Goal: Task Accomplishment & Management: Manage account settings

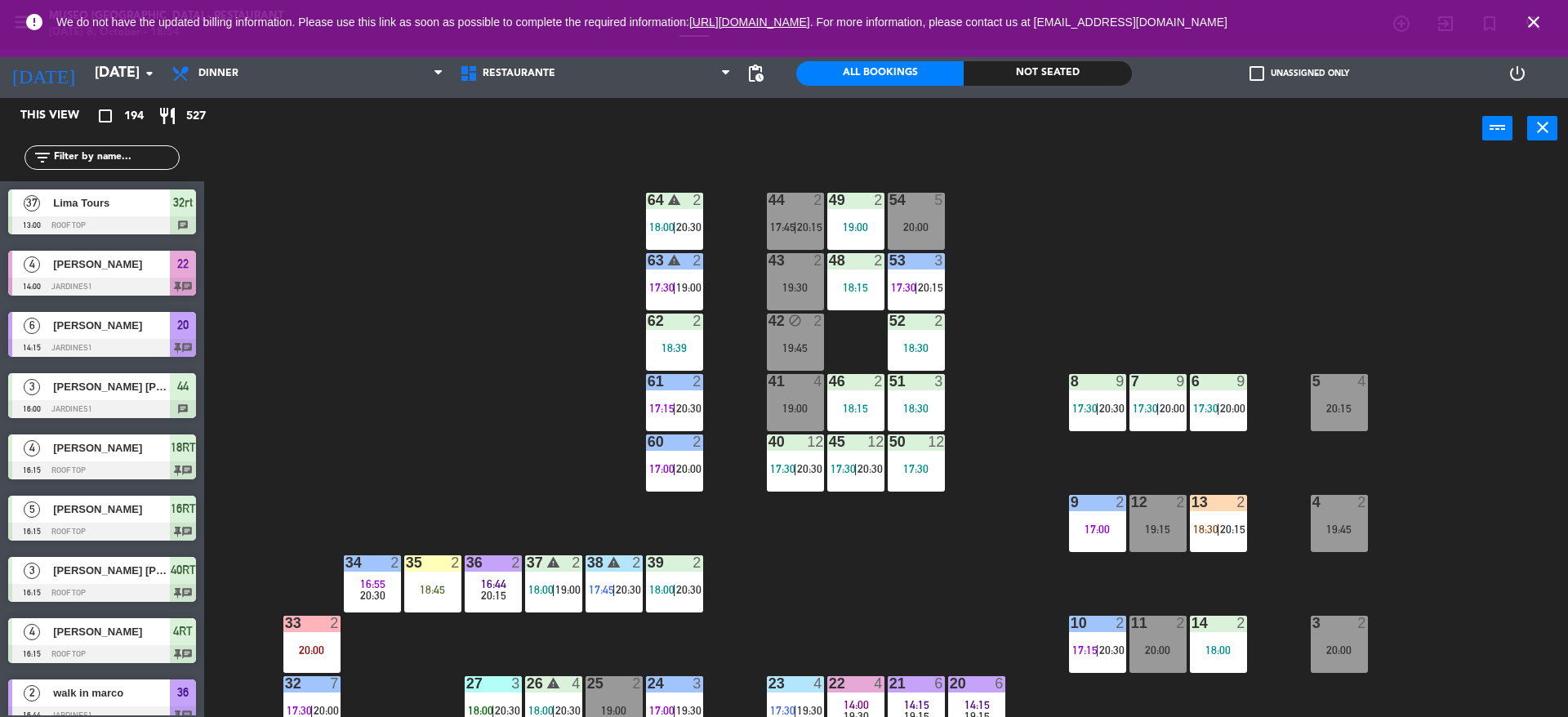
click at [115, 163] on input "text" at bounding box center [116, 158] width 127 height 18
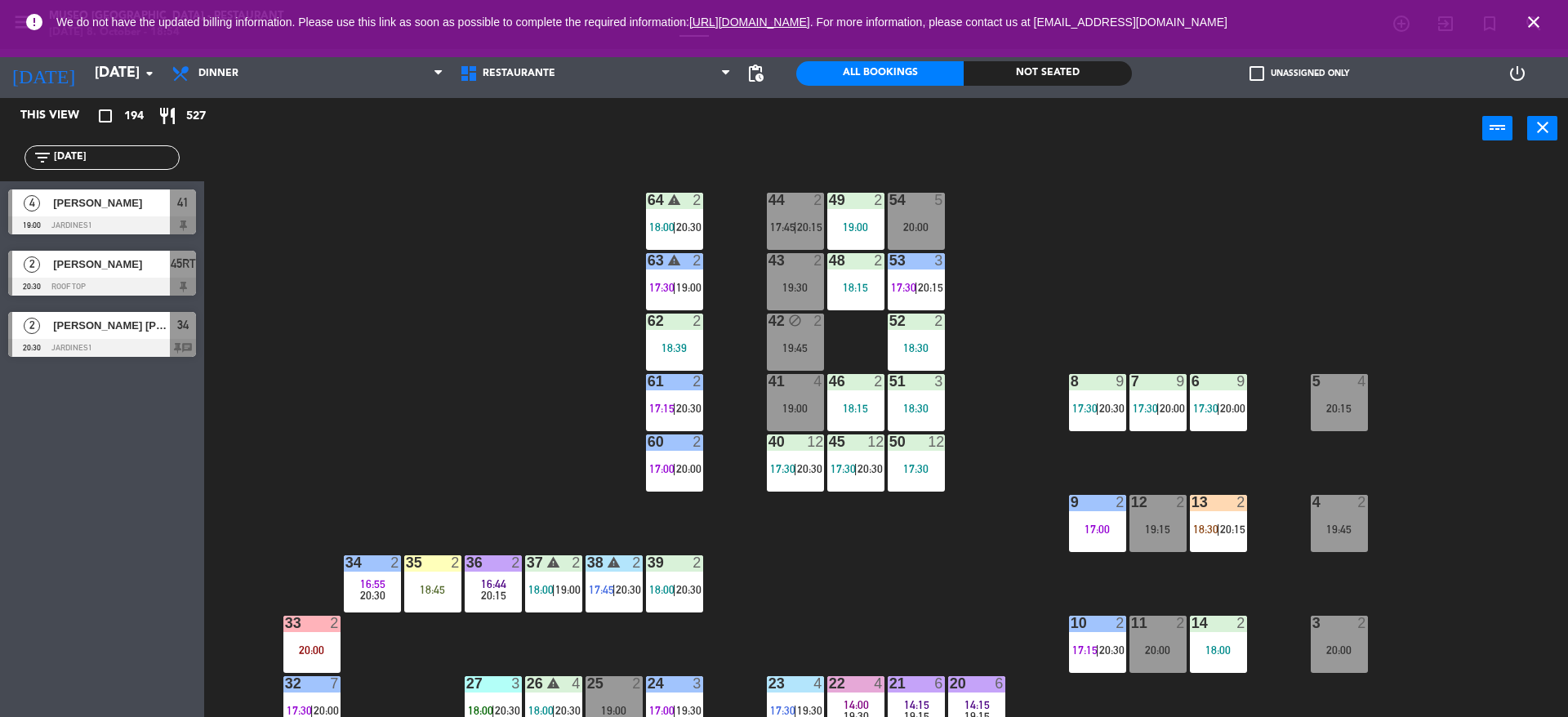
type input "[DATE]"
click at [363, 369] on div "44 2 17:45 | 20:15 49 2 19:00 54 5 20:00 64 warning 2 18:00 | 20:30 48 2 18:15 …" at bounding box center [894, 442] width 1348 height 557
click at [792, 383] on div at bounding box center [795, 381] width 27 height 15
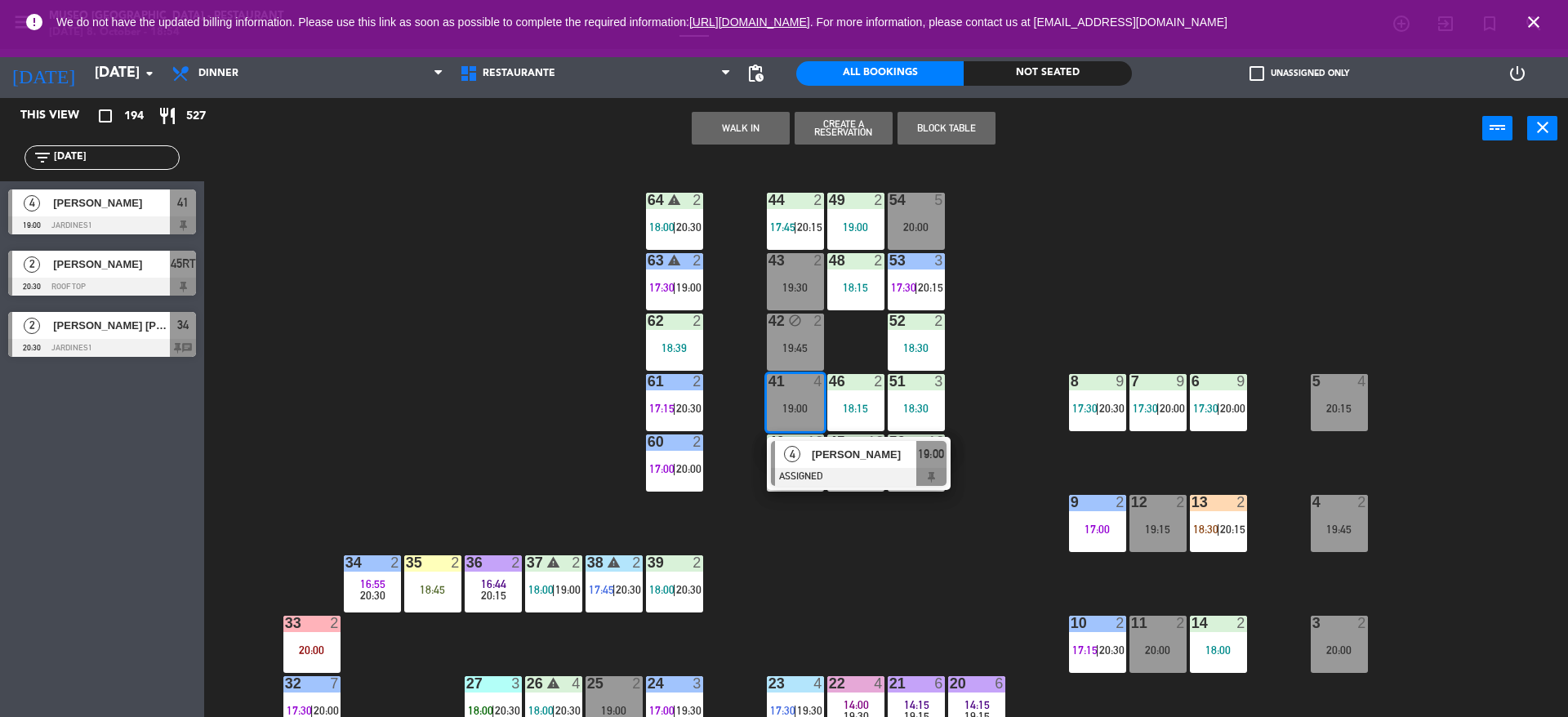
click at [532, 390] on div "44 2 17:45 | 20:15 49 2 19:00 54 5 20:00 64 warning 2 18:00 | 20:30 48 2 18:15 …" at bounding box center [894, 442] width 1348 height 557
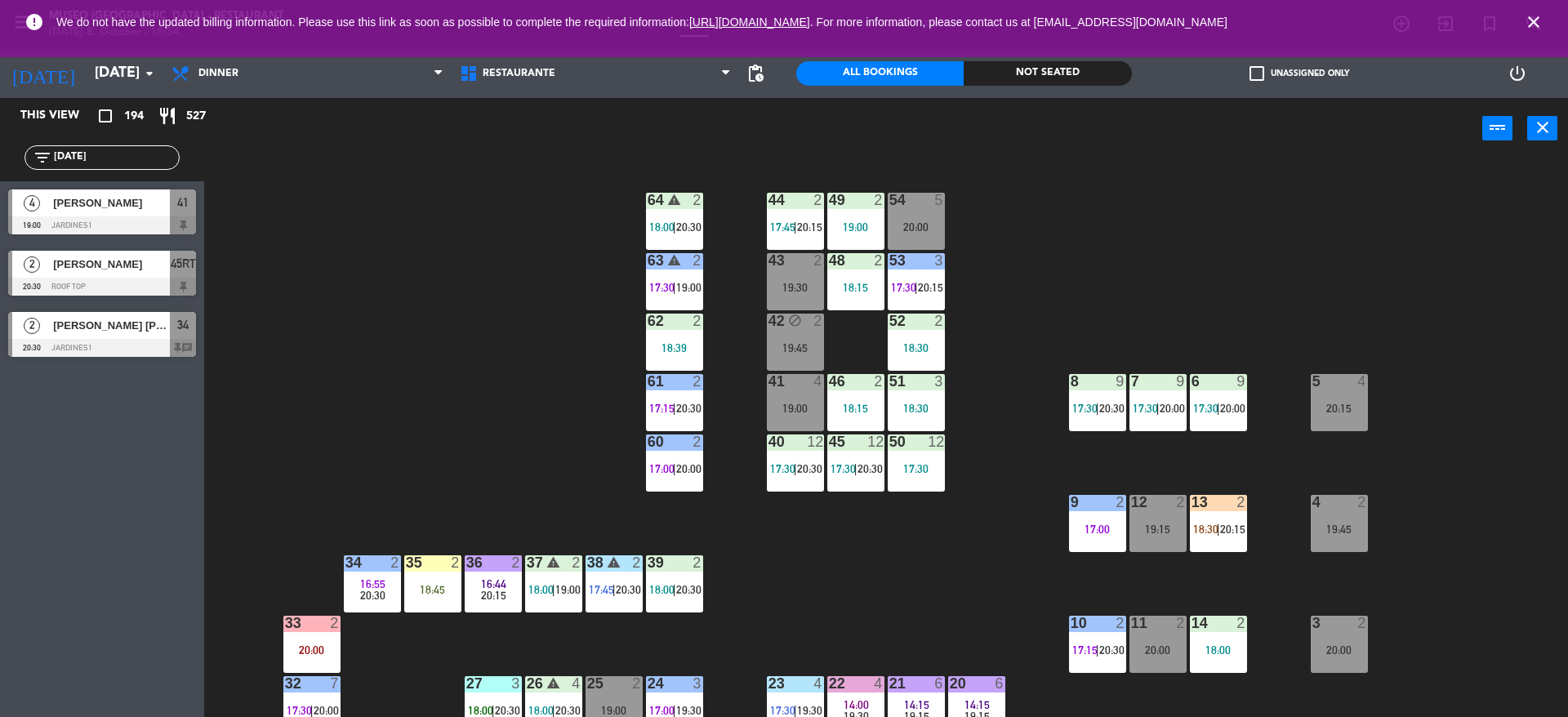
click at [804, 396] on div "41 4 19:00" at bounding box center [795, 403] width 57 height 57
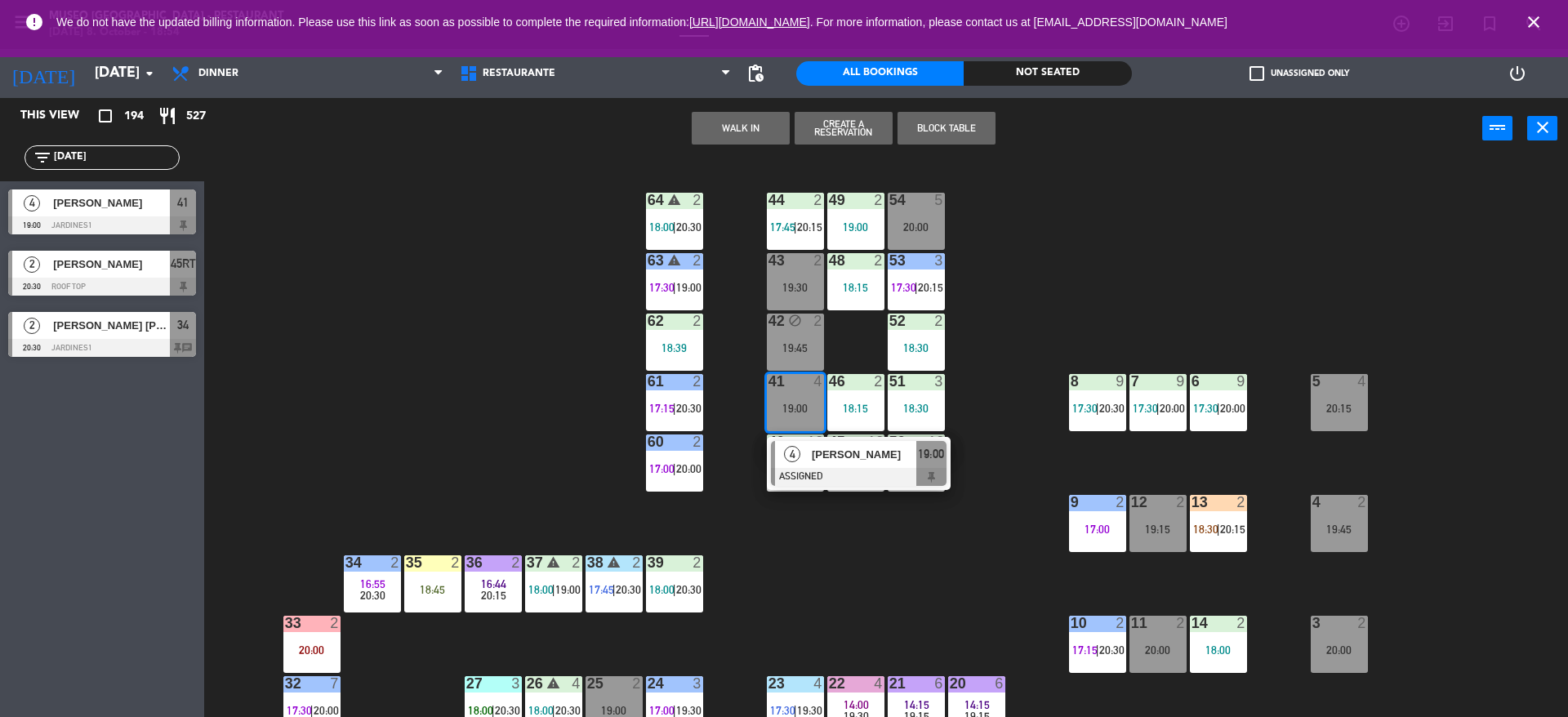
click at [899, 222] on div "20:00" at bounding box center [916, 227] width 57 height 11
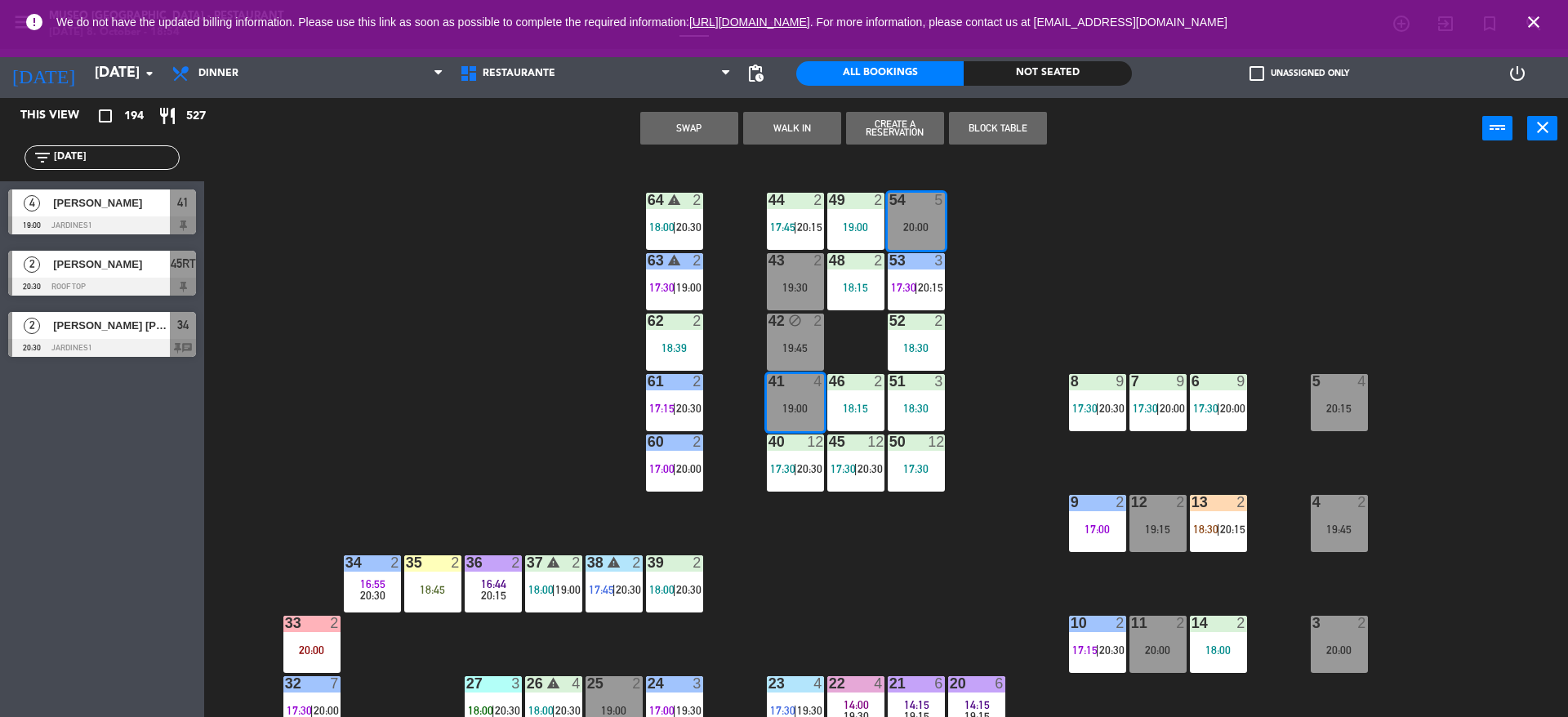
click at [715, 137] on button "Swap" at bounding box center [689, 129] width 98 height 33
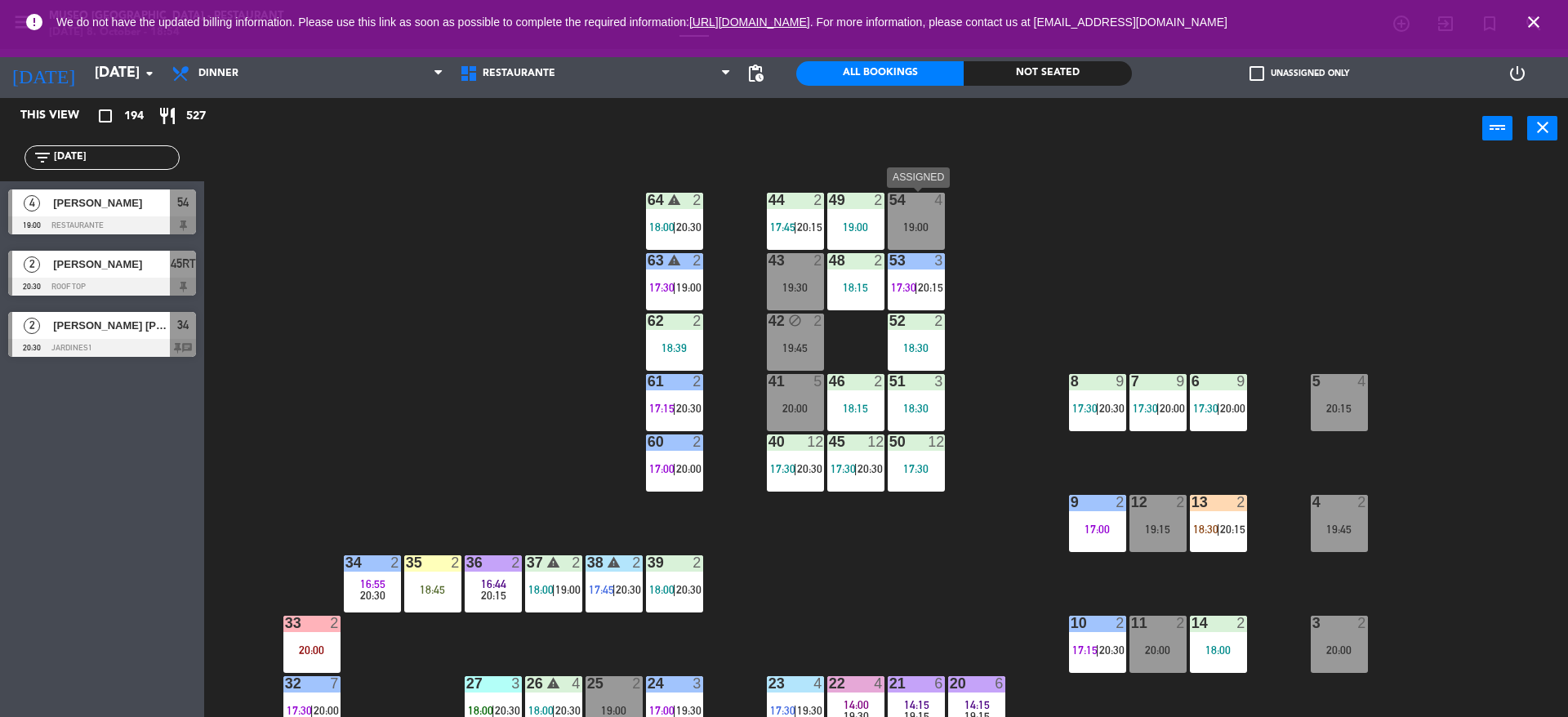
click at [940, 215] on div "54 4 19:00" at bounding box center [916, 222] width 57 height 57
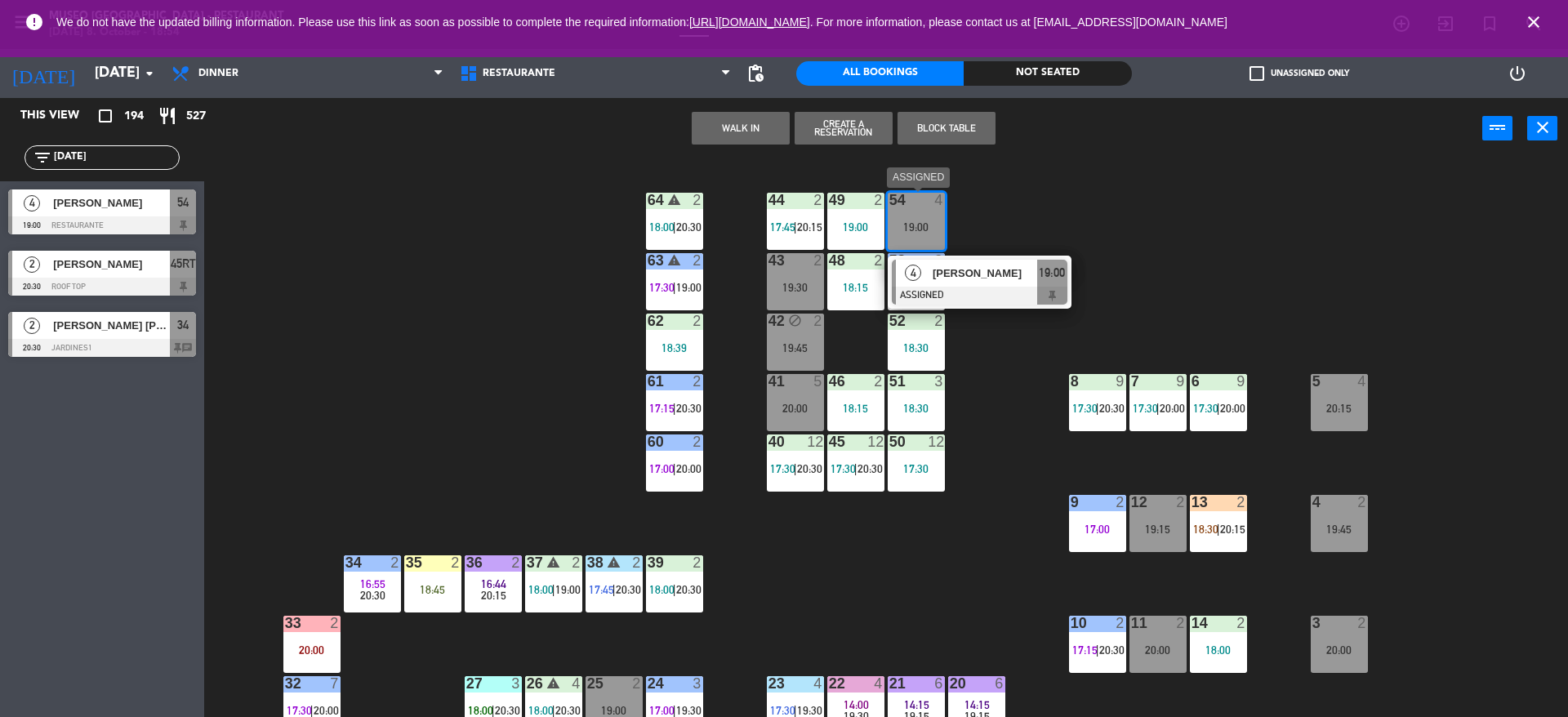
click at [981, 284] on div "[PERSON_NAME]" at bounding box center [983, 272] width 106 height 27
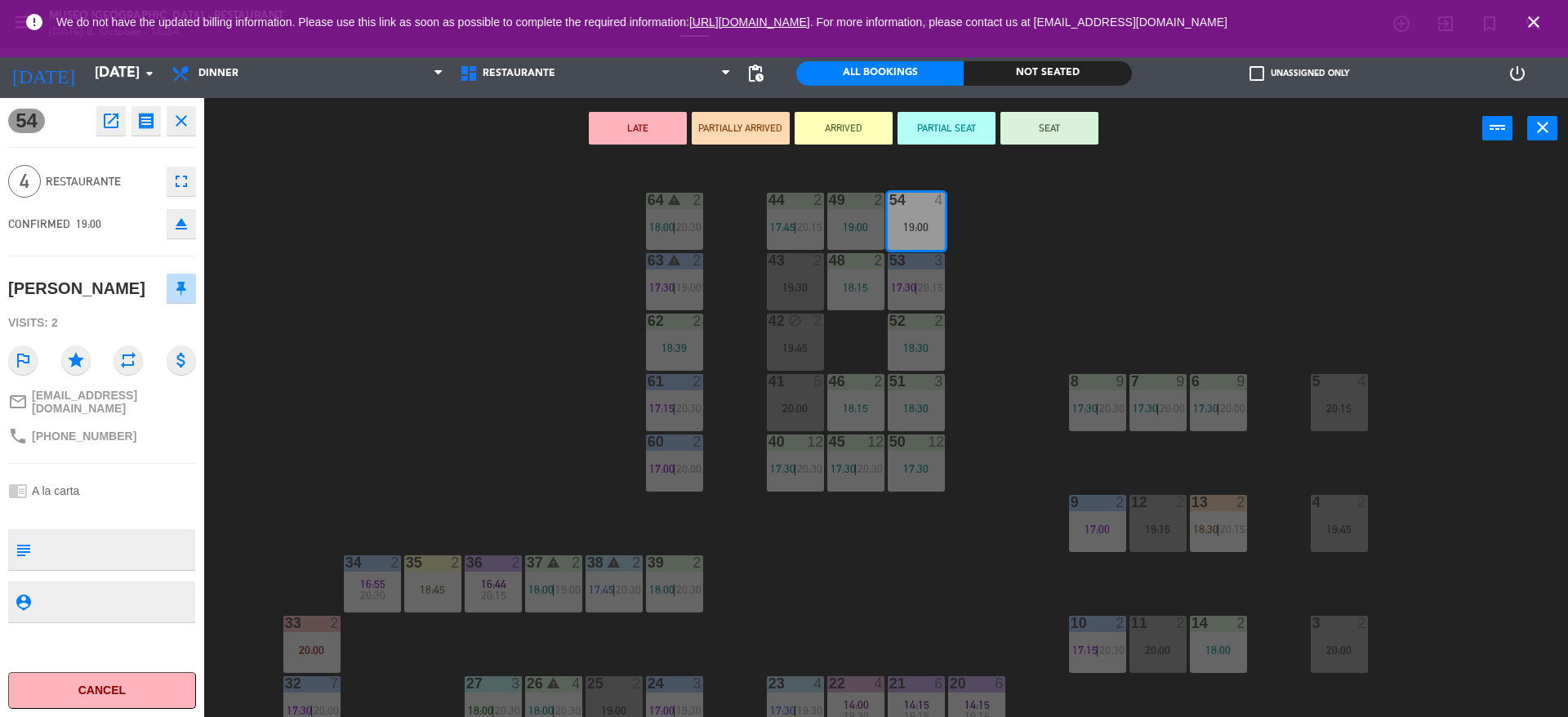
click at [158, 539] on textarea at bounding box center [116, 549] width 156 height 34
type textarea "m54"
click at [1072, 132] on button "SEAT" at bounding box center [1049, 129] width 98 height 33
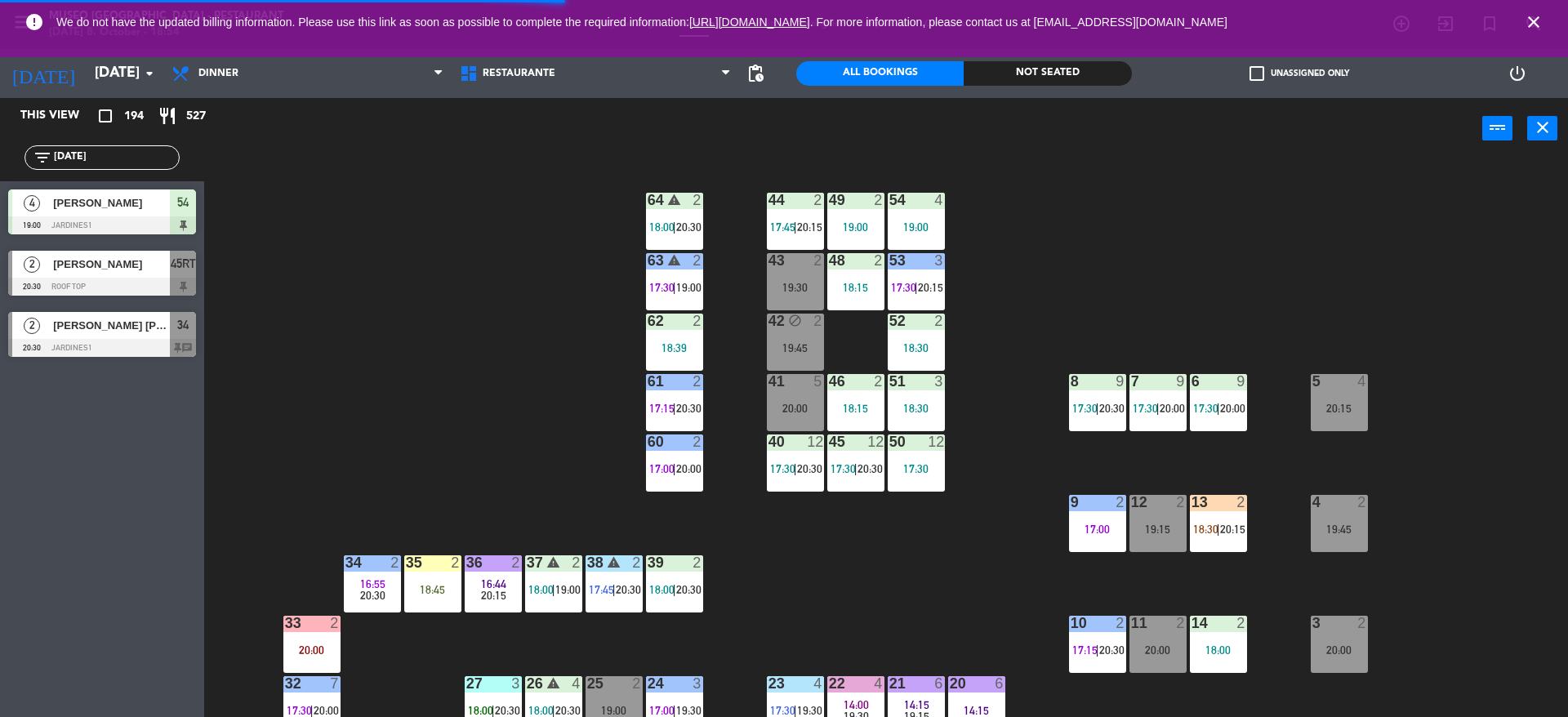
click at [928, 199] on div at bounding box center [915, 200] width 27 height 15
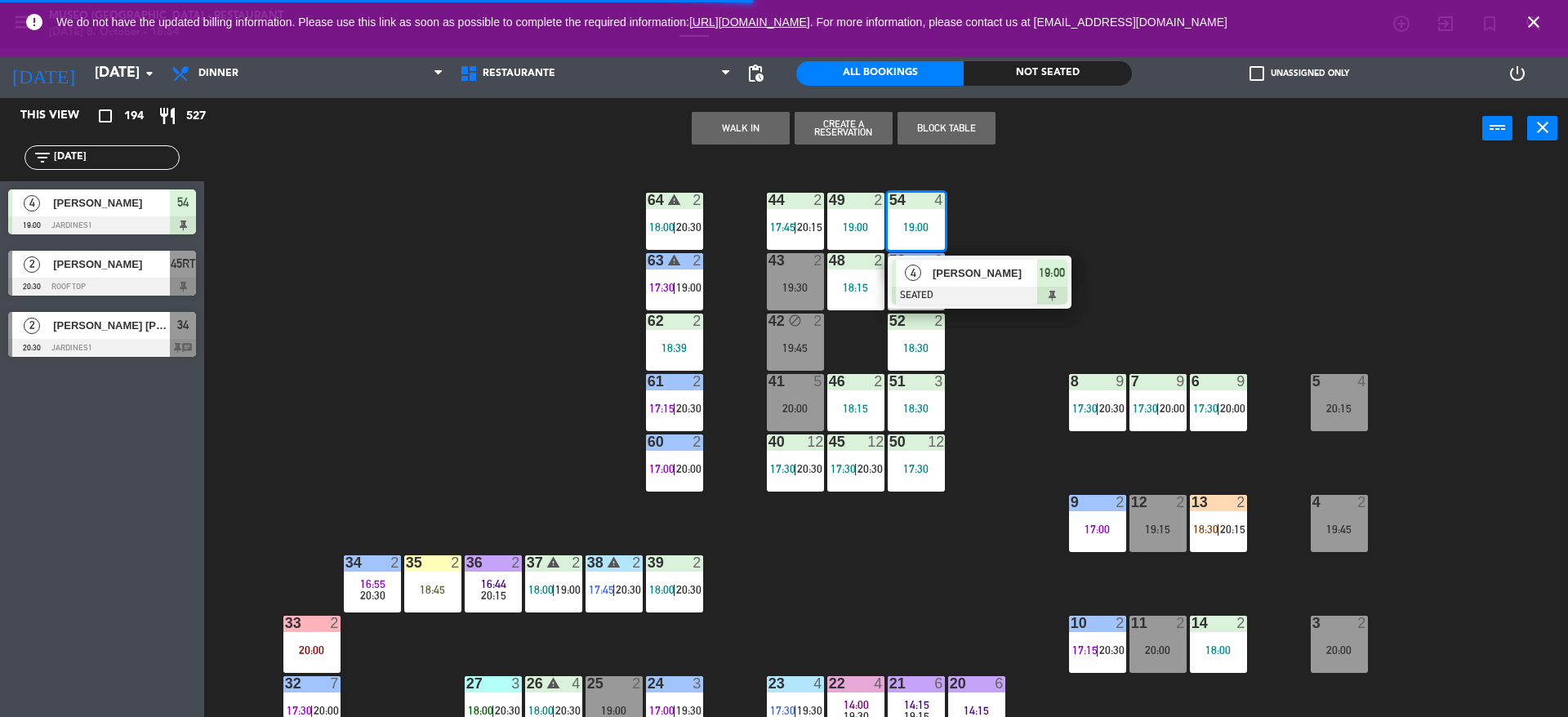
click at [939, 269] on span "[PERSON_NAME]" at bounding box center [985, 273] width 105 height 17
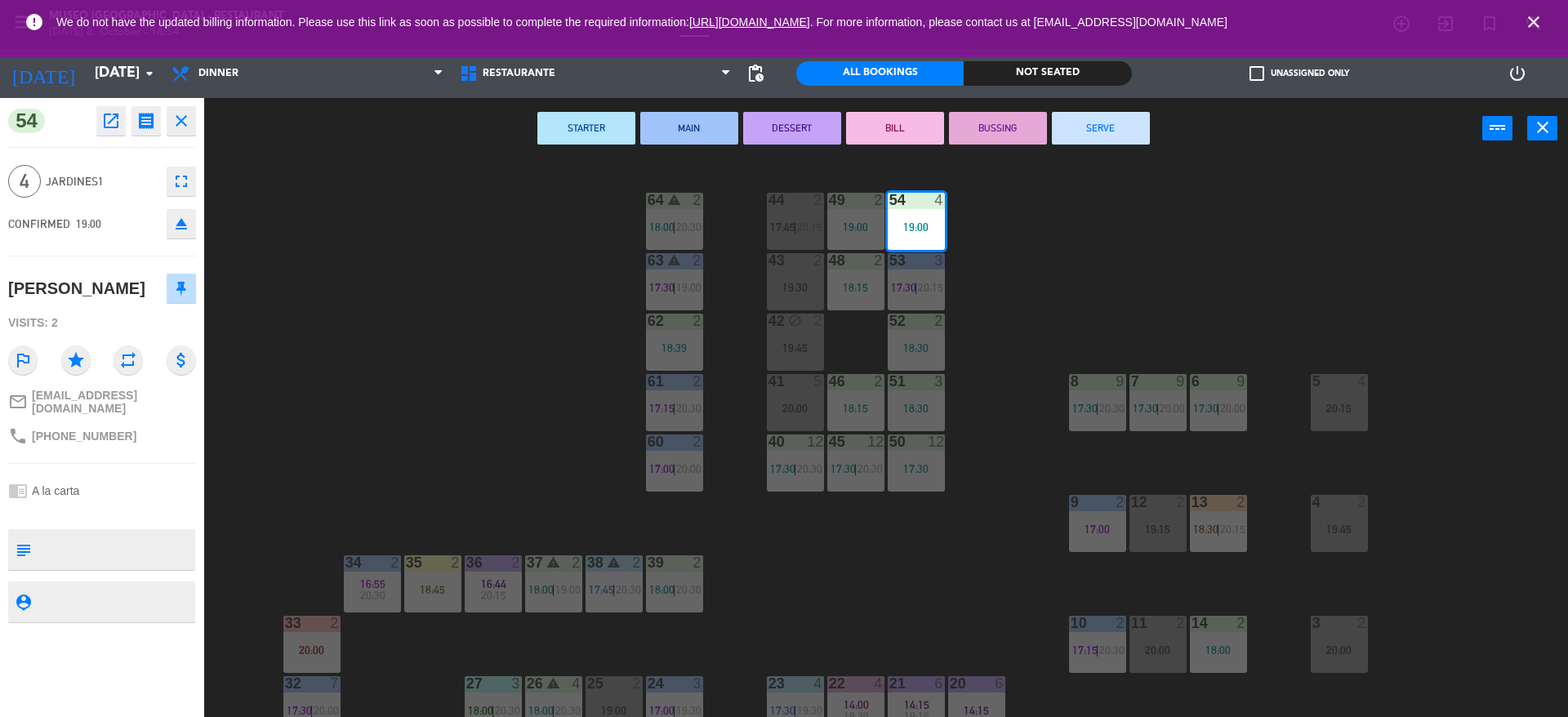
click at [133, 540] on textarea at bounding box center [116, 549] width 156 height 34
click at [81, 555] on textarea at bounding box center [116, 549] width 156 height 34
type textarea "m54 no celebra nada"
click at [128, 164] on div "4 Jardines1 fullscreen" at bounding box center [102, 181] width 188 height 44
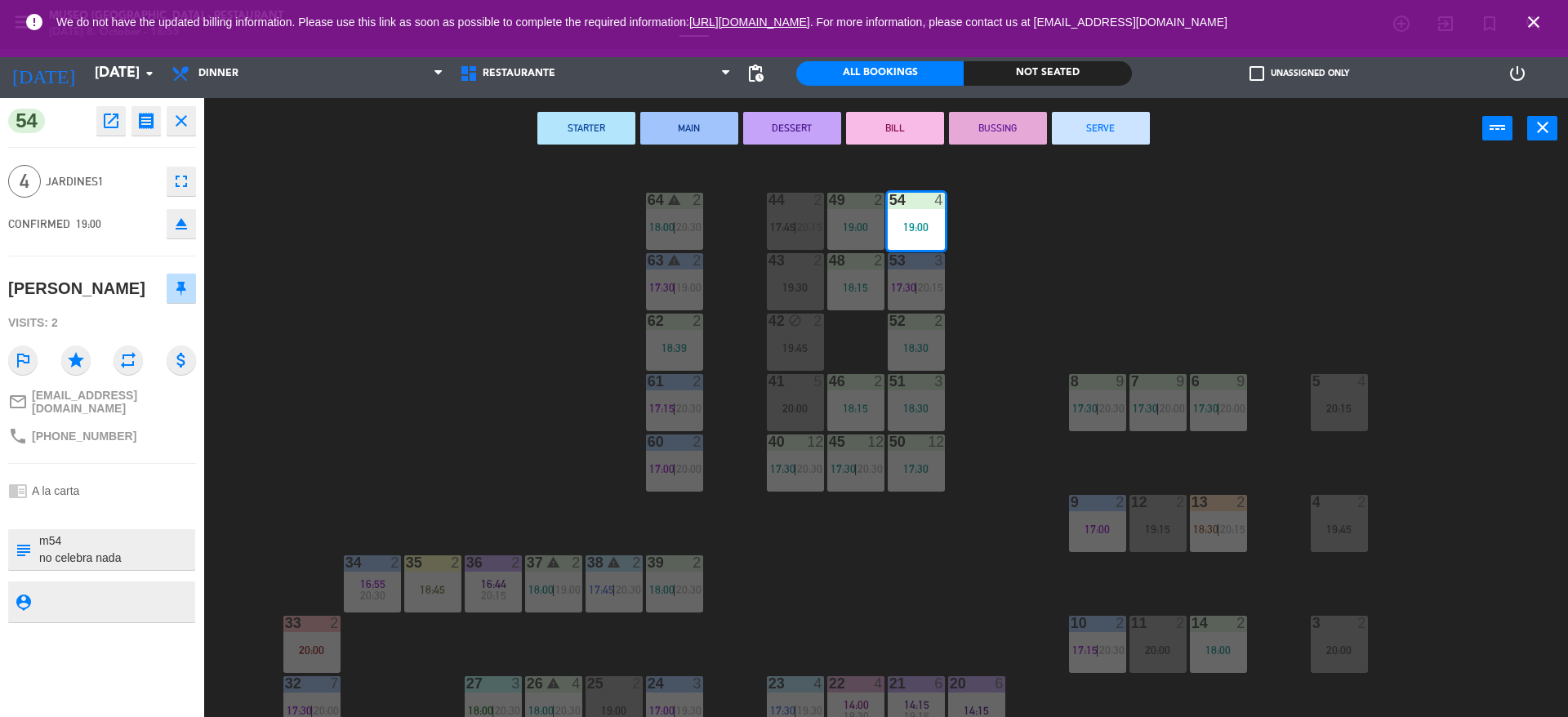
click at [435, 281] on div "44 2 17:45 | 20:15 49 2 19:00 54 4 19:00 64 warning 2 18:00 | 20:30 48 2 18:15 …" at bounding box center [894, 442] width 1348 height 557
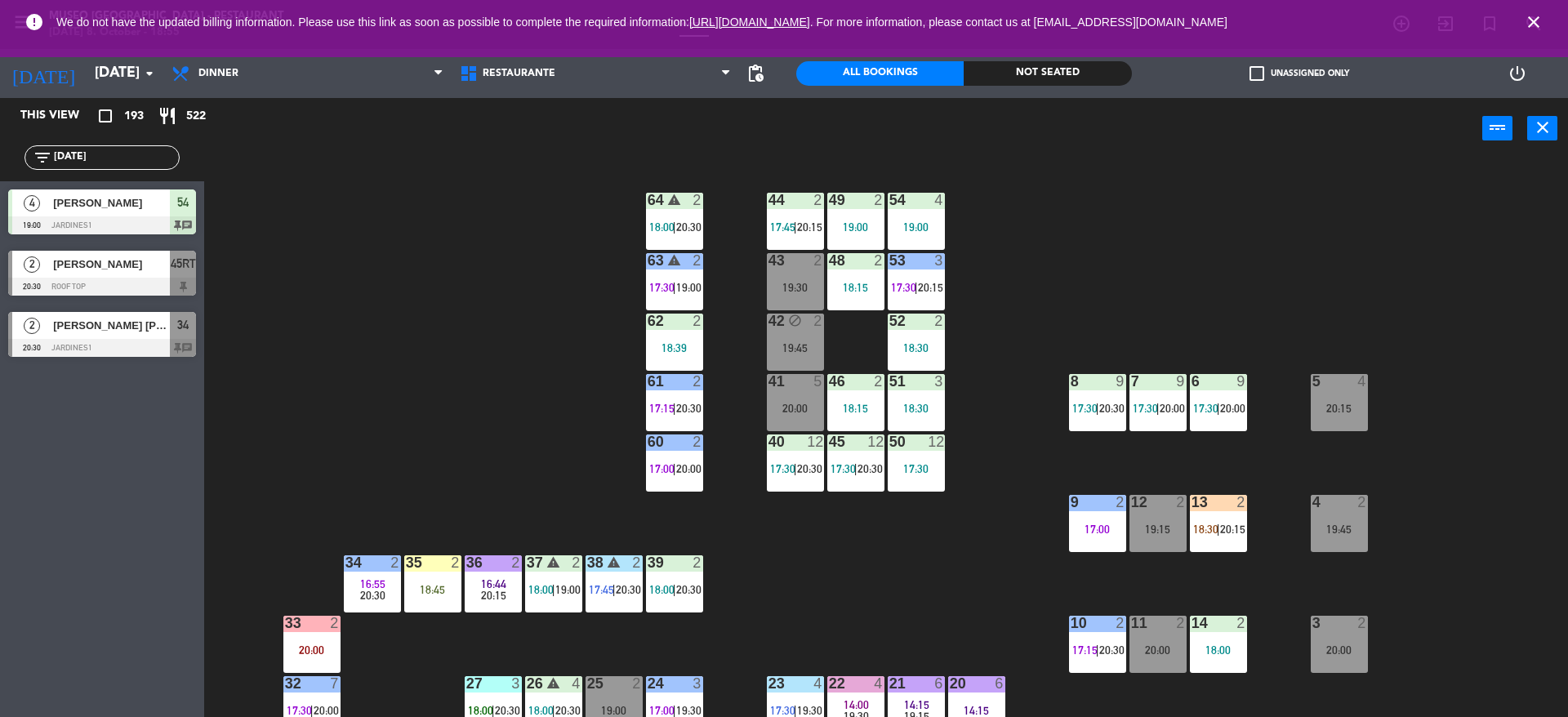
click at [133, 155] on input "[DATE]" at bounding box center [116, 158] width 127 height 18
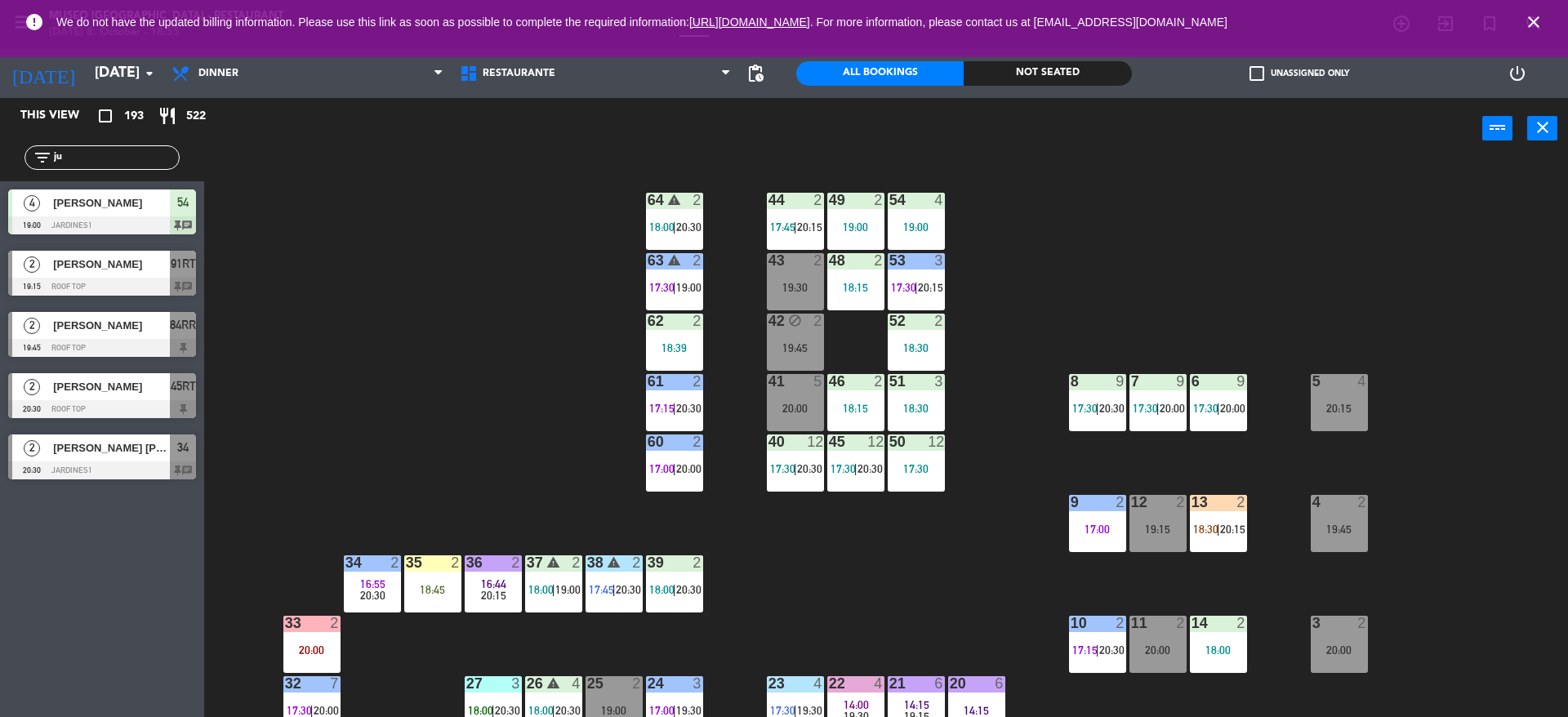
type input "j"
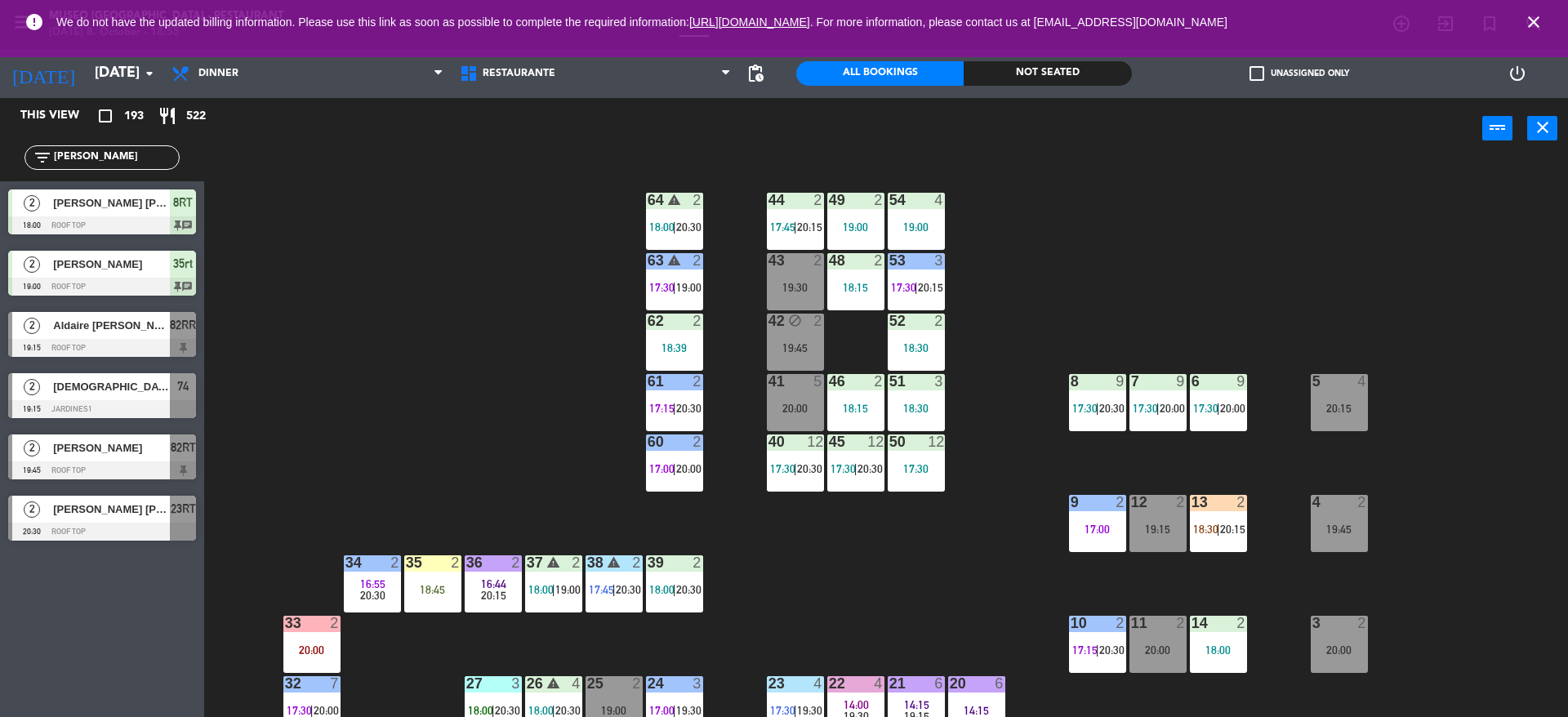
type input "[PERSON_NAME]"
click at [146, 283] on div at bounding box center [102, 287] width 188 height 18
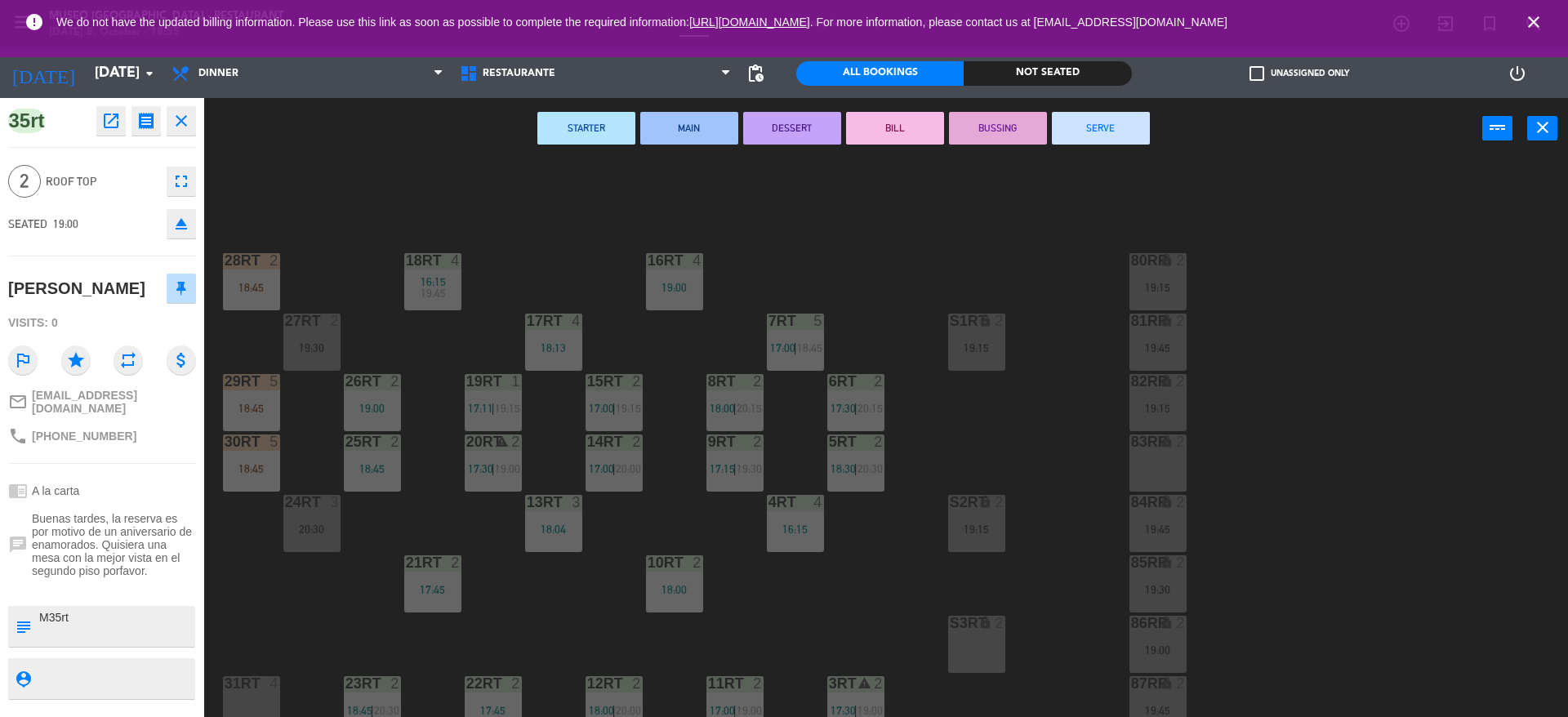
click at [297, 205] on div "18RT 4 16:15 19:45 16RT 4 19:00 28RT 2 18:45 80RR lock 2 19:15 27RT 2 19:30 7RT…" at bounding box center [894, 442] width 1348 height 557
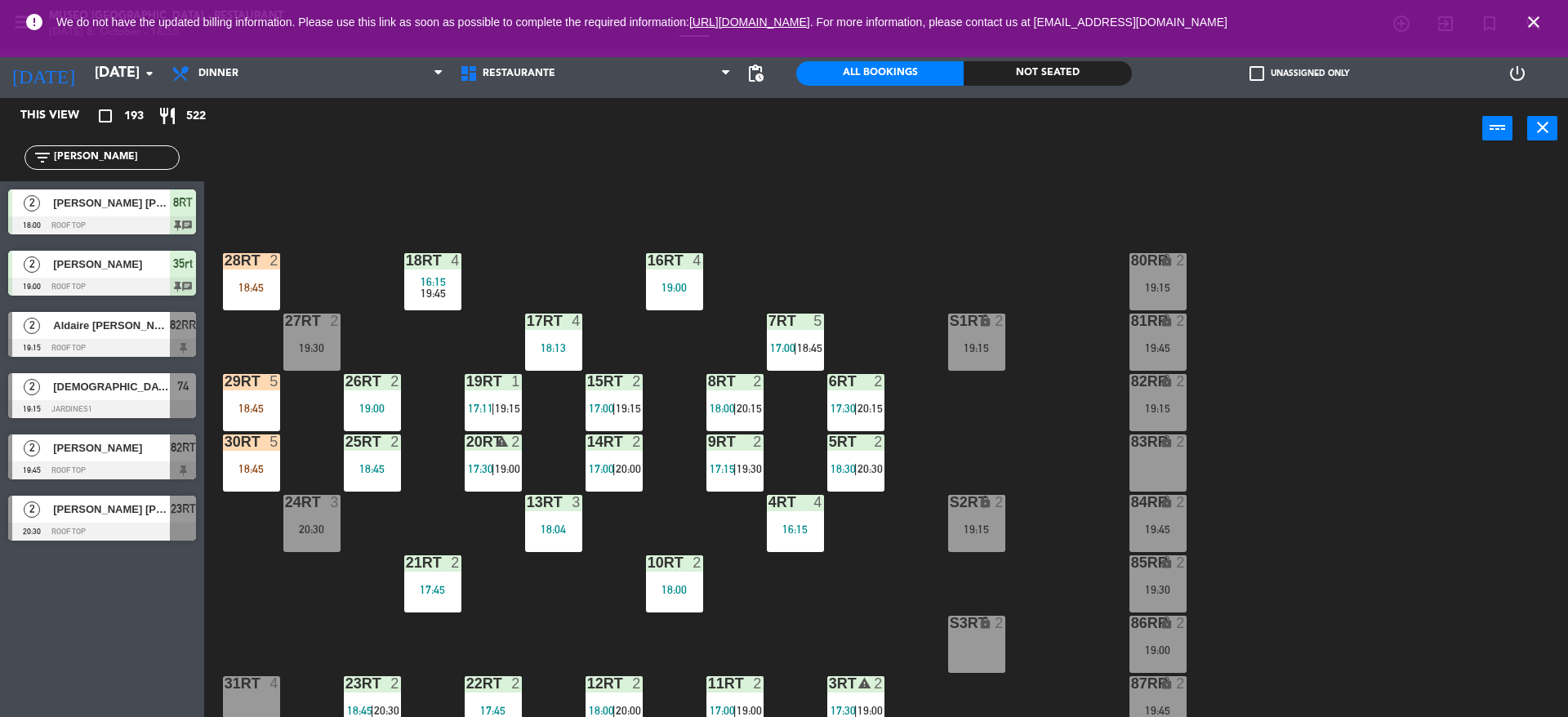
scroll to position [4, 0]
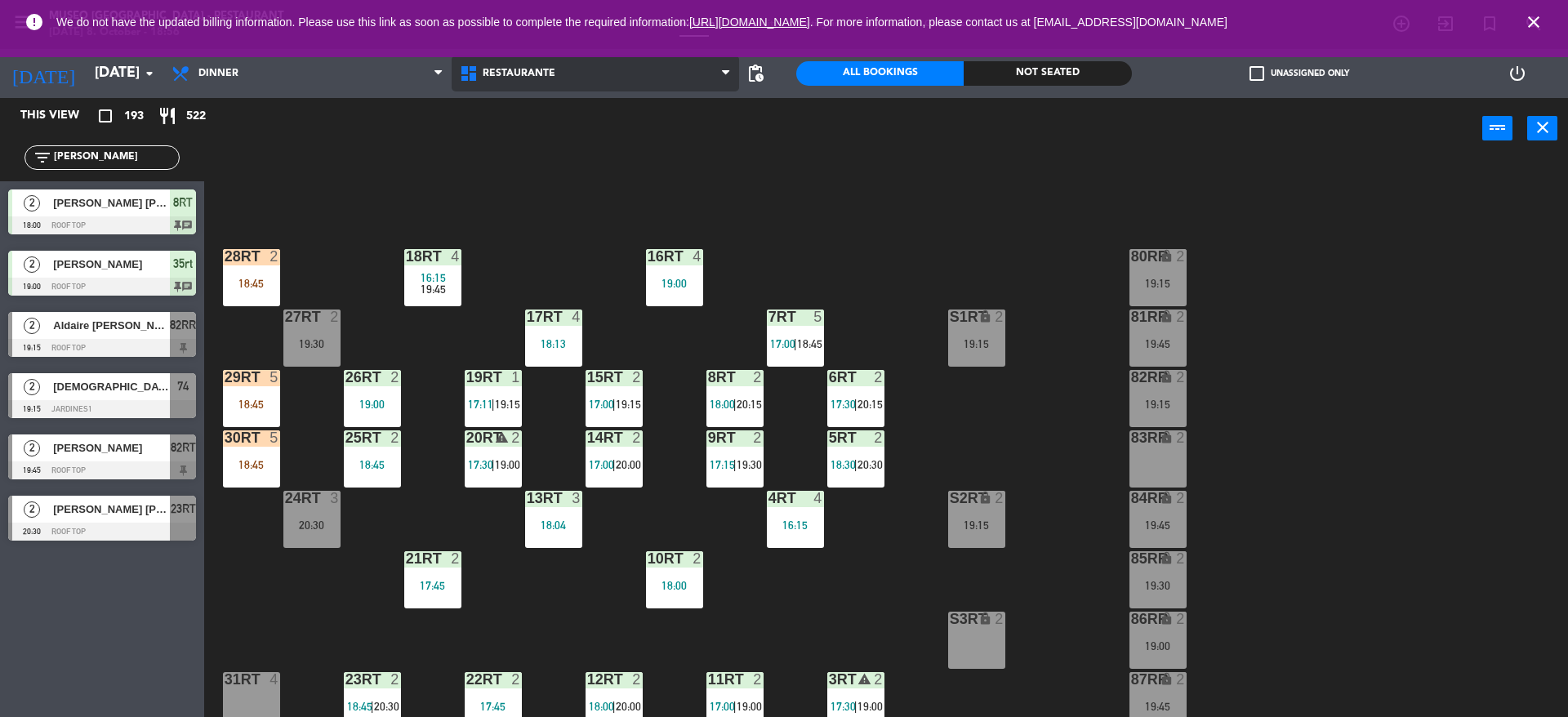
click at [599, 87] on span "Restaurante" at bounding box center [595, 73] width 288 height 36
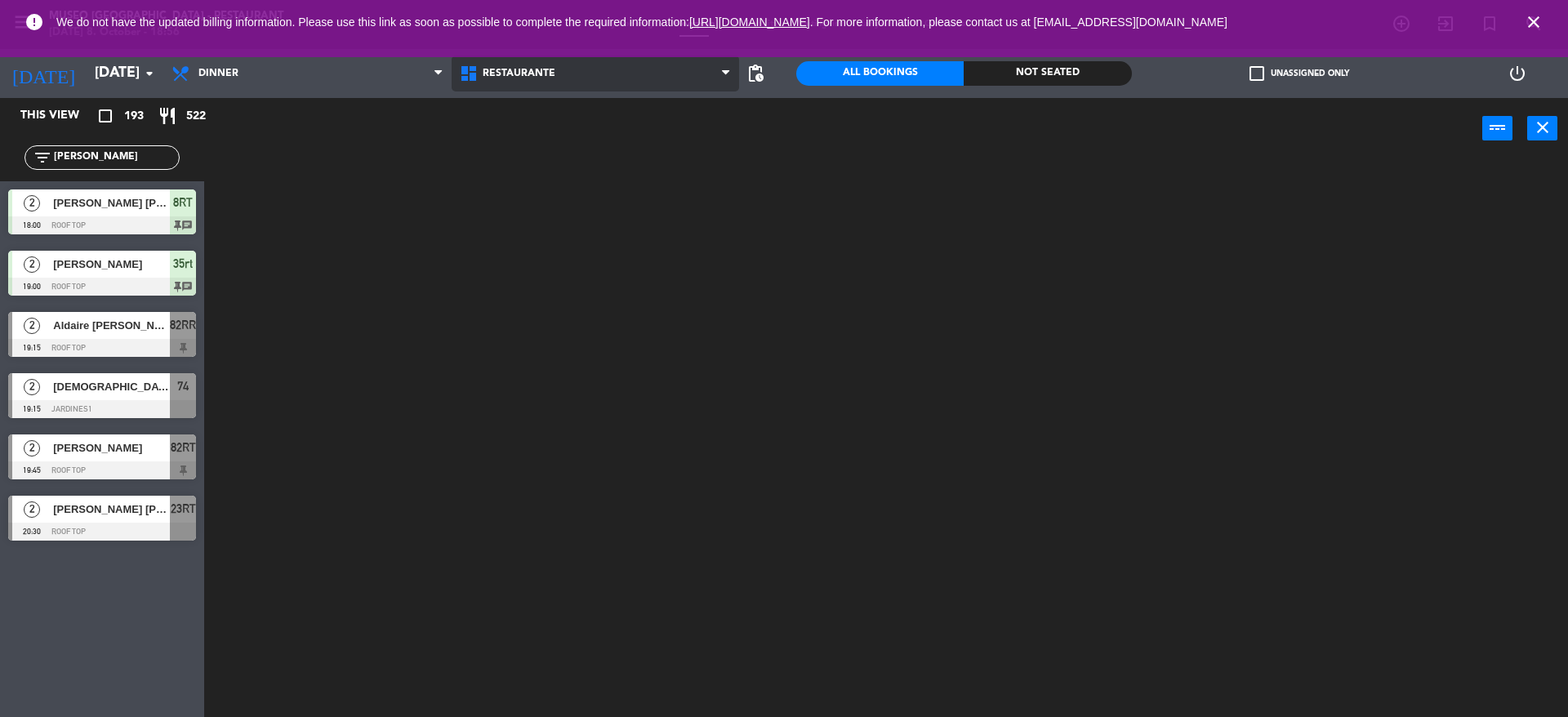
scroll to position [0, 0]
click at [604, 115] on ng-component "menu [GEOGRAPHIC_DATA] - Restaurant [DATE] 8. October - 18:56 My bookings Floor…" at bounding box center [784, 360] width 1568 height 721
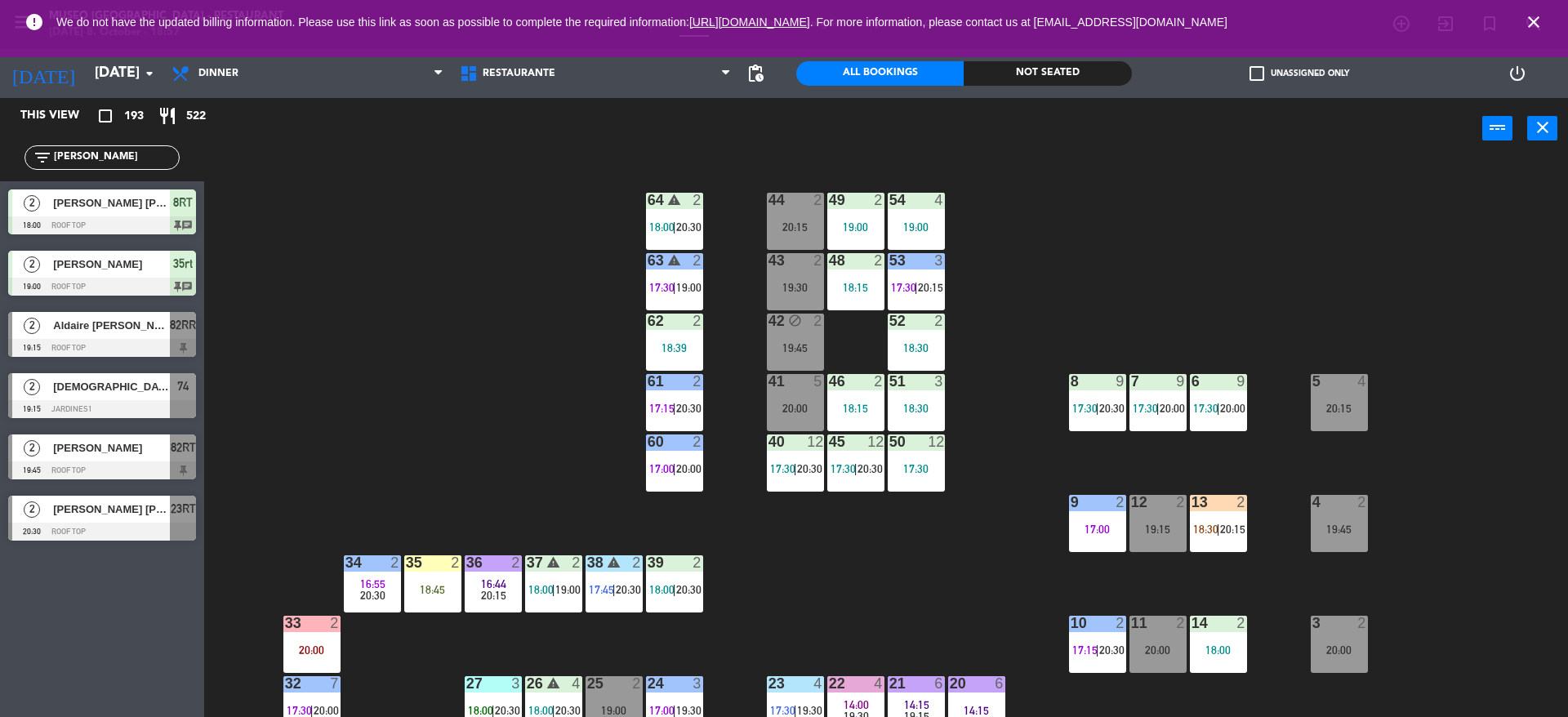
click at [128, 156] on input "[PERSON_NAME]" at bounding box center [116, 158] width 127 height 18
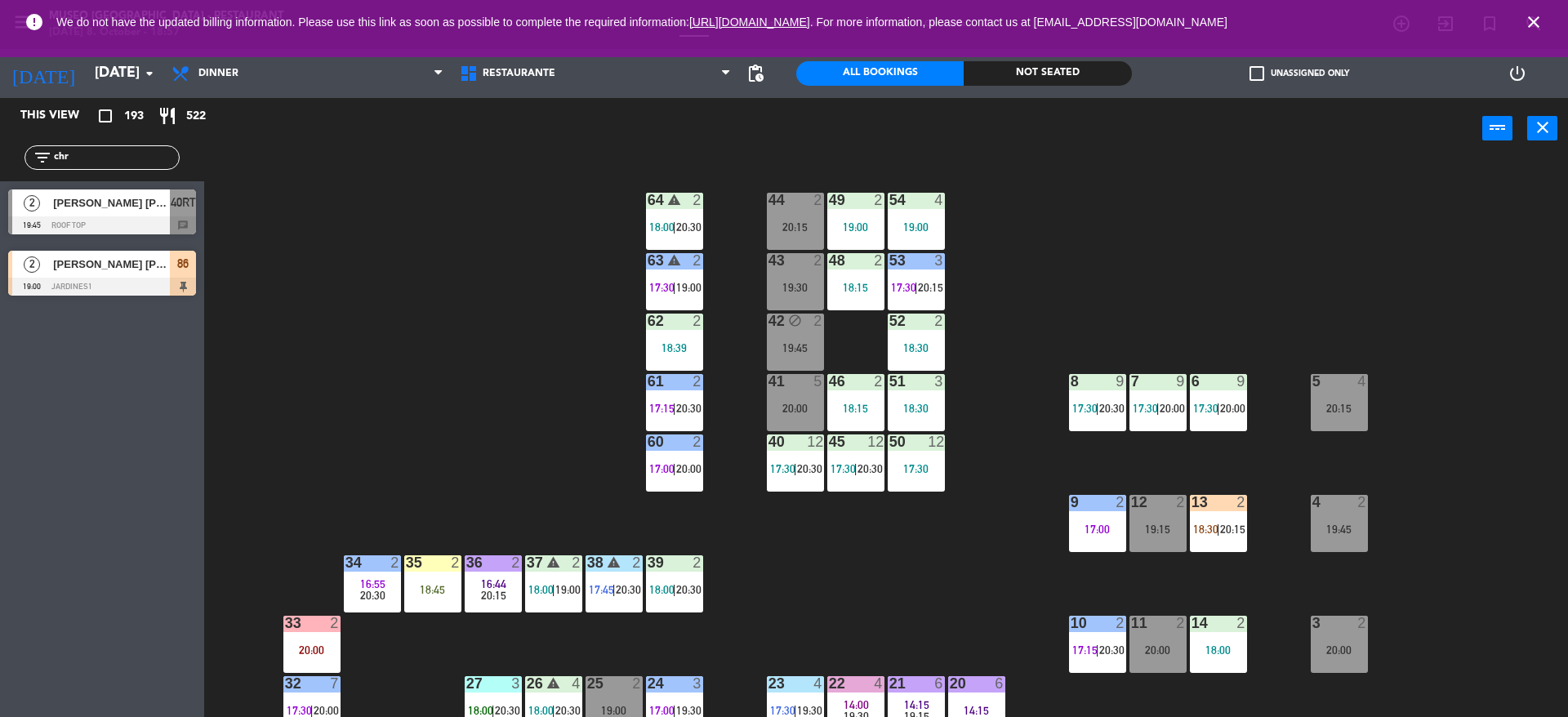
type input "chr"
click at [134, 273] on div "[PERSON_NAME] [PERSON_NAME] [PERSON_NAME]" at bounding box center [110, 264] width 119 height 27
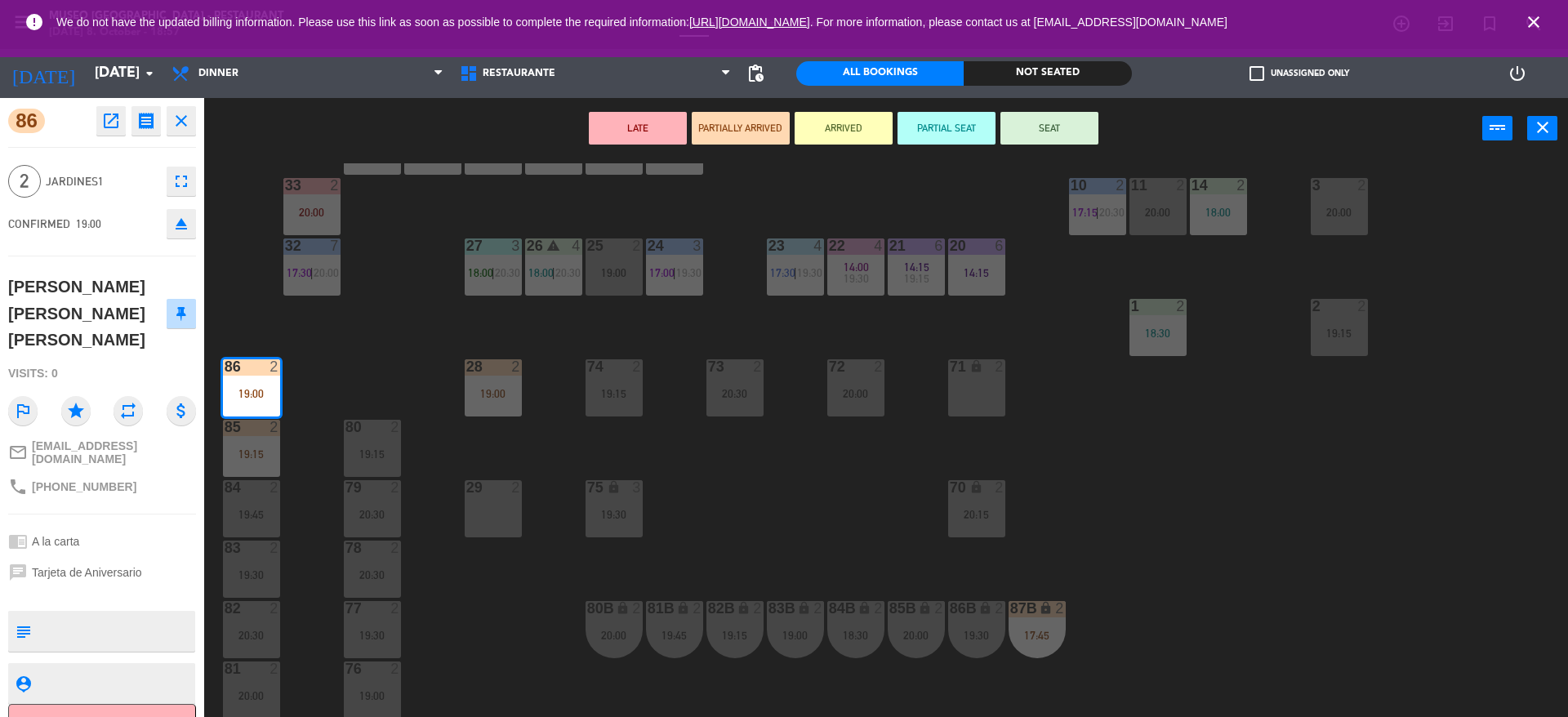
scroll to position [438, 0]
click at [145, 614] on textarea at bounding box center [116, 631] width 156 height 34
type textarea "m34"
click at [117, 221] on div "CONFIRMED 19:00 eject" at bounding box center [102, 223] width 188 height 40
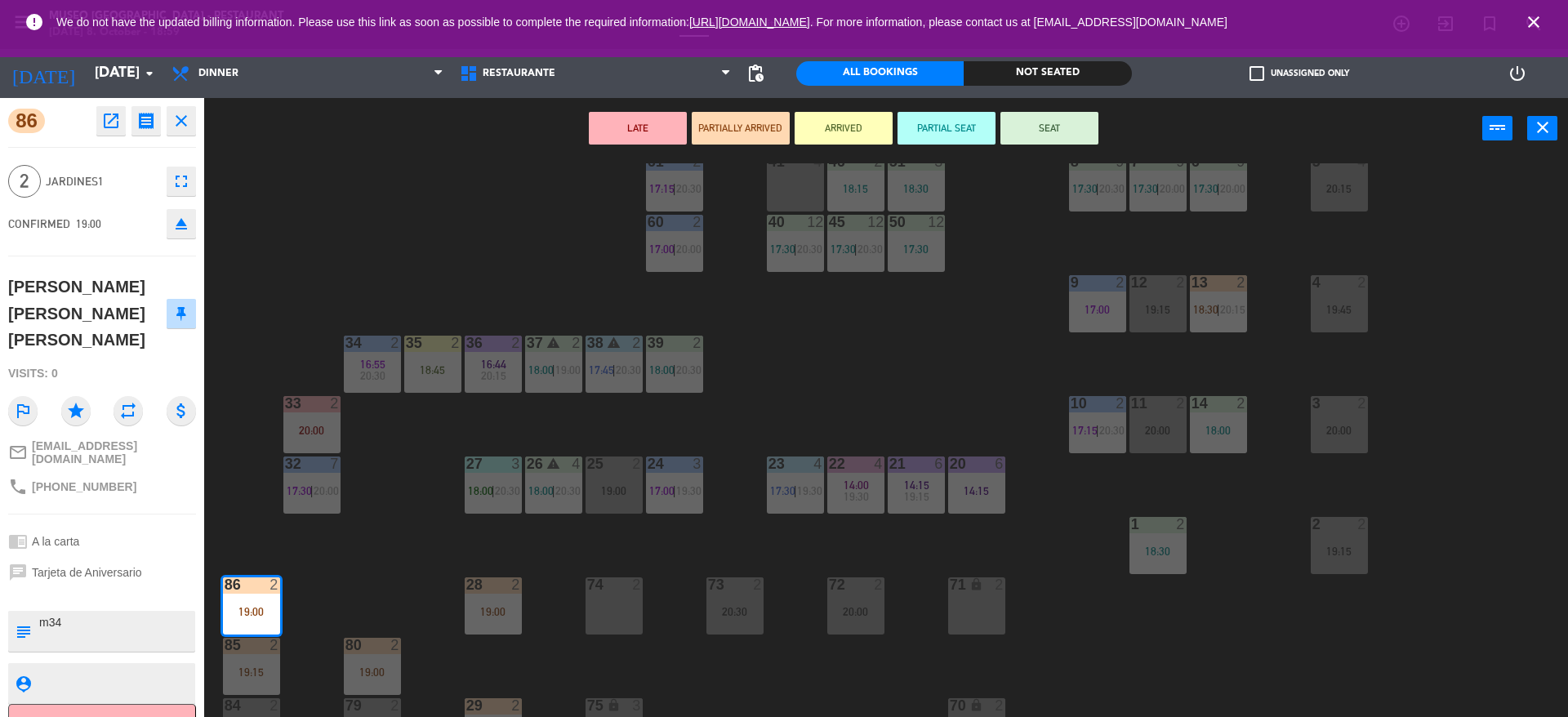
scroll to position [258, 0]
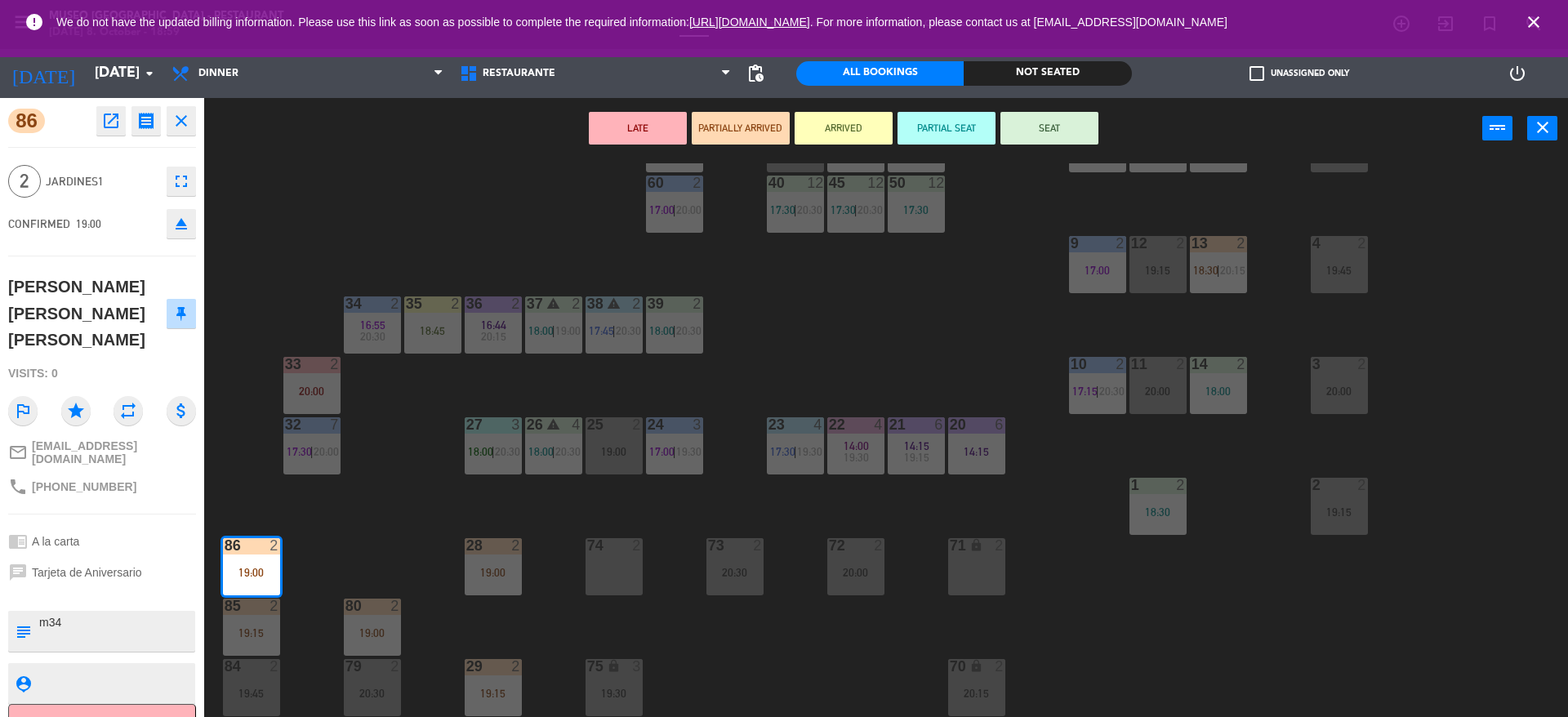
click at [383, 233] on div "44 5 20:00 49 2 19:00 54 4 19:00 64 warning 2 18:00 | 20:30 48 2 18:15 53 3 17:…" at bounding box center [894, 442] width 1348 height 557
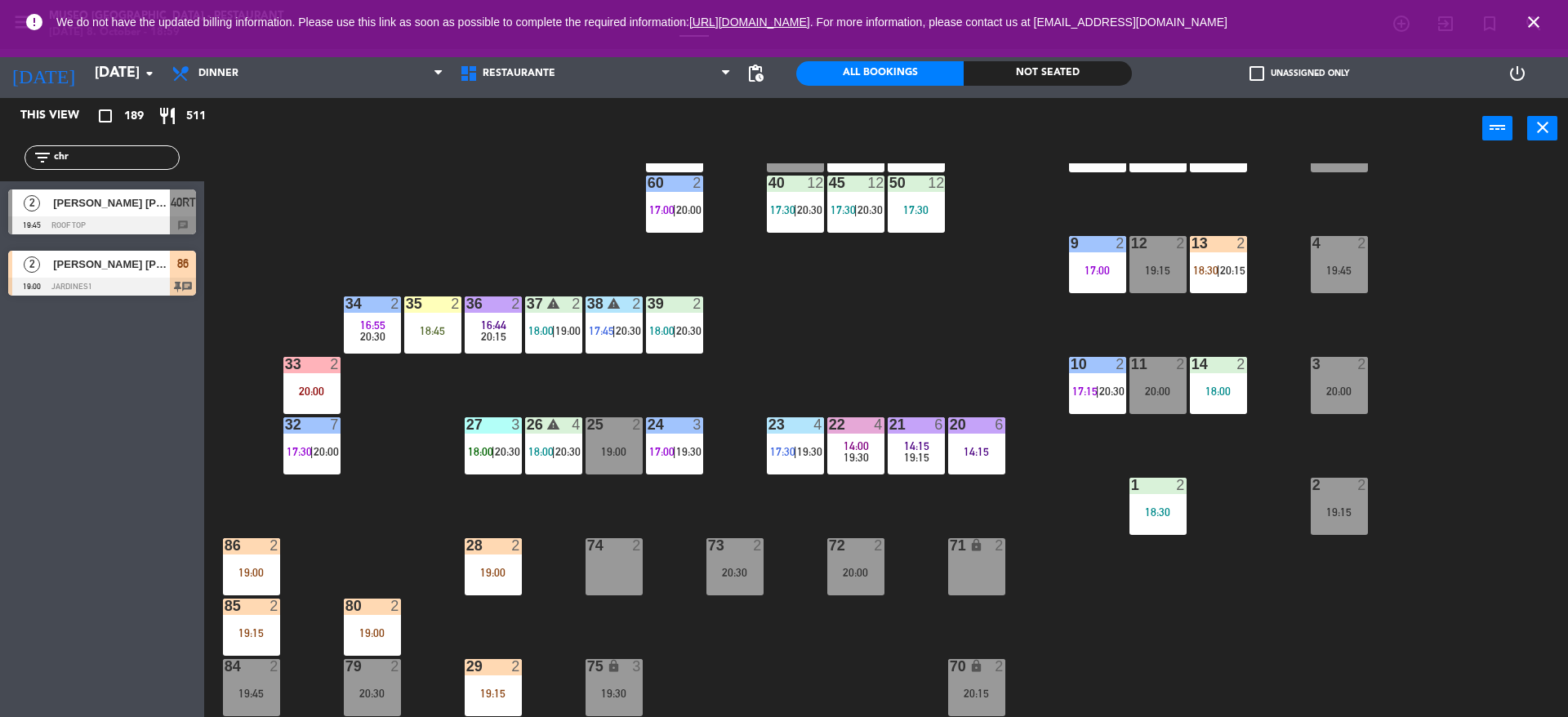
click at [372, 312] on div "34 2" at bounding box center [372, 304] width 57 height 17
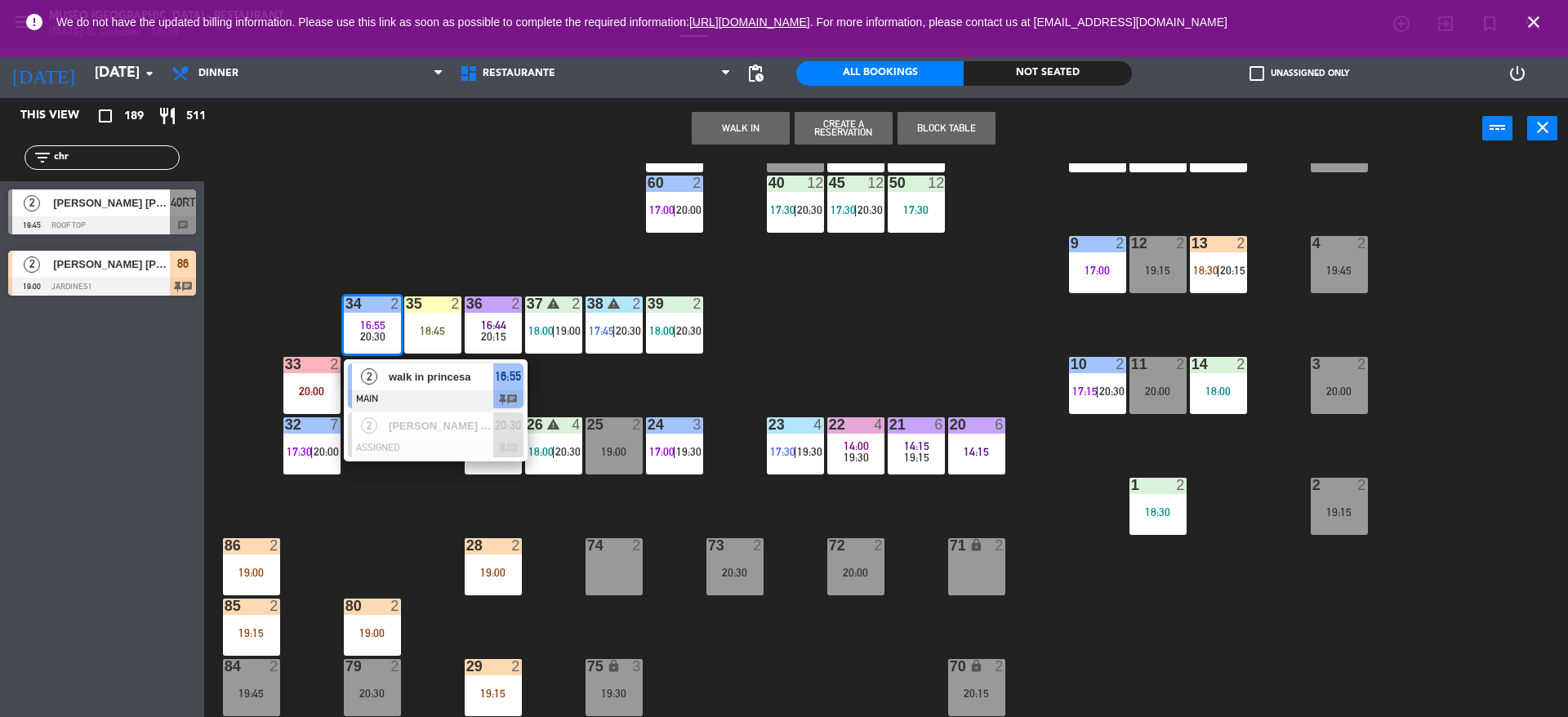
click at [414, 375] on span "walk in princesa" at bounding box center [441, 376] width 105 height 17
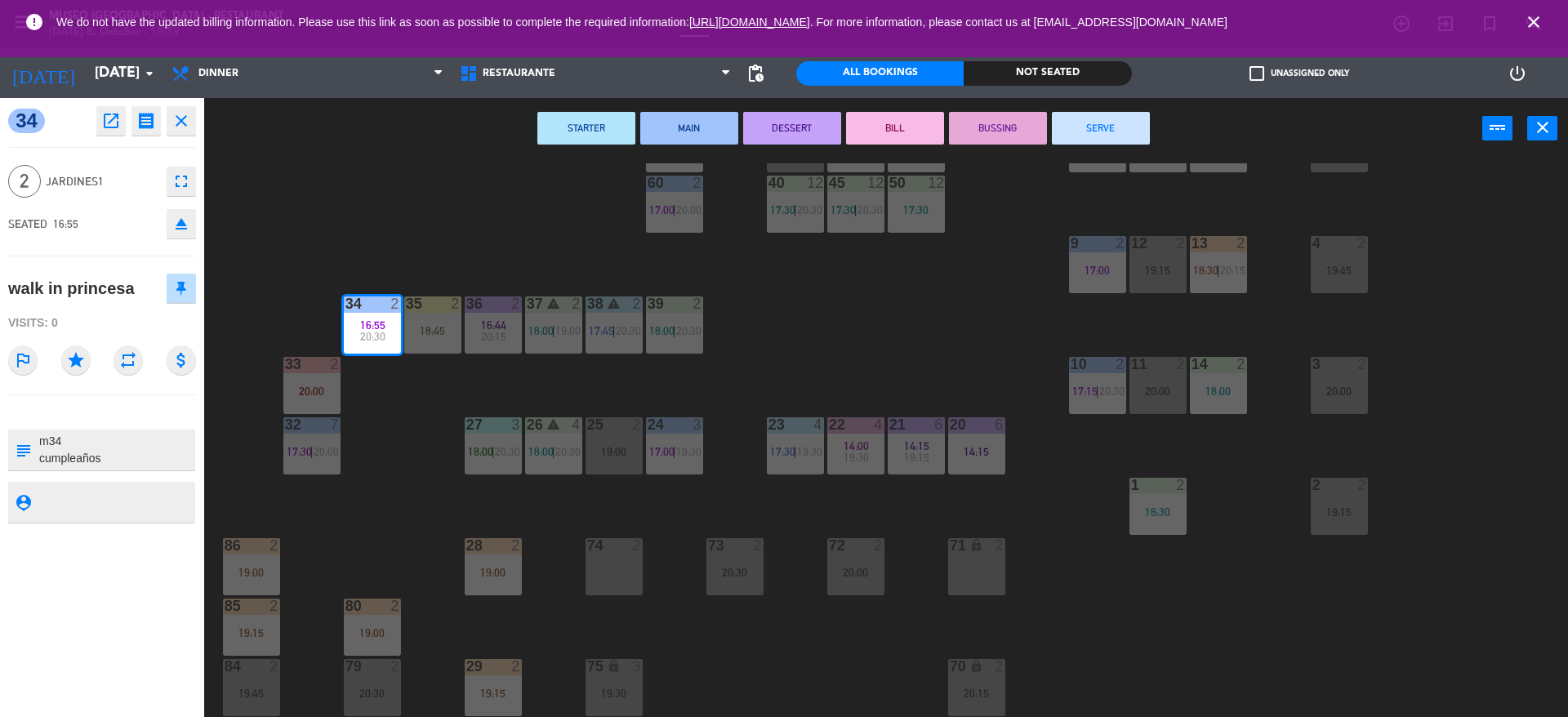
click at [1110, 140] on button "SERVE" at bounding box center [1101, 129] width 98 height 33
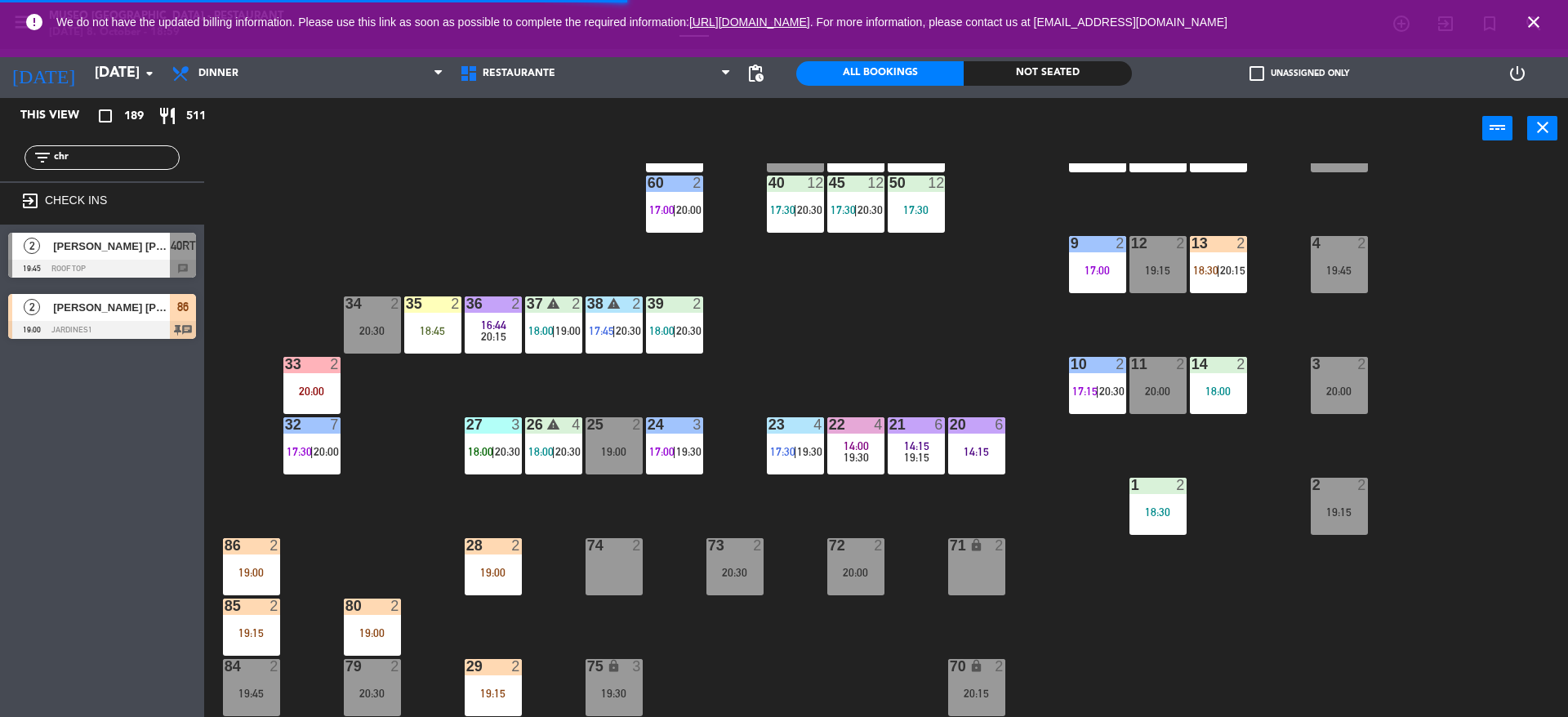
click at [258, 550] on div at bounding box center [250, 545] width 27 height 15
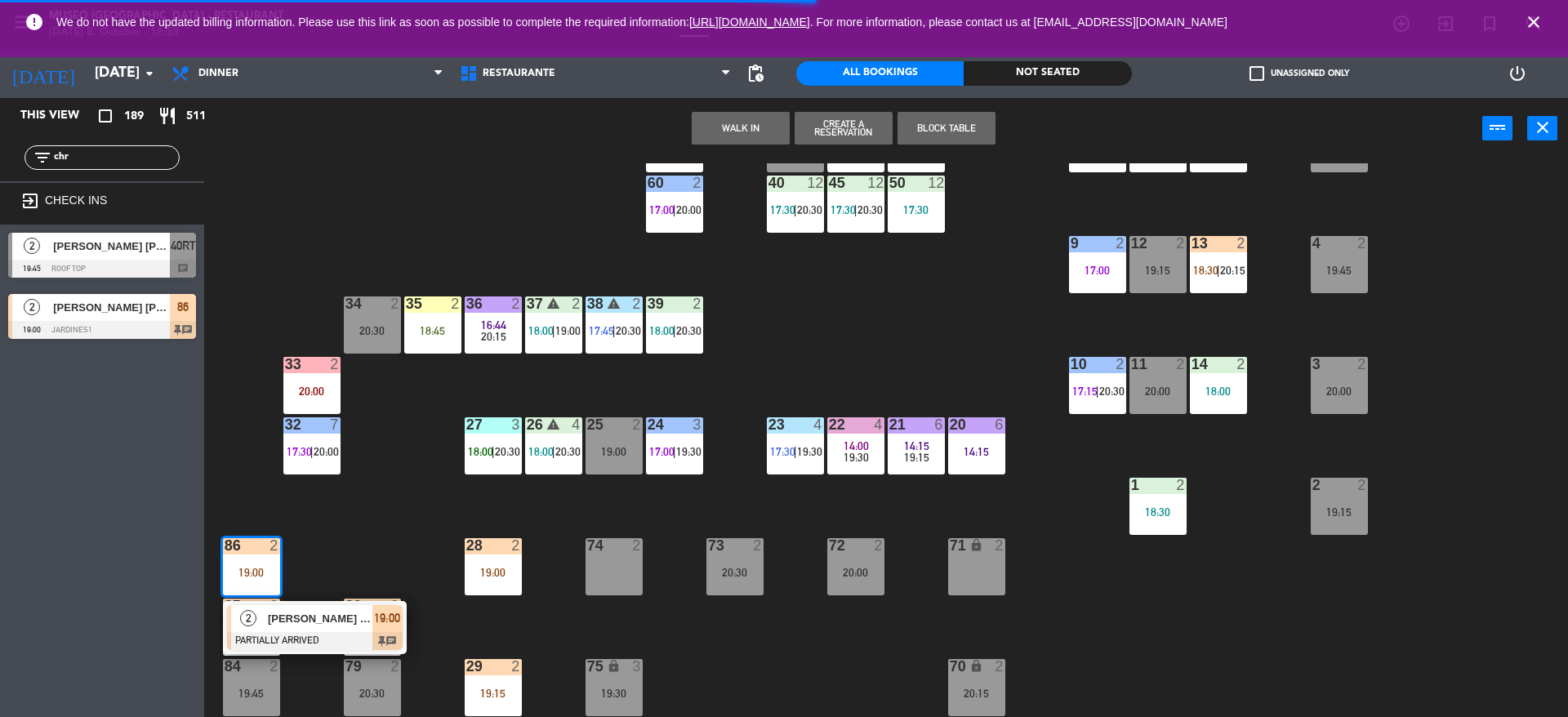
click at [388, 300] on div "2" at bounding box center [398, 303] width 27 height 15
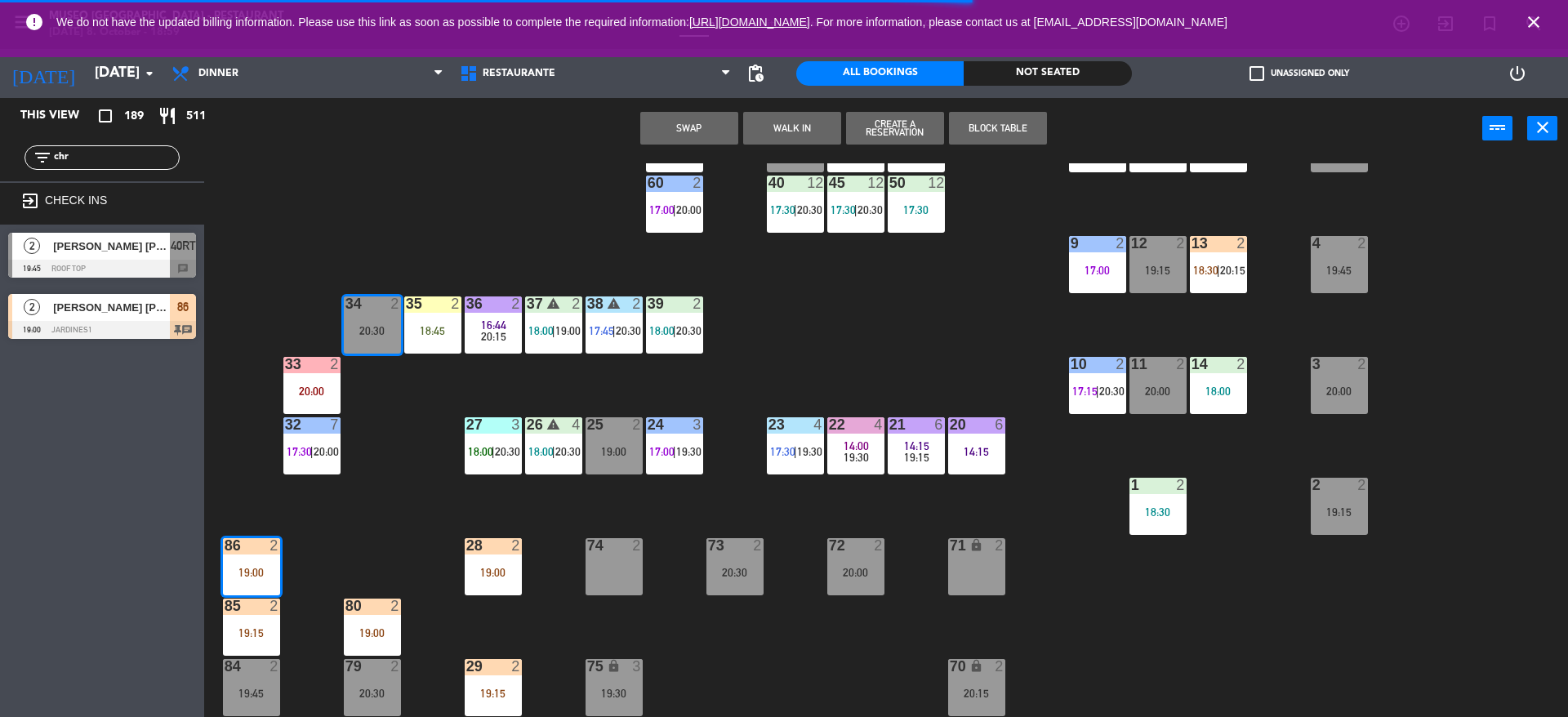
click at [681, 122] on button "Swap" at bounding box center [689, 129] width 98 height 33
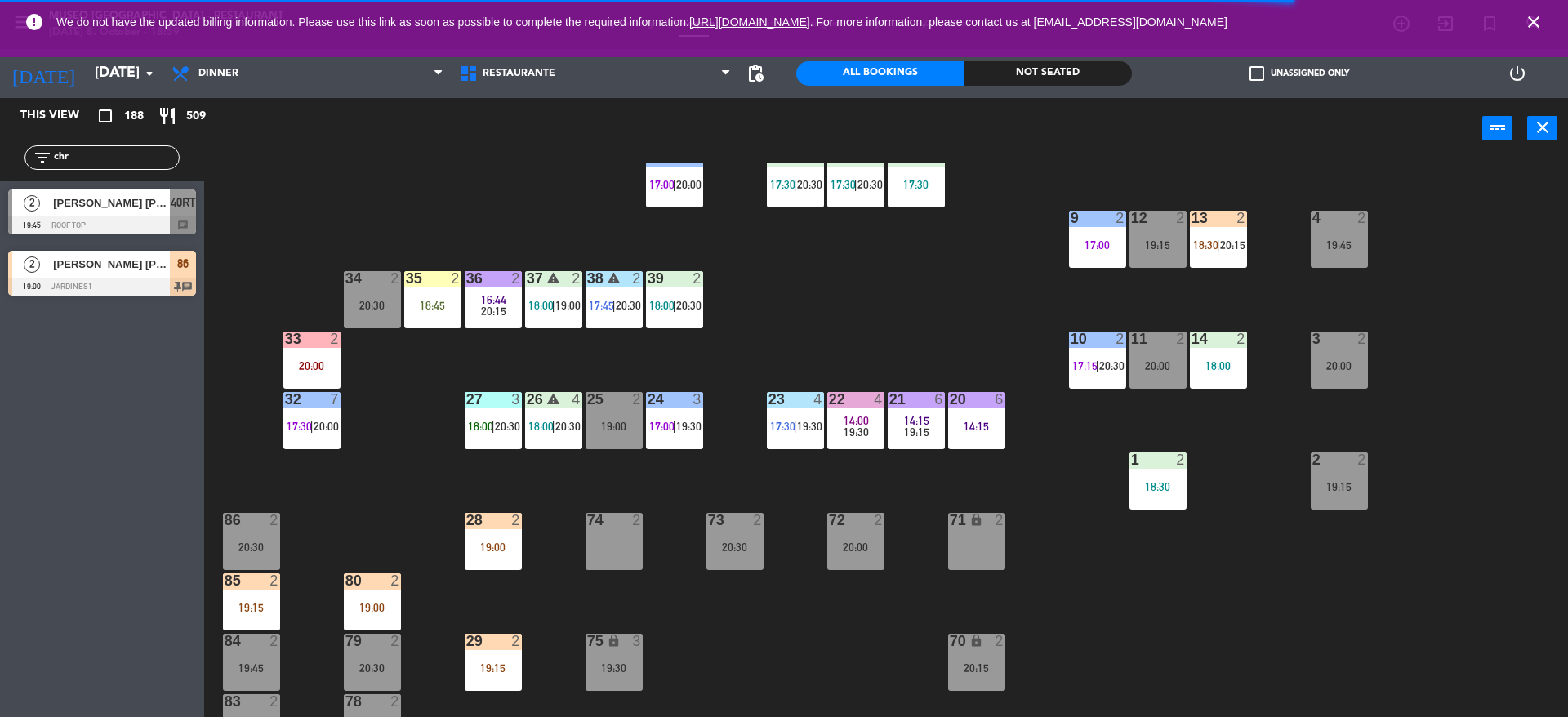
scroll to position [286, 0]
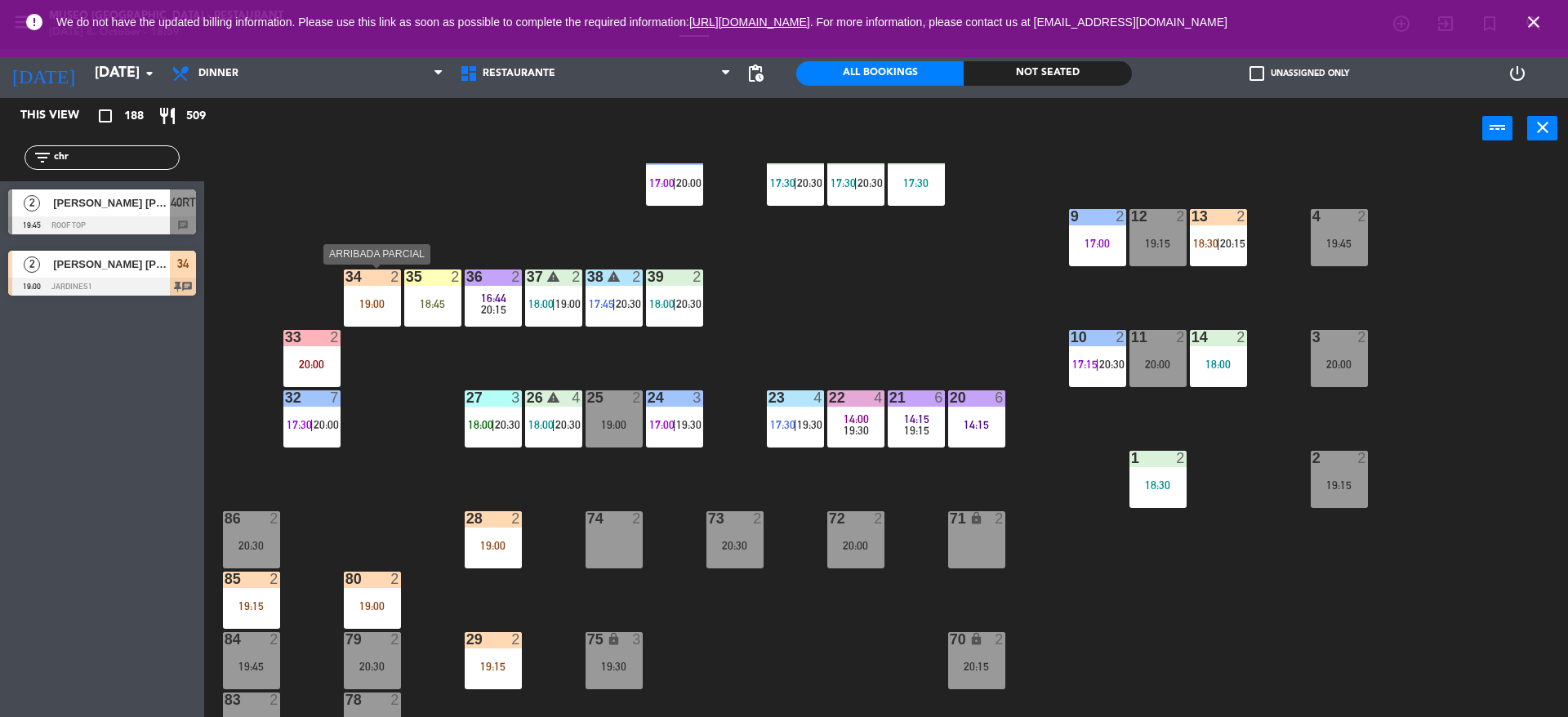
click at [368, 287] on div "34 2 19:00" at bounding box center [372, 298] width 57 height 57
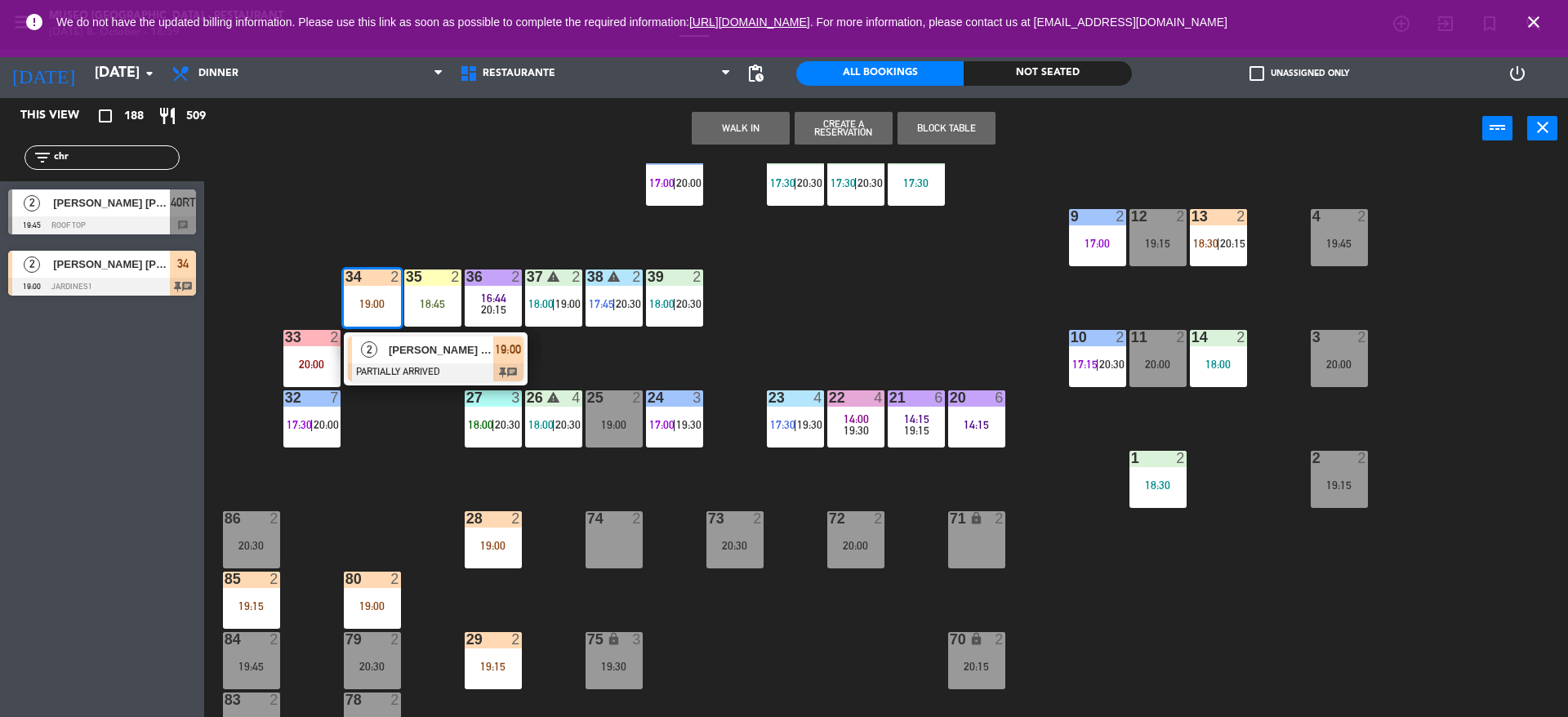
click at [397, 356] on span "[PERSON_NAME] [PERSON_NAME] [PERSON_NAME]" at bounding box center [441, 349] width 105 height 17
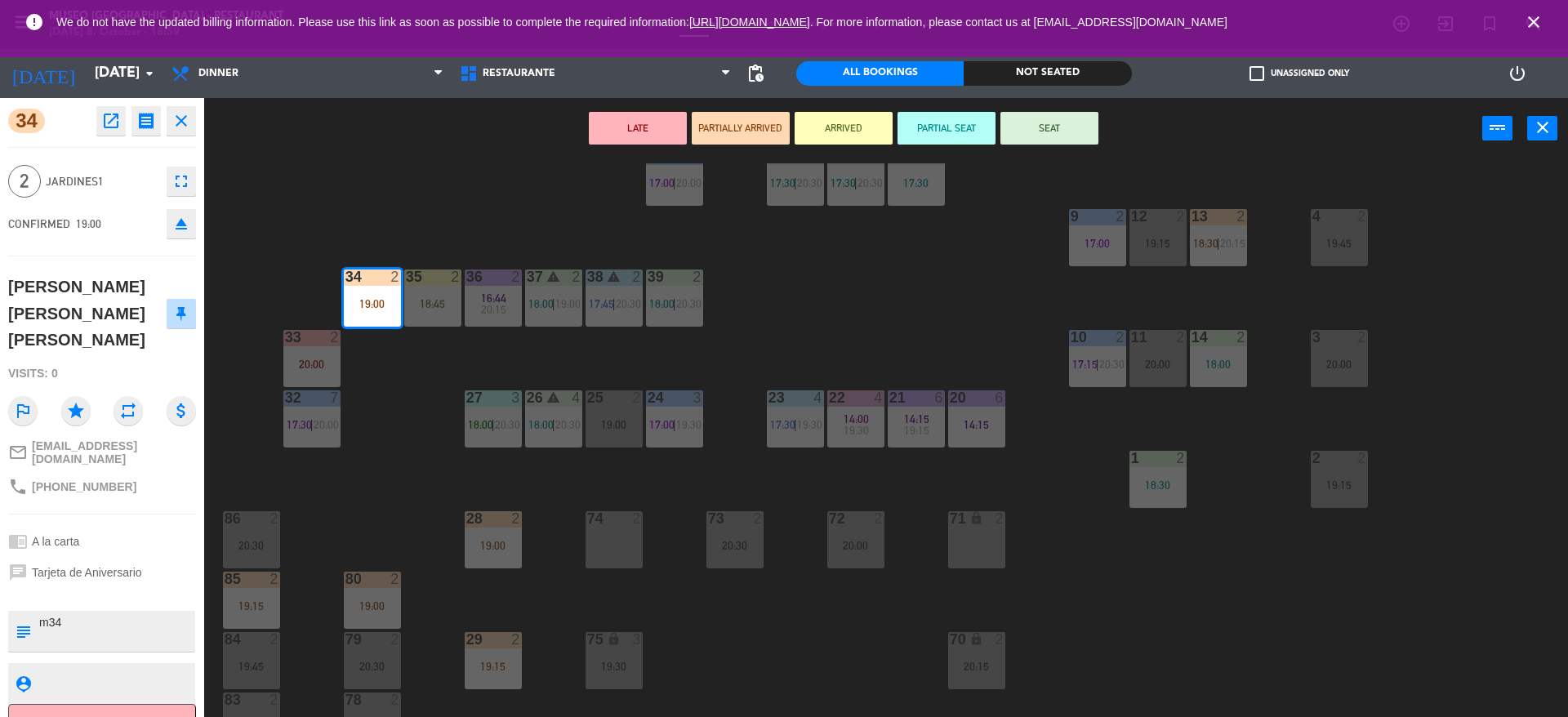
click at [114, 614] on textarea at bounding box center [116, 631] width 156 height 34
type textarea "m34 aniversario"
click at [1015, 120] on button "SEAT" at bounding box center [1049, 129] width 98 height 33
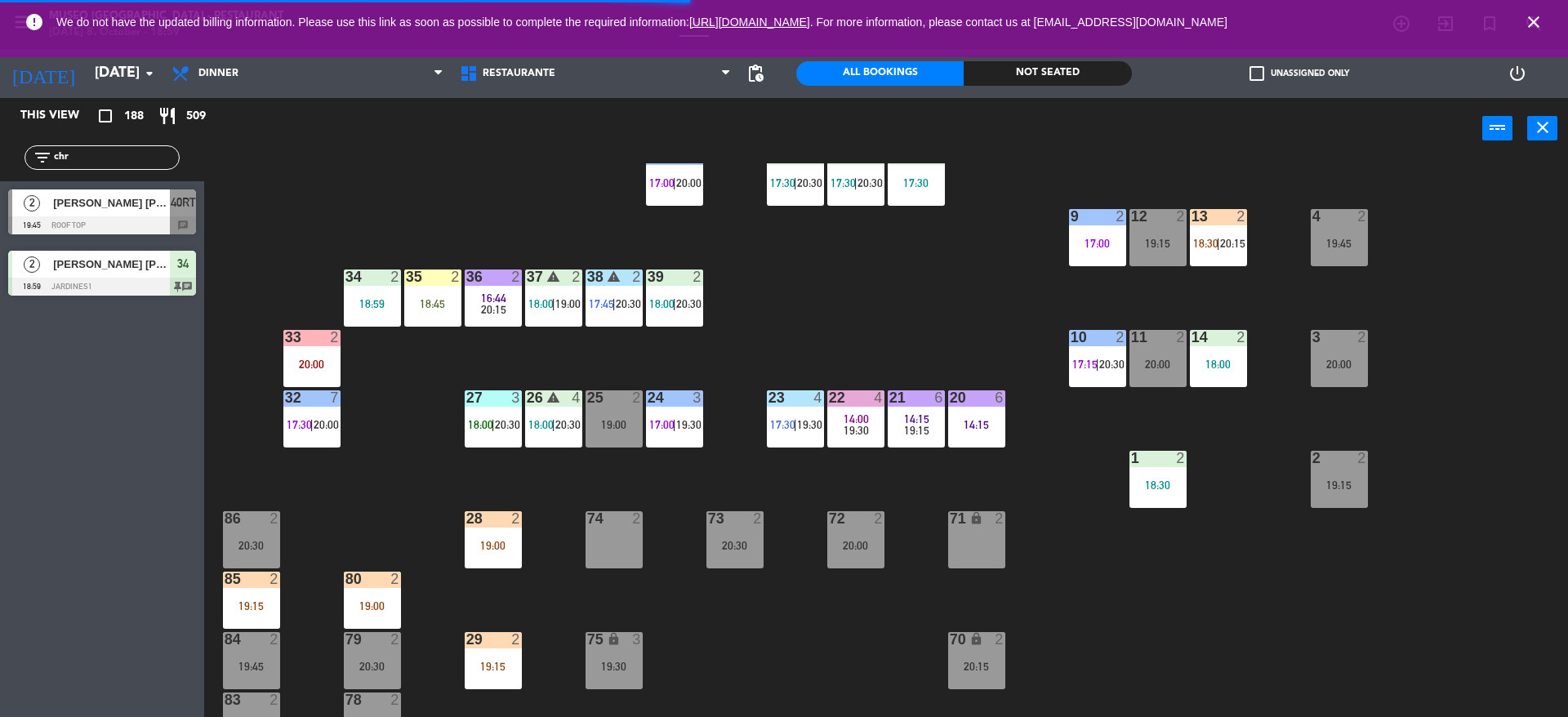
click at [109, 158] on input "chr" at bounding box center [116, 158] width 127 height 18
type input "c"
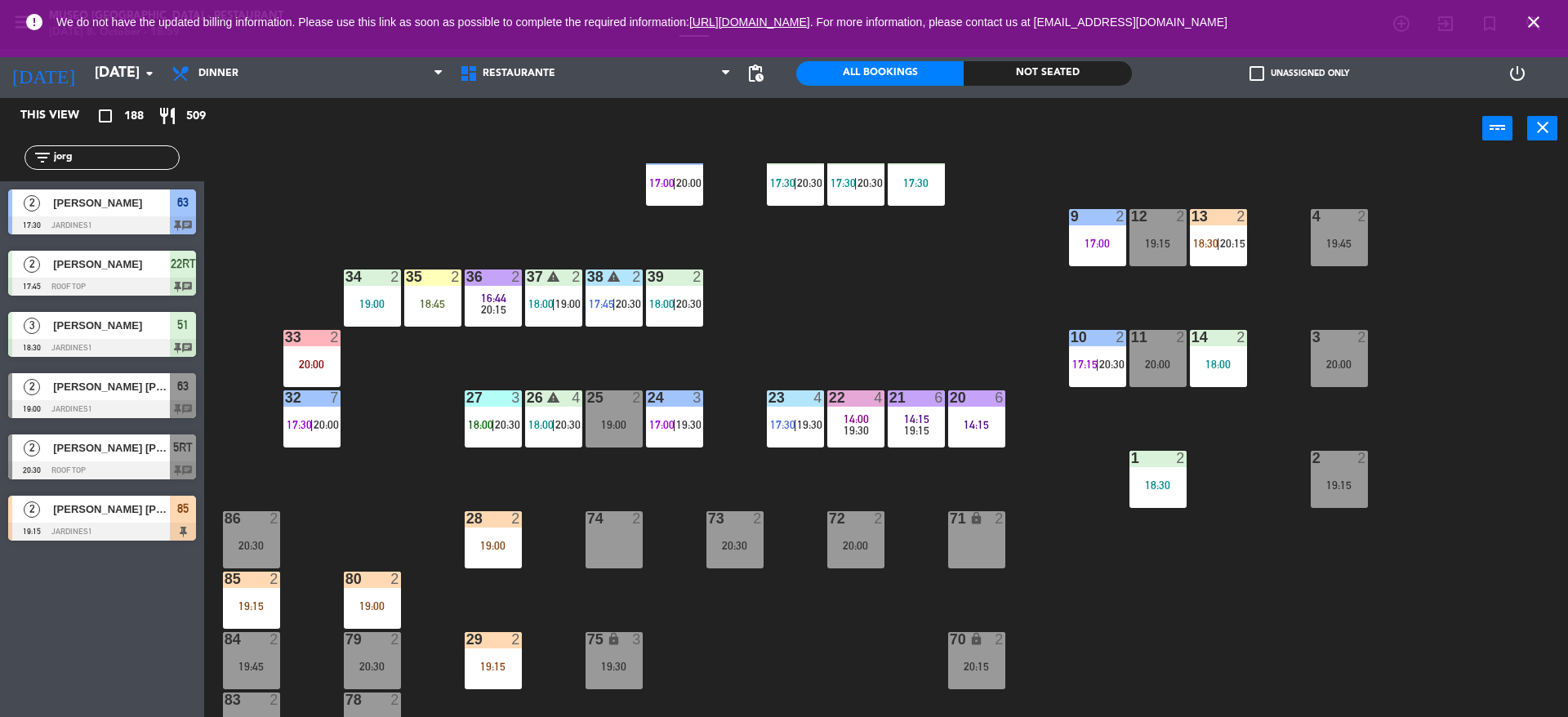
type input "jorg"
click at [128, 517] on div "2 [PERSON_NAME] [PERSON_NAME] 19:15 Jardines1 85 2 [PERSON_NAME] [PERSON_NAME] …" at bounding box center [102, 520] width 204 height 66
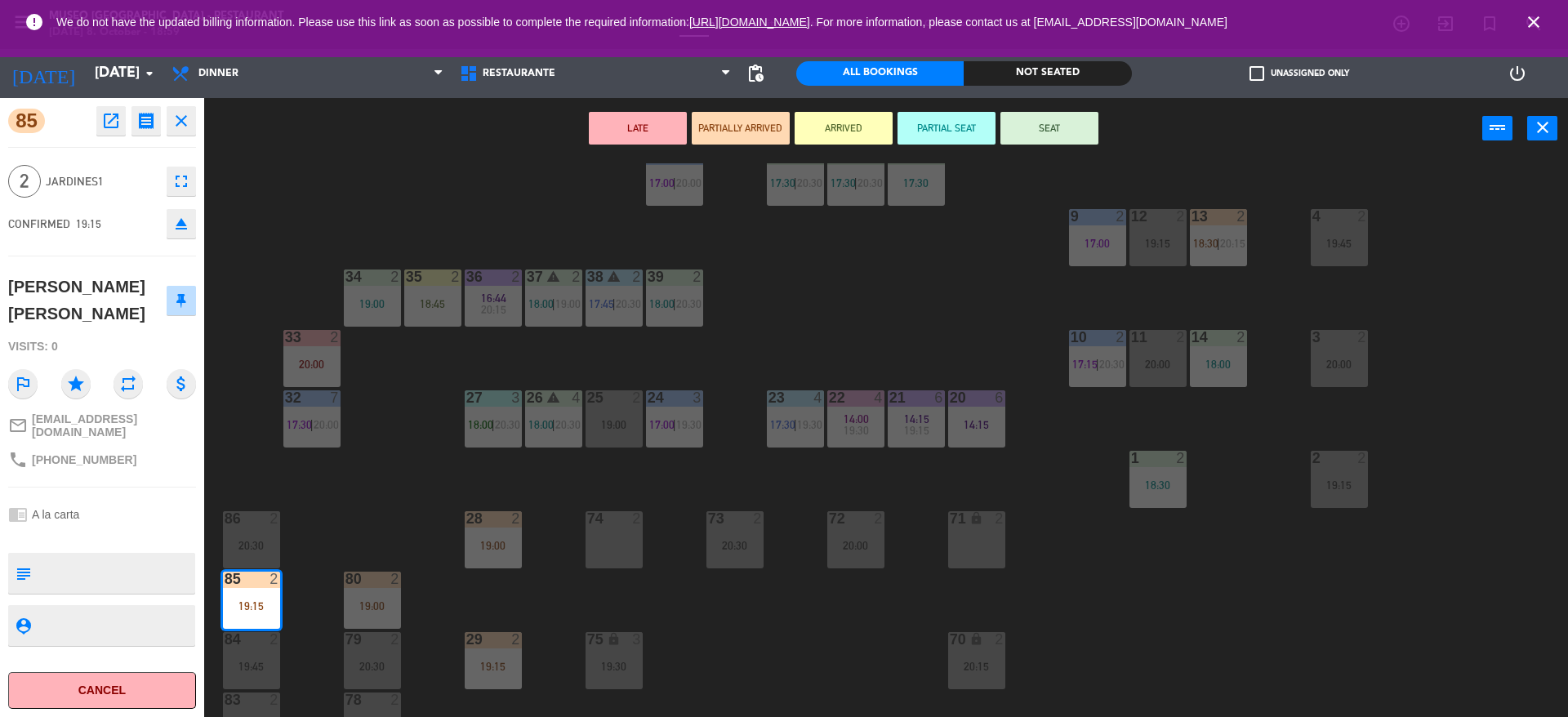
click at [119, 566] on textarea at bounding box center [116, 573] width 156 height 34
type textarea "m85 no celebra nada"
click at [119, 188] on span "Jardines1" at bounding box center [102, 181] width 113 height 18
click at [1037, 126] on button "SEAT" at bounding box center [1049, 129] width 98 height 33
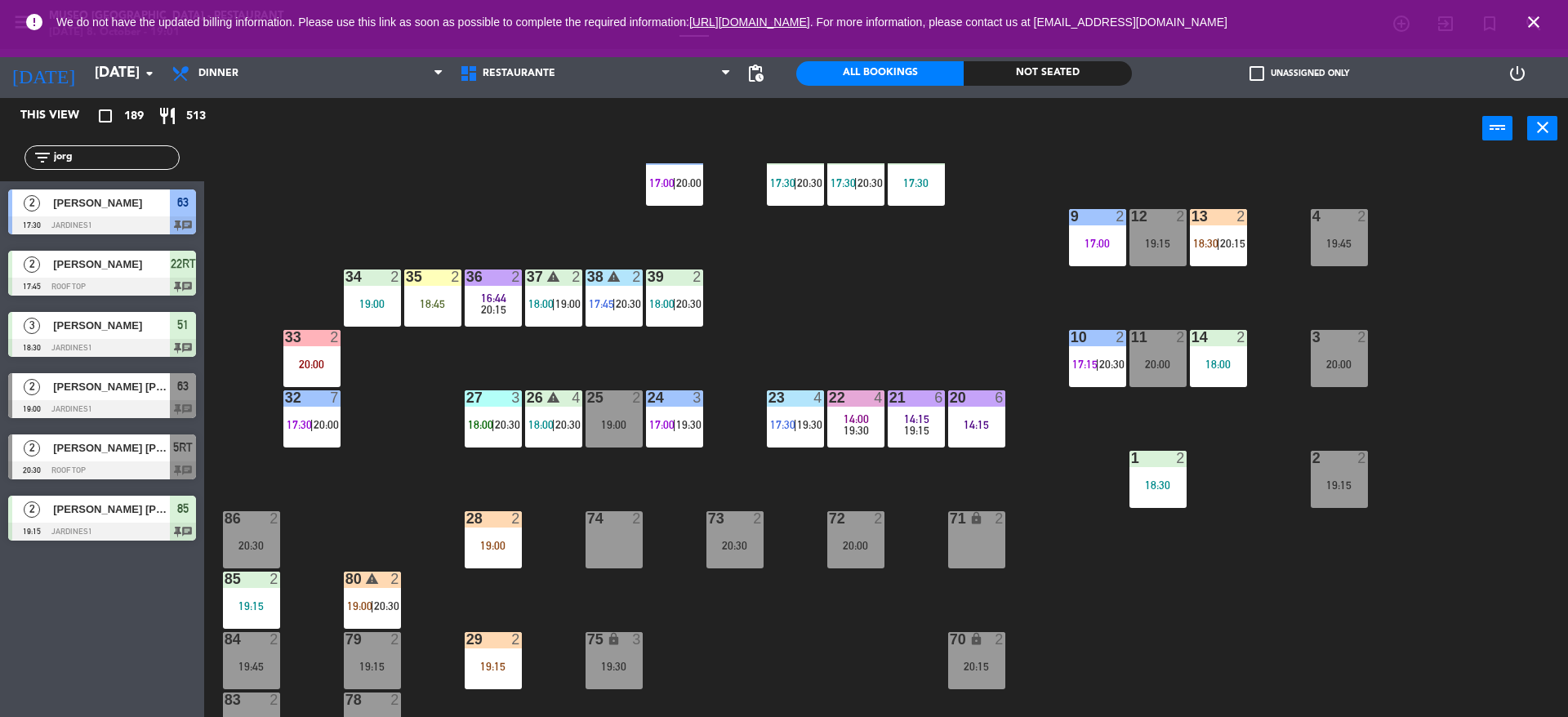
click at [127, 153] on input "jorg" at bounding box center [116, 158] width 127 height 18
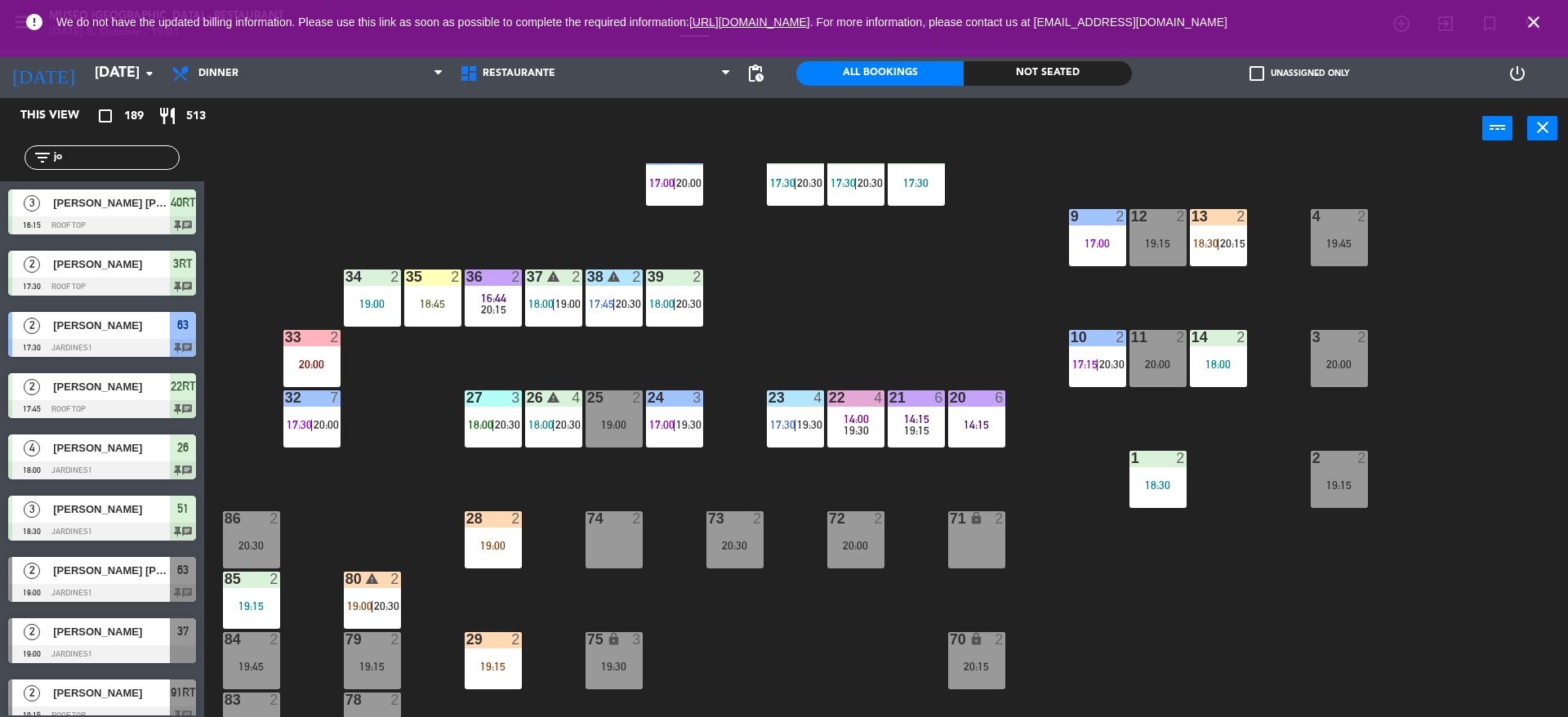
type input "j"
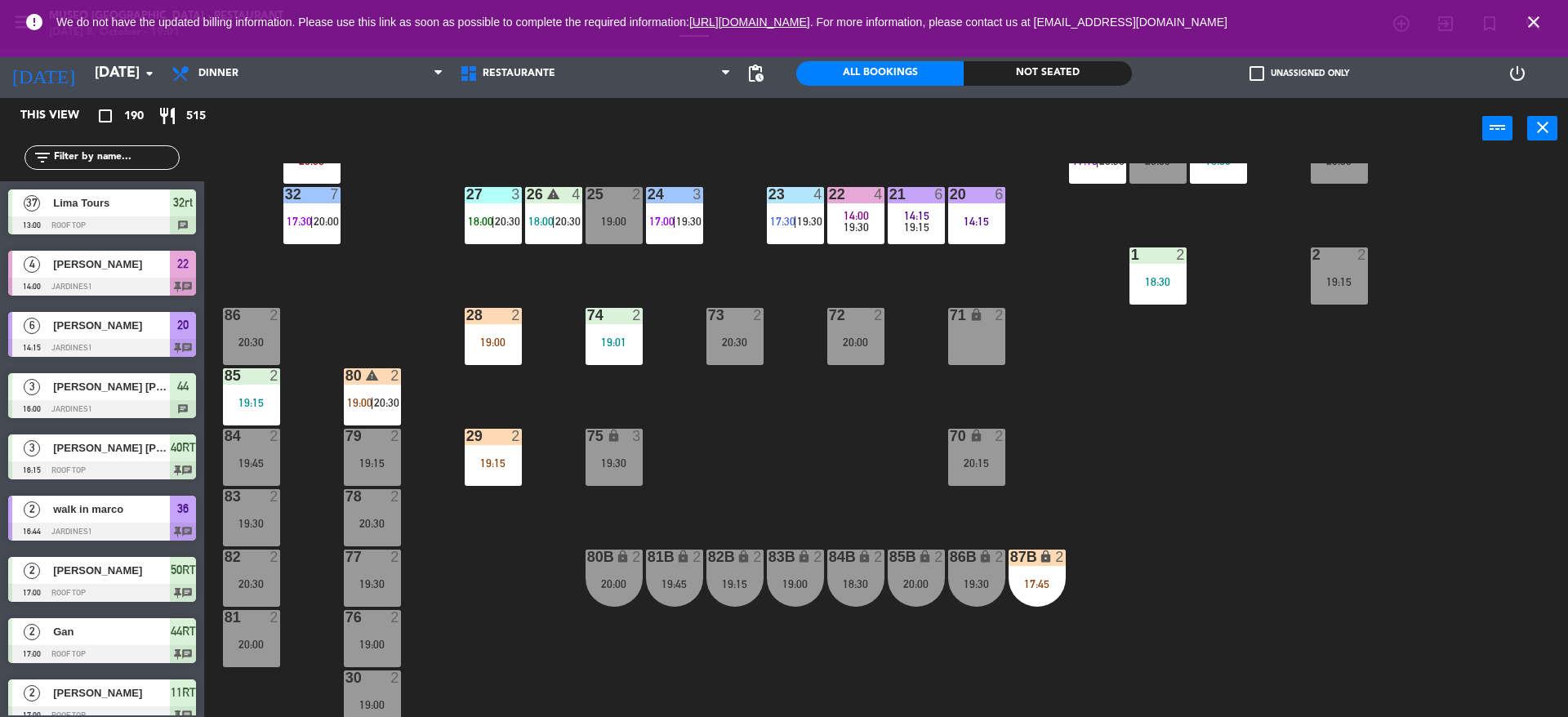
scroll to position [470, 0]
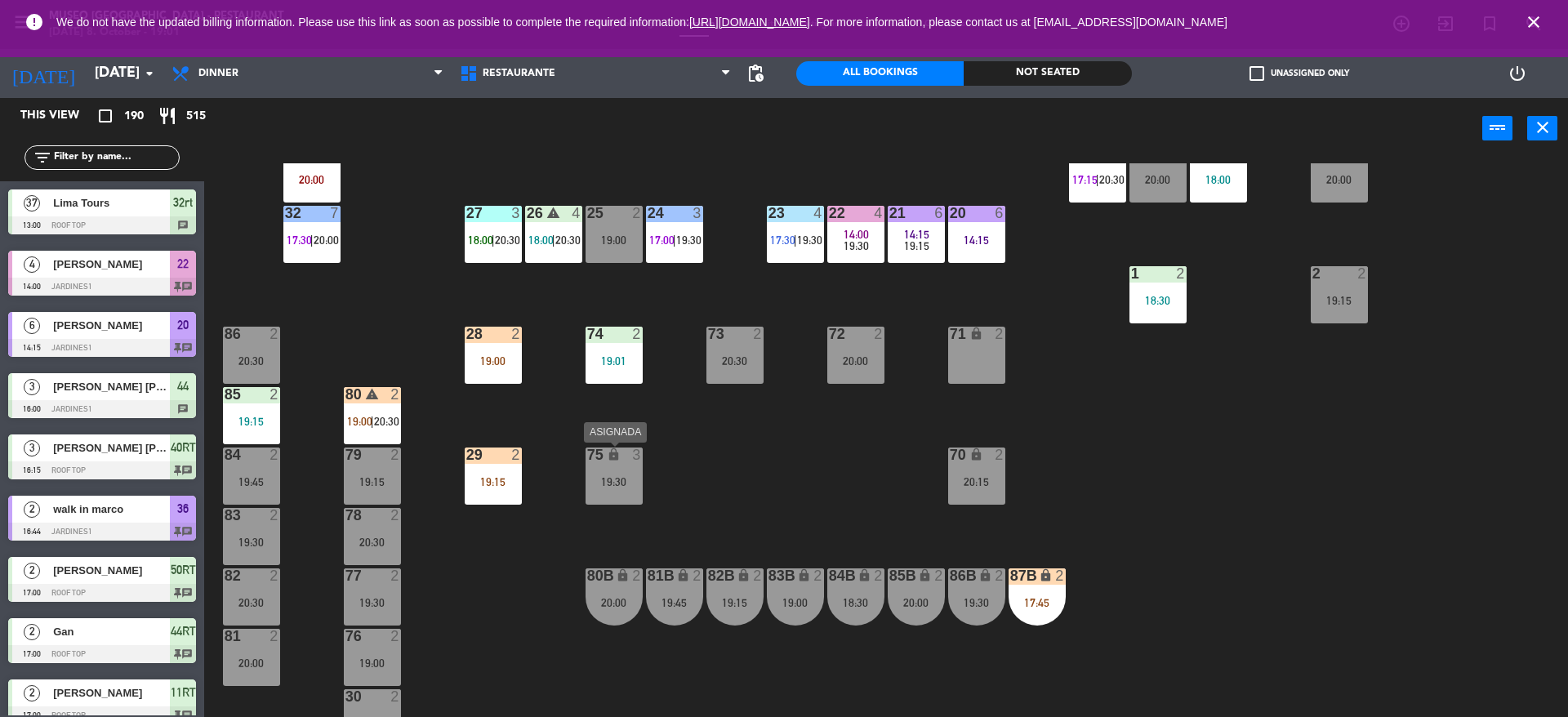
click at [634, 484] on div "19:30" at bounding box center [614, 482] width 57 height 11
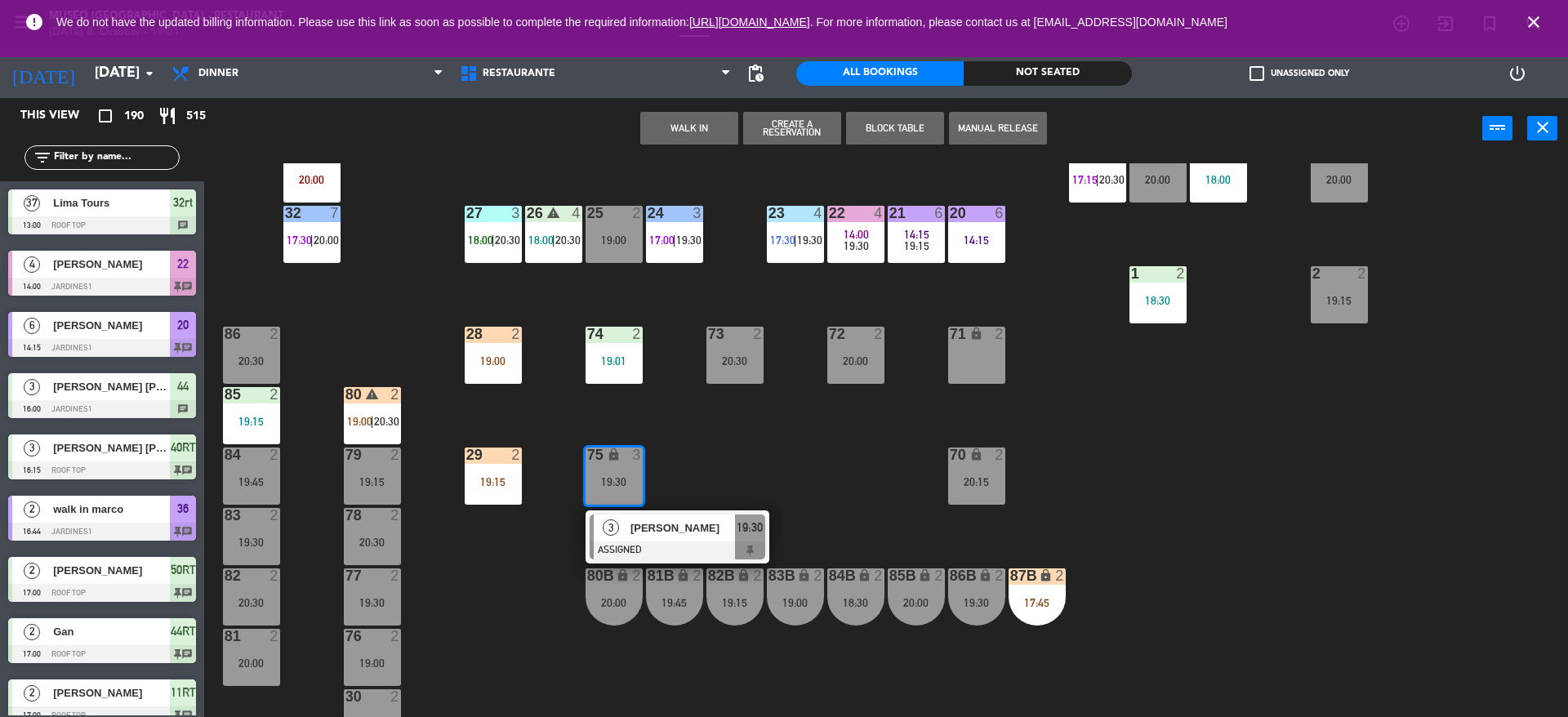
click at [972, 331] on icon "lock" at bounding box center [976, 333] width 14 height 14
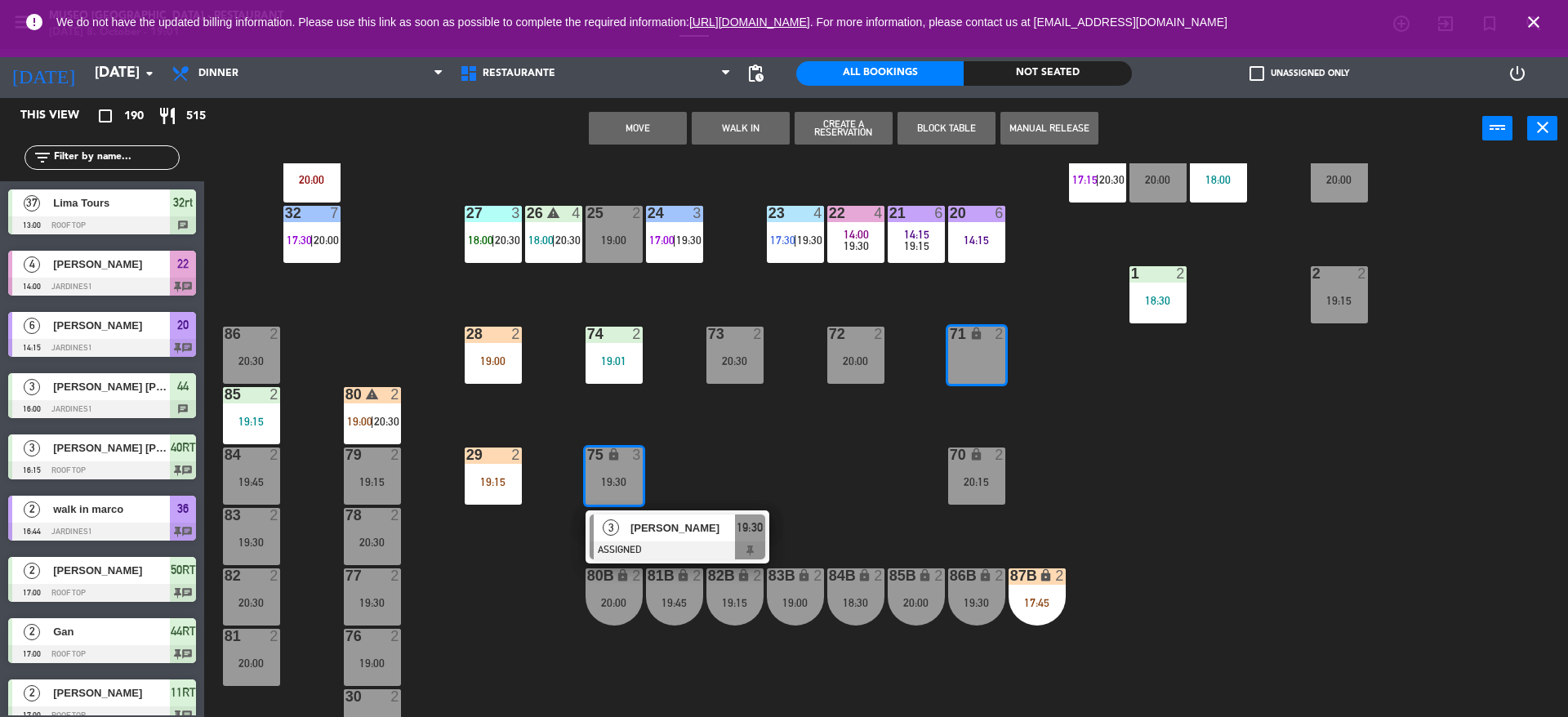
click at [651, 135] on button "Move" at bounding box center [637, 129] width 98 height 33
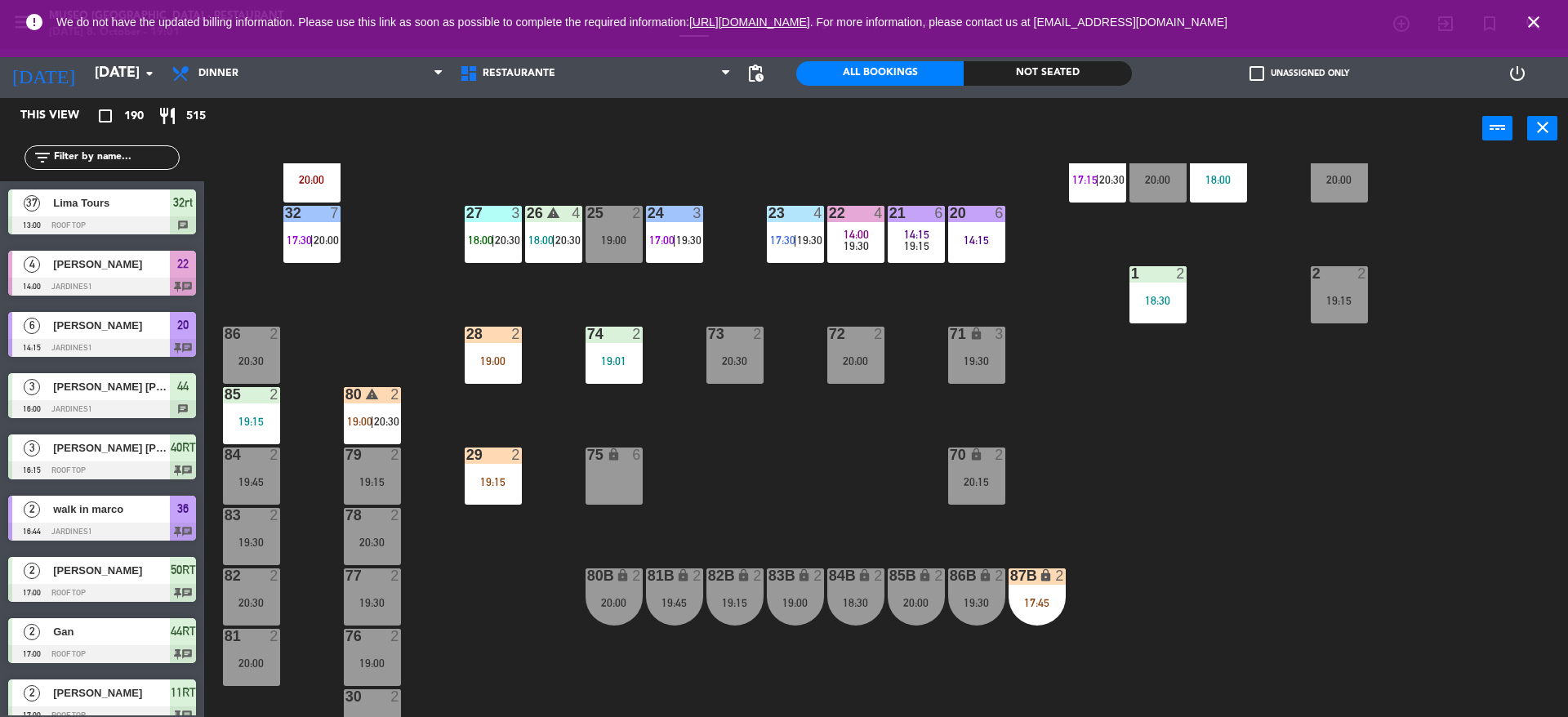
click at [617, 476] on div "75 lock 6" at bounding box center [614, 476] width 57 height 57
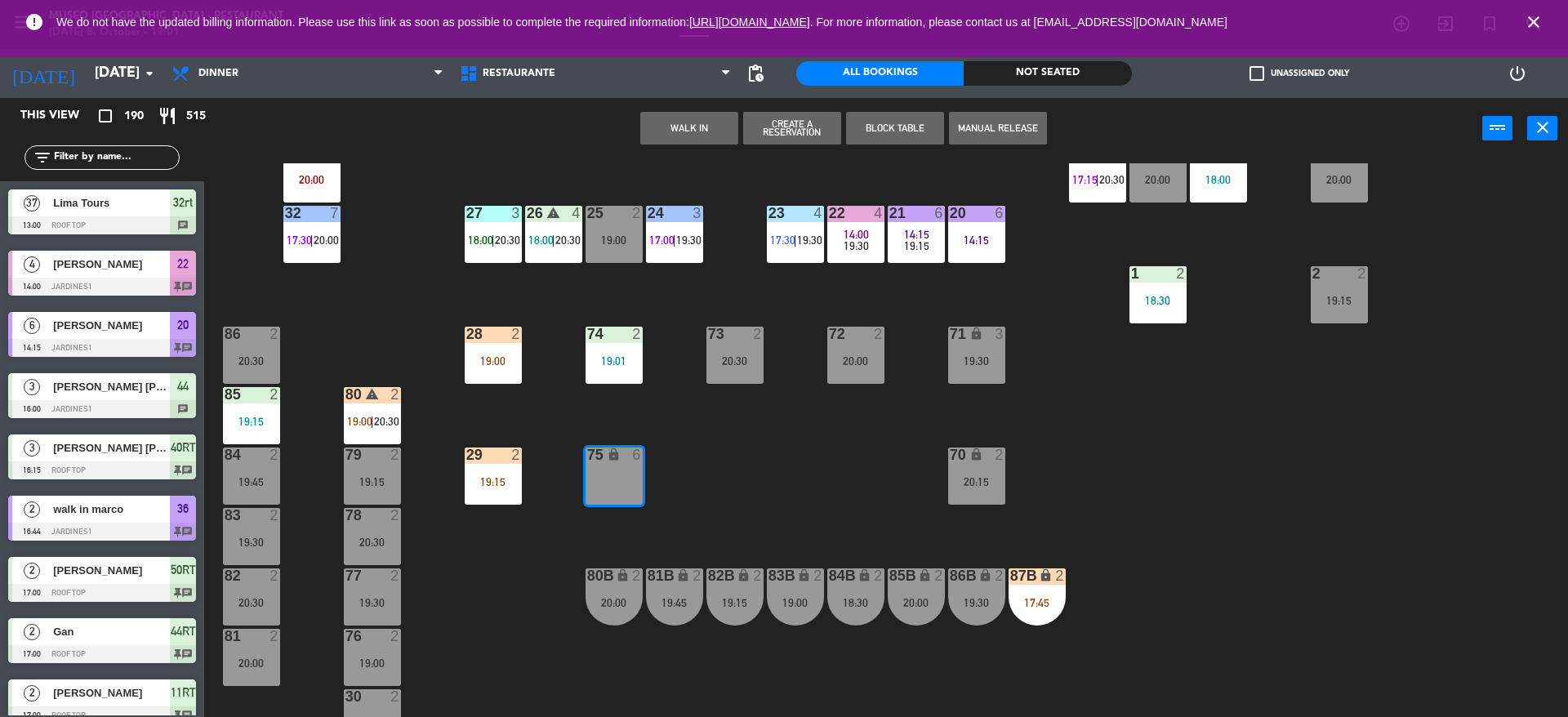
click at [673, 119] on button "WALK IN" at bounding box center [689, 129] width 98 height 33
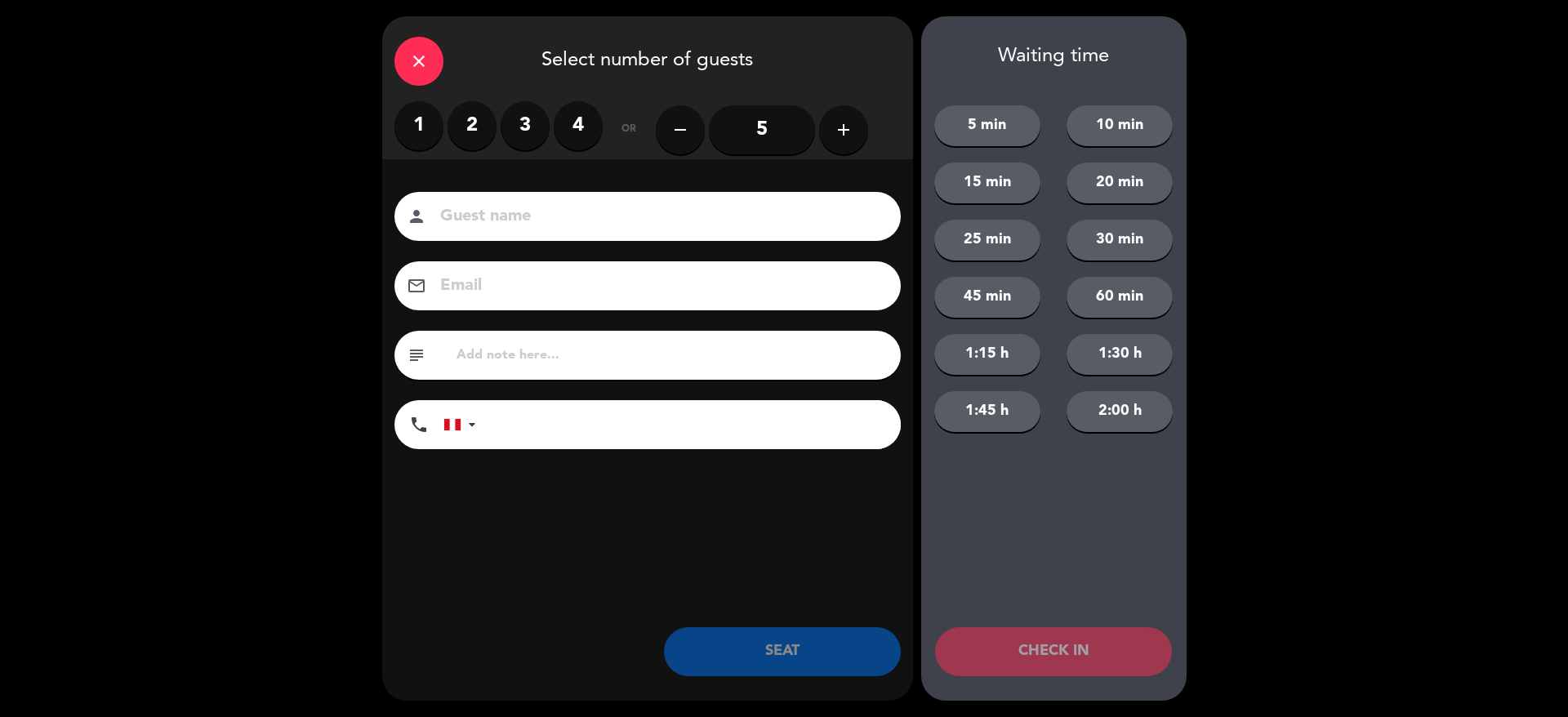
click at [415, 120] on label "1" at bounding box center [418, 125] width 49 height 49
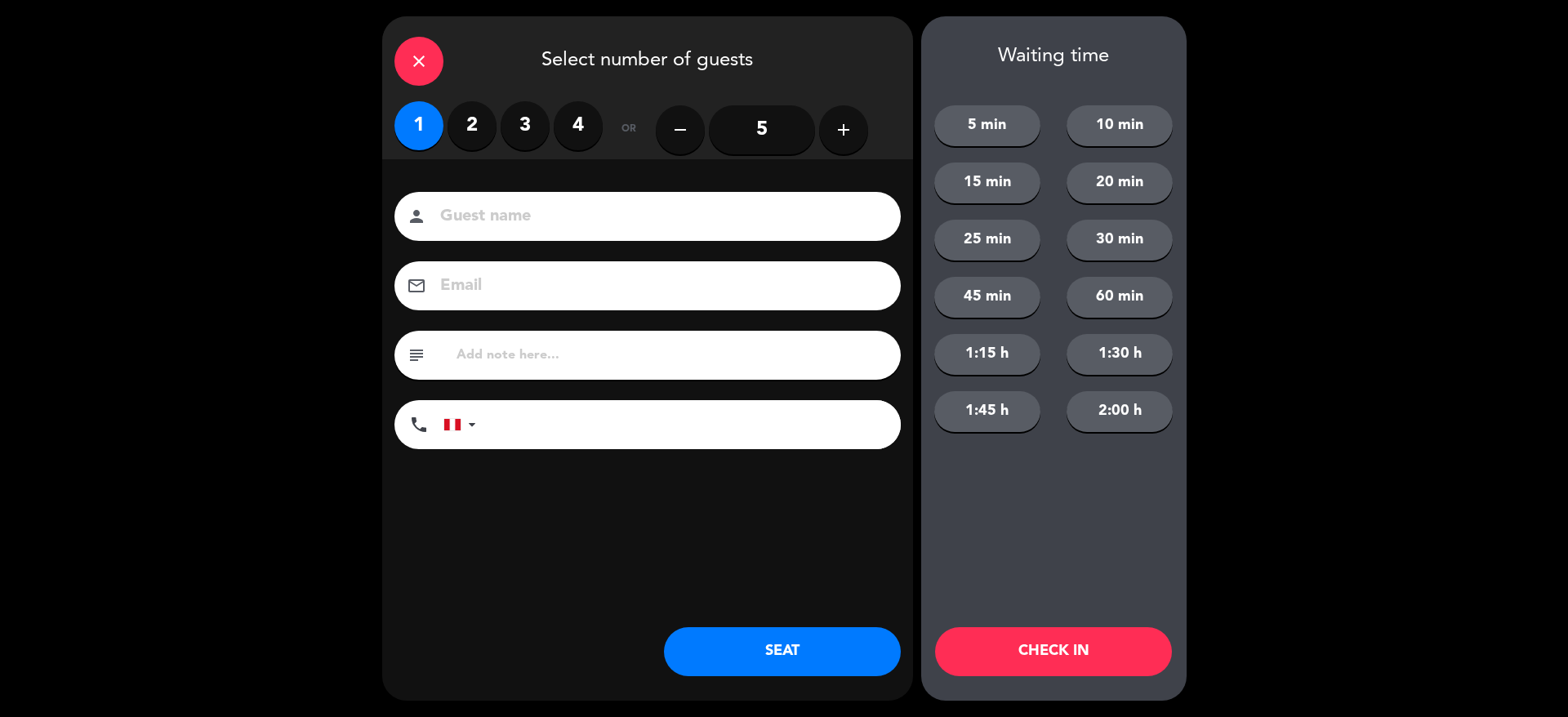
click at [502, 219] on input at bounding box center [658, 216] width 441 height 28
type input "walk in"
click at [762, 630] on button "SEAT" at bounding box center [782, 651] width 236 height 49
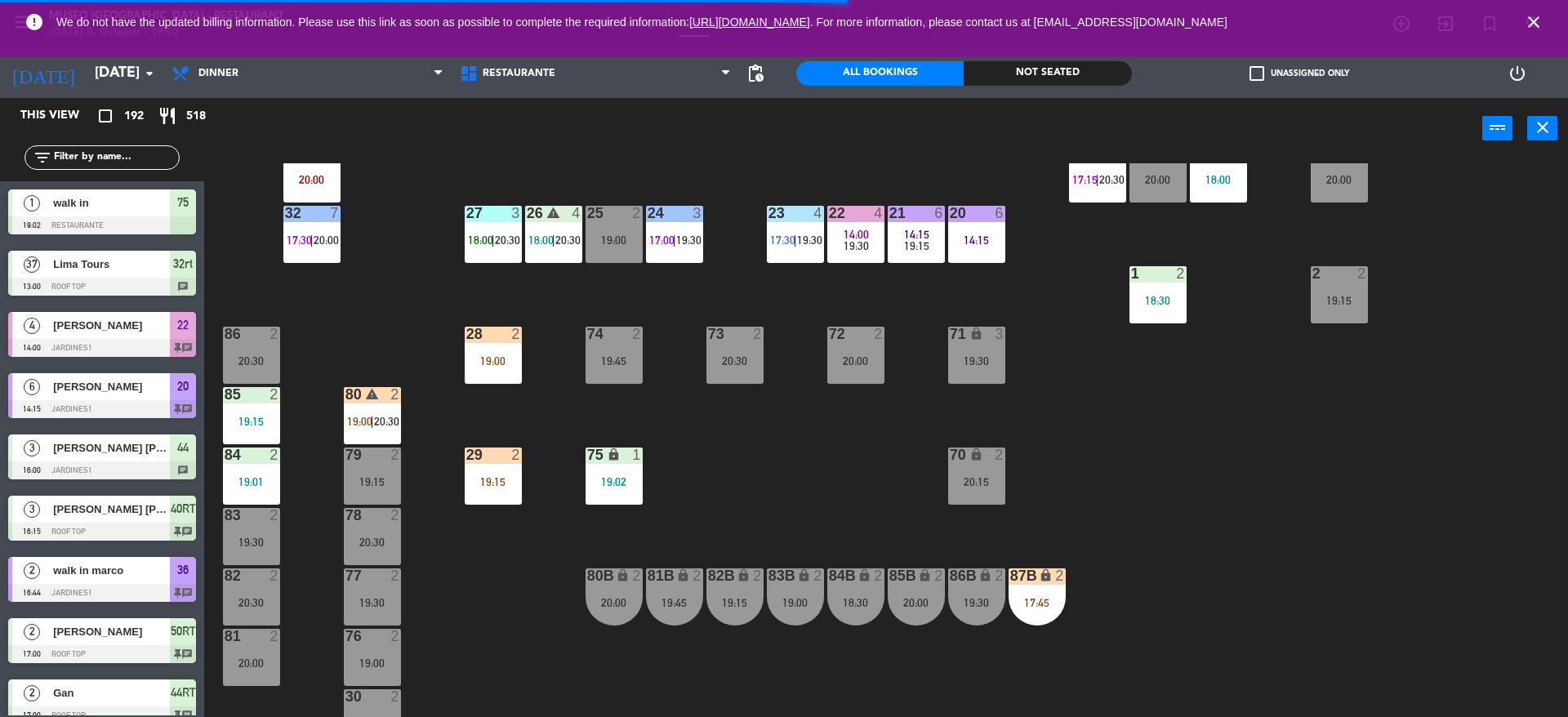
click at [142, 151] on input "text" at bounding box center [116, 158] width 127 height 18
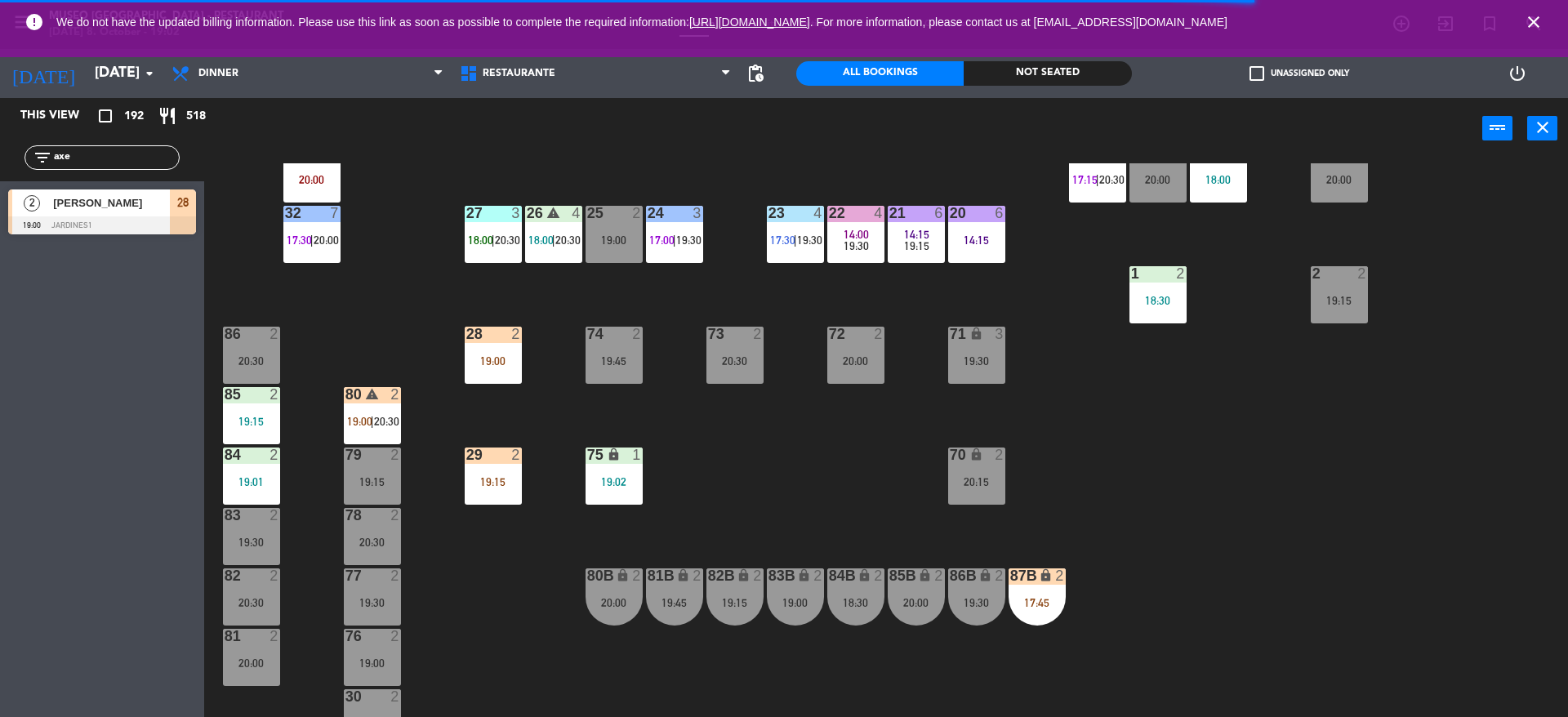
type input "axe"
click at [132, 207] on span "[PERSON_NAME]" at bounding box center [111, 202] width 117 height 17
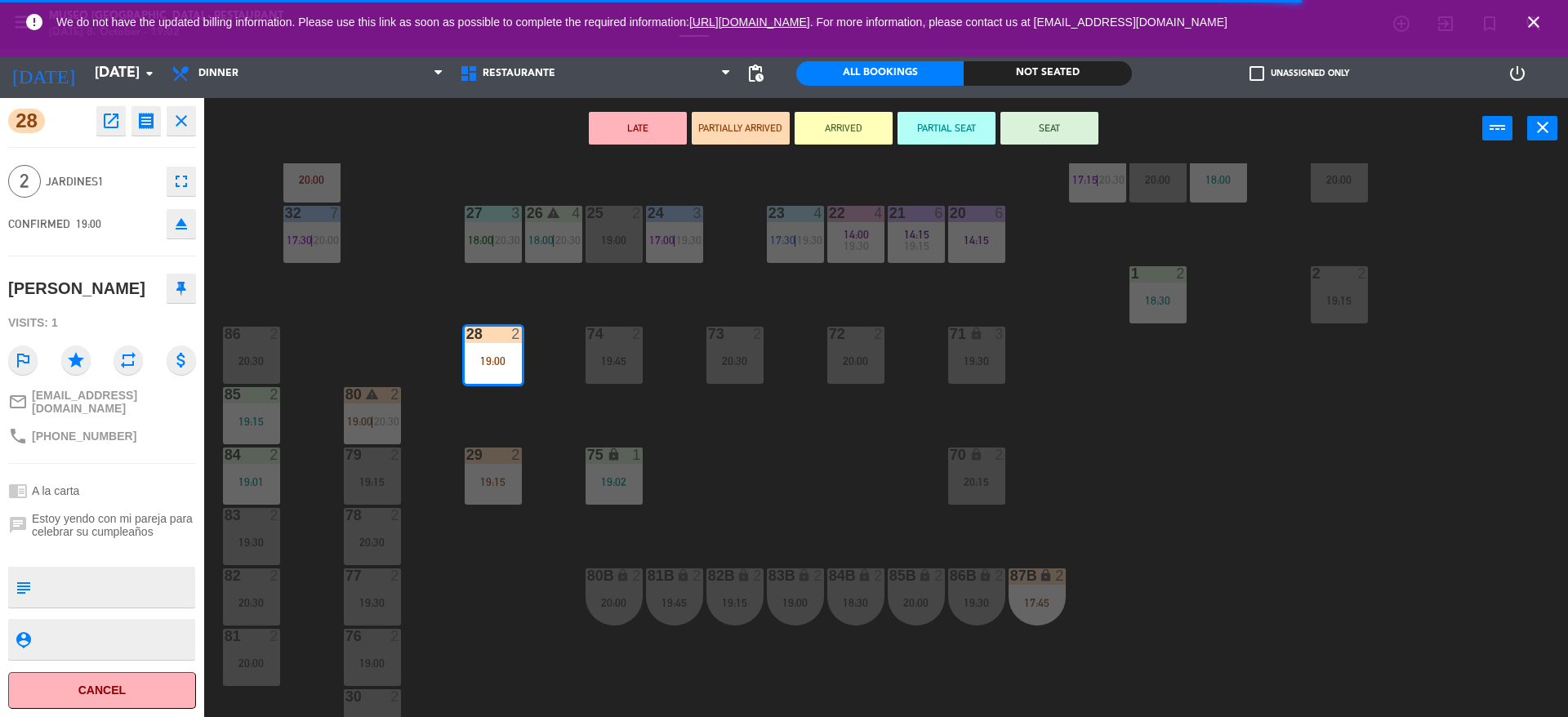
click at [107, 578] on textarea at bounding box center [116, 586] width 156 height 34
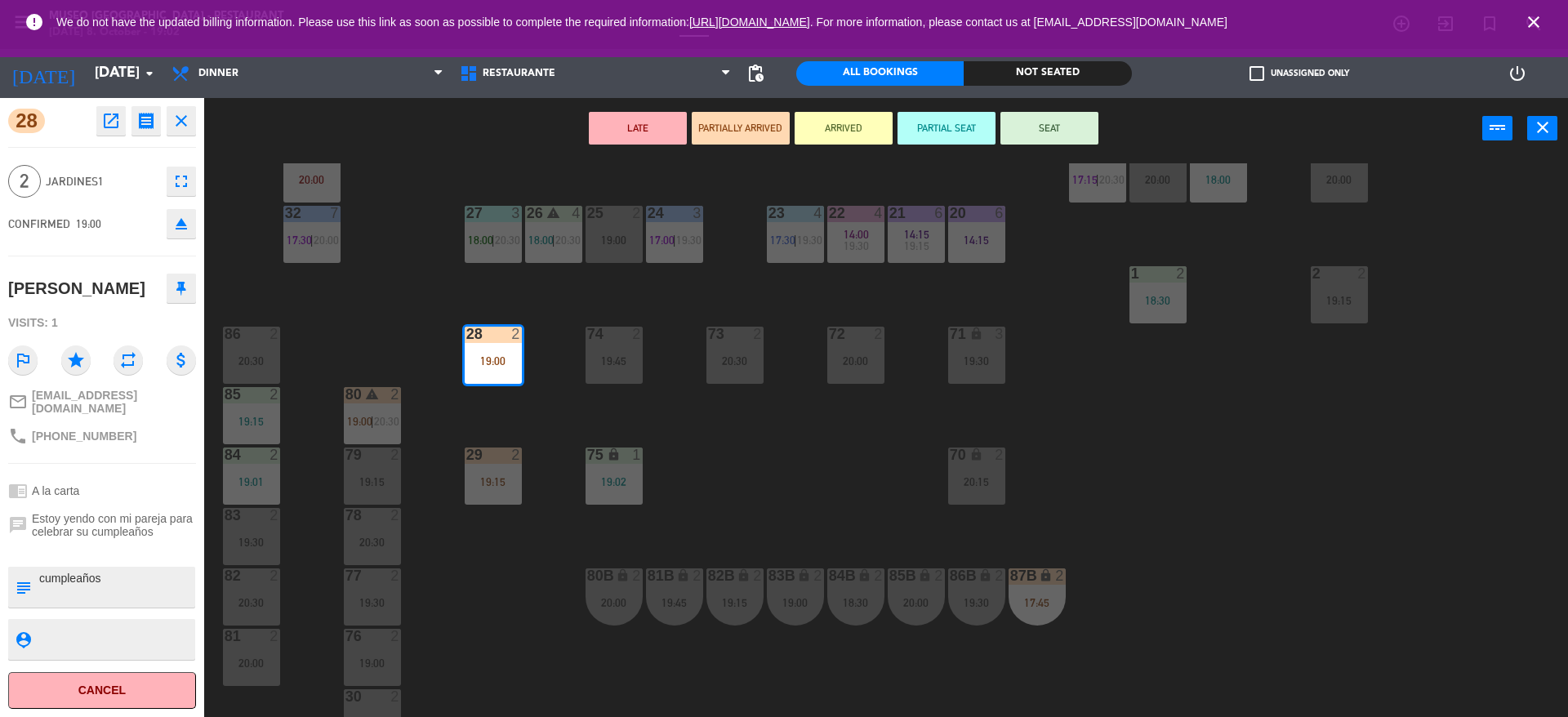
type textarea "cumpleaños"
click at [133, 172] on span "Jardines1" at bounding box center [102, 181] width 113 height 18
click at [498, 695] on div "44 5 20:00 49 2 19:00 54 4 19:00 64 warning 2 18:00 | 20:30 48 2 18:15 53 3 17:…" at bounding box center [894, 442] width 1348 height 557
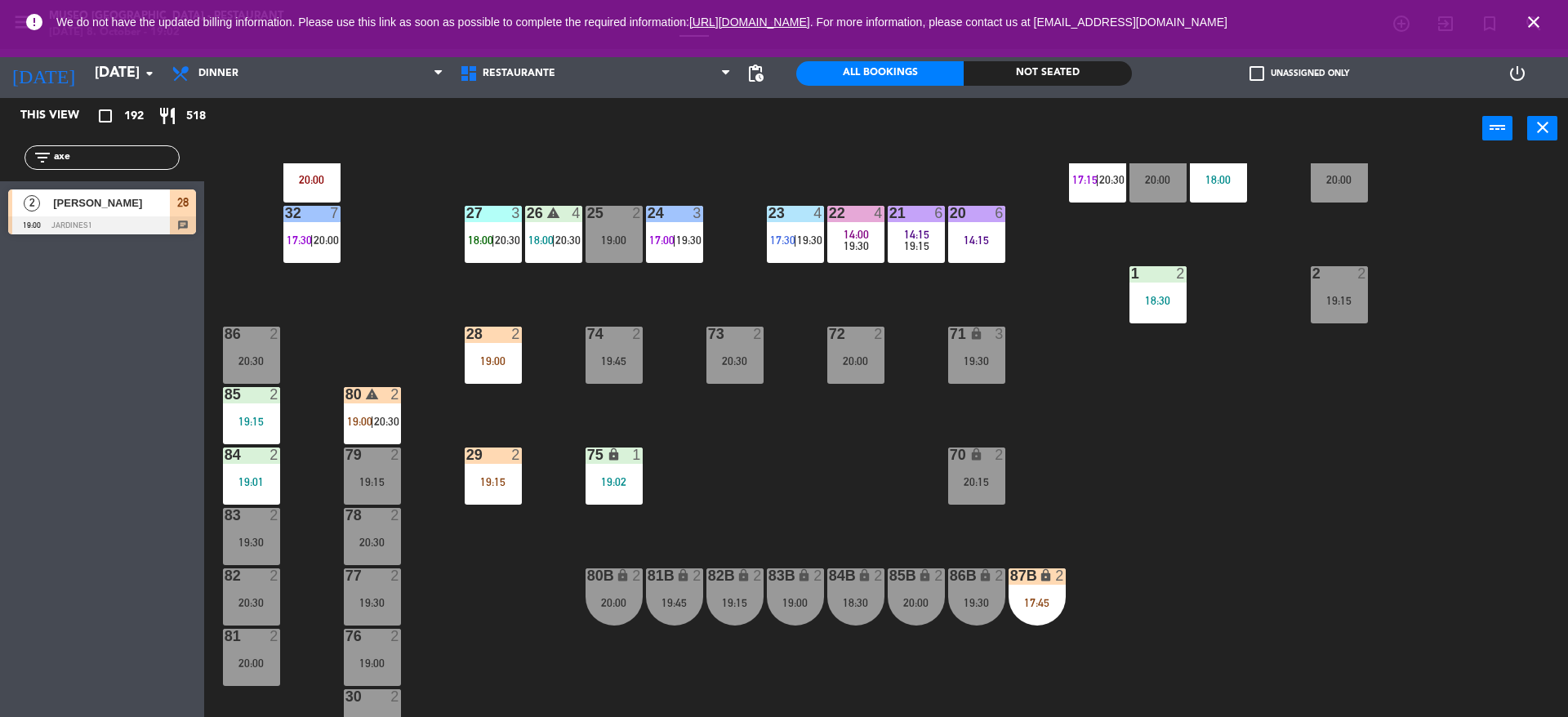
click at [485, 360] on div "19:00" at bounding box center [493, 360] width 57 height 11
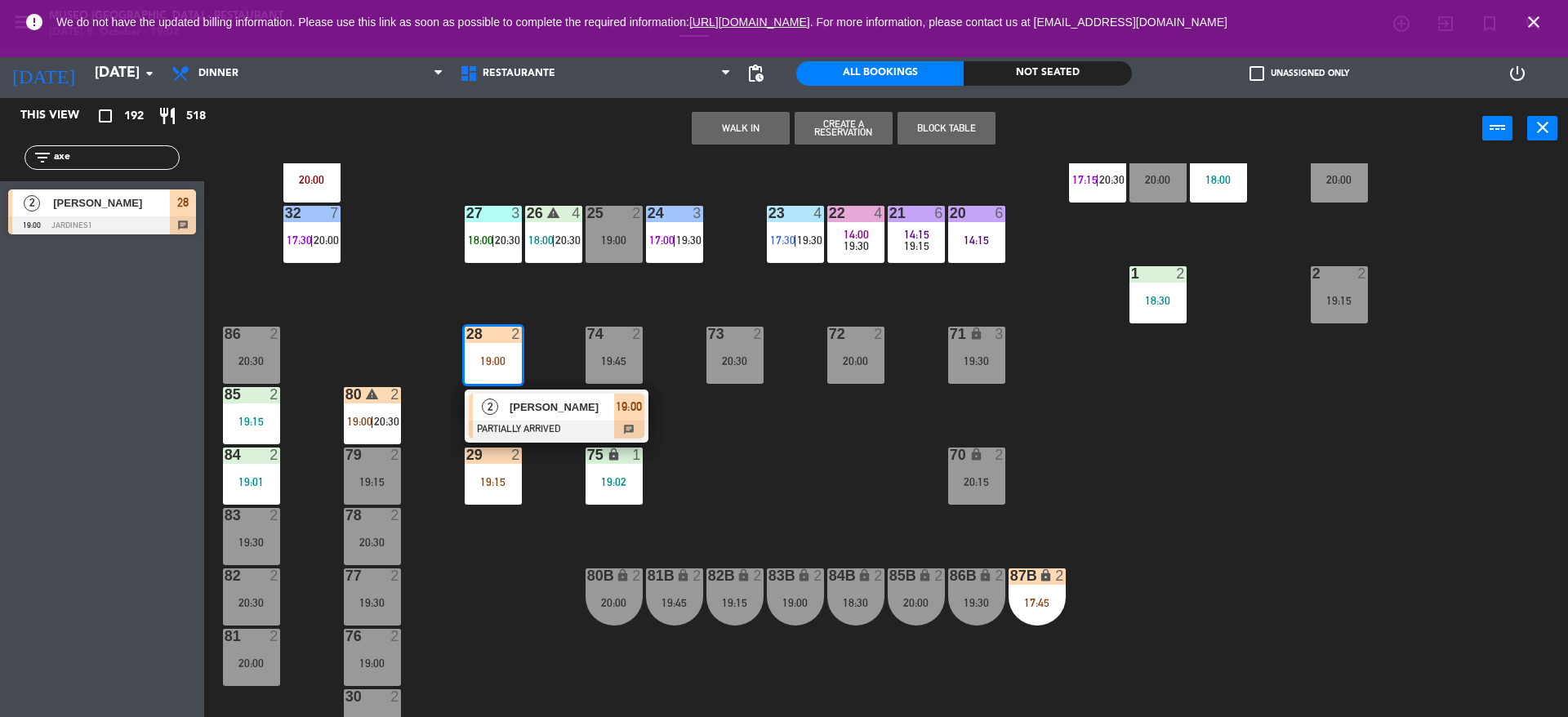
click at [375, 527] on div "78 2 20:30" at bounding box center [372, 536] width 57 height 57
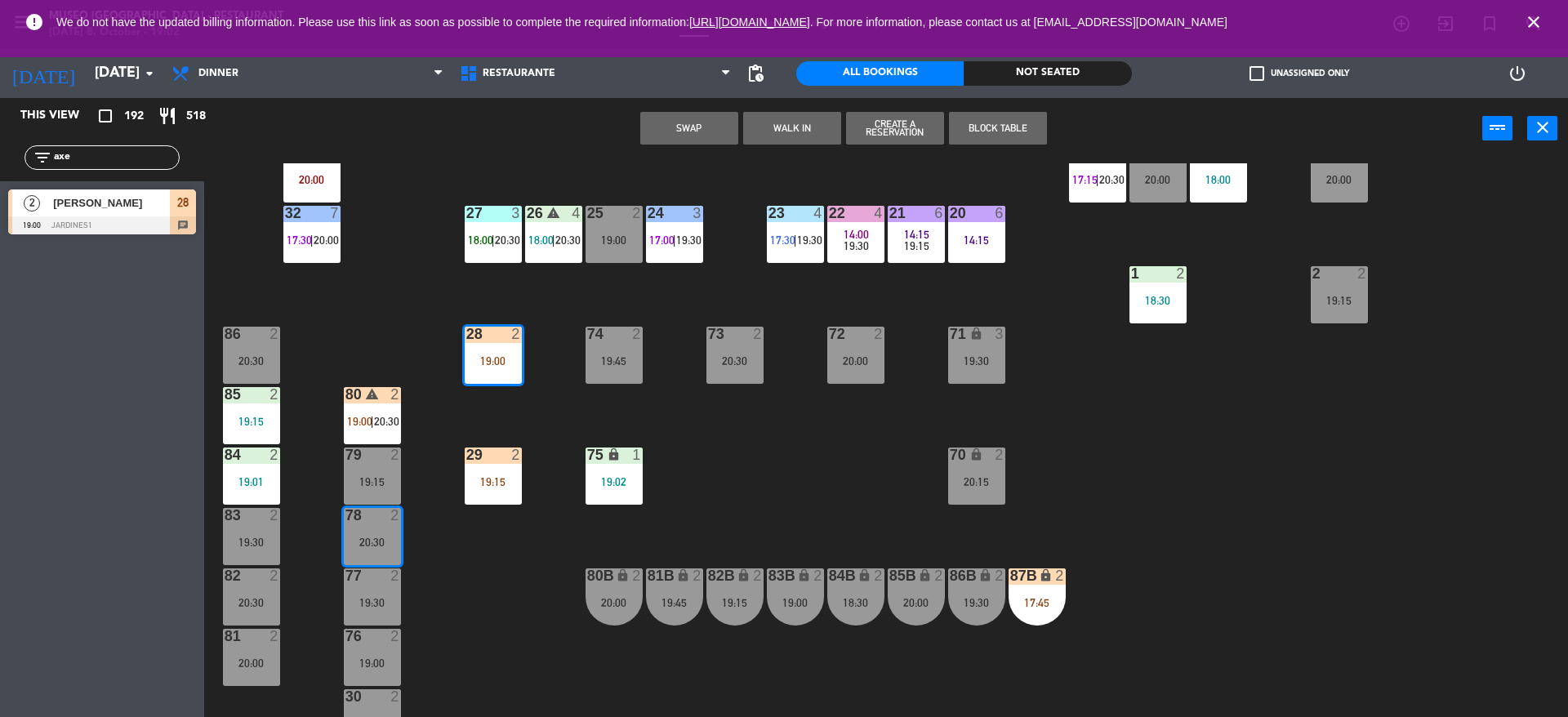
click at [668, 140] on button "Swap" at bounding box center [689, 129] width 98 height 33
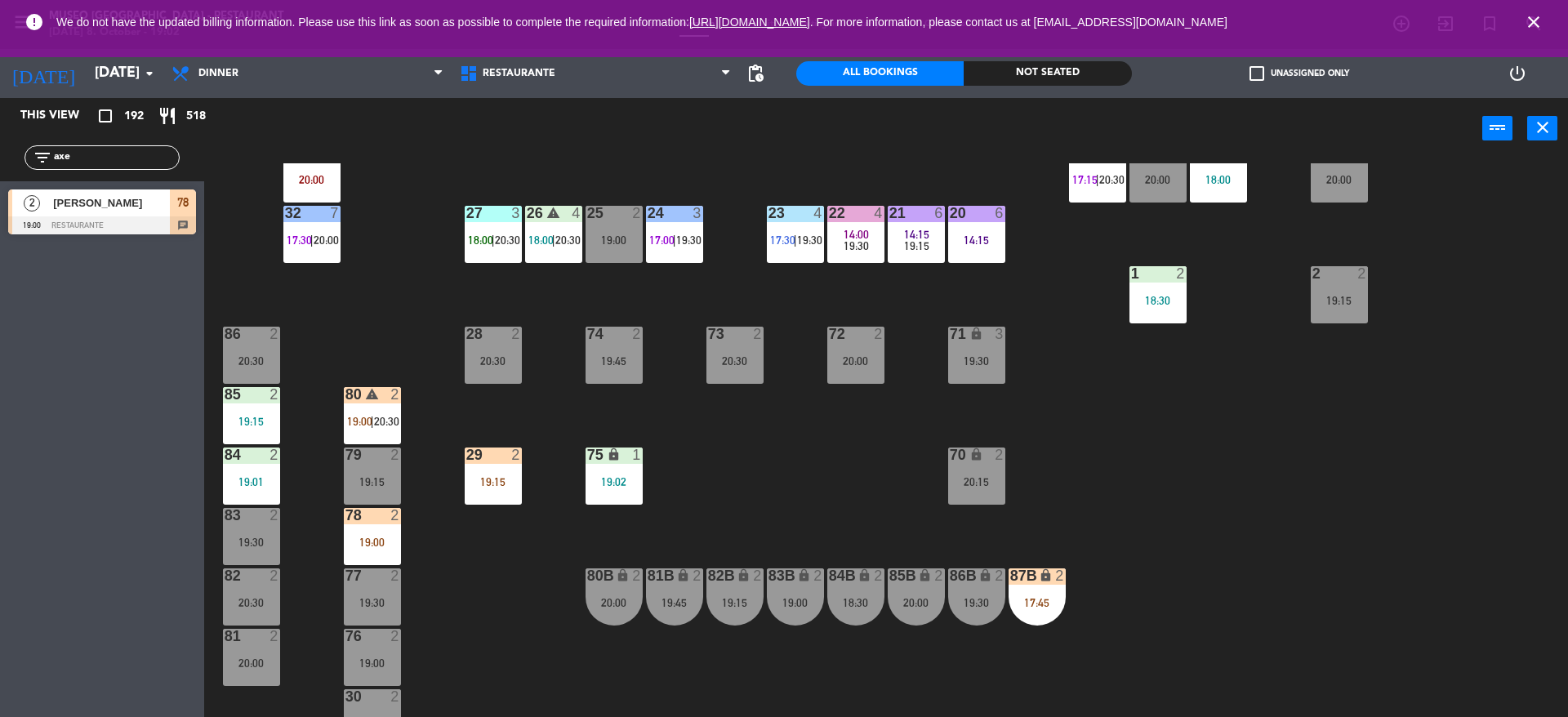
click at [258, 391] on div at bounding box center [250, 394] width 27 height 15
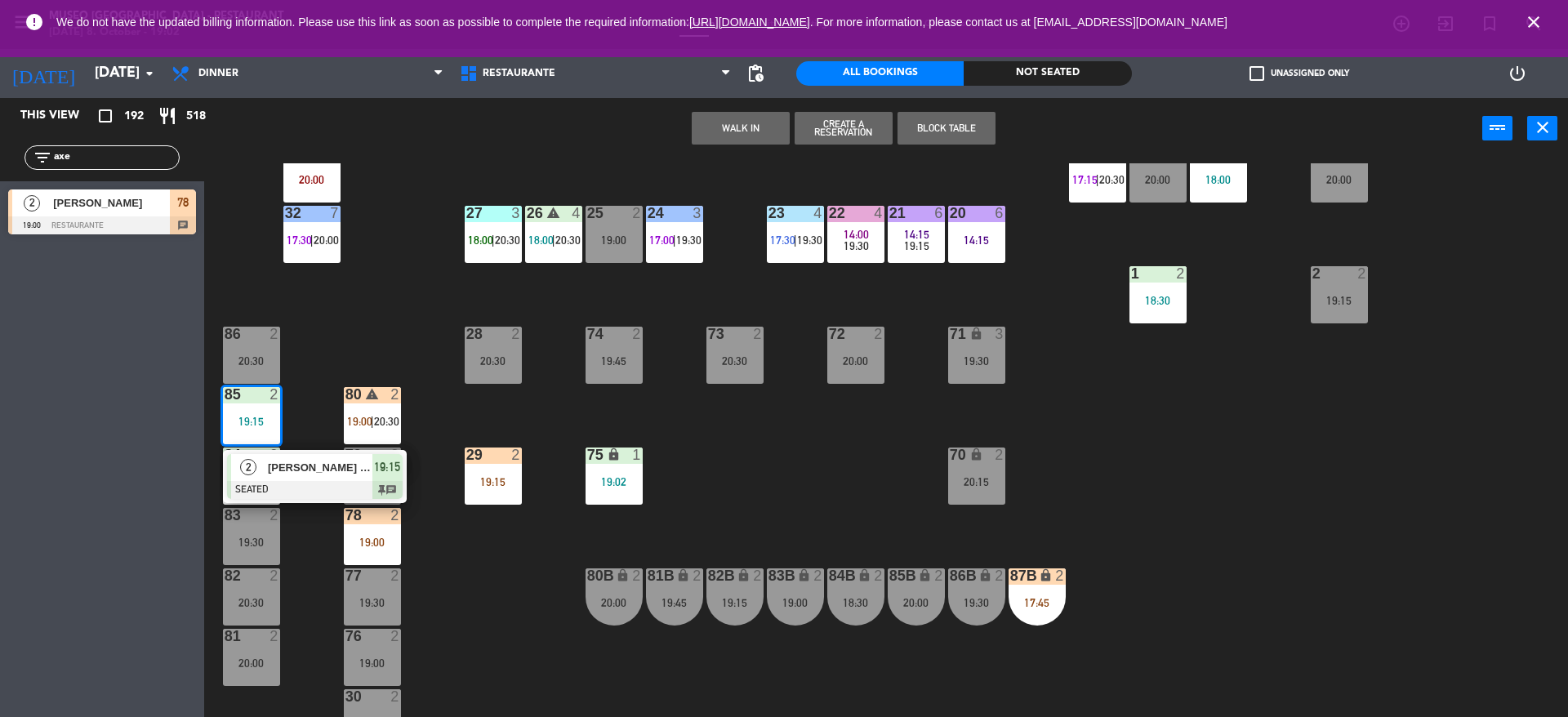
click at [467, 534] on div "44 5 20:00 49 2 19:00 54 4 19:00 64 warning 2 18:00 | 20:30 48 2 18:15 53 3 17:…" at bounding box center [894, 442] width 1348 height 557
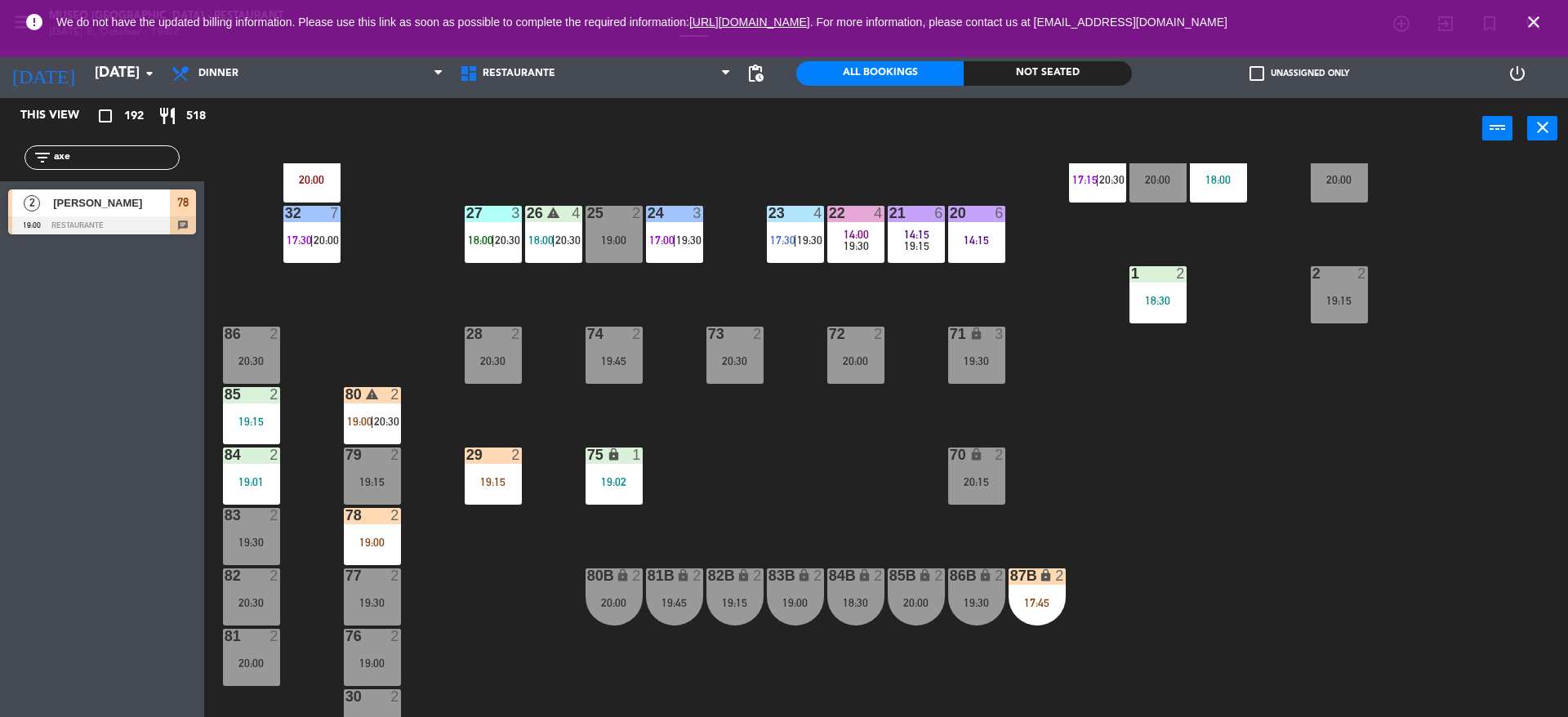
click at [246, 426] on div "19:15" at bounding box center [251, 421] width 57 height 11
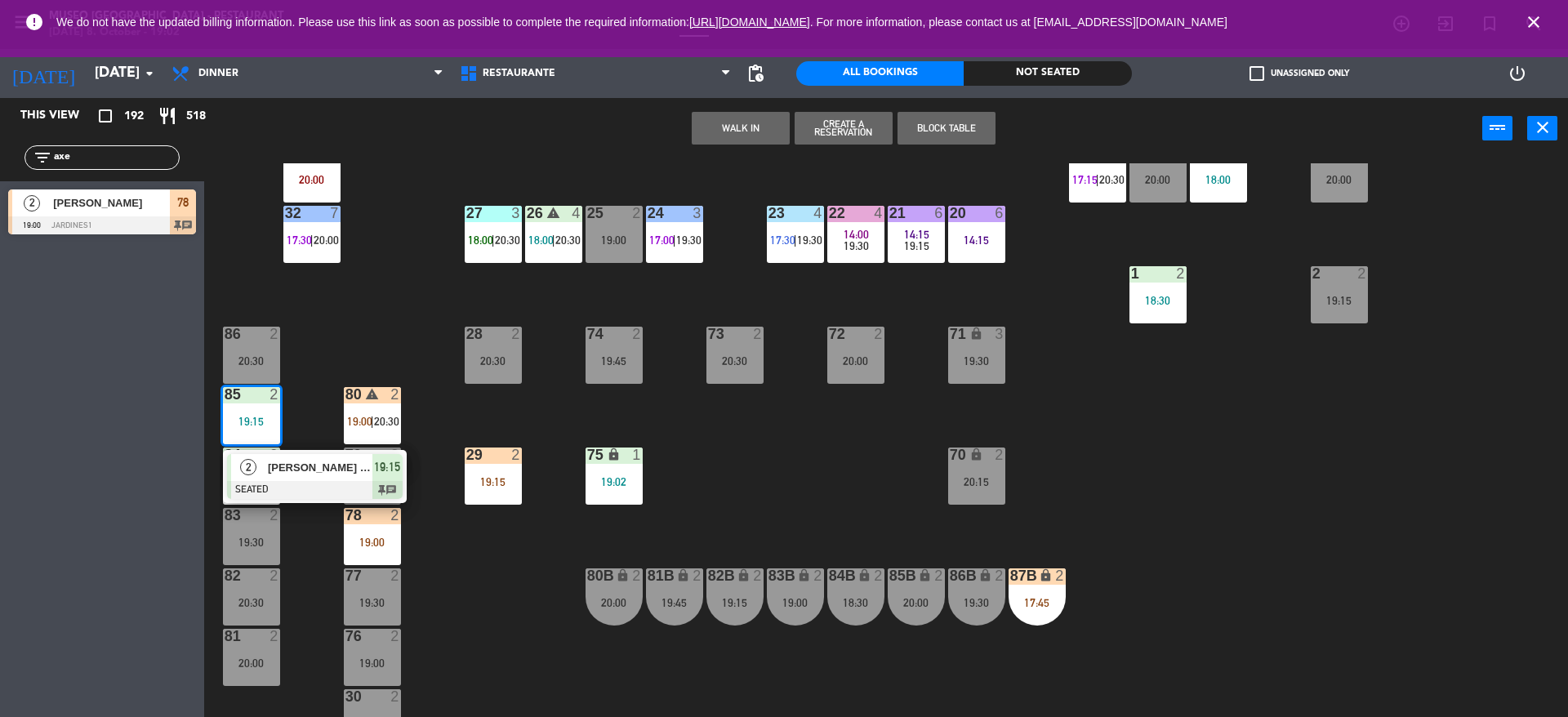
click at [433, 432] on div "44 5 20:00 49 2 19:00 54 4 19:00 64 warning 2 18:00 | 20:30 48 2 18:15 53 3 17:…" at bounding box center [894, 442] width 1348 height 557
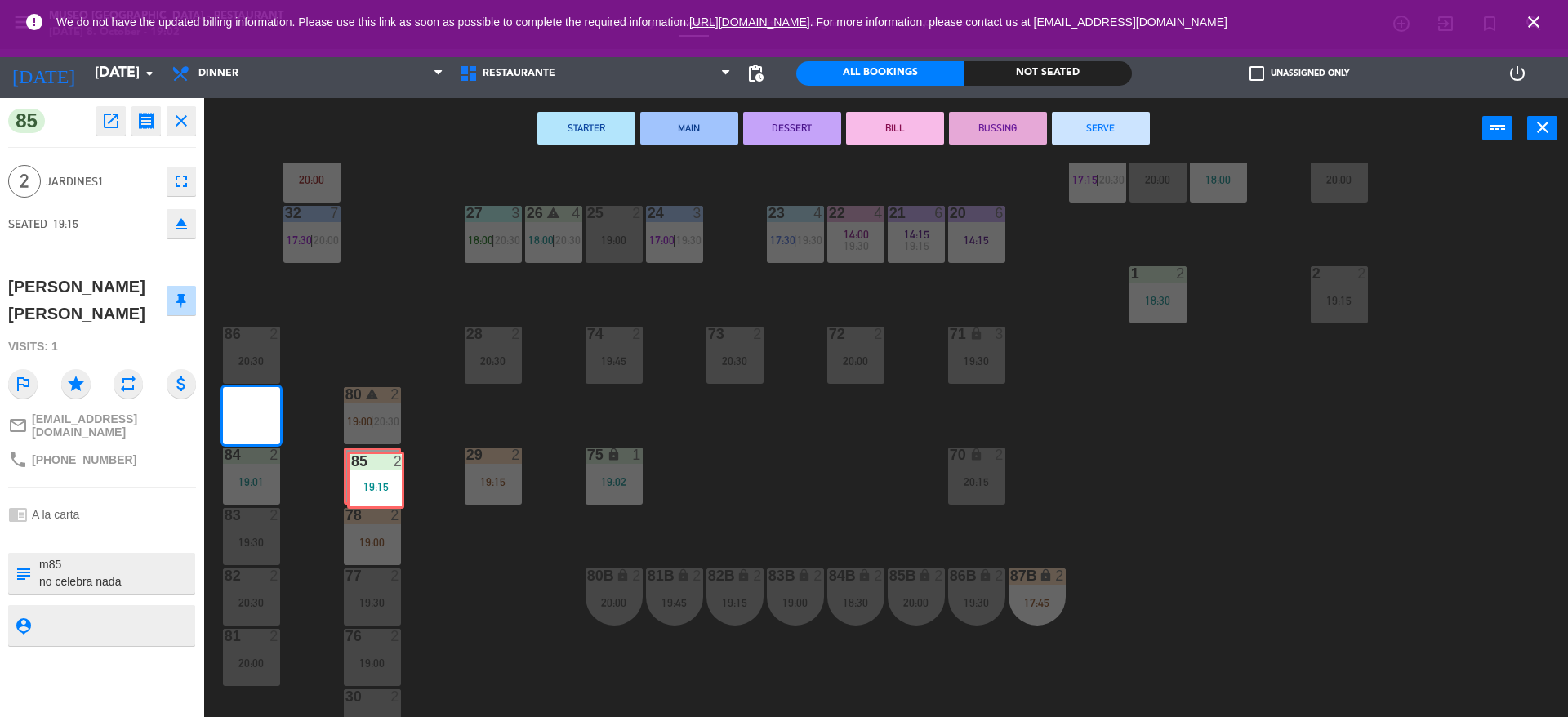
drag, startPoint x: 250, startPoint y: 403, endPoint x: 374, endPoint y: 468, distance: 140.0
click at [374, 468] on div "44 5 20:00 49 2 19:00 54 4 19:00 64 warning 2 18:00 | 20:30 48 2 18:15 53 3 17:…" at bounding box center [894, 442] width 1348 height 557
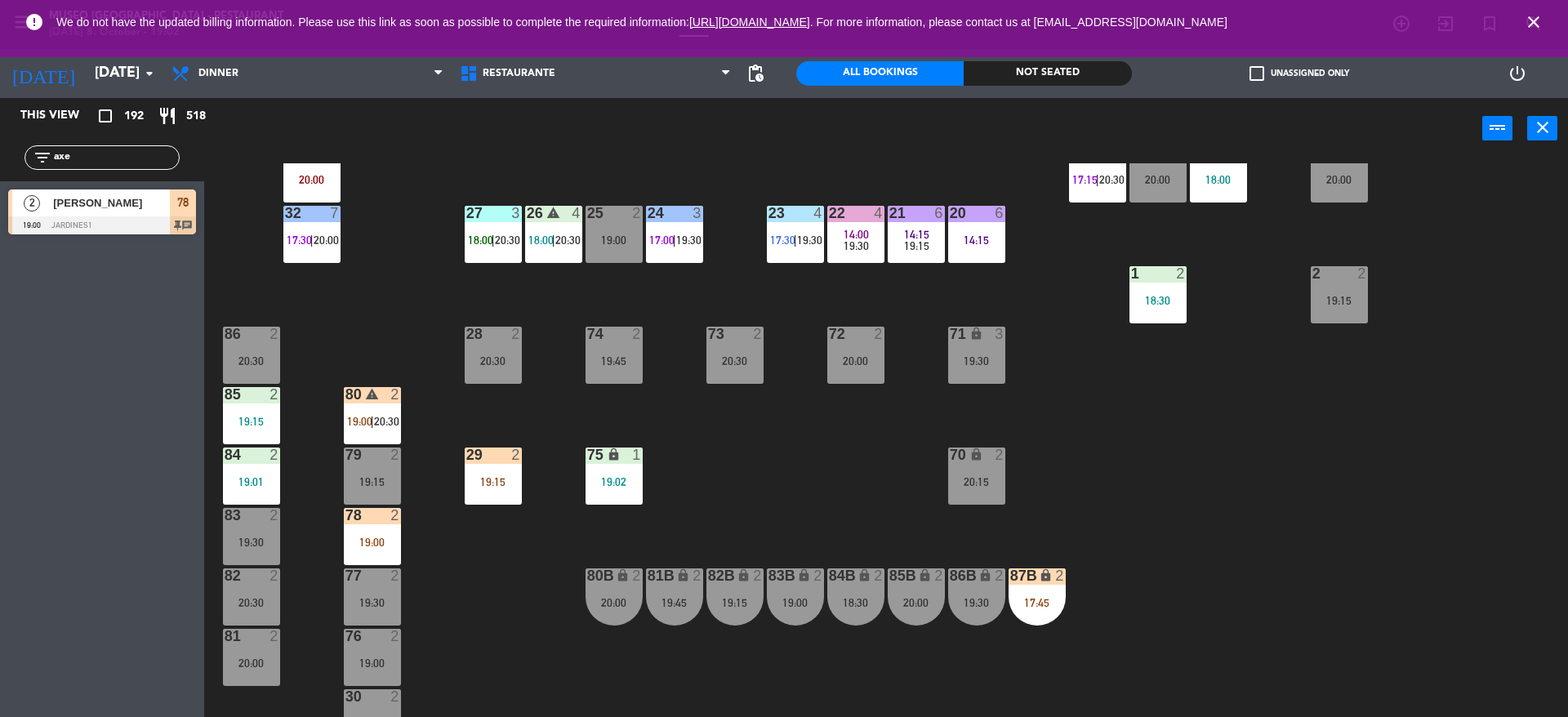
click at [251, 418] on div "19:15" at bounding box center [251, 421] width 57 height 11
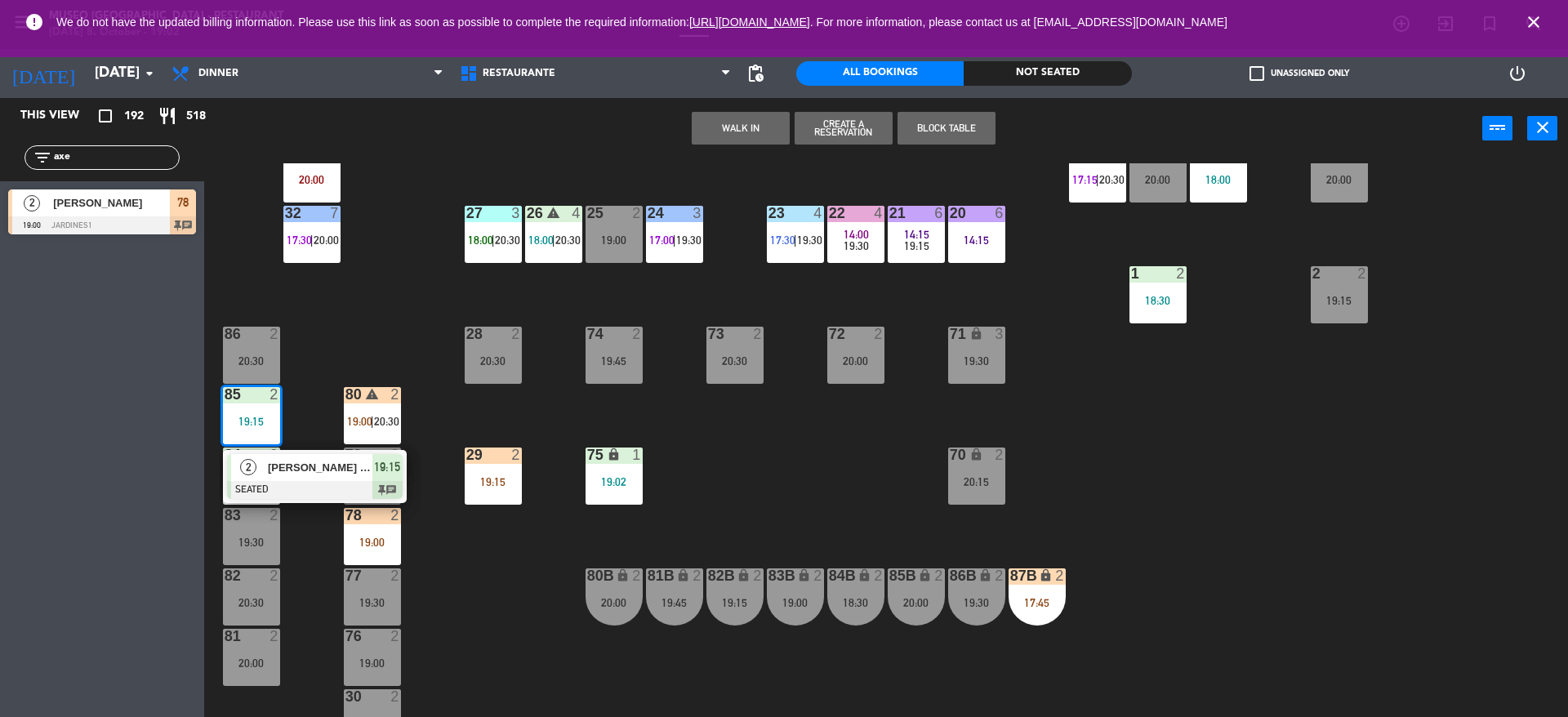
click at [442, 571] on div "44 5 20:00 49 2 19:00 54 4 19:00 64 warning 2 18:00 | 20:30 48 2 18:15 53 3 17:…" at bounding box center [894, 442] width 1348 height 557
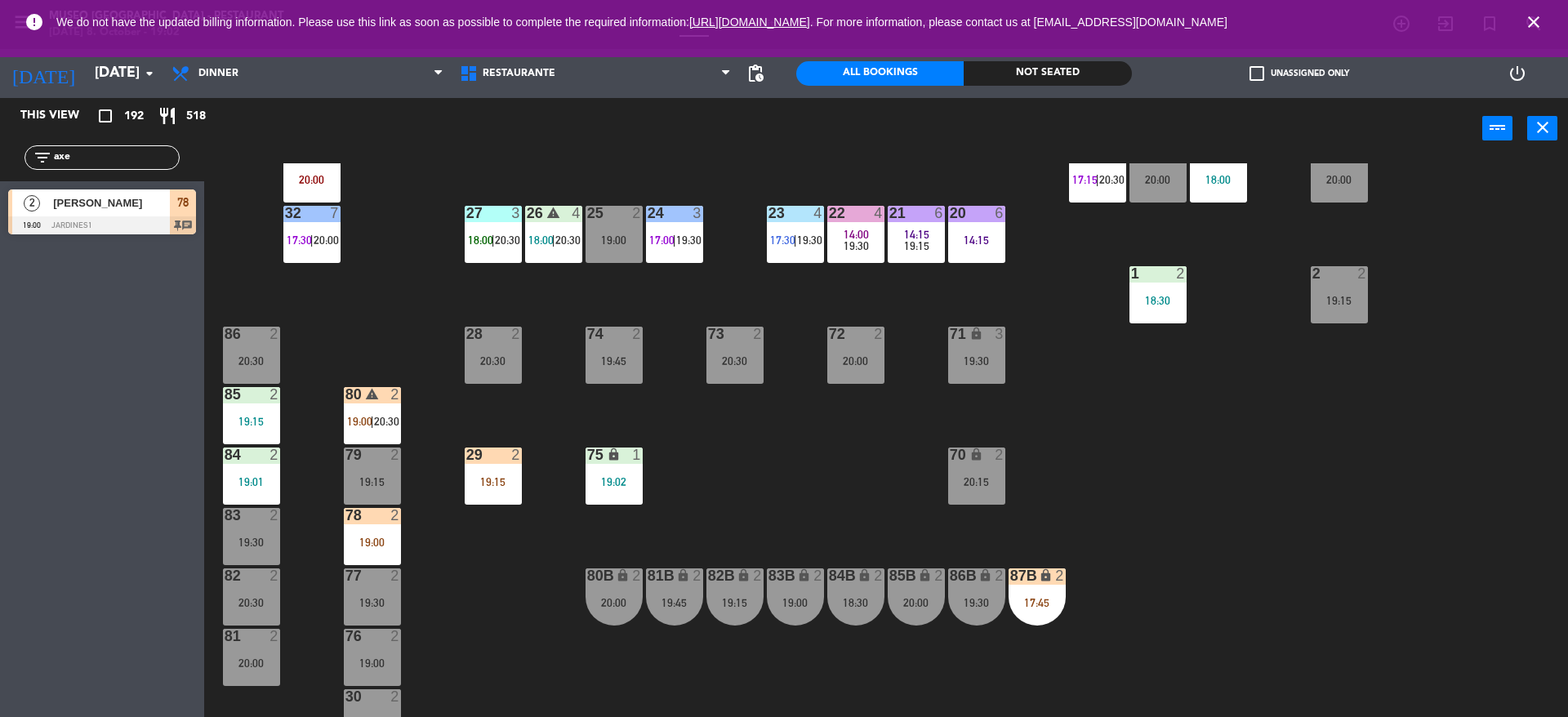
click at [357, 468] on div "79 2 19:15" at bounding box center [372, 476] width 57 height 57
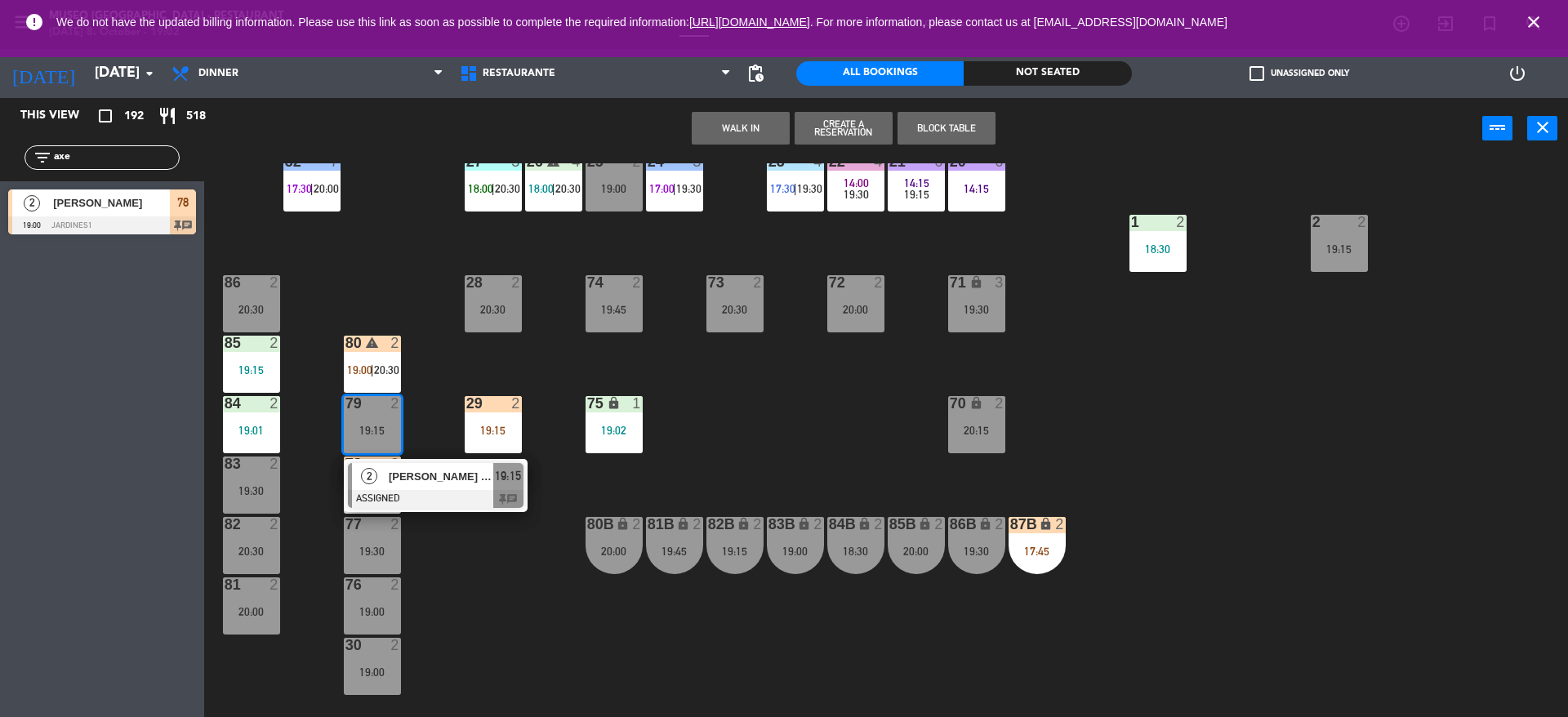
scroll to position [523, 0]
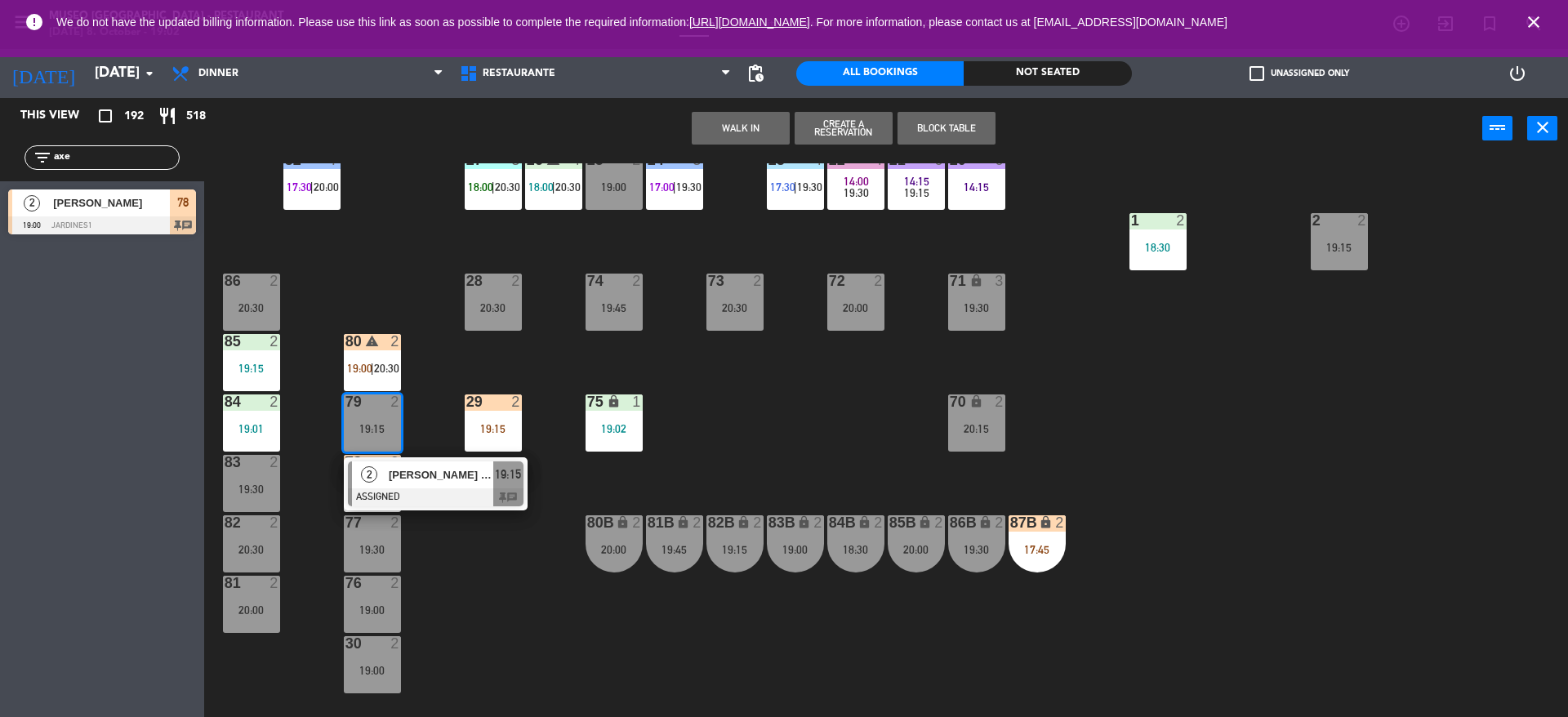
click at [512, 635] on div "44 5 20:00 49 2 19:00 54 4 19:00 64 warning 2 18:00 | 20:30 48 2 18:15 53 3 17:…" at bounding box center [894, 442] width 1348 height 557
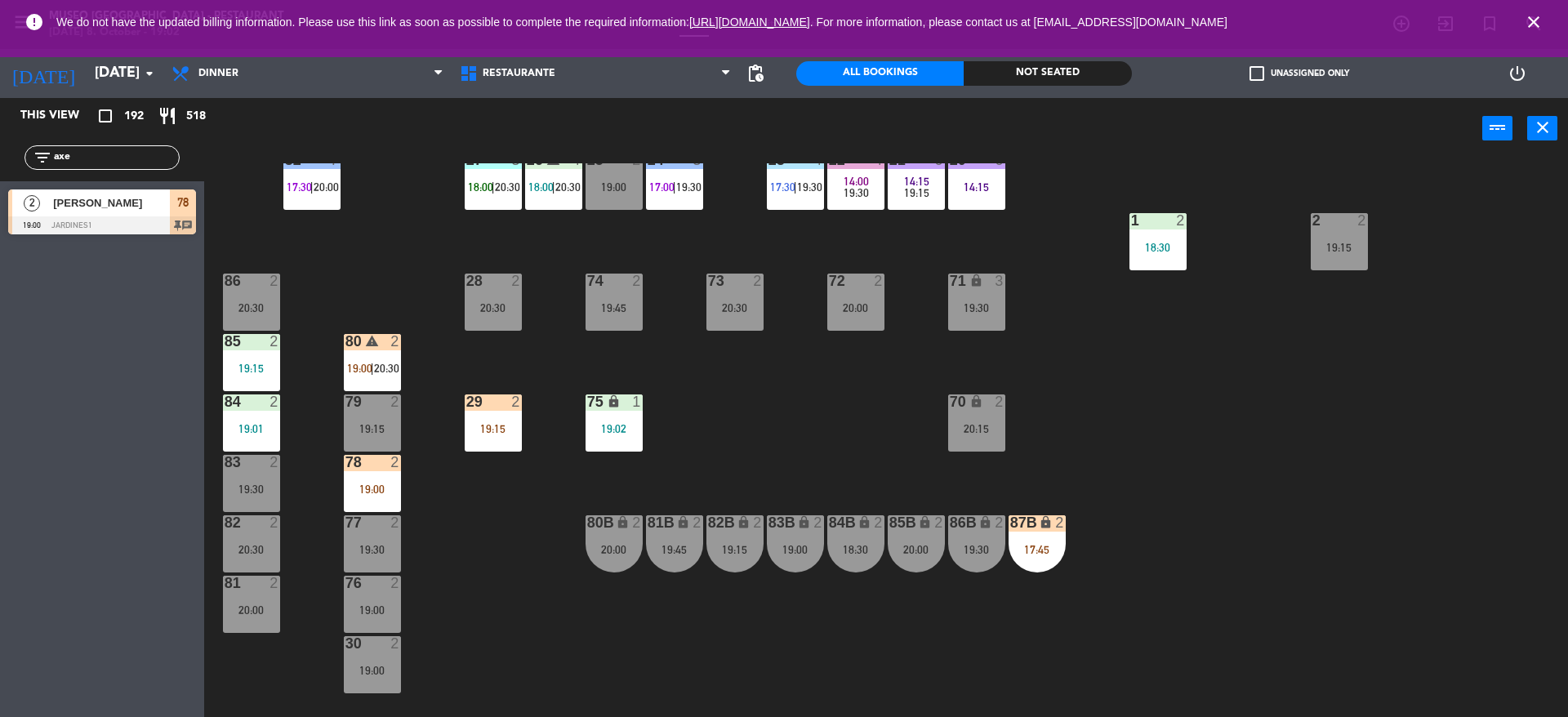
click at [272, 367] on div "19:15" at bounding box center [251, 368] width 57 height 11
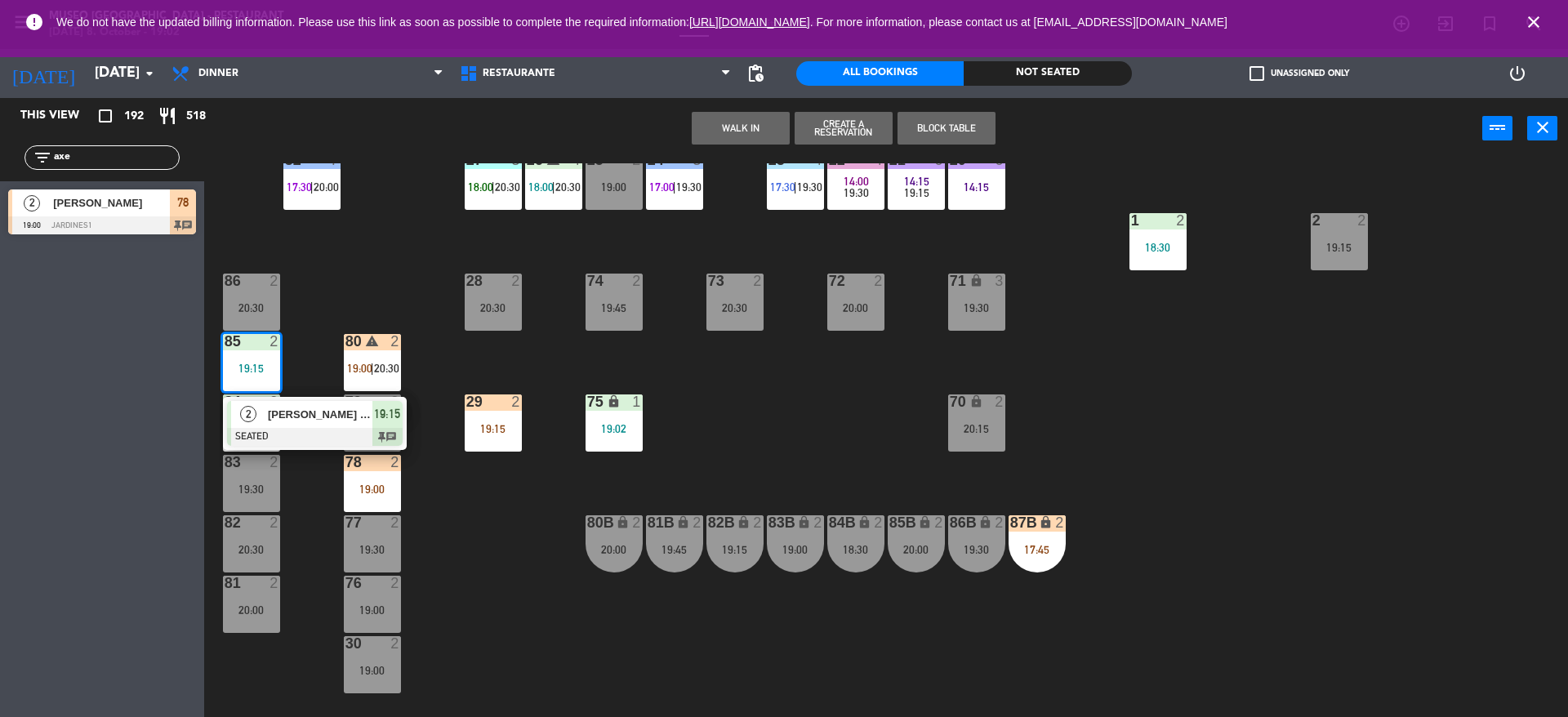
click at [346, 394] on div "79" at bounding box center [346, 402] width 1 height 15
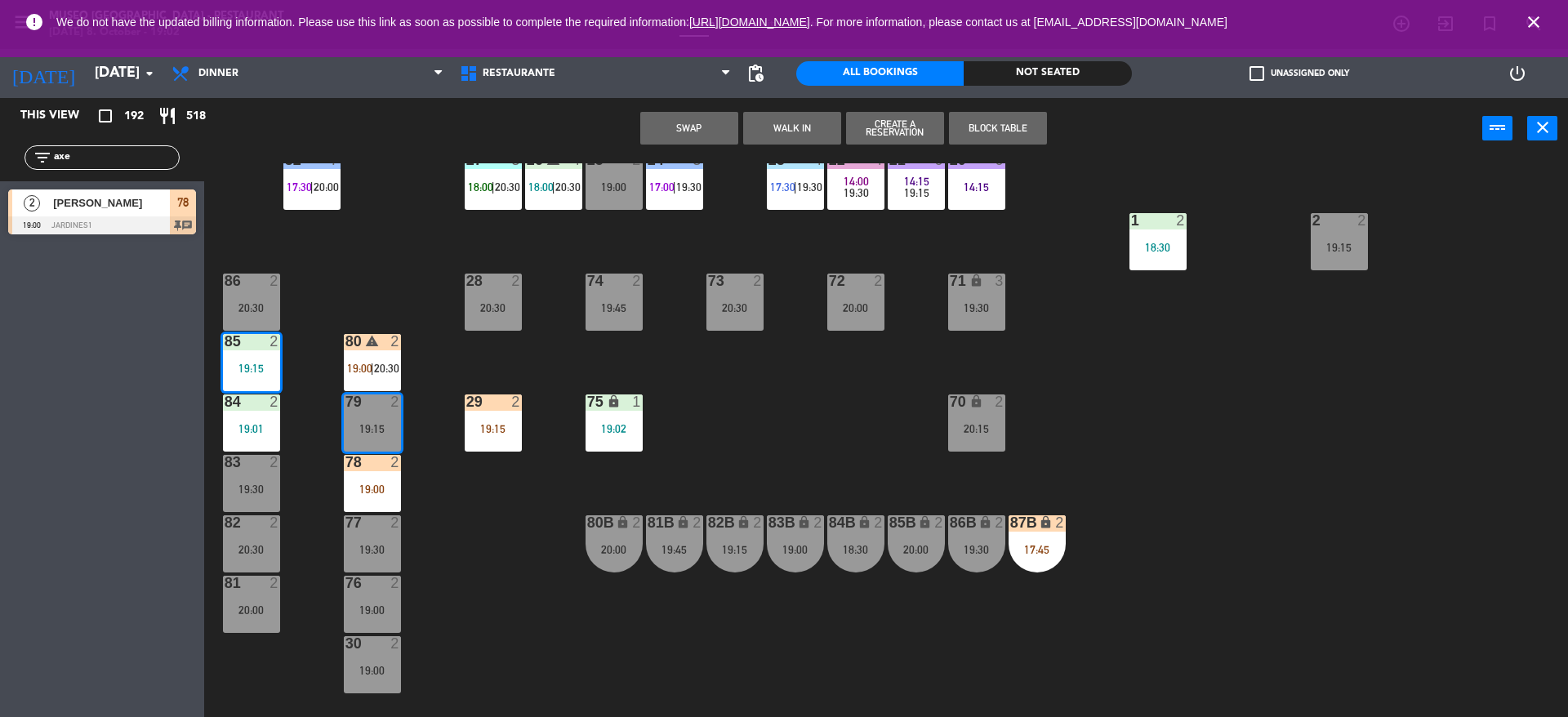
click at [681, 129] on button "Swap" at bounding box center [689, 129] width 98 height 33
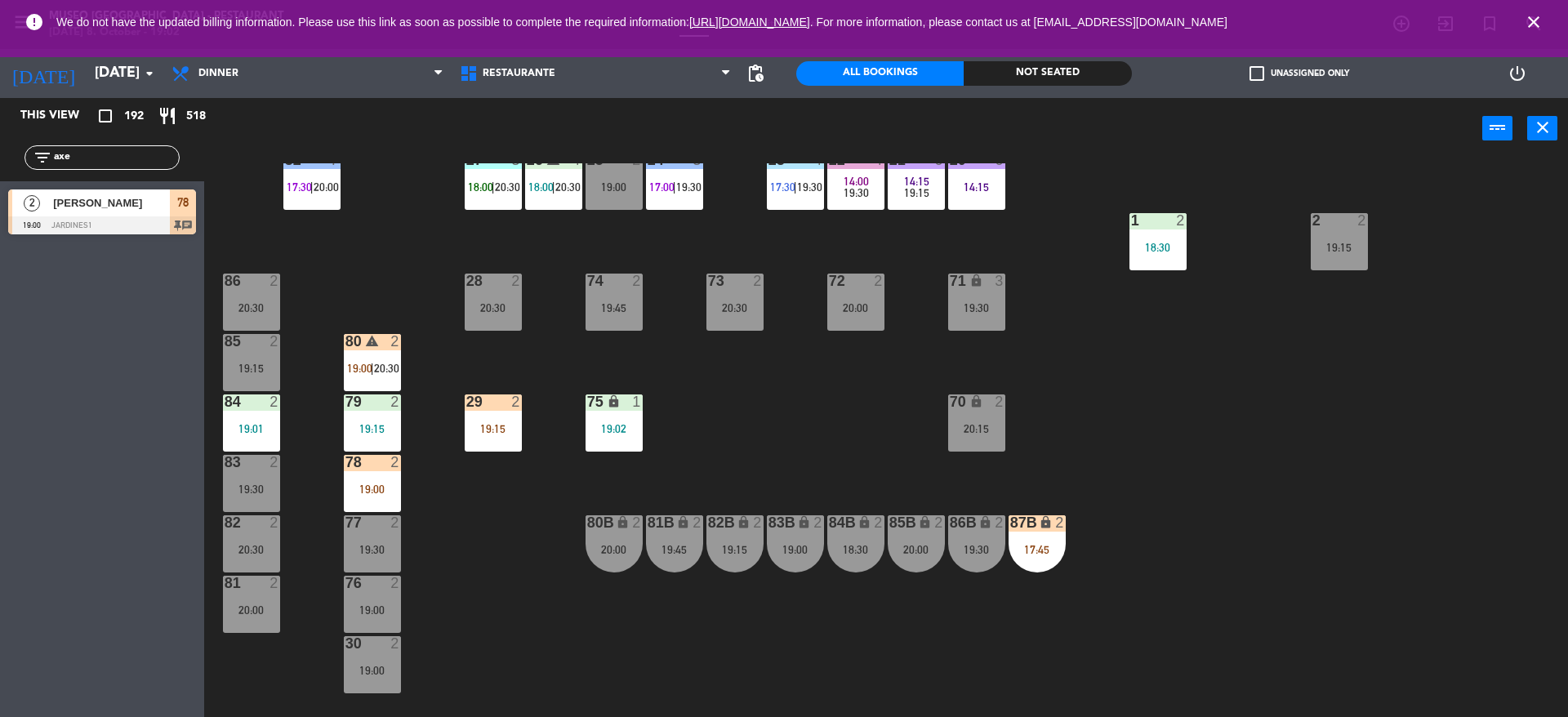
click at [510, 513] on div "44 5 20:00 49 2 19:00 54 4 19:00 64 warning 2 18:00 | 20:30 48 2 18:15 53 3 17:…" at bounding box center [894, 442] width 1348 height 557
click at [383, 376] on div "80 warning 2 19:00 | 20:30" at bounding box center [372, 362] width 57 height 57
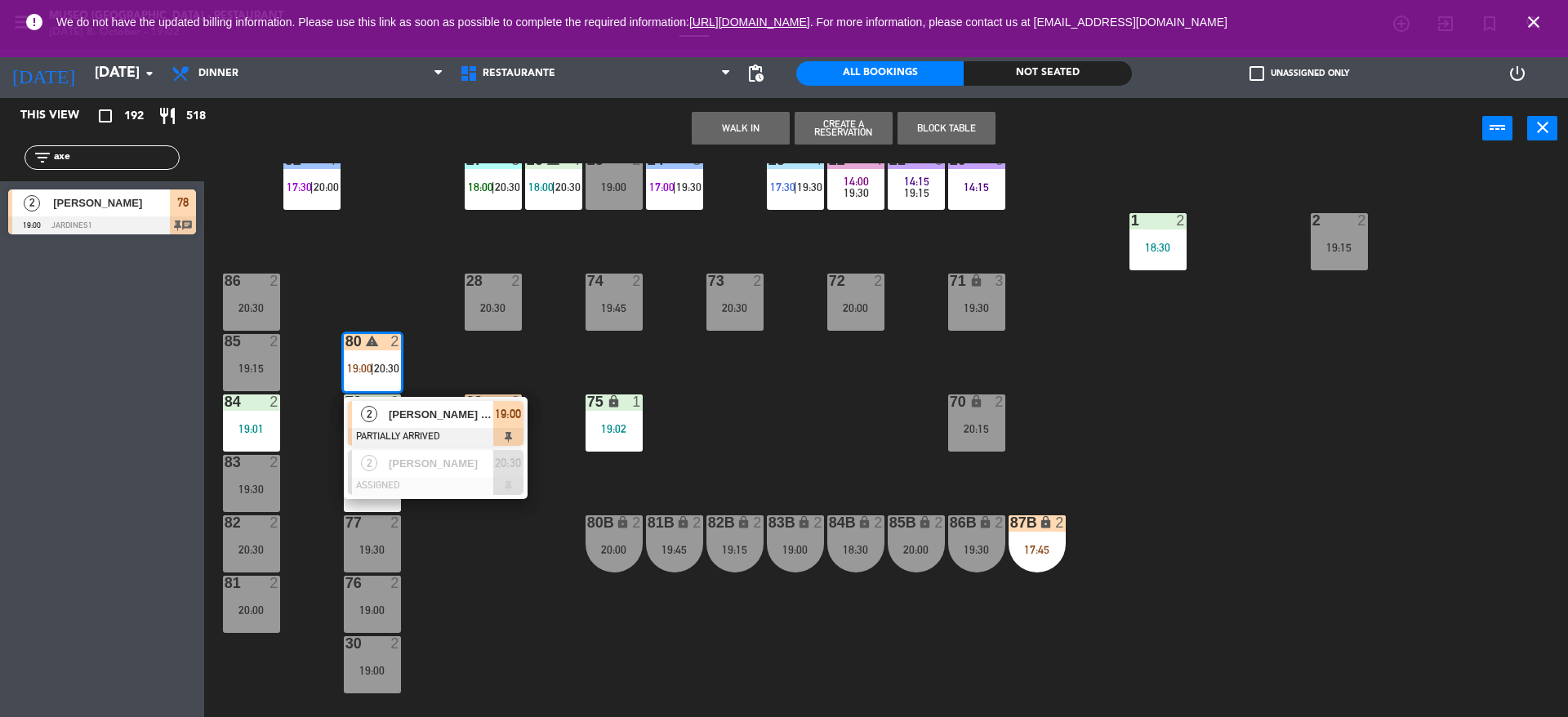
click at [433, 341] on div "44 5 20:00 49 2 19:00 54 4 19:00 64 warning 2 18:00 | 20:30 48 2 18:15 53 3 17:…" at bounding box center [894, 442] width 1348 height 557
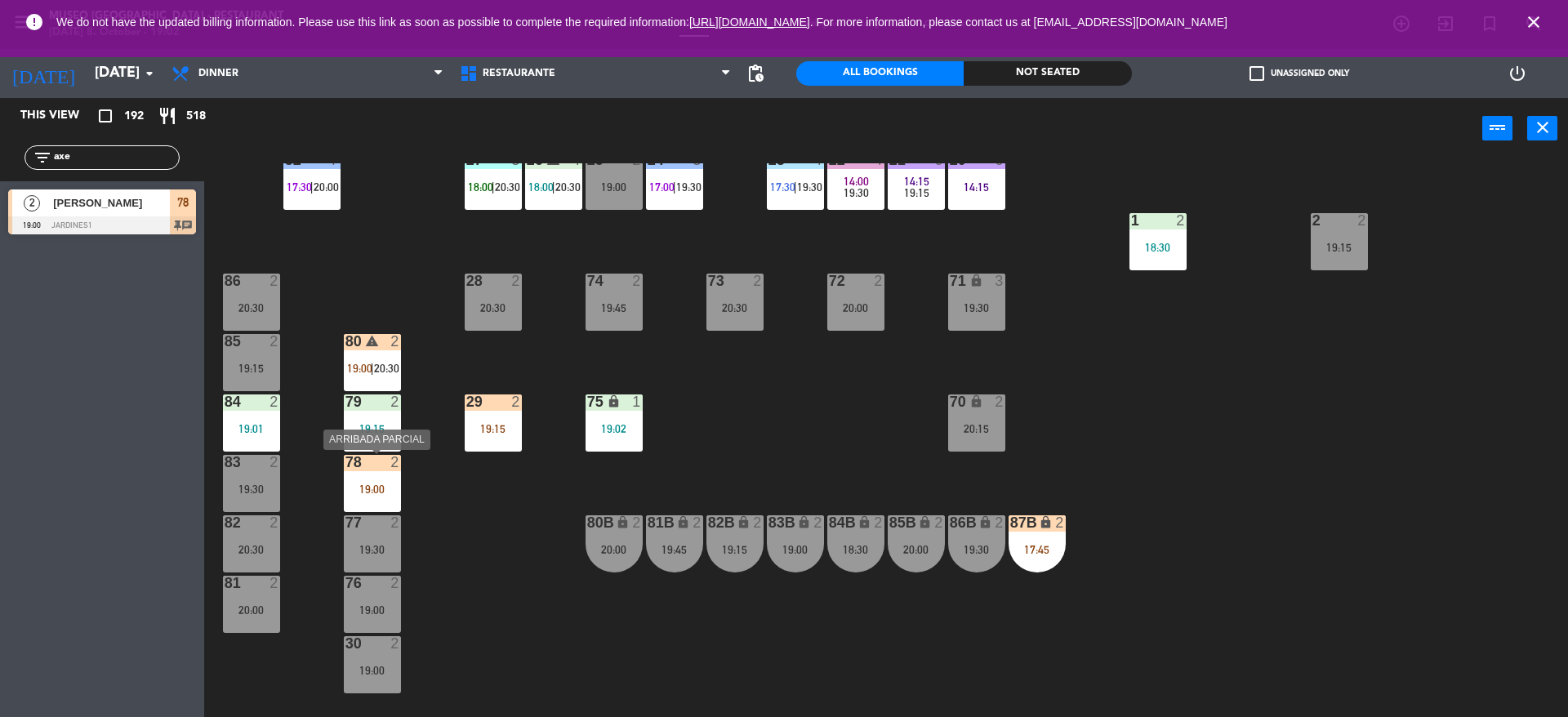
click at [375, 487] on div "19:00" at bounding box center [372, 489] width 57 height 11
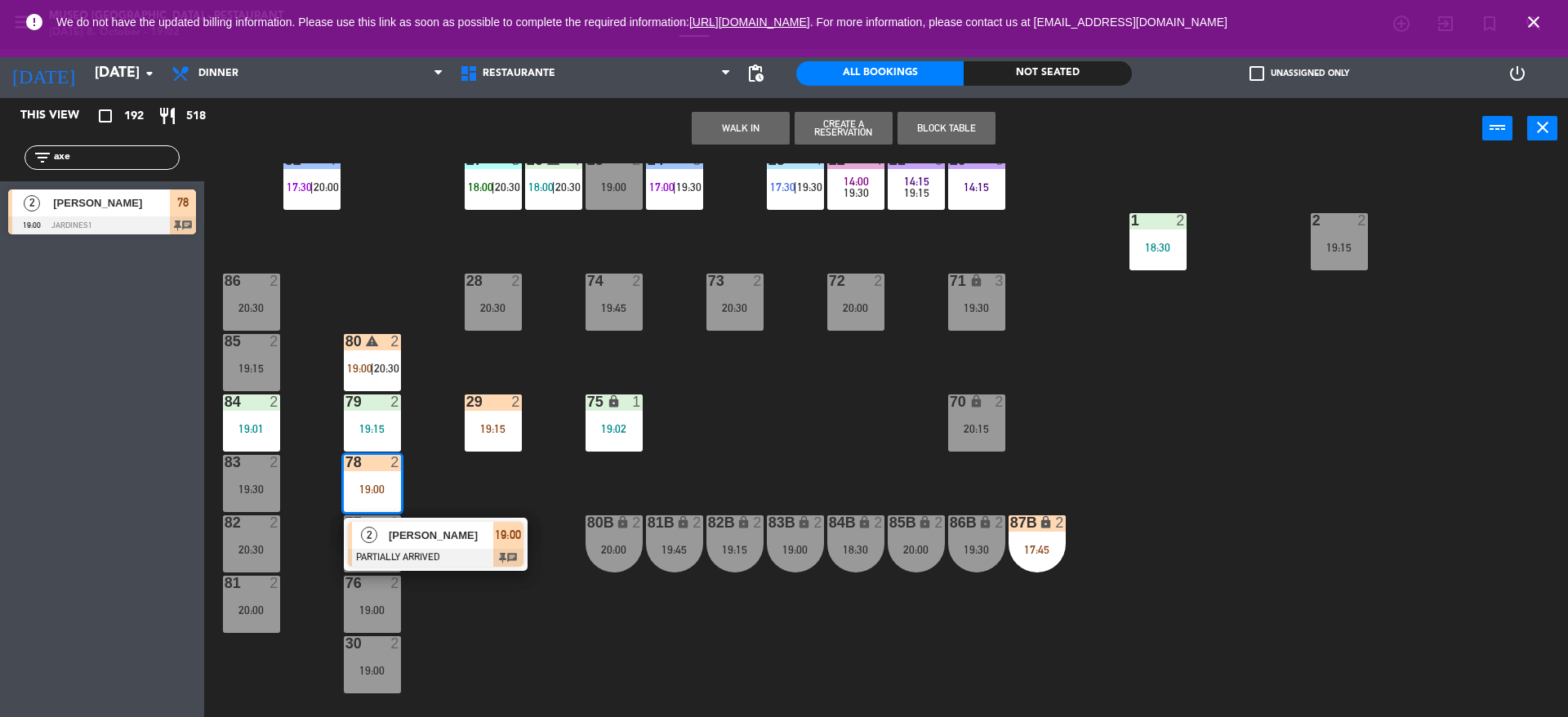
click at [396, 541] on span "[PERSON_NAME]" at bounding box center [441, 535] width 105 height 17
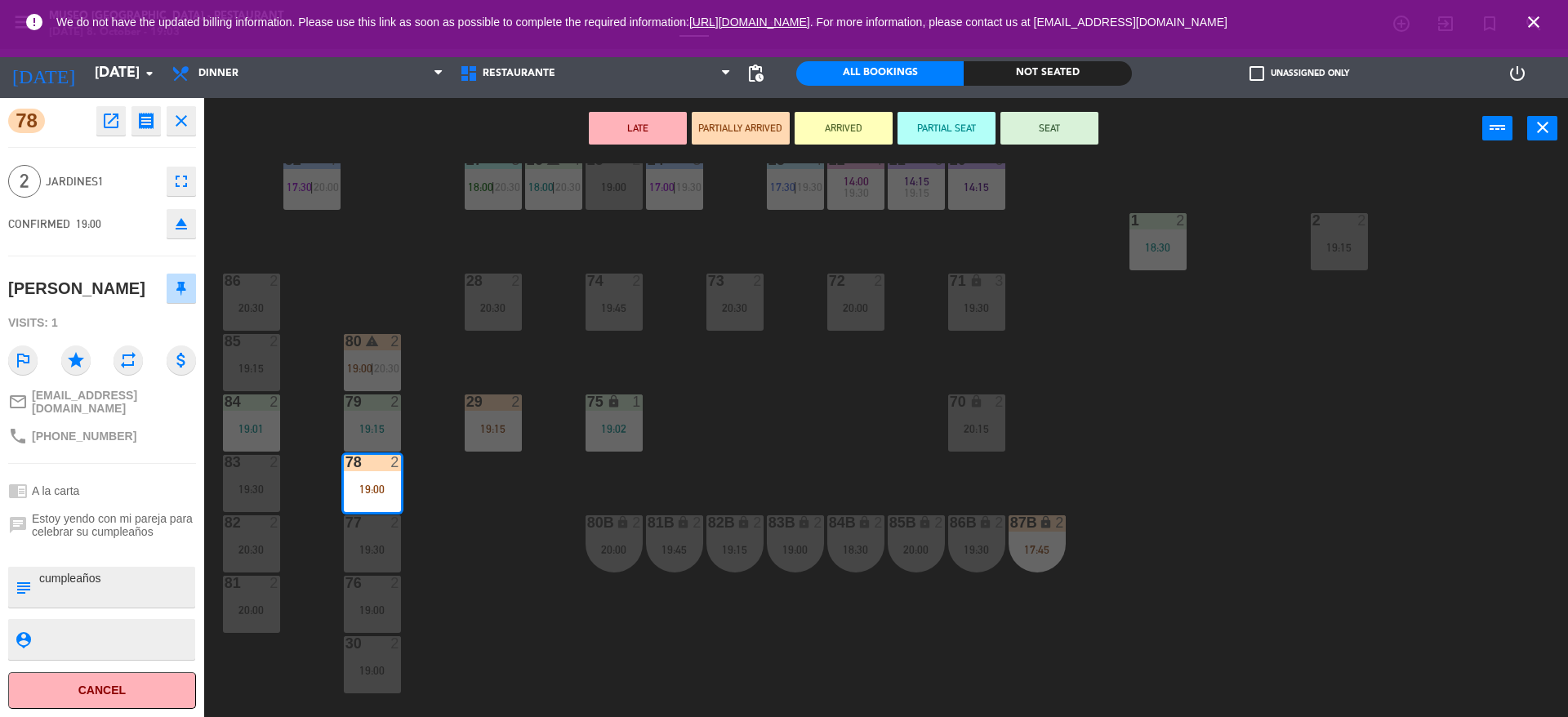
click at [45, 572] on textarea at bounding box center [116, 586] width 156 height 34
type textarea "m60 cumpleaños"
click at [120, 203] on div "CONFIRMED 19:00 eject" at bounding box center [102, 223] width 188 height 40
drag, startPoint x: 413, startPoint y: 524, endPoint x: 117, endPoint y: 204, distance: 435.9
click at [117, 204] on div "CONFIRMED 19:00 eject" at bounding box center [102, 223] width 188 height 40
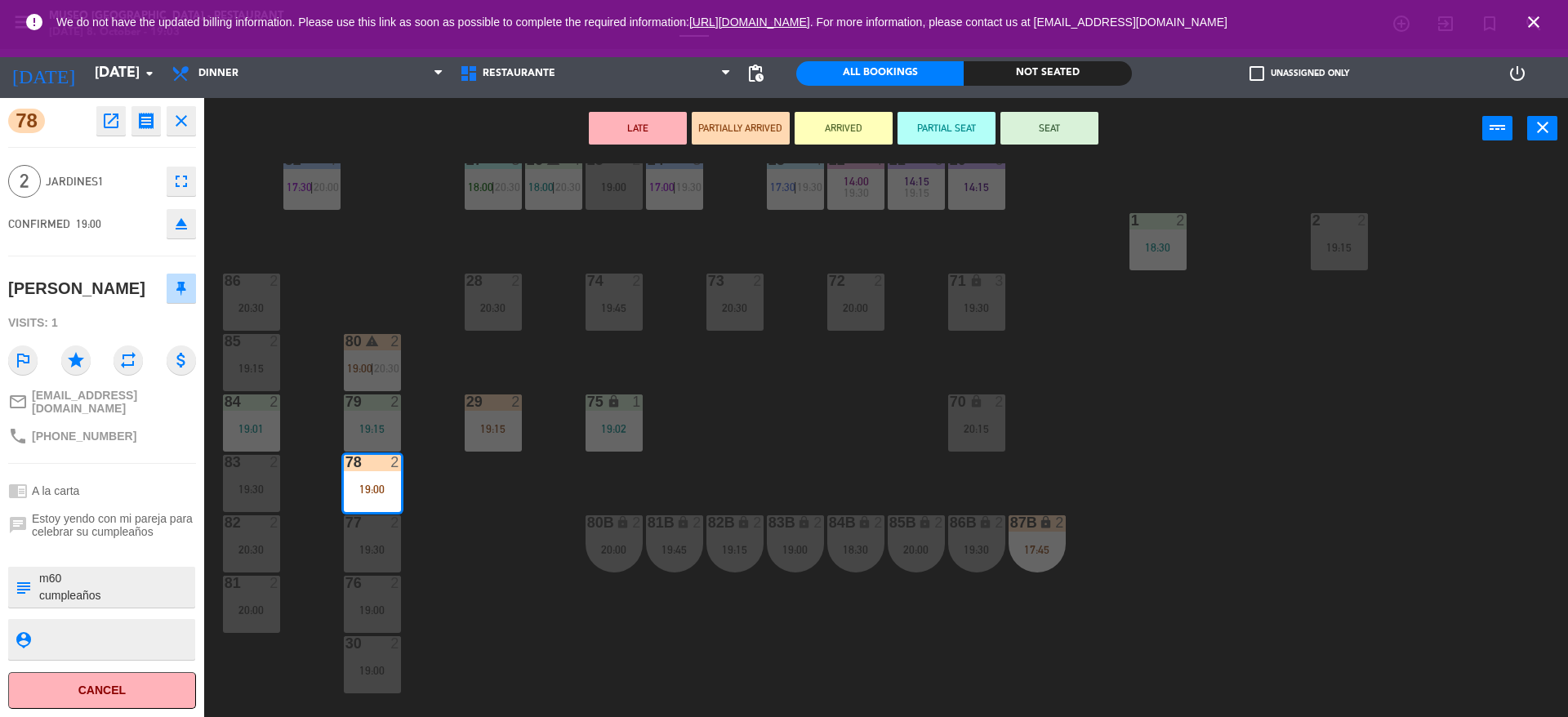
click at [117, 204] on div "CONFIRMED 19:00 eject" at bounding box center [102, 223] width 188 height 40
click at [428, 507] on div "44 5 20:00 49 2 19:00 54 4 19:00 64 warning 2 18:00 | 20:30 48 2 18:15 53 3 17:…" at bounding box center [894, 442] width 1348 height 557
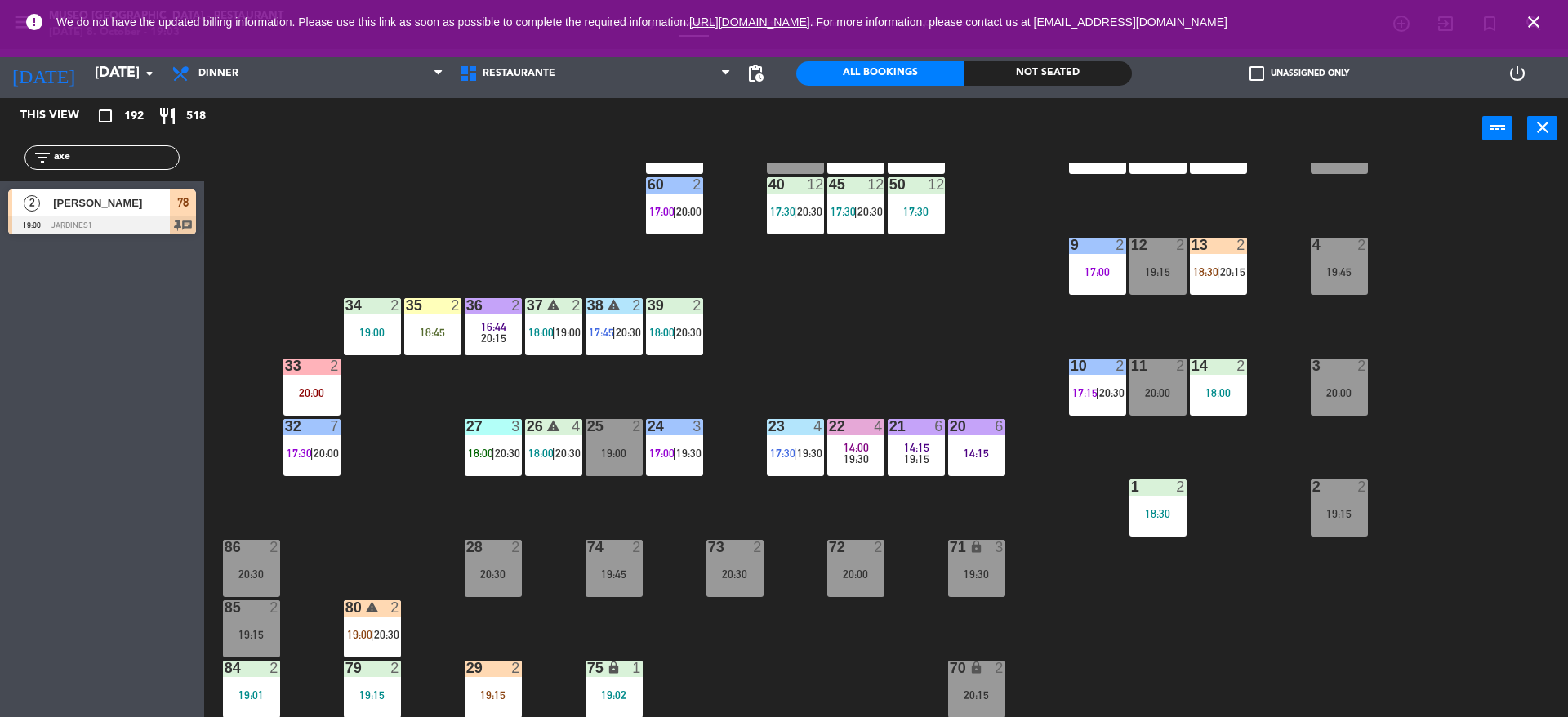
scroll to position [246, 0]
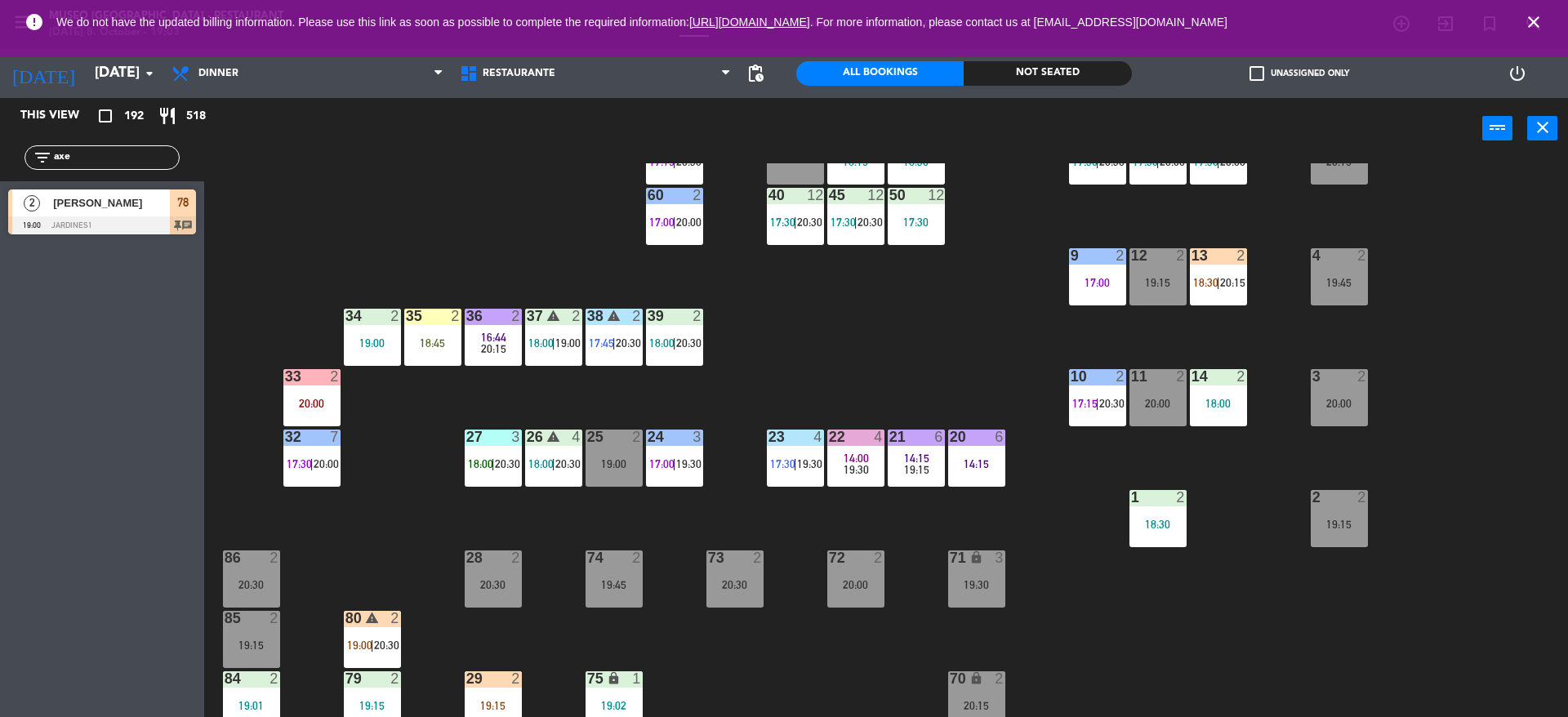
click at [690, 211] on div "60 2 17:00 | 20:00" at bounding box center [674, 216] width 57 height 57
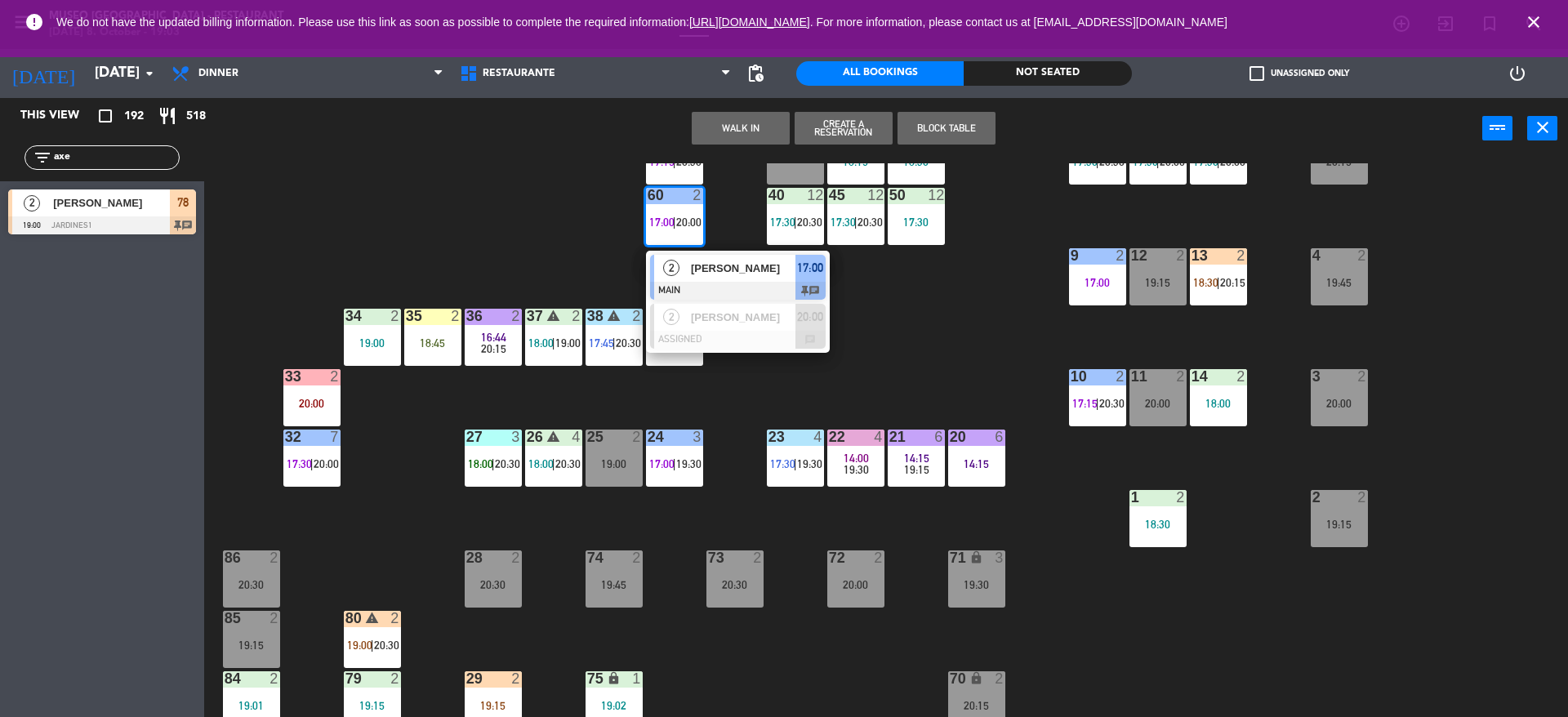
click at [746, 272] on span "[PERSON_NAME]" at bounding box center [743, 267] width 105 height 17
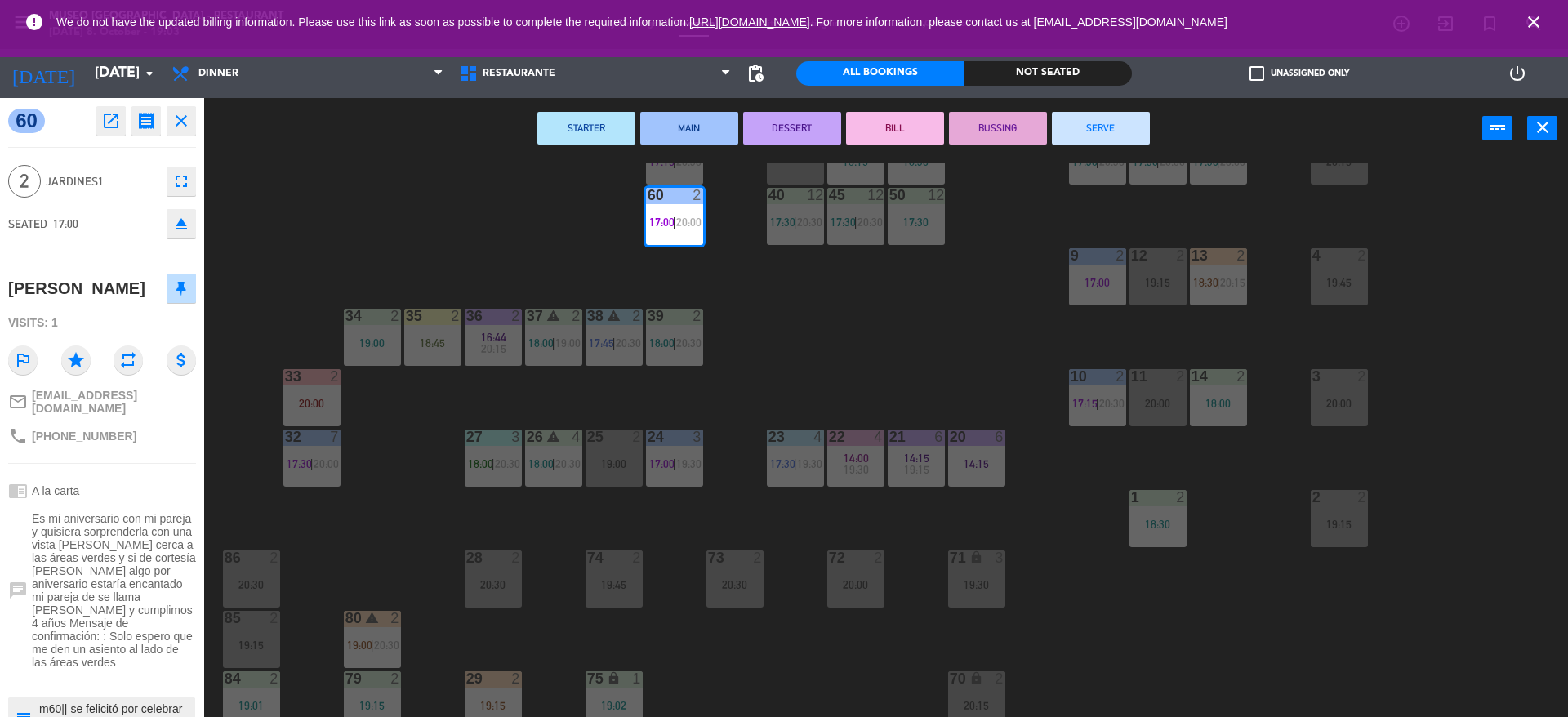
click at [1060, 130] on button "SERVE" at bounding box center [1101, 129] width 98 height 33
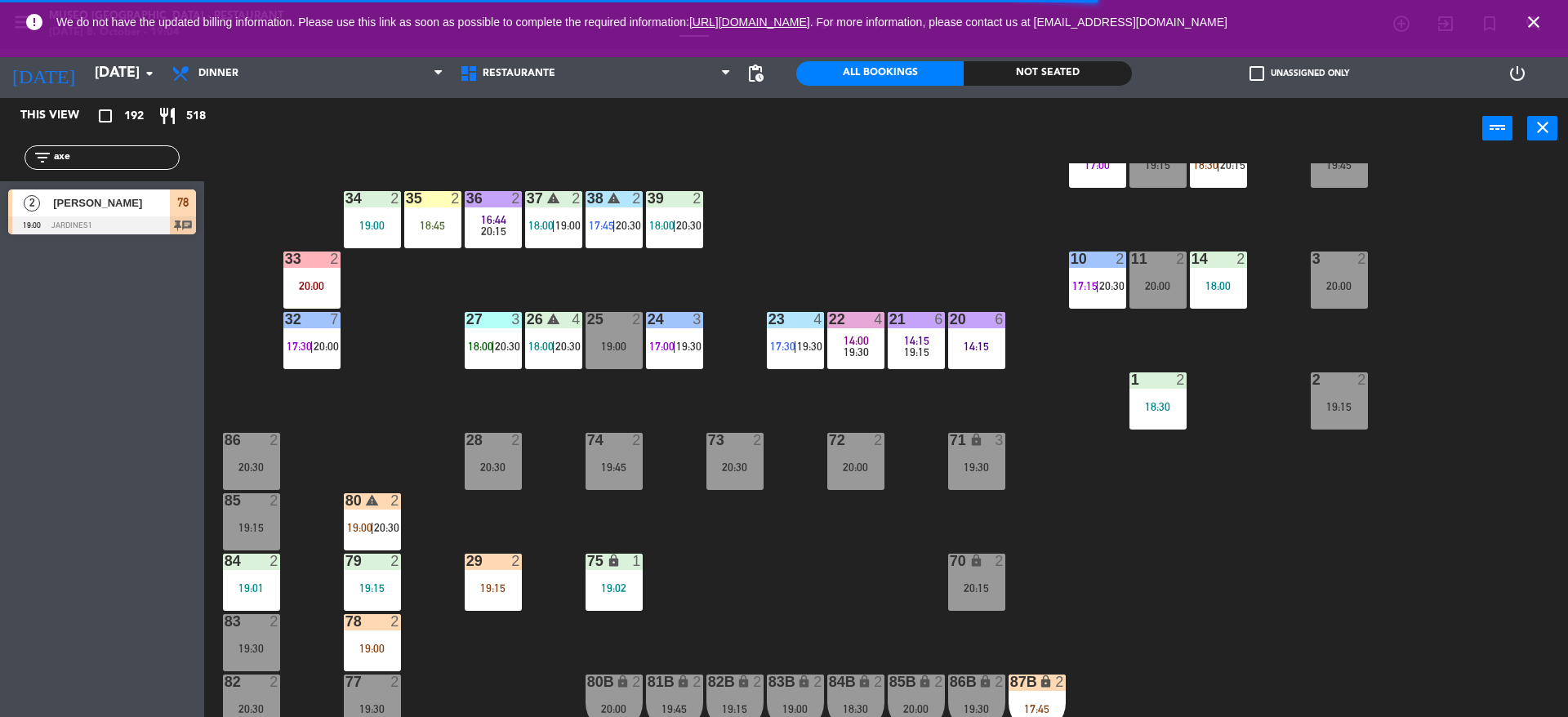
scroll to position [361, 0]
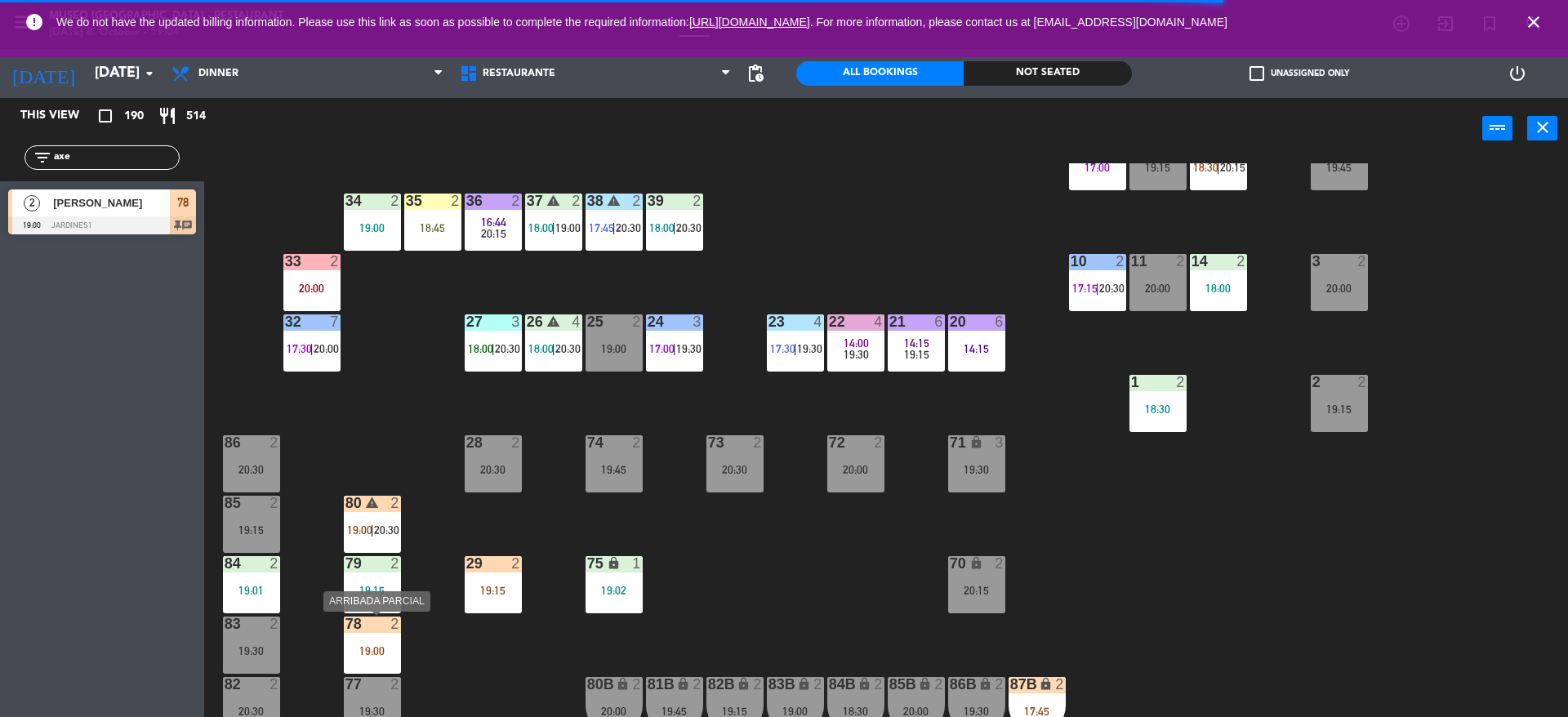
click at [380, 628] on div at bounding box center [372, 623] width 27 height 15
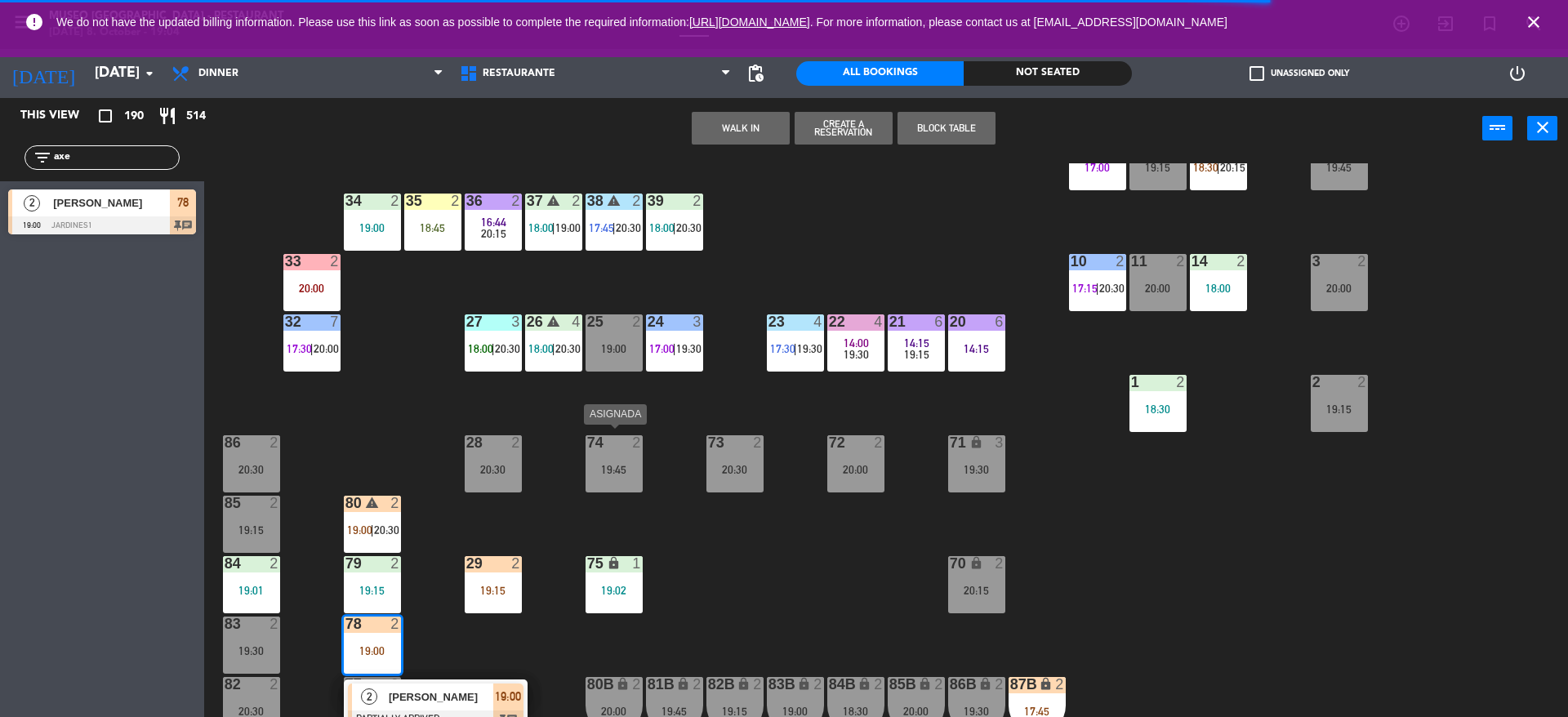
scroll to position [239, 0]
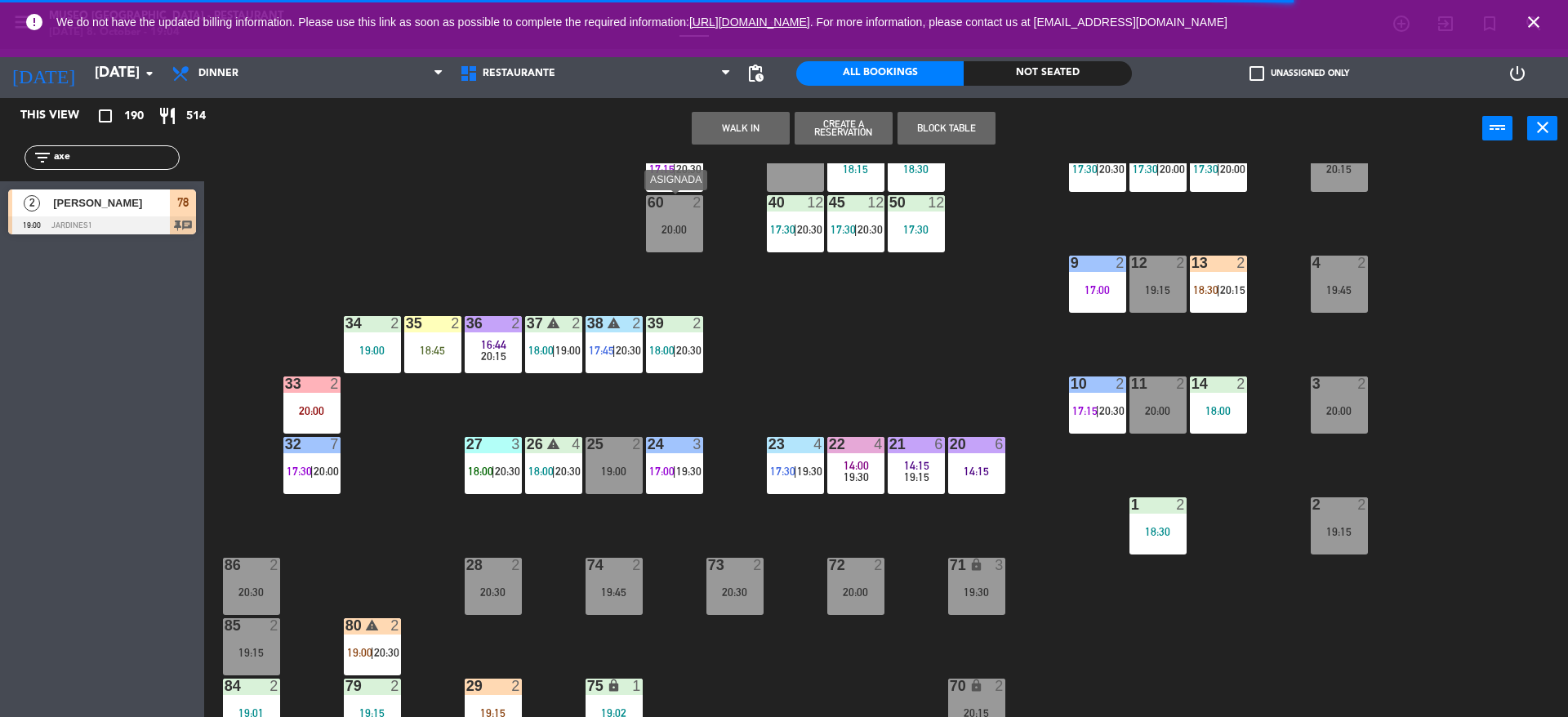
click at [694, 198] on div "2" at bounding box center [697, 202] width 10 height 15
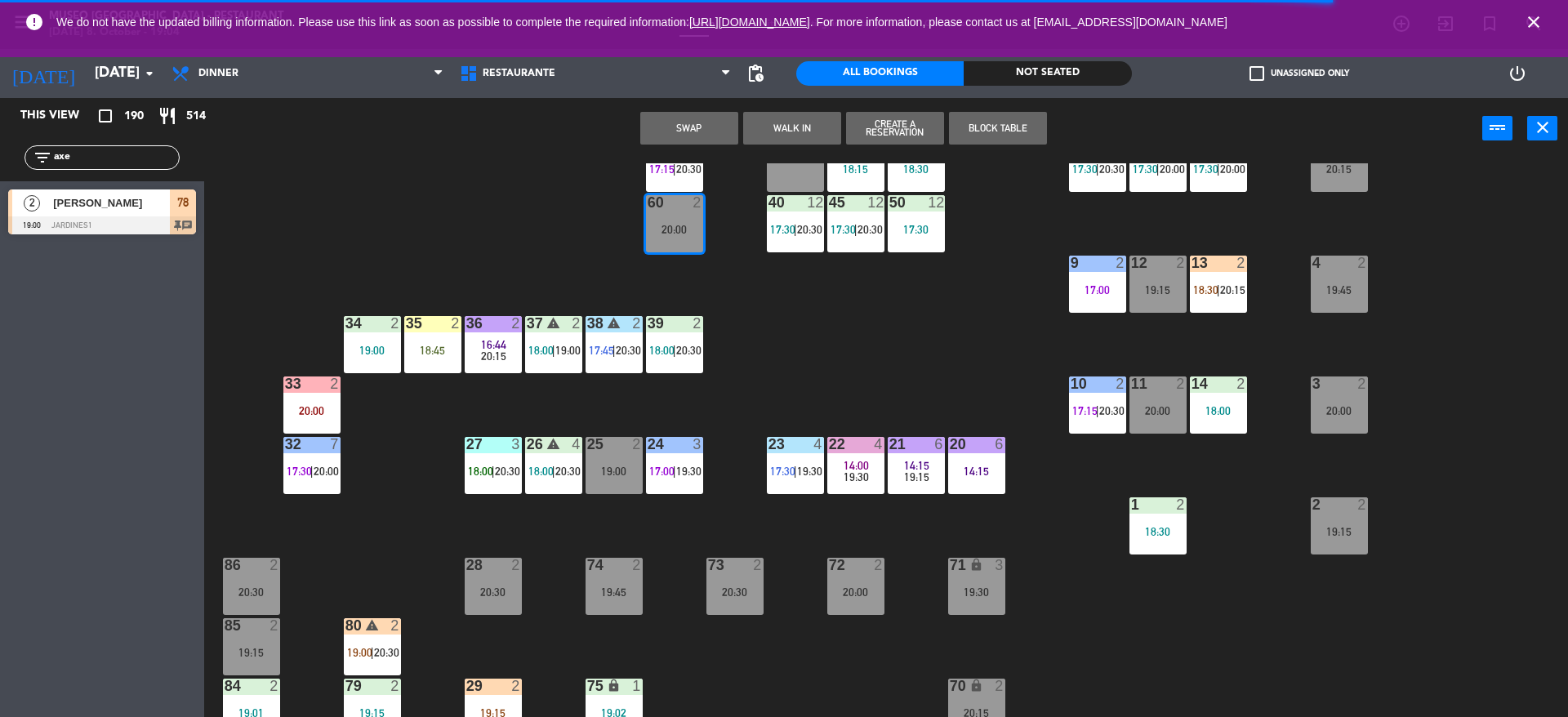
click at [666, 128] on button "Swap" at bounding box center [689, 129] width 98 height 33
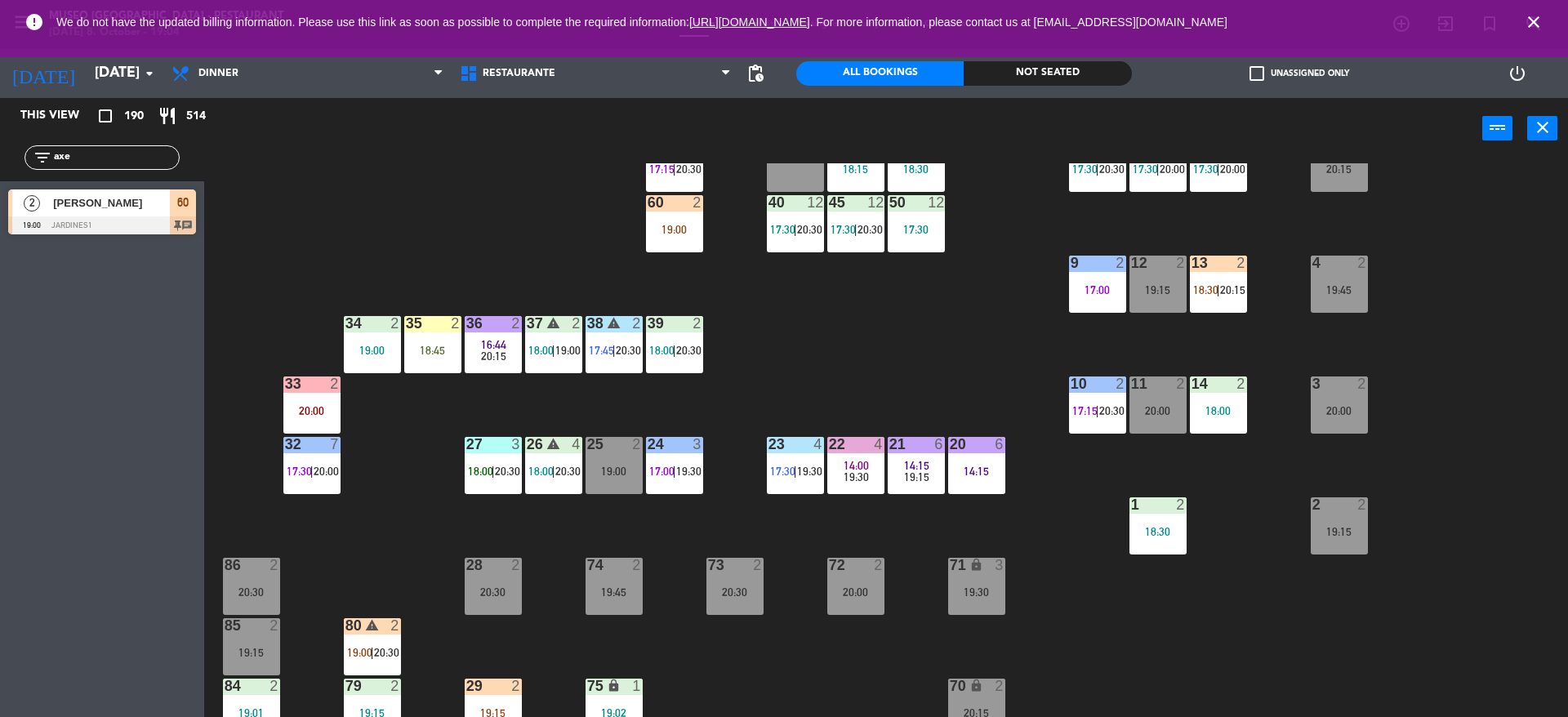
scroll to position [208, 0]
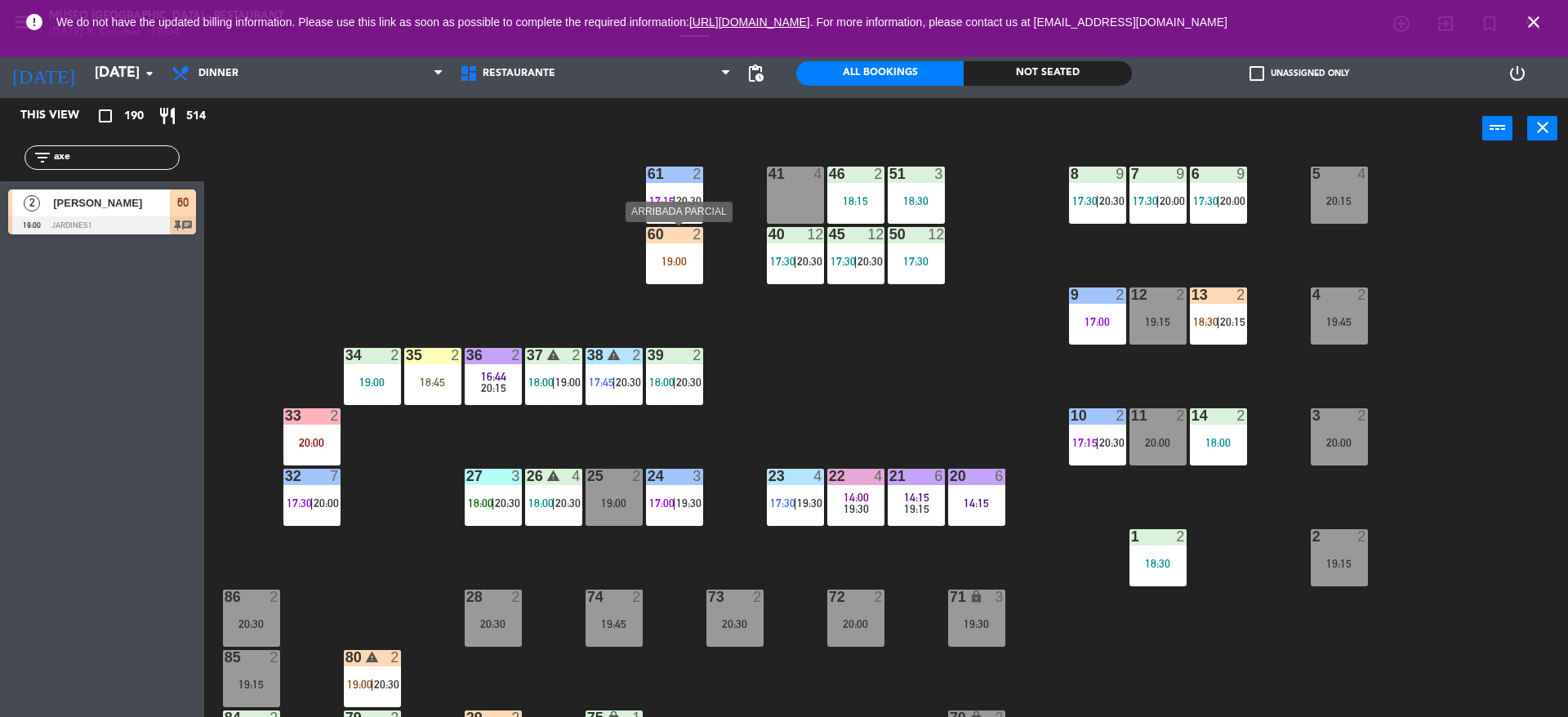
click at [673, 261] on div "19:00" at bounding box center [674, 261] width 57 height 11
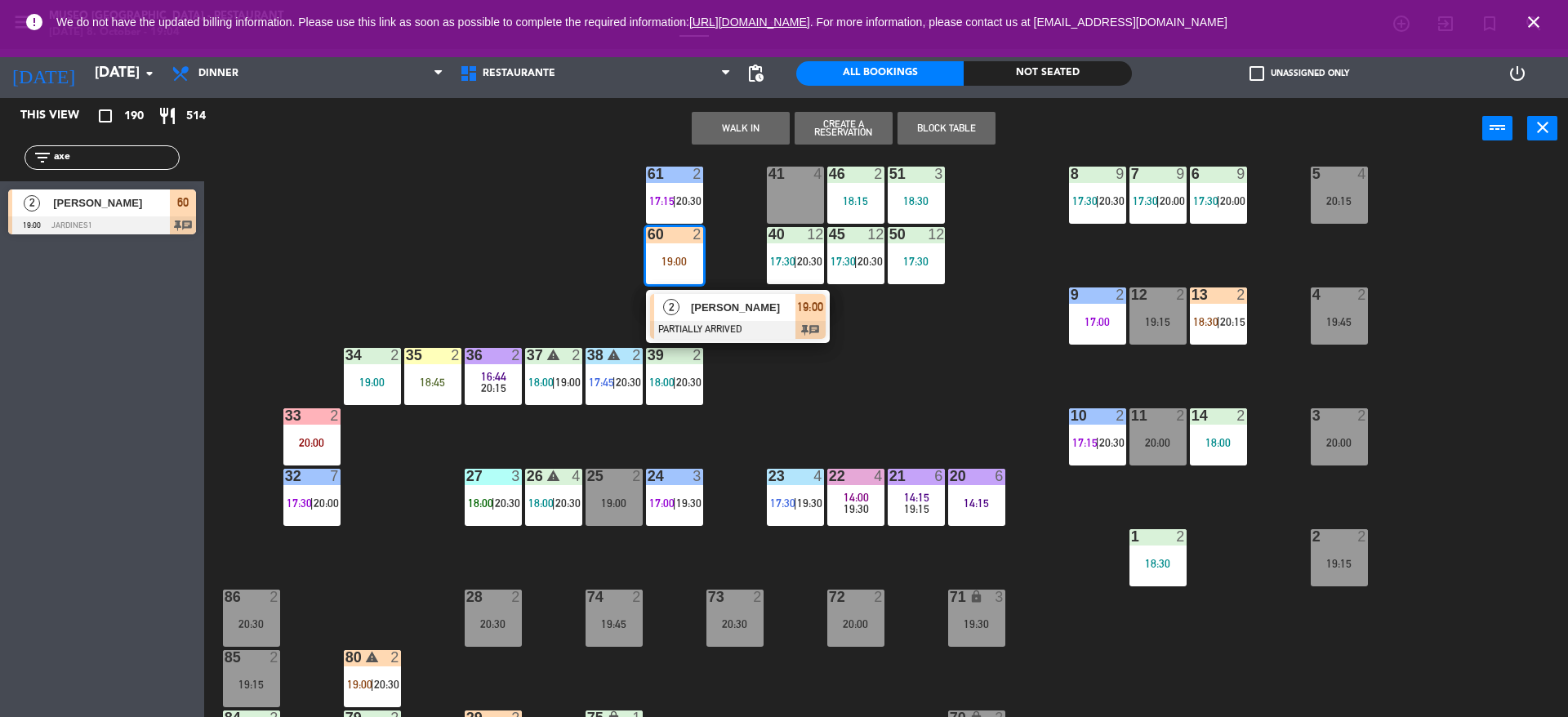
click at [713, 309] on span "[PERSON_NAME]" at bounding box center [743, 307] width 105 height 17
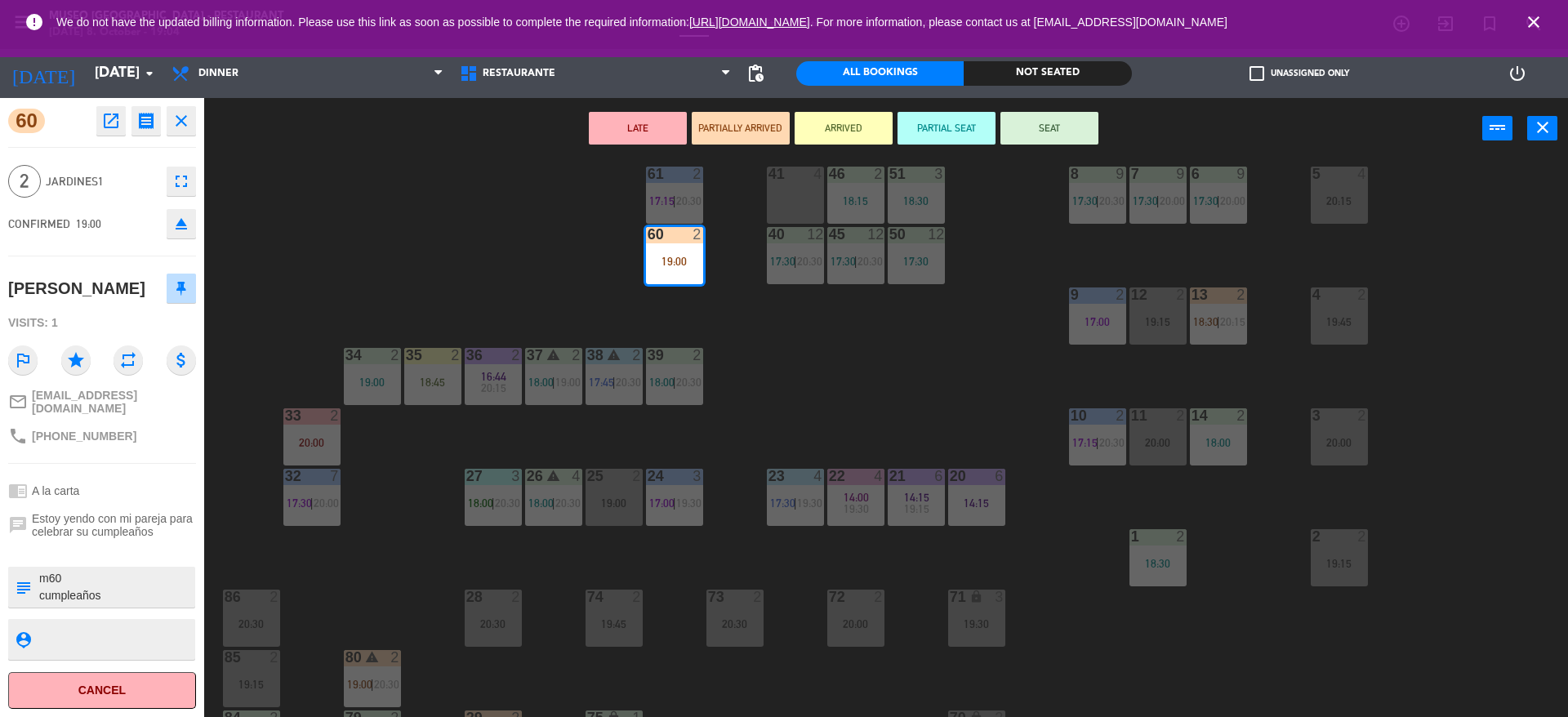
click at [1017, 135] on button "SEAT" at bounding box center [1049, 129] width 98 height 33
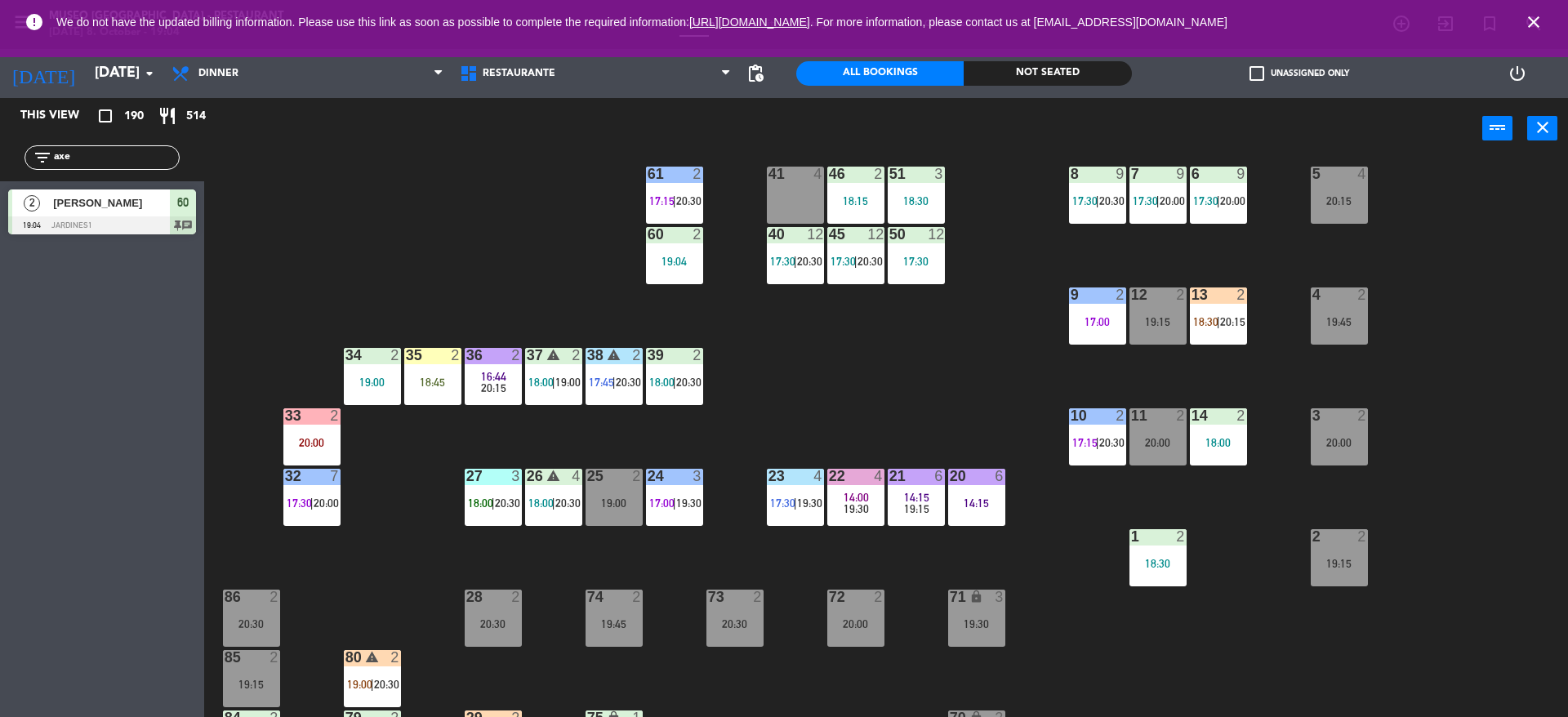
click at [123, 165] on input "axe" at bounding box center [116, 158] width 127 height 18
type input "a"
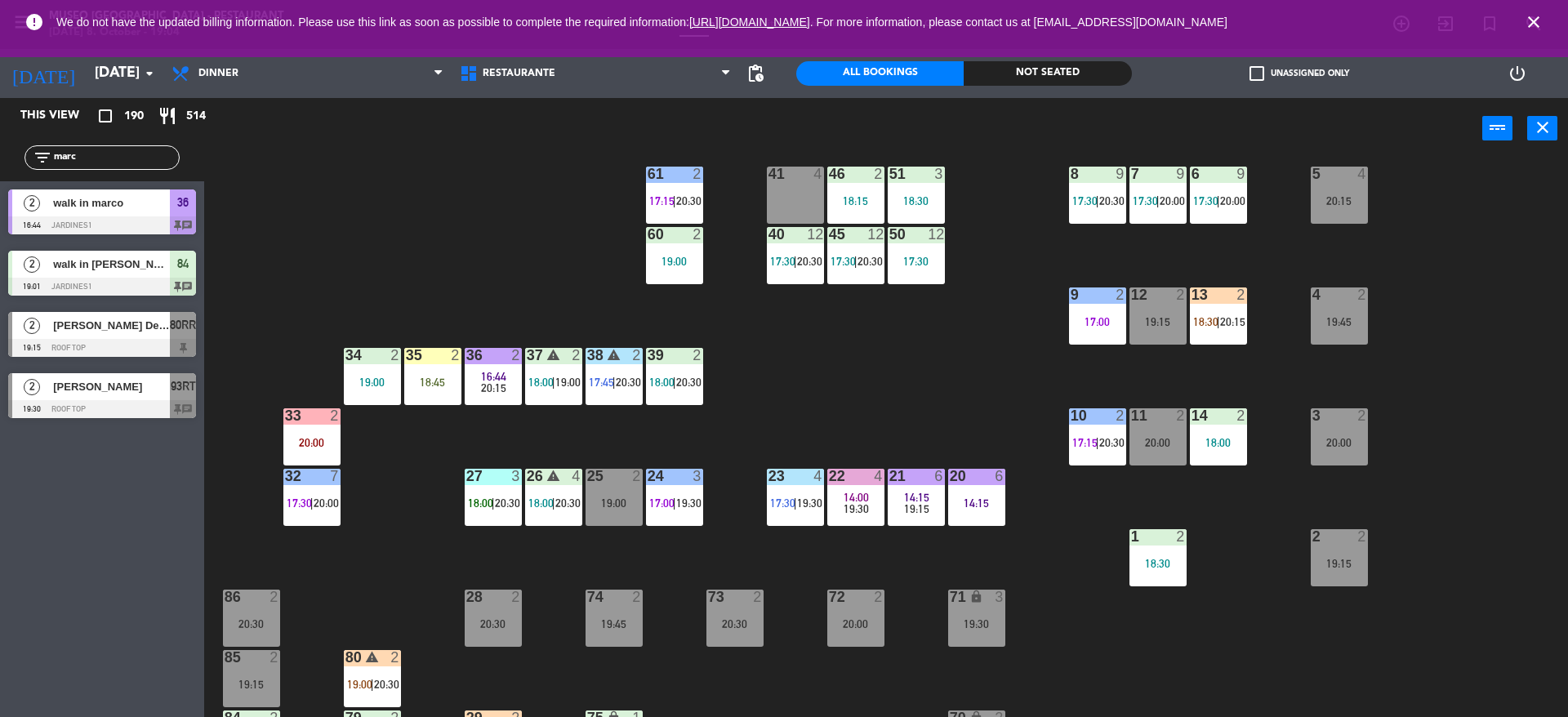
type input "marc"
click at [144, 607] on div "This view crop_square 190 restaurant 514 filter_list marc 2 walk in marco 16:44…" at bounding box center [102, 407] width 204 height 619
click at [107, 252] on div "walk in [PERSON_NAME]" at bounding box center [110, 264] width 119 height 27
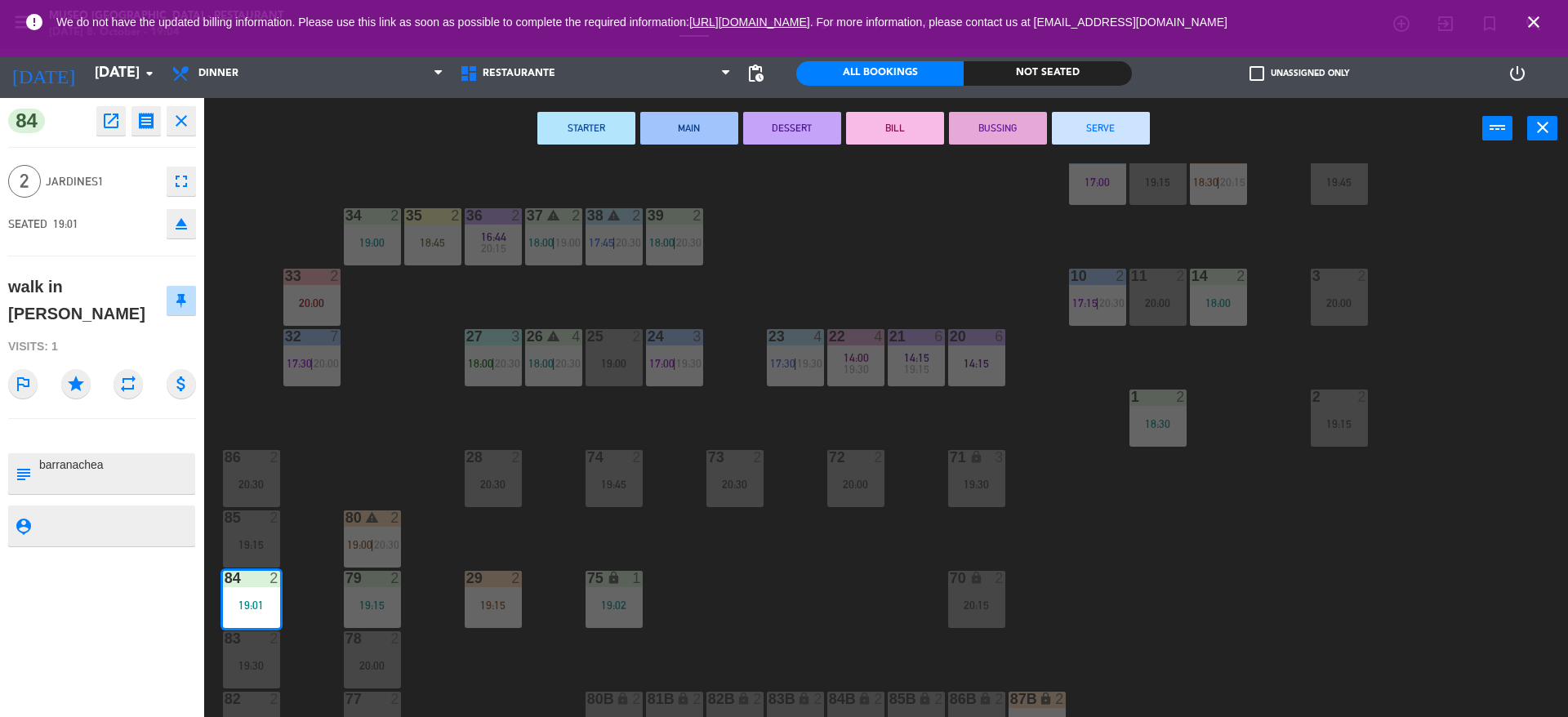
scroll to position [376, 0]
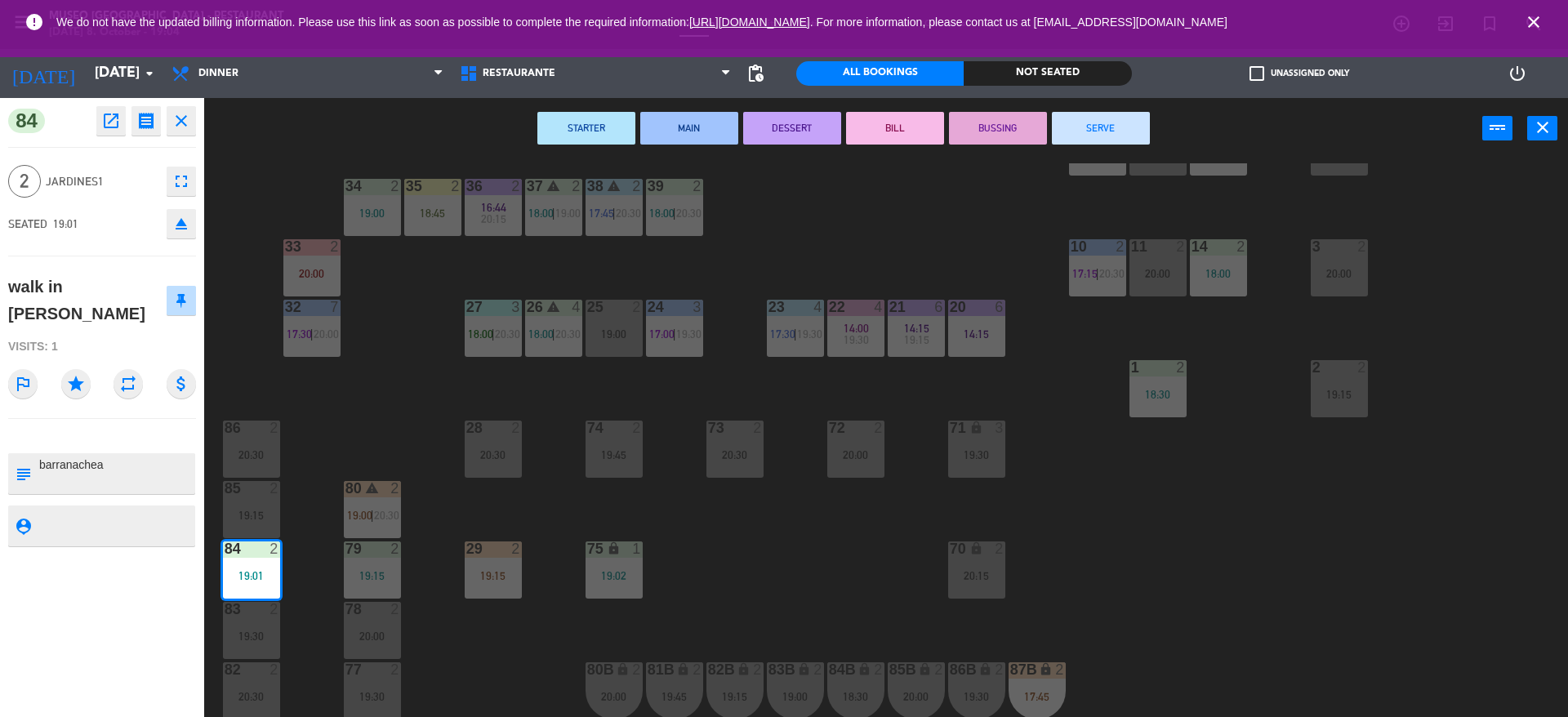
click at [302, 490] on div "44 5 20:00 49 2 19:00 54 4 19:00 64 warning 2 18:00 | 20:30 48 2 18:15 53 3 17:…" at bounding box center [894, 442] width 1348 height 557
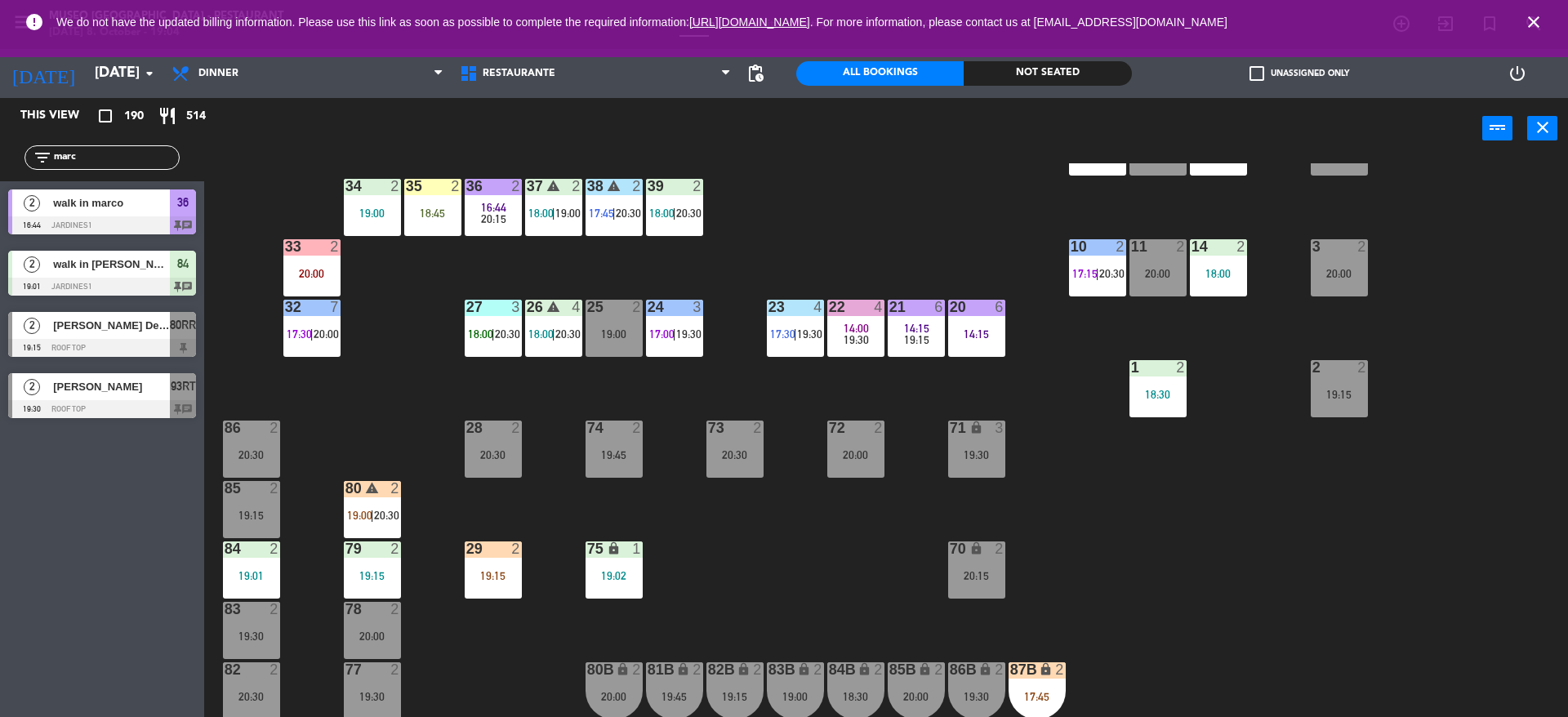
click at [258, 557] on div "84 2" at bounding box center [251, 550] width 57 height 17
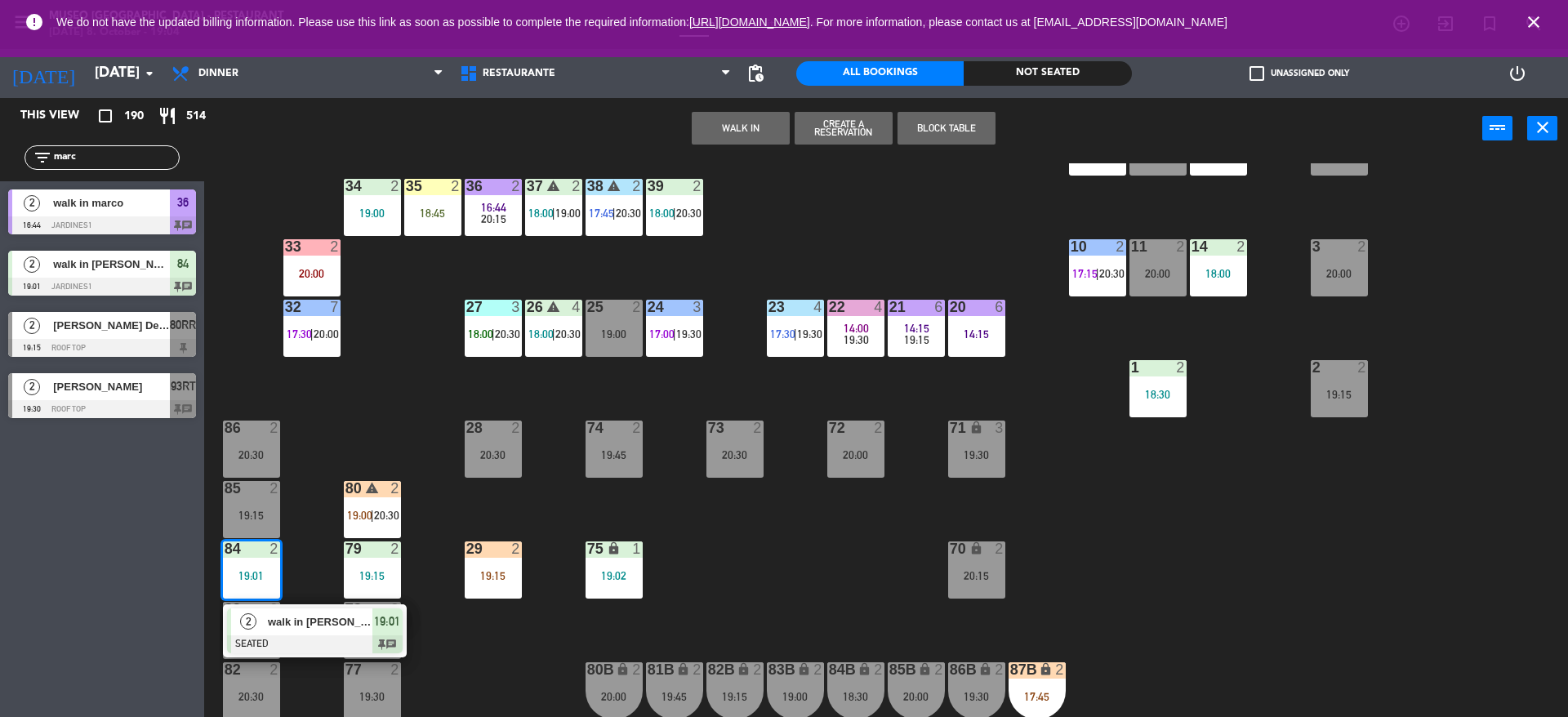
click at [251, 465] on div "86 2 20:30" at bounding box center [251, 449] width 57 height 57
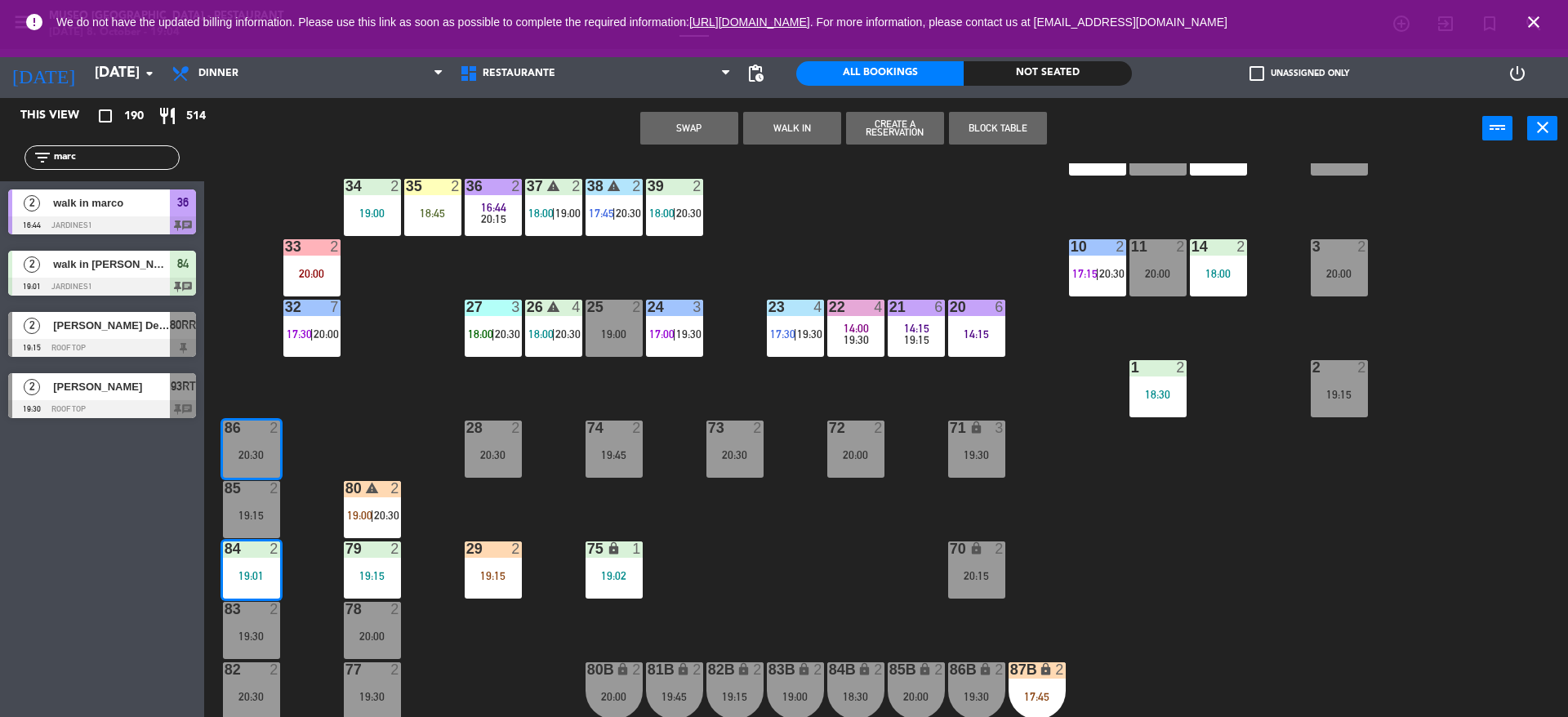
click at [681, 122] on button "Swap" at bounding box center [689, 129] width 98 height 33
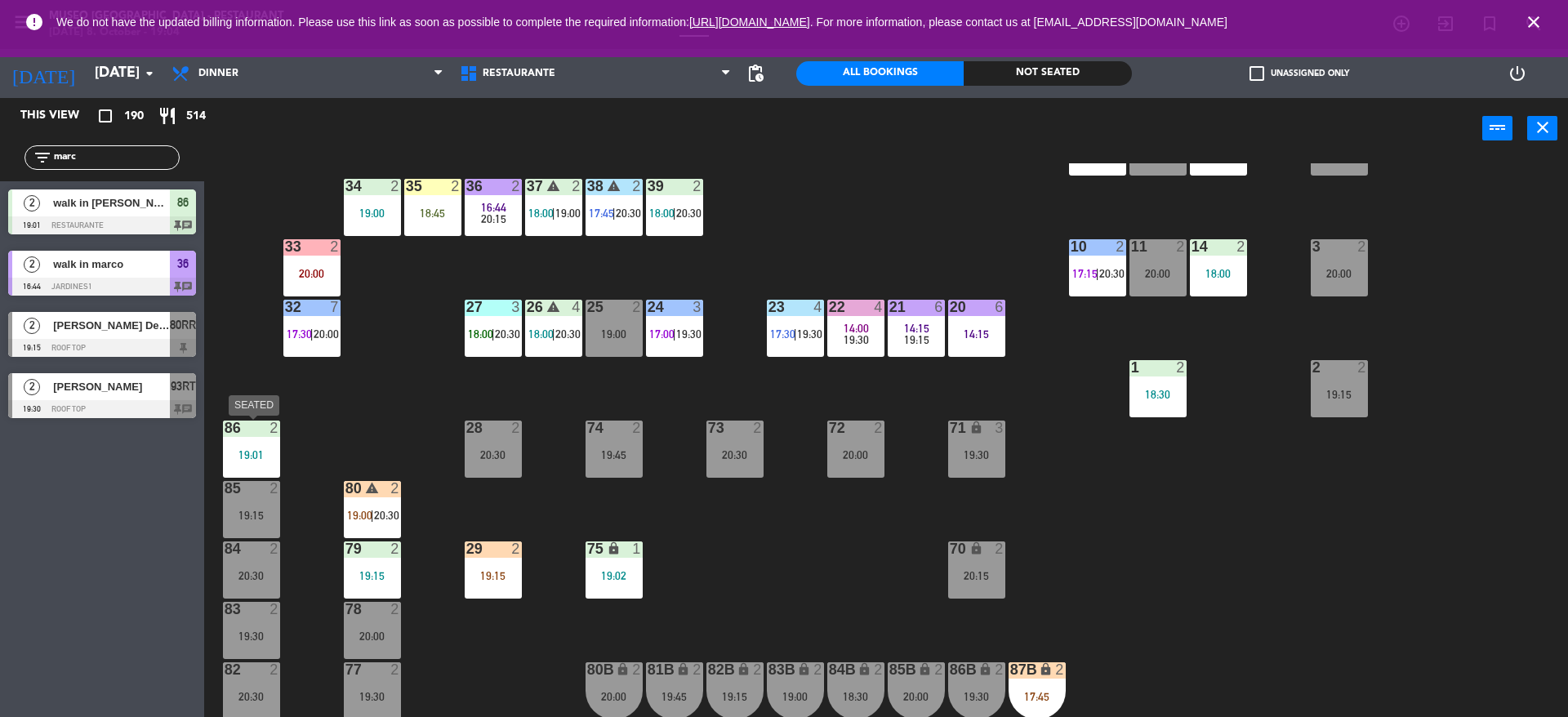
click at [251, 433] on div at bounding box center [250, 427] width 27 height 15
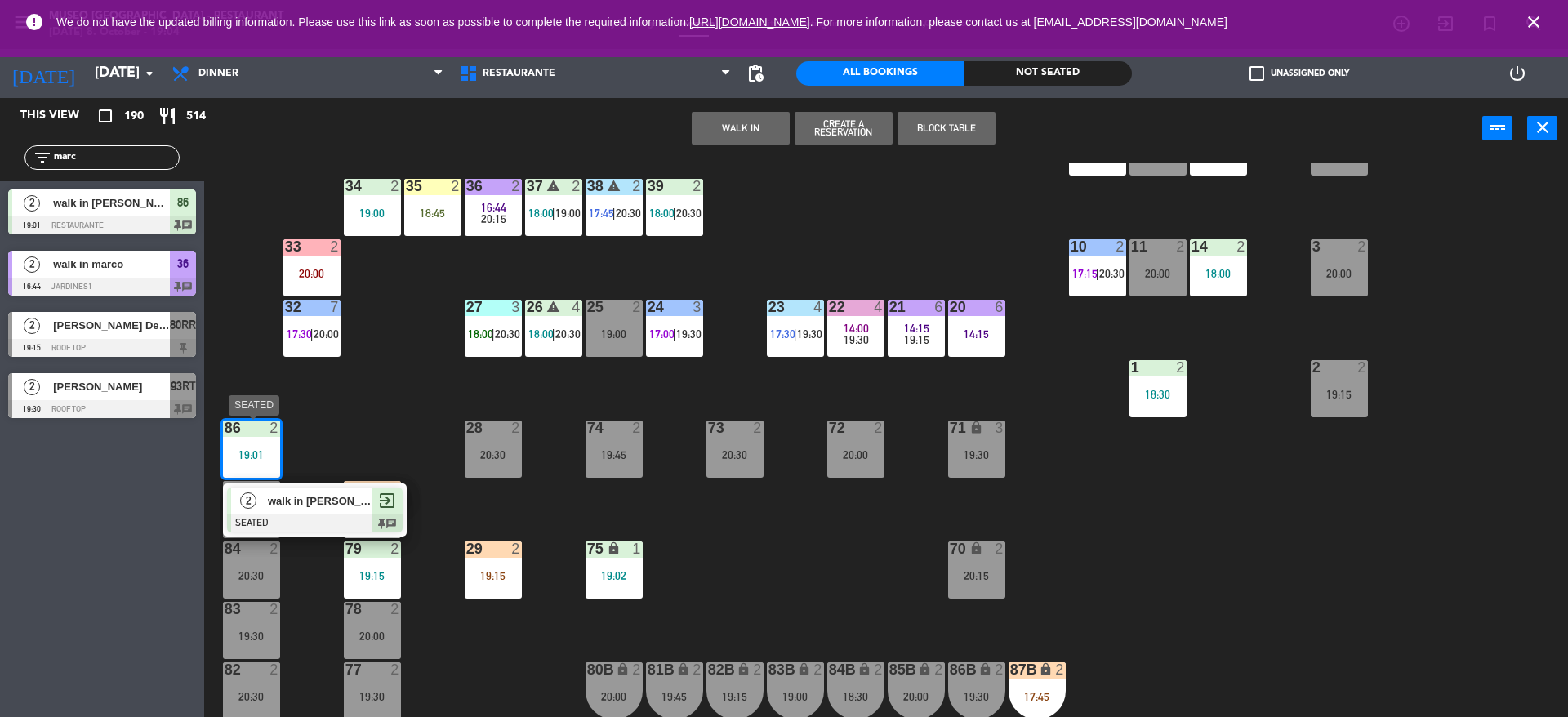
click at [266, 484] on div "2 walk in [PERSON_NAME] SEATED exit_to_app chat" at bounding box center [315, 510] width 184 height 53
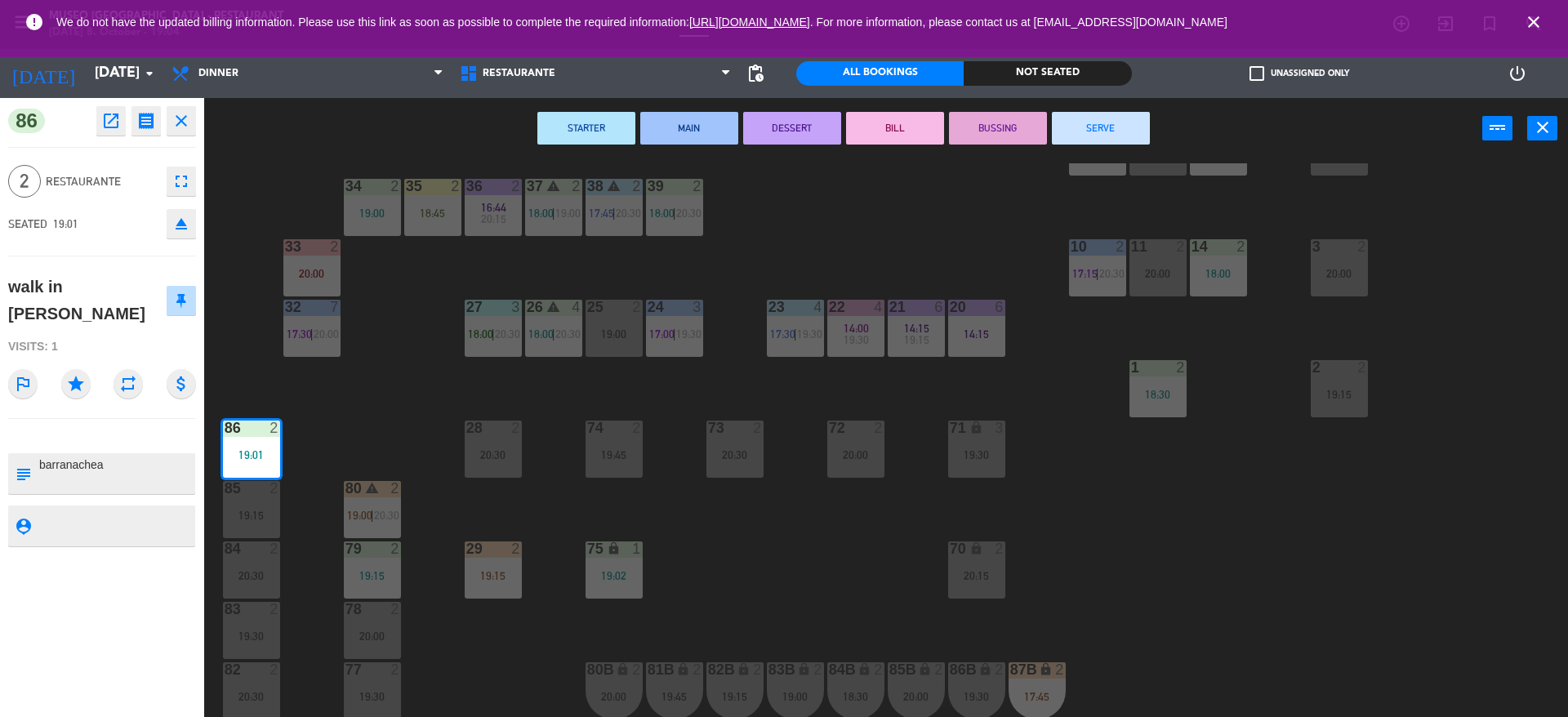
click at [40, 462] on textarea at bounding box center [116, 472] width 156 height 34
click at [69, 479] on textarea at bounding box center [116, 472] width 156 height 34
click at [122, 480] on textarea at bounding box center [116, 472] width 156 height 34
type textarea "m86 no celebra nada barranachea"
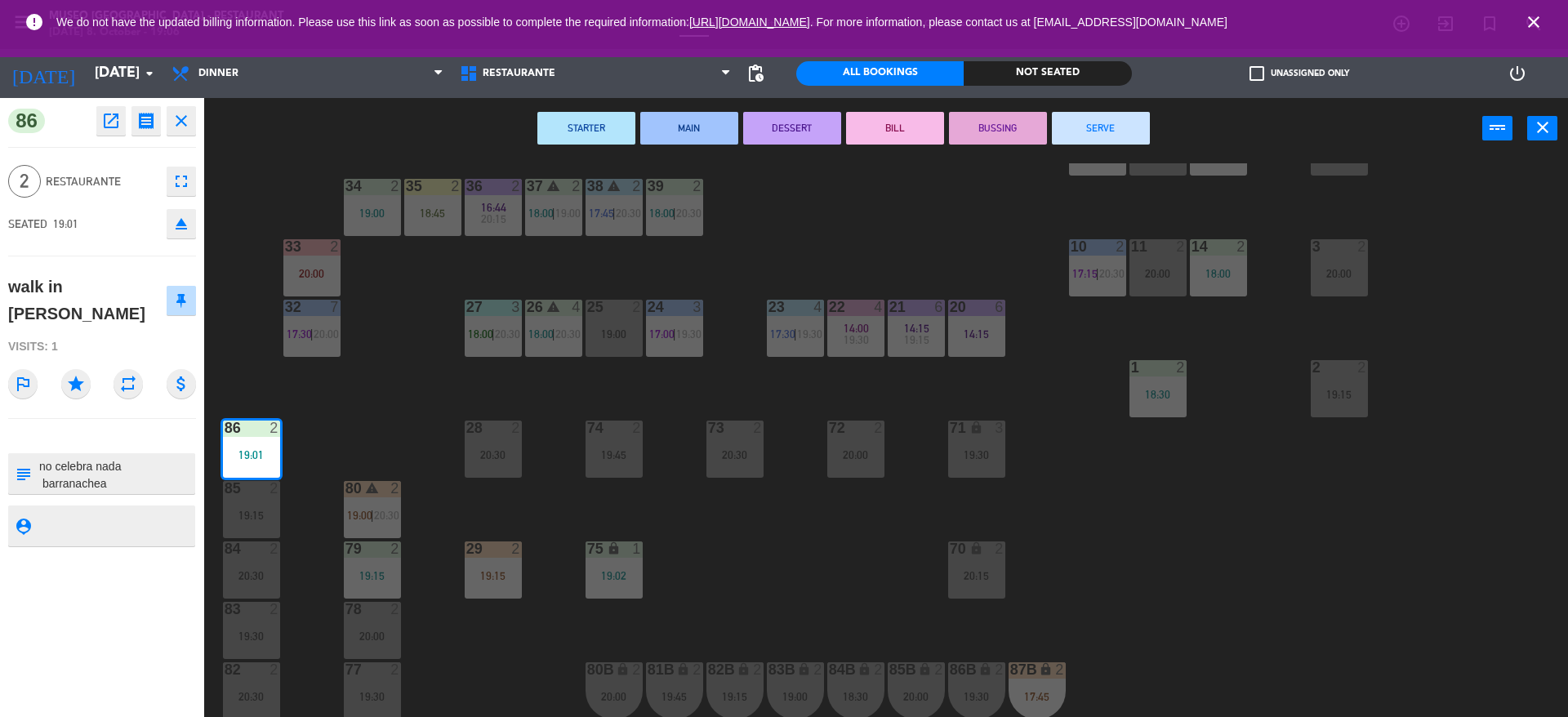
click at [110, 222] on div "SEATED 19:01 eject" at bounding box center [102, 223] width 188 height 40
click at [334, 381] on div "44 5 20:00 49 2 19:00 54 4 19:00 64 warning 2 18:00 | 20:30 48 2 18:15 53 3 17:…" at bounding box center [894, 442] width 1348 height 557
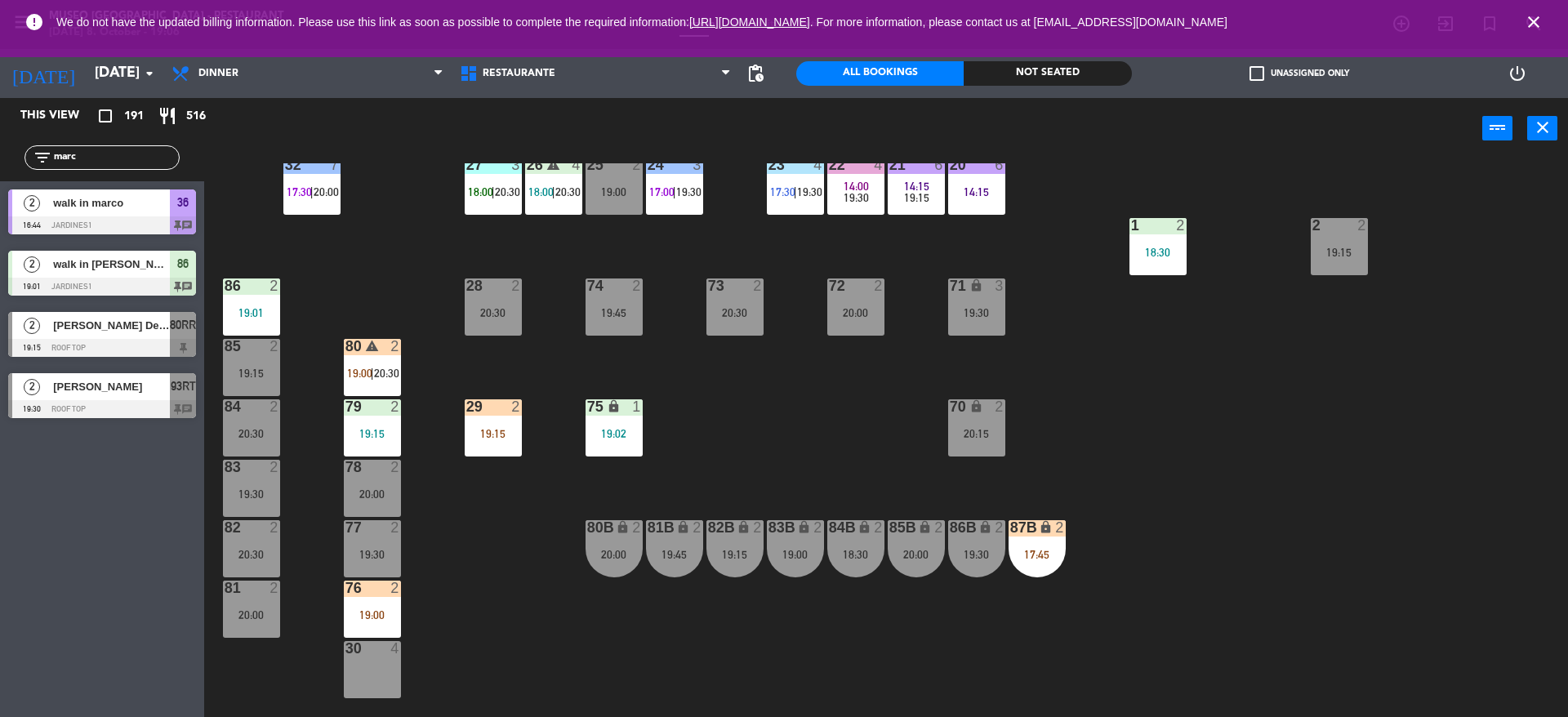
scroll to position [520, 0]
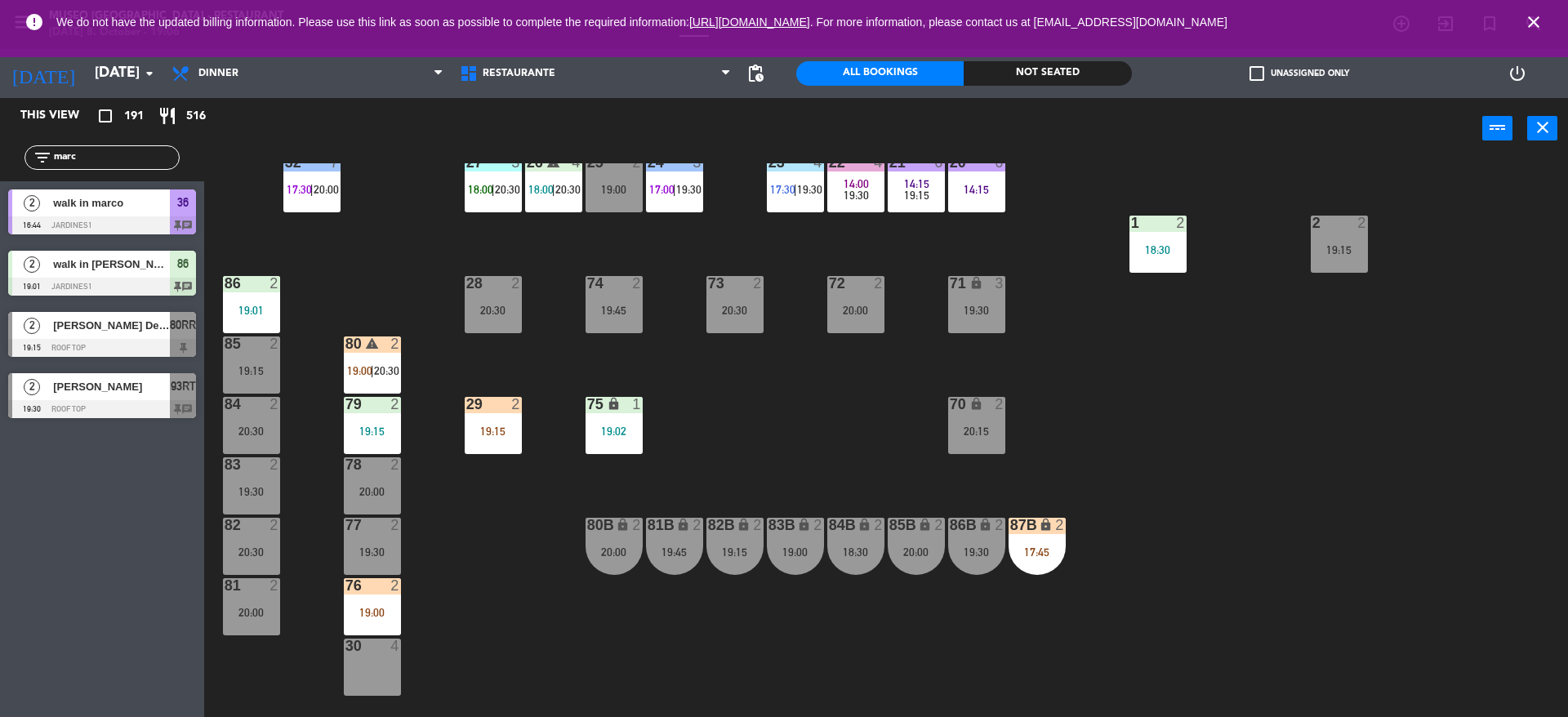
click at [106, 162] on input "marc" at bounding box center [116, 158] width 127 height 18
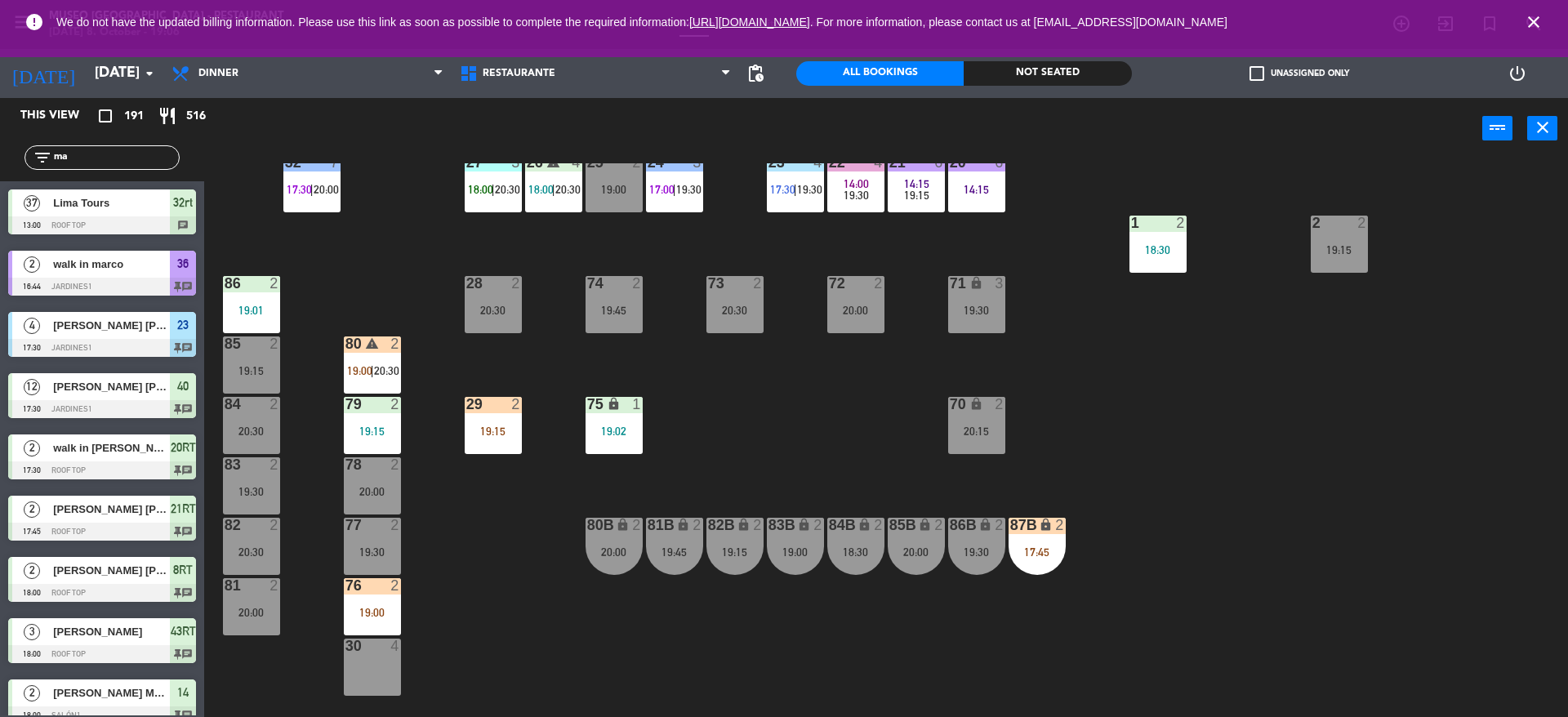
type input "m"
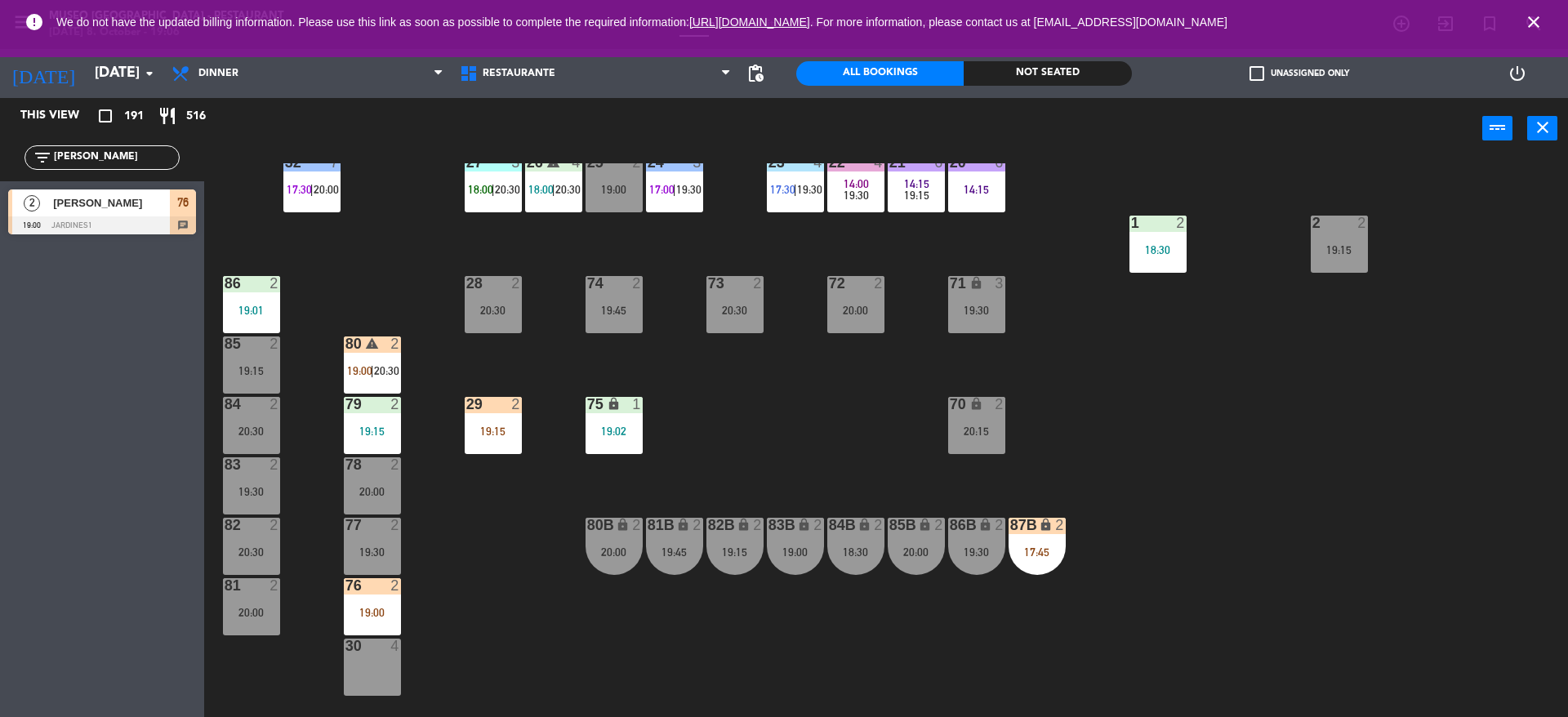
type input "[PERSON_NAME]"
click at [375, 617] on div "19:00" at bounding box center [372, 612] width 57 height 11
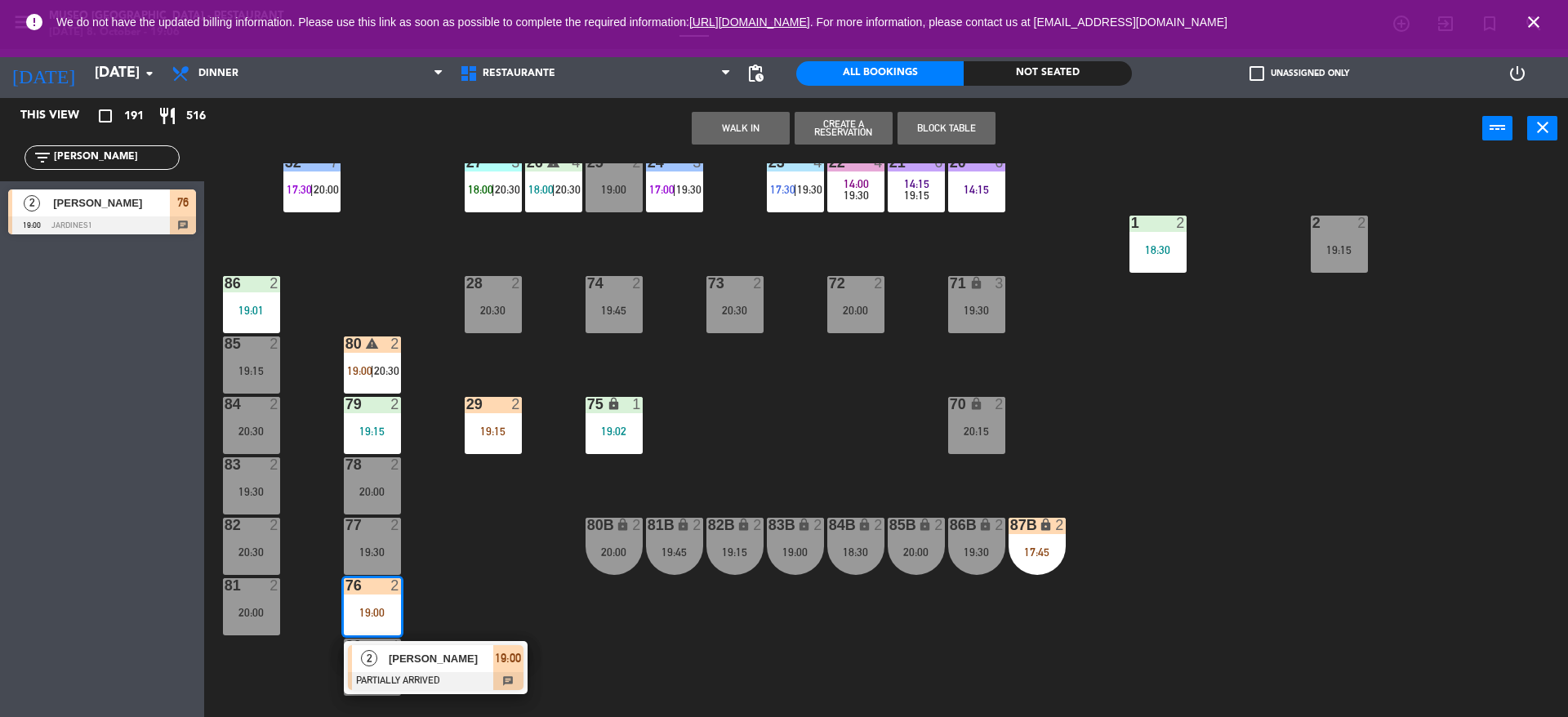
click at [260, 351] on div "85 2" at bounding box center [251, 345] width 57 height 17
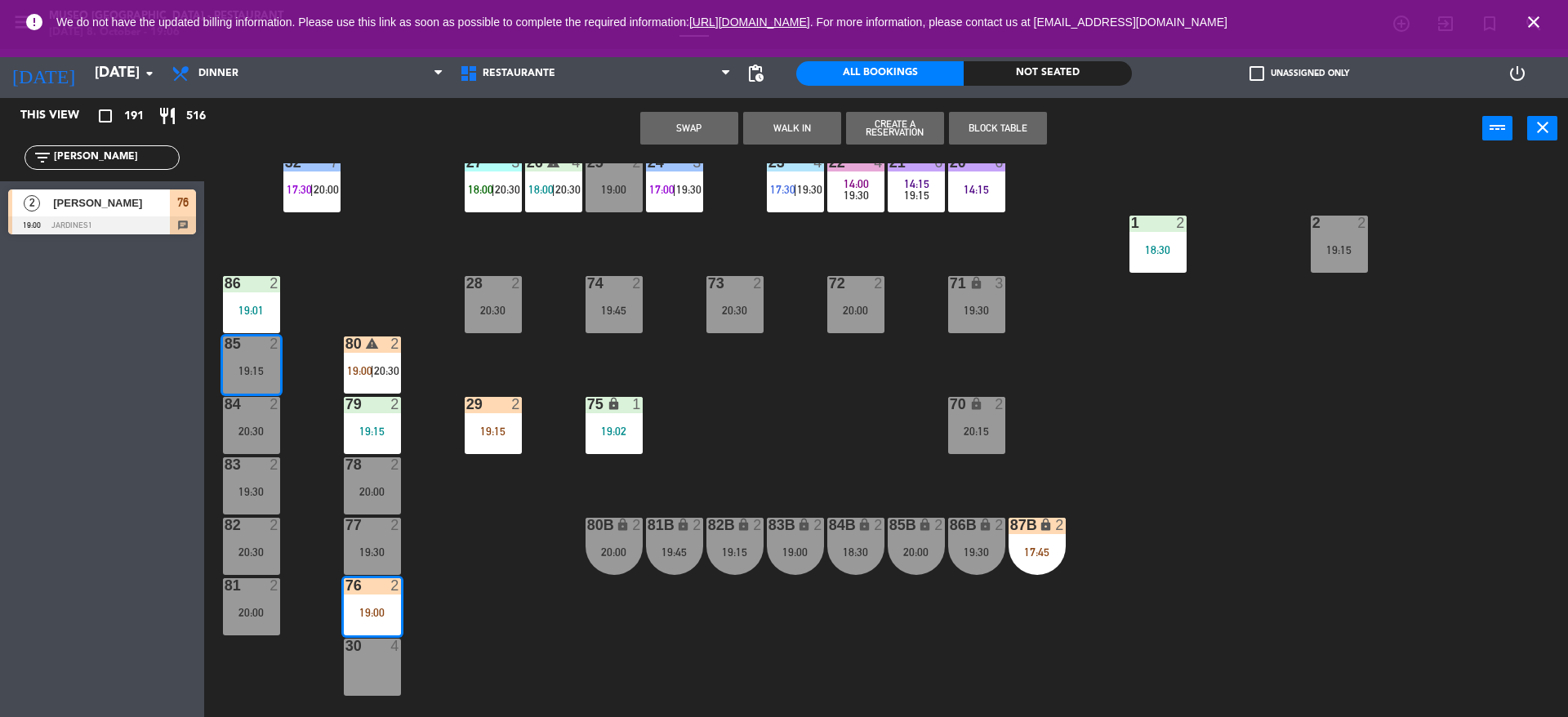
click at [659, 132] on button "Swap" at bounding box center [689, 129] width 98 height 33
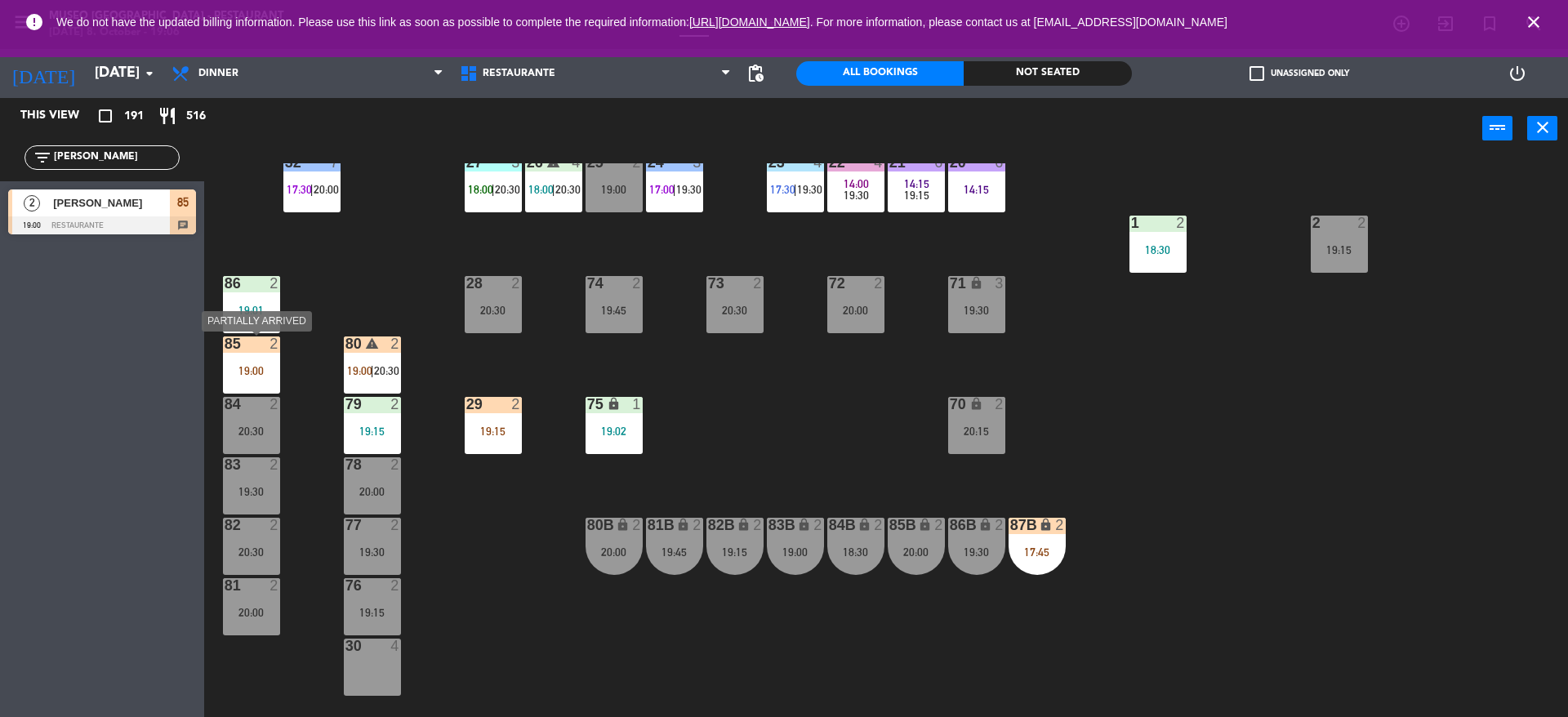
click at [248, 359] on div "85 2 19:00" at bounding box center [251, 365] width 57 height 57
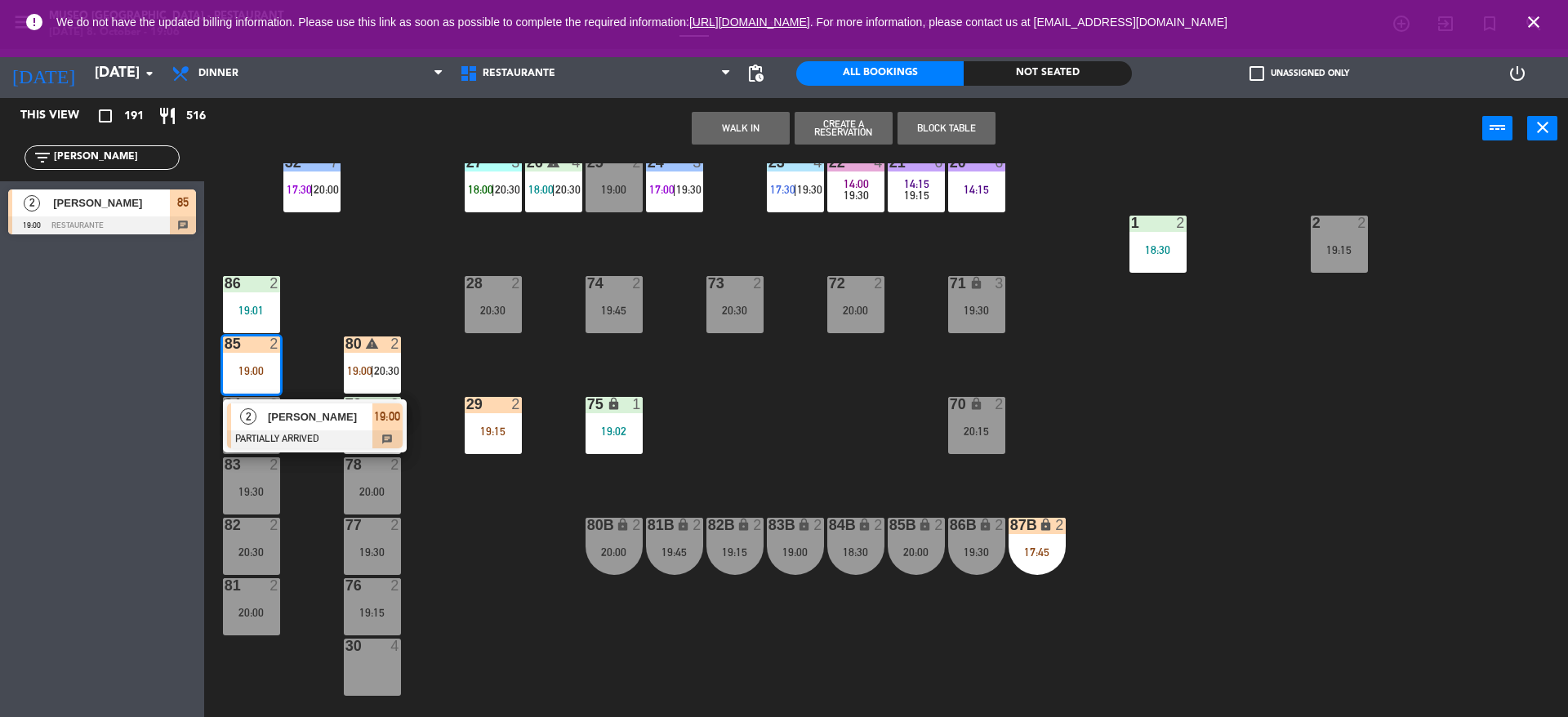
click at [273, 424] on span "[PERSON_NAME]" at bounding box center [320, 416] width 105 height 17
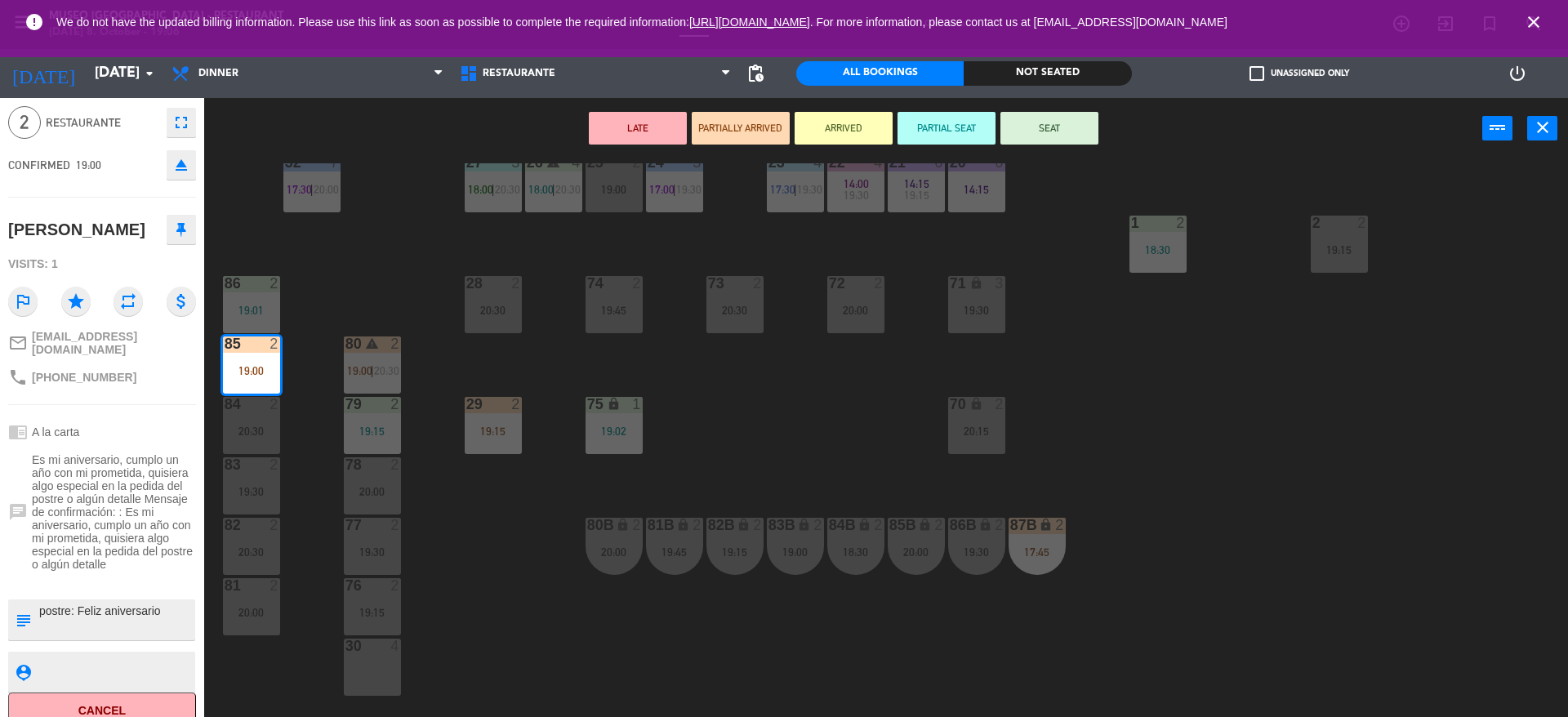
scroll to position [97, 0]
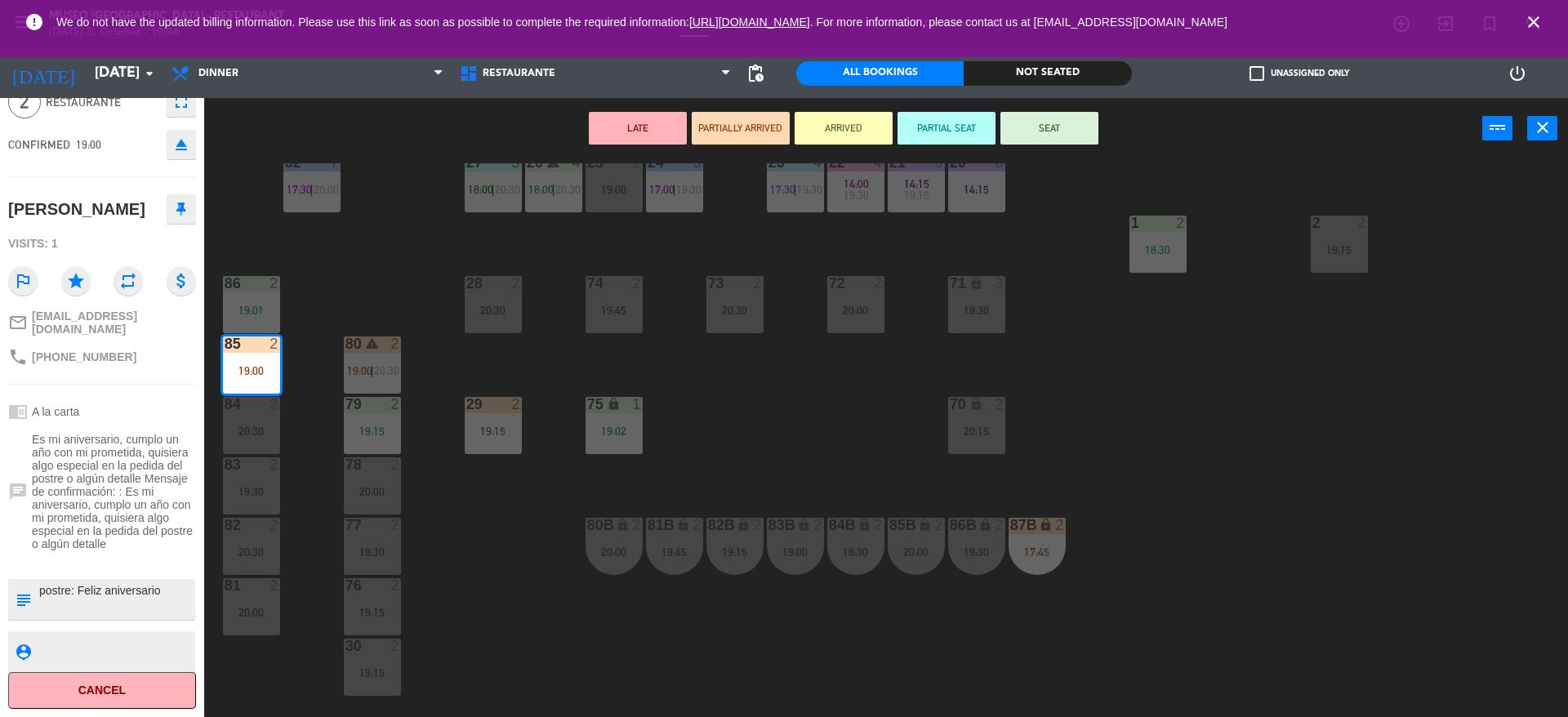
click at [30, 586] on div "subject" at bounding box center [23, 598] width 29 height 40
click at [41, 591] on textarea at bounding box center [116, 598] width 156 height 34
type textarea "m85 postre: Feliz aniversario"
click at [615, 554] on div "20:00" at bounding box center [614, 552] width 57 height 11
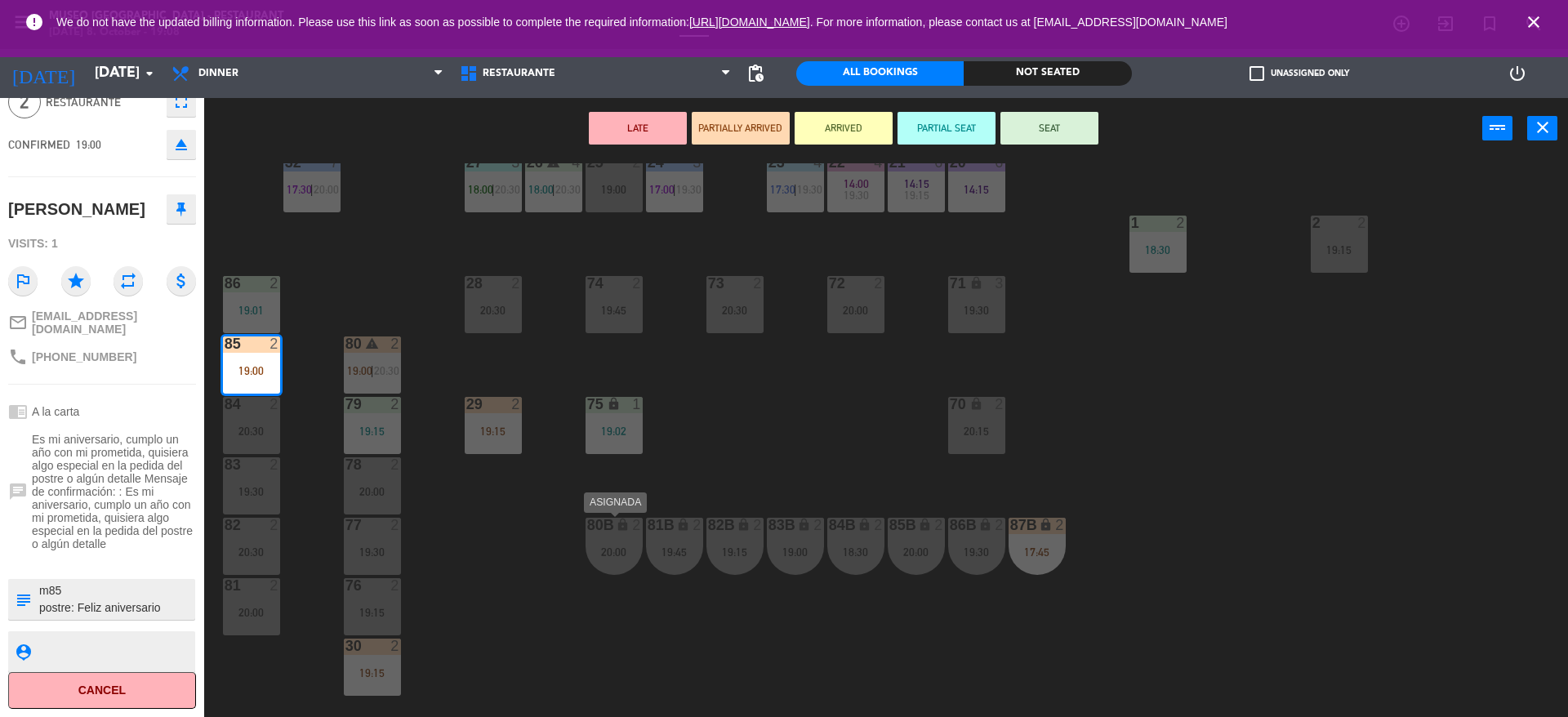
scroll to position [60, 0]
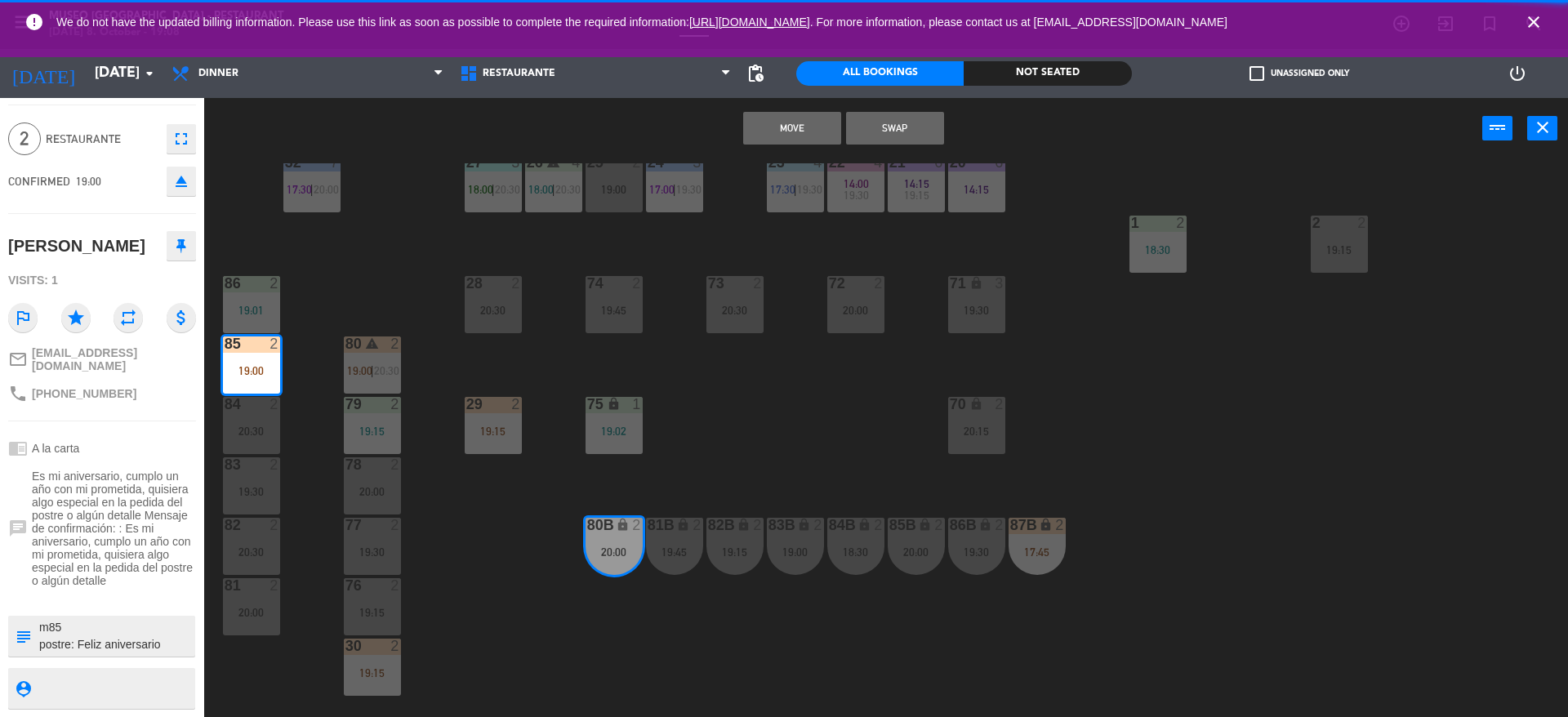
click at [800, 462] on div "44 5 20:00 49 2 19:00 54 4 19:00 64 warning 2 18:00 | 20:30 48 2 18:15 53 3 17:…" at bounding box center [894, 442] width 1348 height 557
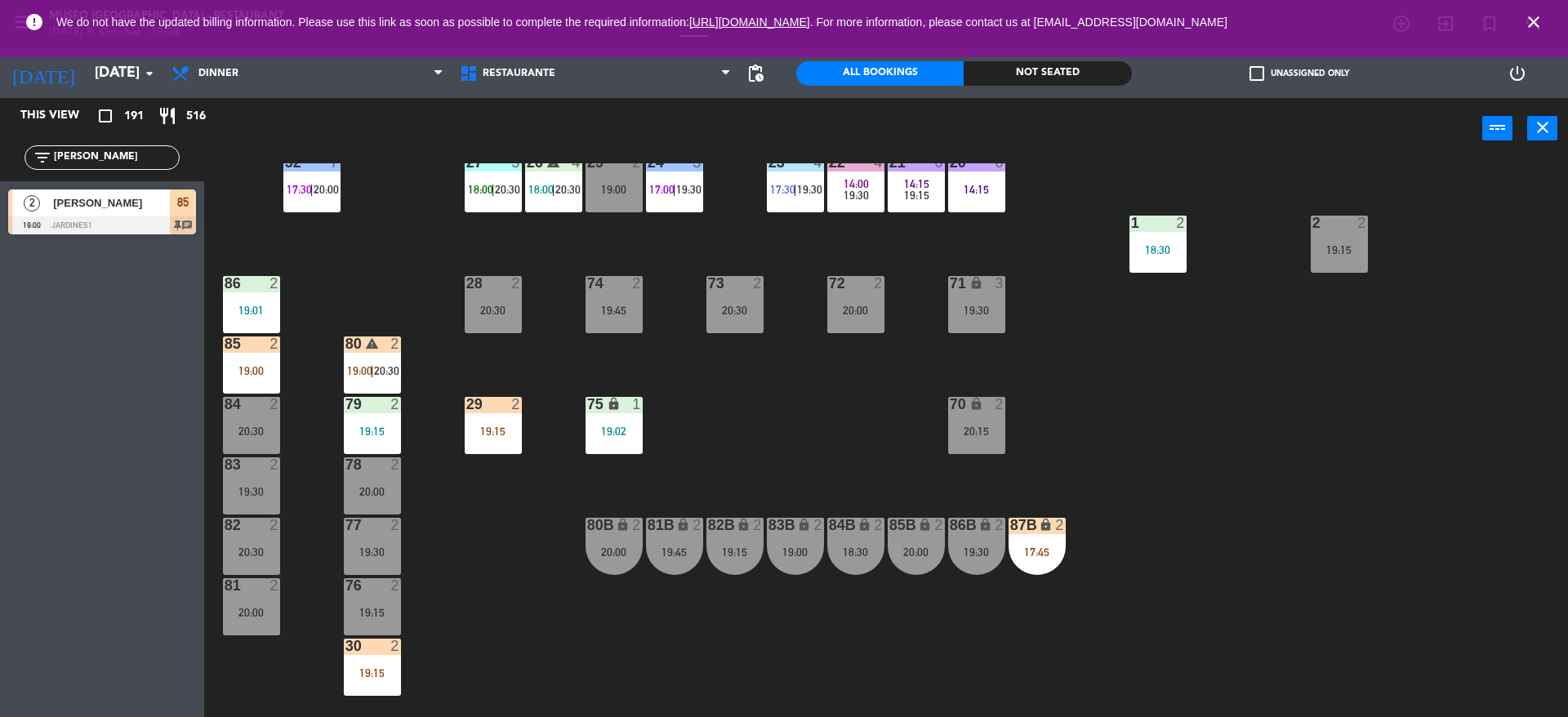
drag, startPoint x: 117, startPoint y: 155, endPoint x: 0, endPoint y: 219, distance: 133.4
click at [0, 219] on div "This view crop_square 191 restaurant 516 filter_list [PERSON_NAME] 2 [PERSON_NA…" at bounding box center [102, 170] width 204 height 144
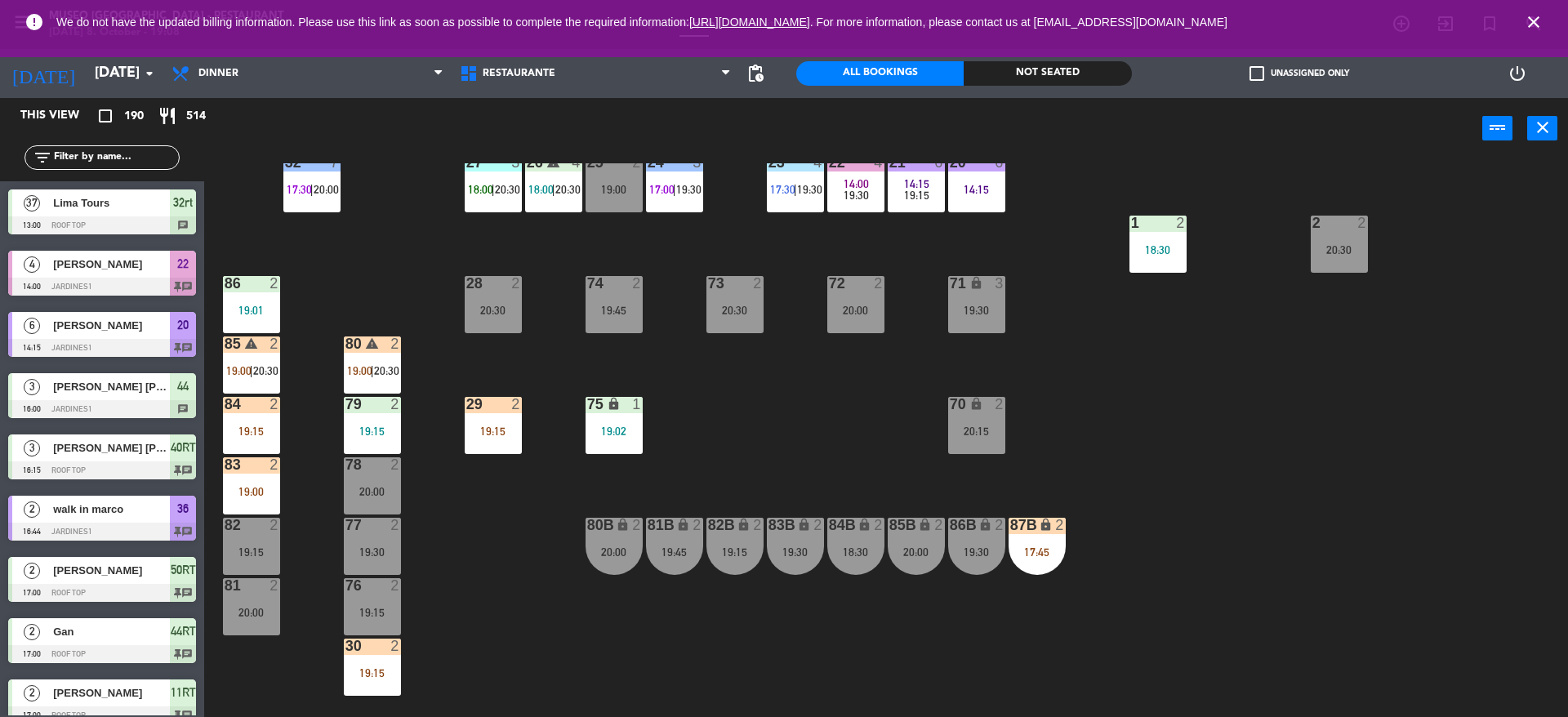
click at [302, 374] on div "44 5 20:00 49 2 19:00 54 4 19:00 64 warning 2 18:00 | 20:30 48 2 18:15 53 3 17:…" at bounding box center [894, 442] width 1348 height 557
click at [101, 145] on div "filter_list" at bounding box center [102, 157] width 155 height 25
click at [105, 155] on input "text" at bounding box center [116, 158] width 127 height 18
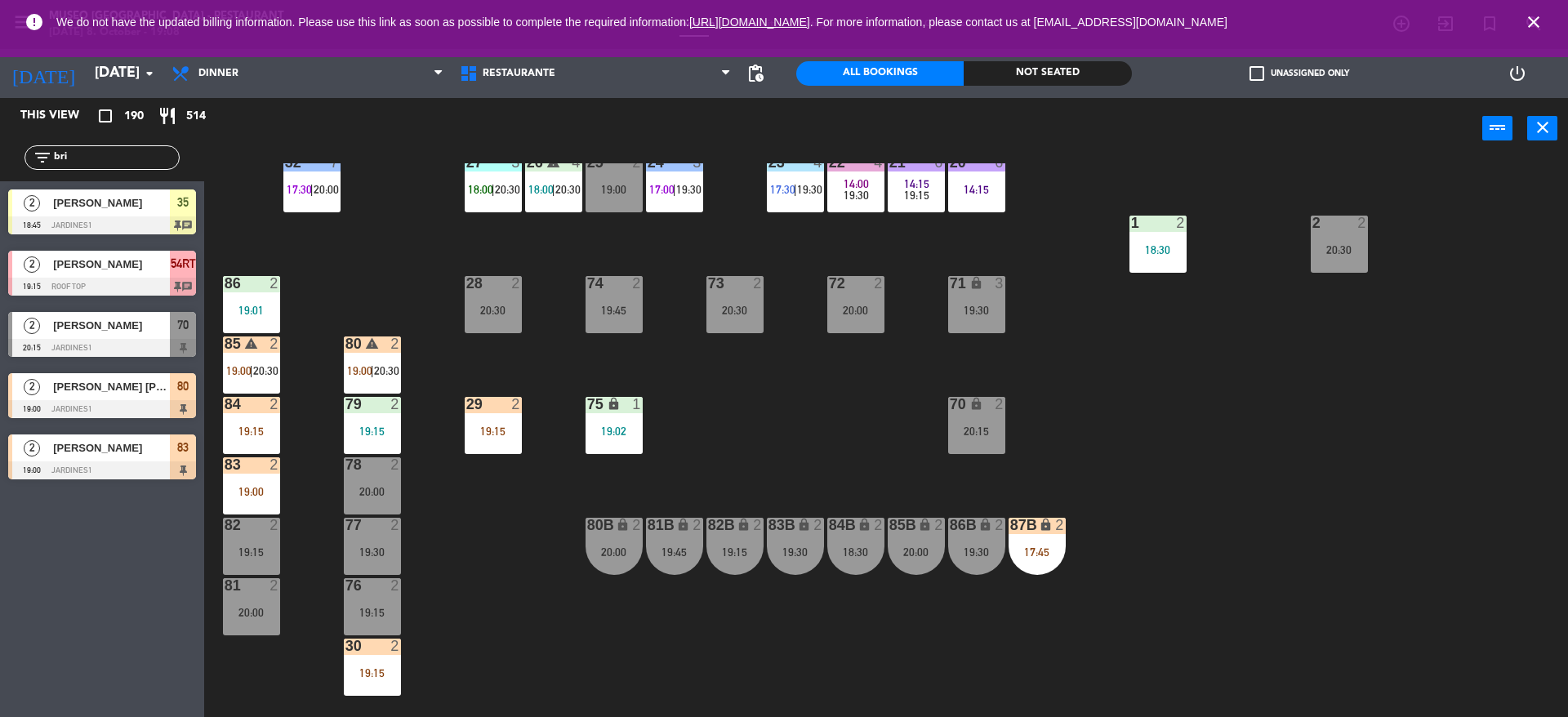
type input "bri"
click at [84, 521] on div "This view crop_square 190 restaurant 514 filter_list bri 2 [PERSON_NAME] 18:45 …" at bounding box center [102, 407] width 204 height 619
click at [120, 393] on span "[PERSON_NAME] [PERSON_NAME]" at bounding box center [111, 386] width 117 height 17
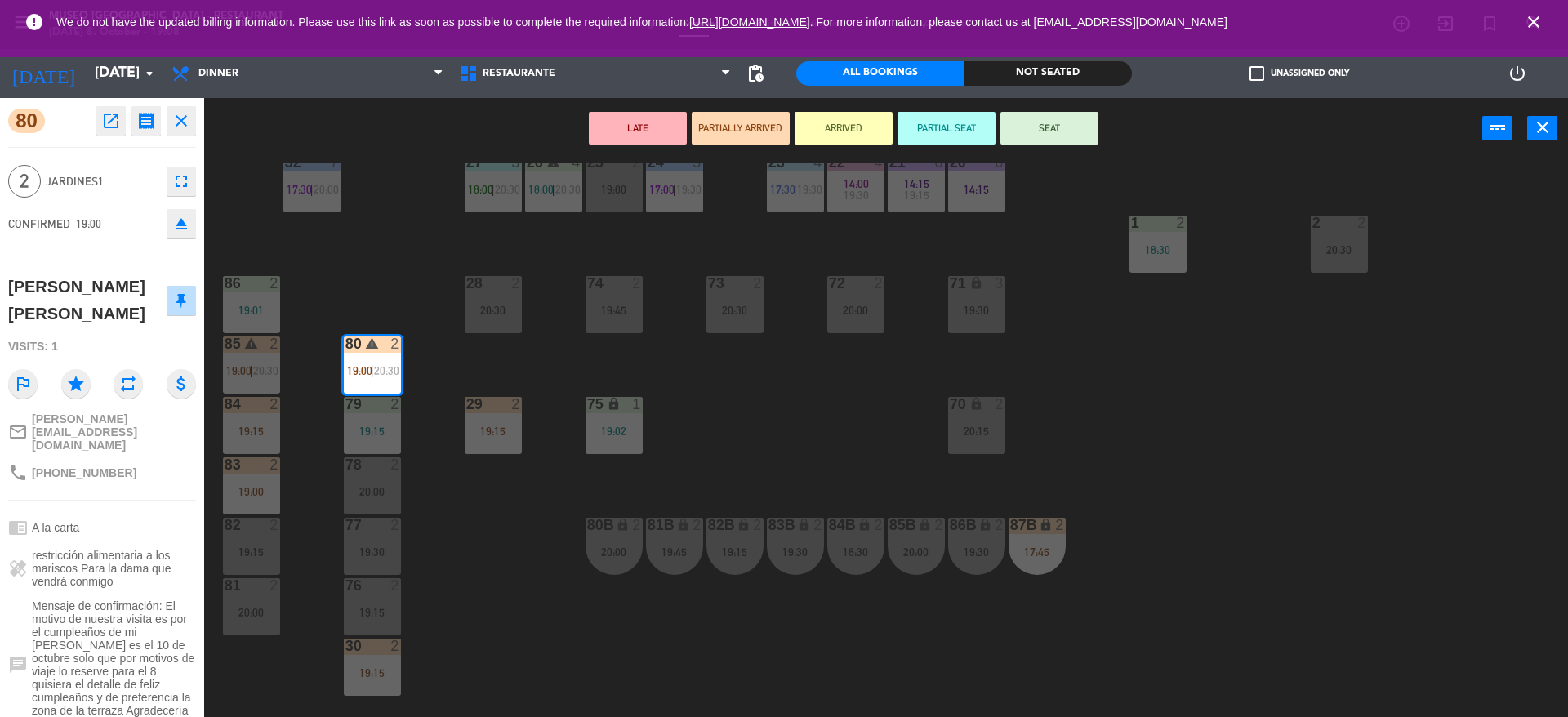
scroll to position [147, 0]
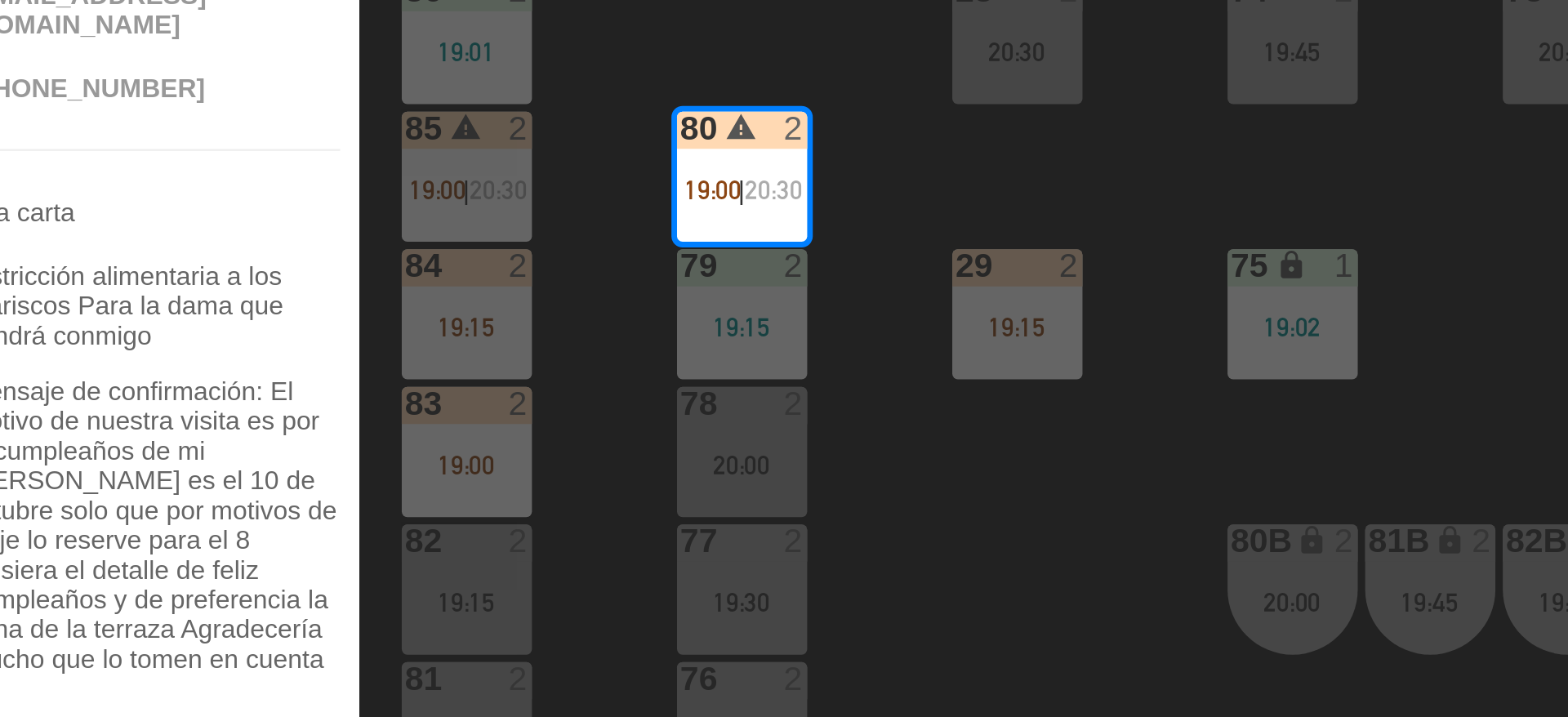
click at [312, 492] on div "44 5 20:00 49 2 19:00 54 4 19:00 64 warning 2 18:00 | 20:30 48 2 18:15 53 3 17:…" at bounding box center [894, 442] width 1348 height 557
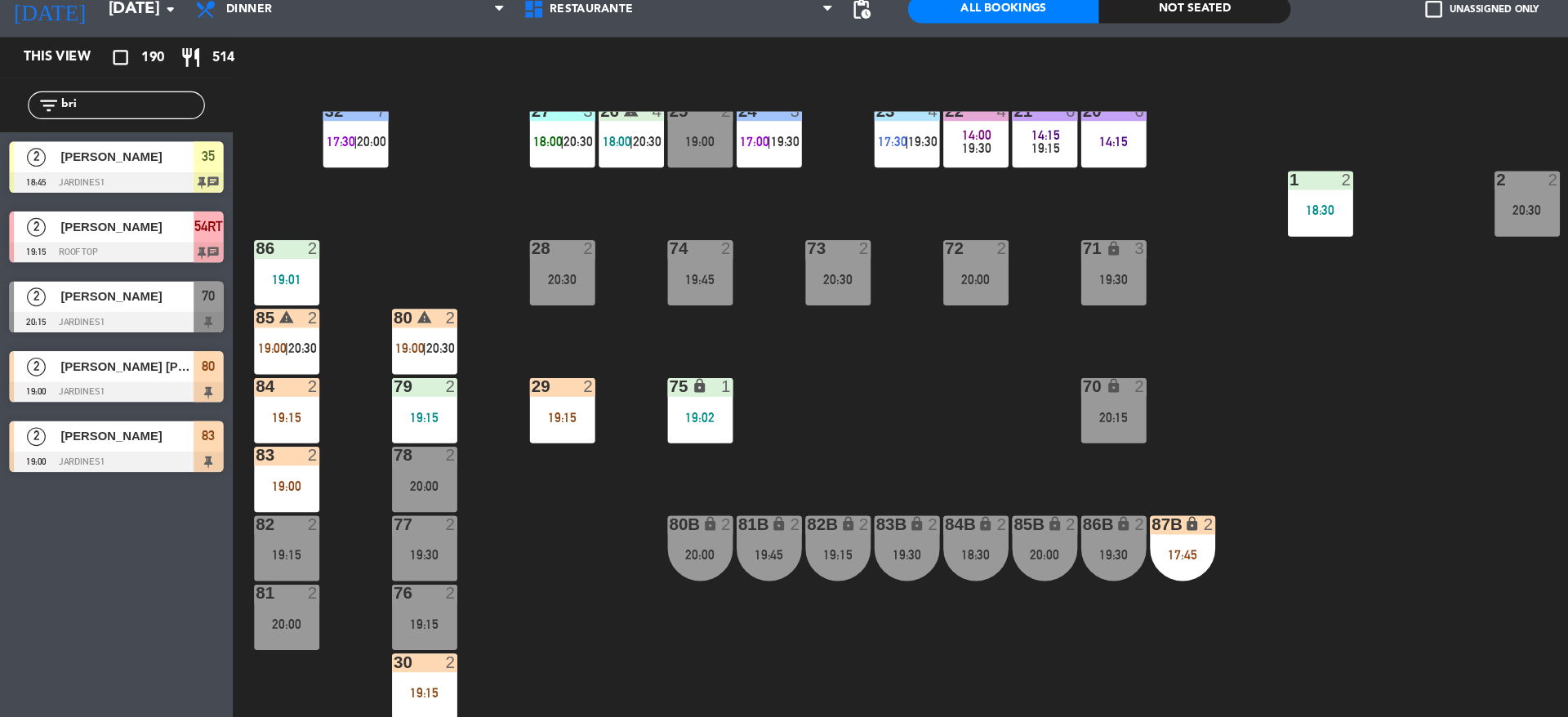
click at [256, 376] on div "85 warning 2 19:00 | 20:30" at bounding box center [251, 365] width 57 height 57
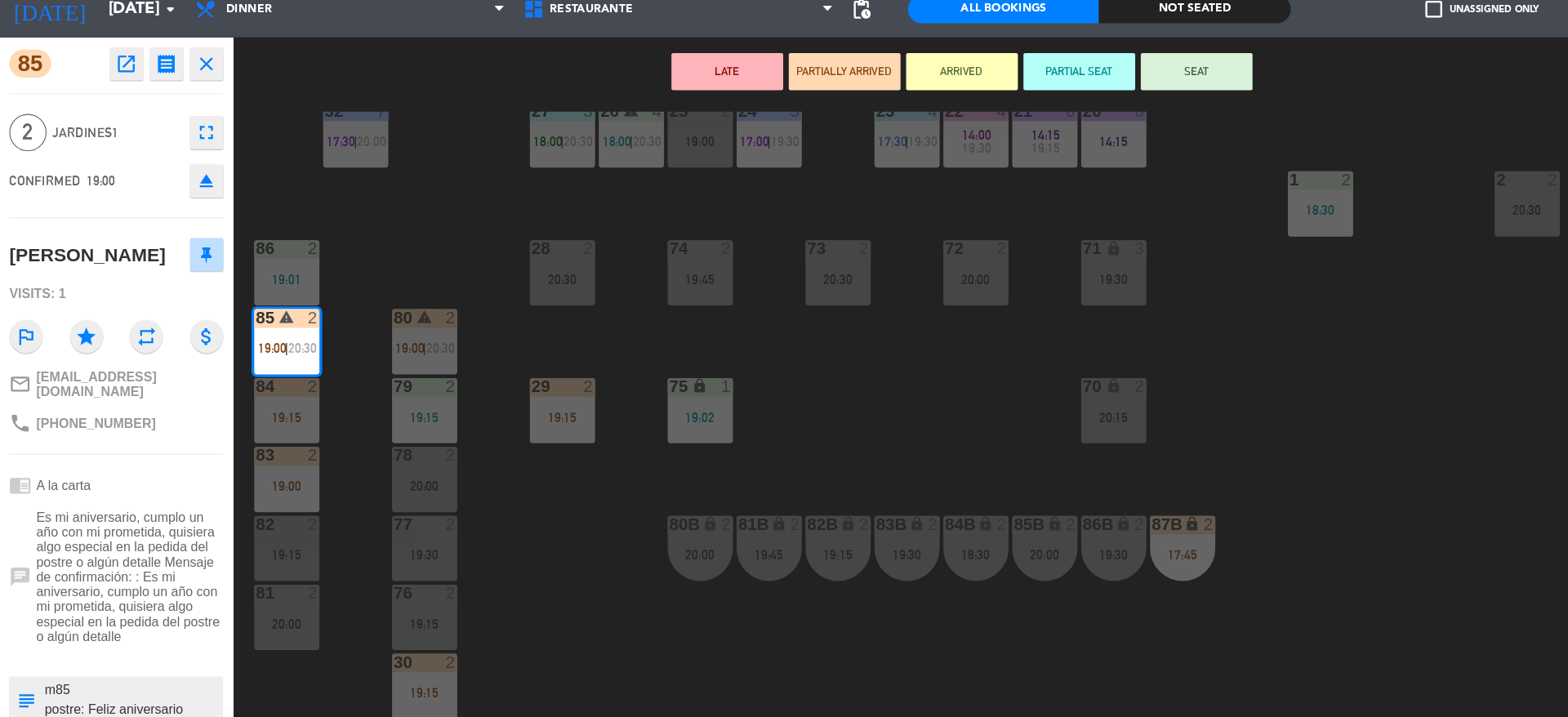
scroll to position [97, 0]
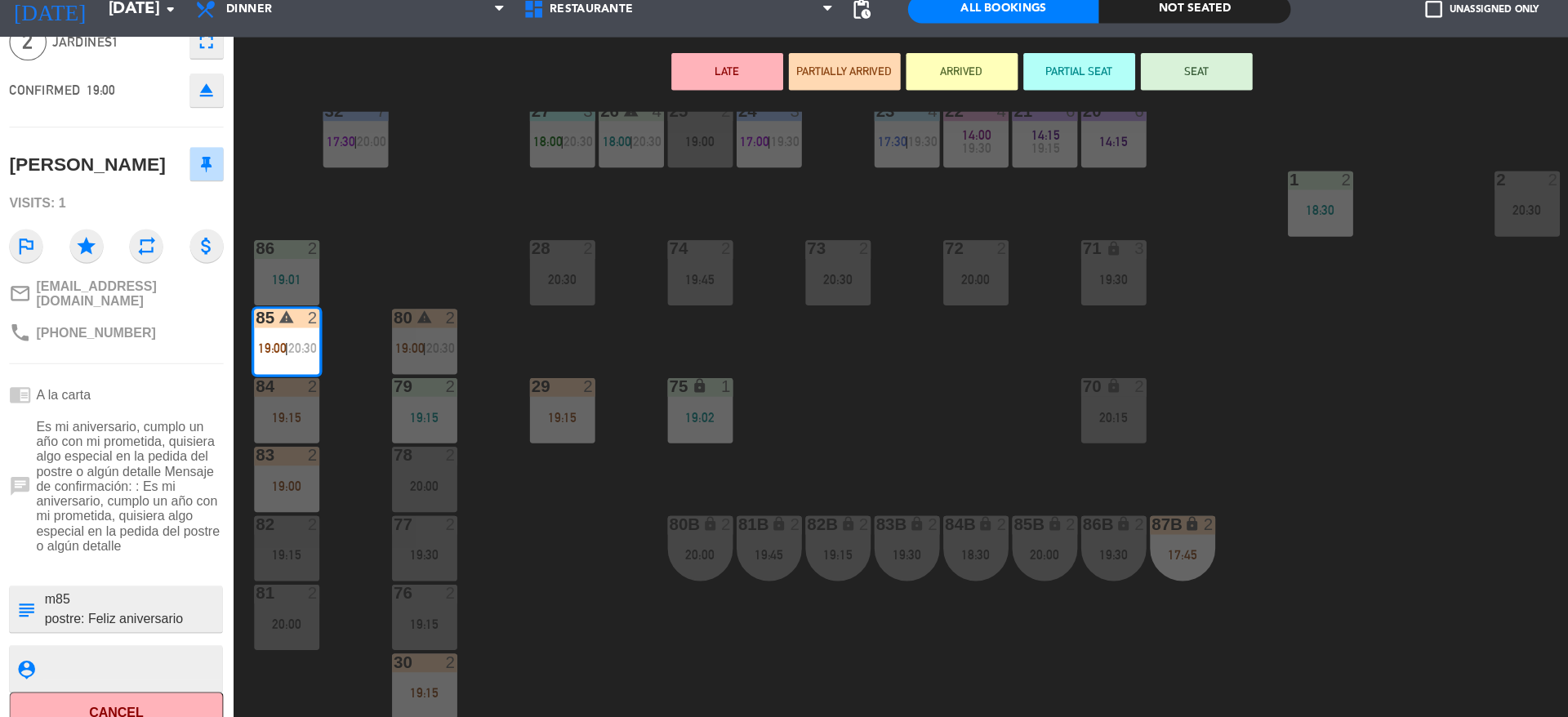
click at [120, 601] on textarea at bounding box center [116, 598] width 156 height 34
click at [860, 120] on button "ARRIVED" at bounding box center [843, 129] width 98 height 33
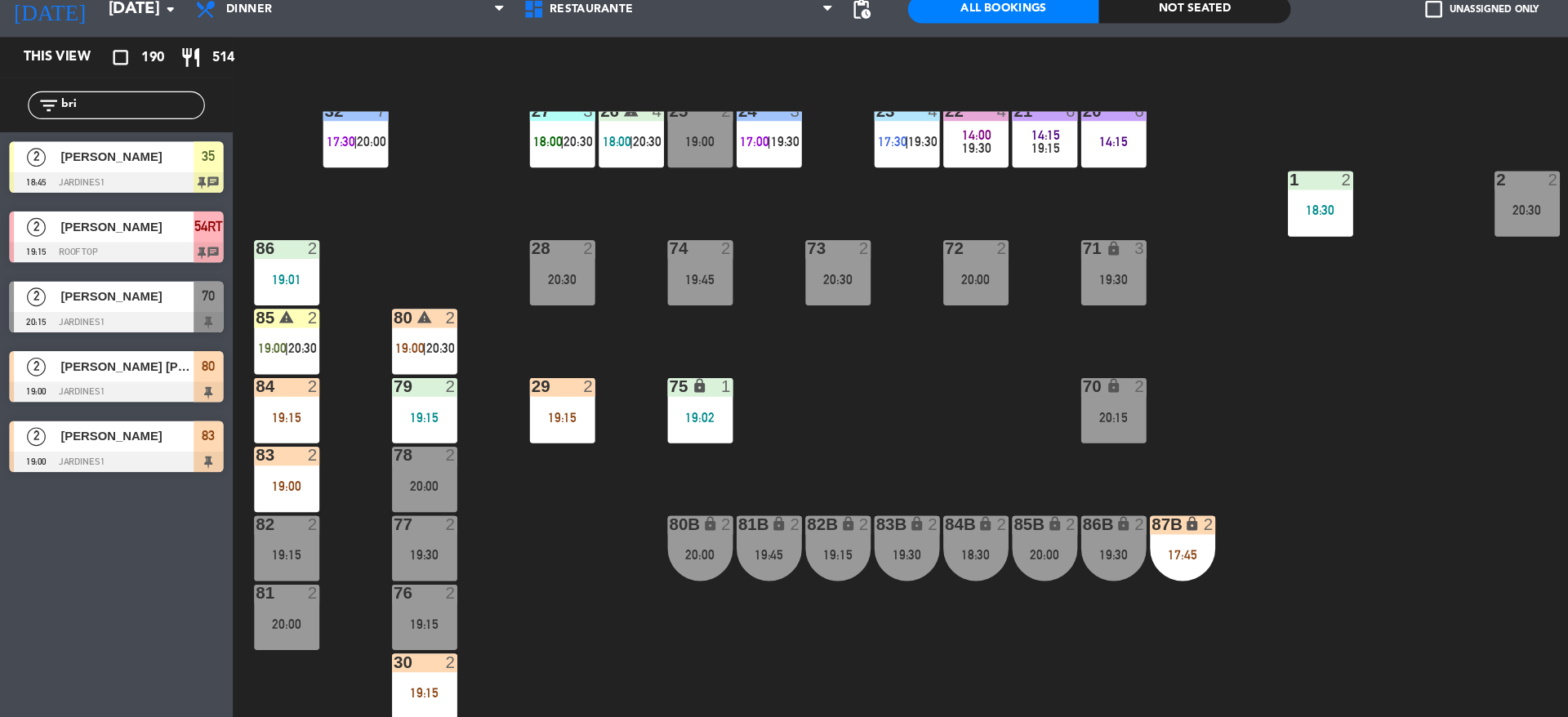
click at [361, 366] on span "19:00" at bounding box center [360, 370] width 26 height 13
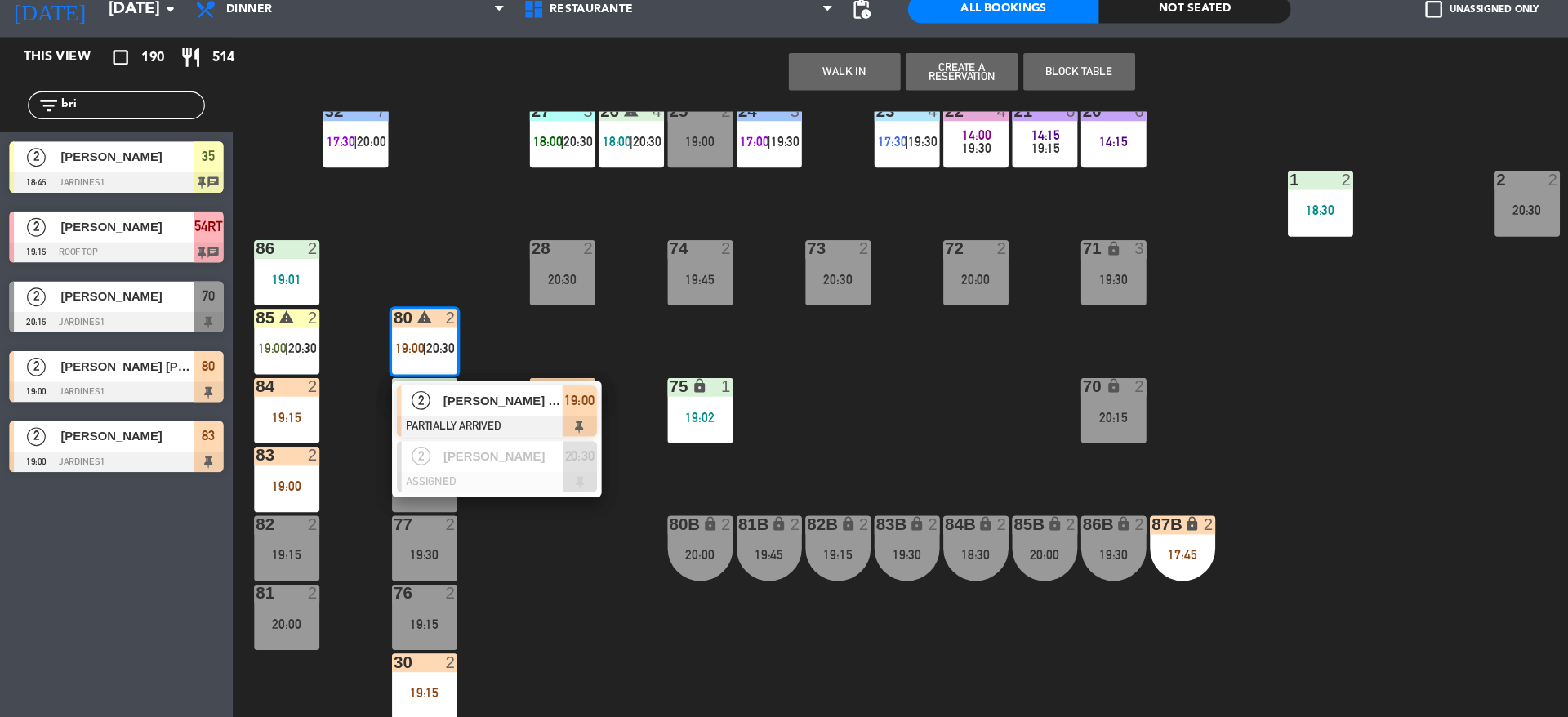
click at [389, 404] on div "[PERSON_NAME] [PERSON_NAME]" at bounding box center [440, 416] width 106 height 27
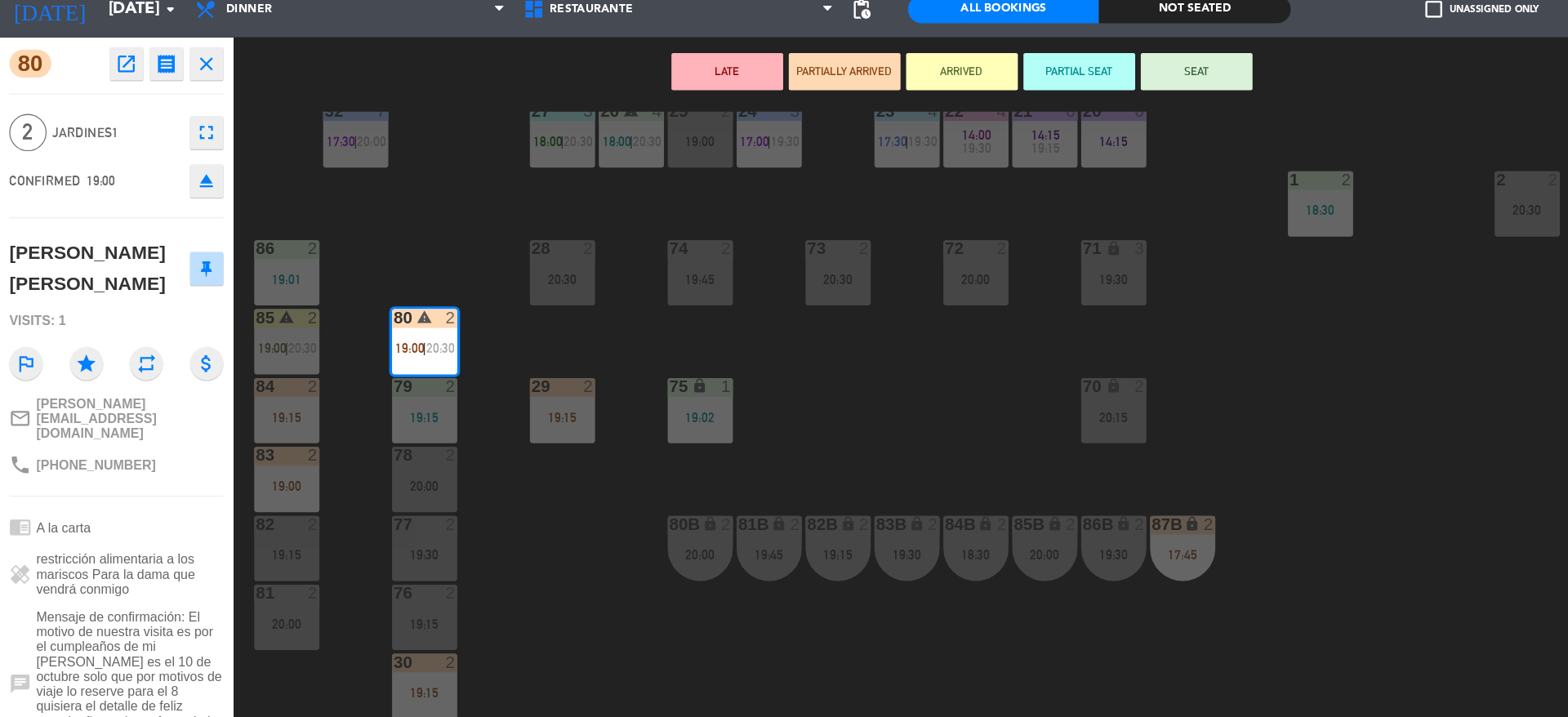
scroll to position [147, 0]
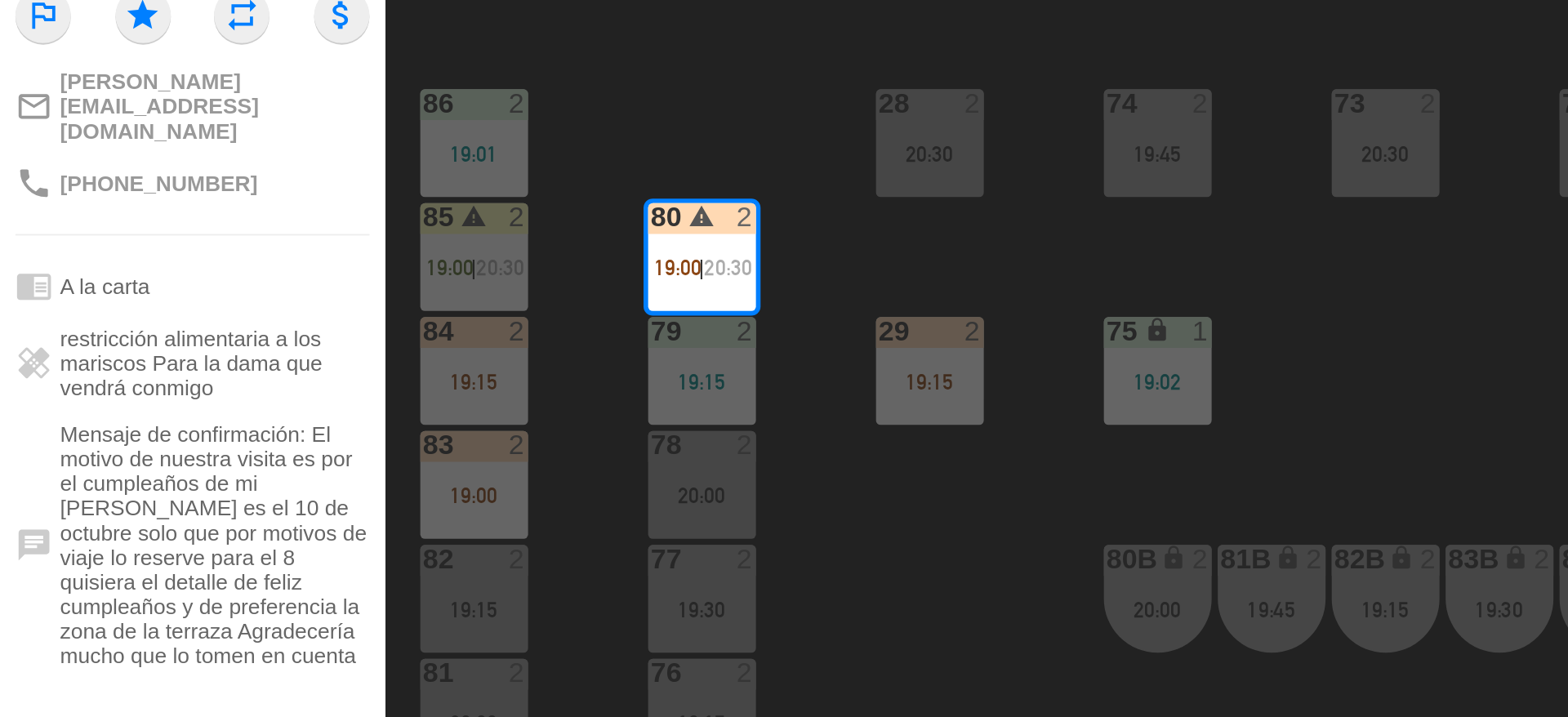
click at [117, 615] on textarea at bounding box center [116, 632] width 156 height 34
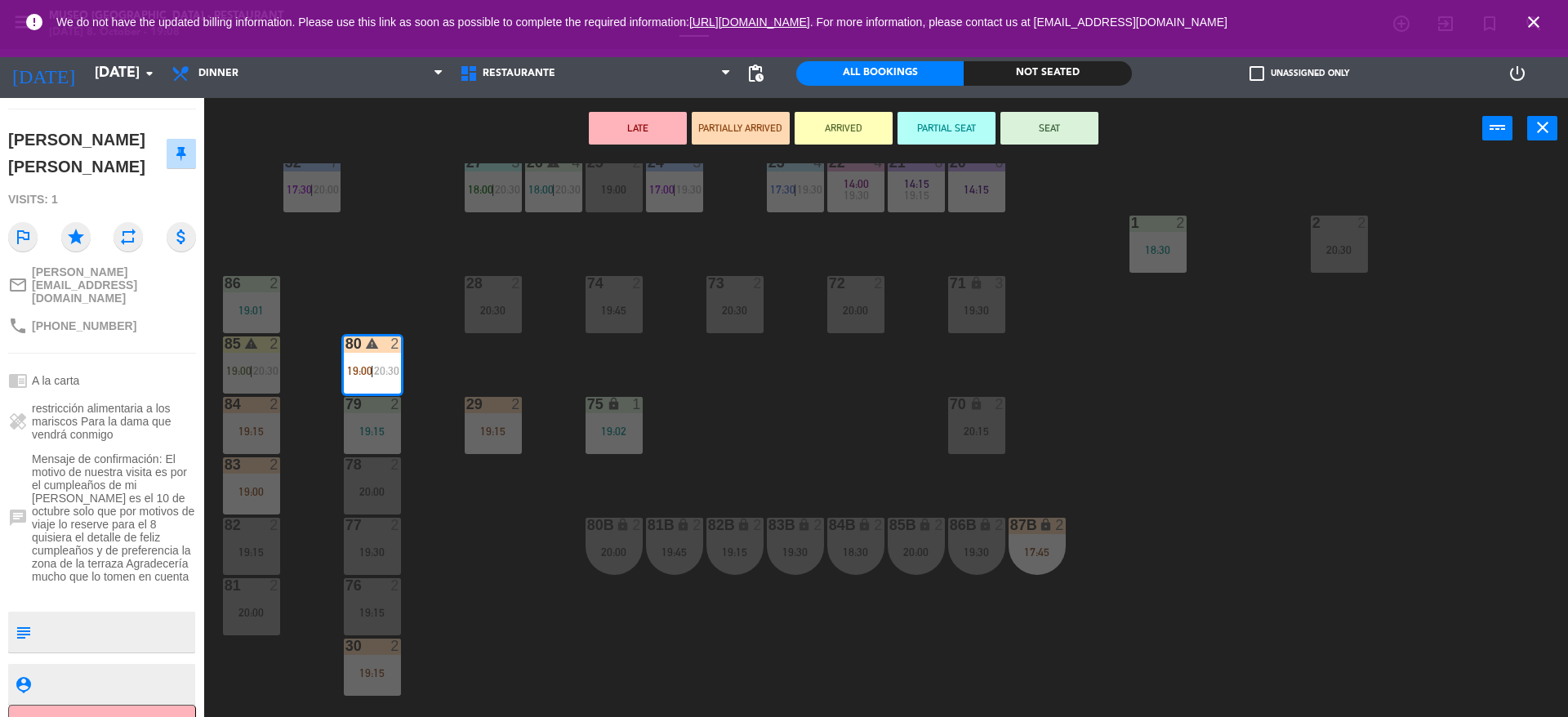
click at [222, 708] on div "44 5 20:00 49 2 19:00 54 4 19:00 64 warning 2 18:00 | 20:30 48 2 18:15 53 3 17:…" at bounding box center [894, 442] width 1348 height 557
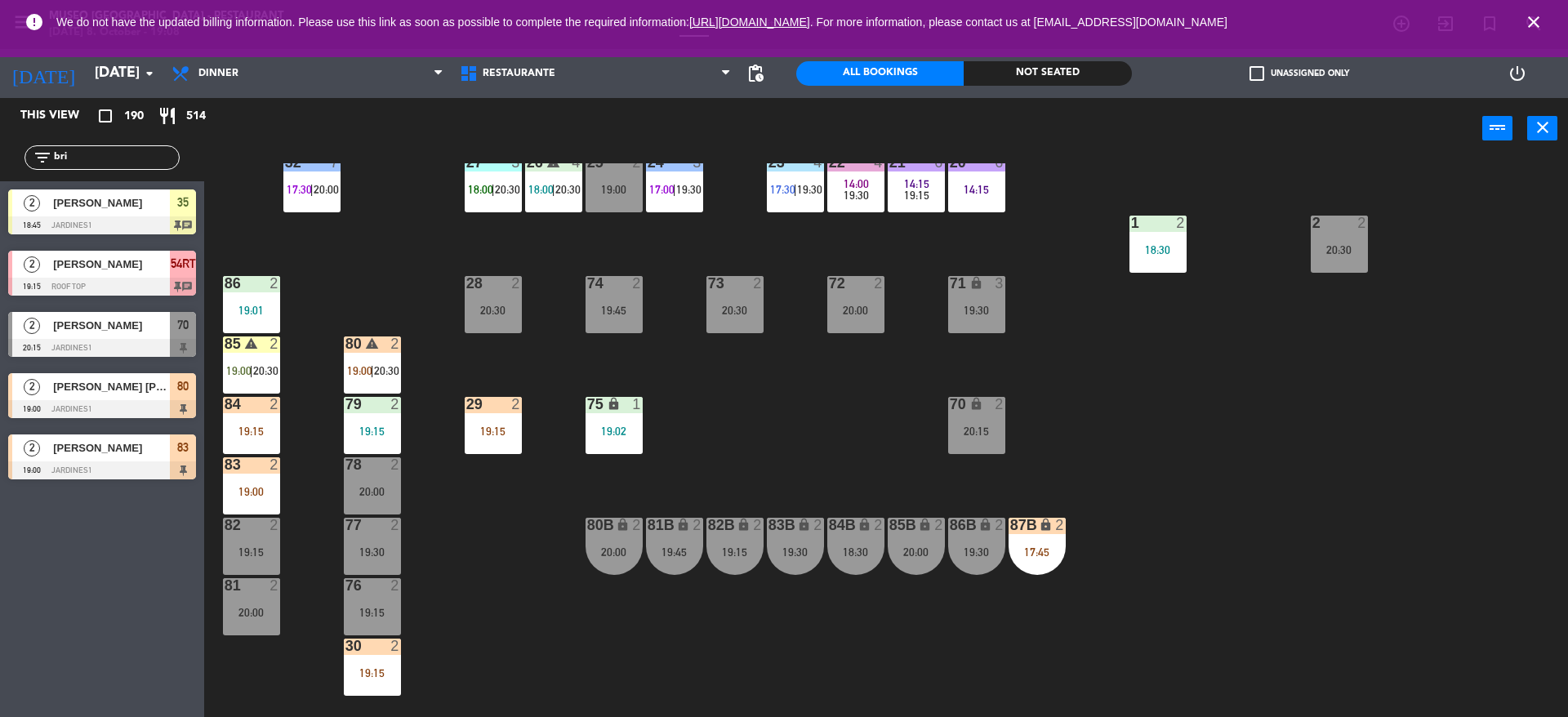
click at [372, 370] on span "|" at bounding box center [372, 370] width 4 height 13
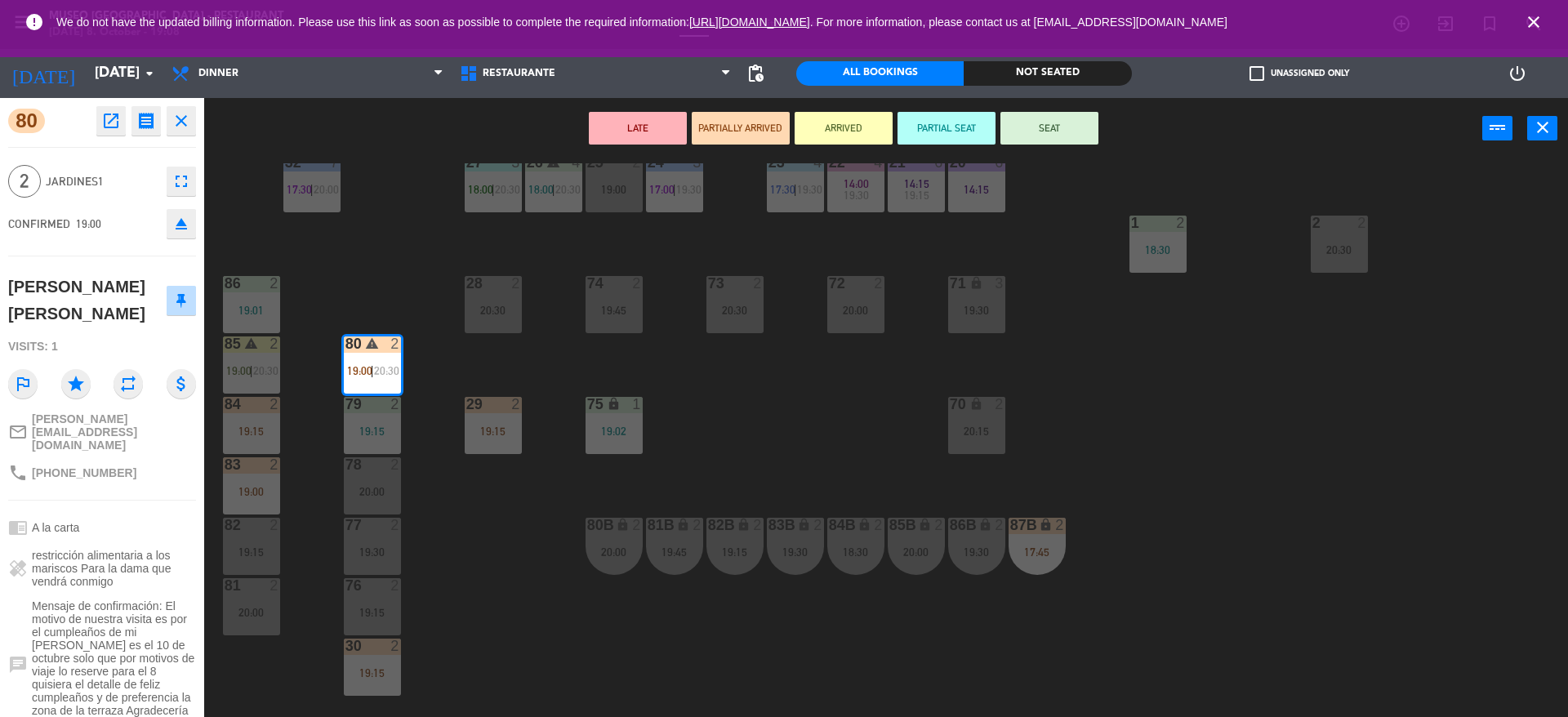
scroll to position [98, 0]
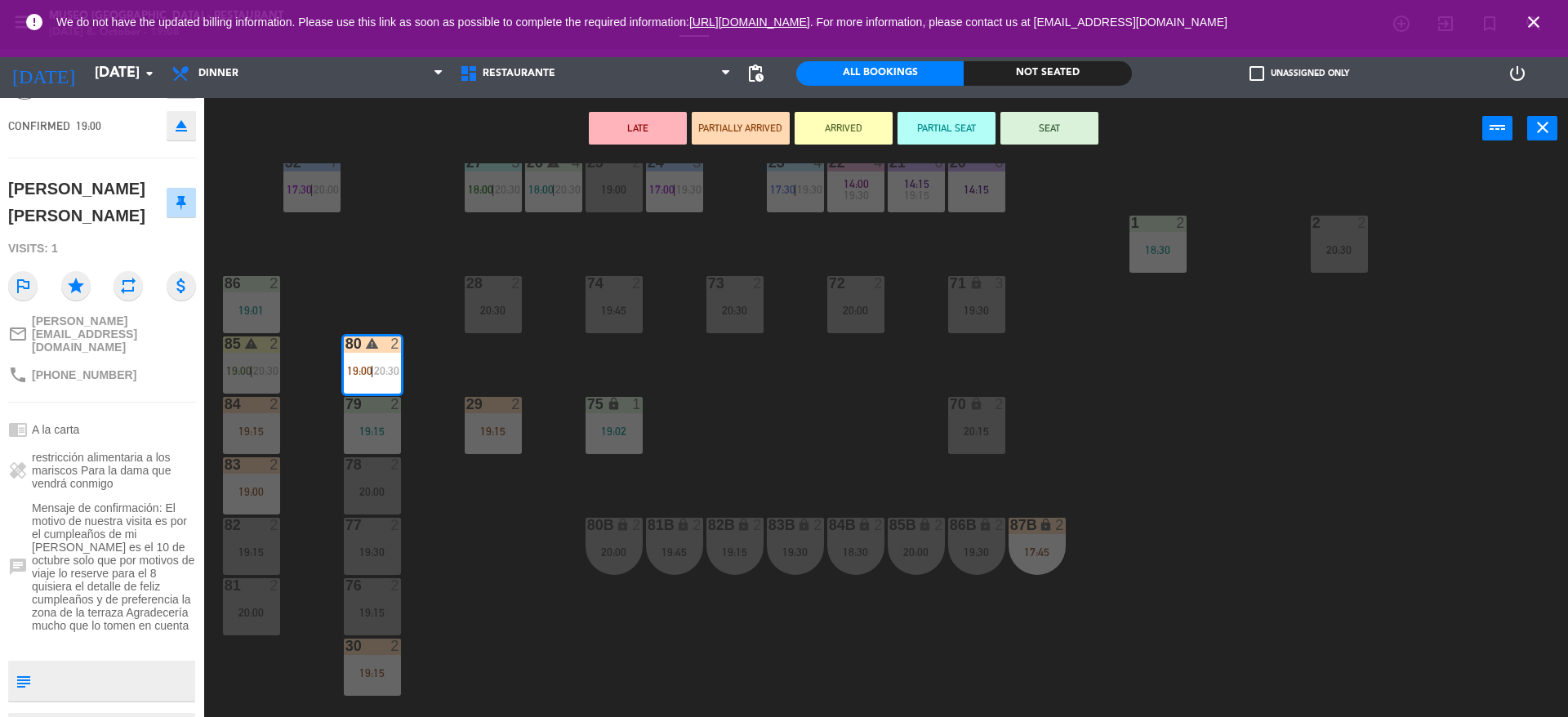
click at [141, 664] on textarea at bounding box center [116, 680] width 156 height 34
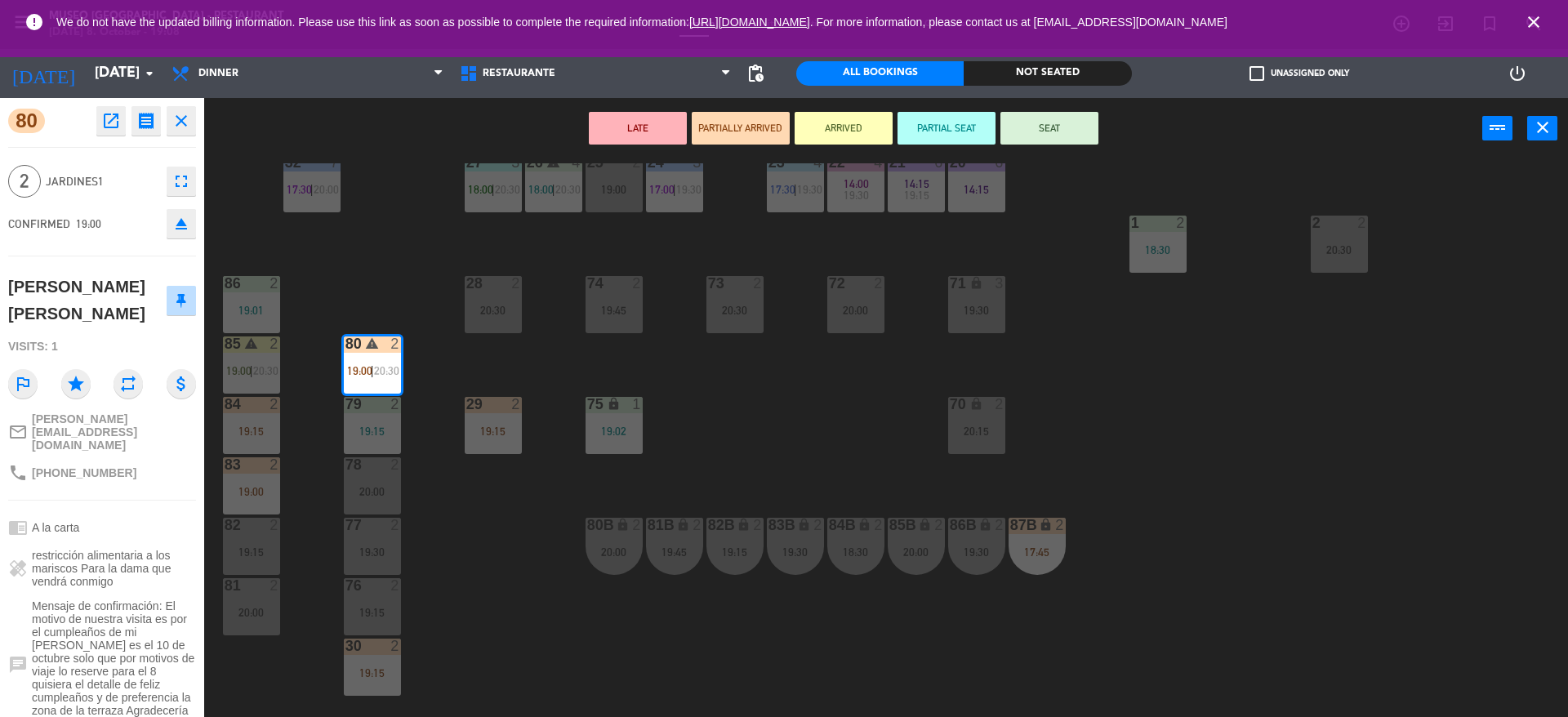
type textarea "m80"
click at [112, 193] on div "2 Jardines1 fullscreen" at bounding box center [102, 181] width 188 height 44
click at [834, 129] on button "ARRIVED" at bounding box center [843, 129] width 98 height 33
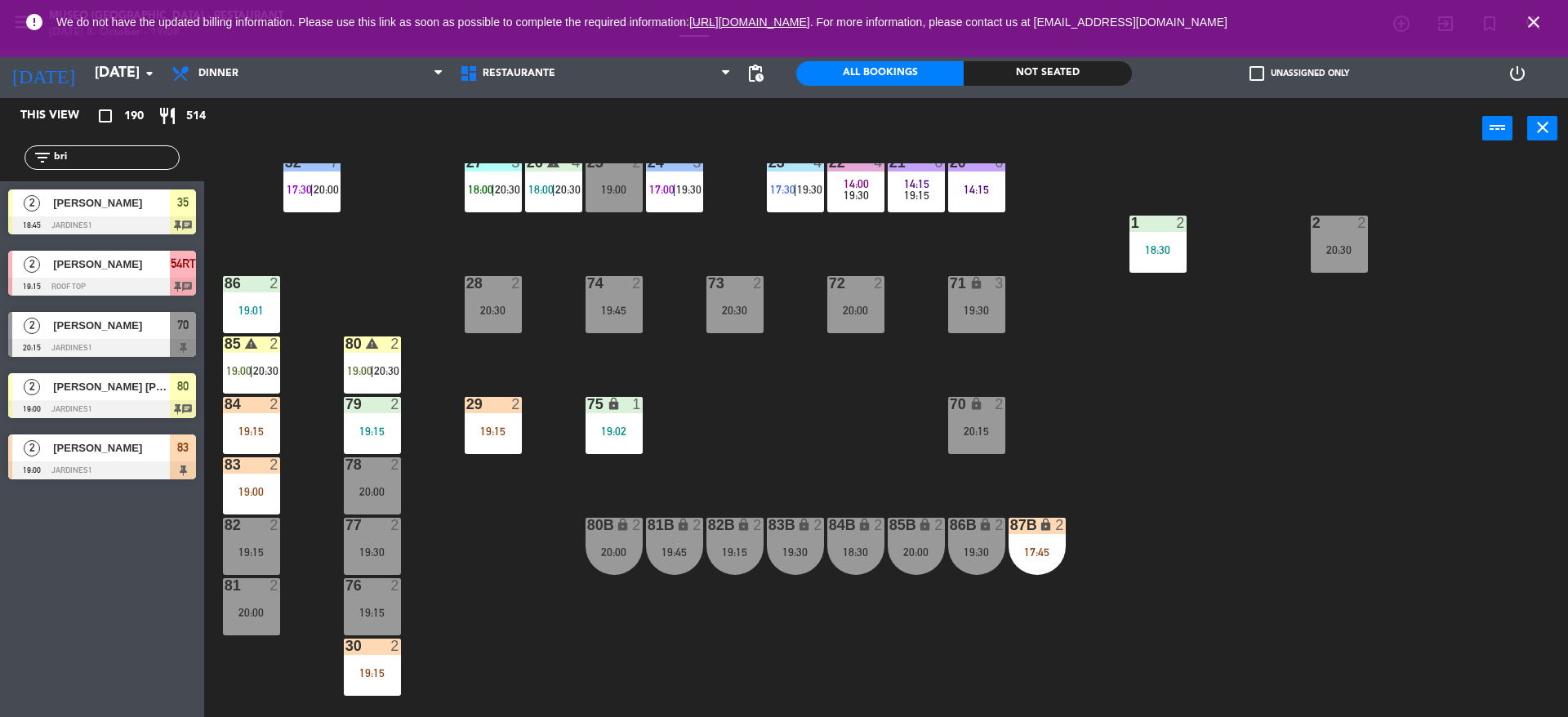
click at [400, 379] on div "80 warning 2 19:00 | 20:30" at bounding box center [372, 365] width 57 height 57
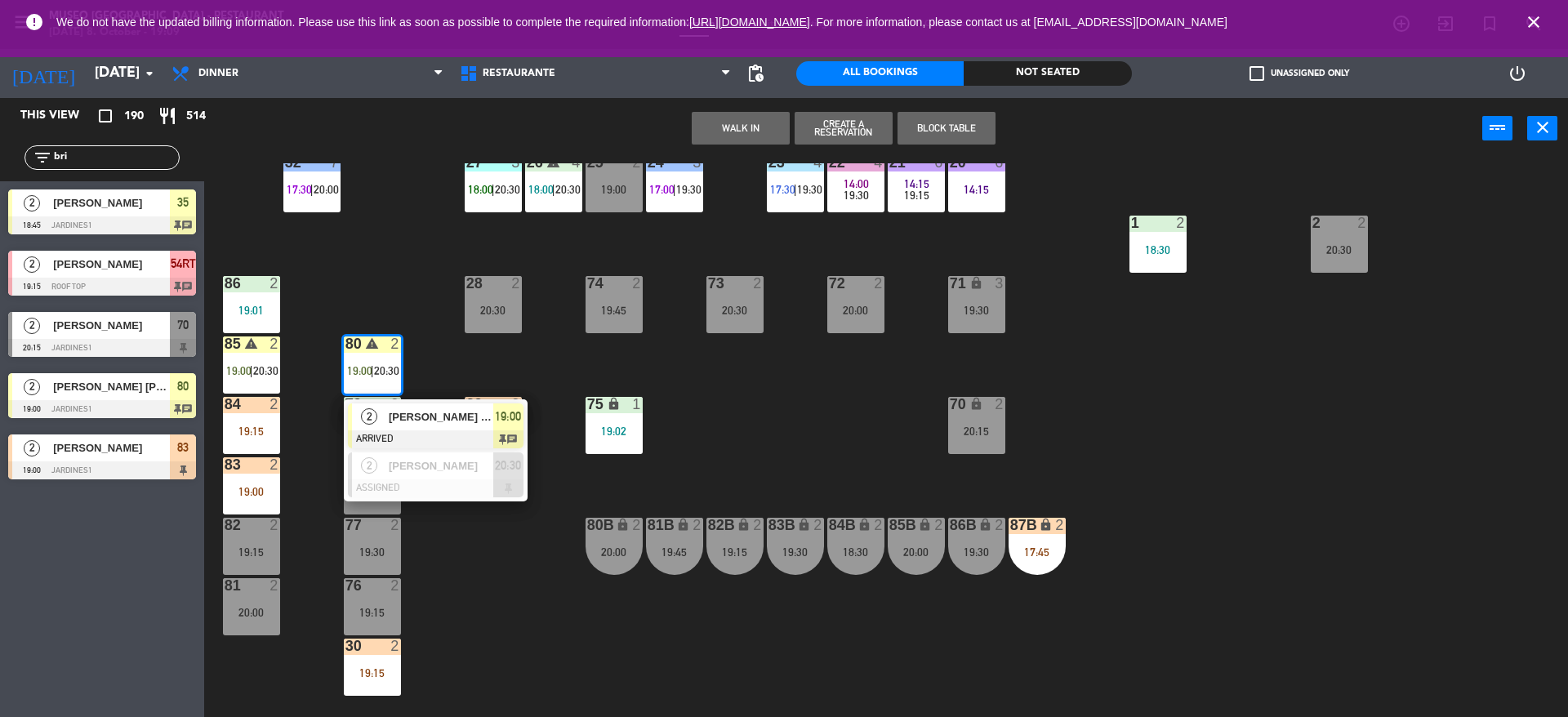
click at [416, 411] on span "[PERSON_NAME] [PERSON_NAME]" at bounding box center [441, 416] width 105 height 17
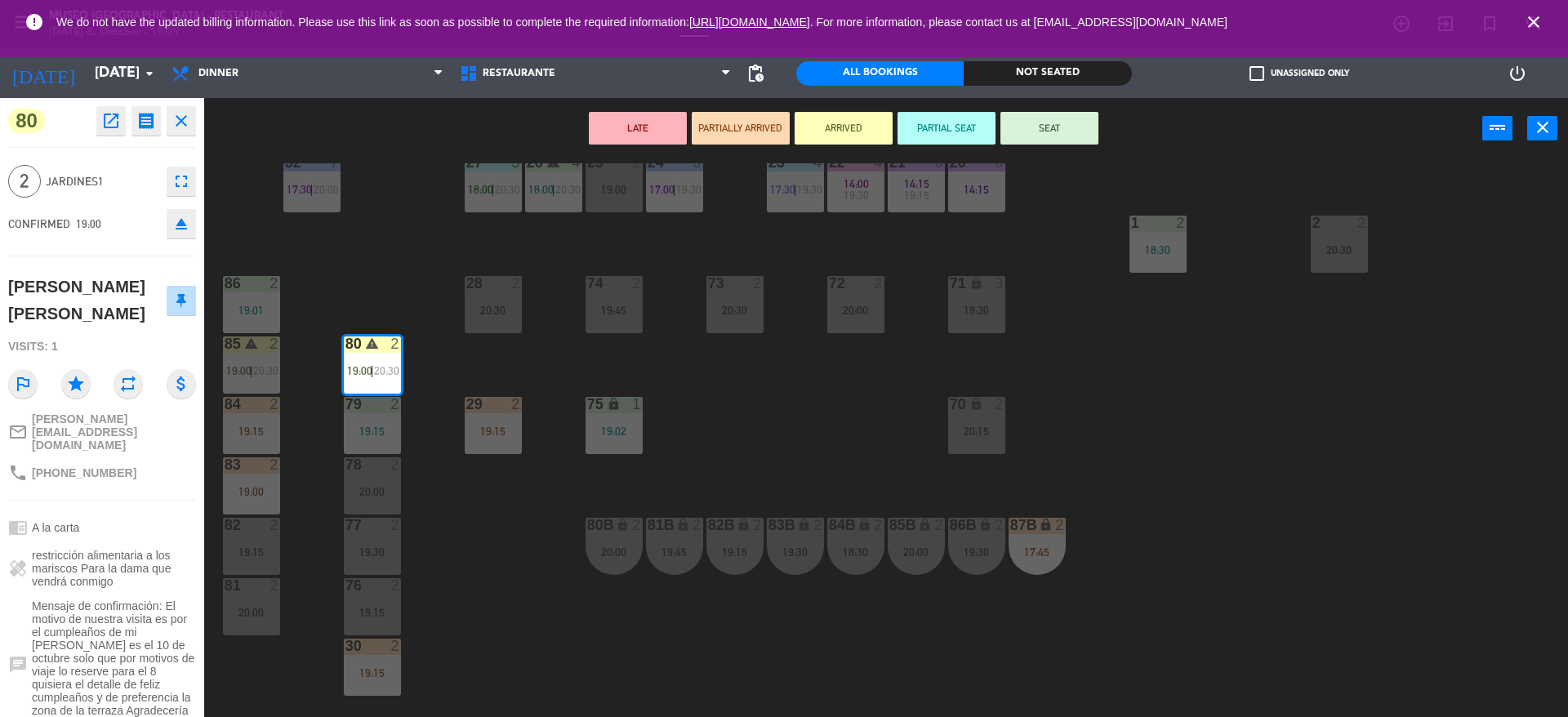
scroll to position [147, 0]
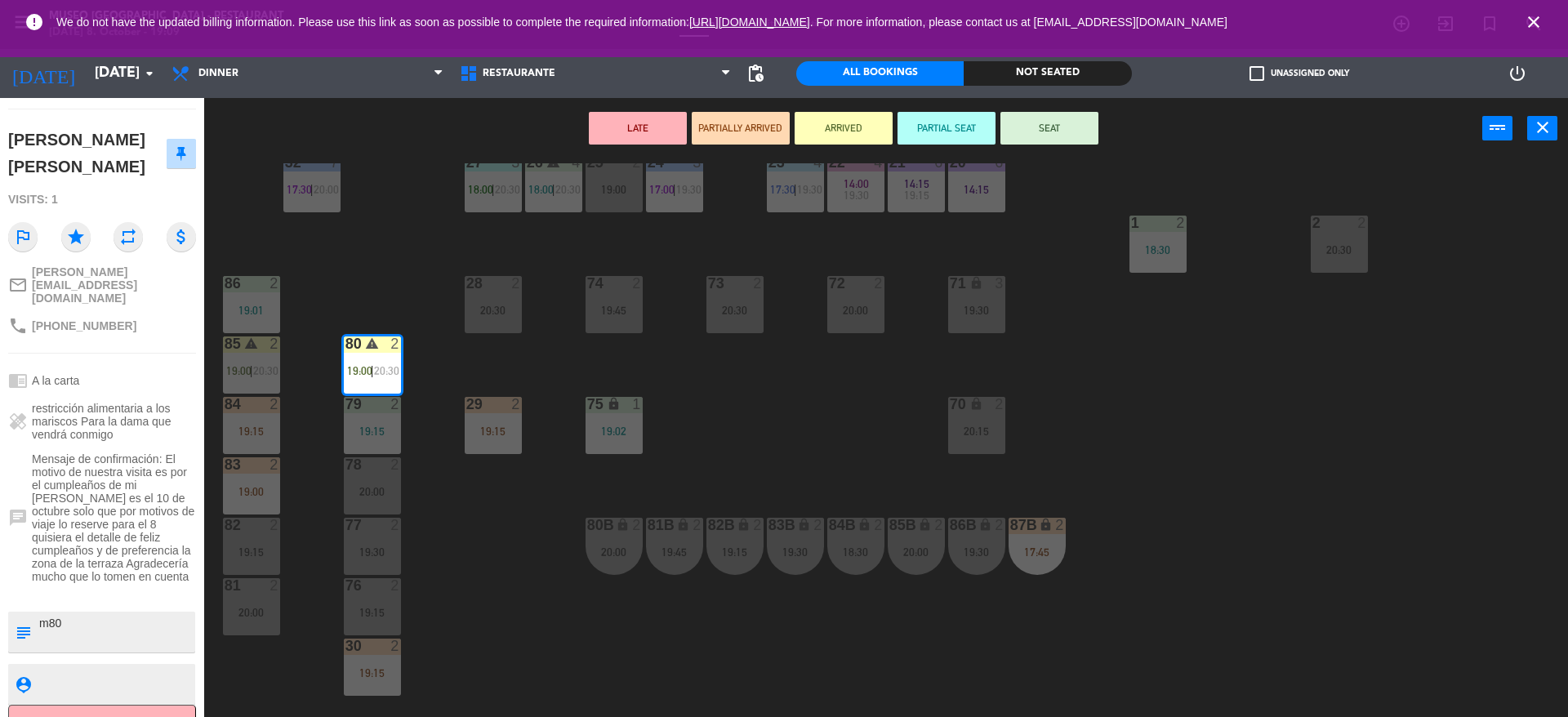
click at [143, 615] on textarea at bounding box center [116, 632] width 156 height 34
type textarea "m80 se le indico a"
click at [102, 178] on div "[PERSON_NAME] [PERSON_NAME]" at bounding box center [87, 154] width 158 height 53
click at [318, 280] on div "44 5 20:00 49 2 19:00 54 4 19:00 64 warning 2 18:00 | 20:30 48 2 18:15 53 3 17:…" at bounding box center [894, 442] width 1348 height 557
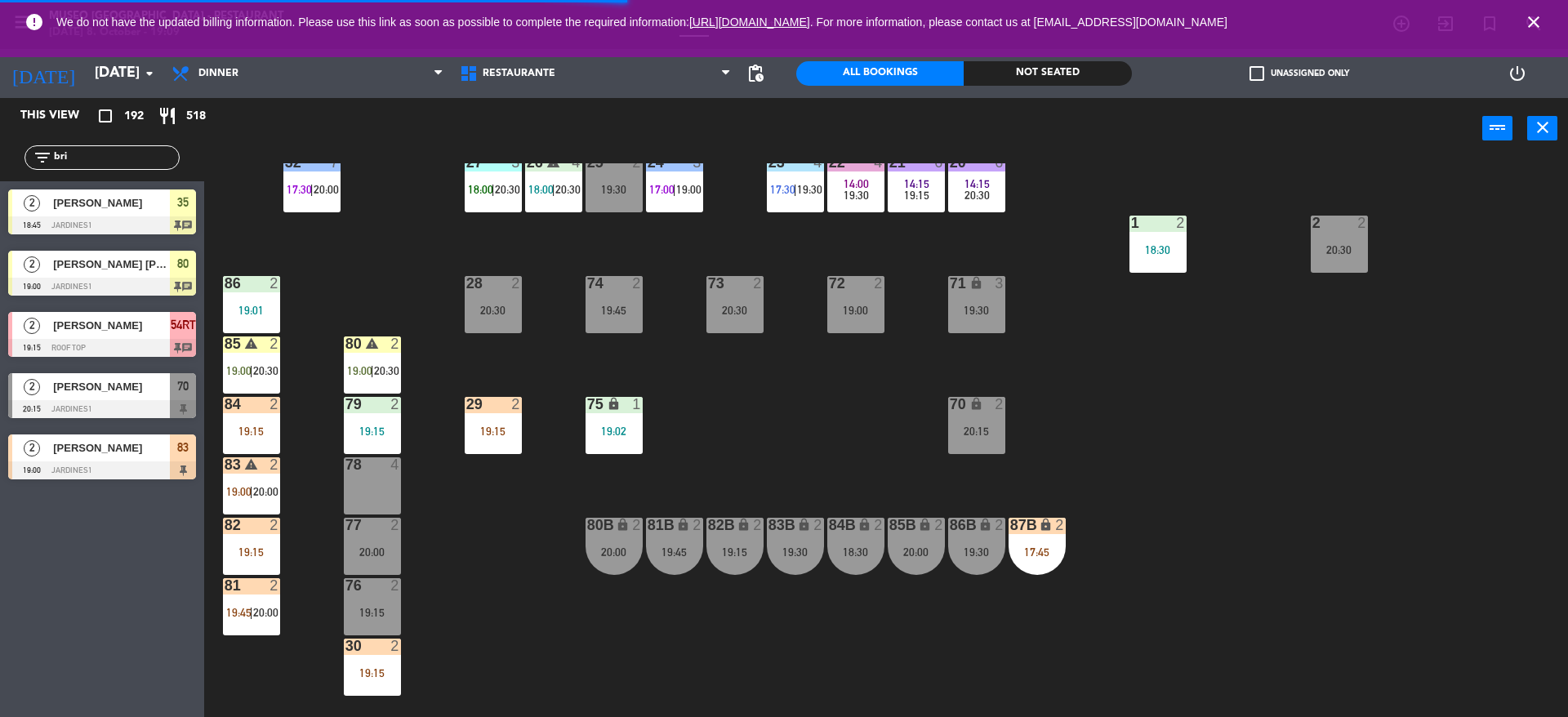
drag, startPoint x: 155, startPoint y: 168, endPoint x: 69, endPoint y: 153, distance: 87.3
click at [69, 153] on div "filter_list bri" at bounding box center [102, 157] width 155 height 25
drag, startPoint x: 69, startPoint y: 153, endPoint x: 0, endPoint y: 131, distance: 72.4
click at [0, 131] on div "This view crop_square 192 restaurant 518 filter_list bri 2 [PERSON_NAME] 18:45 …" at bounding box center [102, 292] width 204 height 389
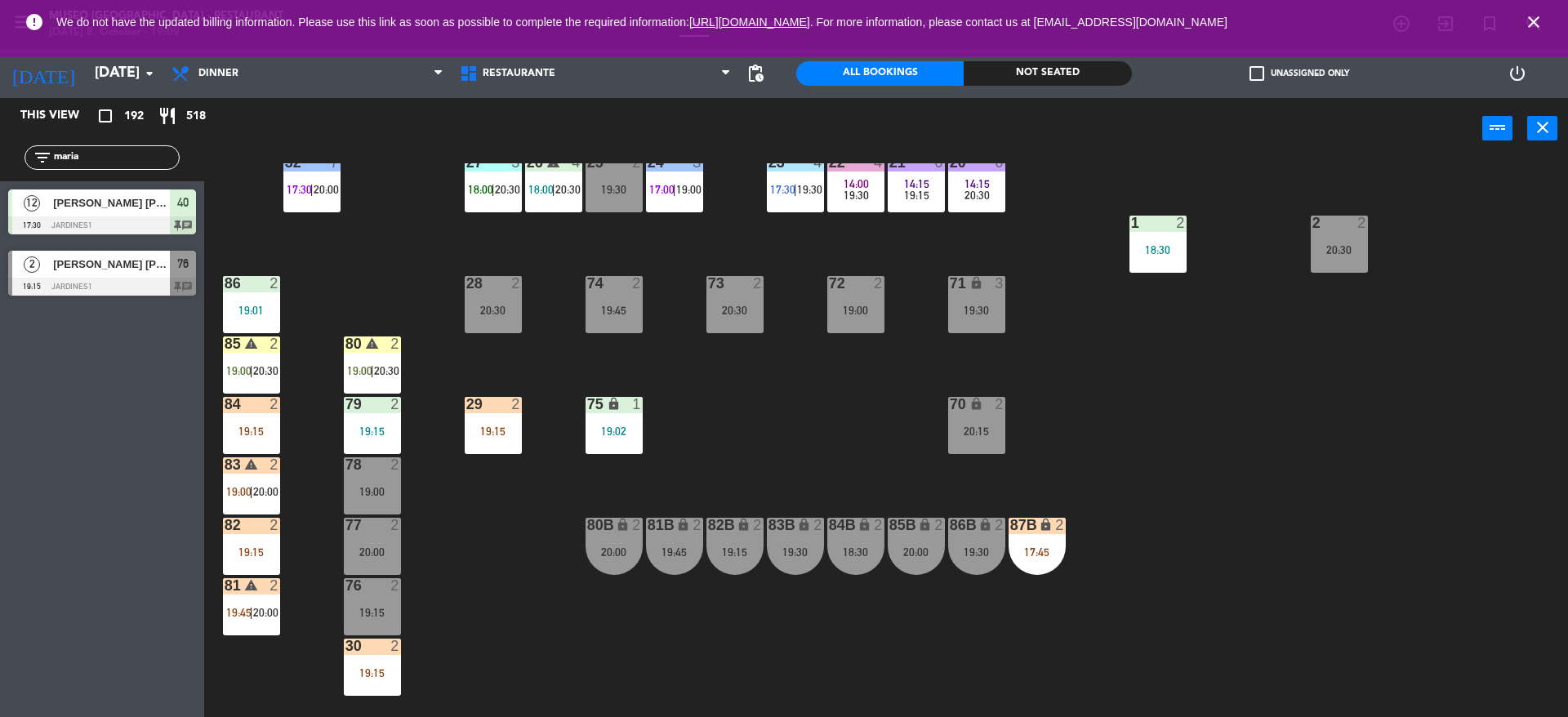
type input "maria"
click at [399, 264] on div "44 5 20:00 49 2 19:00 54 4 19:00 64 warning 2 18:00 | 20:30 48 2 18:15 53 3 17:…" at bounding box center [894, 442] width 1348 height 557
drag, startPoint x: 116, startPoint y: 280, endPoint x: 114, endPoint y: 272, distance: 8.2
click at [114, 272] on div "2 [PERSON_NAME] [PERSON_NAME] 19:15 Jardines1 76 chat" at bounding box center [102, 273] width 204 height 62
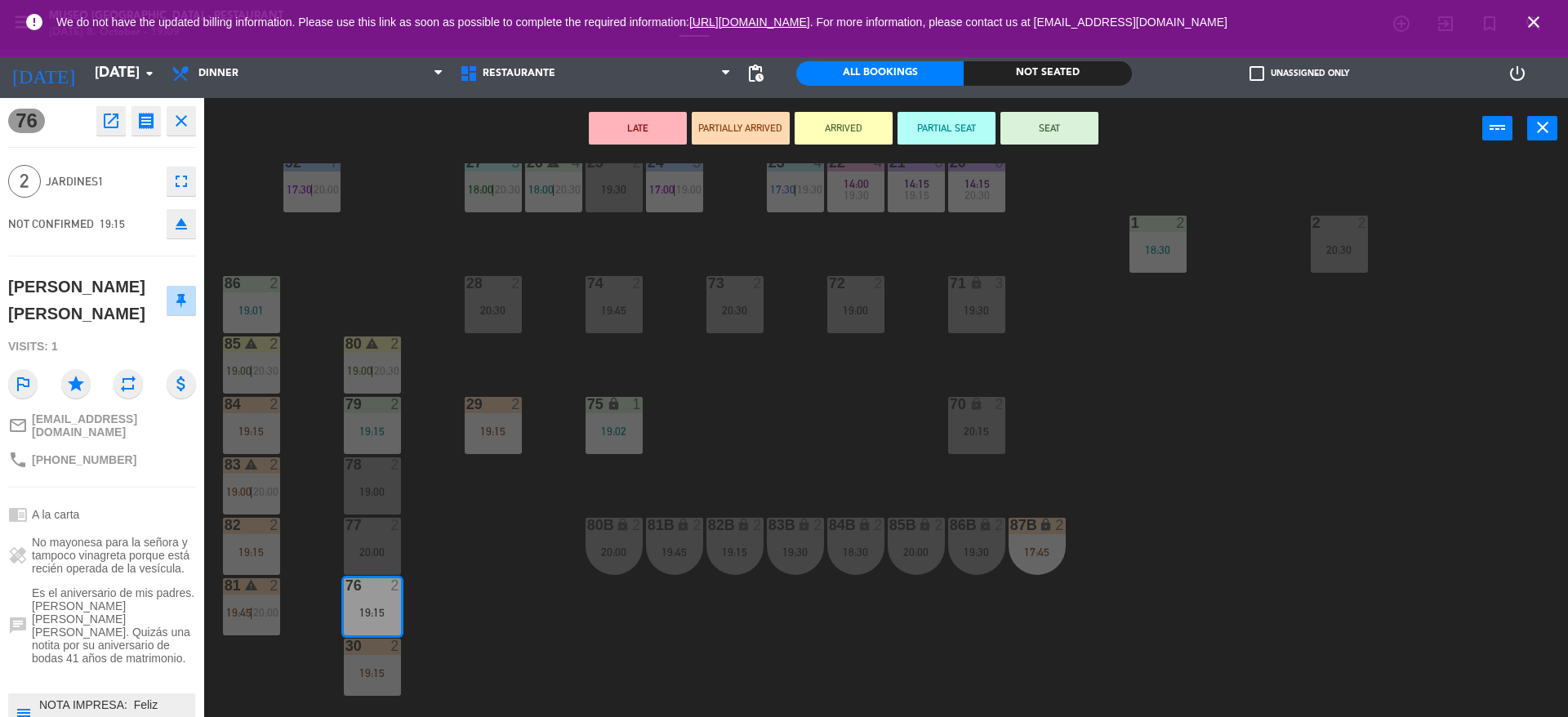
click at [385, 493] on div "19:00" at bounding box center [372, 491] width 57 height 11
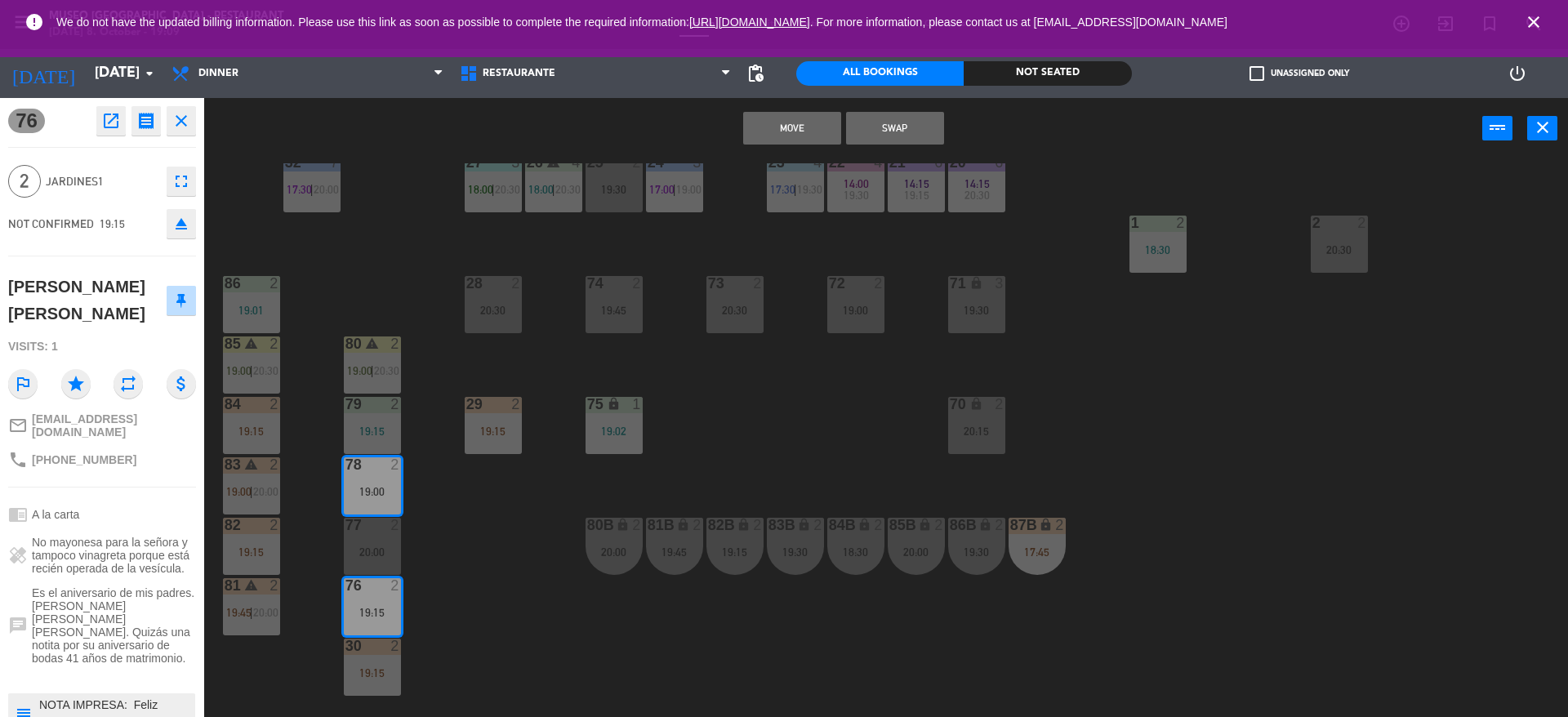
click at [906, 139] on button "Swap" at bounding box center [895, 129] width 98 height 33
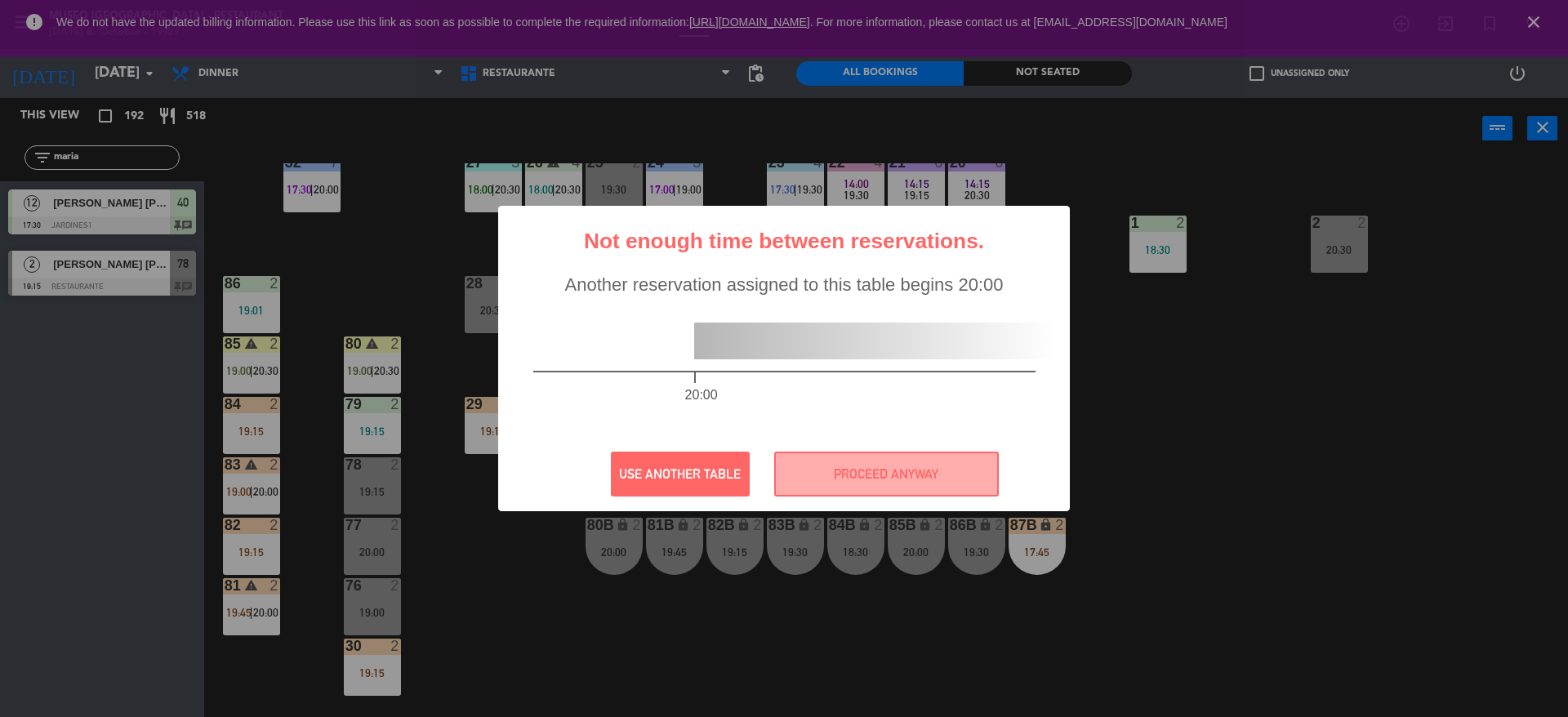
click at [375, 493] on div "? ! i Not enough time between reservations. × Another reservation assigned to t…" at bounding box center [784, 358] width 1568 height 717
click at [845, 480] on button "PROCEED ANYWAY" at bounding box center [887, 473] width 224 height 45
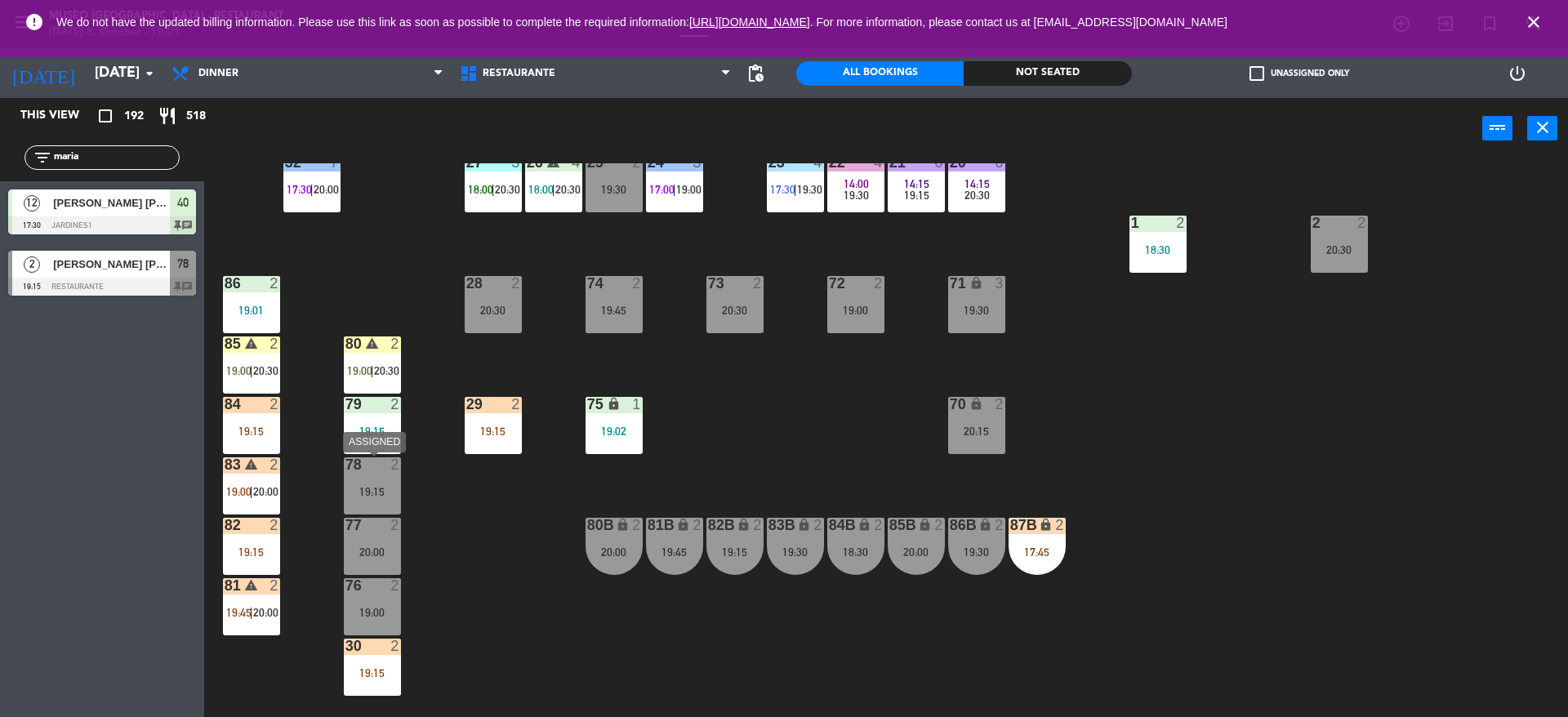
click at [383, 491] on div "19:15" at bounding box center [372, 491] width 57 height 11
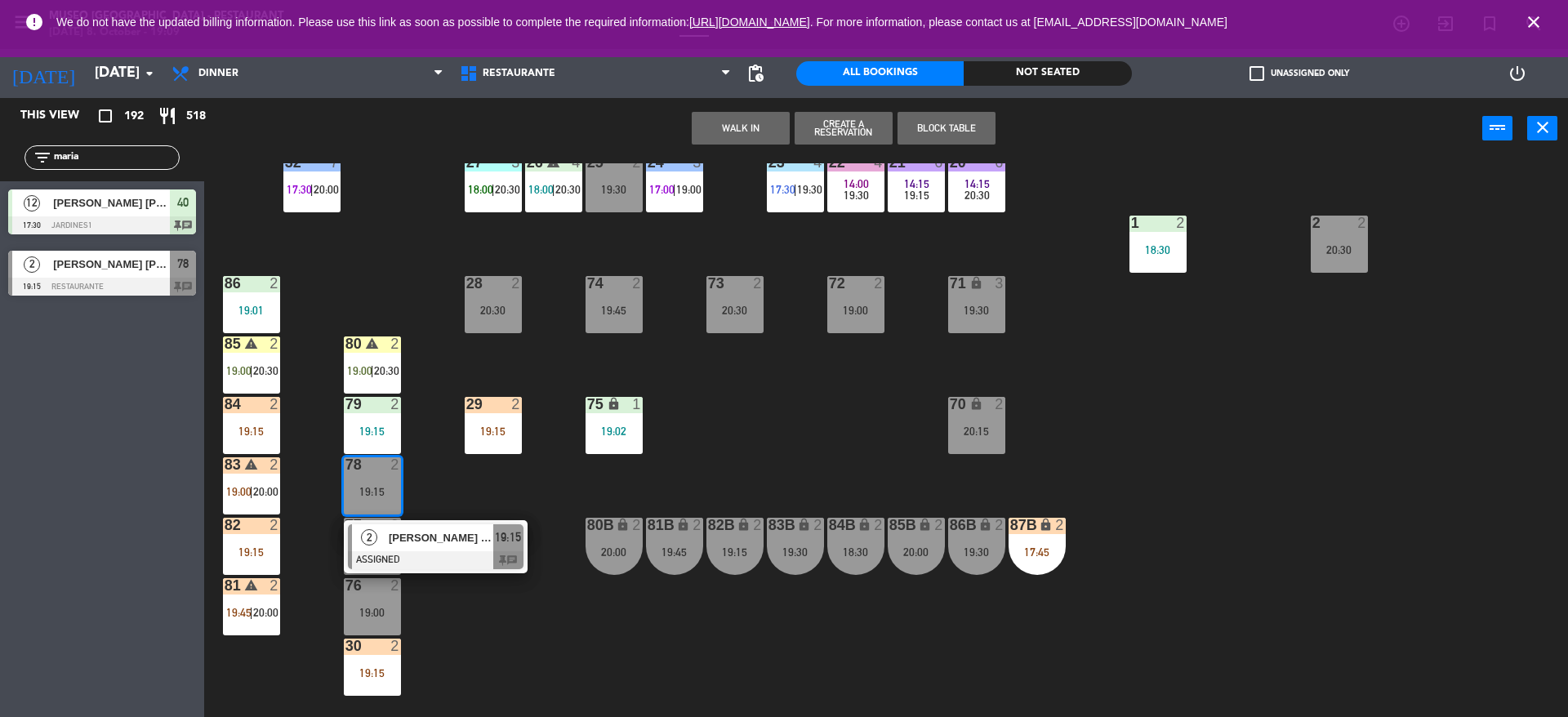
click at [410, 531] on span "[PERSON_NAME] [PERSON_NAME]" at bounding box center [441, 537] width 105 height 17
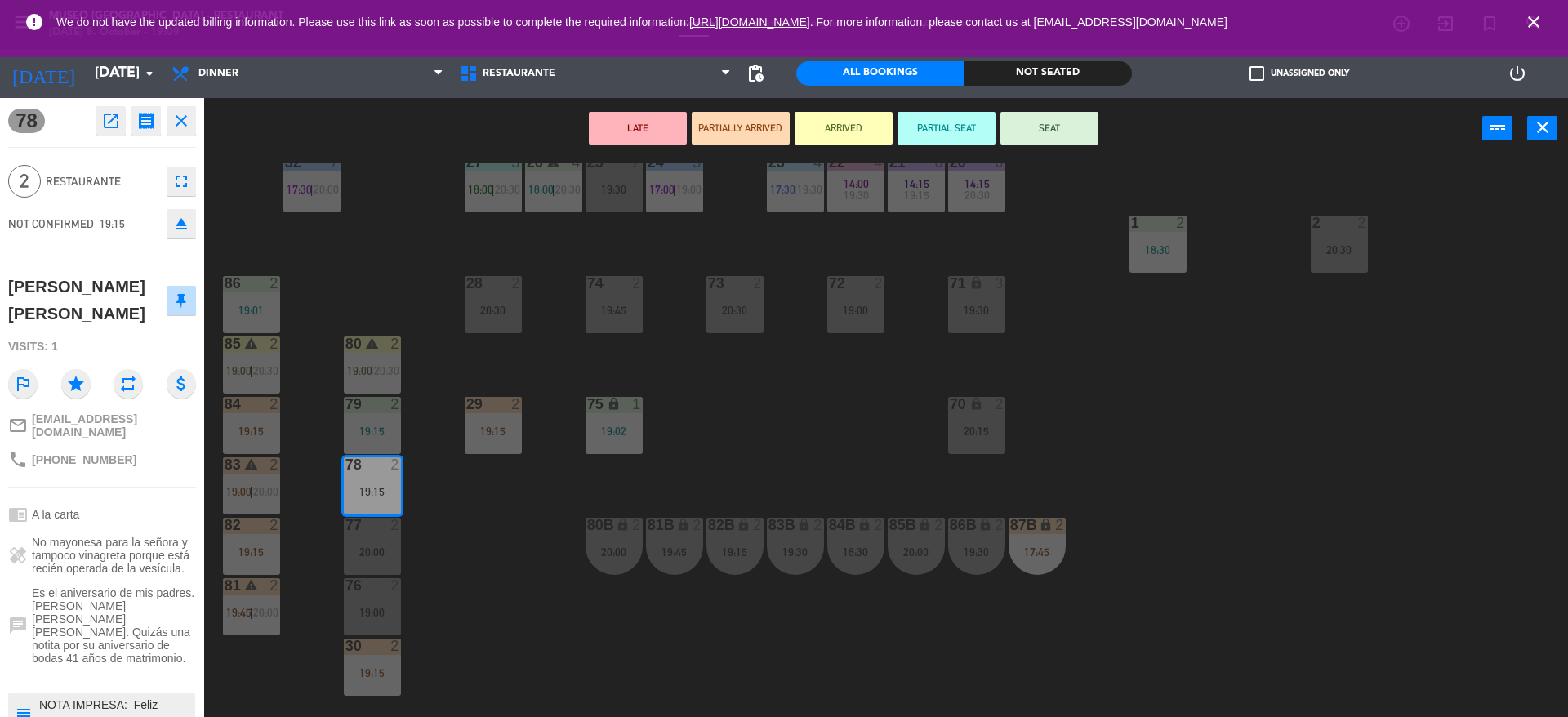
scroll to position [95, 0]
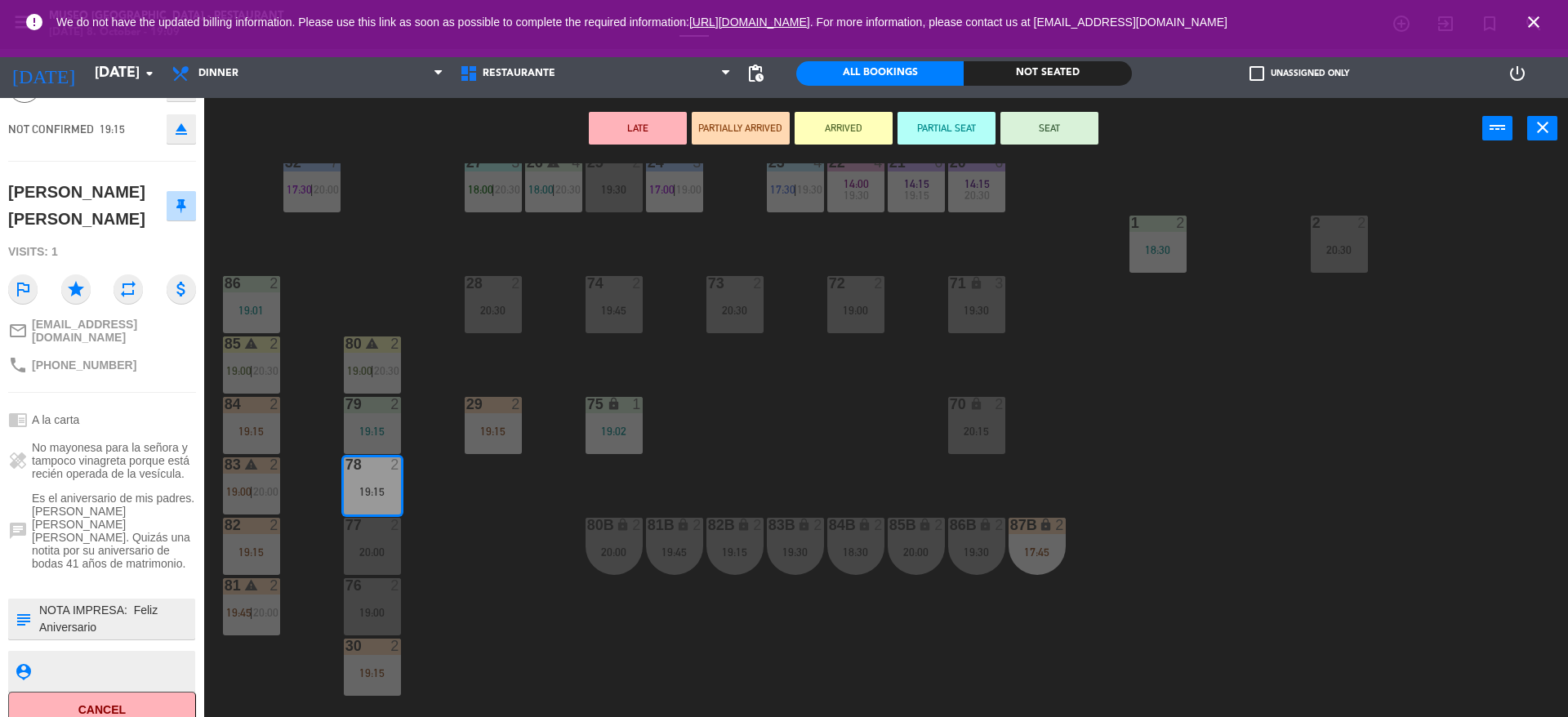
click at [121, 606] on textarea at bounding box center [116, 618] width 156 height 34
click at [395, 258] on div "44 5 20:00 49 2 19:00 54 4 19:00 64 warning 2 18:00 | 20:30 48 2 18:15 53 3 17:…" at bounding box center [894, 442] width 1348 height 557
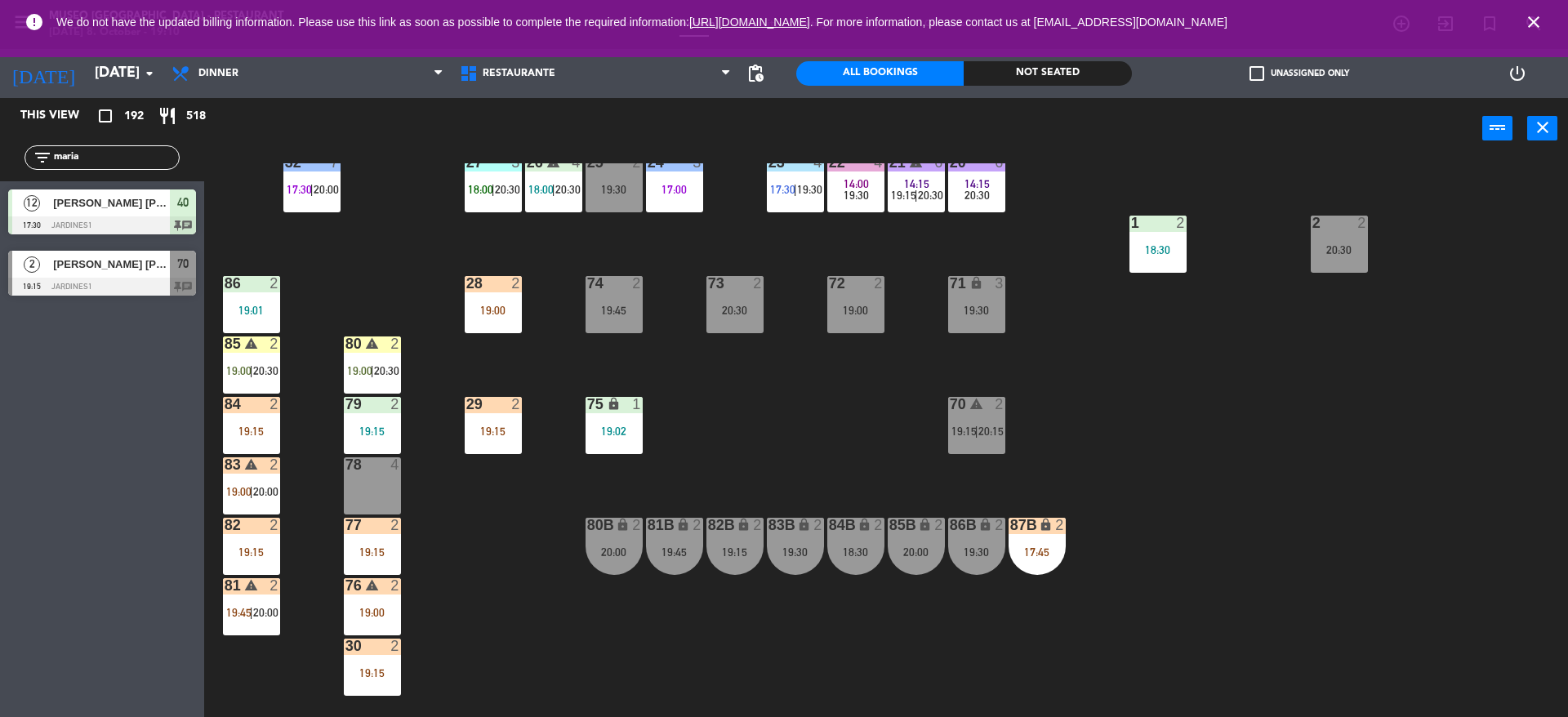
click at [383, 354] on div "80 warning 2 19:00 | 20:30" at bounding box center [372, 365] width 57 height 57
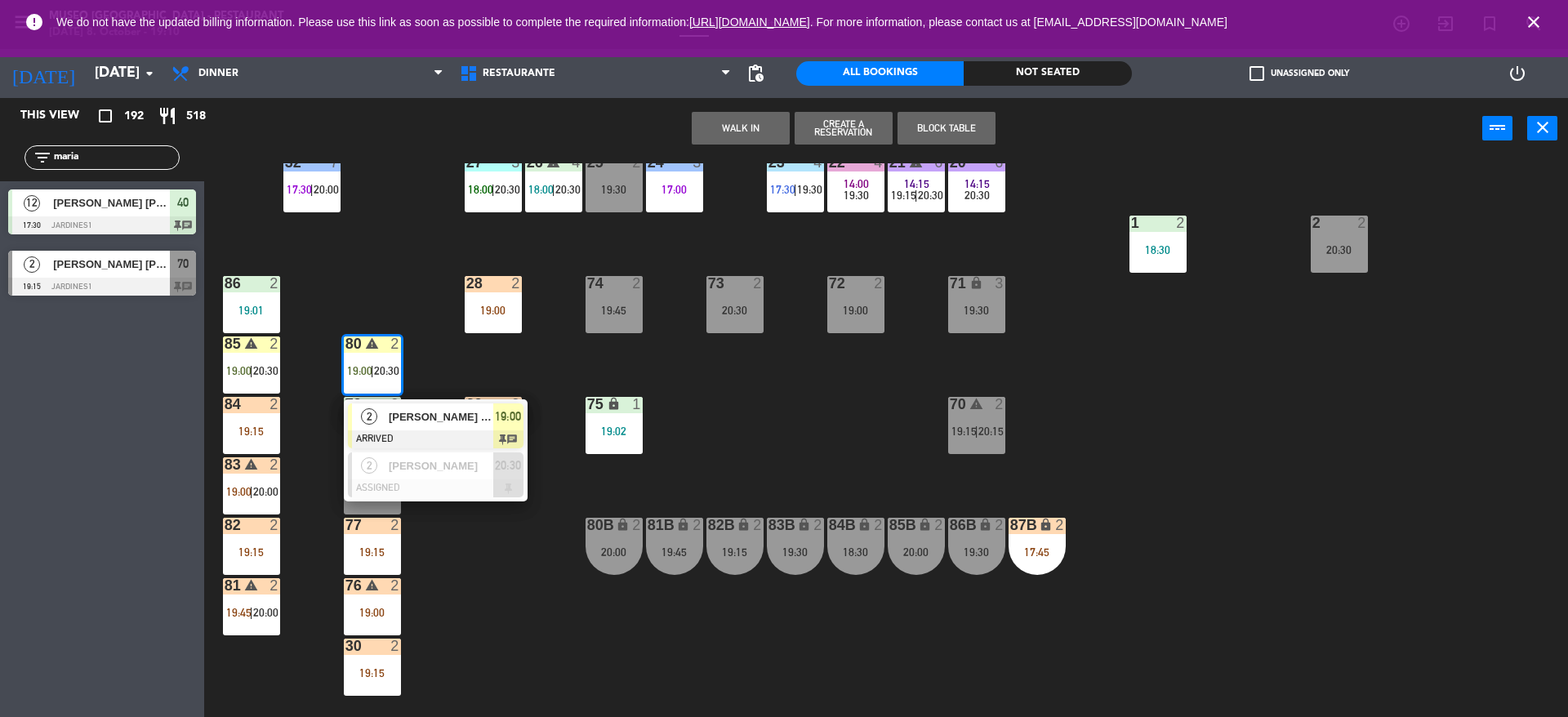
click at [404, 421] on span "[PERSON_NAME] [PERSON_NAME]" at bounding box center [441, 416] width 105 height 17
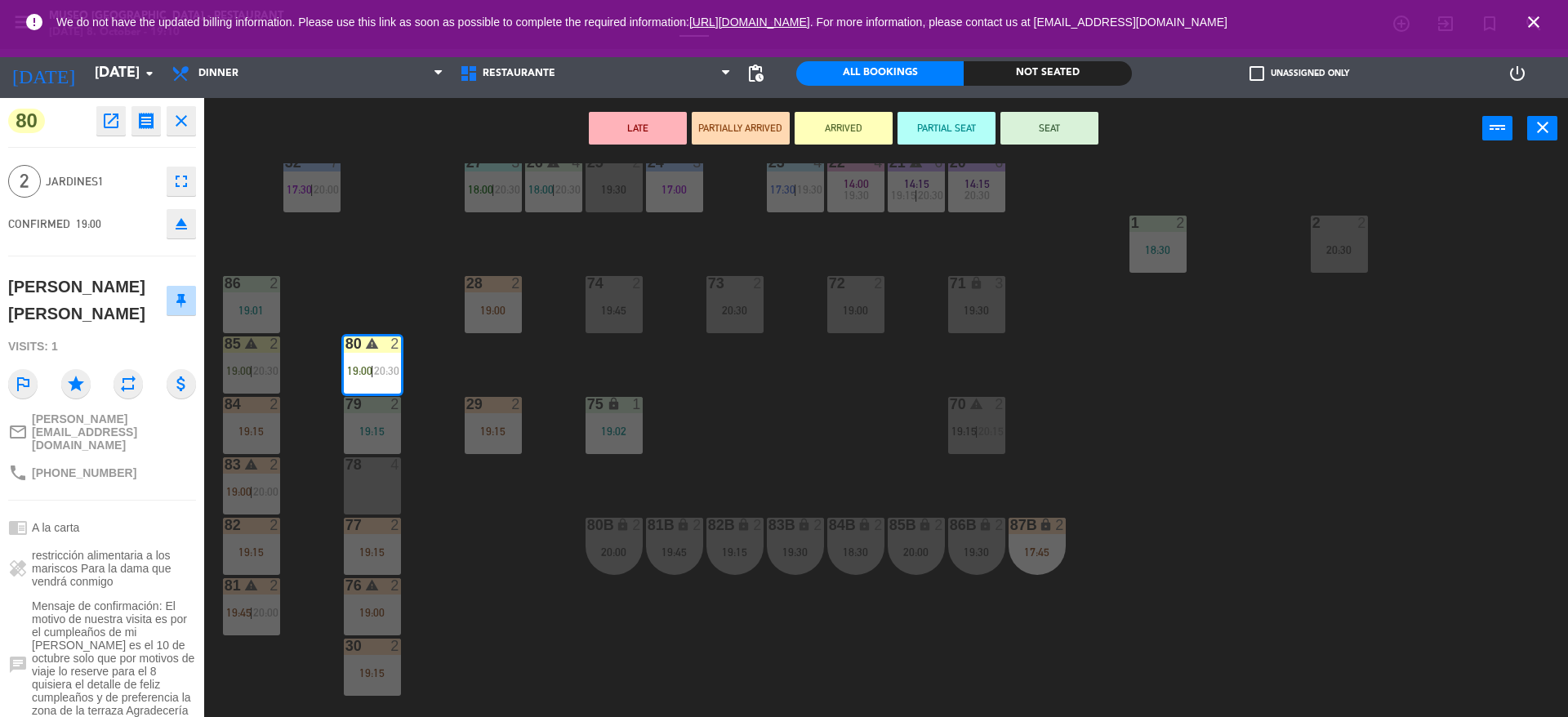
click at [486, 491] on div "44 5 20:00 49 2 19:00 54 4 19:00 64 warning 2 18:00 | 20:30 48 2 18:15 53 3 17:…" at bounding box center [894, 442] width 1348 height 557
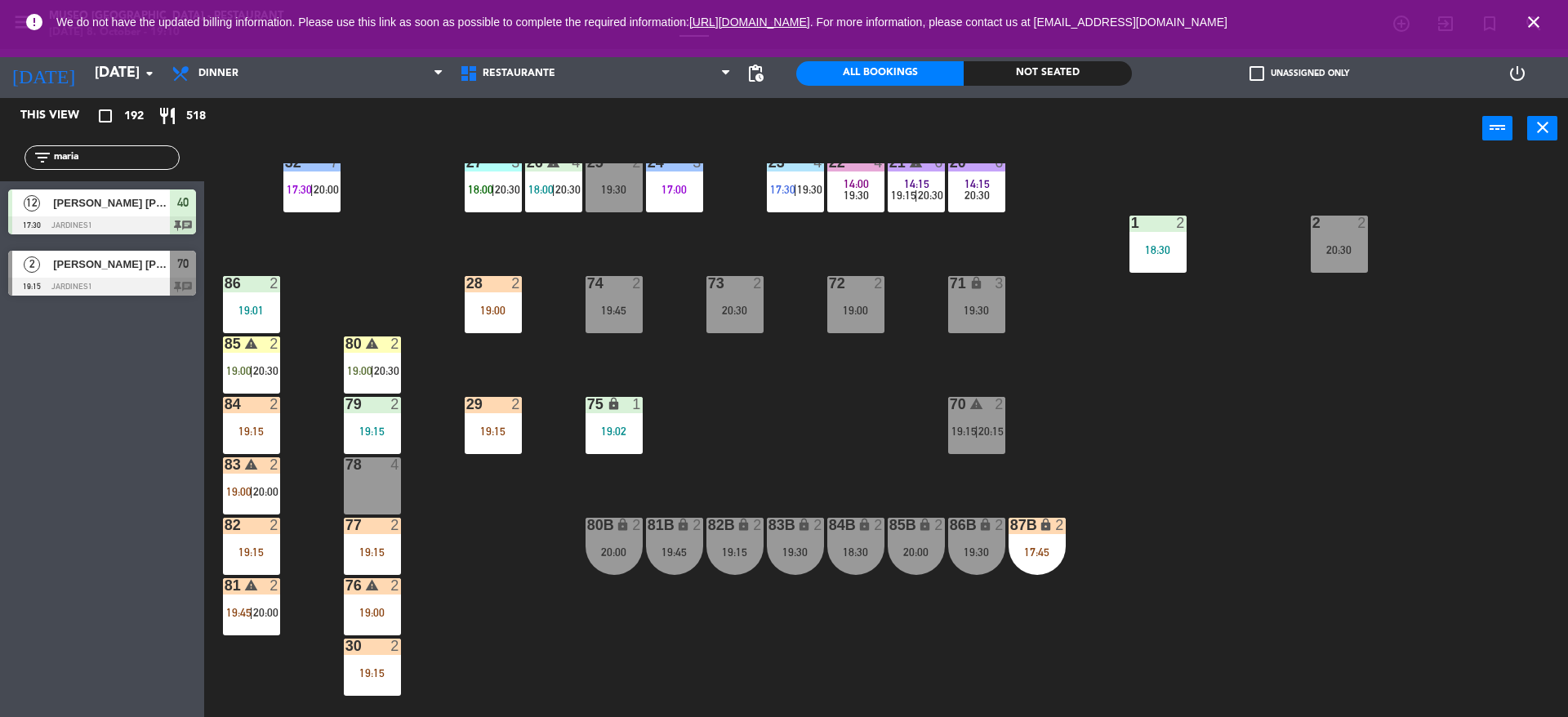
click at [107, 284] on div at bounding box center [102, 287] width 188 height 18
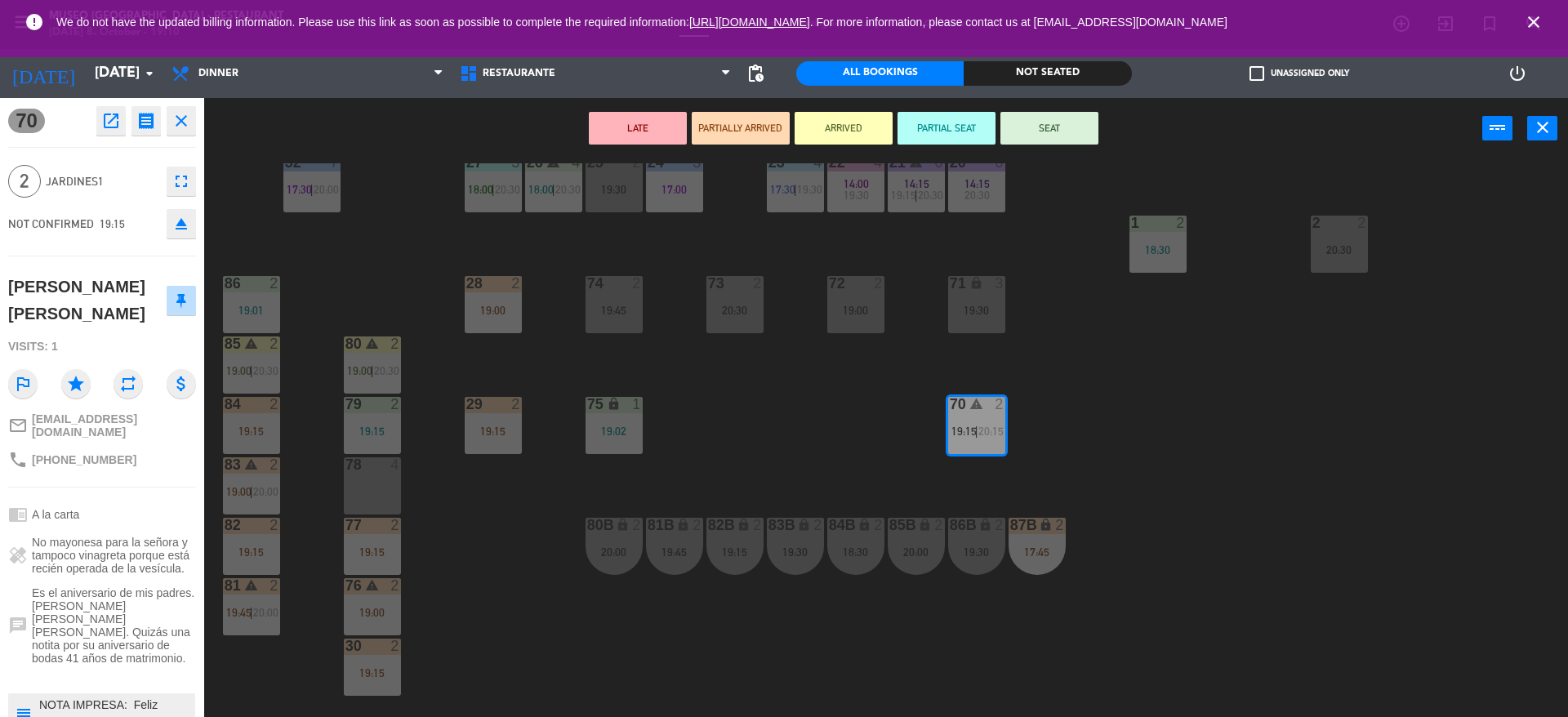
click at [363, 502] on div "78 4" at bounding box center [372, 485] width 57 height 57
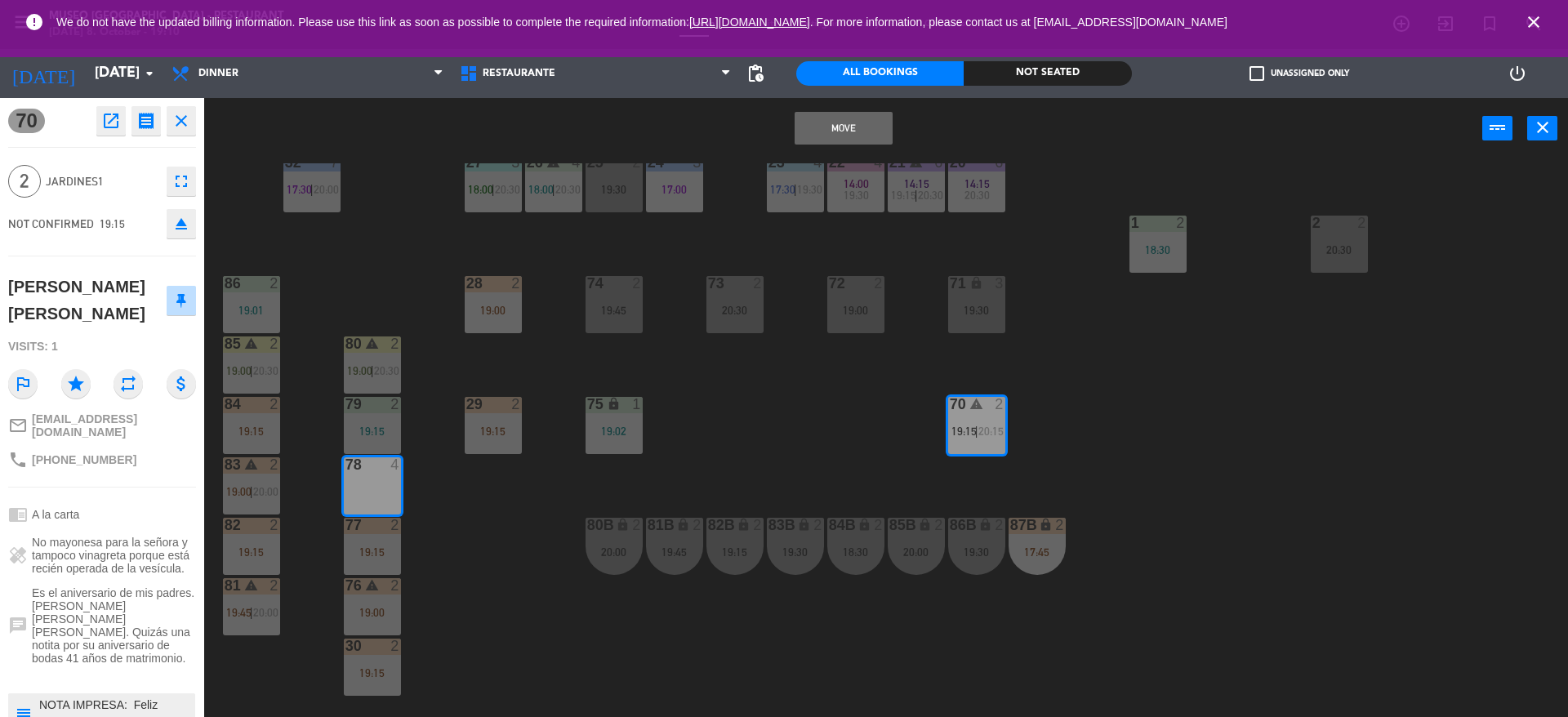
click at [855, 134] on button "Move" at bounding box center [843, 129] width 98 height 33
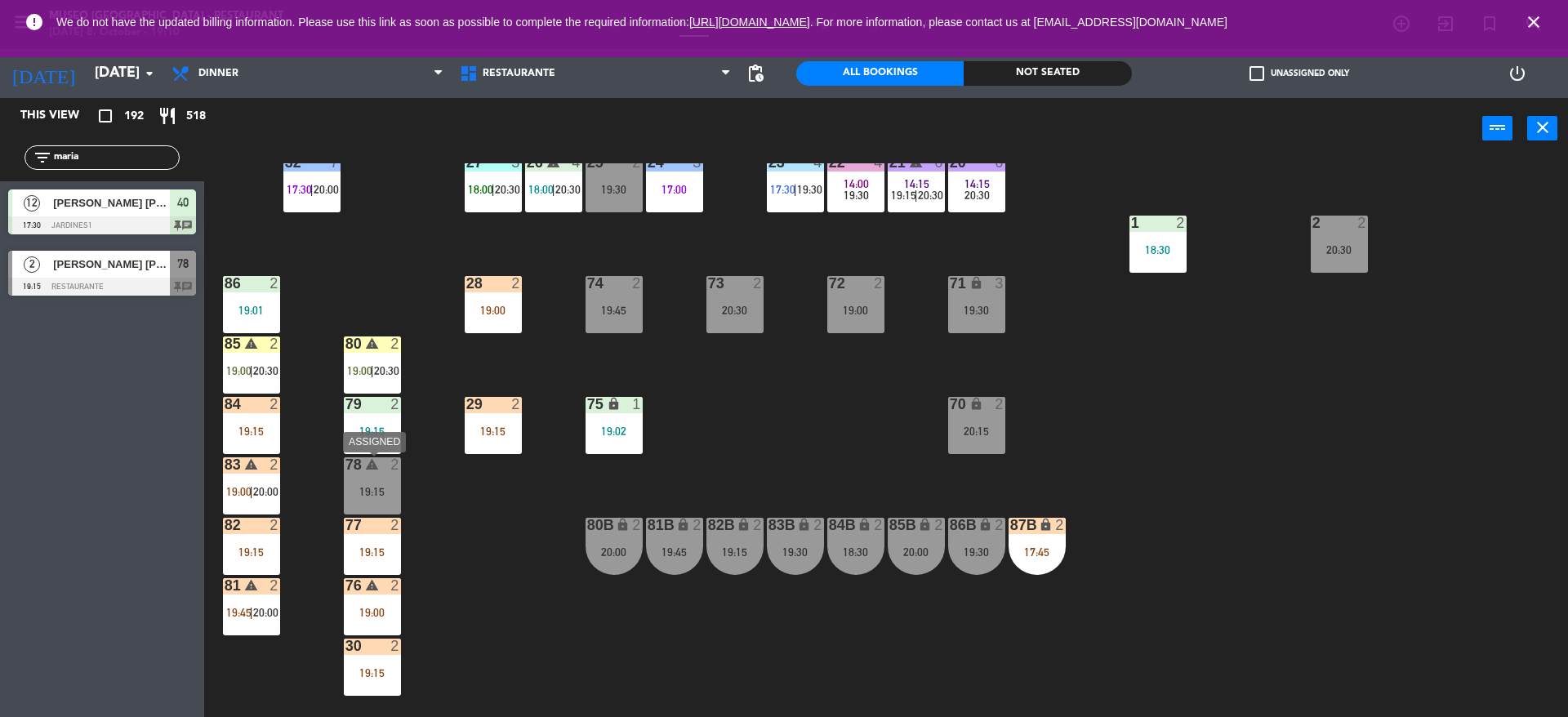
click at [386, 461] on div "2" at bounding box center [398, 464] width 27 height 16
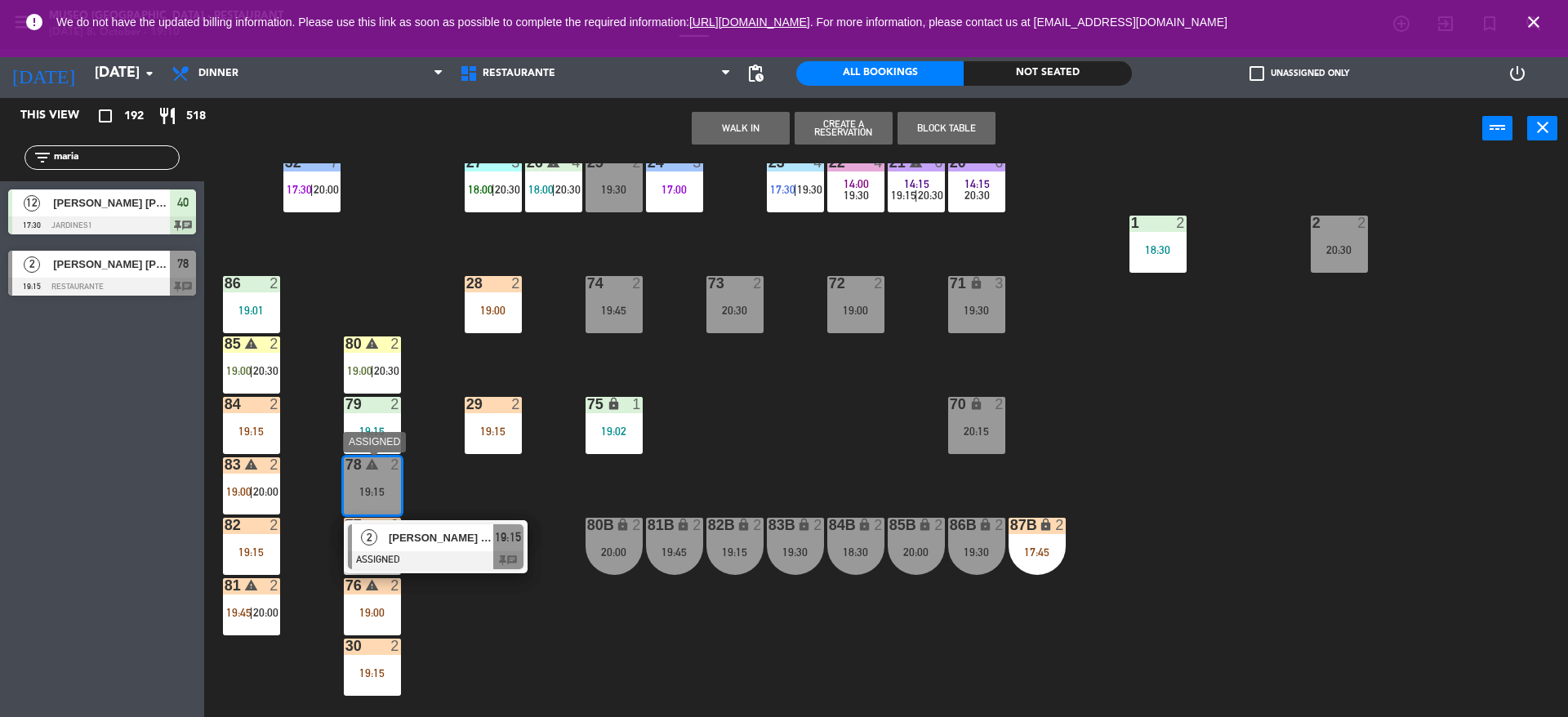
click at [431, 553] on div at bounding box center [435, 560] width 176 height 18
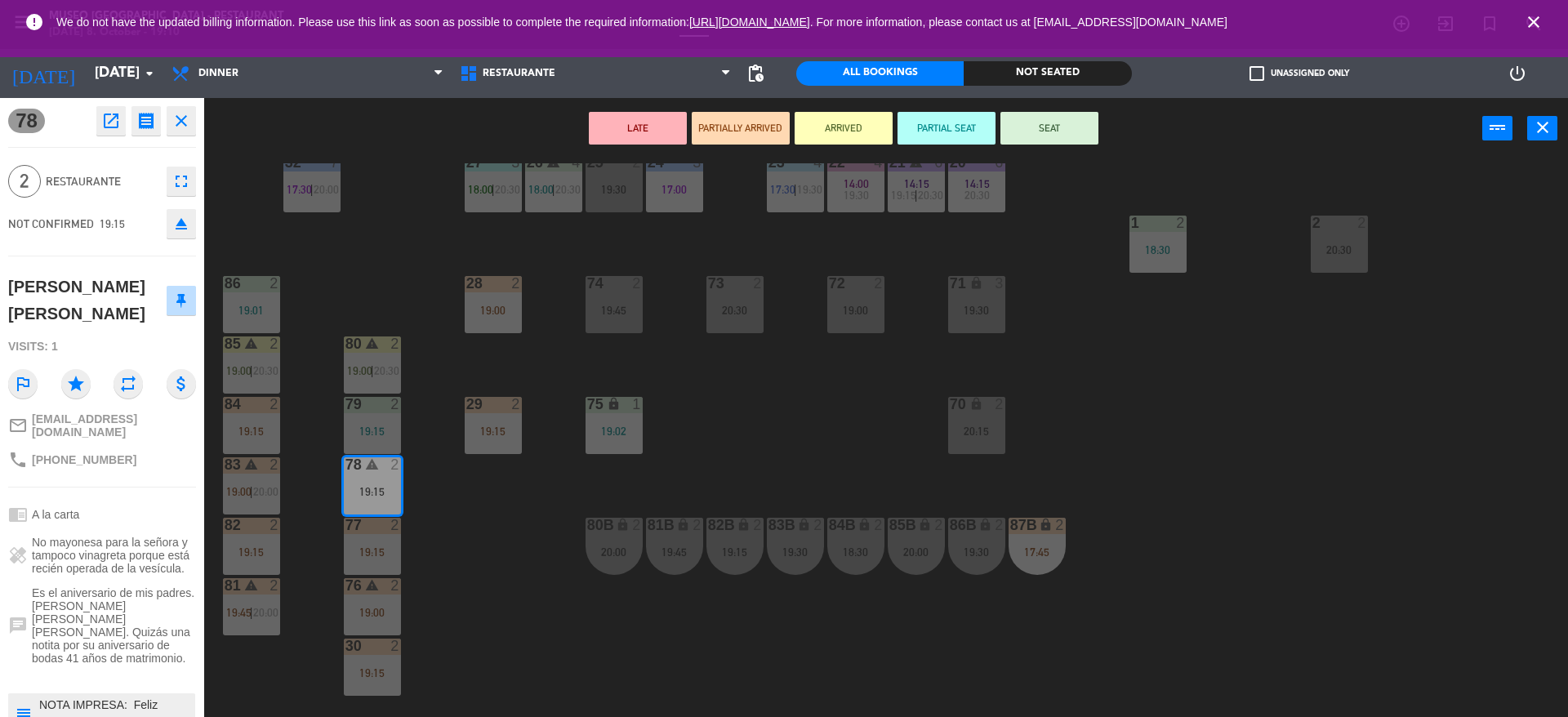
click at [128, 696] on textarea at bounding box center [116, 712] width 156 height 34
type textarea "m78 NOTA IMPRESA: Feliz Aniversario [PERSON_NAME] [PERSON_NAME] [PERSON_NAME]. …"
click at [113, 203] on div "NOT CONFIRMED 19:15 eject" at bounding box center [102, 223] width 188 height 40
click at [885, 125] on button "ARRIVED" at bounding box center [843, 129] width 98 height 33
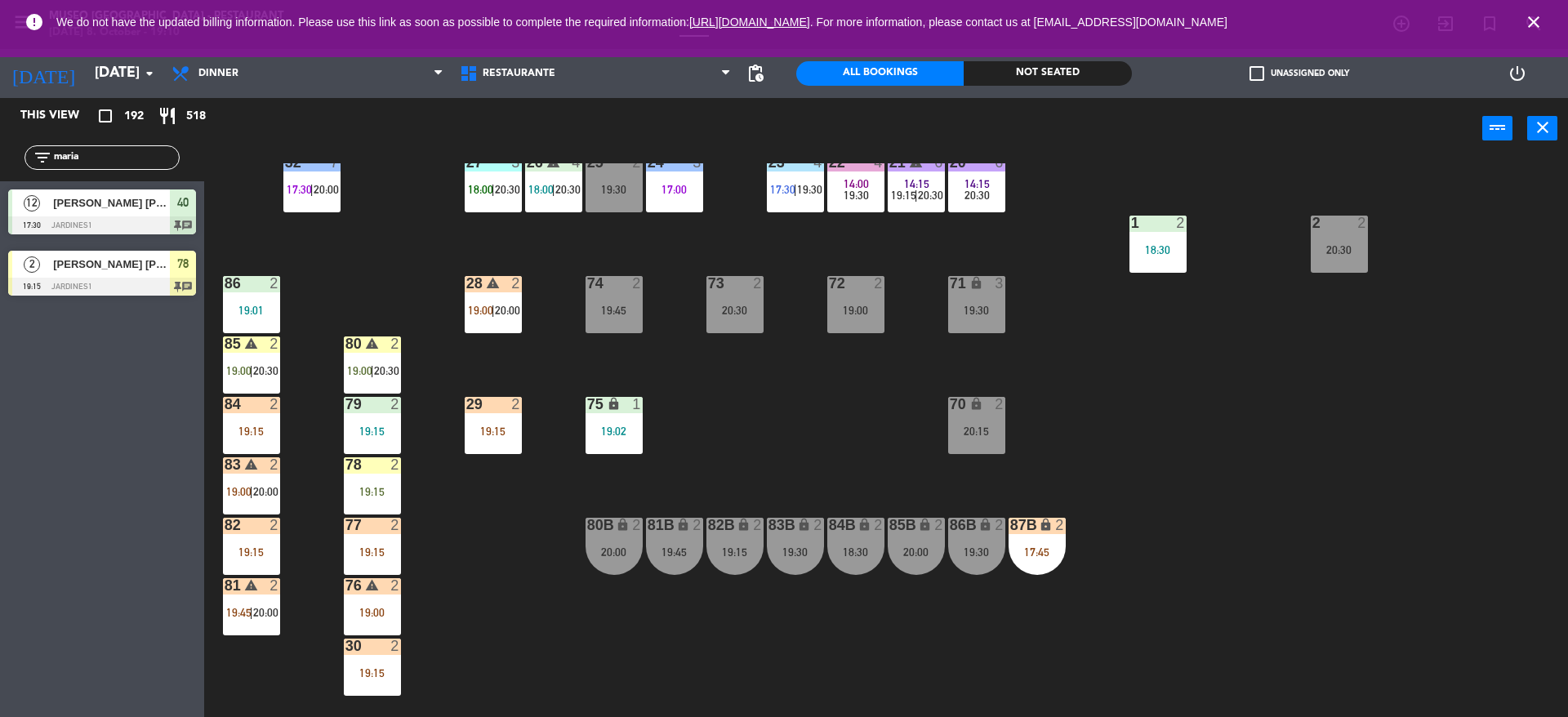
click at [815, 411] on div "44 5 20:00 49 2 19:00 54 4 19:00 64 warning 2 18:00 | 20:30 48 2 18:15 53 3 17:…" at bounding box center [894, 442] width 1348 height 557
click at [360, 504] on div "78 2 19:15" at bounding box center [372, 485] width 57 height 57
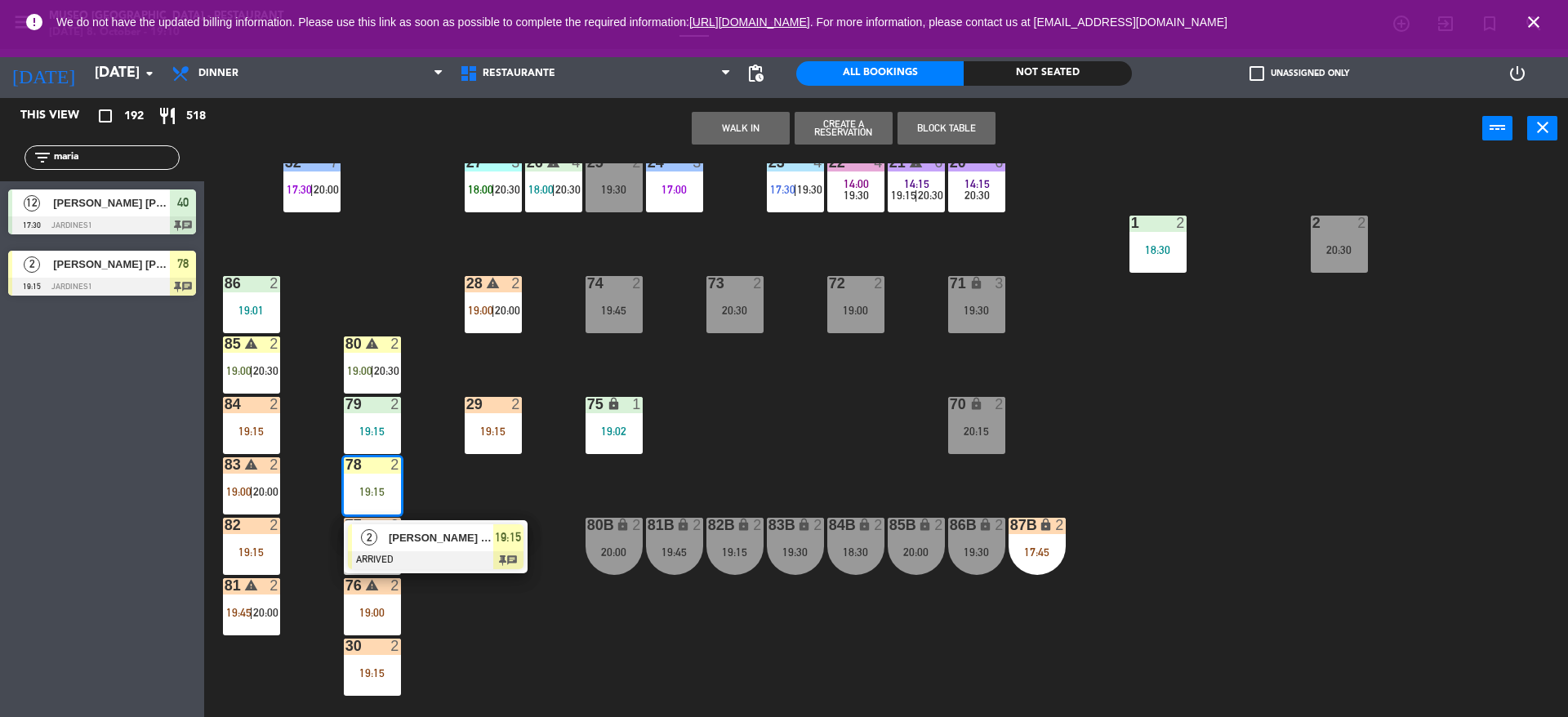
click at [388, 550] on div "[PERSON_NAME] [PERSON_NAME]" at bounding box center [440, 537] width 106 height 27
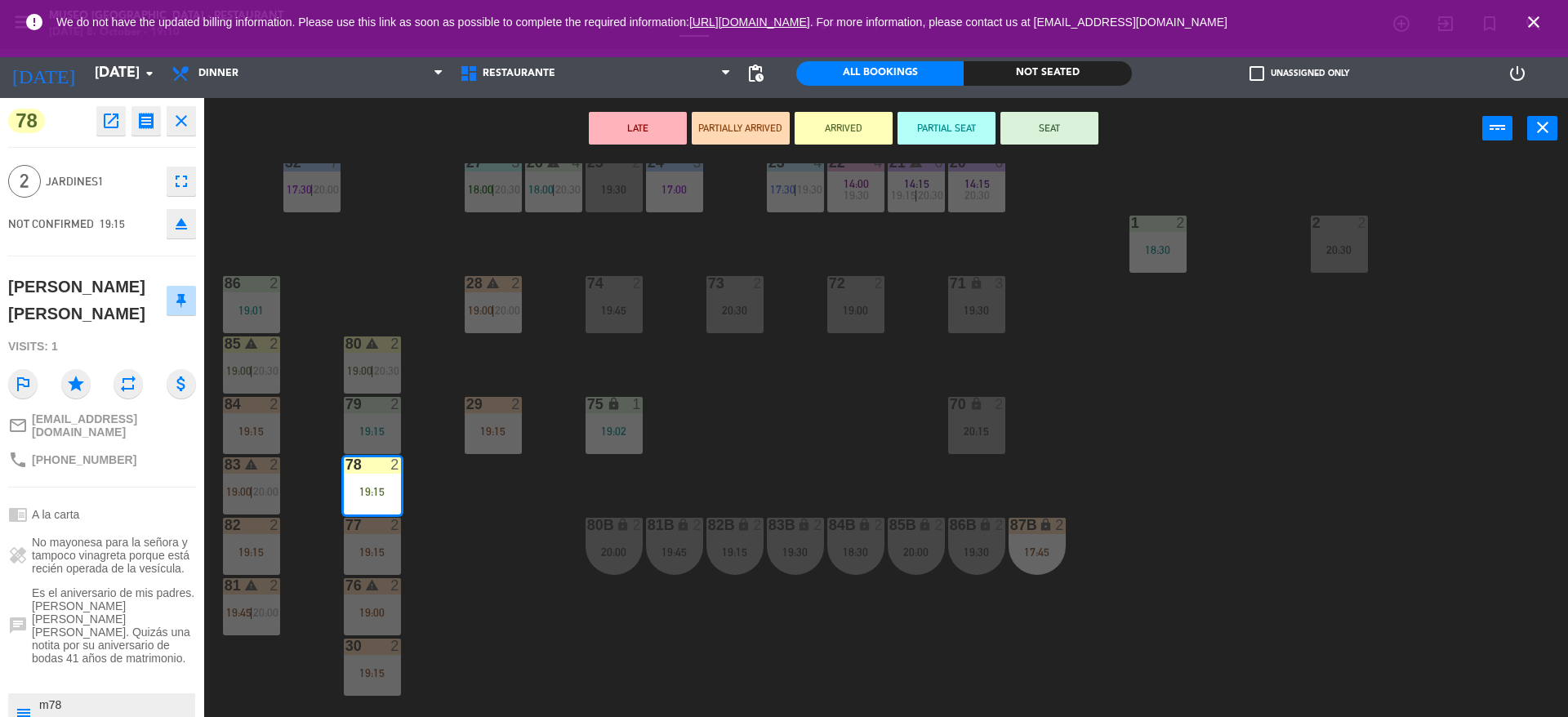
click at [406, 279] on div "44 5 20:00 49 2 19:00 54 4 19:00 64 warning 2 18:00 | 20:30 48 2 18:15 53 3 17:…" at bounding box center [894, 442] width 1348 height 557
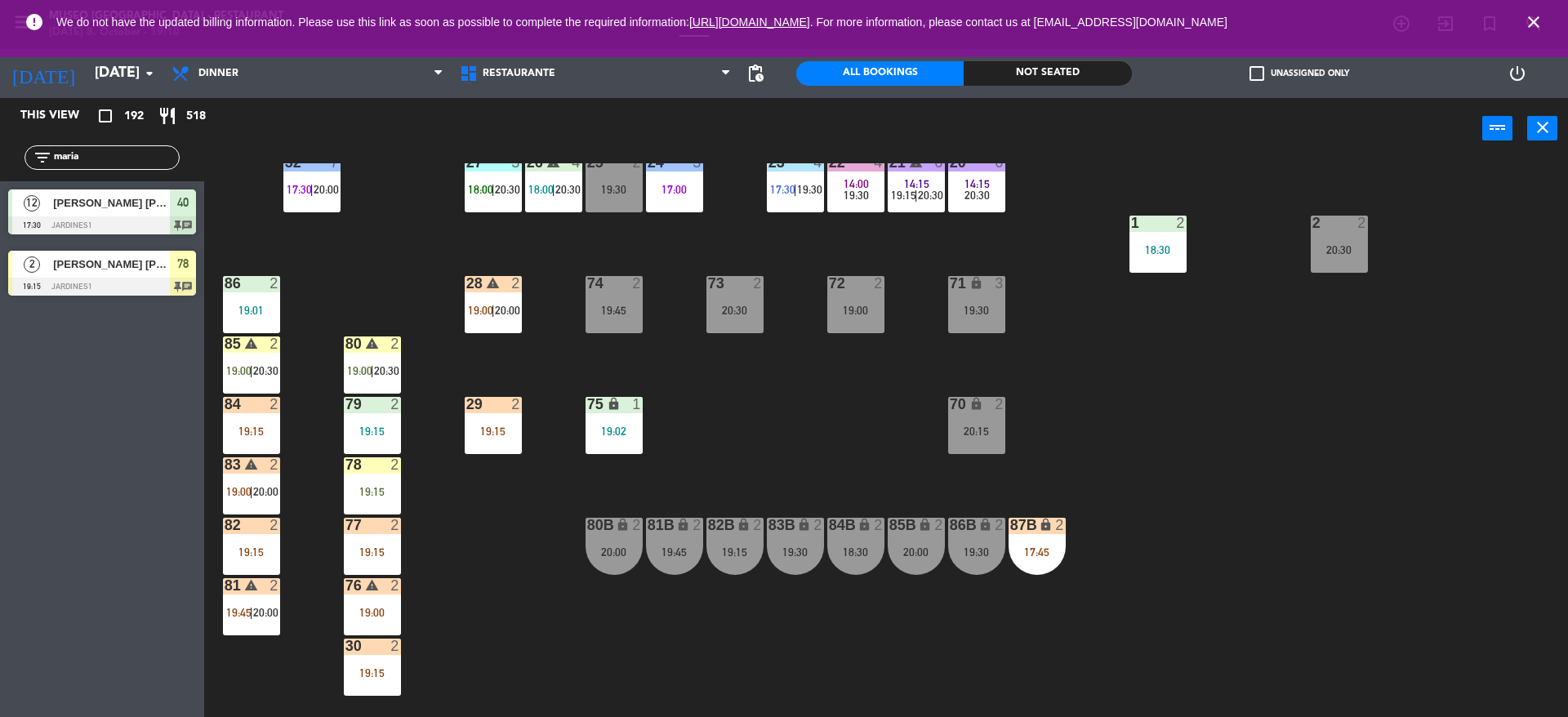
click at [0, 156] on div "filter_list [PERSON_NAME]" at bounding box center [102, 157] width 204 height 47
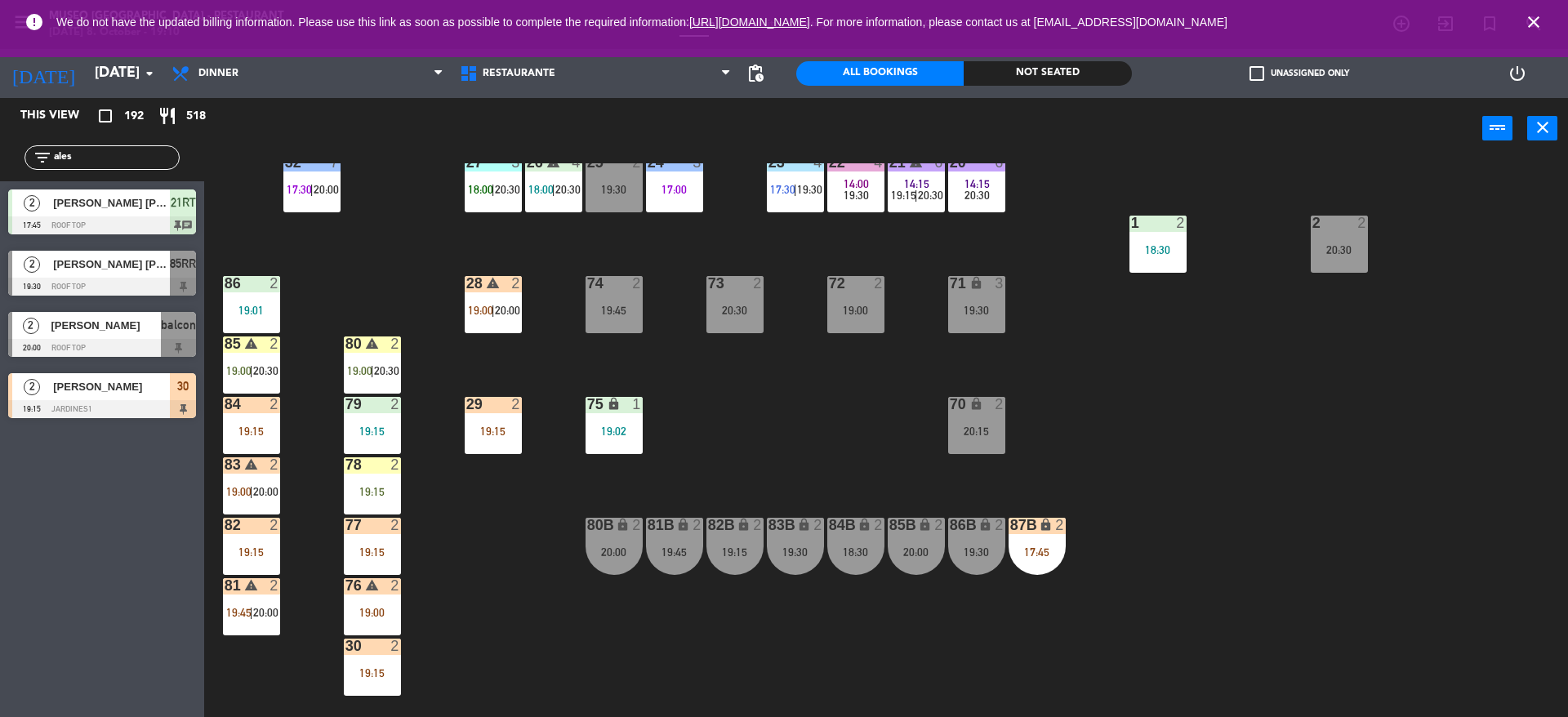
type input "ales"
click at [81, 397] on div "[PERSON_NAME]" at bounding box center [110, 386] width 119 height 27
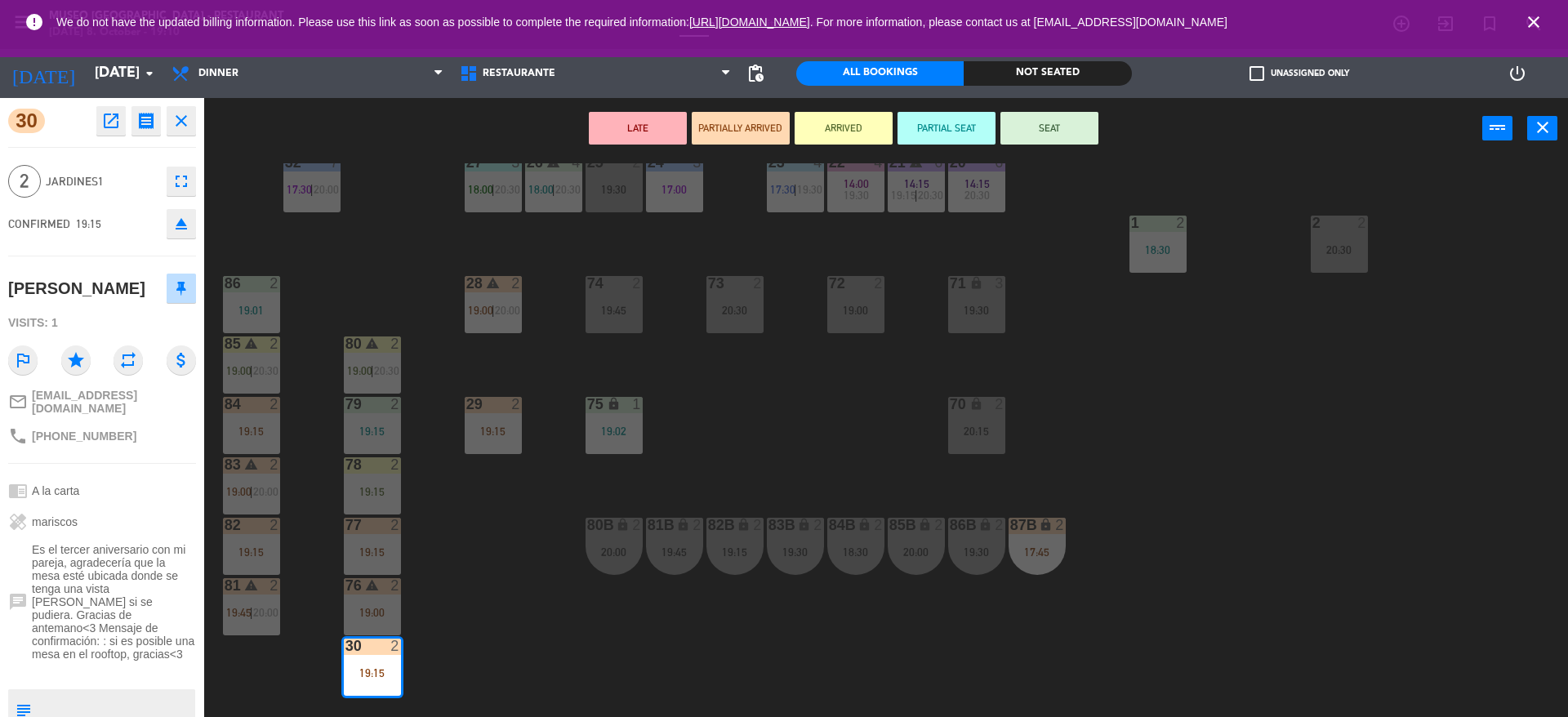
scroll to position [91, 0]
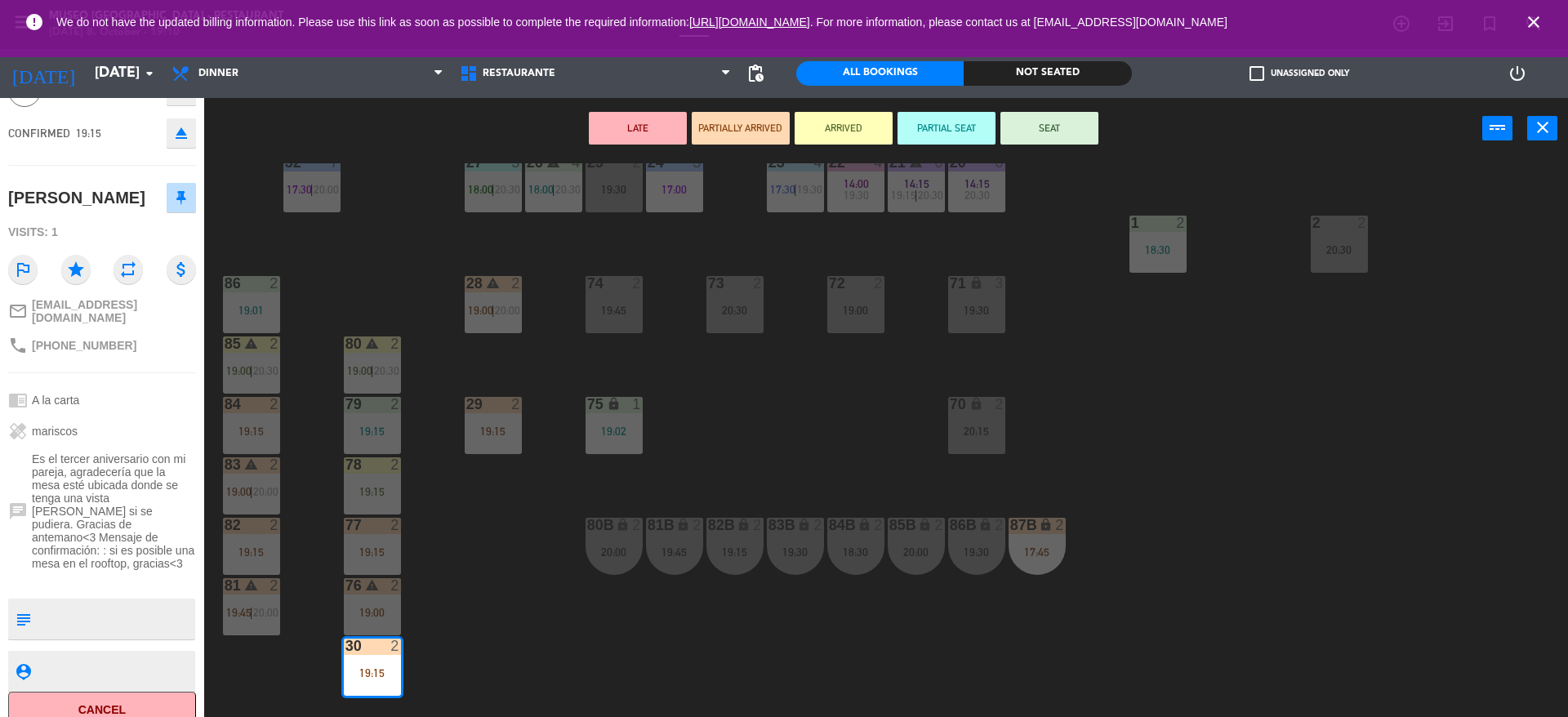
click at [139, 632] on textarea at bounding box center [116, 618] width 156 height 34
type textarea "m30"
click at [131, 124] on div "CONFIRMED 19:15 eject" at bounding box center [102, 133] width 188 height 40
click at [1023, 128] on button "SEAT" at bounding box center [1049, 129] width 98 height 33
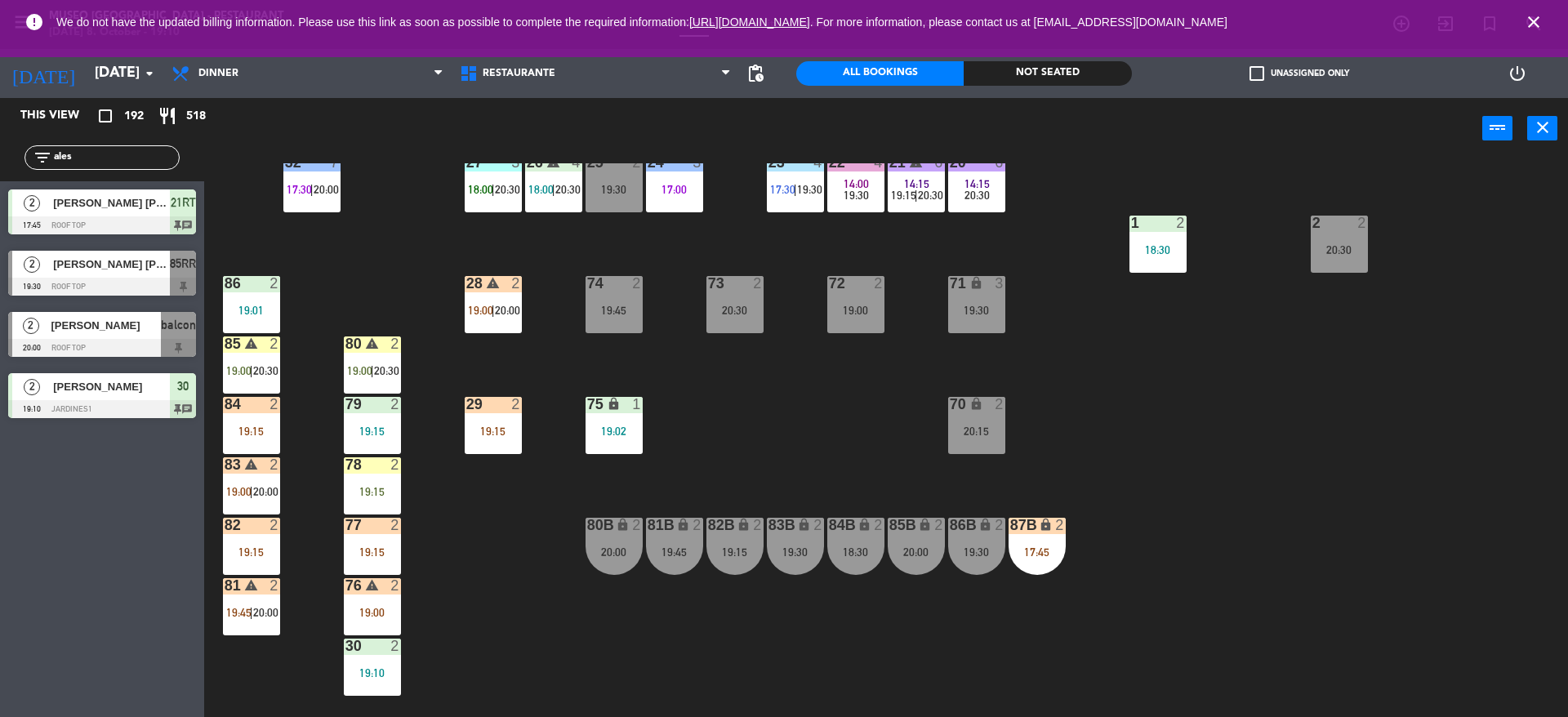
drag, startPoint x: 88, startPoint y: 164, endPoint x: 0, endPoint y: 112, distance: 102.2
click at [0, 112] on div "This view crop_square 192 restaurant 518 filter_list ales 2 [PERSON_NAME] [PERS…" at bounding box center [102, 262] width 204 height 328
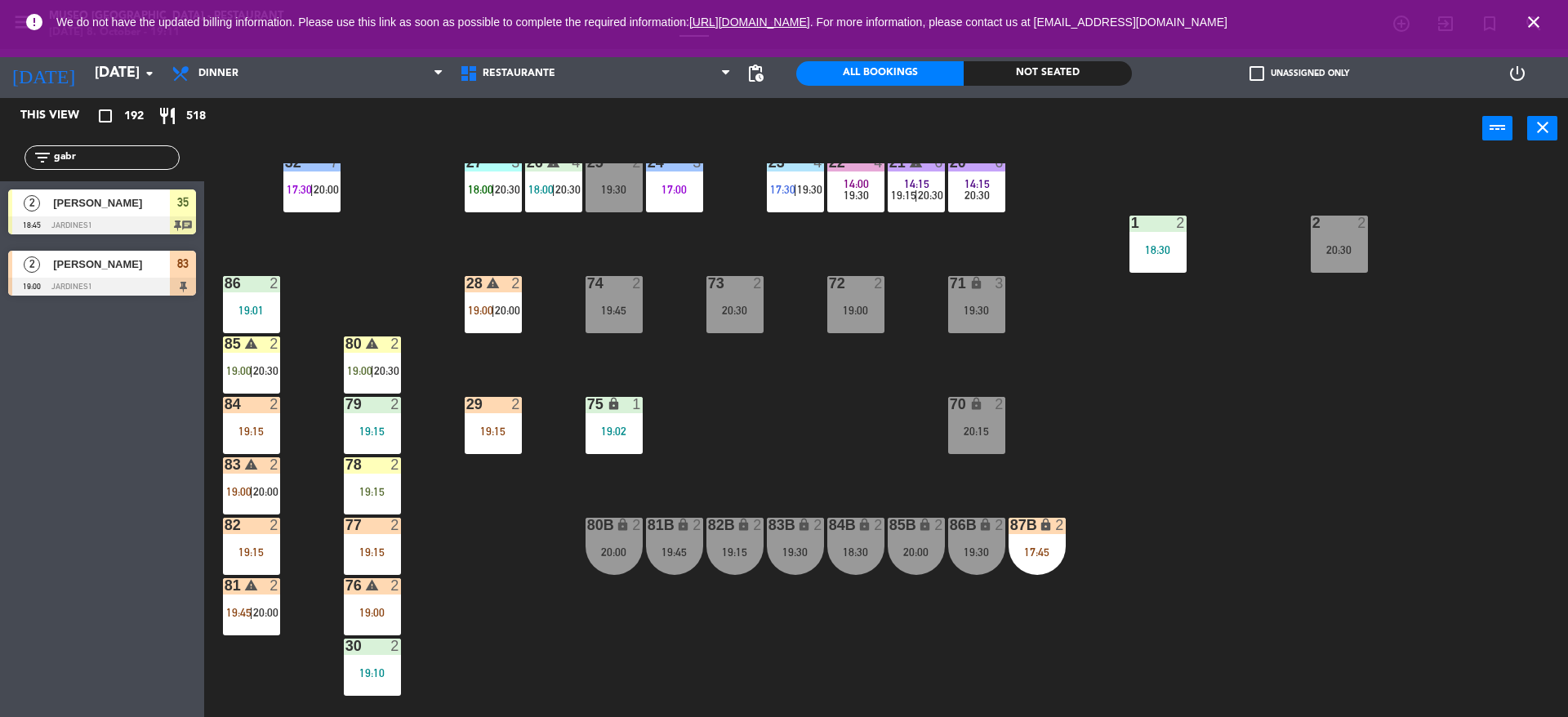
type input "gabr"
click at [132, 272] on span "[PERSON_NAME]" at bounding box center [111, 264] width 117 height 17
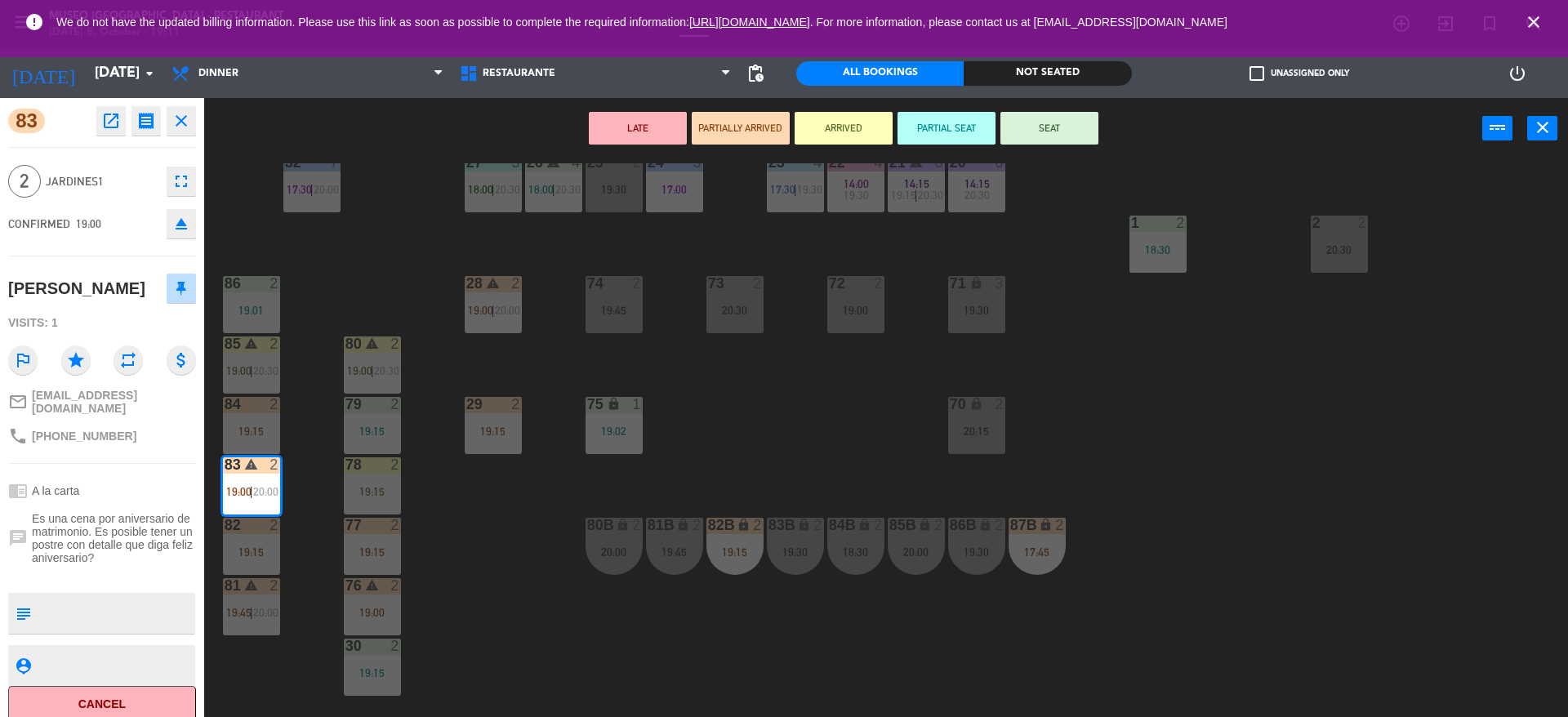
click at [91, 630] on textarea at bounding box center [116, 612] width 156 height 34
type textarea "m83"
click at [120, 231] on div "CONFIRMED 19:00 eject" at bounding box center [102, 223] width 188 height 40
click at [809, 403] on div "44 5 20:00 49 2 19:00 54 4 19:00 64 warning 2 18:00 | 20:30 48 2 18:15 53 3 17:…" at bounding box center [894, 442] width 1348 height 557
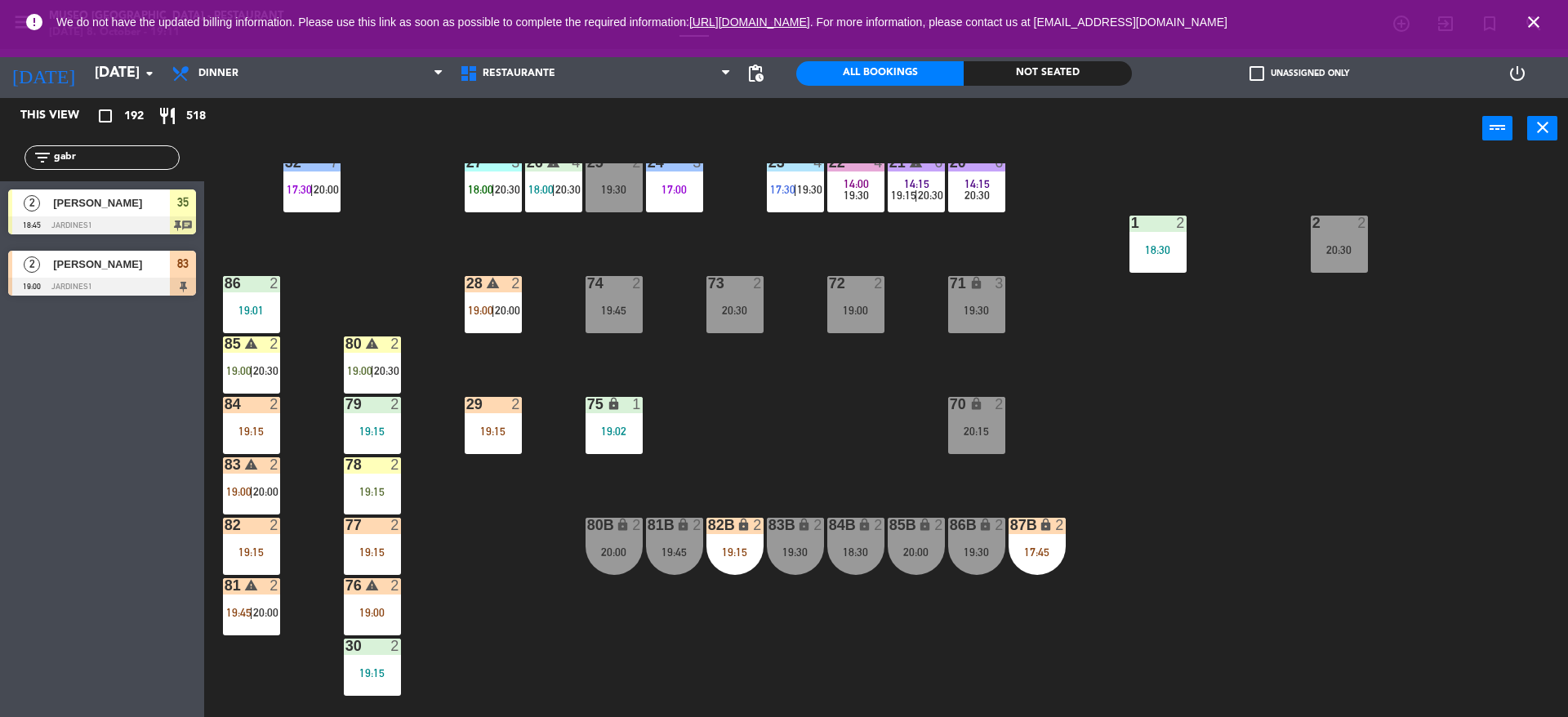
click at [169, 305] on div "This view crop_square 192 restaurant 518 filter_list gabr 2 [PERSON_NAME] 18:45…" at bounding box center [102, 407] width 204 height 619
click at [173, 259] on div "83" at bounding box center [183, 264] width 26 height 27
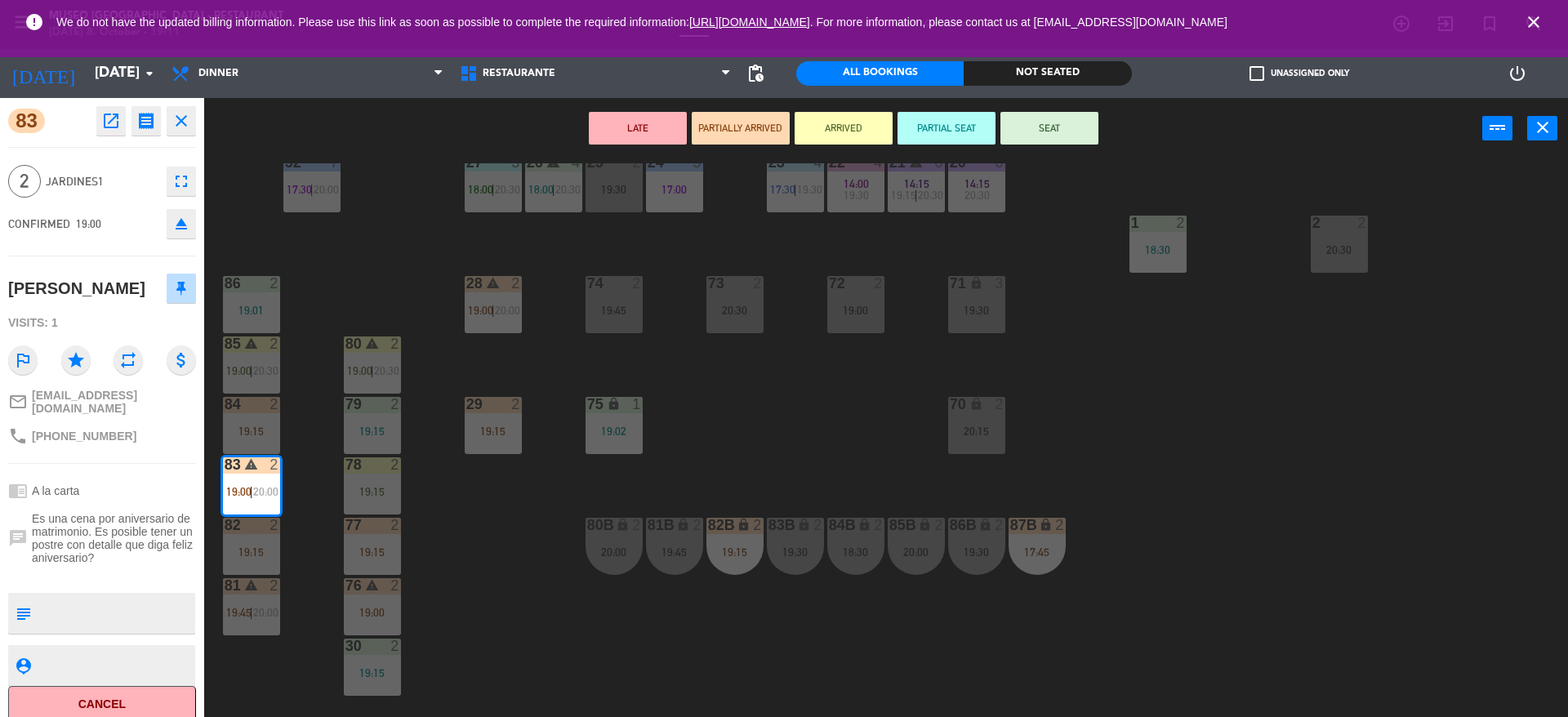
click at [140, 627] on textarea at bounding box center [116, 612] width 156 height 34
type textarea "m83"
click at [138, 169] on div "2 Jardines1 fullscreen" at bounding box center [102, 181] width 188 height 44
click at [1089, 126] on button "SEAT" at bounding box center [1049, 129] width 98 height 33
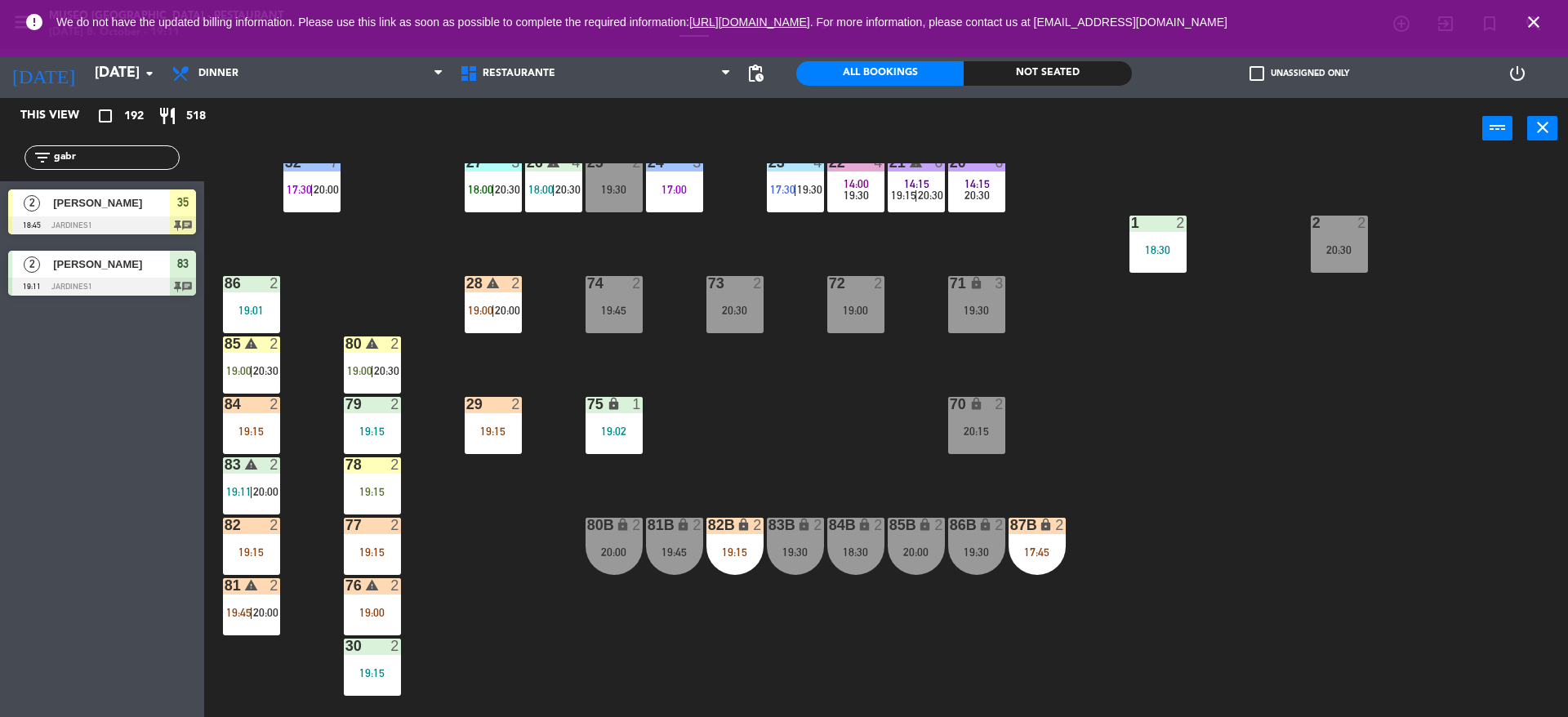
click at [726, 505] on div "44 5 20:00 49 2 19:00 54 4 19:00 64 warning 2 18:00 | 20:30 48 2 18:15 53 3 17:…" at bounding box center [894, 442] width 1348 height 557
drag, startPoint x: 128, startPoint y: 156, endPoint x: 0, endPoint y: 163, distance: 128.2
click at [0, 163] on div "filter_list gabr" at bounding box center [102, 157] width 204 height 47
type input "[PERSON_NAME]"
click at [28, 223] on div "2 [PERSON_NAME] 19:15 Jardines1 82" at bounding box center [102, 211] width 204 height 62
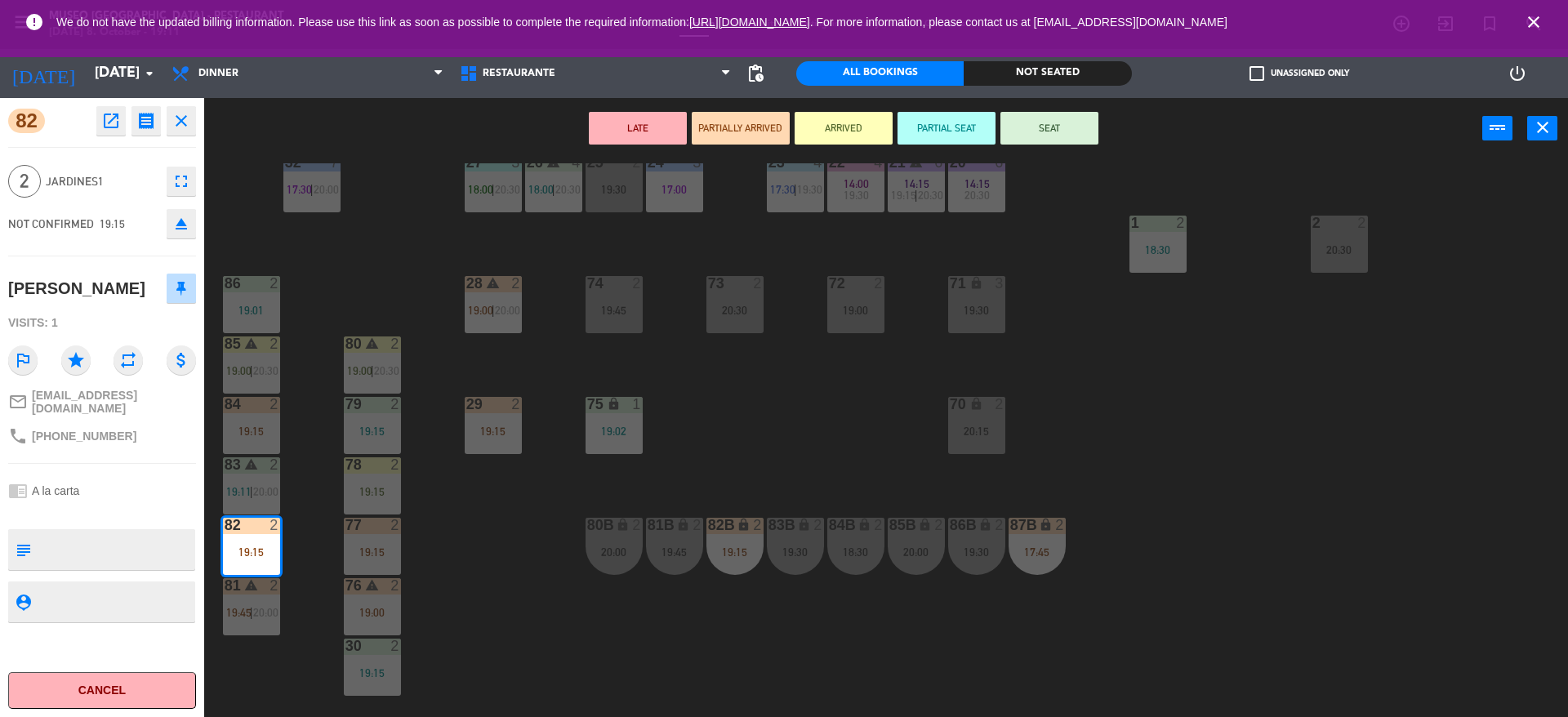
click at [100, 532] on textarea at bounding box center [116, 549] width 156 height 34
type textarea "m82 anievrsario en mesa"
click at [83, 229] on span "NOT CONFIRMED" at bounding box center [51, 223] width 86 height 13
click at [1024, 123] on button "SEAT" at bounding box center [1049, 129] width 98 height 33
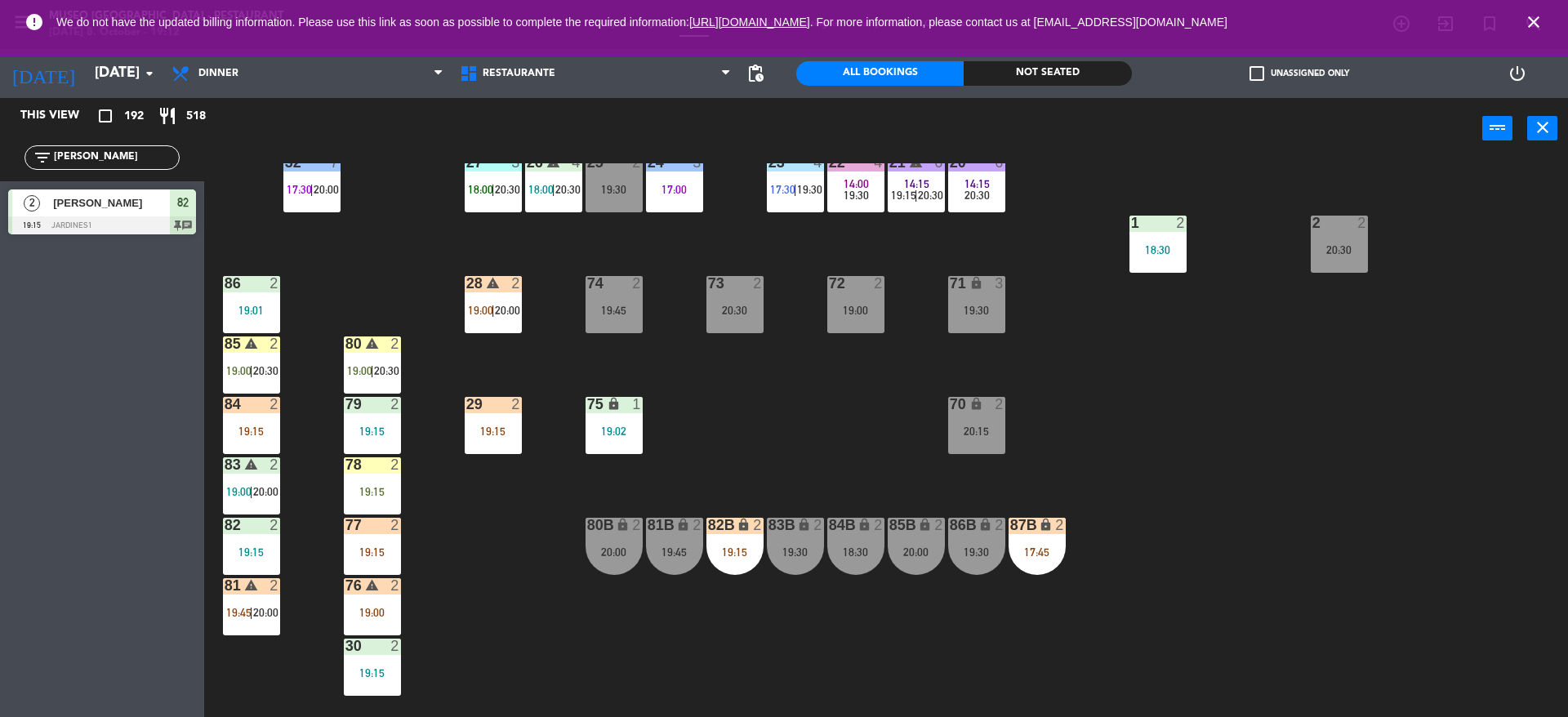
click at [269, 548] on div "19:15" at bounding box center [251, 552] width 57 height 11
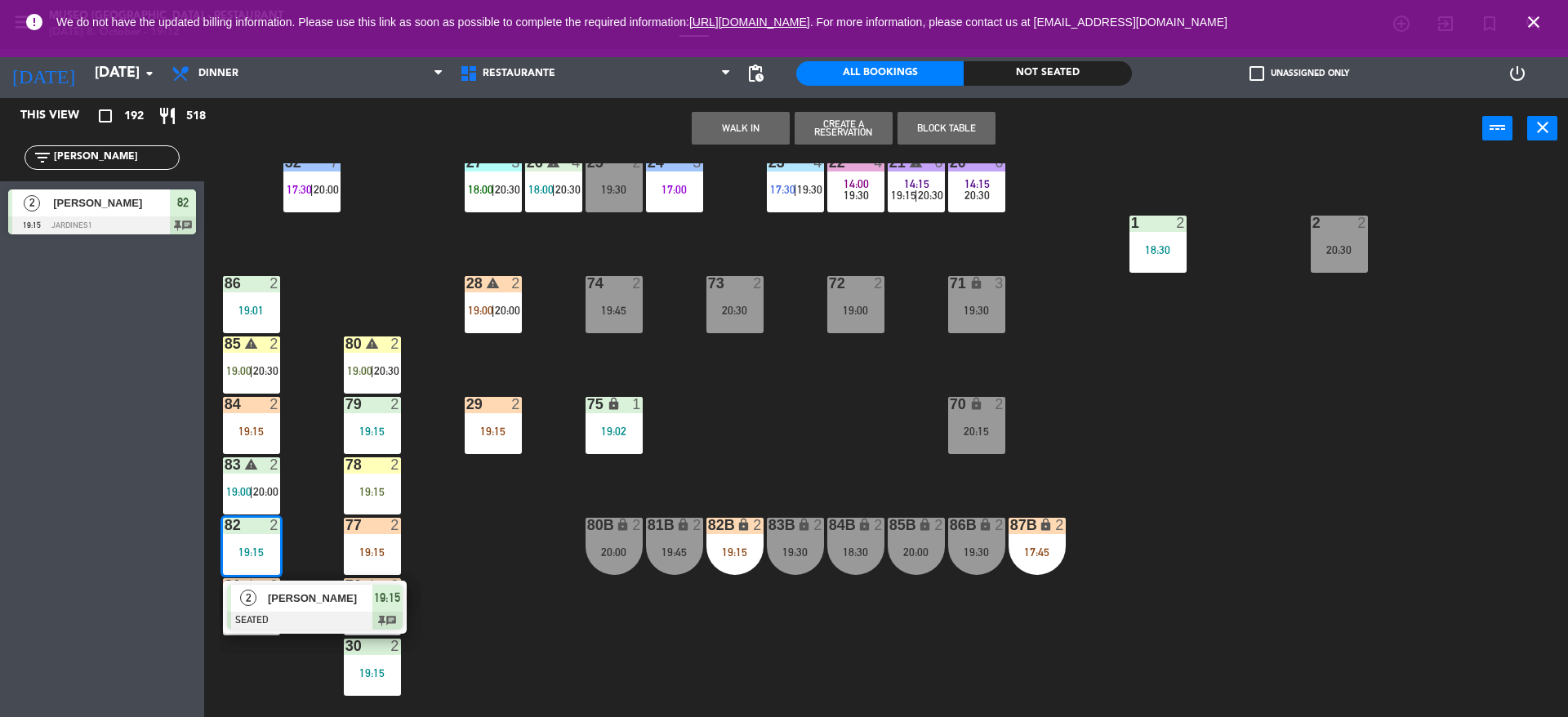
click at [299, 613] on div at bounding box center [315, 620] width 176 height 18
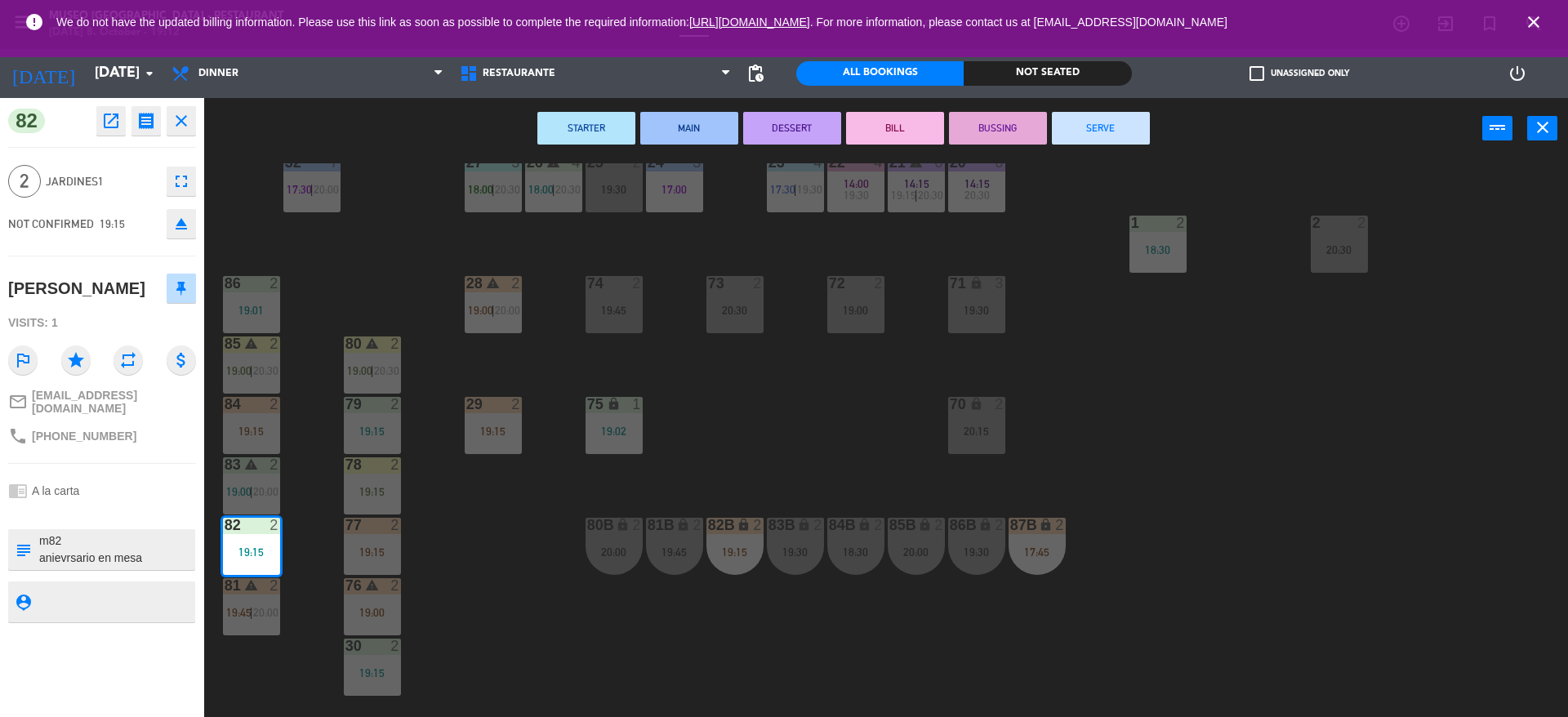
scroll to position [0, 0]
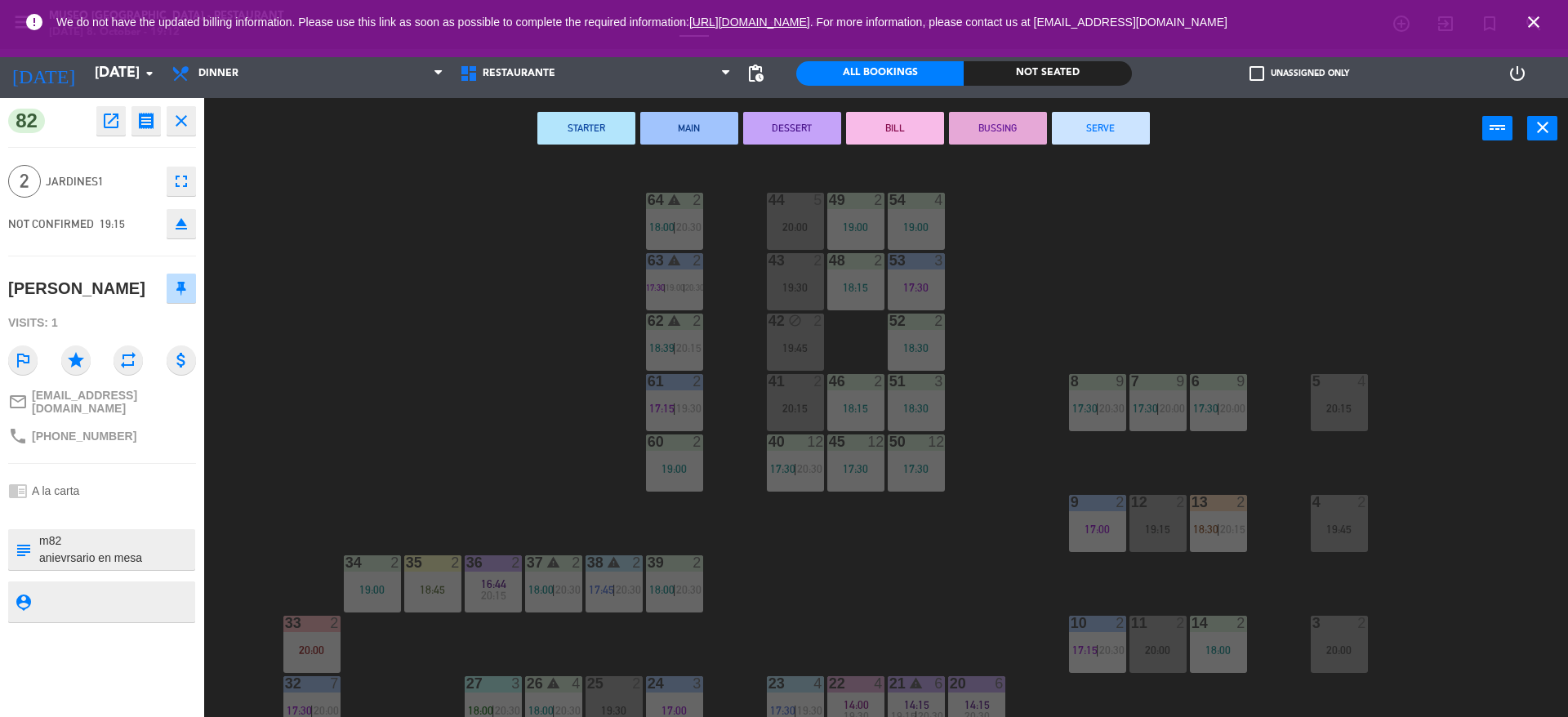
click at [527, 493] on div "44 5 20:00 49 2 19:00 54 4 19:00 64 warning 2 18:00 | 20:30 48 2 18:15 53 3 17:…" at bounding box center [894, 442] width 1348 height 557
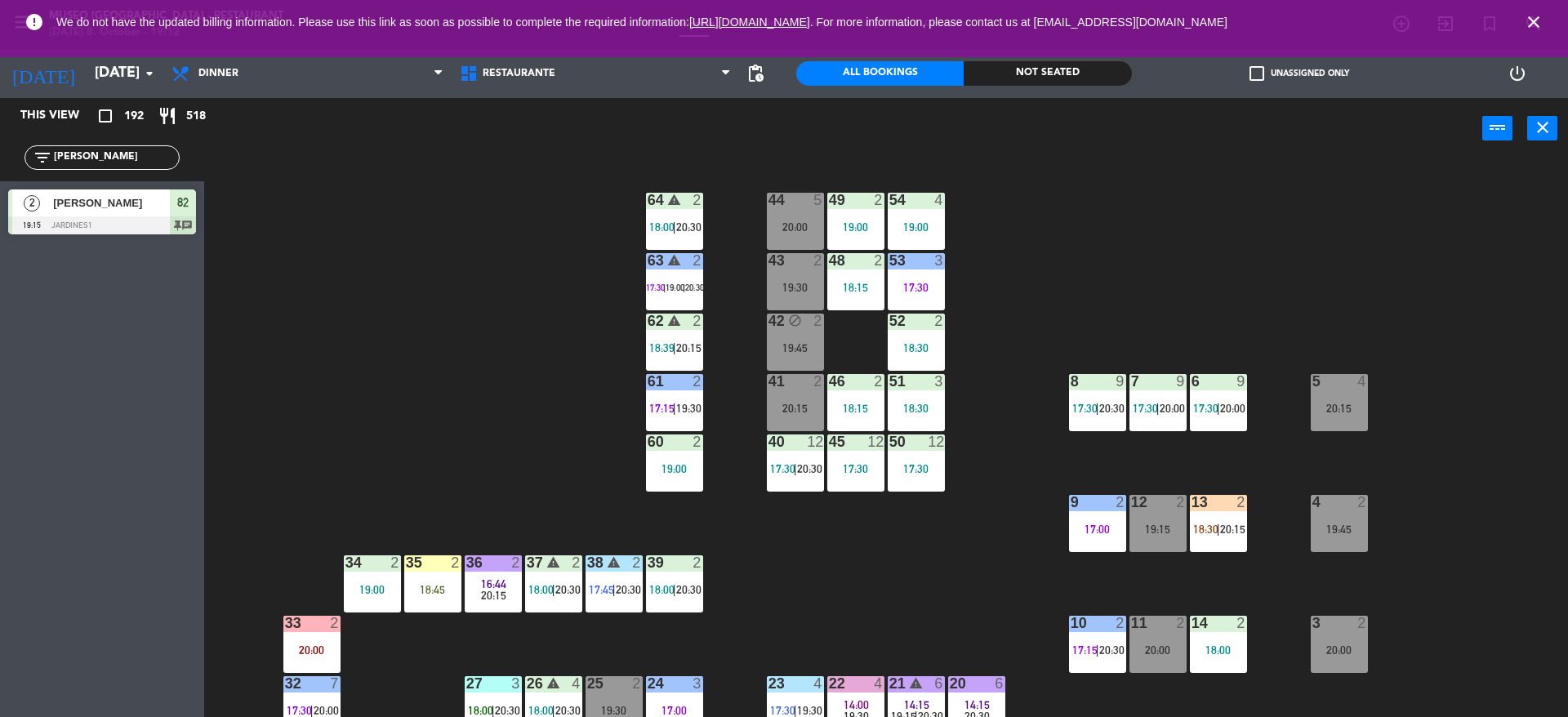
drag, startPoint x: 136, startPoint y: 154, endPoint x: 0, endPoint y: 254, distance: 168.8
click at [0, 254] on div "This view crop_square 192 restaurant 518 filter_list [PERSON_NAME] 2 [PERSON_NA…" at bounding box center [102, 407] width 204 height 619
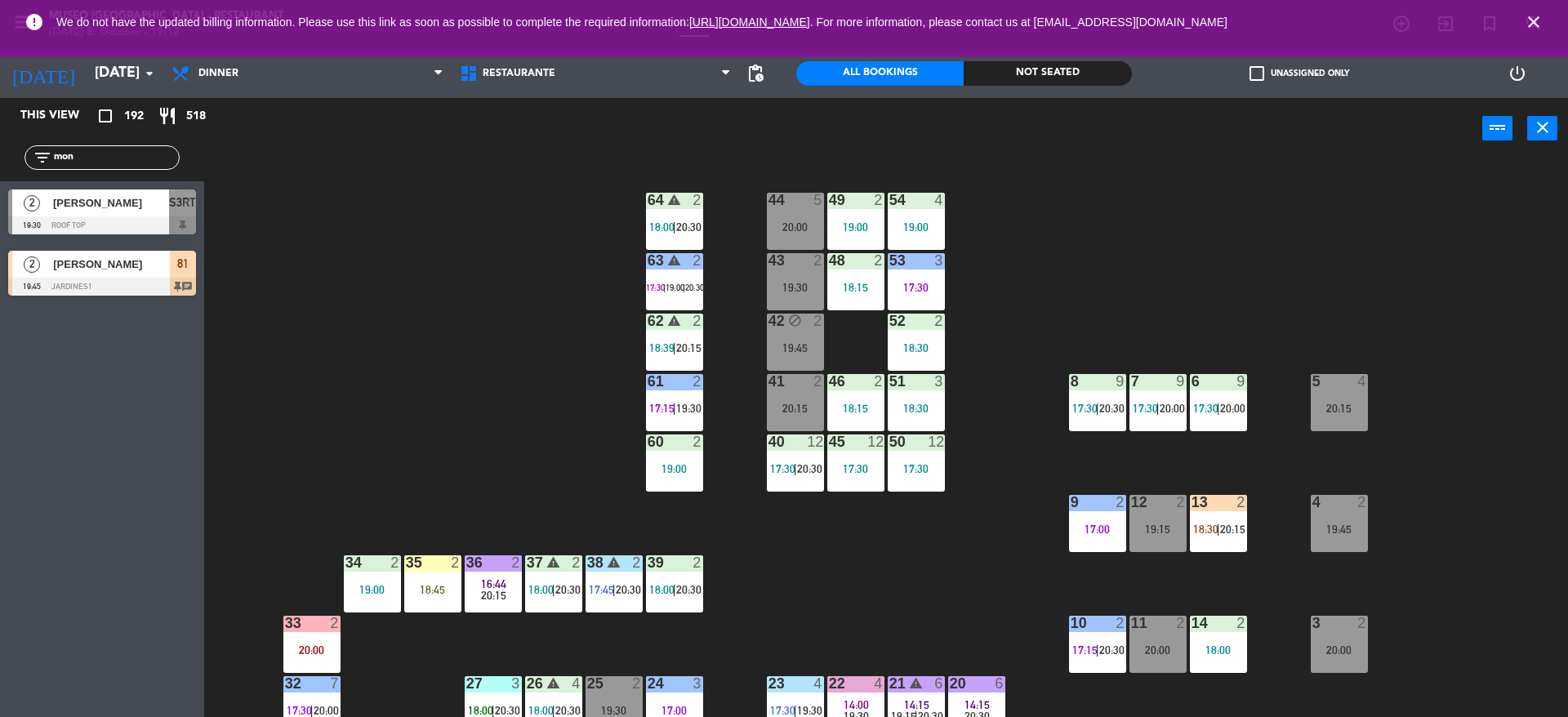
type input "mon"
click at [76, 273] on div "[PERSON_NAME]" at bounding box center [110, 264] width 119 height 27
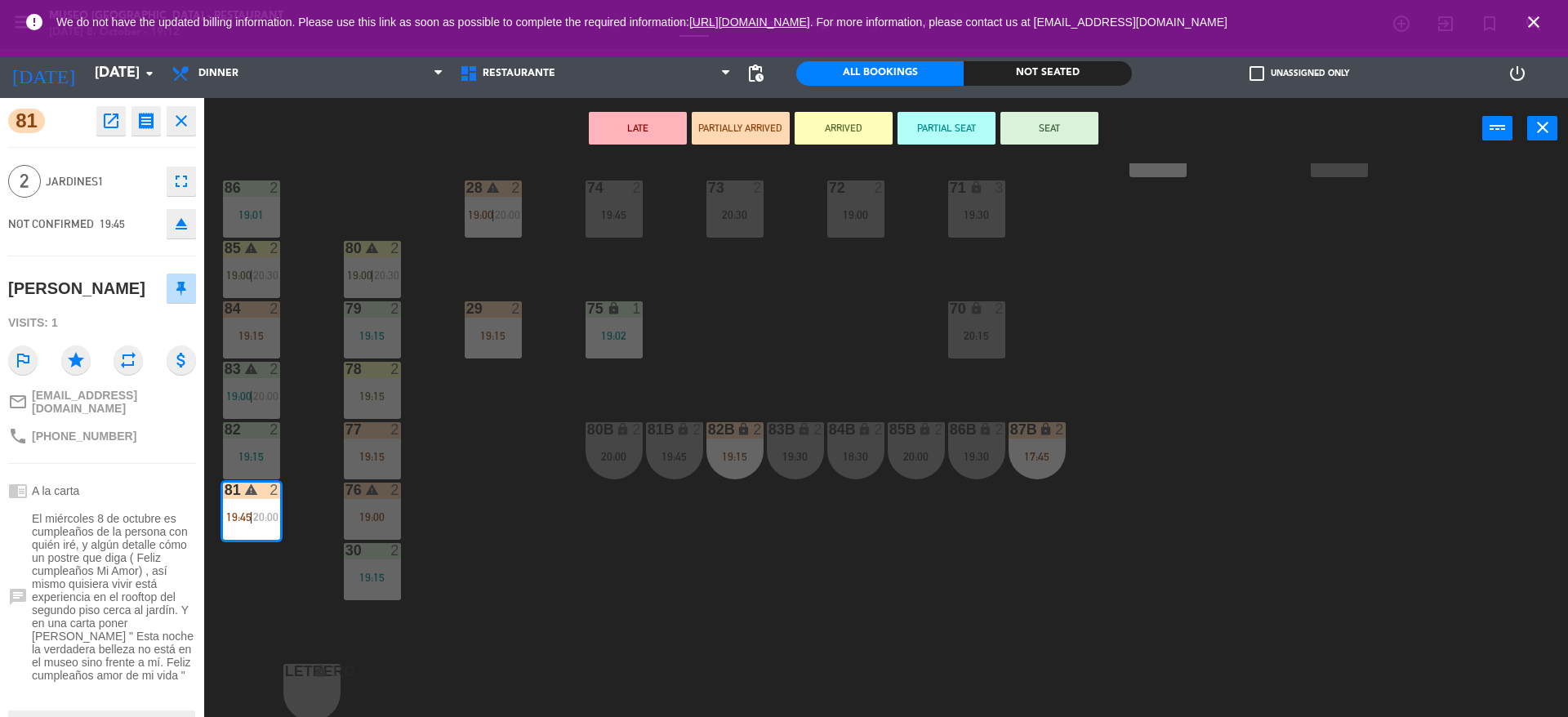
scroll to position [149, 0]
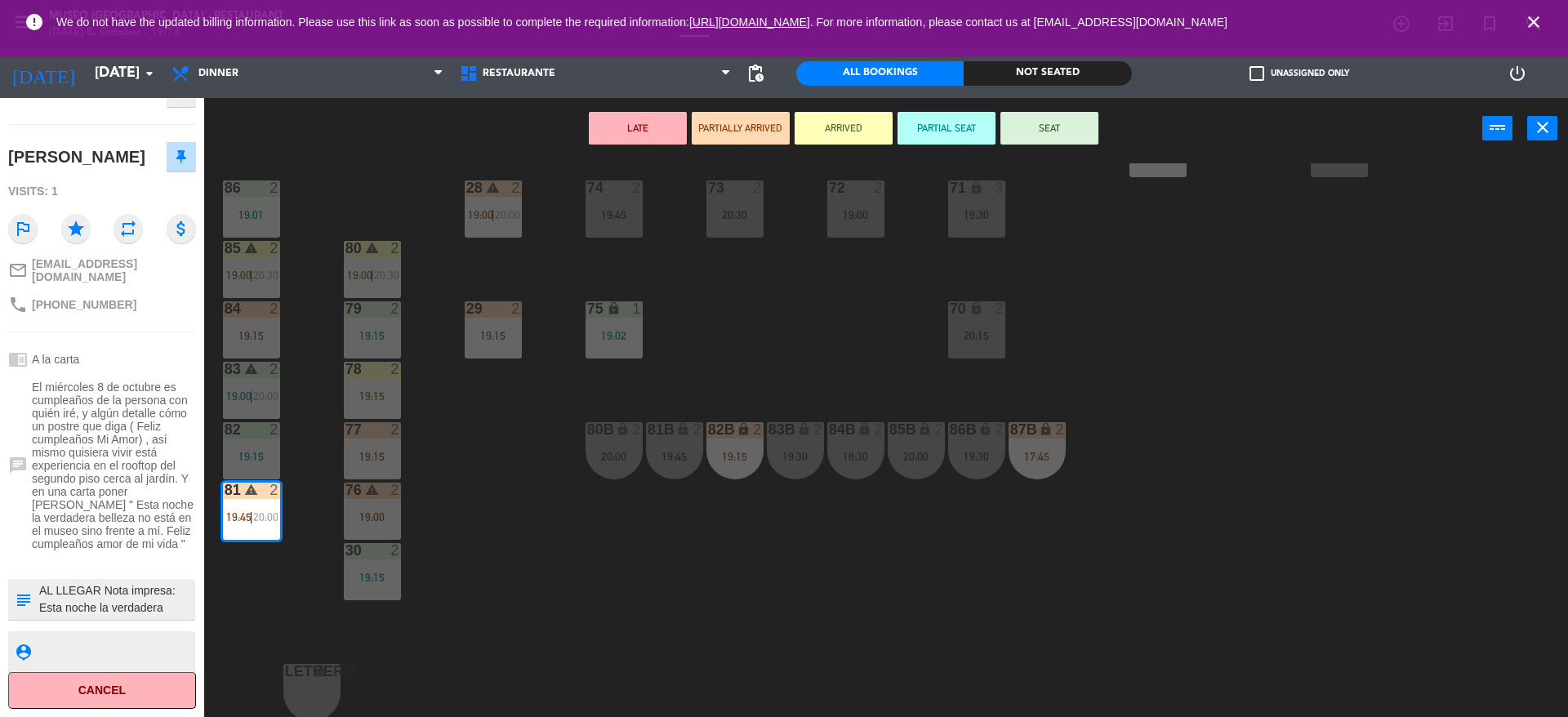
click at [280, 608] on div "44 5 20:00 49 2 19:00 54 4 19:00 64 warning 2 18:00 | 20:30 48 2 18:15 53 3 17:…" at bounding box center [894, 442] width 1348 height 557
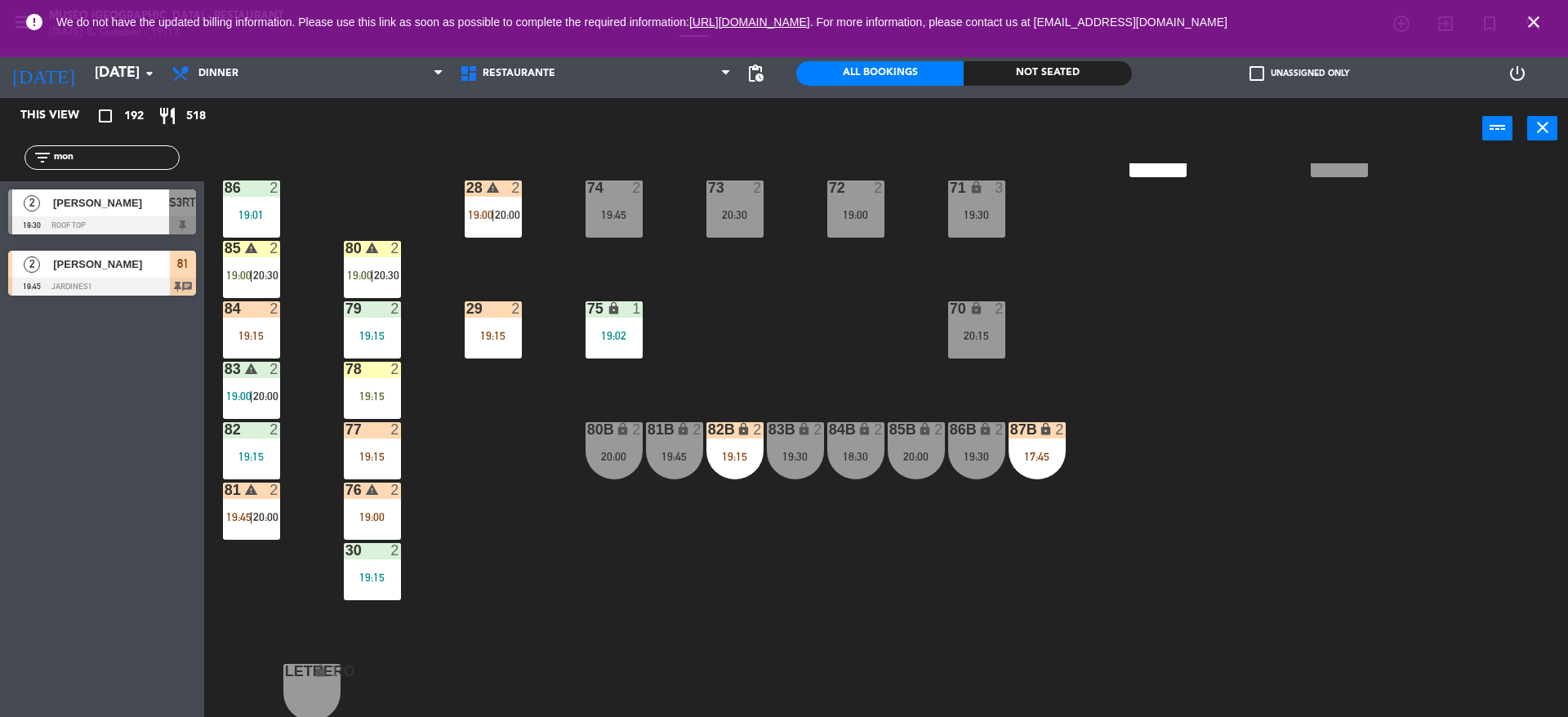
click at [258, 539] on div "81 warning 2 19:45 | 20:00" at bounding box center [251, 511] width 57 height 57
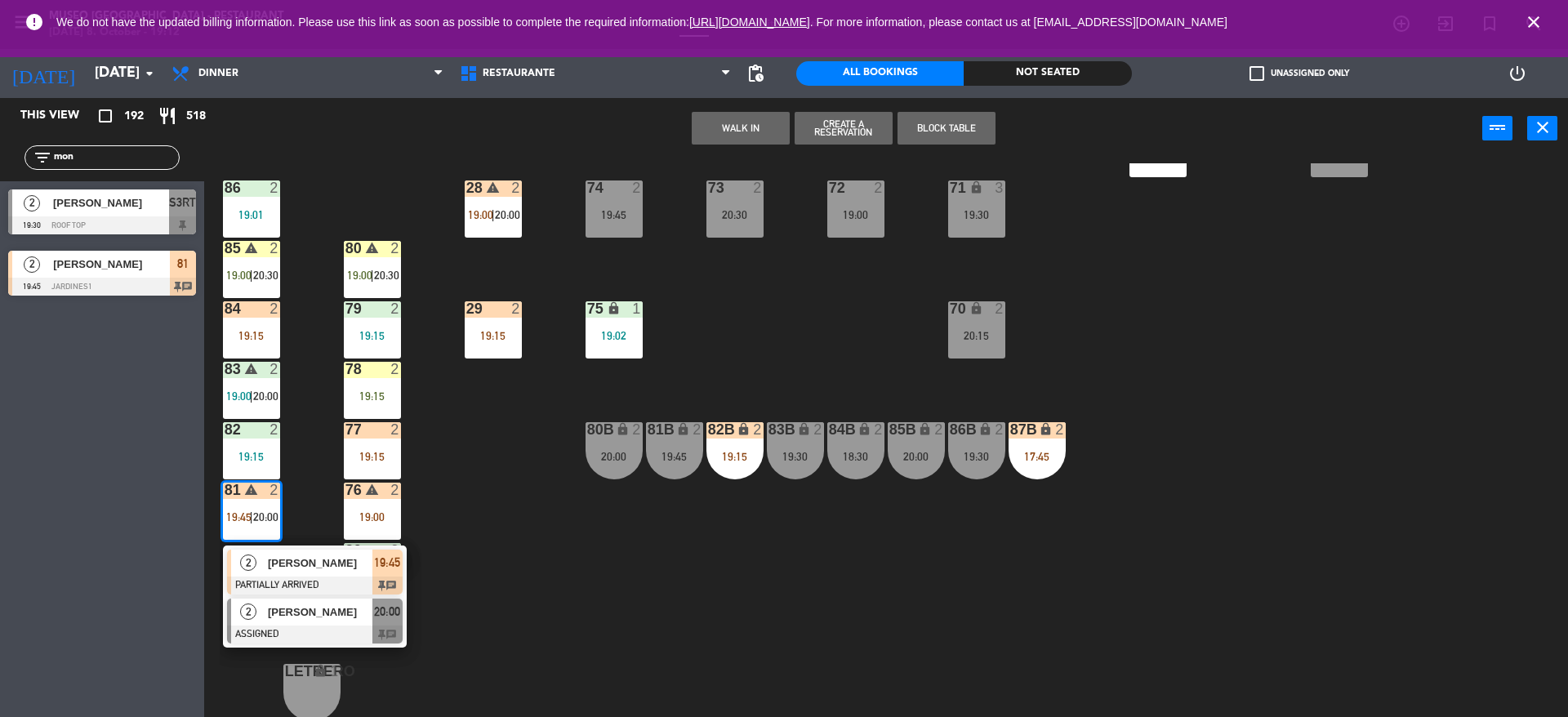
click at [297, 612] on span "[PERSON_NAME]" at bounding box center [320, 611] width 105 height 17
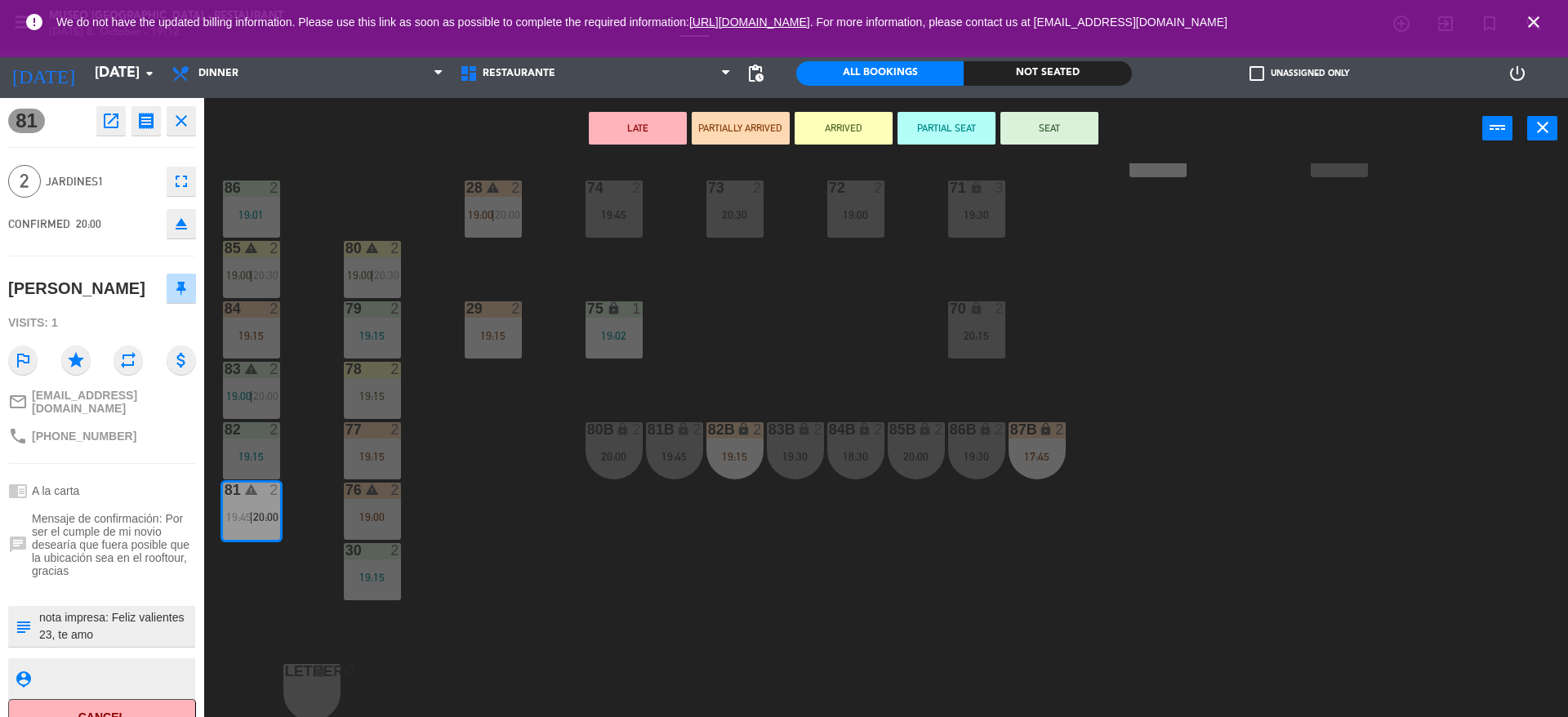
click at [317, 677] on icon "lock" at bounding box center [320, 670] width 14 height 14
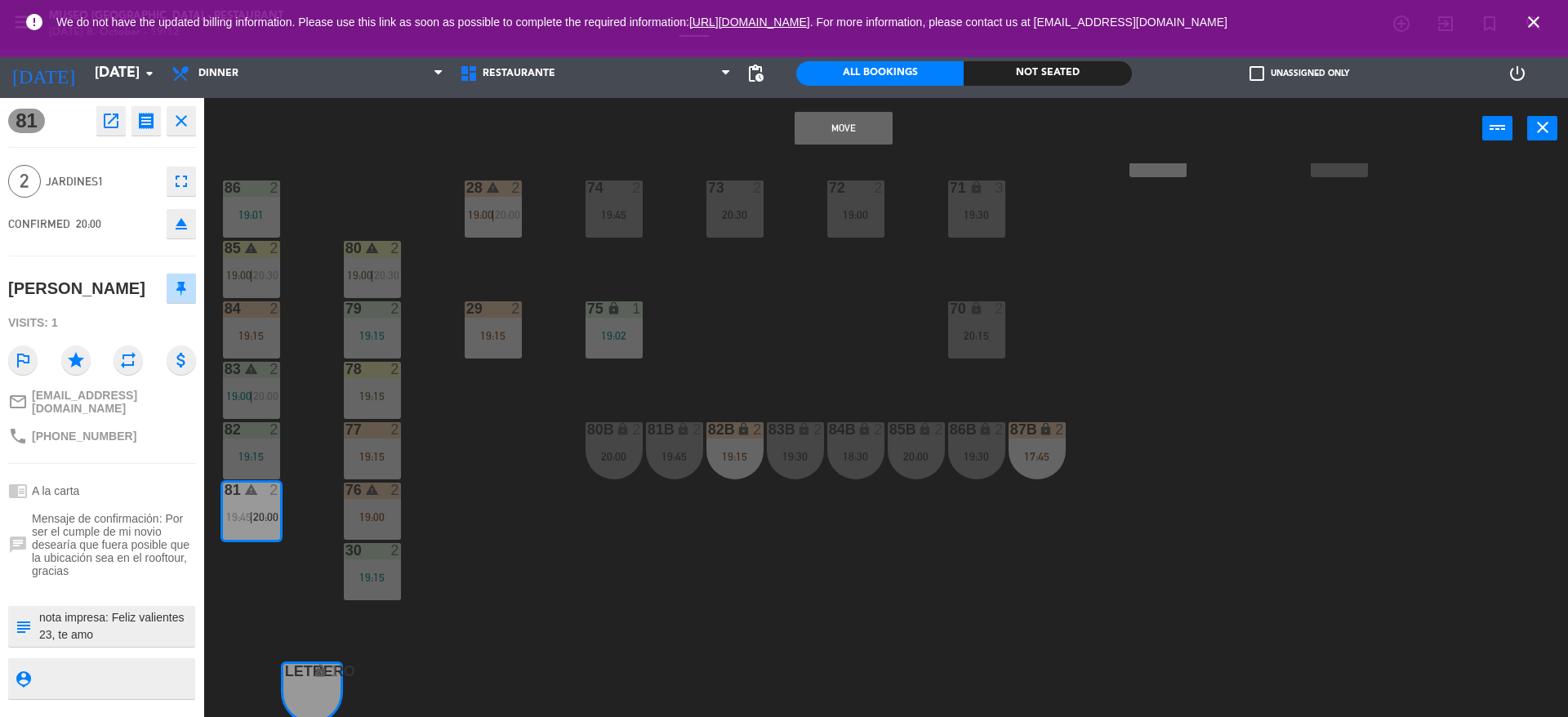
click at [829, 128] on button "Move" at bounding box center [843, 129] width 98 height 33
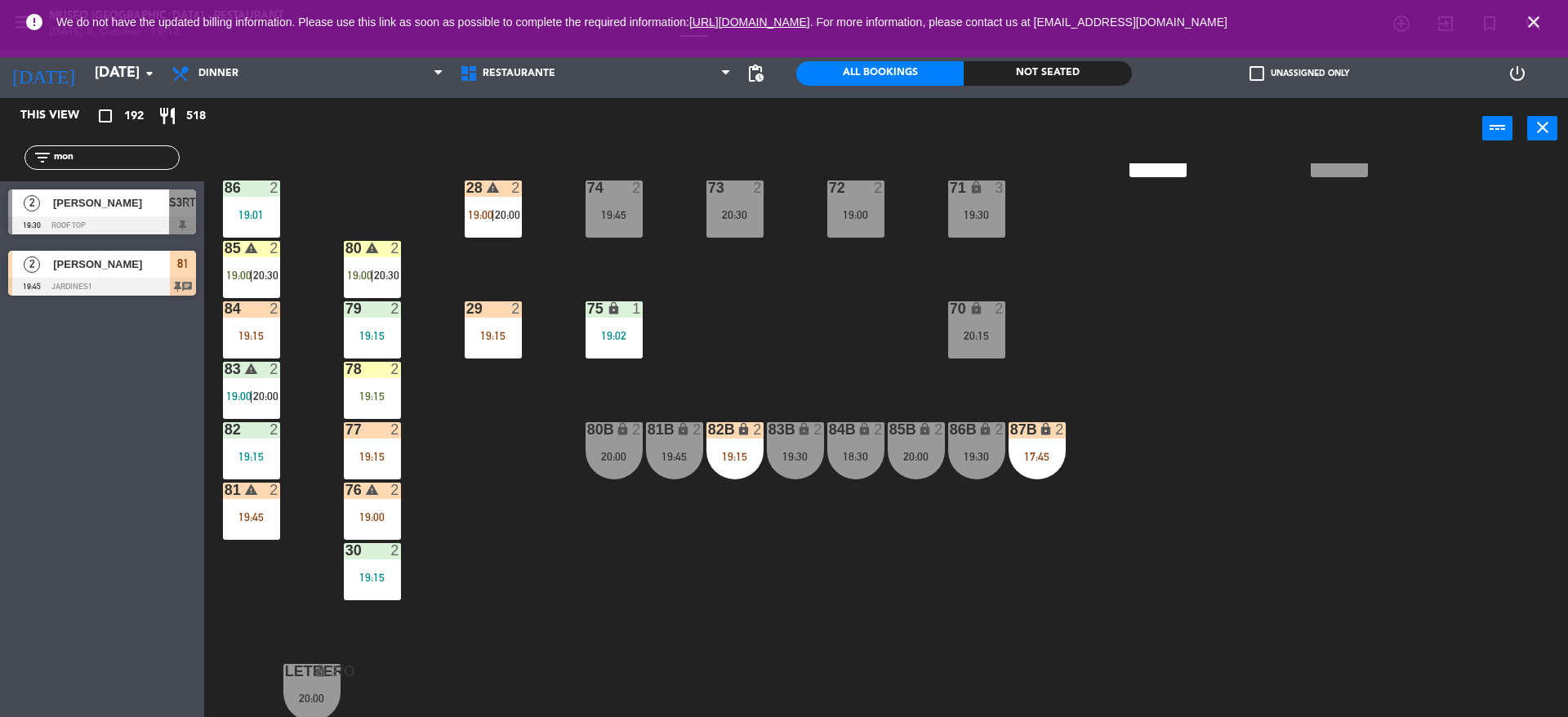
click at [246, 496] on div "warning" at bounding box center [250, 490] width 27 height 16
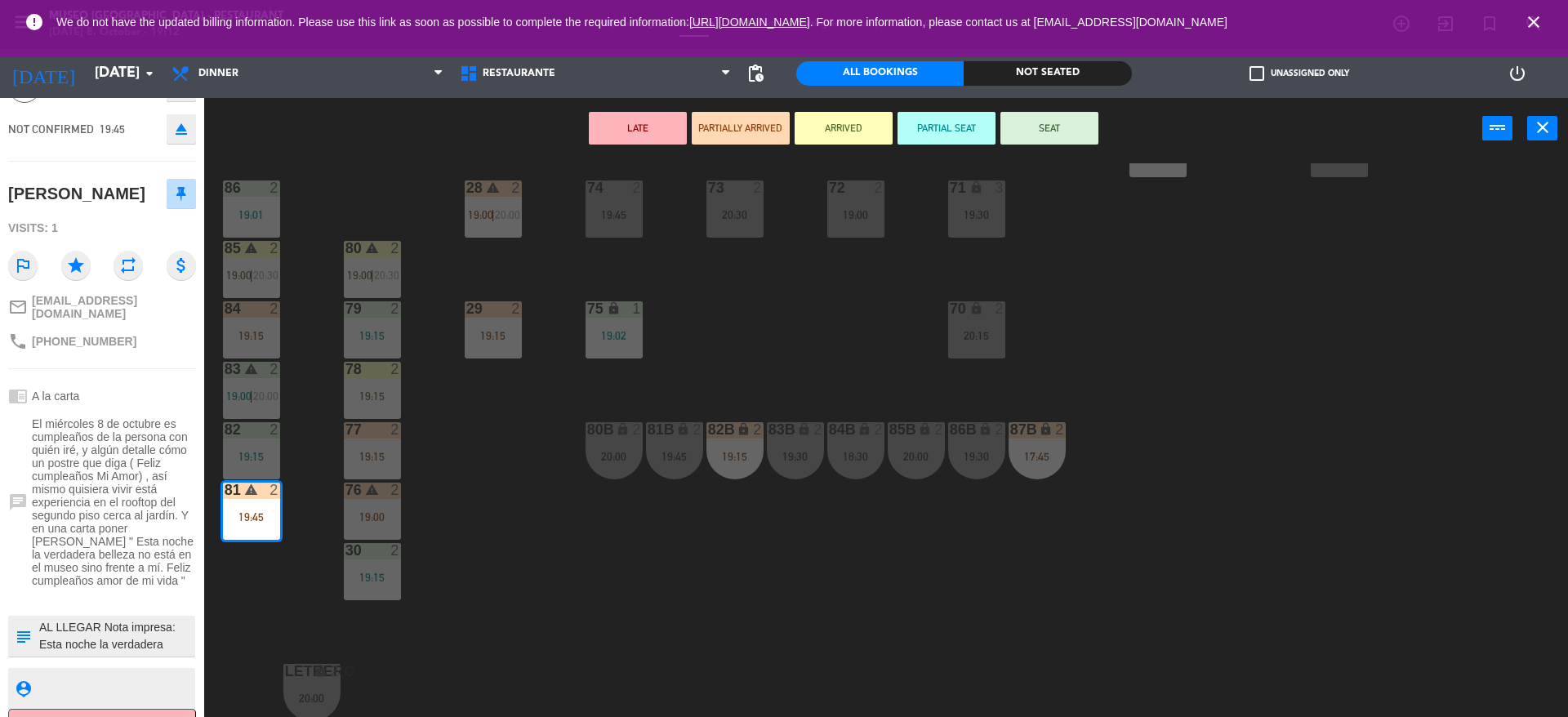
scroll to position [96, 0]
click at [167, 644] on textarea at bounding box center [116, 634] width 156 height 34
type textarea "m81 AL LLEGAR Nota impresa: Esta noche la verdadera belleza no está en el museo…"
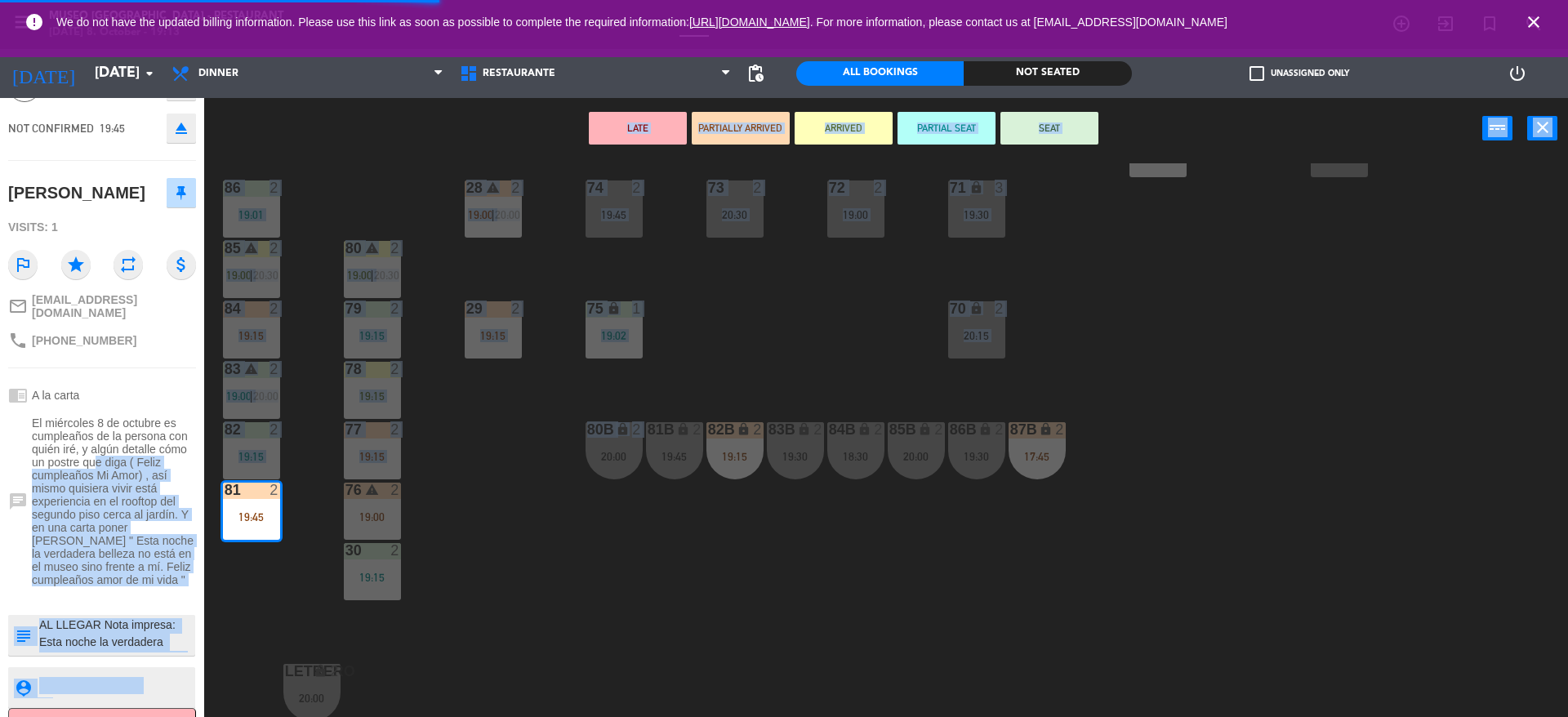
drag, startPoint x: 94, startPoint y: 475, endPoint x: 748, endPoint y: 389, distance: 659.6
click at [748, 389] on div "81 open_in_new receipt 7:45 PM [DATE] 2 people [PERSON_NAME] Table 81 EXPERIENC…" at bounding box center [784, 409] width 1568 height 622
click at [847, 130] on button "ARRIVED" at bounding box center [843, 129] width 98 height 33
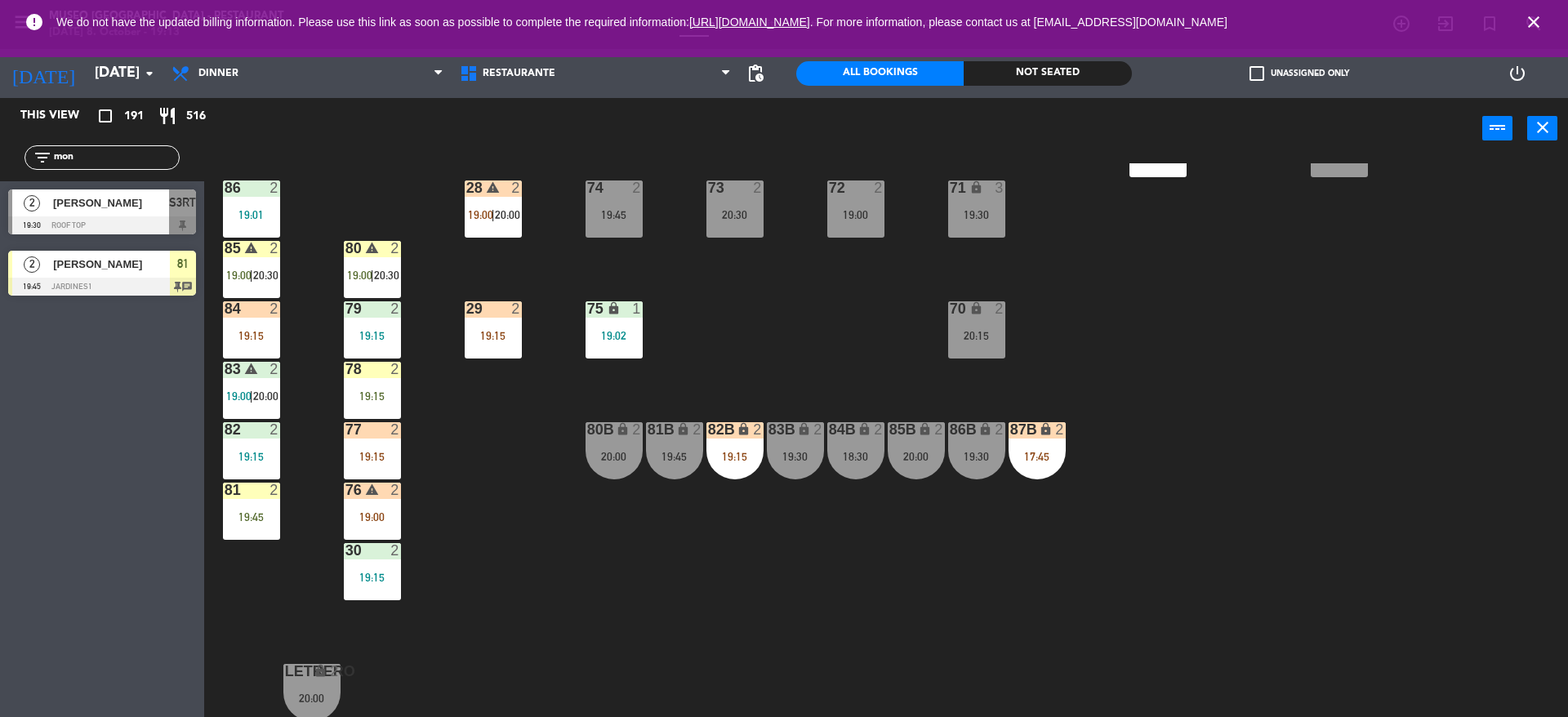
click at [222, 524] on div "44 5 20:00 49 2 19:00 54 4 19:00 64 warning 2 18:00 | 20:30 48 2 18:15 53 3 17:…" at bounding box center [894, 442] width 1348 height 557
click at [253, 562] on div "44 5 20:00 49 2 19:00 54 4 19:00 64 warning 2 18:00 | 20:30 48 2 18:15 53 3 17:…" at bounding box center [894, 442] width 1348 height 557
click at [373, 392] on div "19:15" at bounding box center [372, 395] width 57 height 11
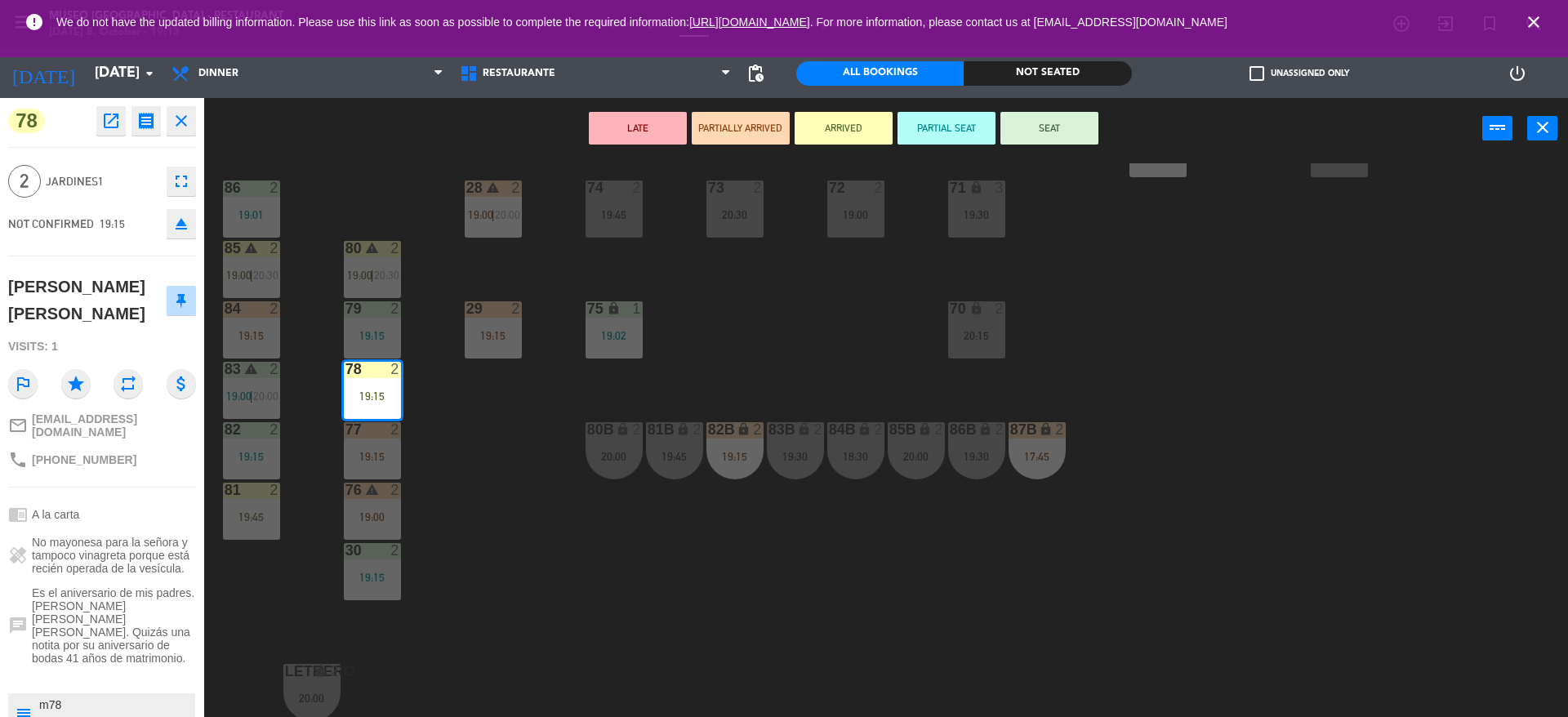
click at [525, 486] on div "44 5 20:00 49 2 19:00 54 4 19:00 64 warning 2 18:00 | 20:30 48 2 18:15 53 3 17:…" at bounding box center [894, 442] width 1348 height 557
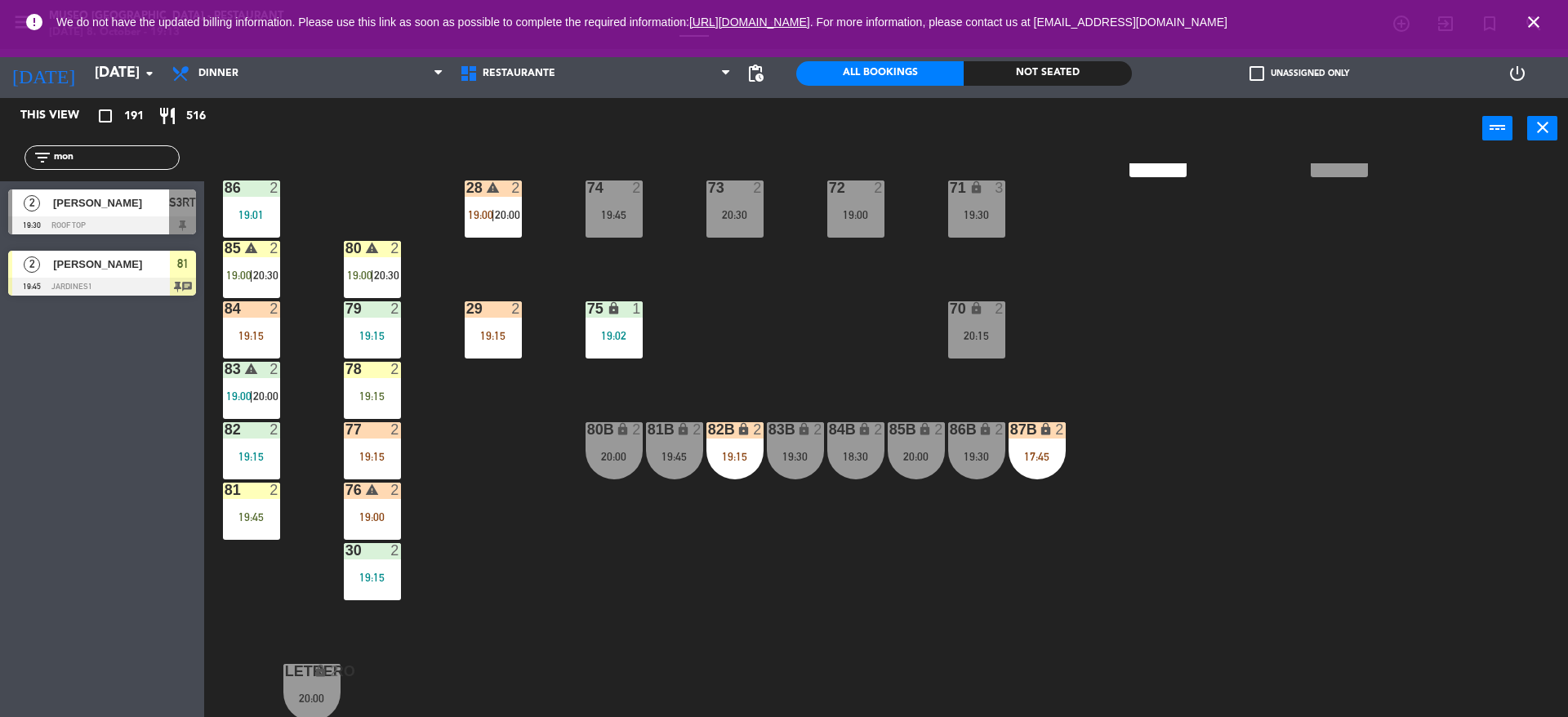
click at [268, 261] on div "85 warning 2 19:00 | 20:30" at bounding box center [251, 269] width 57 height 57
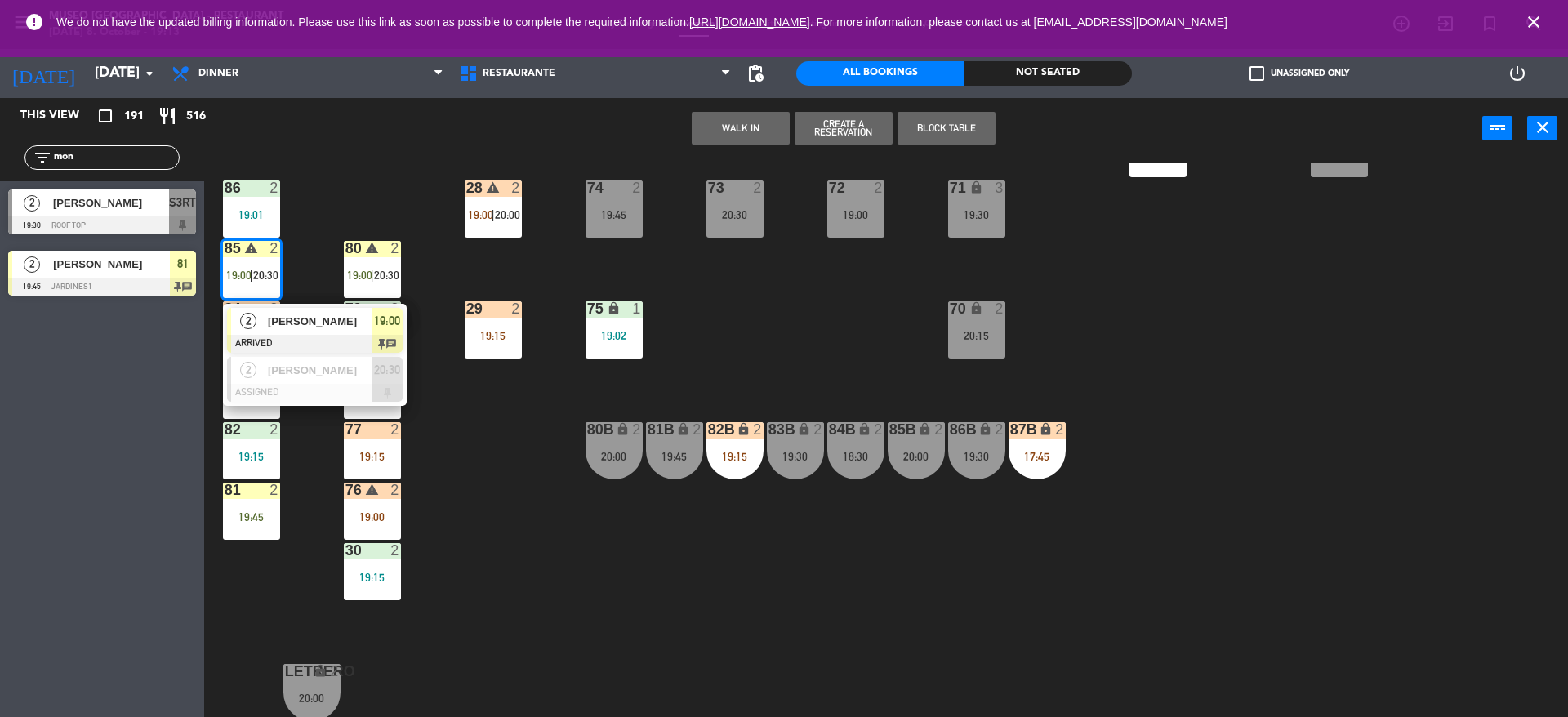
click at [273, 309] on div "[PERSON_NAME]" at bounding box center [318, 321] width 106 height 27
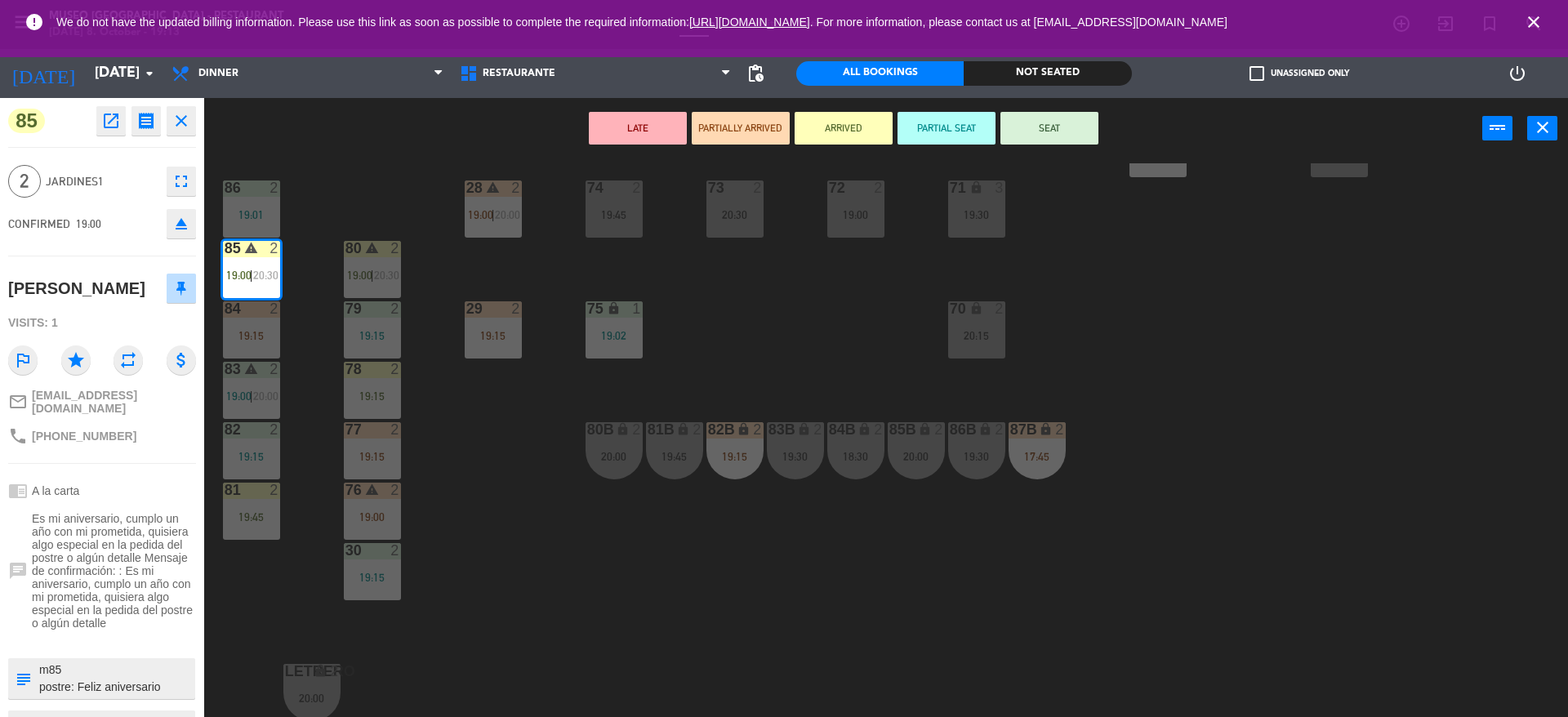
scroll to position [55, 0]
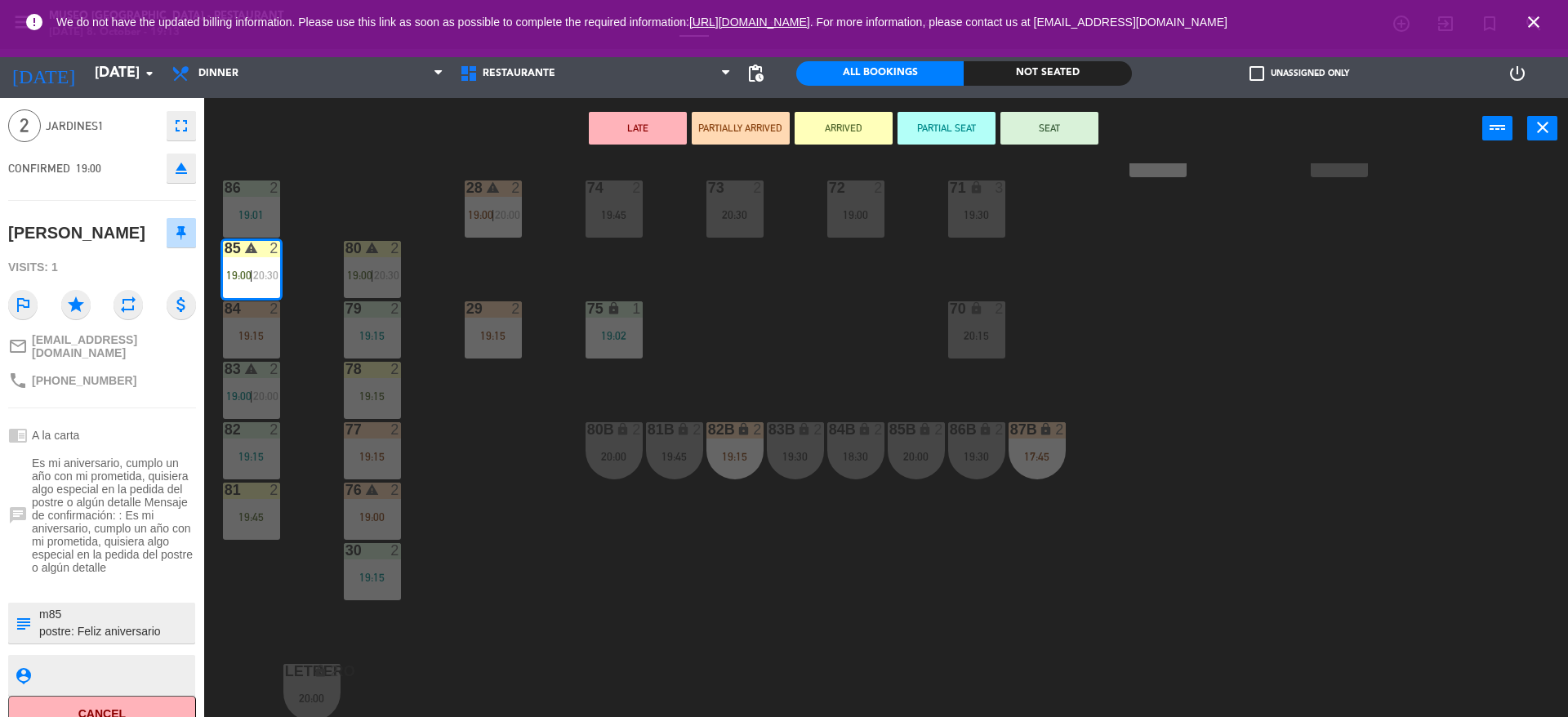
click at [133, 640] on textarea at bounding box center [116, 622] width 156 height 34
type textarea "m85 postre: Feliz aniversario falta avisar el postre"
click at [86, 246] on div "[PERSON_NAME]" at bounding box center [76, 233] width 137 height 27
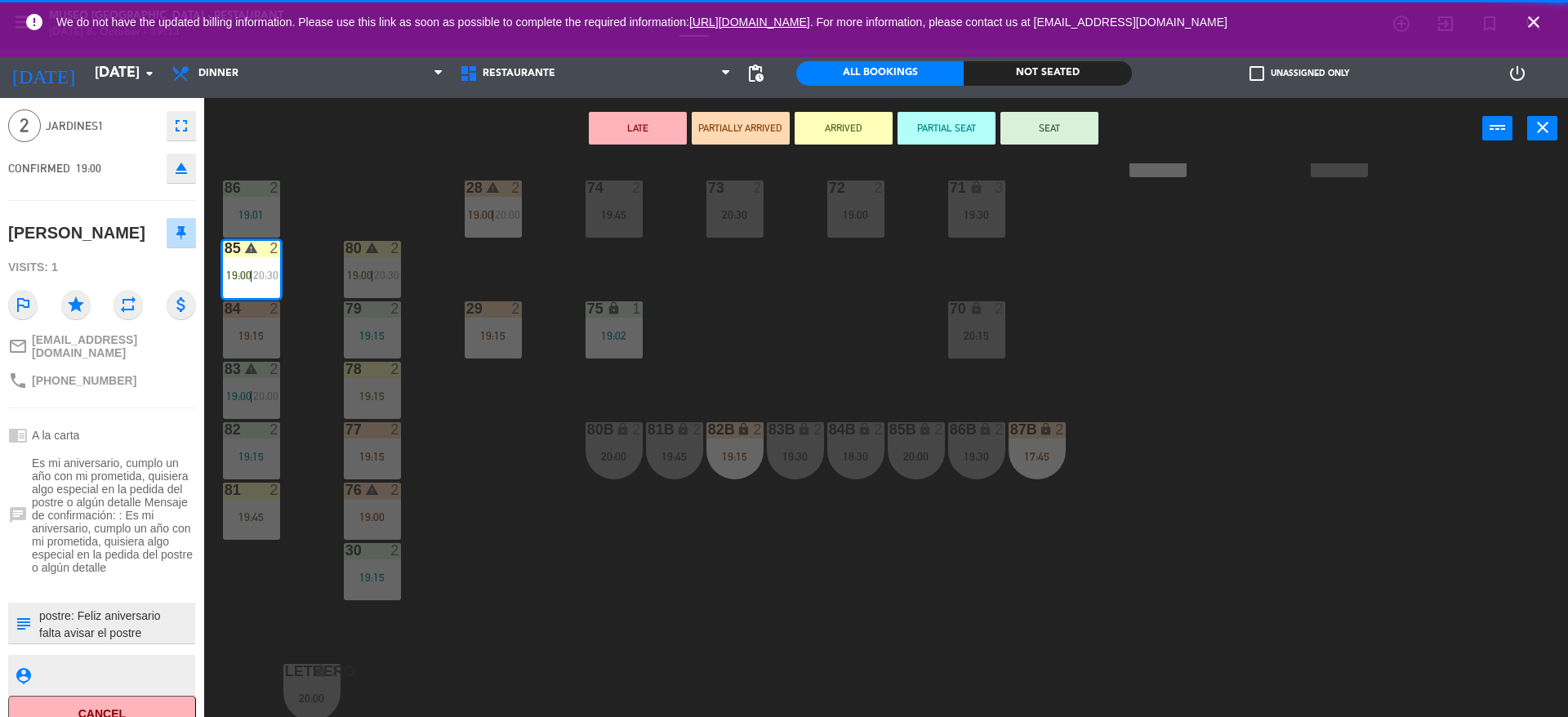
click at [531, 474] on div "44 5 20:00 49 2 19:00 54 4 19:00 64 warning 2 18:00 | 20:30 48 2 18:15 53 3 17:…" at bounding box center [894, 442] width 1348 height 557
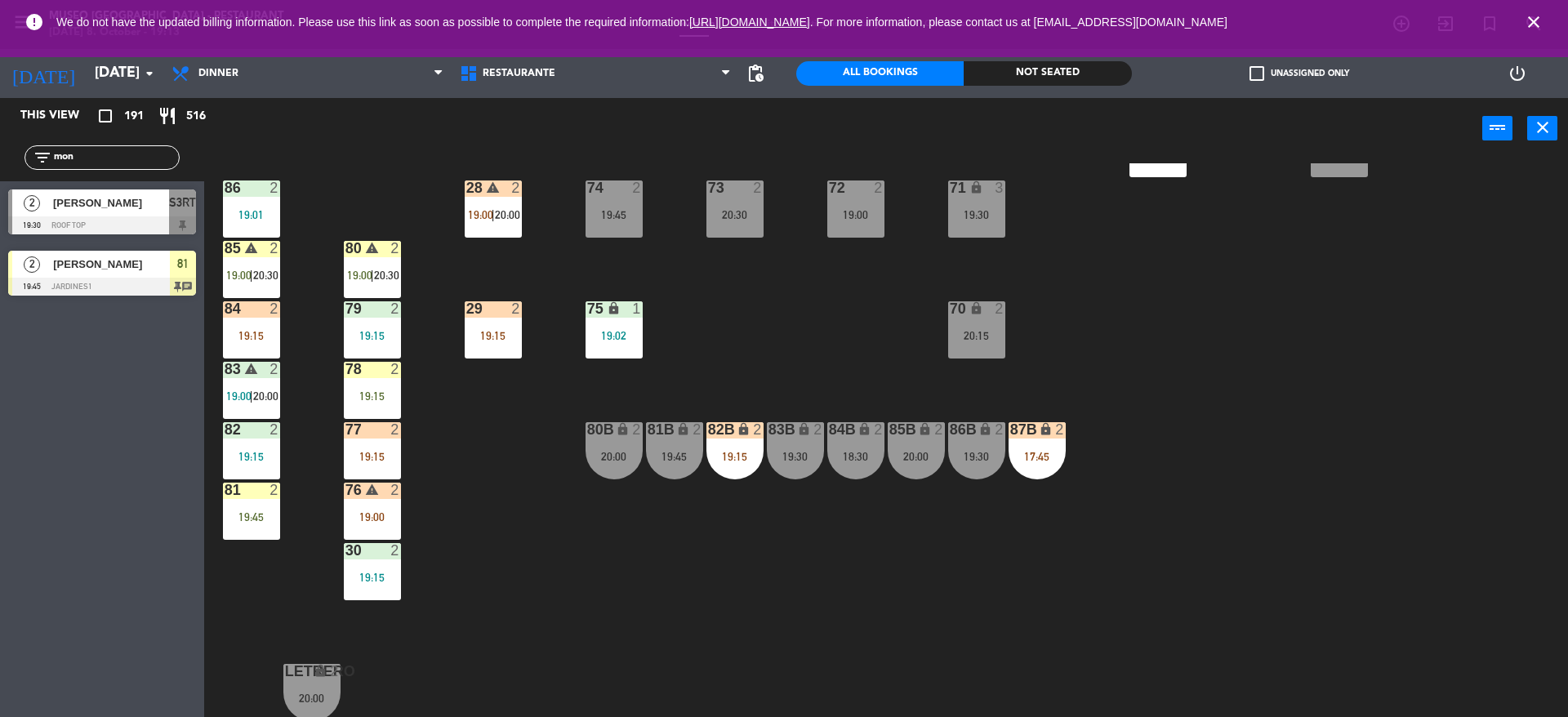
click at [383, 286] on div "80 warning 2 19:00 | 20:30" at bounding box center [372, 269] width 57 height 57
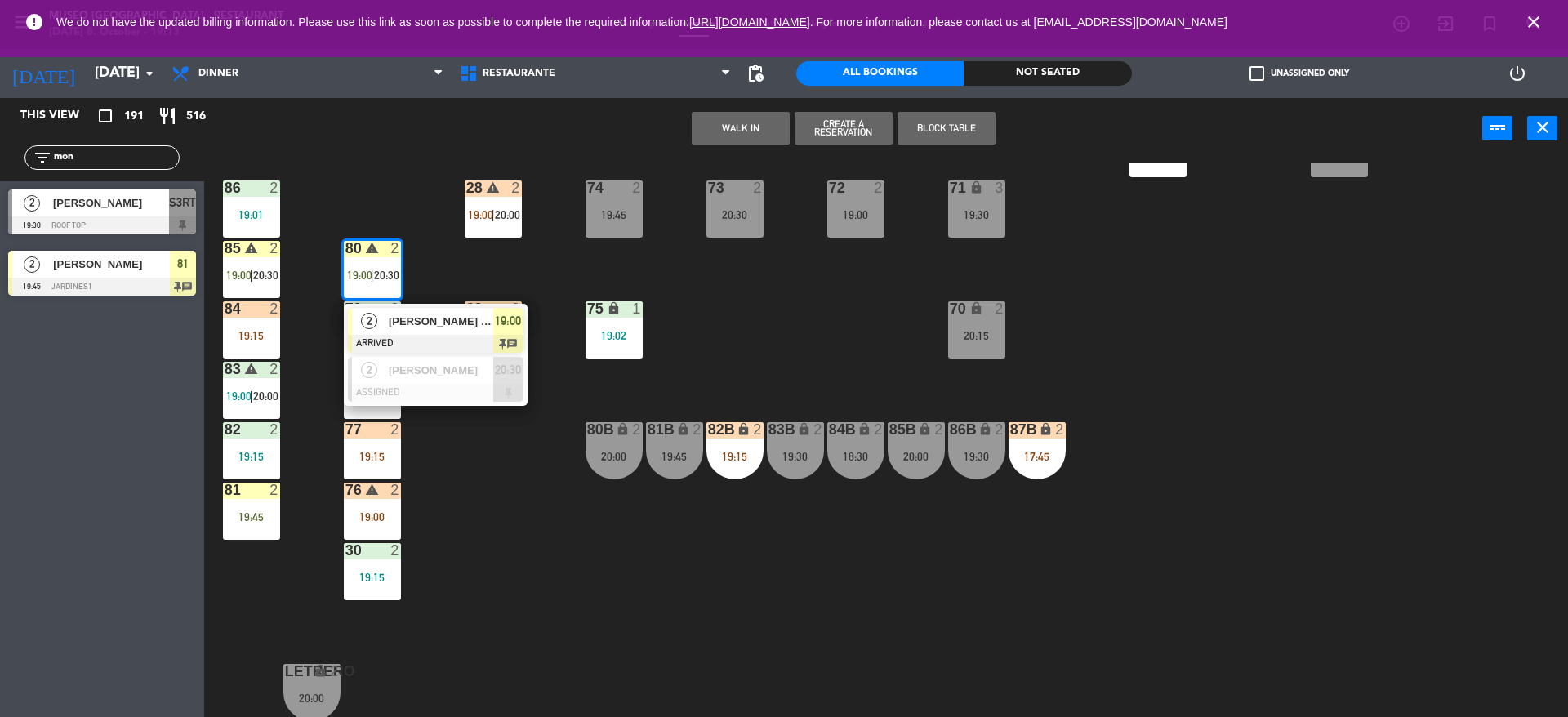
click at [389, 321] on span "[PERSON_NAME] [PERSON_NAME]" at bounding box center [441, 321] width 105 height 17
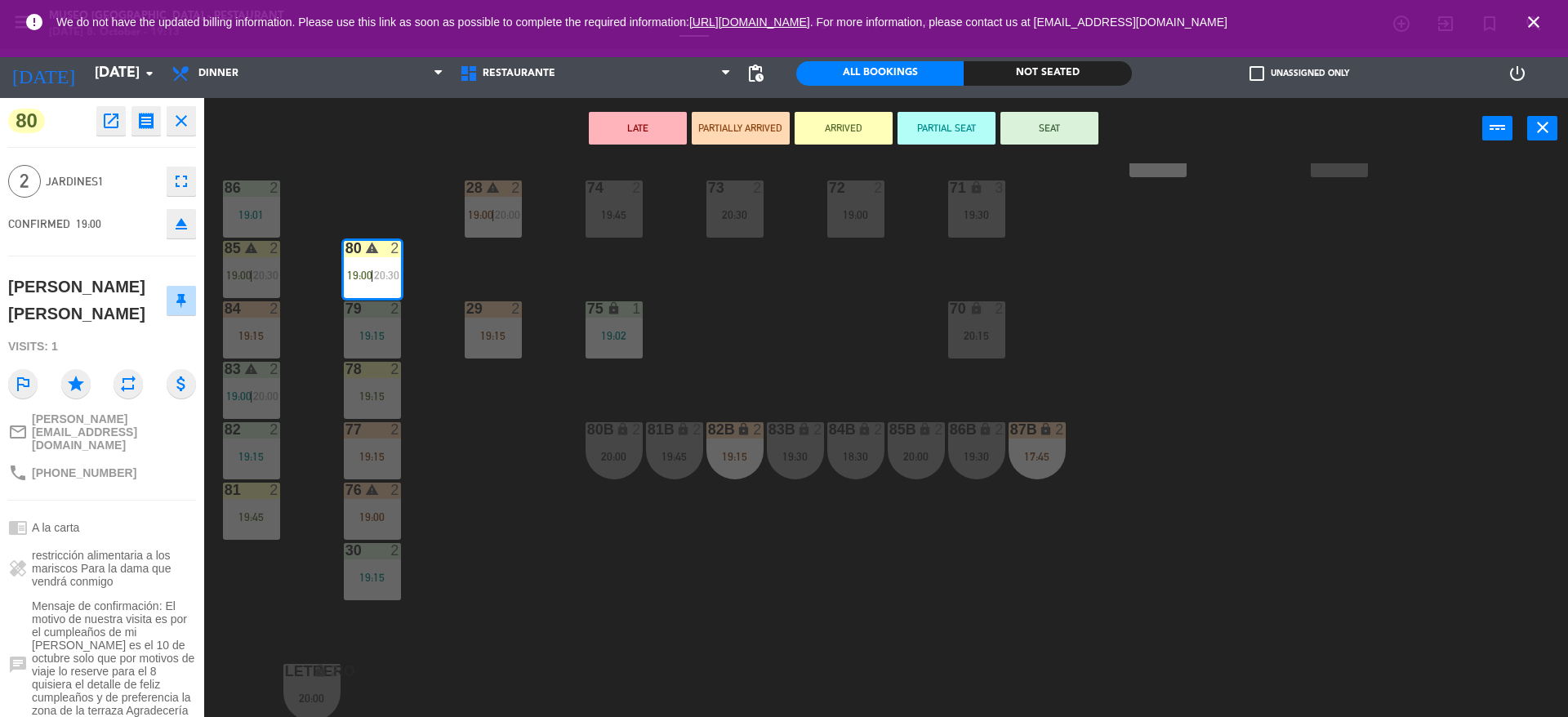
scroll to position [147, 0]
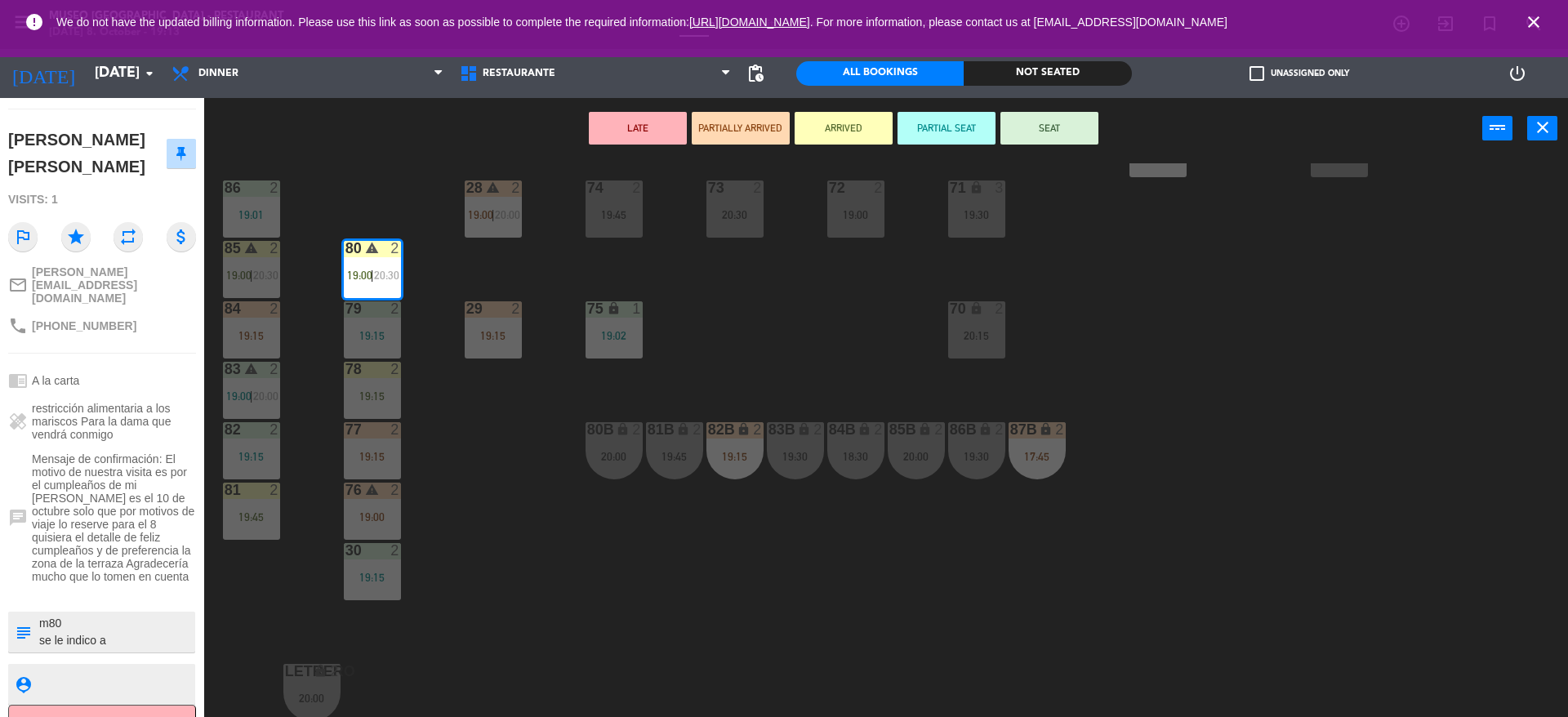
click at [136, 615] on textarea at bounding box center [116, 632] width 156 height 34
click at [550, 470] on div "44 5 20:00 49 2 19:00 54 4 19:00 64 warning 2 18:00 | 20:30 48 2 18:15 53 3 17:…" at bounding box center [894, 442] width 1348 height 557
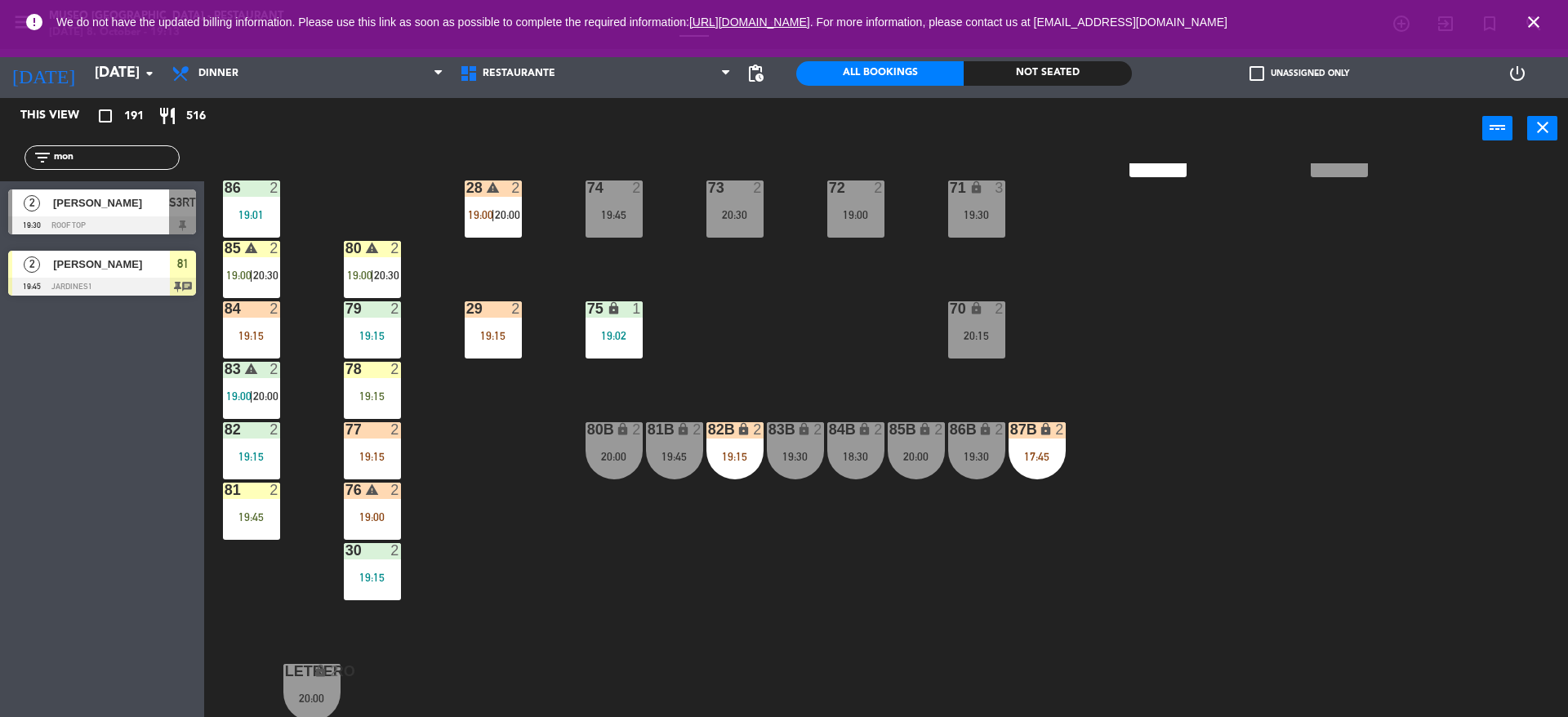
click at [252, 254] on icon "warning" at bounding box center [250, 247] width 14 height 14
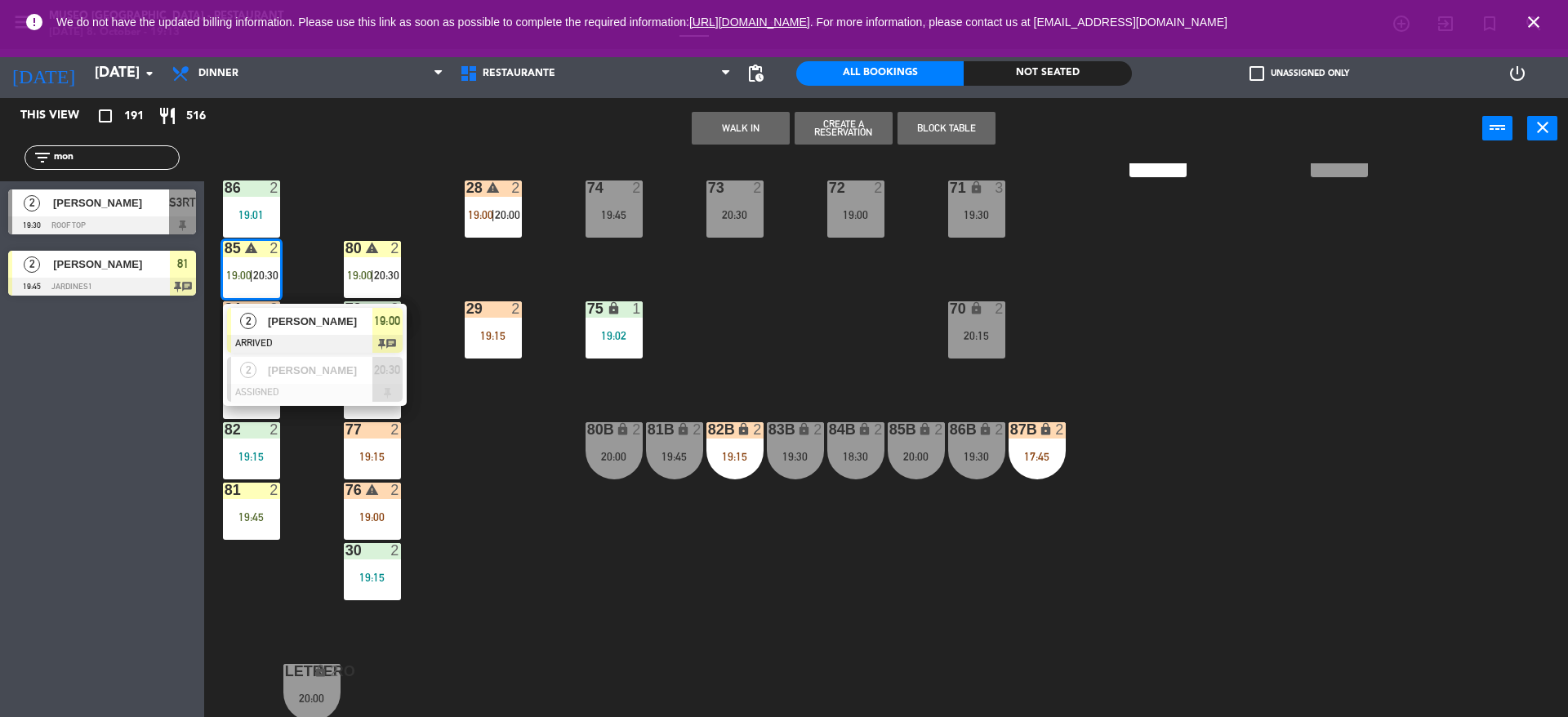
click at [273, 315] on span "[PERSON_NAME]" at bounding box center [320, 321] width 105 height 17
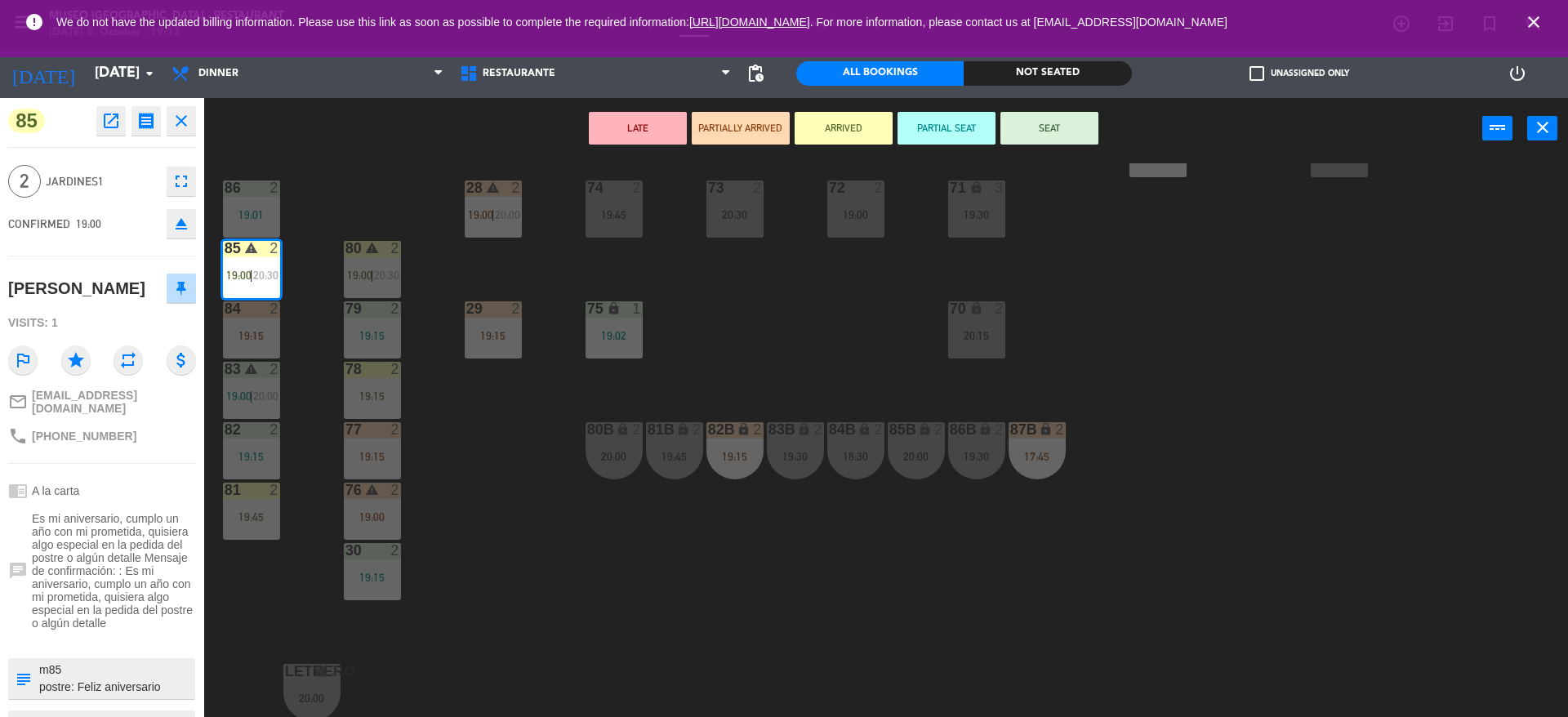
click at [147, 689] on textarea at bounding box center [116, 677] width 156 height 34
type textarea "m85 postre: Feliz aniversario se le indico a [PERSON_NAME]"
click at [149, 211] on div "CONFIRMED 19:00 eject" at bounding box center [102, 223] width 188 height 40
click at [361, 221] on div "44 5 20:00 49 2 19:00 54 4 19:00 64 warning 2 18:00 | 20:30 48 2 18:15 53 3 17:…" at bounding box center [894, 442] width 1348 height 557
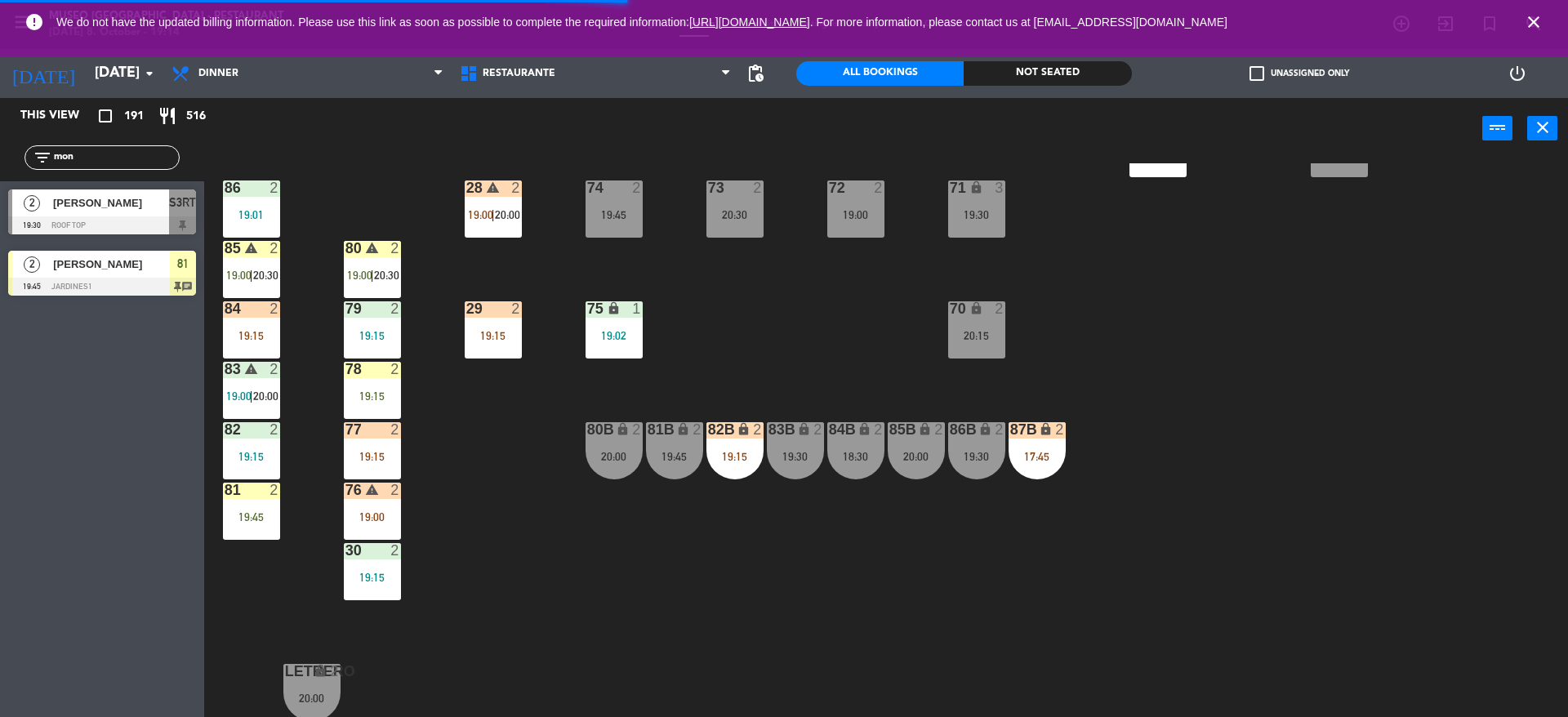
click at [103, 278] on div at bounding box center [102, 287] width 188 height 18
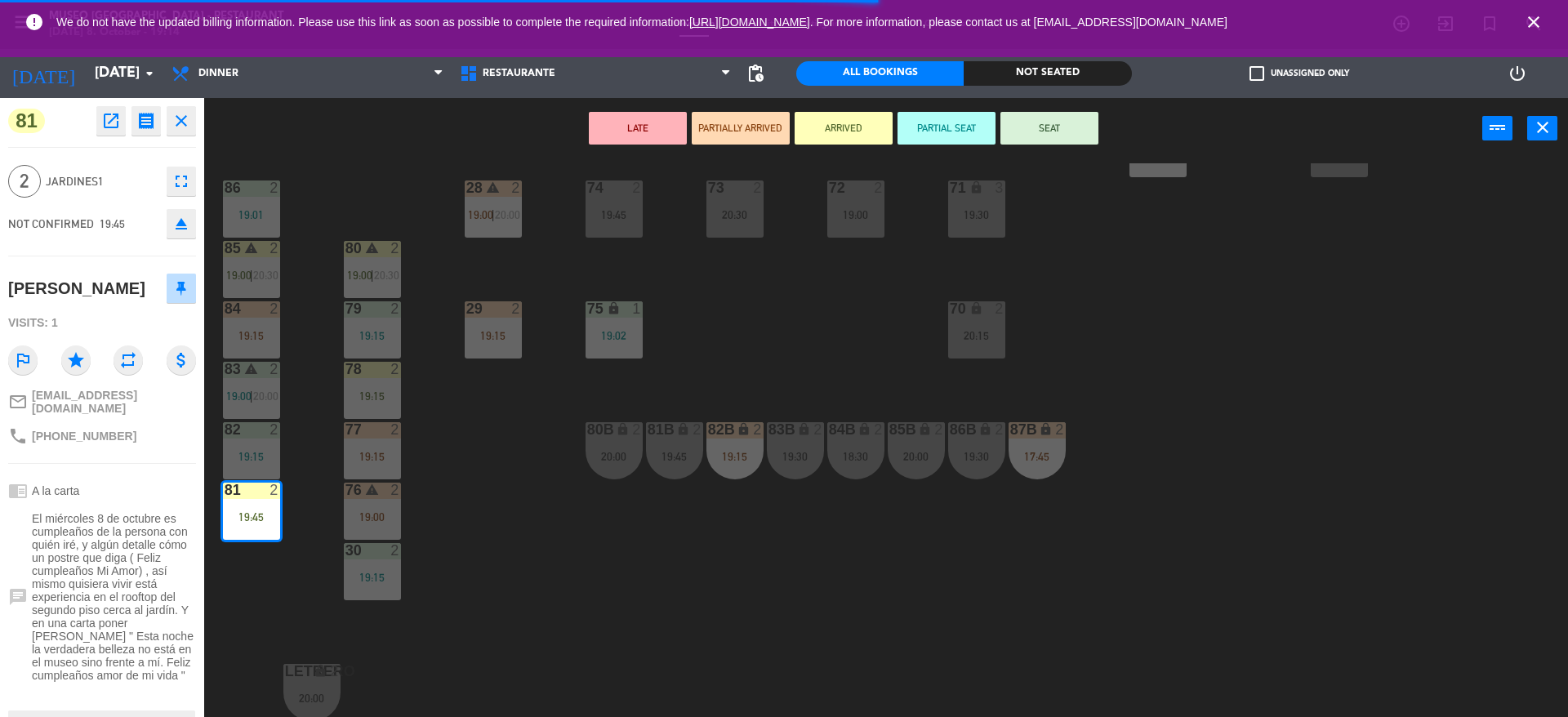
scroll to position [149, 0]
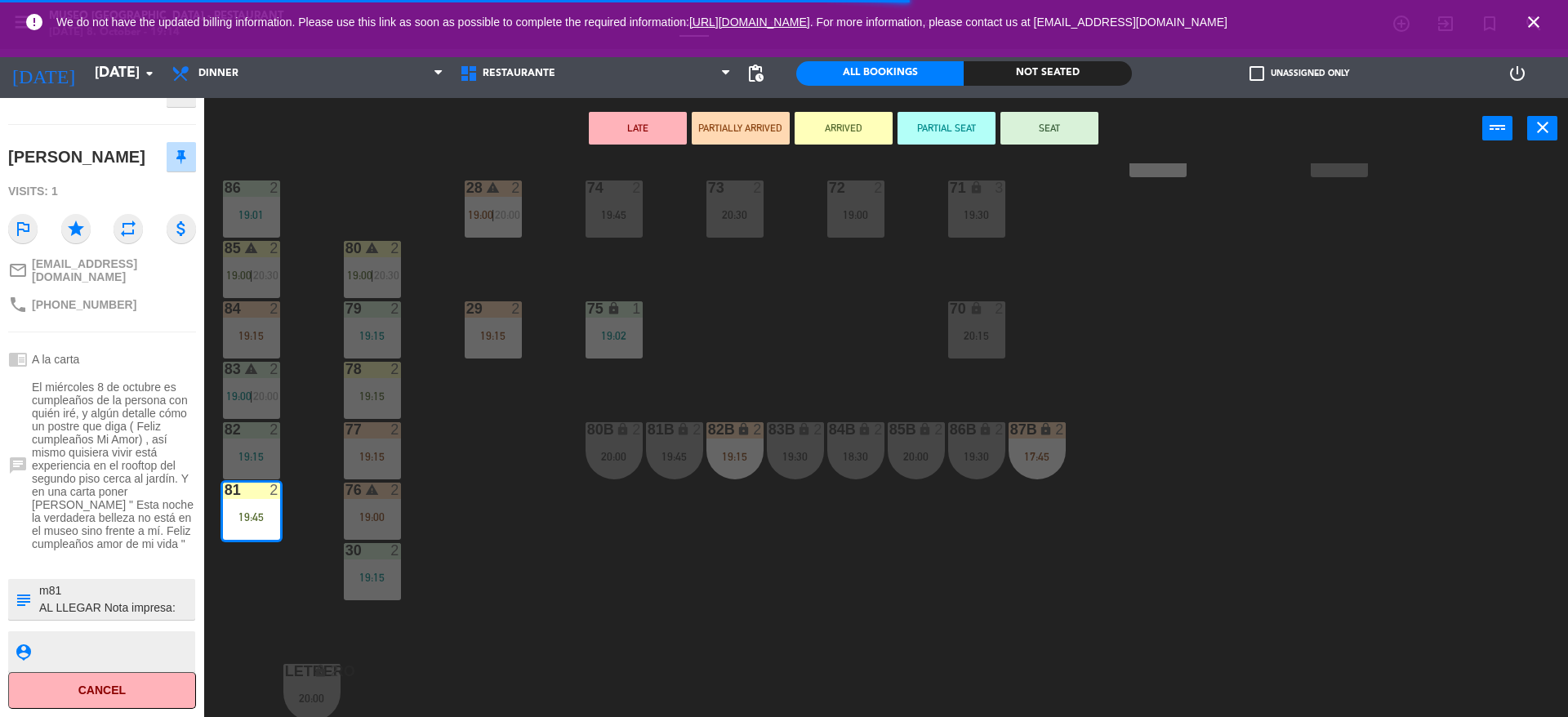
click at [564, 644] on div "44 5 20:00 49 2 19:00 54 4 19:00 64 warning 2 18:00 | 20:30 48 2 18:15 53 3 17:…" at bounding box center [894, 442] width 1348 height 557
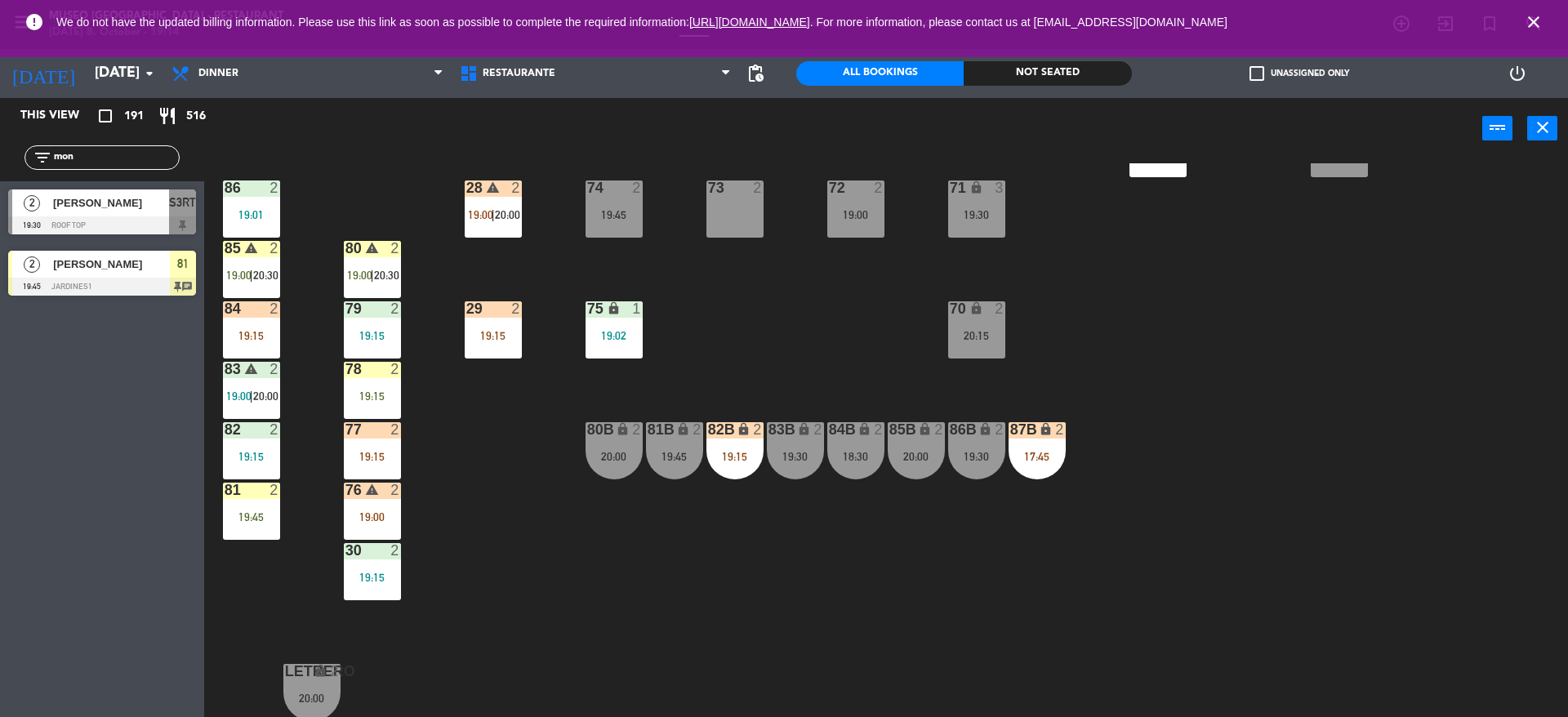
drag, startPoint x: 111, startPoint y: 154, endPoint x: 40, endPoint y: 154, distance: 71.0
click at [40, 154] on div "filter_list mon" at bounding box center [102, 157] width 155 height 25
click at [40, 154] on icon "filter_list" at bounding box center [42, 157] width 19 height 19
click at [125, 157] on input "mon" at bounding box center [116, 158] width 127 height 18
type input "m"
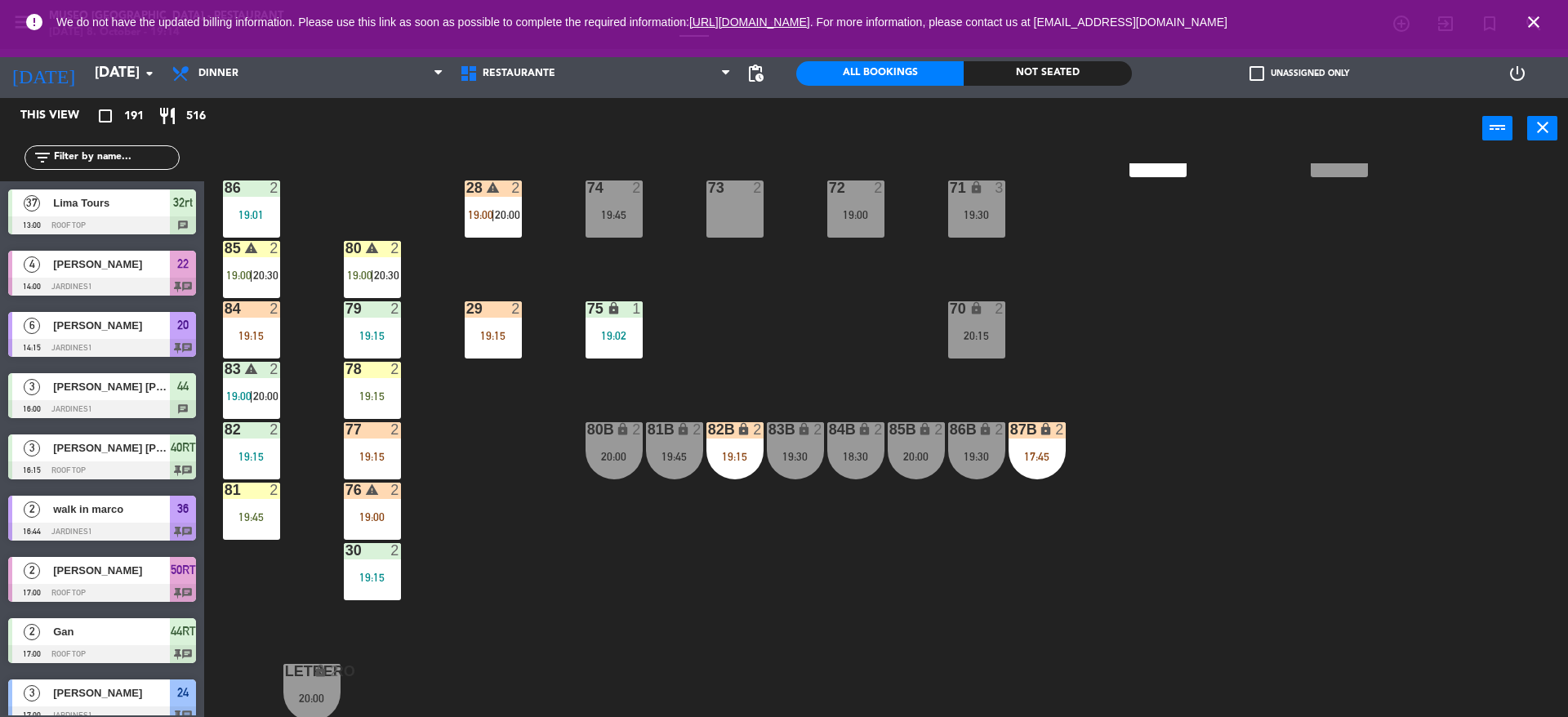
click at [160, 165] on input "text" at bounding box center [116, 158] width 127 height 18
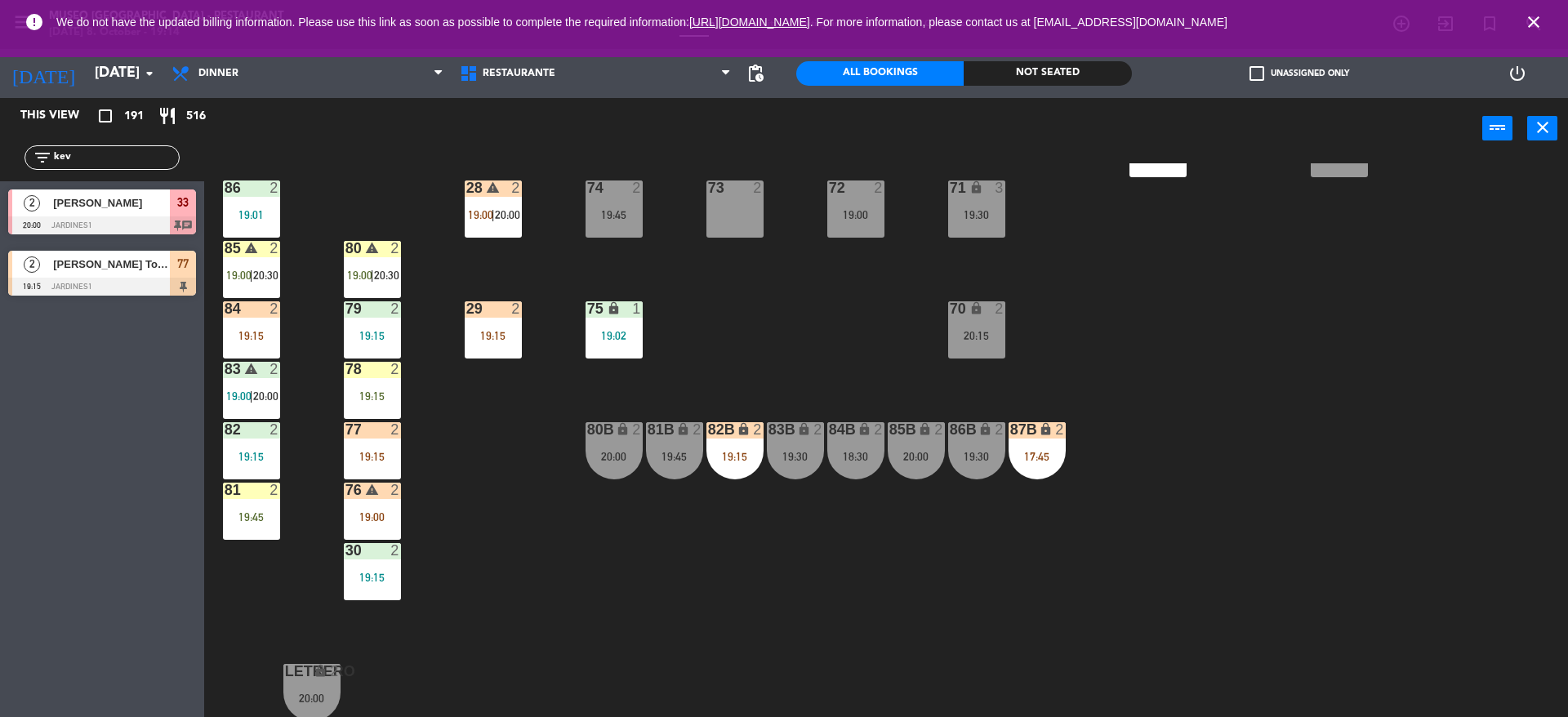
type input "kev"
click at [90, 456] on div "This view crop_square 191 restaurant 516 filter_list kev 2 [PERSON_NAME] 20:00 …" at bounding box center [102, 407] width 204 height 619
click at [120, 278] on div at bounding box center [102, 287] width 188 height 18
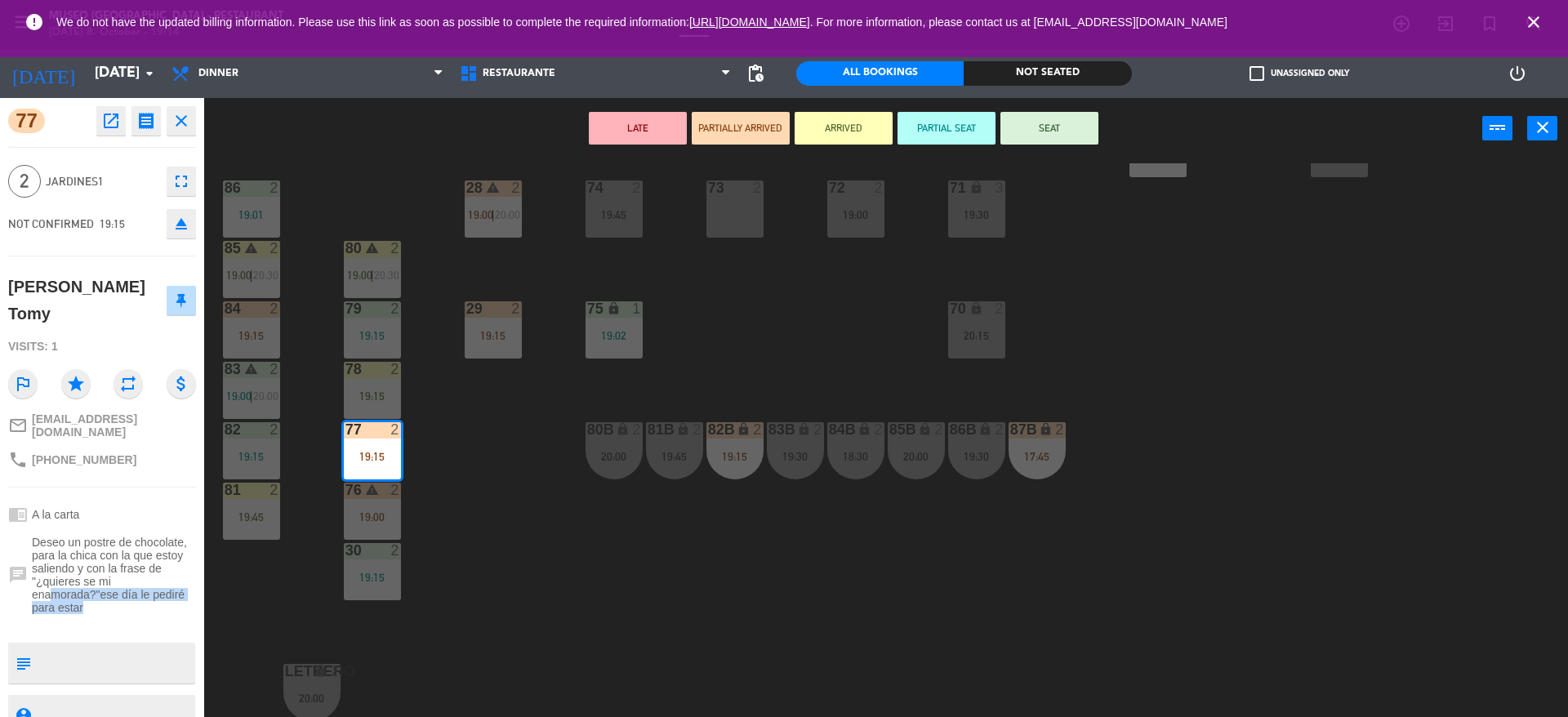
drag, startPoint x: 119, startPoint y: 620, endPoint x: 34, endPoint y: 569, distance: 99.1
click at [34, 569] on div "77 open_in_new receipt 7:15 PM [DATE] 2 people [PERSON_NAME] Tomy Table 77 EXPE…" at bounding box center [102, 407] width 204 height 619
click at [86, 655] on textarea at bounding box center [116, 662] width 156 height 34
type textarea "m77"
click at [85, 205] on div "NOT CONFIRMED 19:15 eject" at bounding box center [102, 223] width 188 height 40
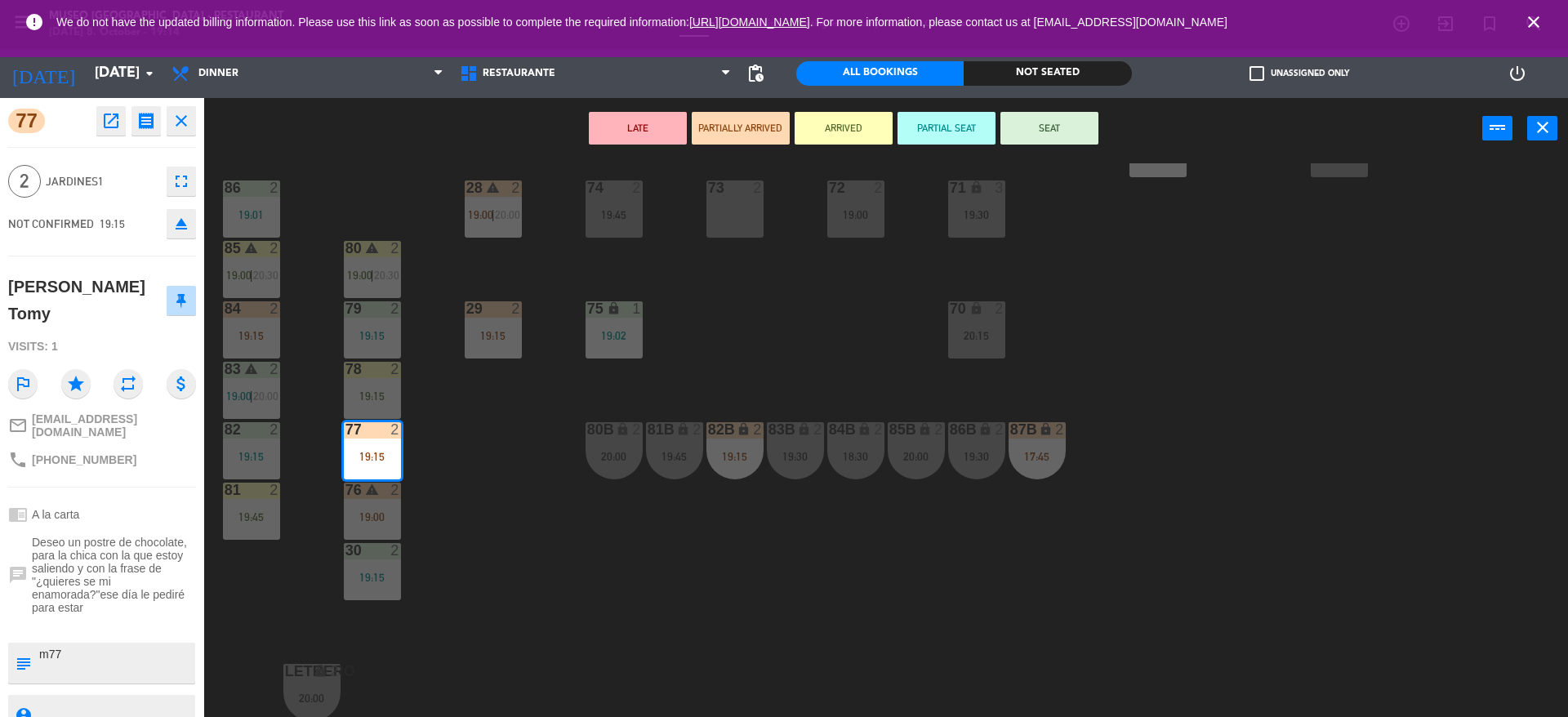
click at [846, 134] on button "ARRIVED" at bounding box center [843, 129] width 98 height 33
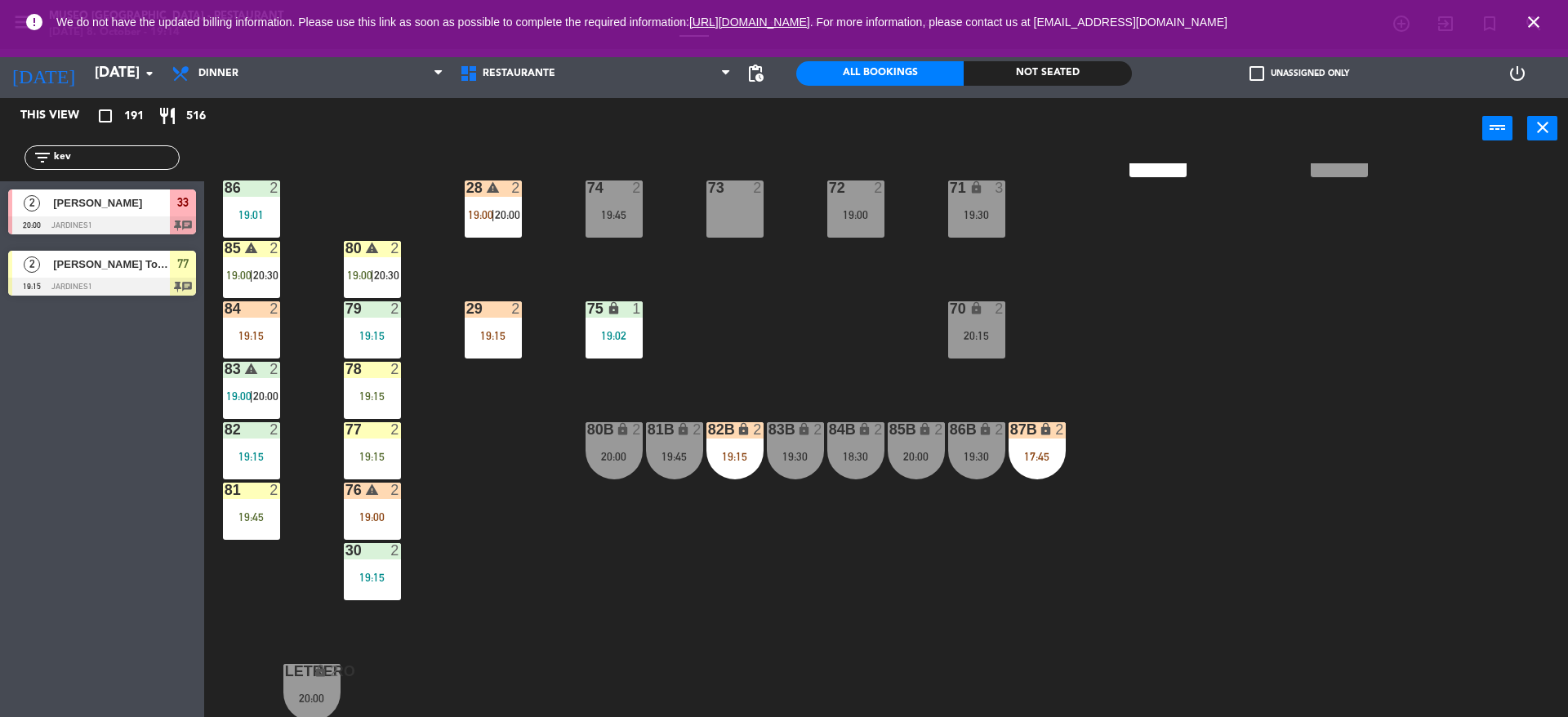
drag, startPoint x: 90, startPoint y: 159, endPoint x: 0, endPoint y: 145, distance: 91.1
click at [0, 145] on div "filter_list kev" at bounding box center [102, 157] width 204 height 47
type input "[PERSON_NAME]"
click at [66, 267] on span "Angel [PERSON_NAME]" at bounding box center [111, 264] width 117 height 17
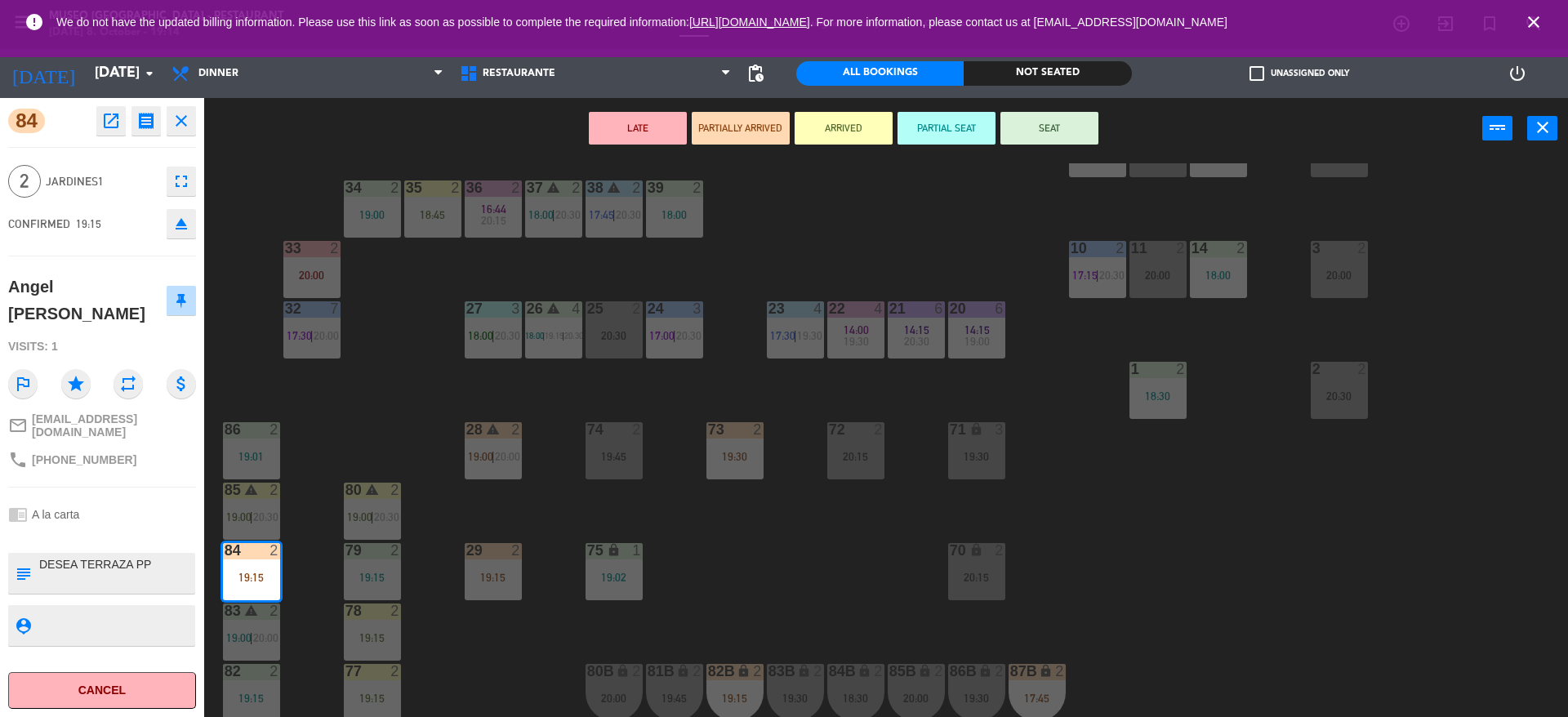
scroll to position [430, 0]
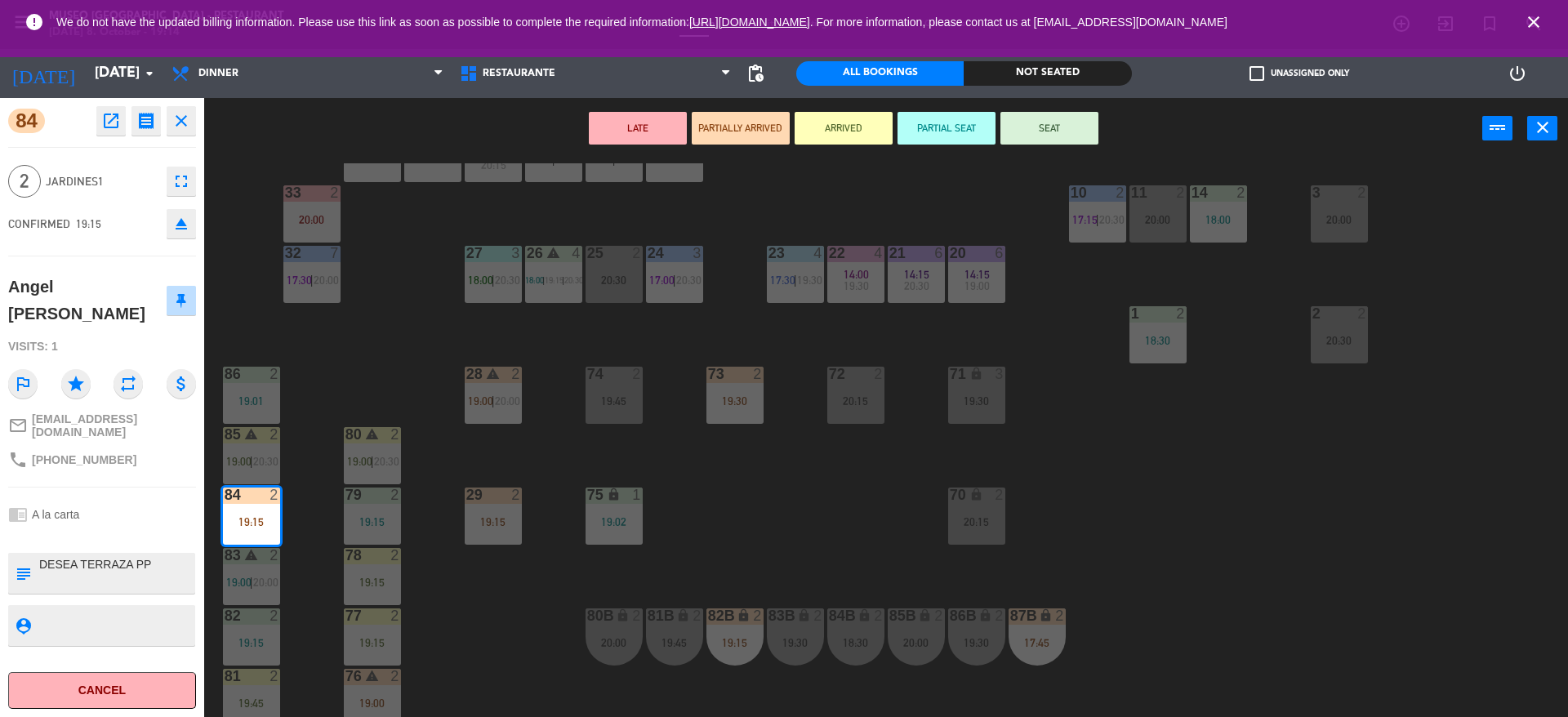
click at [99, 581] on textarea at bounding box center [116, 573] width 156 height 34
type textarea "m84 DESEA TERRAZA PP"
click at [133, 185] on span "Jardines1" at bounding box center [102, 181] width 113 height 18
click at [484, 400] on span "19:00" at bounding box center [481, 401] width 26 height 13
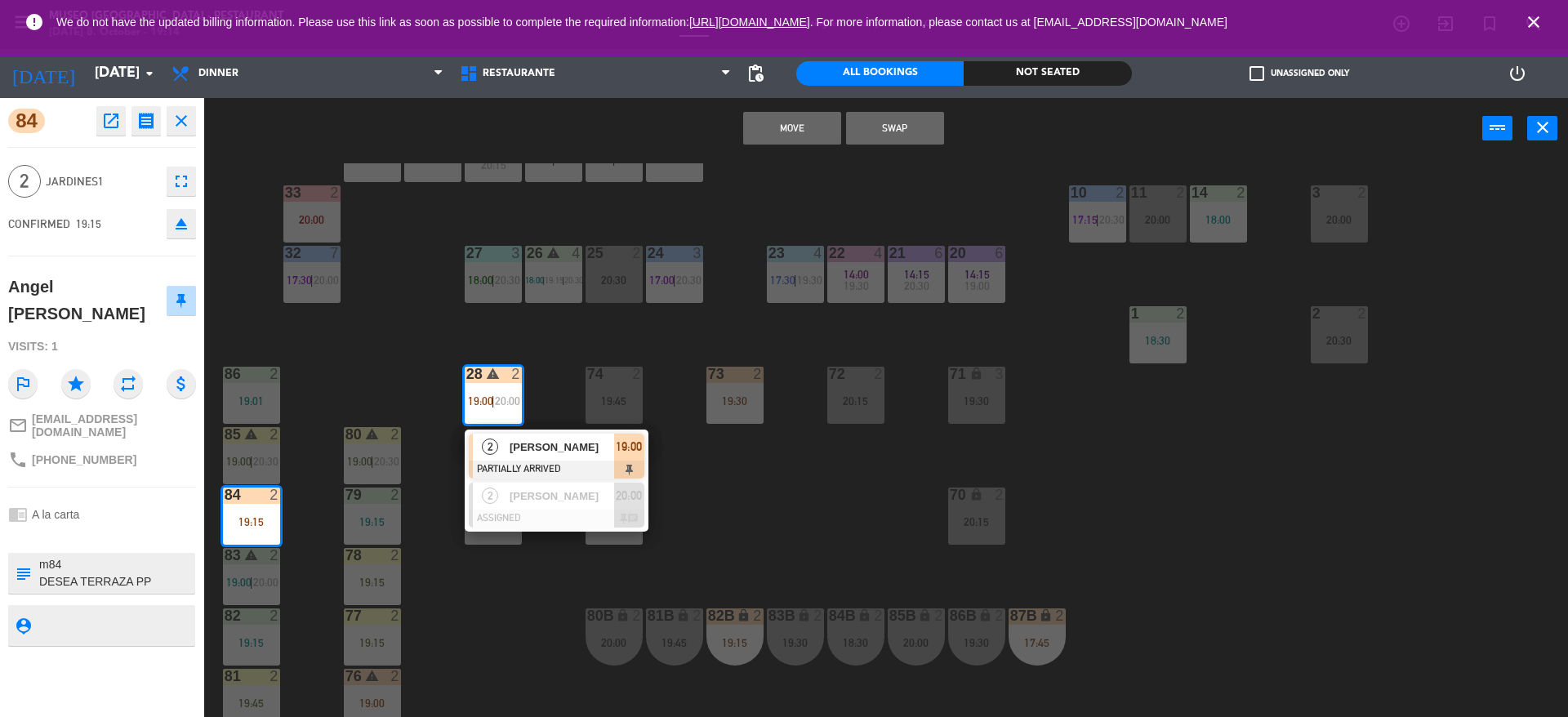
click at [399, 392] on div "44 5 20:00 49 2 19:00 54 4 19:00 64 warning 2 18:00 48 2 18:15 53 3 17:30 | 20:…" at bounding box center [894, 442] width 1348 height 557
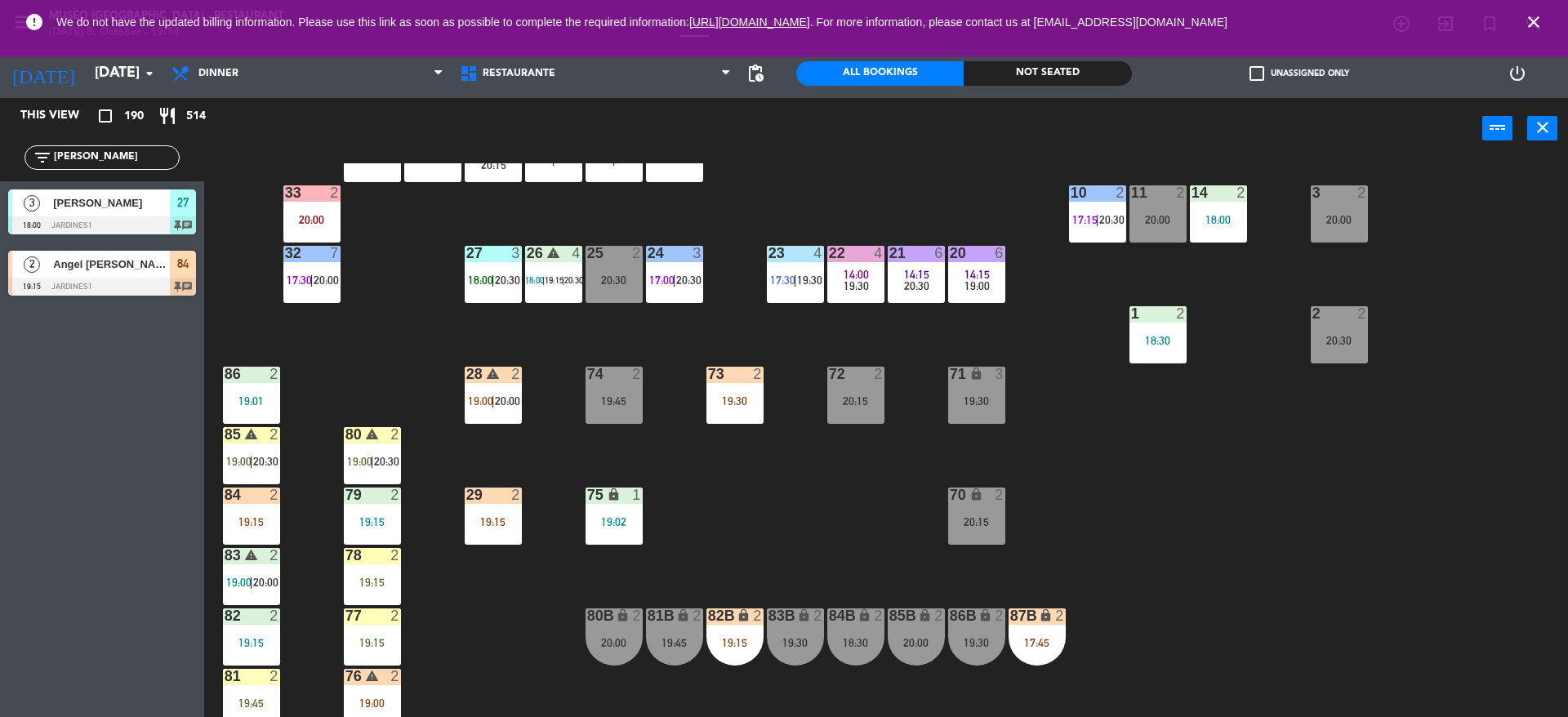
click at [390, 450] on div "80 warning 2 19:00 | 20:30" at bounding box center [372, 455] width 57 height 57
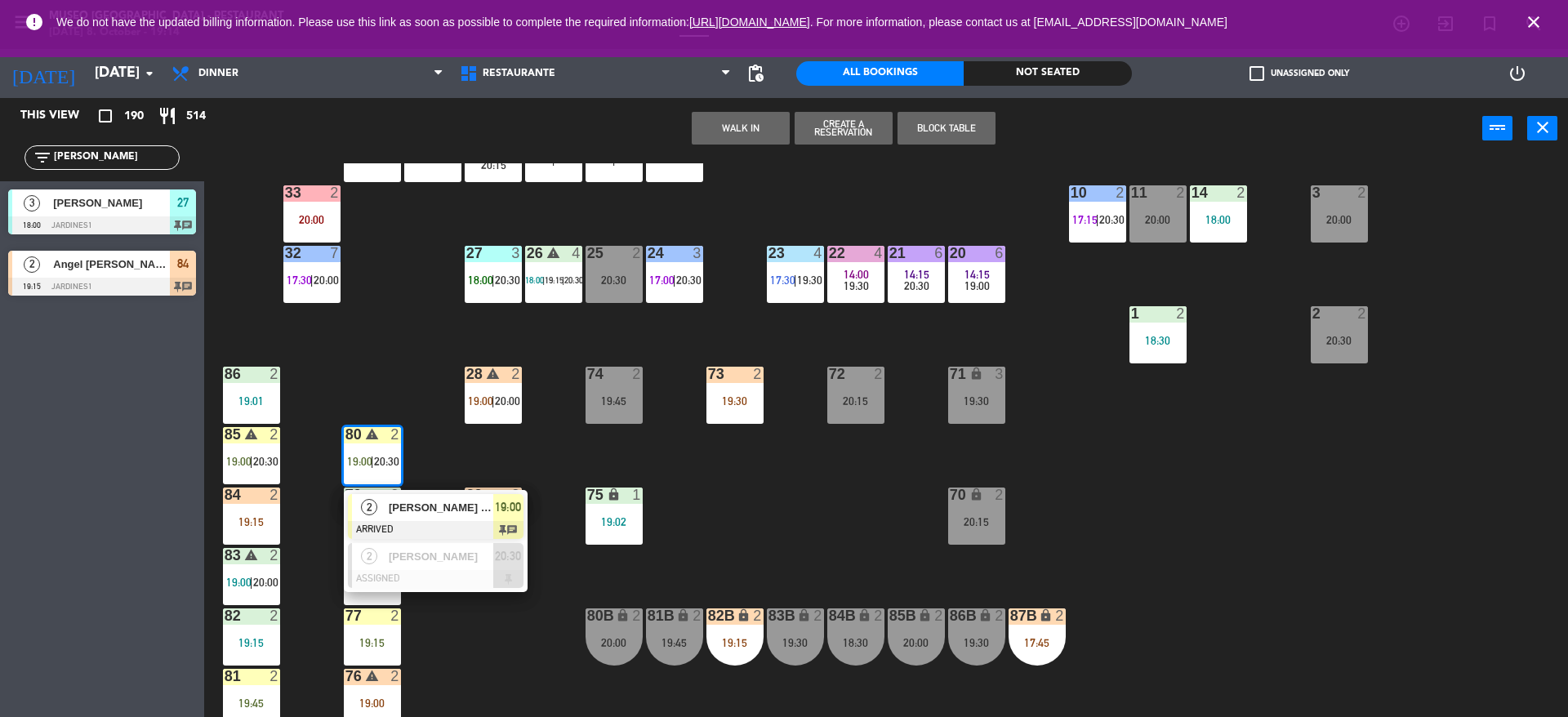
click at [397, 498] on span "[PERSON_NAME] [PERSON_NAME]" at bounding box center [441, 506] width 105 height 17
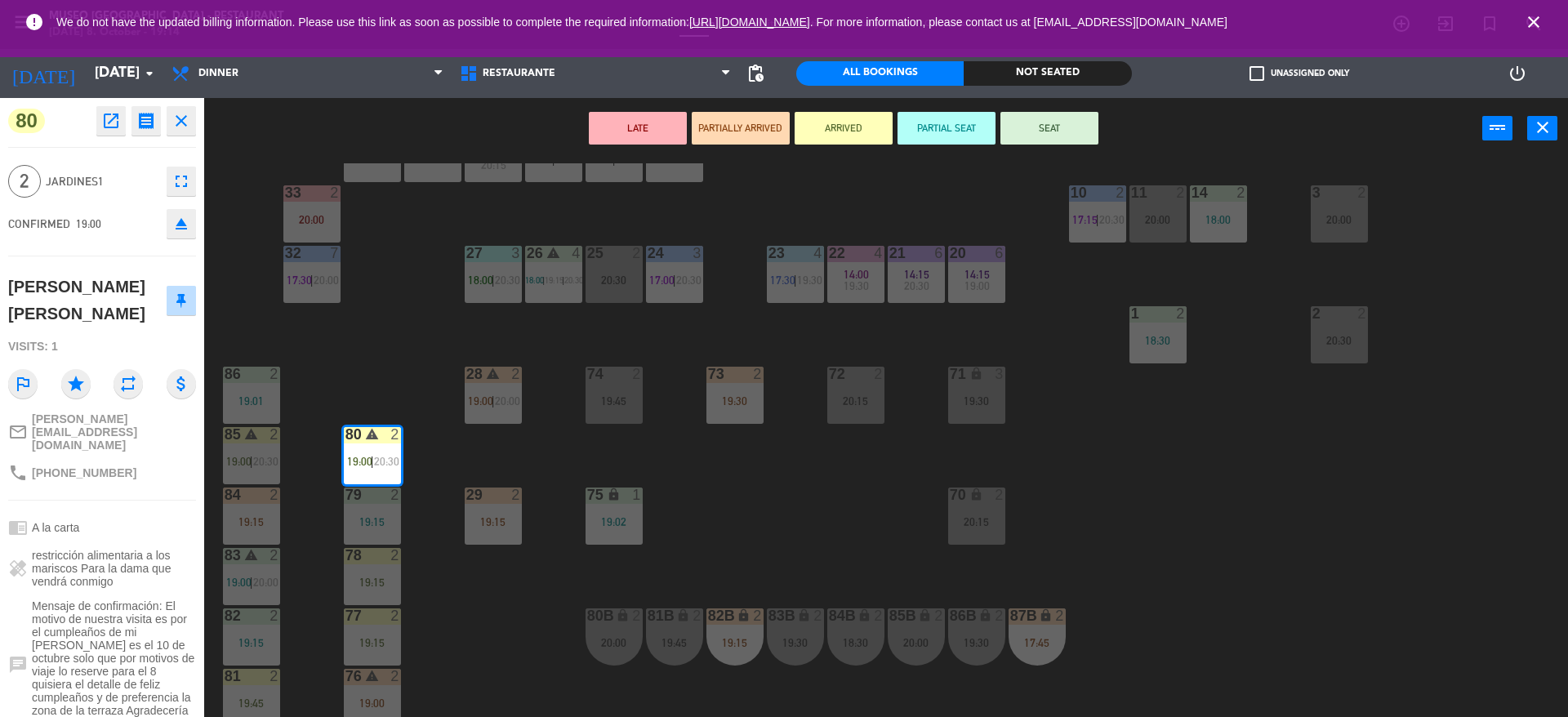
scroll to position [147, 0]
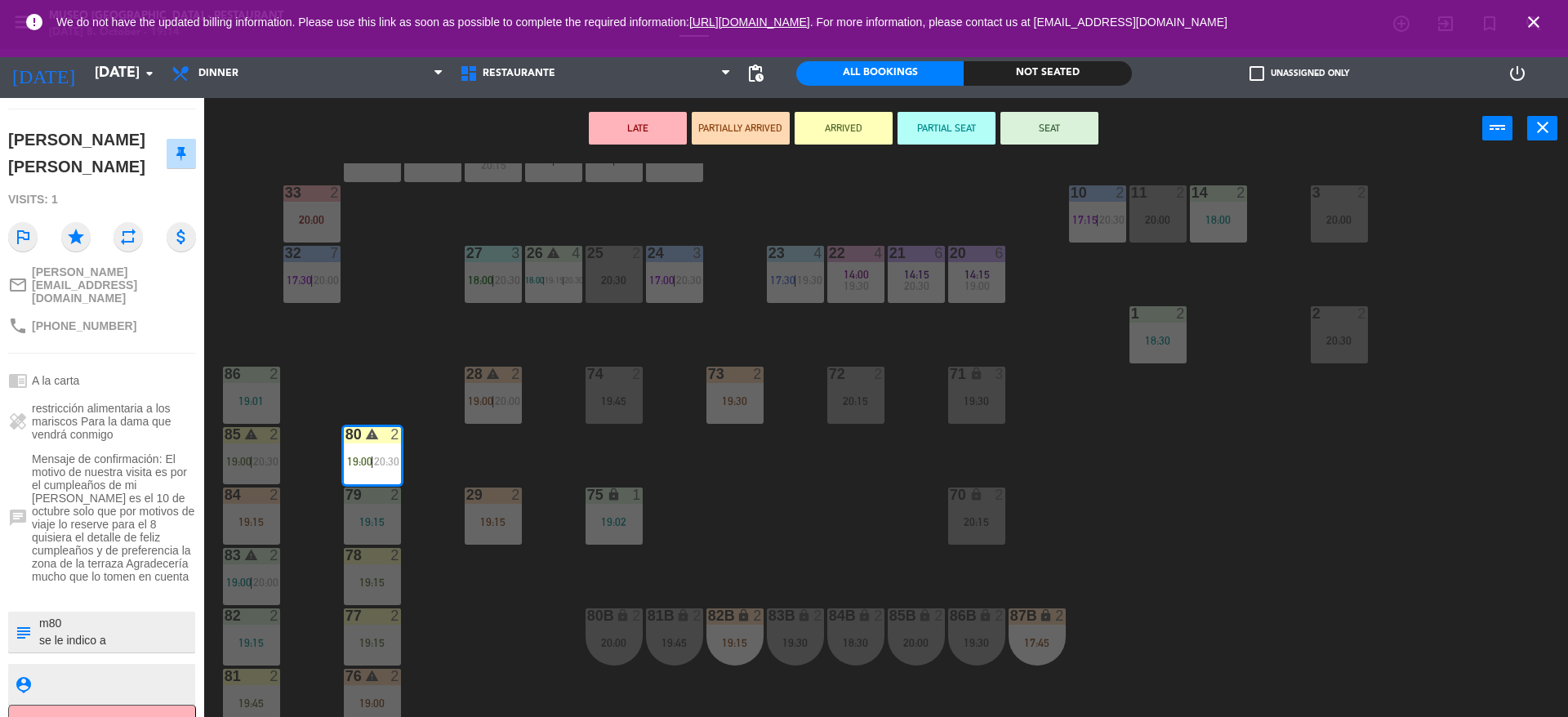
click at [168, 620] on div "80 open_in_new receipt 7:00 PM [DATE] 2 people [PERSON_NAME] [PERSON_NAME] Tabl…" at bounding box center [102, 407] width 204 height 619
click at [168, 618] on div at bounding box center [116, 632] width 156 height 40
click at [156, 615] on textarea at bounding box center [116, 632] width 156 height 34
type textarea "m80 se le indico a [PERSON_NAME]"
click at [140, 150] on div "[PERSON_NAME] [PERSON_NAME]" at bounding box center [87, 154] width 158 height 53
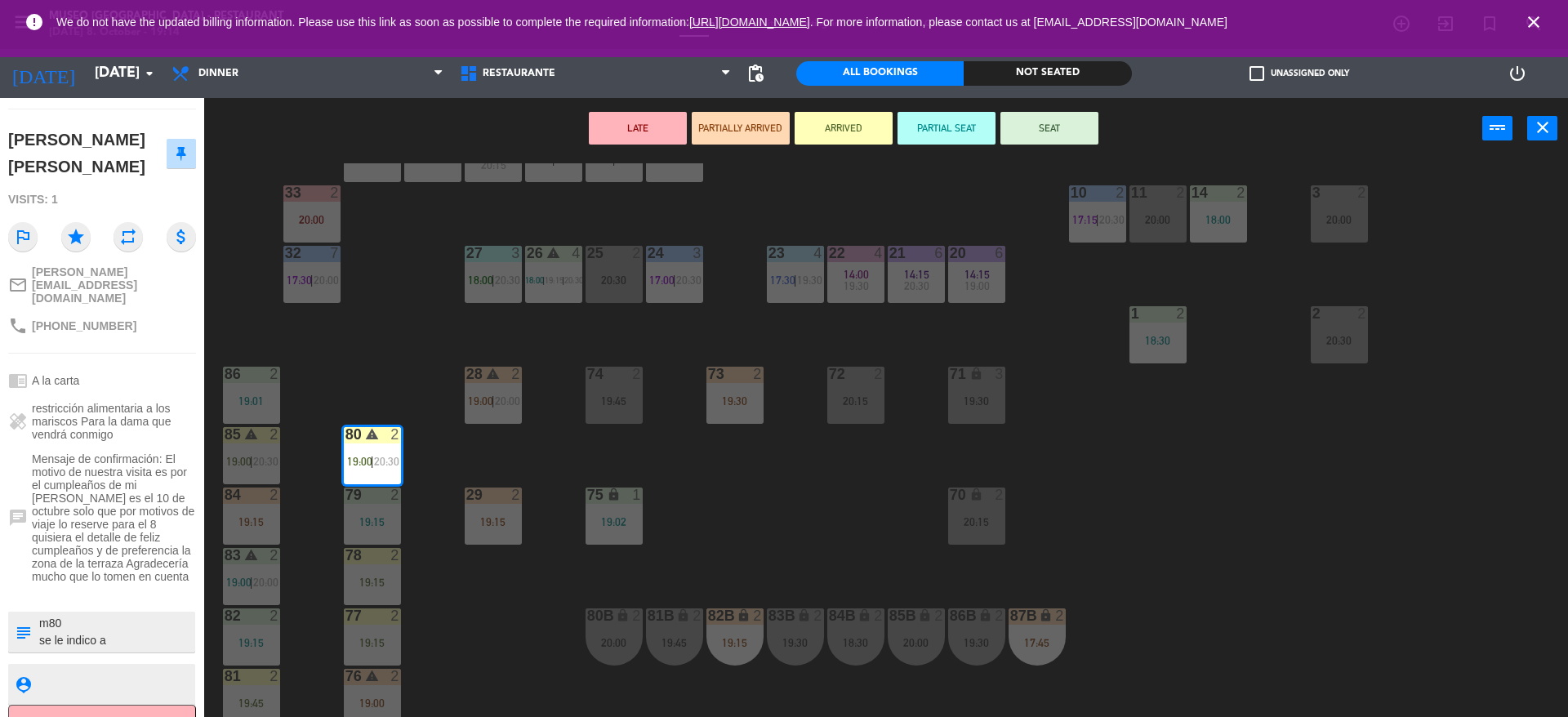
click at [1066, 131] on button "SEAT" at bounding box center [1049, 129] width 98 height 33
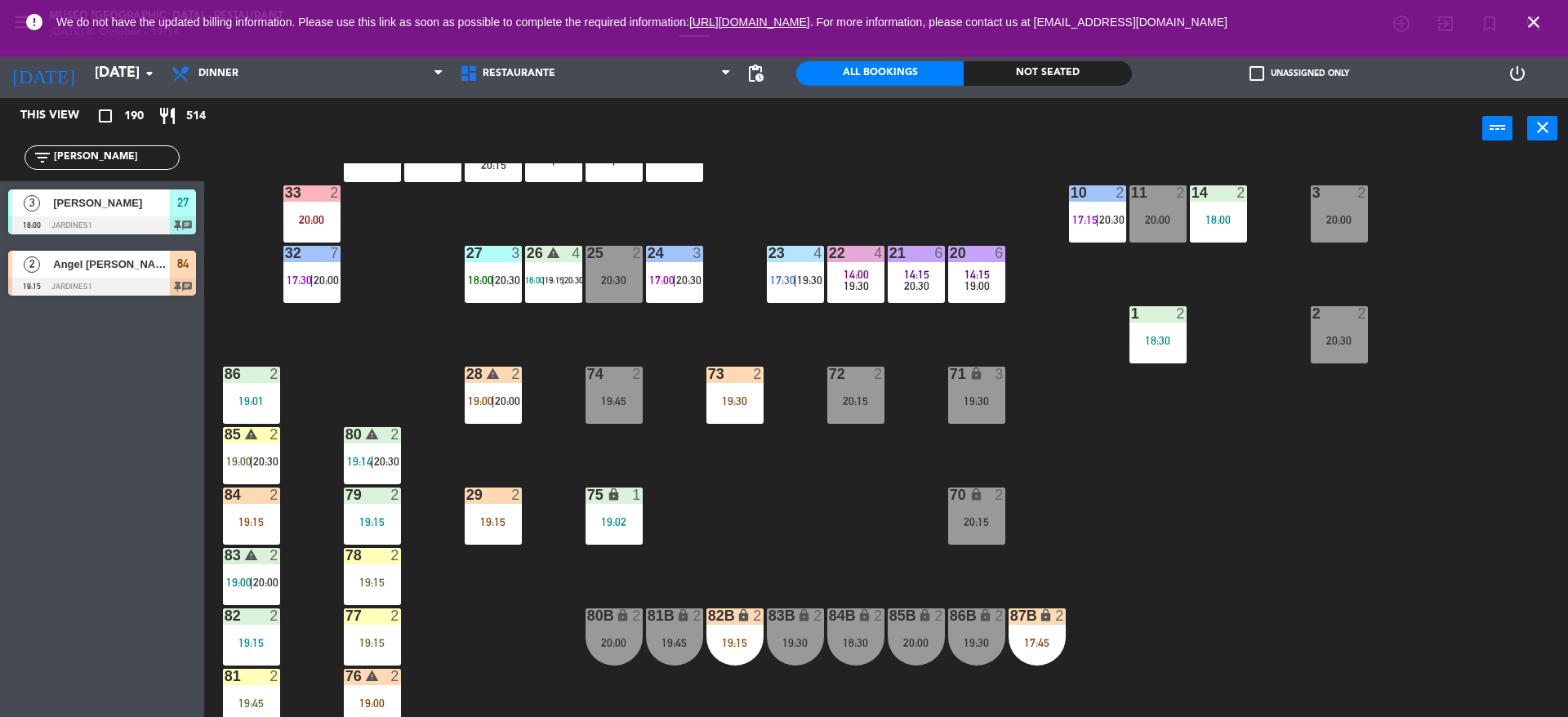
click at [131, 284] on div at bounding box center [102, 287] width 188 height 18
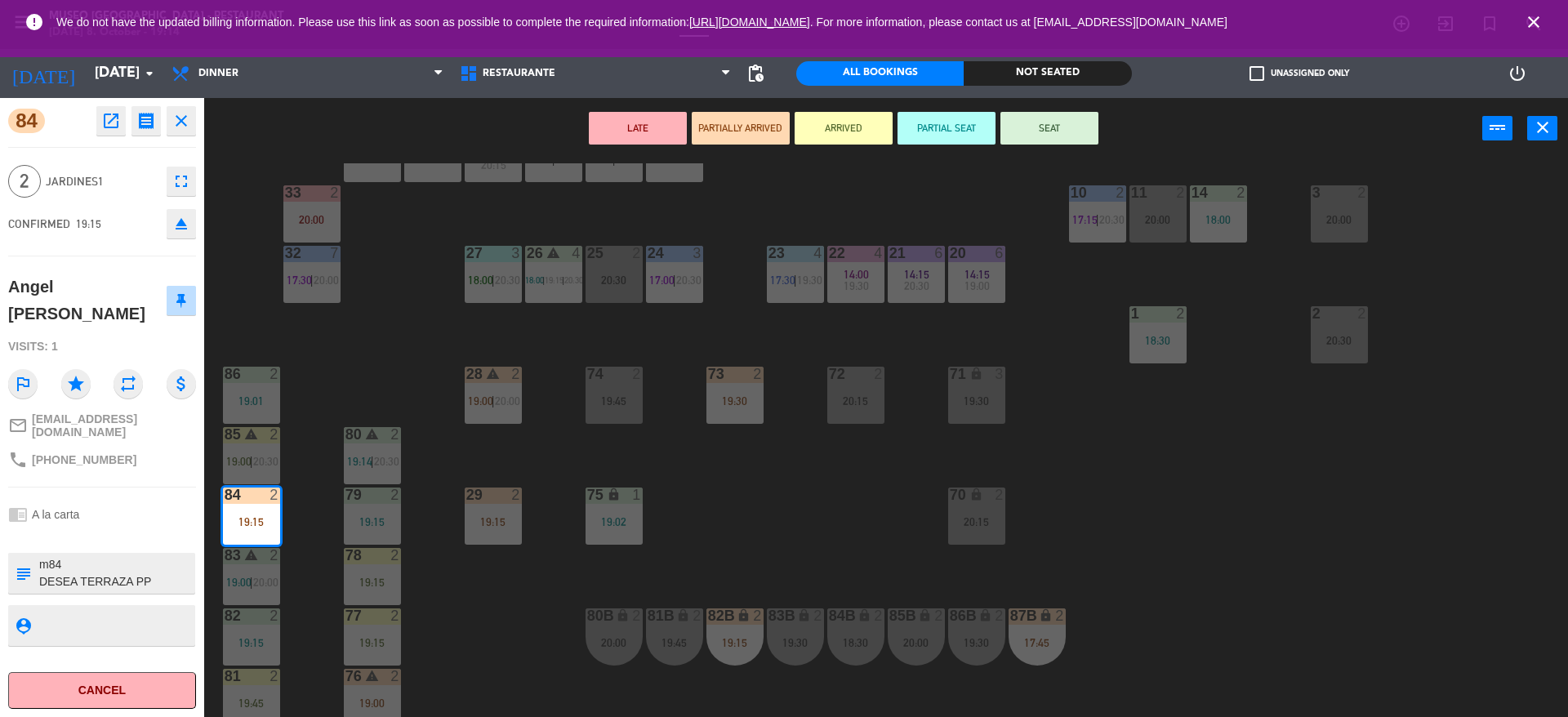
click at [143, 571] on textarea at bounding box center [116, 573] width 156 height 34
type textarea "m84 DESEA TERRAZA PP aniversario en mesa"
click at [137, 140] on div "84 open_in_new receipt 7:15 PM [DATE] 2 people thankyou [PERSON_NAME] Table 84 …" at bounding box center [102, 407] width 204 height 619
click at [1043, 124] on button "SEAT" at bounding box center [1049, 129] width 98 height 33
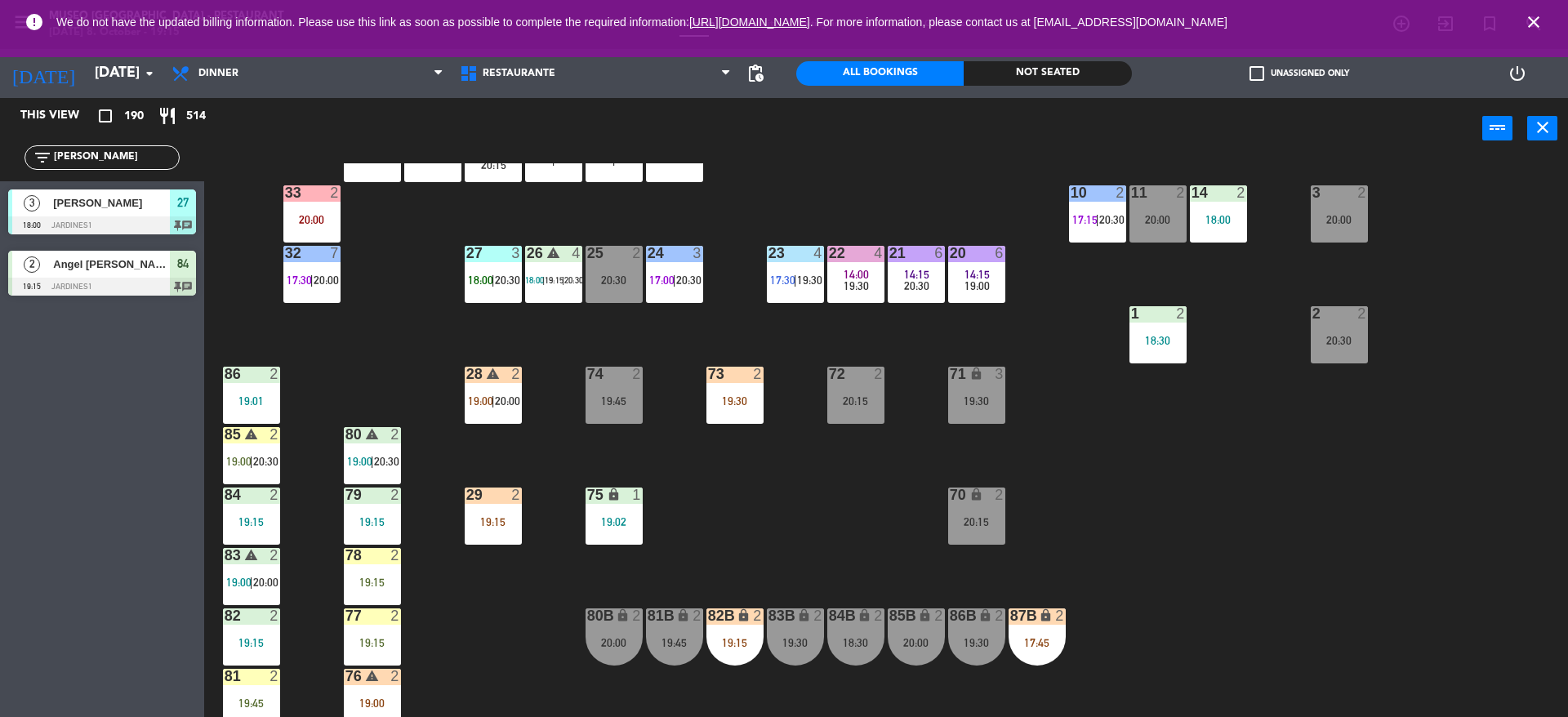
click at [255, 455] on span "20:30" at bounding box center [266, 461] width 26 height 13
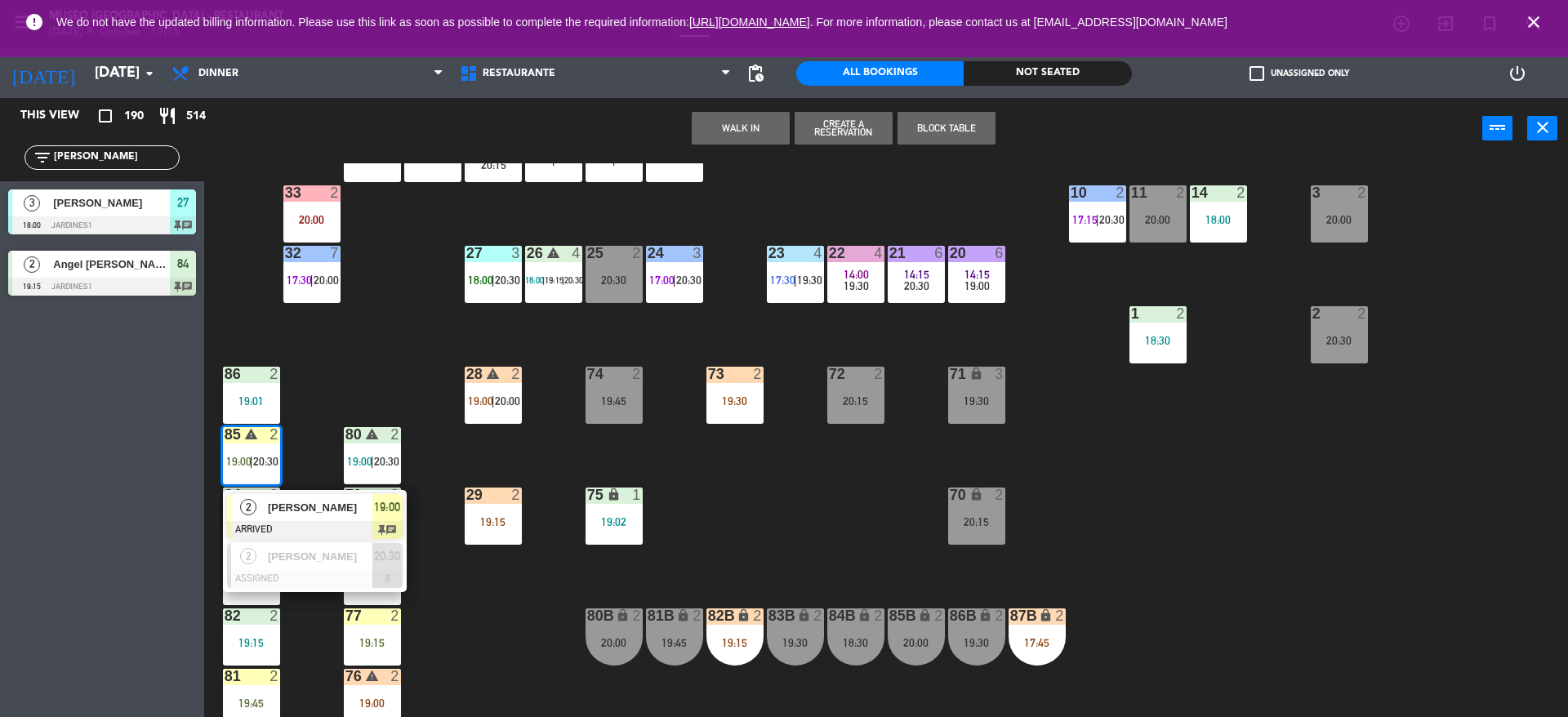
click at [269, 509] on span "[PERSON_NAME]" at bounding box center [320, 506] width 105 height 17
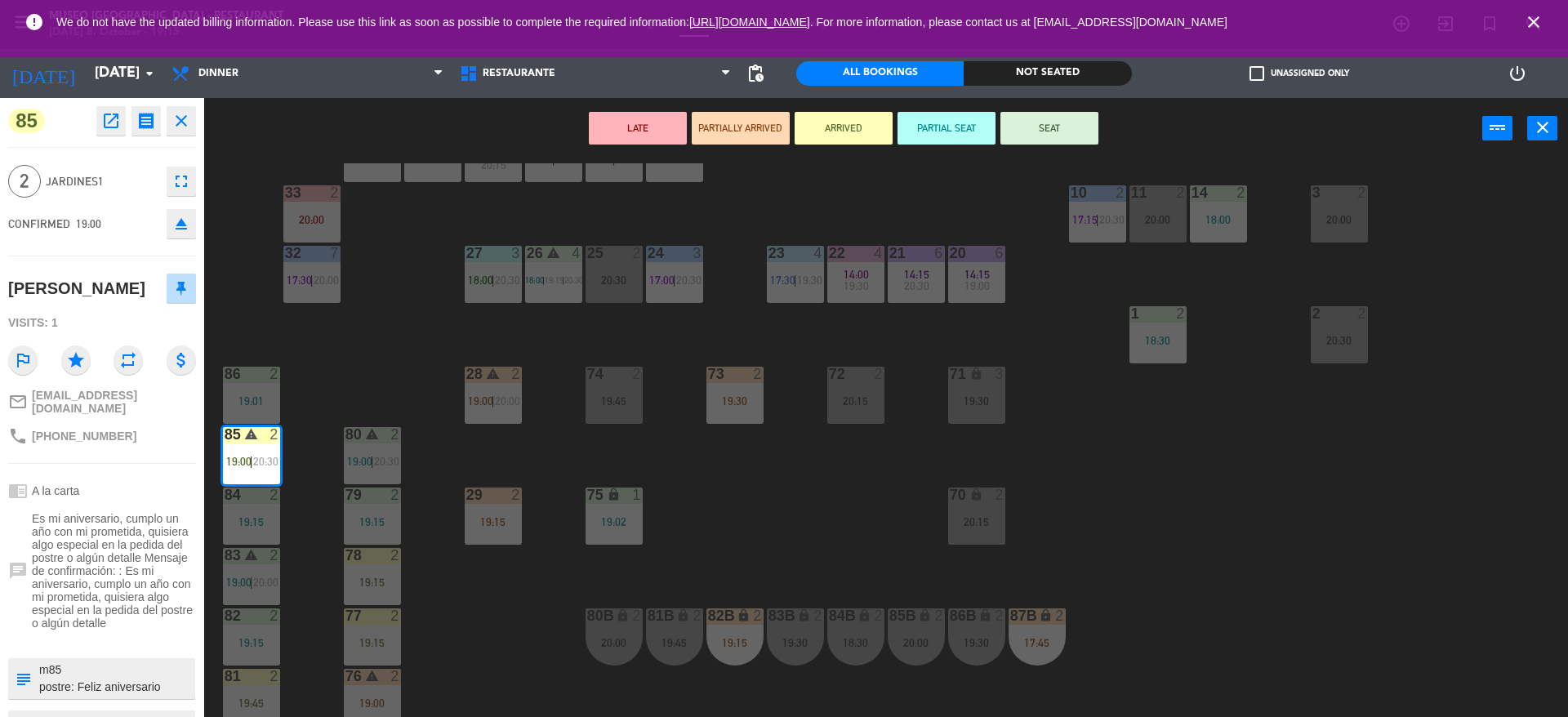
click at [170, 695] on textarea at bounding box center [116, 677] width 156 height 34
click at [110, 174] on div "2 Jardines1 fullscreen" at bounding box center [102, 181] width 188 height 44
click at [1048, 141] on button "SEAT" at bounding box center [1049, 129] width 98 height 33
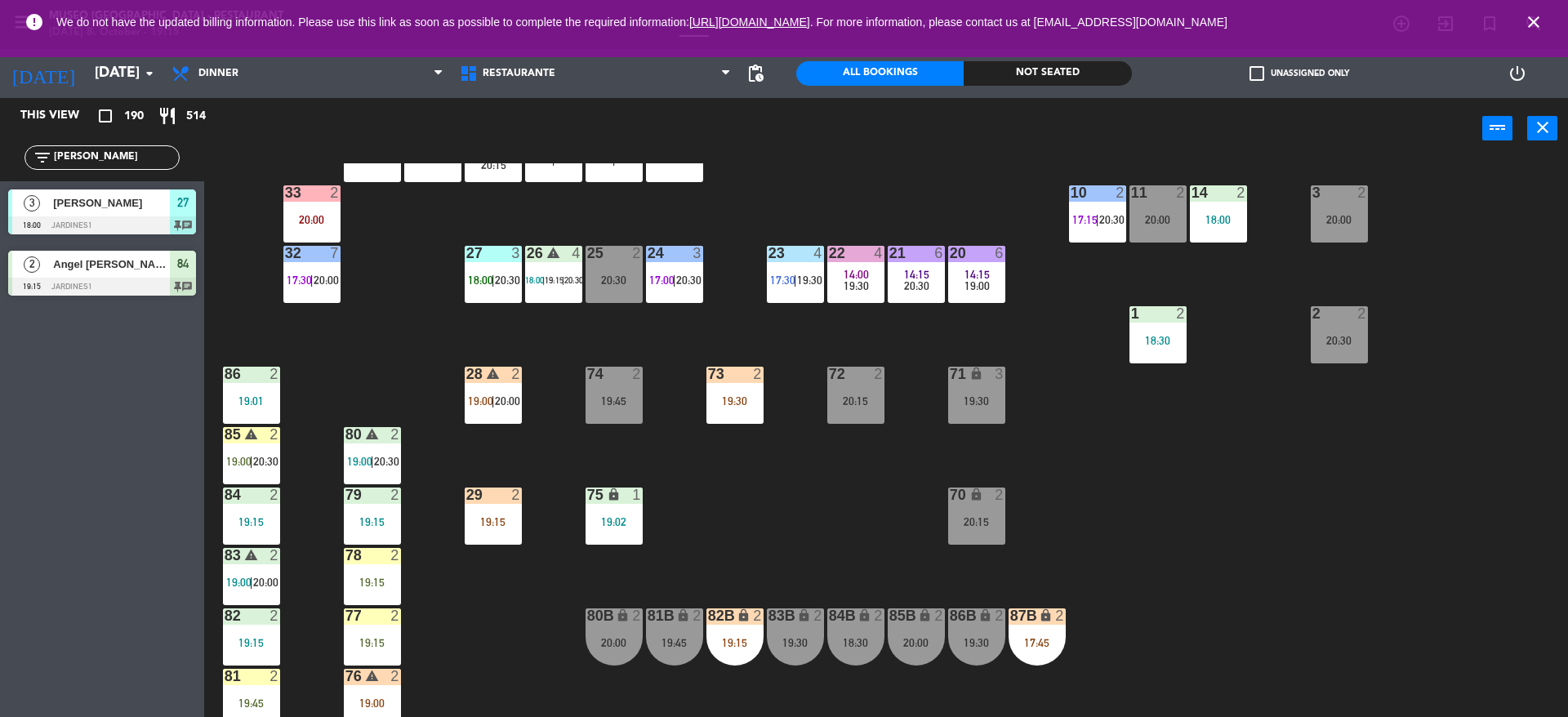
drag, startPoint x: 117, startPoint y: 163, endPoint x: 0, endPoint y: 297, distance: 177.9
click at [0, 297] on div "This view crop_square 190 restaurant 514 filter_list [PERSON_NAME] 3 [PERSON_NA…" at bounding box center [102, 201] width 204 height 206
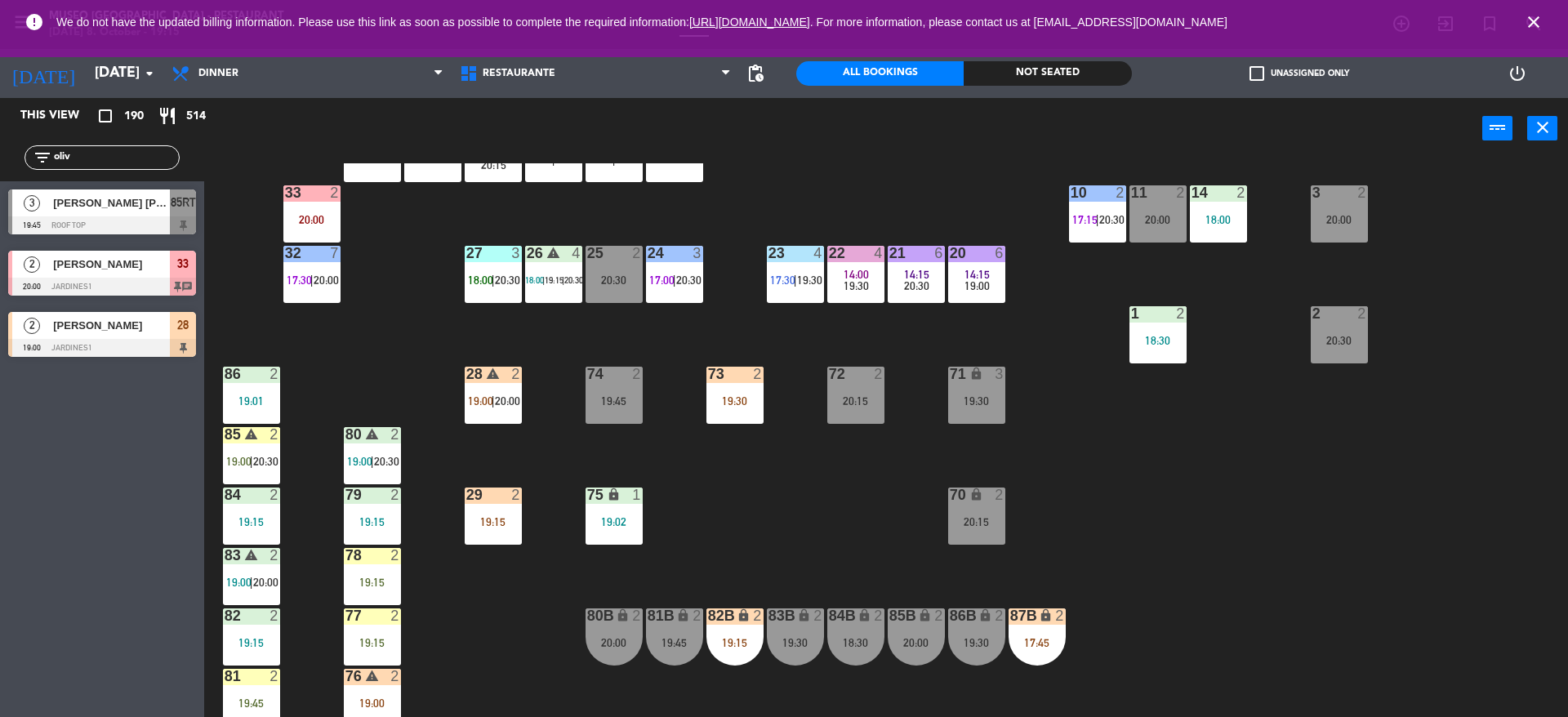
type input "oliv"
click at [131, 341] on div at bounding box center [102, 347] width 188 height 18
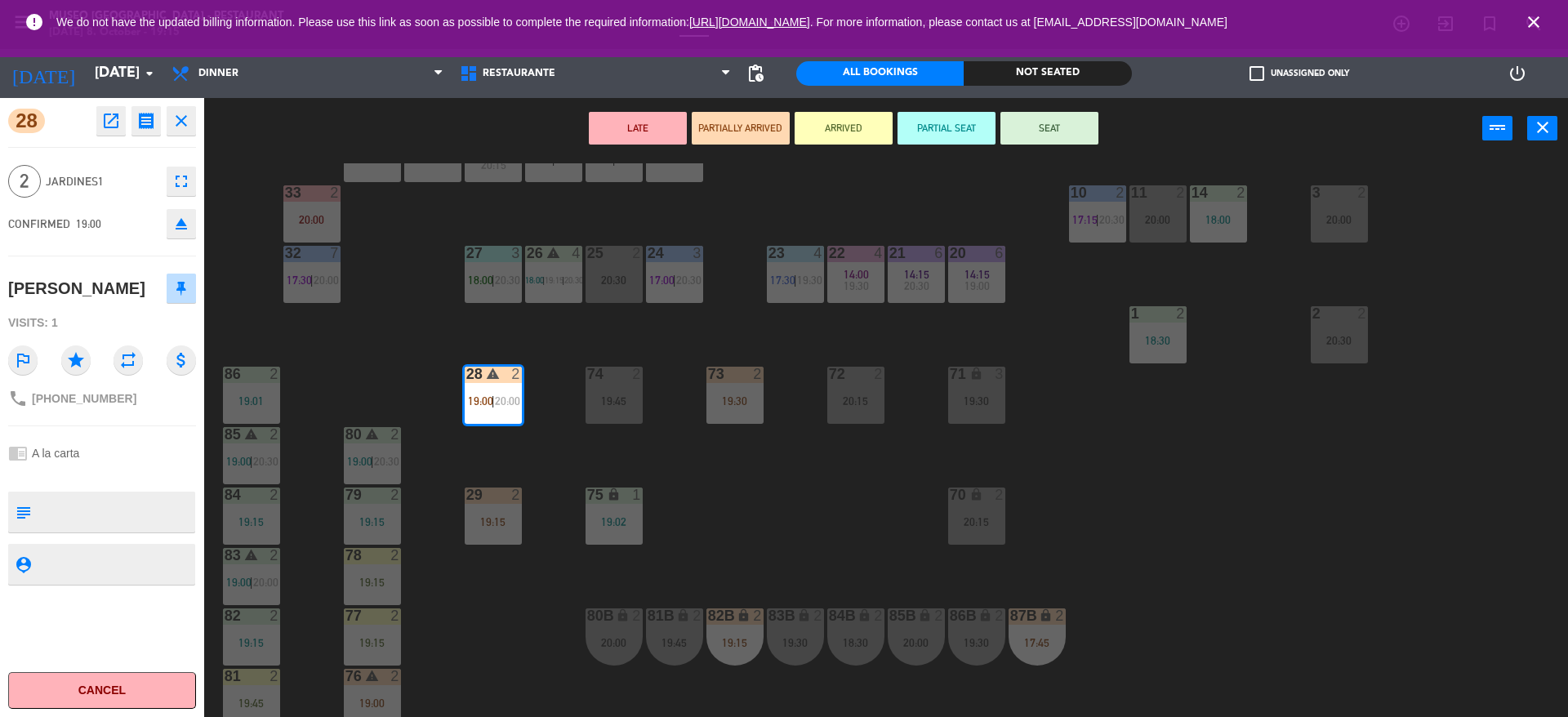
click at [473, 468] on div "44 5 20:00 49 2 19:00 54 4 19:00 64 warning 2 18:00 48 2 18:15 53 3 17:30 | 20:…" at bounding box center [894, 442] width 1348 height 557
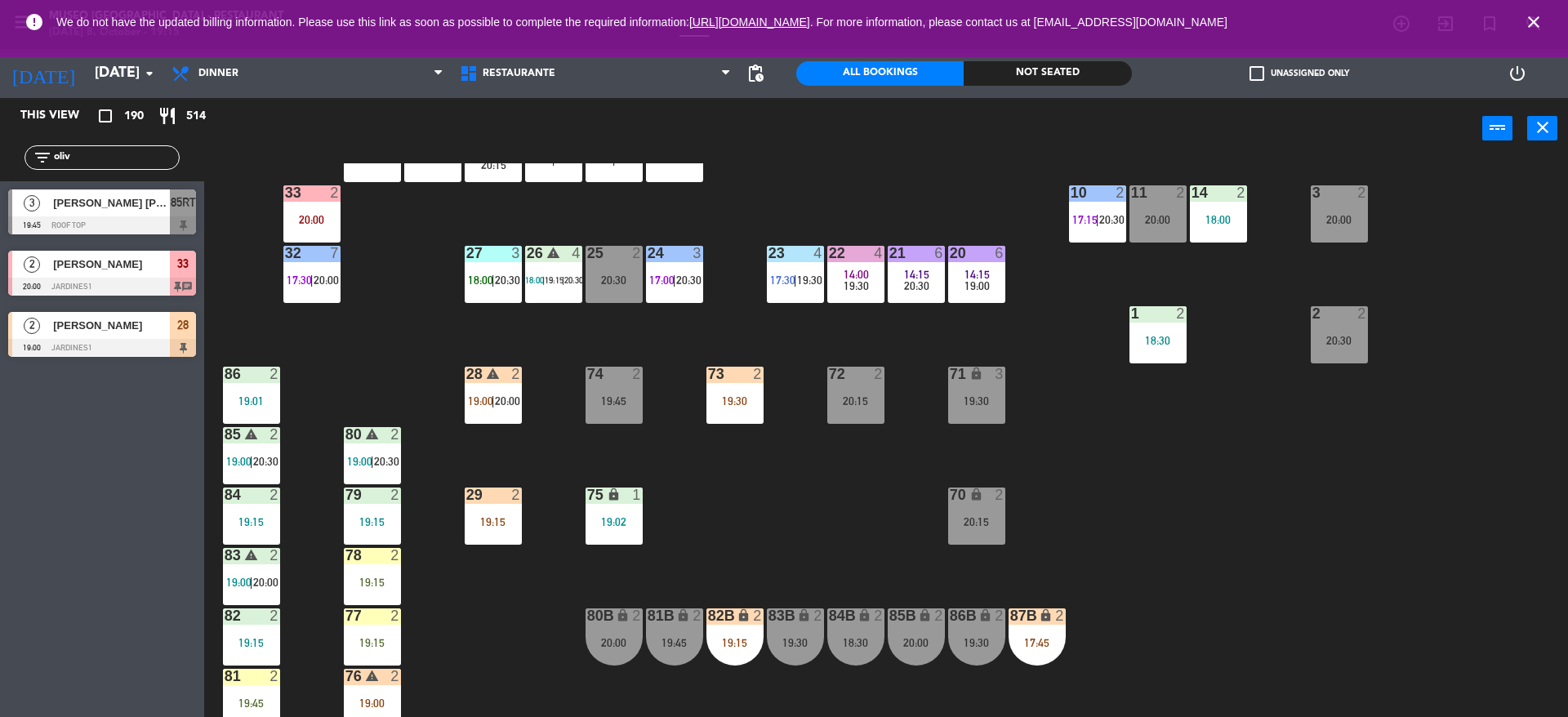
click at [486, 427] on div "44 5 20:00 49 2 19:00 54 4 19:00 64 warning 2 18:00 48 2 18:15 53 3 17:30 | 20:…" at bounding box center [894, 442] width 1348 height 557
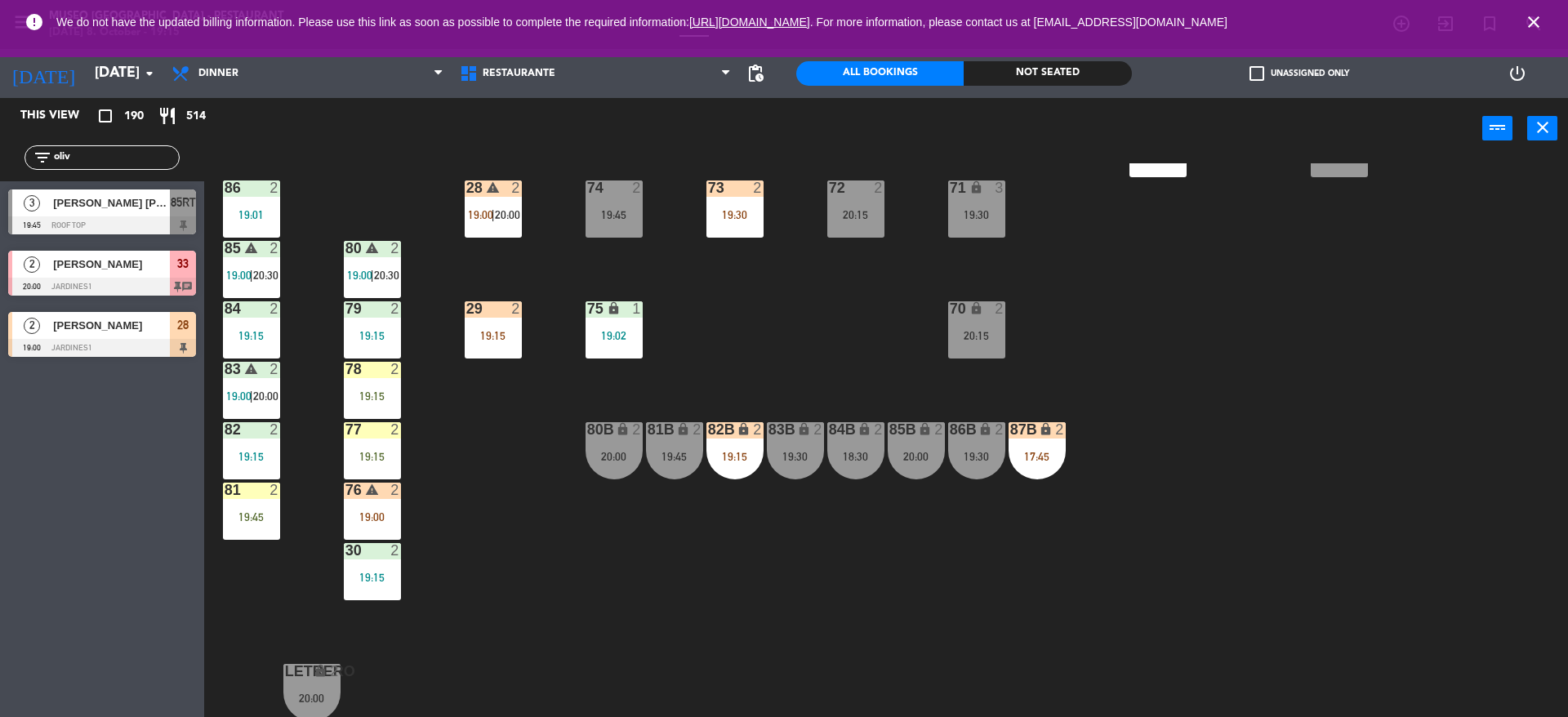
scroll to position [0, 0]
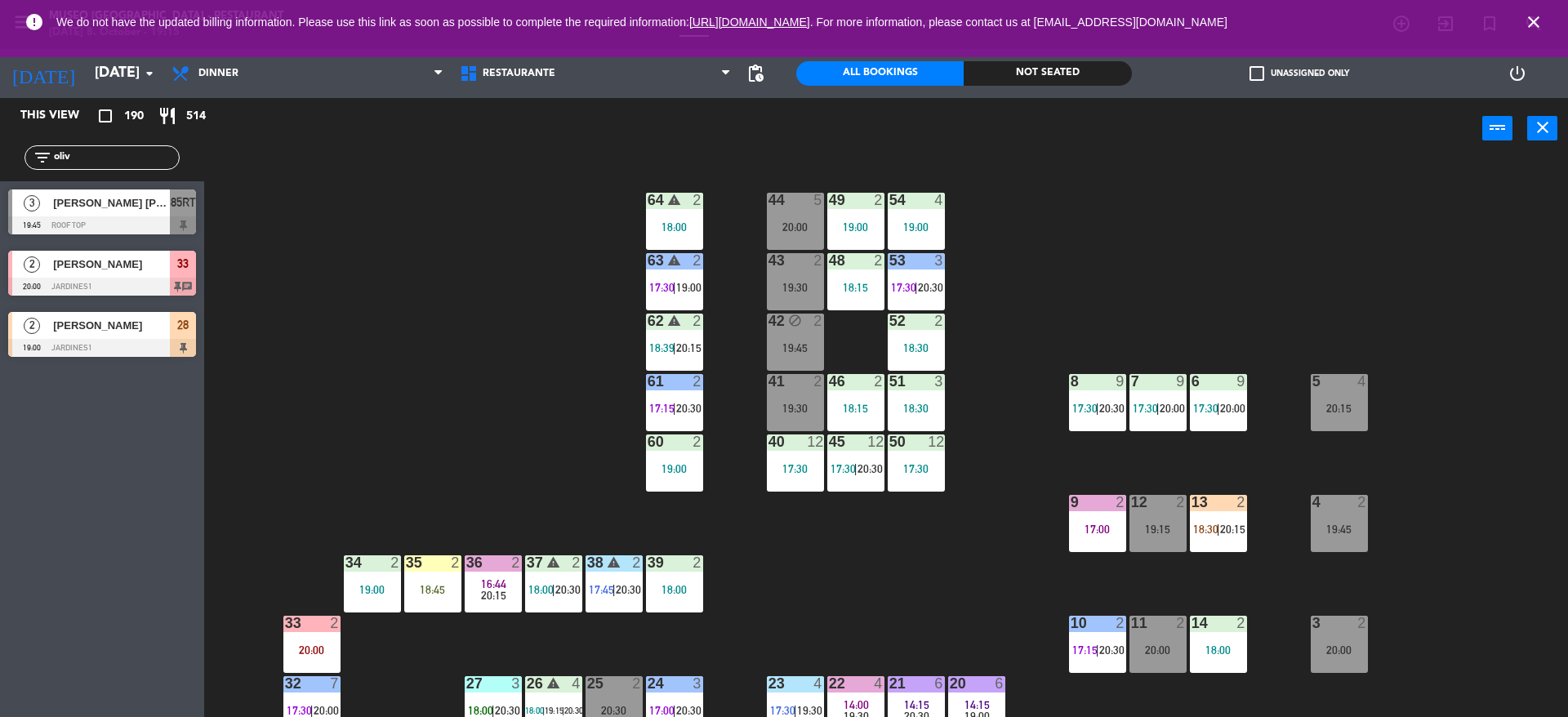
click at [924, 564] on div "44 5 20:00 49 2 19:00 54 4 19:00 64 warning 2 18:00 48 2 18:15 53 3 17:30 | 20:…" at bounding box center [894, 442] width 1348 height 557
click at [680, 288] on span "19:00" at bounding box center [689, 287] width 26 height 13
click at [687, 313] on div "warning" at bounding box center [673, 321] width 27 height 16
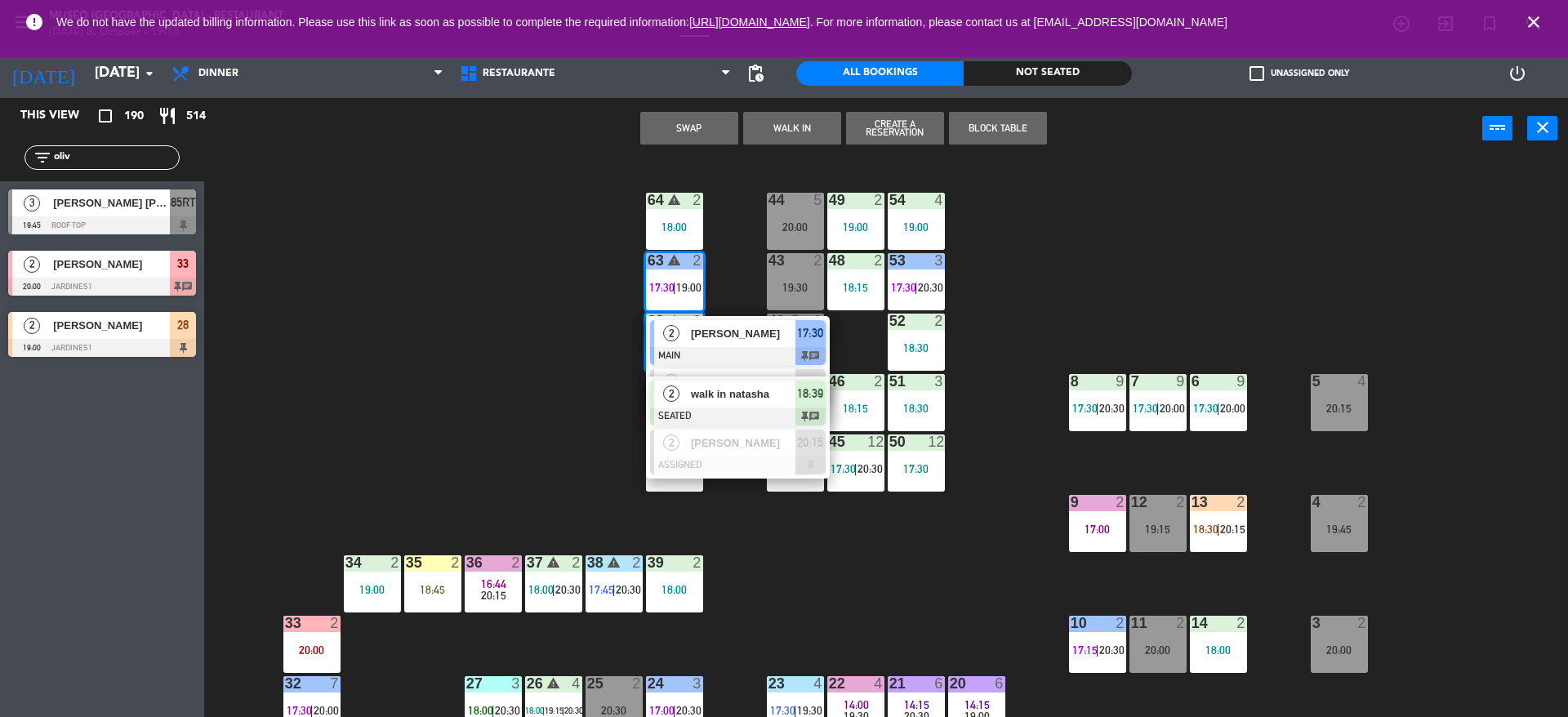
click at [745, 336] on span "[PERSON_NAME]" at bounding box center [743, 333] width 105 height 17
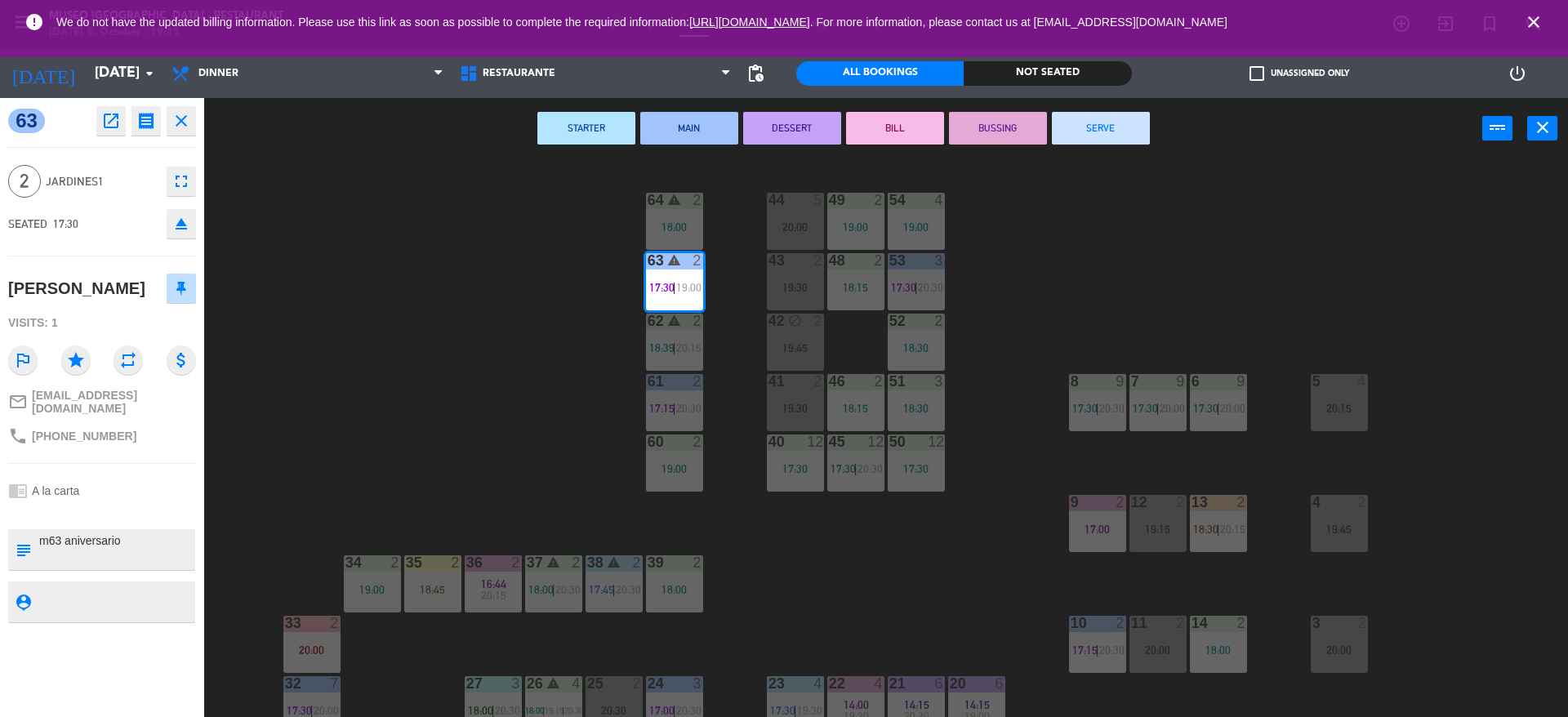
click at [1138, 138] on button "SERVE" at bounding box center [1101, 129] width 98 height 33
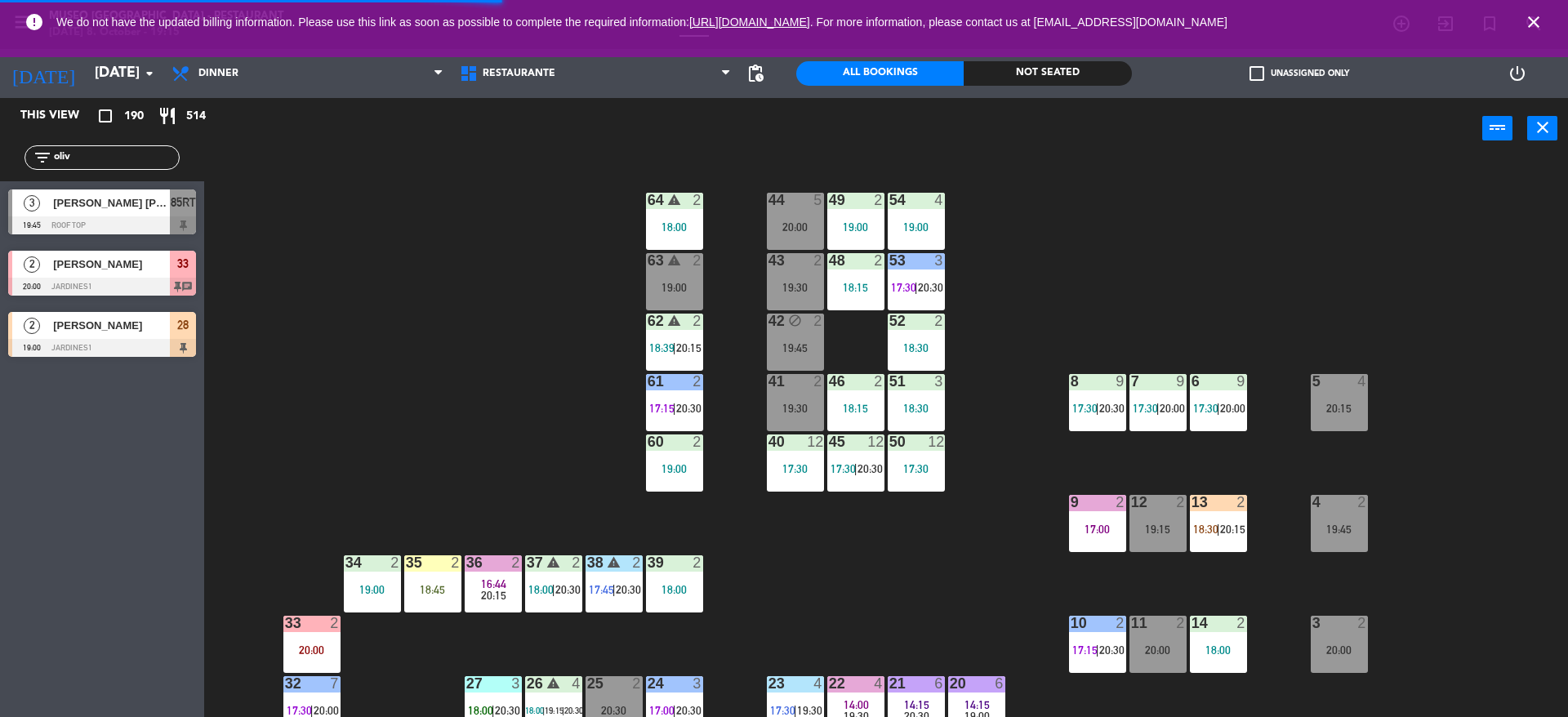
click at [686, 294] on div "63 warning 2 19:00" at bounding box center [674, 281] width 57 height 57
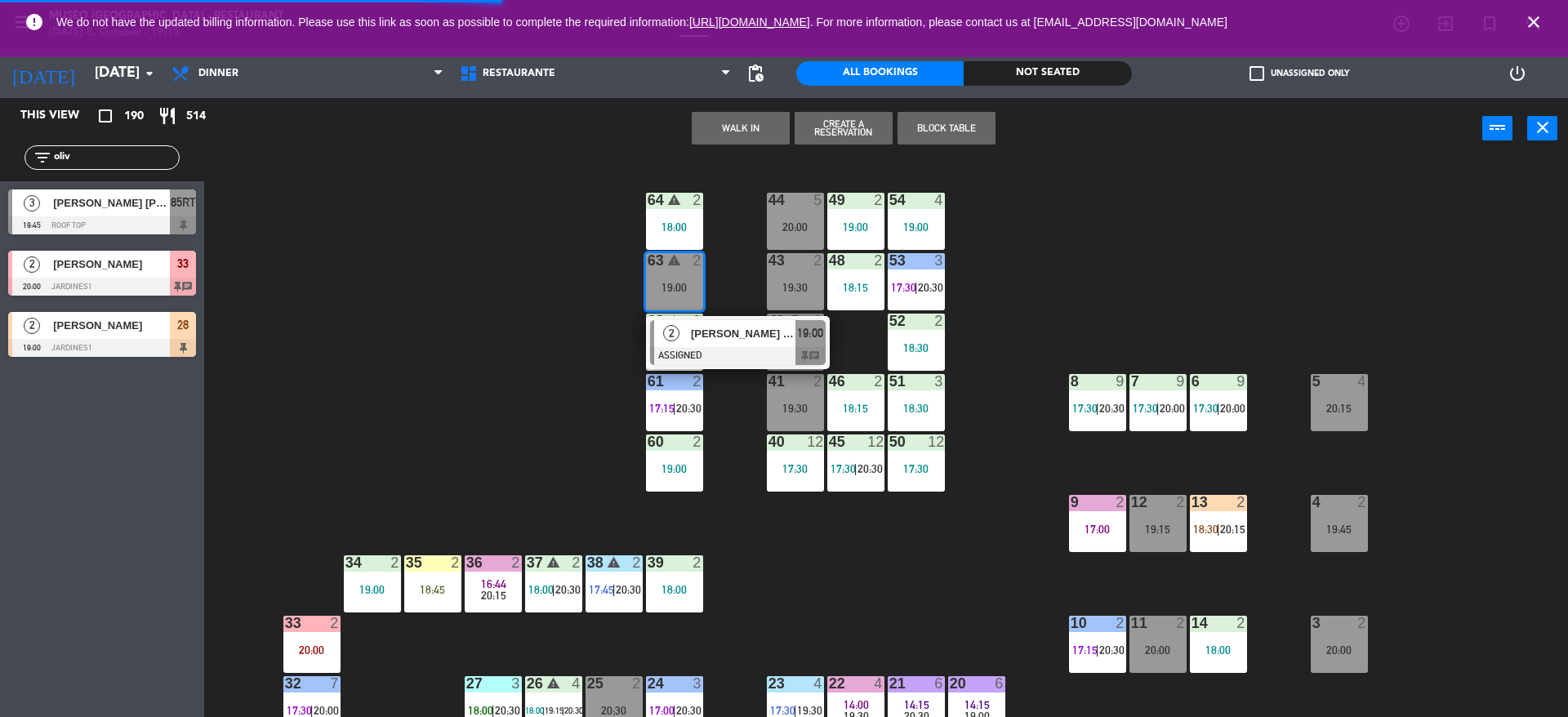
click at [695, 333] on span "[PERSON_NAME] [PERSON_NAME]" at bounding box center [743, 333] width 105 height 17
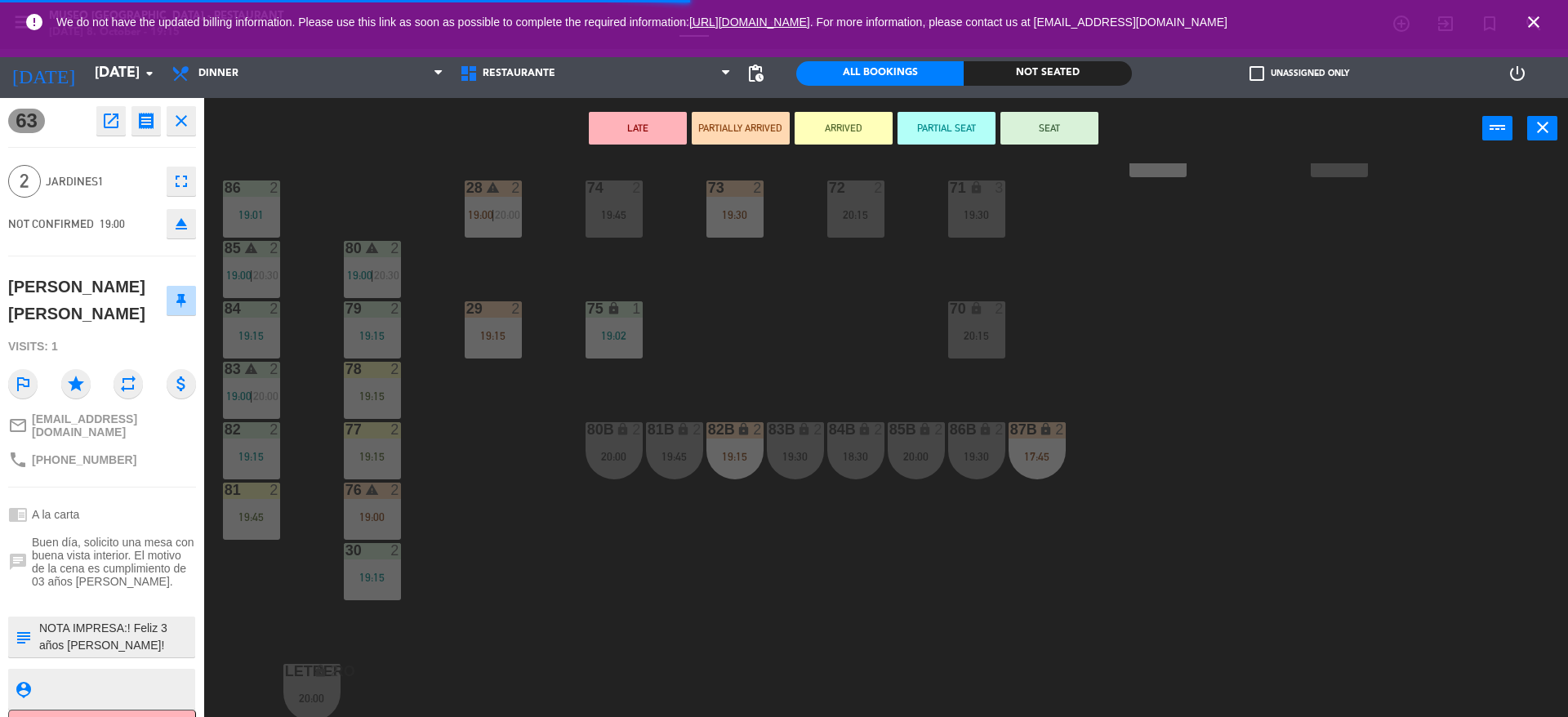
scroll to position [615, 0]
click at [184, 219] on icon "eject" at bounding box center [180, 223] width 19 height 19
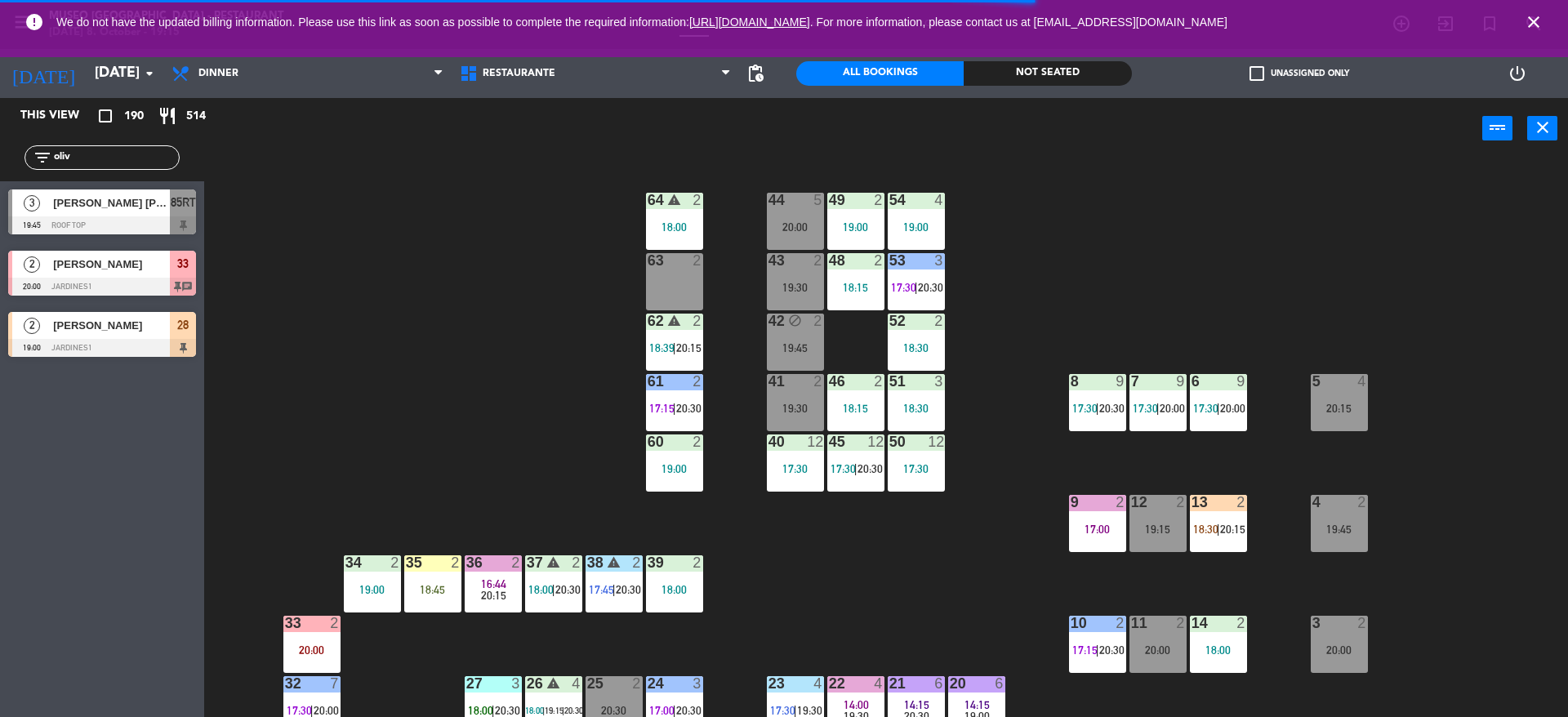
scroll to position [2, 0]
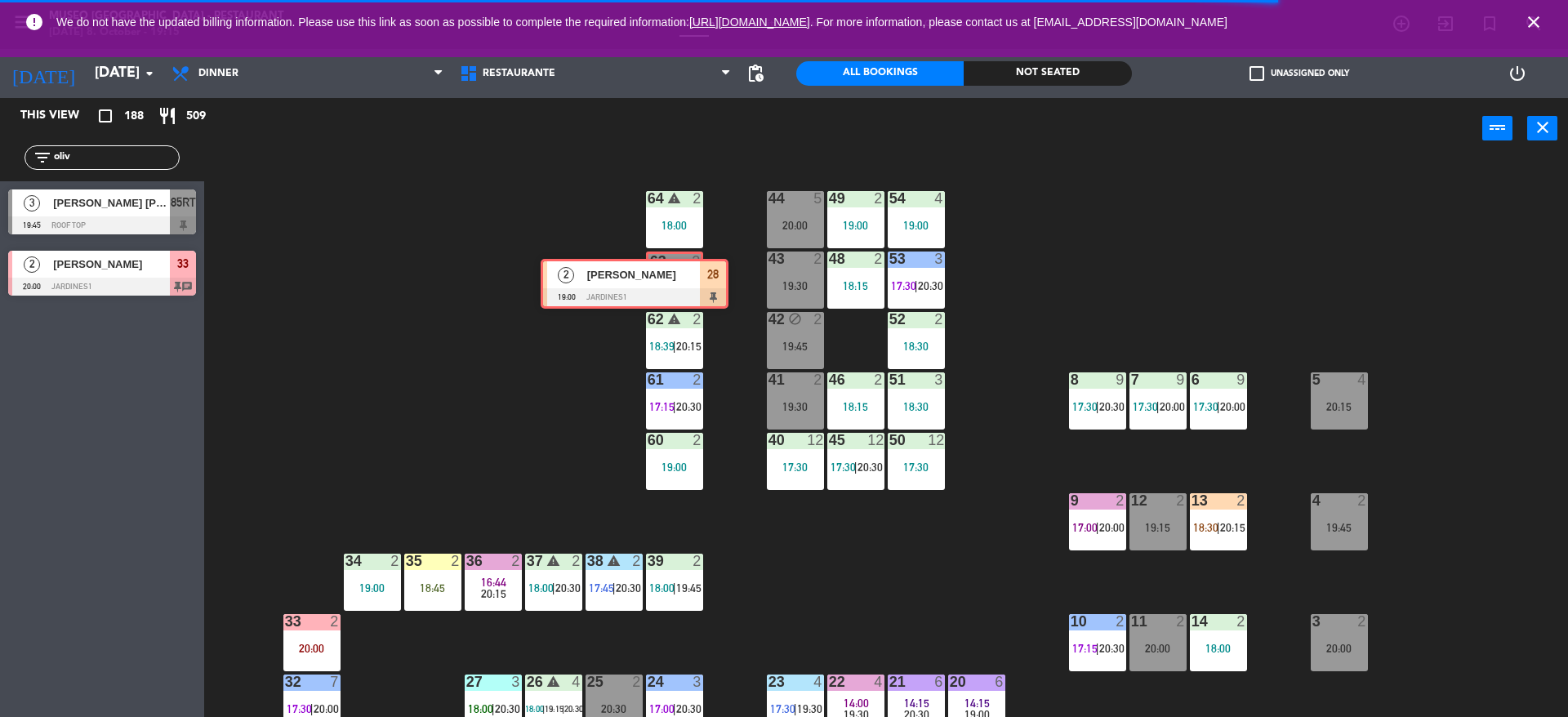
drag, startPoint x: 161, startPoint y: 331, endPoint x: 673, endPoint y: 265, distance: 516.2
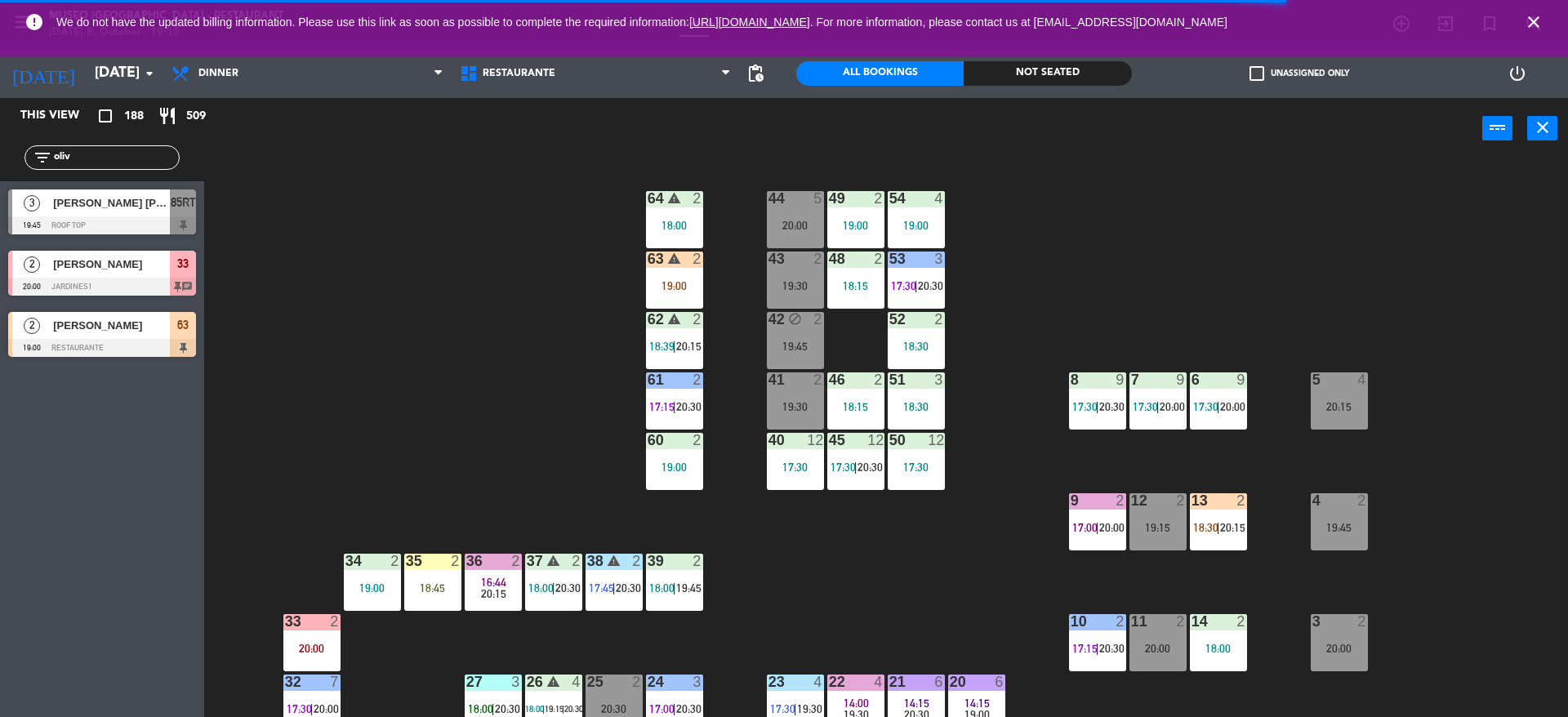
click at [673, 265] on icon "warning" at bounding box center [673, 257] width 14 height 14
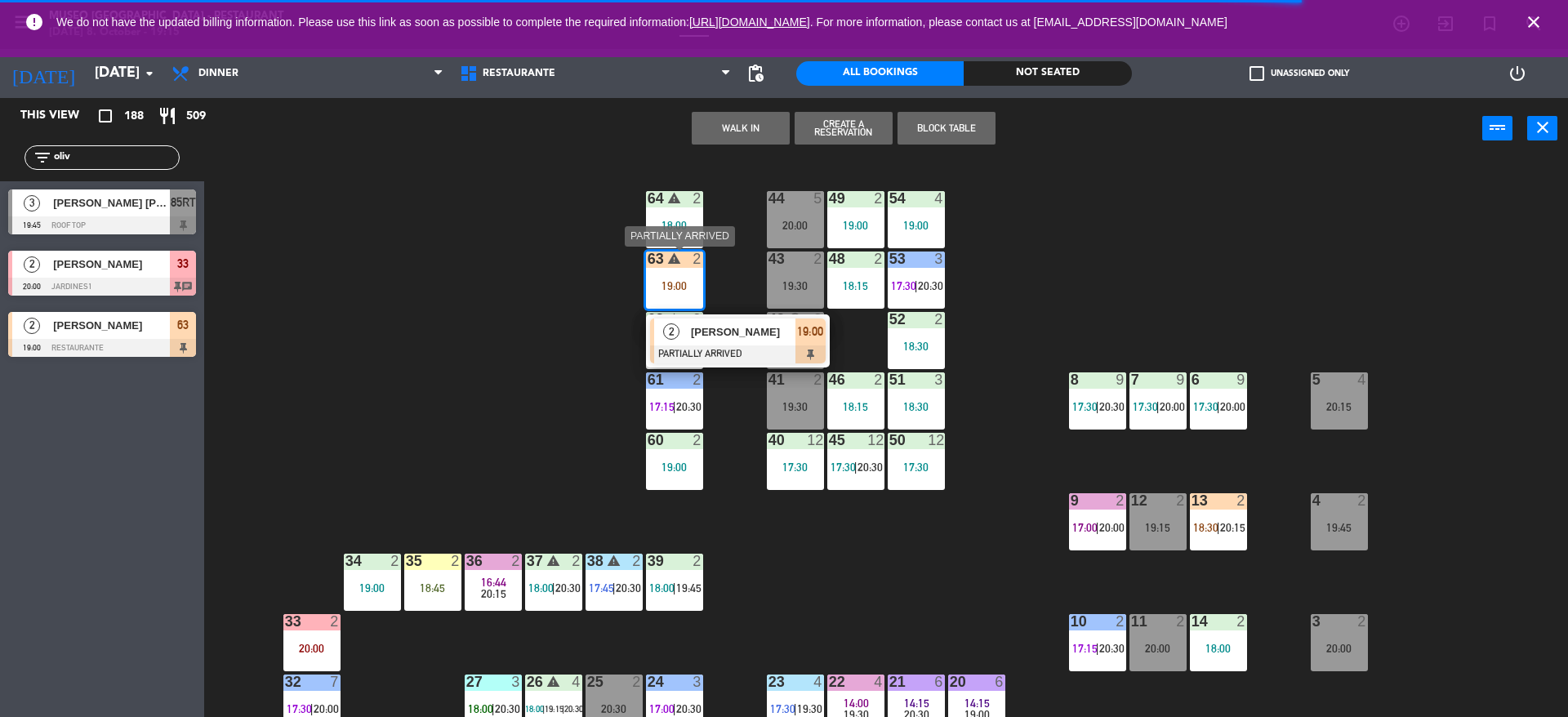
click at [718, 318] on div "[PERSON_NAME]" at bounding box center [741, 331] width 106 height 27
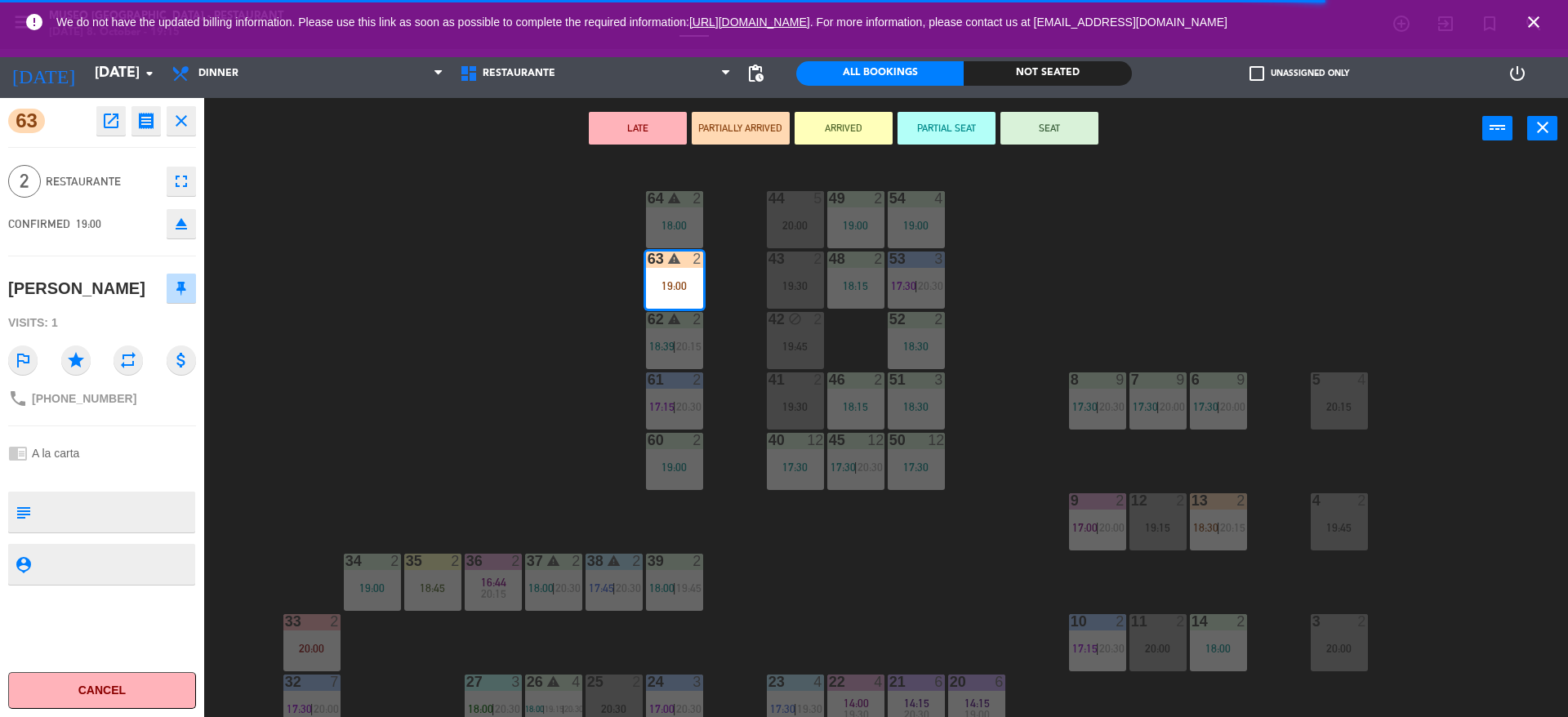
click at [133, 529] on textarea at bounding box center [116, 511] width 156 height 34
click at [125, 529] on textarea at bounding box center [116, 511] width 156 height 34
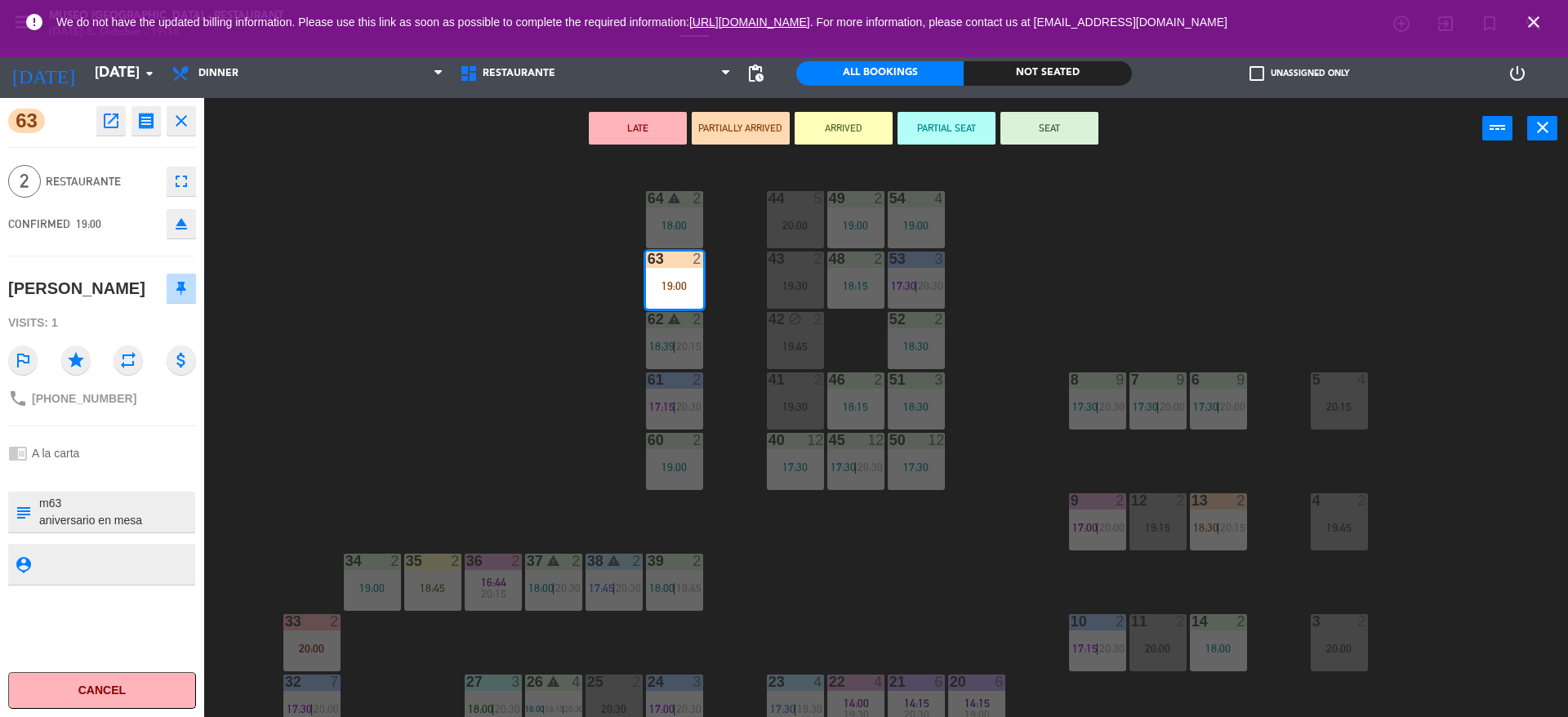
type textarea "m63 aniversario en mesa"
click at [136, 226] on div "CONFIRMED 19:00 eject" at bounding box center [102, 223] width 188 height 40
click at [130, 194] on div "2 Restaurante fullscreen" at bounding box center [102, 181] width 188 height 44
click at [1052, 133] on button "SEAT" at bounding box center [1049, 129] width 98 height 33
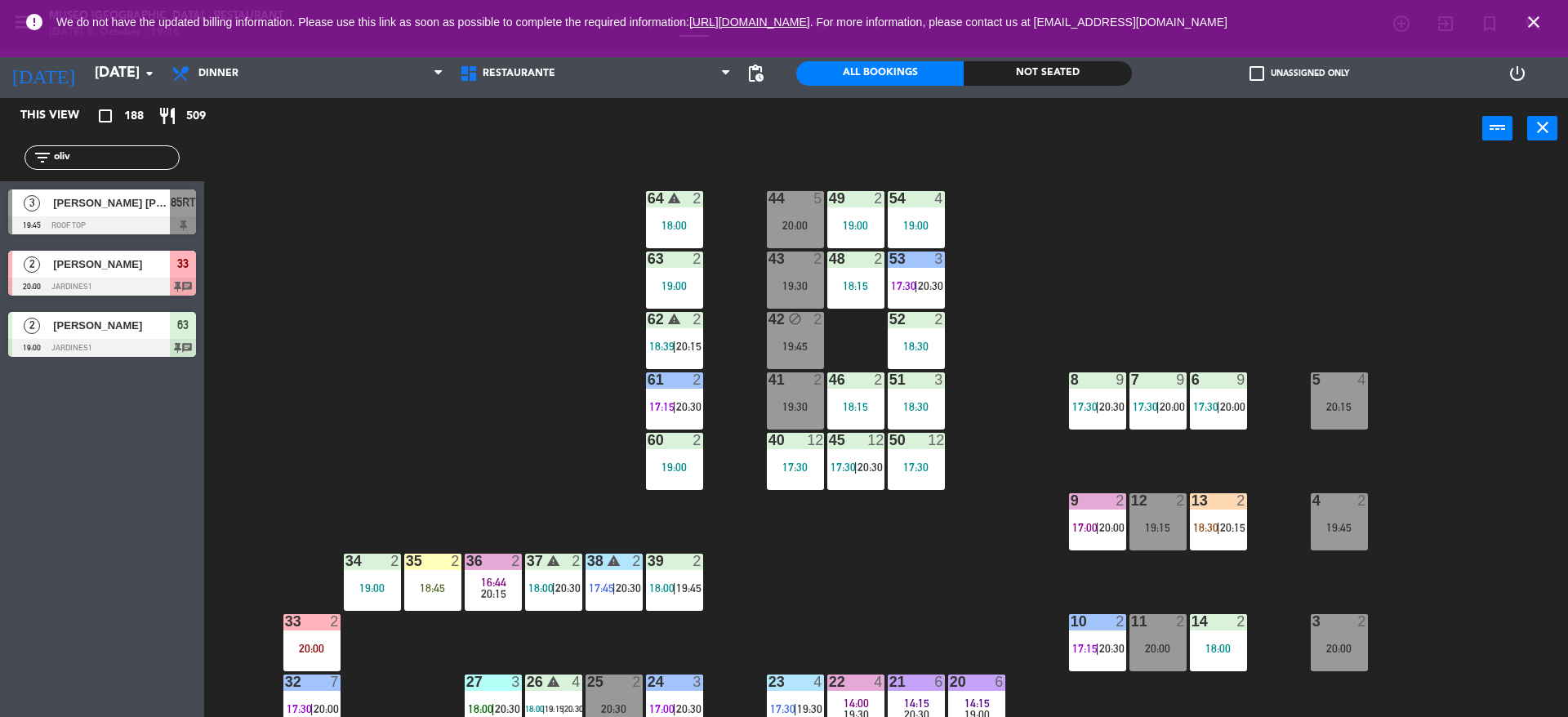
click at [504, 308] on div "44 5 20:00 49 2 19:00 54 4 19:00 64 warning 2 18:00 48 2 18:15 53 3 17:30 | 20:…" at bounding box center [894, 442] width 1348 height 557
drag, startPoint x: 124, startPoint y: 159, endPoint x: 0, endPoint y: 171, distance: 124.6
click at [0, 171] on div "filter_list oliv" at bounding box center [102, 157] width 204 height 47
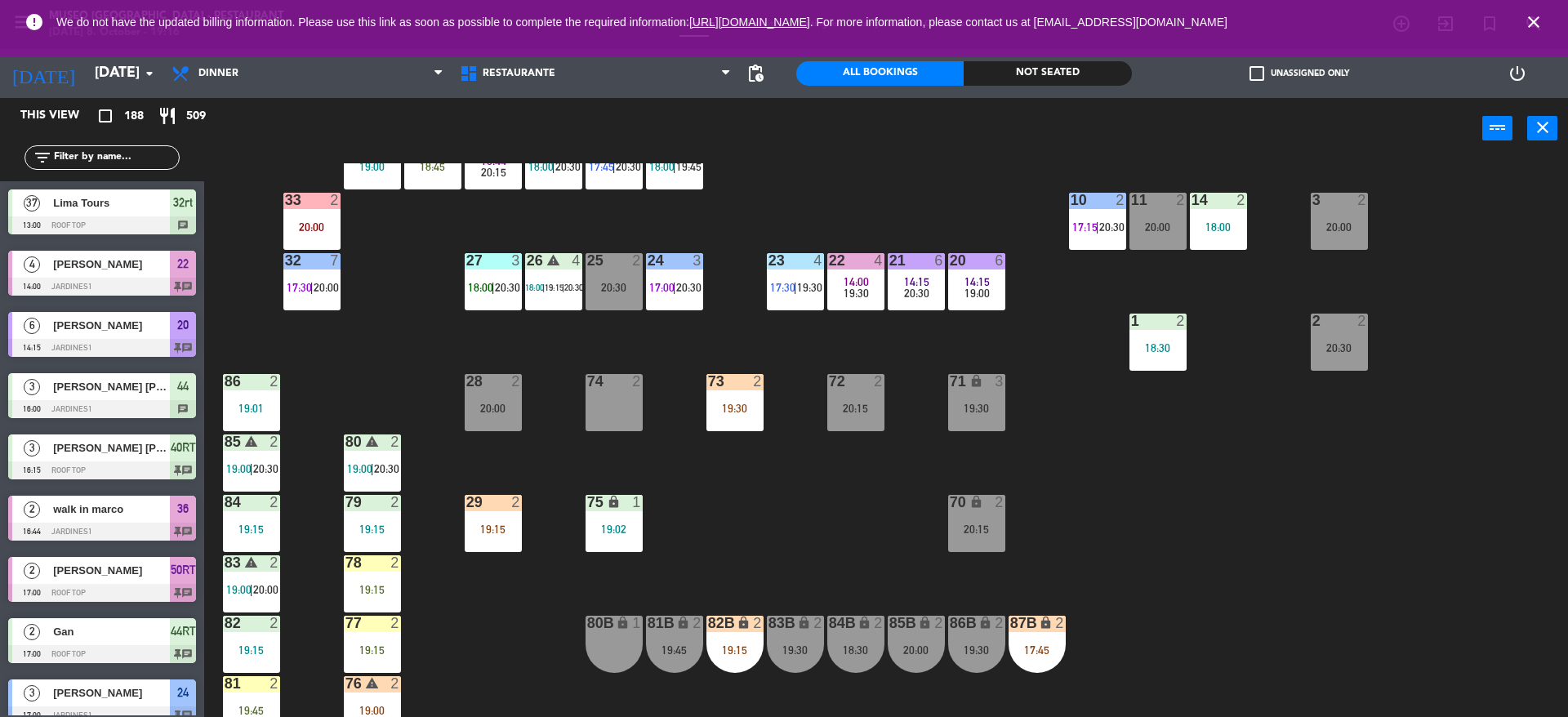
scroll to position [422, 0]
click at [926, 285] on span "14:15" at bounding box center [917, 282] width 26 height 13
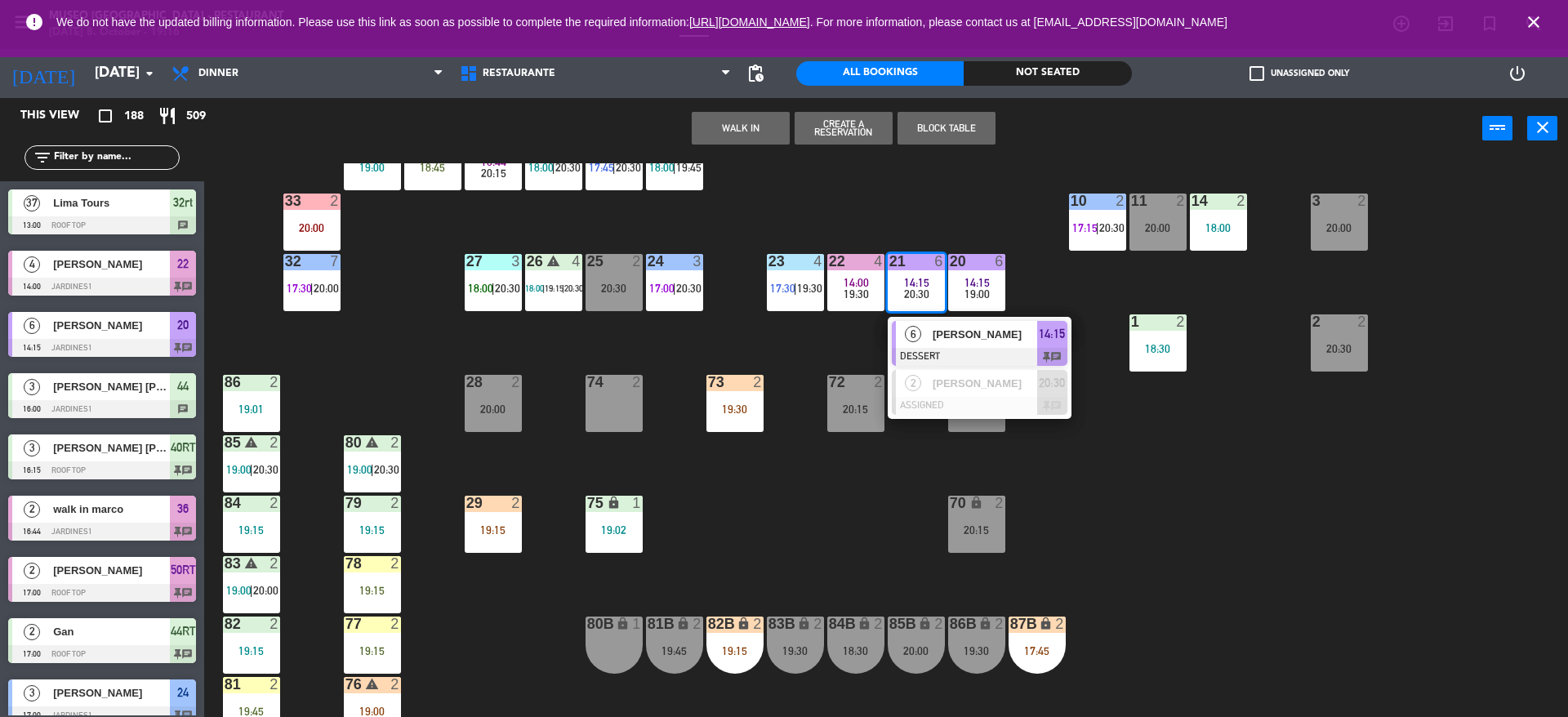
click at [1001, 249] on div "44 5 20:00 49 2 19:00 54 4 19:00 64 warning 2 18:00 48 2 18:15 53 3 17:30 | 20:…" at bounding box center [894, 442] width 1348 height 557
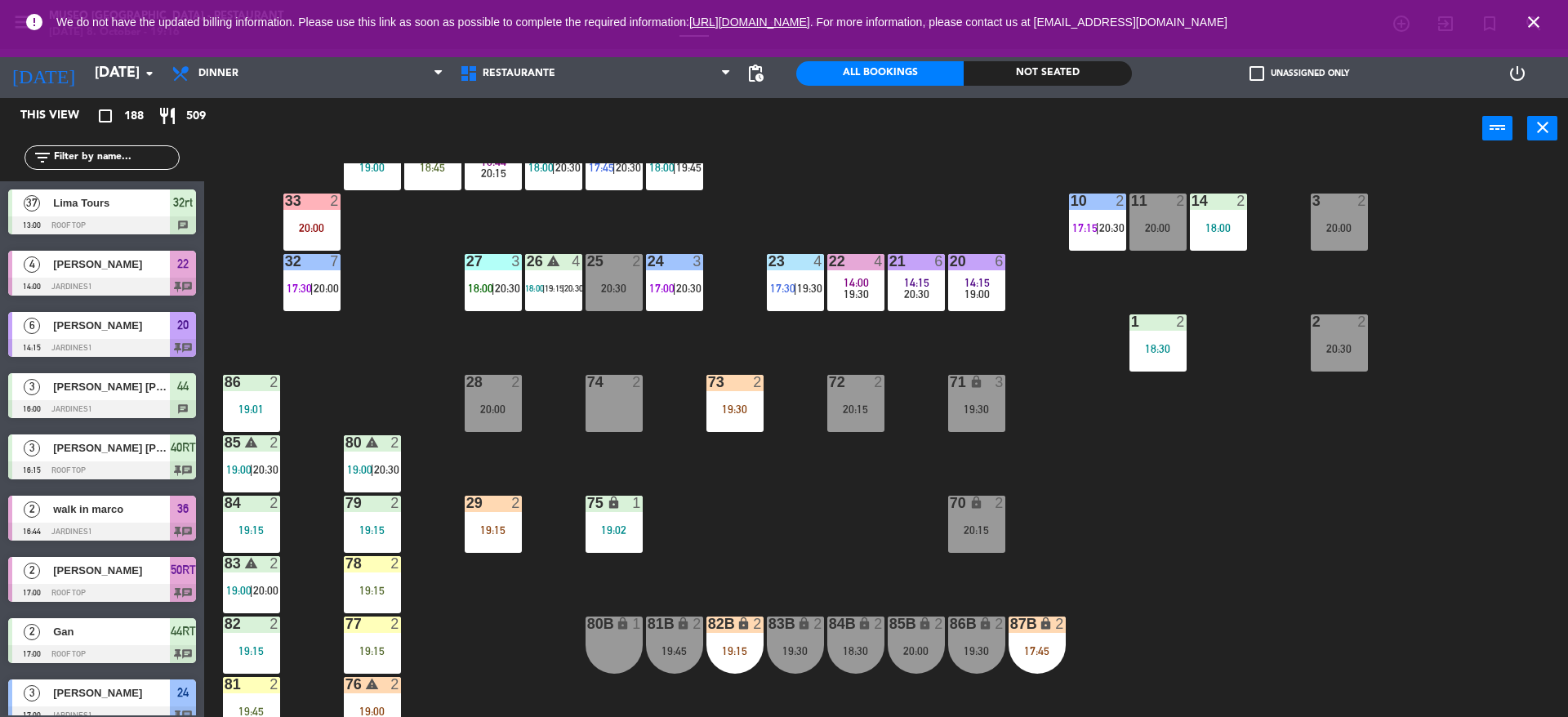
click at [933, 287] on div "14:15" at bounding box center [916, 282] width 57 height 11
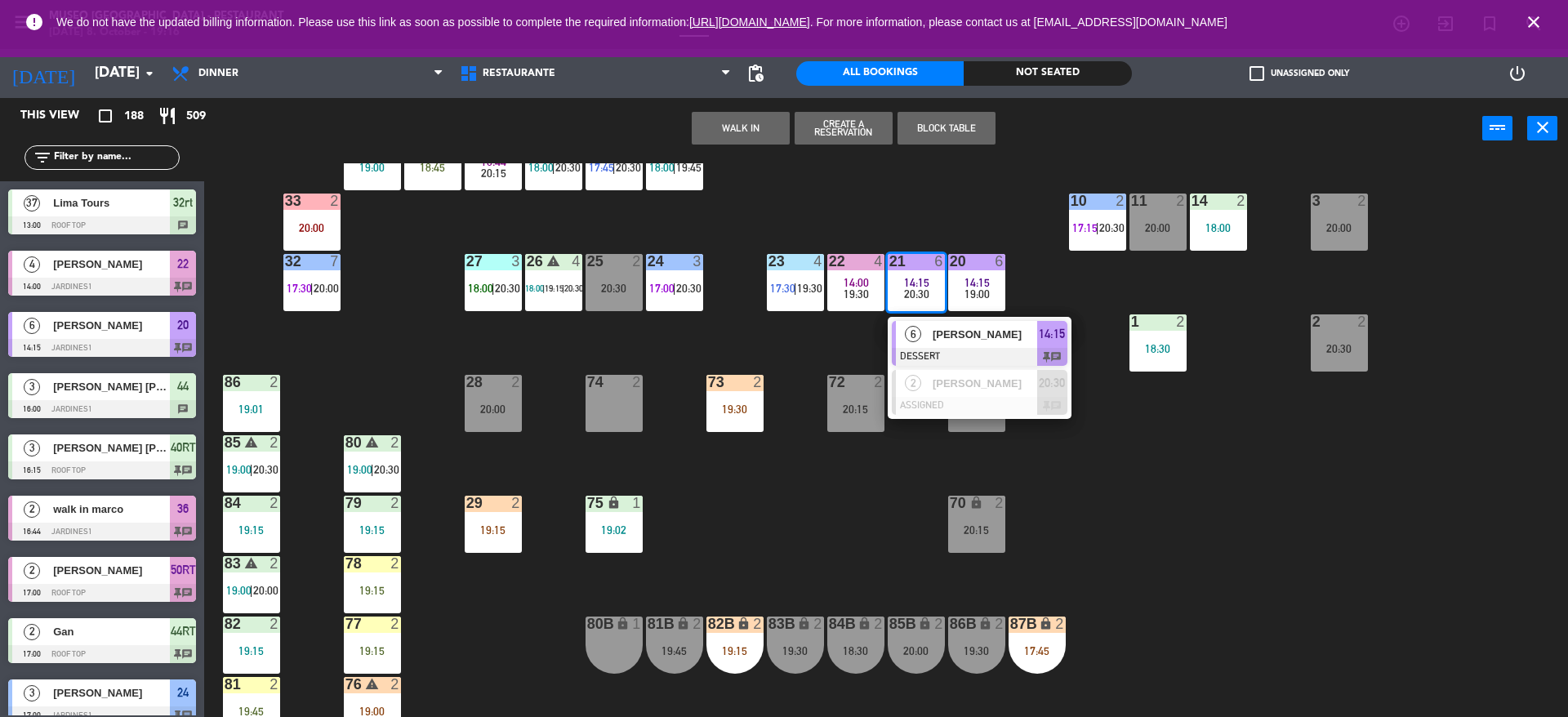
click at [959, 332] on span "[PERSON_NAME]" at bounding box center [985, 334] width 105 height 17
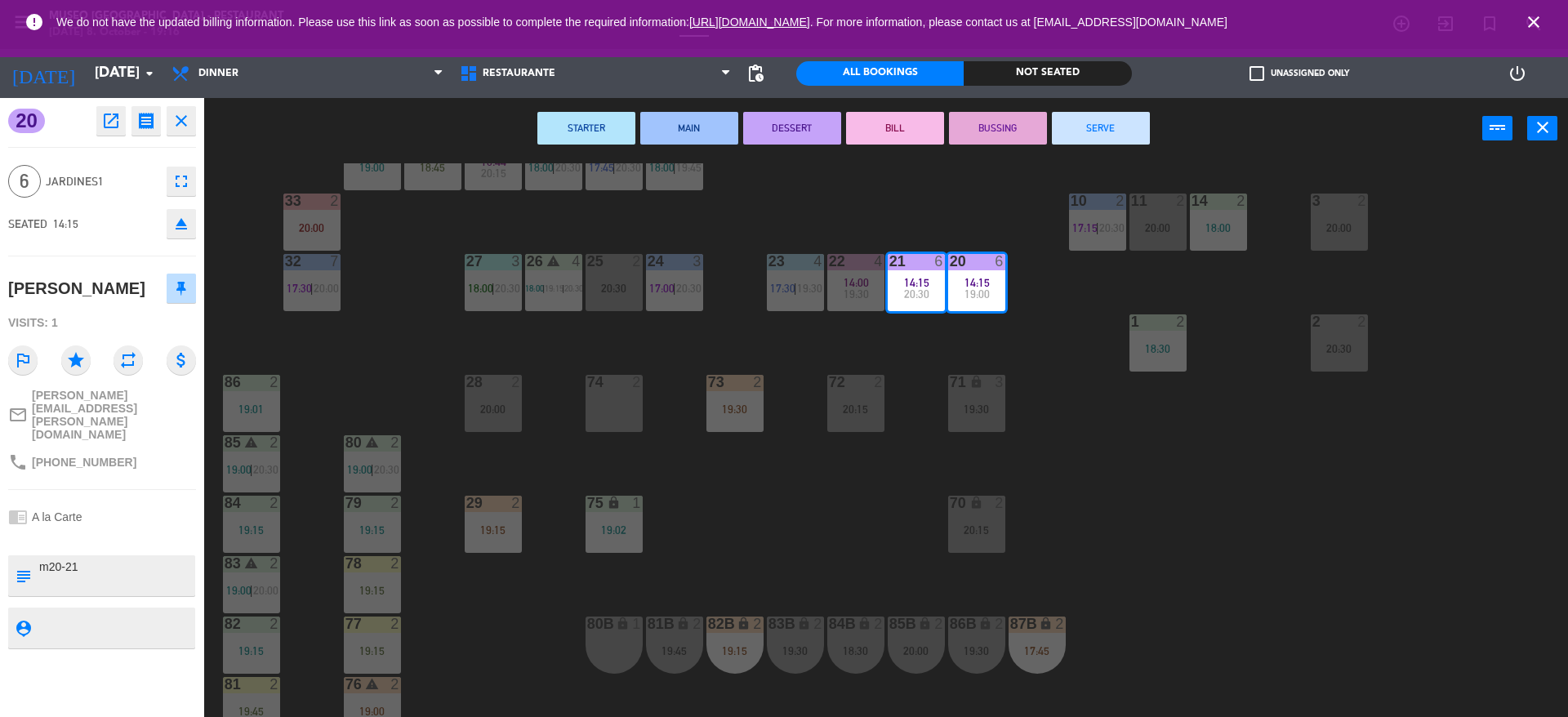
click at [897, 176] on div "44 5 20:00 49 2 19:00 54 4 19:00 64 warning 2 18:00 48 2 18:15 53 3 17:30 | 20:…" at bounding box center [894, 442] width 1348 height 557
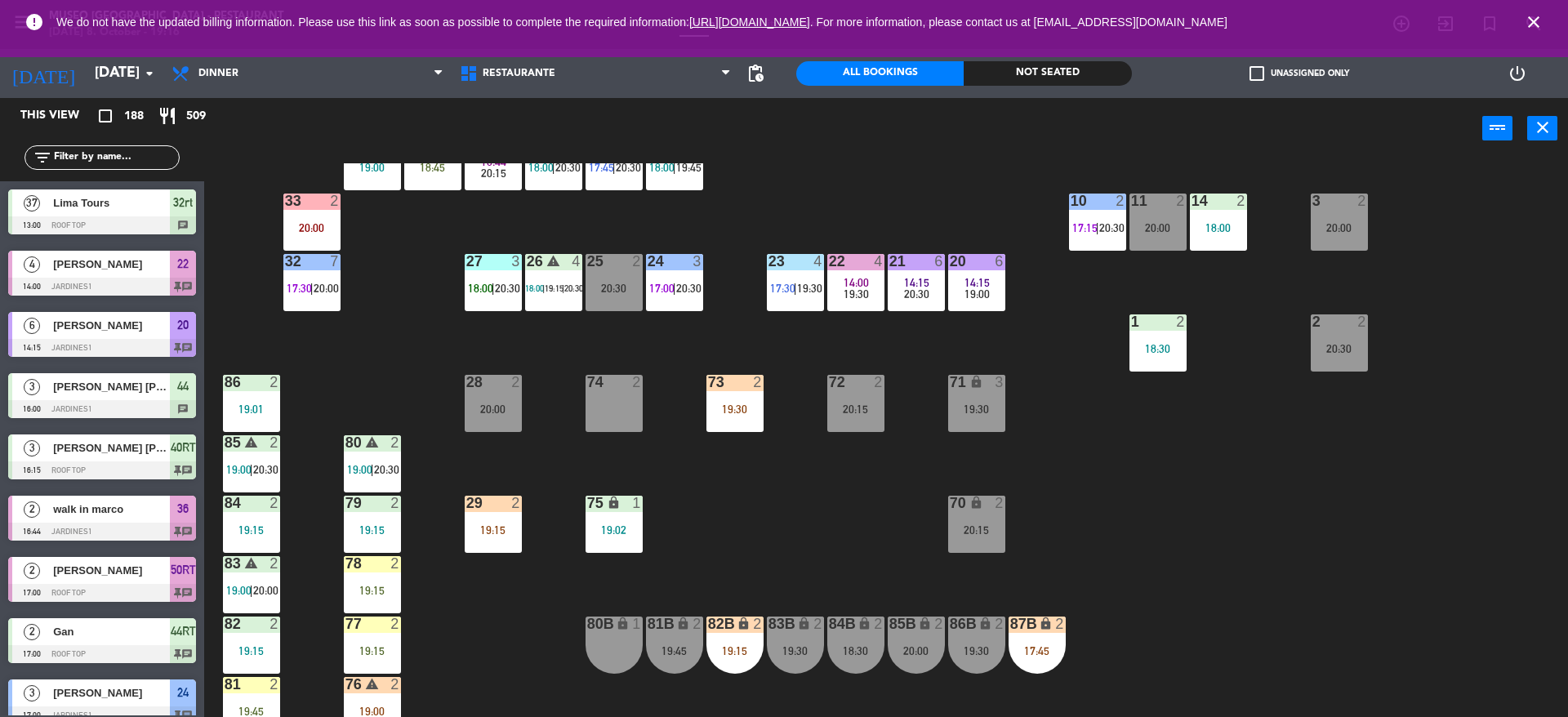
click at [157, 157] on input "text" at bounding box center [116, 158] width 127 height 18
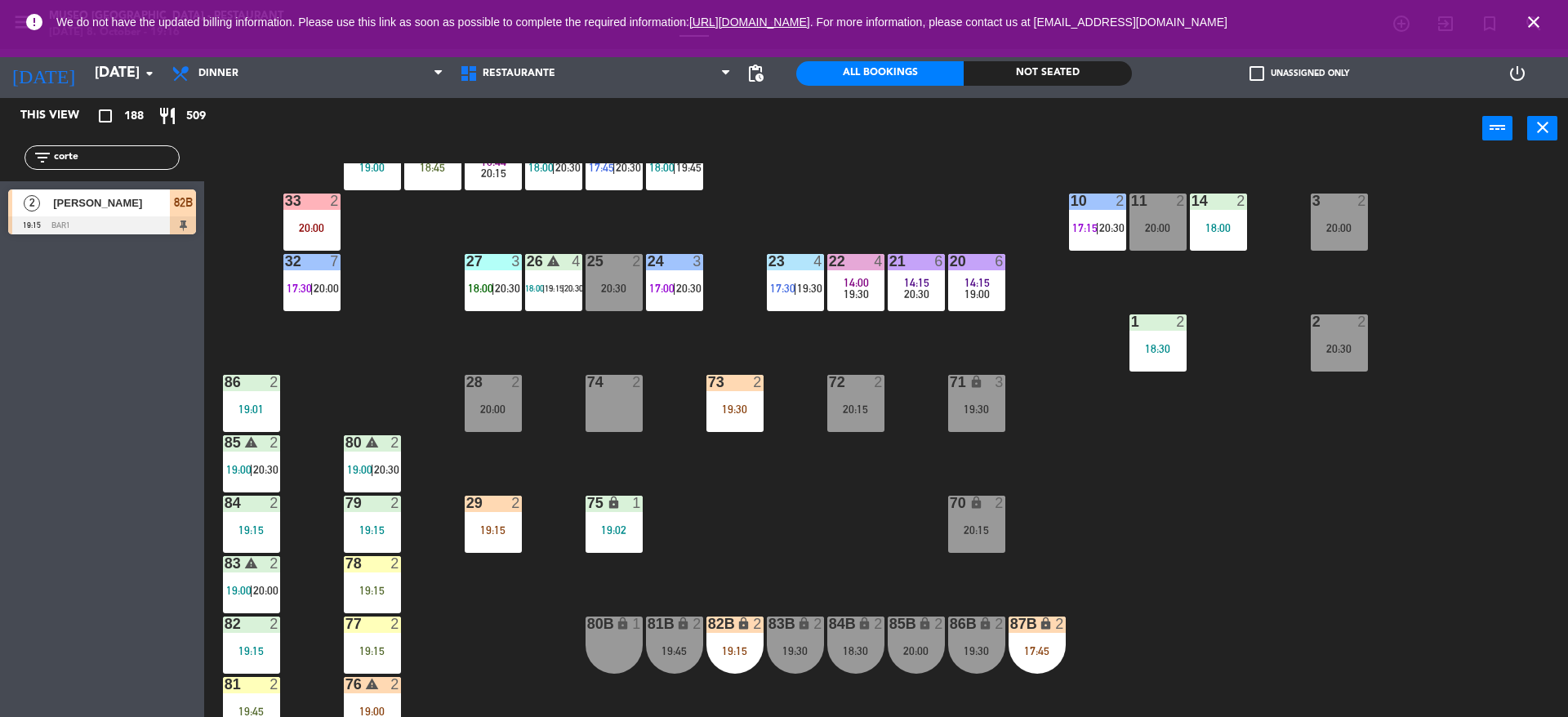
type input "corte"
click at [161, 202] on span "[PERSON_NAME]" at bounding box center [111, 202] width 117 height 17
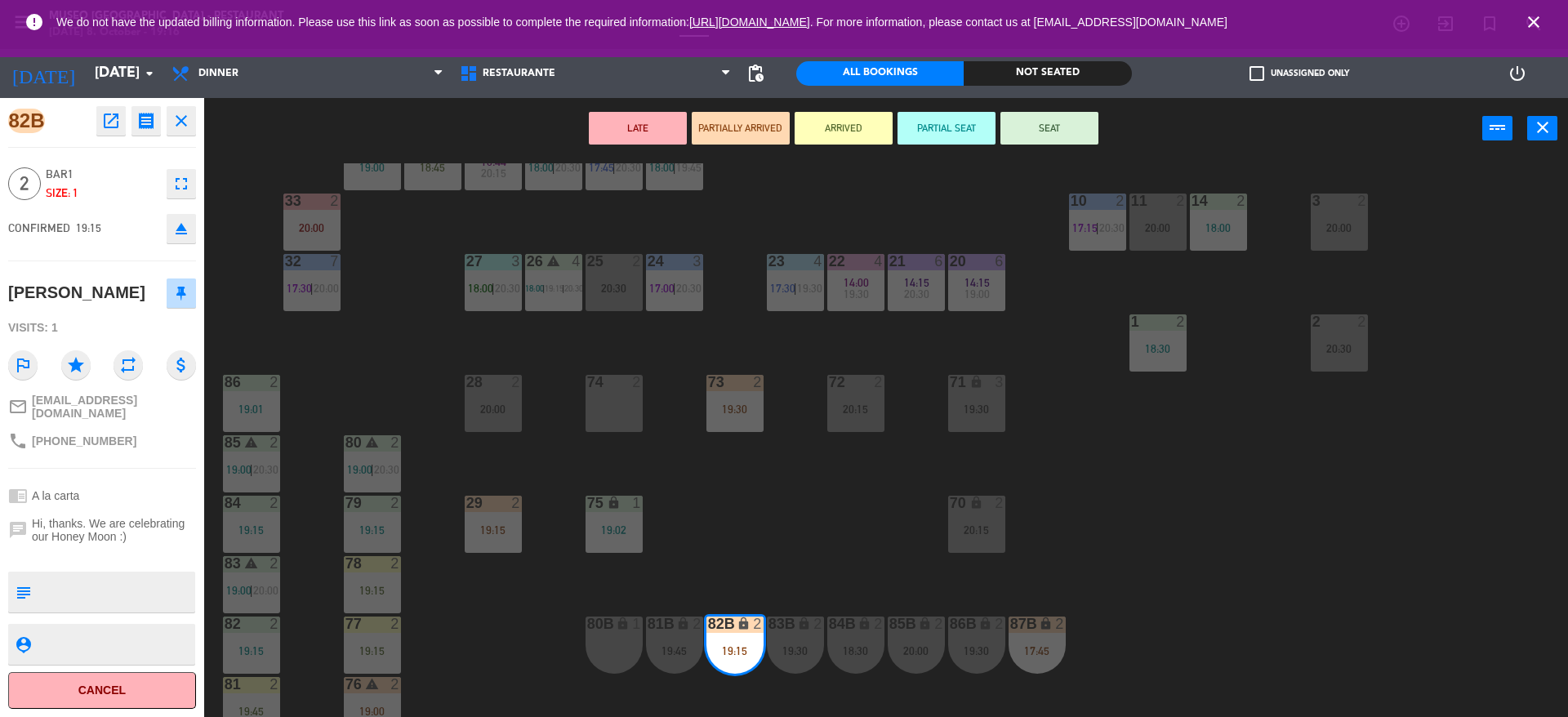
click at [623, 387] on div at bounding box center [613, 382] width 27 height 15
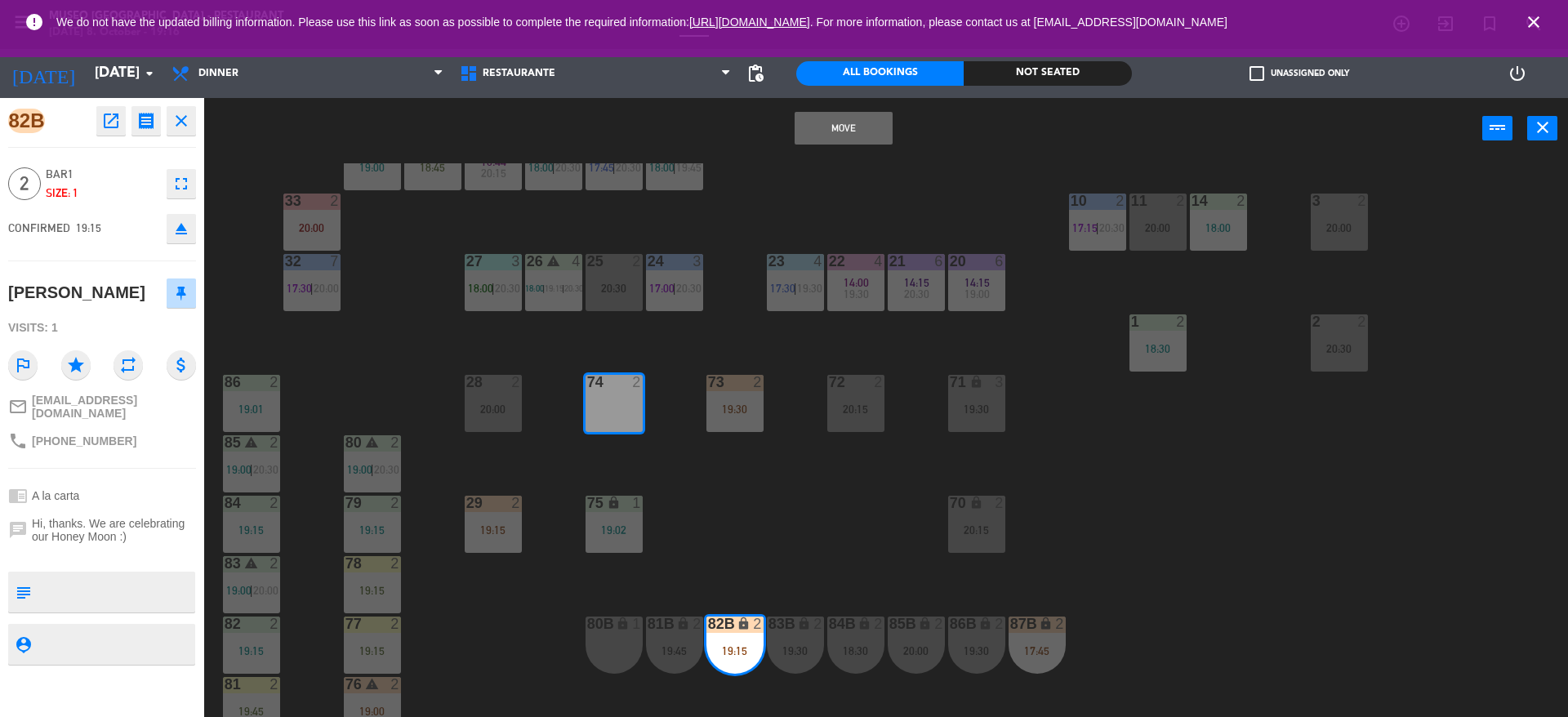
click at [870, 114] on button "Move" at bounding box center [843, 129] width 98 height 33
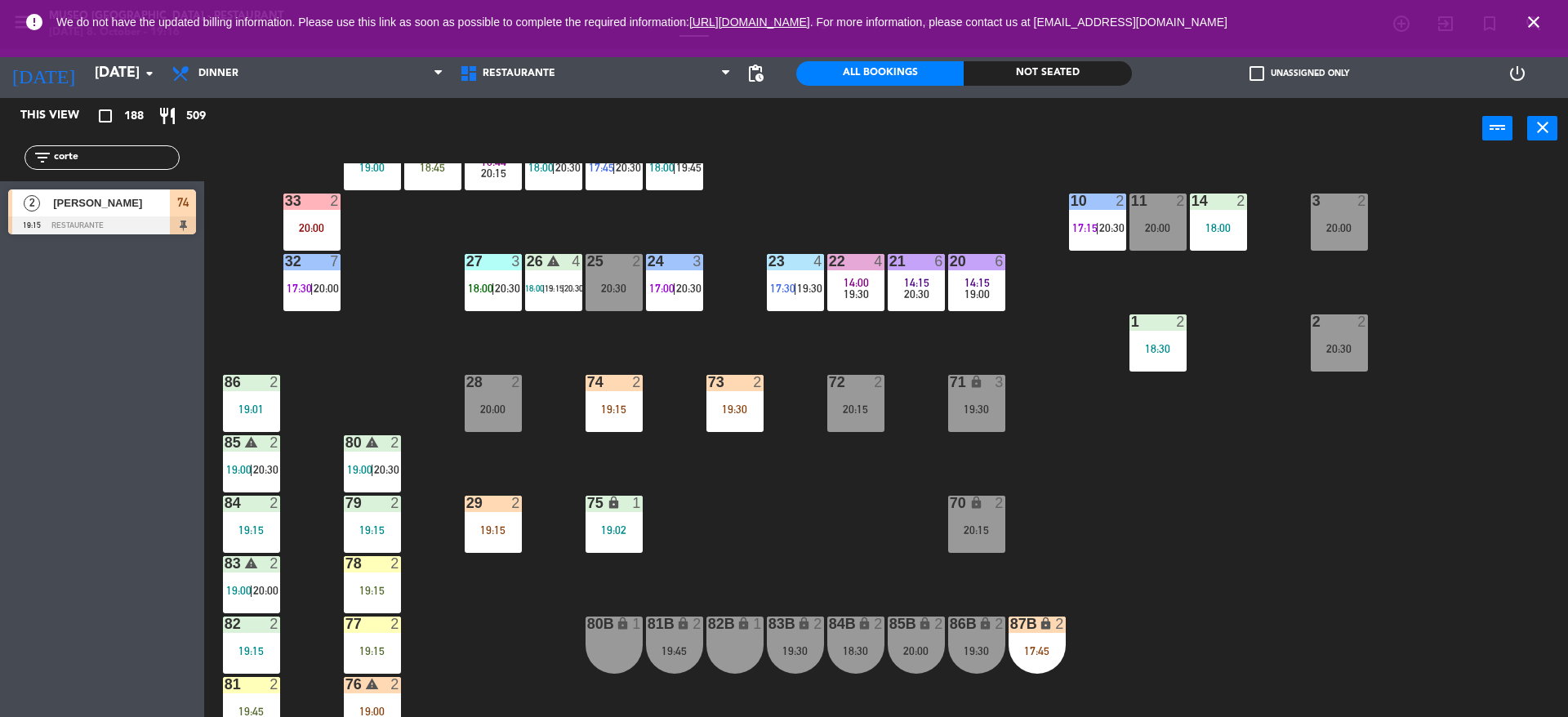
click at [494, 419] on div "28 2 20:00" at bounding box center [493, 404] width 57 height 57
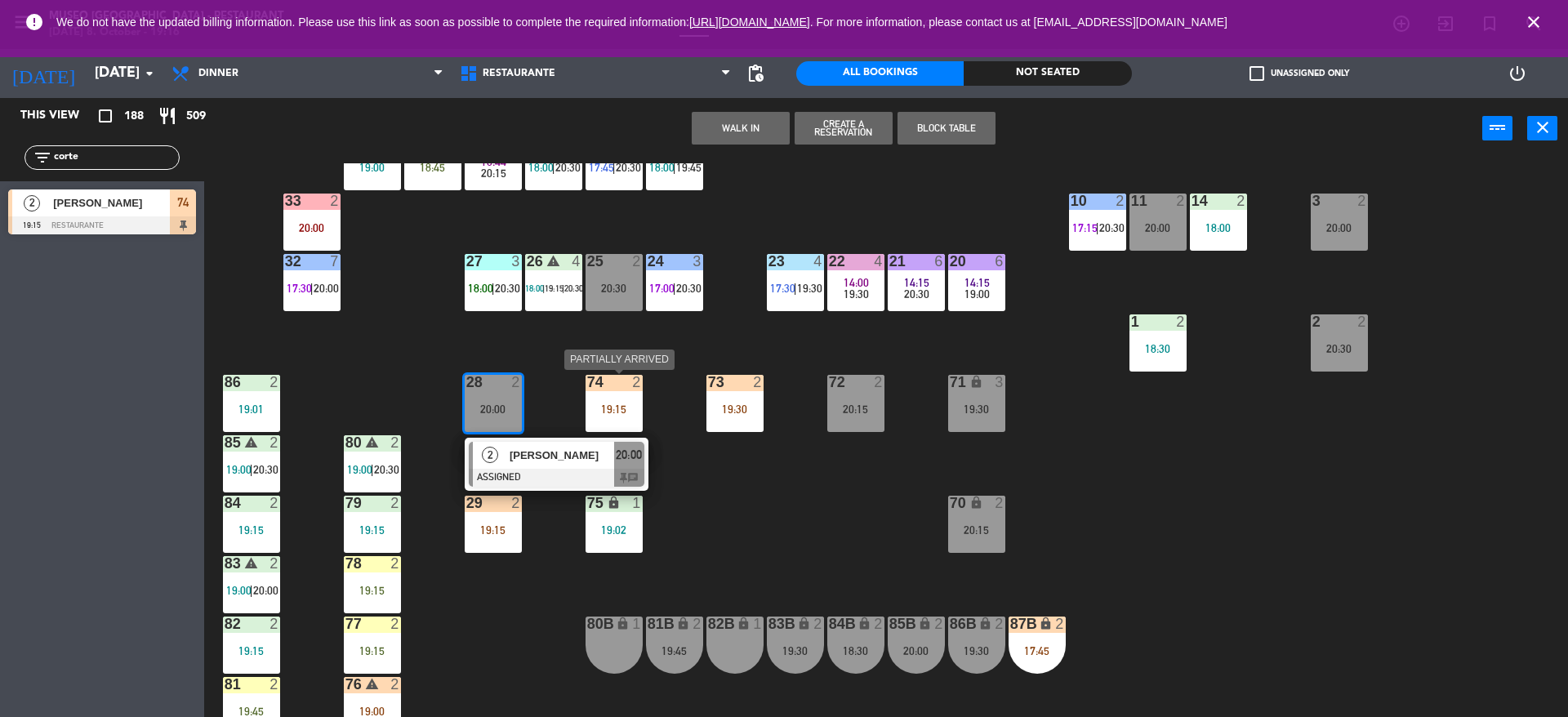
click at [624, 405] on div "19:15" at bounding box center [614, 409] width 57 height 11
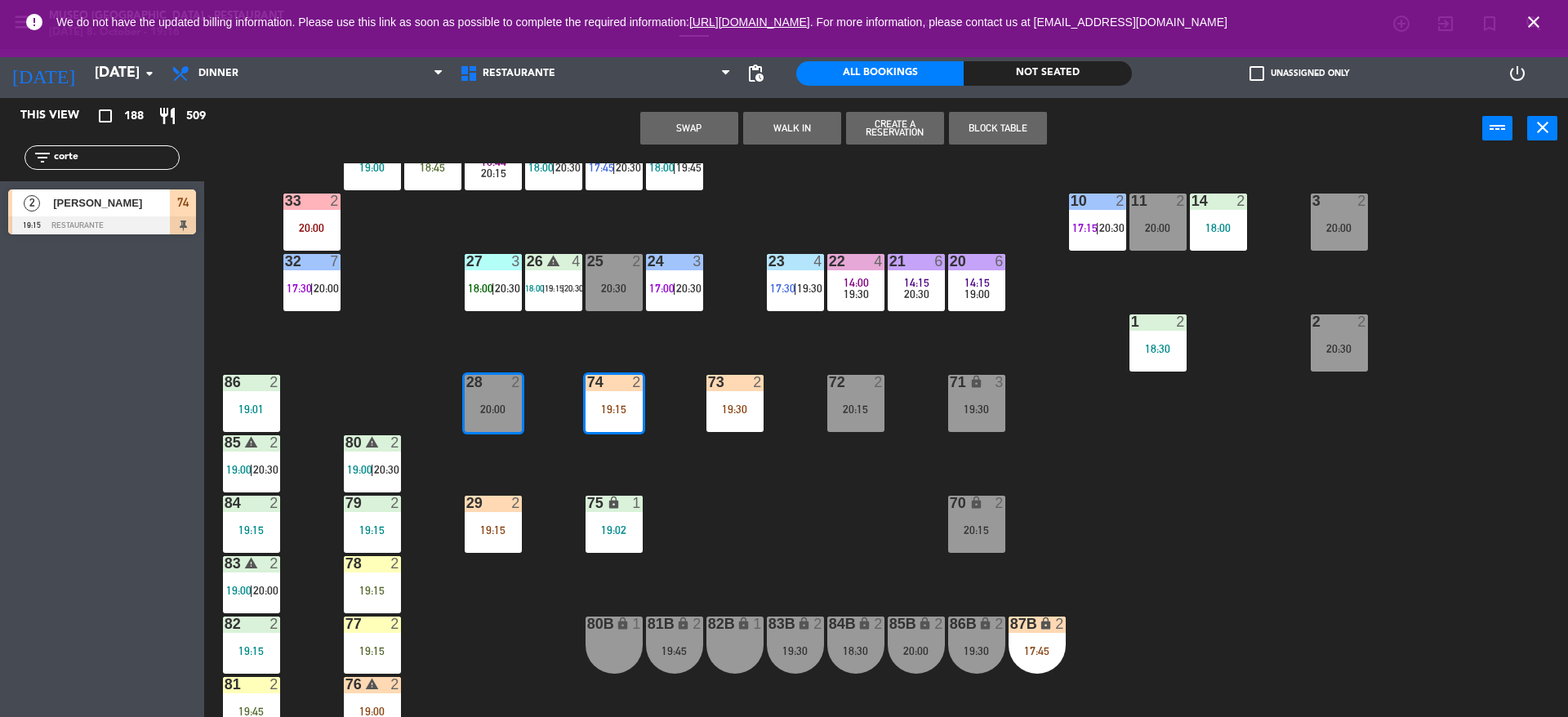
click at [672, 131] on button "Swap" at bounding box center [689, 129] width 98 height 33
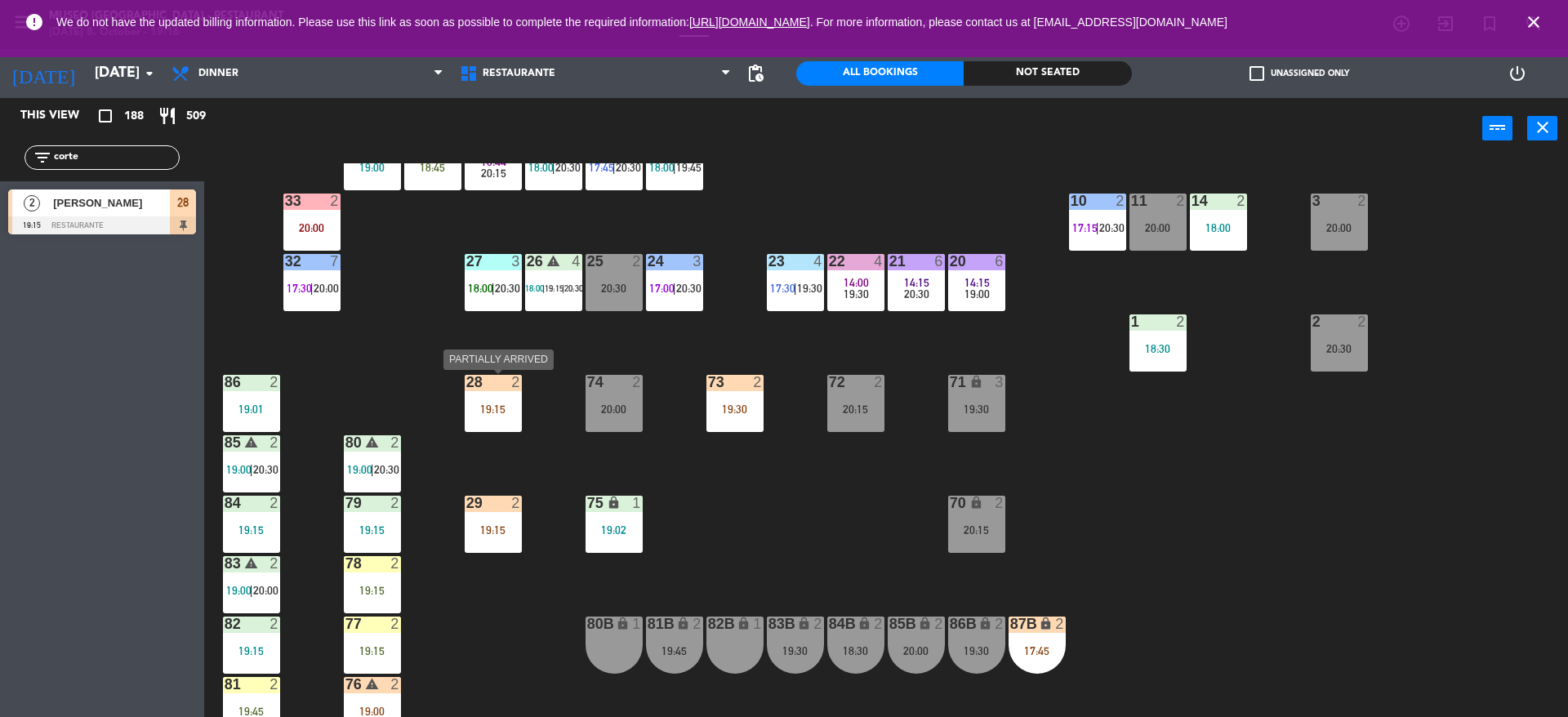
click at [510, 415] on div "28 2 19:15" at bounding box center [493, 404] width 57 height 57
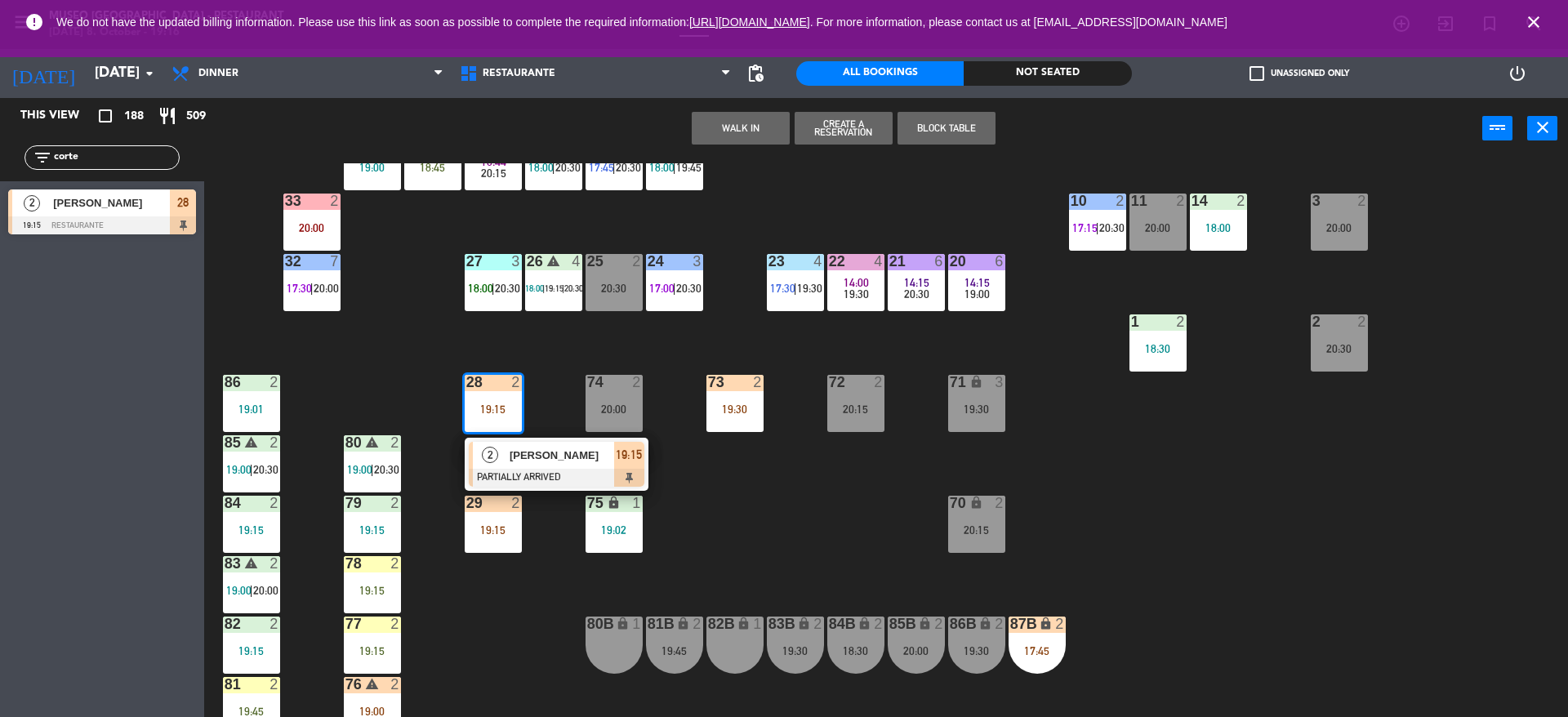
click at [530, 460] on span "[PERSON_NAME]" at bounding box center [562, 455] width 105 height 17
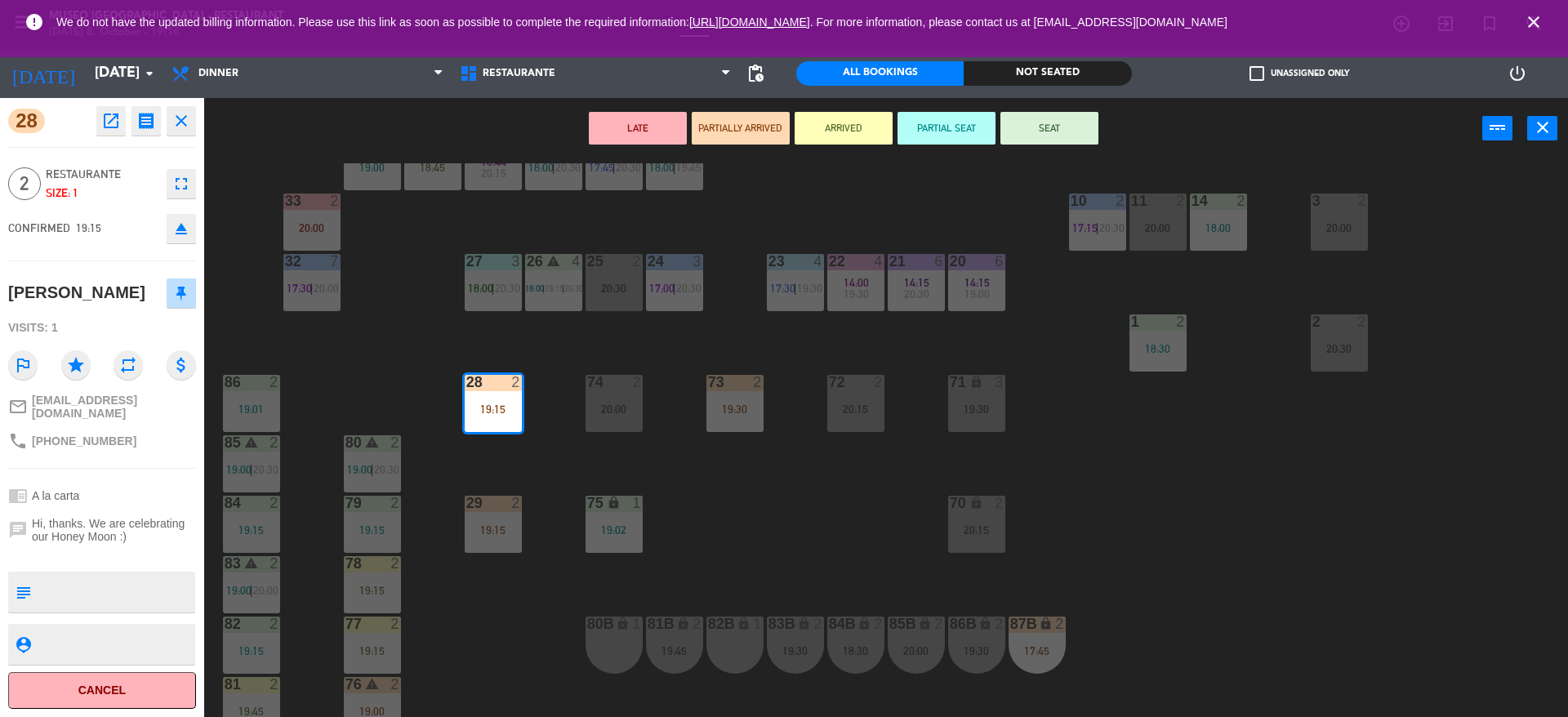
click at [199, 582] on div "28 open_in_new receipt 7:15 PM [DATE] 2 people [PERSON_NAME] Table 28 EXPERIENC…" at bounding box center [102, 407] width 204 height 619
click at [135, 575] on textarea at bounding box center [116, 591] width 156 height 34
type textarea "m28"
click at [140, 230] on div "CONFIRMED 19:15 eject" at bounding box center [102, 228] width 188 height 40
click at [1049, 122] on button "SEAT" at bounding box center [1049, 129] width 98 height 33
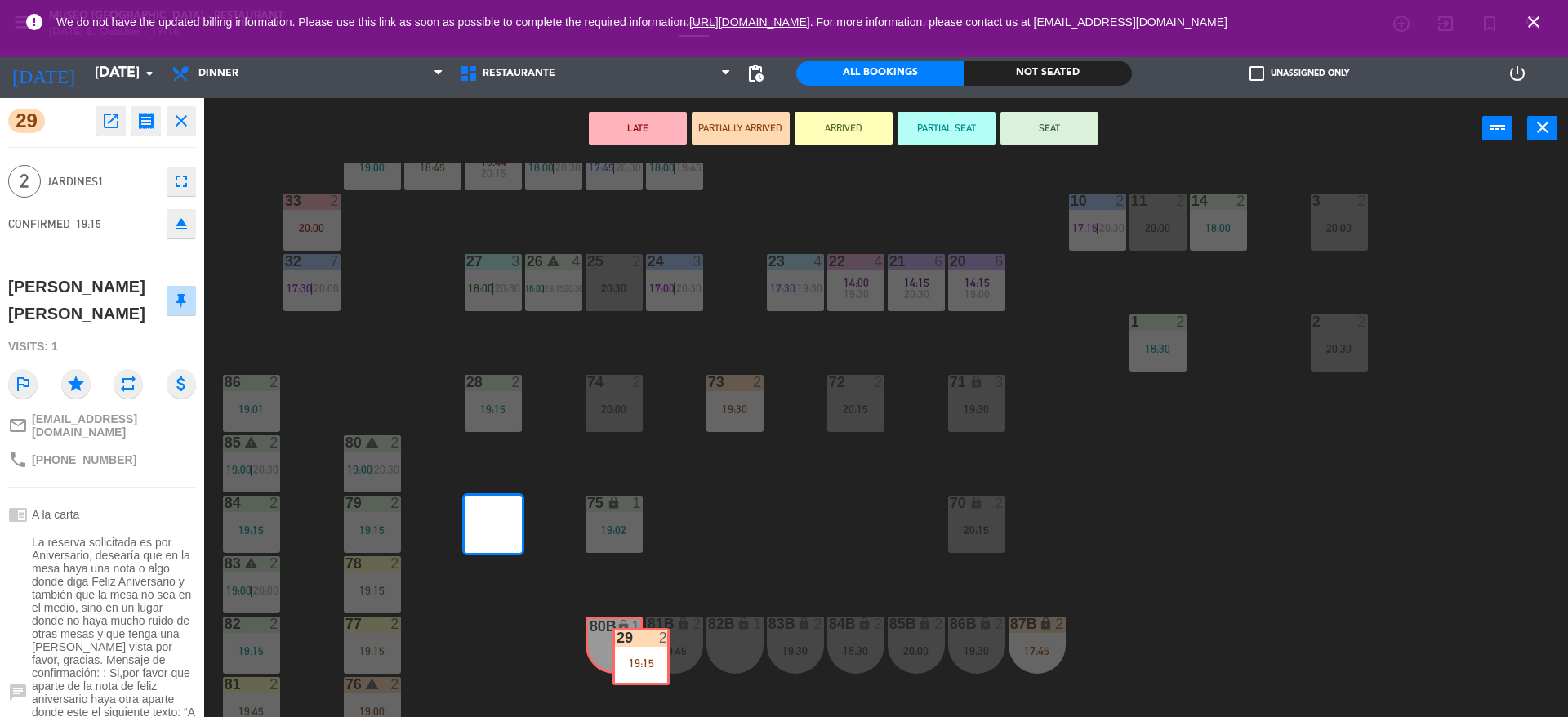
drag, startPoint x: 487, startPoint y: 533, endPoint x: 631, endPoint y: 659, distance: 191.3
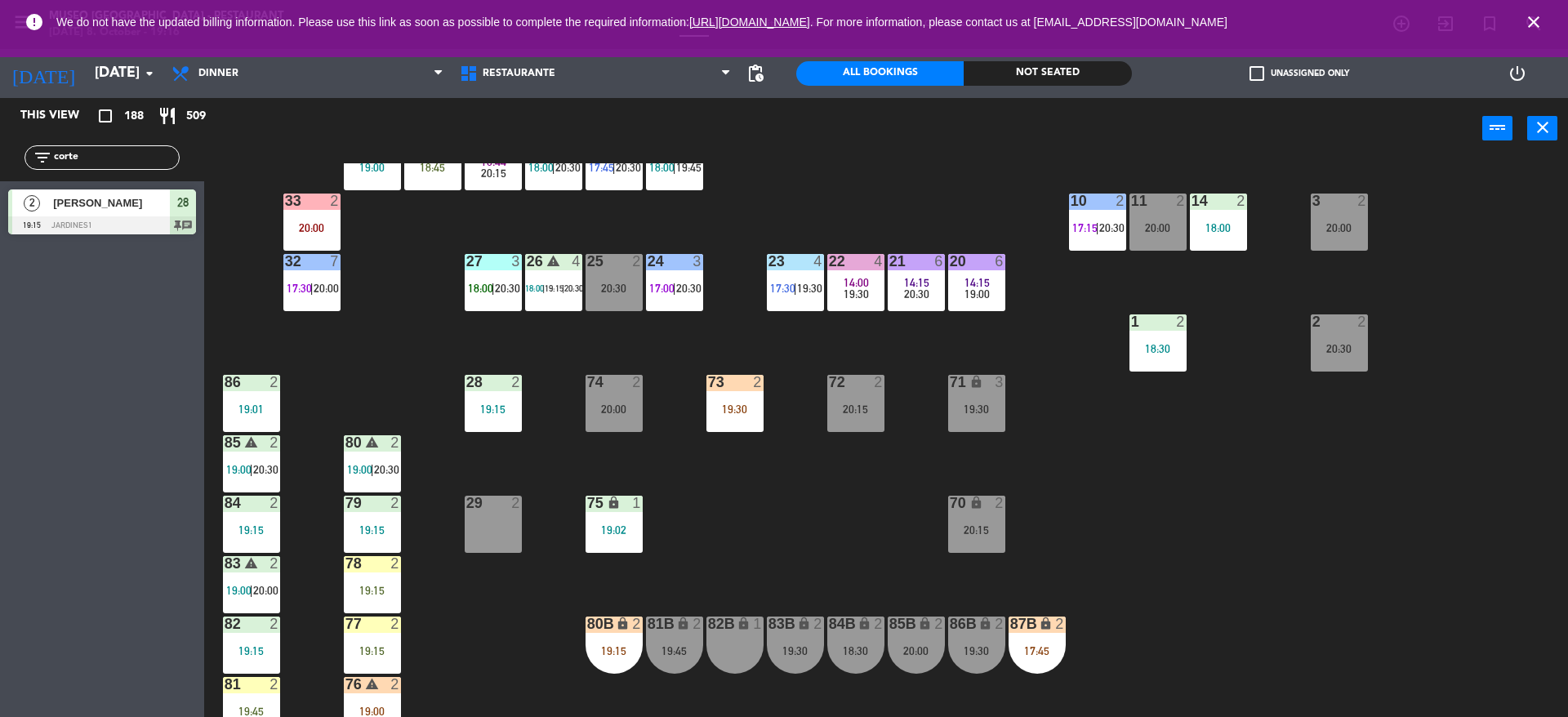
click at [254, 400] on div "86 2 19:01" at bounding box center [251, 404] width 57 height 57
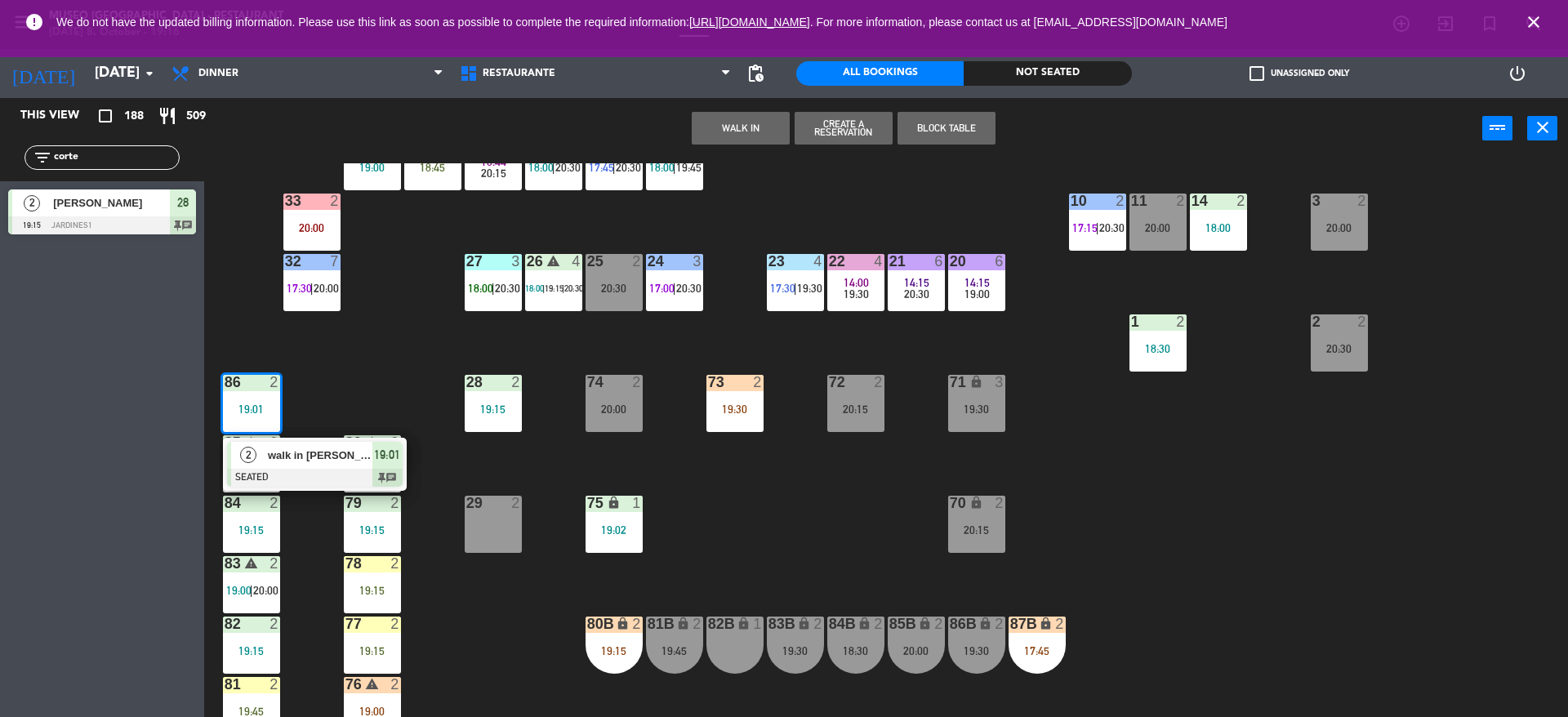
click at [290, 472] on div at bounding box center [315, 478] width 176 height 18
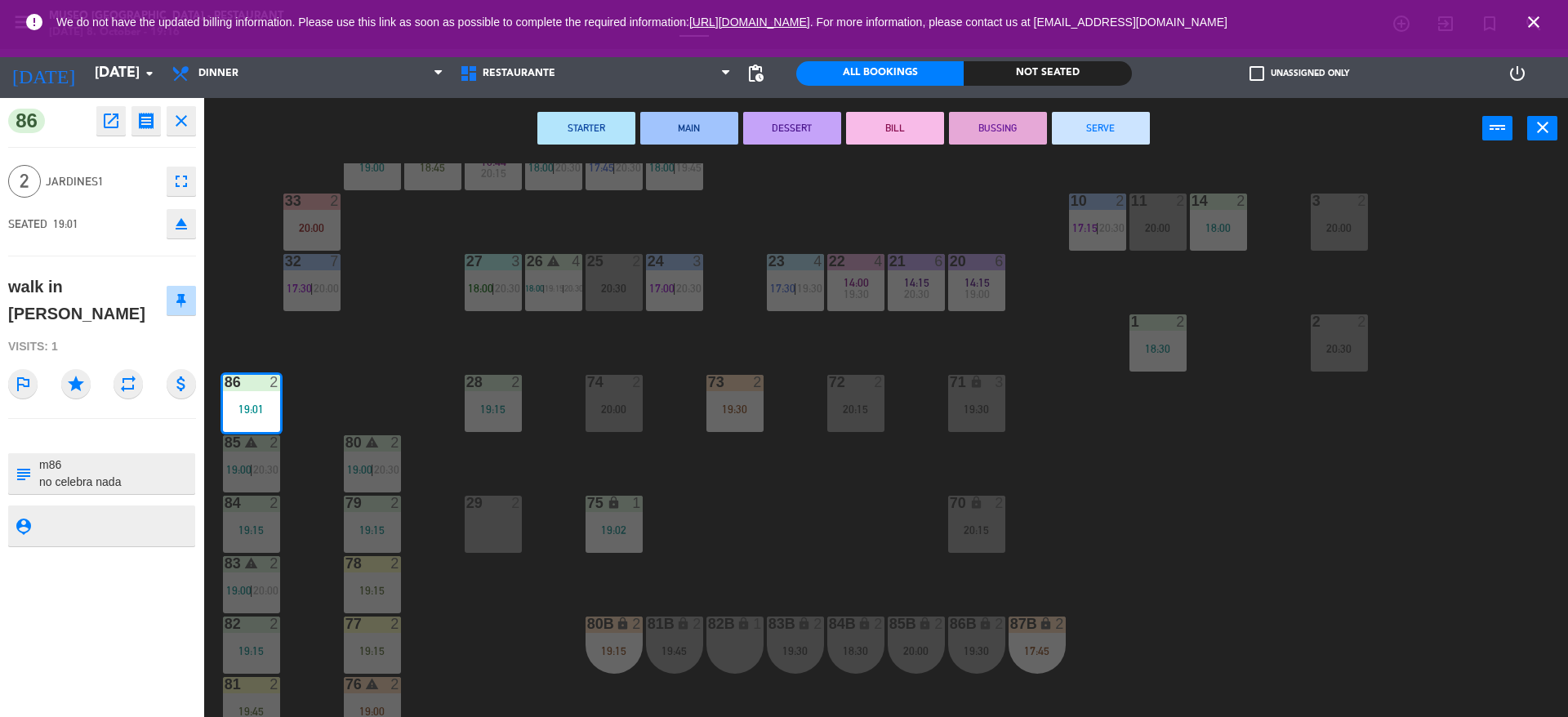
click at [406, 389] on div "44 5 20:00 49 2 19:00 54 4 19:00 64 warning 2 18:00 48 2 18:15 53 3 17:30 | 20:…" at bounding box center [894, 442] width 1348 height 557
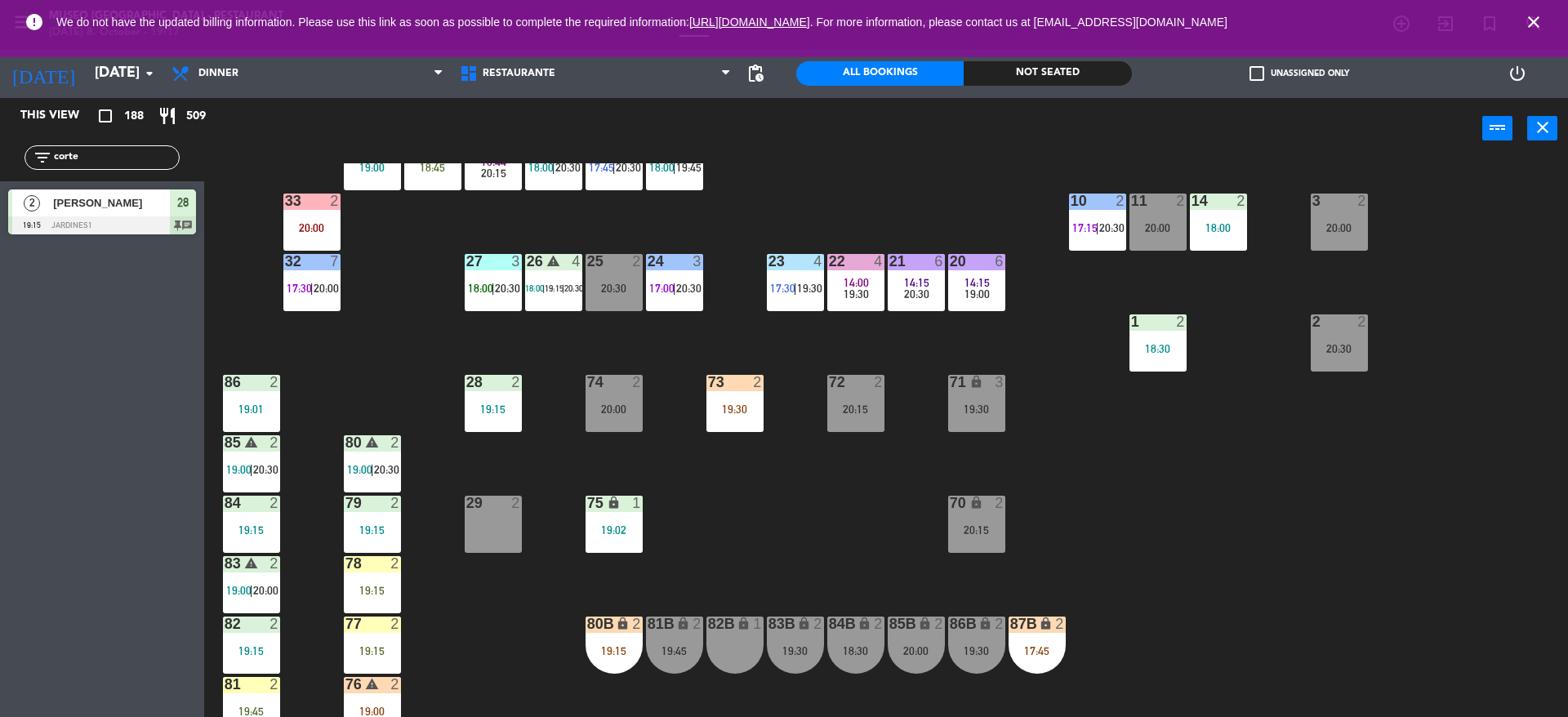
drag, startPoint x: 149, startPoint y: 154, endPoint x: 0, endPoint y: 142, distance: 149.5
click at [0, 142] on div "filter_list corte" at bounding box center [102, 157] width 204 height 47
type input "barre"
click at [147, 196] on span "[PERSON_NAME]" at bounding box center [111, 202] width 117 height 17
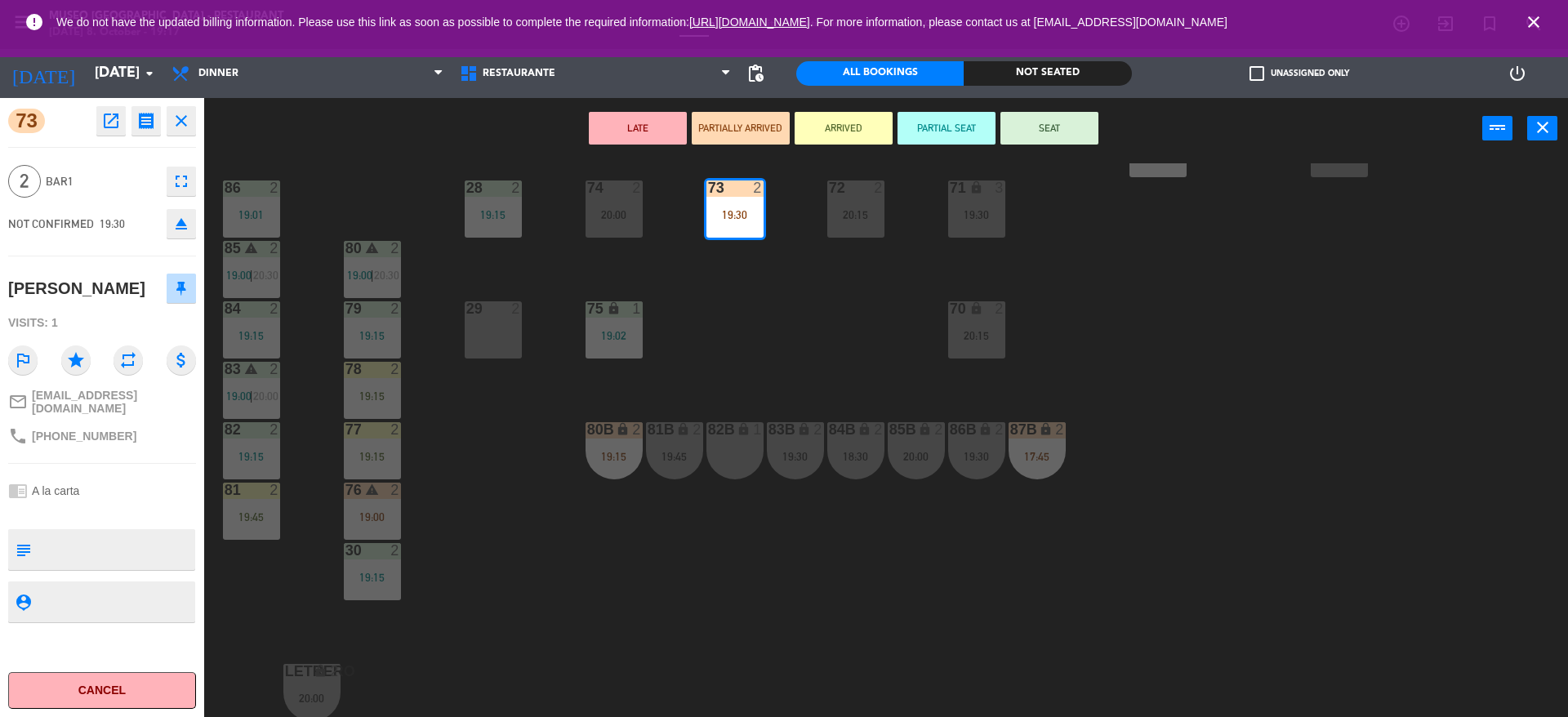
scroll to position [615, 0]
click at [489, 331] on div "29 2" at bounding box center [493, 330] width 57 height 57
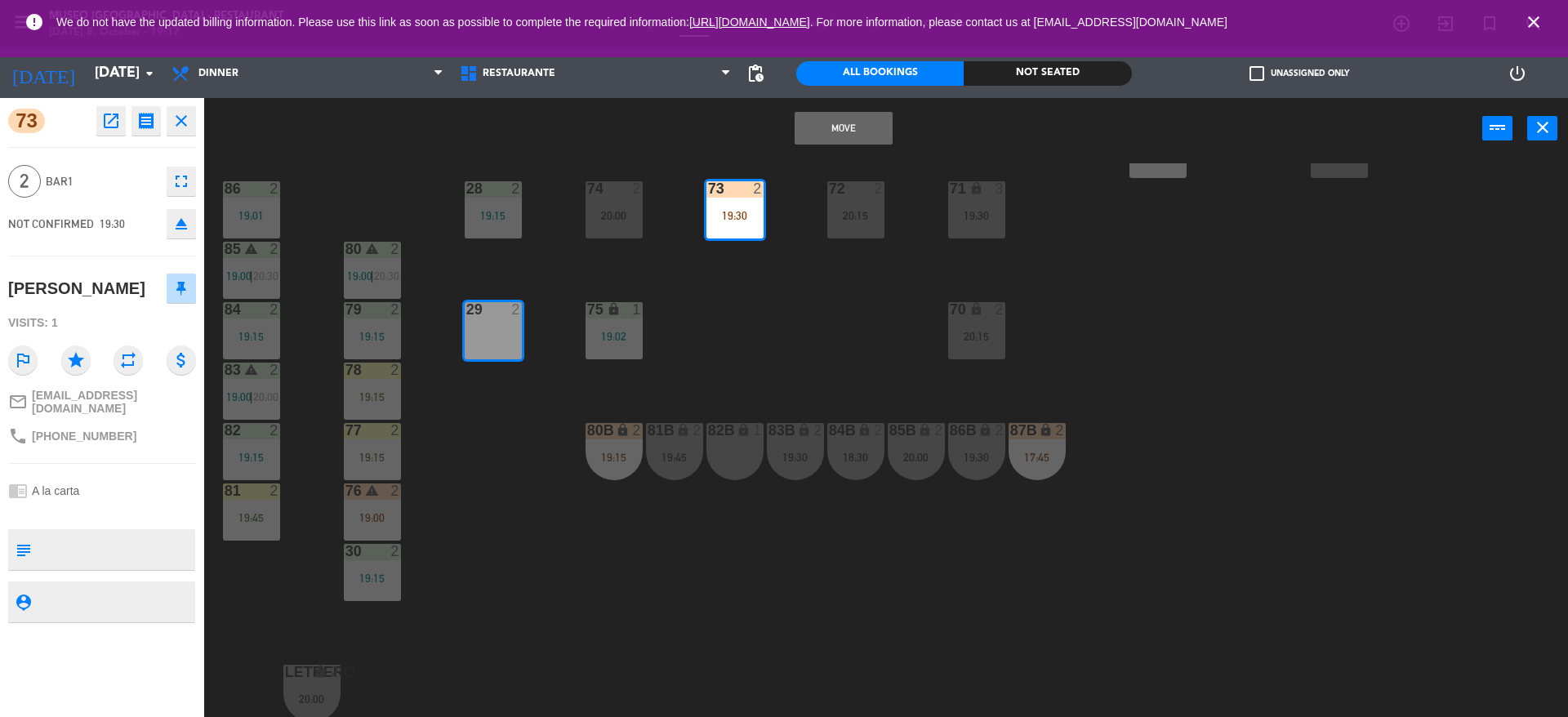
click at [851, 144] on div "Move power_input close" at bounding box center [842, 129] width 1277 height 62
click at [848, 142] on button "Move" at bounding box center [843, 129] width 98 height 33
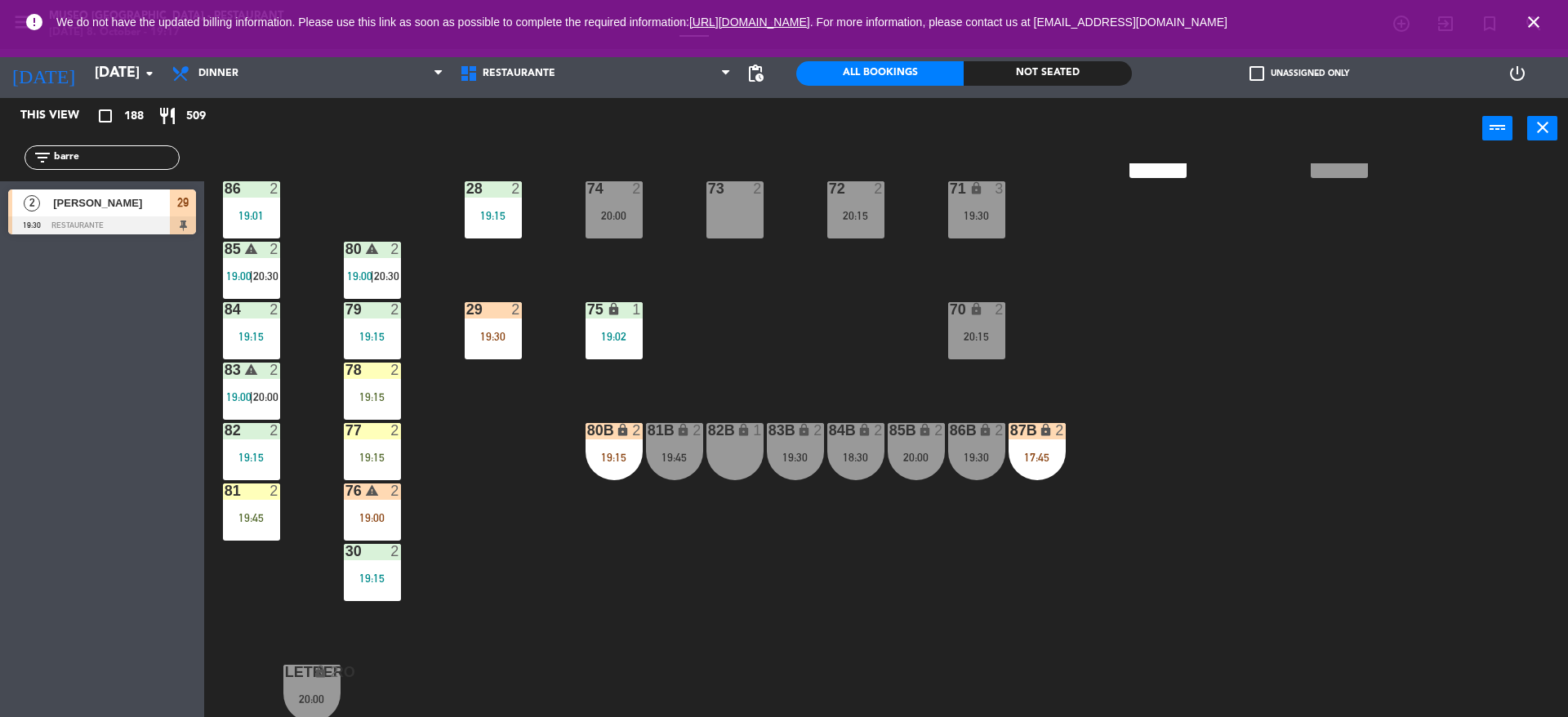
click at [484, 341] on div "19:30" at bounding box center [493, 336] width 57 height 11
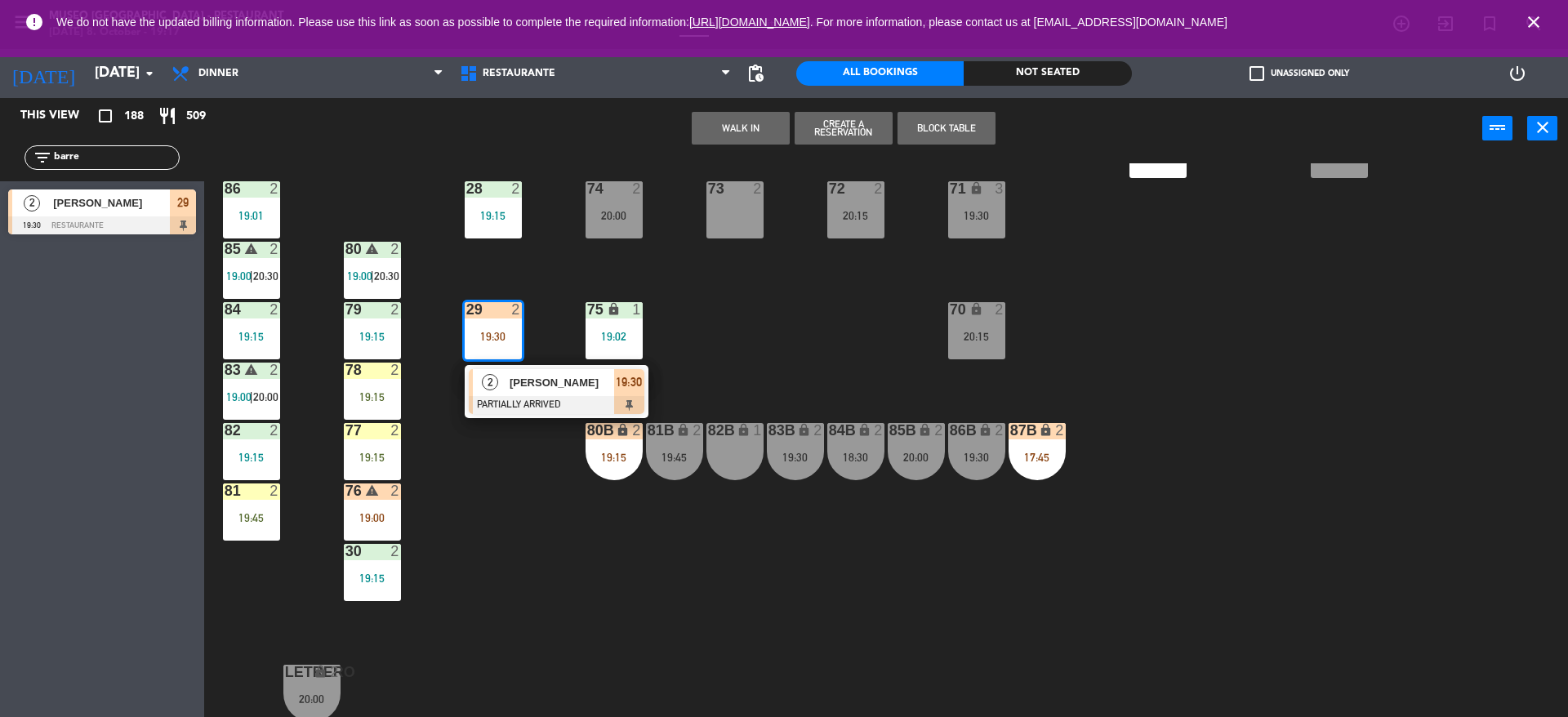
click at [488, 390] on span "2" at bounding box center [490, 382] width 17 height 17
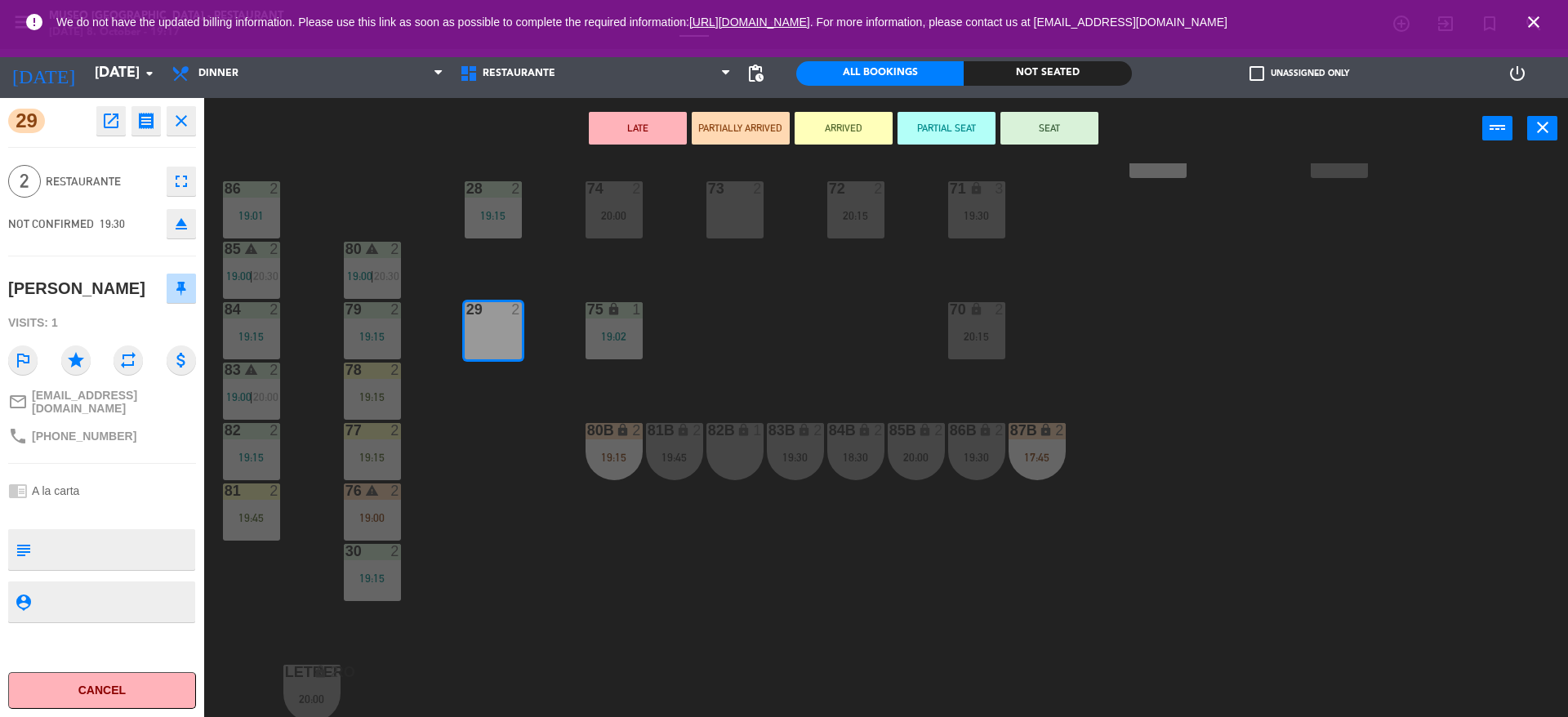
click at [129, 552] on textarea at bounding box center [116, 549] width 156 height 34
type textarea "m29"
click at [122, 256] on hr at bounding box center [102, 256] width 188 height 1
click at [580, 410] on div "44 5 20:00 49 2 19:00 54 4 19:00 64 warning 2 18:00 48 2 18:15 53 3 17:30 | 20:…" at bounding box center [894, 442] width 1348 height 557
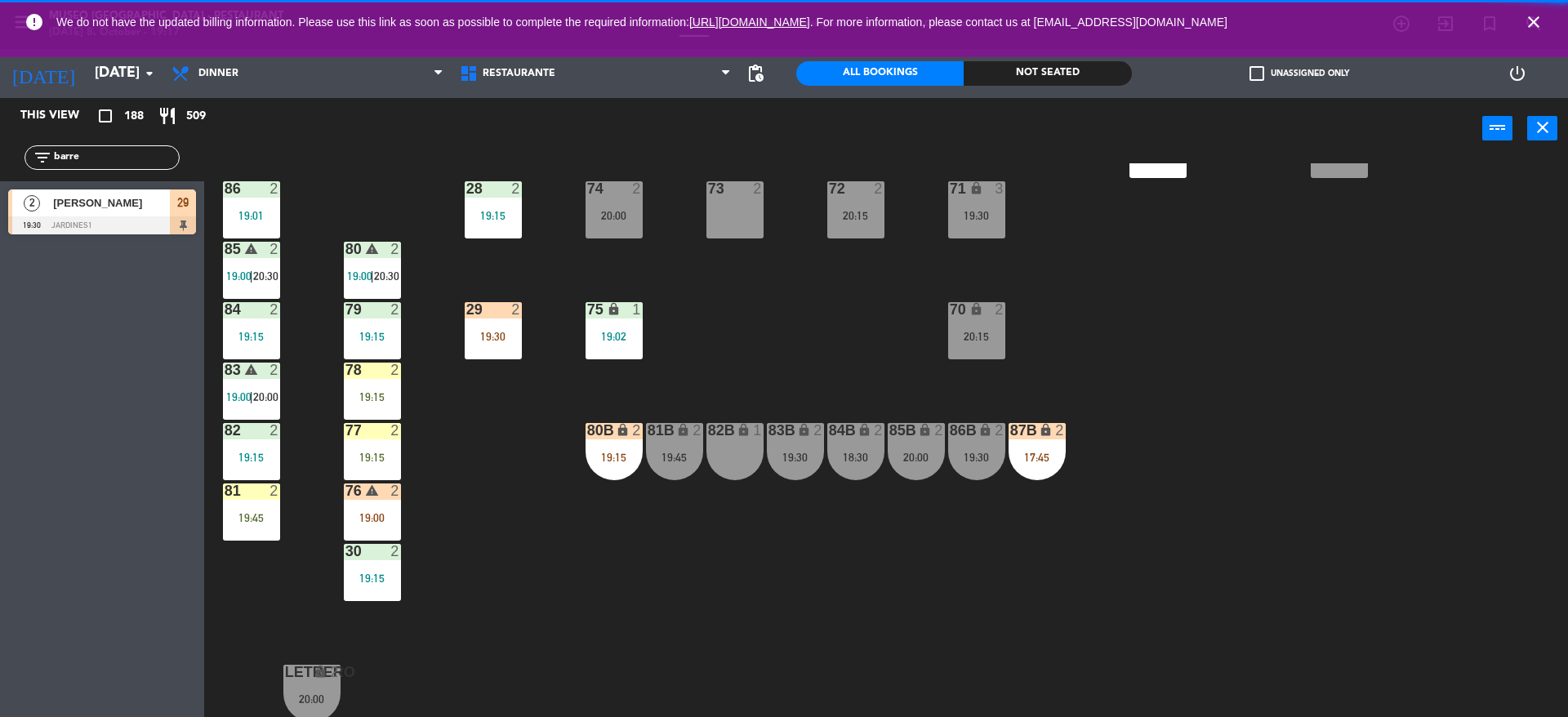
click at [136, 229] on div at bounding box center [102, 225] width 188 height 18
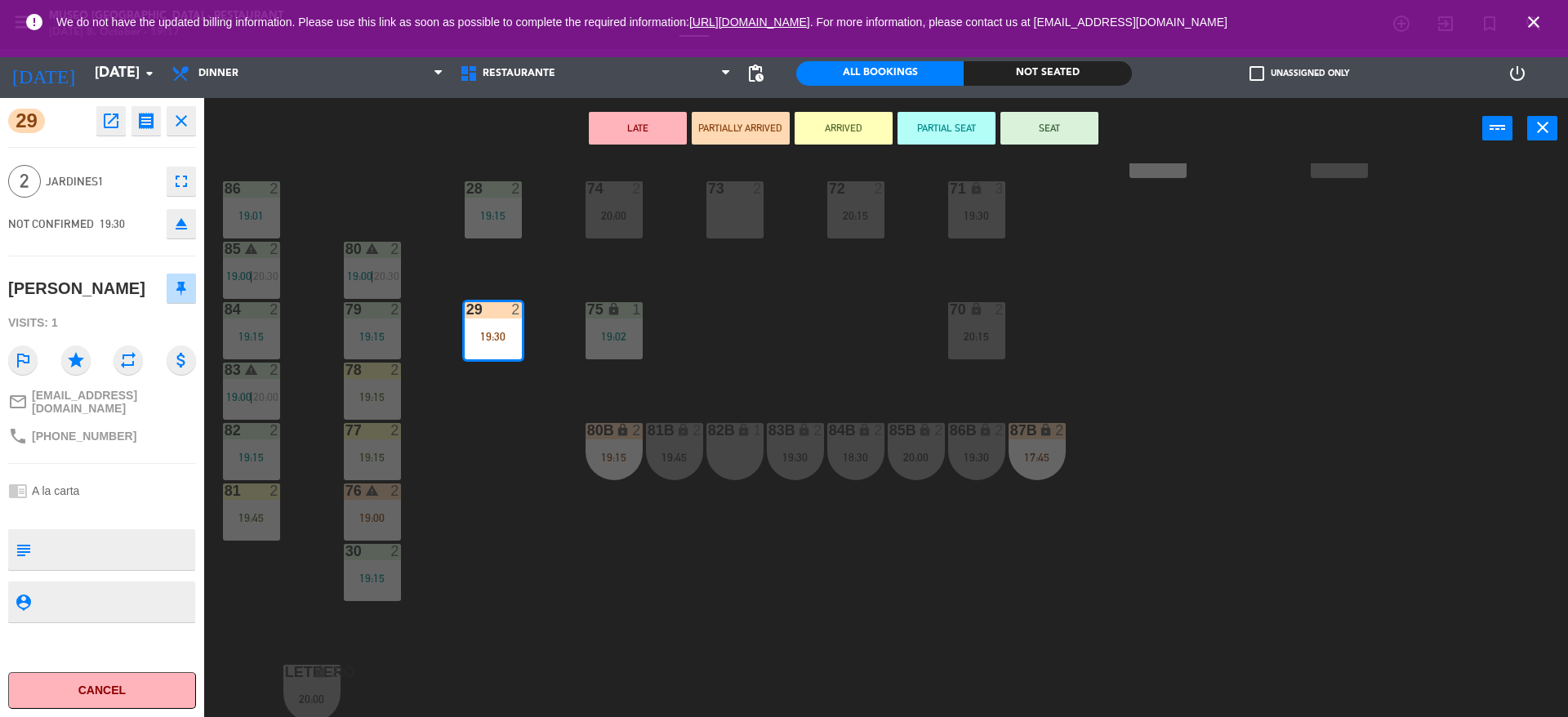
click at [187, 539] on textarea at bounding box center [116, 549] width 156 height 34
click at [564, 544] on div "44 5 20:00 49 2 19:00 54 4 19:00 64 warning 2 18:00 48 2 18:15 53 3 17:30 | 20:…" at bounding box center [894, 442] width 1348 height 557
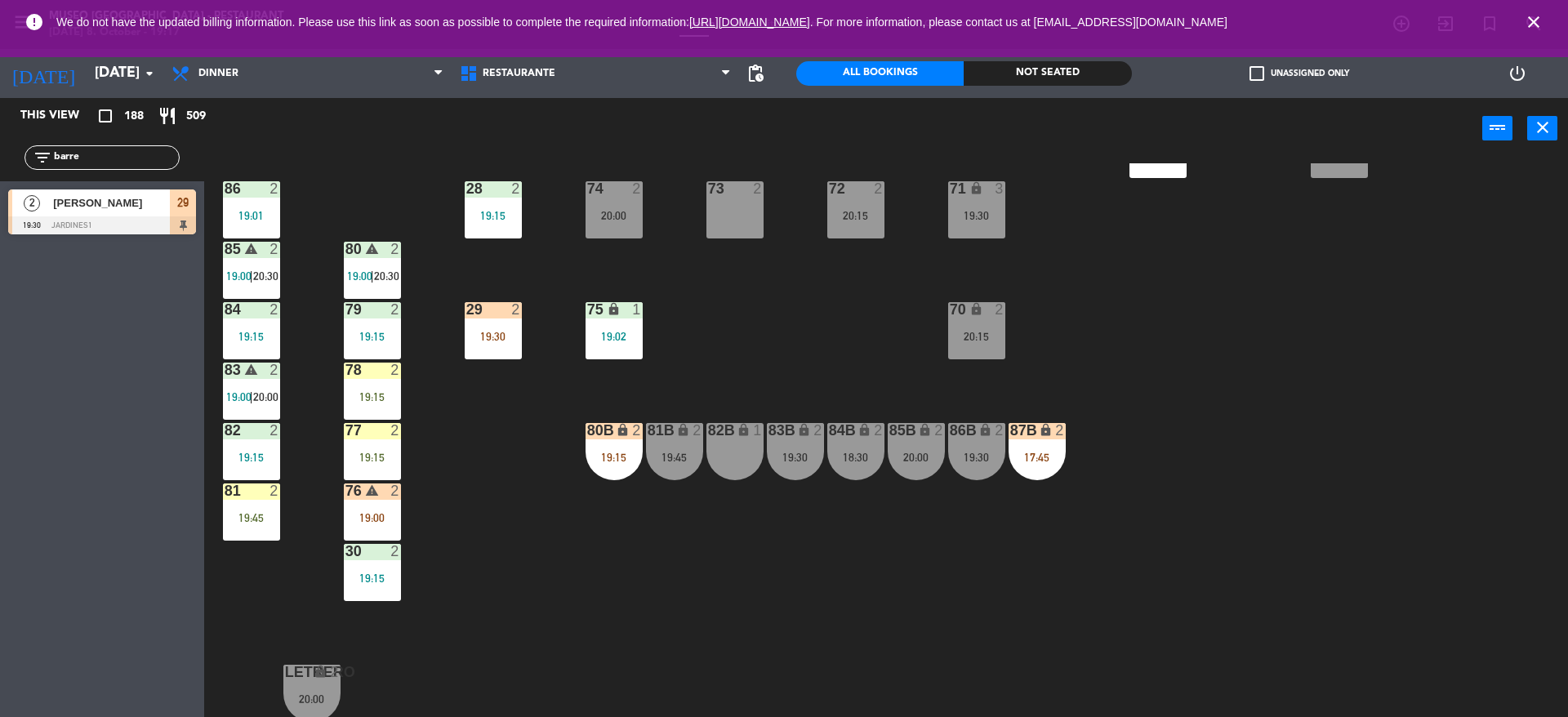
click at [493, 325] on div "29 2 19:30" at bounding box center [493, 330] width 57 height 57
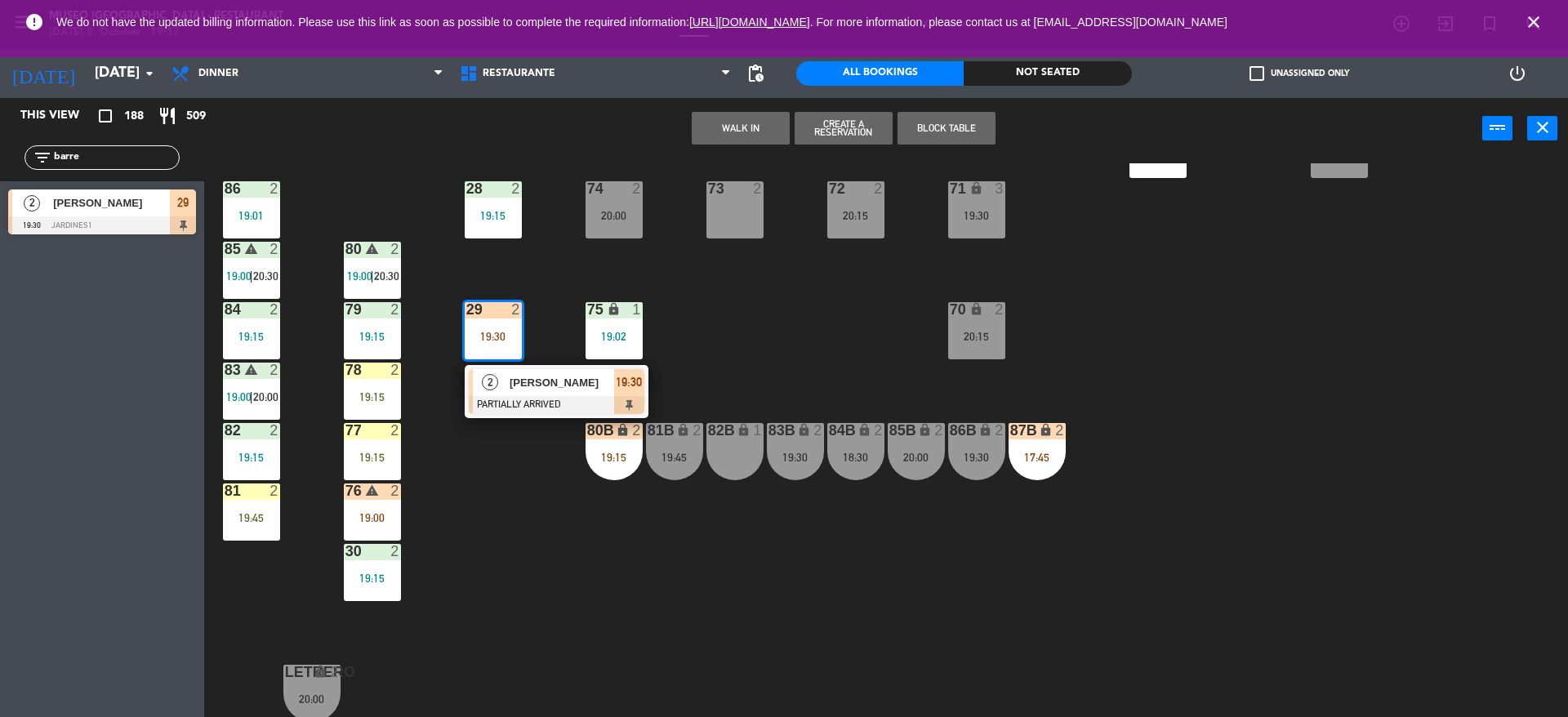
click at [496, 394] on div "2" at bounding box center [490, 381] width 35 height 27
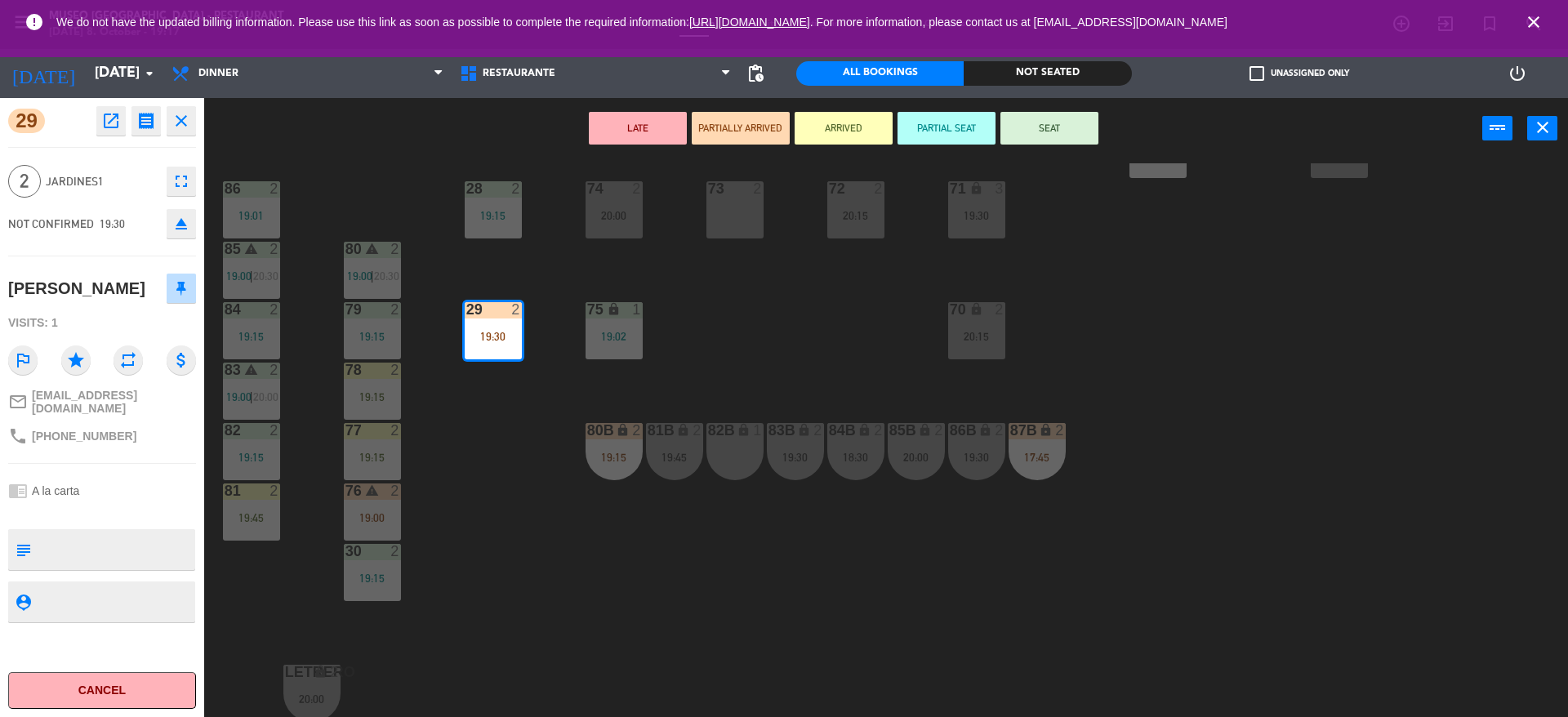
click at [171, 534] on textarea at bounding box center [116, 549] width 156 height 34
type textarea "m29 aniversario en messa"
click at [98, 156] on div "29 open_in_new receipt 7:30 PM [DATE] 2 people [PERSON_NAME] Table 29 EXPERIENC…" at bounding box center [102, 407] width 204 height 619
click at [721, 128] on button "PARTIALLY ARRIVED" at bounding box center [740, 129] width 98 height 33
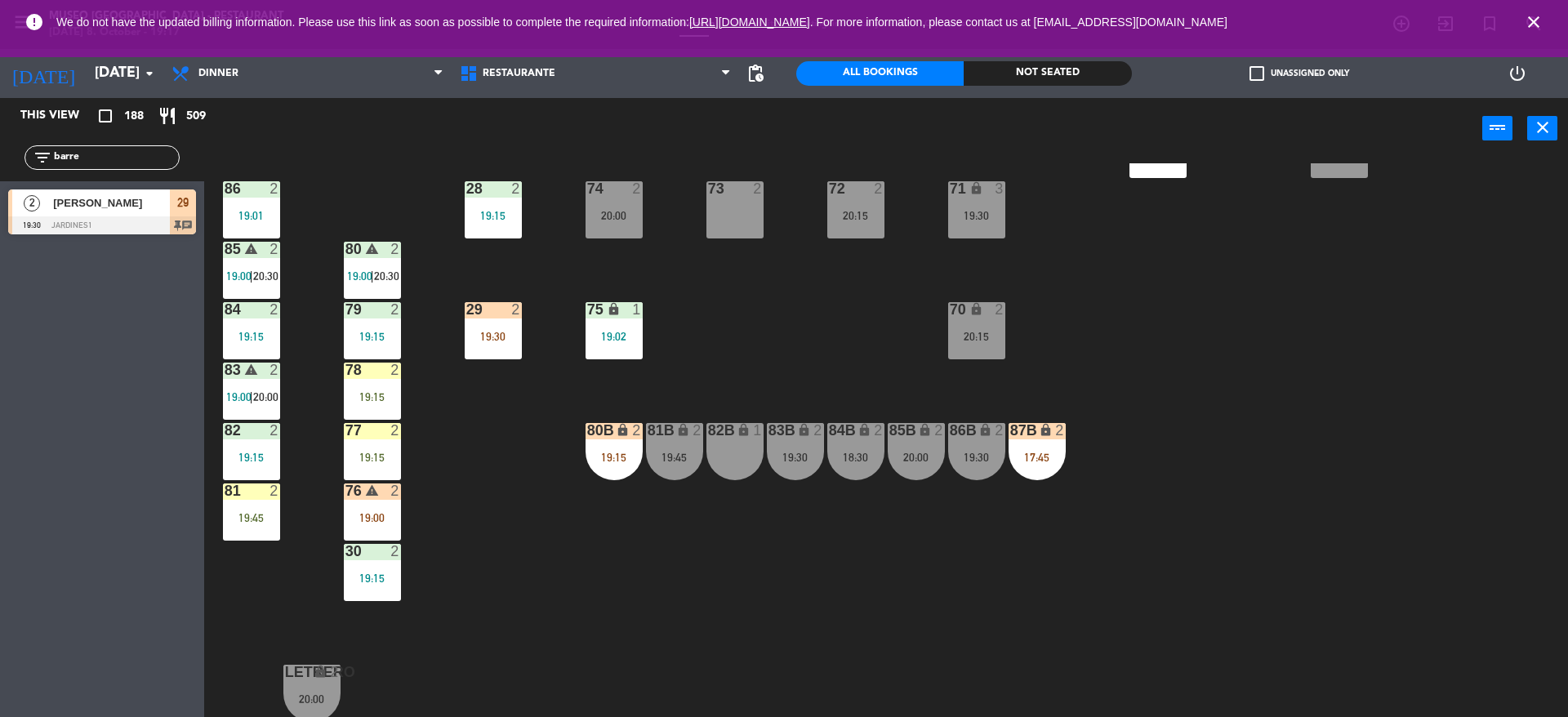
click at [476, 361] on div "44 5 20:00 49 2 19:00 54 4 19:00 64 warning 2 18:00 48 2 18:15 53 3 17:30 | 20:…" at bounding box center [894, 442] width 1348 height 557
click at [508, 324] on div "29 2 19:30" at bounding box center [493, 330] width 57 height 57
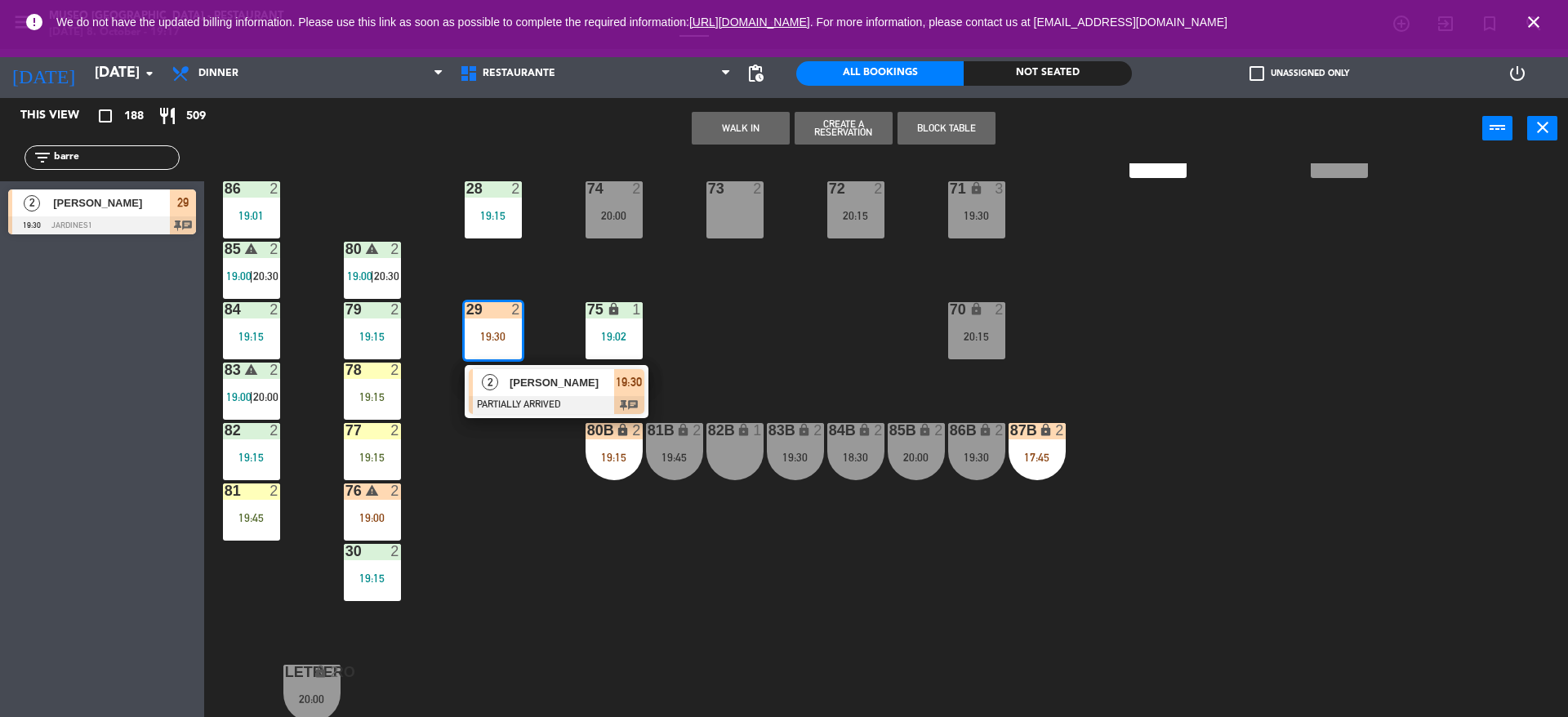
click at [521, 377] on span "[PERSON_NAME]" at bounding box center [562, 382] width 105 height 17
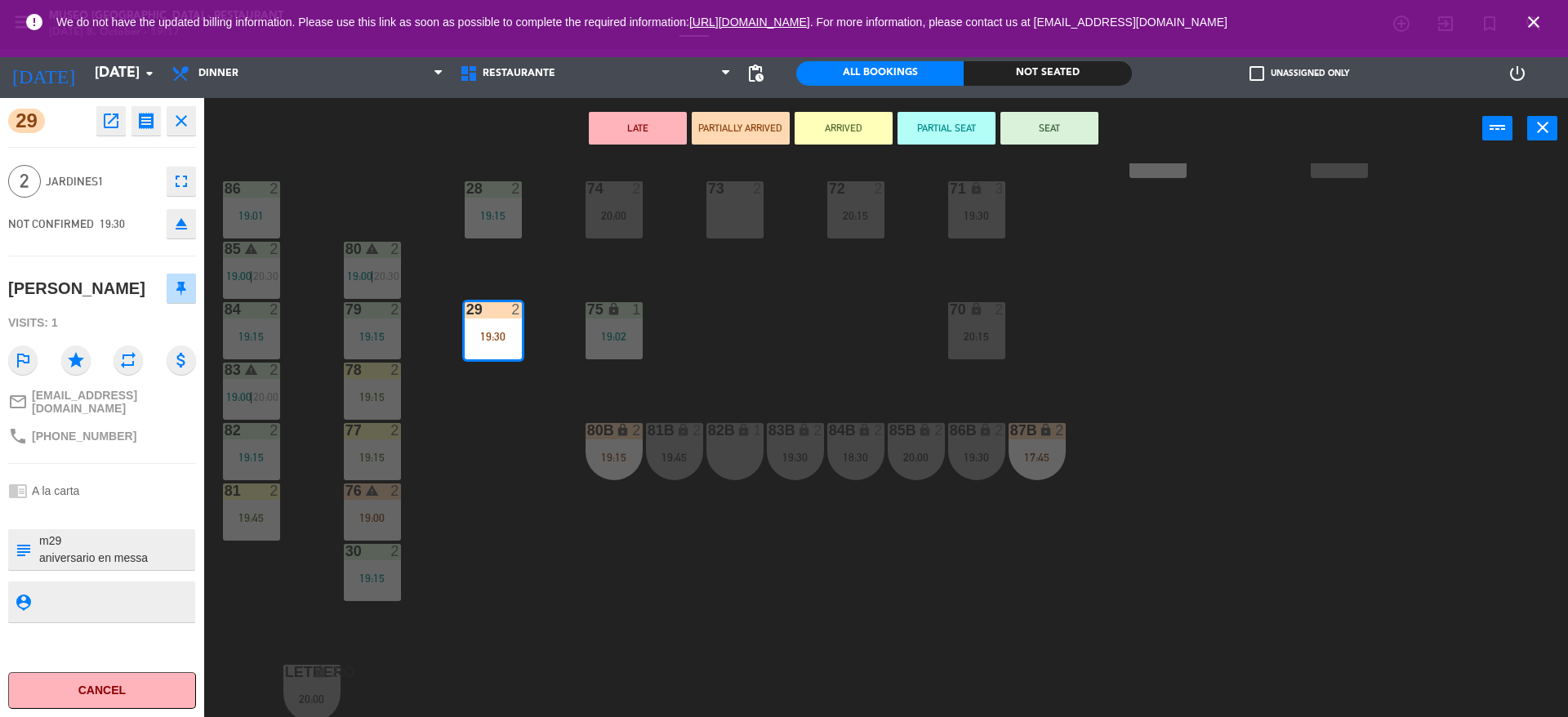
click at [1081, 135] on button "SEAT" at bounding box center [1049, 129] width 98 height 33
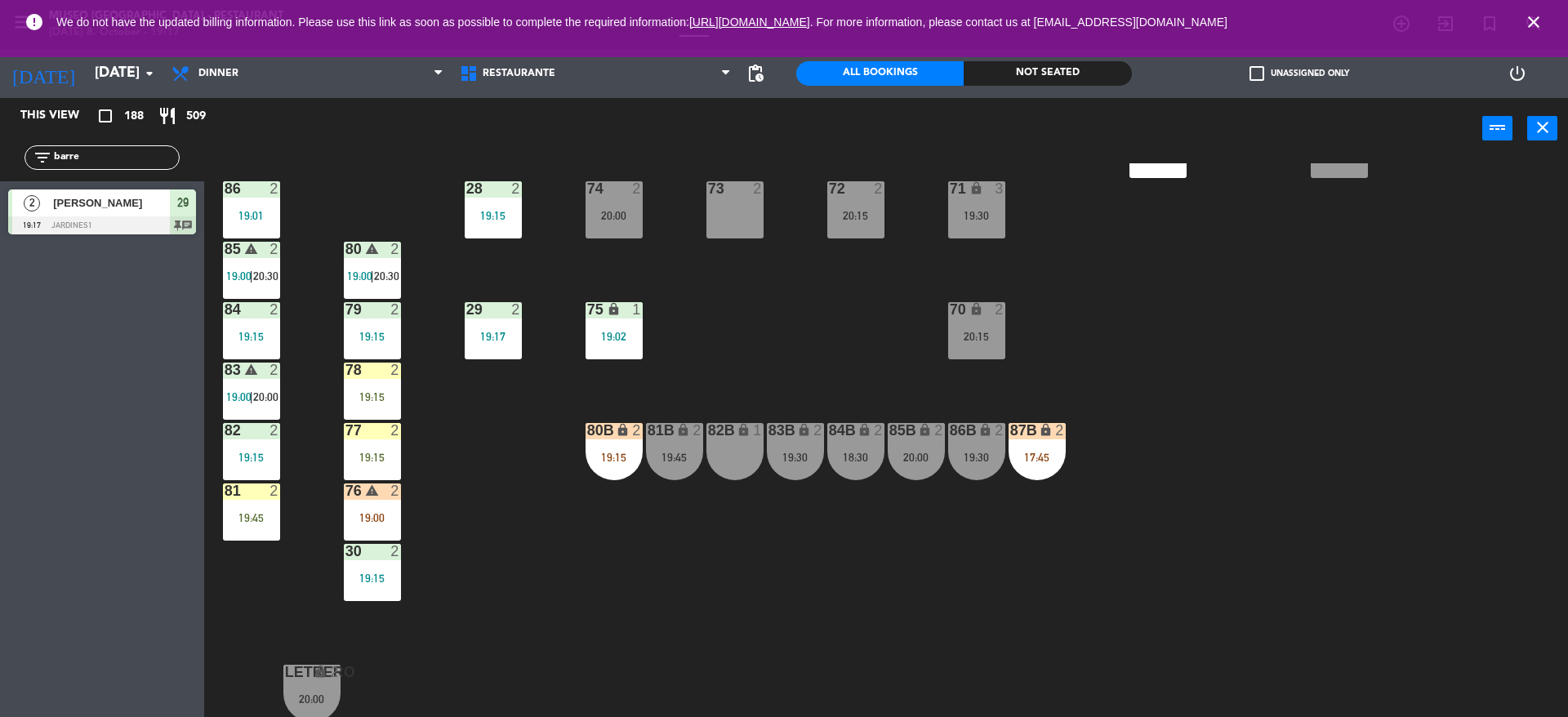
drag, startPoint x: 93, startPoint y: 150, endPoint x: 0, endPoint y: 101, distance: 105.1
click at [0, 101] on div "This view crop_square 188 restaurant 509 filter_list barre 2 [PERSON_NAME] 19:1…" at bounding box center [102, 170] width 204 height 144
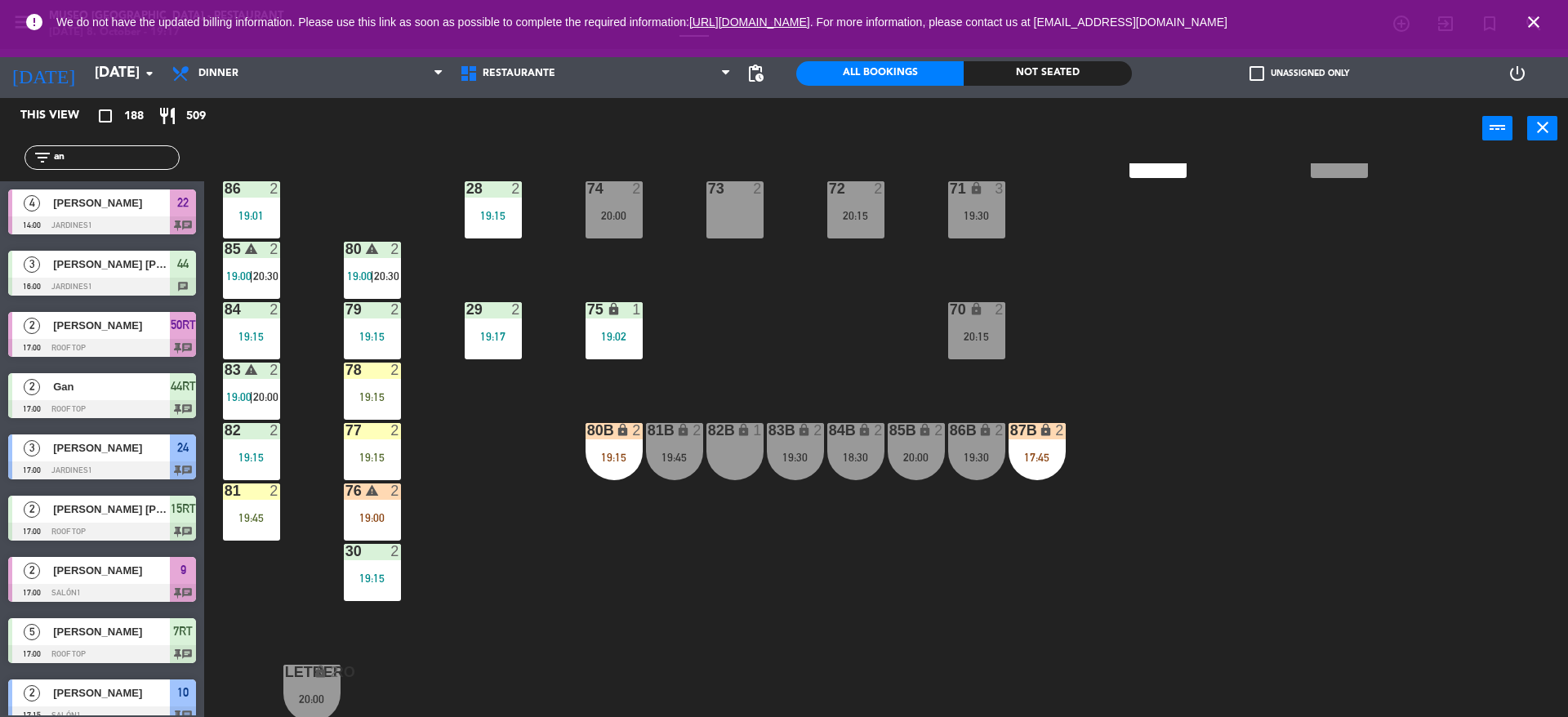
type input "a"
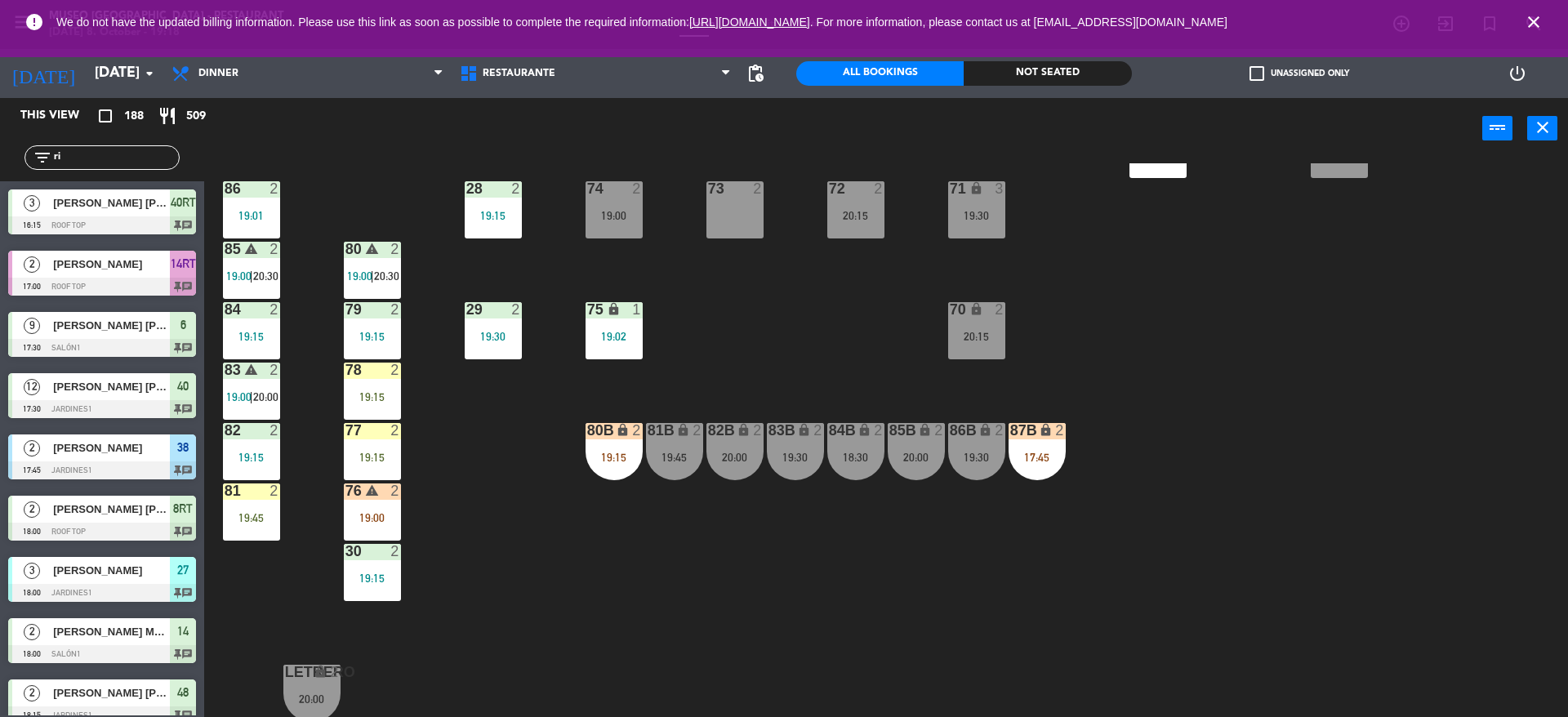
type input "r"
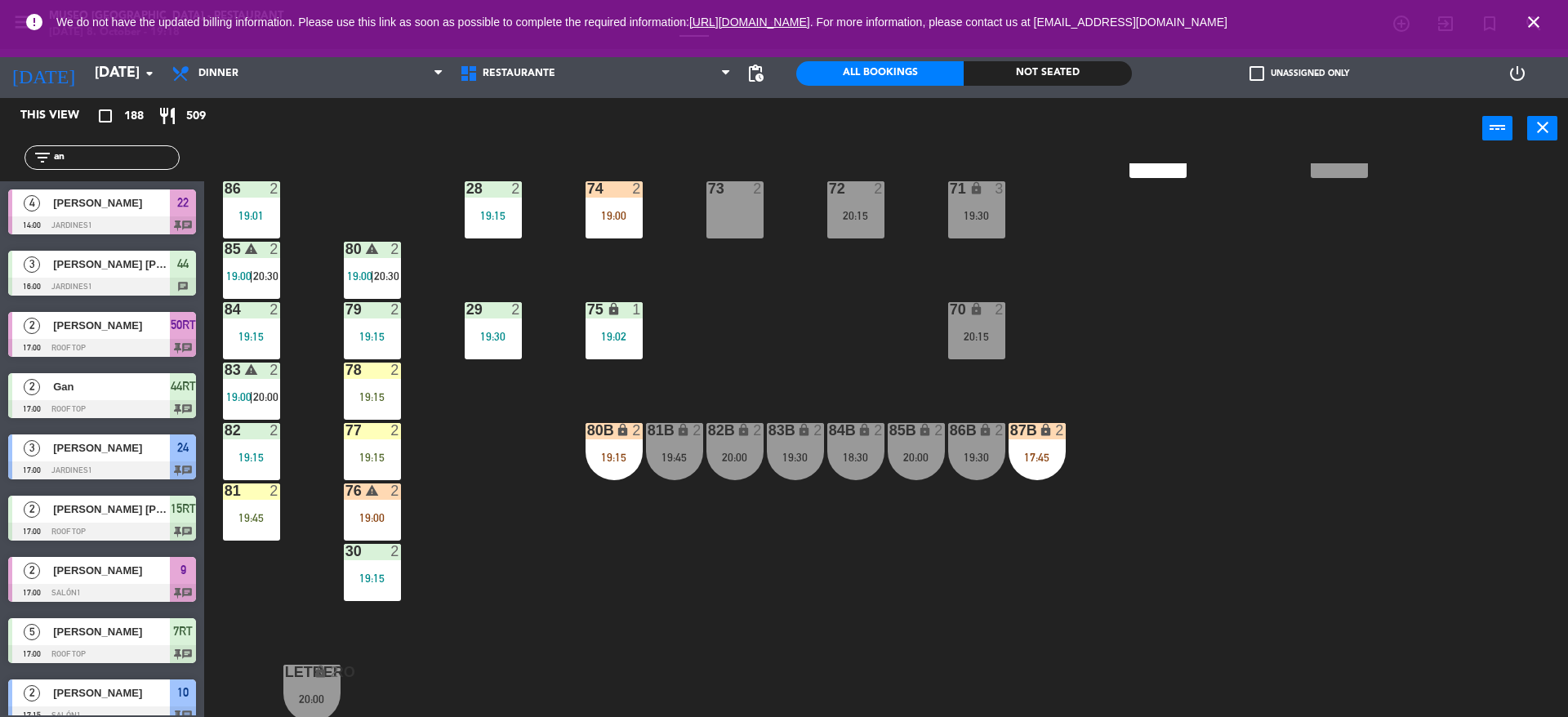
type input "a"
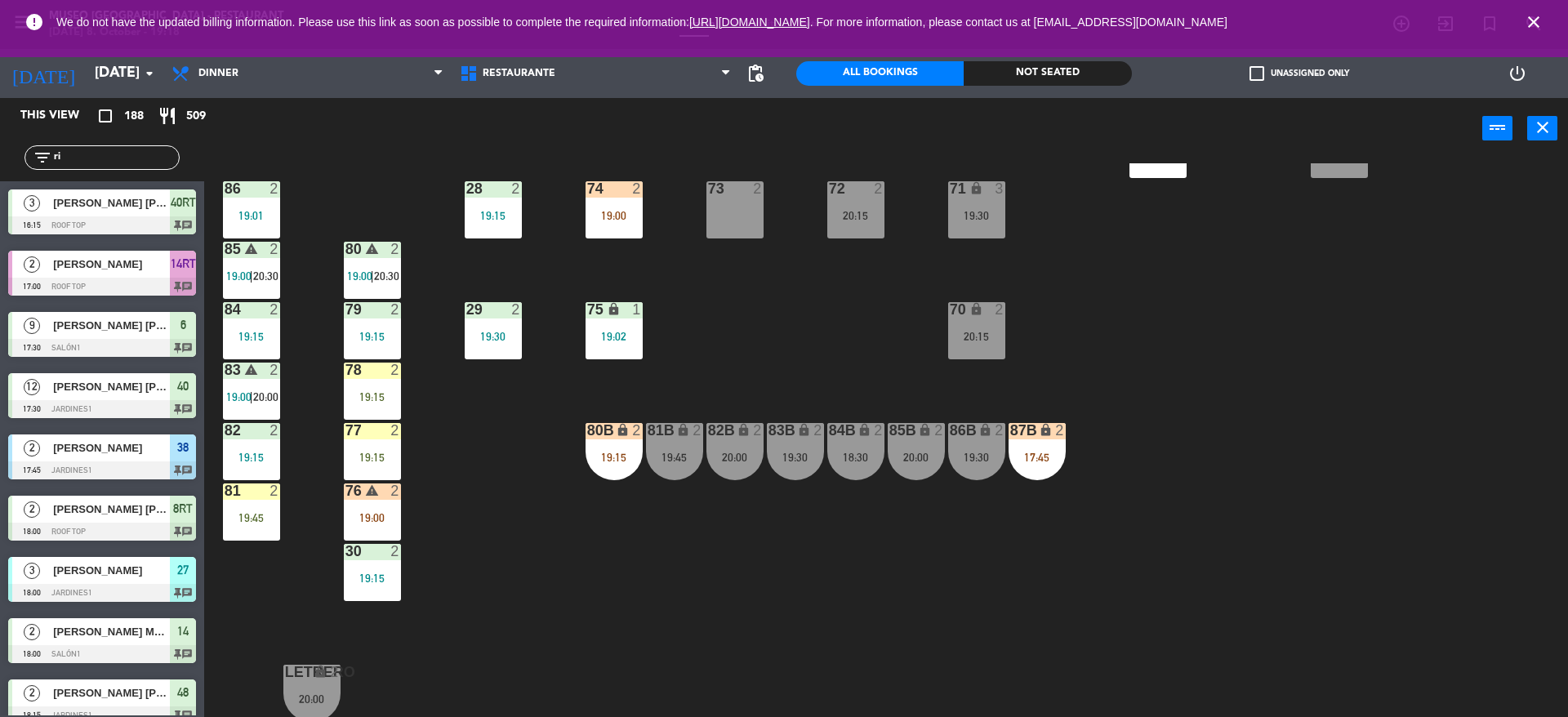
type input "r"
type input "a"
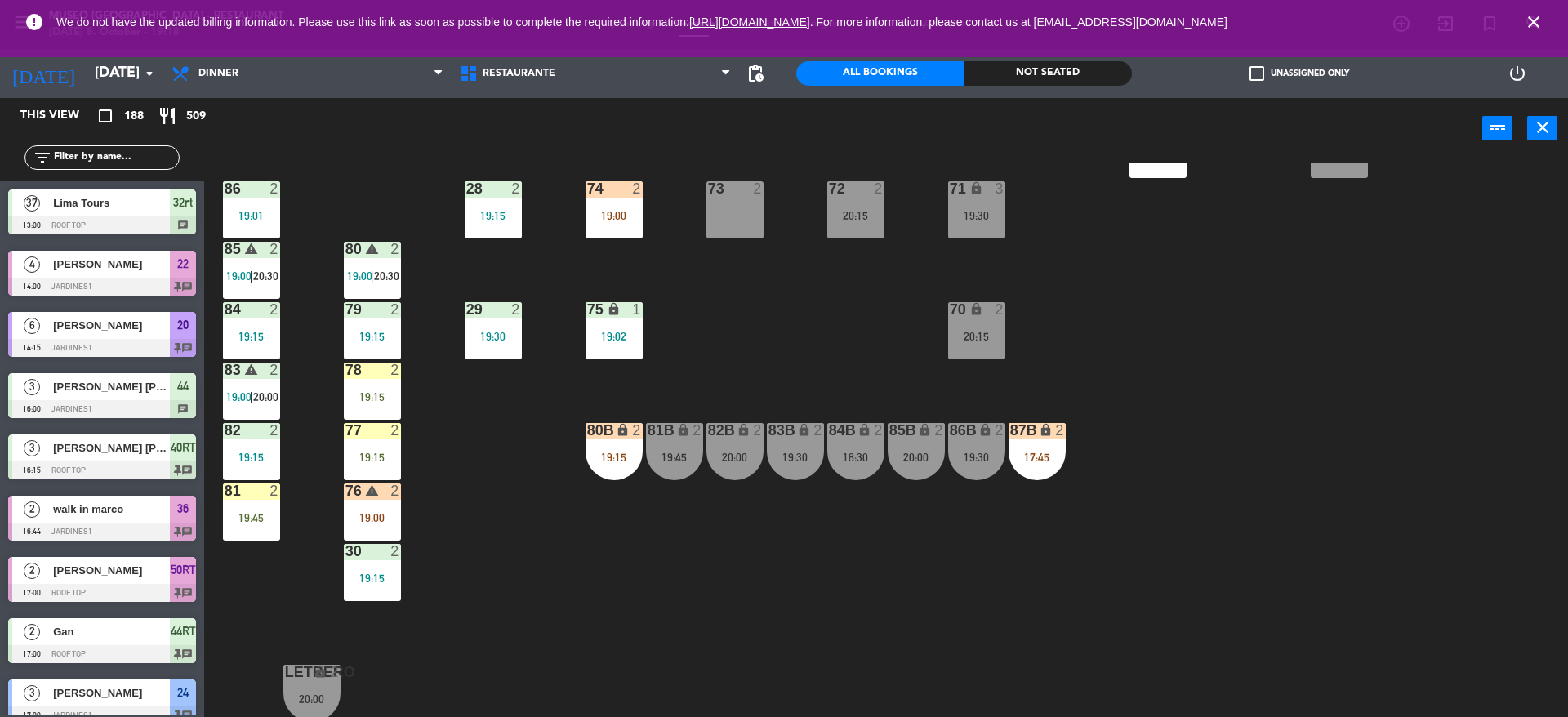
click at [128, 161] on input "text" at bounding box center [116, 158] width 127 height 18
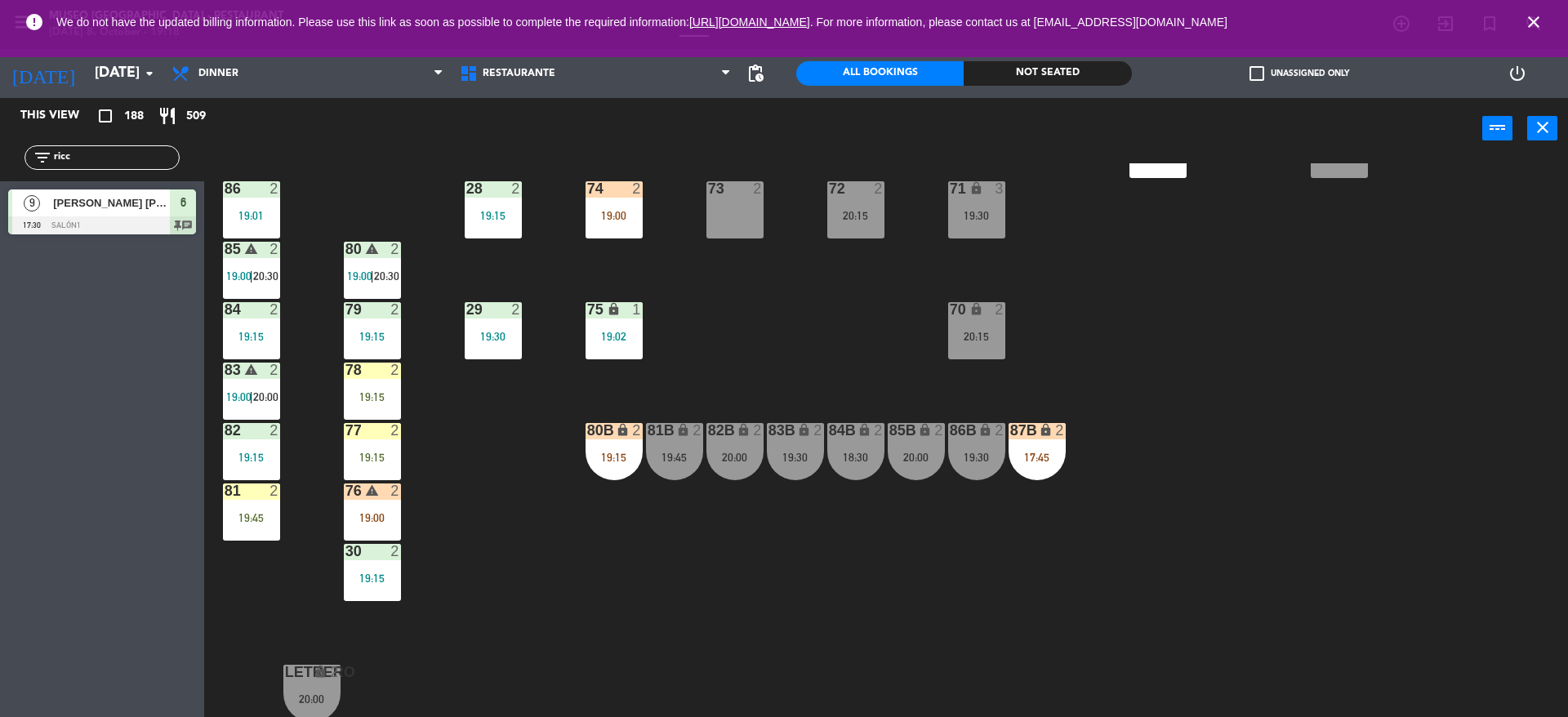
type input "ricc"
click at [120, 207] on span "[PERSON_NAME] [PERSON_NAME]" at bounding box center [111, 202] width 117 height 17
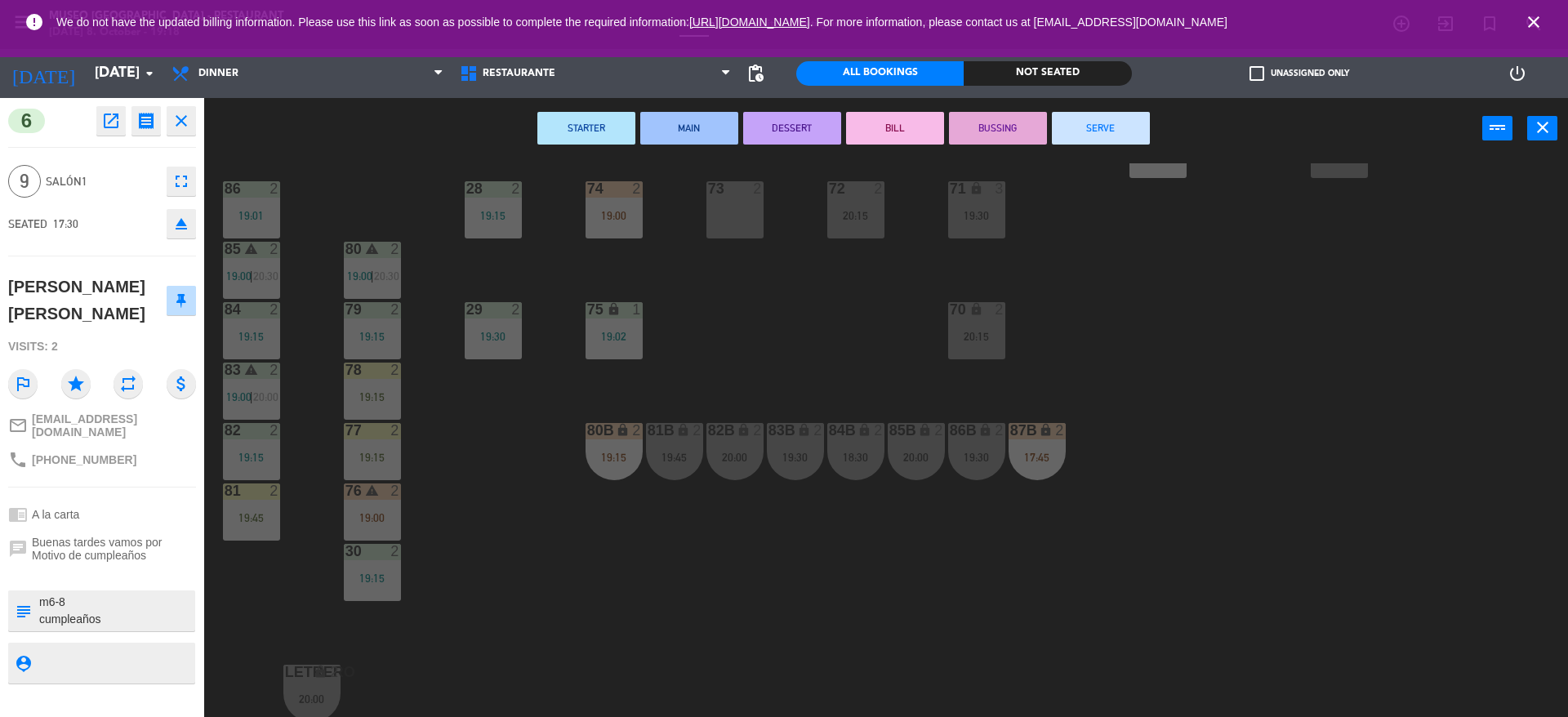
scroll to position [0, 0]
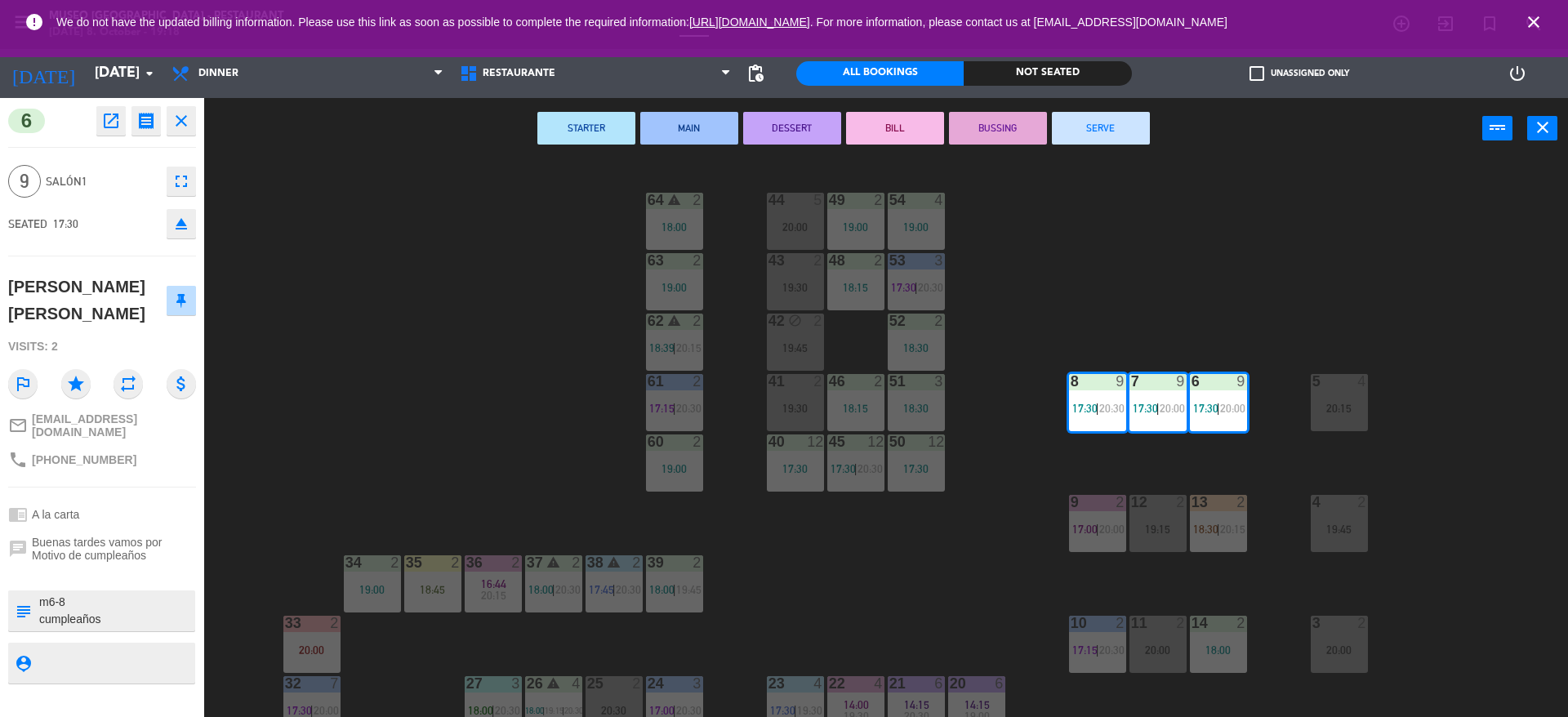
click at [468, 272] on div "44 5 20:00 49 2 19:00 54 4 19:00 64 warning 2 18:00 48 2 18:15 53 3 17:30 | 20:…" at bounding box center [894, 442] width 1348 height 557
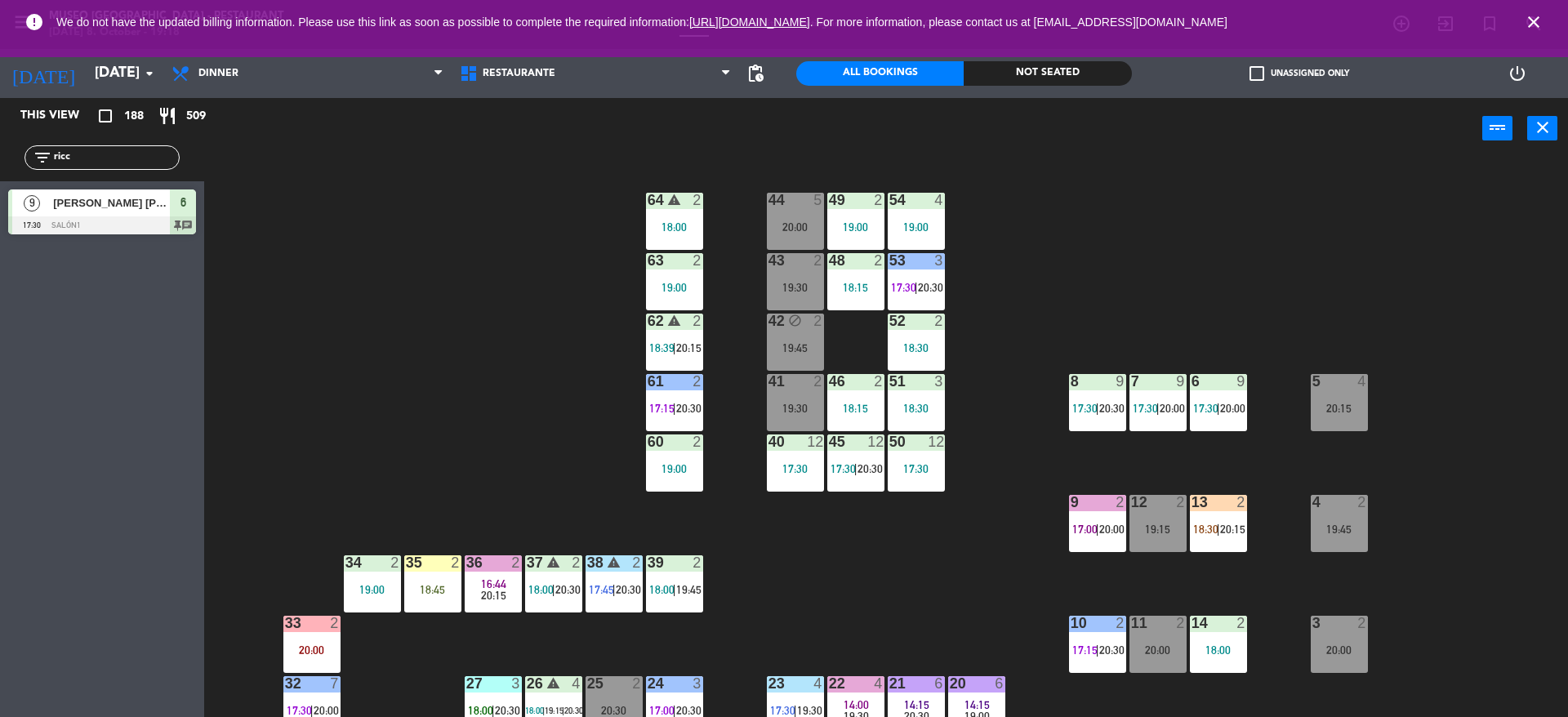
click at [925, 294] on div "53 3 17:30 | 20:30" at bounding box center [916, 281] width 57 height 57
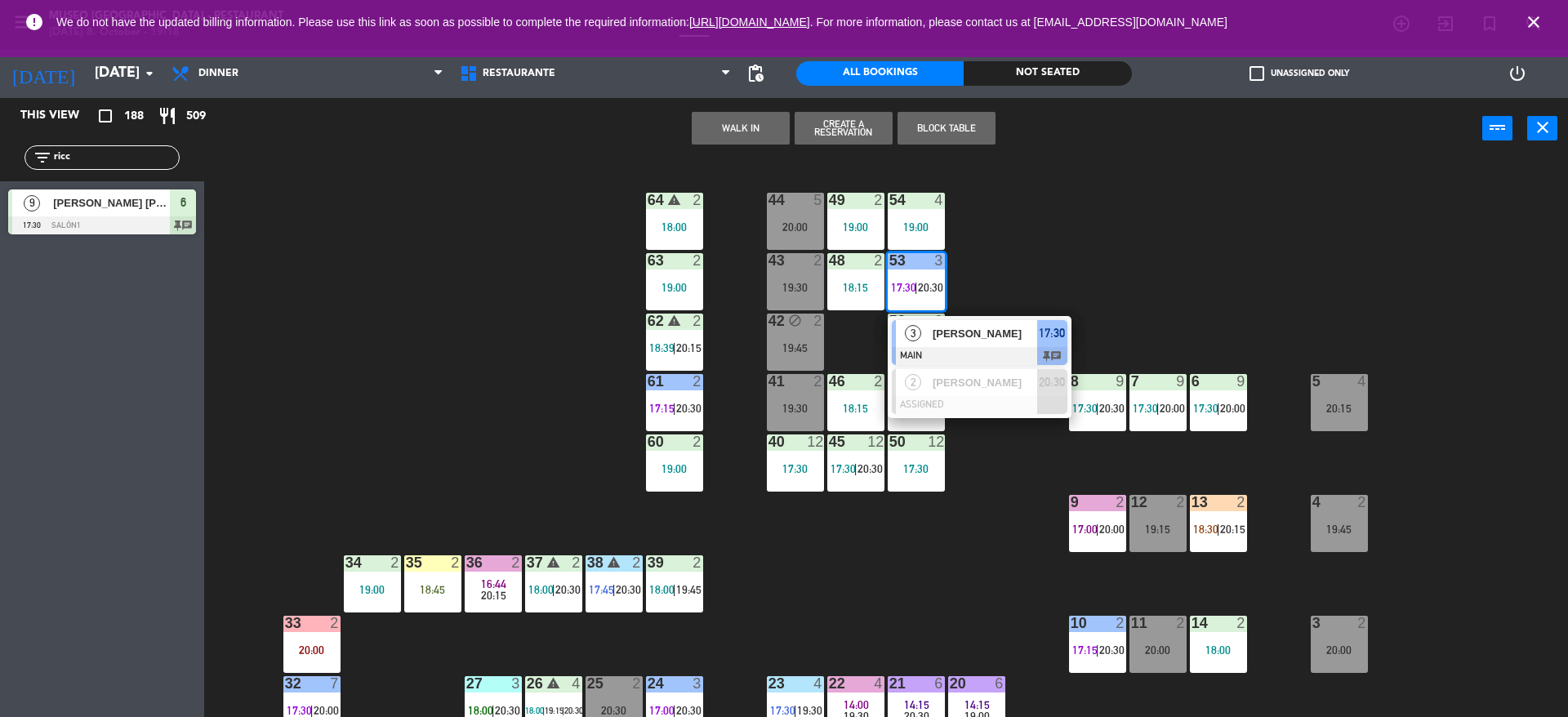
click at [942, 348] on div at bounding box center [979, 356] width 176 height 18
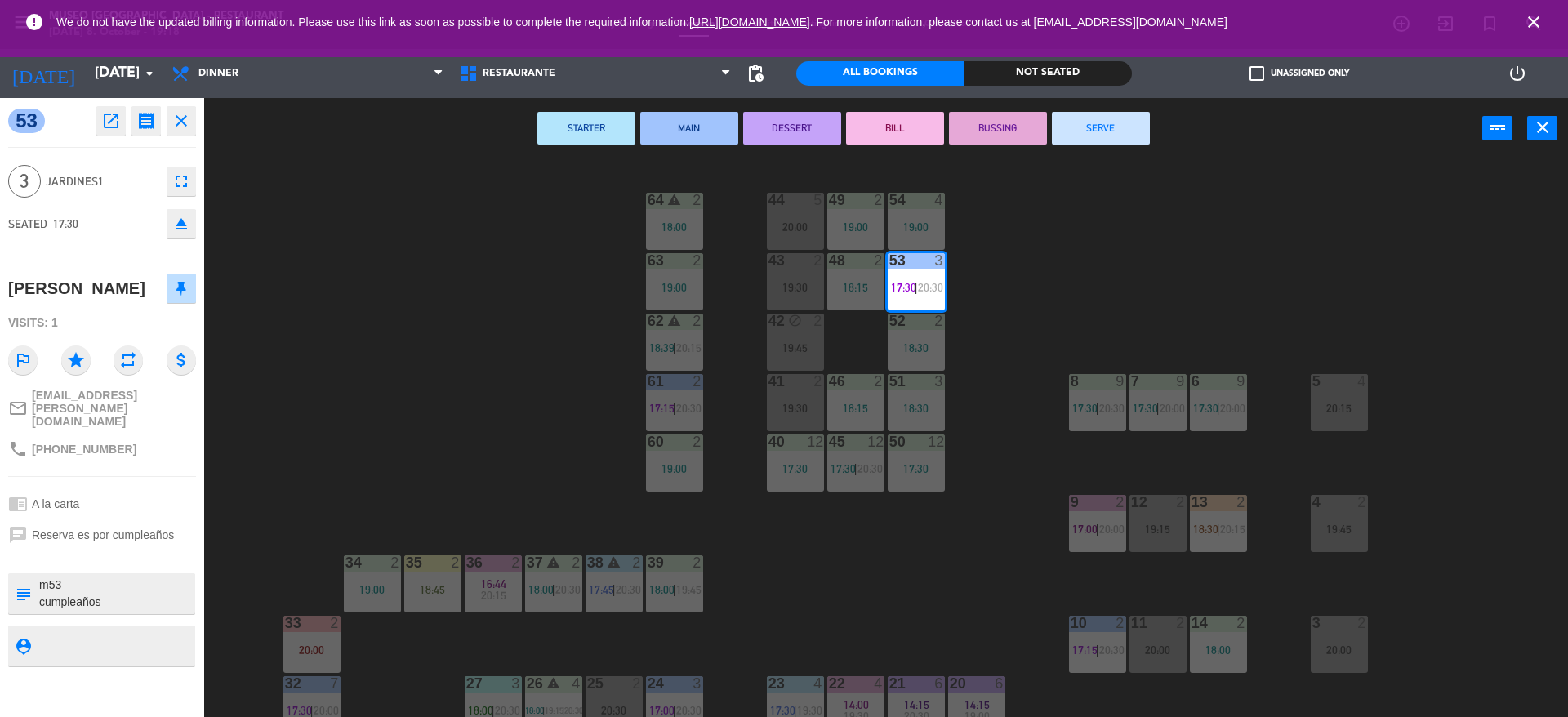
click at [1015, 134] on button "BUSSING" at bounding box center [998, 129] width 98 height 33
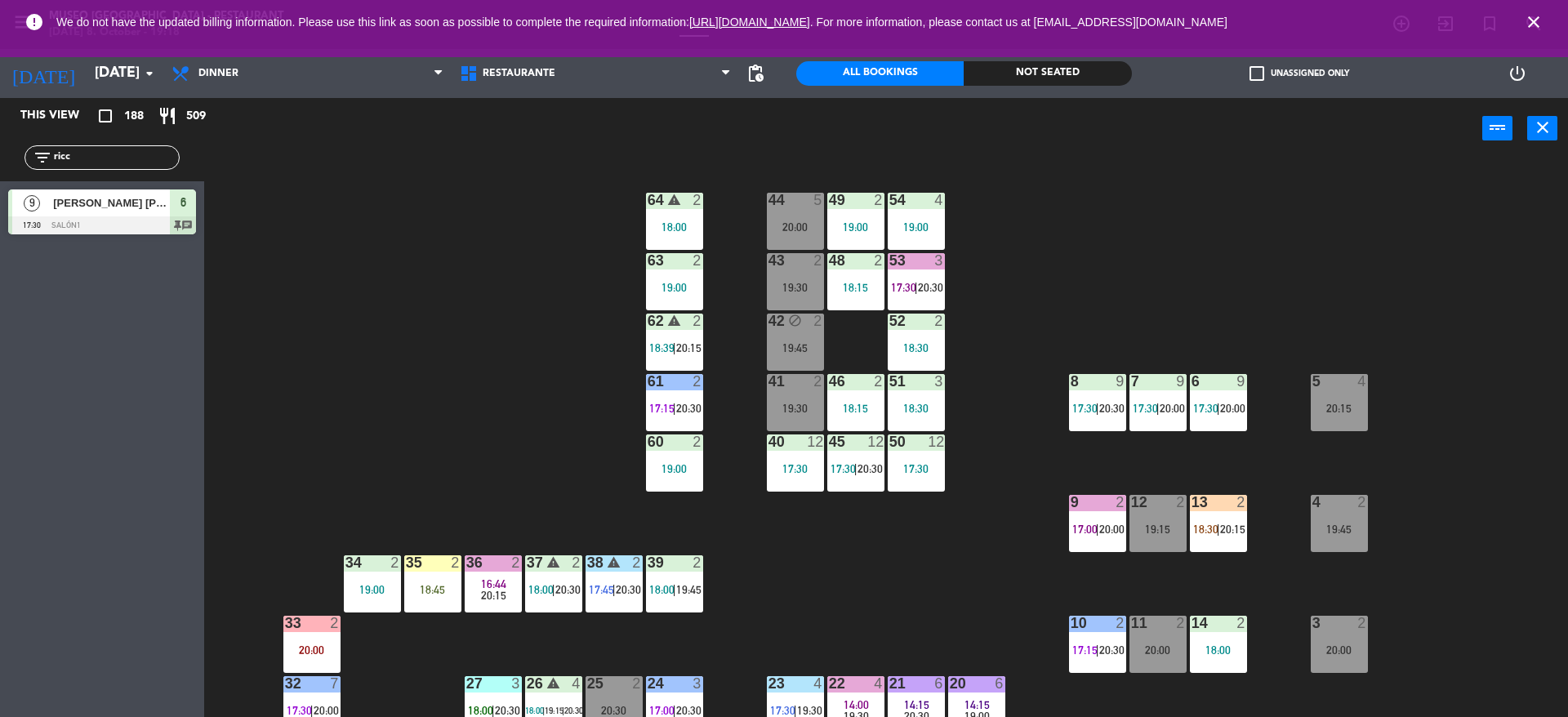
drag, startPoint x: 111, startPoint y: 155, endPoint x: 1, endPoint y: 128, distance: 113.3
click at [1, 128] on div "This view crop_square 188 restaurant 509 filter_list ricc 9 [PERSON_NAME] [PERS…" at bounding box center [102, 170] width 204 height 144
type input "mois"
click at [157, 223] on div at bounding box center [102, 225] width 188 height 18
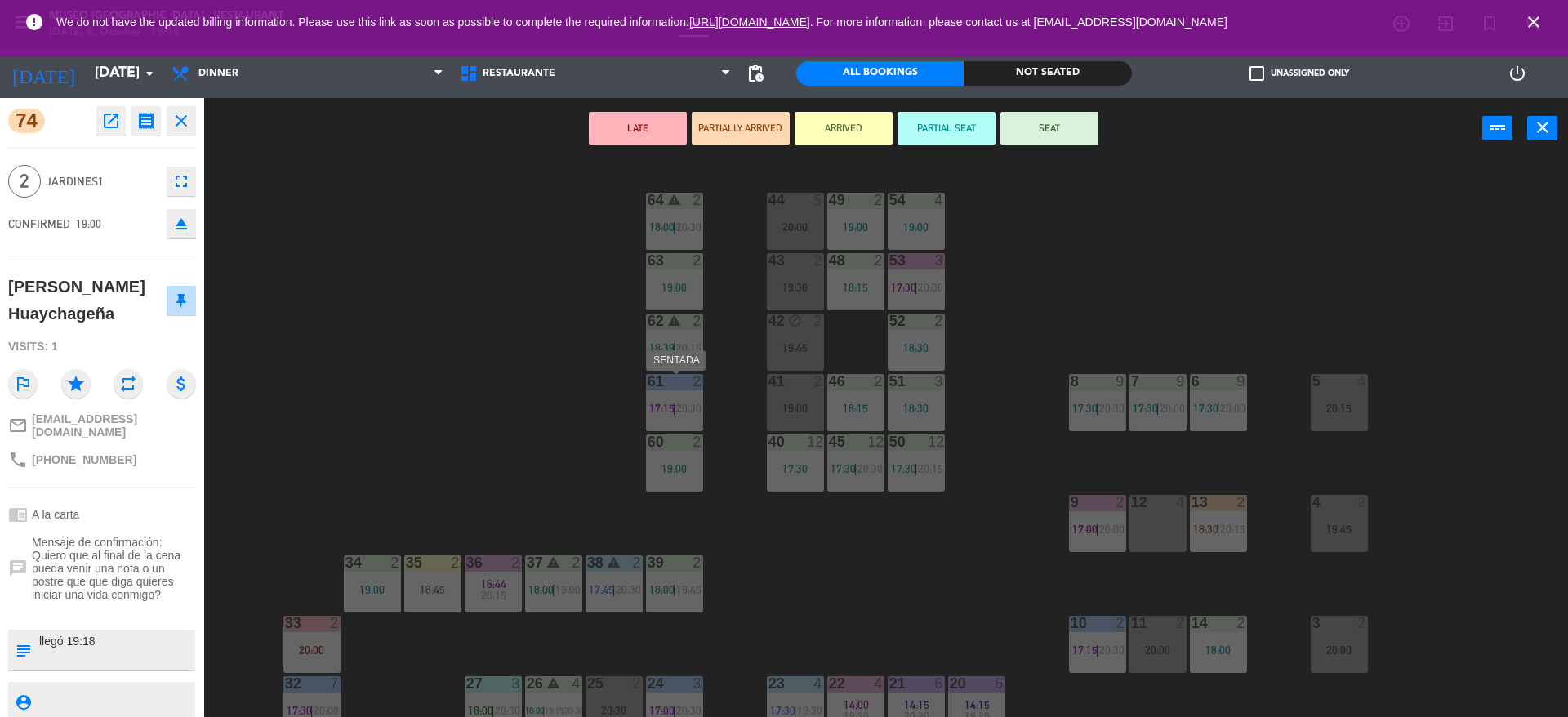
scroll to position [70, 0]
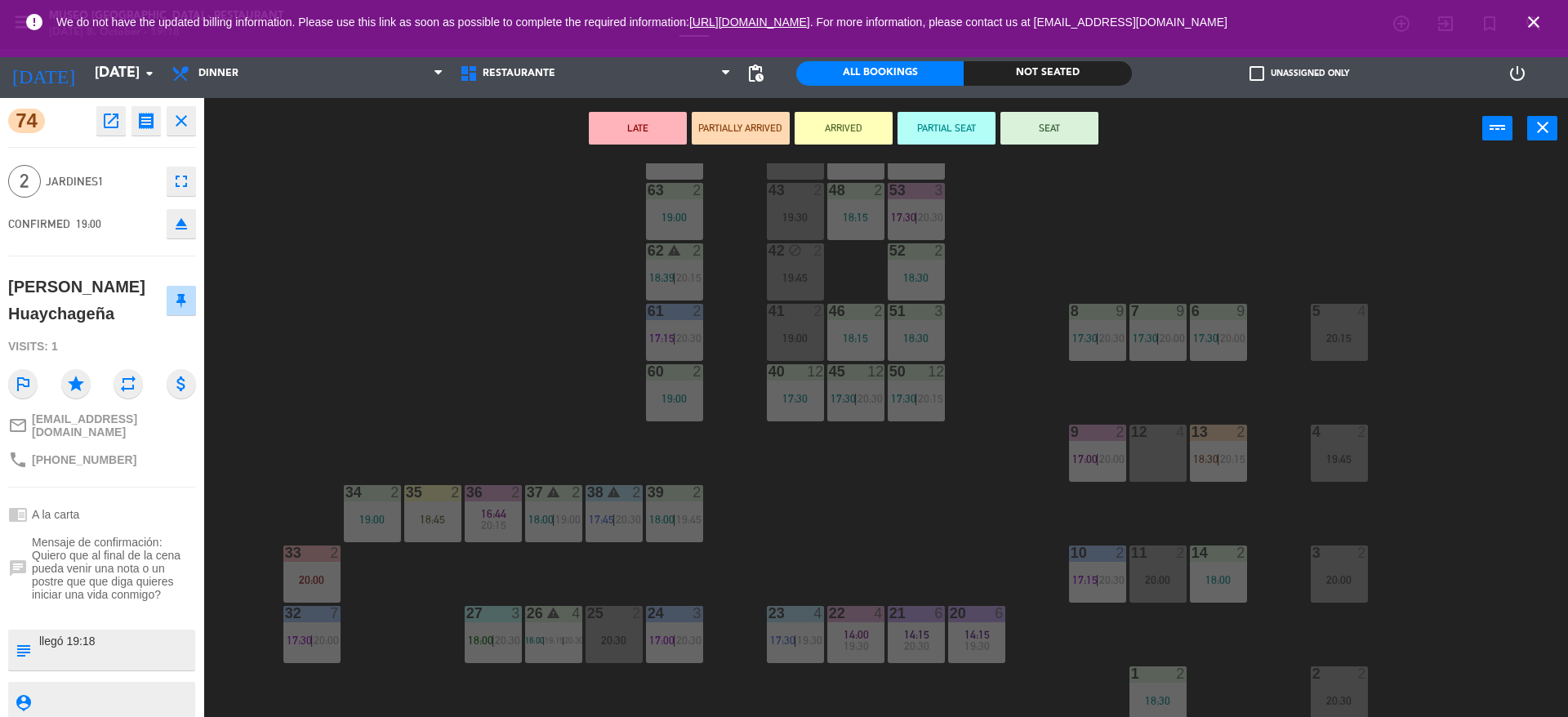
click at [530, 430] on div "44 5 20:00 49 2 19:00 54 4 19:00 64 warning 2 18:00 | 20:30 48 2 18:15 53 3 17:…" at bounding box center [894, 442] width 1348 height 557
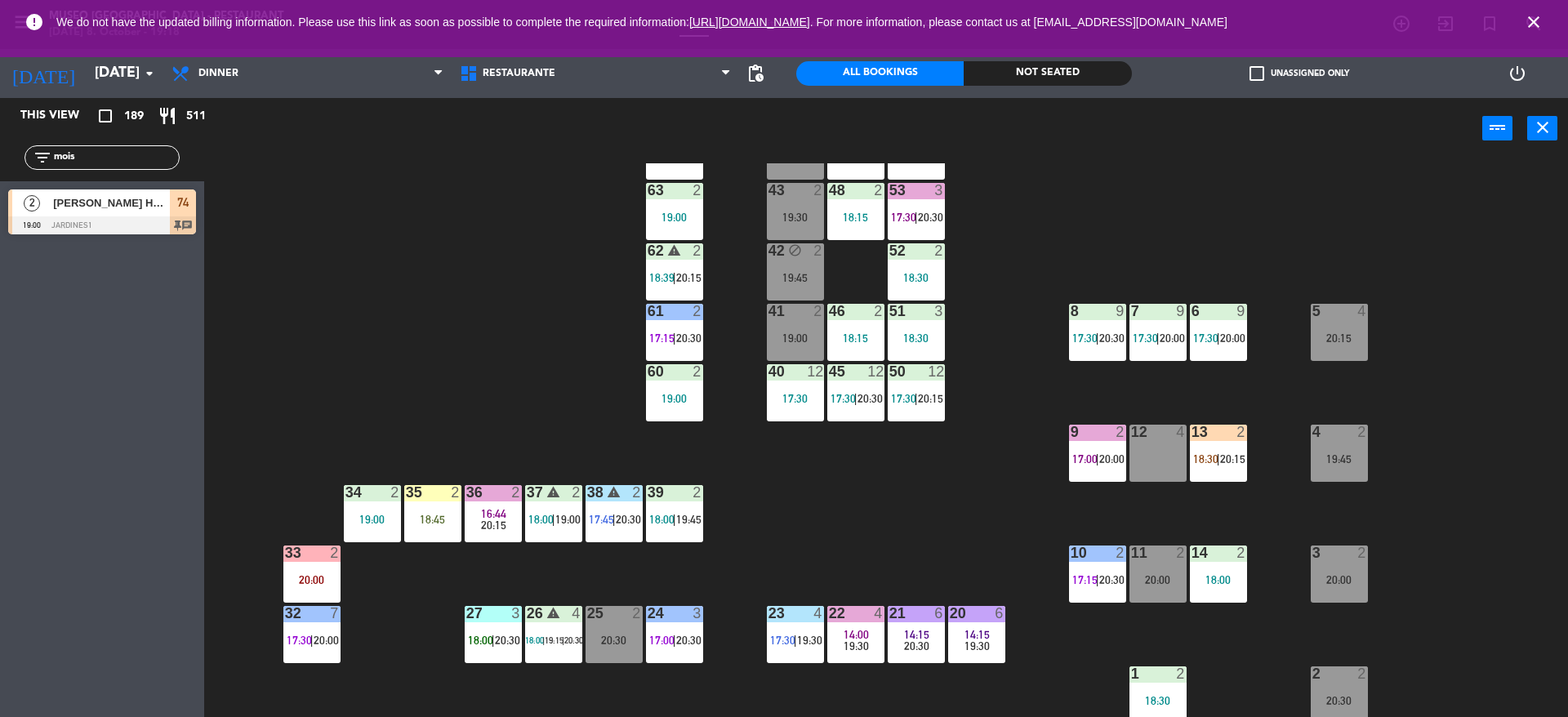
click at [491, 492] on div at bounding box center [492, 492] width 27 height 15
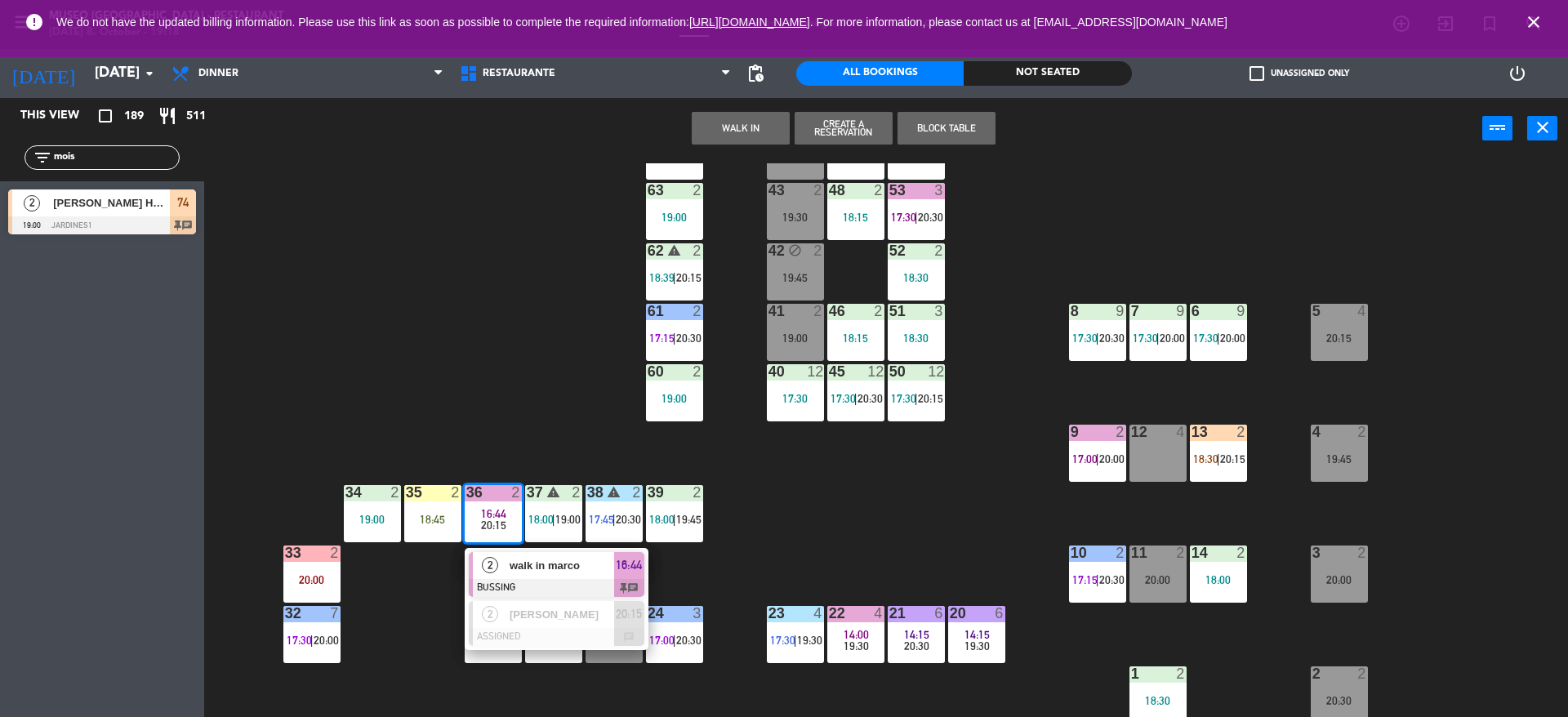
click at [535, 552] on div "walk in marco" at bounding box center [560, 564] width 106 height 27
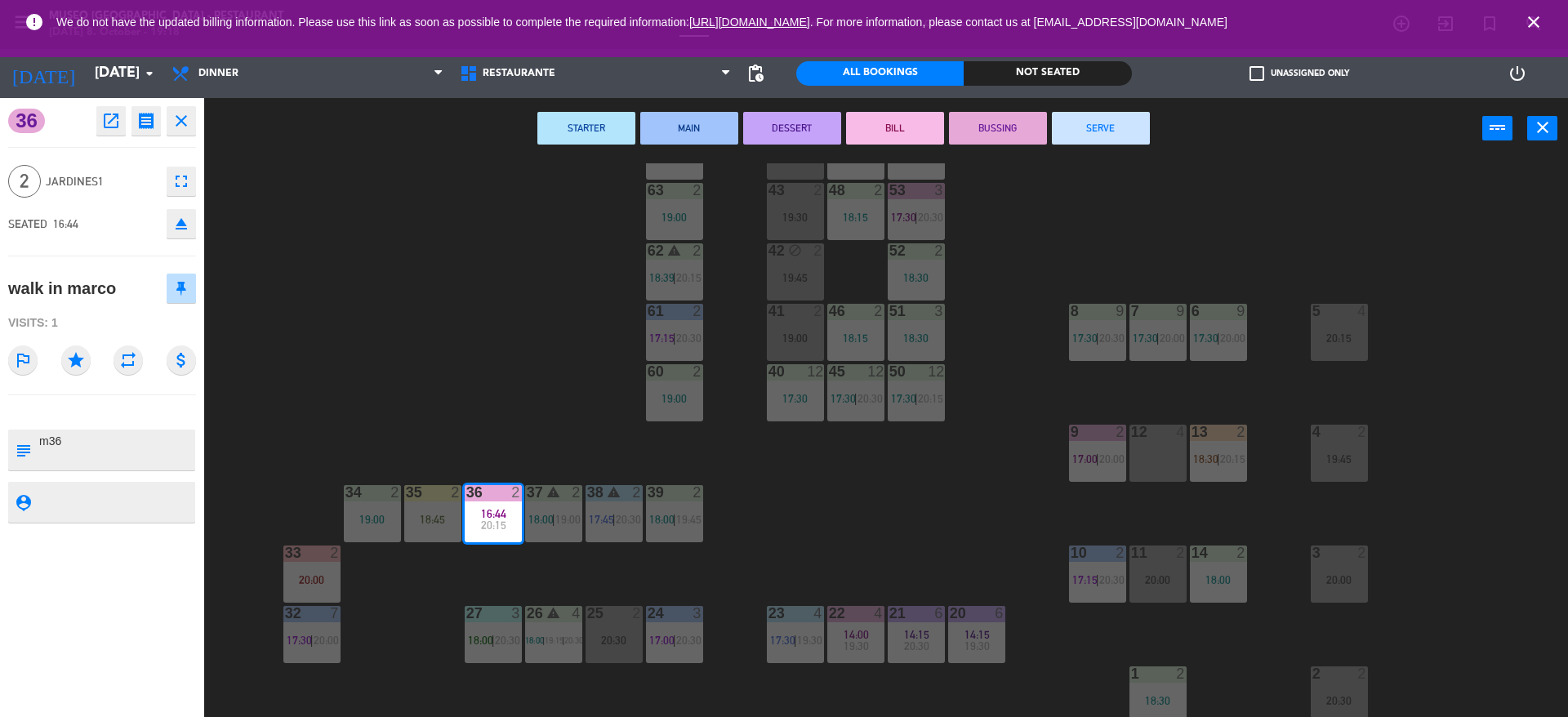
click at [1088, 125] on button "SERVE" at bounding box center [1101, 129] width 98 height 33
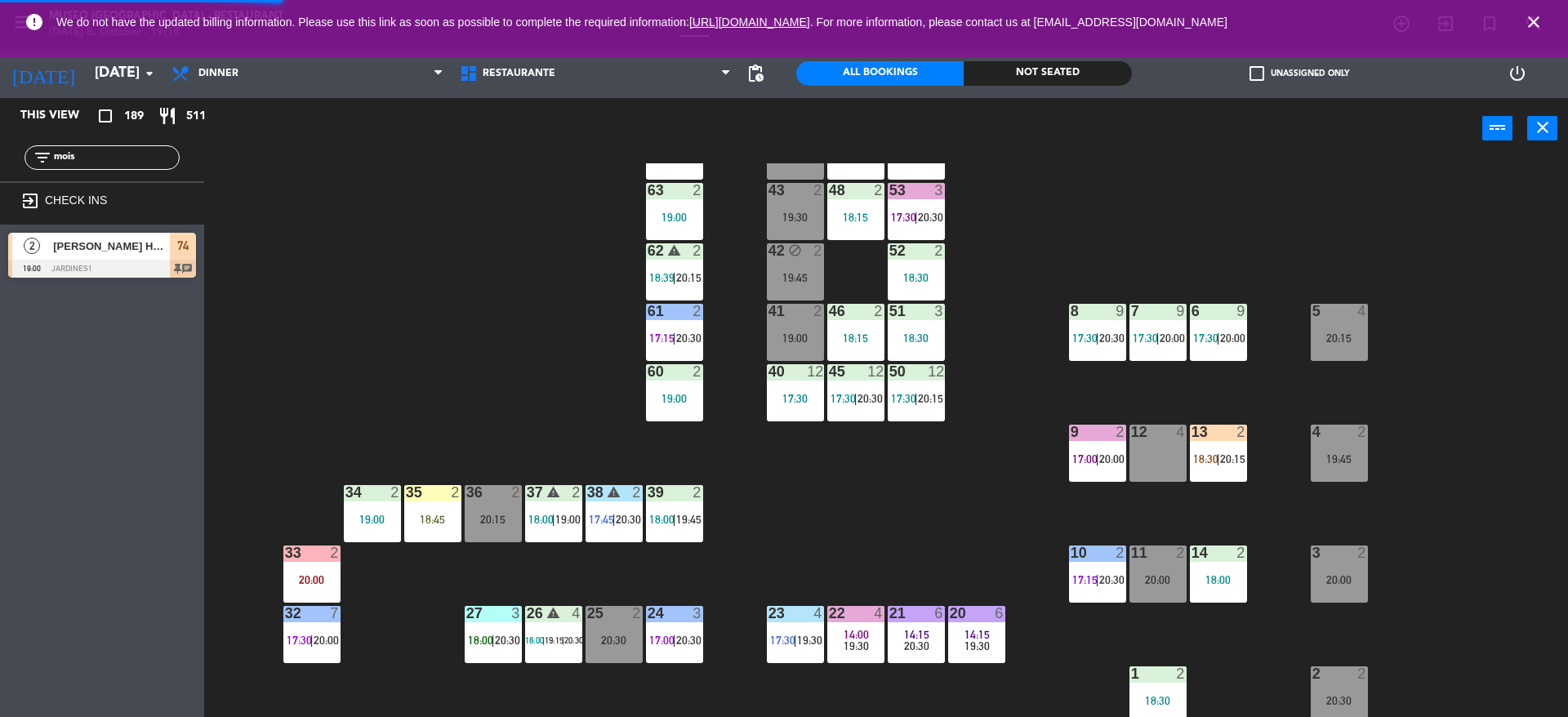
click at [480, 350] on div "44 5 20:00 49 2 19:00 54 4 19:00 64 warning 2 18:00 | 20:30 48 2 18:15 53 3 17:…" at bounding box center [894, 442] width 1348 height 557
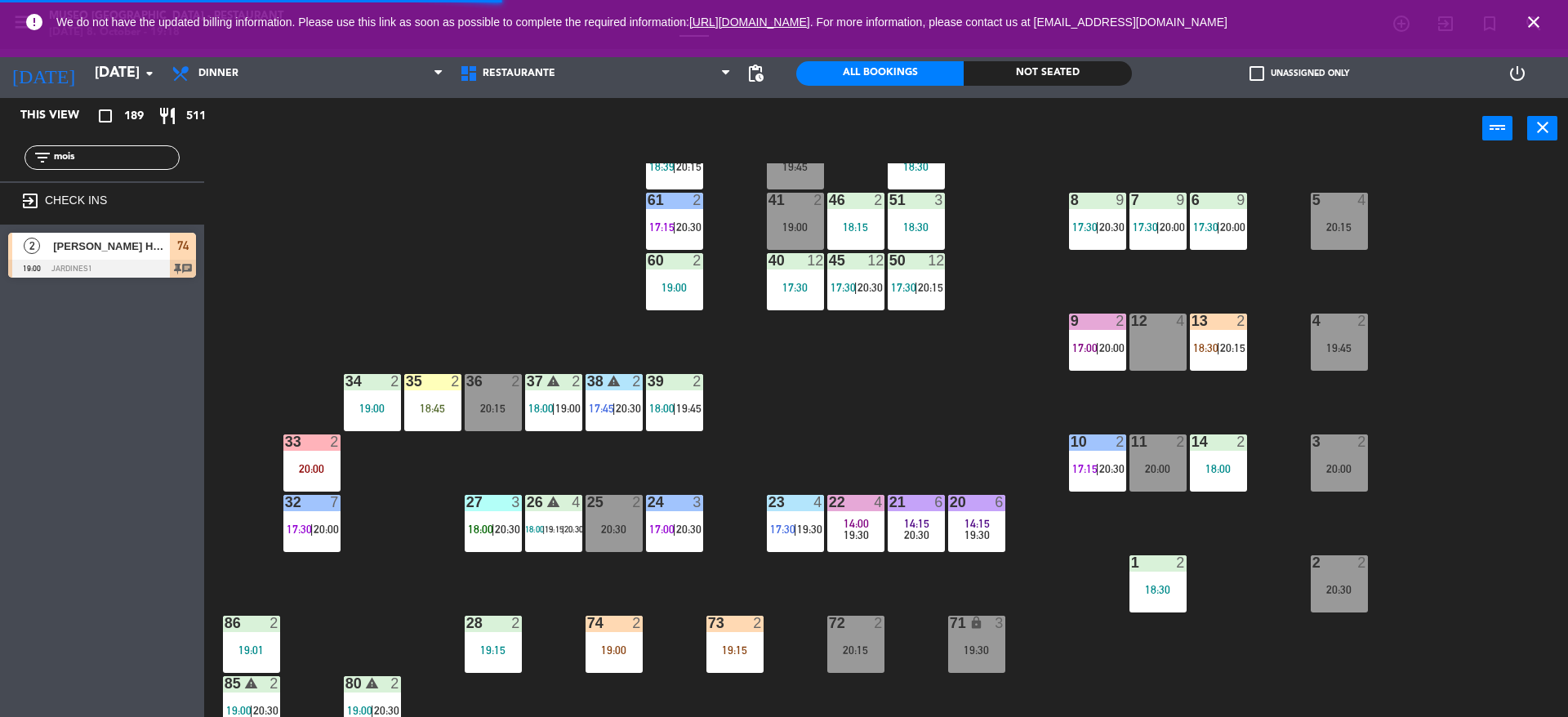
scroll to position [435, 0]
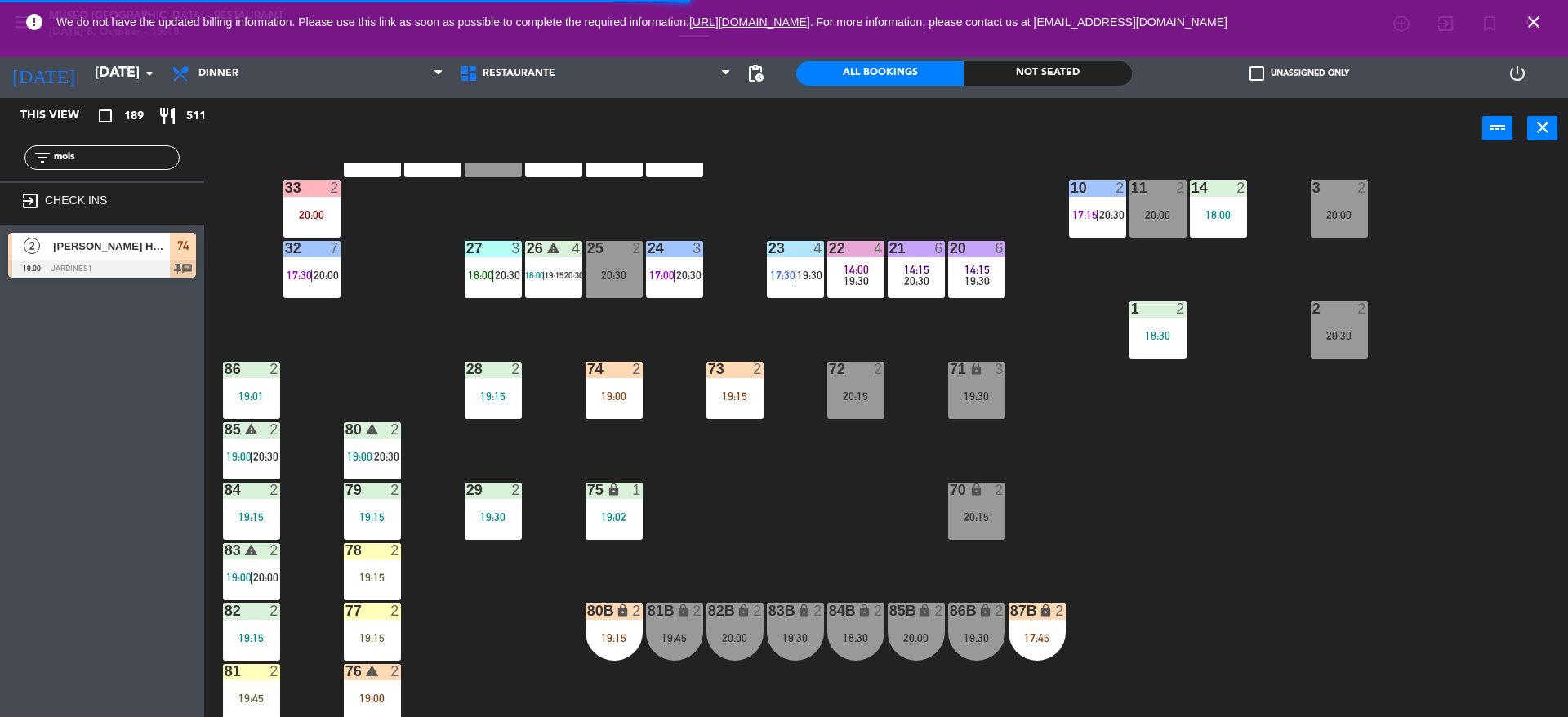
click at [134, 264] on div at bounding box center [102, 268] width 188 height 18
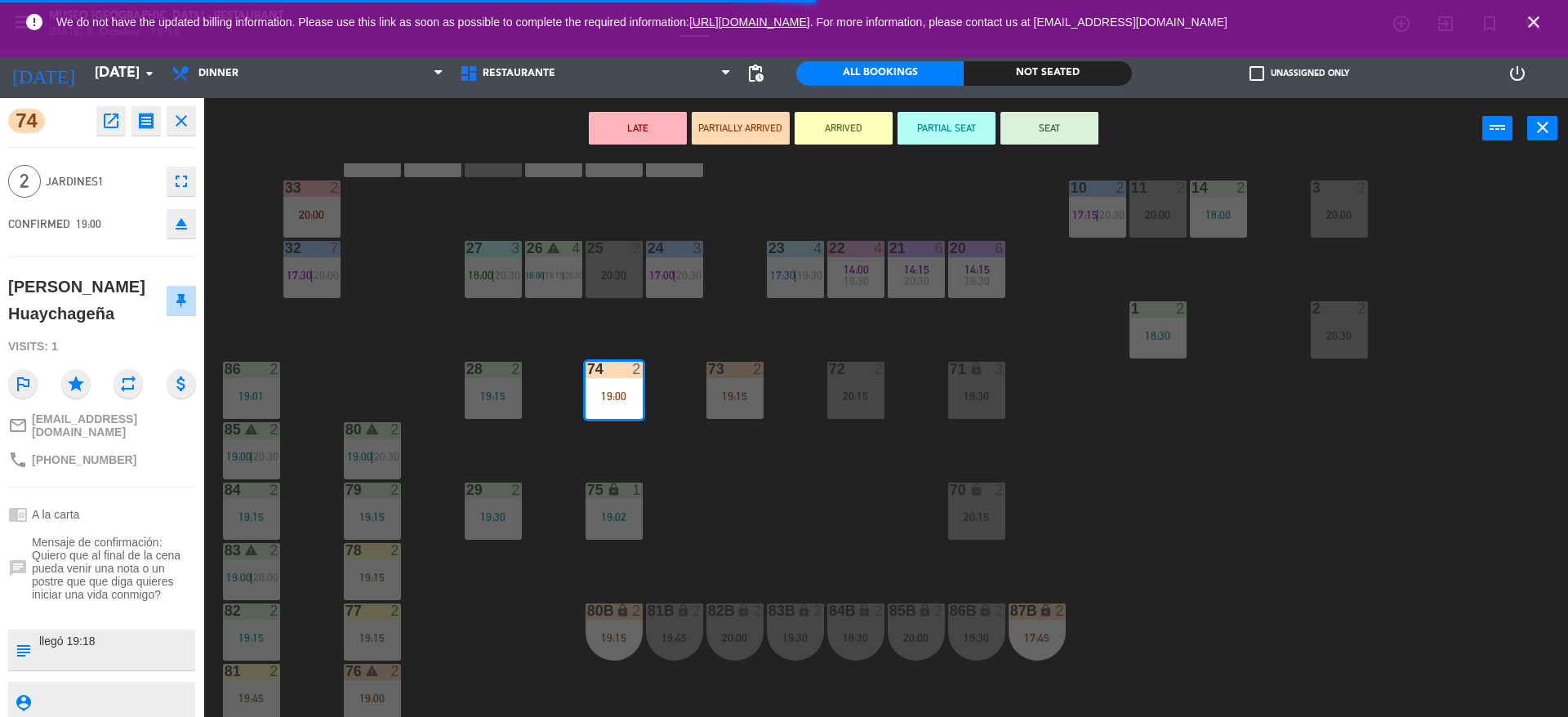
scroll to position [262, 0]
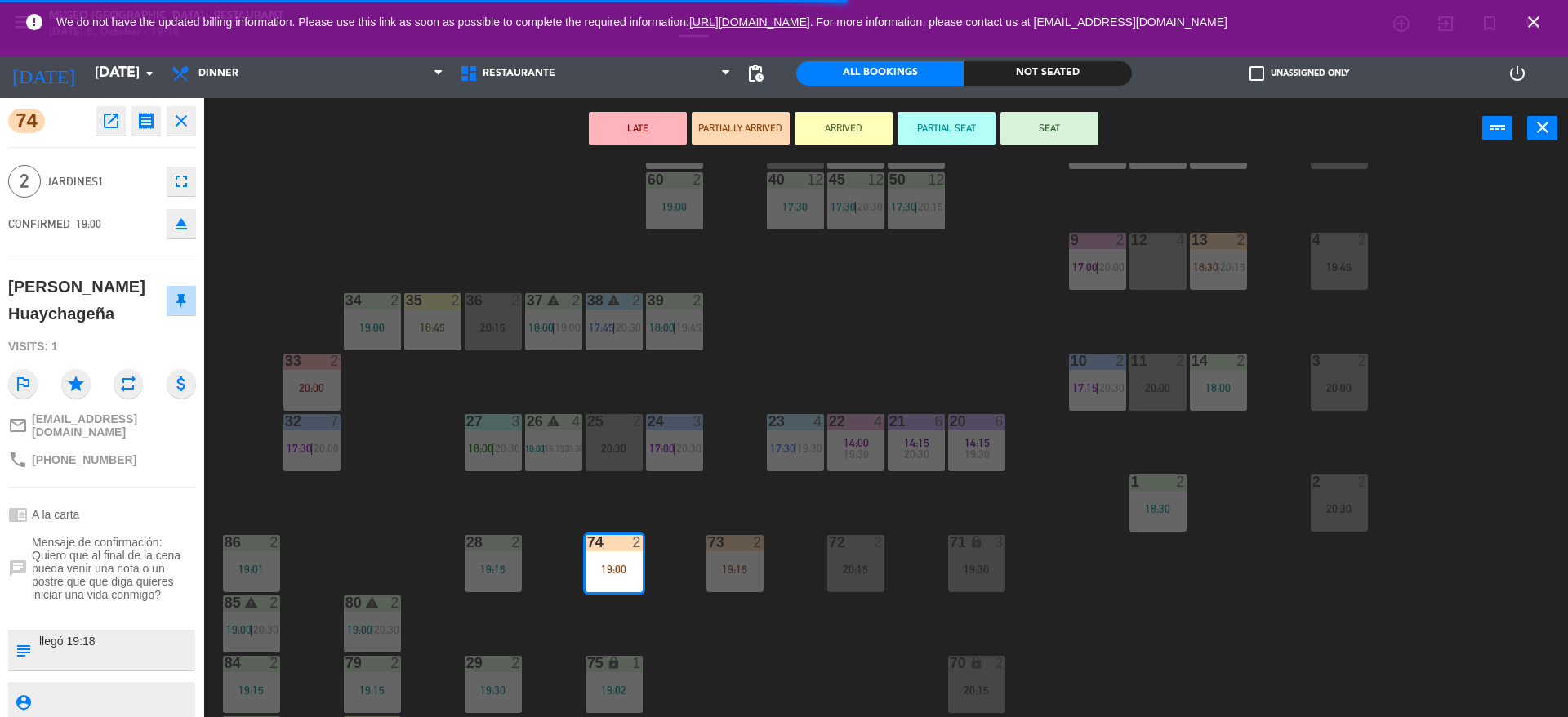
click at [491, 334] on div "36 2 20:15" at bounding box center [493, 322] width 57 height 57
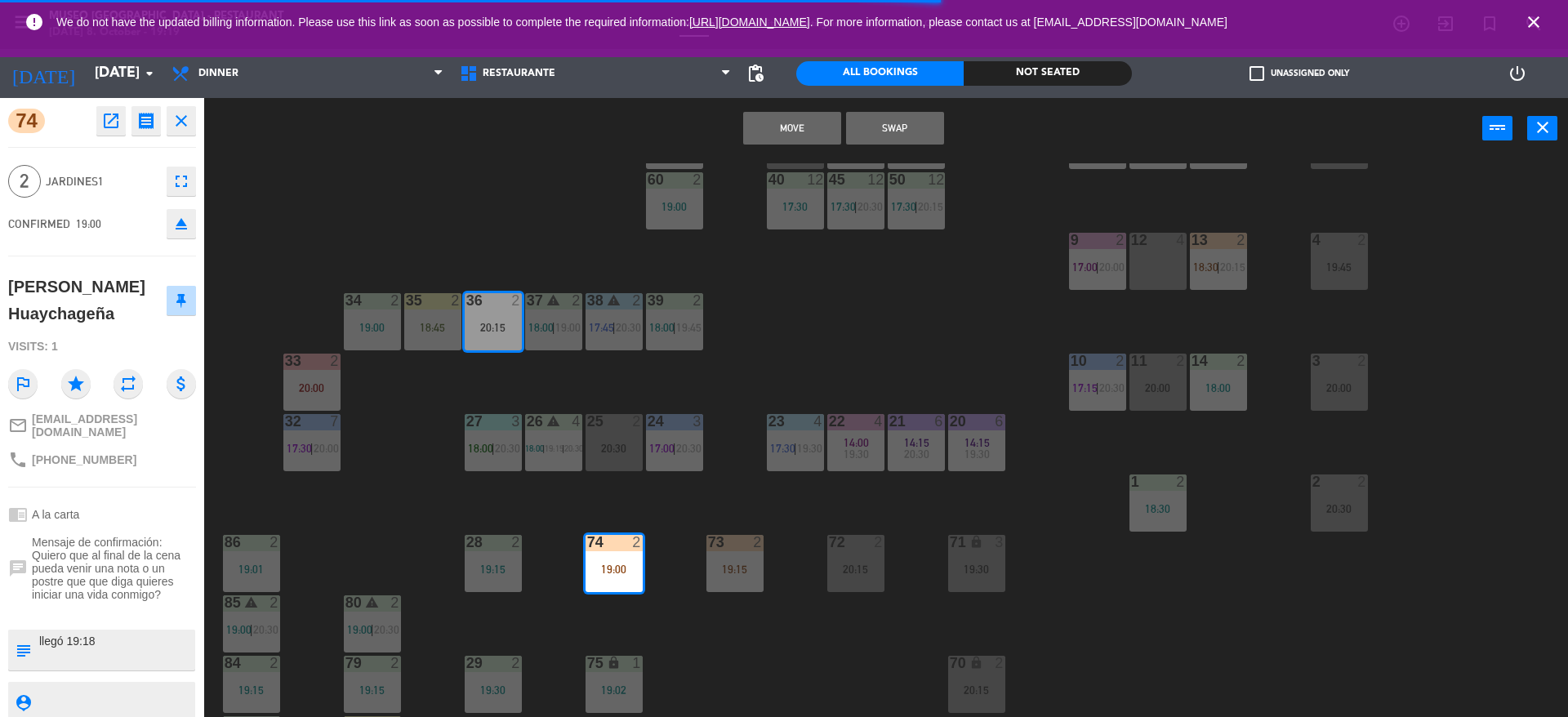
click at [887, 121] on button "Swap" at bounding box center [895, 129] width 98 height 33
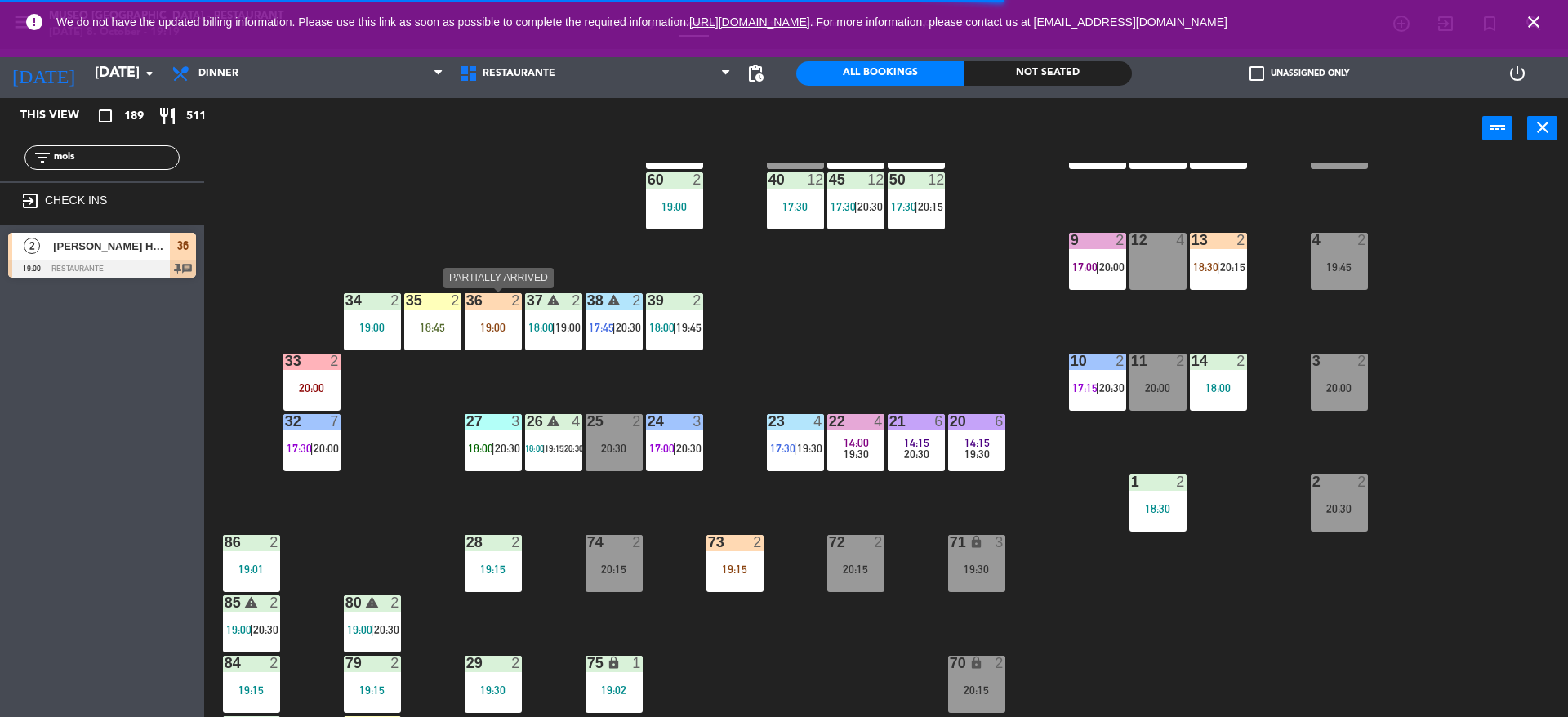
click at [498, 331] on div "19:00" at bounding box center [493, 327] width 57 height 11
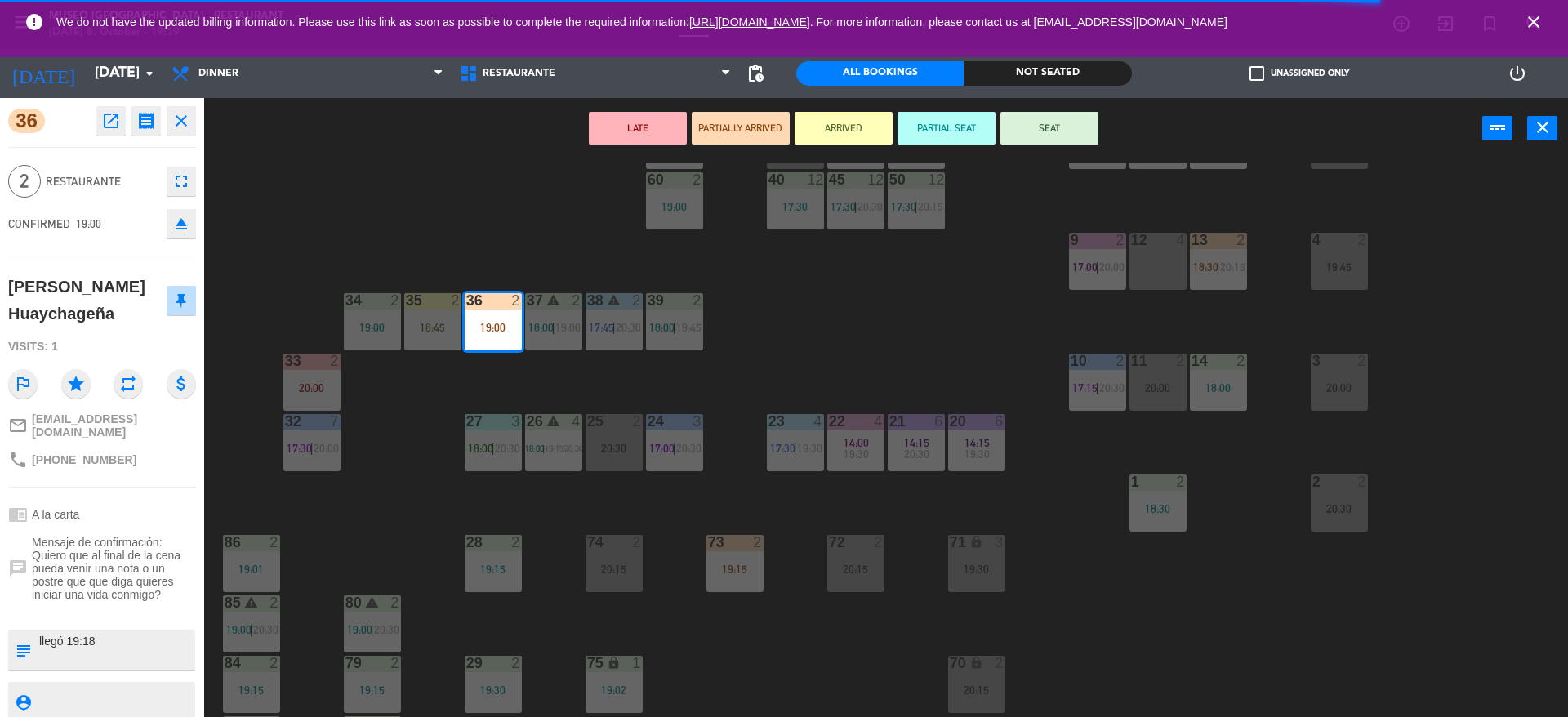
click at [870, 125] on button "ARRIVED" at bounding box center [843, 129] width 98 height 33
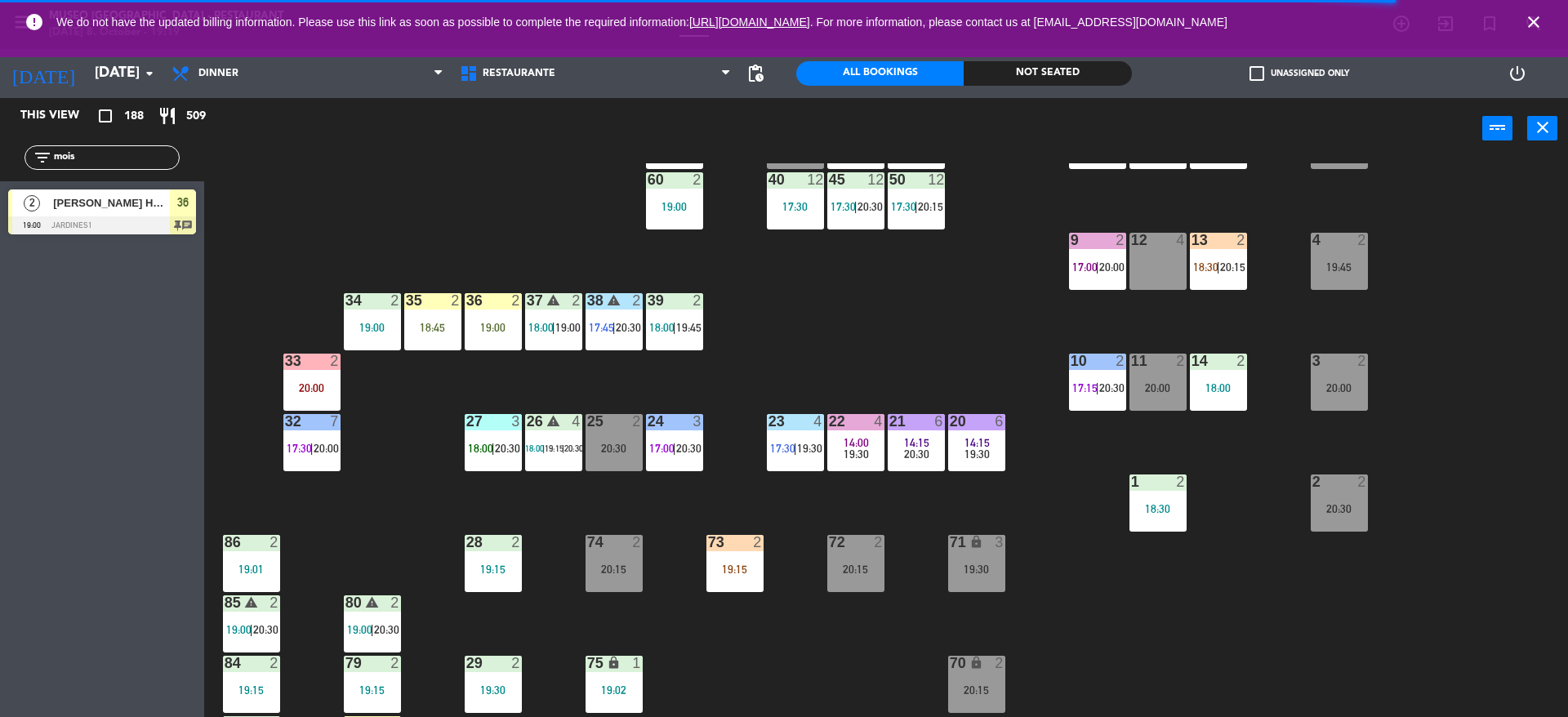
click at [482, 346] on div "36 2 19:00" at bounding box center [493, 322] width 57 height 57
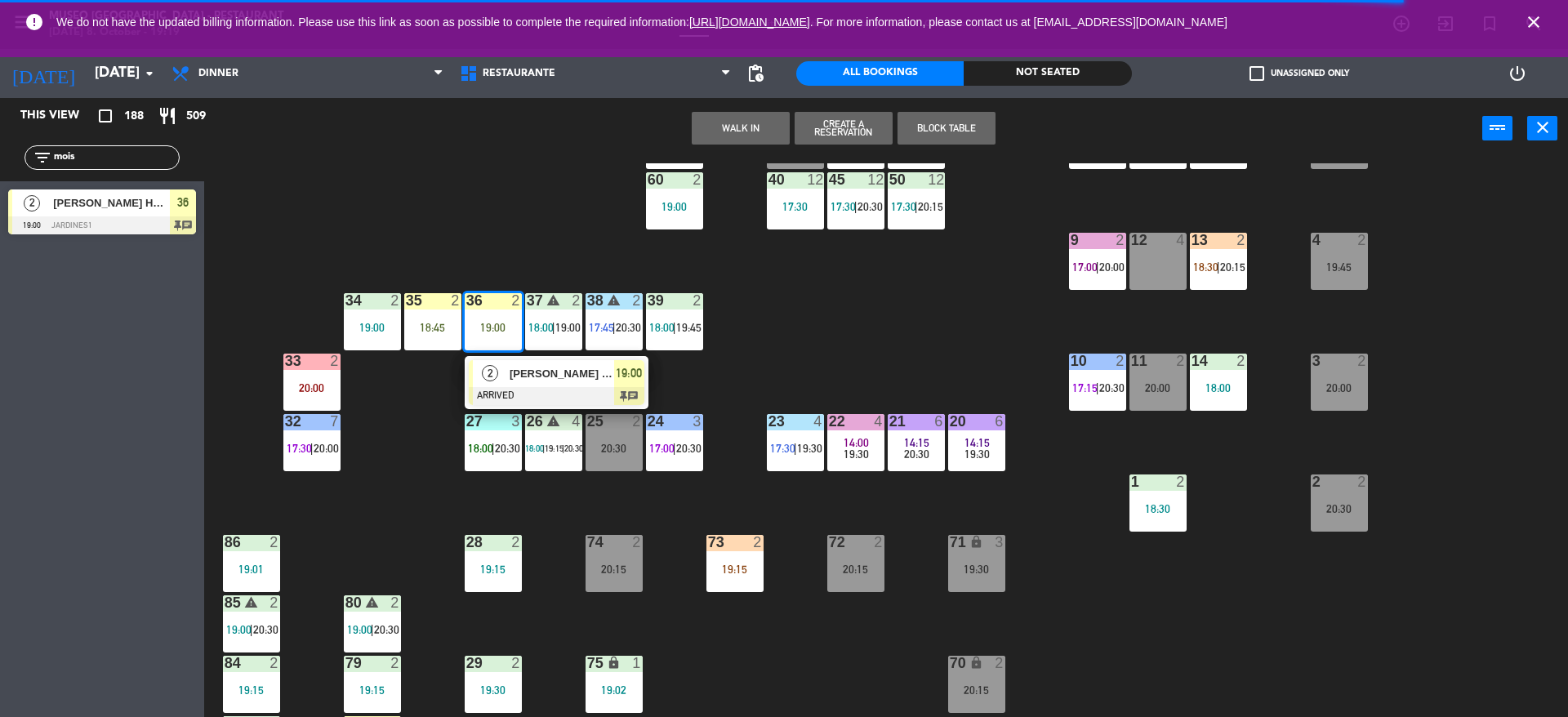
click at [483, 374] on span "2" at bounding box center [490, 373] width 17 height 17
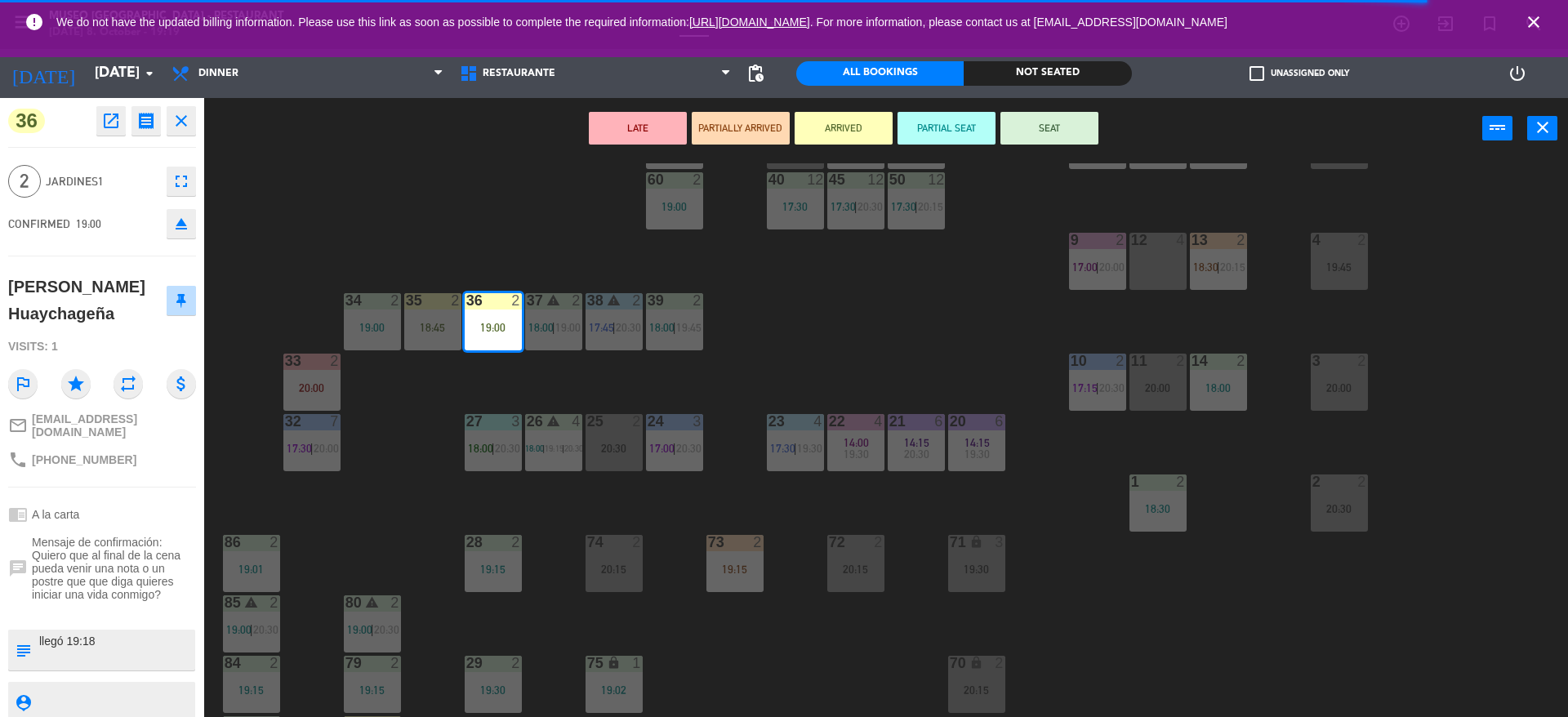
click at [106, 642] on textarea at bounding box center [116, 649] width 156 height 34
type textarea "m36 llegó 19:18"
click at [121, 231] on div "CONFIRMED 19:00 eject" at bounding box center [102, 223] width 188 height 40
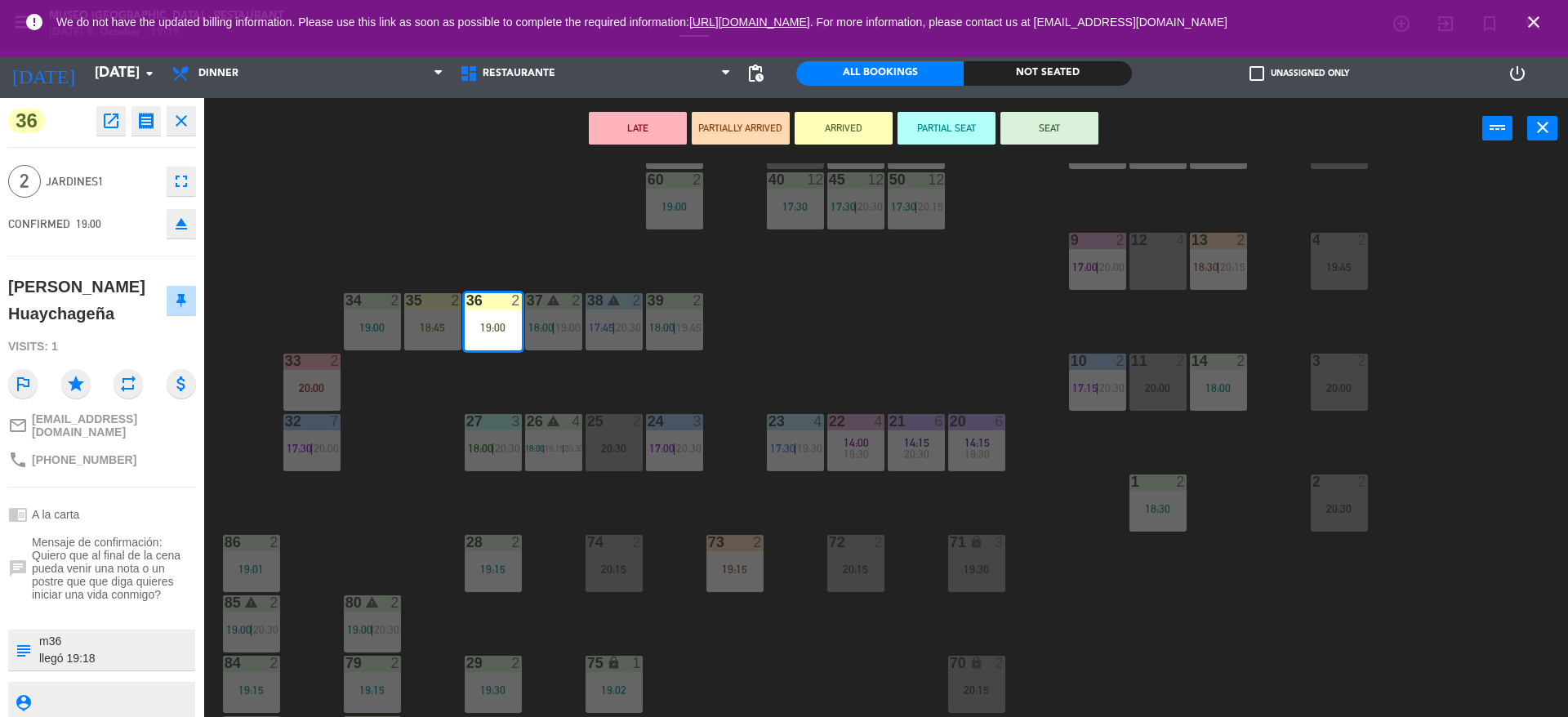
click at [498, 175] on div "44 5 20:00 49 2 19:00 54 4 19:00 64 warning 2 18:00 | 20:30 48 2 18:15 53 3 17:…" at bounding box center [894, 442] width 1348 height 557
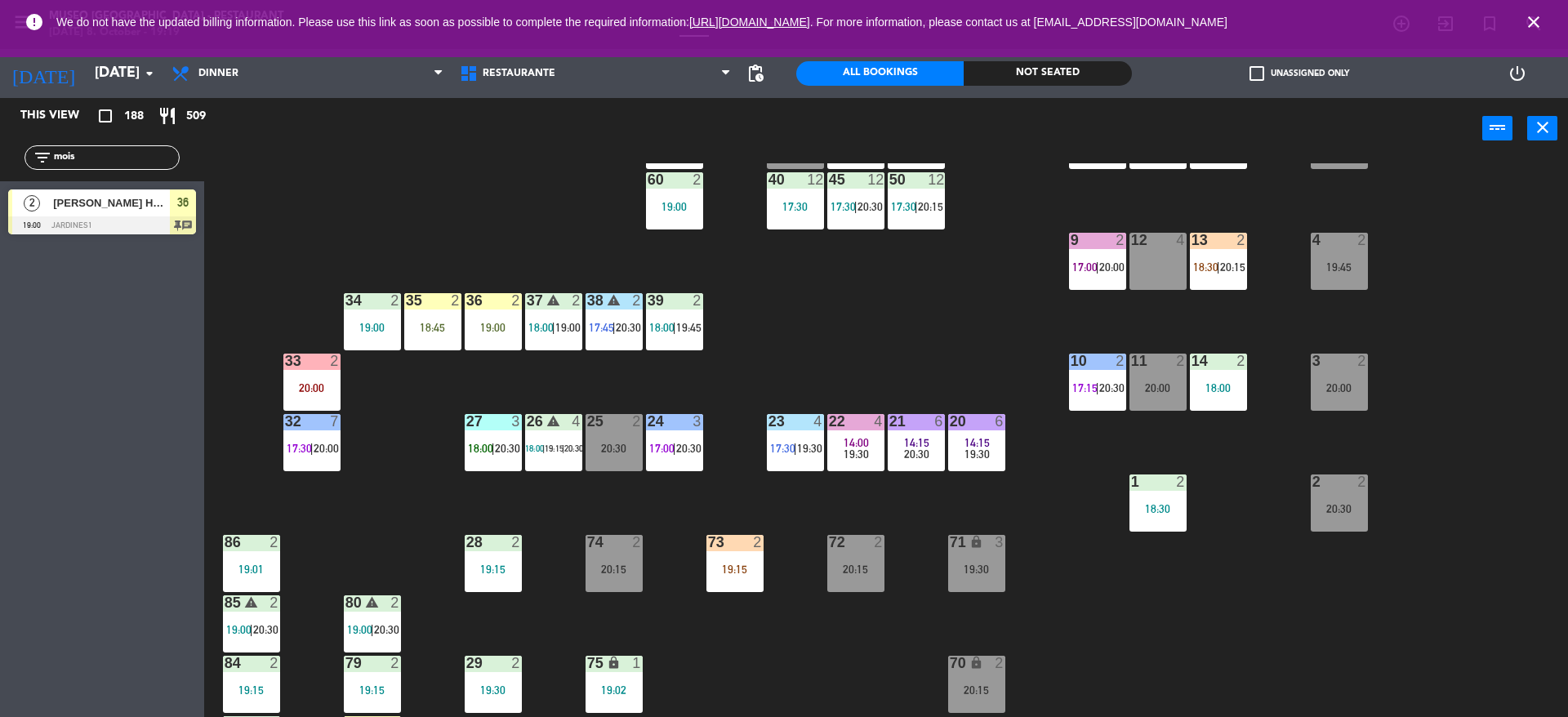
drag, startPoint x: 154, startPoint y: 153, endPoint x: 0, endPoint y: 144, distance: 154.3
click at [0, 144] on div "filter_list mois" at bounding box center [102, 157] width 204 height 47
type input "pere"
click at [138, 199] on span "[PERSON_NAME]" at bounding box center [111, 202] width 117 height 17
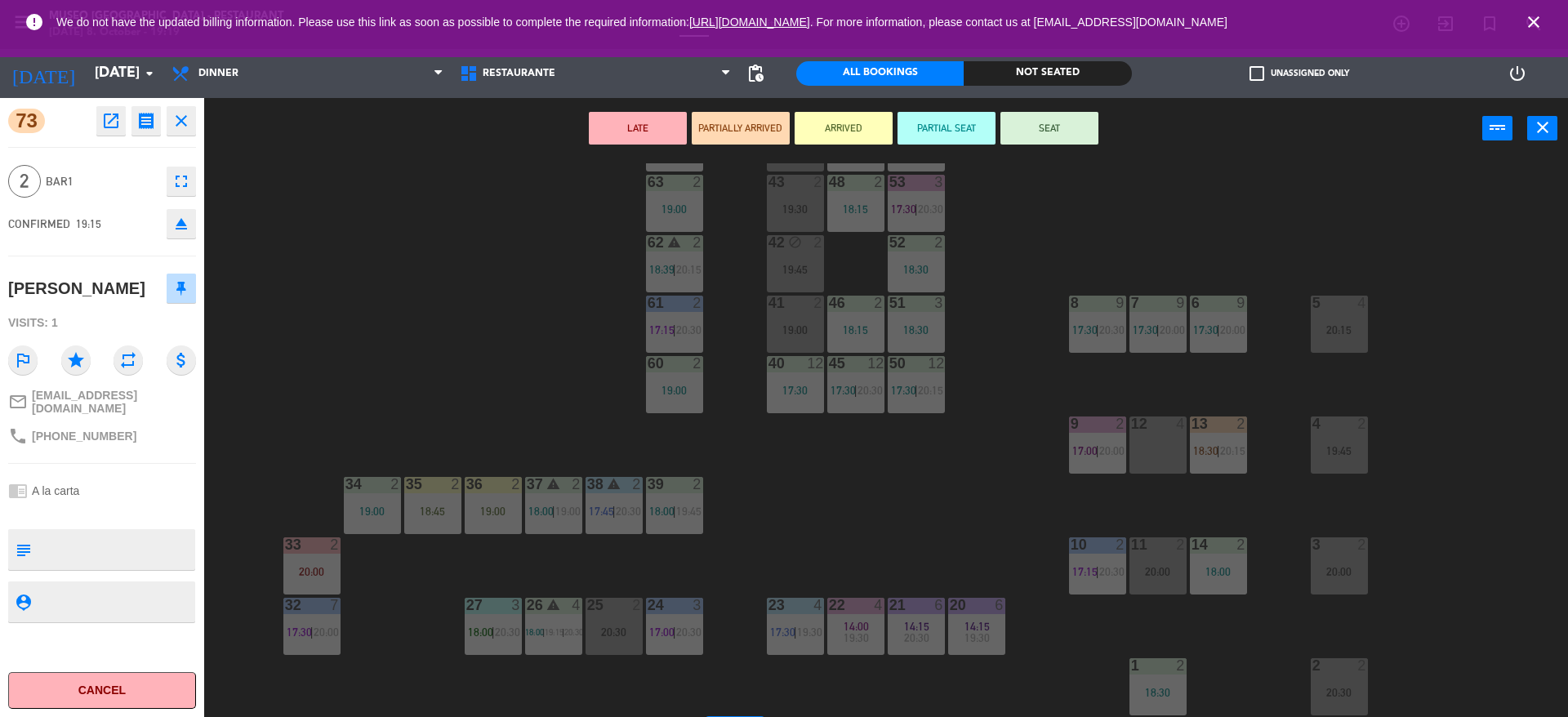
scroll to position [0, 0]
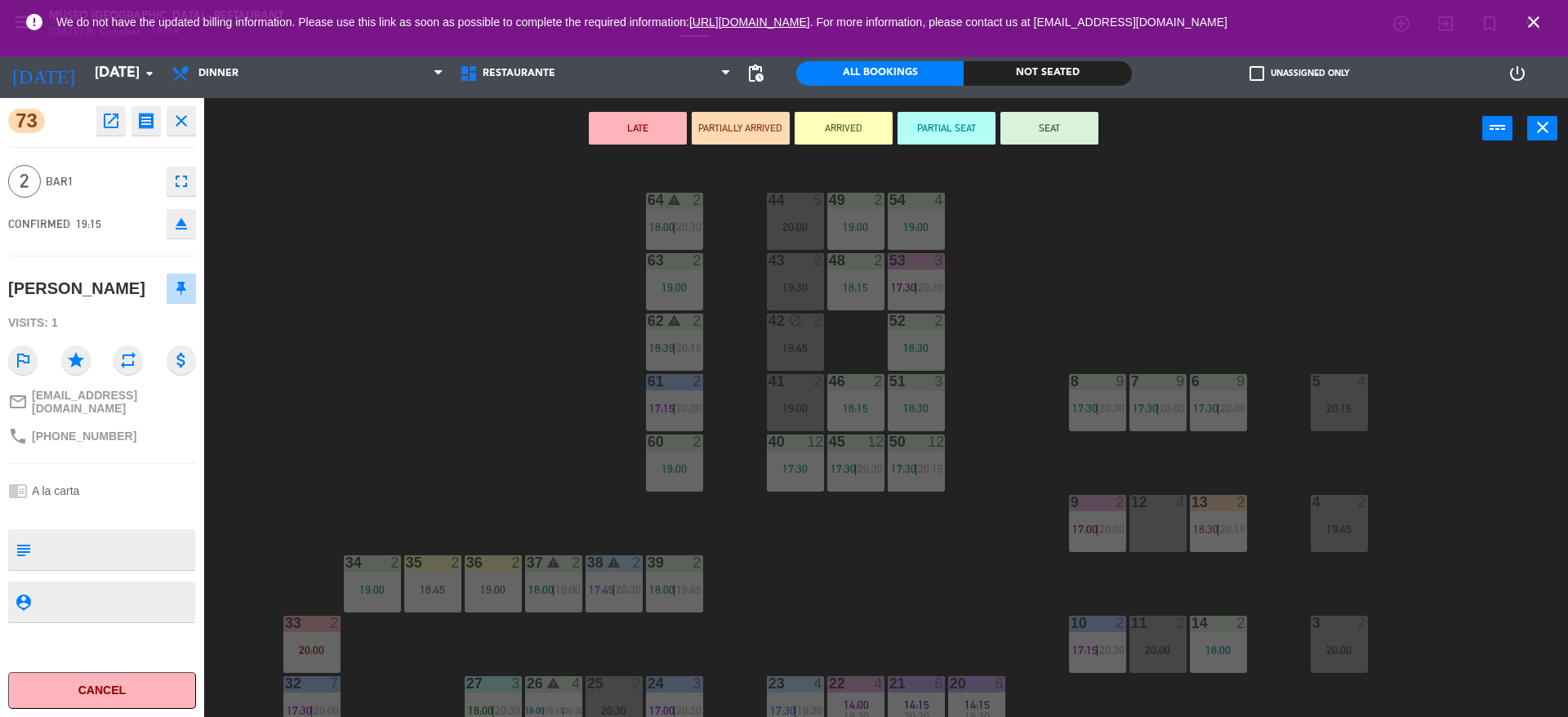
click at [1041, 258] on div "44 5 20:00 49 2 19:00 54 4 19:00 64 warning 2 18:00 | 20:30 48 2 18:15 53 3 17:…" at bounding box center [894, 442] width 1348 height 557
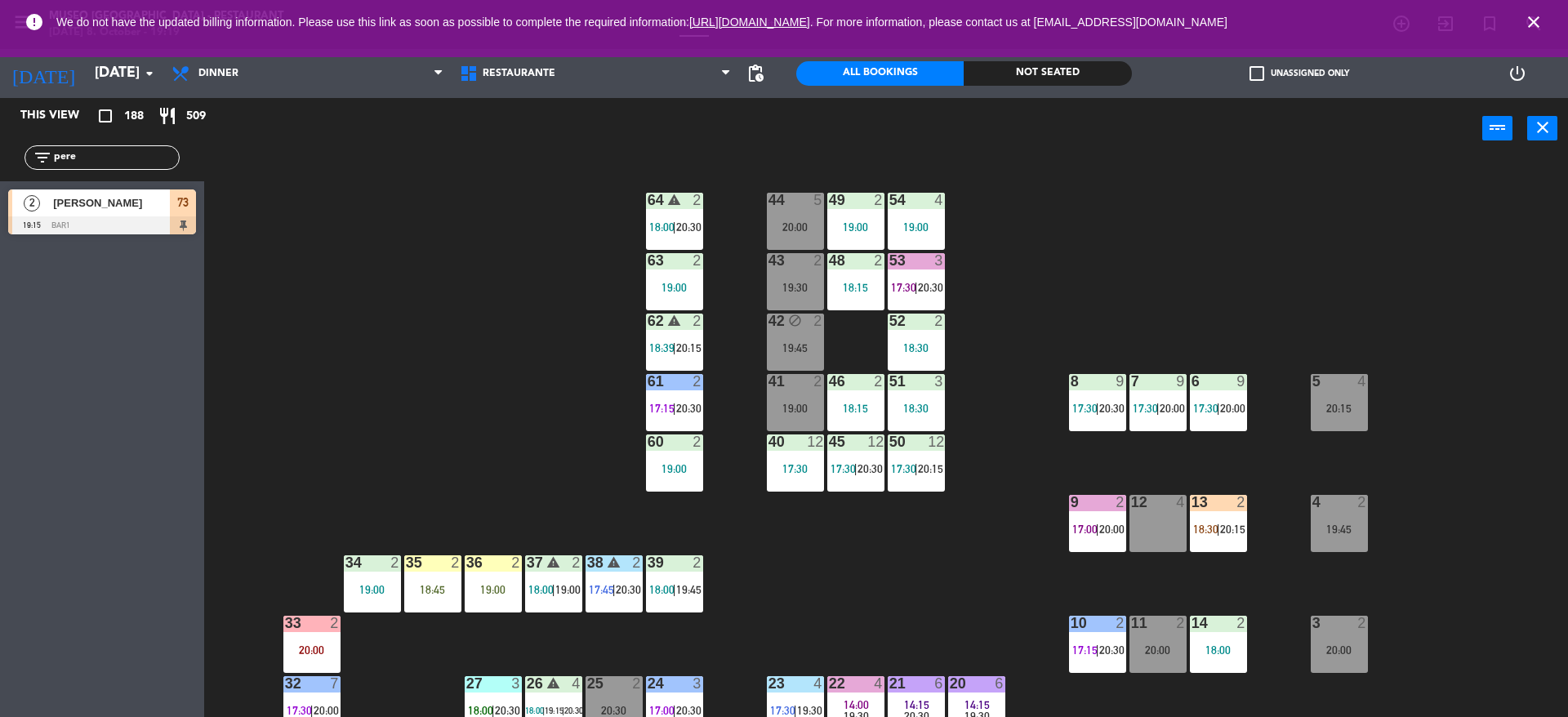
click at [935, 288] on span "20:30" at bounding box center [931, 287] width 26 height 13
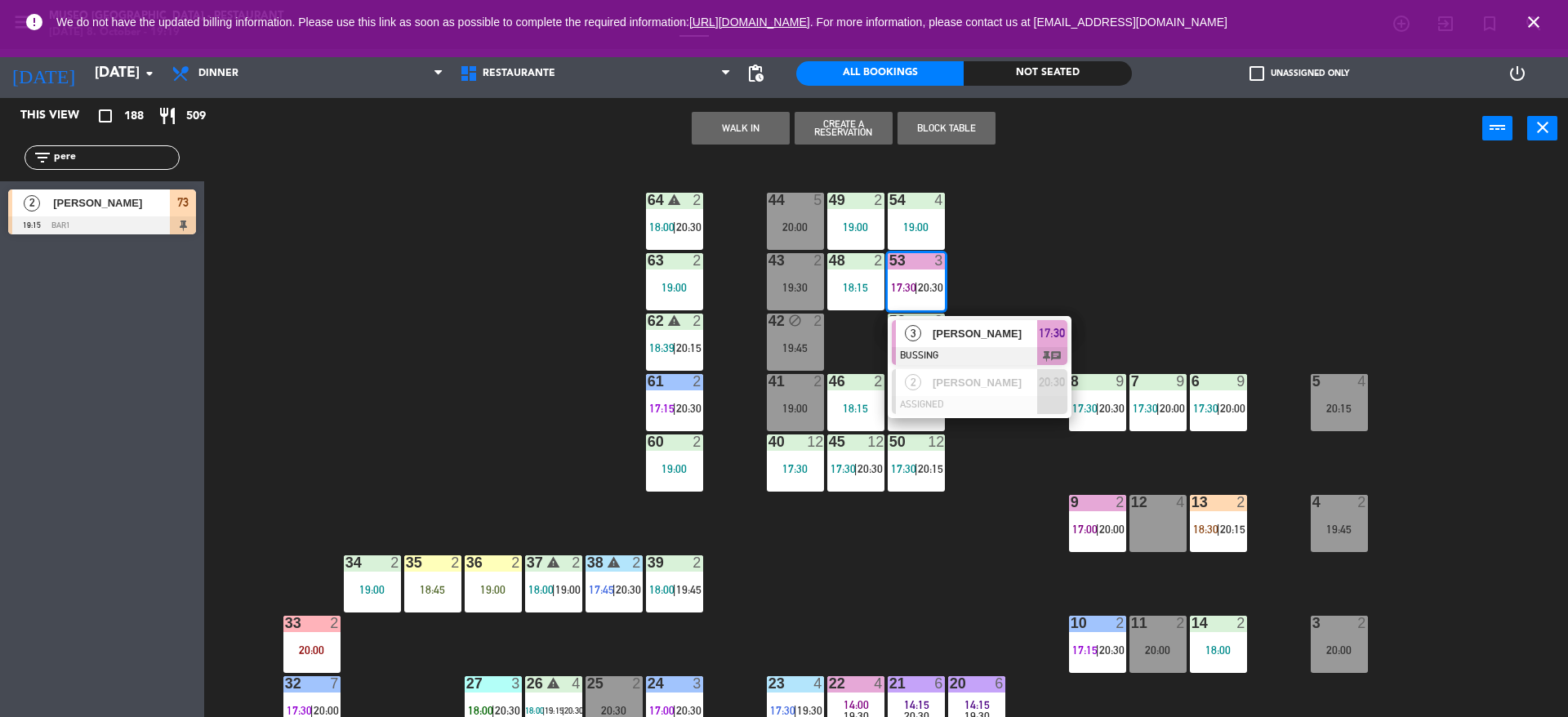
click at [950, 341] on span "[PERSON_NAME]" at bounding box center [985, 333] width 105 height 17
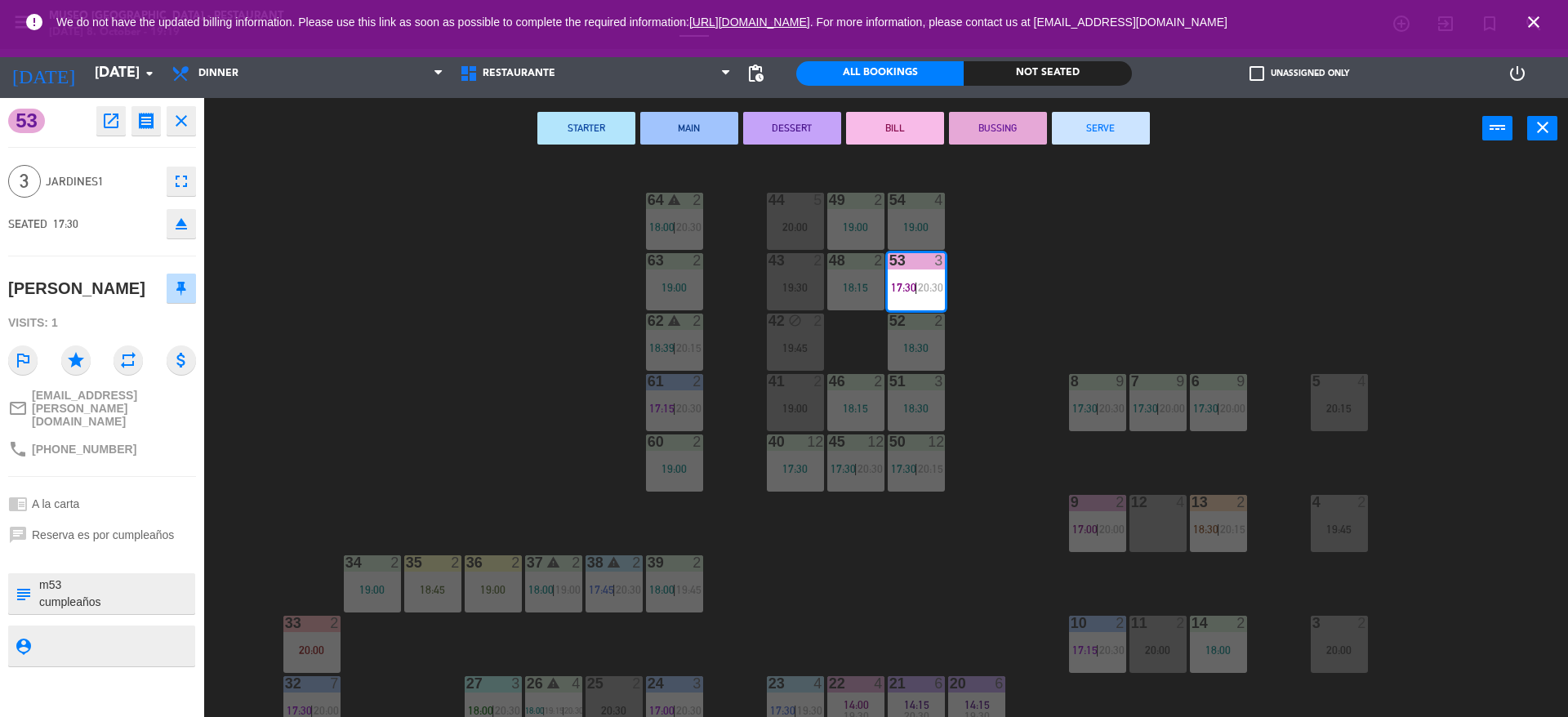
click at [1034, 535] on div "44 5 20:00 49 2 19:00 54 4 19:00 64 warning 2 18:00 | 20:30 48 2 18:15 53 3 17:…" at bounding box center [894, 442] width 1348 height 557
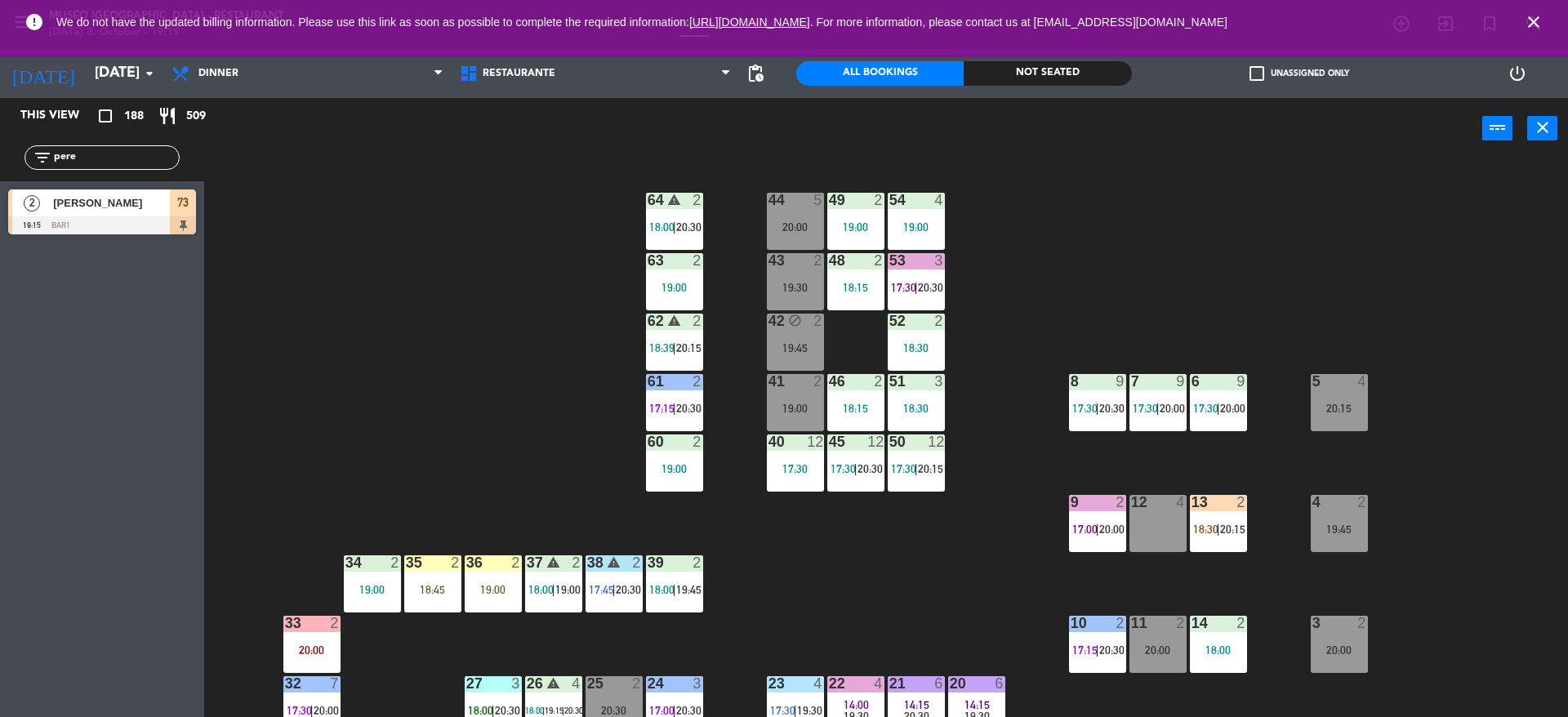
scroll to position [106, 0]
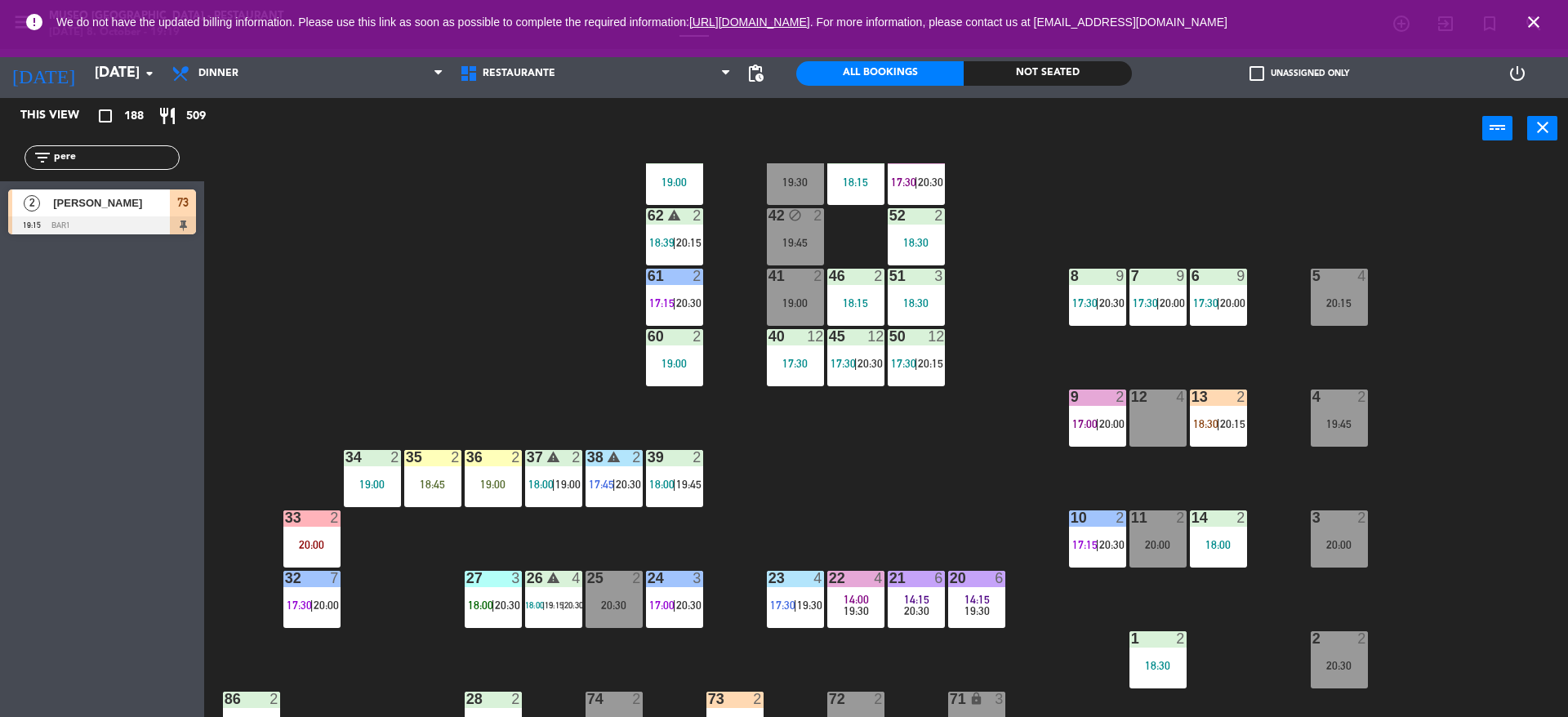
click at [1034, 535] on div "44 5 20:00 49 2 19:00 54 4 19:00 64 warning 2 18:00 | 20:30 48 2 18:15 53 3 17:…" at bounding box center [894, 442] width 1348 height 557
click at [902, 529] on div "44 5 20:00 49 2 19:00 54 4 19:00 64 warning 2 18:00 | 20:30 48 2 18:15 53 3 17:…" at bounding box center [894, 442] width 1348 height 557
click at [751, 519] on div "44 5 20:00 49 2 19:00 54 4 19:00 64 warning 2 18:00 | 20:30 48 2 18:15 53 3 17:…" at bounding box center [894, 442] width 1348 height 557
click at [441, 497] on div "35 2 18:45" at bounding box center [432, 478] width 57 height 57
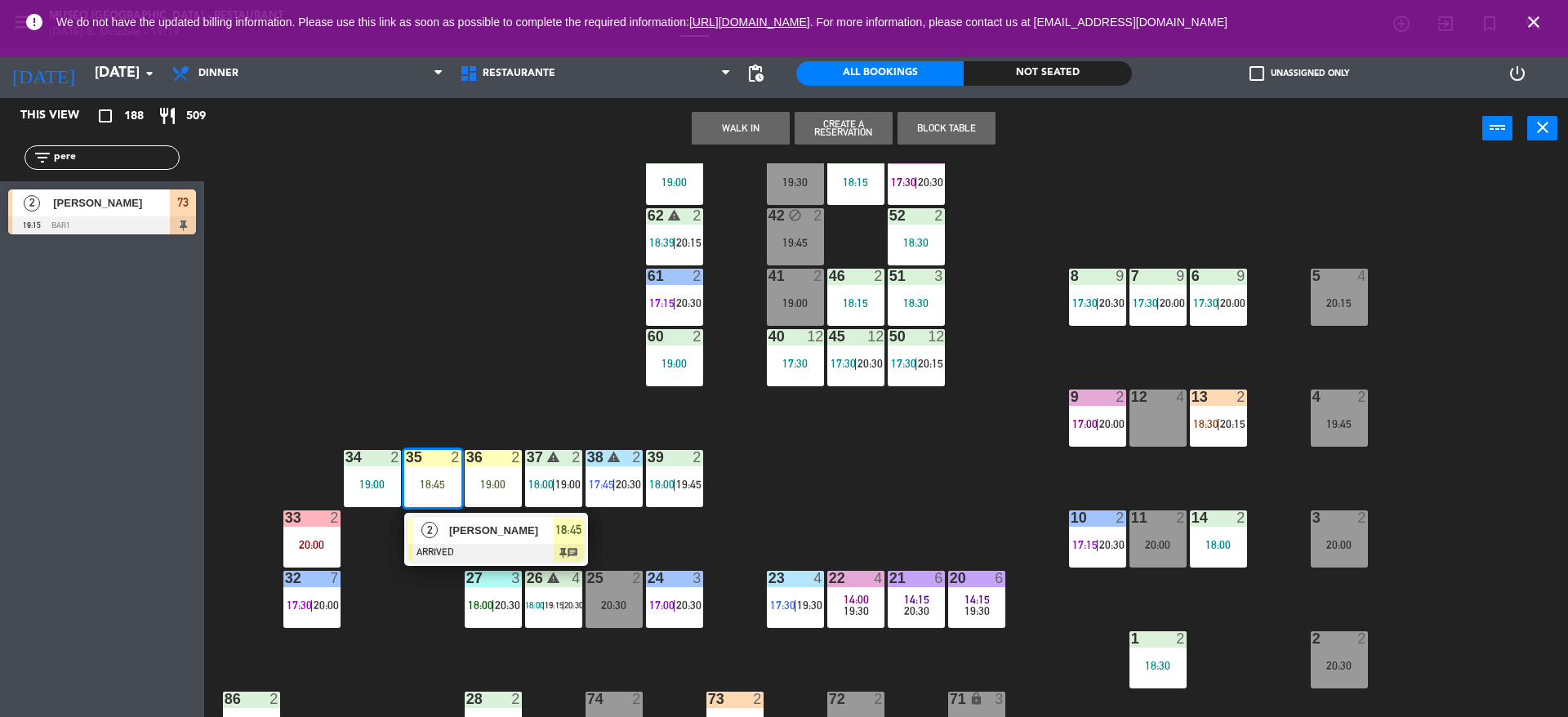
click at [460, 543] on div at bounding box center [496, 552] width 176 height 18
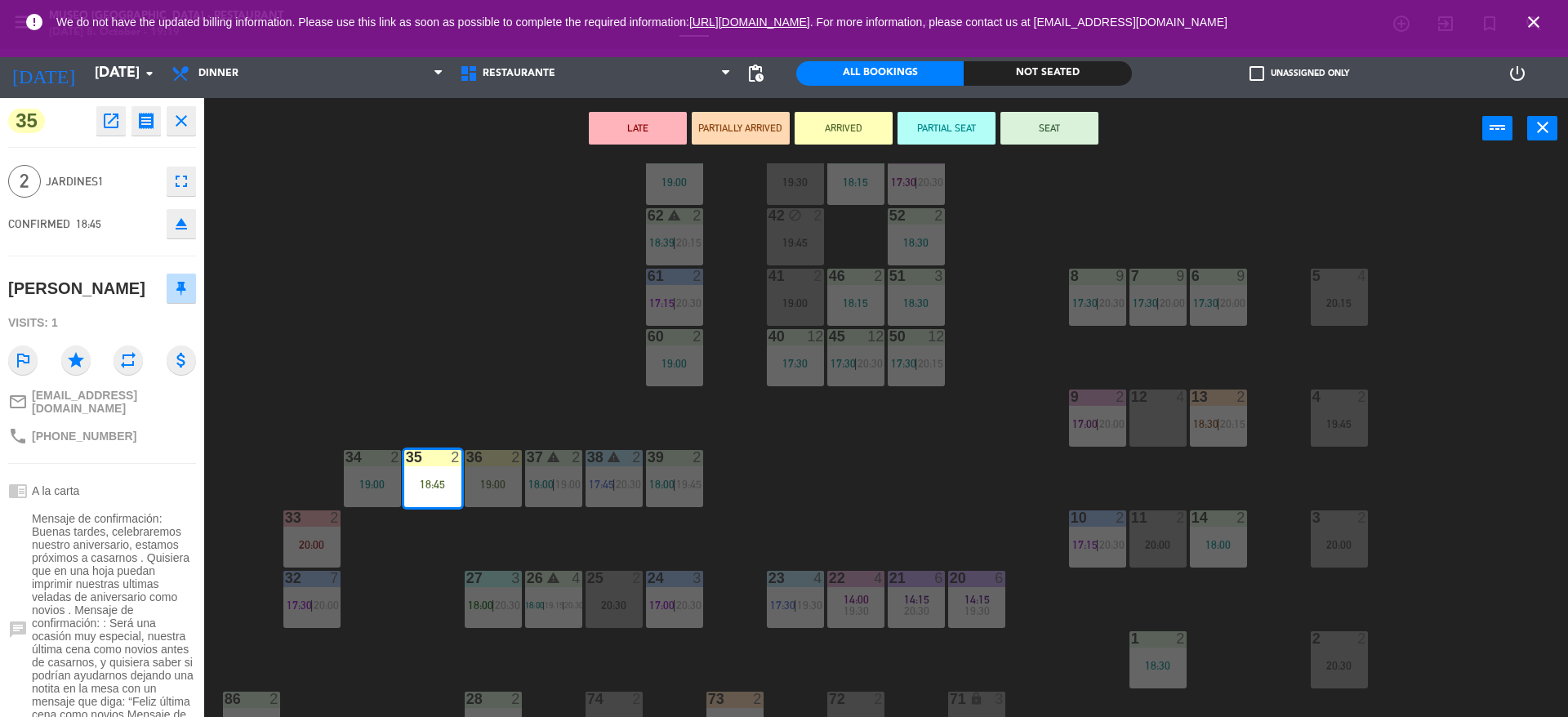
scroll to position [214, 0]
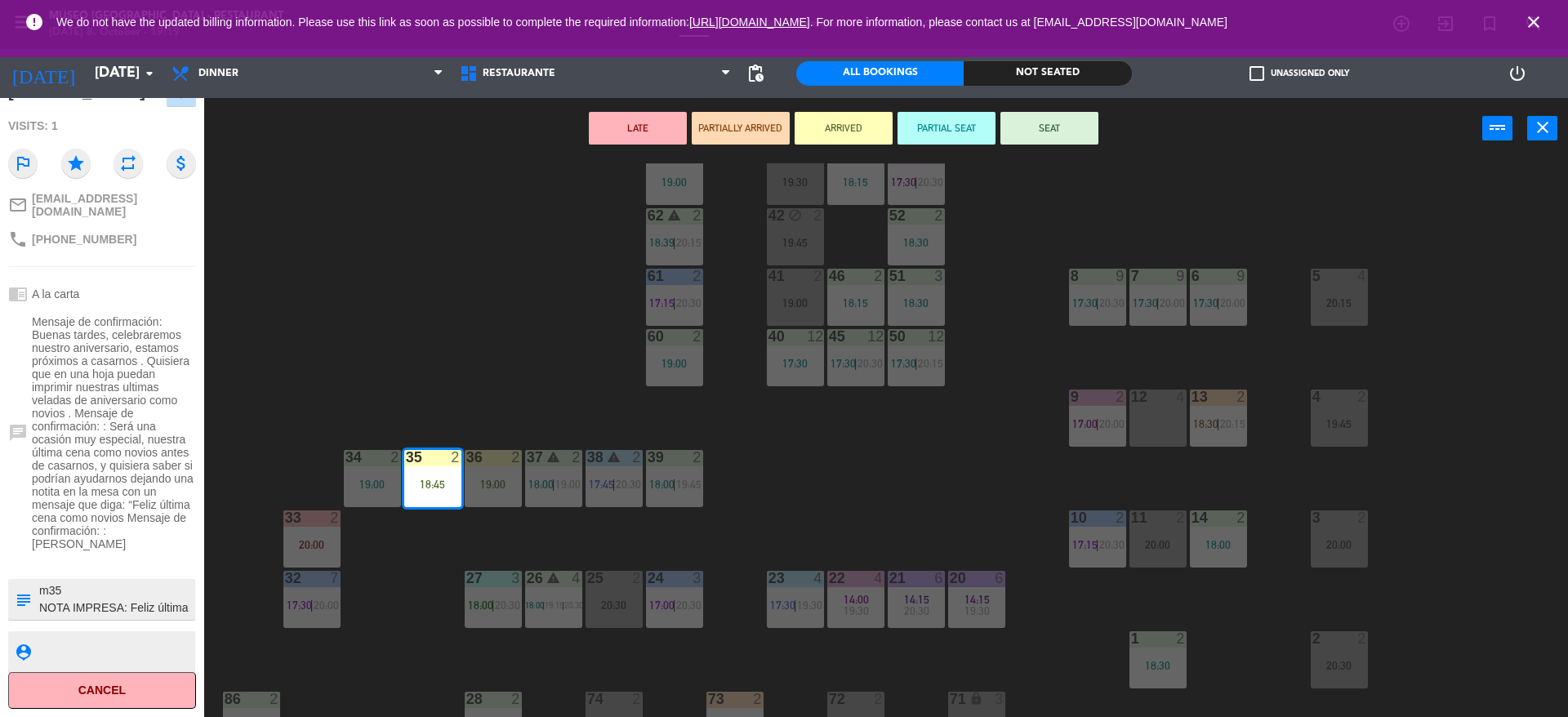
click at [103, 612] on textarea at bounding box center [116, 598] width 156 height 34
click at [938, 402] on div "44 5 20:00 49 2 19:00 54 4 19:00 64 warning 2 18:00 | 20:30 48 2 18:15 53 3 17:…" at bounding box center [894, 442] width 1348 height 557
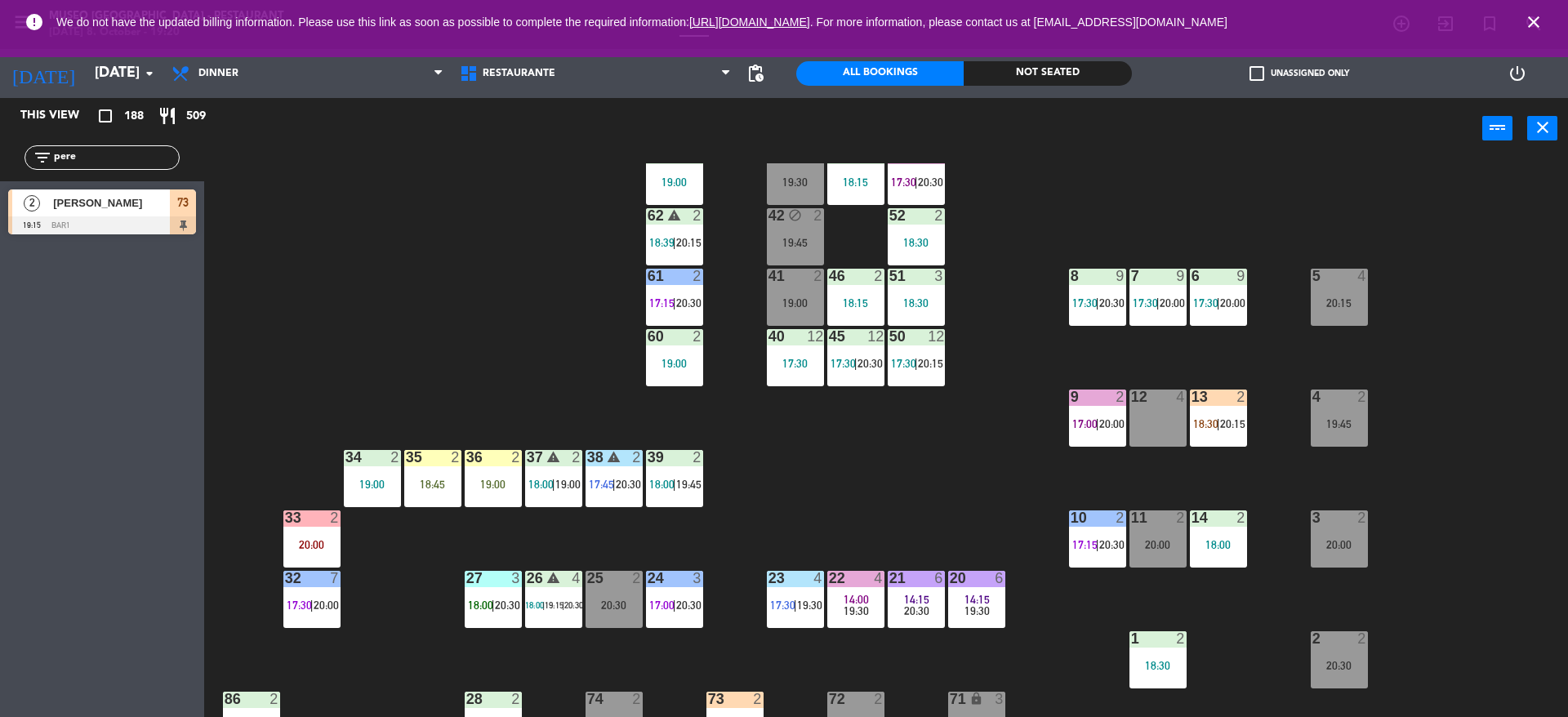
click at [1073, 423] on span "17:00" at bounding box center [1085, 424] width 26 height 13
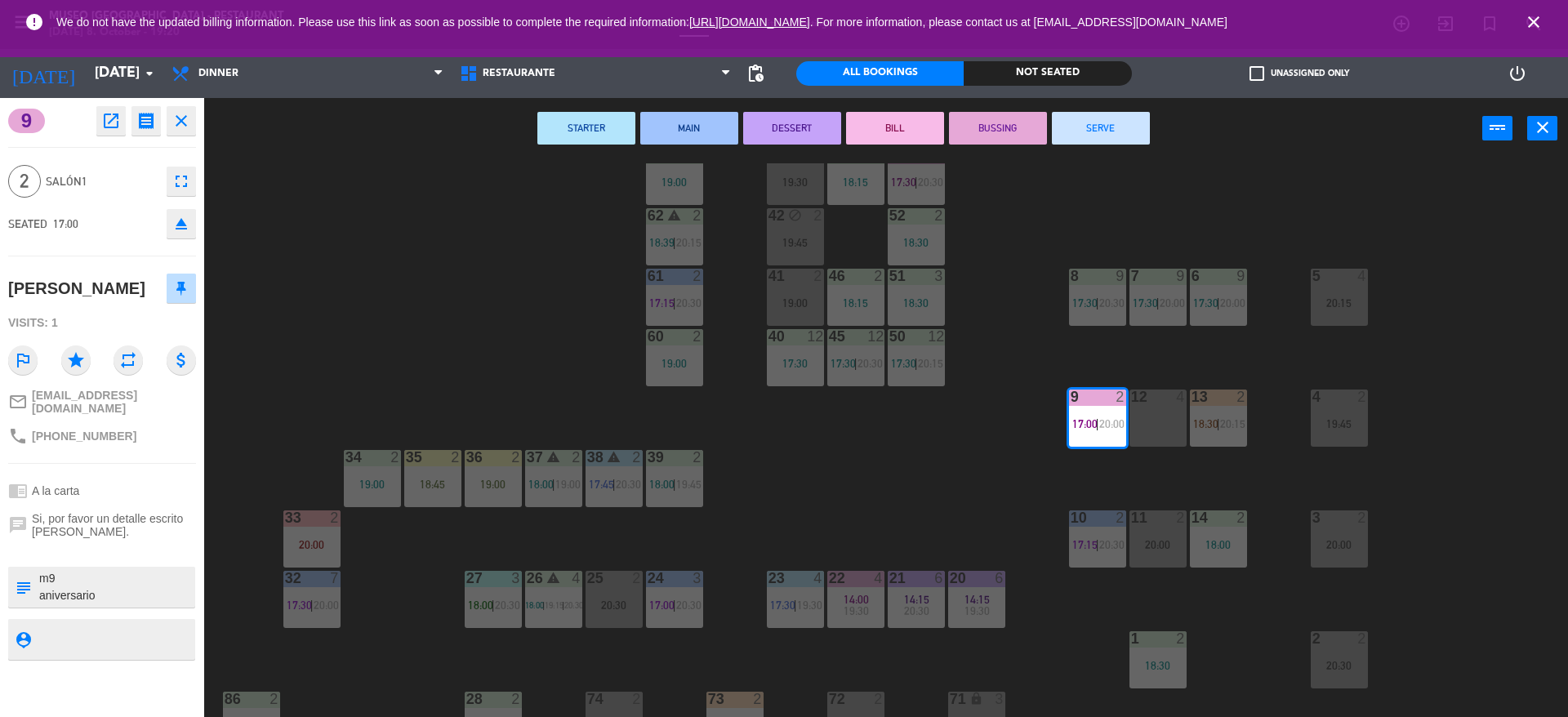
click at [1109, 131] on button "SERVE" at bounding box center [1101, 129] width 98 height 33
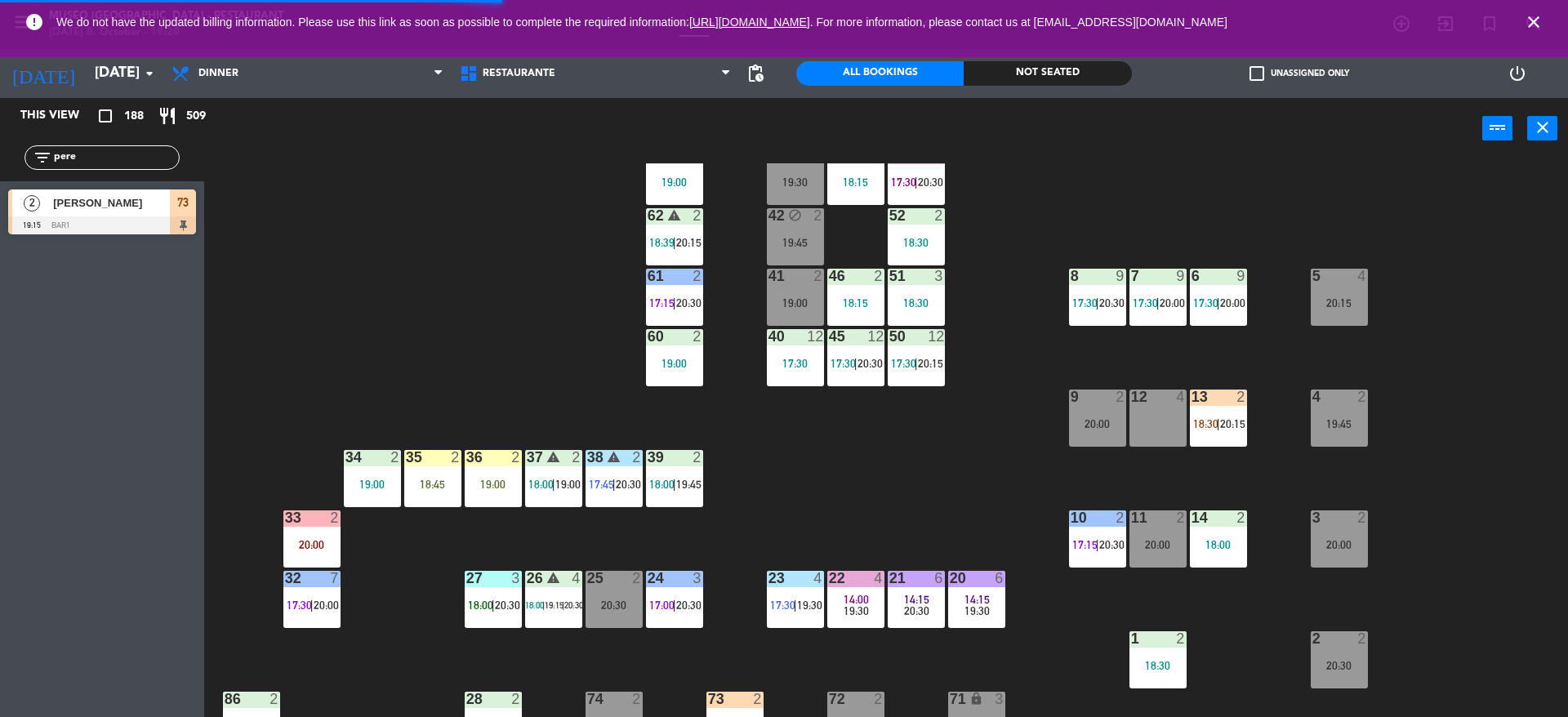
click at [91, 218] on div at bounding box center [102, 225] width 188 height 18
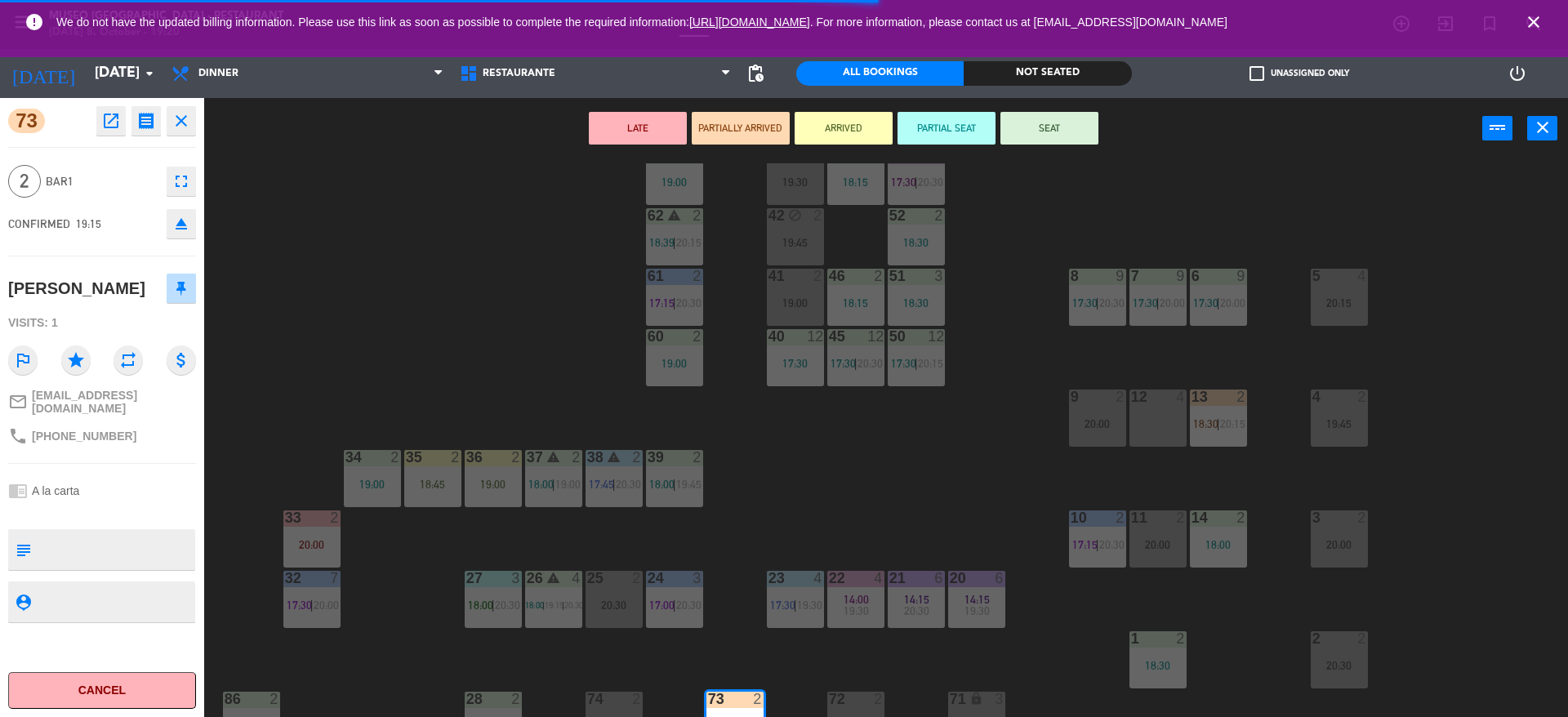
click at [1073, 425] on div "20:00" at bounding box center [1097, 424] width 57 height 11
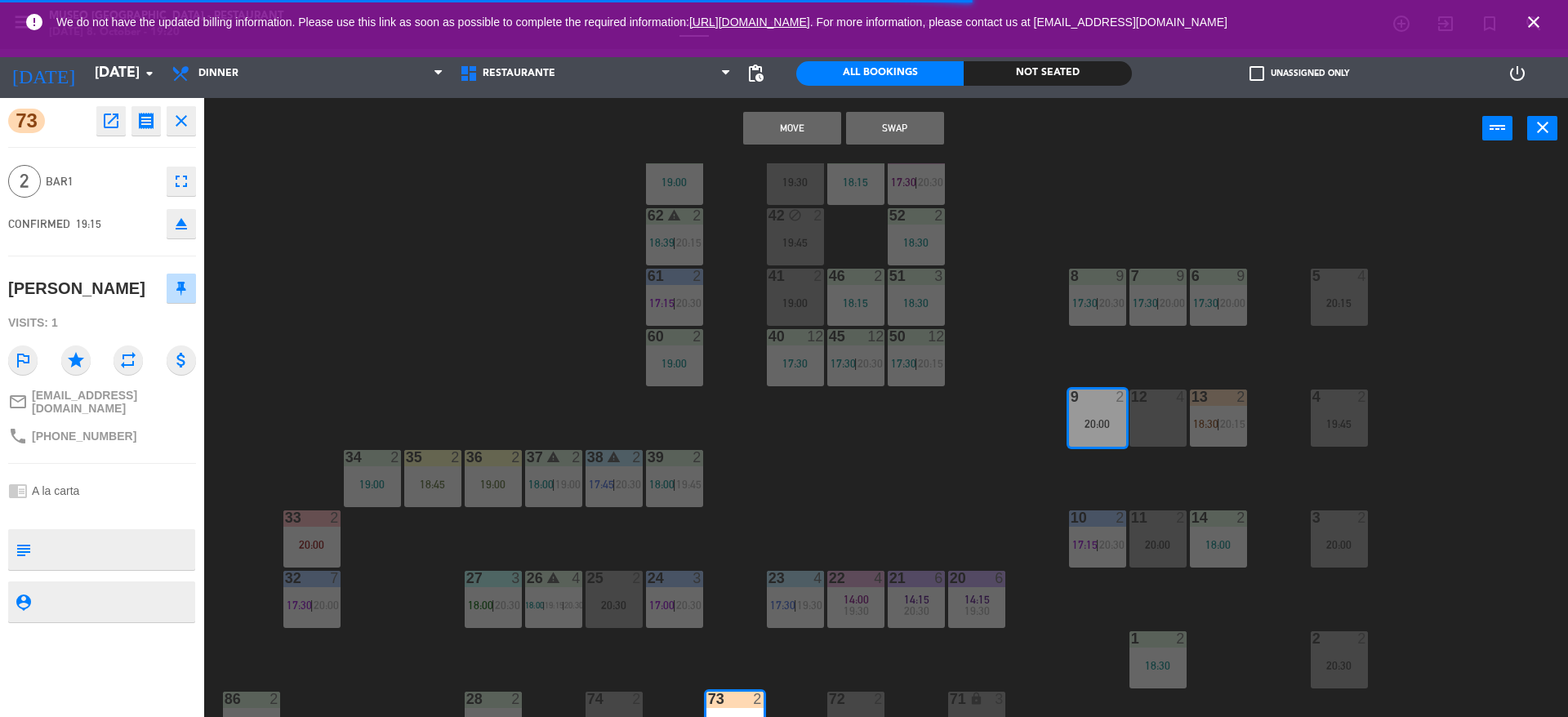
click at [892, 141] on button "Swap" at bounding box center [895, 129] width 98 height 33
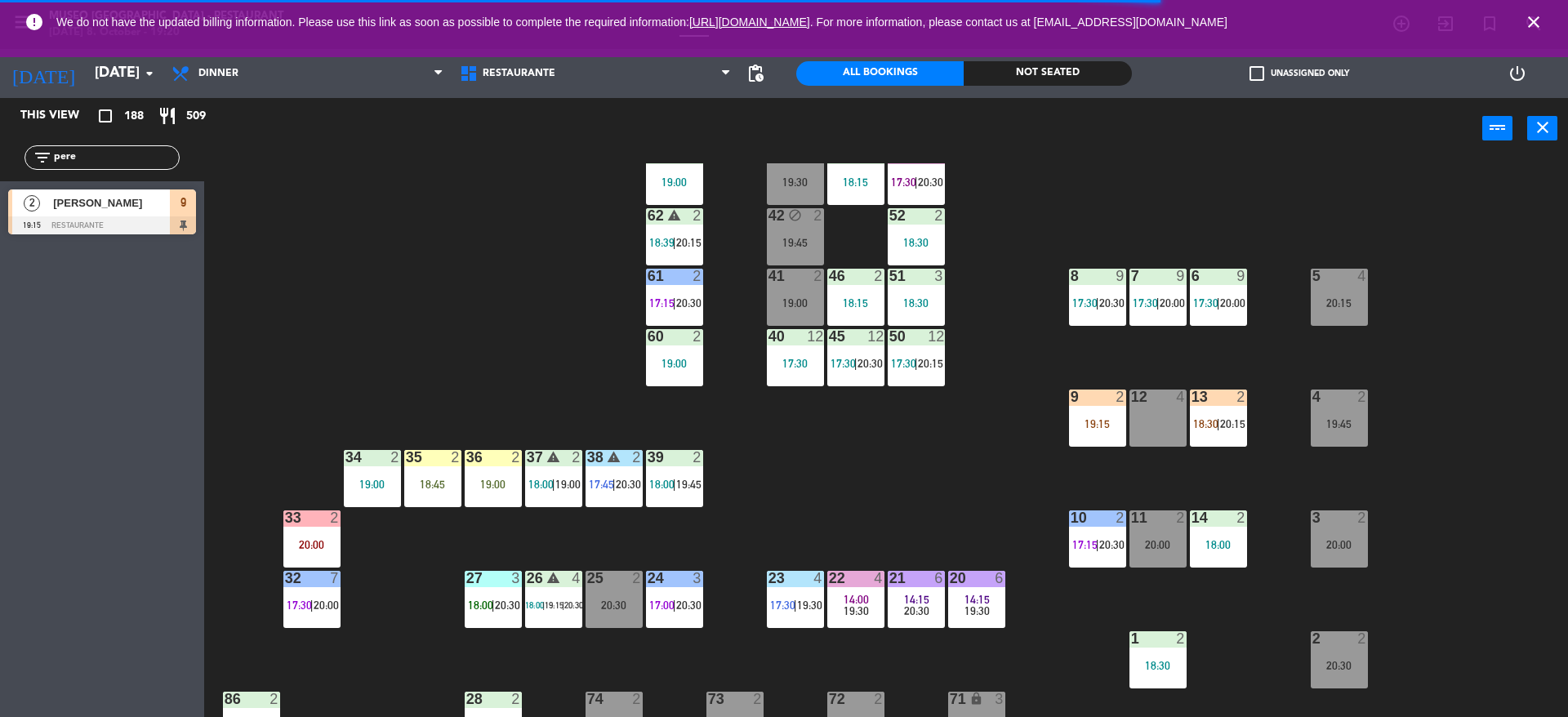
click at [1215, 448] on div "44 5 20:00 49 2 19:00 54 4 19:00 64 warning 2 18:00 | 20:30 48 2 18:15 53 3 17:…" at bounding box center [894, 442] width 1348 height 557
click at [1219, 480] on div "44 5 20:00 49 2 19:00 54 4 19:00 64 warning 2 18:00 | 20:30 48 2 18:15 53 3 17:…" at bounding box center [894, 442] width 1348 height 557
click at [1235, 434] on div "13 2 18:30 | 20:15" at bounding box center [1219, 417] width 57 height 57
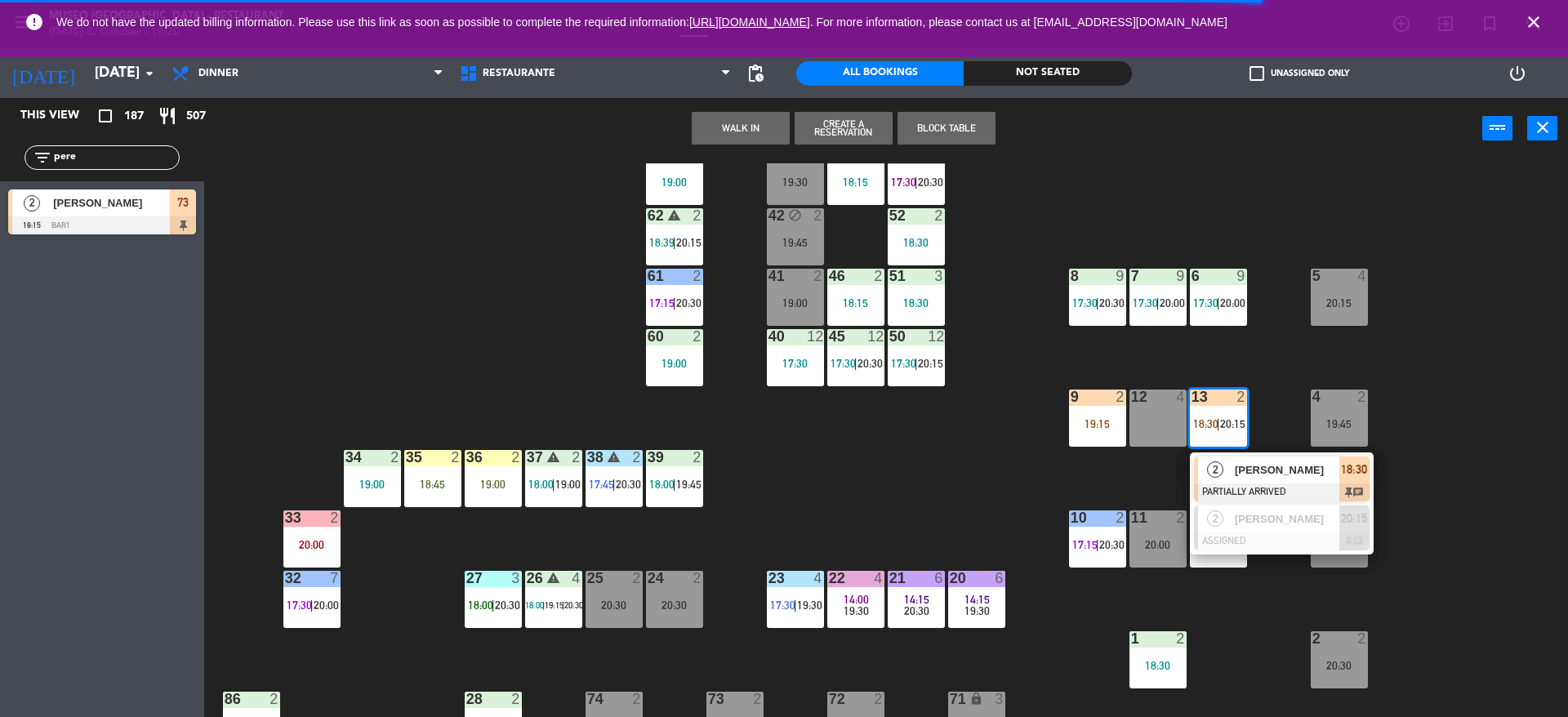
click at [1242, 484] on div at bounding box center [1281, 493] width 176 height 18
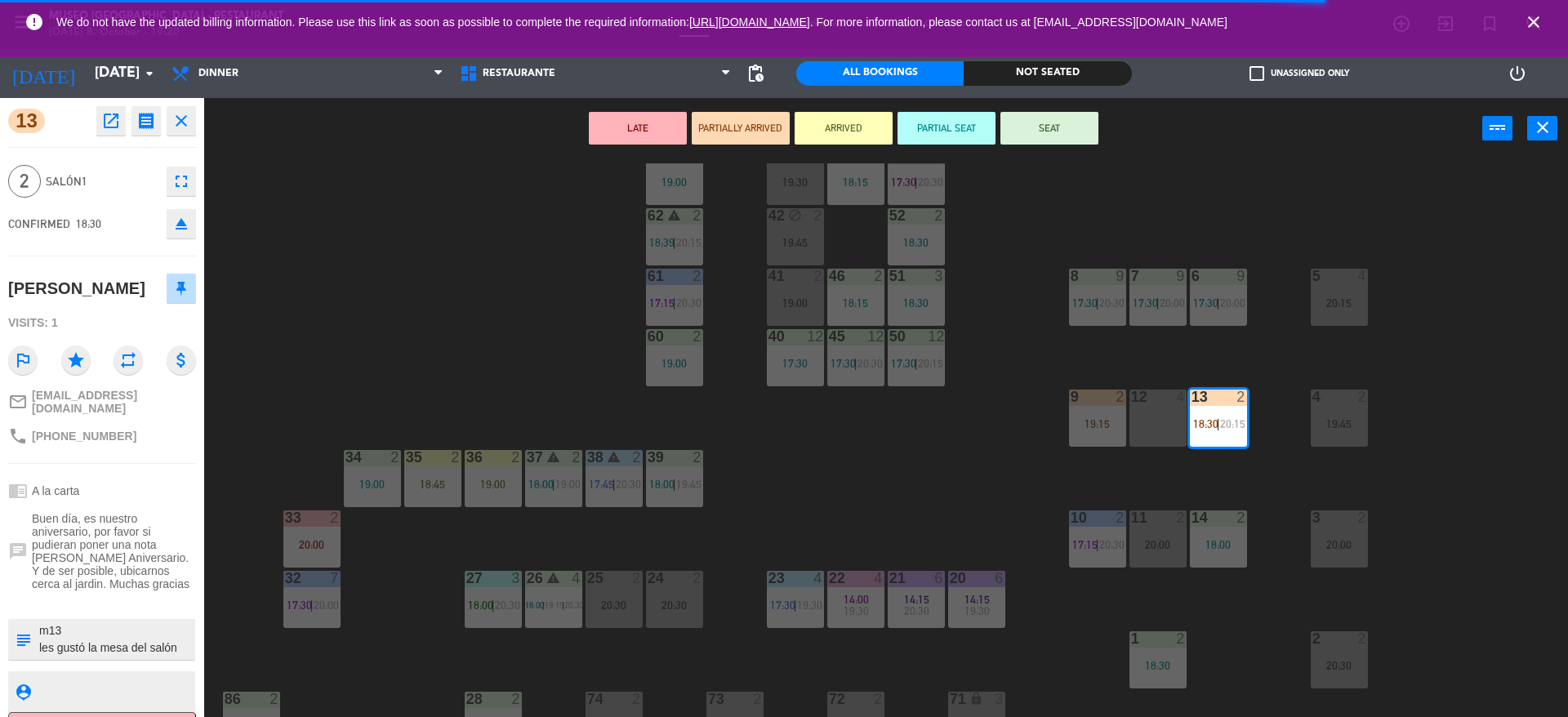
click at [93, 654] on div "13 open_in_new receipt 6:30 PM [DATE] 2 people [PERSON_NAME] Table 13 EXPERIENC…" at bounding box center [102, 407] width 204 height 619
click at [122, 643] on textarea at bounding box center [116, 639] width 156 height 34
click at [1077, 124] on button "SEAT" at bounding box center [1049, 129] width 98 height 33
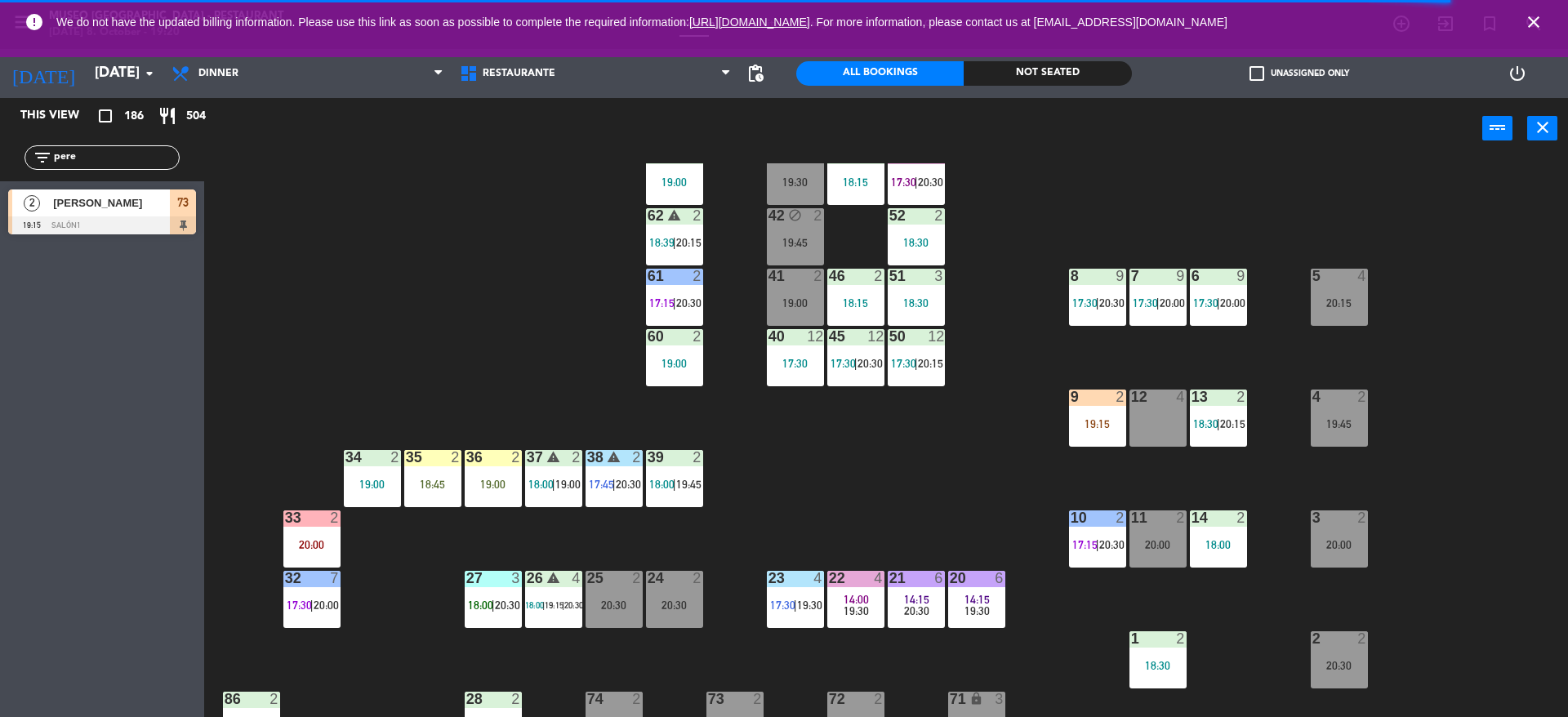
click at [969, 453] on div "44 5 20:00 49 2 19:00 54 4 19:00 64 warning 2 18:00 | 20:30 48 2 18:15 53 3 17:…" at bounding box center [894, 442] width 1348 height 557
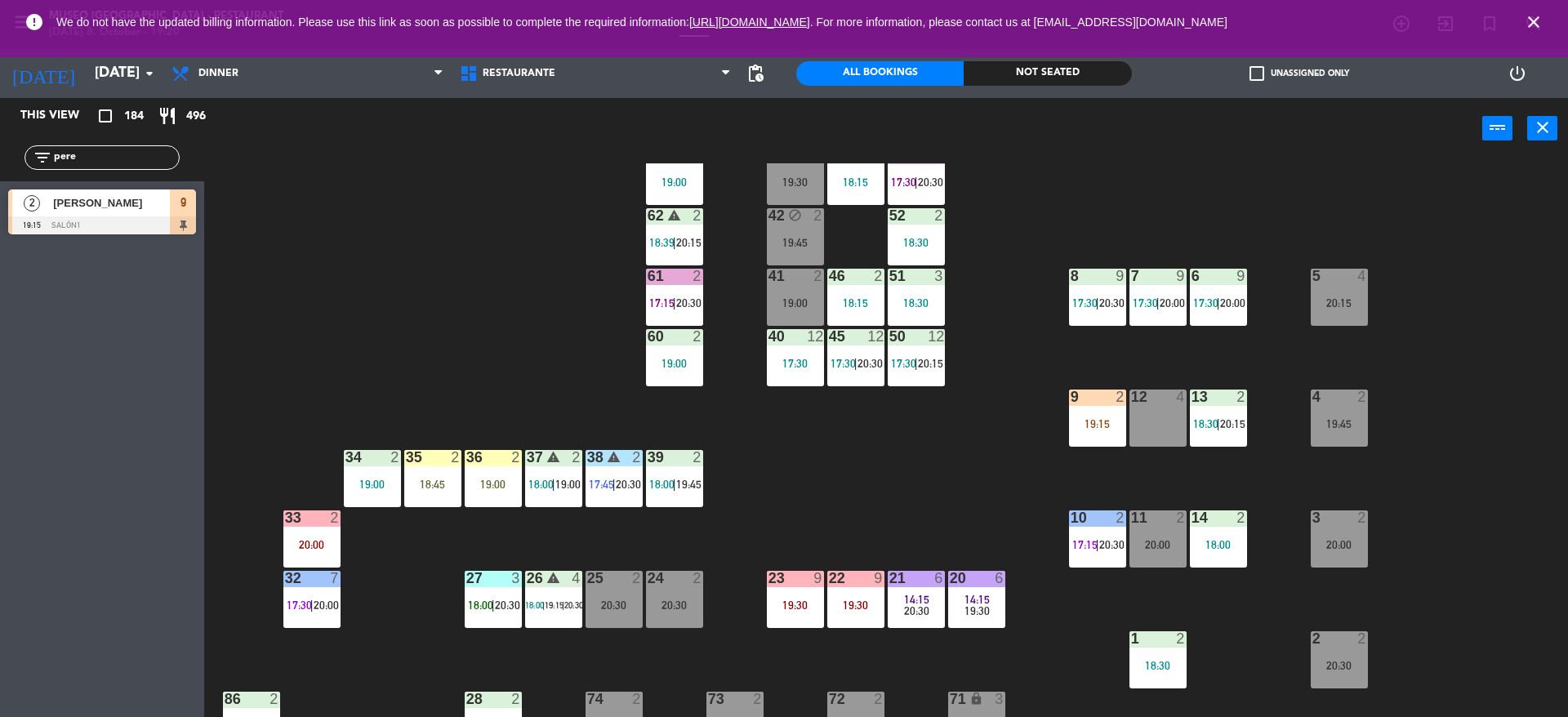
click at [870, 482] on div "44 5 20:00 49 2 19:00 54 4 19:00 64 warning 2 18:00 | 20:30 48 2 18:15 53 3 17:…" at bounding box center [894, 442] width 1348 height 557
click at [1532, 16] on icon "close" at bounding box center [1533, 21] width 19 height 19
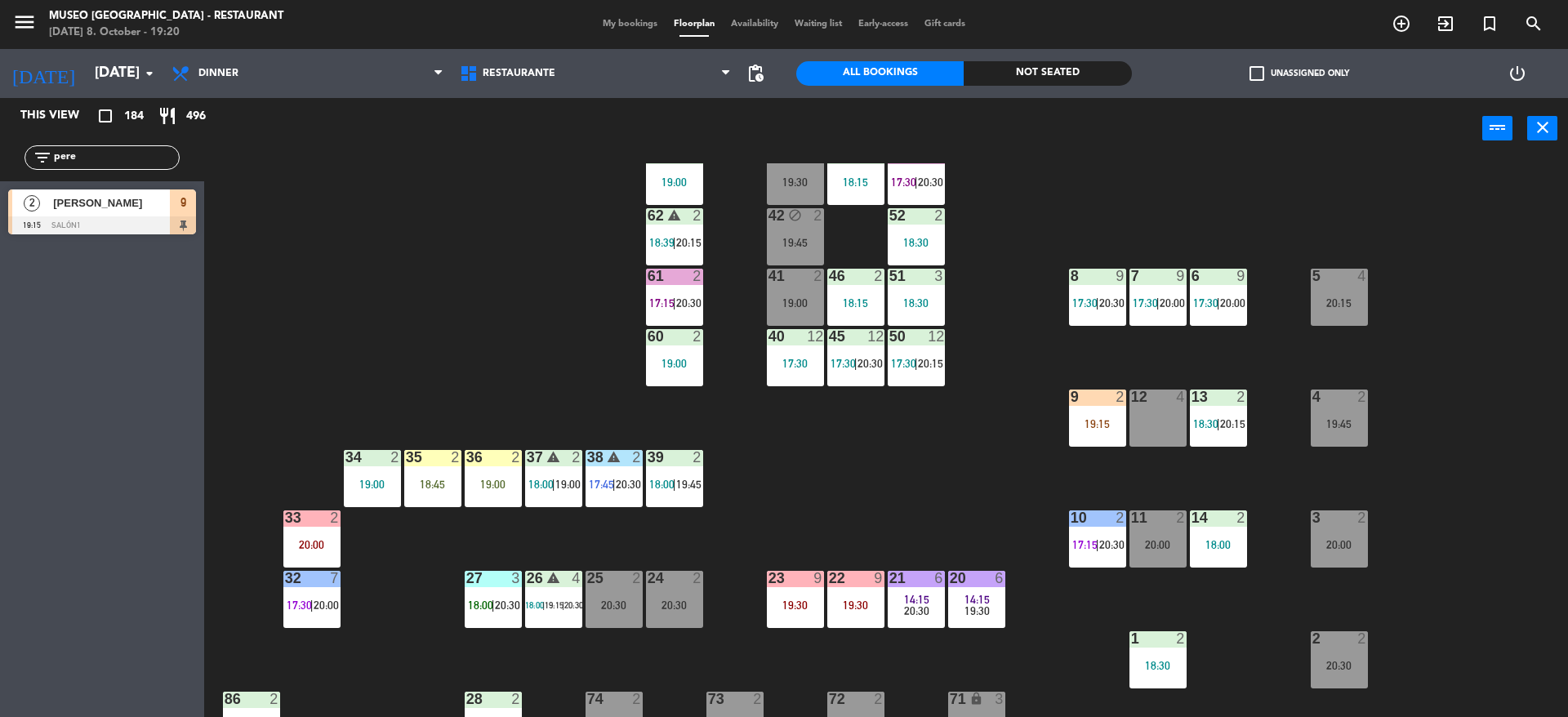
click at [987, 454] on div "44 5 20:00 49 2 19:00 54 4 19:00 64 warning 2 18:00 | 20:30 48 2 18:15 53 3 17:…" at bounding box center [894, 442] width 1348 height 557
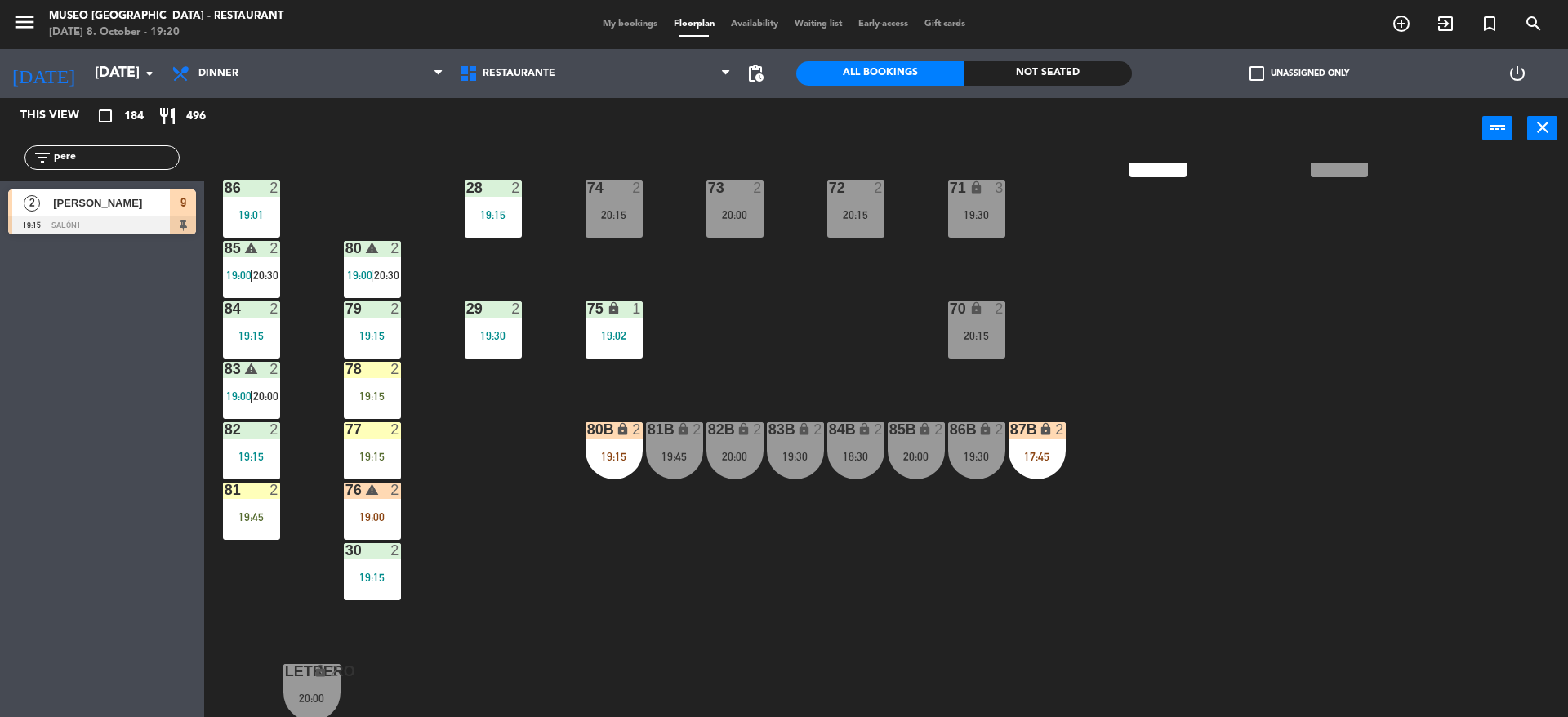
click at [853, 374] on div "44 5 20:00 49 2 19:00 54 4 19:00 64 warning 2 18:00 | 20:30 48 2 18:15 53 3 17:…" at bounding box center [894, 442] width 1348 height 557
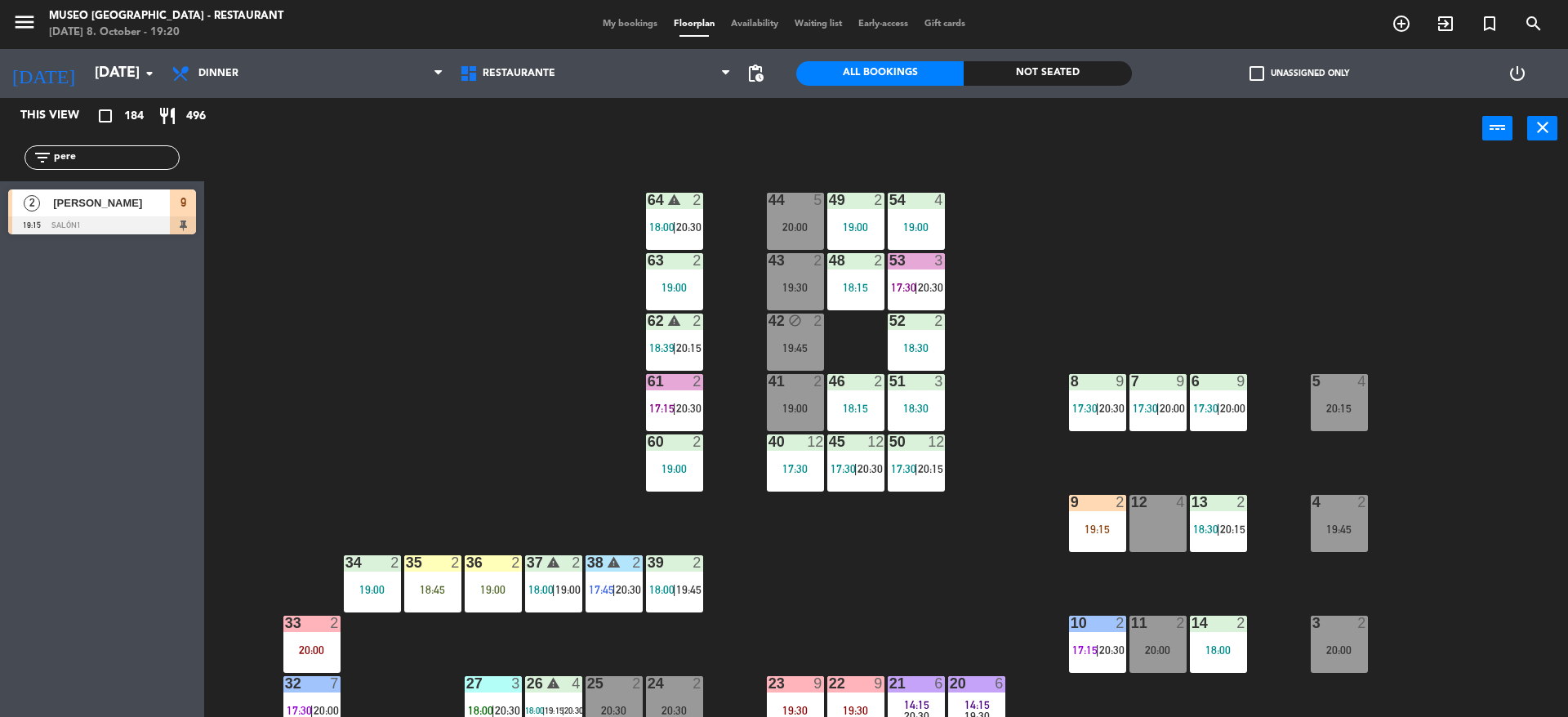
click at [796, 289] on div "19:30" at bounding box center [795, 287] width 57 height 11
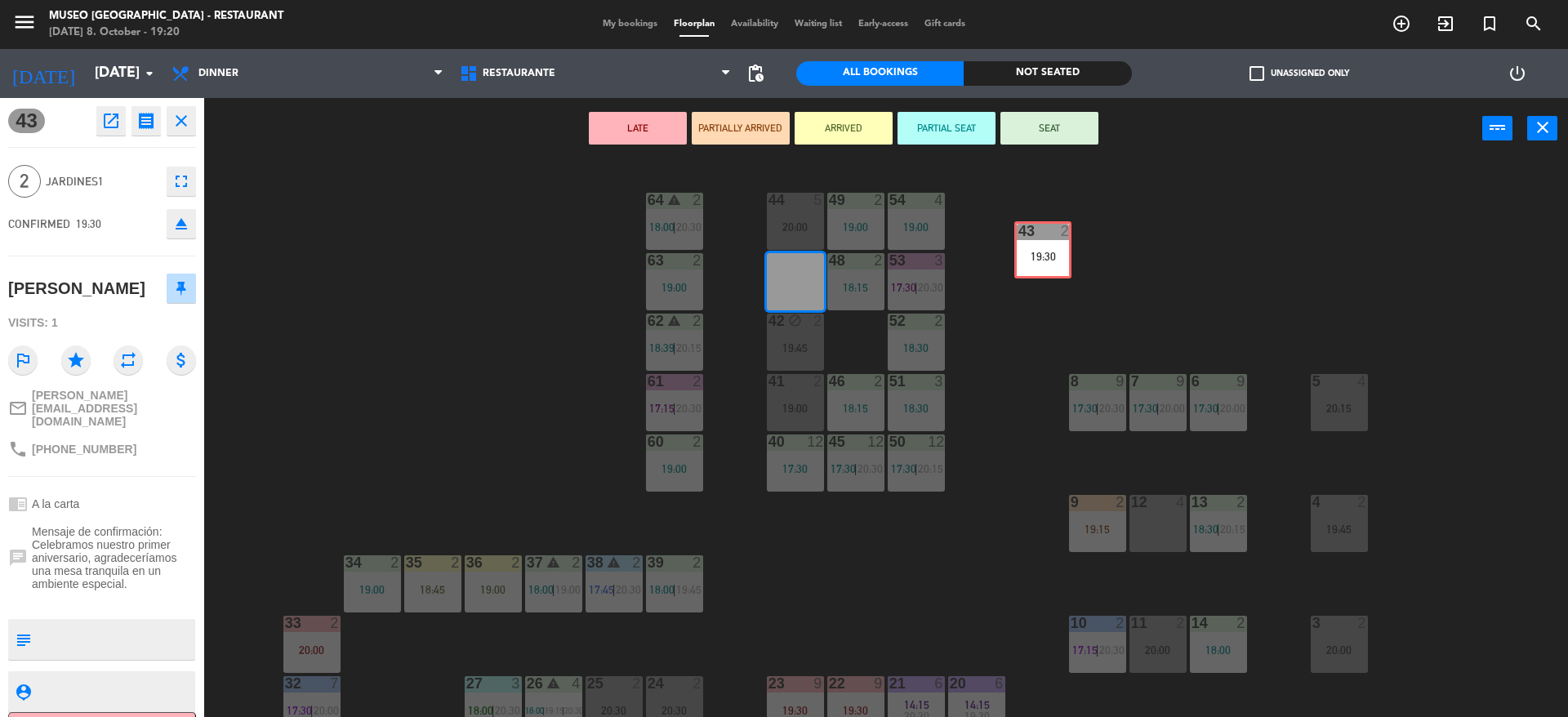
drag, startPoint x: 797, startPoint y: 289, endPoint x: 1037, endPoint y: 257, distance: 242.1
click at [1037, 257] on div "44 5 20:00 49 2 19:00 54 4 19:00 64 warning 2 18:00 | 20:30 48 2 18:15 53 3 17:…" at bounding box center [894, 442] width 1348 height 557
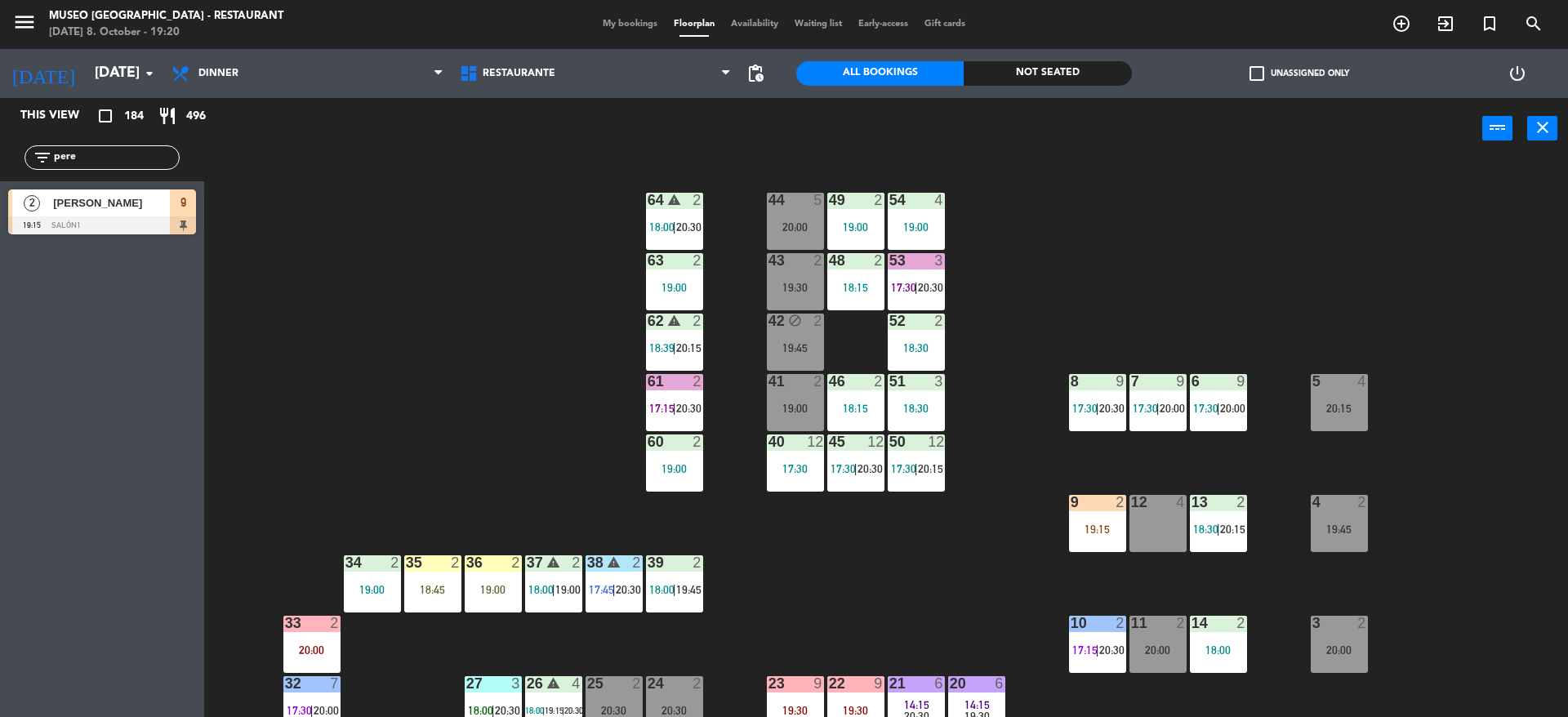
click at [906, 291] on span "17:30" at bounding box center [904, 287] width 26 height 13
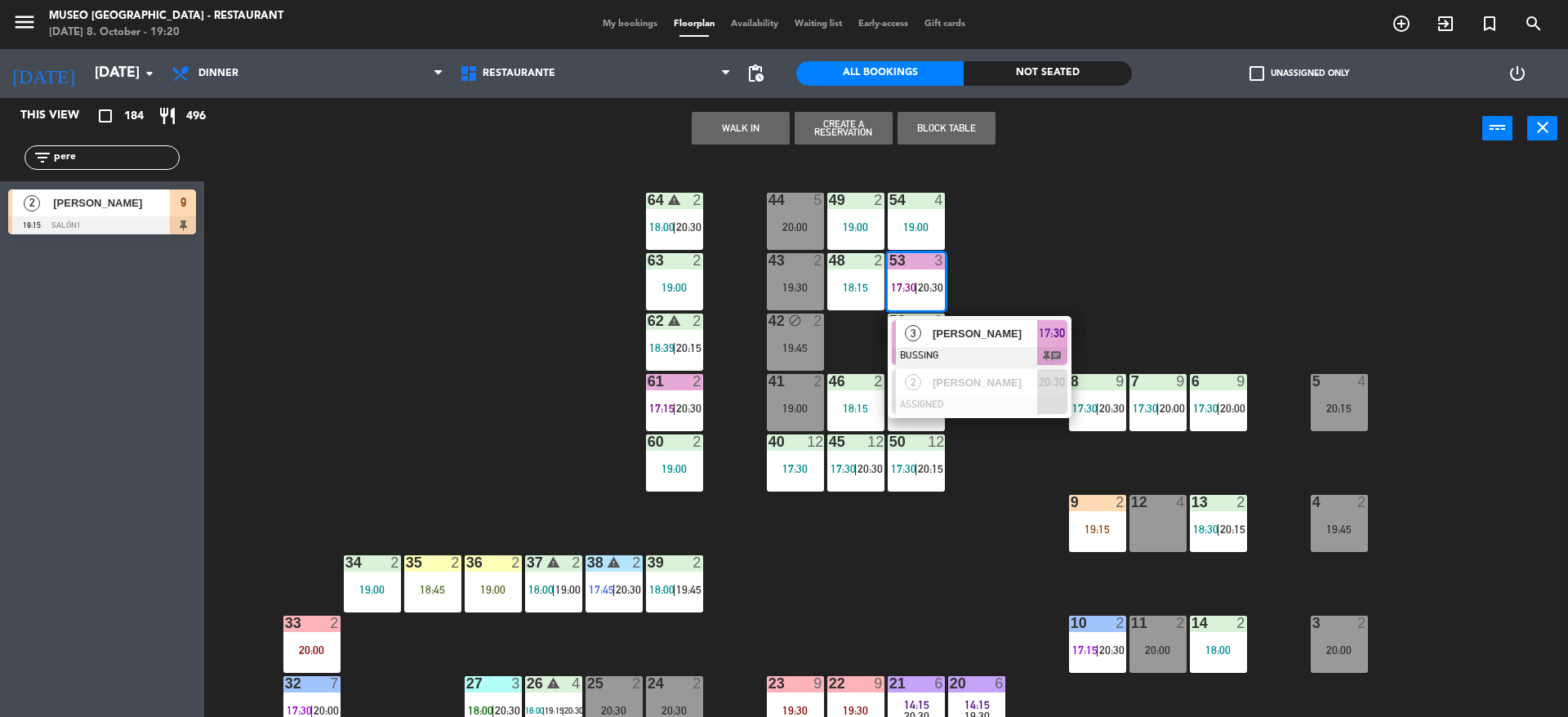
click at [921, 340] on div "3" at bounding box center [913, 333] width 35 height 27
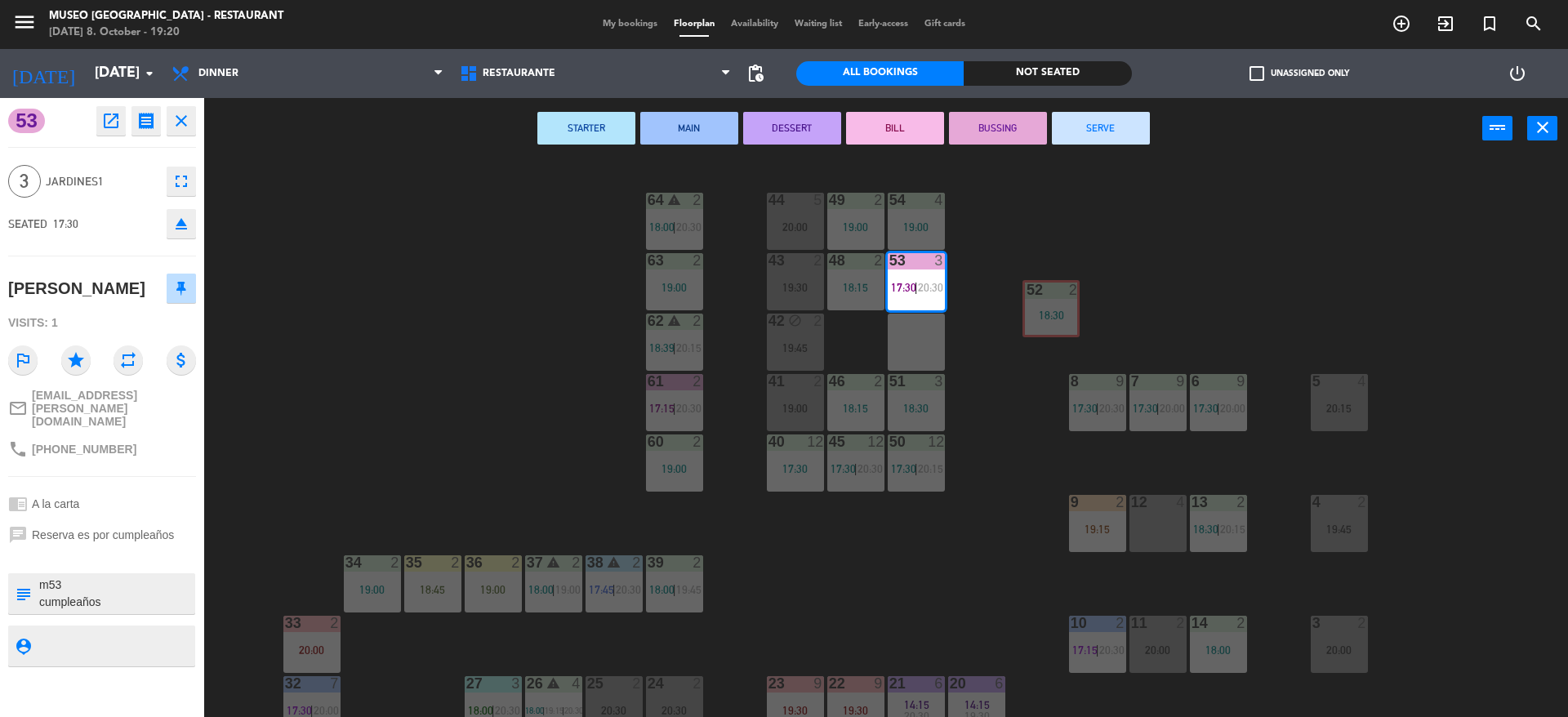
drag, startPoint x: 921, startPoint y: 340, endPoint x: 1056, endPoint y: 307, distance: 139.0
click at [1056, 307] on div "44 5 20:00 49 2 19:00 54 4 19:00 64 warning 2 18:00 | 20:30 48 2 18:15 53 3 17:…" at bounding box center [894, 442] width 1348 height 557
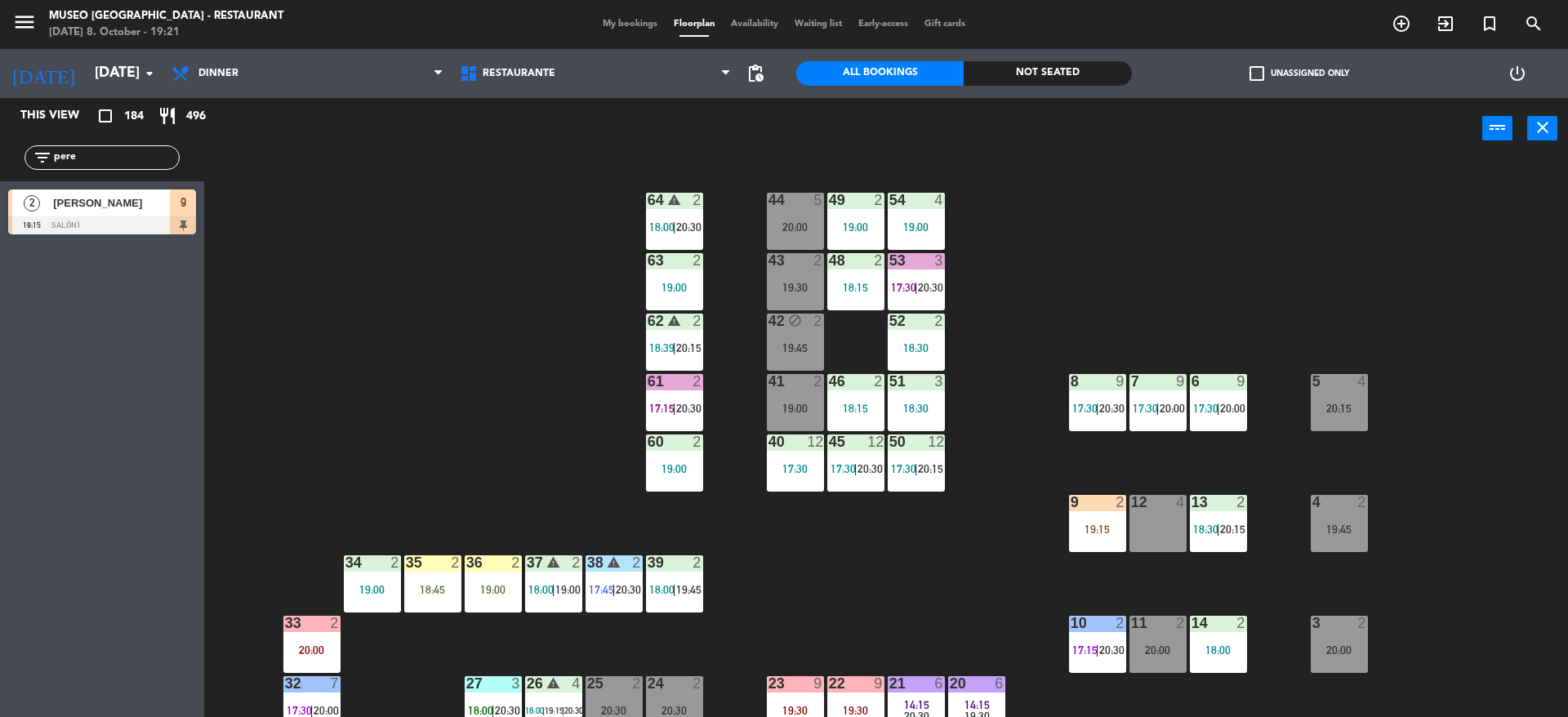
click at [475, 376] on div "44 5 20:00 49 2 19:00 54 4 19:00 64 warning 2 18:00 | 20:30 48 2 18:15 53 3 17:…" at bounding box center [894, 442] width 1348 height 557
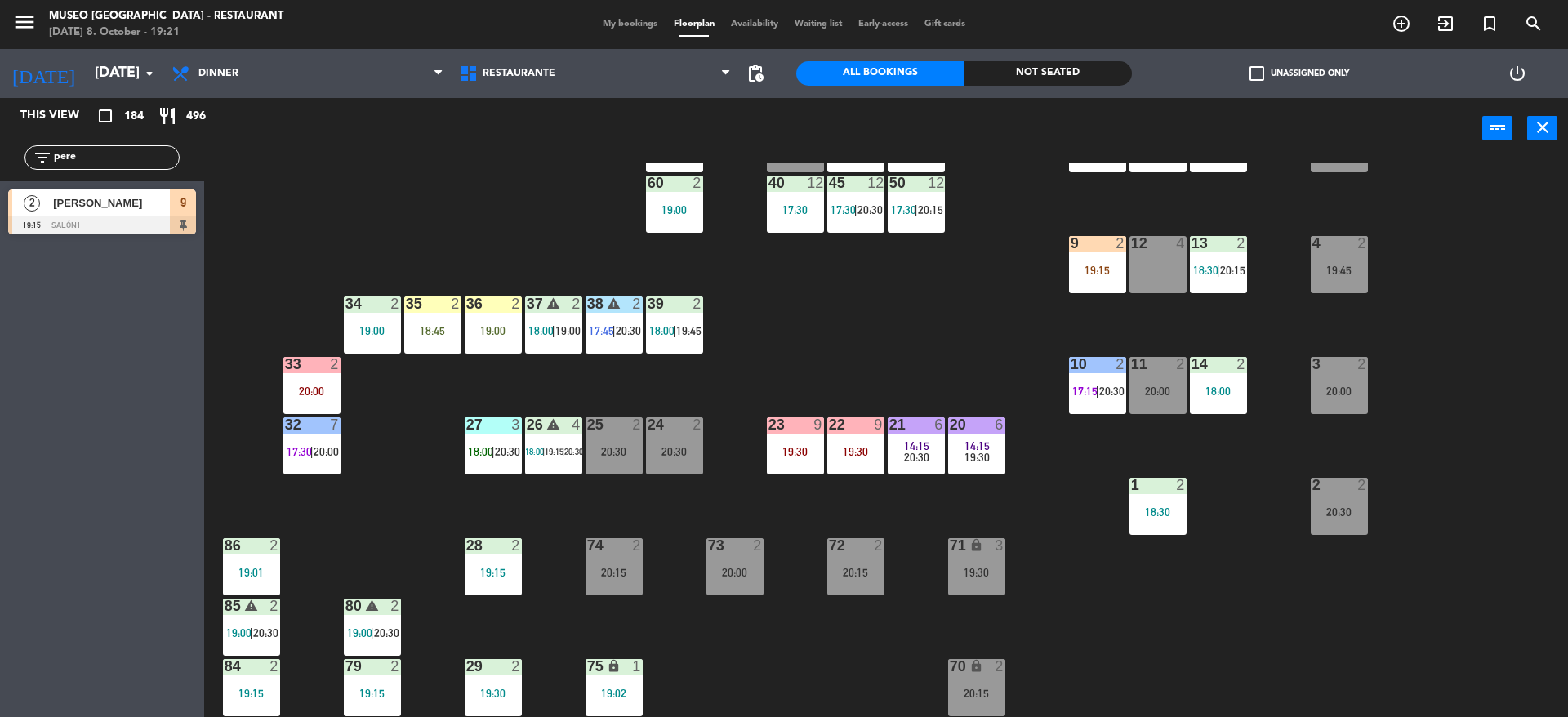
click at [898, 350] on div "44 5 20:00 49 2 19:00 54 4 19:00 64 warning 2 18:00 | 20:30 48 2 18:15 53 3 17:…" at bounding box center [894, 442] width 1348 height 557
drag, startPoint x: 123, startPoint y: 154, endPoint x: 0, endPoint y: 168, distance: 123.8
click at [0, 168] on div "filter_list pere" at bounding box center [102, 157] width 204 height 47
type input "[PERSON_NAME]"
click at [113, 211] on div "[PERSON_NAME]" at bounding box center [110, 202] width 119 height 27
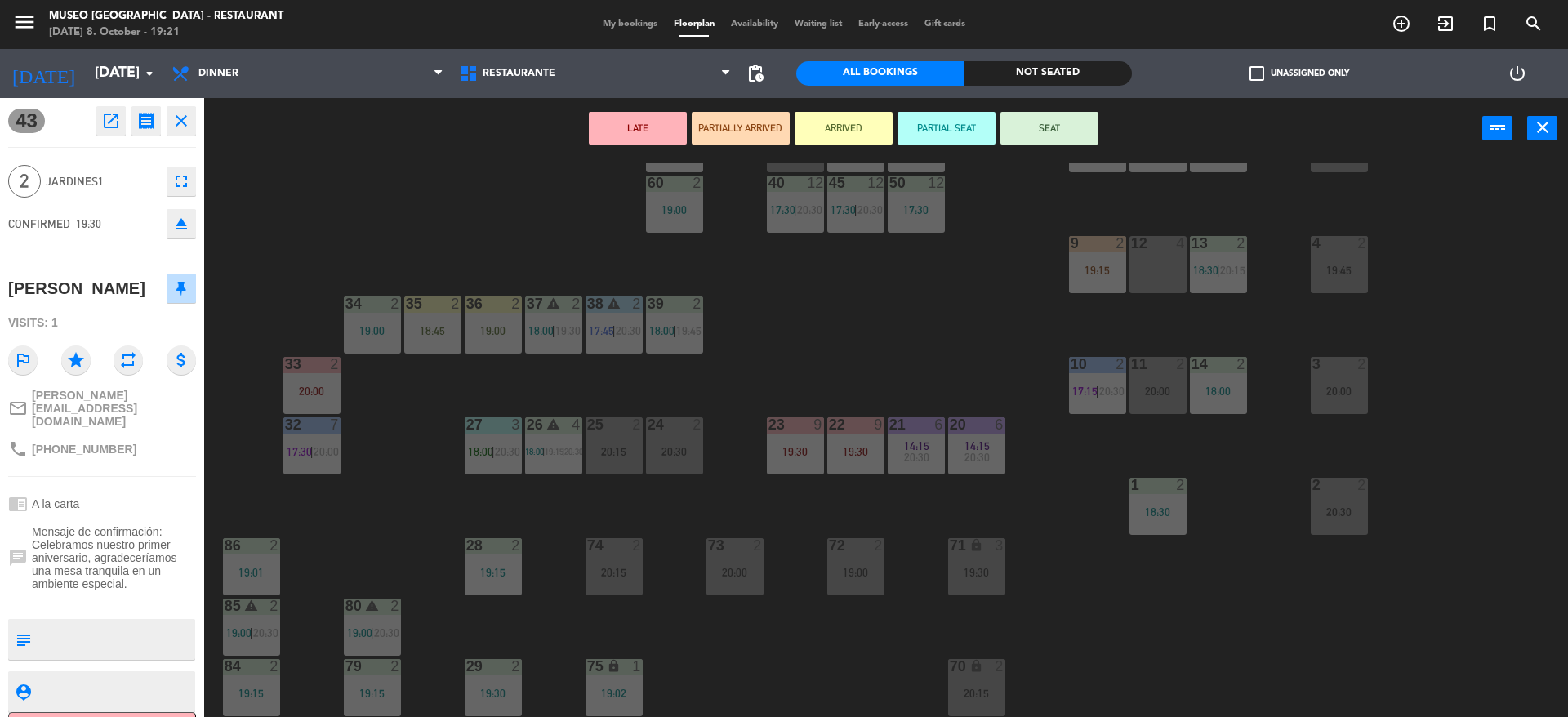
click at [758, 135] on button "PARTIALLY ARRIVED" at bounding box center [740, 129] width 98 height 33
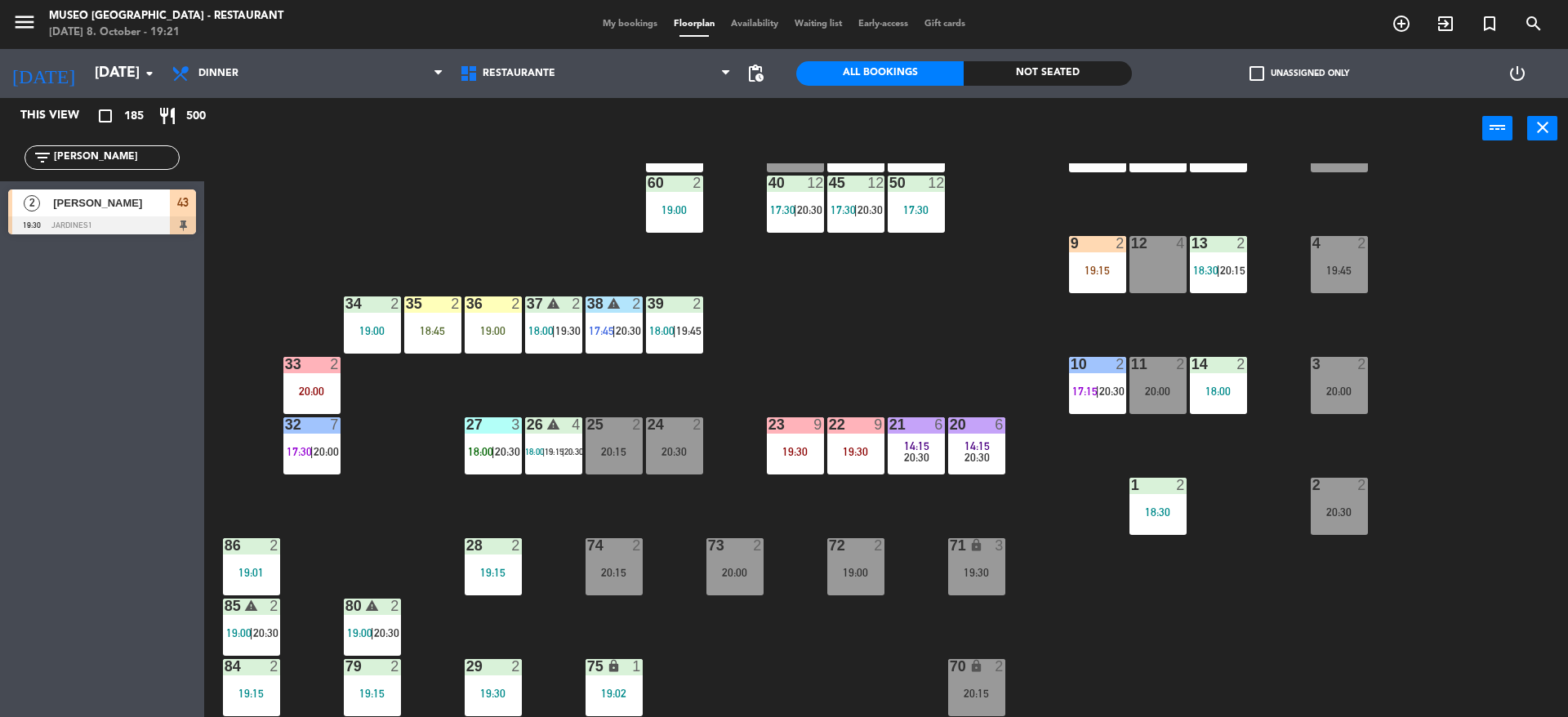
click at [774, 324] on div "44 5 20:00 49 2 19:00 54 4 19:00 64 warning 2 18:00 | 20:30 48 2 18:15 53 3 17:…" at bounding box center [894, 442] width 1348 height 557
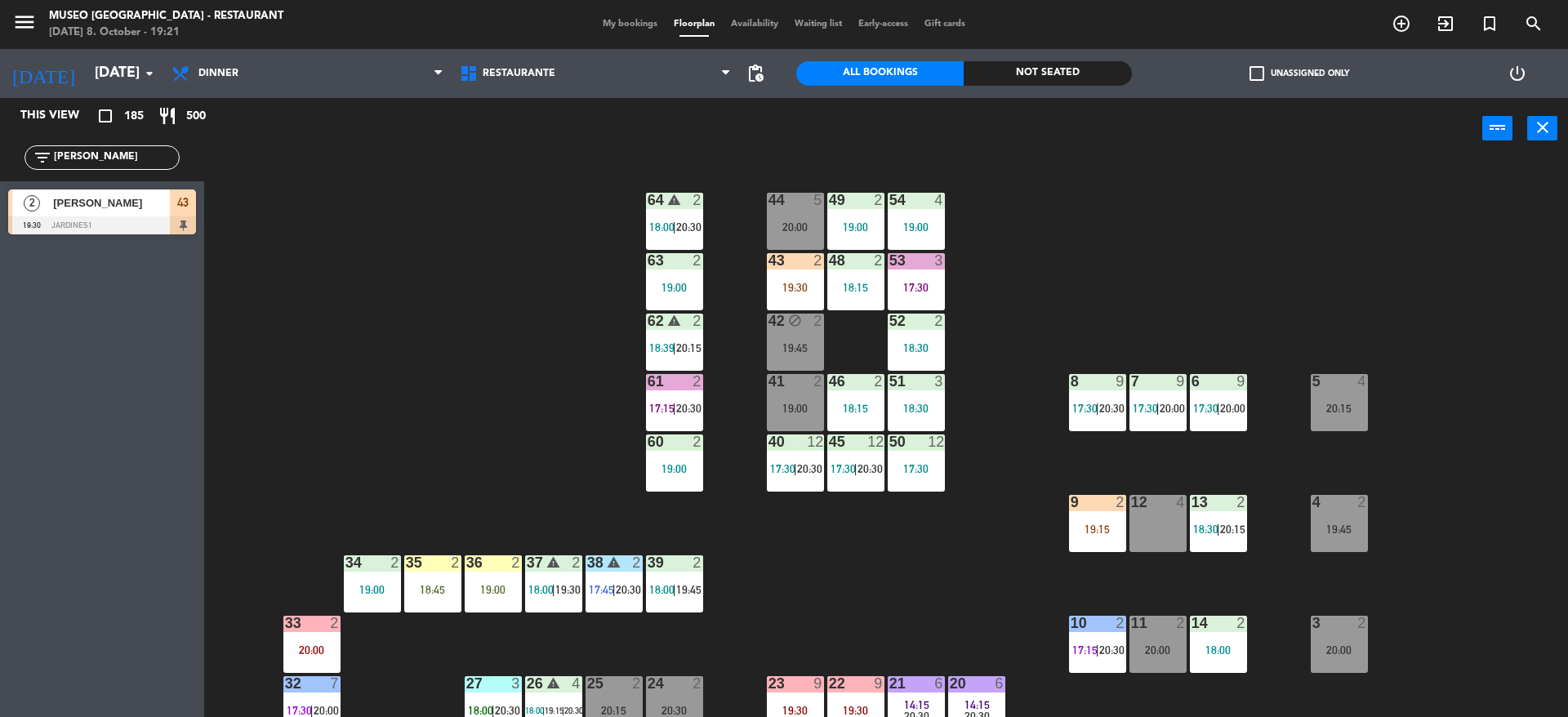
click at [1110, 535] on div "9 2 19:15" at bounding box center [1097, 523] width 57 height 57
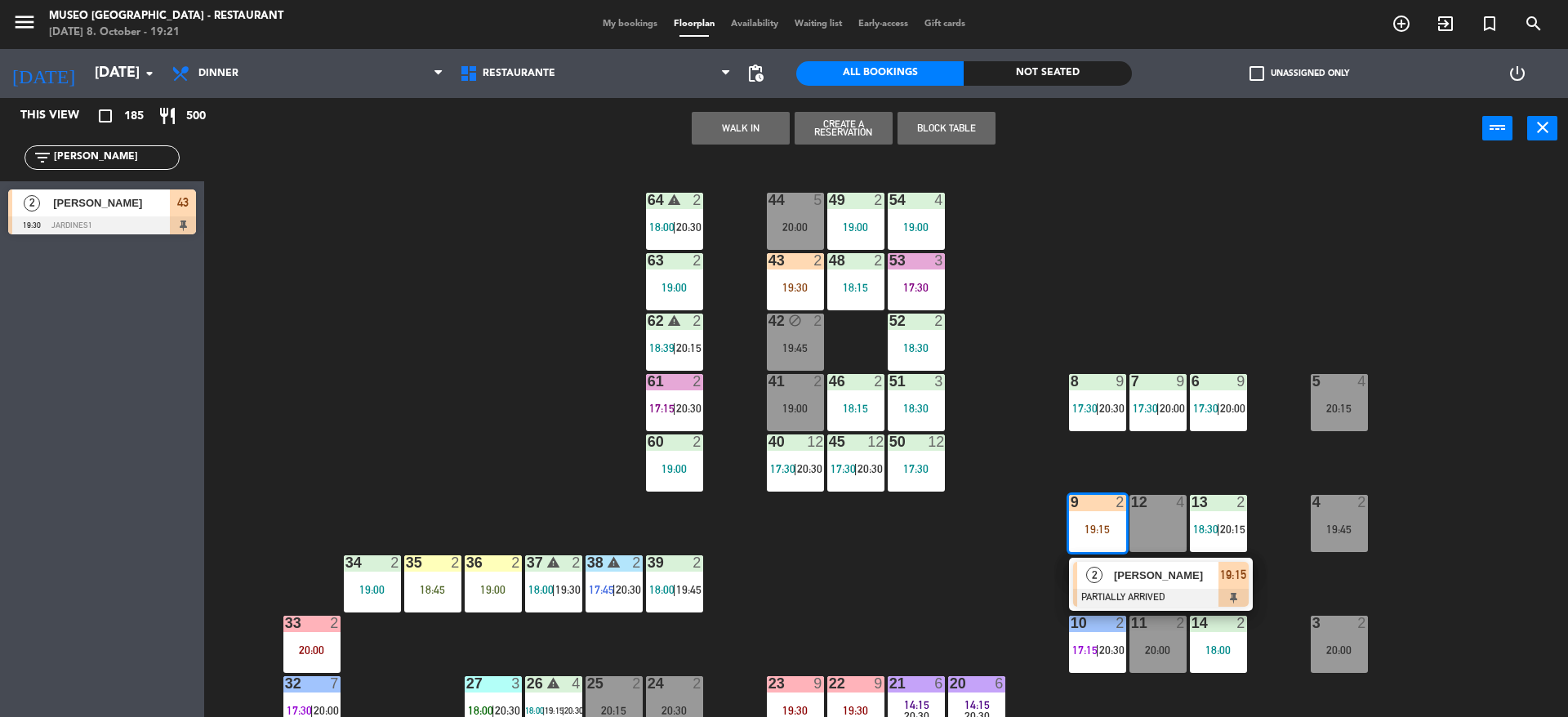
click at [1147, 599] on div at bounding box center [1161, 598] width 176 height 18
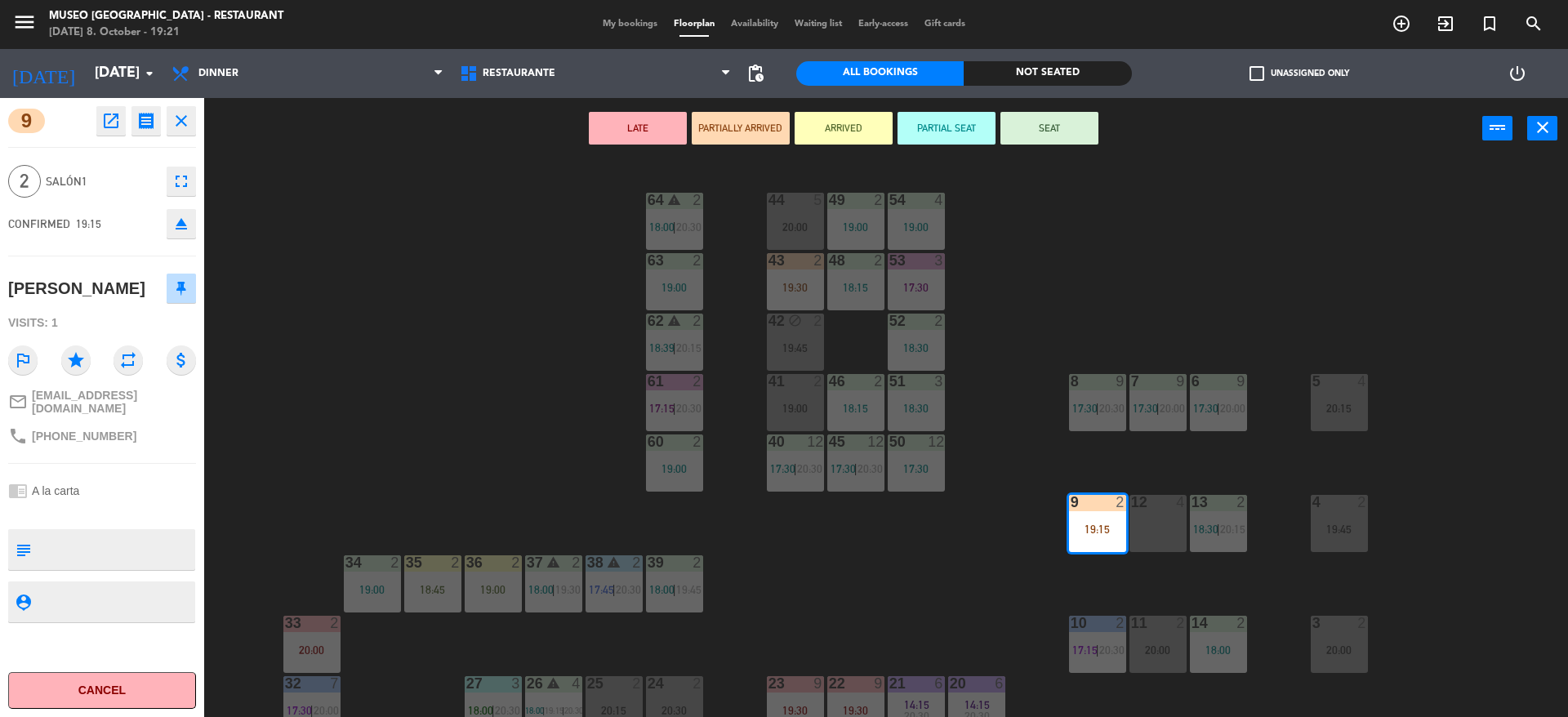
click at [97, 553] on textarea at bounding box center [116, 549] width 156 height 34
type textarea "m9"
click at [113, 190] on div "2 Salón1 fullscreen" at bounding box center [102, 181] width 188 height 44
click at [1037, 136] on button "SEAT" at bounding box center [1049, 129] width 98 height 33
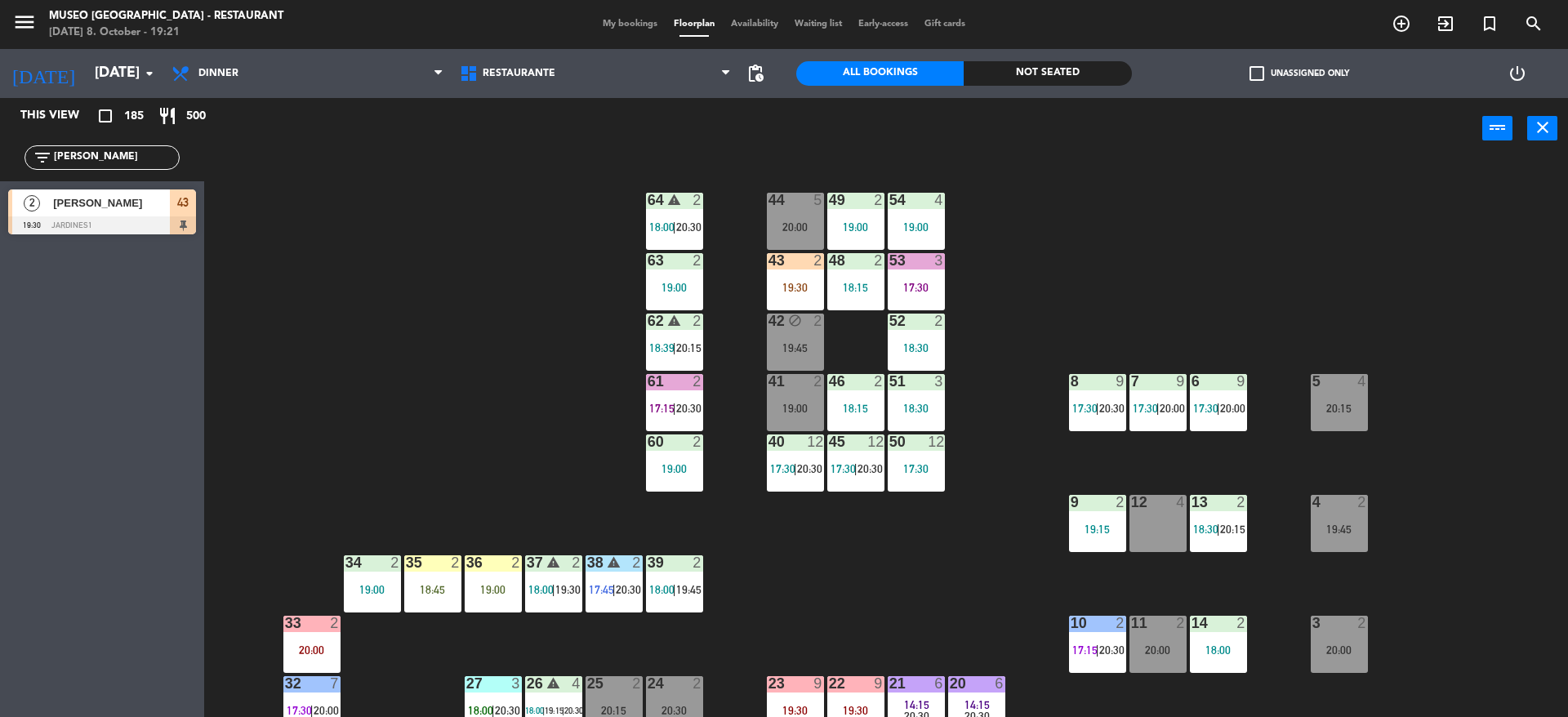
click at [1029, 224] on div "44 5 20:00 49 2 19:00 54 4 19:00 64 warning 2 18:00 | 20:30 48 2 18:15 53 3 17:…" at bounding box center [894, 442] width 1348 height 557
click at [1008, 358] on div "44 5 20:00 49 2 19:00 54 4 19:00 64 warning 2 18:00 | 20:30 48 2 18:15 53 3 17:…" at bounding box center [894, 442] width 1348 height 557
drag, startPoint x: 139, startPoint y: 157, endPoint x: 0, endPoint y: 139, distance: 140.2
click at [0, 139] on div "filter_list [PERSON_NAME]" at bounding box center [102, 157] width 204 height 47
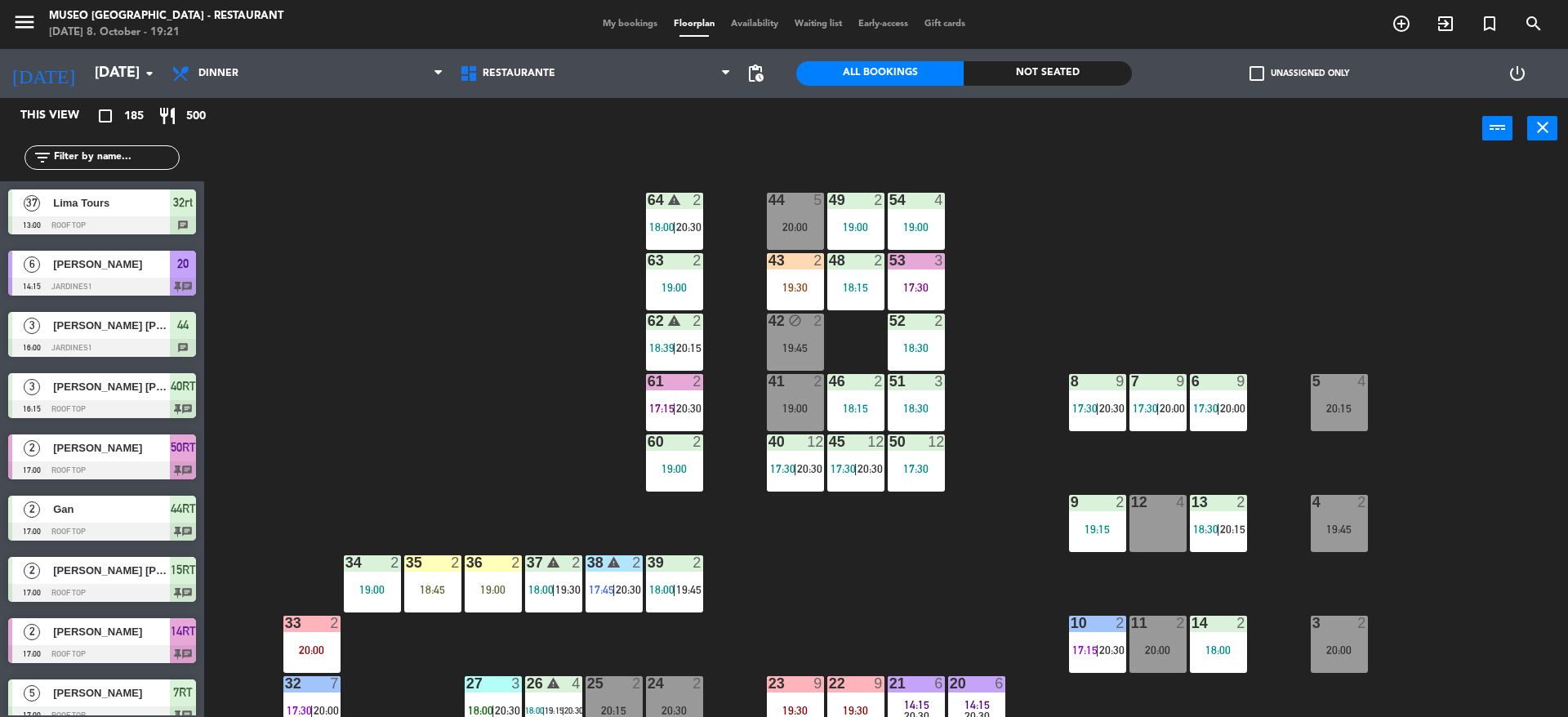
click at [531, 205] on div "44 5 20:00 49 2 19:00 54 4 19:00 64 warning 2 18:00 | 20:30 48 2 18:15 53 3 17:…" at bounding box center [894, 442] width 1348 height 557
click at [448, 211] on div "44 5 20:00 49 2 19:00 54 4 19:00 64 warning 2 18:00 | 20:30 48 2 18:15 53 3 17:…" at bounding box center [894, 442] width 1348 height 557
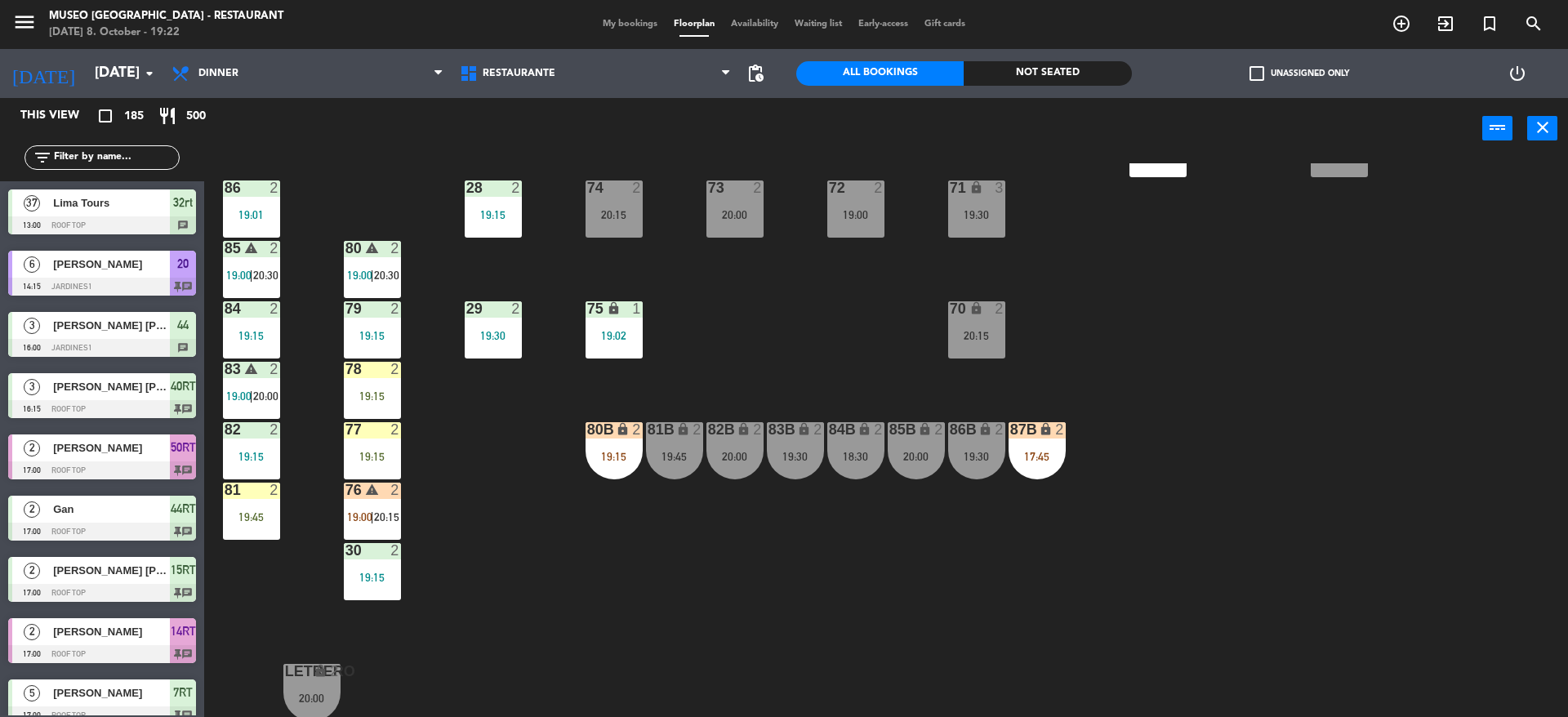
click at [769, 358] on div "44 5 20:00 49 2 19:00 54 4 19:00 64 warning 2 18:00 | 20:30 48 2 18:15 53 3 17:…" at bounding box center [894, 442] width 1348 height 557
click at [76, 142] on div "filter_list" at bounding box center [102, 157] width 204 height 47
click at [87, 160] on input "text" at bounding box center [116, 158] width 127 height 18
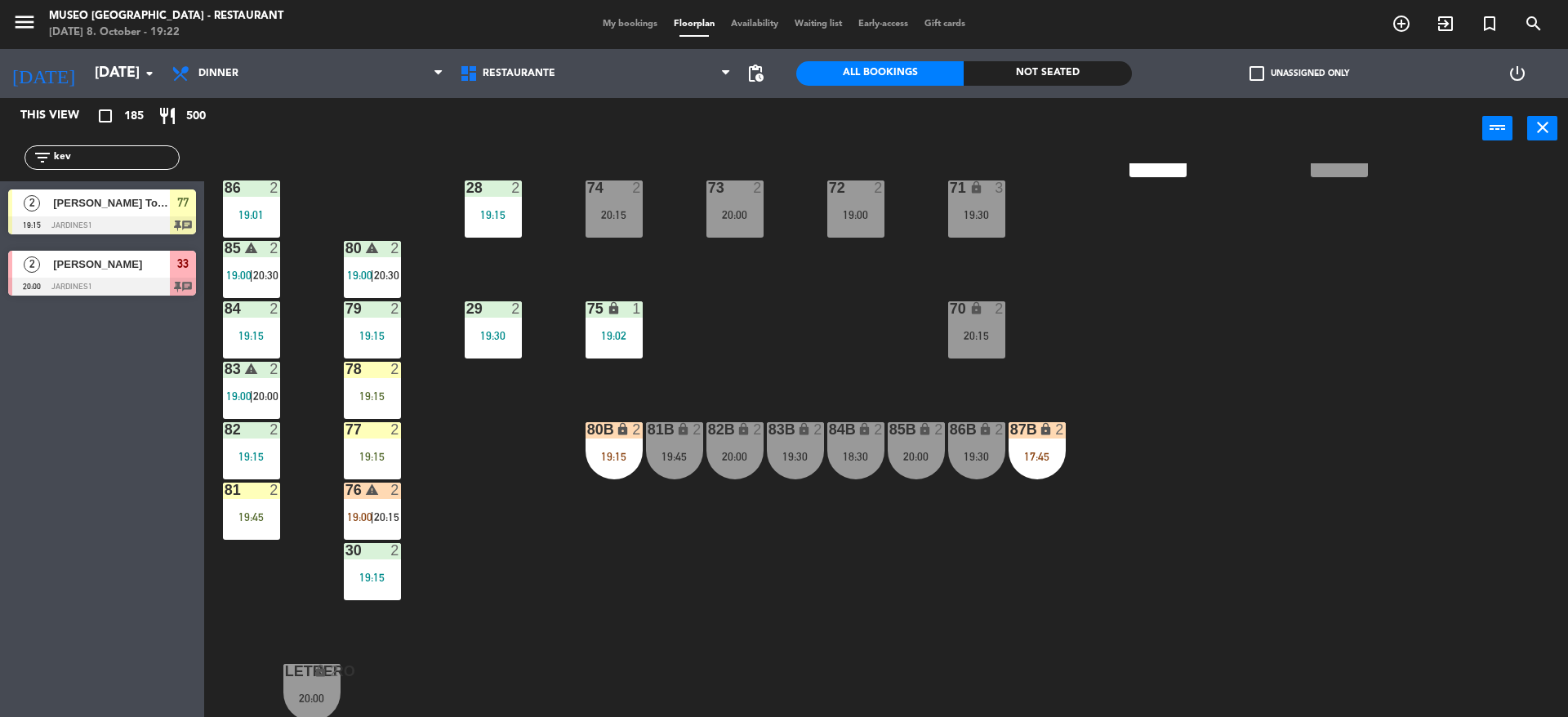
type input "kev"
click at [113, 445] on div "This view crop_square 185 restaurant 500 filter_list kev 2 [PERSON_NAME] Tomy 1…" at bounding box center [102, 407] width 204 height 619
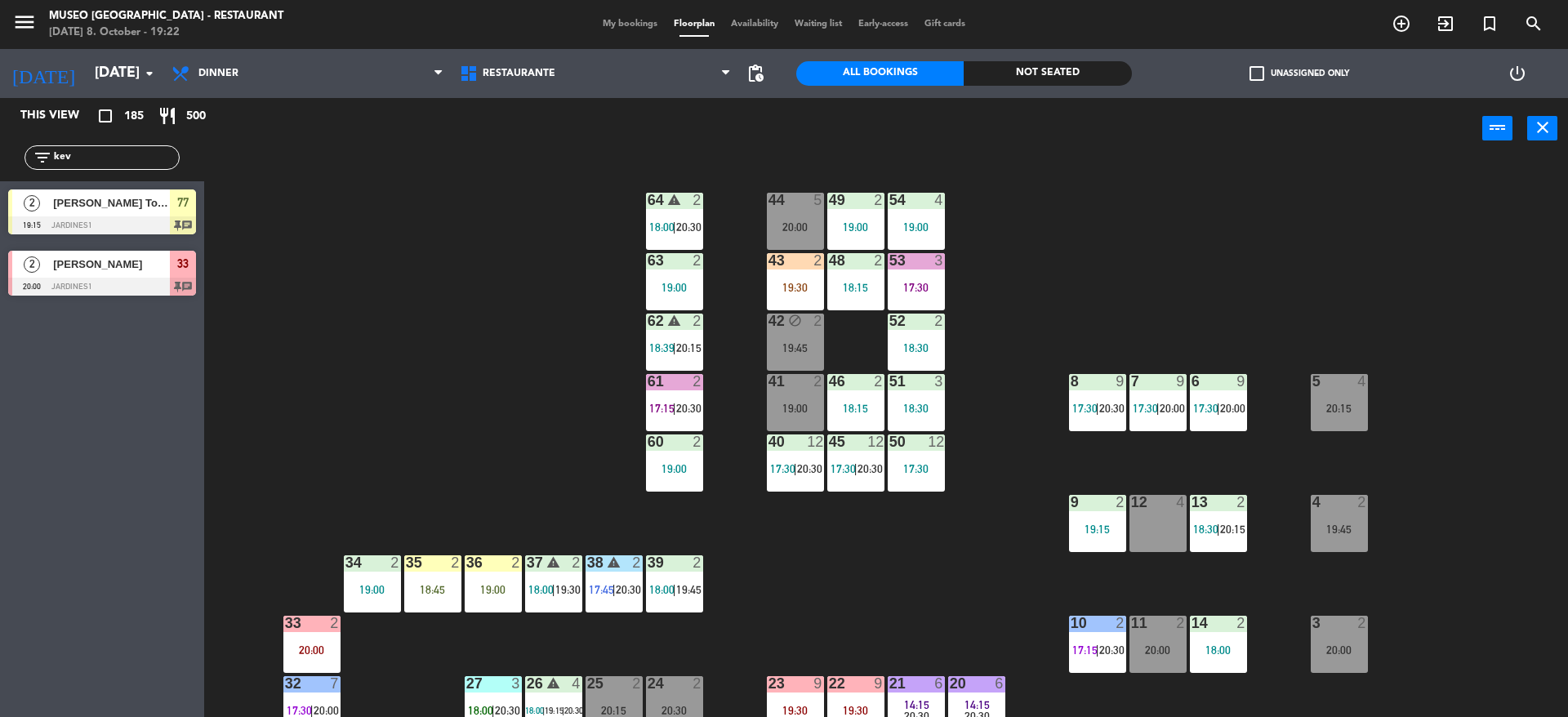
click at [911, 285] on div "17:30" at bounding box center [916, 287] width 57 height 11
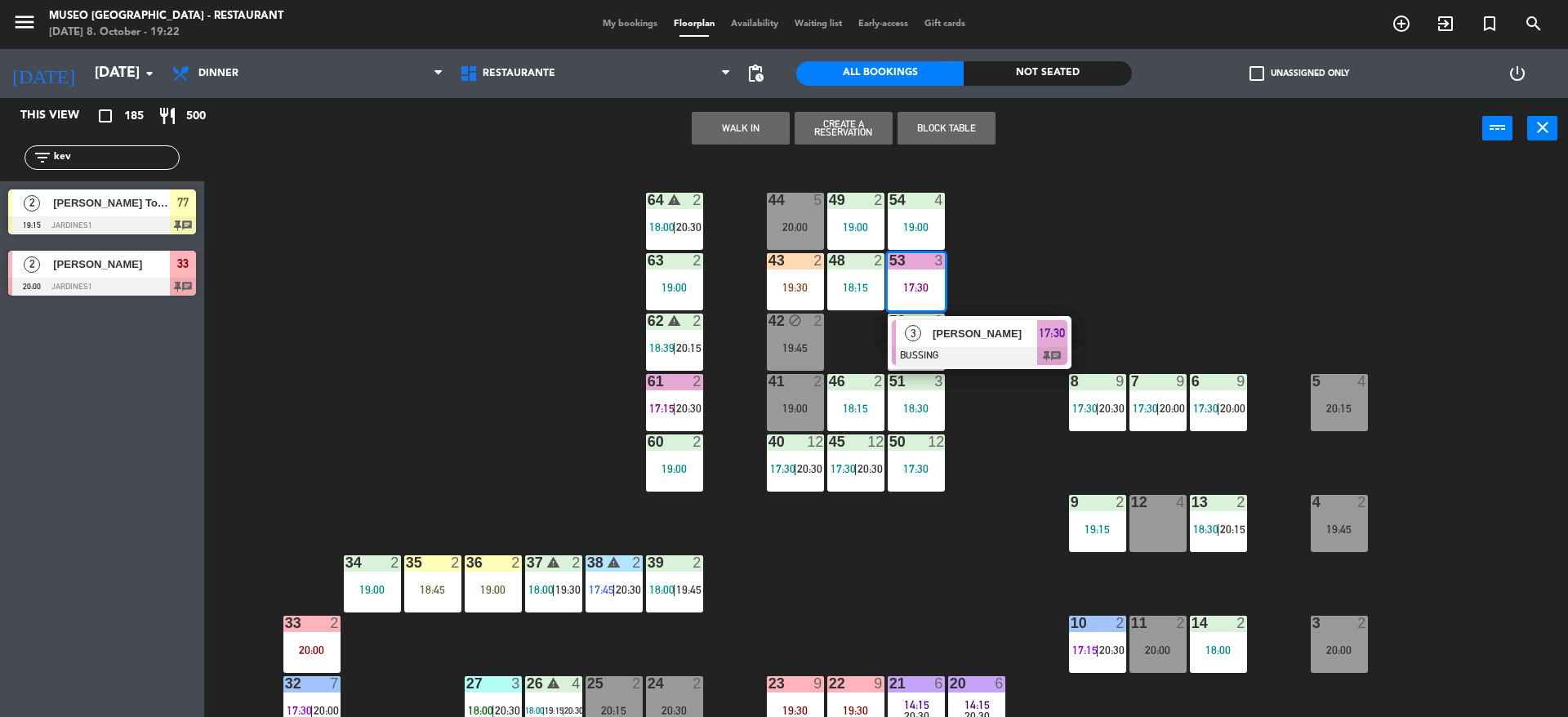
click at [916, 324] on span "3" at bounding box center [913, 333] width 17 height 17
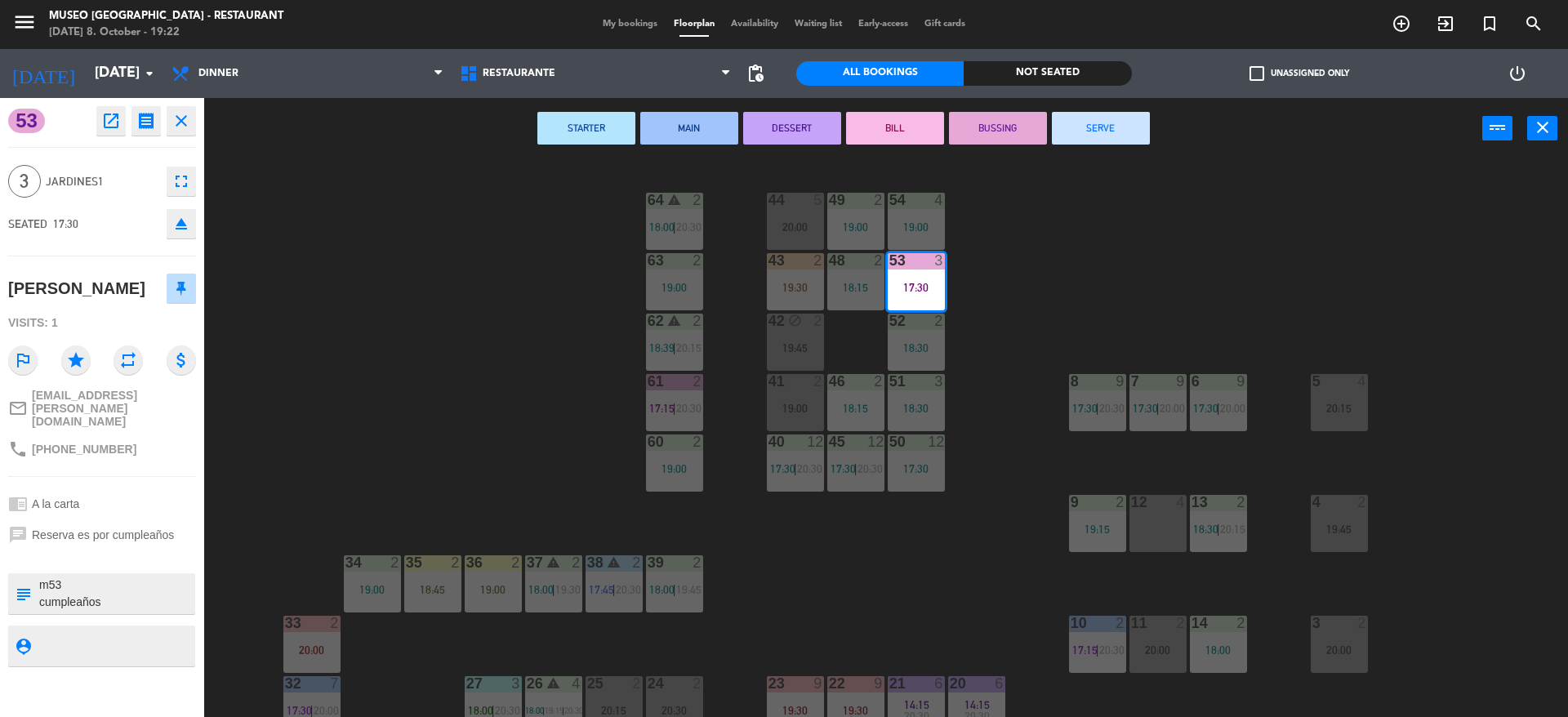
click at [1103, 135] on button "SERVE" at bounding box center [1101, 129] width 98 height 33
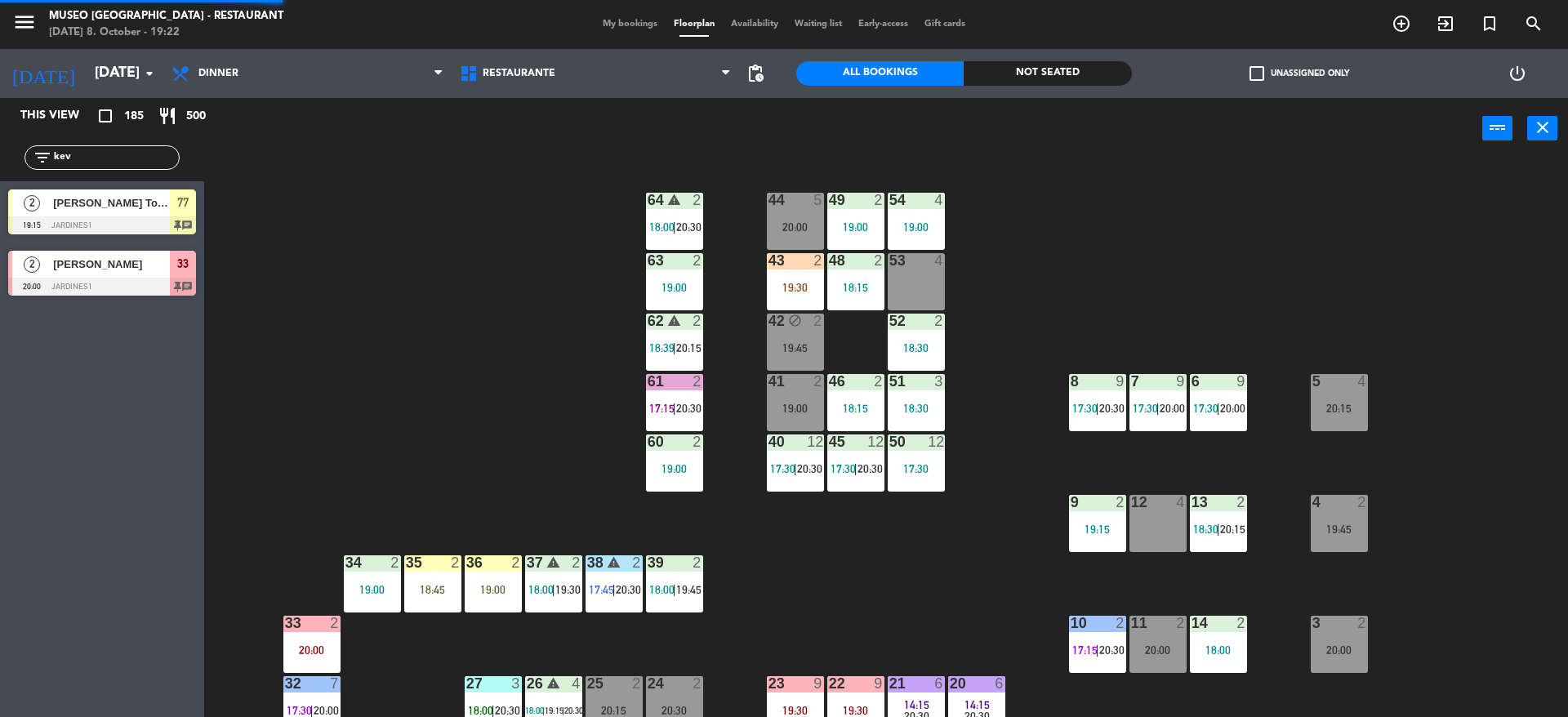
click at [1051, 263] on div "44 5 20:00 49 2 19:00 54 4 19:00 64 warning 2 18:00 | 20:30 48 2 18:15 53 4 63 …" at bounding box center [894, 442] width 1348 height 557
click at [799, 300] on div "43 2 19:30" at bounding box center [795, 281] width 57 height 57
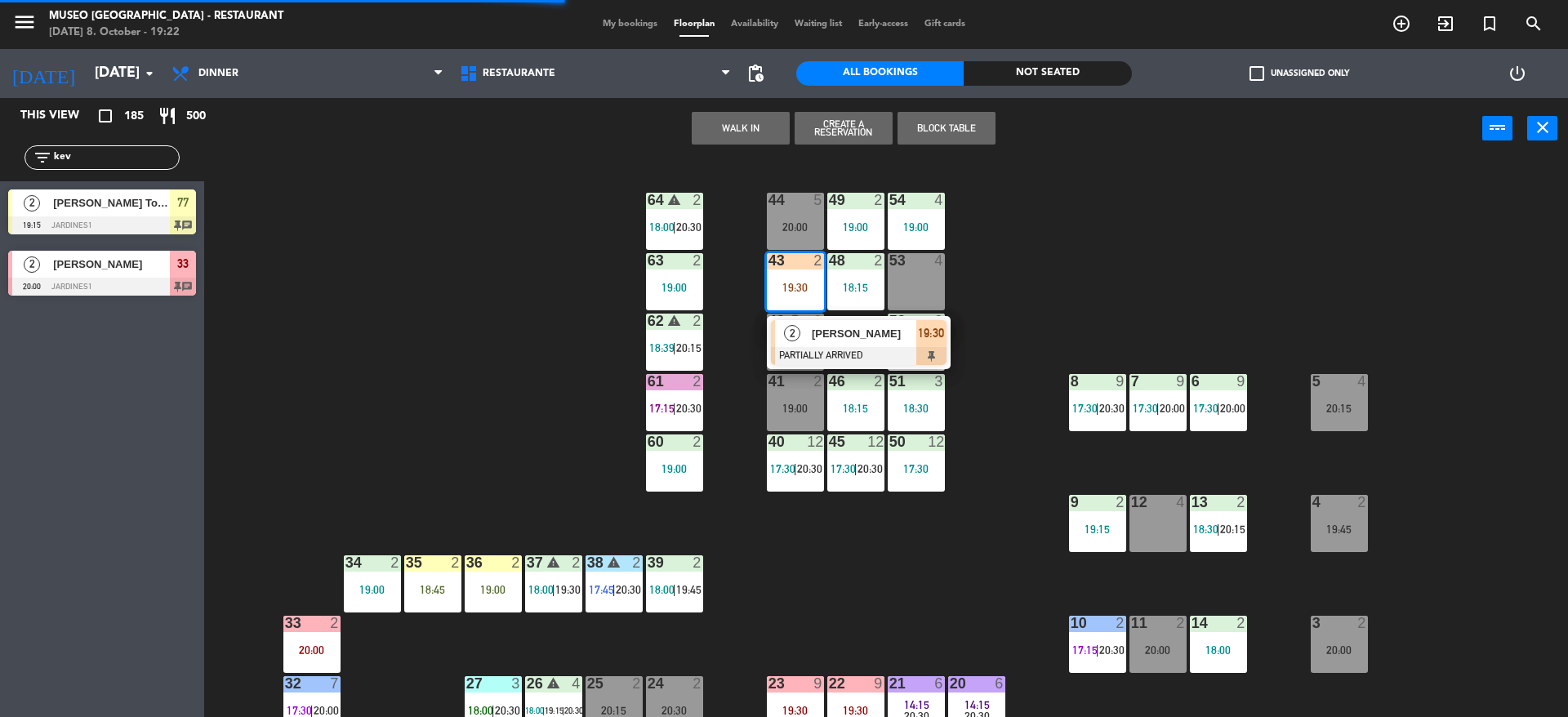
click at [813, 351] on div at bounding box center [858, 356] width 176 height 18
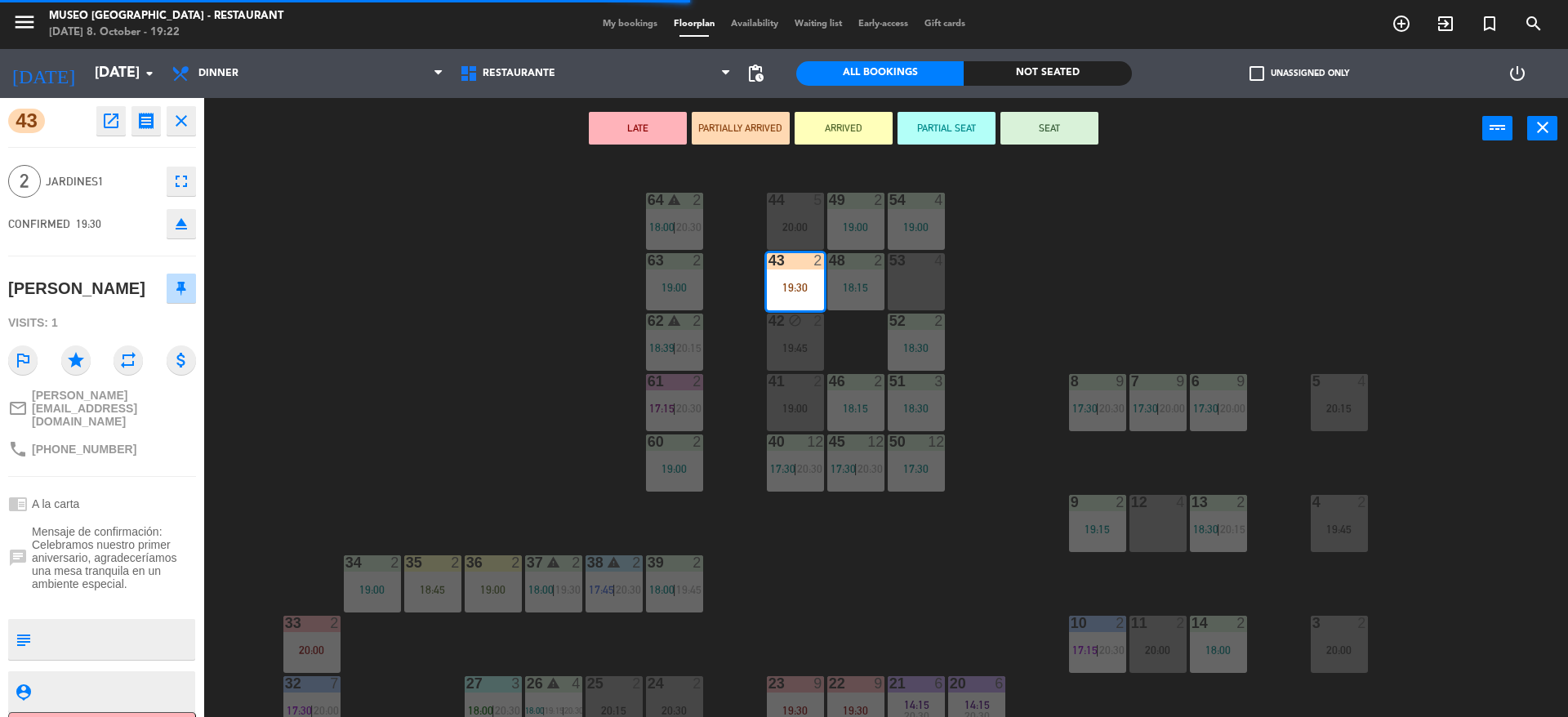
click at [539, 374] on div "44 5 20:00 49 2 19:00 54 4 19:00 64 warning 2 18:00 | 20:30 48 2 18:15 53 4 63 …" at bounding box center [894, 442] width 1348 height 557
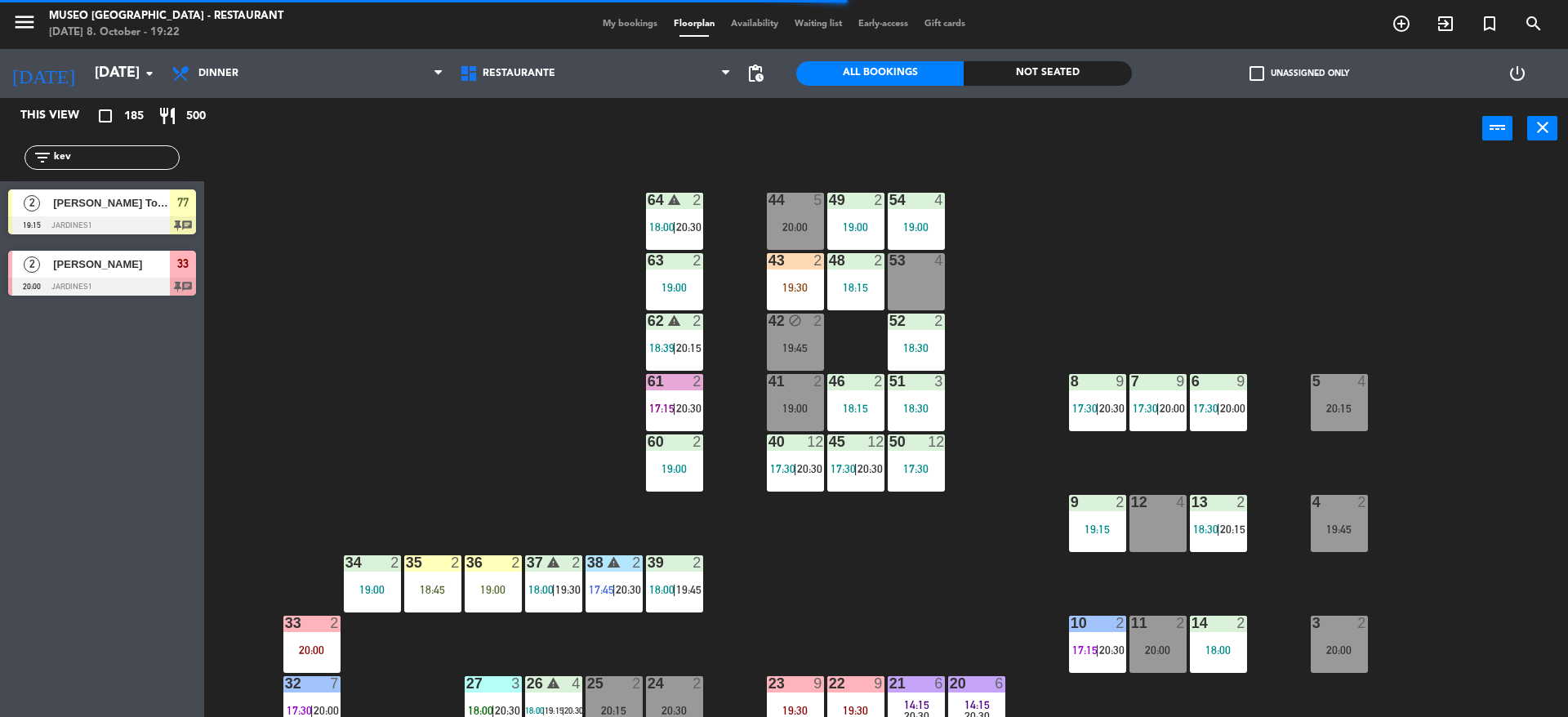
click at [792, 288] on div "19:30" at bounding box center [795, 287] width 57 height 11
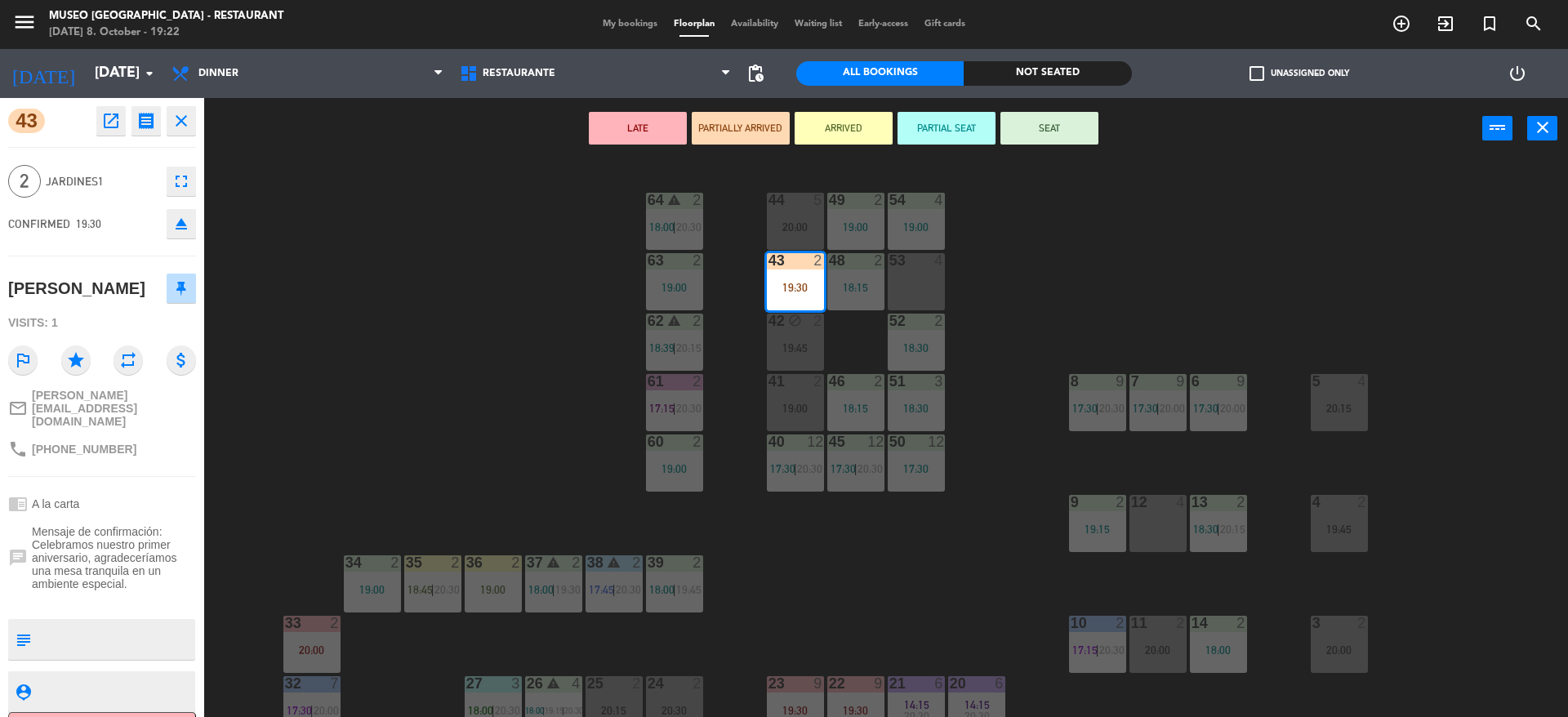
click at [85, 645] on textarea at bounding box center [116, 639] width 156 height 34
type textarea "m43"
click at [40, 174] on div "2" at bounding box center [27, 181] width 38 height 33
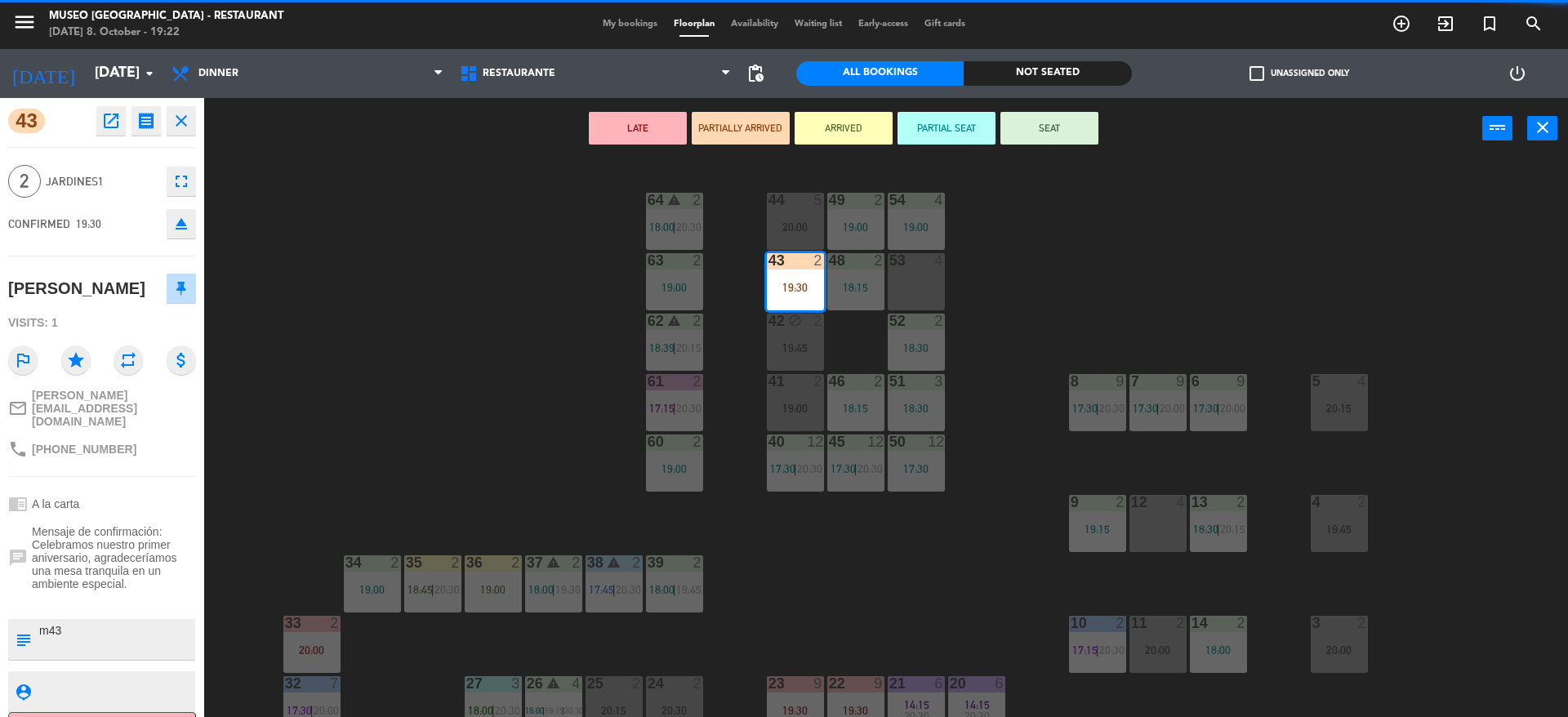
click at [366, 225] on div "44 5 20:00 49 2 19:00 54 4 19:00 64 warning 2 18:00 | 20:30 48 2 18:15 53 4 63 …" at bounding box center [894, 442] width 1348 height 557
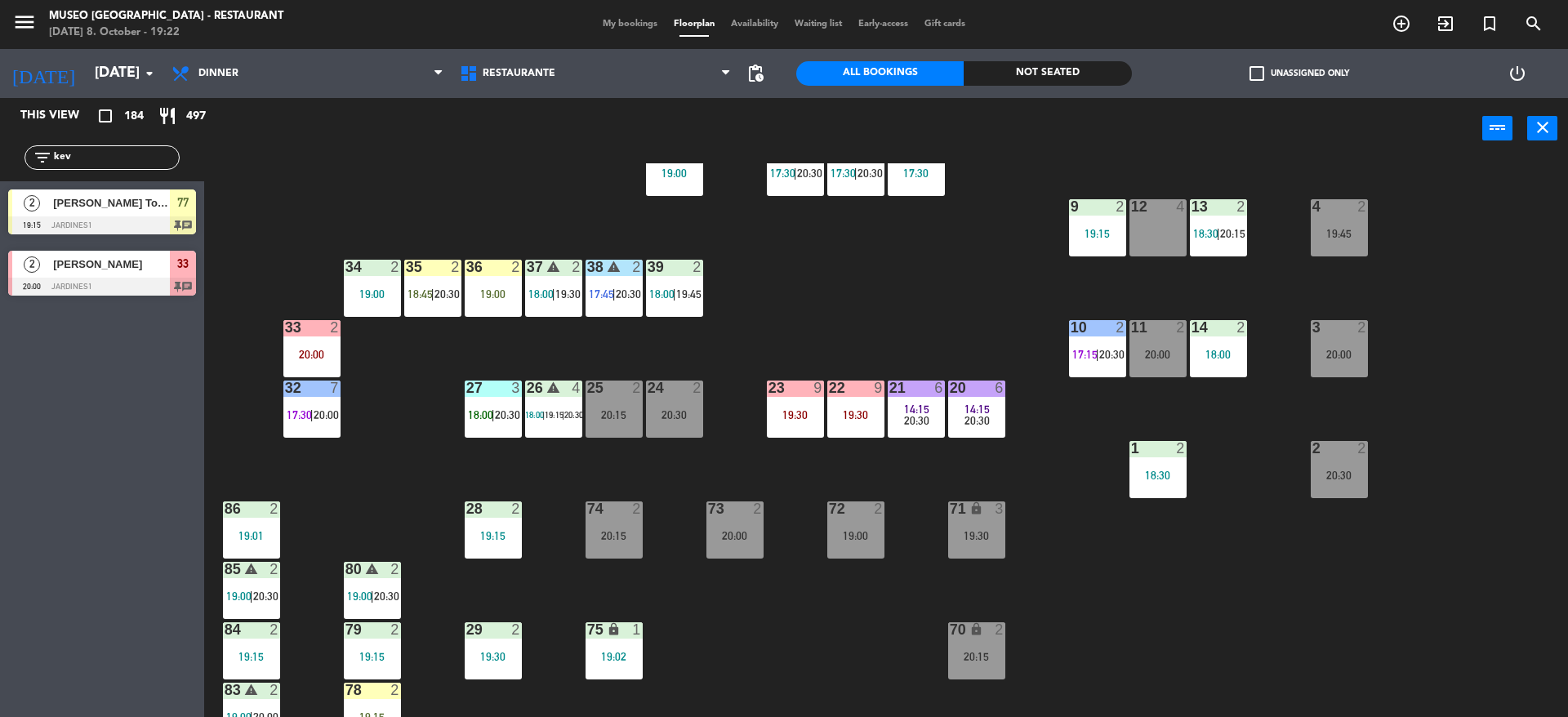
scroll to position [296, 0]
click at [852, 418] on div "19:30" at bounding box center [855, 414] width 57 height 11
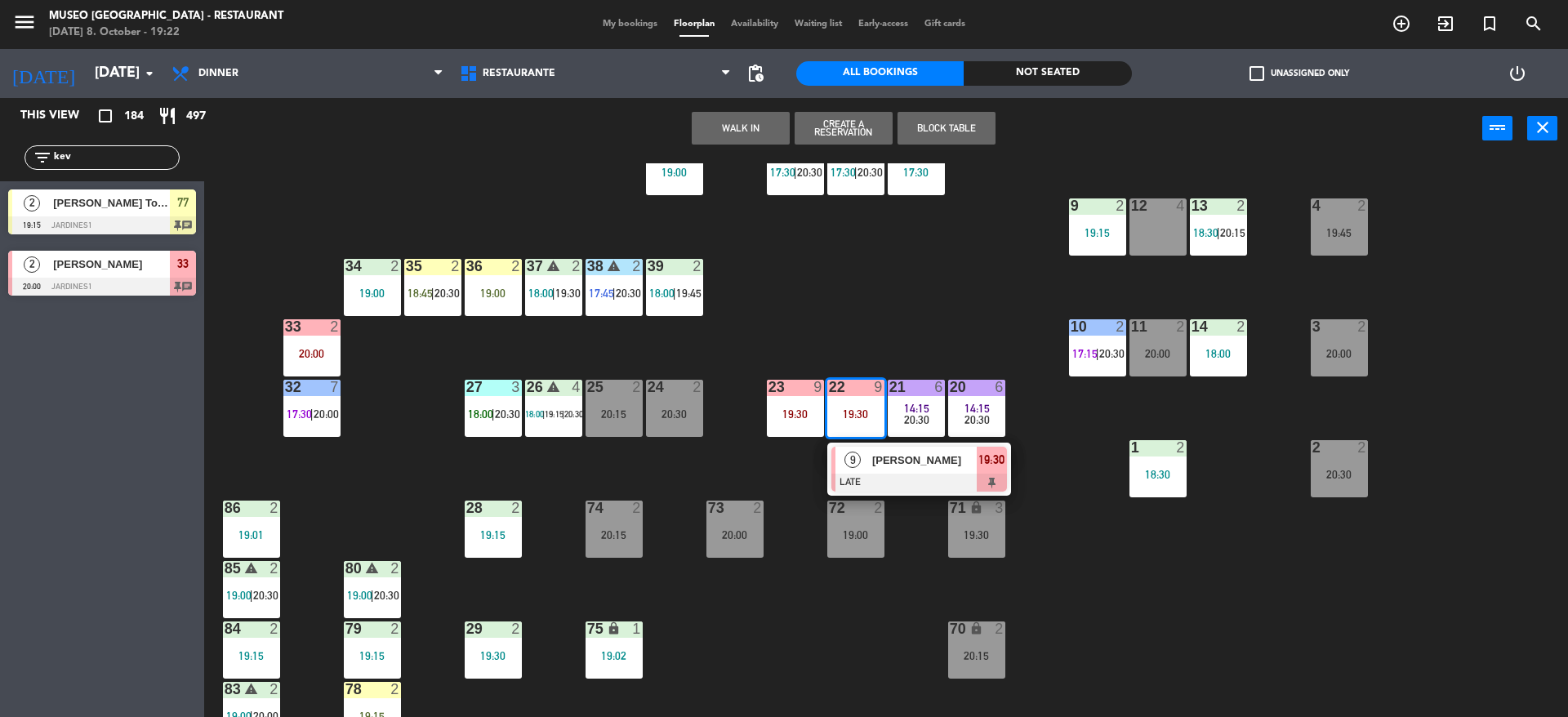
click at [858, 458] on span "9" at bounding box center [853, 460] width 17 height 17
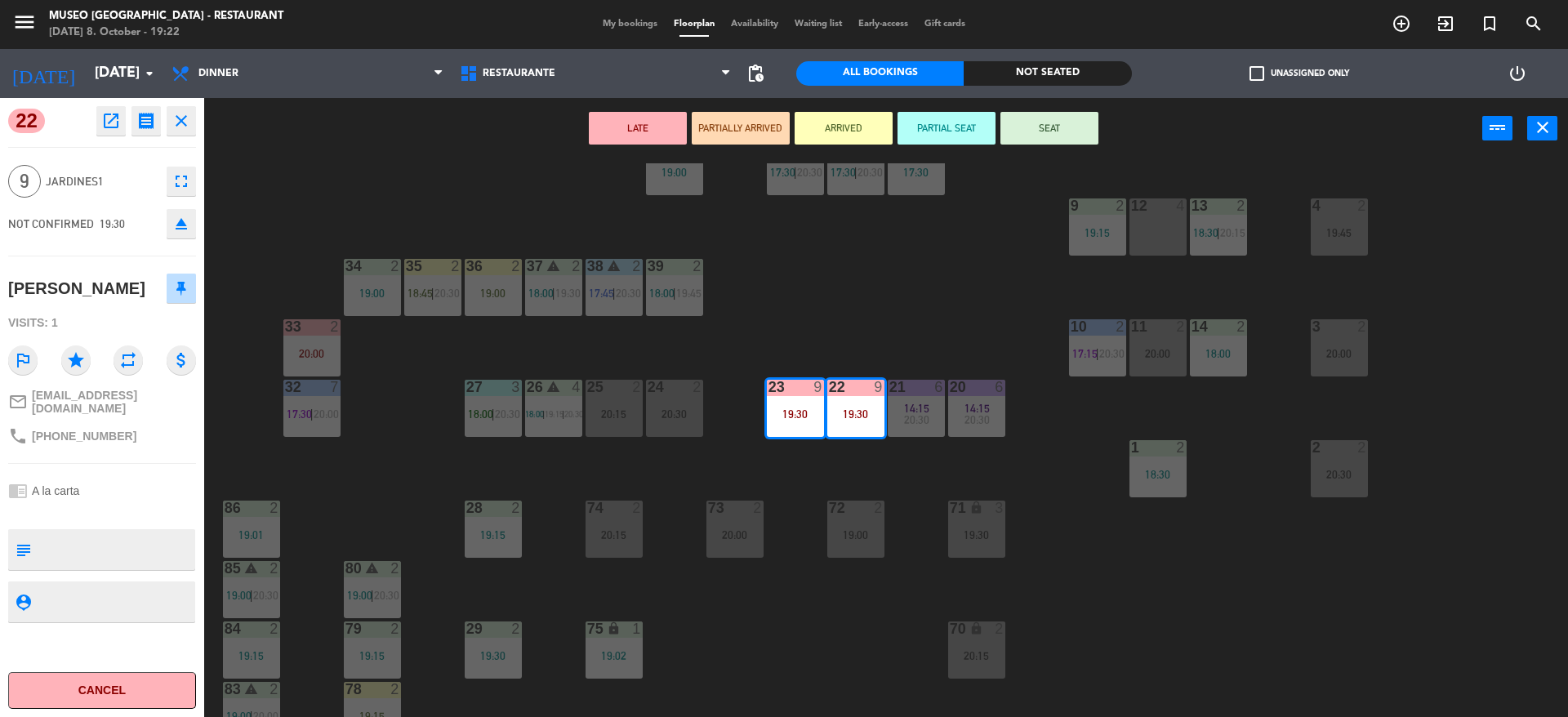
click at [858, 458] on div "44 5 20:00 49 2 19:00 54 4 19:00 64 warning 2 18:00 | 20:30 48 2 18:15 53 4 63 …" at bounding box center [894, 442] width 1348 height 557
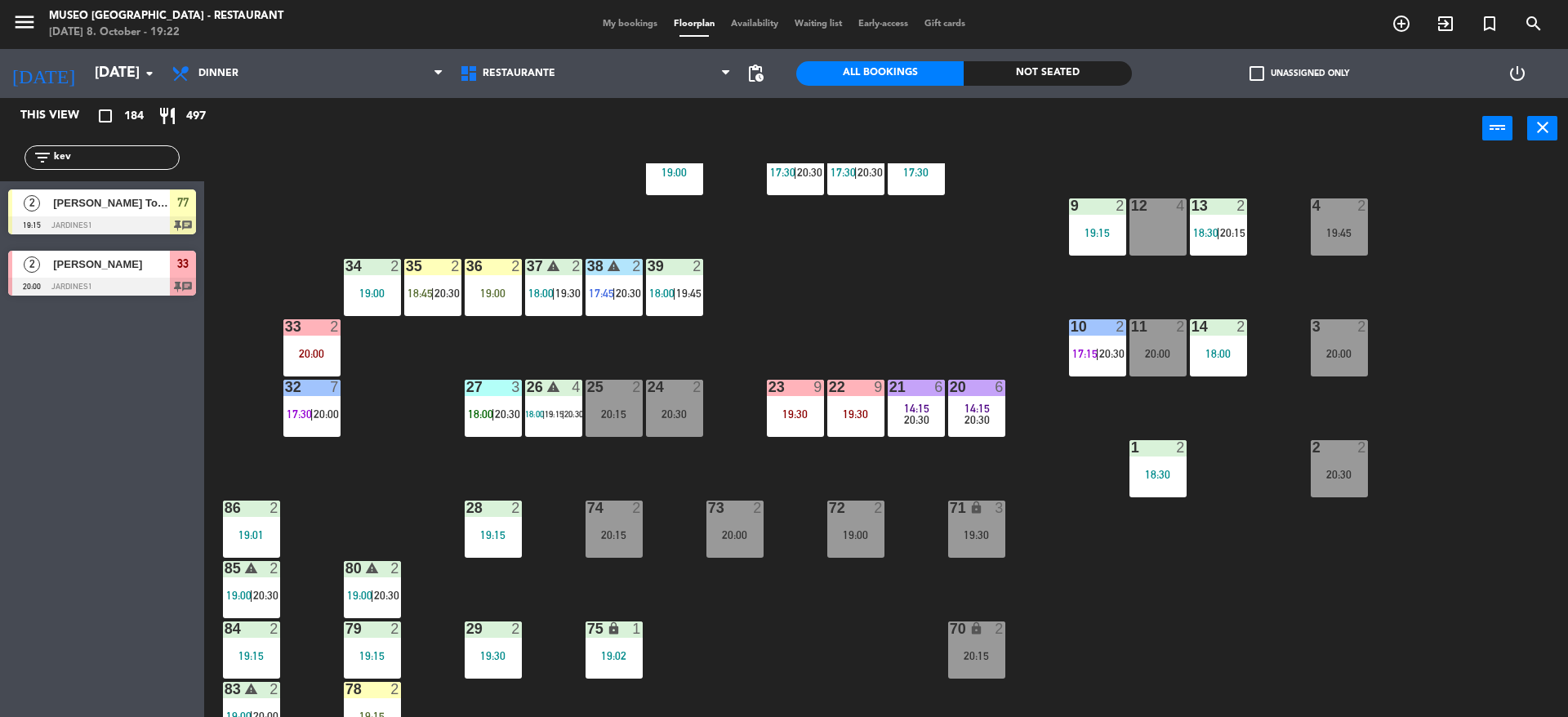
click at [681, 460] on div "44 5 20:00 49 2 19:00 54 4 19:00 64 warning 2 18:00 | 20:30 48 2 18:15 53 4 63 …" at bounding box center [894, 442] width 1348 height 557
click at [843, 429] on div "22 9 19:30" at bounding box center [855, 408] width 57 height 57
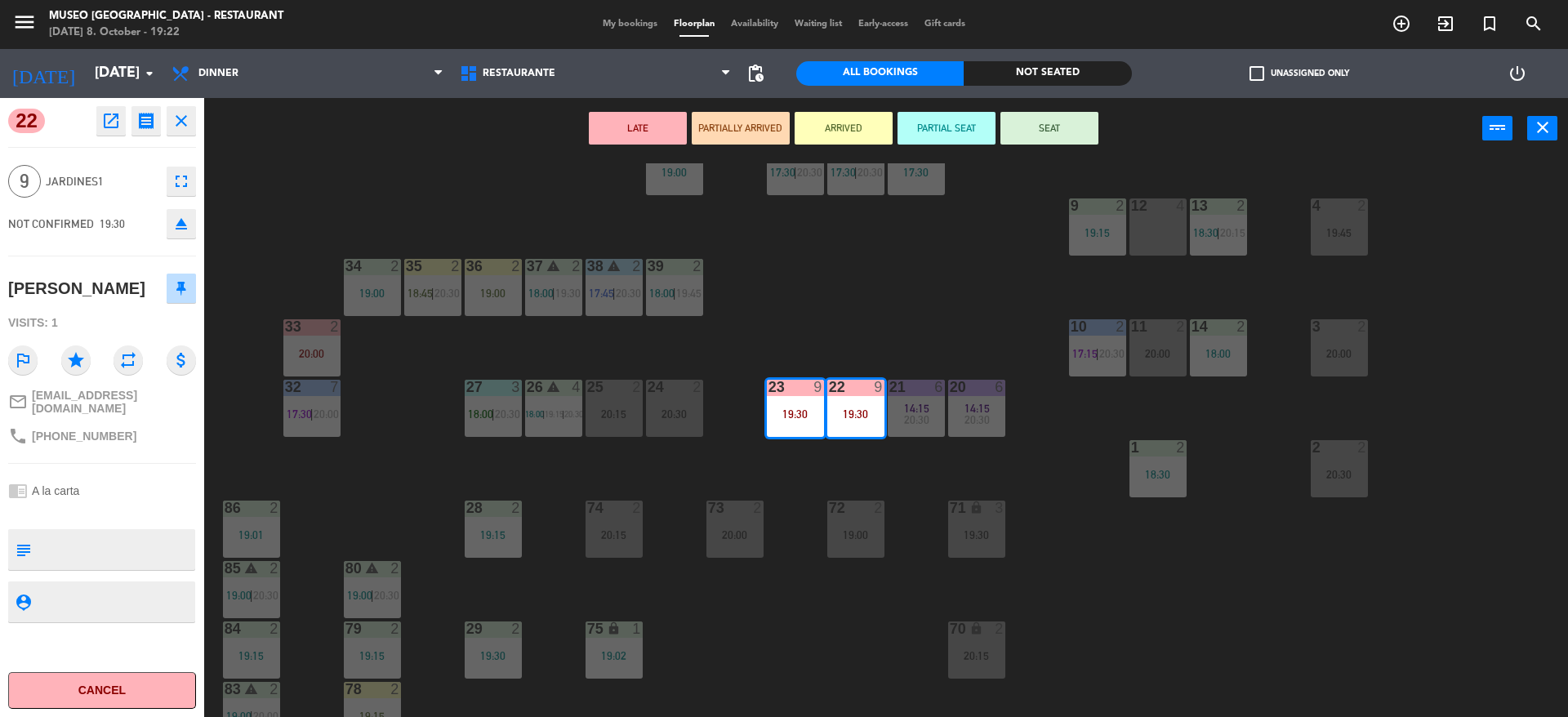
scroll to position [181, 0]
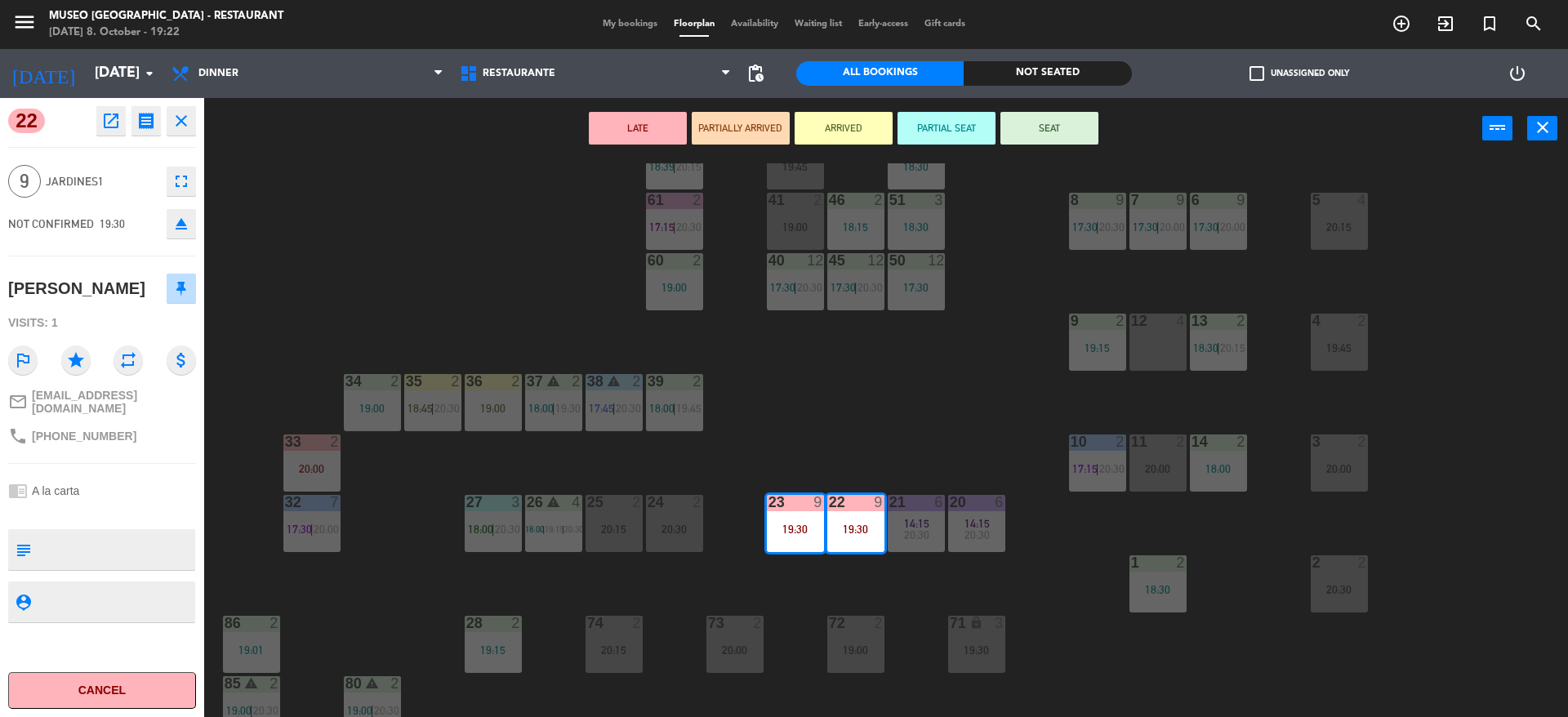
click at [848, 470] on div "44 5 20:00 49 2 19:00 54 4 19:00 64 warning 2 18:00 | 20:30 48 2 18:15 53 4 63 …" at bounding box center [894, 442] width 1348 height 557
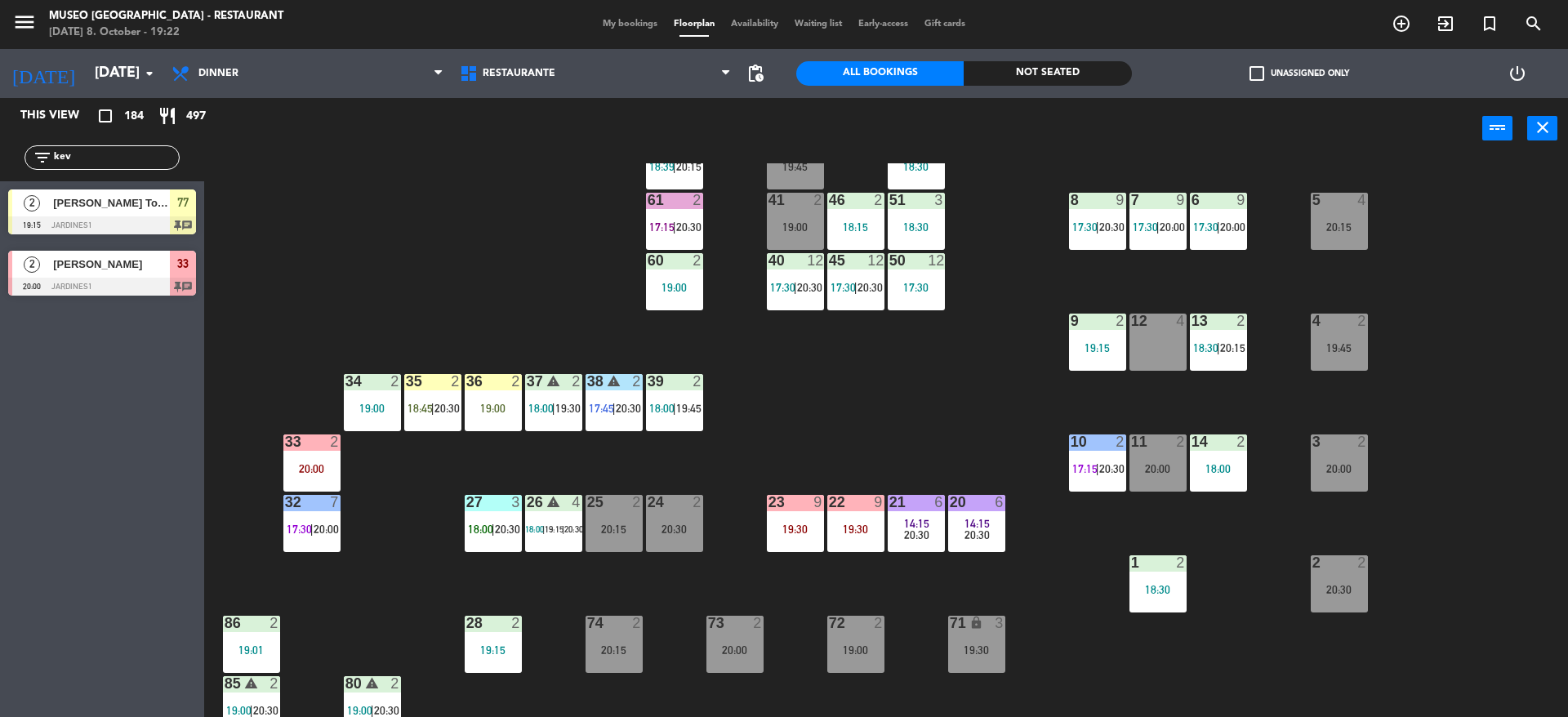
scroll to position [0, 0]
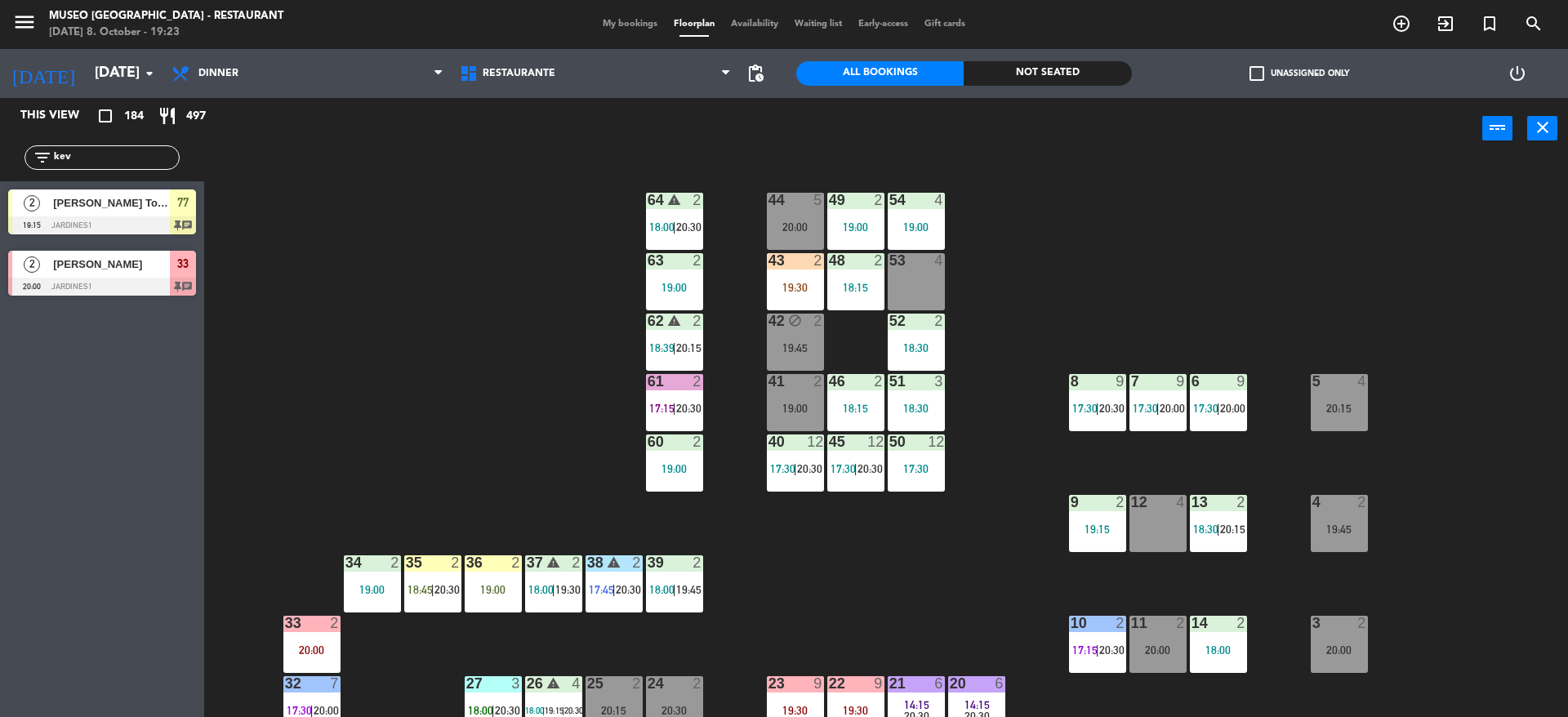
click at [885, 643] on div "44 5 20:00 49 2 19:00 54 4 19:00 64 warning 2 18:00 | 20:30 48 2 18:15 53 4 63 …" at bounding box center [894, 442] width 1348 height 557
click at [803, 293] on div "19:30" at bounding box center [795, 287] width 57 height 11
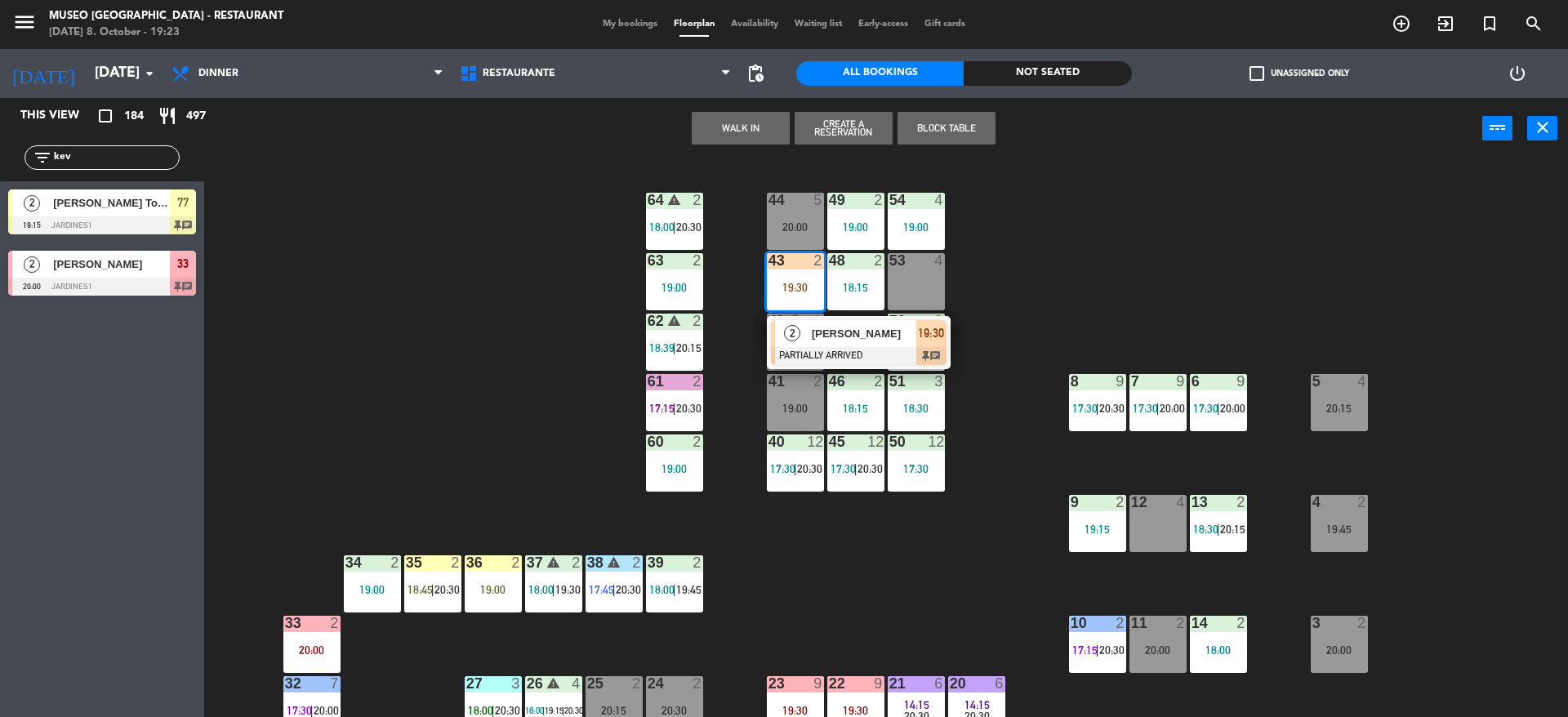
click at [803, 346] on div "2" at bounding box center [793, 333] width 35 height 27
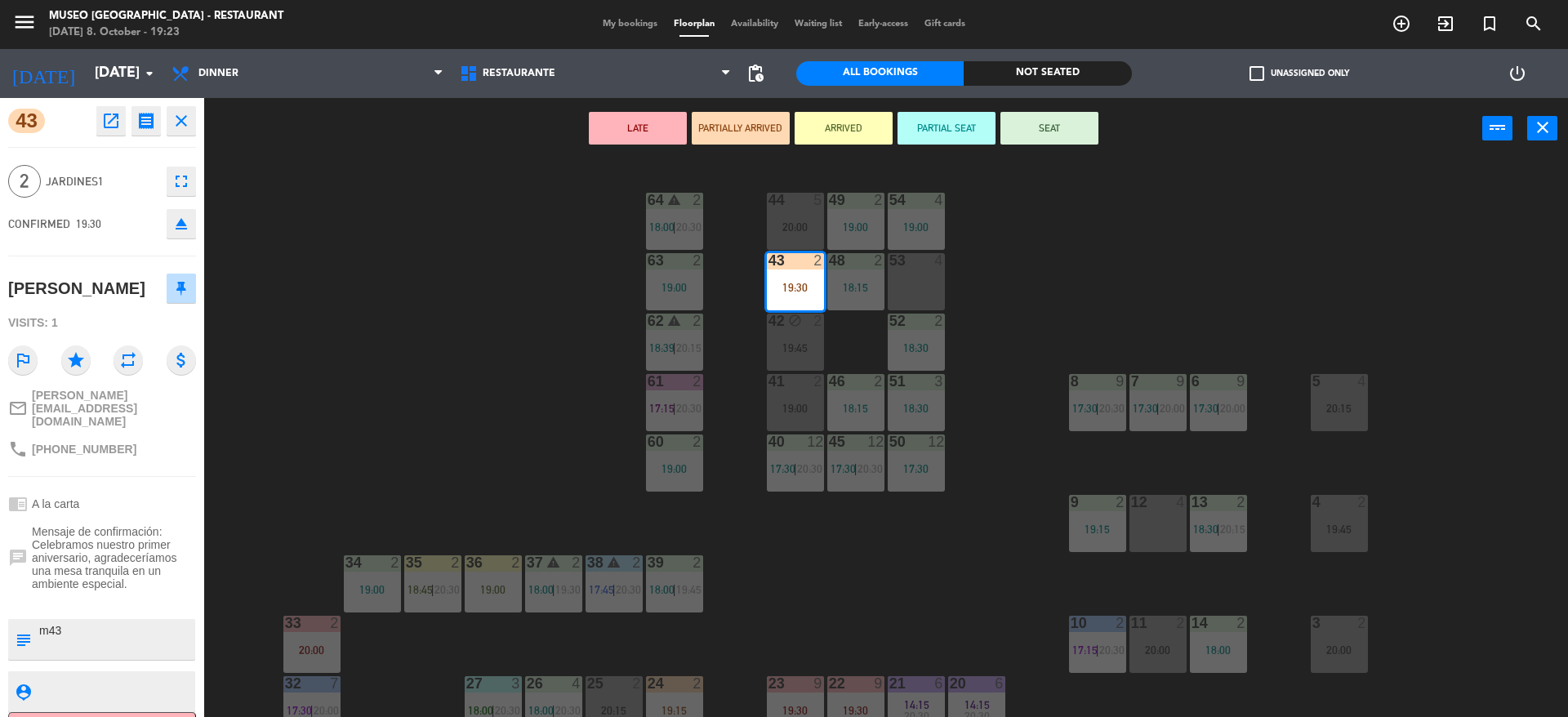
click at [1051, 134] on button "SEAT" at bounding box center [1049, 129] width 98 height 33
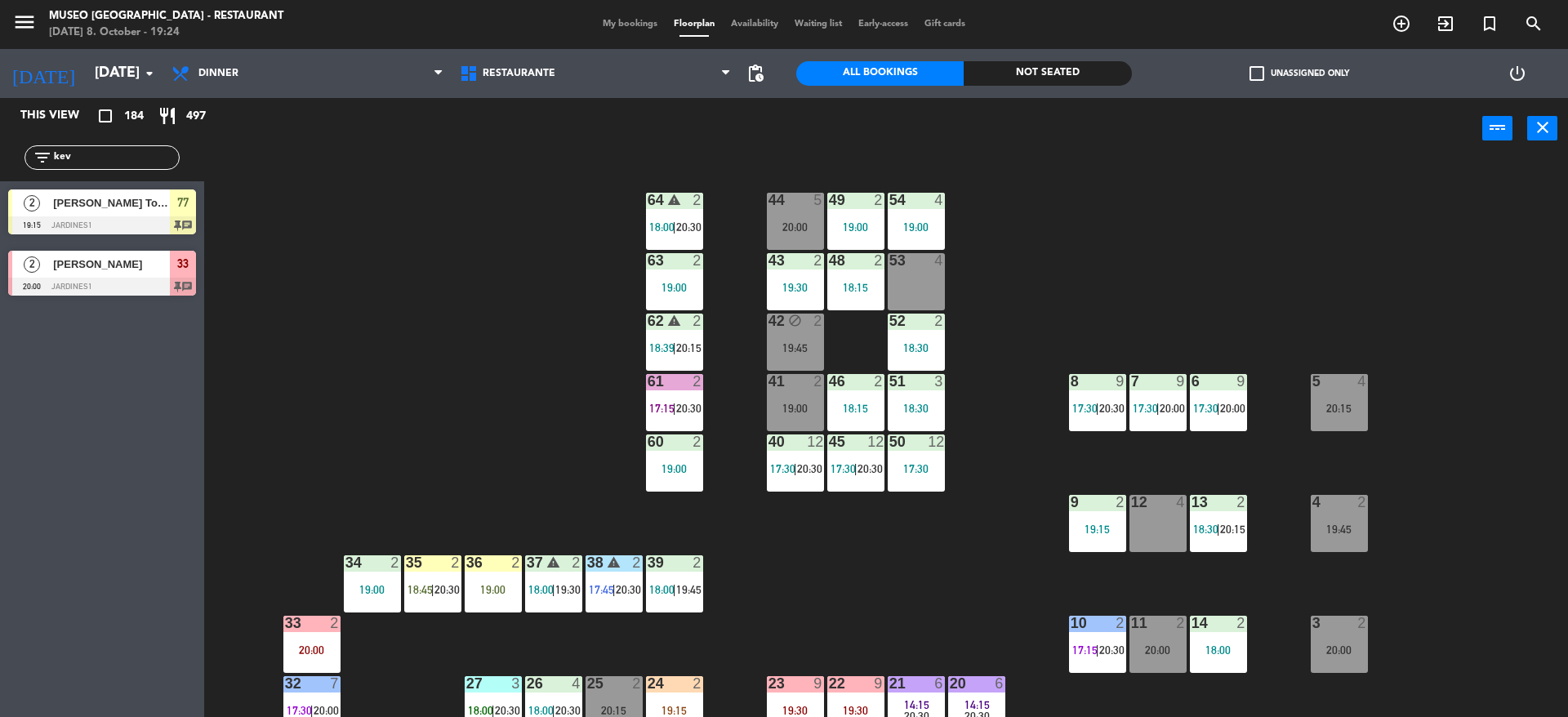
click at [331, 276] on div "44 5 20:00 49 2 19:00 54 4 19:00 64 warning 2 18:00 | 20:30 48 2 18:15 53 4 63 …" at bounding box center [894, 442] width 1348 height 557
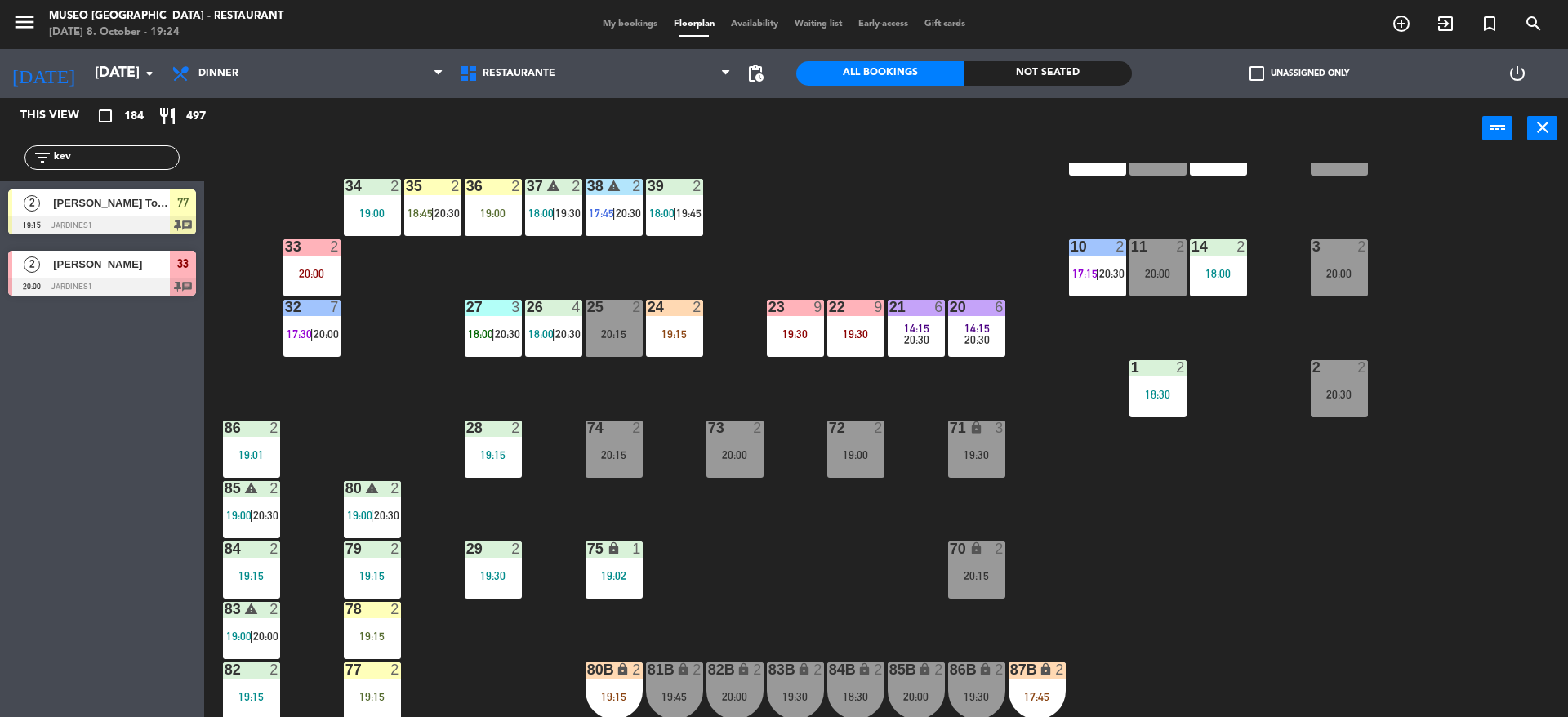
scroll to position [377, 0]
click at [658, 347] on div "24 2 19:15" at bounding box center [674, 327] width 57 height 57
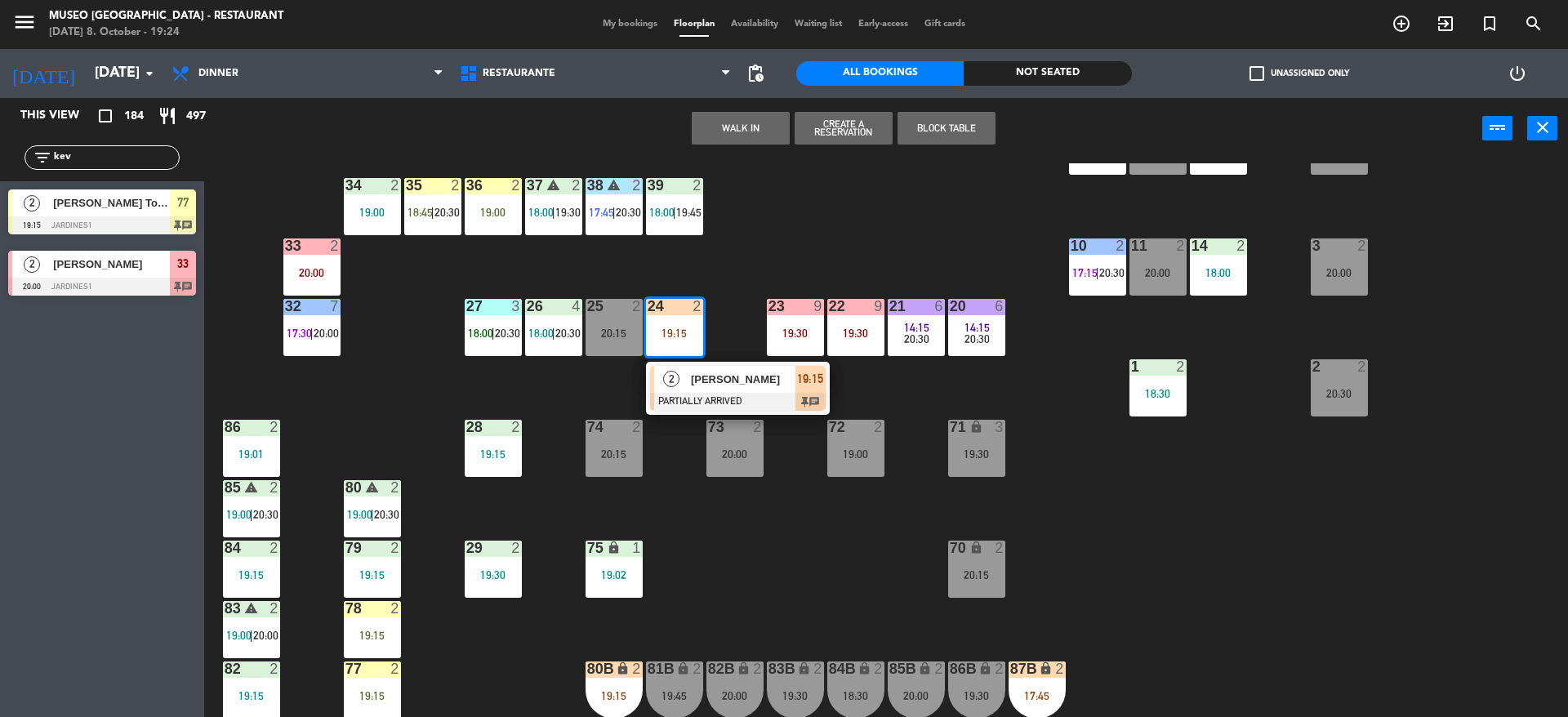
click at [666, 364] on div "2 [PERSON_NAME] PARTIALLY ARRIVED 19:15 chat" at bounding box center [738, 388] width 184 height 53
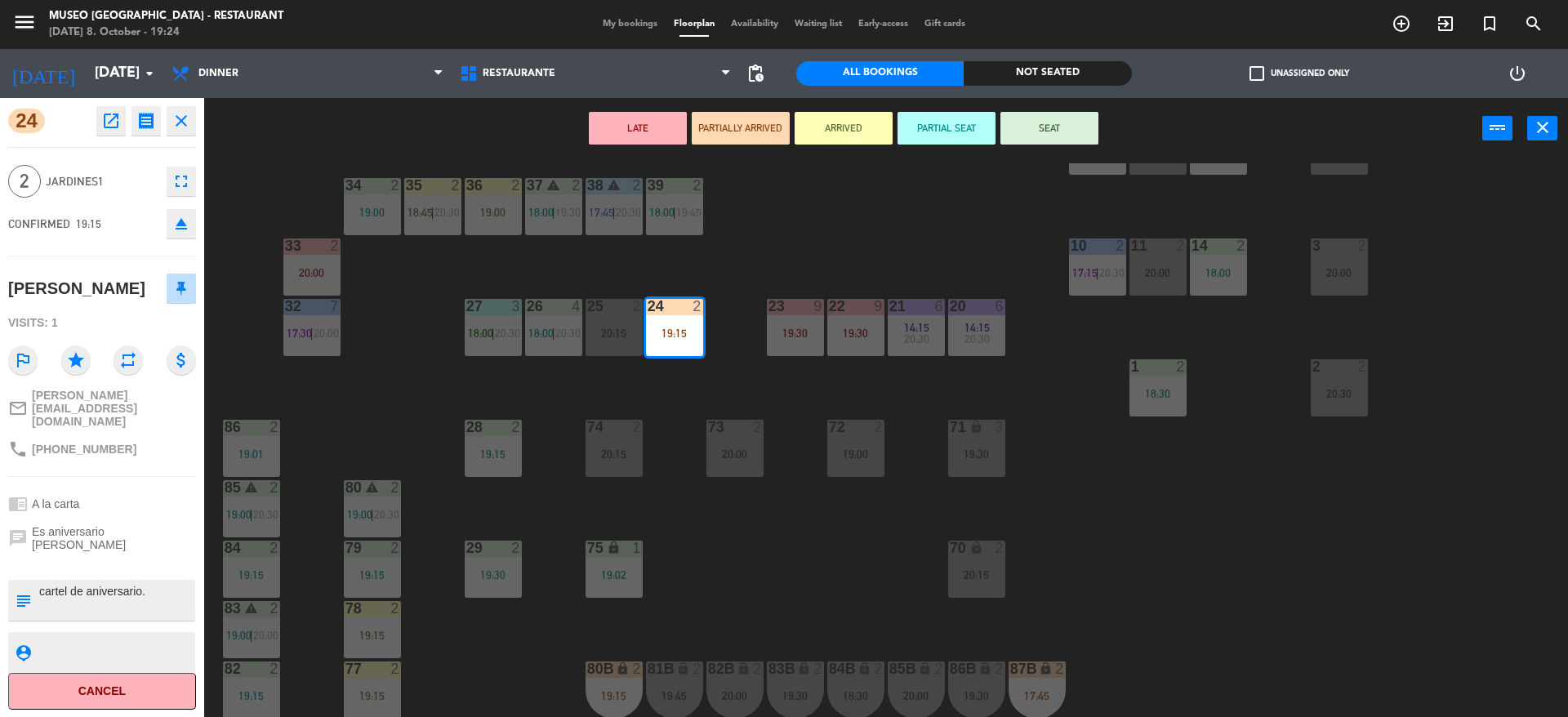
click at [666, 364] on div "44 5 20:00 49 2 19:00 54 4 19:00 64 warning 2 18:00 | 20:30 48 2 18:15 53 4 63 …" at bounding box center [894, 442] width 1348 height 557
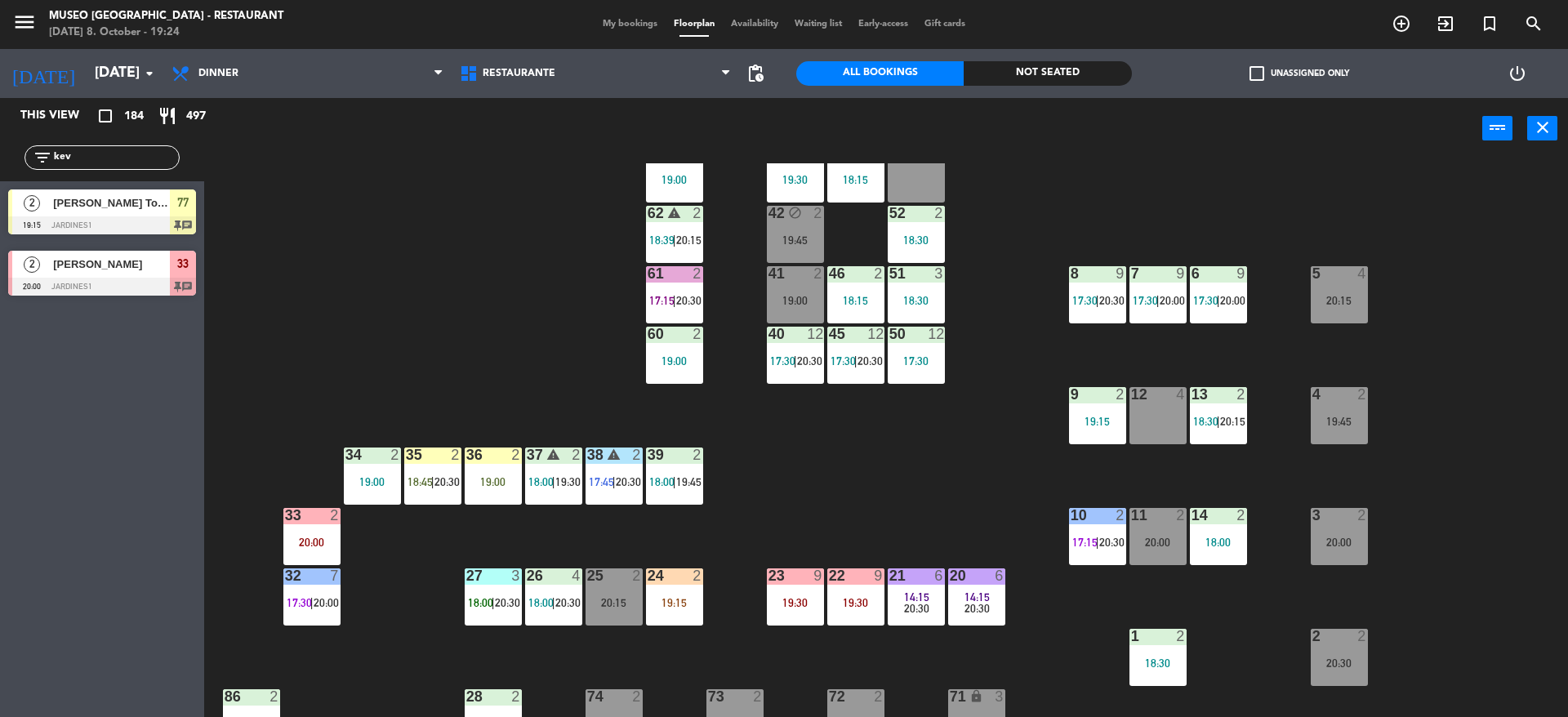
scroll to position [112, 0]
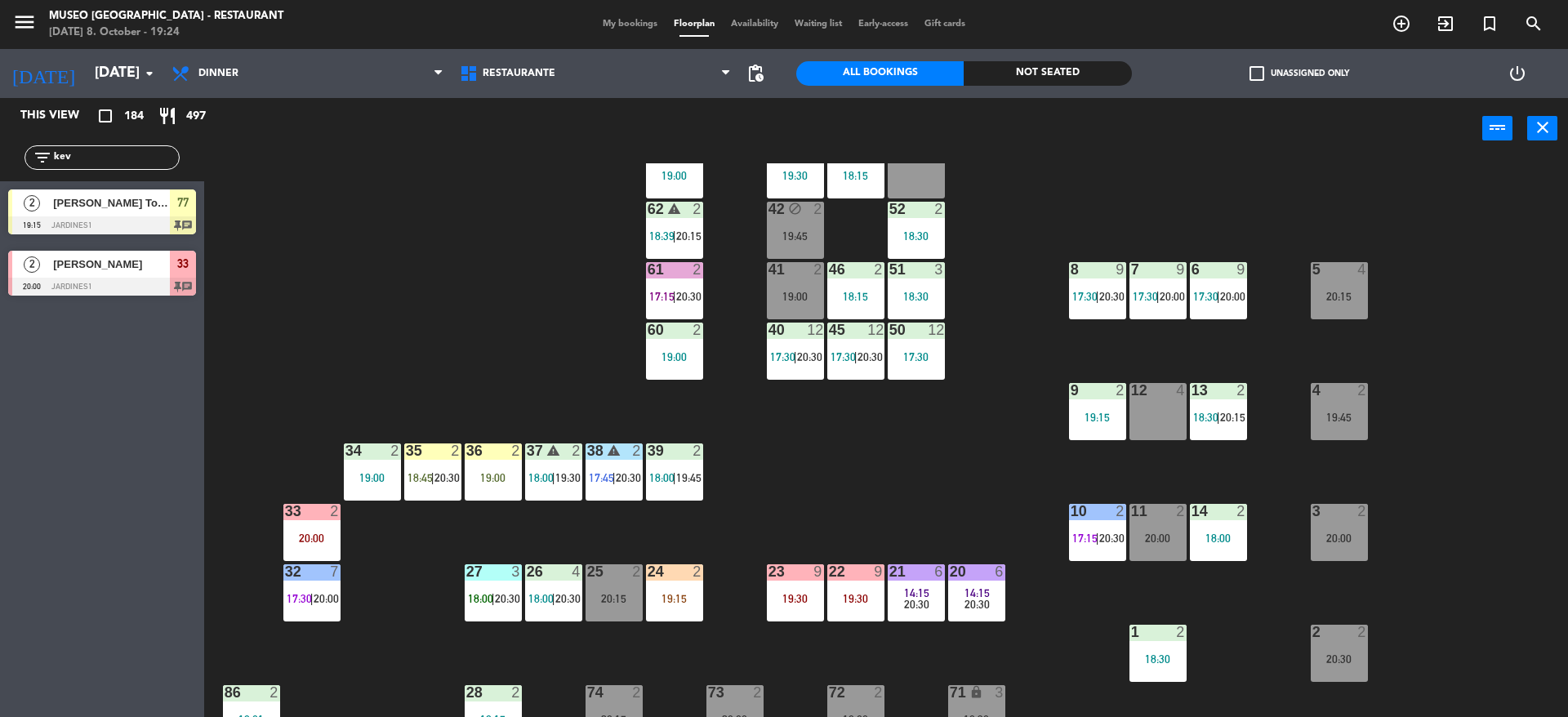
click at [681, 605] on div "24 2 19:15" at bounding box center [674, 592] width 57 height 57
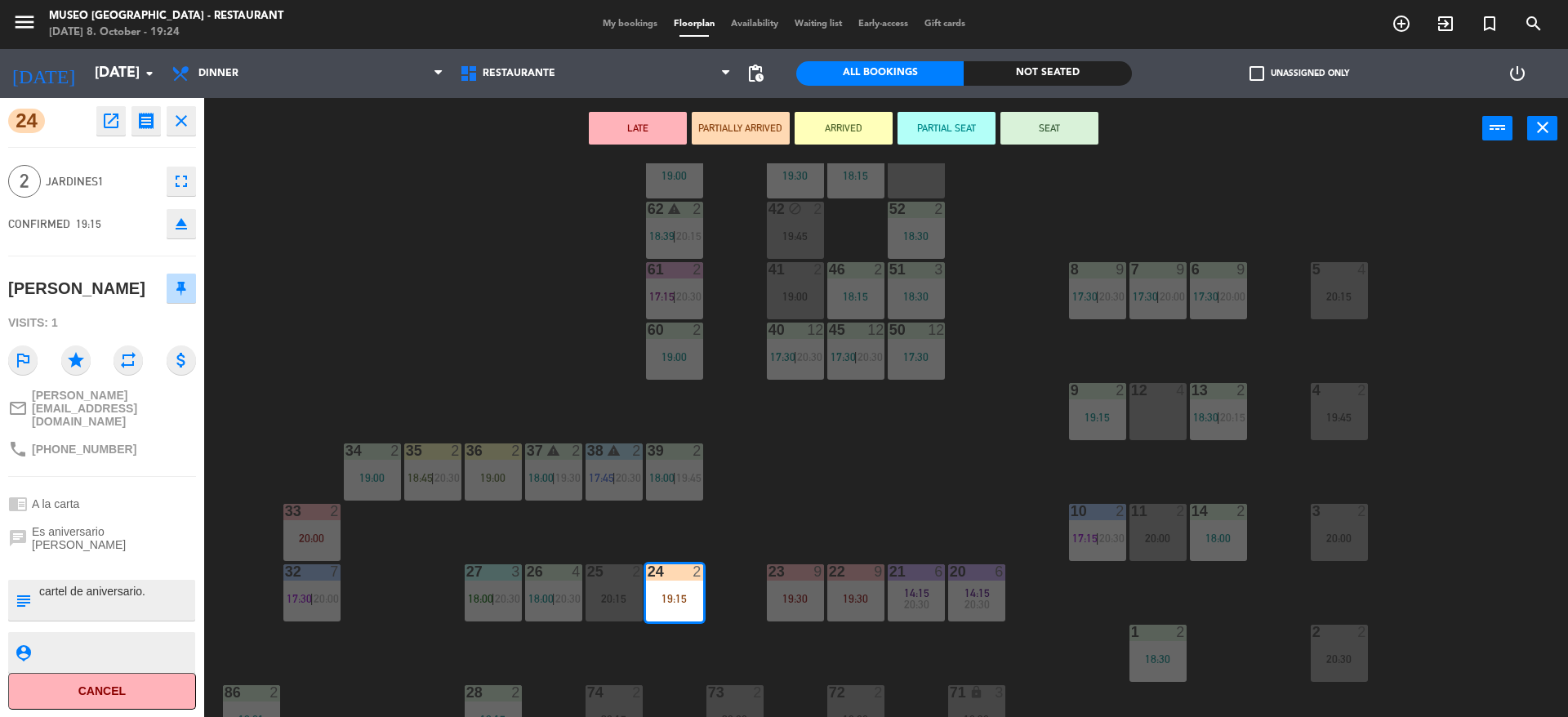
click at [928, 177] on div "53 4" at bounding box center [916, 170] width 57 height 57
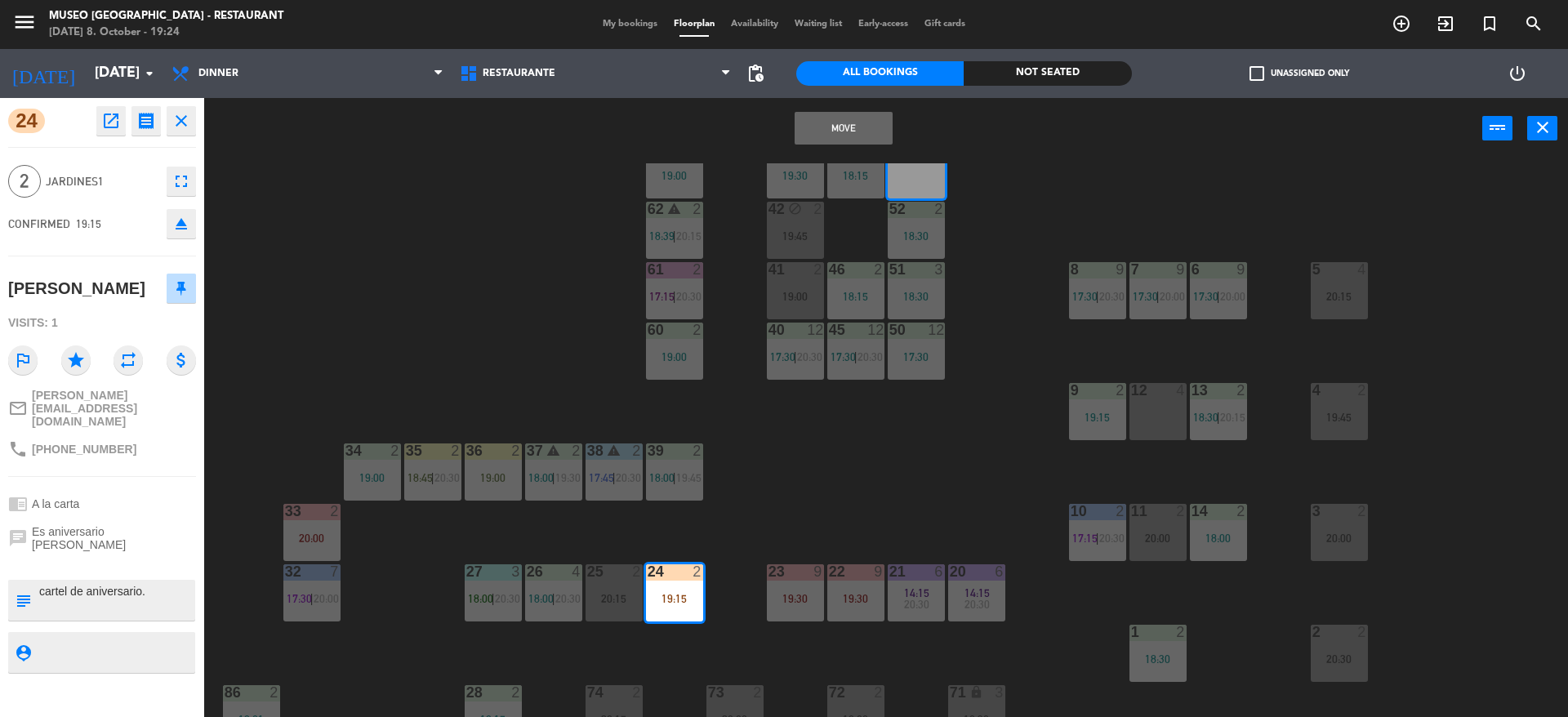
click at [848, 130] on button "Move" at bounding box center [843, 129] width 98 height 33
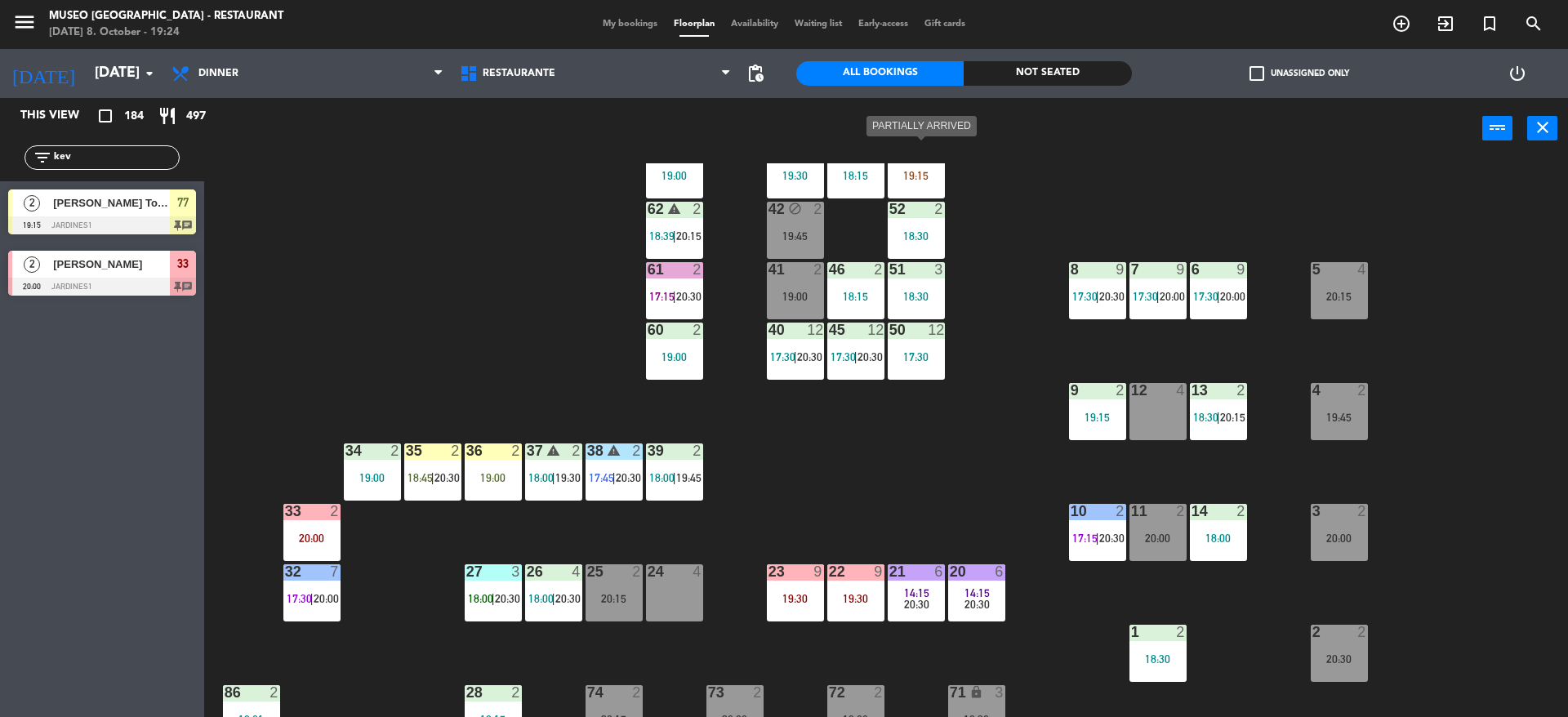
click at [917, 189] on div "53 2 19:15" at bounding box center [916, 170] width 57 height 57
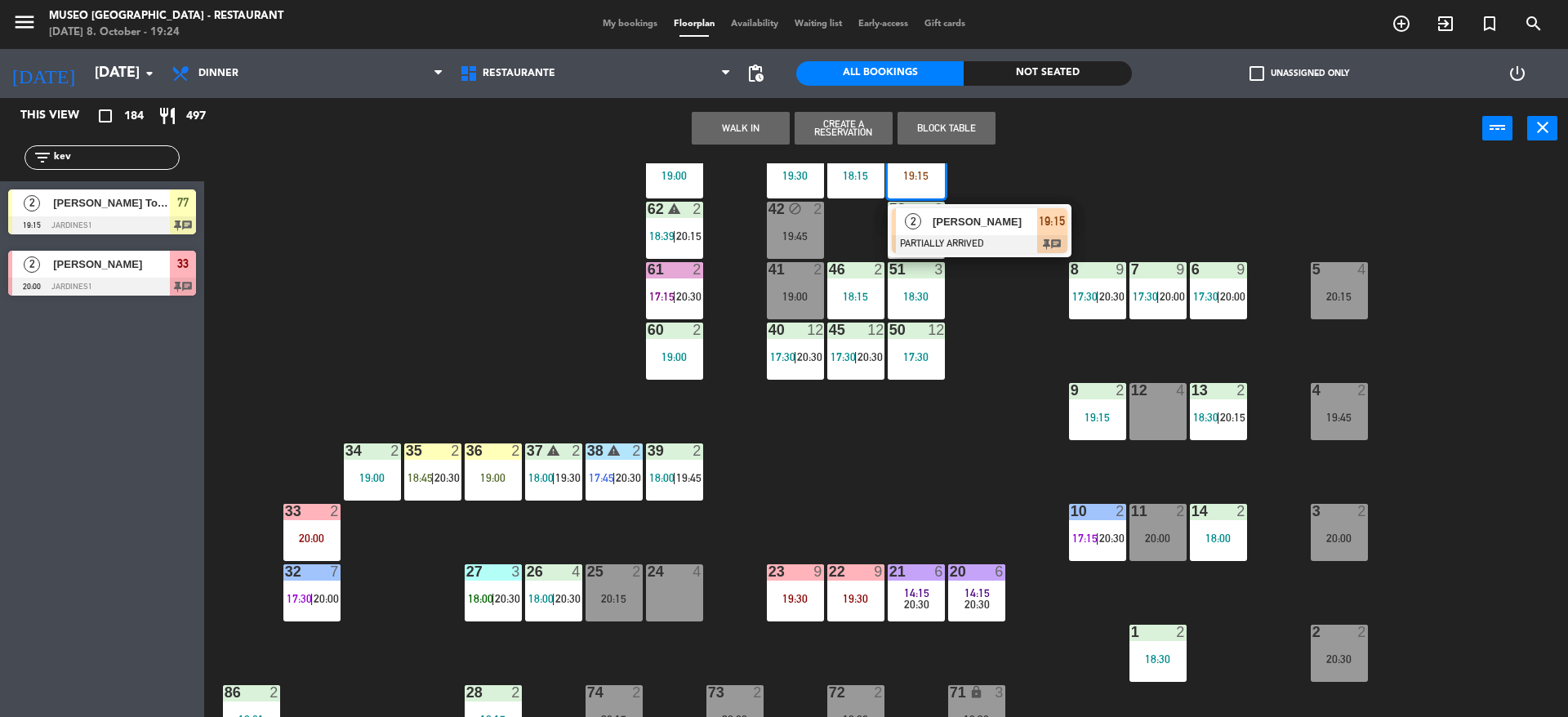
click at [936, 220] on span "[PERSON_NAME]" at bounding box center [985, 222] width 105 height 17
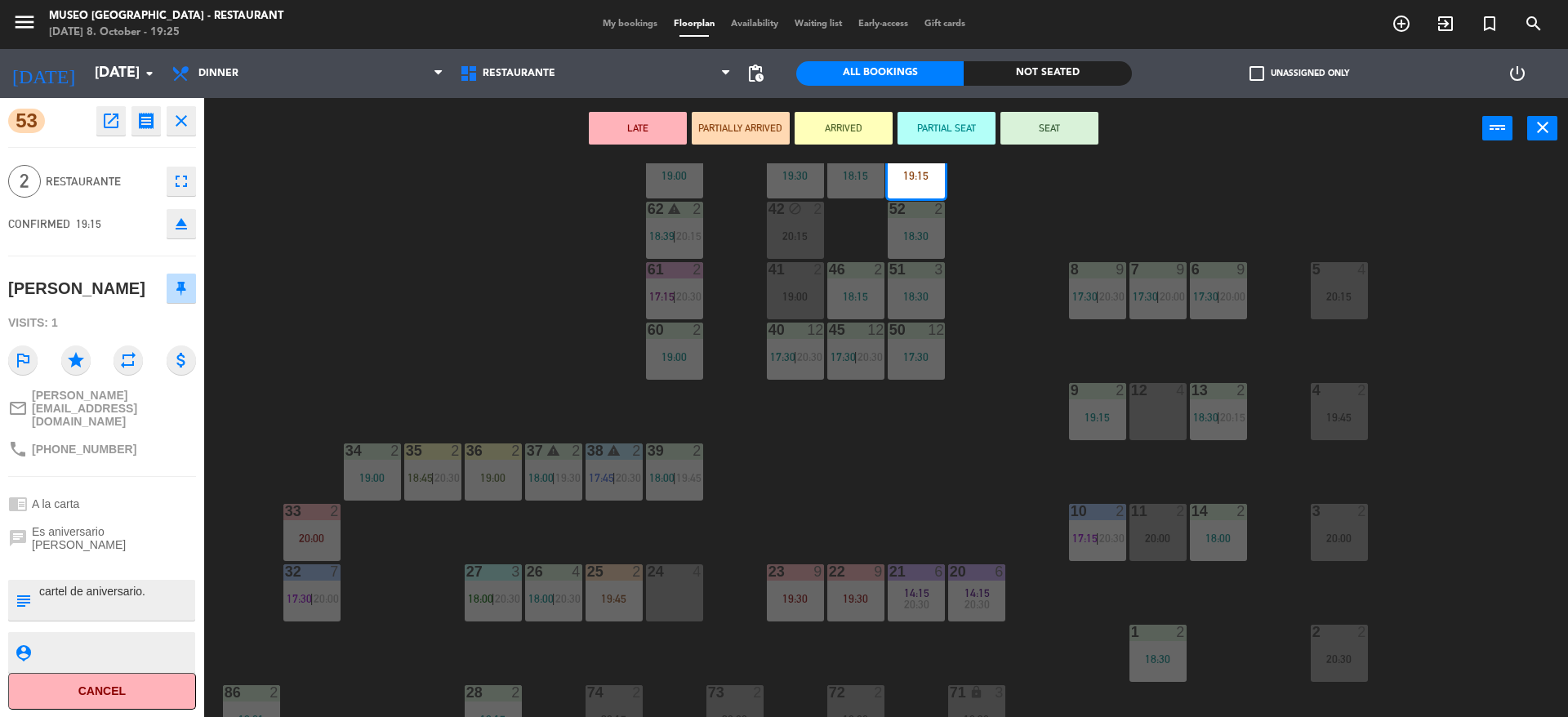
click at [609, 275] on div "44 5 20:00 49 2 19:00 54 4 19:00 64 warning 2 18:00 | 20:30 48 2 18:15 53 2 19:…" at bounding box center [894, 442] width 1348 height 557
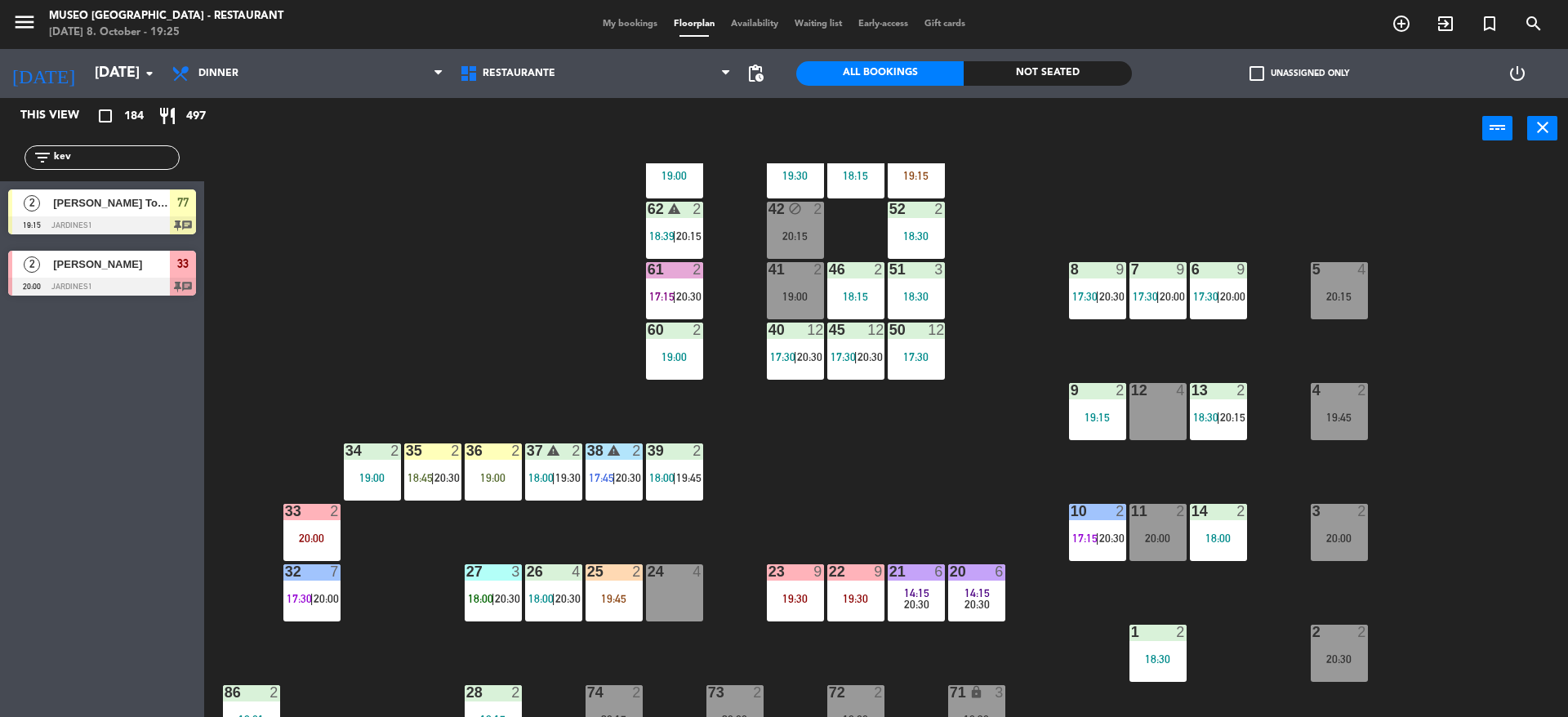
drag, startPoint x: 128, startPoint y: 150, endPoint x: 0, endPoint y: 187, distance: 133.2
click at [0, 187] on div "This view crop_square 184 restaurant 497 filter_list kev 2 [PERSON_NAME] Tomy 1…" at bounding box center [102, 201] width 204 height 206
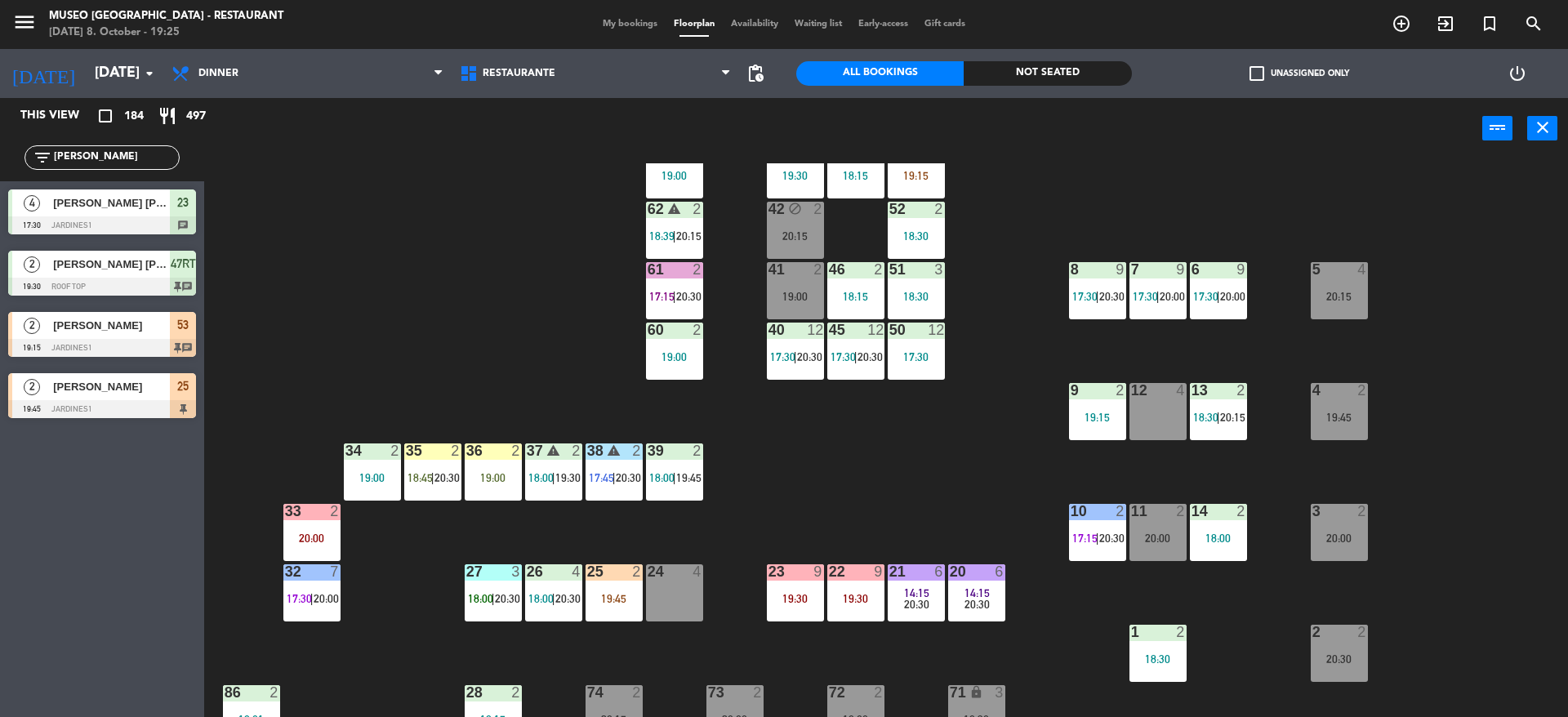
type input "[PERSON_NAME]"
click at [338, 296] on div "44 5 20:00 49 2 19:00 54 4 19:00 64 warning 2 18:00 | 20:30 48 2 18:15 53 2 19:…" at bounding box center [894, 442] width 1348 height 557
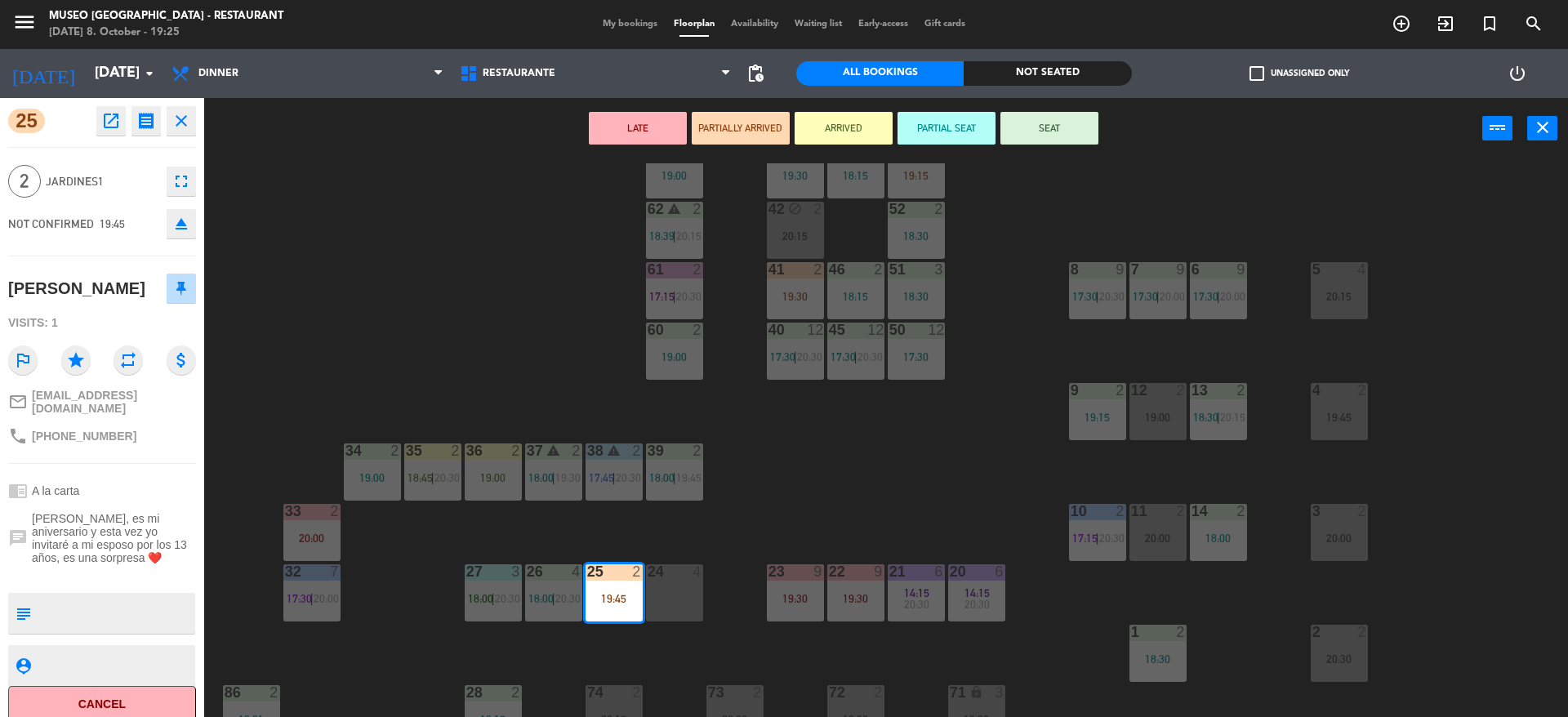
click at [258, 358] on div "44 5 20:00 49 2 19:00 54 4 19:00 64 warning 2 18:00 | 20:30 48 2 18:15 53 2 19:…" at bounding box center [894, 442] width 1348 height 557
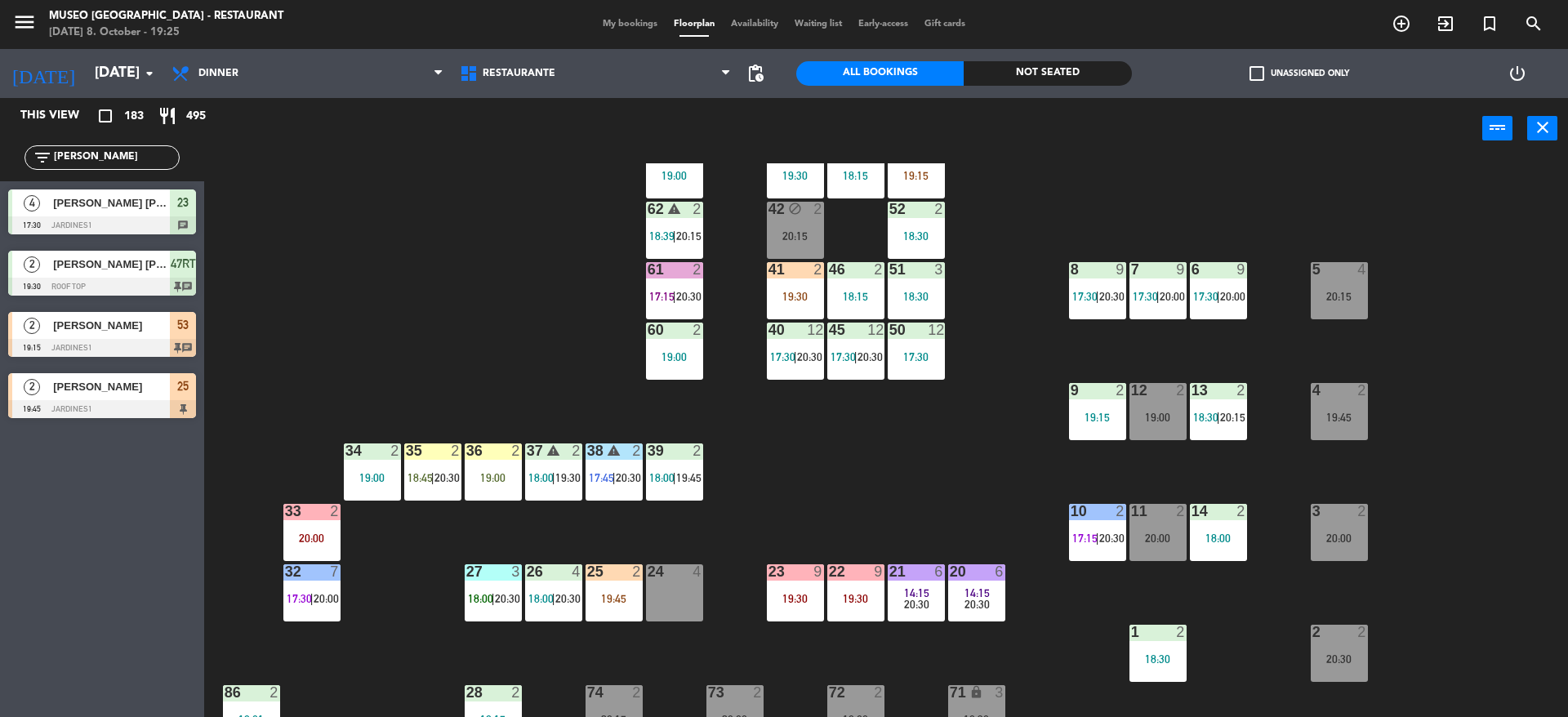
click at [122, 344] on div at bounding box center [102, 347] width 188 height 18
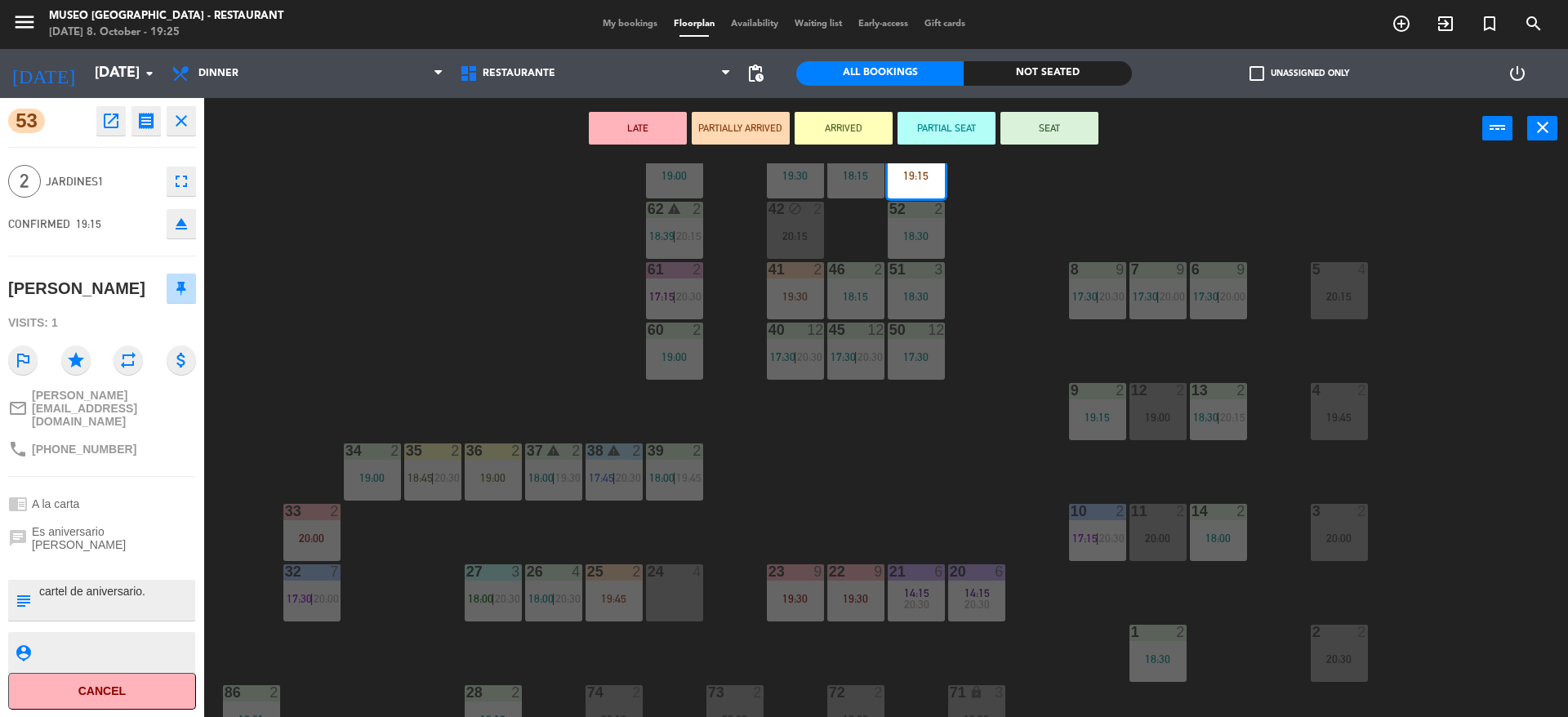
click at [338, 327] on div "44 5 20:00 49 2 19:00 54 4 19:00 64 warning 2 18:00 | 20:30 48 2 18:15 53 2 19:…" at bounding box center [894, 442] width 1348 height 557
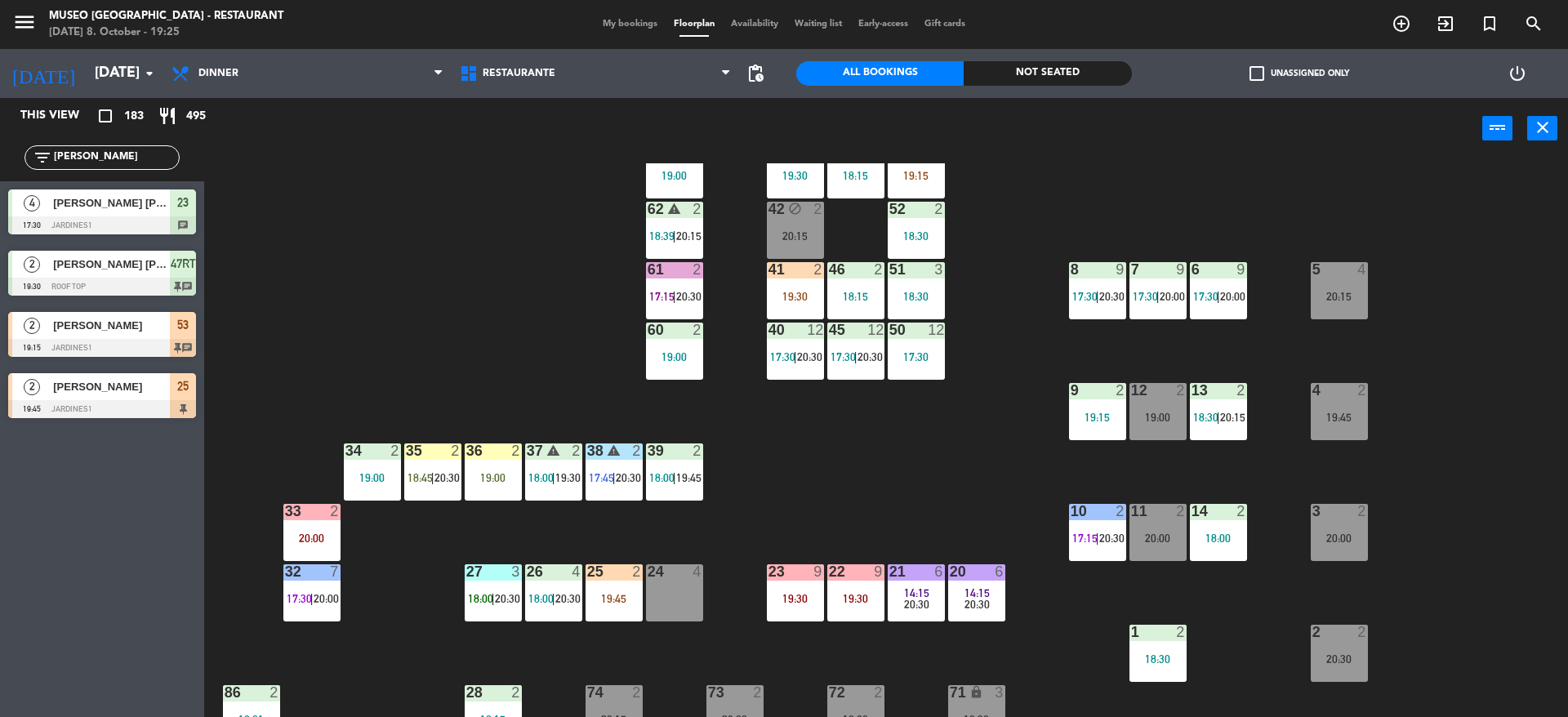
click at [140, 393] on span "[PERSON_NAME]" at bounding box center [111, 386] width 117 height 17
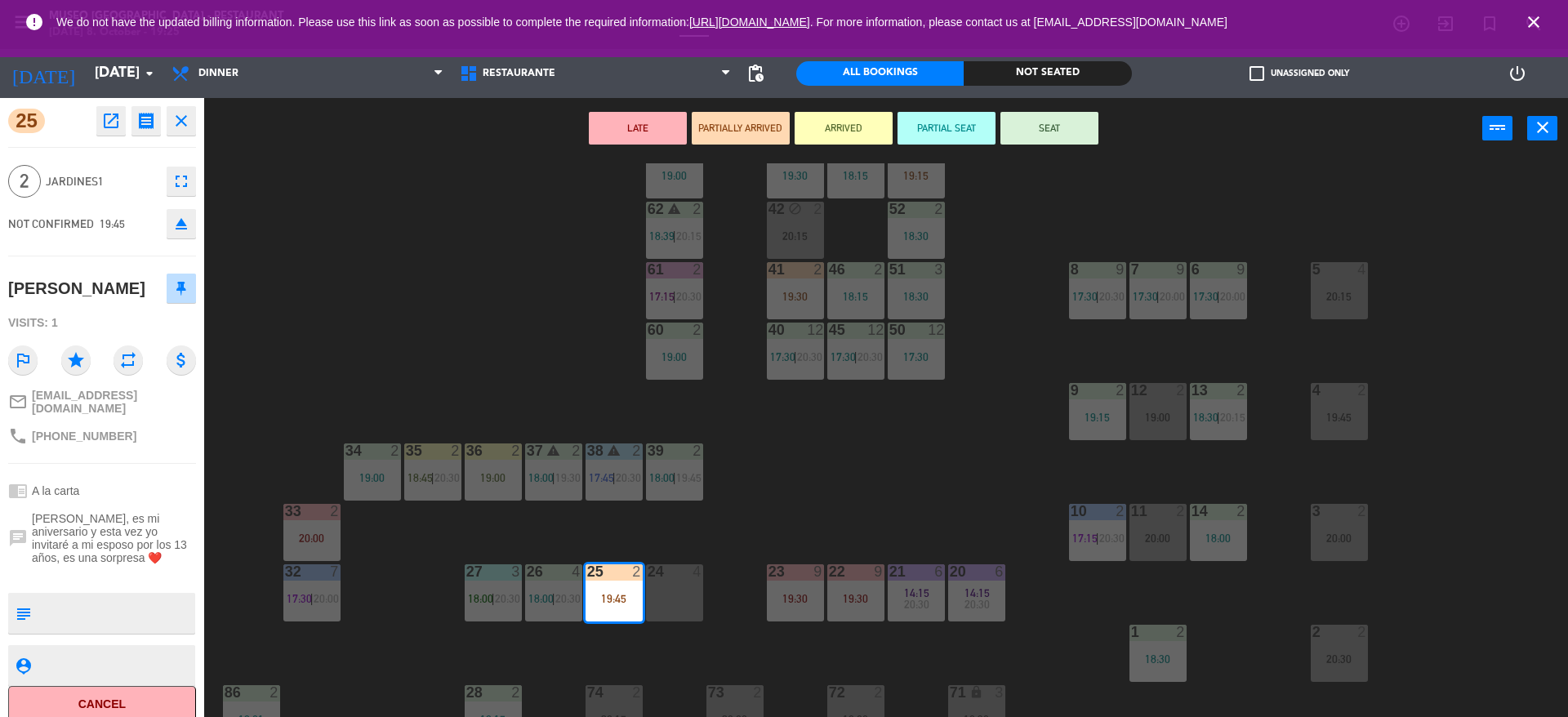
click at [302, 325] on div "44 5 20:00 49 2 19:00 54 4 19:00 64 warning 2 18:00 | 20:30 48 2 18:15 53 2 19:…" at bounding box center [894, 442] width 1348 height 557
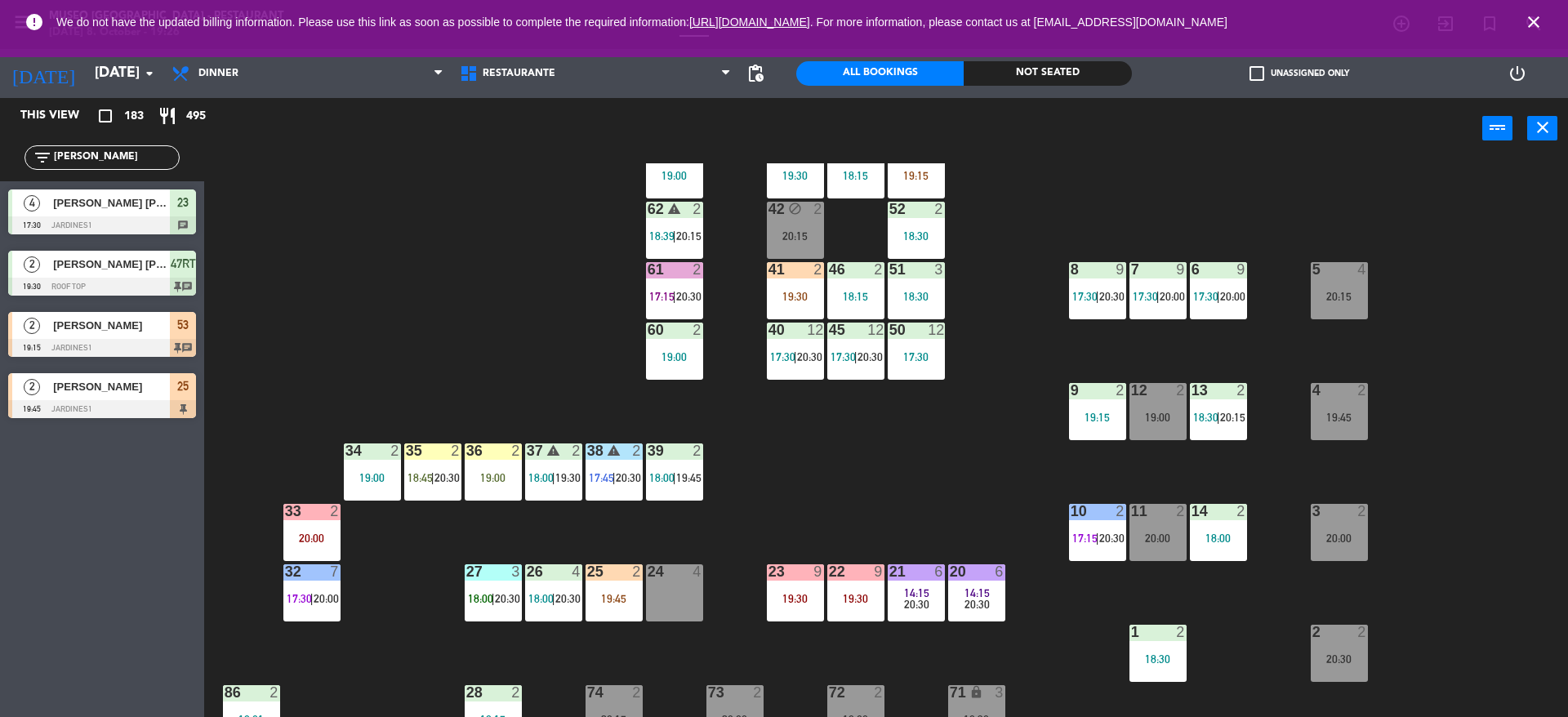
click at [681, 282] on div "61 2 17:15 | 20:30" at bounding box center [674, 290] width 57 height 57
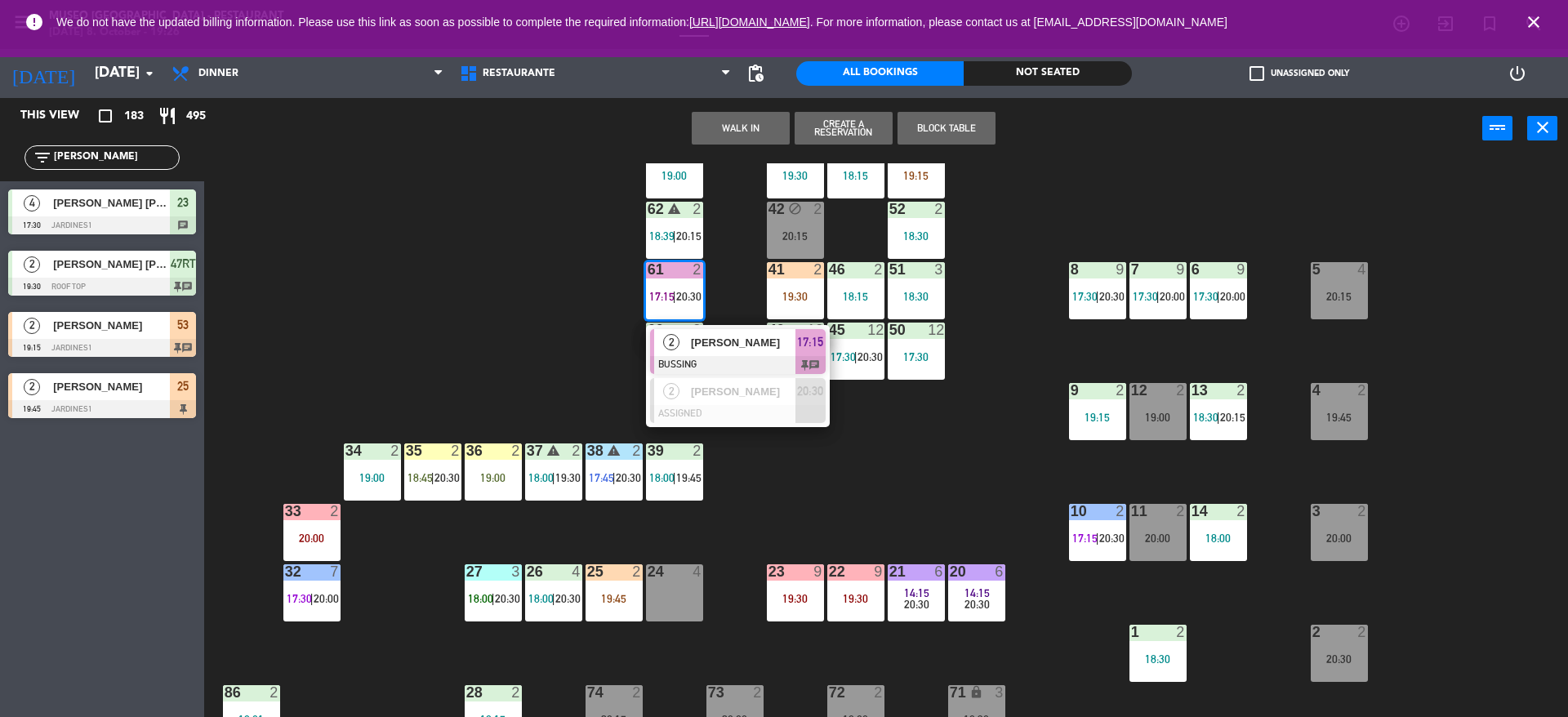
click at [703, 334] on span "[PERSON_NAME]" at bounding box center [743, 342] width 105 height 17
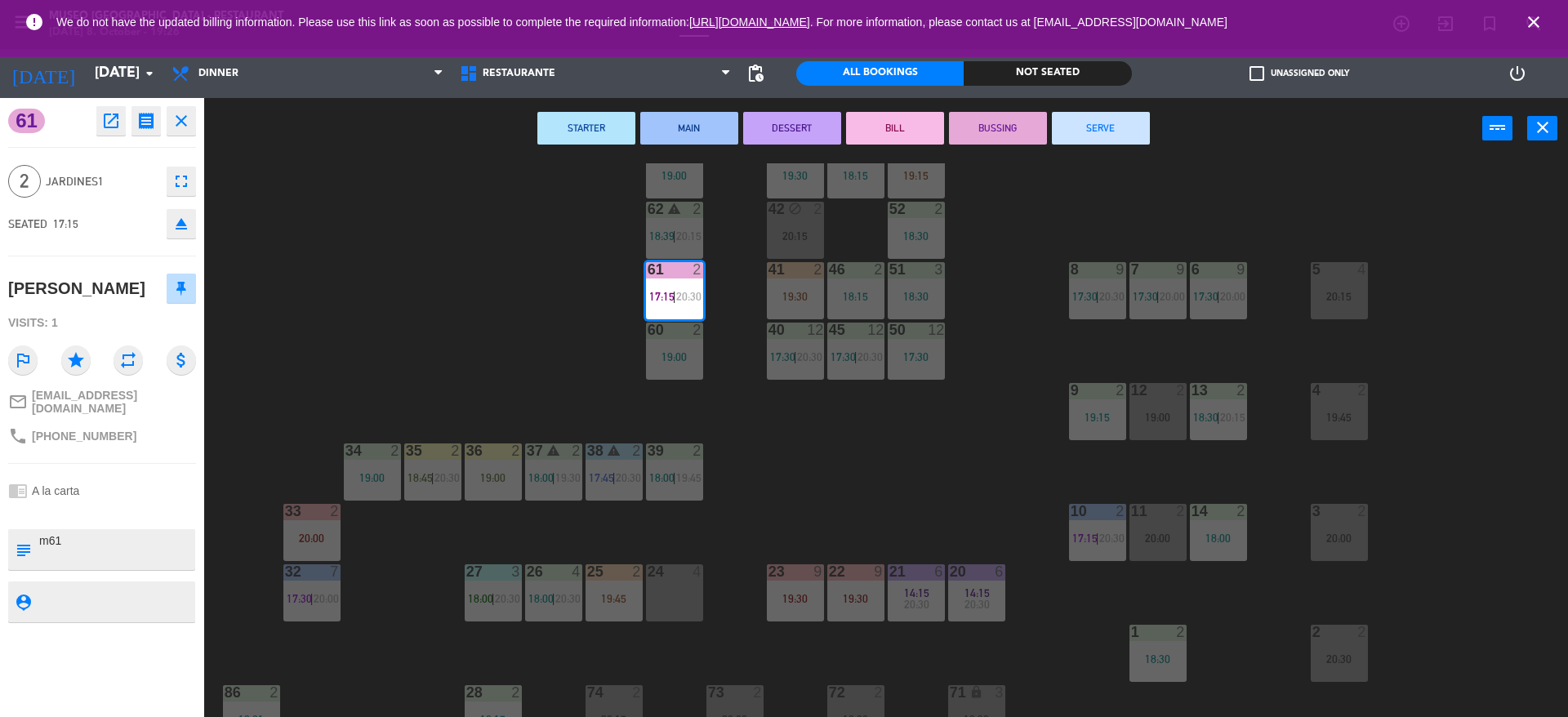
click at [1125, 131] on button "SERVE" at bounding box center [1101, 129] width 98 height 33
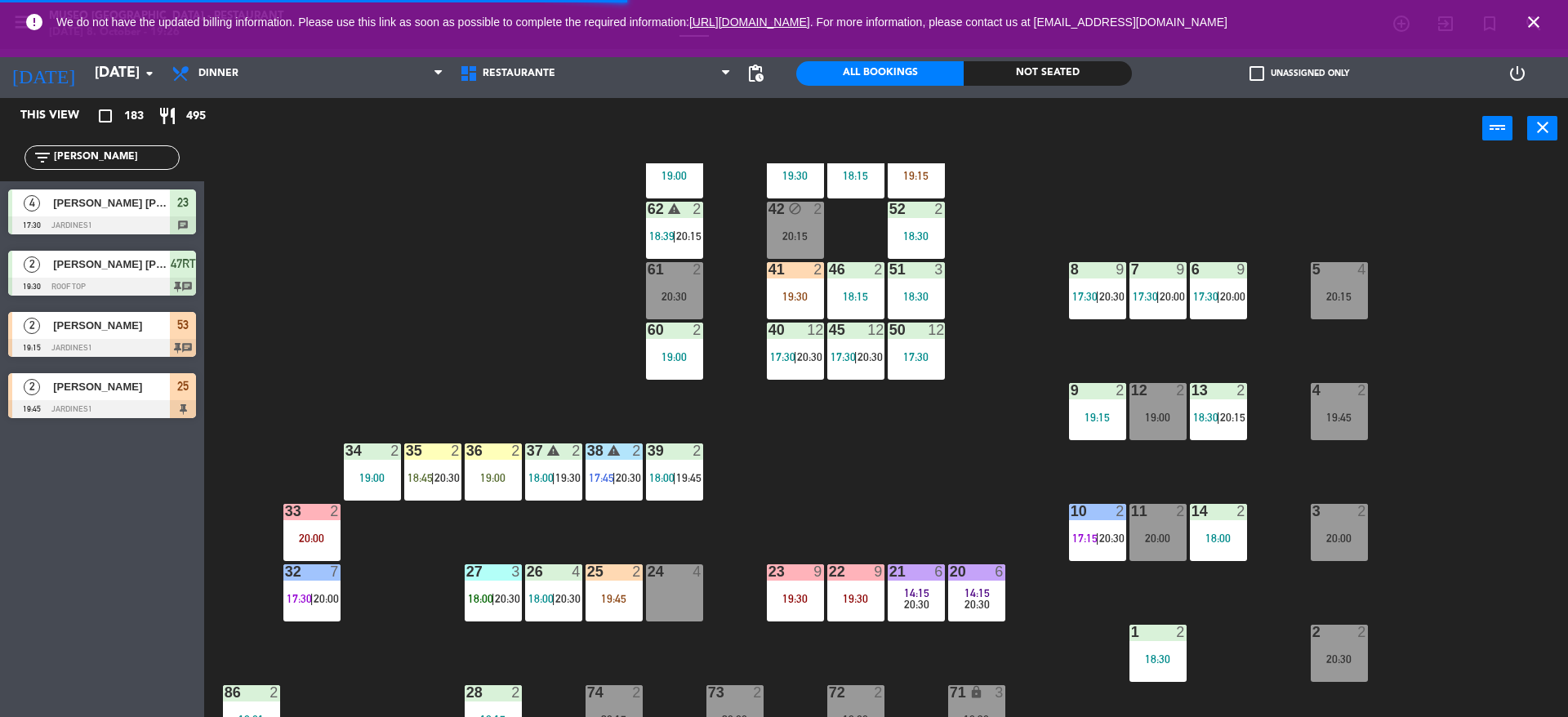
scroll to position [0, 0]
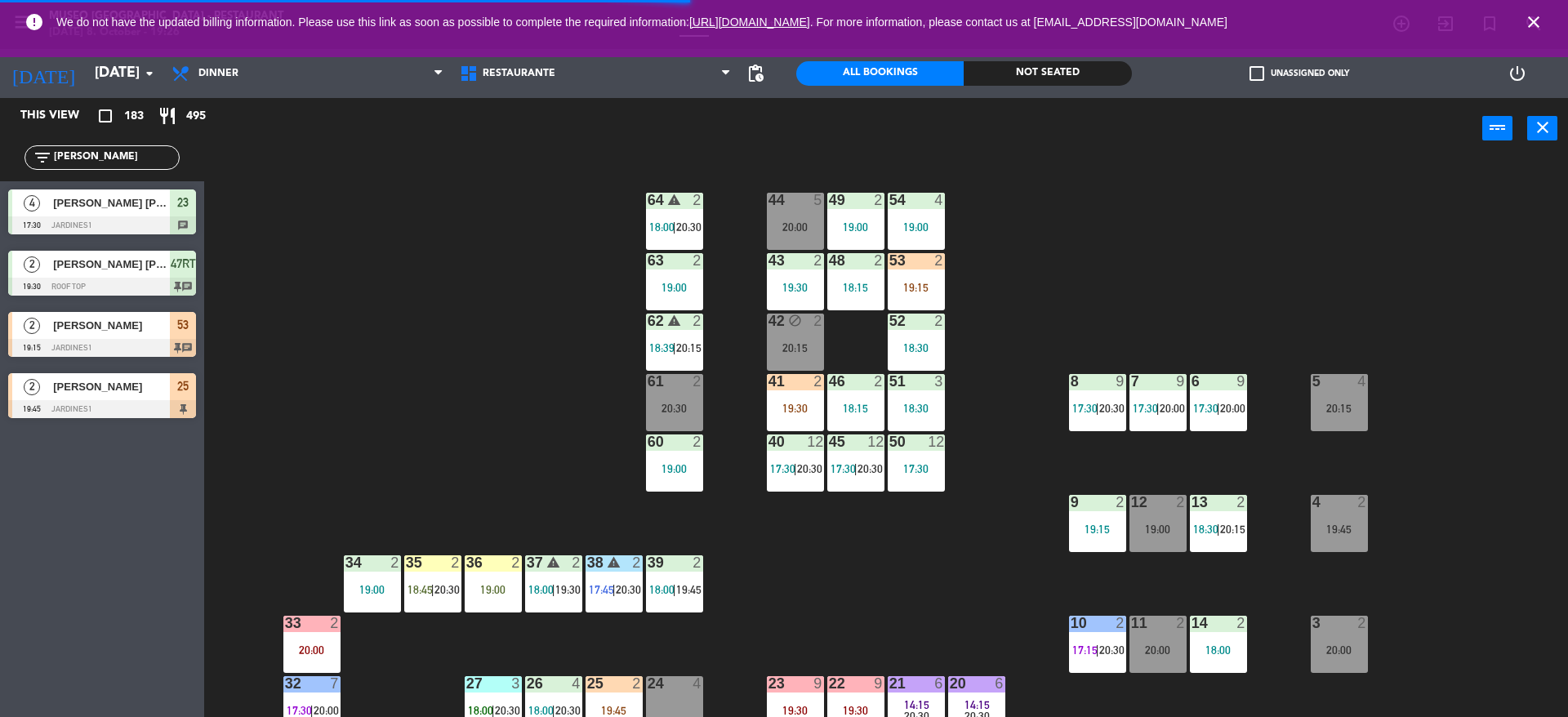
click at [912, 286] on div "19:15" at bounding box center [916, 287] width 57 height 11
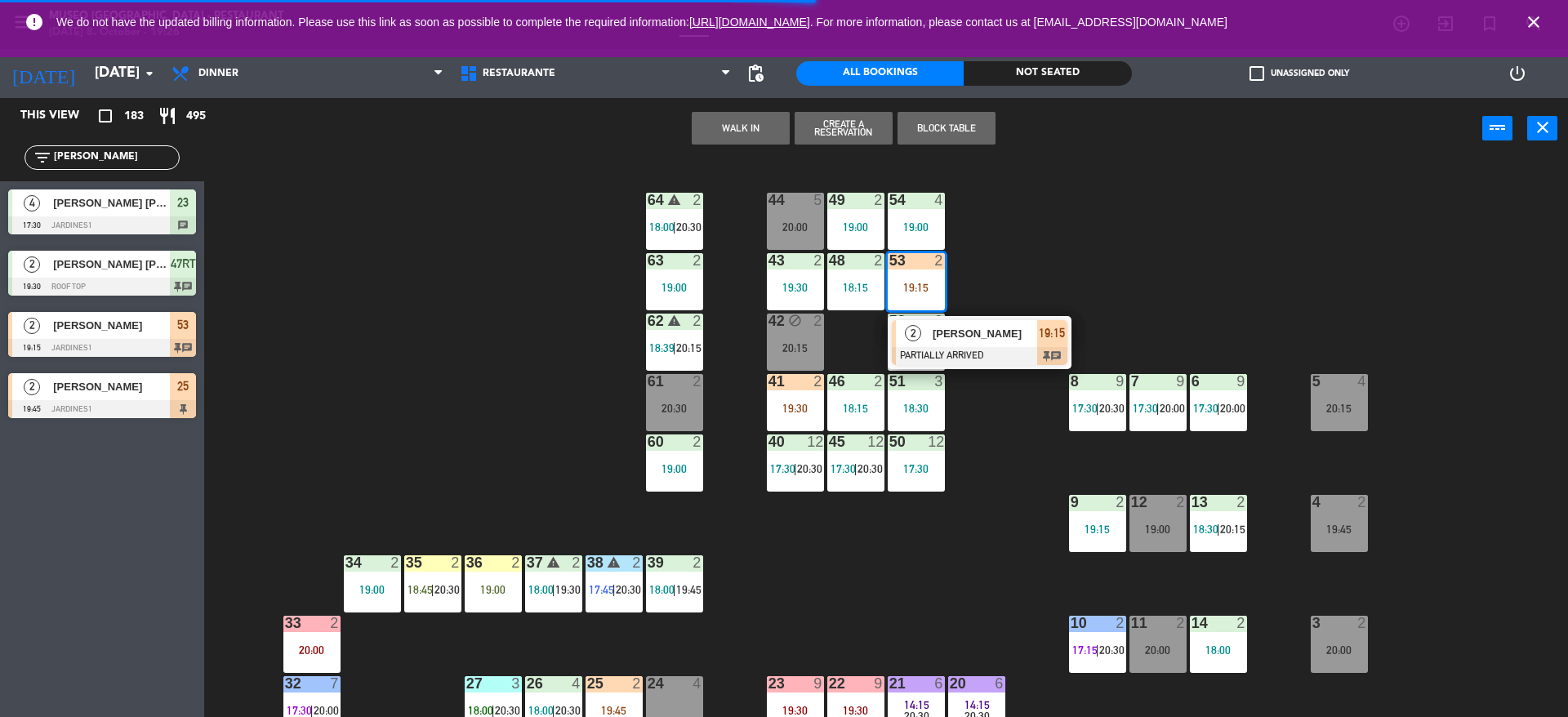
click at [919, 324] on div "2" at bounding box center [913, 333] width 35 height 27
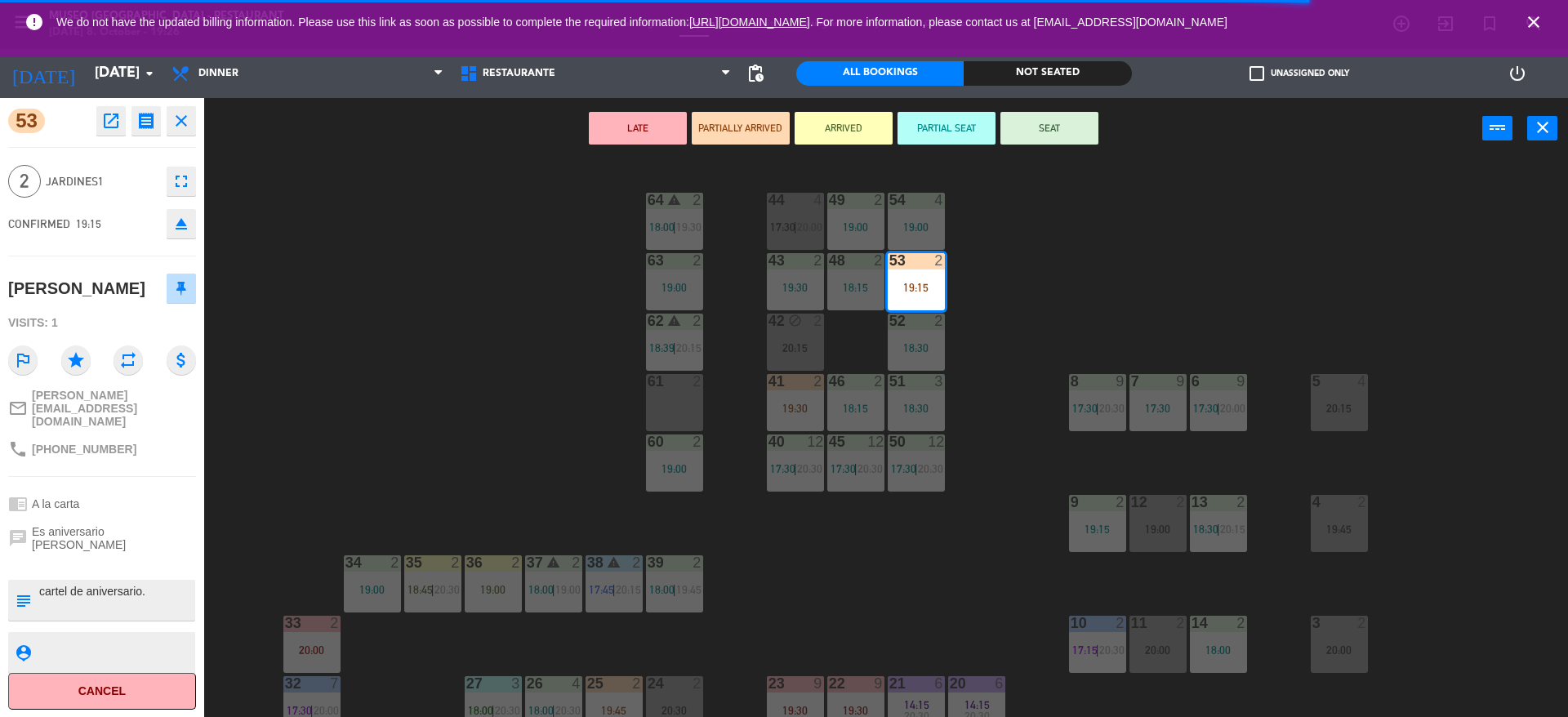
click at [575, 406] on div "44 4 17:30 | 20:00 49 2 19:00 54 4 19:00 64 warning 2 18:00 | 19:30 48 2 18:15 …" at bounding box center [894, 442] width 1348 height 557
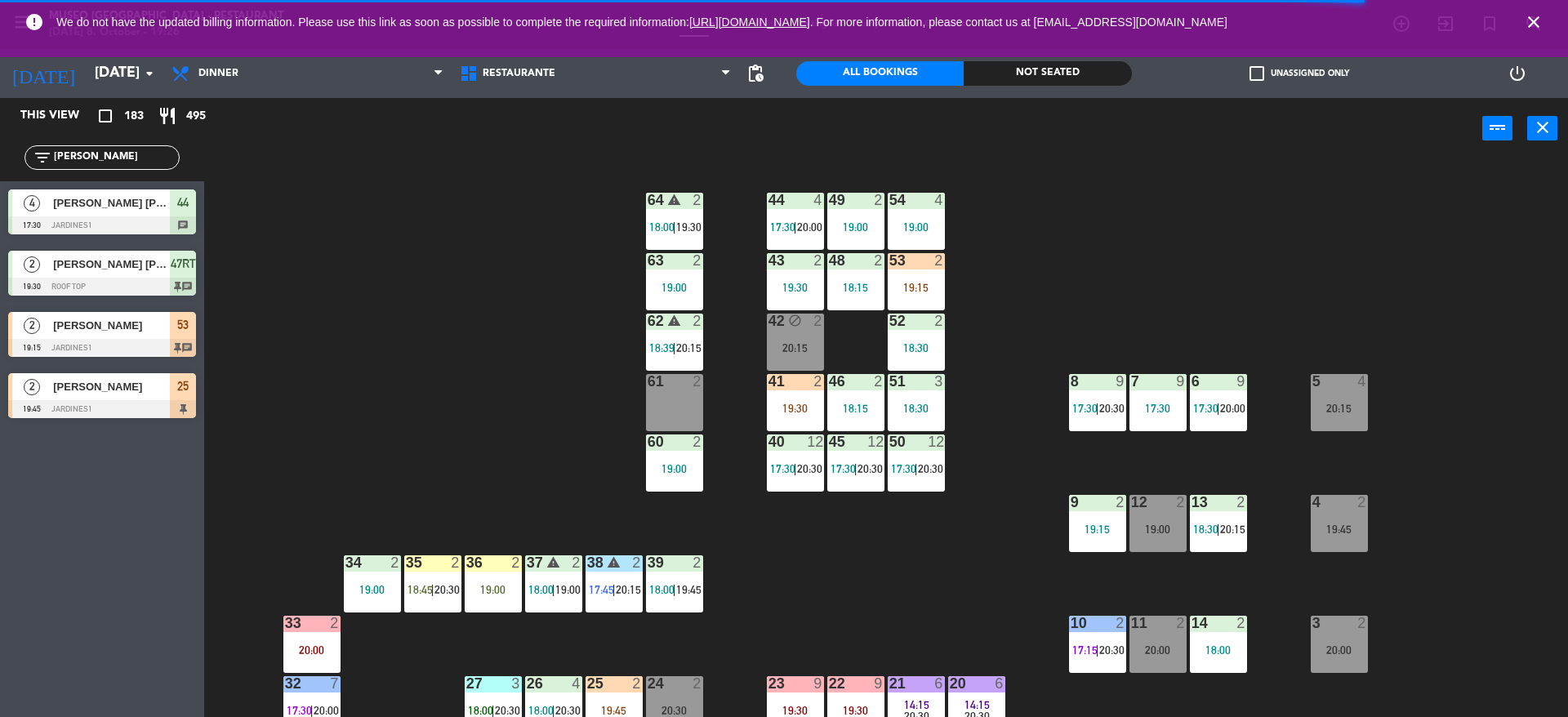
scroll to position [616, 0]
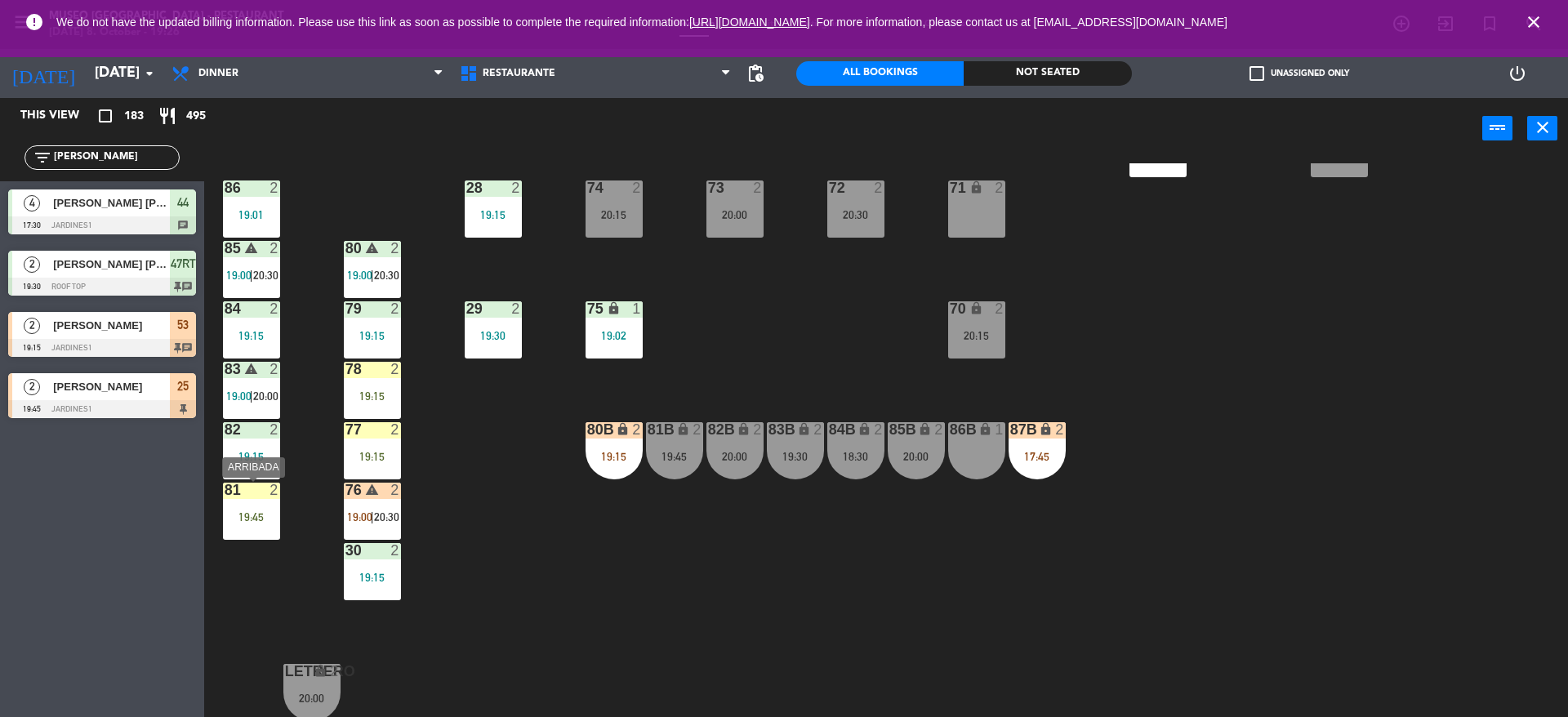
click at [269, 529] on div "81 2 19:45" at bounding box center [251, 511] width 57 height 57
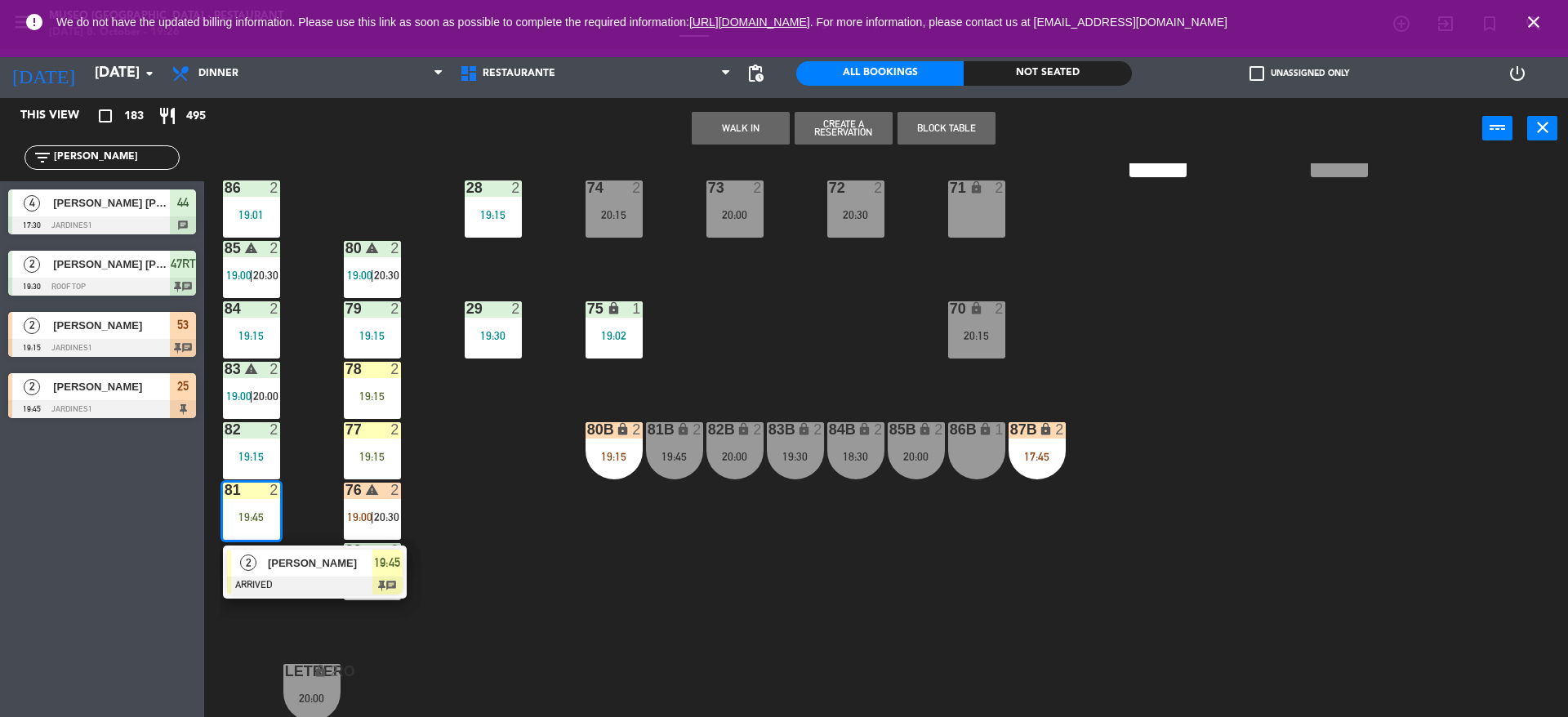
click at [283, 571] on span "[PERSON_NAME]" at bounding box center [320, 563] width 105 height 17
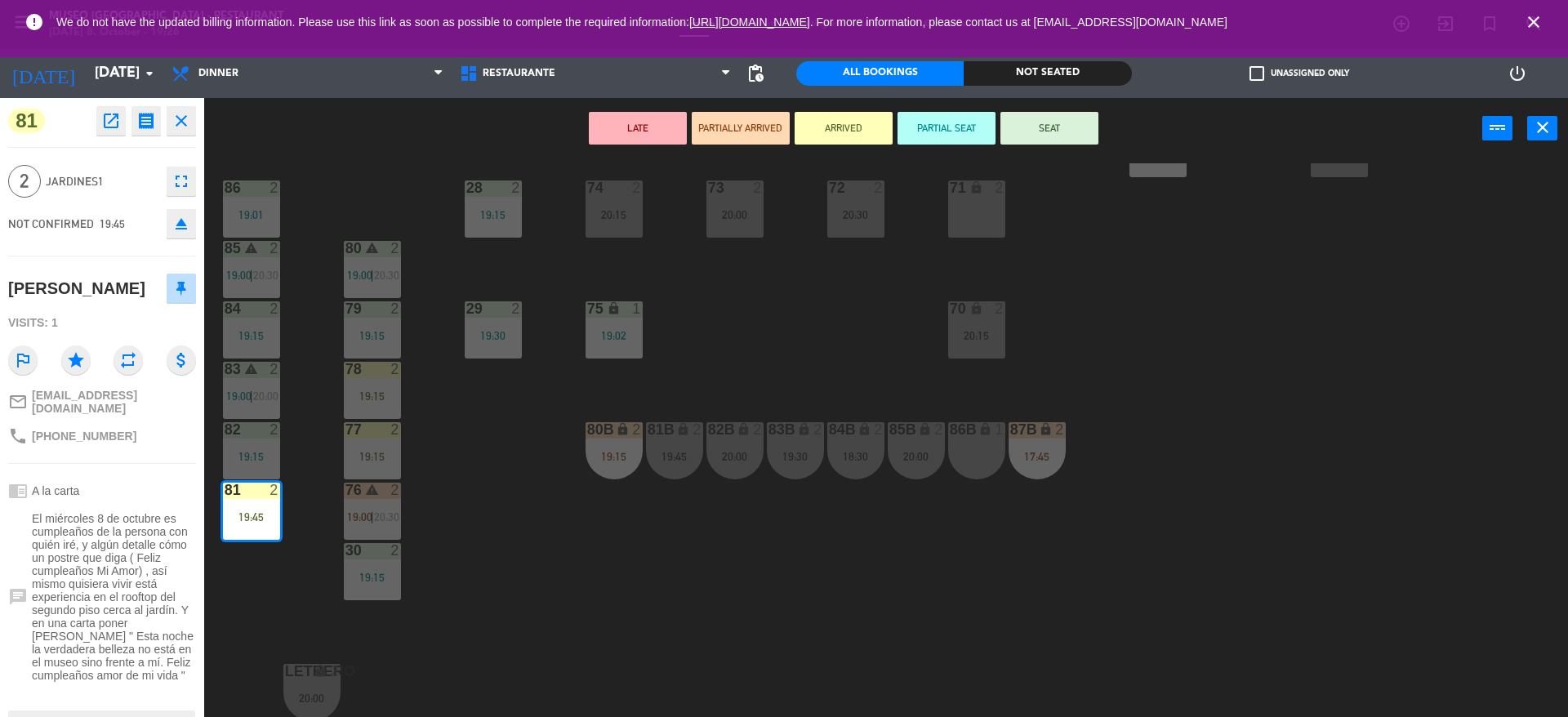
scroll to position [149, 0]
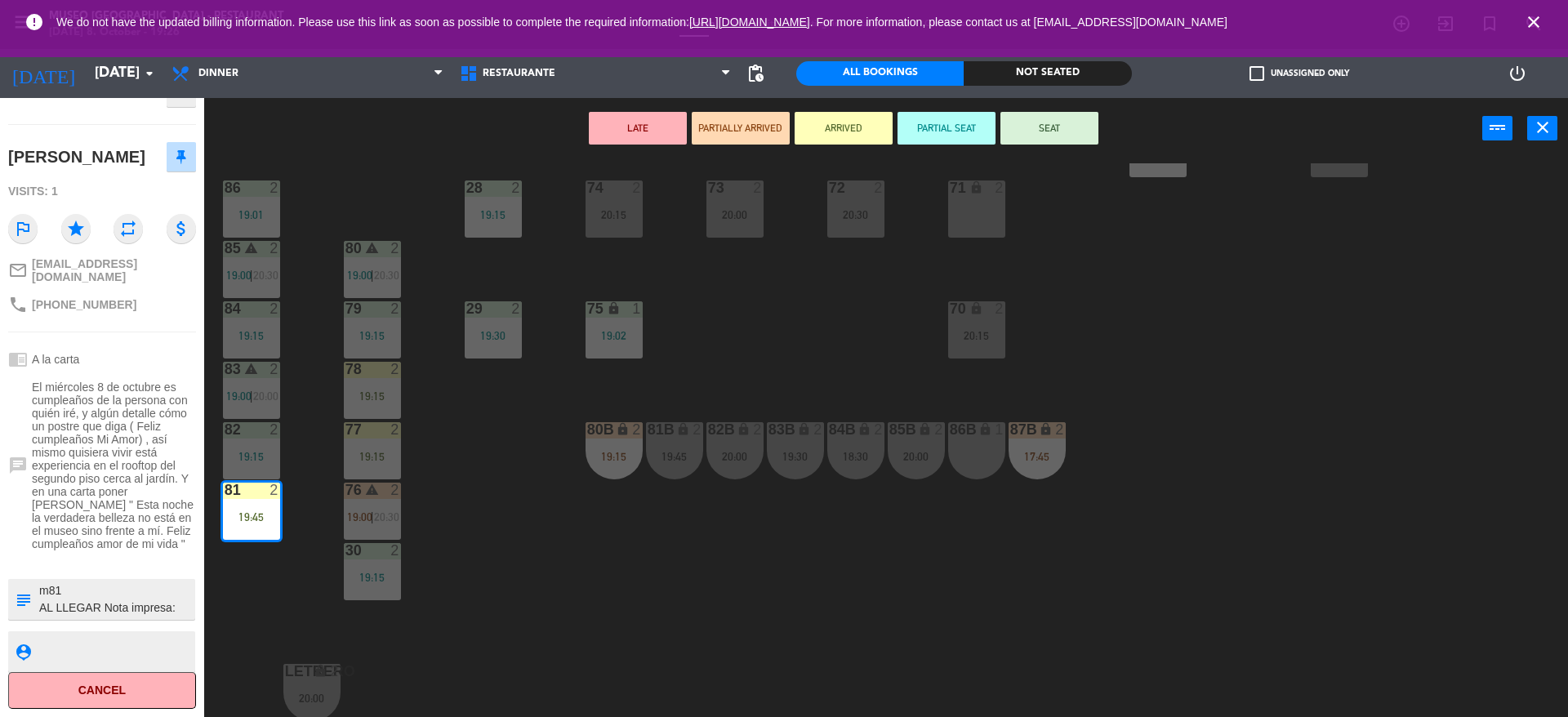
click at [186, 595] on textarea at bounding box center [116, 598] width 156 height 34
click at [271, 563] on div "44 4 17:30 | 20:00 49 2 19:00 54 4 19:00 64 warning 2 18:00 | 19:30 48 2 18:15 …" at bounding box center [894, 442] width 1348 height 557
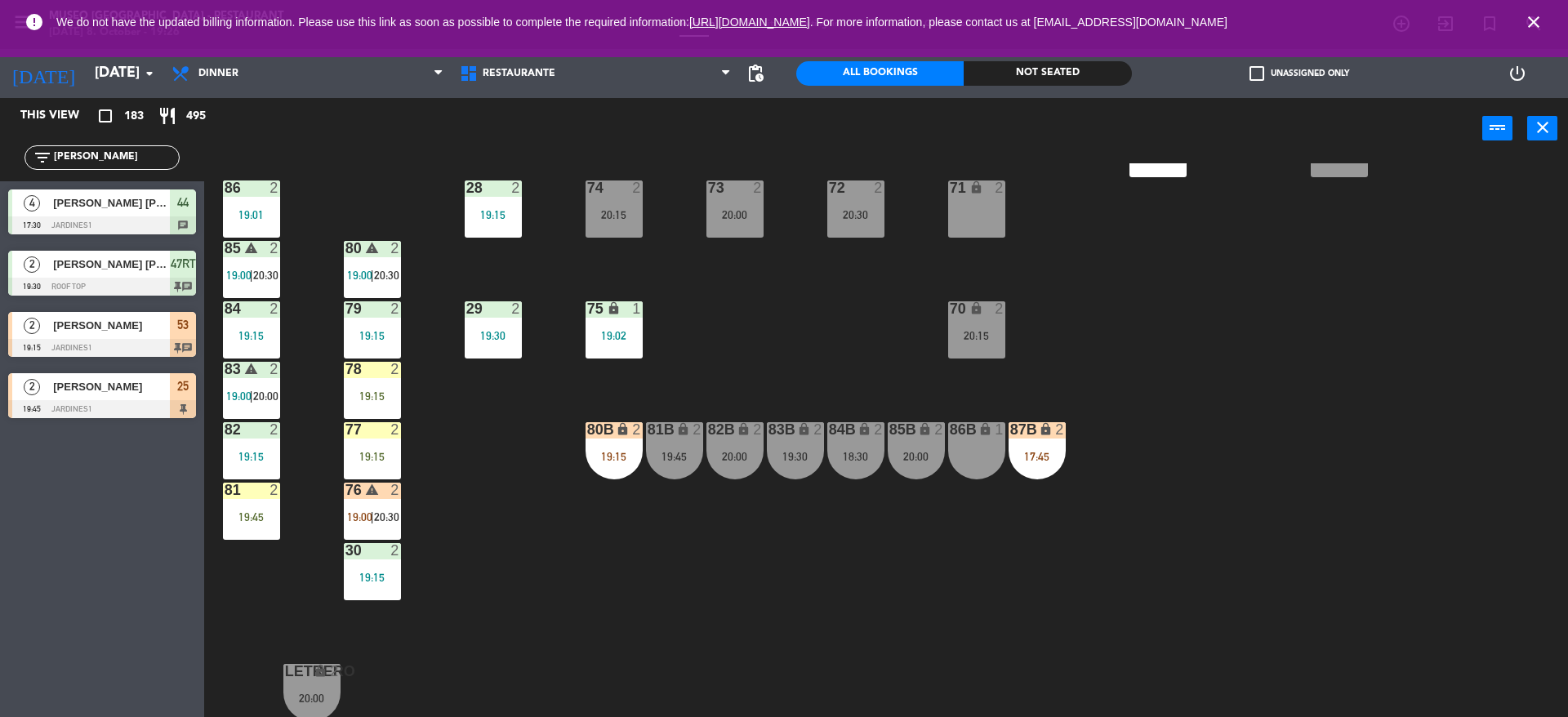
drag, startPoint x: 84, startPoint y: 152, endPoint x: 0, endPoint y: 110, distance: 93.9
click at [0, 110] on div "This view crop_square 183 restaurant 495 filter_list [PERSON_NAME] 4 [PERSON_NA…" at bounding box center [102, 262] width 204 height 328
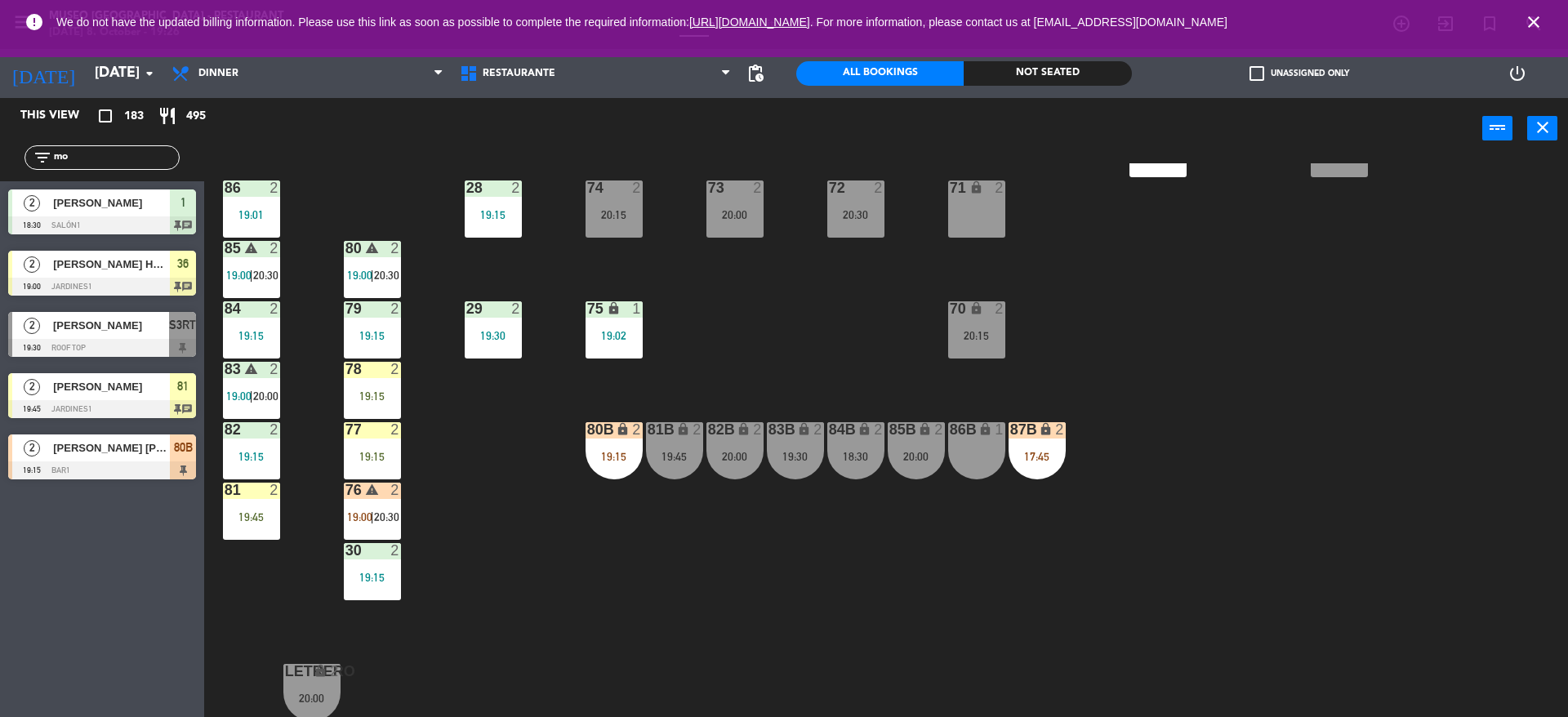
type input "m"
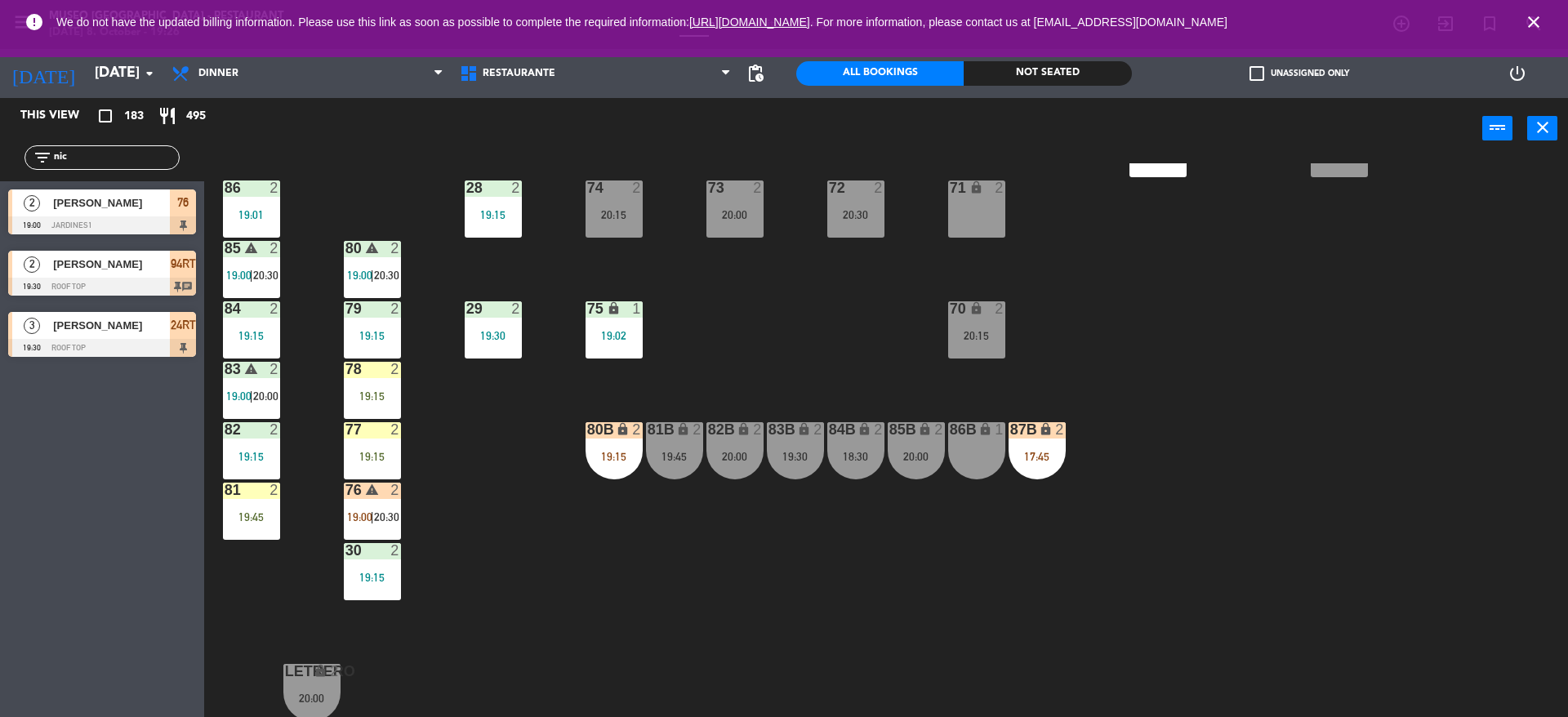
type input "nic"
click at [62, 471] on div "This view crop_square 183 restaurant 495 filter_list nic 2 [PERSON_NAME] 19:00 …" at bounding box center [102, 407] width 204 height 619
click at [145, 414] on div "This view crop_square 183 restaurant 495 filter_list nic 2 [PERSON_NAME] 19:00 …" at bounding box center [102, 407] width 204 height 619
click at [269, 491] on div "2" at bounding box center [274, 490] width 10 height 15
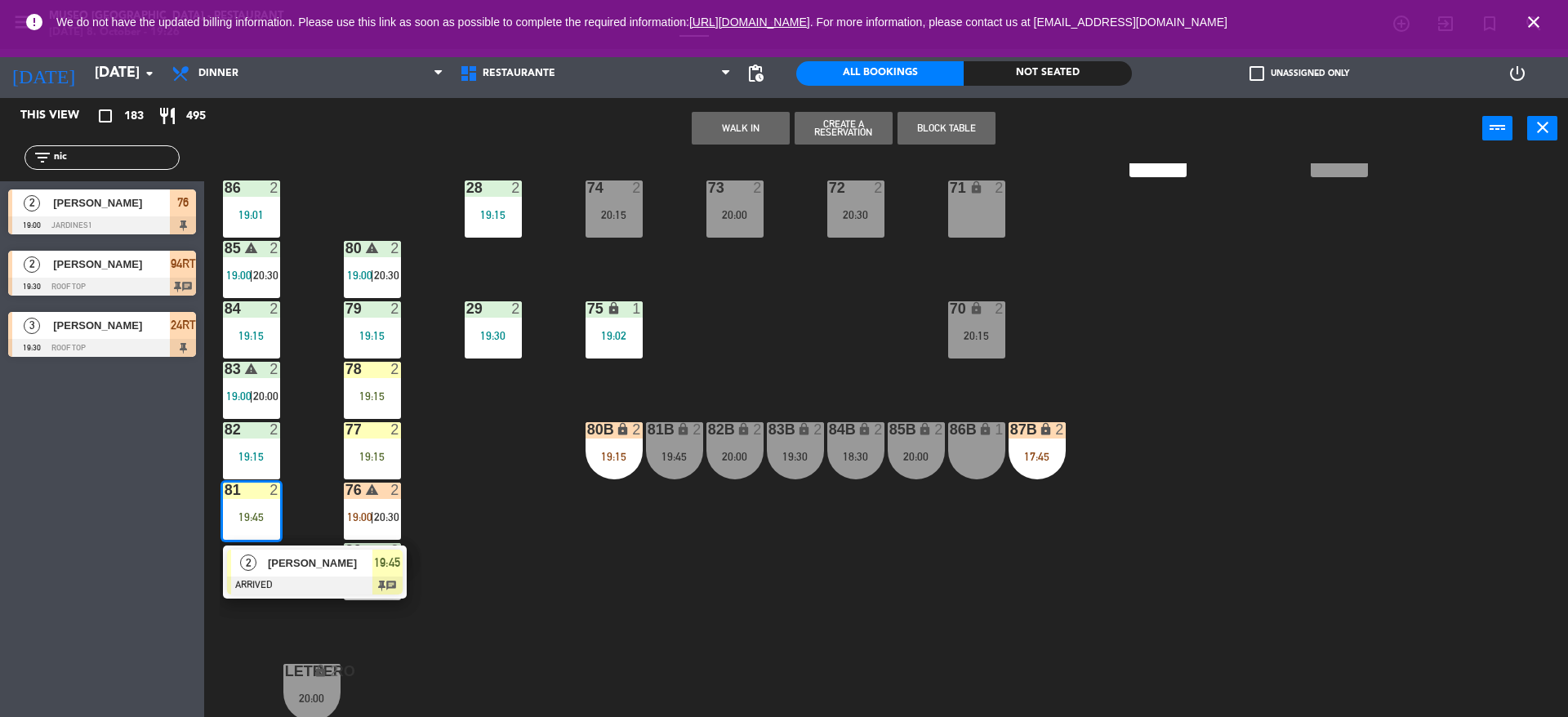
click at [292, 478] on div "44 4 17:30 | 20:00 49 2 19:00 54 4 19:00 64 warning 2 18:00 | 19:30 48 2 18:15 …" at bounding box center [894, 442] width 1348 height 557
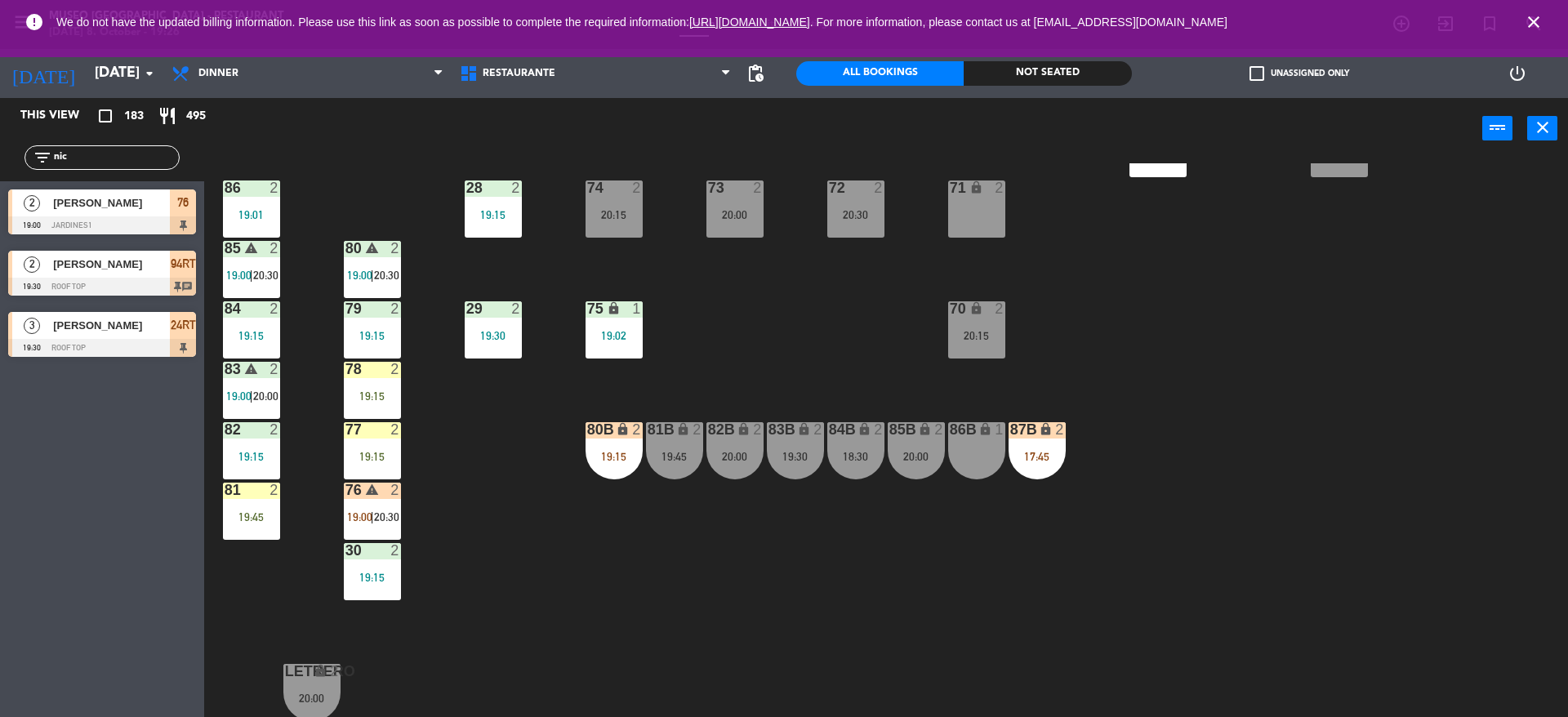
drag, startPoint x: 95, startPoint y: 163, endPoint x: 0, endPoint y: 154, distance: 95.4
click at [0, 154] on div "filter_list nic" at bounding box center [102, 157] width 204 height 47
type input "[PERSON_NAME]"
click at [124, 344] on div at bounding box center [102, 347] width 188 height 18
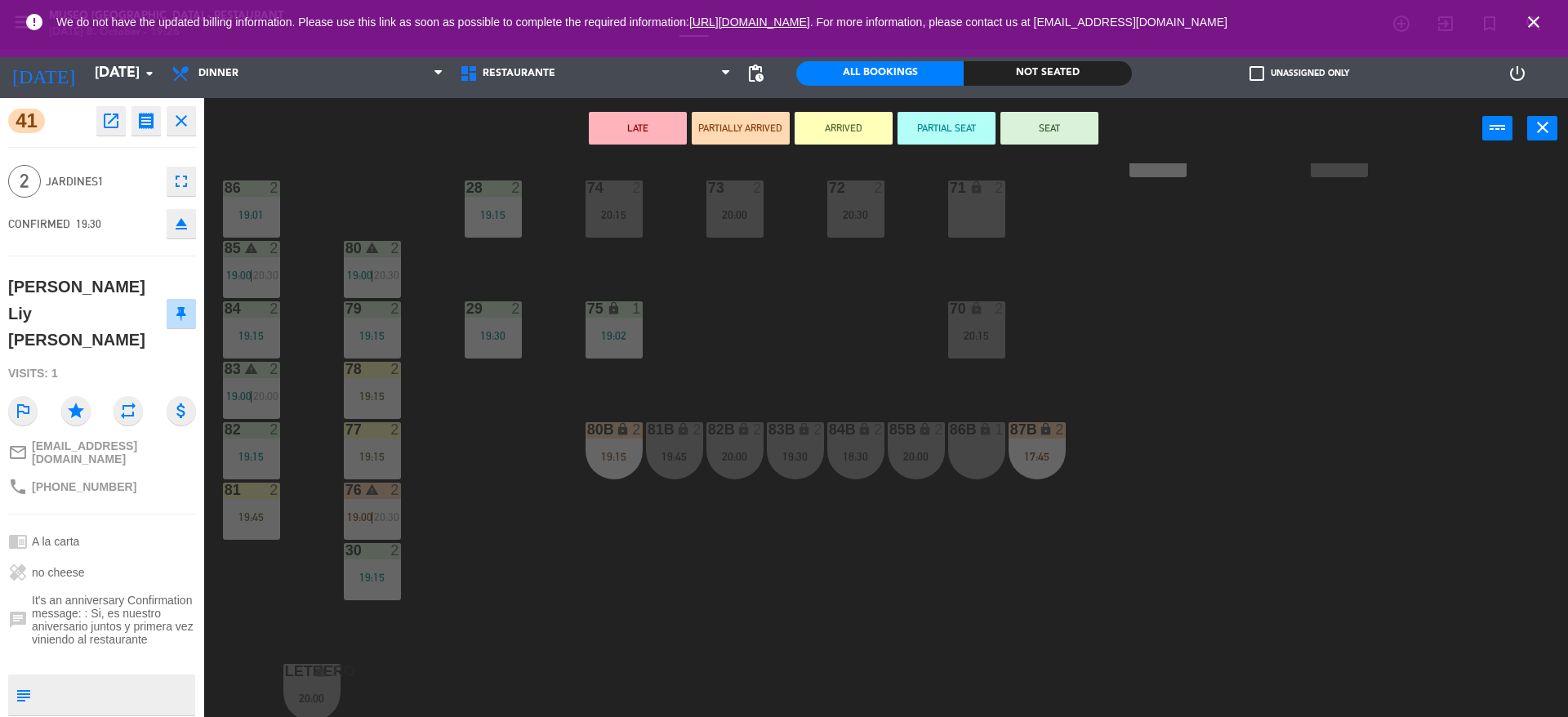
scroll to position [0, 0]
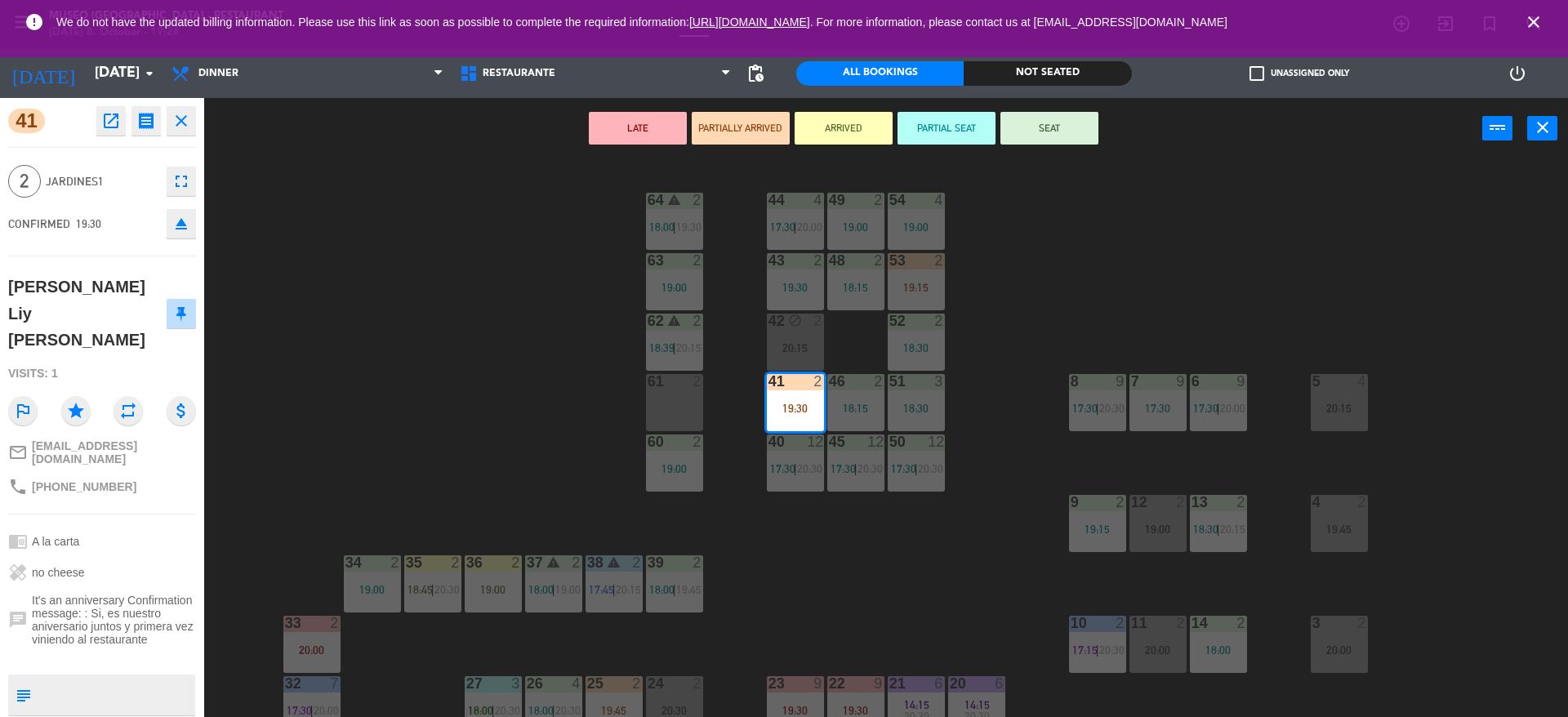
click at [678, 406] on div "61 2" at bounding box center [674, 403] width 57 height 57
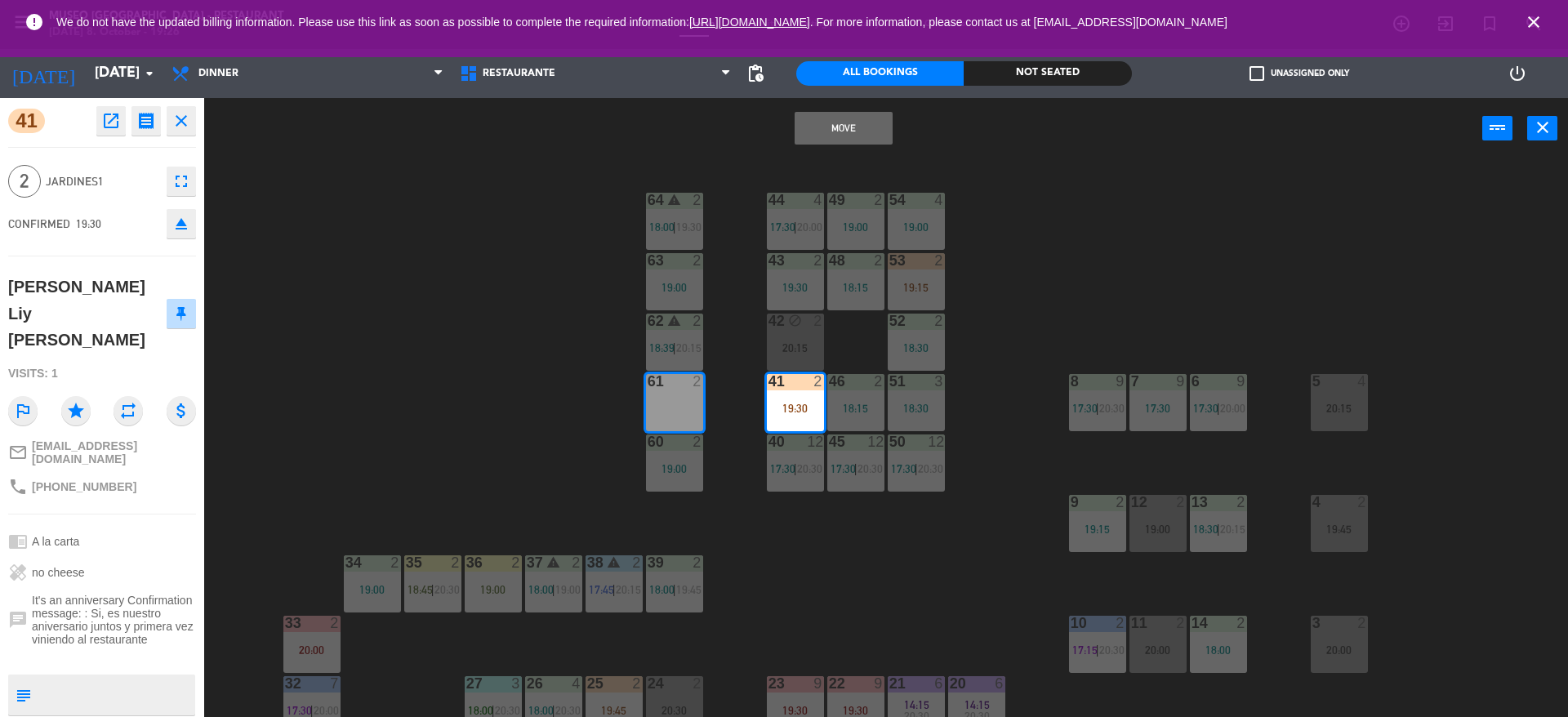
click at [848, 131] on button "Move" at bounding box center [843, 129] width 98 height 33
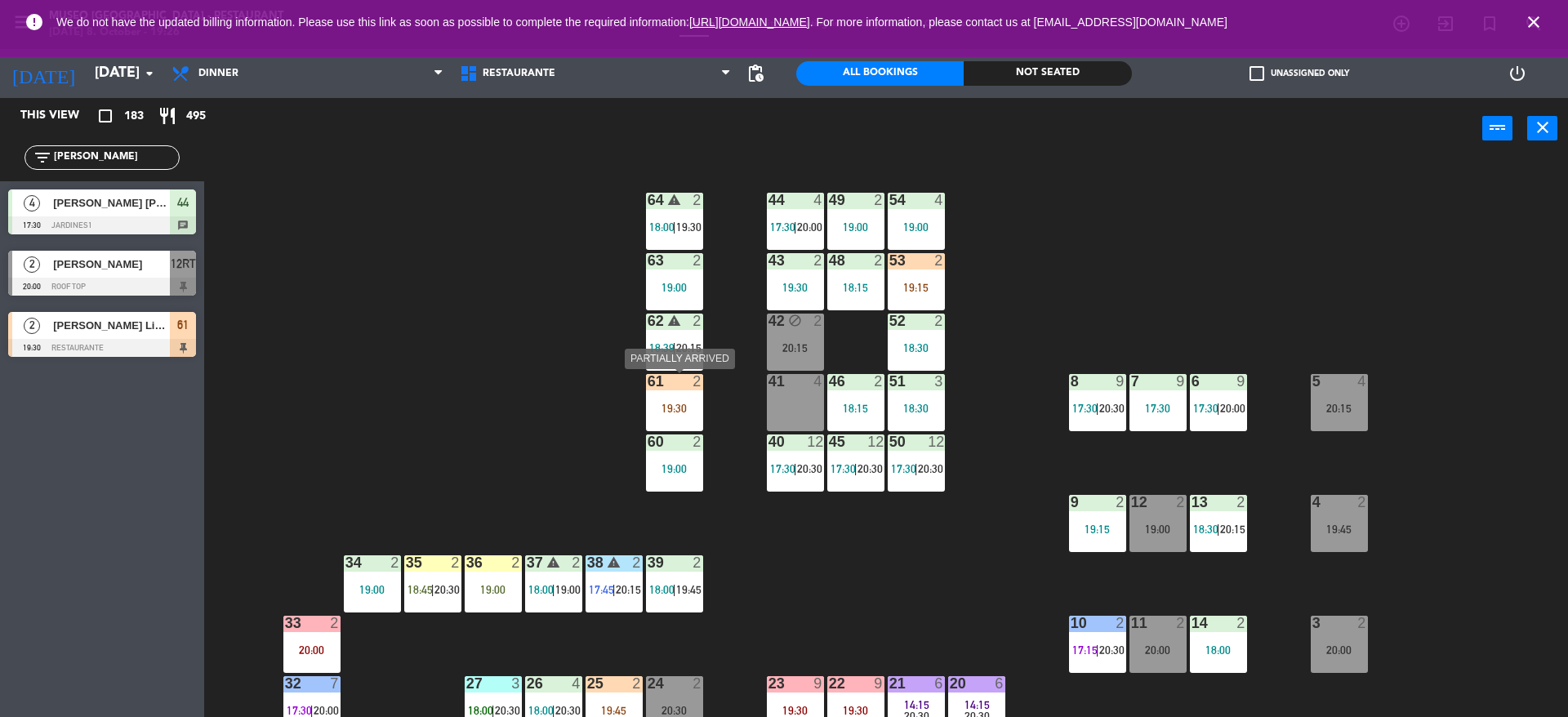
click at [684, 410] on div "19:30" at bounding box center [674, 408] width 57 height 11
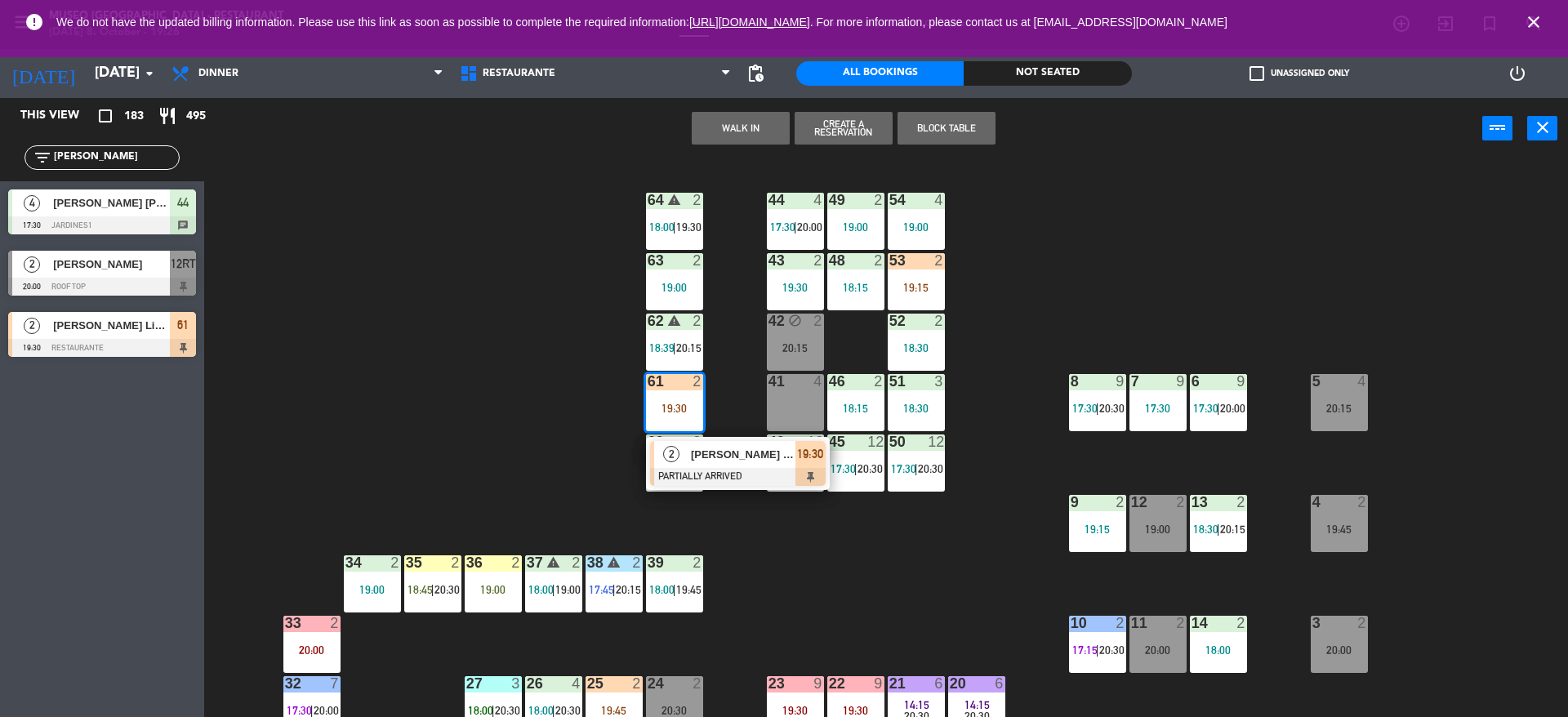
click at [698, 461] on span "[PERSON_NAME] Liy [PERSON_NAME]" at bounding box center [743, 454] width 105 height 17
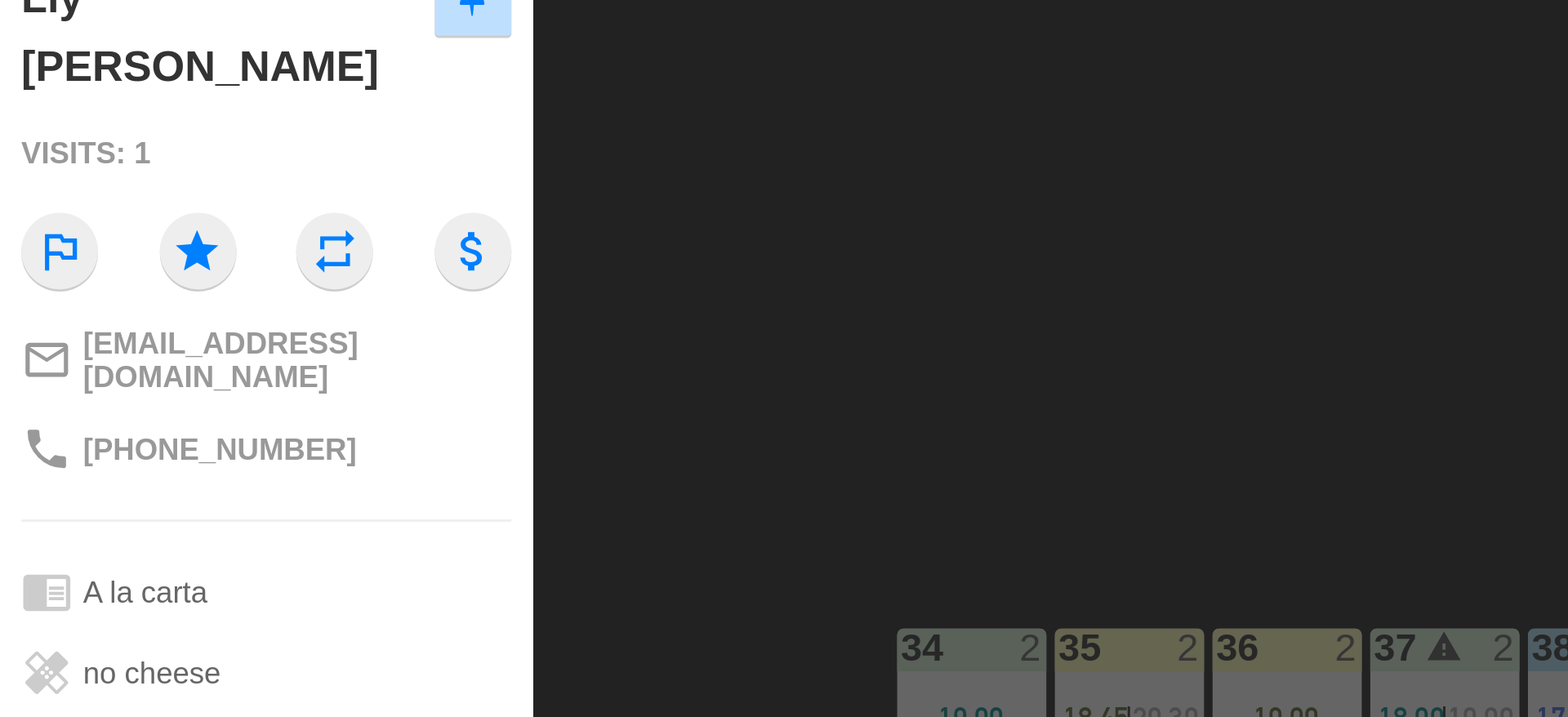
scroll to position [39, 0]
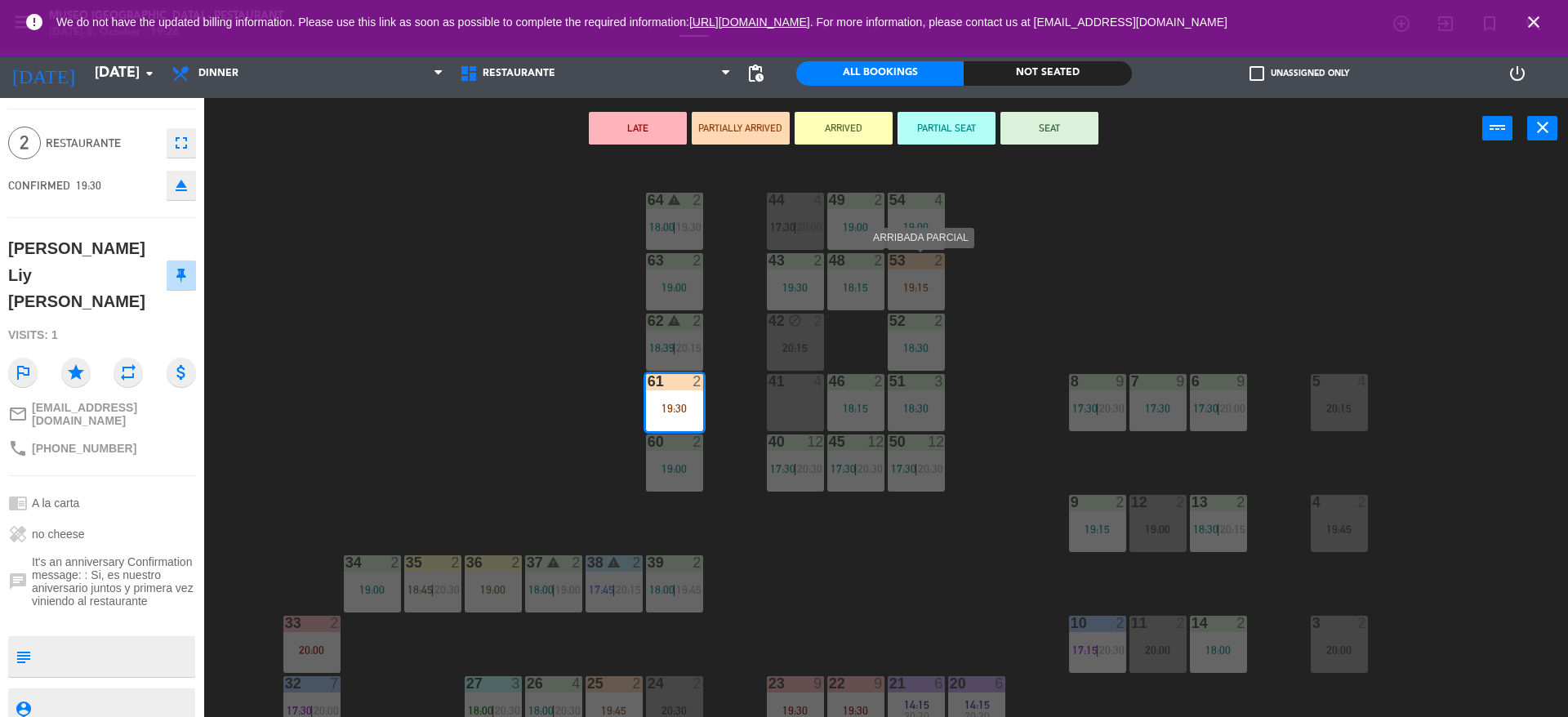
click at [979, 283] on div "44 4 17:30 | 20:00 49 2 19:00 54 4 19:00 64 warning 2 18:00 | 19:30 48 2 18:15 …" at bounding box center [894, 442] width 1348 height 557
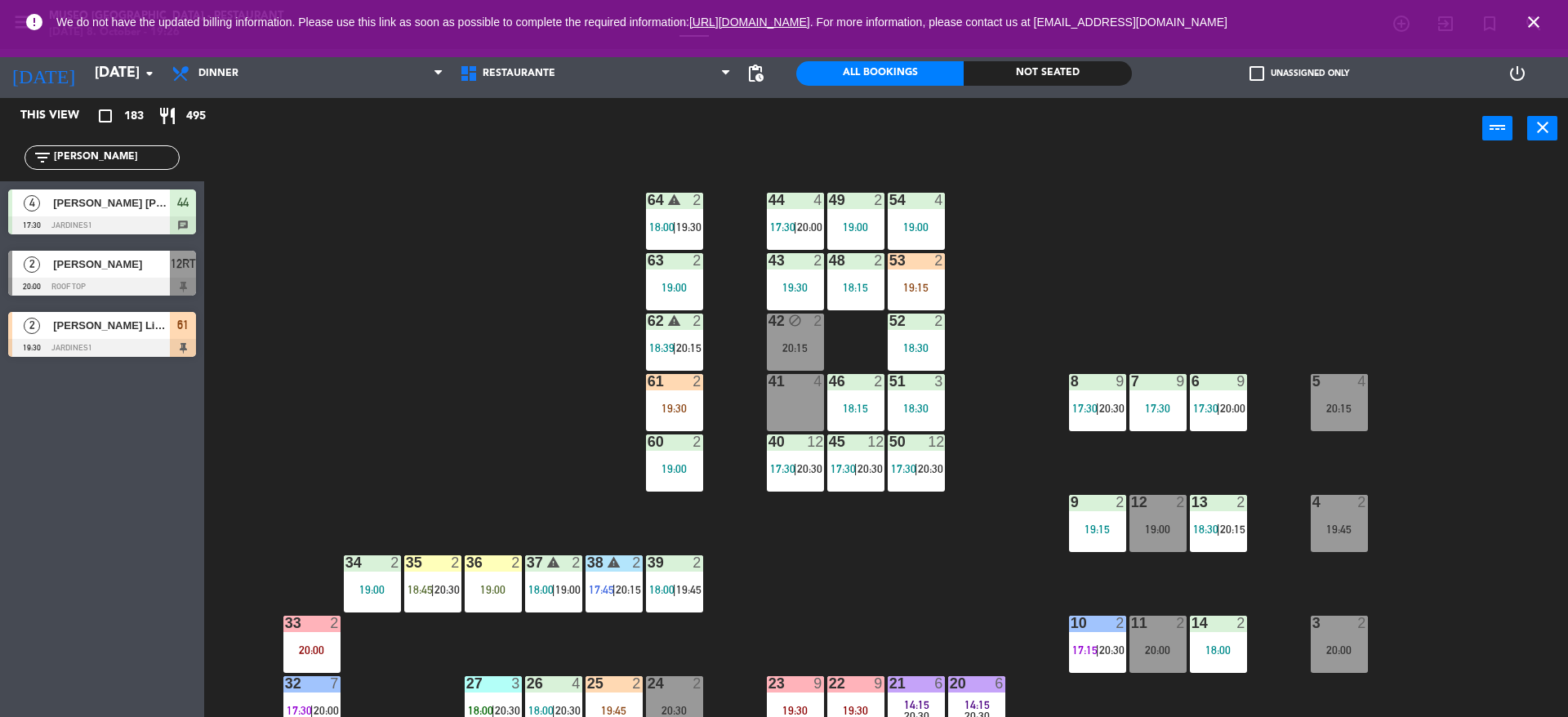
click at [928, 286] on div "19:15" at bounding box center [916, 287] width 57 height 11
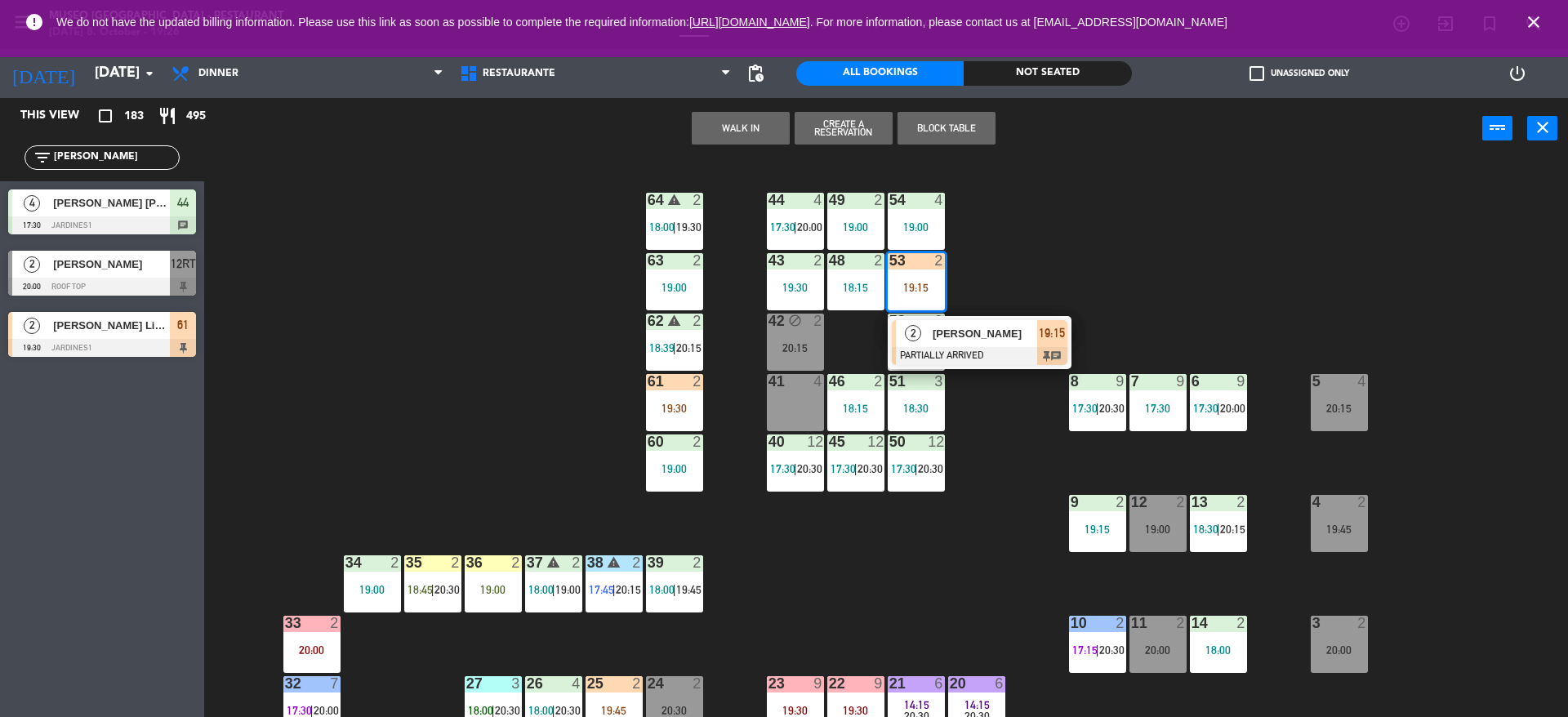
click at [946, 343] on div "[PERSON_NAME]" at bounding box center [983, 333] width 106 height 27
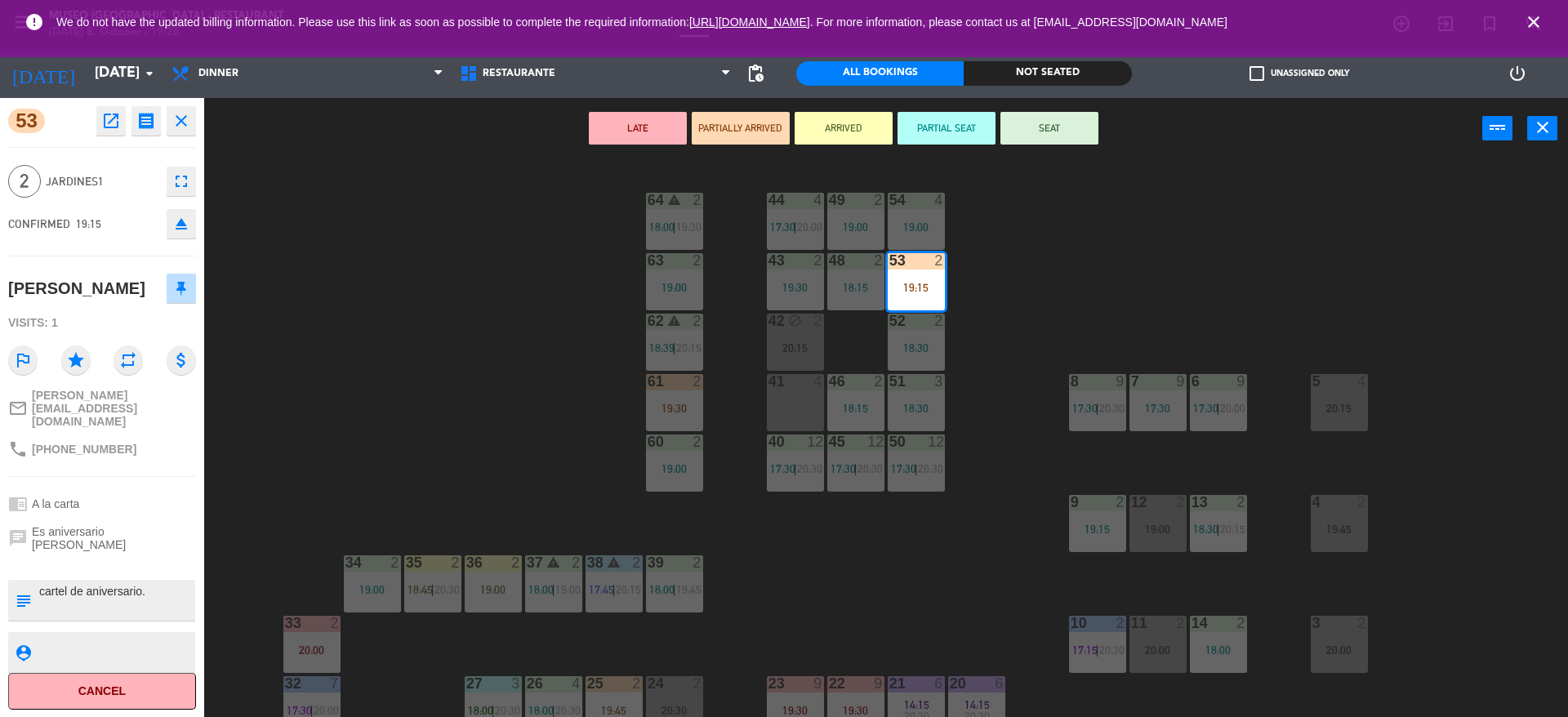
click at [603, 349] on div "44 4 17:30 | 20:00 49 2 19:00 54 4 19:00 64 warning 2 18:00 | 19:30 48 2 18:15 …" at bounding box center [894, 442] width 1348 height 557
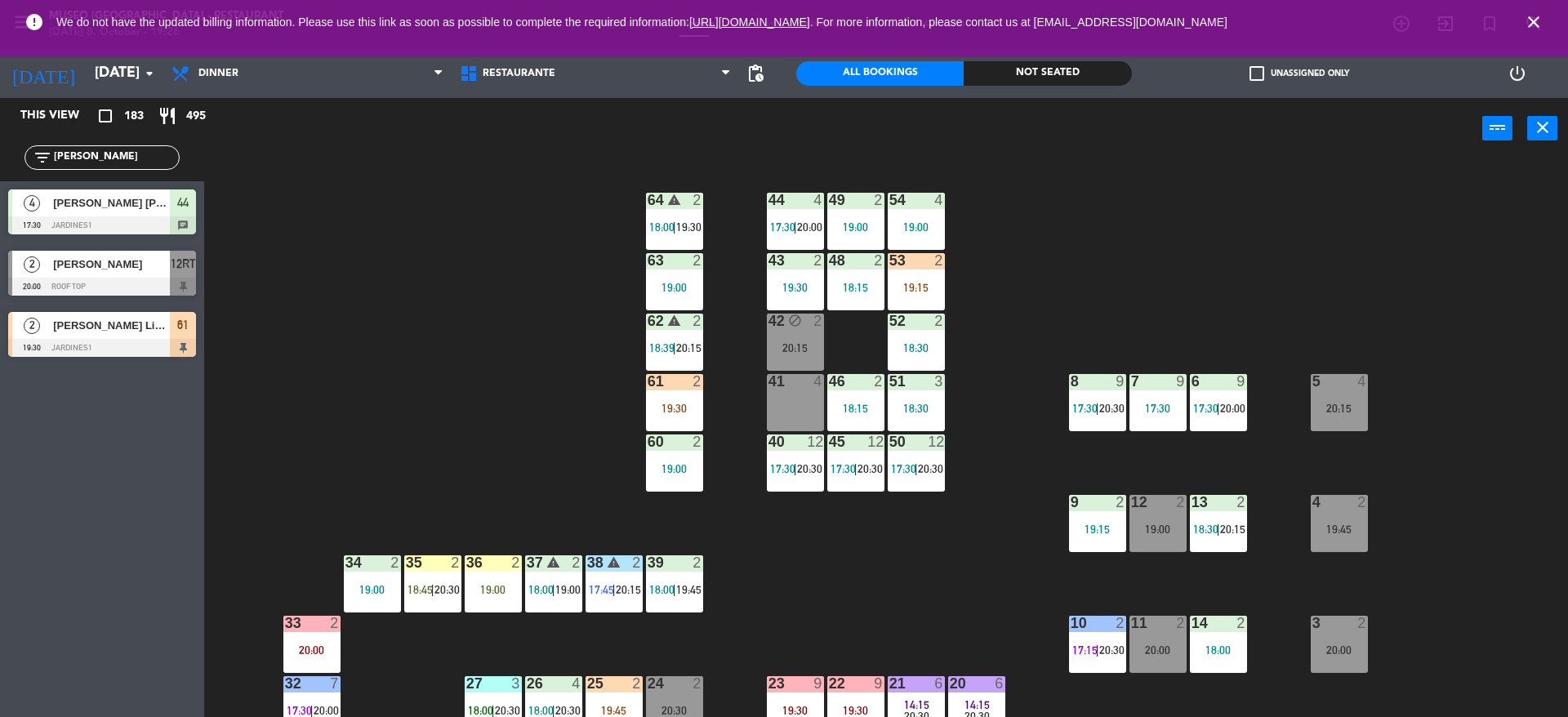
click at [664, 407] on div "19:30" at bounding box center [674, 408] width 57 height 11
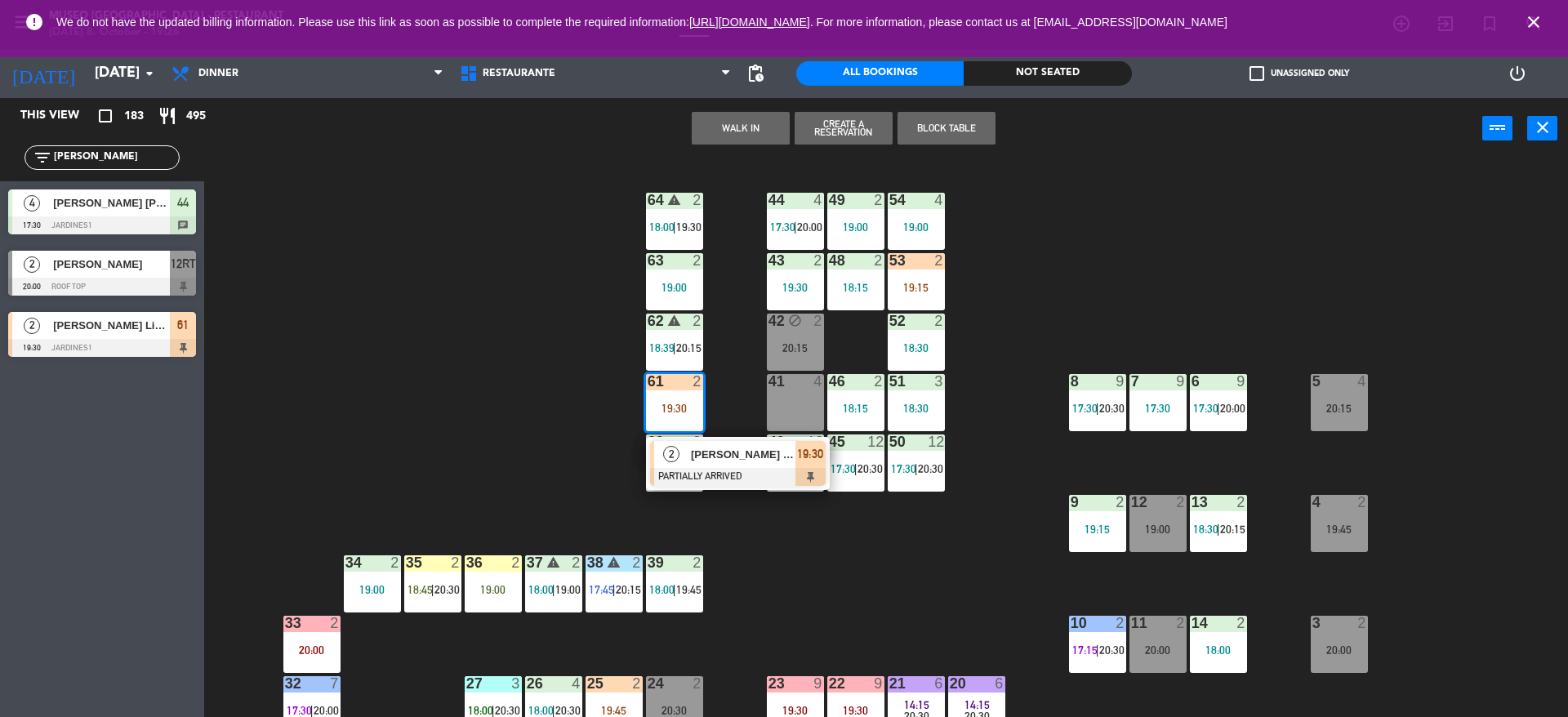
click at [708, 473] on div at bounding box center [738, 477] width 176 height 18
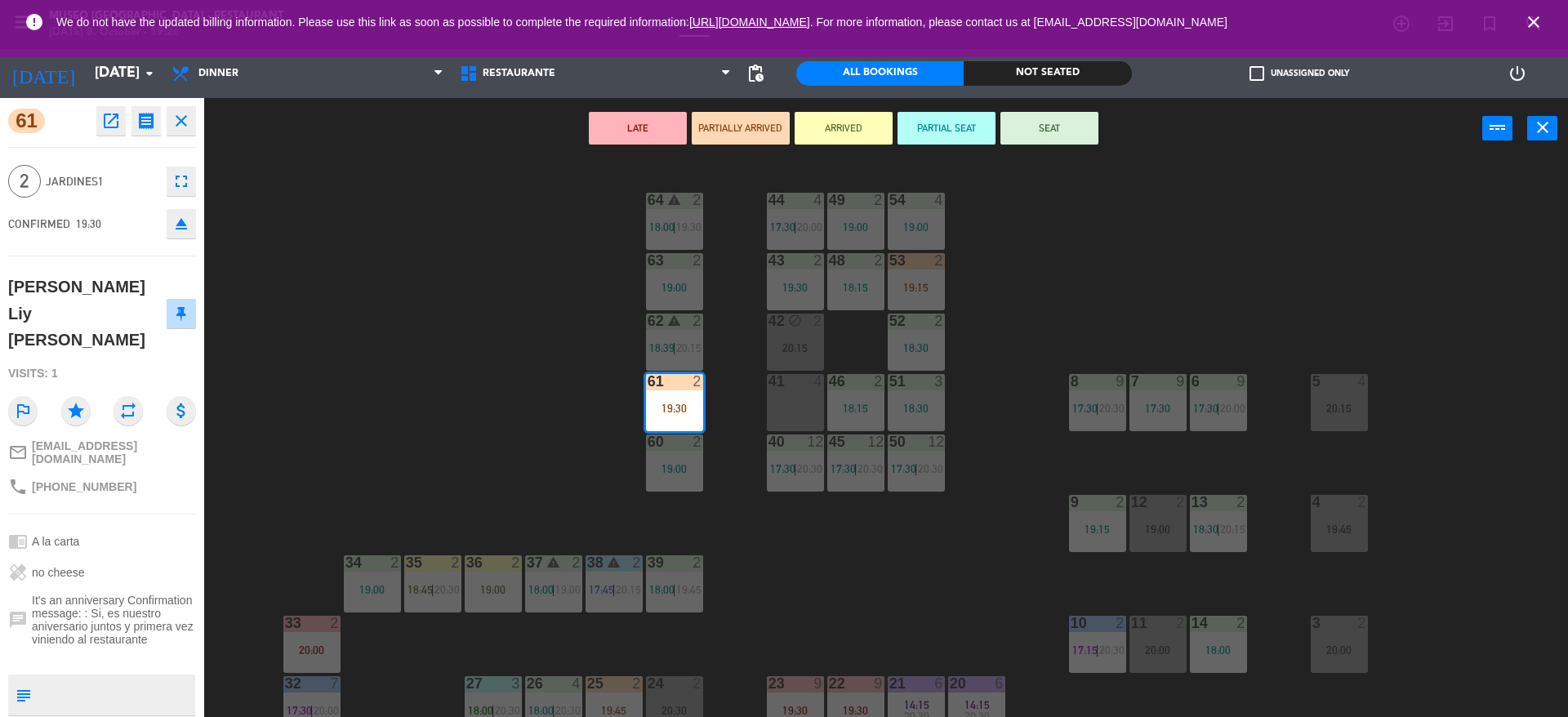
click at [173, 677] on textarea at bounding box center [116, 694] width 156 height 34
type textarea "m61"
click at [102, 223] on div "CONFIRMED 19:30 eject" at bounding box center [102, 223] width 188 height 40
click at [1046, 127] on button "SEAT" at bounding box center [1049, 129] width 98 height 33
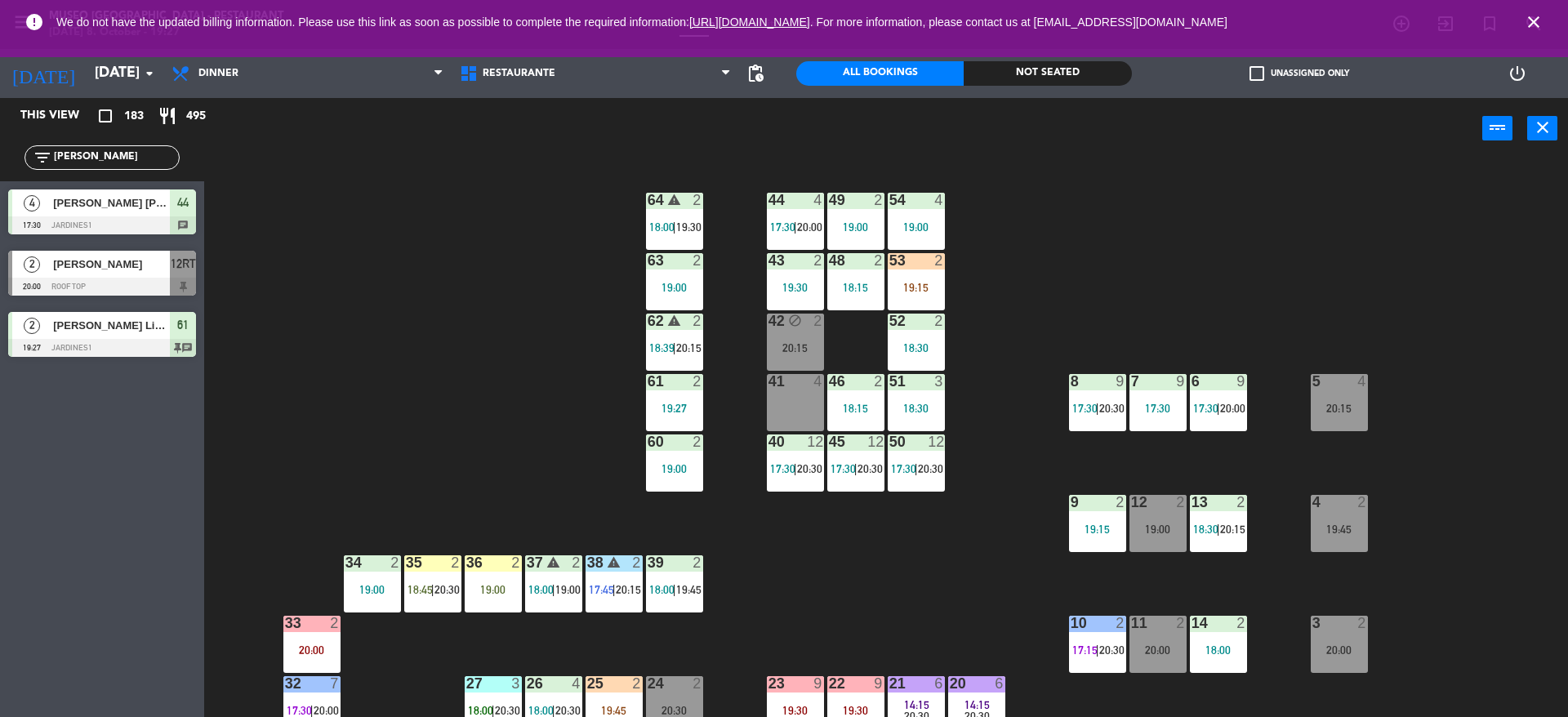
click at [1007, 439] on div "44 4 17:30 | 20:00 49 2 19:00 54 4 19:00 64 warning 2 18:00 | 19:30 48 2 18:15 …" at bounding box center [894, 442] width 1348 height 557
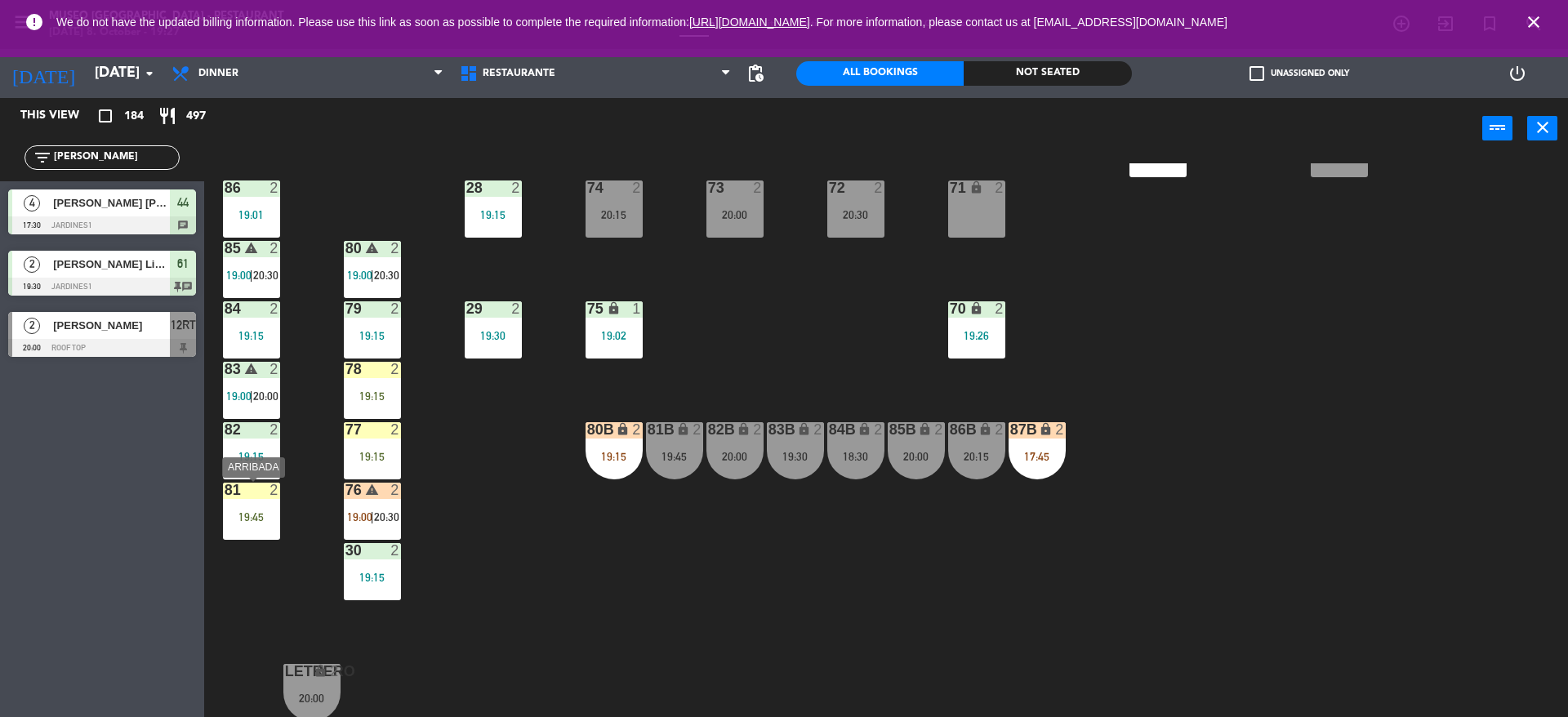
click at [251, 526] on div "81 2 19:45" at bounding box center [251, 511] width 57 height 57
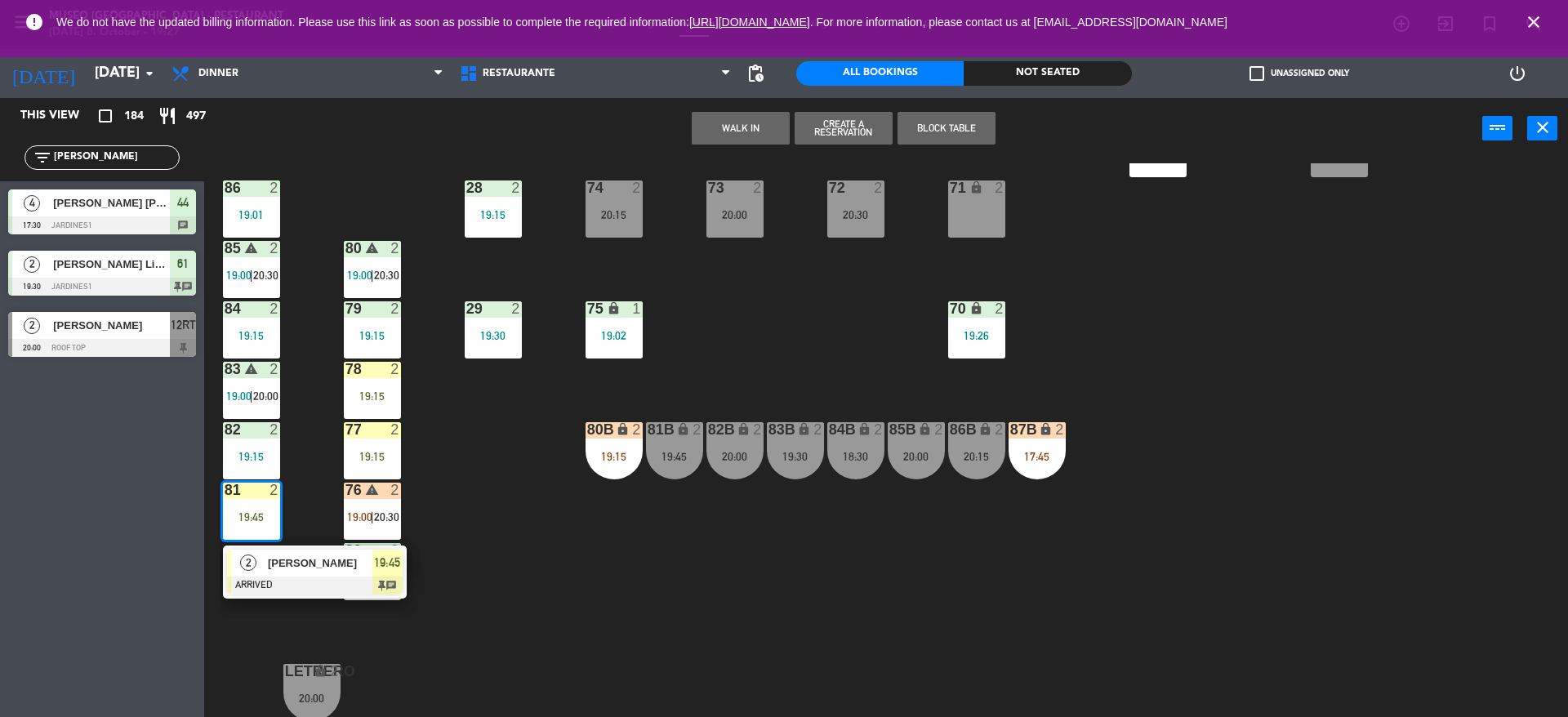
click at [263, 566] on div "2" at bounding box center [248, 563] width 35 height 27
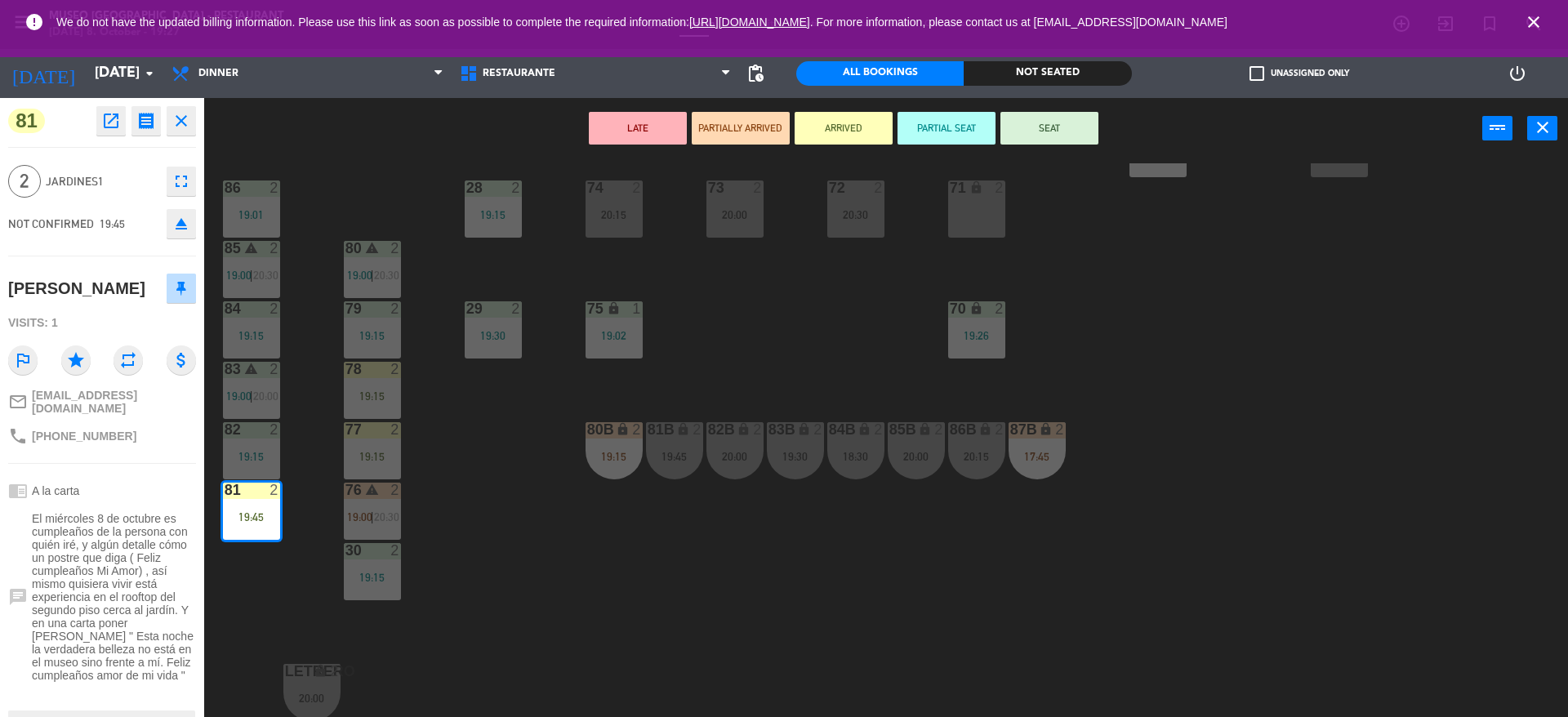
click at [288, 561] on div "44 4 17:30 | 20:00 49 2 19:00 54 4 19:00 64 warning 2 18:00 | 19:30 48 2 18:15 …" at bounding box center [894, 442] width 1348 height 557
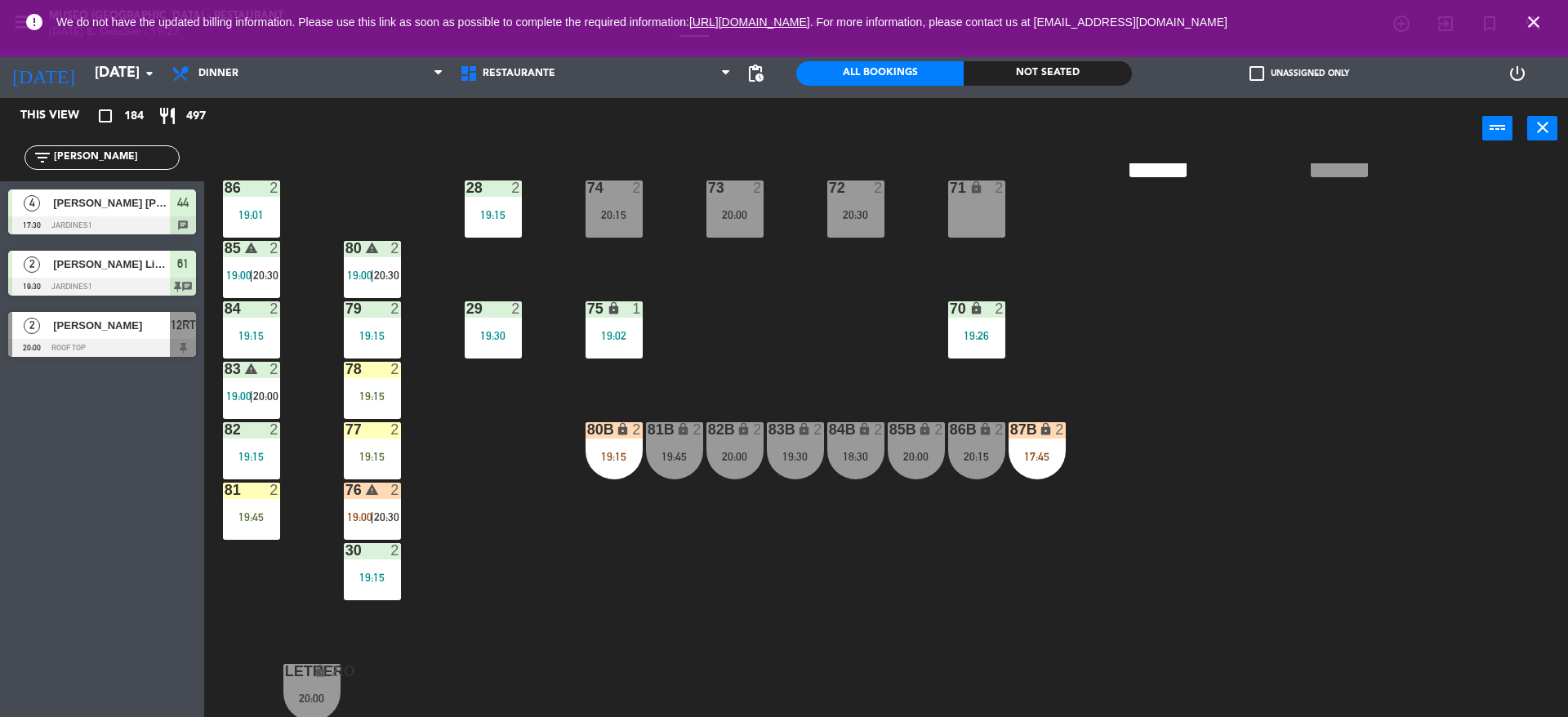
click at [264, 498] on div "81 2" at bounding box center [251, 491] width 57 height 17
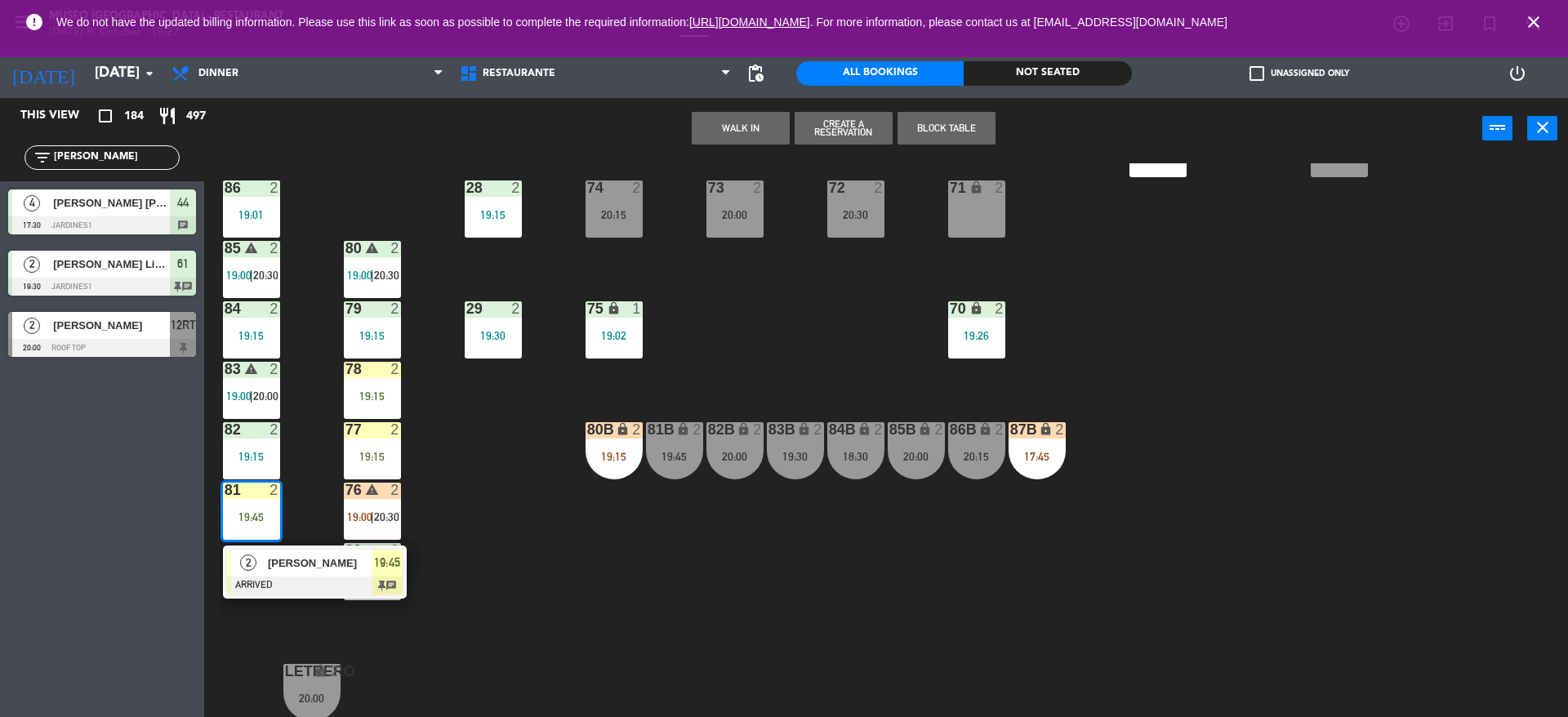
click at [315, 467] on div "44 4 17:30 | 20:00 49 2 19:00 54 4 19:00 64 warning 2 18:00 | 19:30 48 2 18:15 …" at bounding box center [894, 442] width 1348 height 557
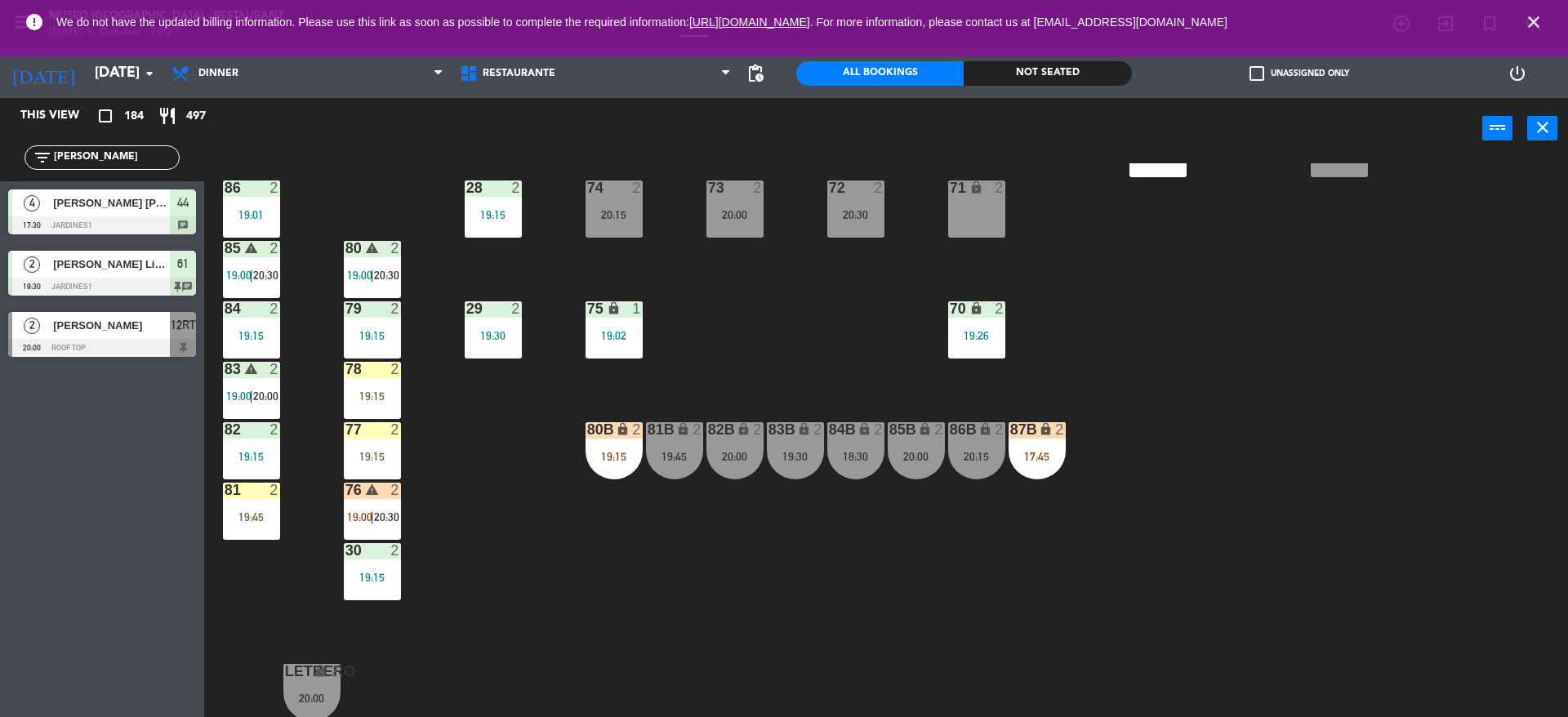
click at [260, 455] on div "19:15" at bounding box center [251, 456] width 57 height 11
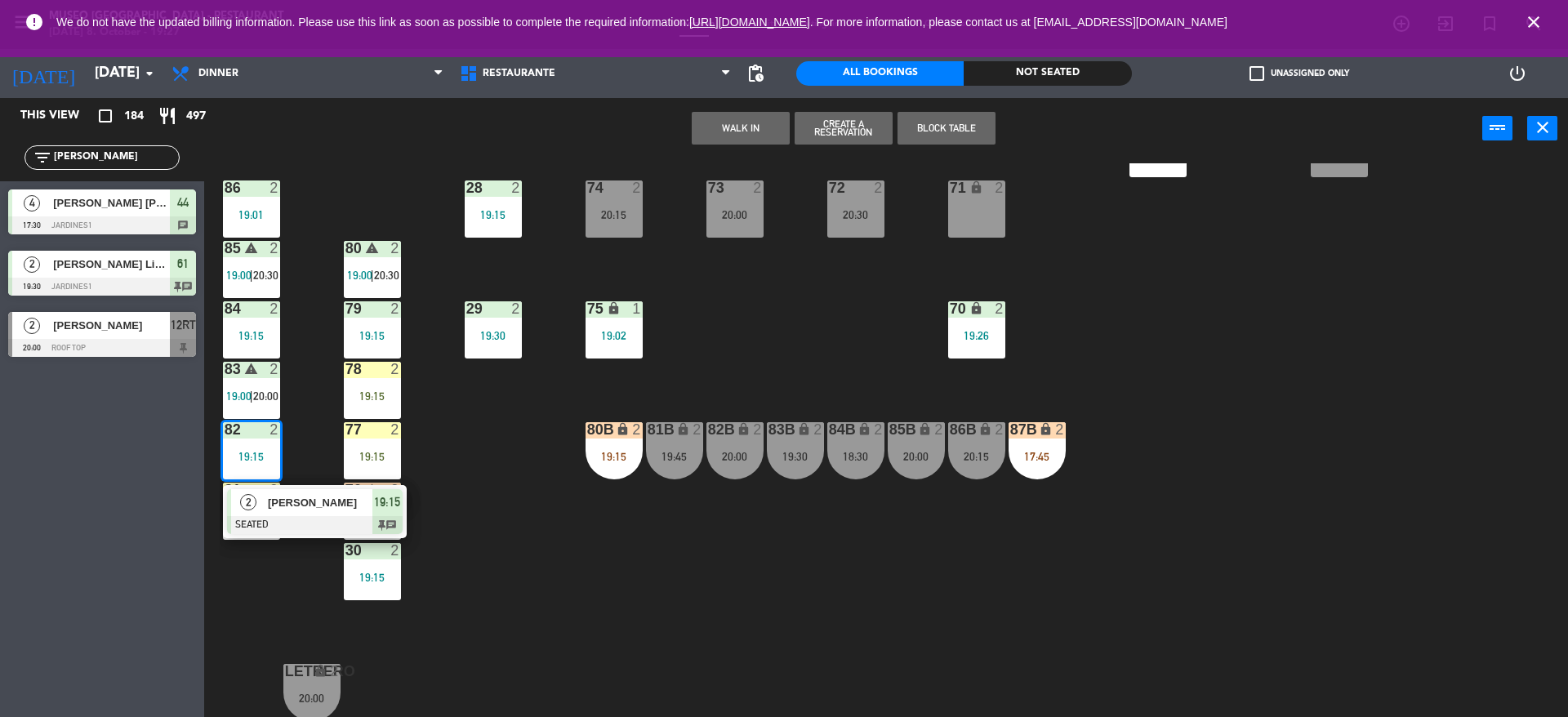
click at [316, 423] on div "44 4 17:30 | 20:00 49 2 19:00 54 4 19:00 64 warning 2 18:00 | 19:30 48 2 18:15 …" at bounding box center [894, 442] width 1348 height 557
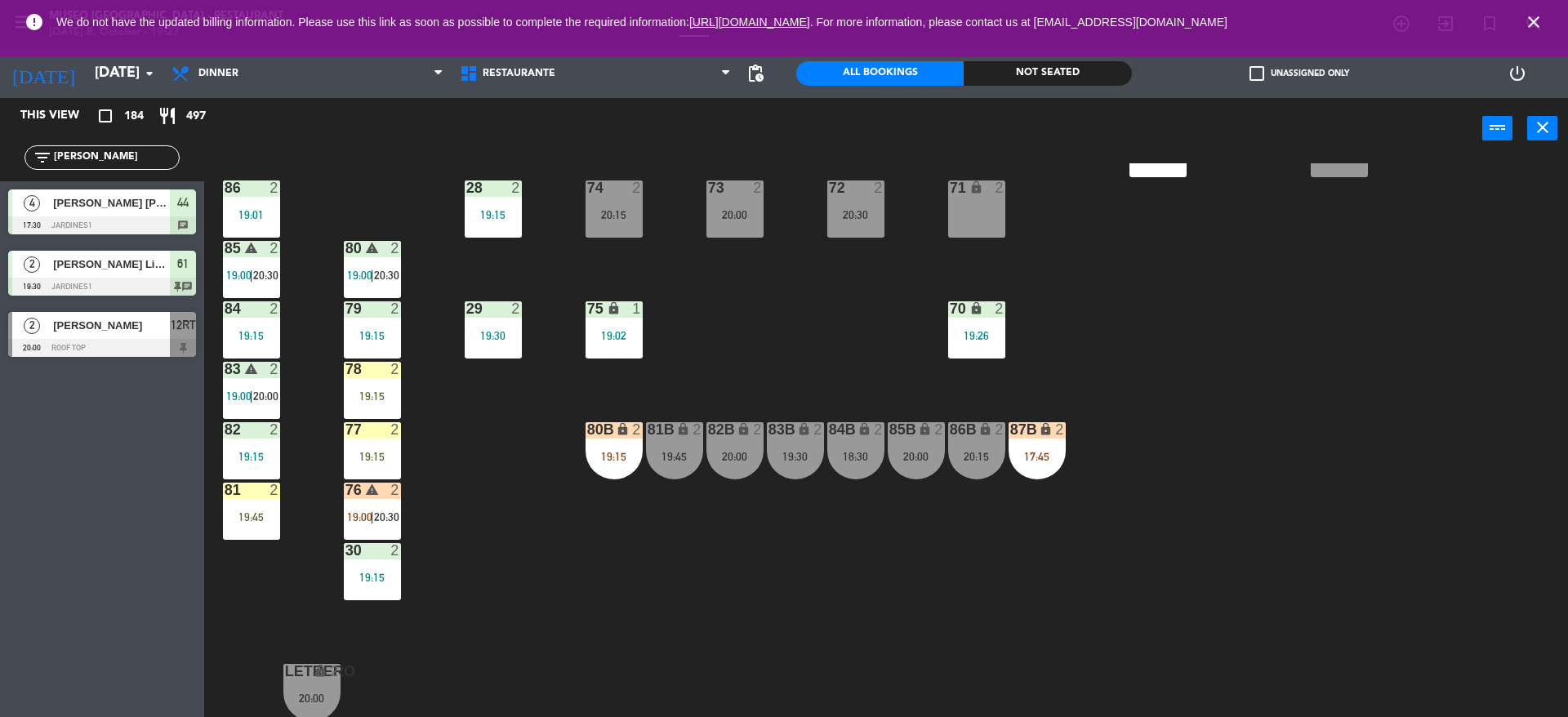
click at [248, 382] on div "83 warning 2 19:00 | 20:00" at bounding box center [251, 390] width 57 height 57
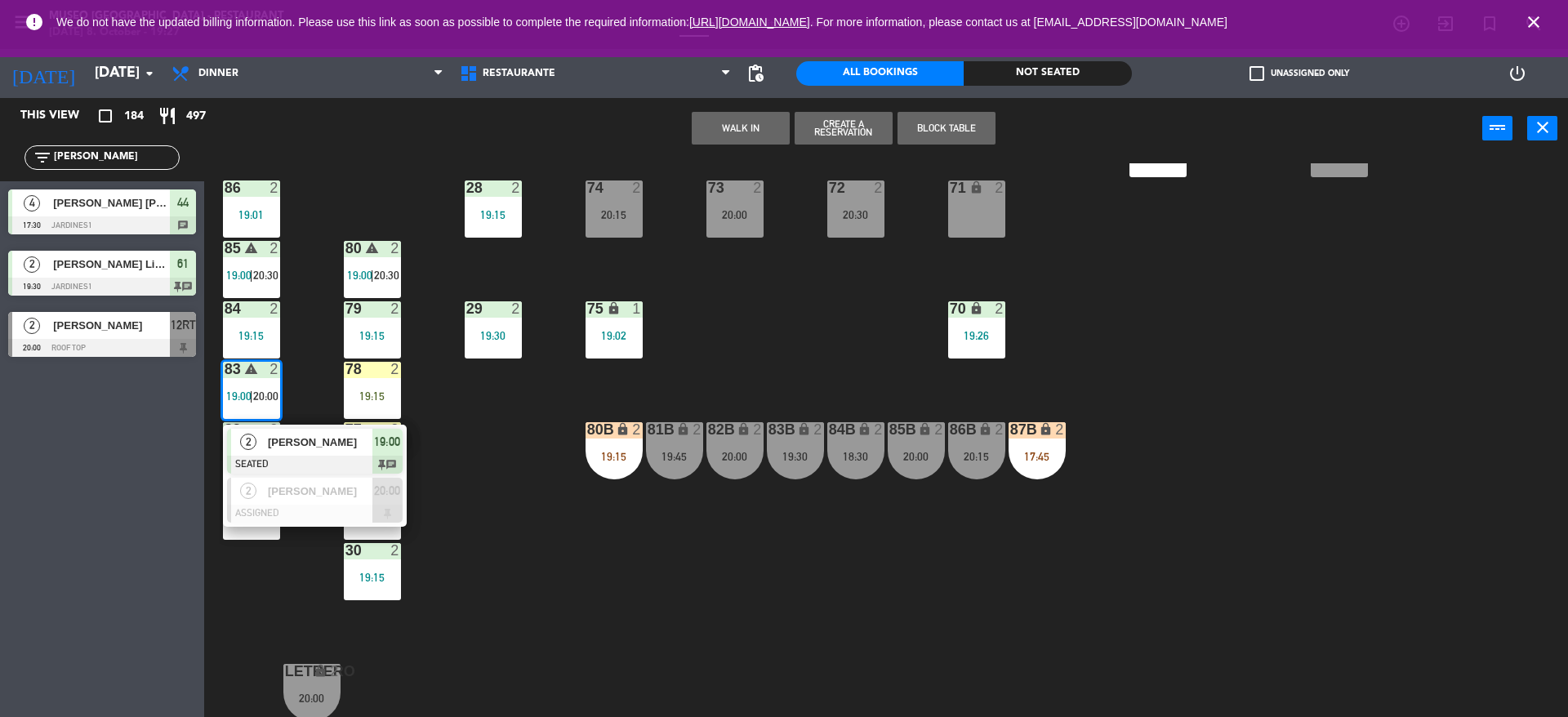
click at [315, 389] on div "44 4 17:30 | 20:00 49 2 19:00 54 4 19:00 64 warning 2 18:00 | 19:30 48 2 18:15 …" at bounding box center [894, 442] width 1348 height 557
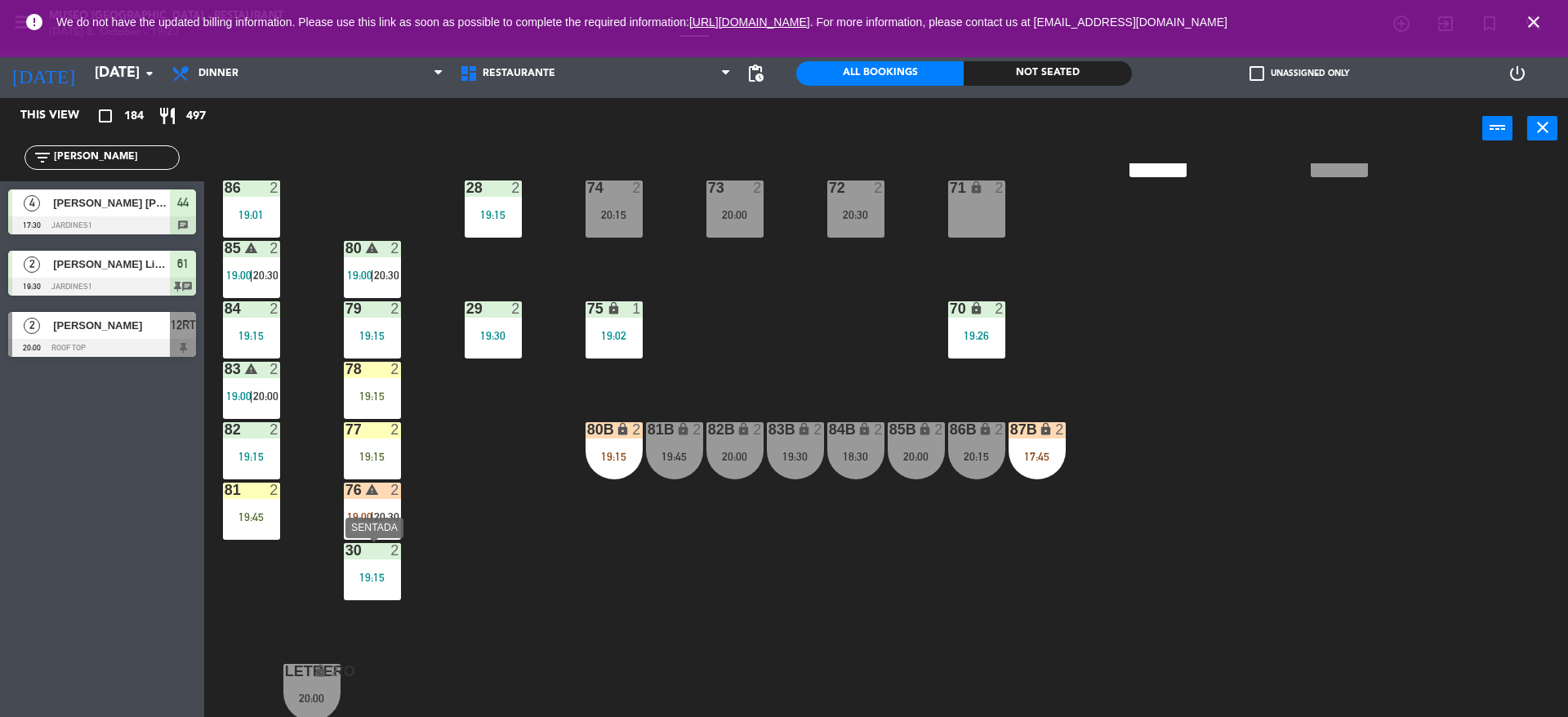
click at [384, 577] on div "19:15" at bounding box center [372, 576] width 57 height 11
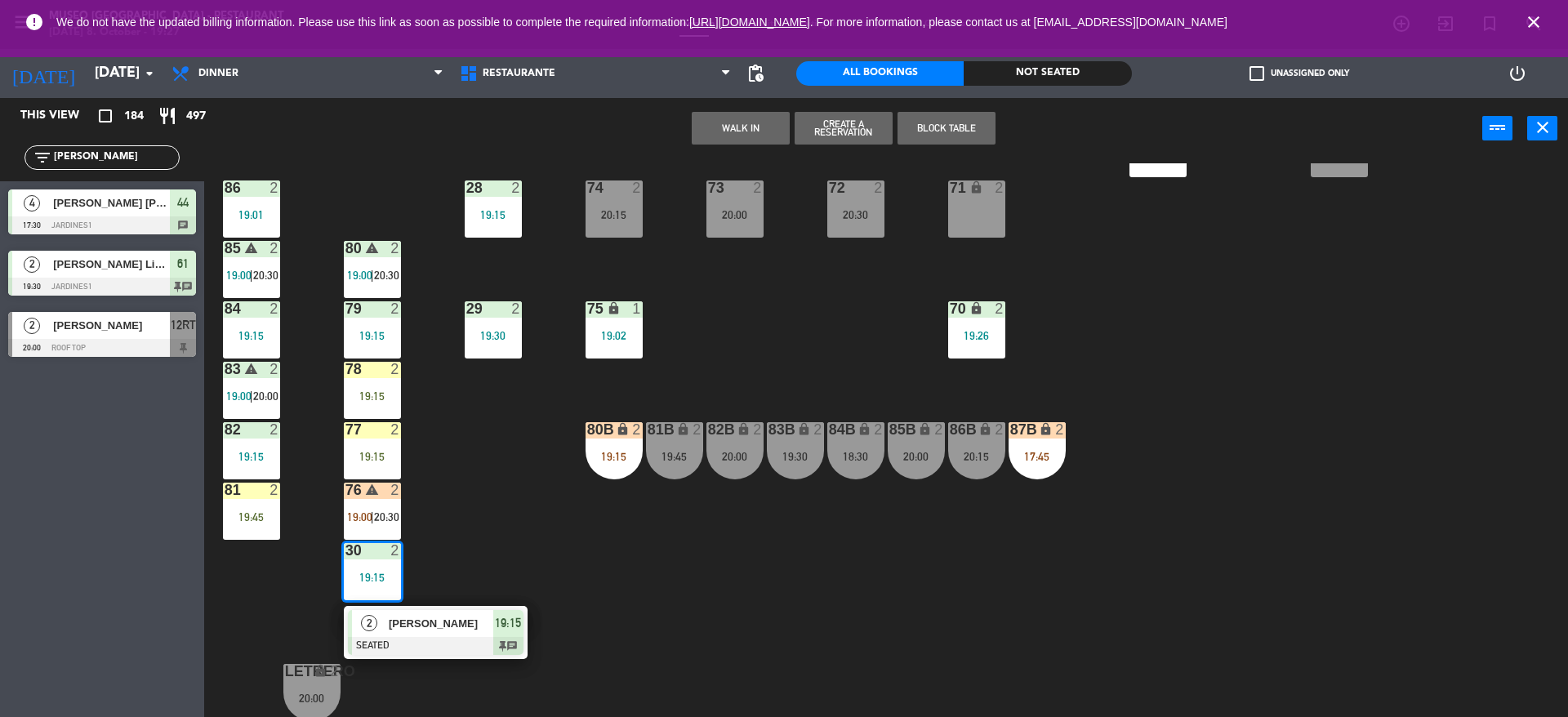
click at [455, 538] on div "44 4 17:30 | 20:00 49 2 19:00 54 4 19:00 64 warning 2 18:00 | 19:30 48 2 18:15 …" at bounding box center [894, 442] width 1348 height 557
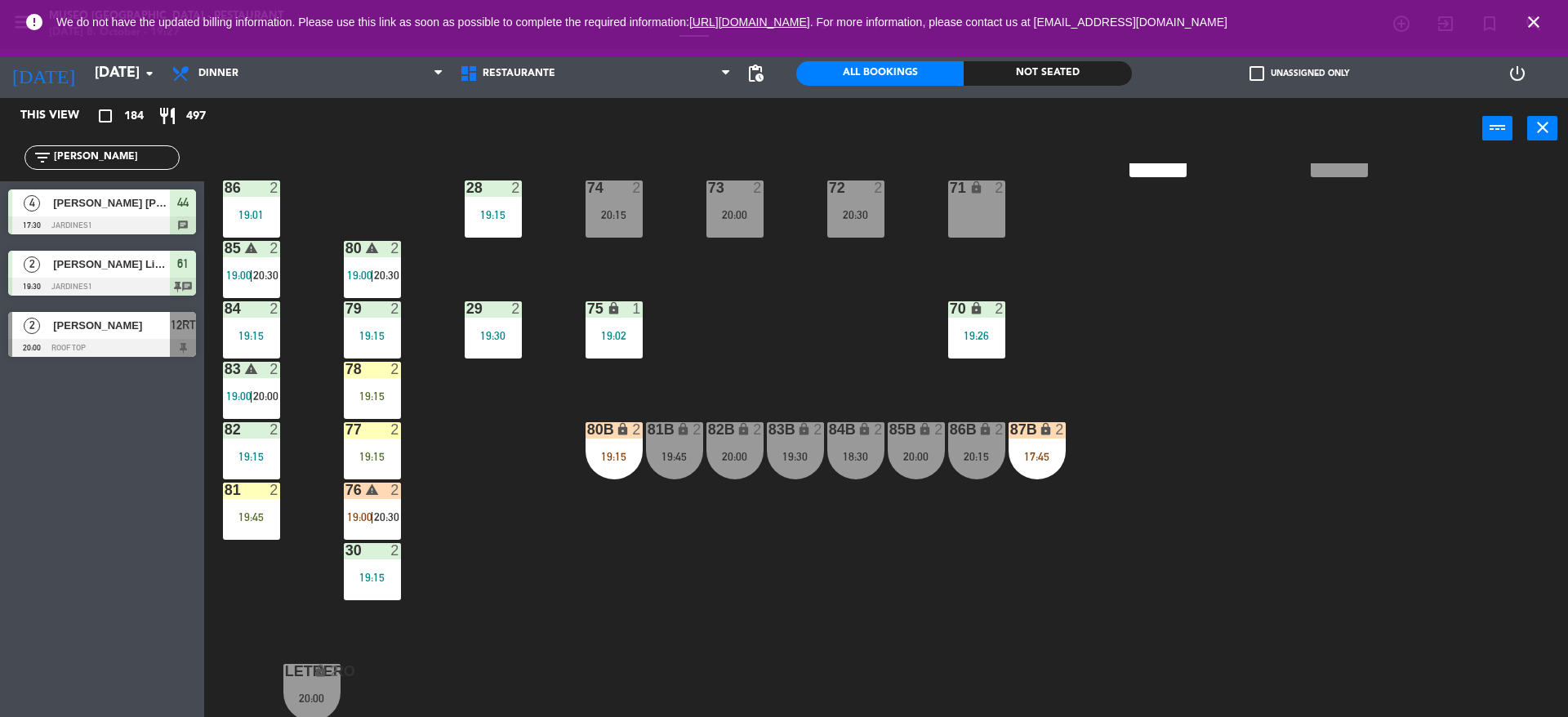
click at [353, 508] on div "76 warning 2 19:00 | 20:30" at bounding box center [372, 511] width 57 height 57
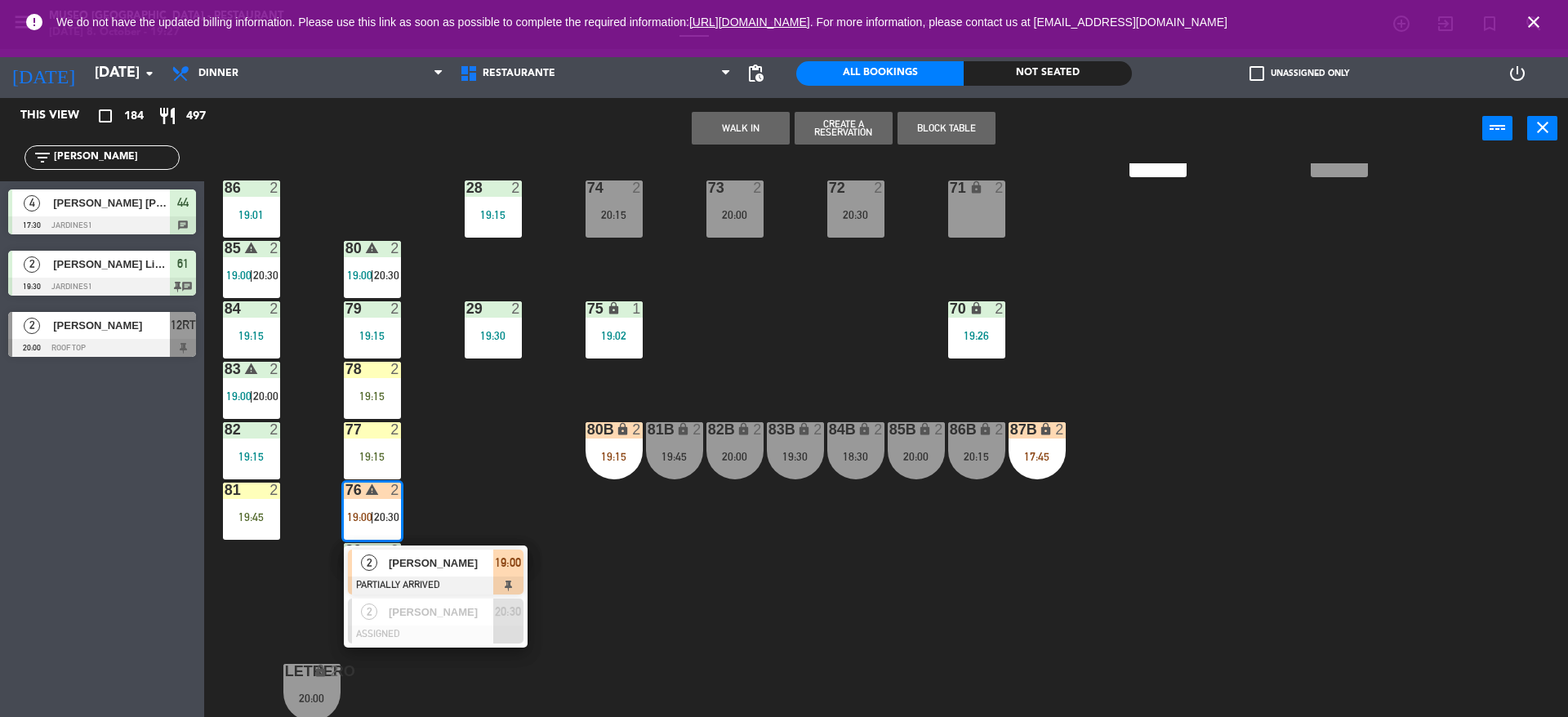
click at [477, 497] on div "44 4 17:30 | 20:00 49 2 19:00 54 4 19:00 64 warning 2 18:00 | 19:30 48 2 18:15 …" at bounding box center [894, 442] width 1348 height 557
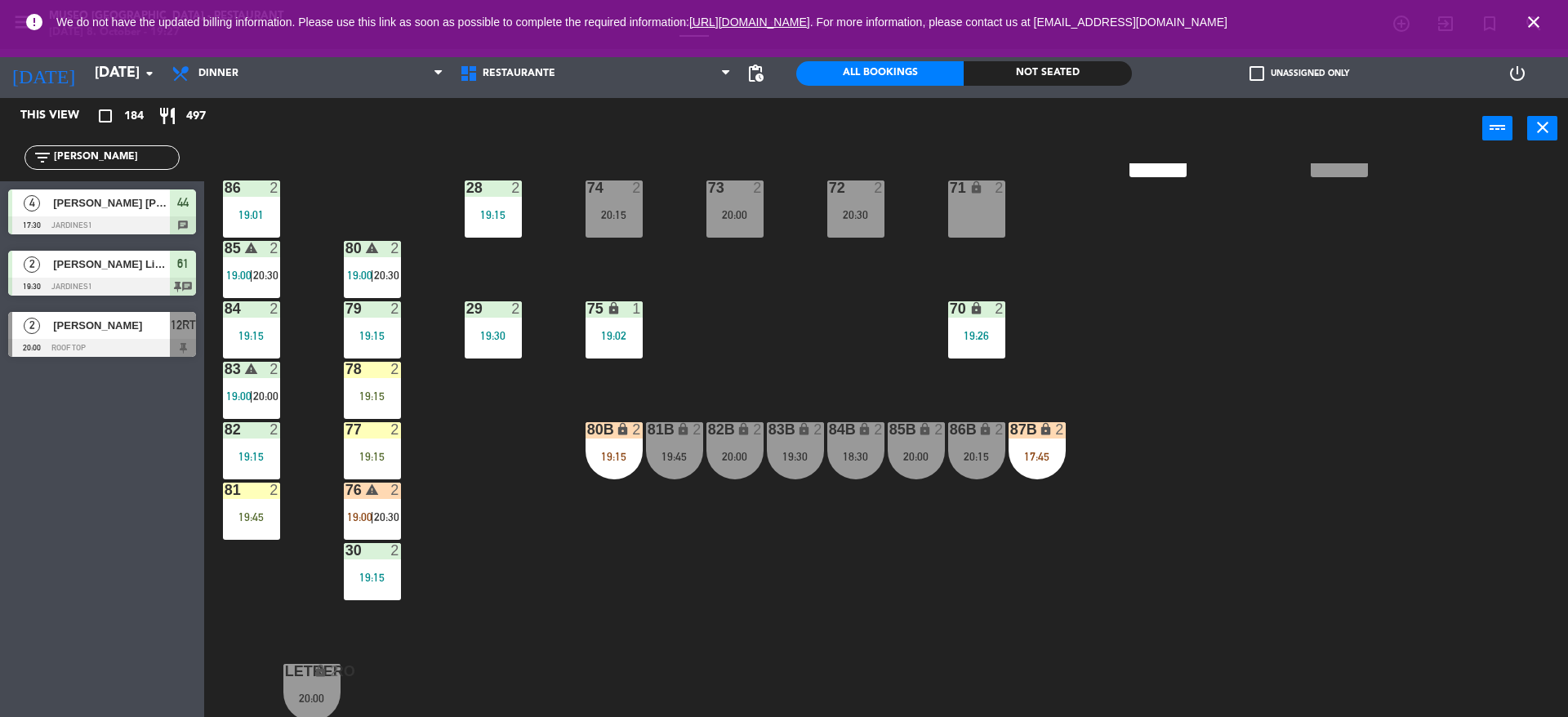
click at [361, 510] on span "19:00" at bounding box center [360, 517] width 26 height 13
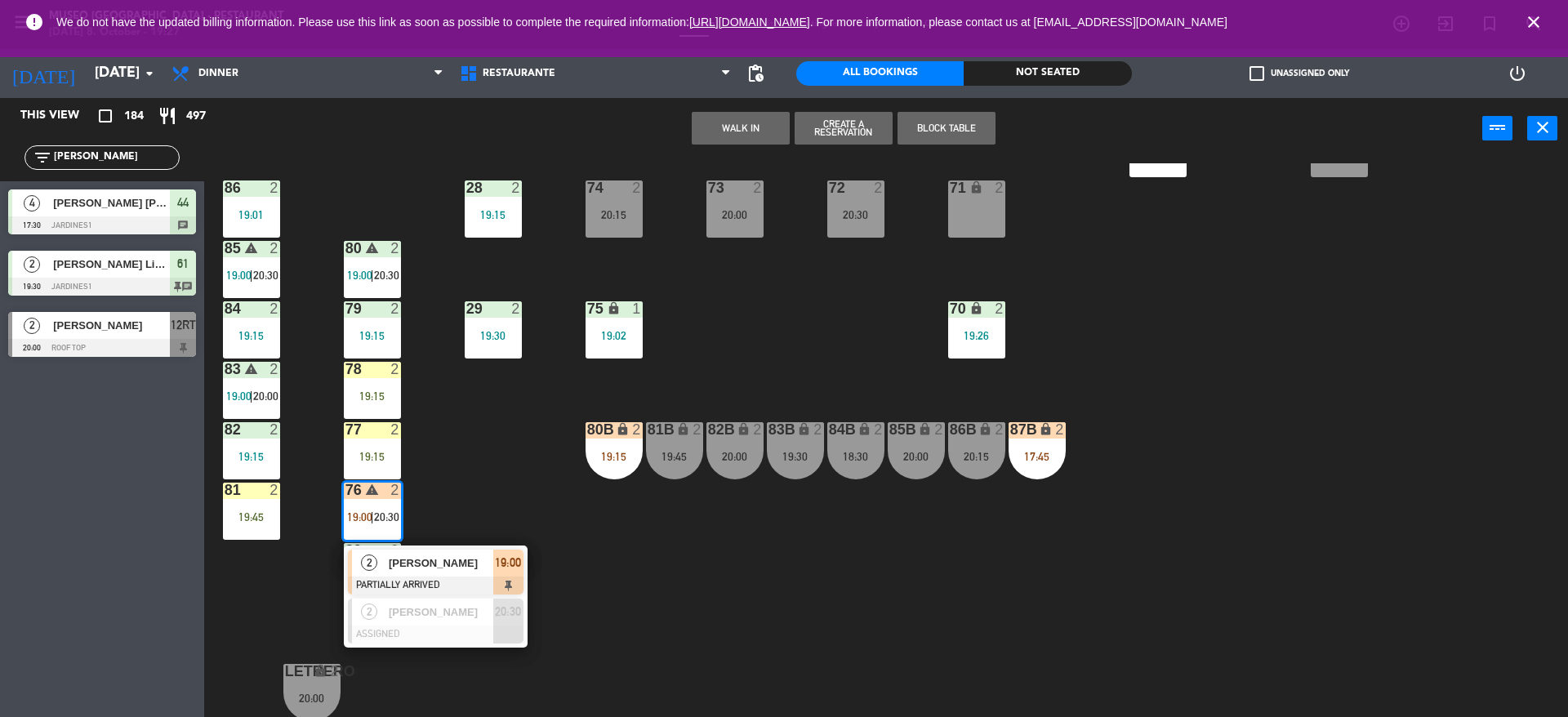
click at [375, 556] on span "2" at bounding box center [369, 563] width 17 height 17
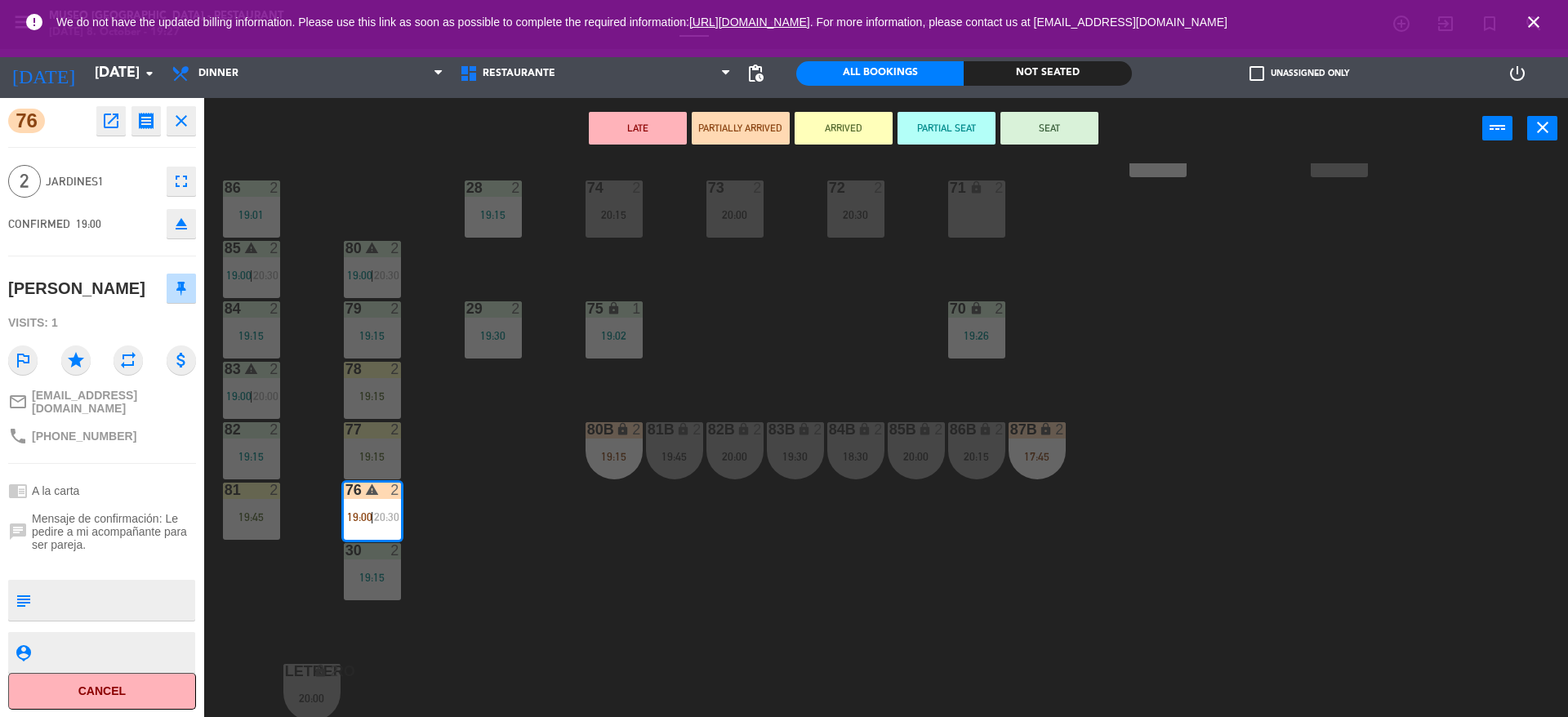
click at [316, 593] on div "44 4 17:30 | 20:00 49 2 19:00 54 4 19:00 64 warning 2 18:00 | 19:30 48 2 18:15 …" at bounding box center [894, 442] width 1348 height 557
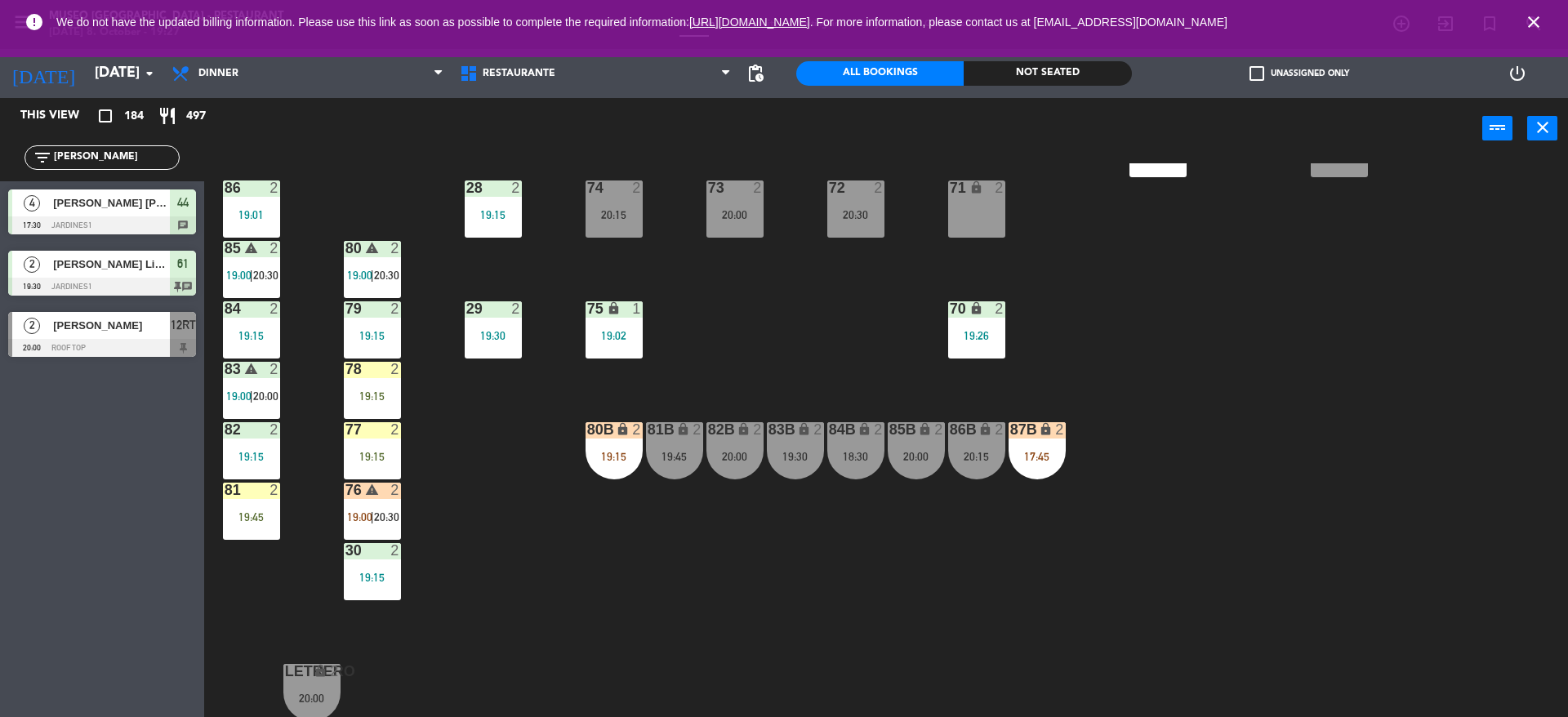
click at [264, 506] on div "81 2 19:45" at bounding box center [251, 511] width 57 height 57
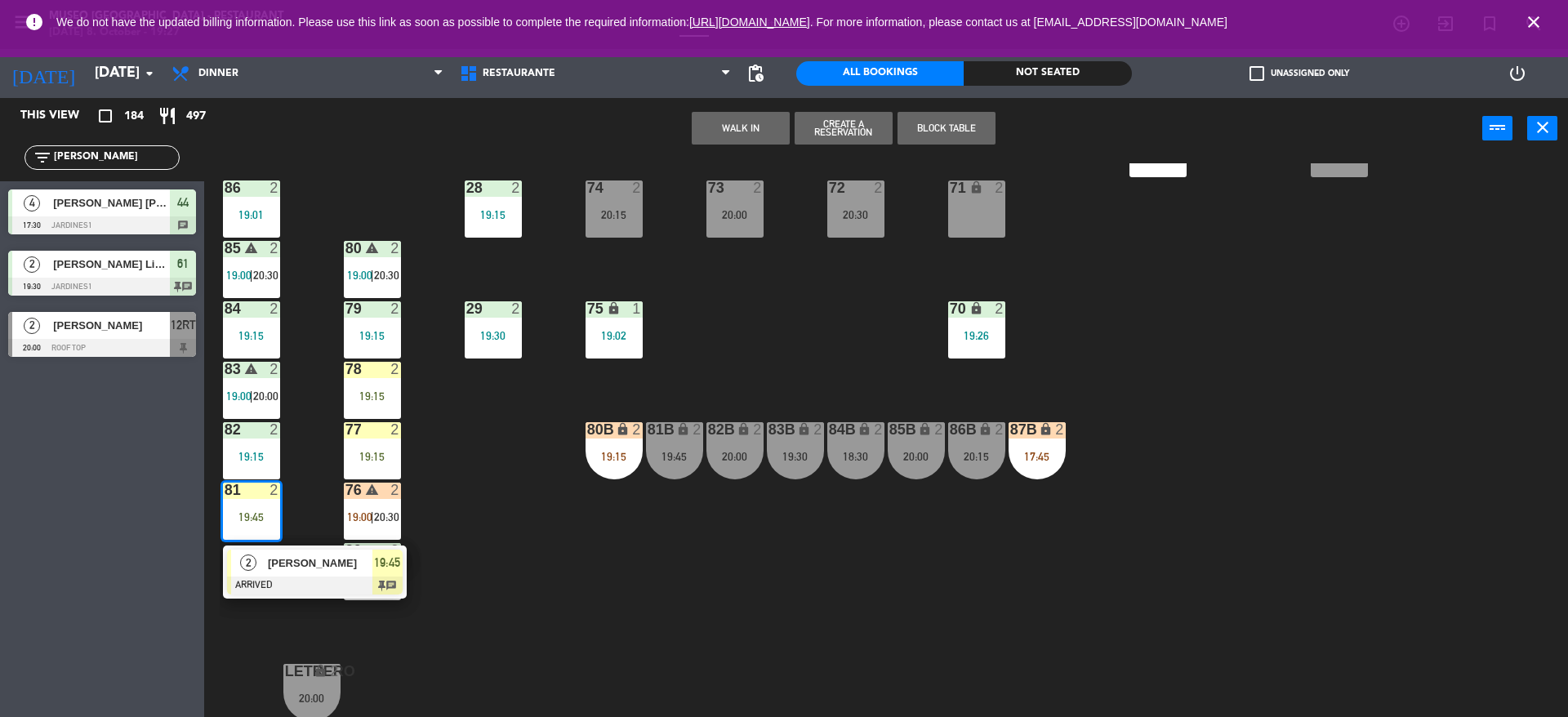
click at [287, 558] on span "[PERSON_NAME]" at bounding box center [320, 563] width 105 height 17
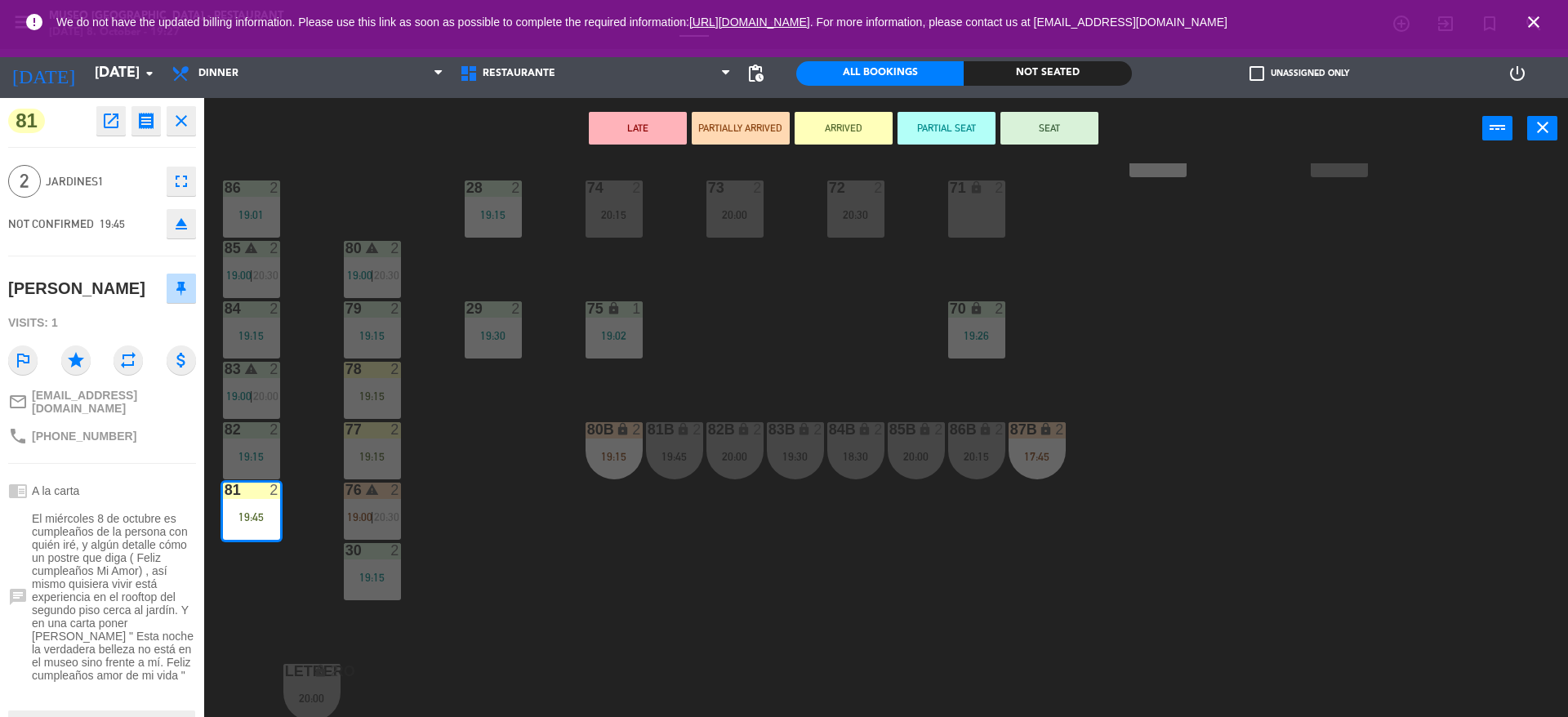
click at [229, 566] on div "44 4 17:30 | 20:00 49 2 19:00 54 4 19:00 64 warning 2 18:00 | 19:30 48 2 18:15 …" at bounding box center [894, 442] width 1348 height 557
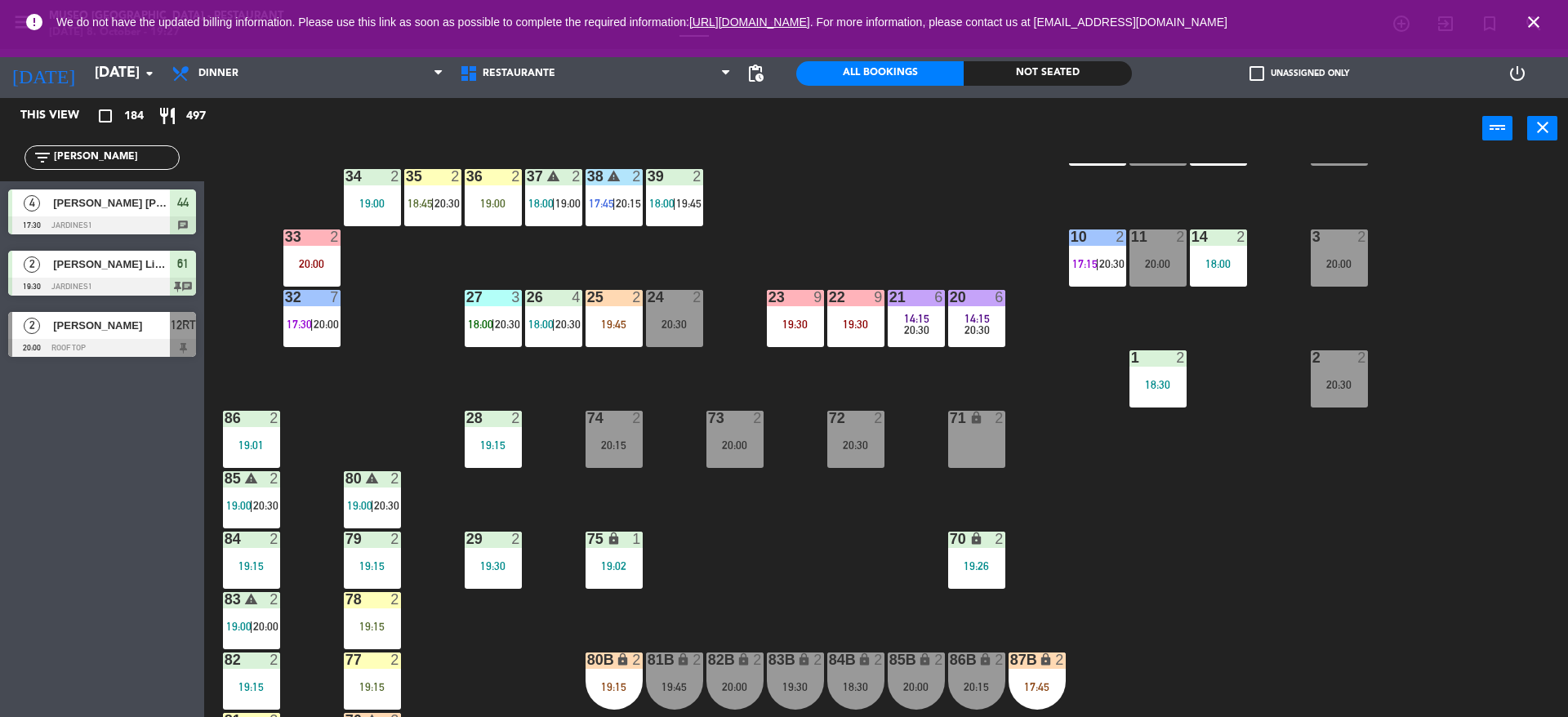
scroll to position [376, 0]
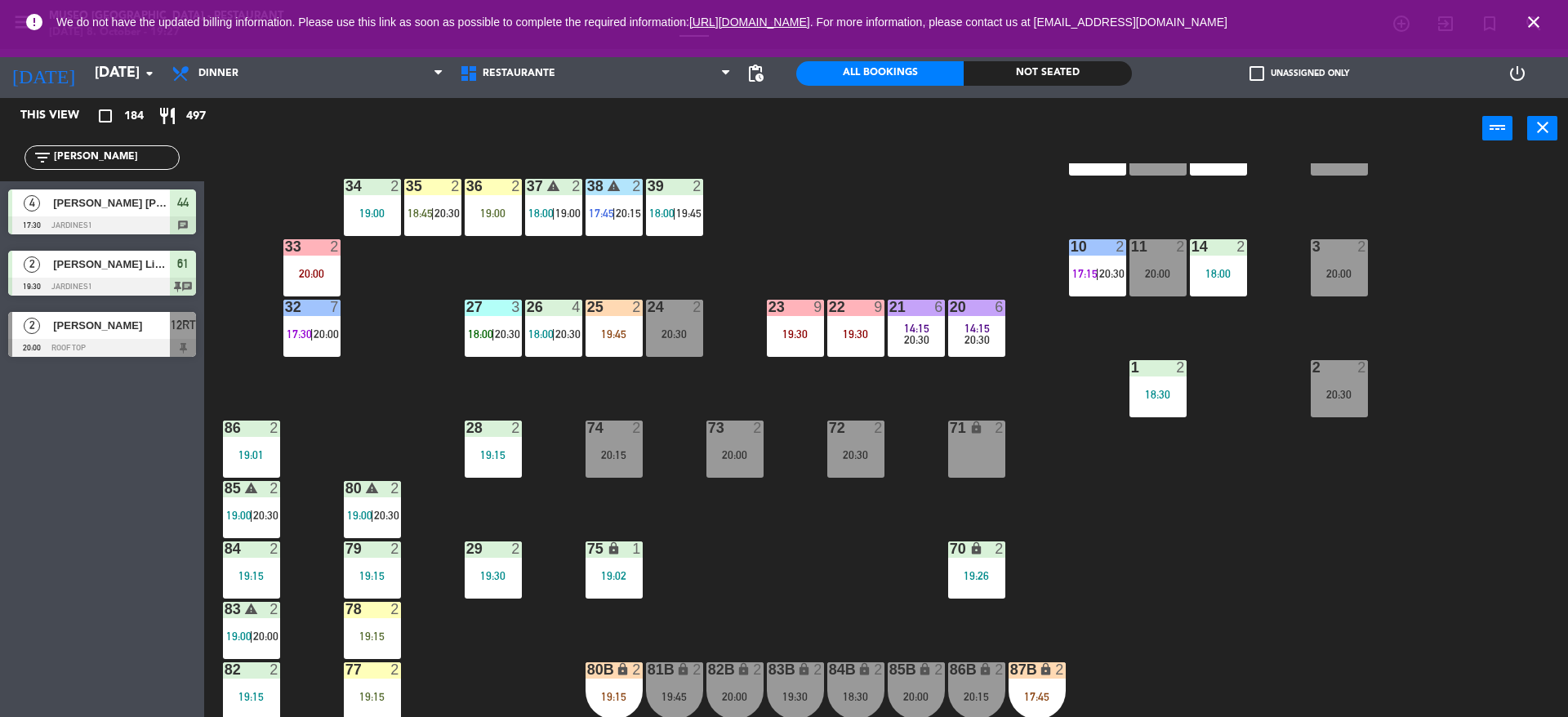
click at [635, 338] on div "19:45" at bounding box center [614, 334] width 57 height 11
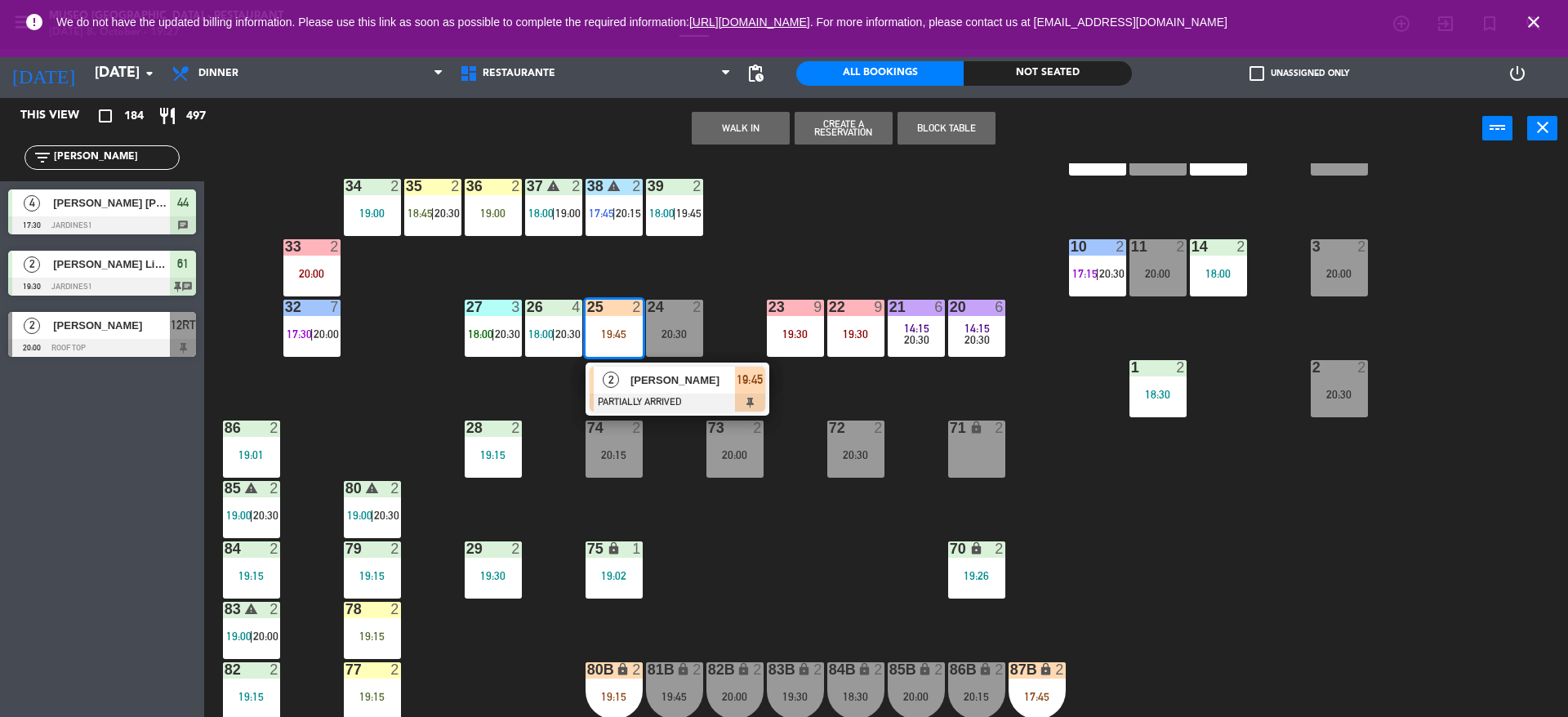
click at [641, 382] on span "[PERSON_NAME]" at bounding box center [682, 380] width 105 height 17
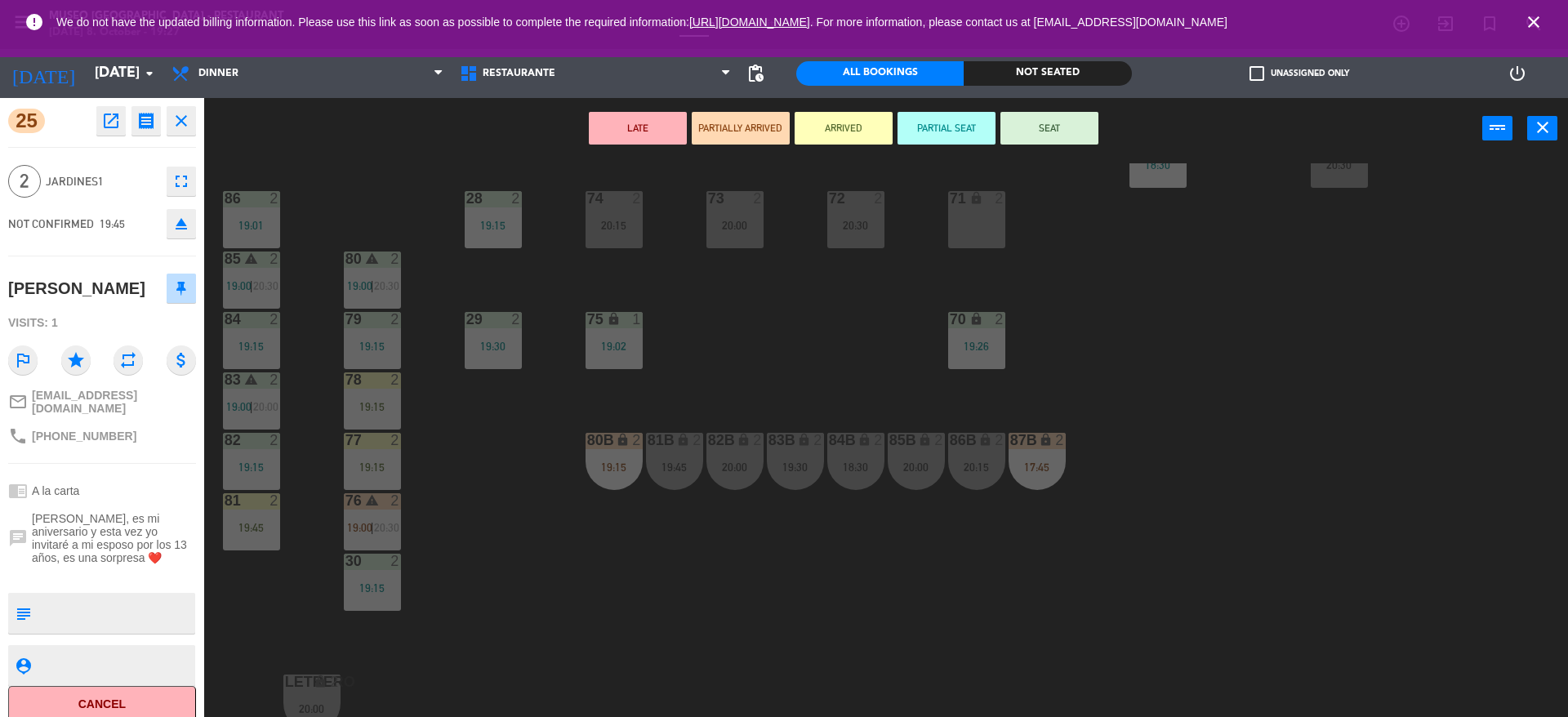
scroll to position [616, 0]
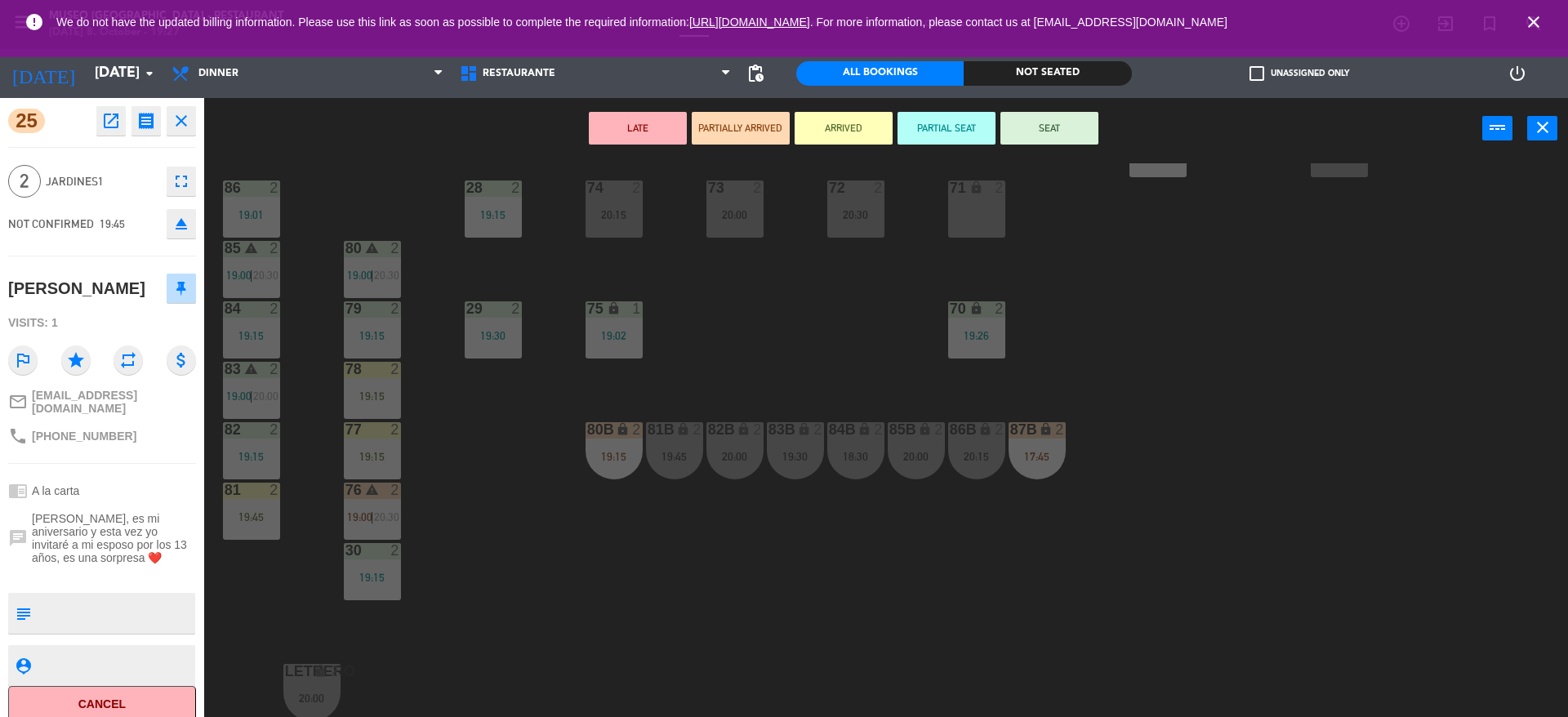
click at [681, 450] on div "19:45" at bounding box center [674, 456] width 57 height 11
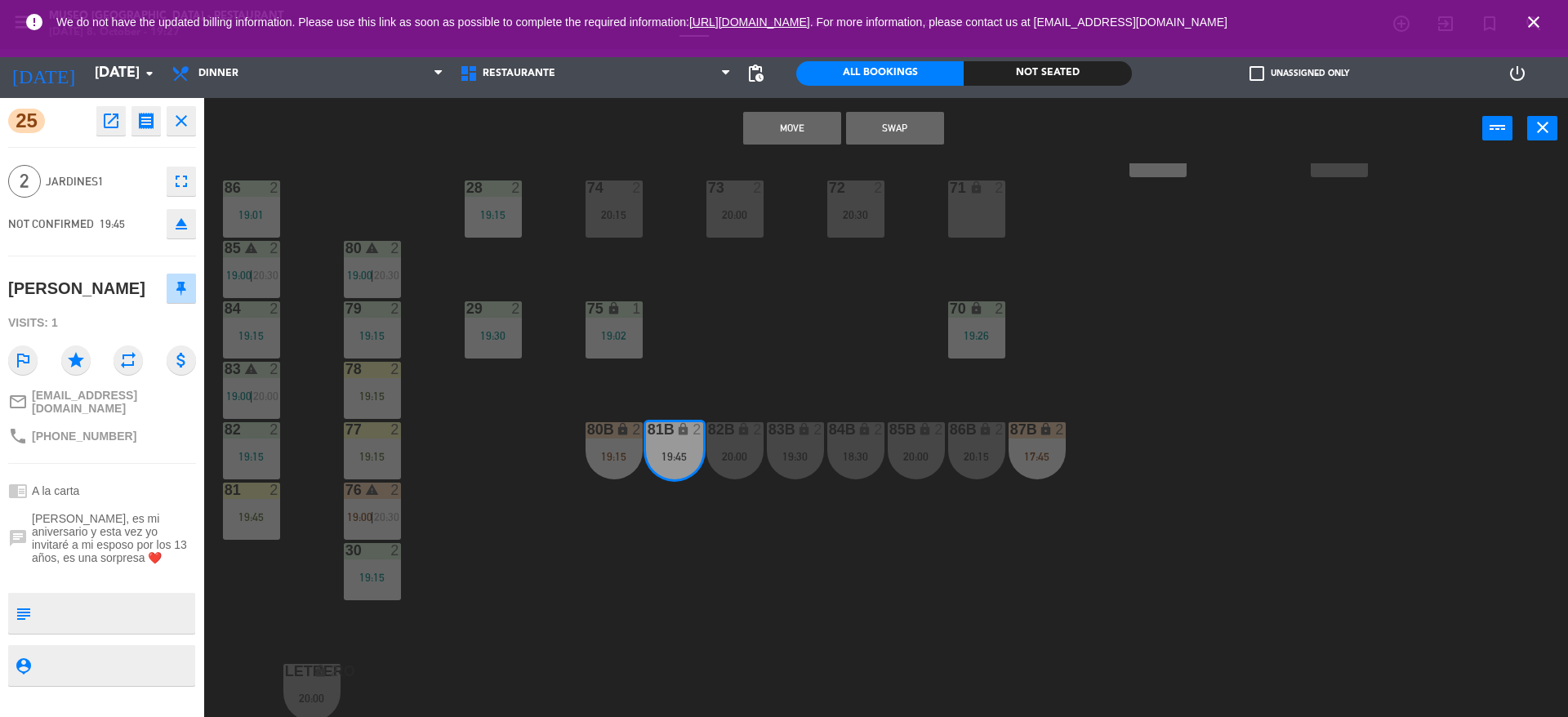
click at [907, 131] on button "Swap" at bounding box center [895, 129] width 98 height 33
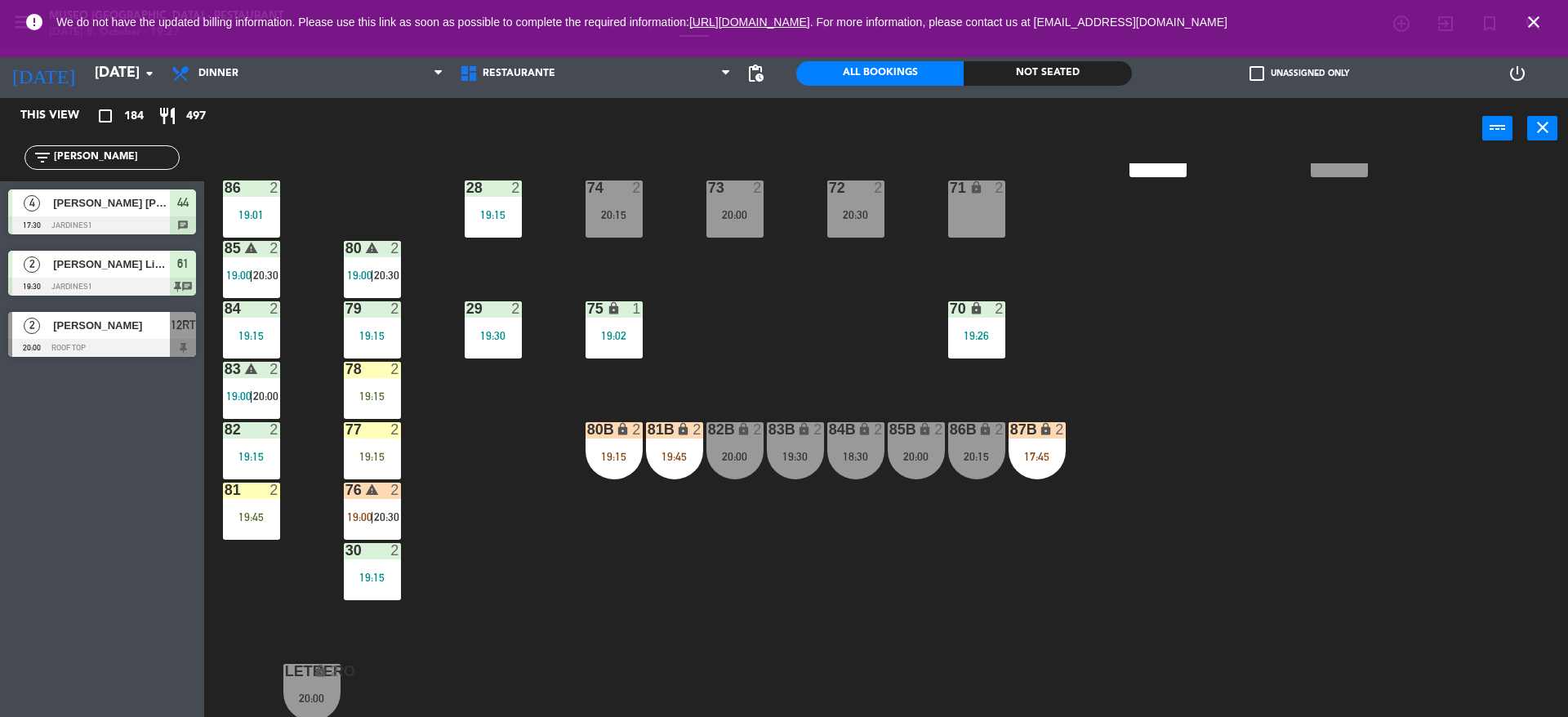
drag, startPoint x: 40, startPoint y: 158, endPoint x: 0, endPoint y: 153, distance: 40.3
click at [0, 153] on div "filter_list [PERSON_NAME]" at bounding box center [102, 157] width 204 height 47
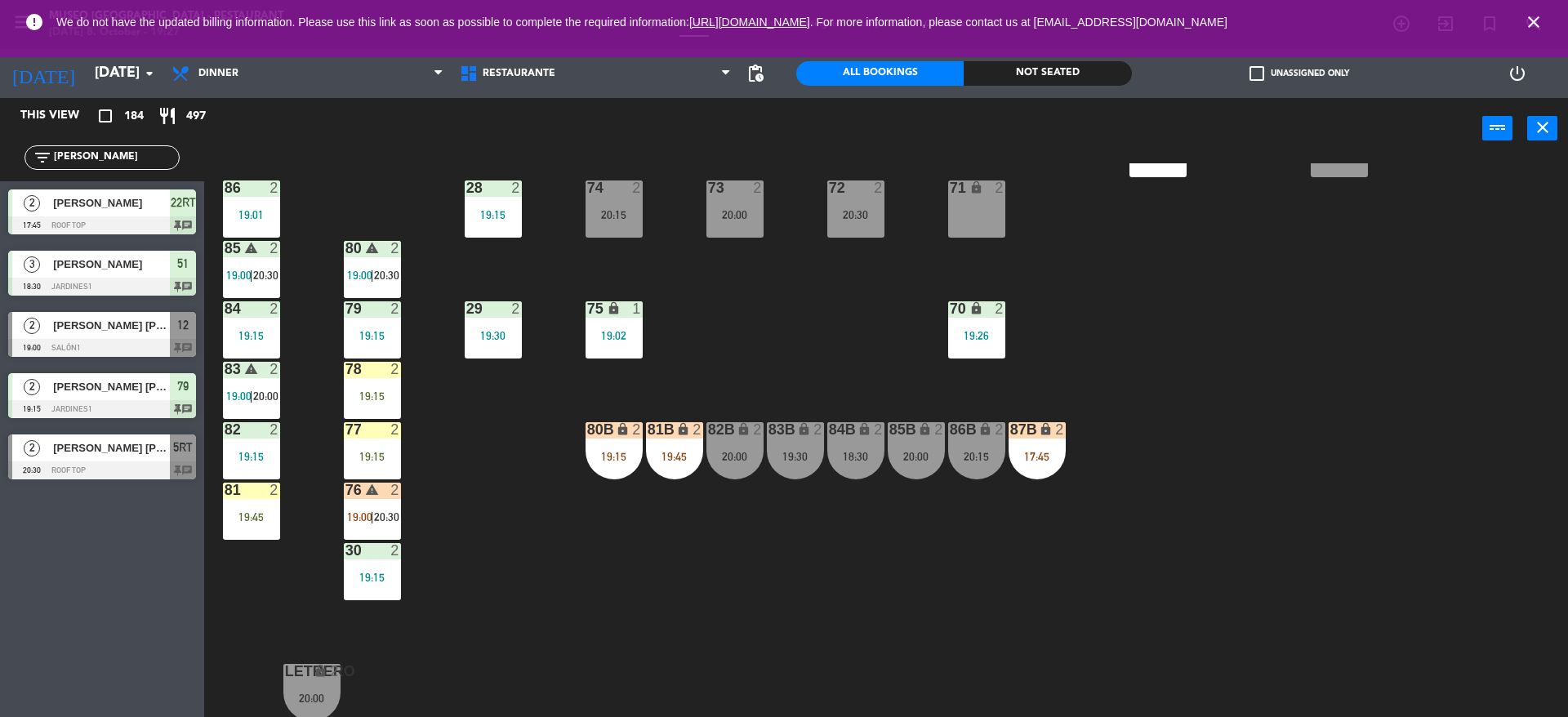
type input "[PERSON_NAME]"
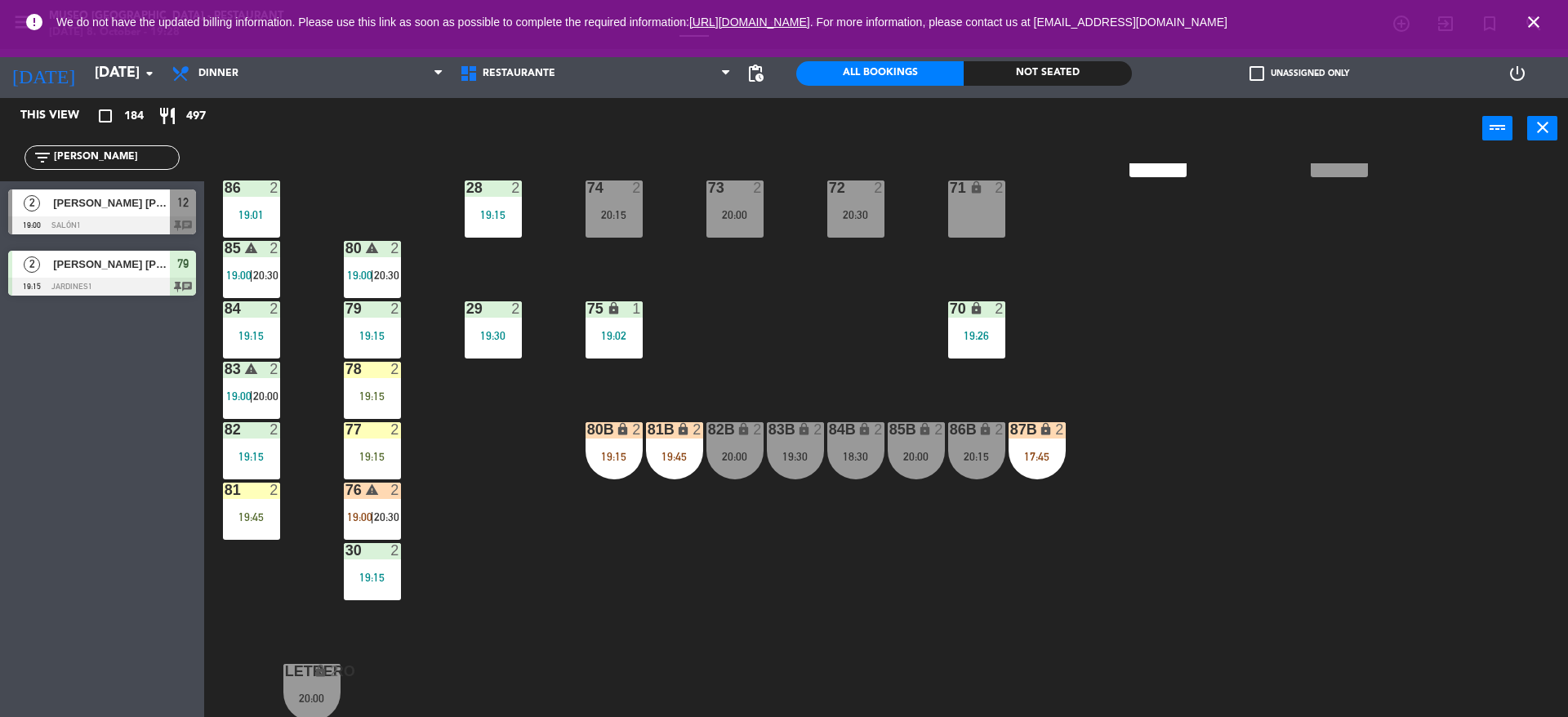
drag, startPoint x: 111, startPoint y: 156, endPoint x: 0, endPoint y: 131, distance: 113.8
click at [0, 131] on div "This view crop_square 184 restaurant 497 filter_list [PERSON_NAME] a 2 [PERSON_…" at bounding box center [102, 201] width 204 height 206
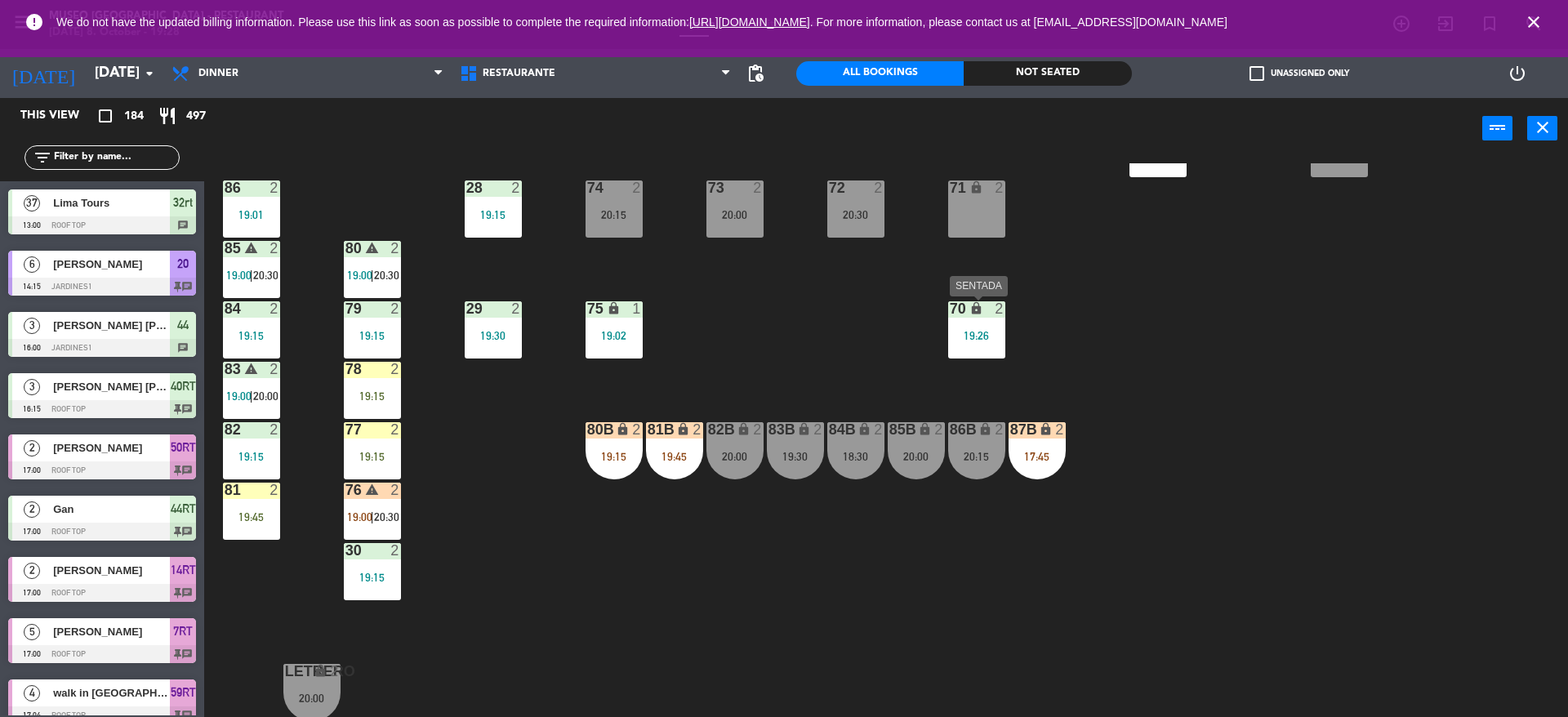
click at [946, 313] on div "70" at bounding box center [948, 309] width 27 height 16
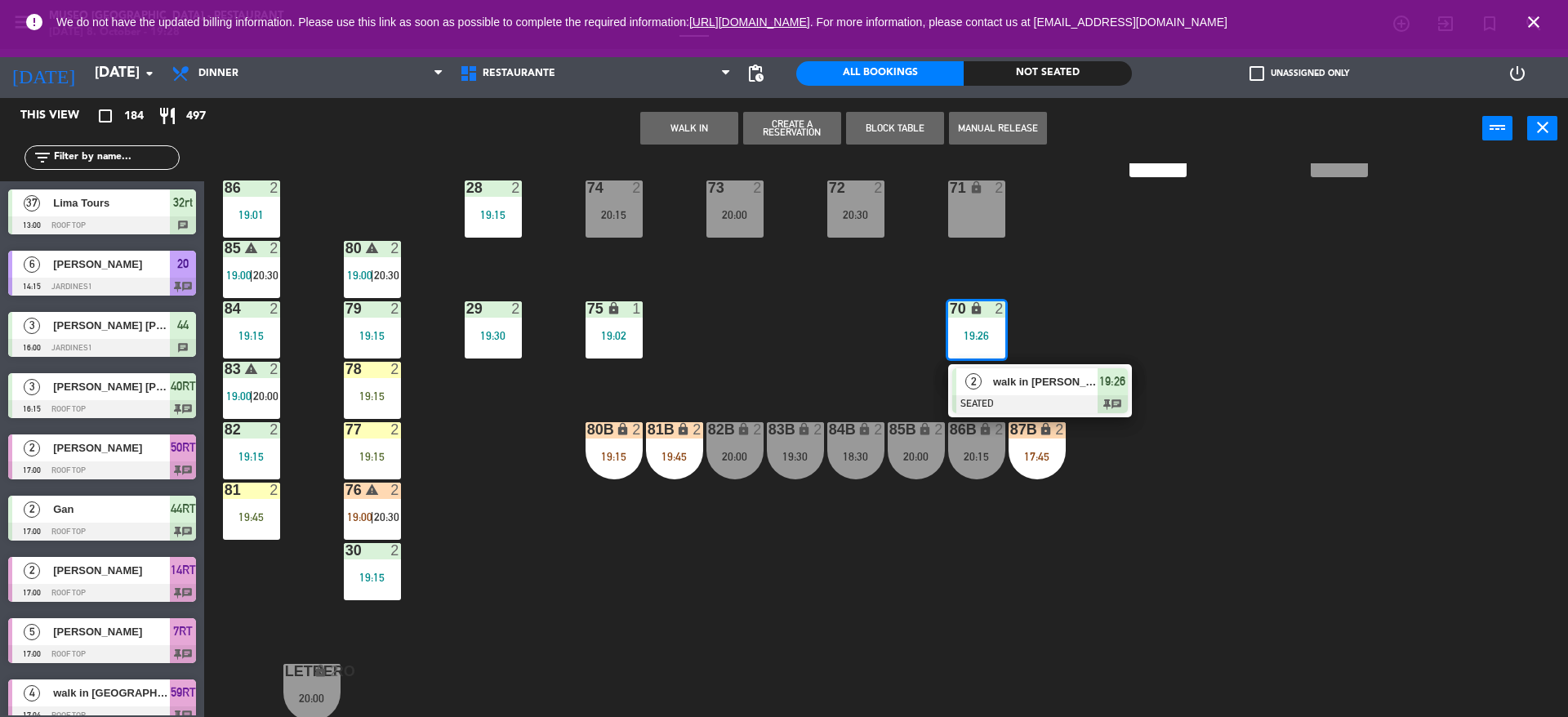
click at [1037, 364] on div "2 walk in [PERSON_NAME] SEATED 19:26 chat" at bounding box center [1040, 391] width 184 height 53
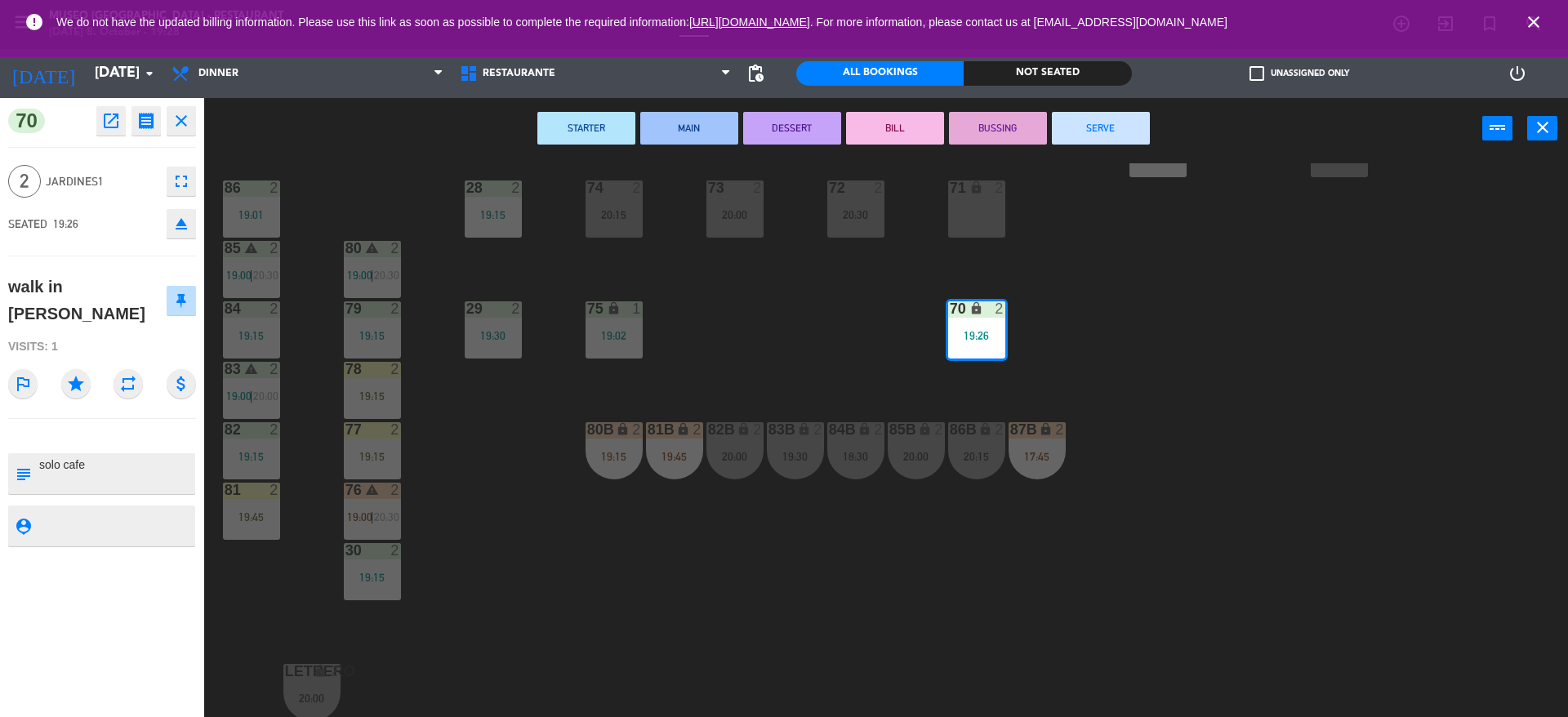
click at [680, 366] on div "44 4 17:30 | 20:00 49 2 19:00 54 4 19:00 64 warning 2 18:00 | 19:30 48 2 18:15 …" at bounding box center [894, 442] width 1348 height 557
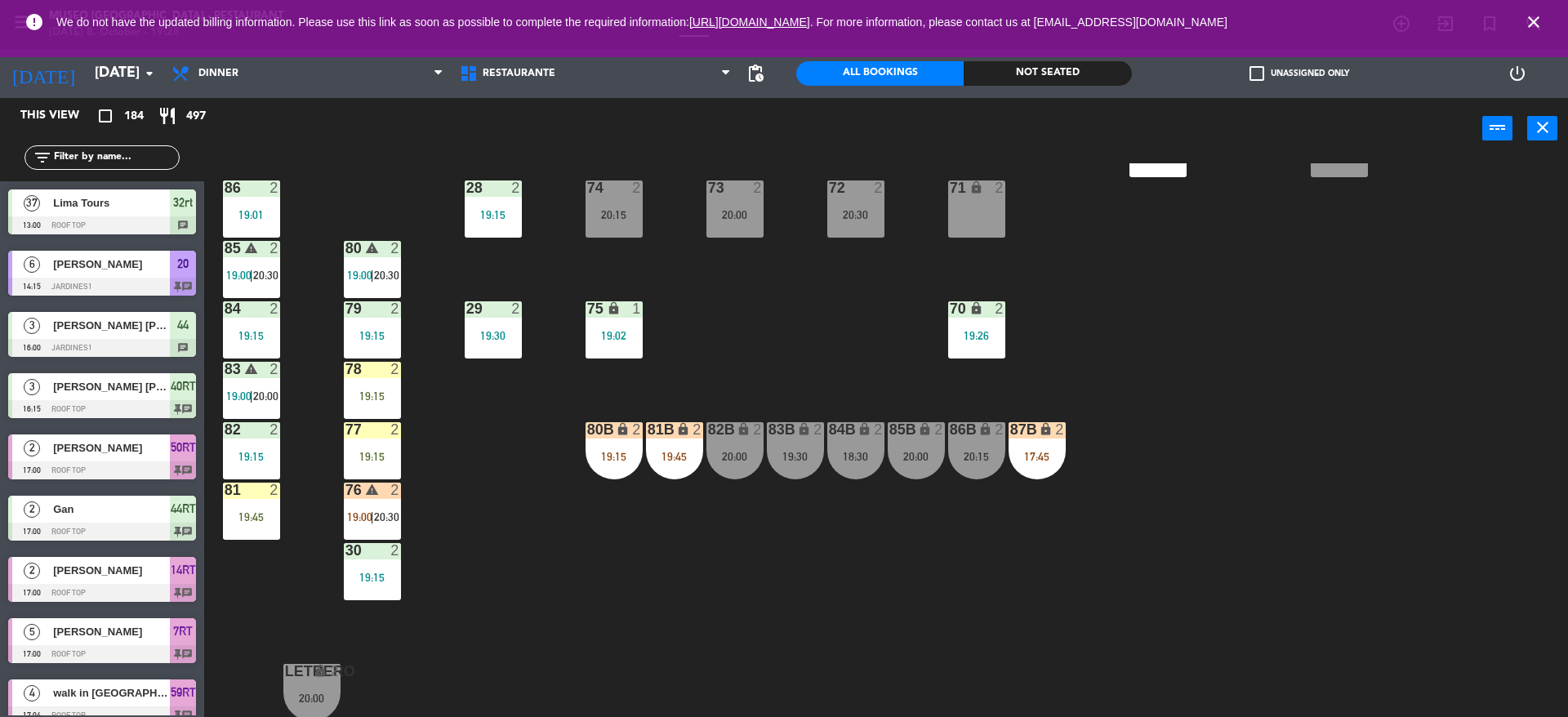
scroll to position [4, 0]
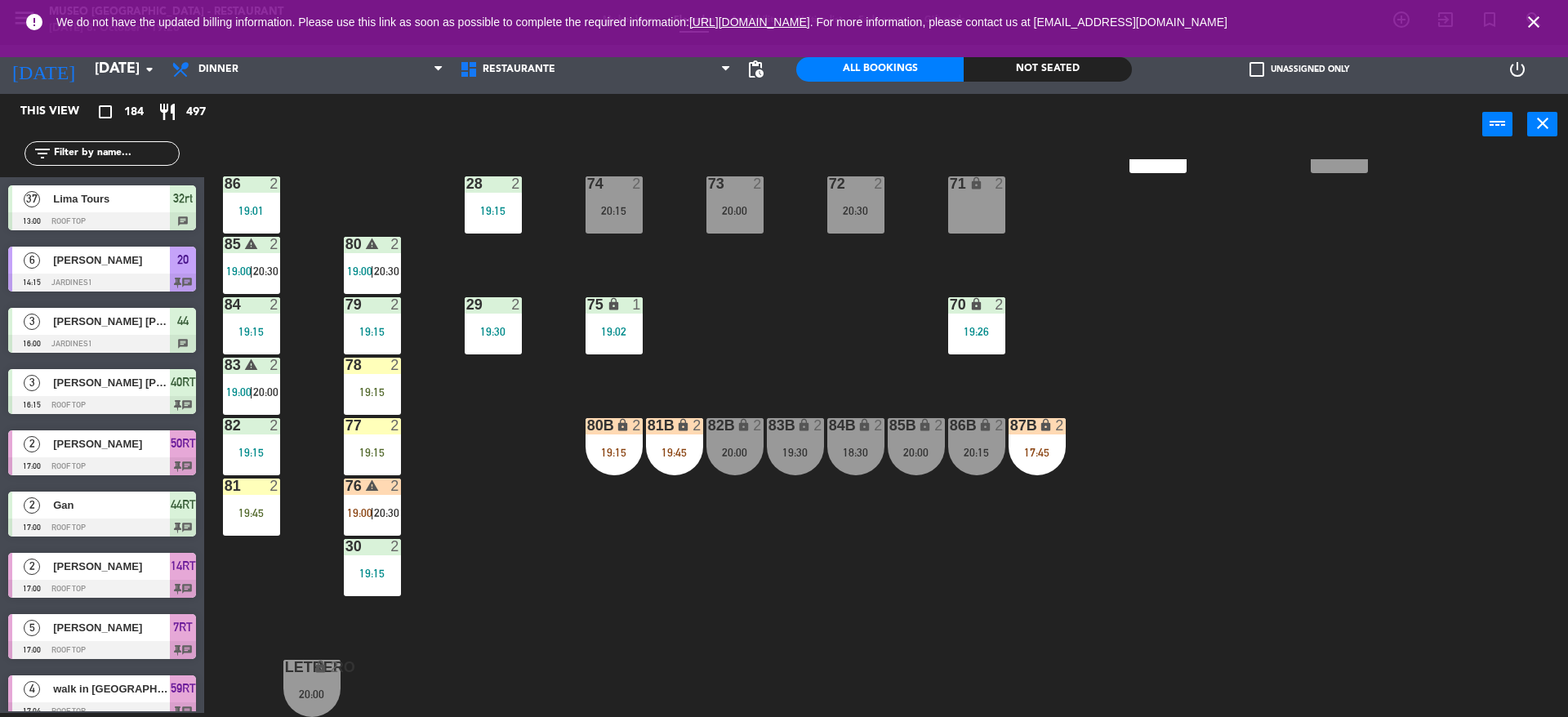
click at [154, 153] on input "text" at bounding box center [116, 154] width 127 height 18
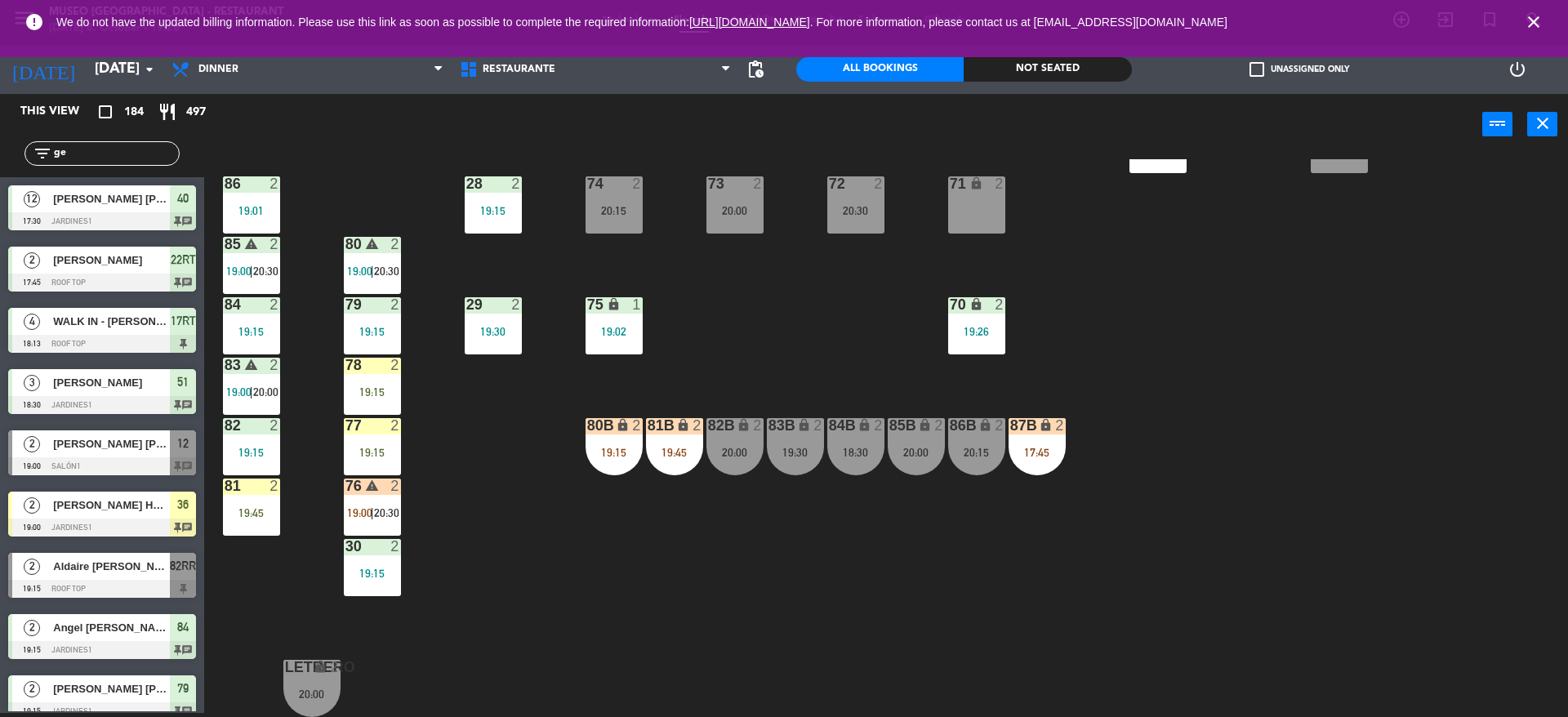
type input "g"
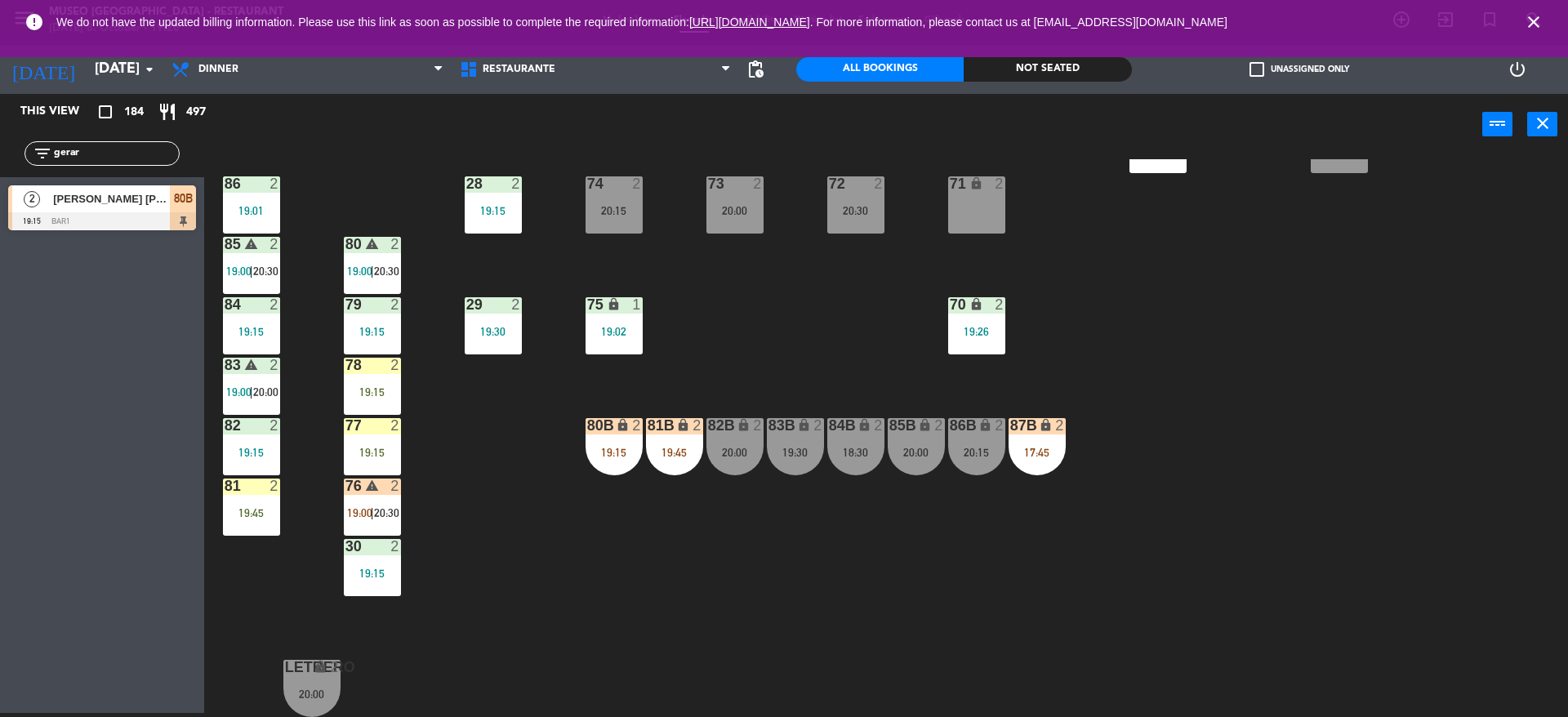
type input "gerar"
click at [118, 210] on div "[PERSON_NAME] [PERSON_NAME]" at bounding box center [110, 199] width 119 height 27
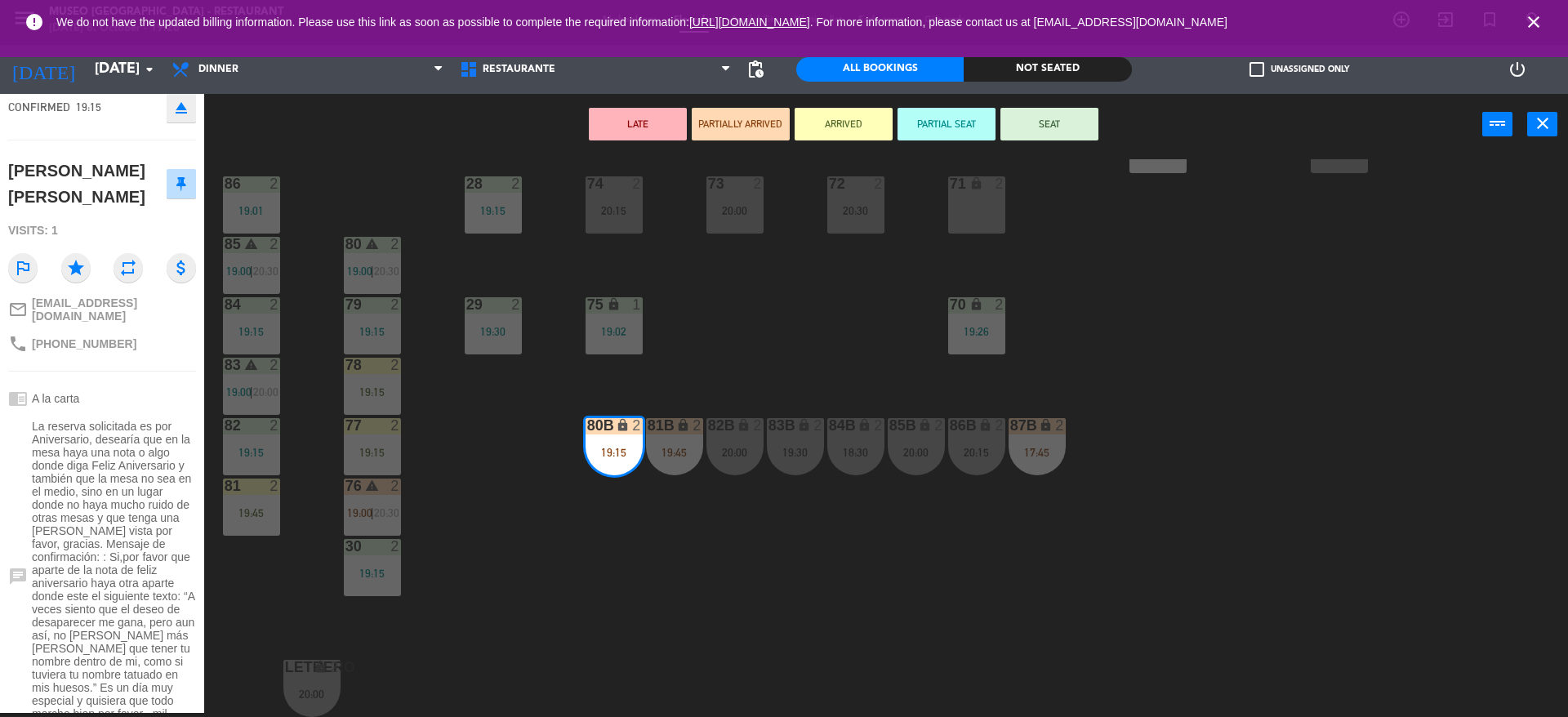
scroll to position [121, 0]
click at [469, 598] on div "44 4 17:30 | 20:00 49 2 19:00 54 4 19:00 64 warning 2 18:00 | 19:30 48 2 18:15 …" at bounding box center [894, 438] width 1348 height 557
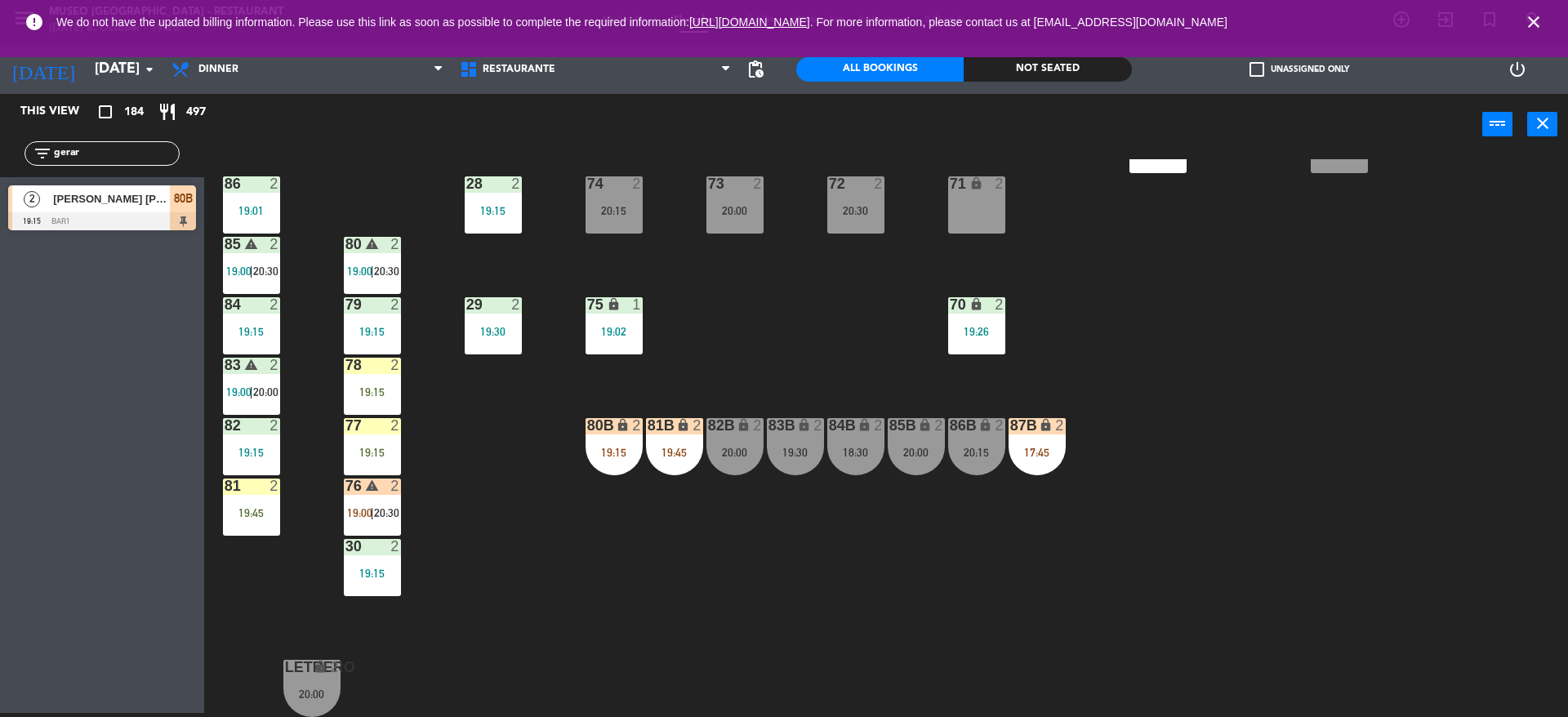
drag, startPoint x: 145, startPoint y: 157, endPoint x: 0, endPoint y: 159, distance: 145.0
click at [0, 159] on div "filter_list gerar" at bounding box center [102, 153] width 204 height 47
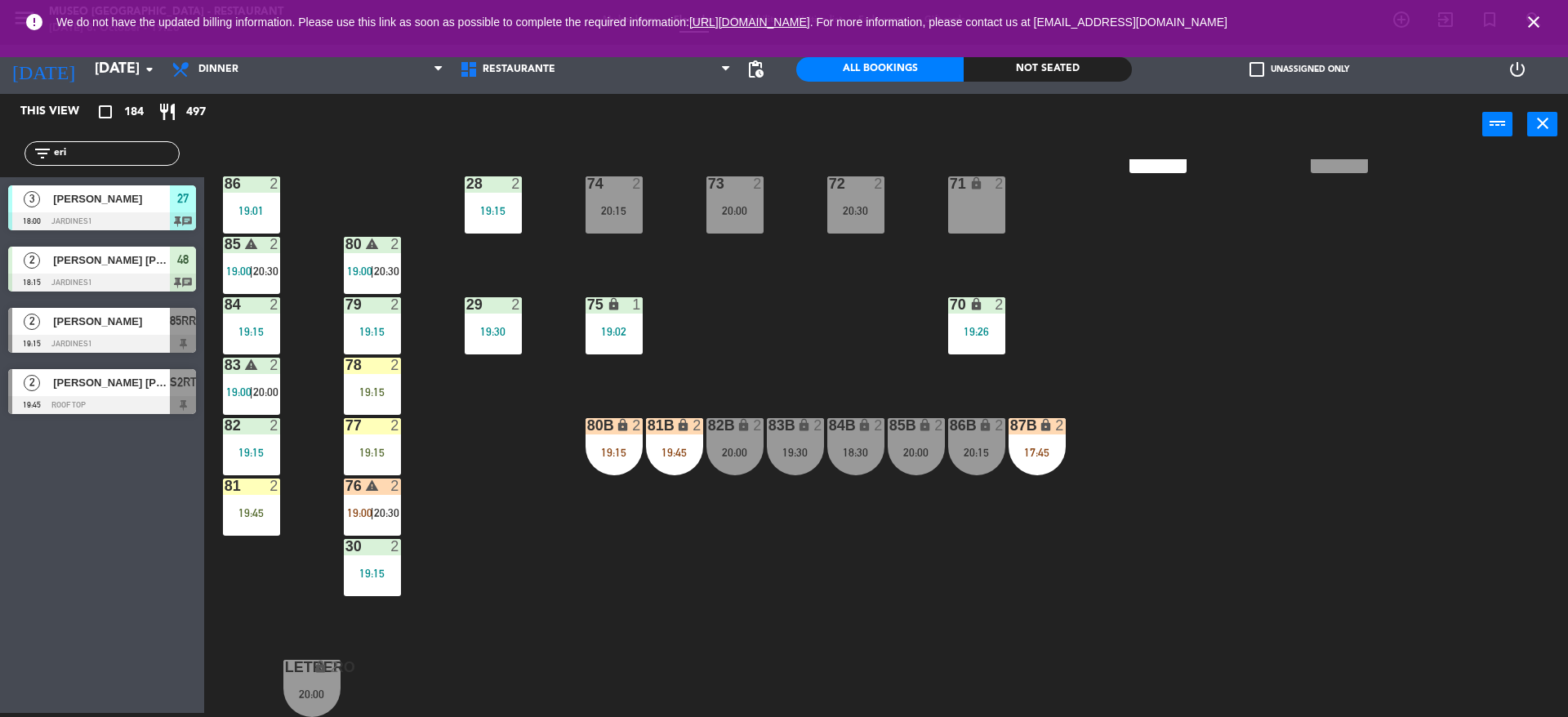
type input "eri"
click at [91, 533] on div "This view crop_square 184 restaurant 497 filter_list eri 3 [PERSON_NAME] 18:00 …" at bounding box center [102, 403] width 204 height 619
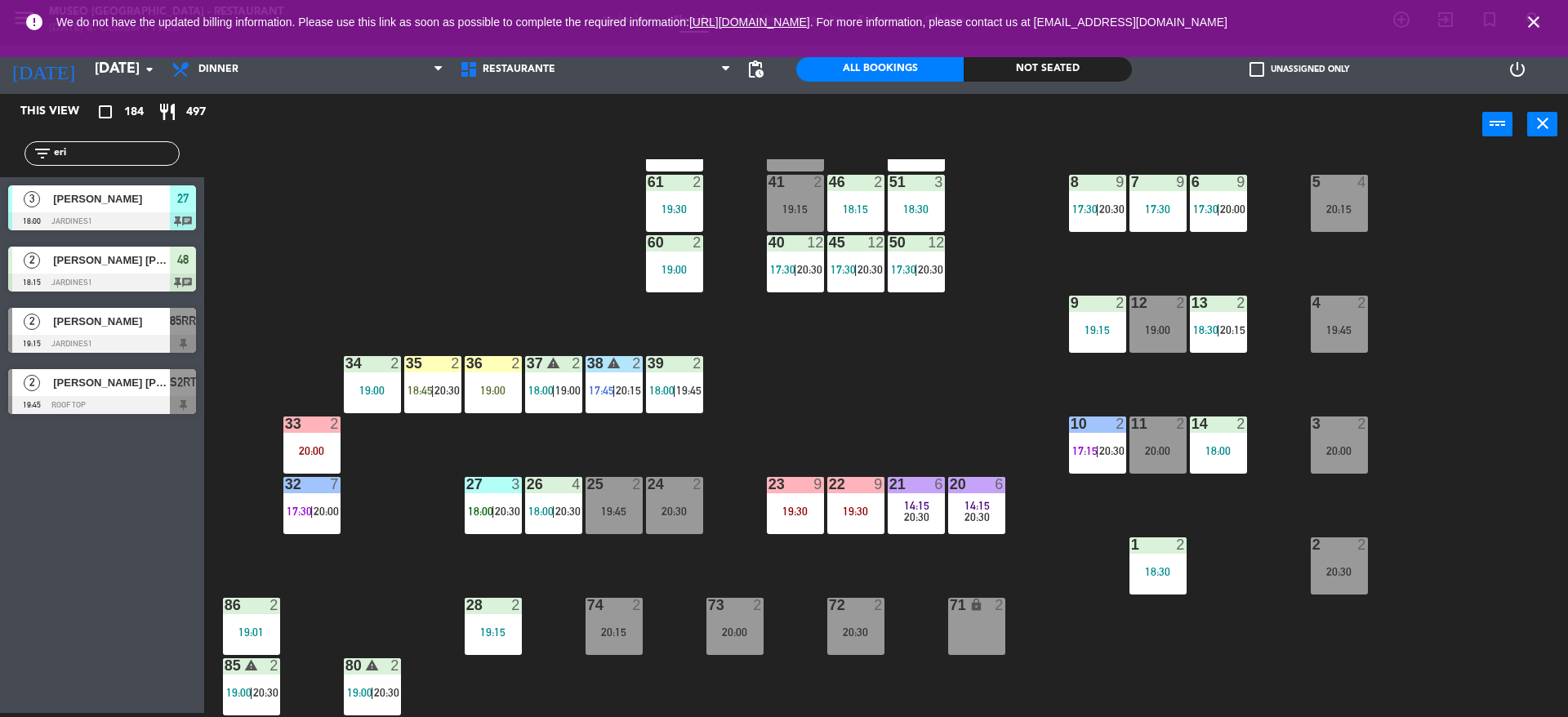
scroll to position [183, 0]
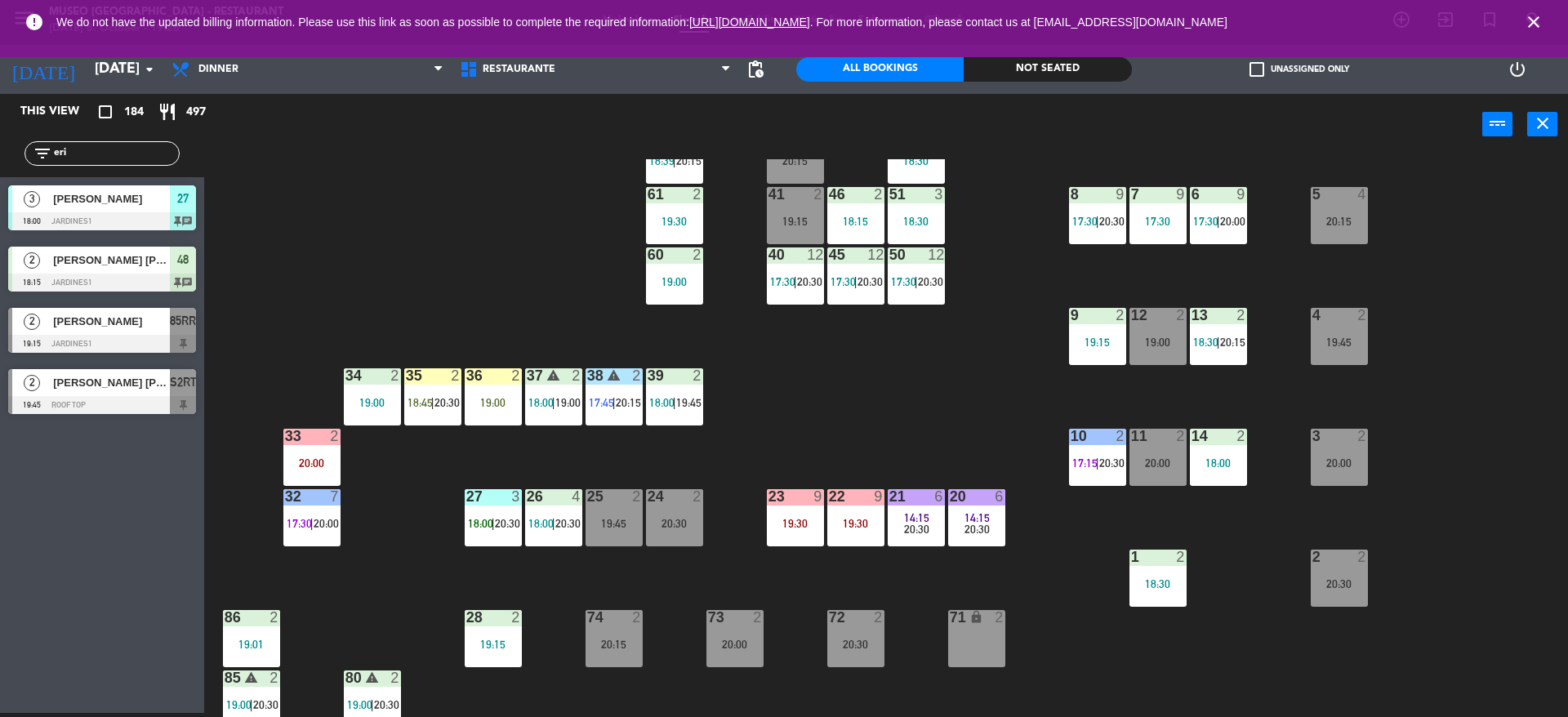
click at [681, 535] on div "24 2 20:30" at bounding box center [674, 518] width 57 height 57
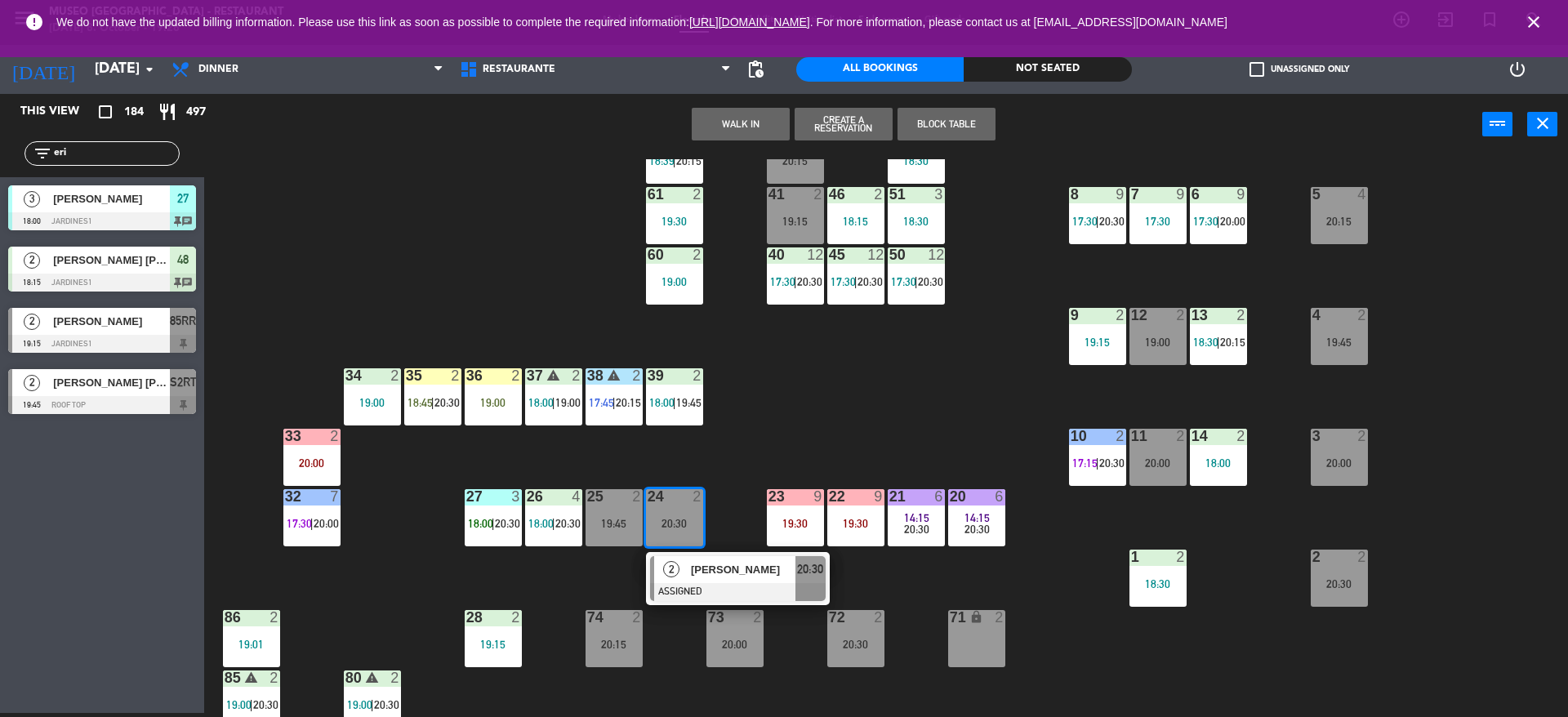
click at [692, 583] on div at bounding box center [738, 592] width 176 height 18
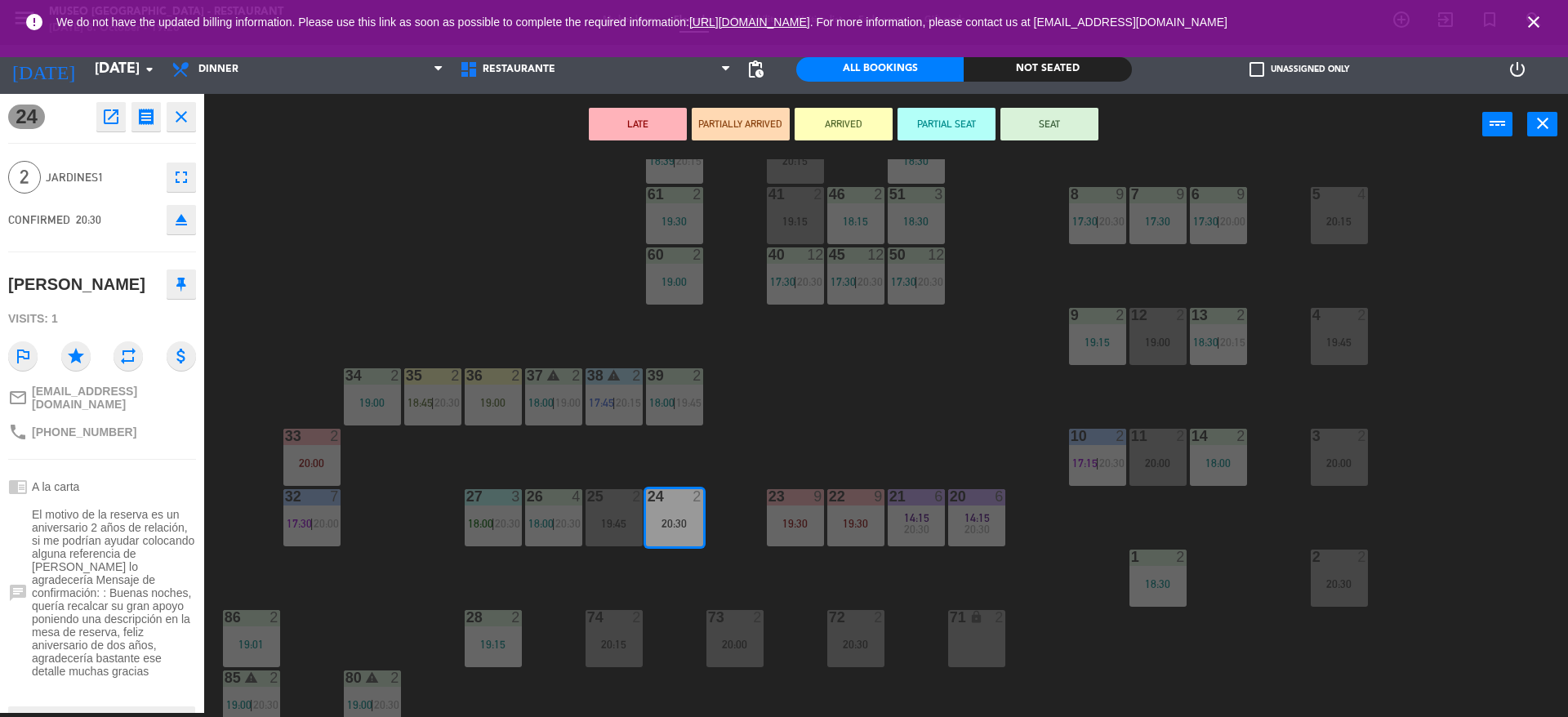
click at [188, 220] on icon "eject" at bounding box center [180, 219] width 19 height 19
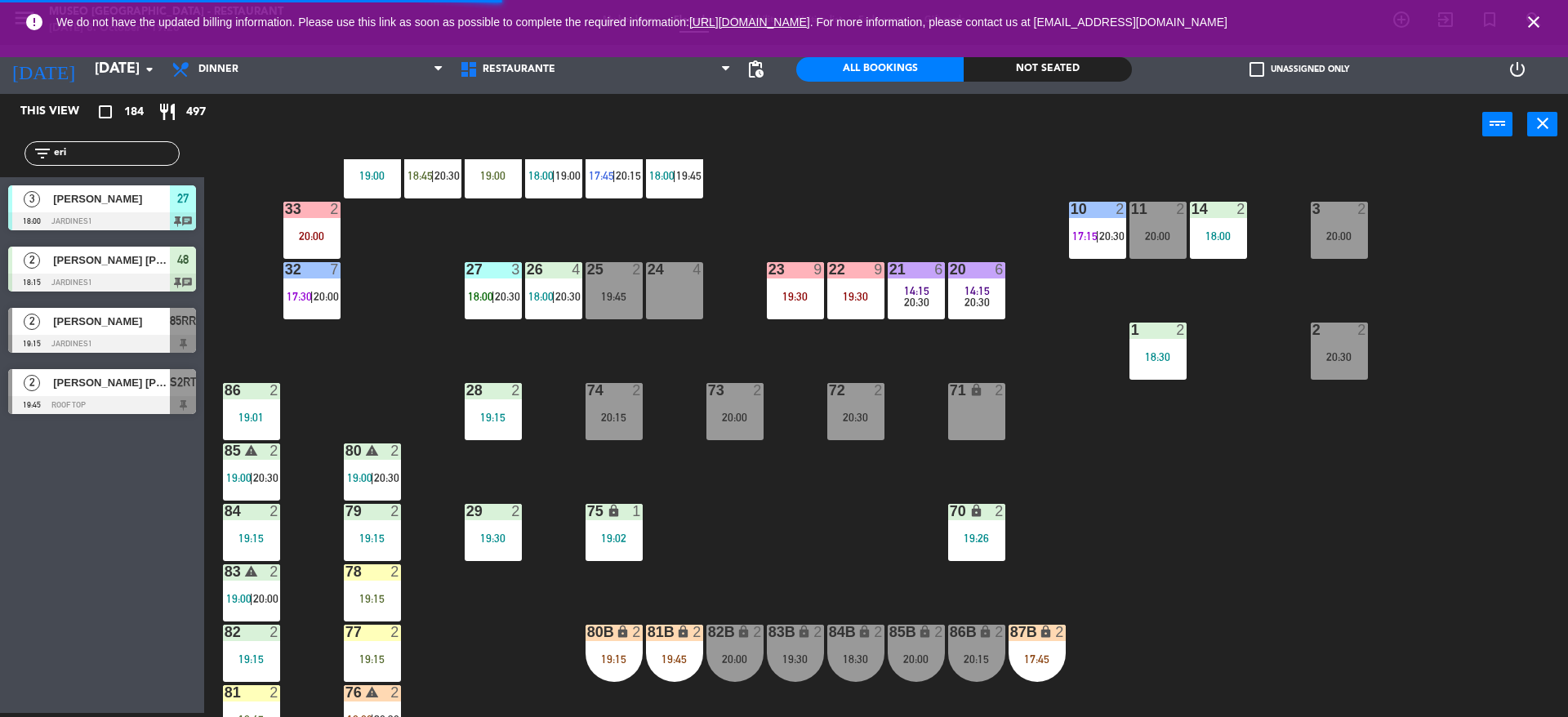
scroll to position [412, 0]
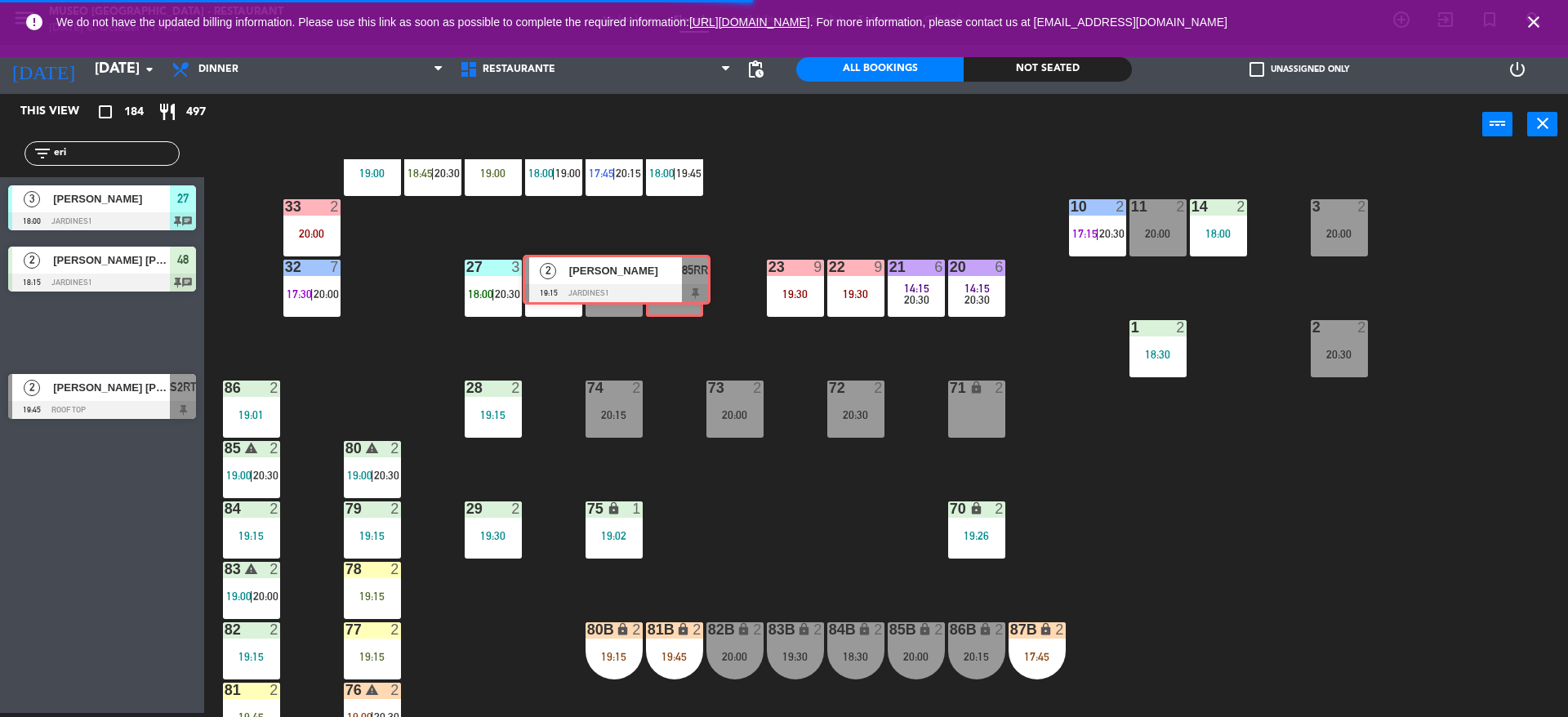
drag, startPoint x: 155, startPoint y: 332, endPoint x: 669, endPoint y: 279, distance: 516.7
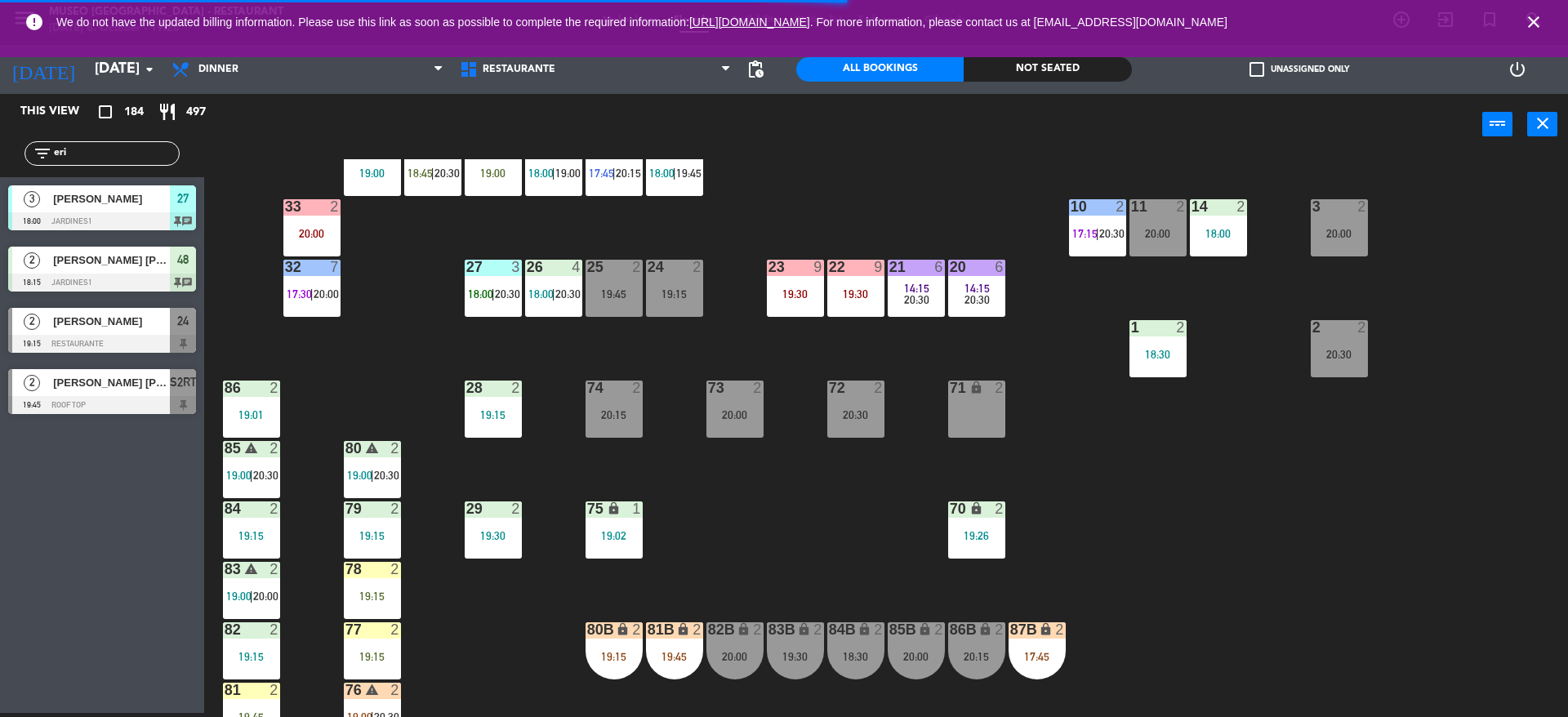
click at [723, 345] on div "44 4 17:30 | 20:00 49 2 19:00 54 4 19:00 64 warning 2 18:00 | 19:30 48 2 18:15 …" at bounding box center [894, 438] width 1348 height 557
click at [751, 256] on div "44 4 17:30 | 20:00 49 2 19:00 54 4 19:00 64 warning 2 18:00 | 19:30 48 2 18:15 …" at bounding box center [894, 438] width 1348 height 557
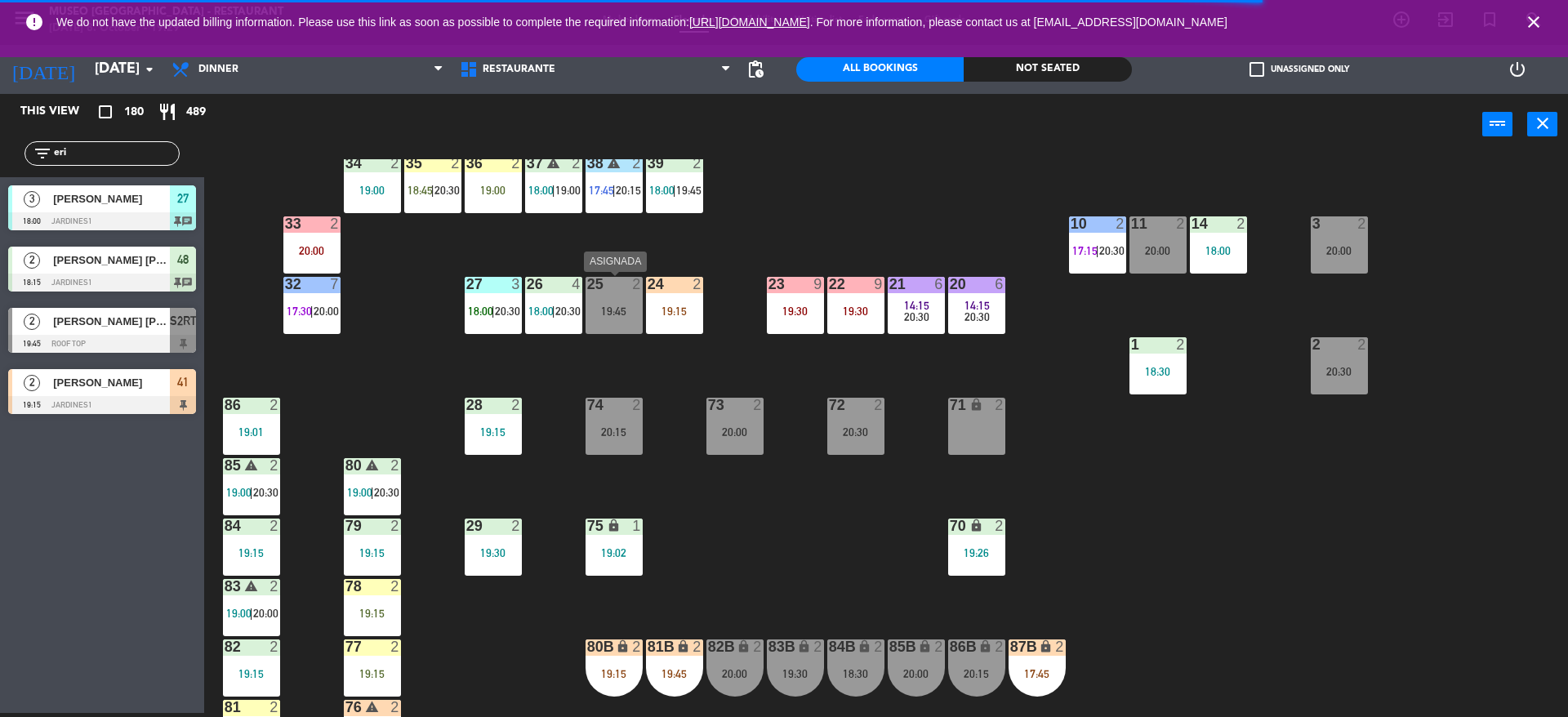
scroll to position [393, 0]
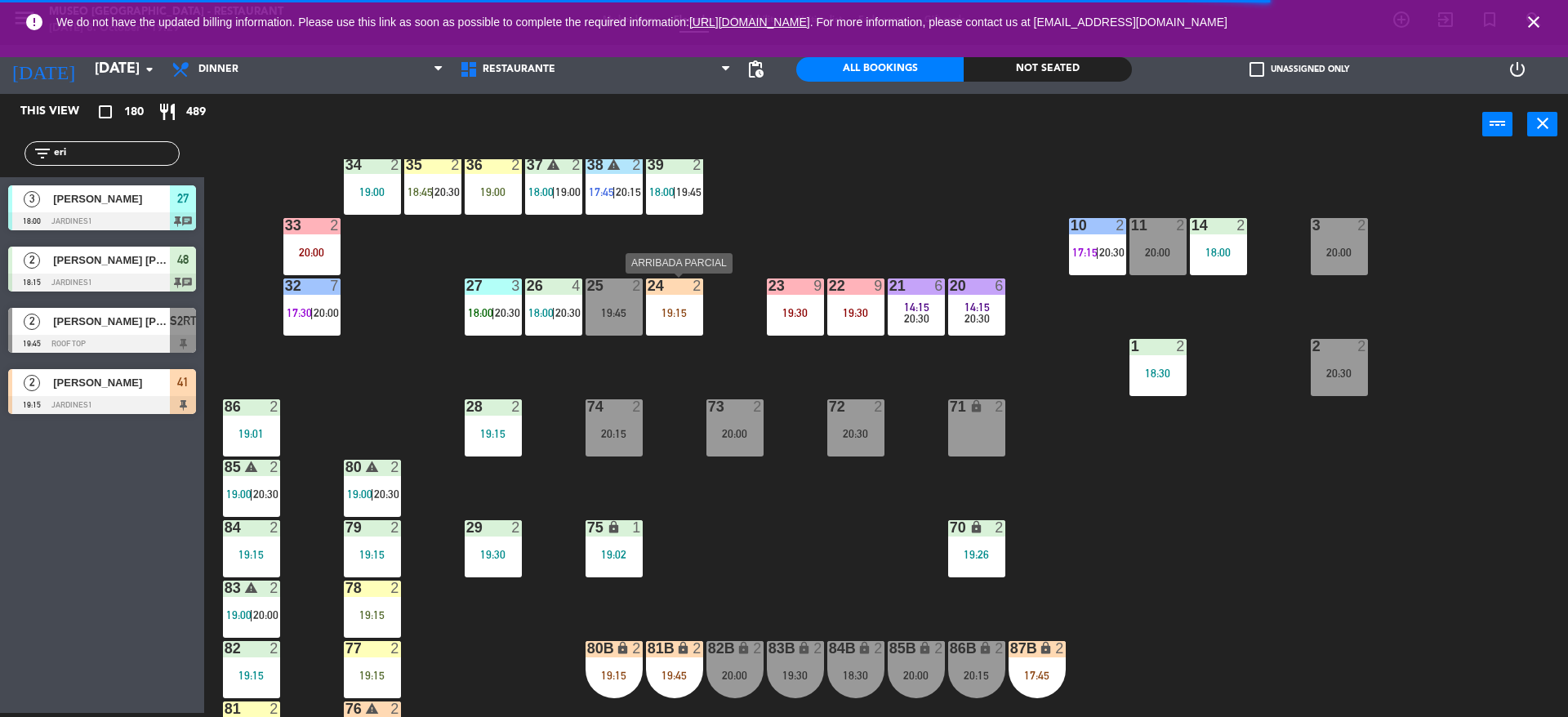
click at [668, 324] on div "24 2 19:15" at bounding box center [674, 307] width 57 height 57
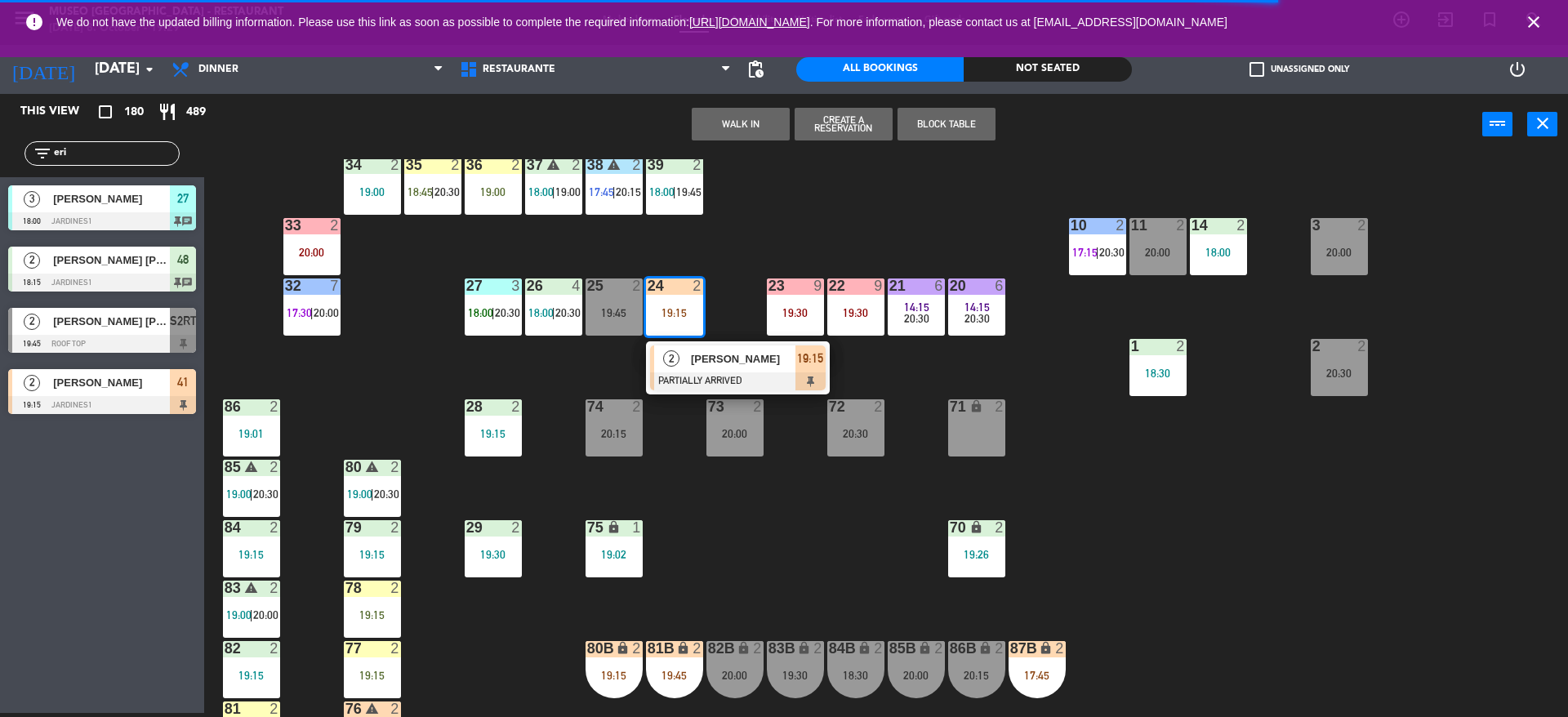
click at [668, 360] on span "2" at bounding box center [671, 358] width 17 height 17
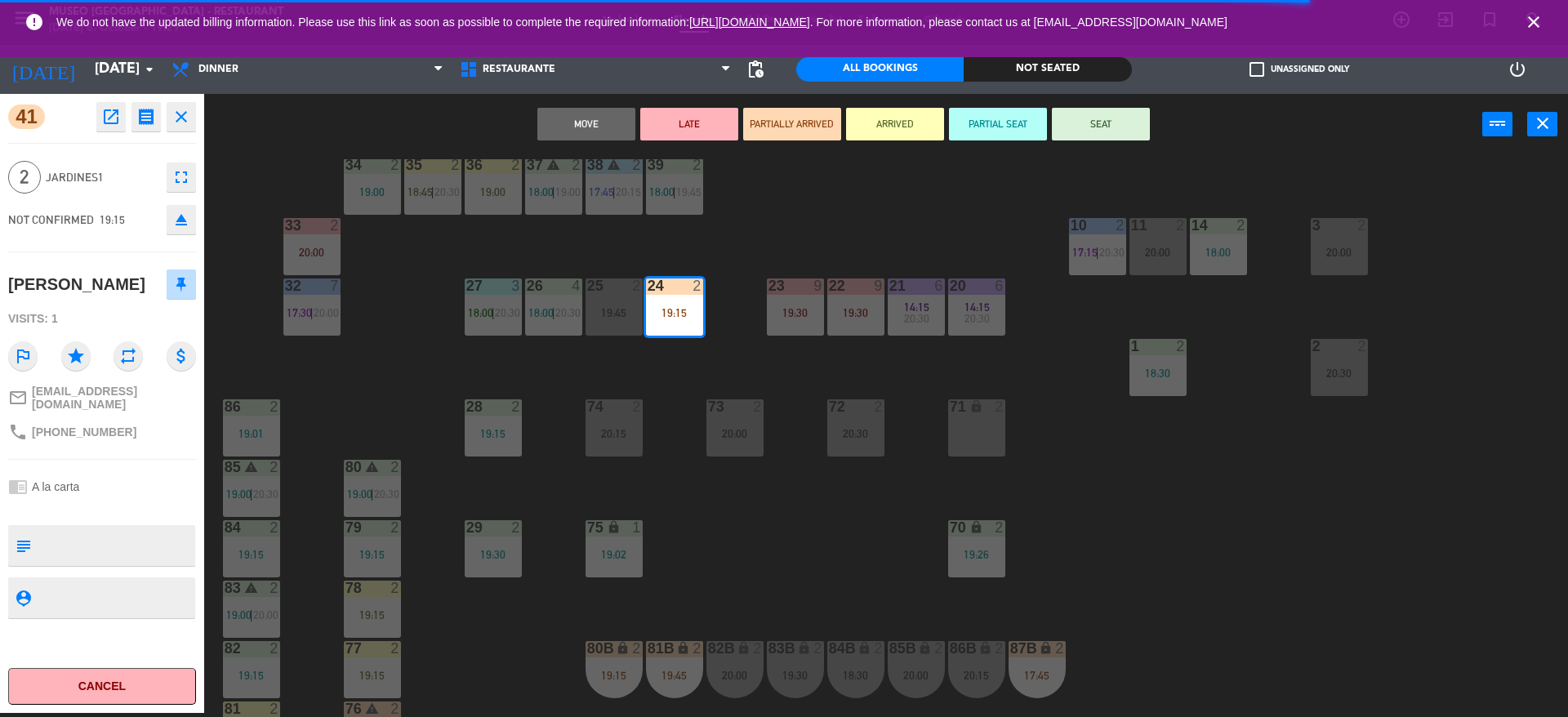
click at [123, 548] on textarea at bounding box center [116, 544] width 156 height 34
type textarea "m24"
click at [120, 208] on div "NOT CONFIRMED 19:15 eject" at bounding box center [102, 220] width 188 height 40
click at [1098, 131] on button "SEAT" at bounding box center [1101, 124] width 98 height 33
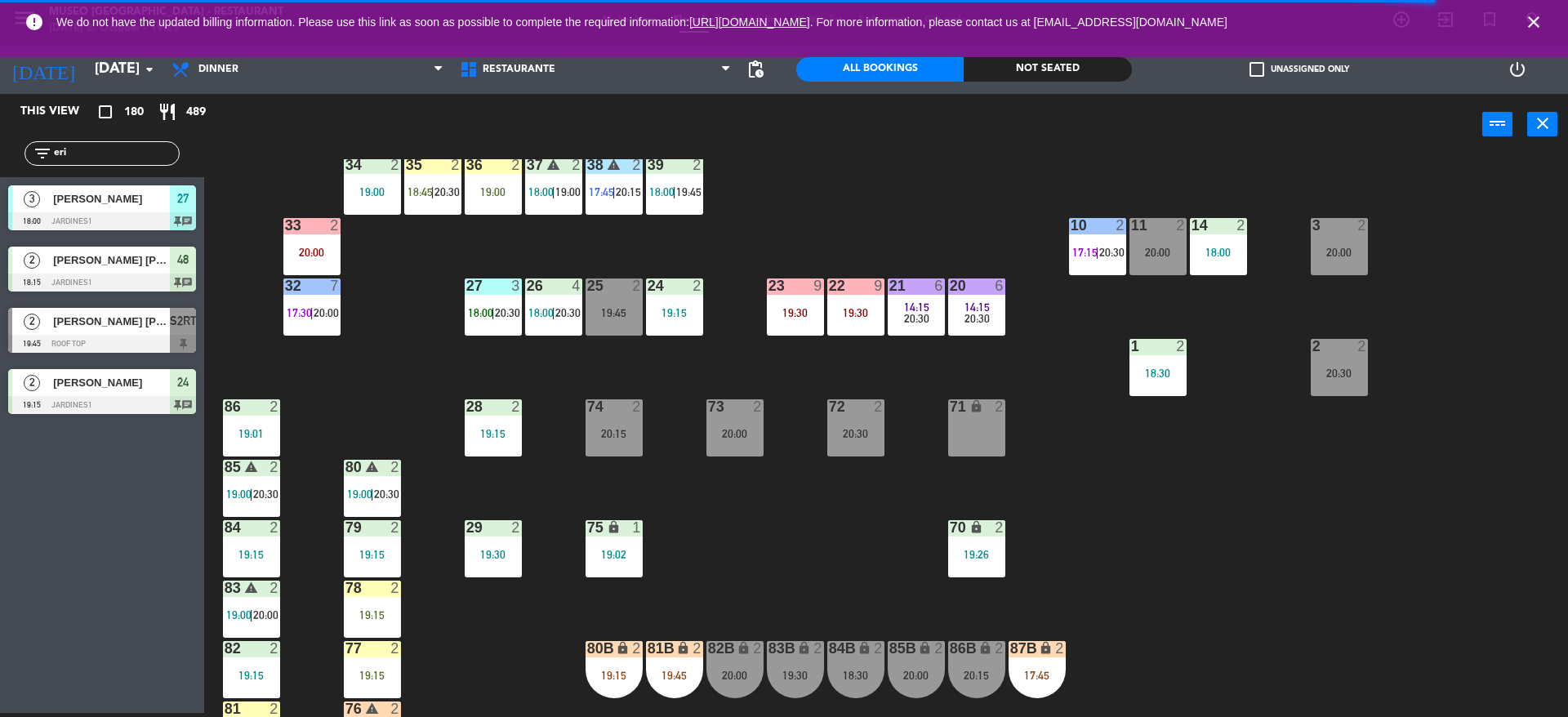
click at [662, 336] on div "44 4 17:30 | 20:00 49 2 19:00 54 4 19:00 64 warning 2 18:00 | 19:30 48 2 18:15 …" at bounding box center [894, 438] width 1348 height 557
click at [657, 315] on div "19:15" at bounding box center [674, 313] width 57 height 11
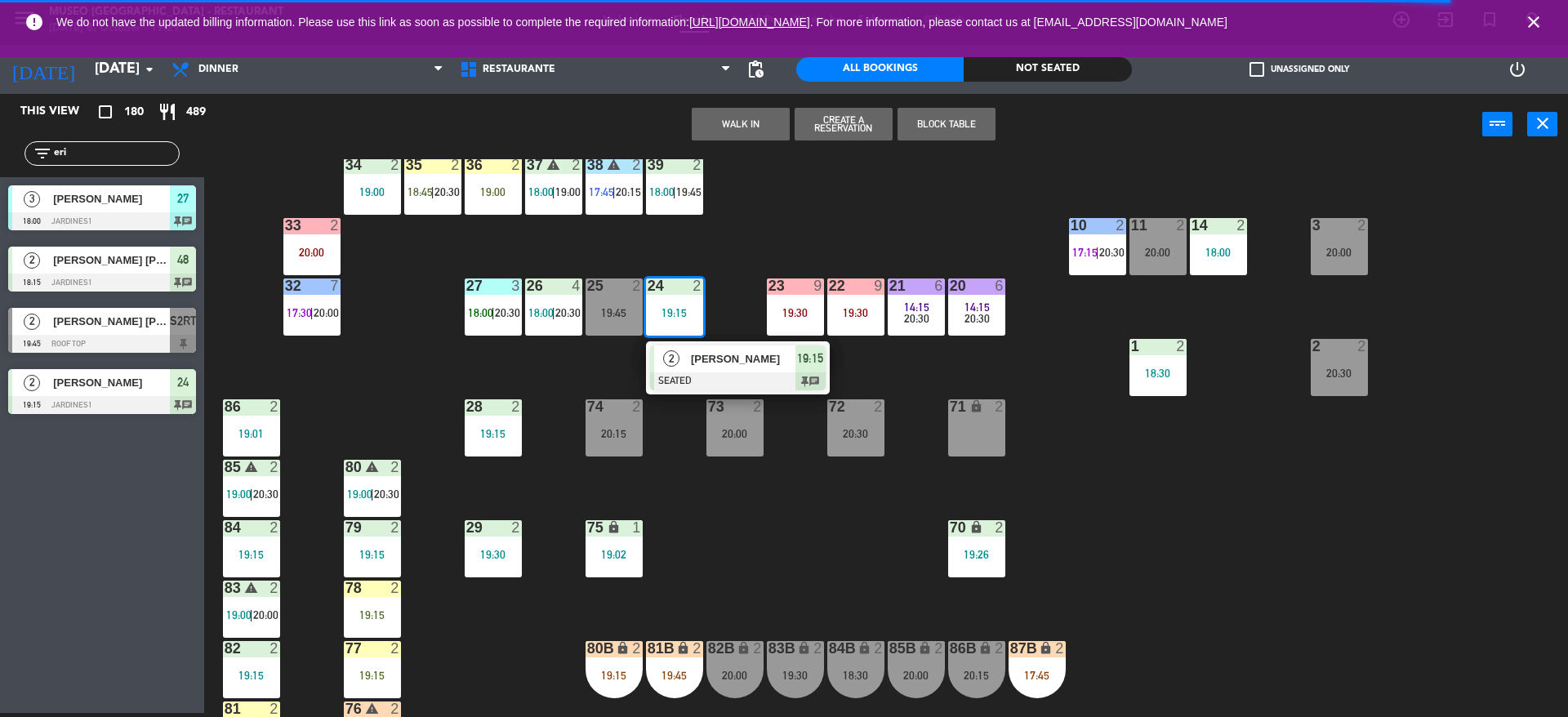
click at [658, 336] on div "24 2 19:15 2 [PERSON_NAME] SEATED 19:15 chat" at bounding box center [674, 307] width 57 height 57
click at [685, 353] on div "2" at bounding box center [671, 358] width 35 height 27
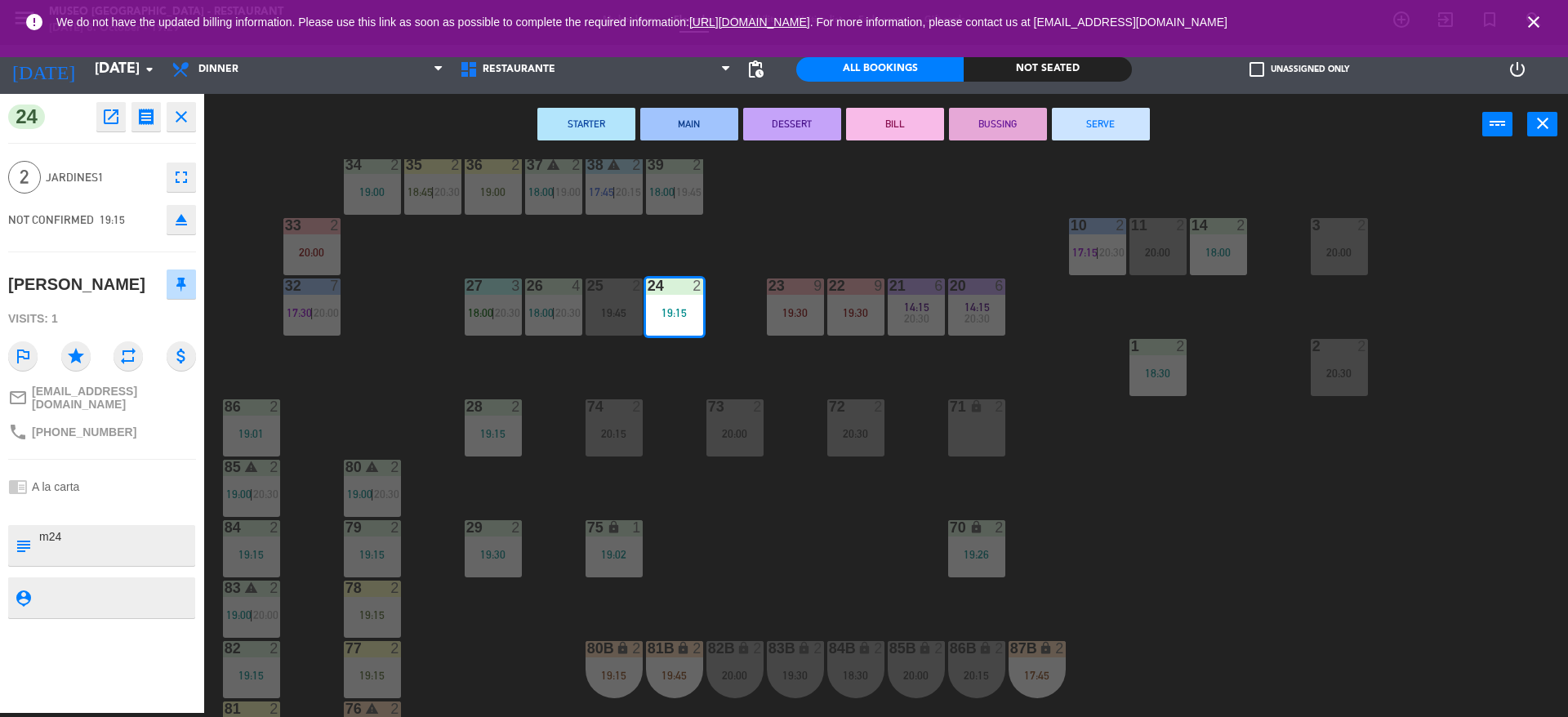
click at [174, 542] on textarea at bounding box center [116, 544] width 156 height 34
type textarea "m24 aniversario en mesa"
click at [138, 209] on div "NOT CONFIRMED 19:15 eject" at bounding box center [102, 220] width 188 height 40
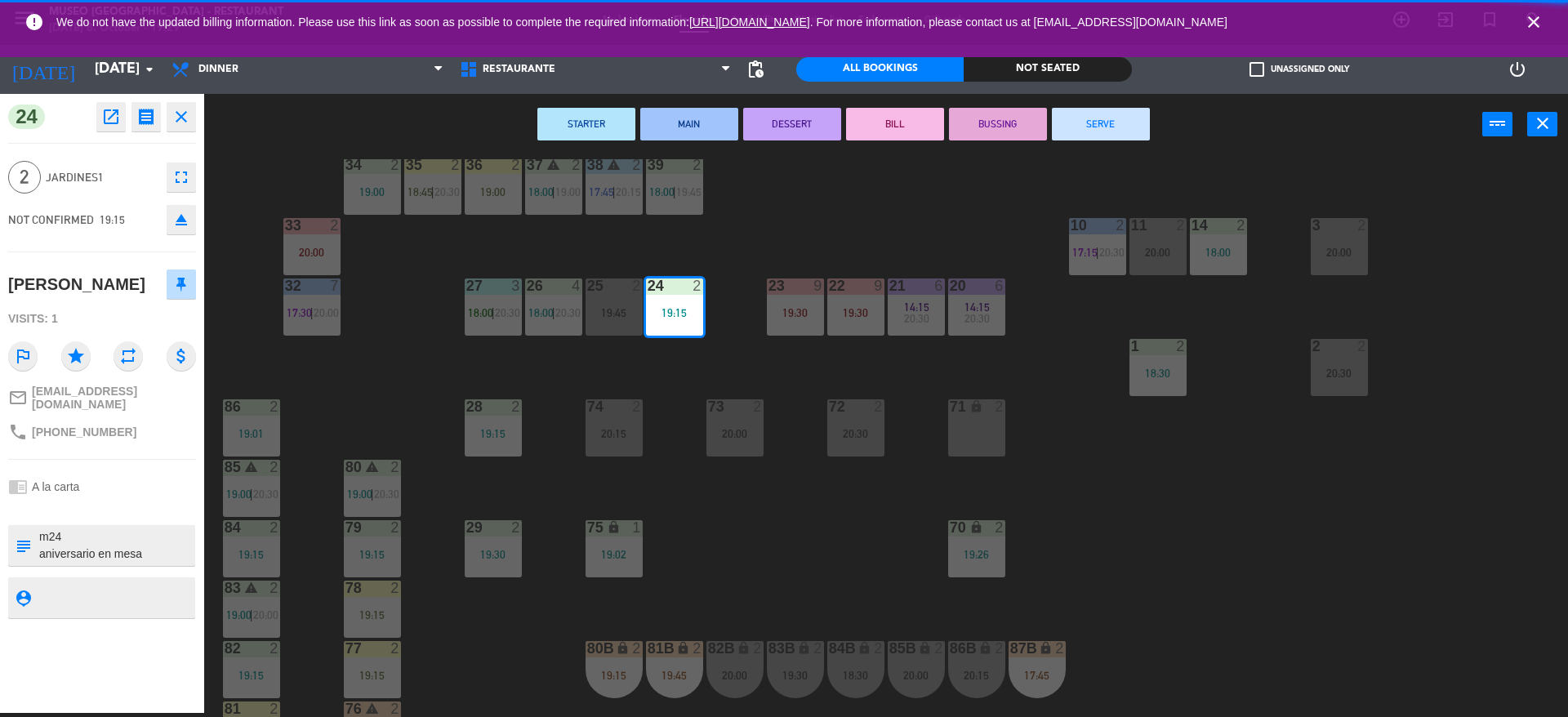
click at [404, 368] on div "44 5 20:00 49 2 19:00 54 4 19:00 64 warning 2 18:00 | 19:30 48 2 18:15 53 2 19:…" at bounding box center [894, 438] width 1348 height 557
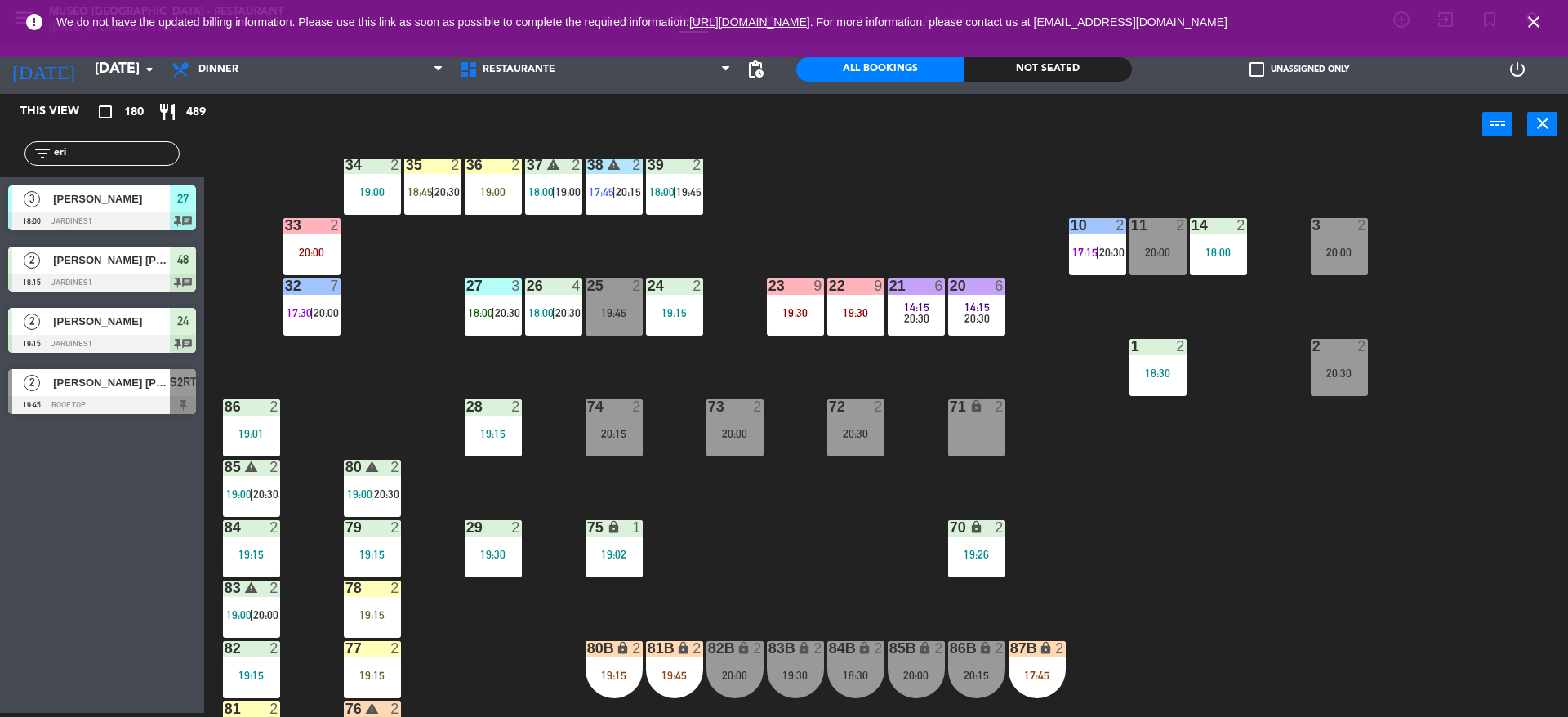
click at [695, 324] on div "24 2 19:15" at bounding box center [674, 307] width 57 height 57
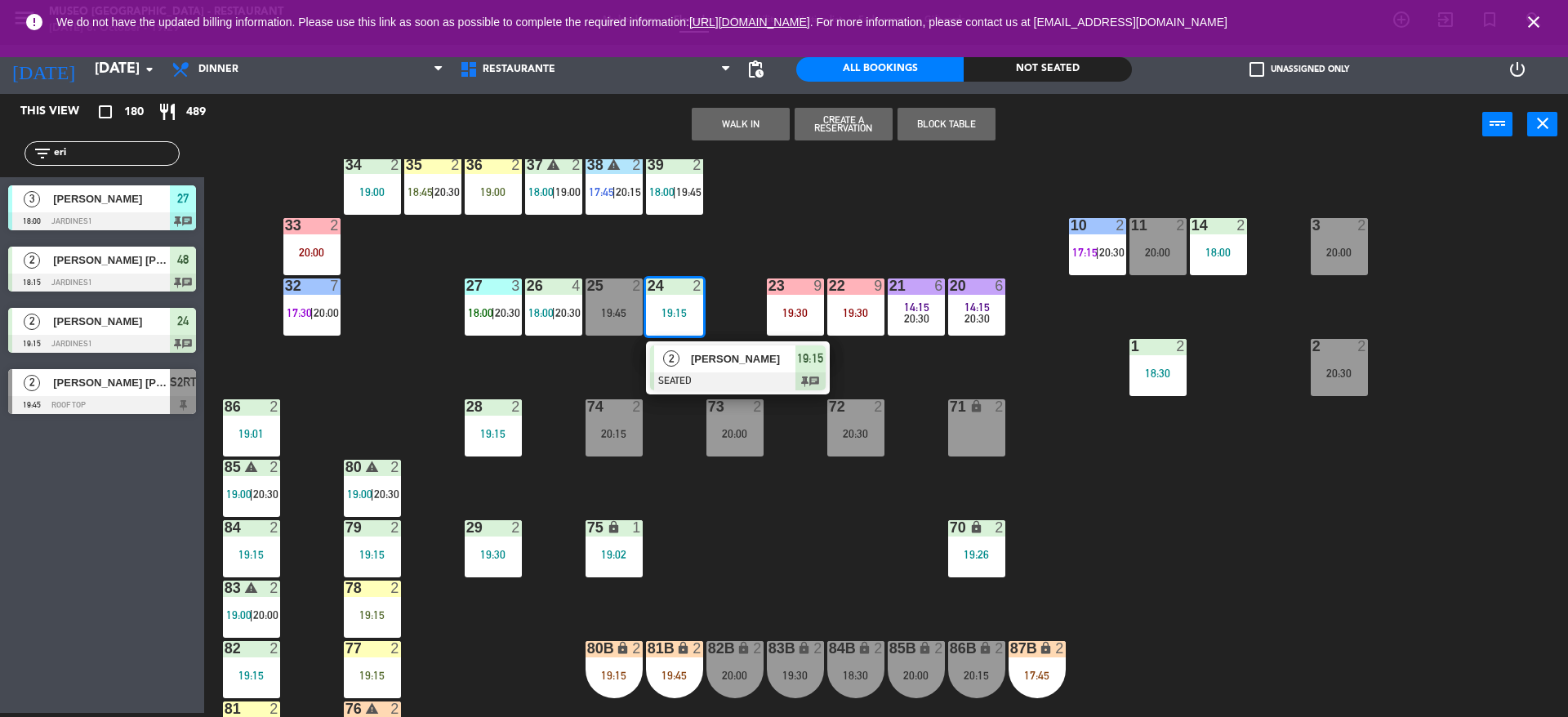
click at [715, 368] on div "[PERSON_NAME]" at bounding box center [741, 358] width 106 height 27
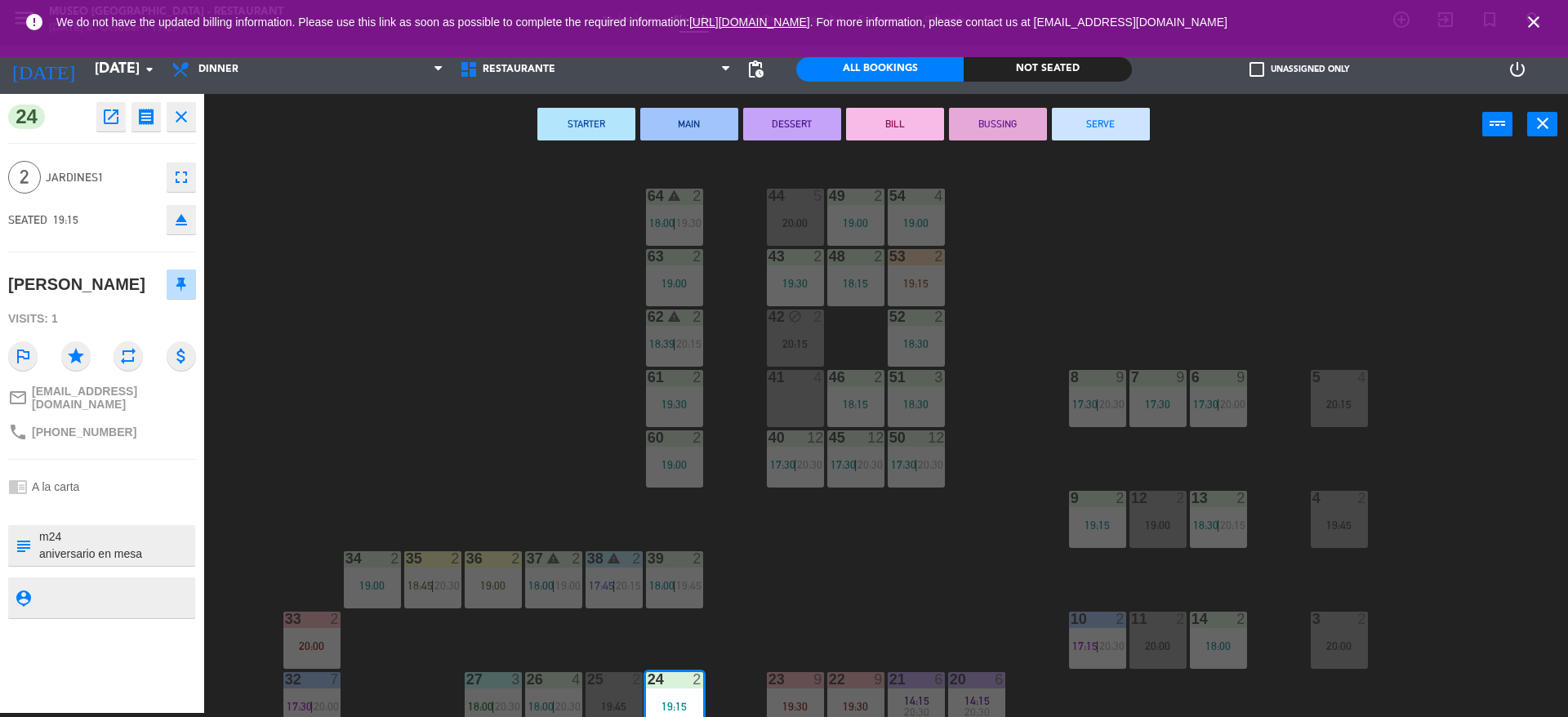
scroll to position [2, 0]
click at [775, 344] on div "20:15" at bounding box center [795, 342] width 57 height 11
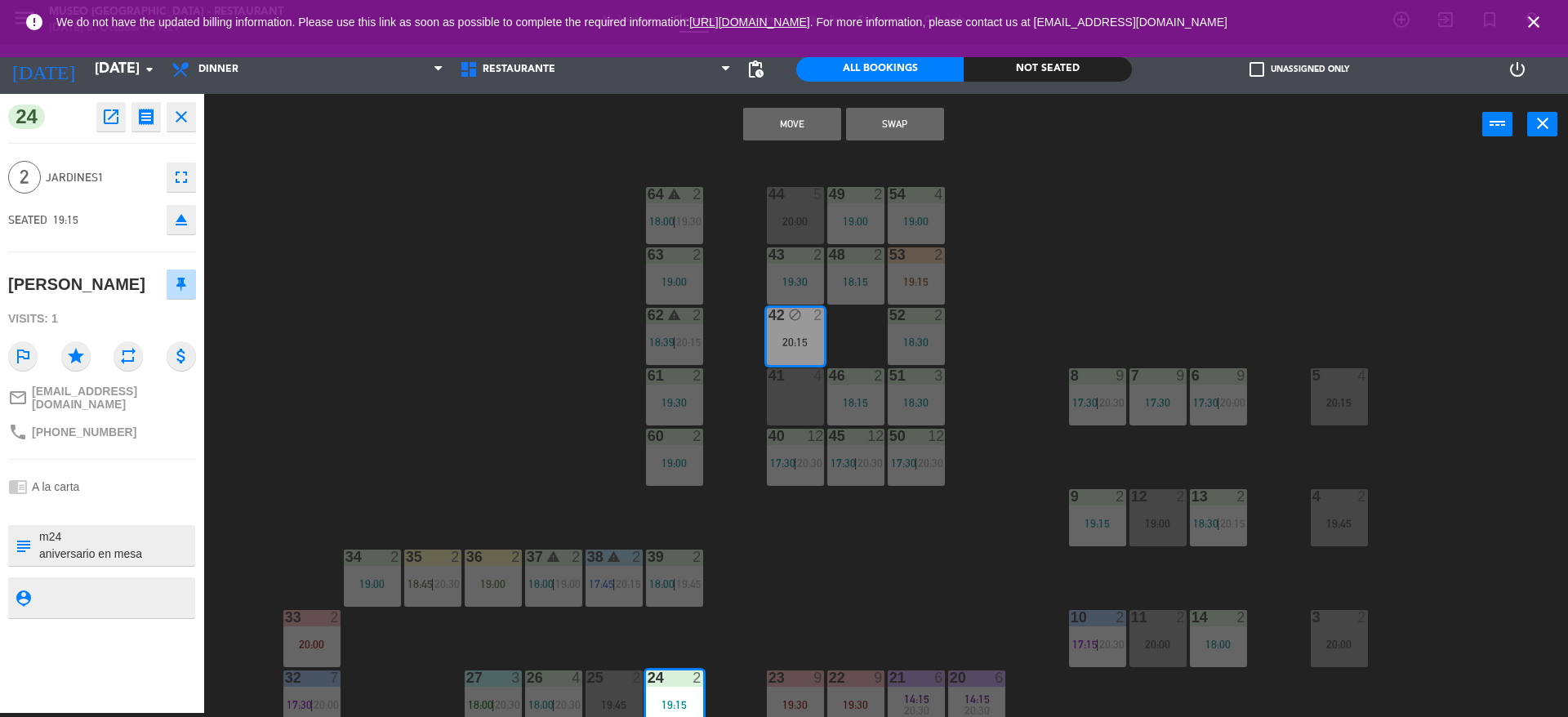
click at [803, 395] on div "41 4" at bounding box center [795, 396] width 57 height 57
click at [800, 116] on button "Move and Merge" at bounding box center [792, 124] width 98 height 33
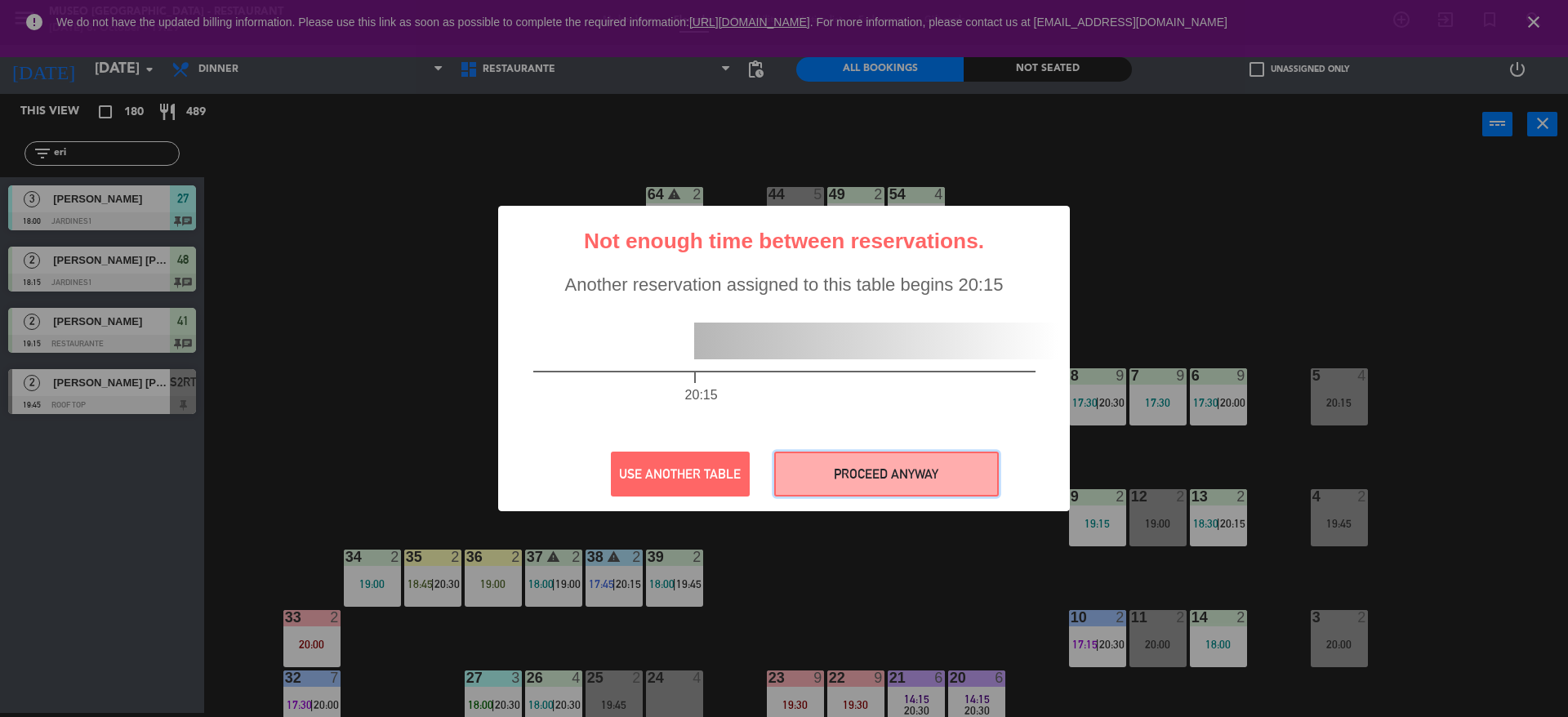
click at [846, 470] on button "PROCEED ANYWAY" at bounding box center [887, 473] width 224 height 45
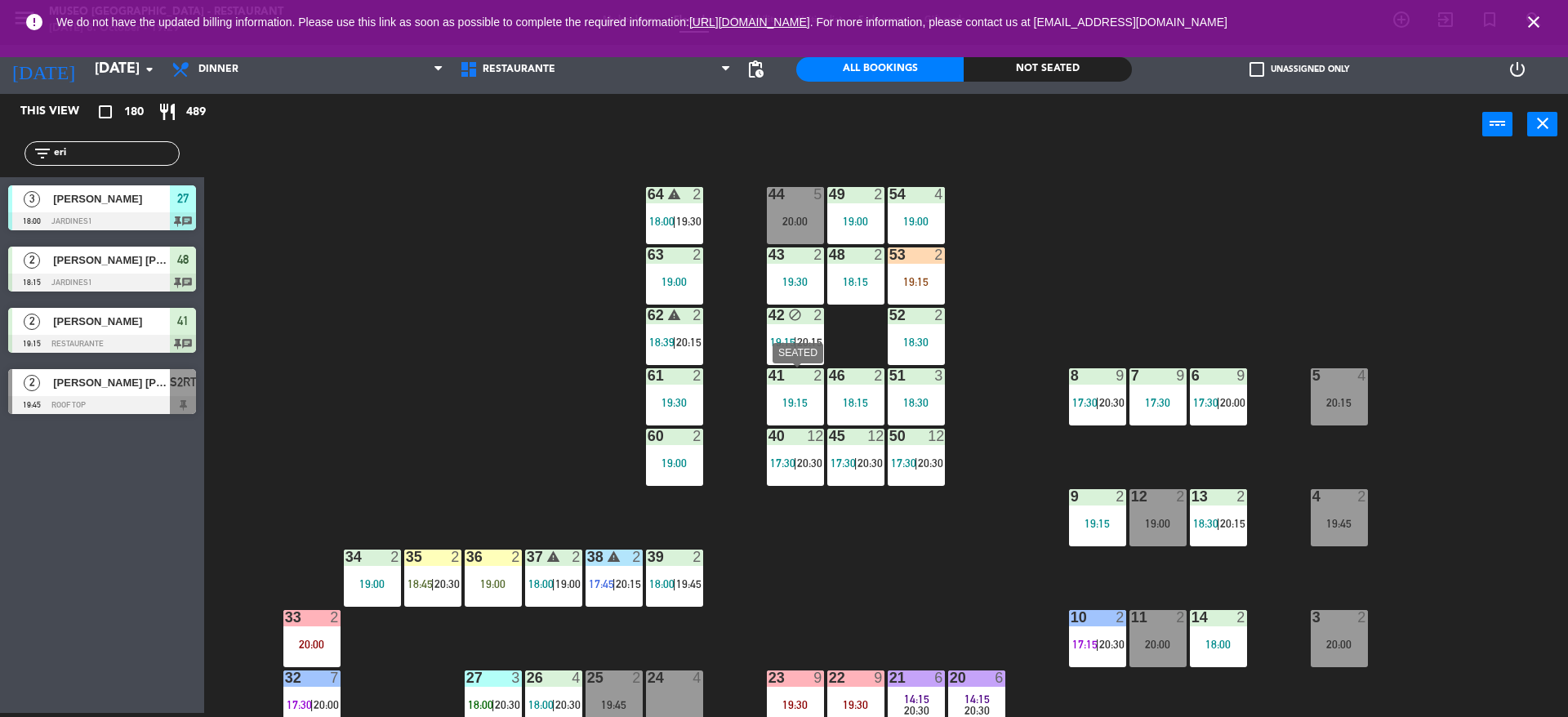
click at [805, 404] on div "19:15" at bounding box center [795, 402] width 57 height 11
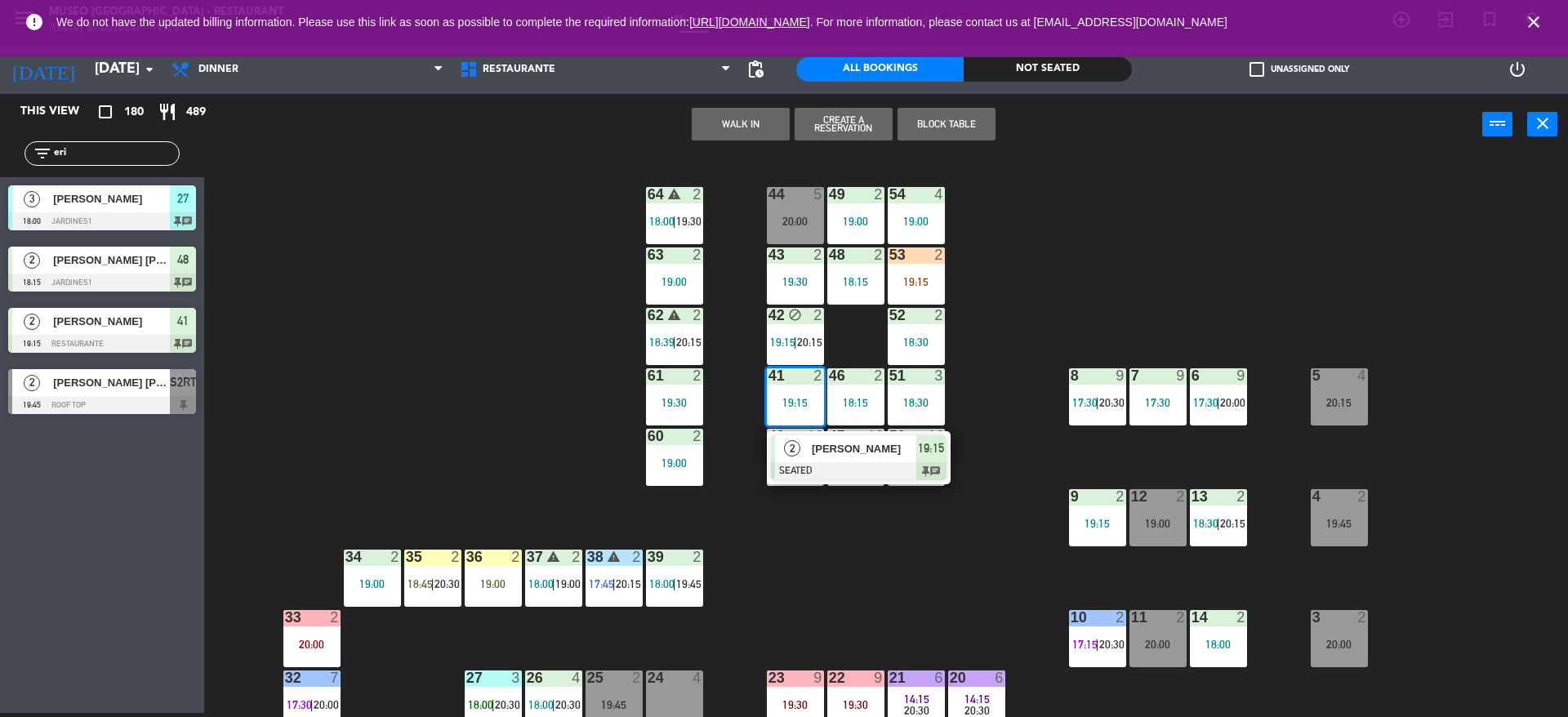
click at [807, 436] on div "2" at bounding box center [793, 448] width 35 height 27
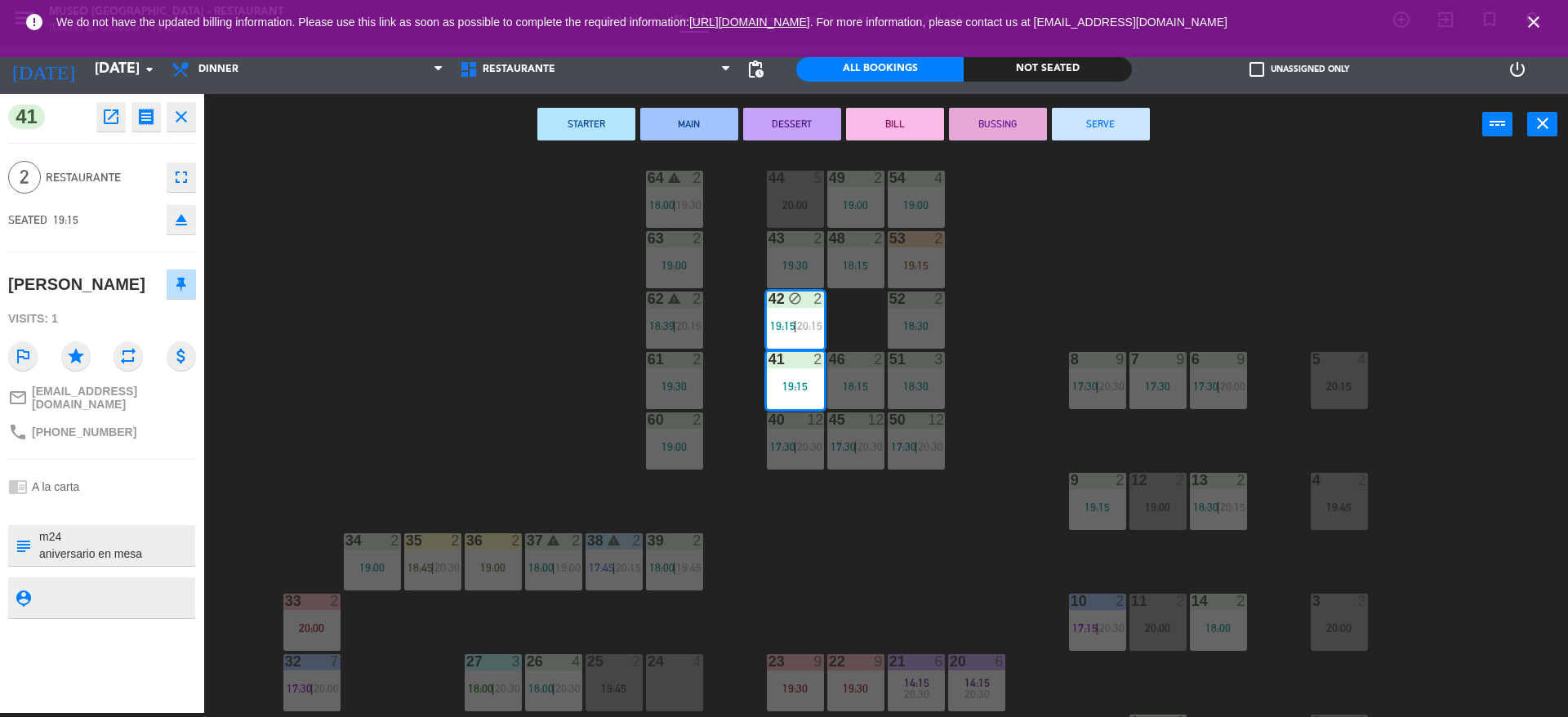
scroll to position [271, 0]
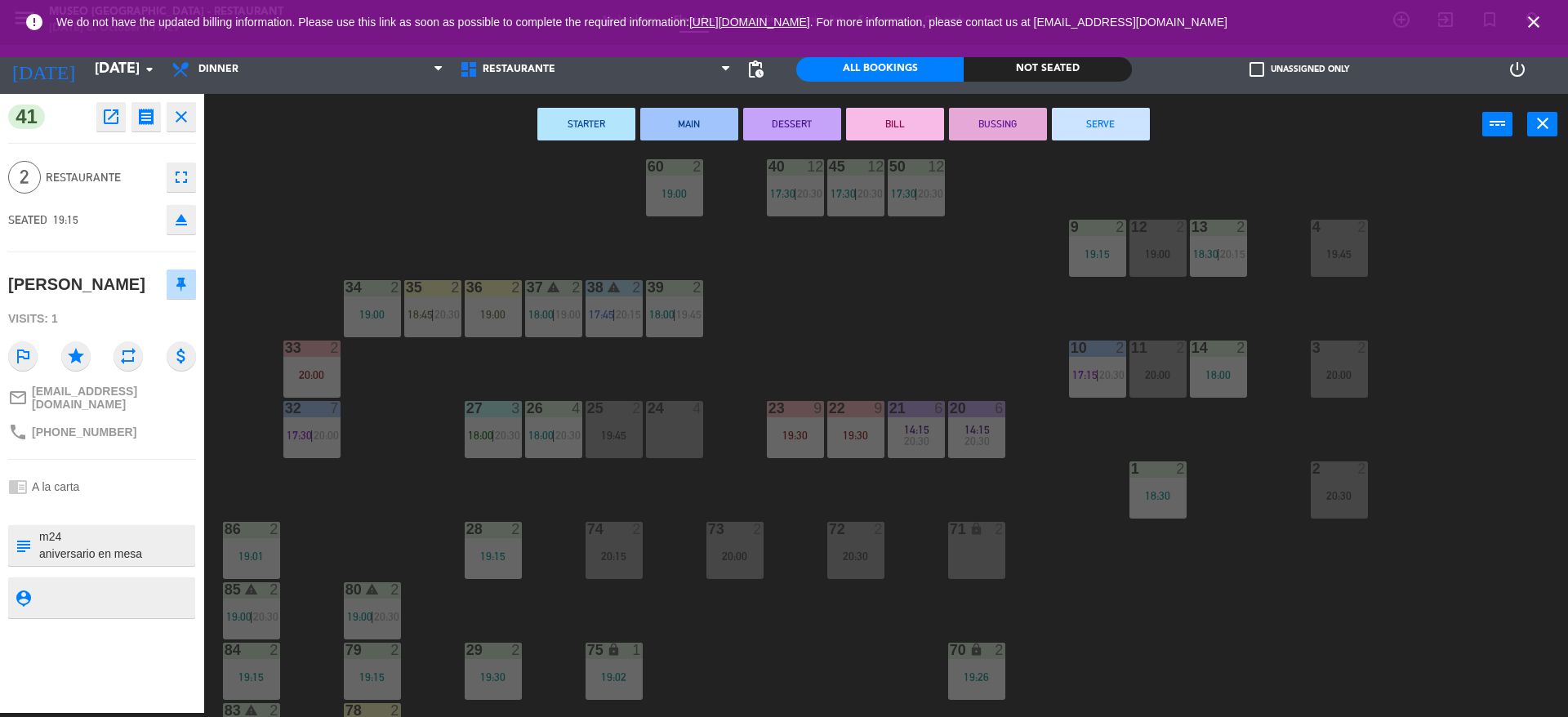
click at [994, 567] on div "71 lock 2" at bounding box center [977, 550] width 57 height 57
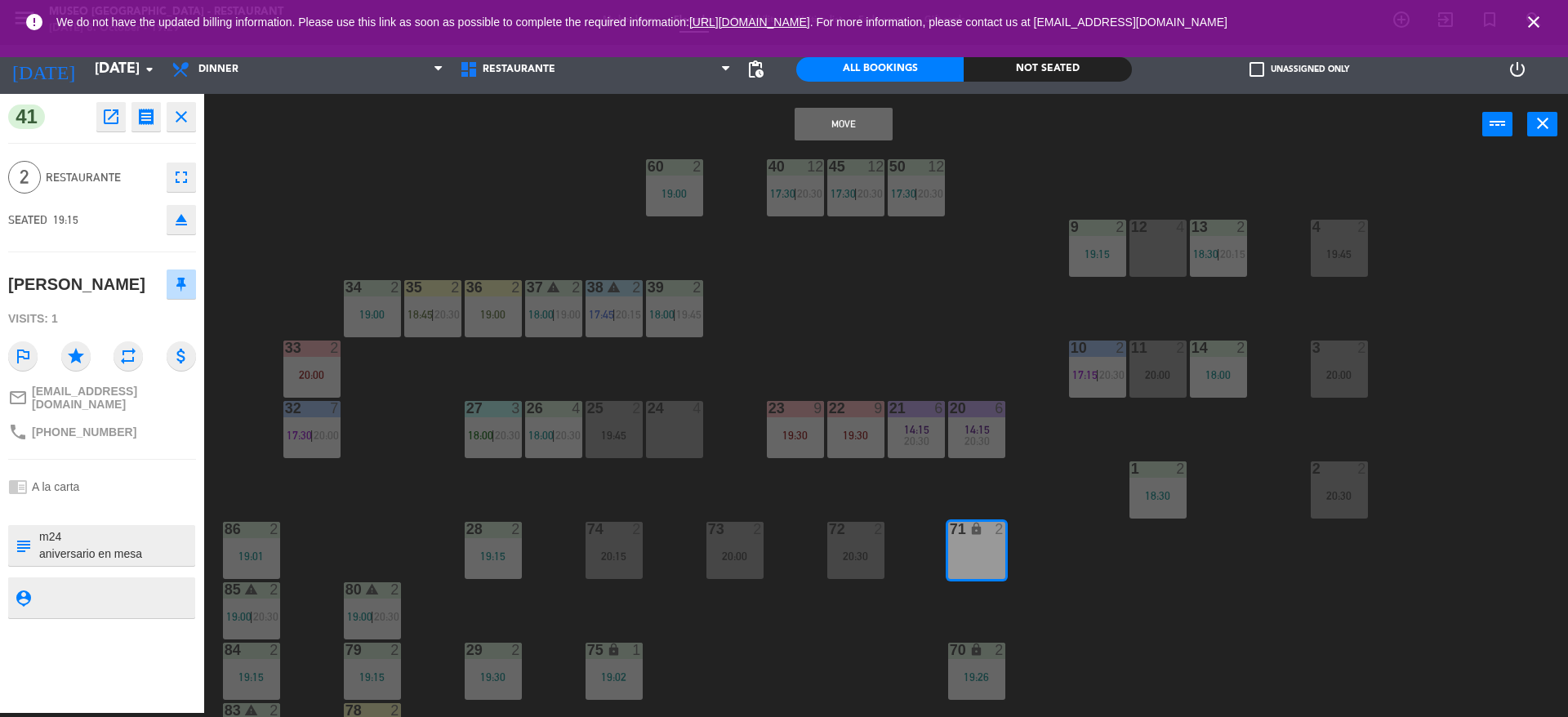
click at [839, 117] on button "Move" at bounding box center [843, 124] width 98 height 33
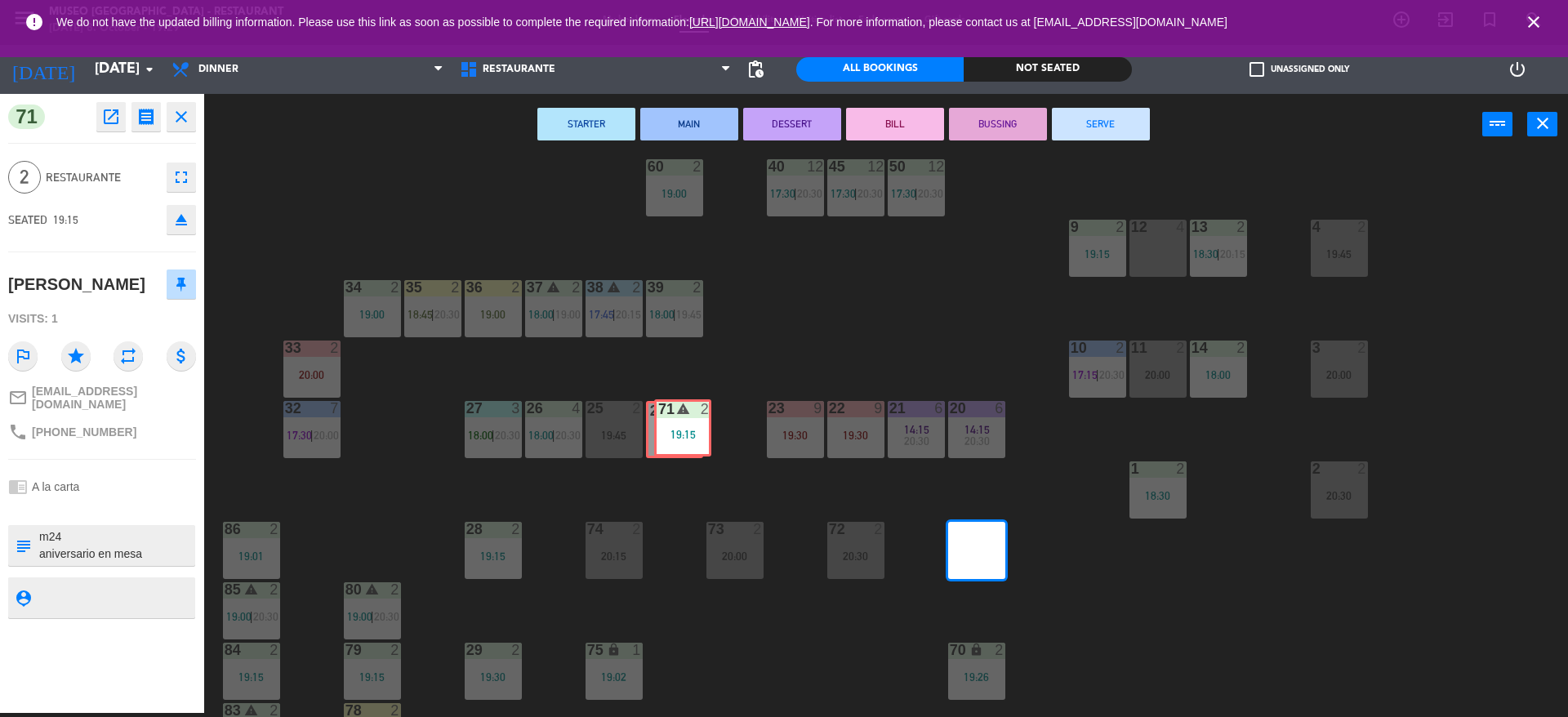
drag, startPoint x: 979, startPoint y: 556, endPoint x: 686, endPoint y: 433, distance: 317.8
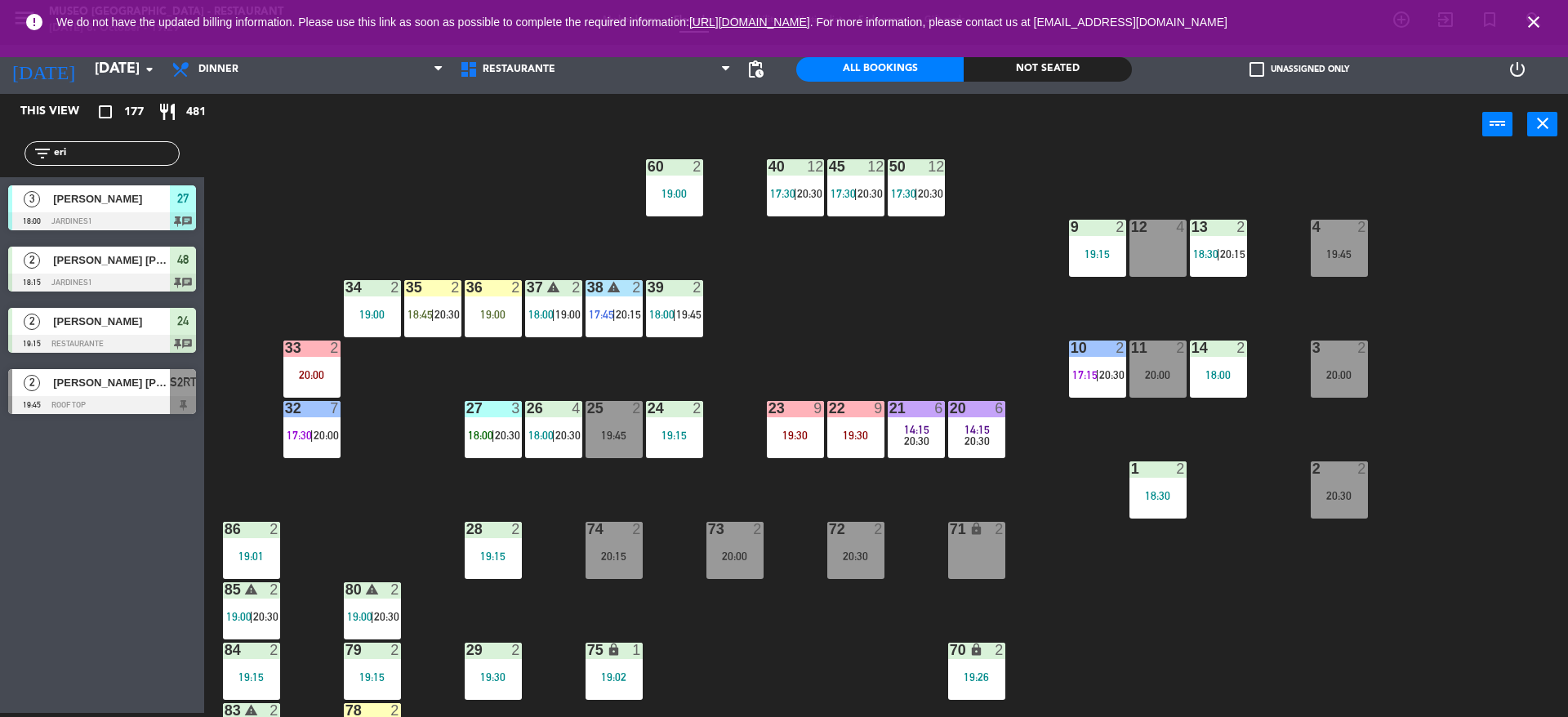
click at [686, 433] on div "19:15" at bounding box center [674, 435] width 57 height 11
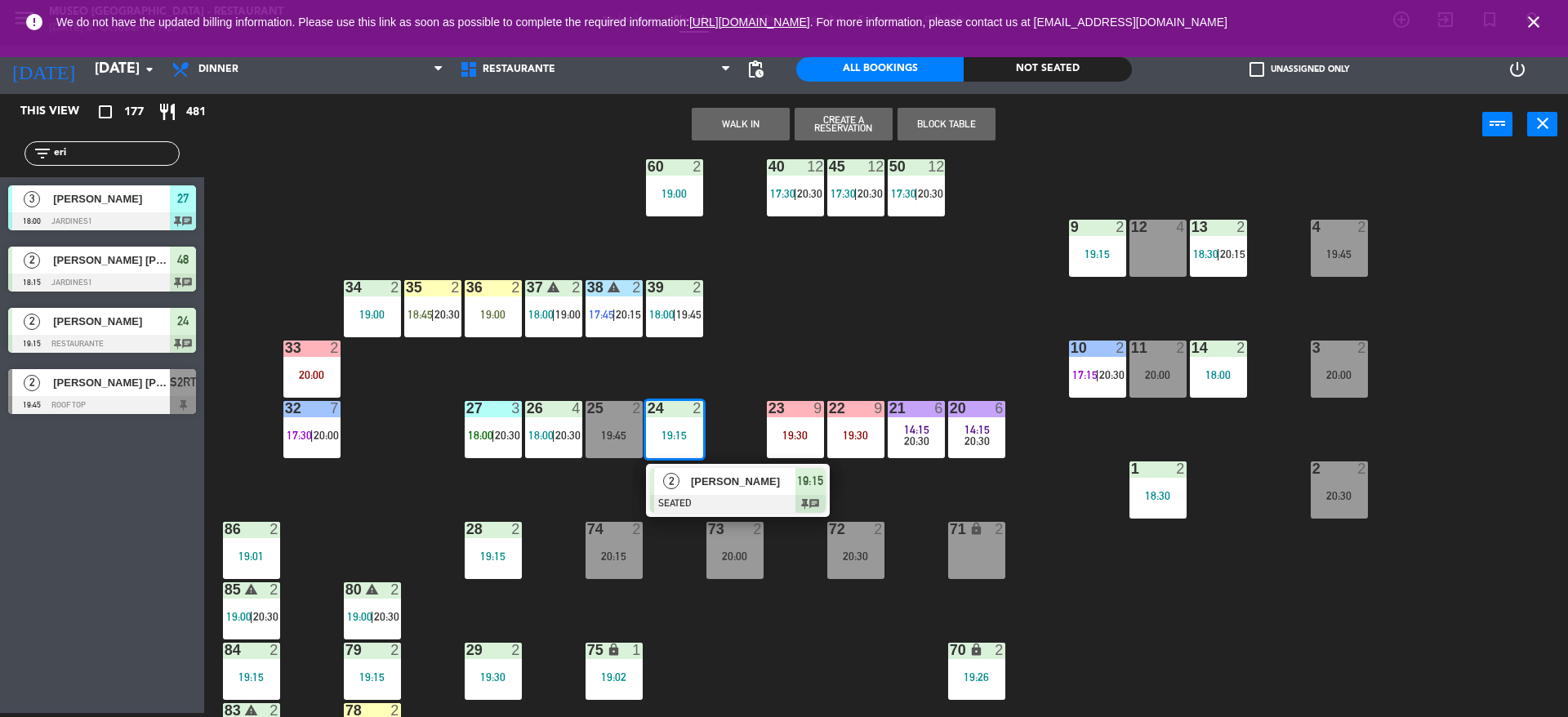
click at [705, 496] on div at bounding box center [738, 504] width 176 height 18
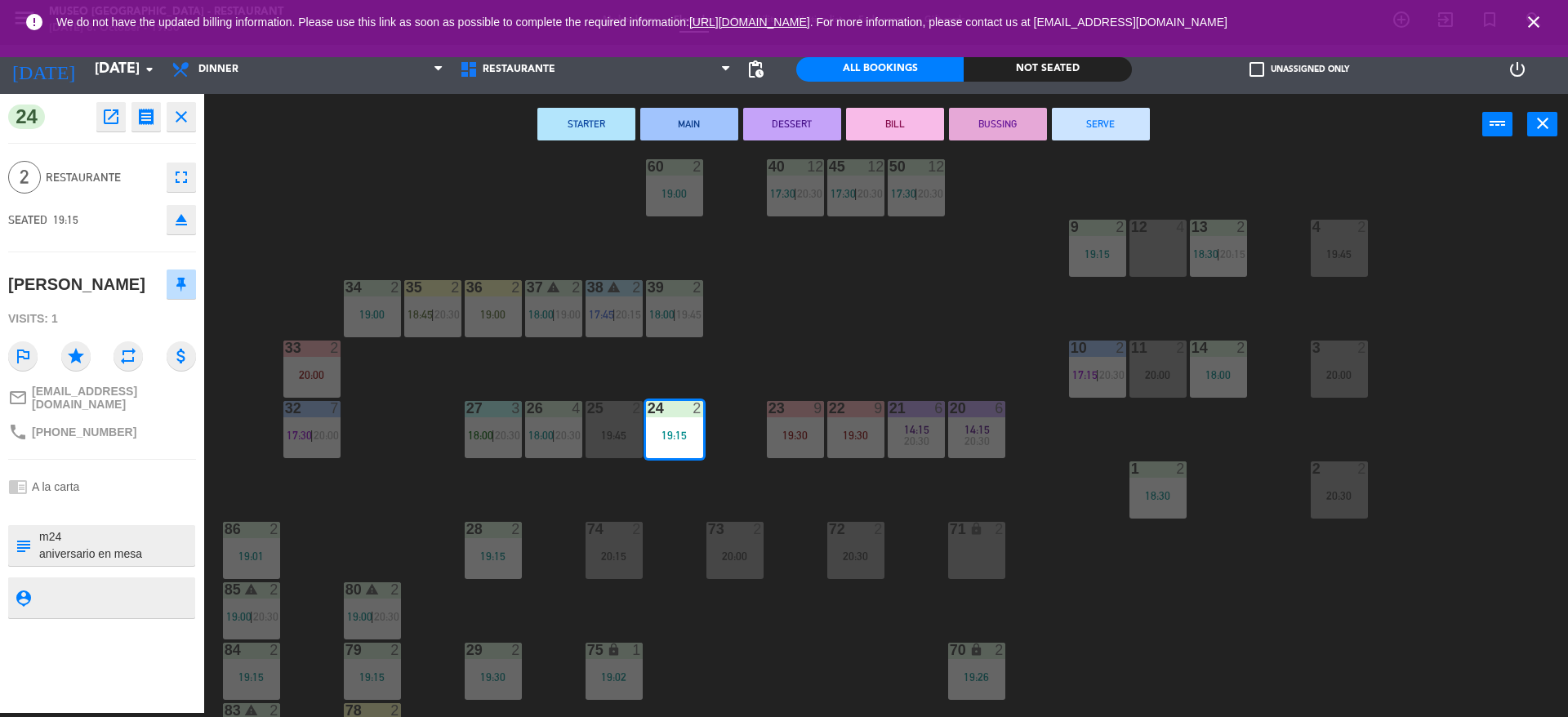
click at [705, 496] on div "44 5 20:00 49 2 19:00 54 4 19:00 64 warning 2 18:00 | 19:30 48 2 18:15 53 2 19:…" at bounding box center [894, 438] width 1348 height 557
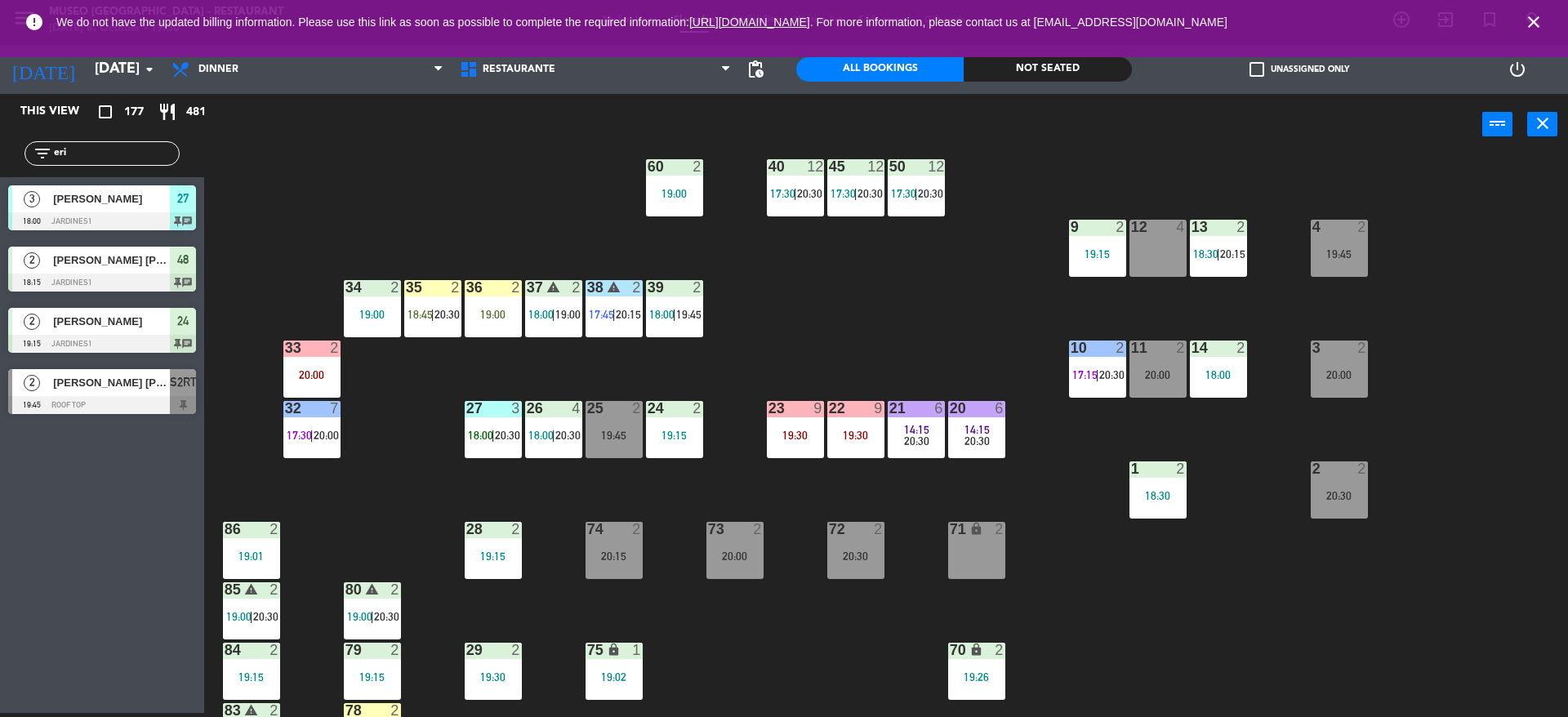
click at [685, 382] on div "44 5 20:00 49 2 19:00 54 4 19:00 64 warning 2 18:00 | 19:30 48 2 18:15 53 2 19:…" at bounding box center [894, 438] width 1348 height 557
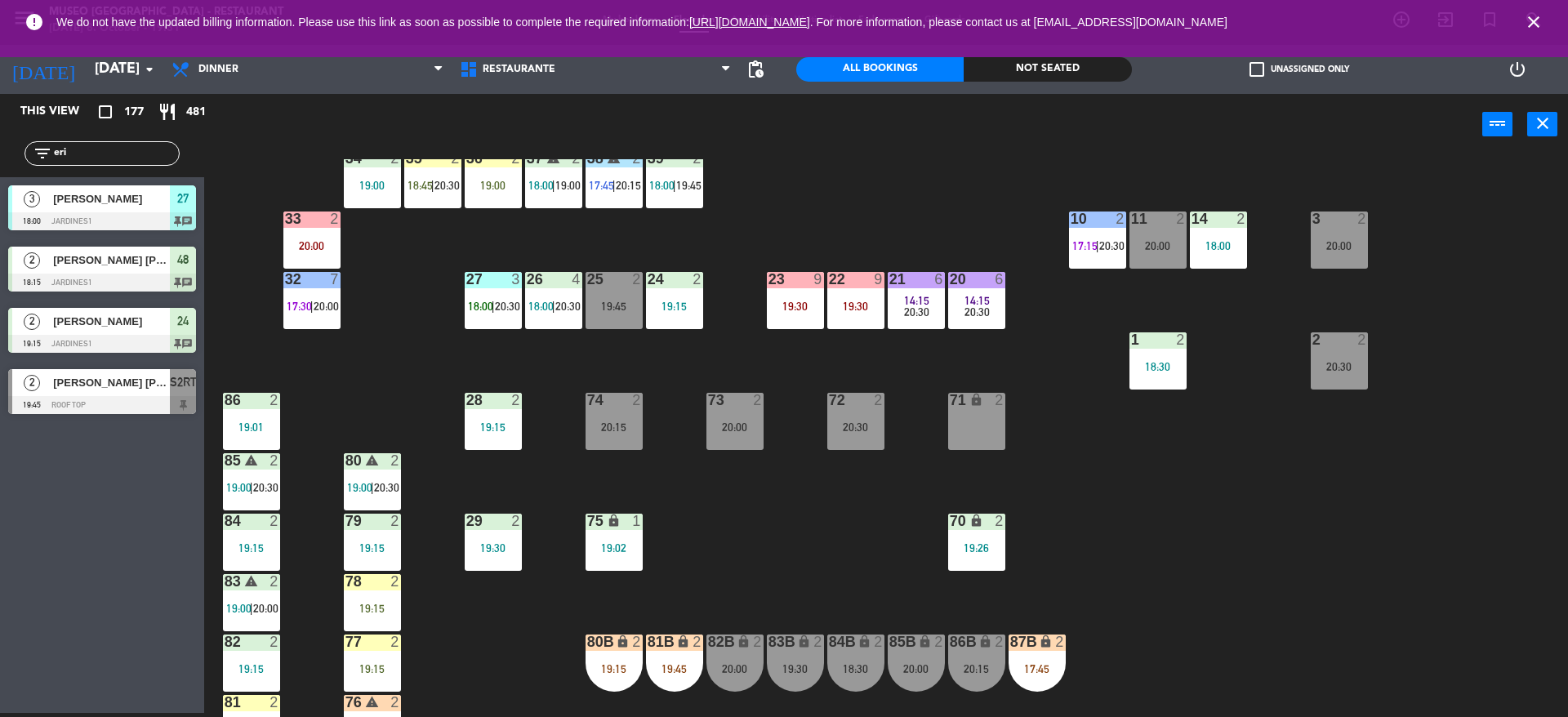
click at [615, 535] on div "75 lock 1 19:02" at bounding box center [614, 541] width 57 height 57
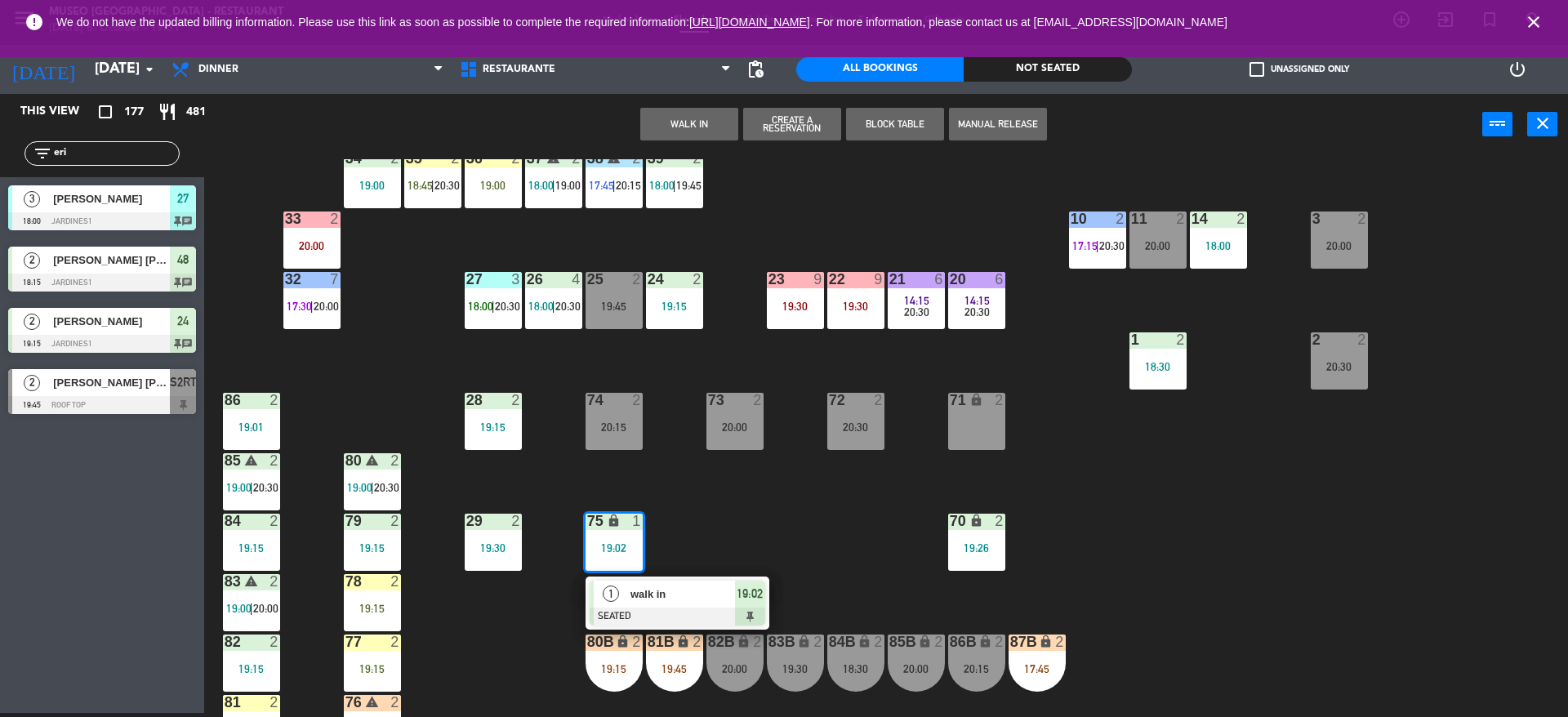
click at [635, 594] on span "walk in" at bounding box center [682, 594] width 105 height 17
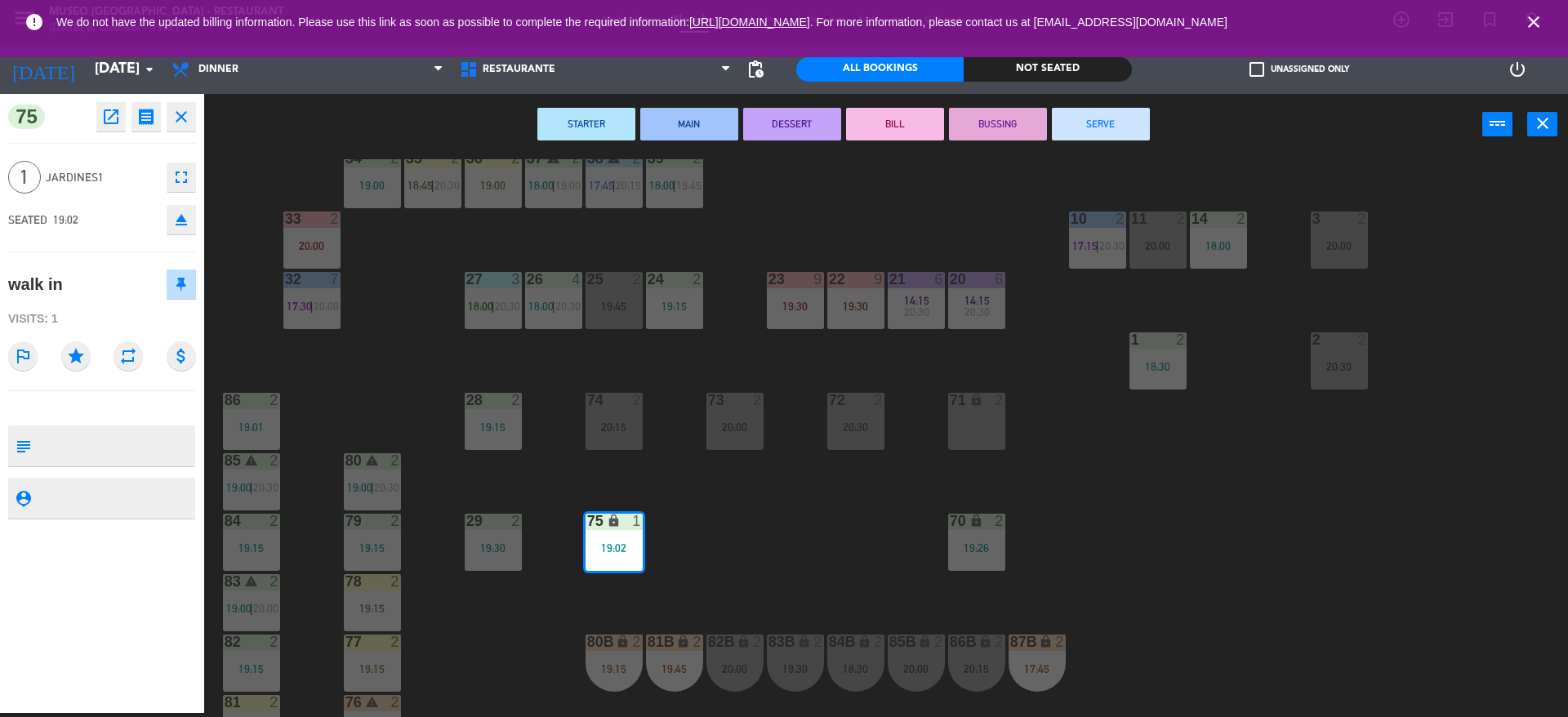
click at [623, 418] on div "74 2 20:15" at bounding box center [614, 421] width 57 height 57
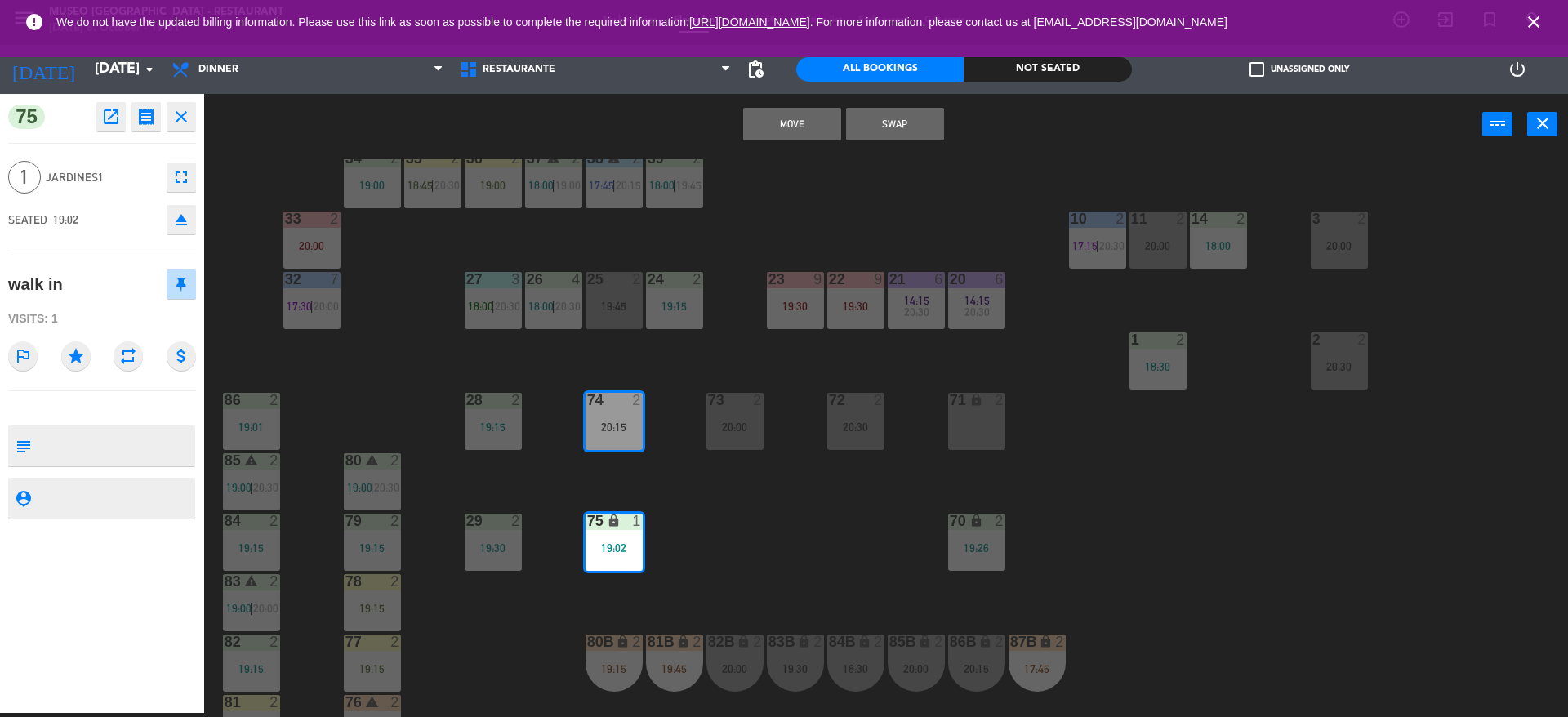
click at [917, 117] on button "Swap" at bounding box center [895, 124] width 98 height 33
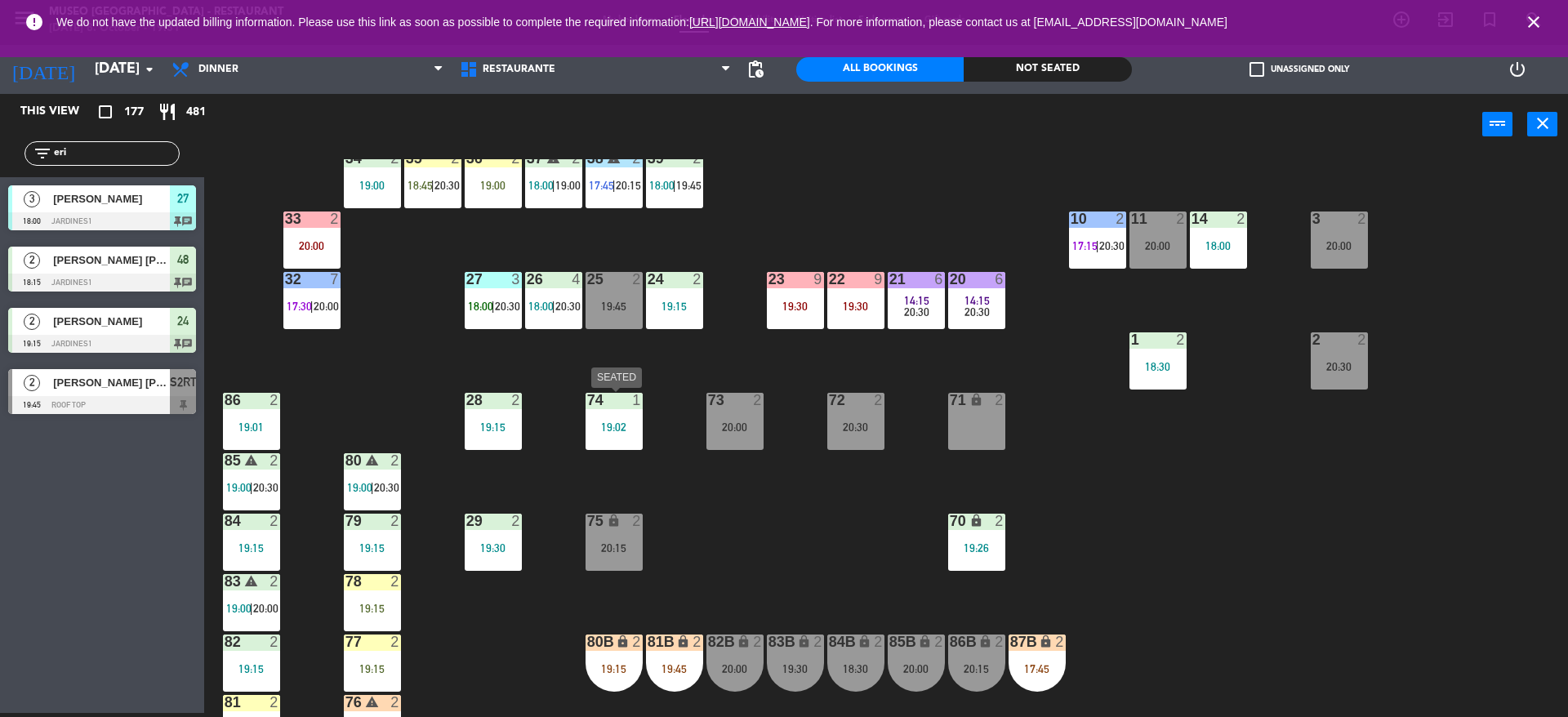
click at [617, 428] on div "19:02" at bounding box center [614, 427] width 57 height 11
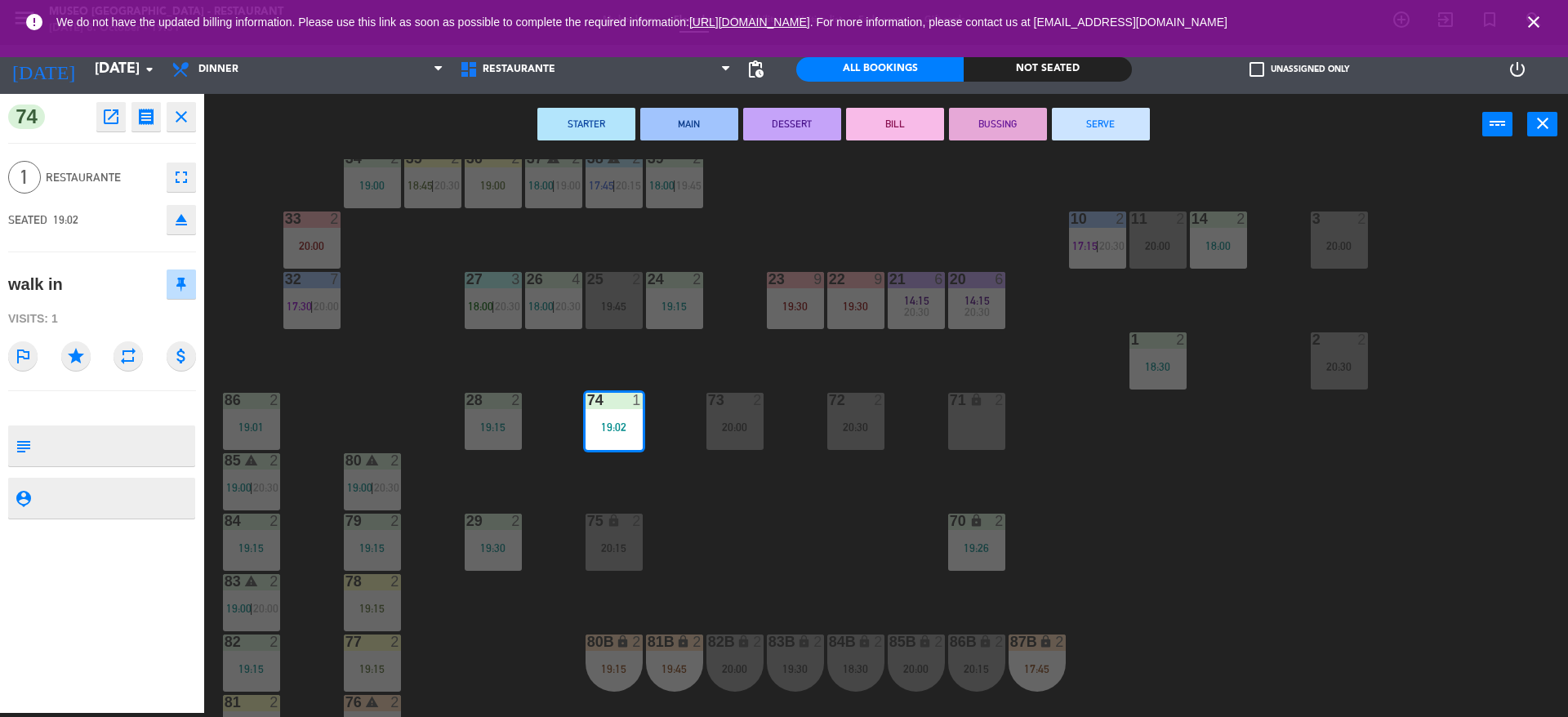
click at [74, 441] on textarea at bounding box center [116, 445] width 156 height 34
type textarea "m74"
click at [132, 164] on div "1 Restaurante fullscreen" at bounding box center [102, 177] width 188 height 44
click at [310, 365] on div "44 5 20:00 49 2 19:00 54 4 19:00 64 warning 2 18:00 | 19:30 48 2 18:15 53 4 63 …" at bounding box center [894, 438] width 1348 height 557
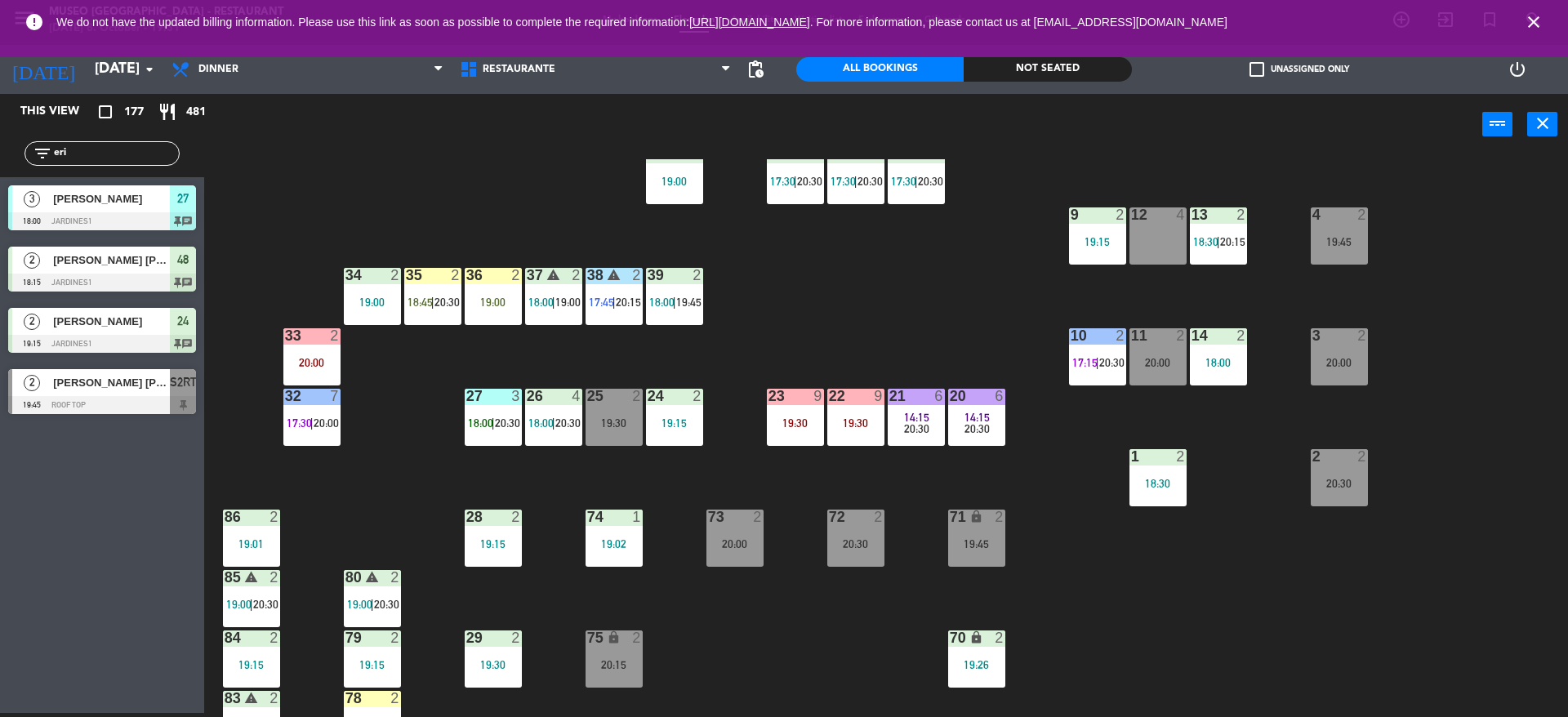
scroll to position [283, 0]
drag, startPoint x: 95, startPoint y: 146, endPoint x: 0, endPoint y: 105, distance: 103.5
click at [0, 105] on div "This view crop_square 177 restaurant 481 filter_list eri 3 [PERSON_NAME] 18:00 …" at bounding box center [102, 257] width 204 height 328
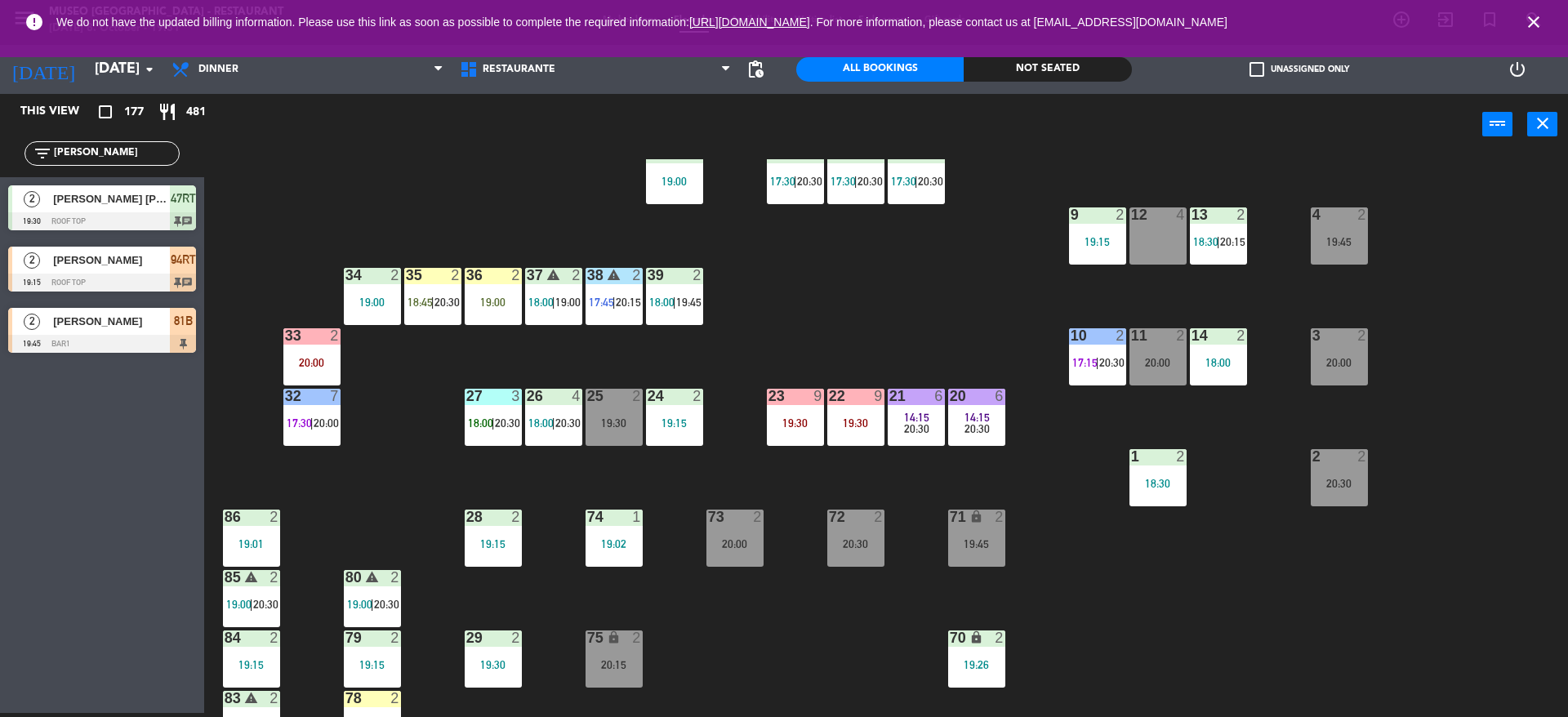
type input "[PERSON_NAME]"
click at [135, 329] on div "2 [PERSON_NAME] S 19:45 Bar1 81B" at bounding box center [102, 330] width 204 height 62
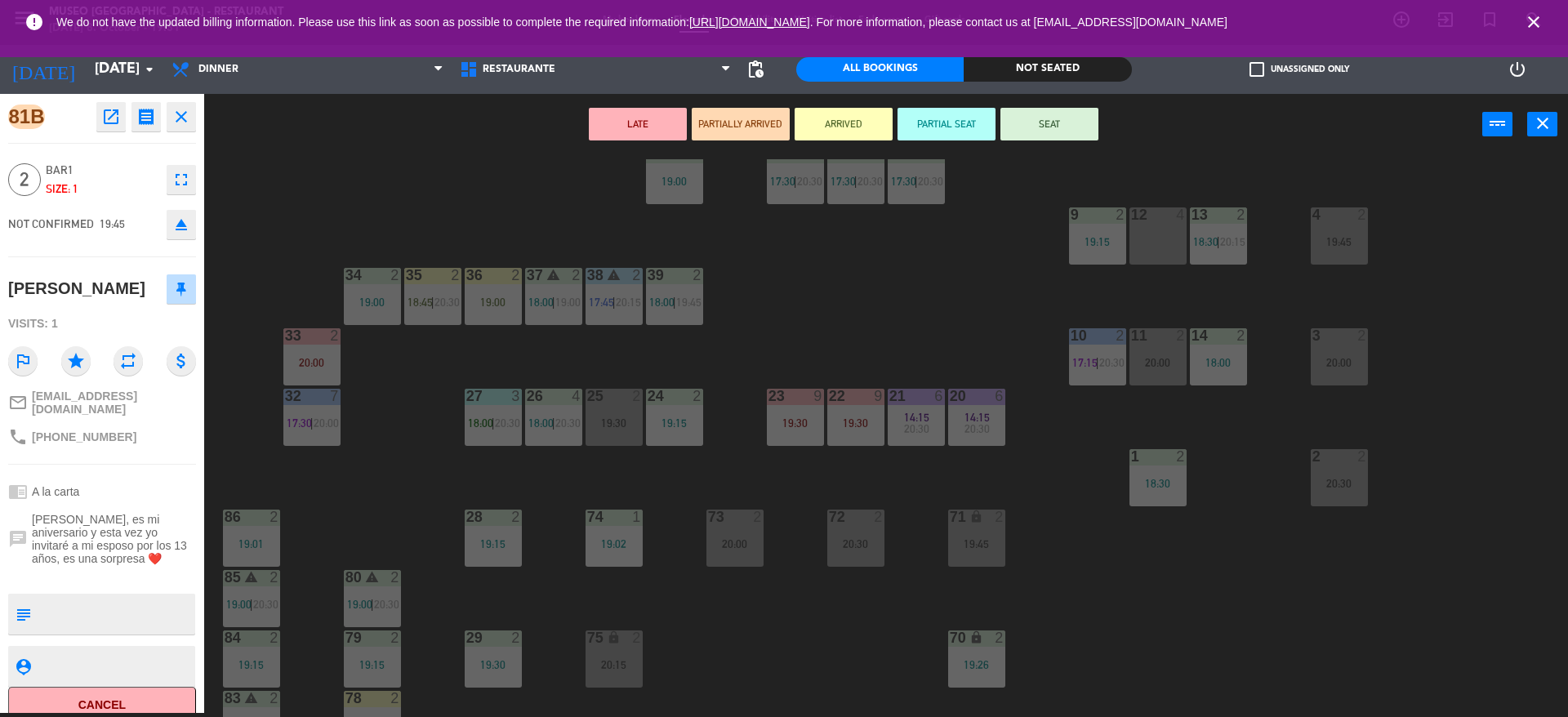
click at [601, 413] on div "25 2 19:30" at bounding box center [614, 417] width 57 height 57
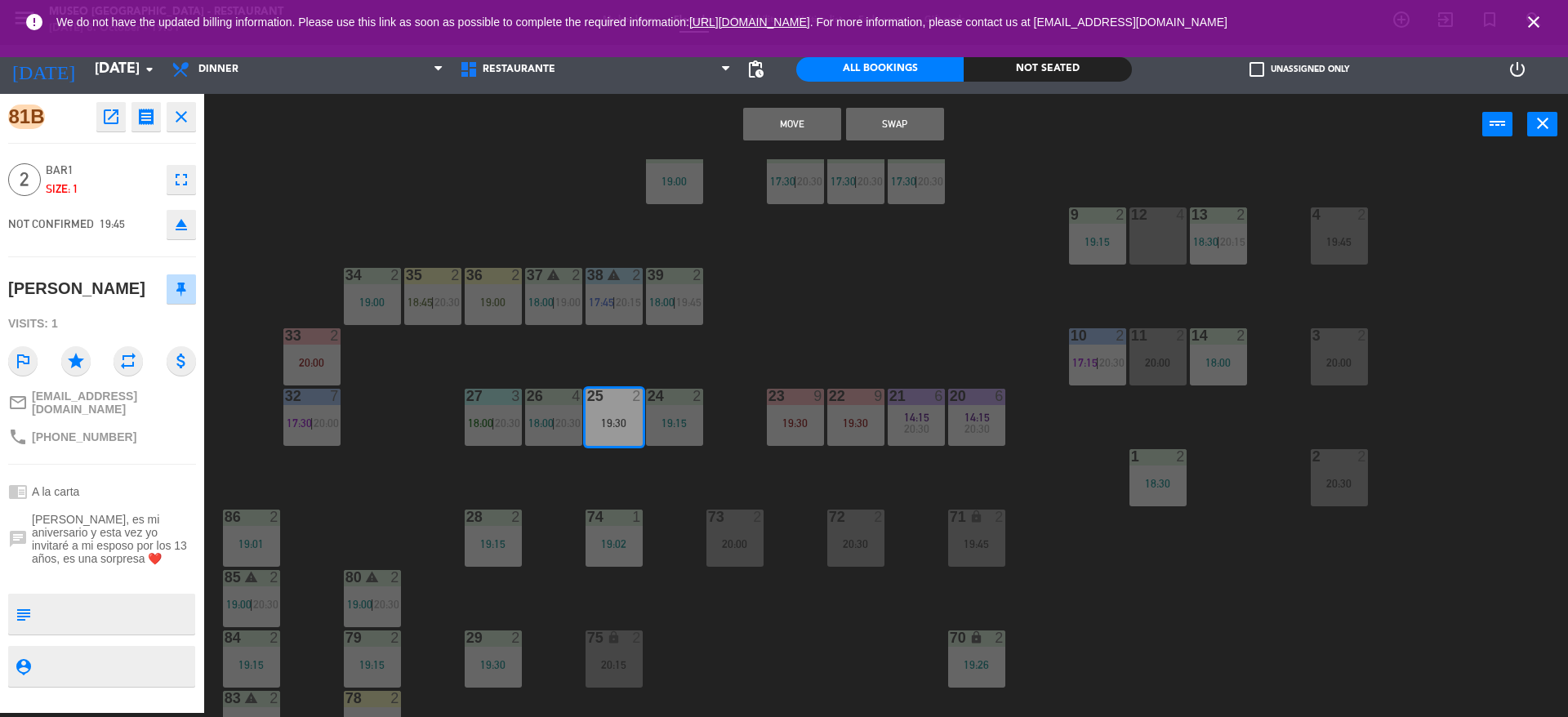
click at [906, 126] on button "Swap" at bounding box center [895, 124] width 98 height 33
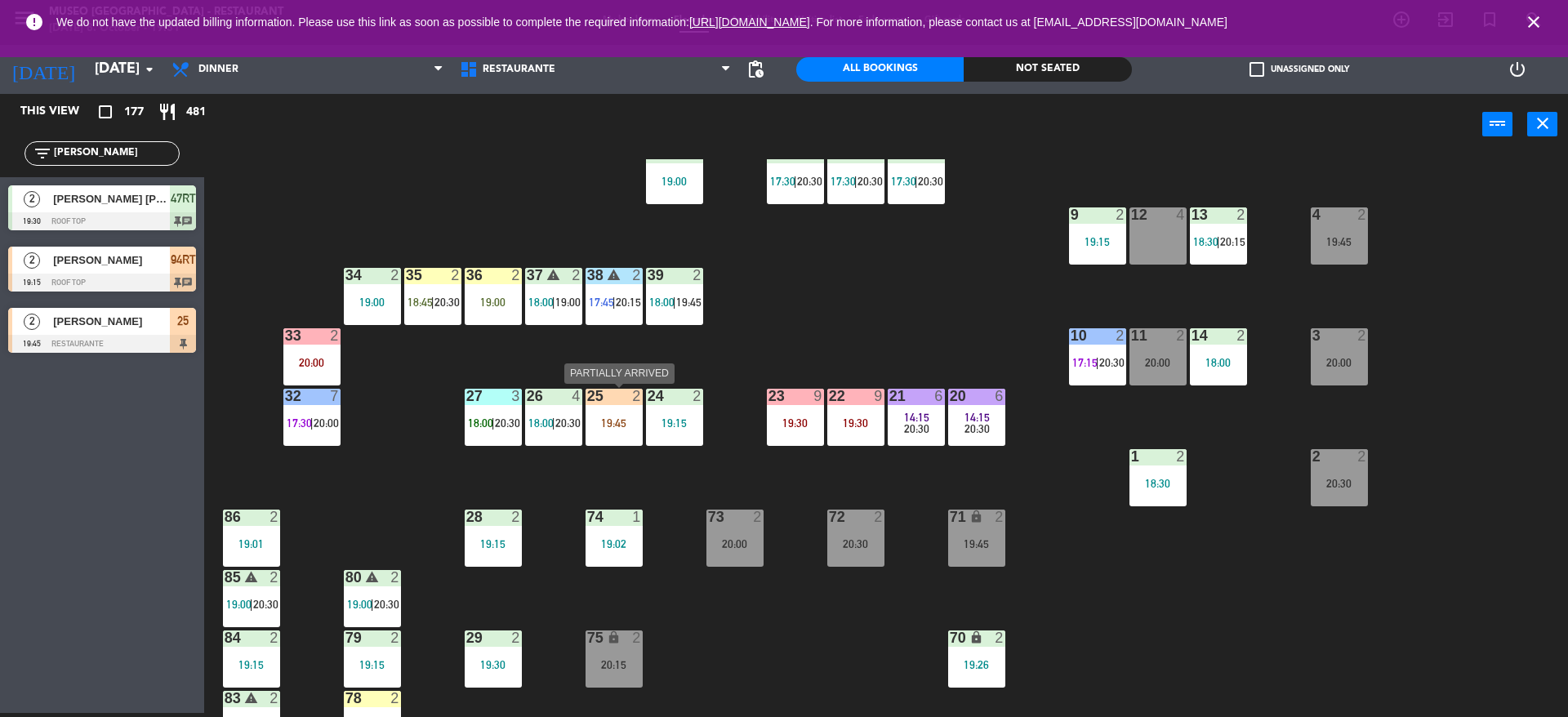
click at [617, 433] on div "25 2 19:45" at bounding box center [614, 417] width 57 height 57
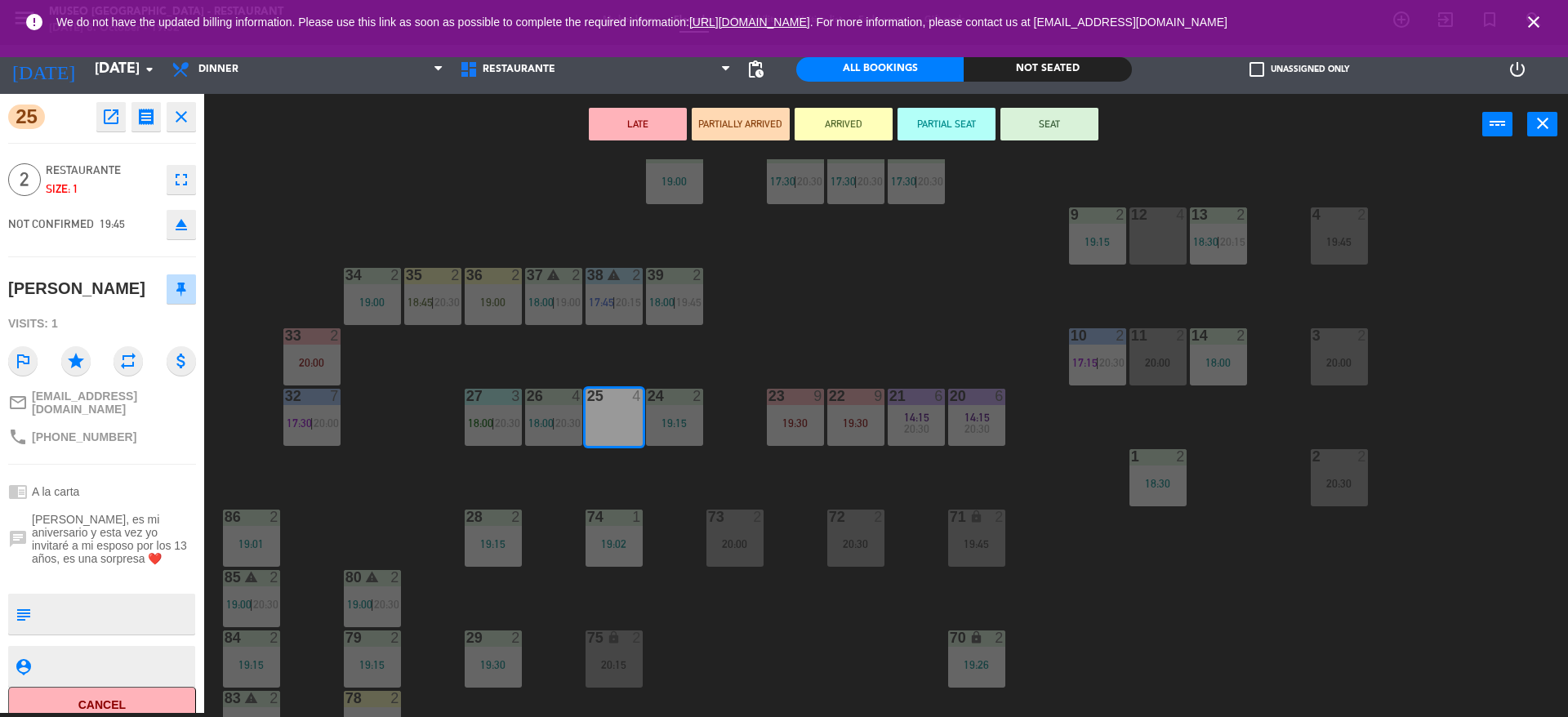
click at [134, 597] on textarea at bounding box center [116, 613] width 156 height 34
type textarea "m25"
click at [121, 199] on div "2 Restaurante Size: 1 fullscreen" at bounding box center [102, 179] width 188 height 49
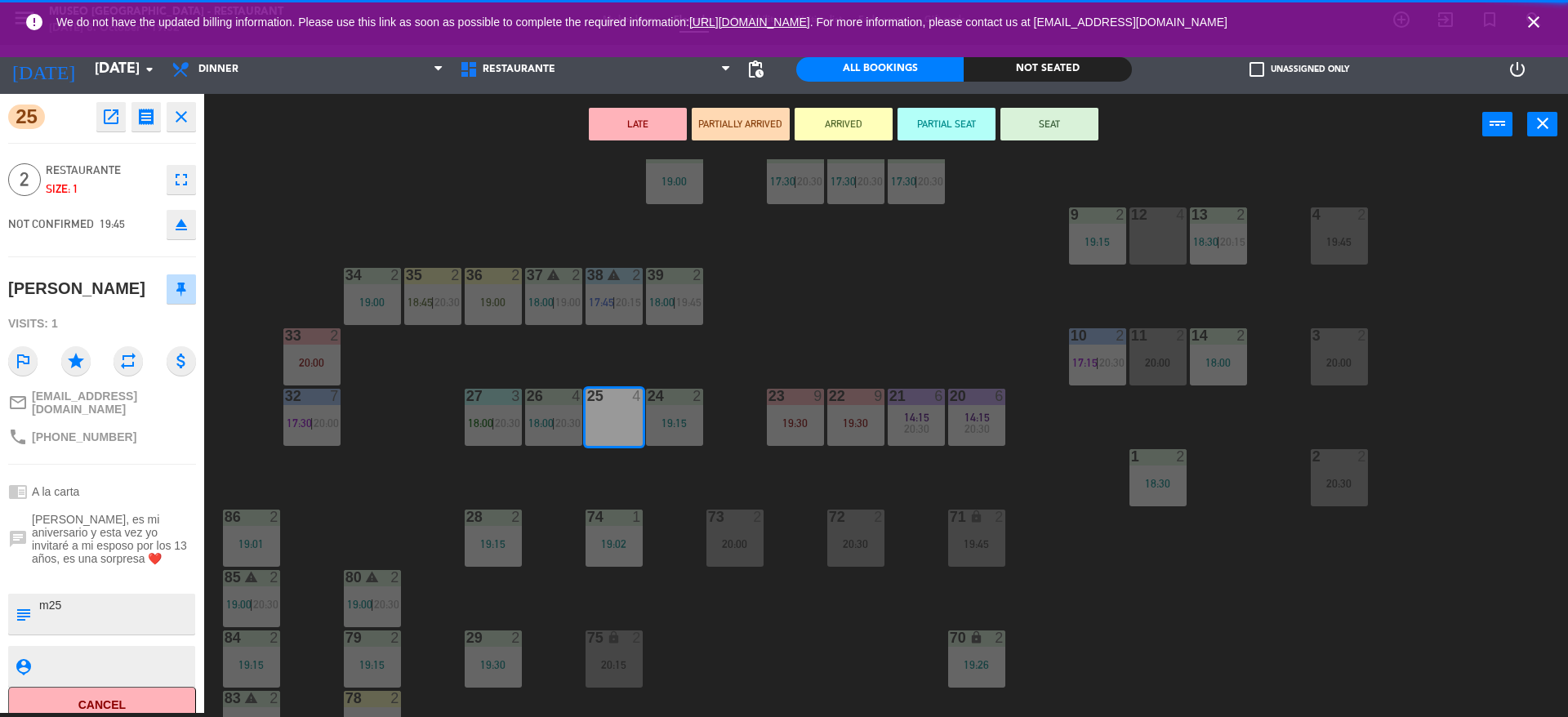
click at [1024, 145] on div "LATE PARTIALLY ARRIVED ARRIVED PARTIAL SEAT SEAT power_input close" at bounding box center [842, 124] width 1277 height 62
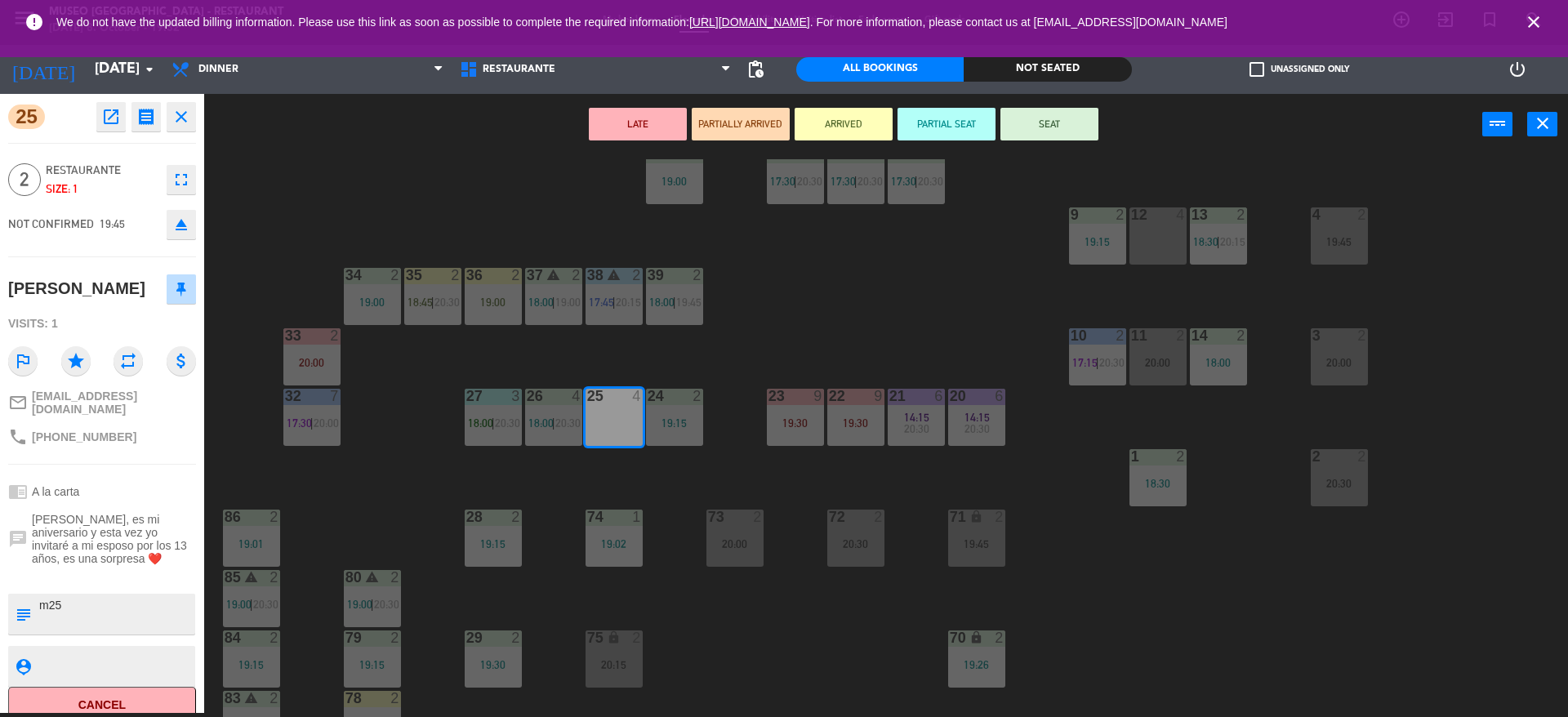
click at [1024, 131] on button "SEAT" at bounding box center [1049, 124] width 98 height 33
click at [766, 284] on div "44 5 20:00 49 2 19:00 54 4 19:00 64 warning 2 18:00 | 19:30 48 2 18:15 53 4 63 …" at bounding box center [894, 438] width 1348 height 557
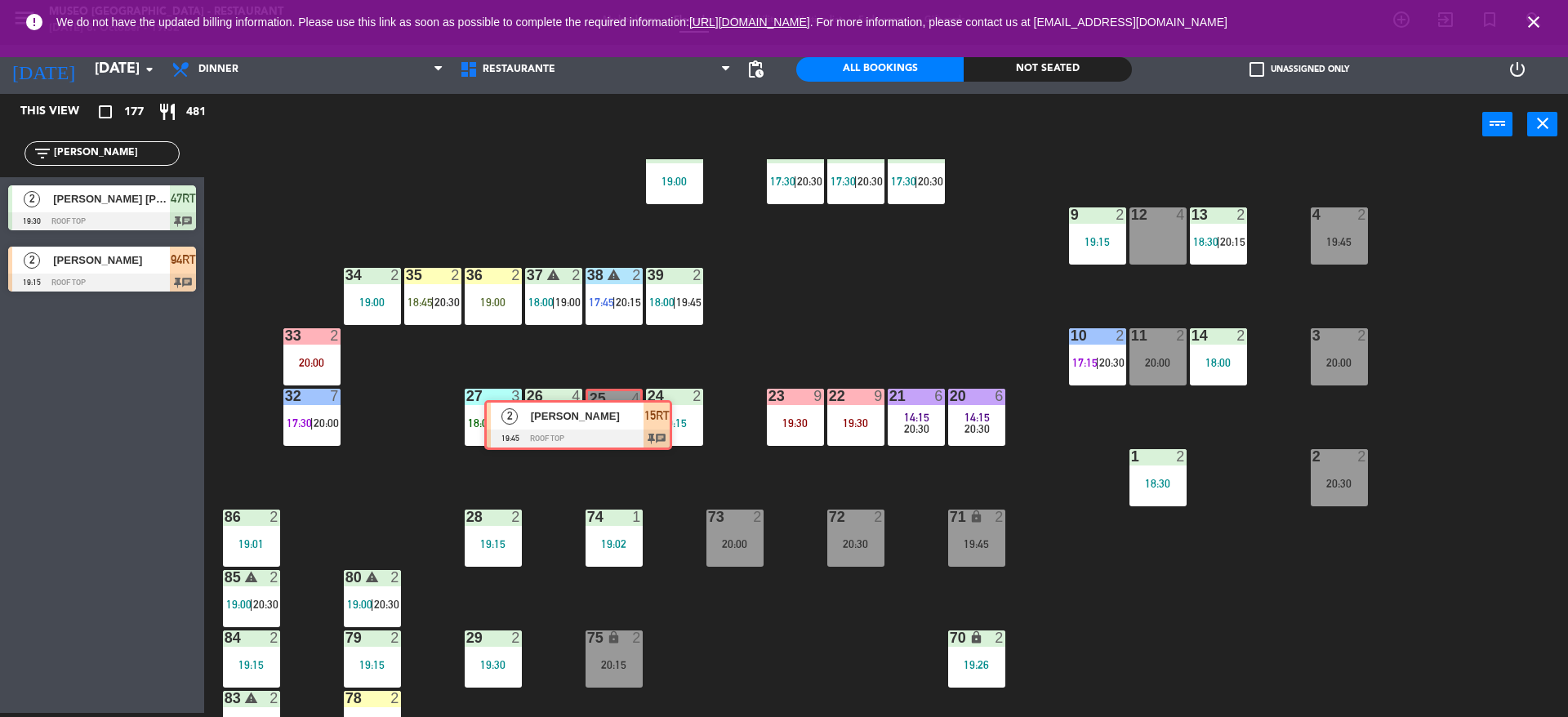
drag, startPoint x: 124, startPoint y: 326, endPoint x: 601, endPoint y: 418, distance: 485.8
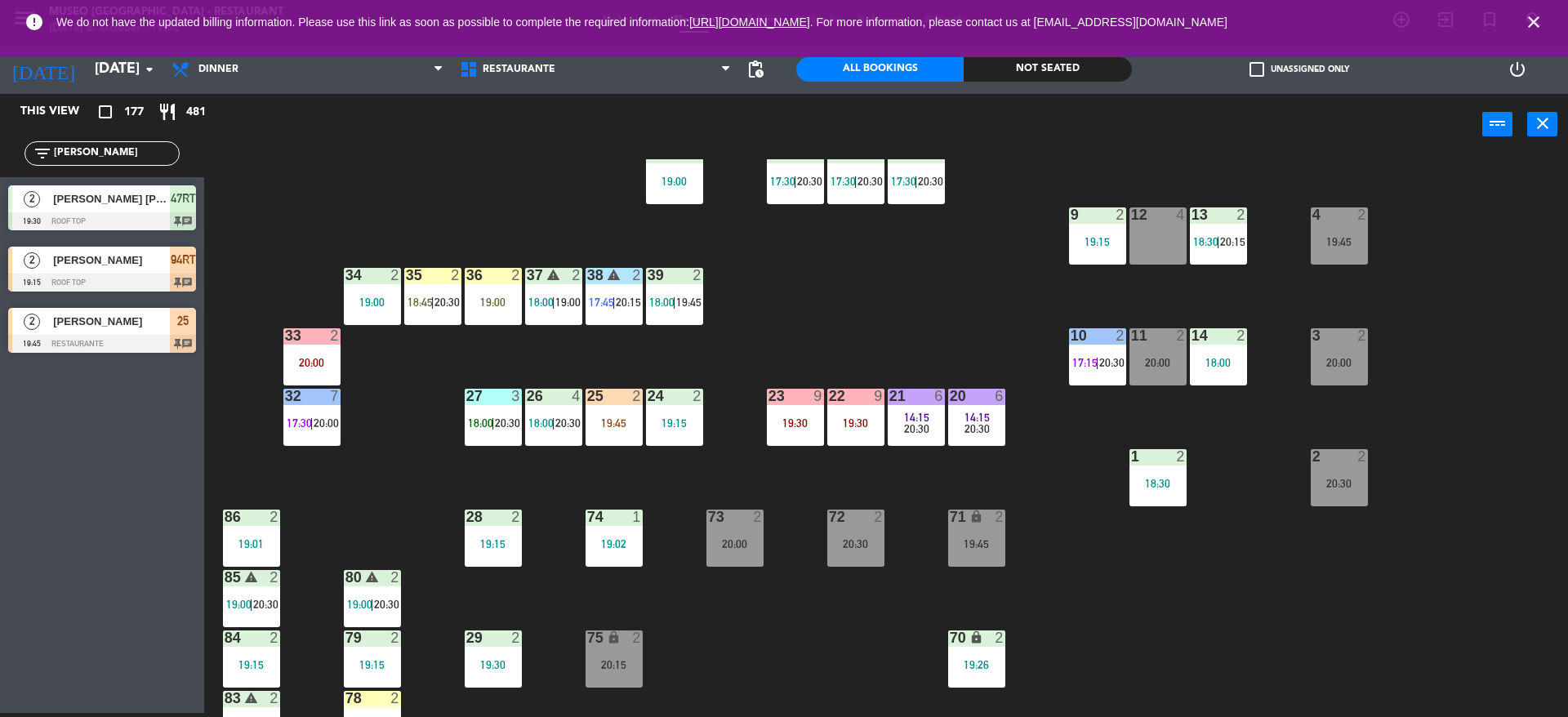
click at [601, 418] on div "19:45" at bounding box center [614, 423] width 57 height 11
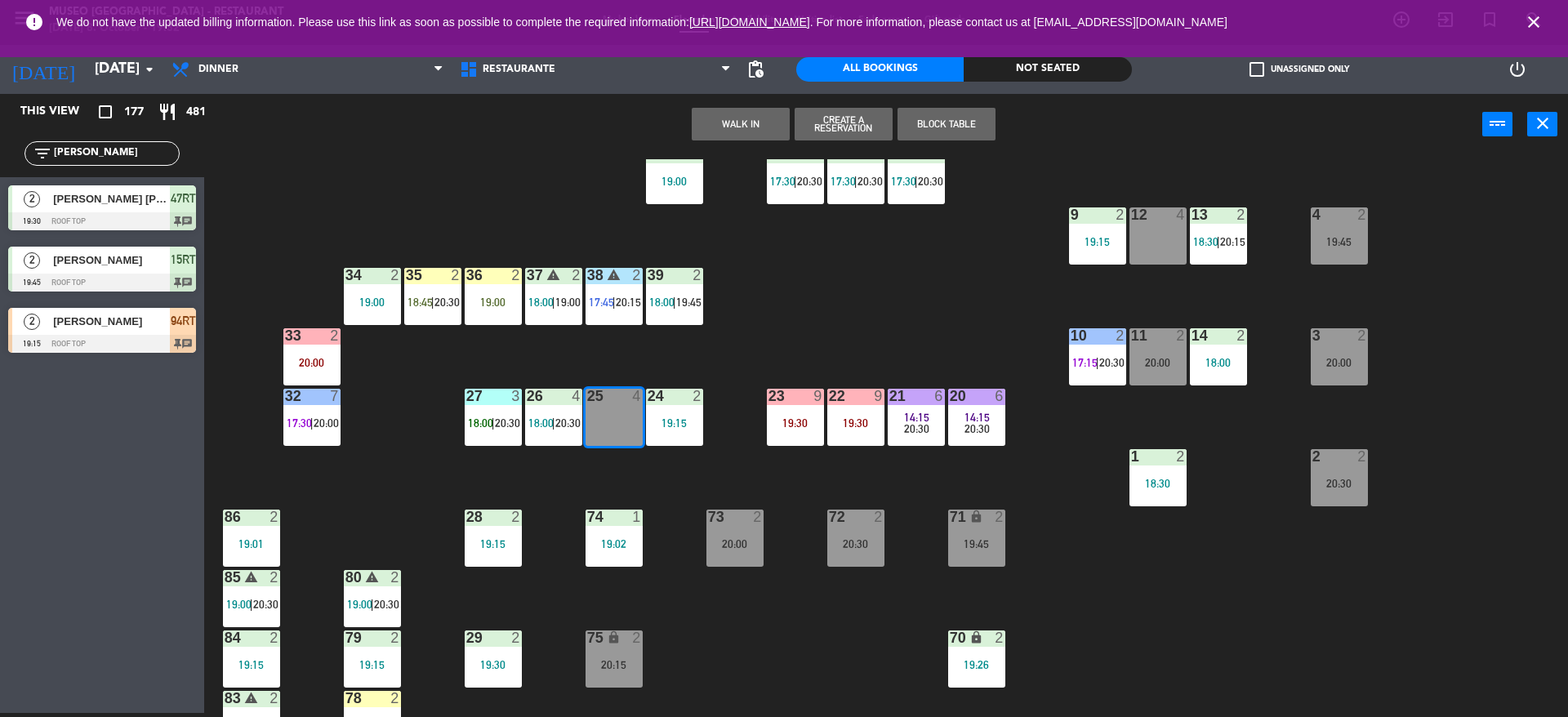
click at [608, 469] on div "44 5 20:00 49 2 19:00 54 4 19:00 64 warning 2 18:00 | 19:30 48 2 18:15 53 4 63 …" at bounding box center [894, 438] width 1348 height 557
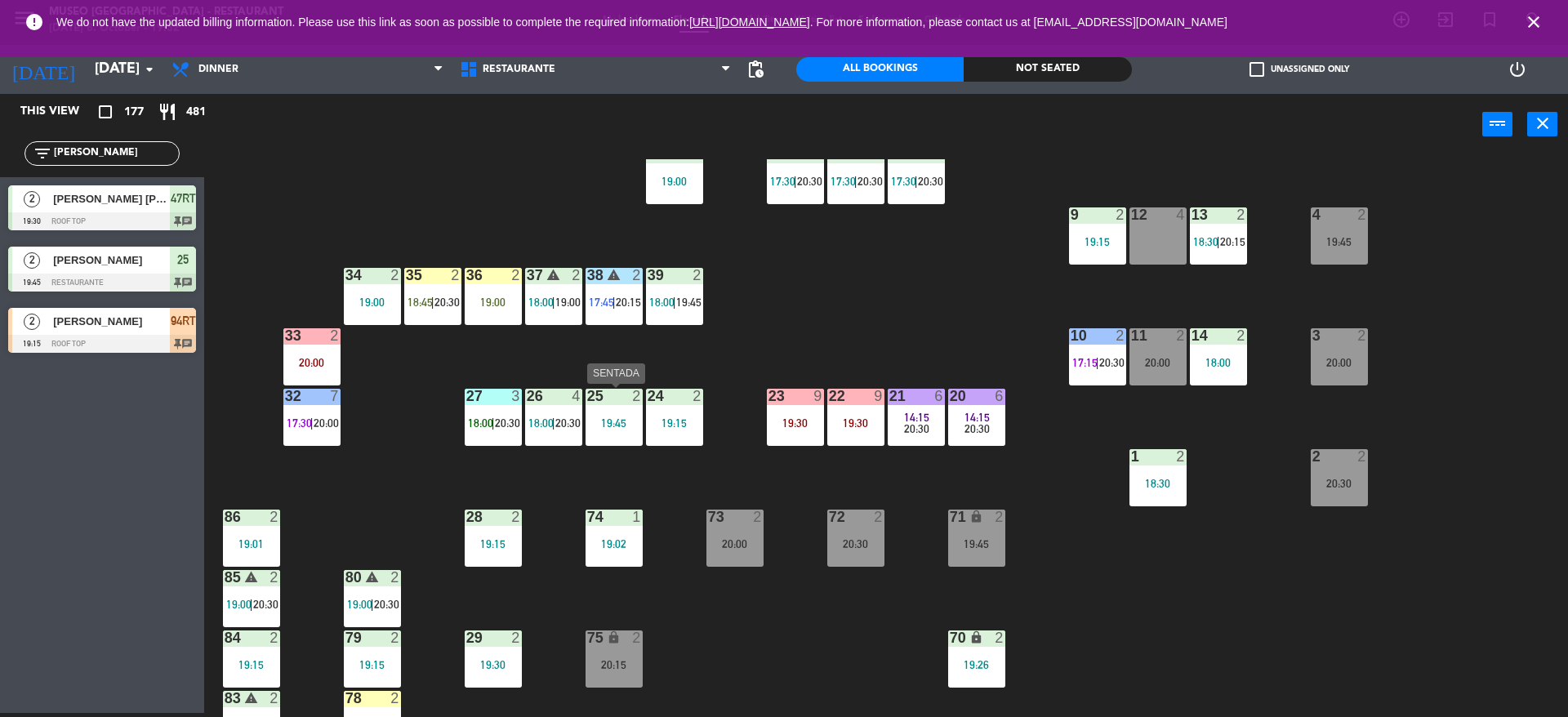
drag, startPoint x: 118, startPoint y: 271, endPoint x: 608, endPoint y: 404, distance: 507.7
click at [630, 347] on div "44 5 20:00 49 2 19:00 54 4 19:00 64 warning 2 18:00 | 19:30 48 2 18:15 53 4 63 …" at bounding box center [894, 438] width 1348 height 557
click at [615, 426] on div "19:45" at bounding box center [614, 423] width 57 height 11
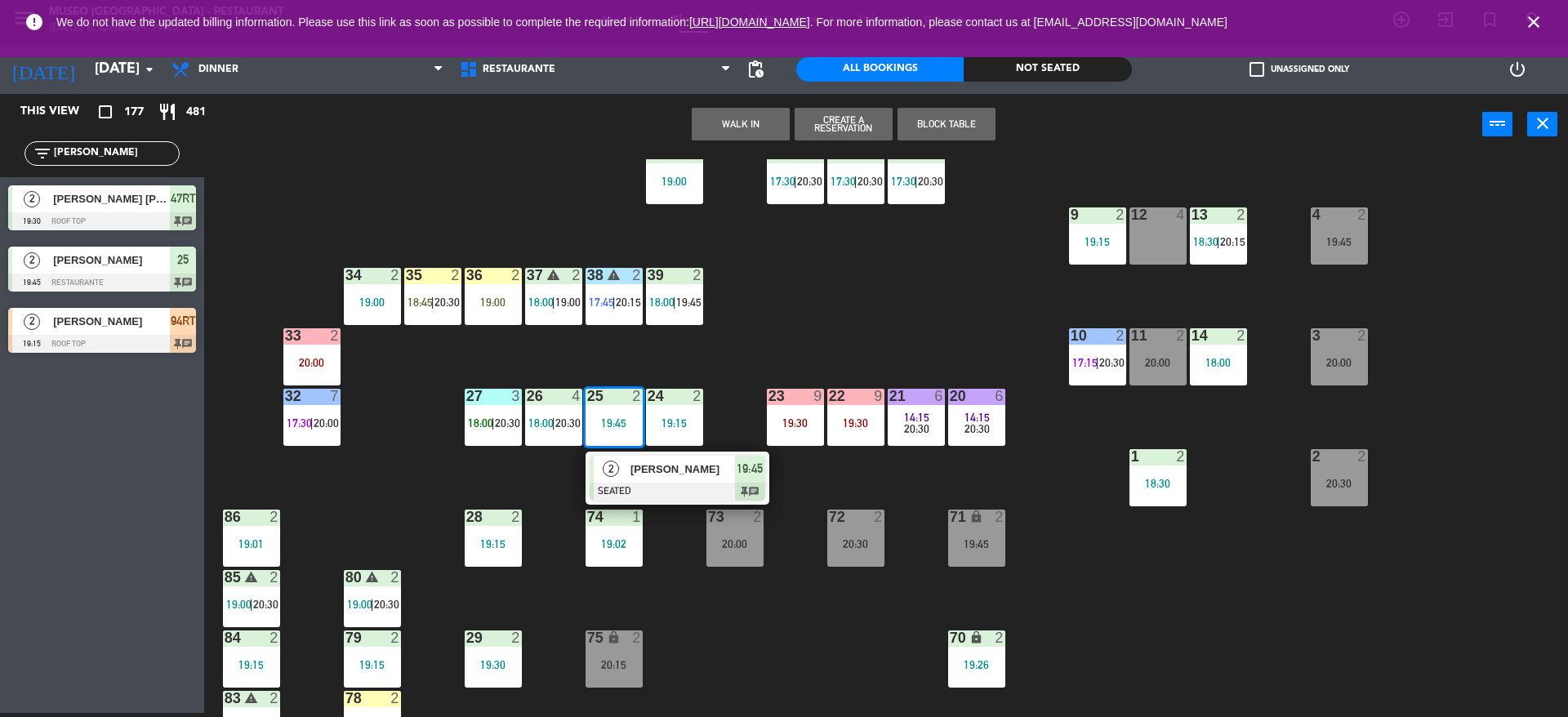
click at [622, 477] on div "2" at bounding box center [611, 468] width 35 height 27
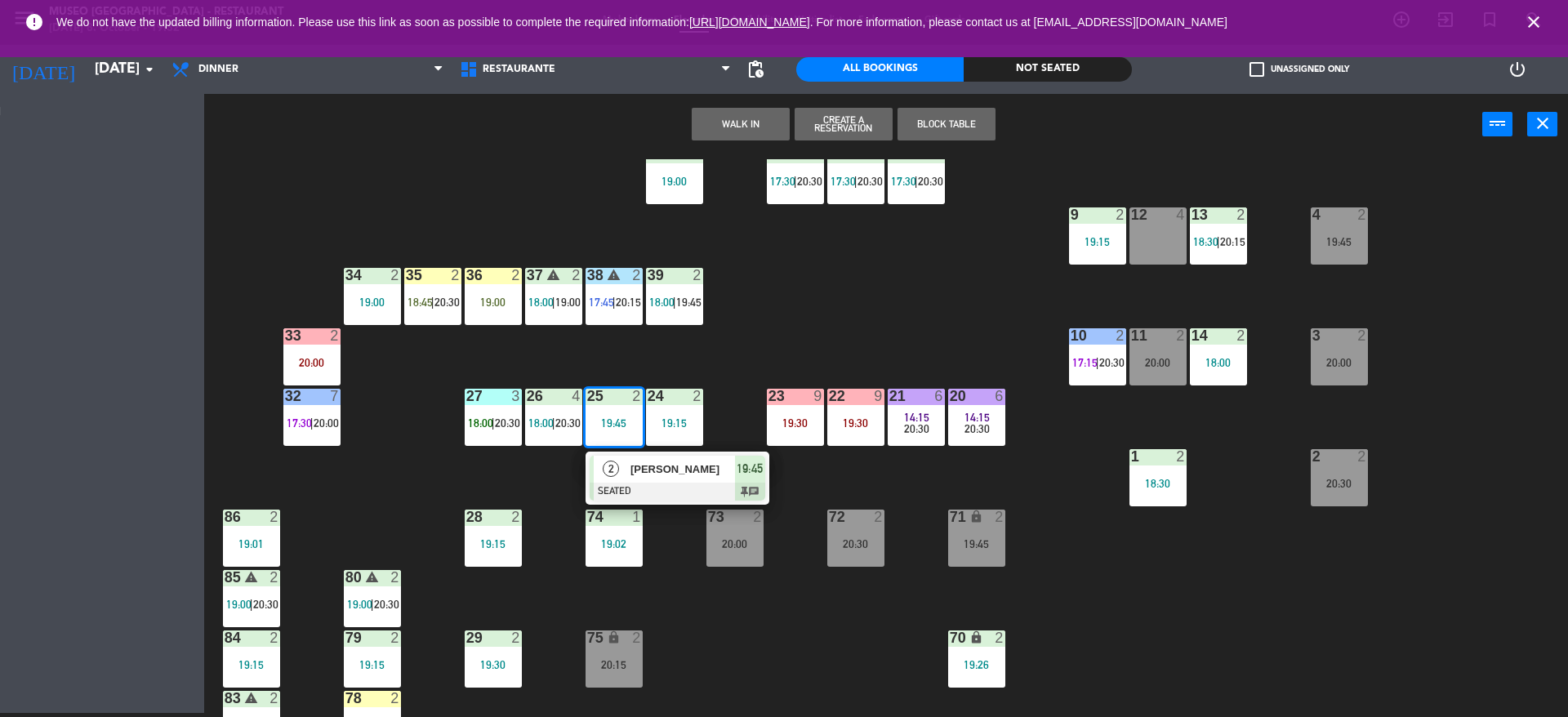
scroll to position [0, 0]
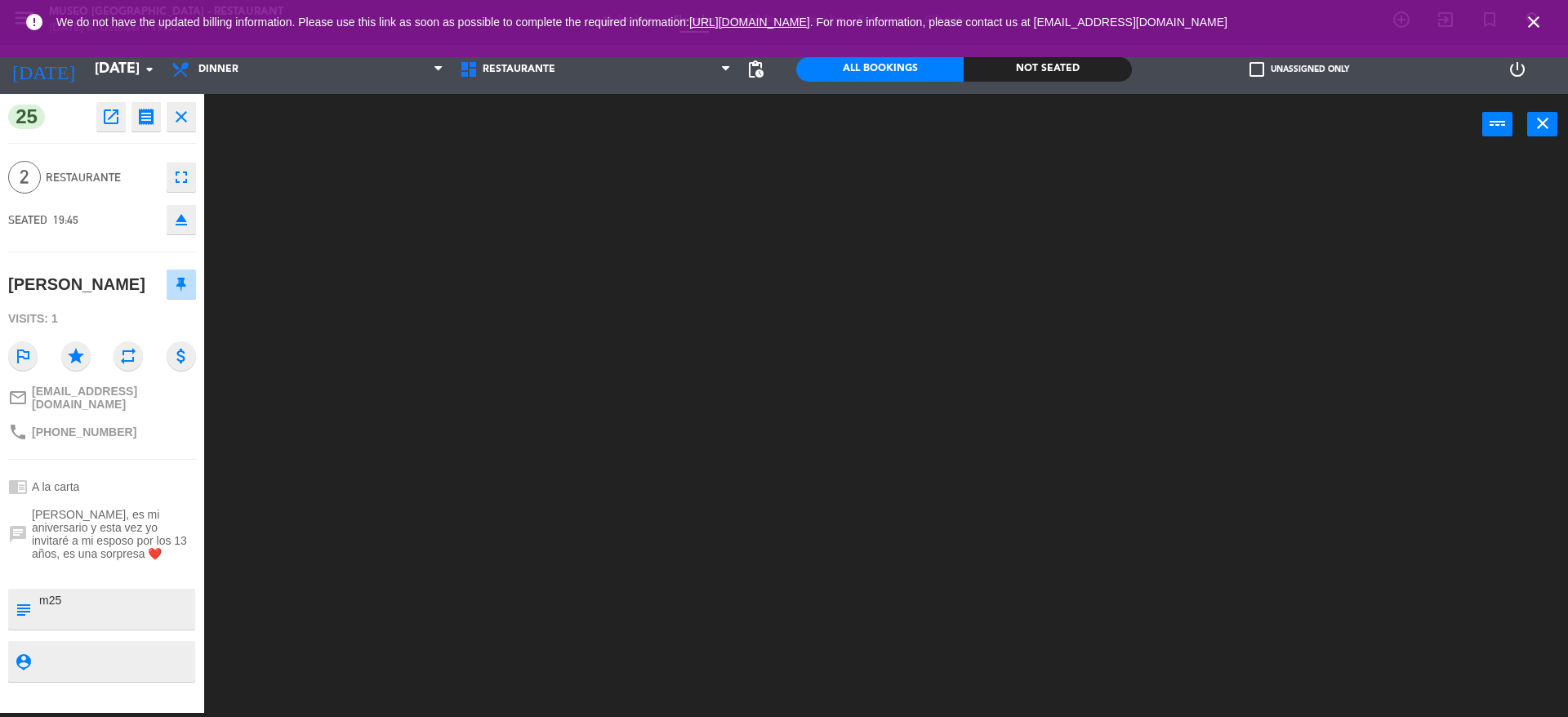
click at [81, 592] on textarea at bounding box center [116, 609] width 156 height 34
click at [323, 513] on div at bounding box center [894, 438] width 1348 height 557
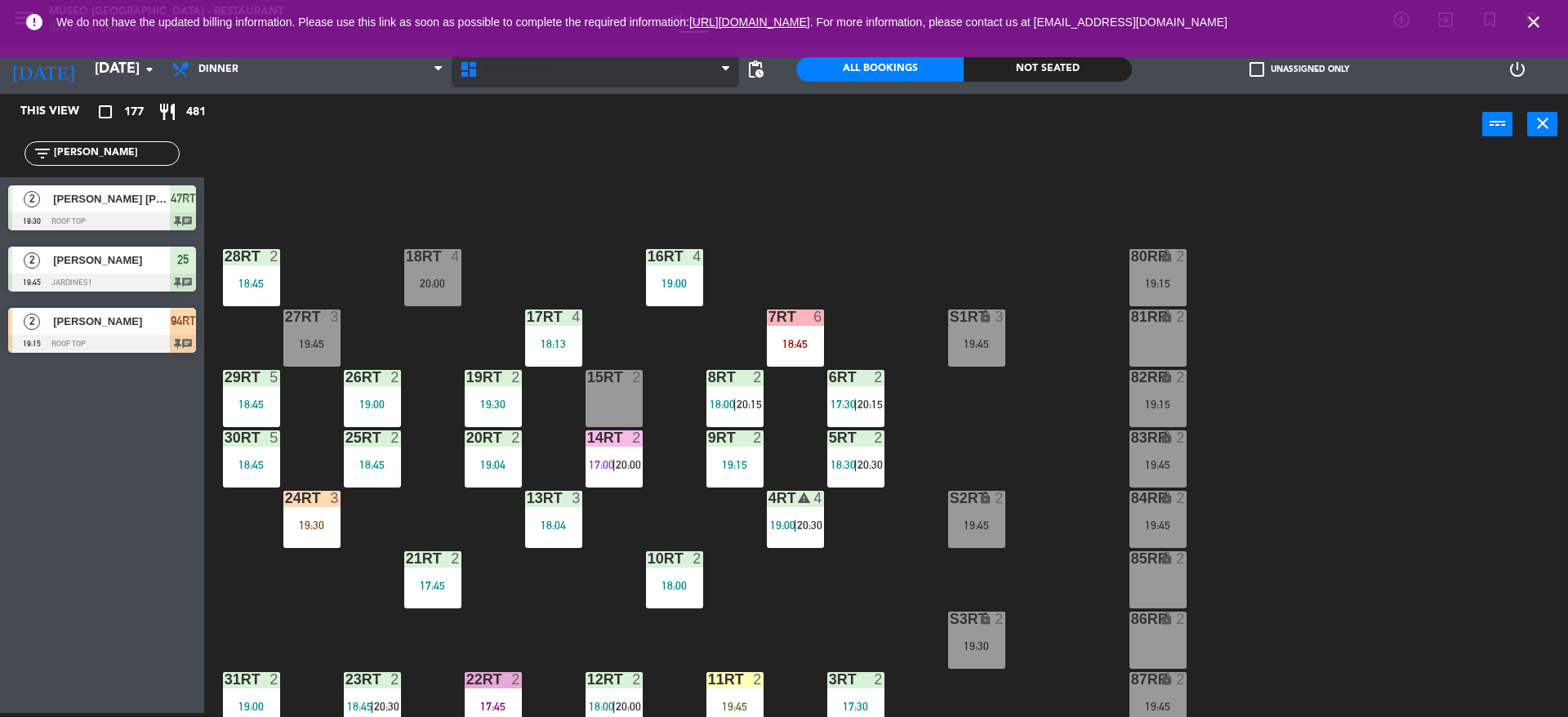
click at [477, 84] on span "Restaurante" at bounding box center [595, 69] width 288 height 36
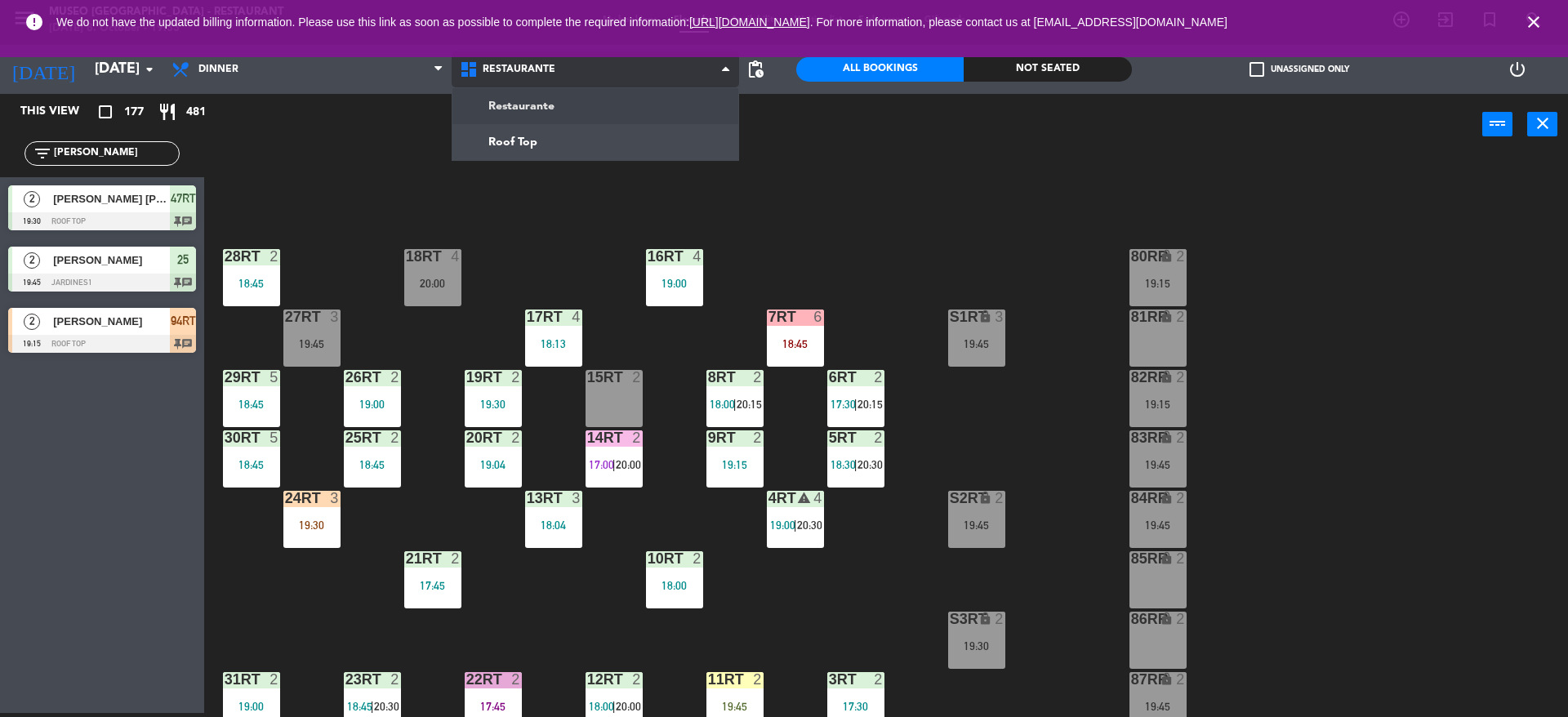
click at [490, 77] on span "Restaurante" at bounding box center [595, 69] width 288 height 36
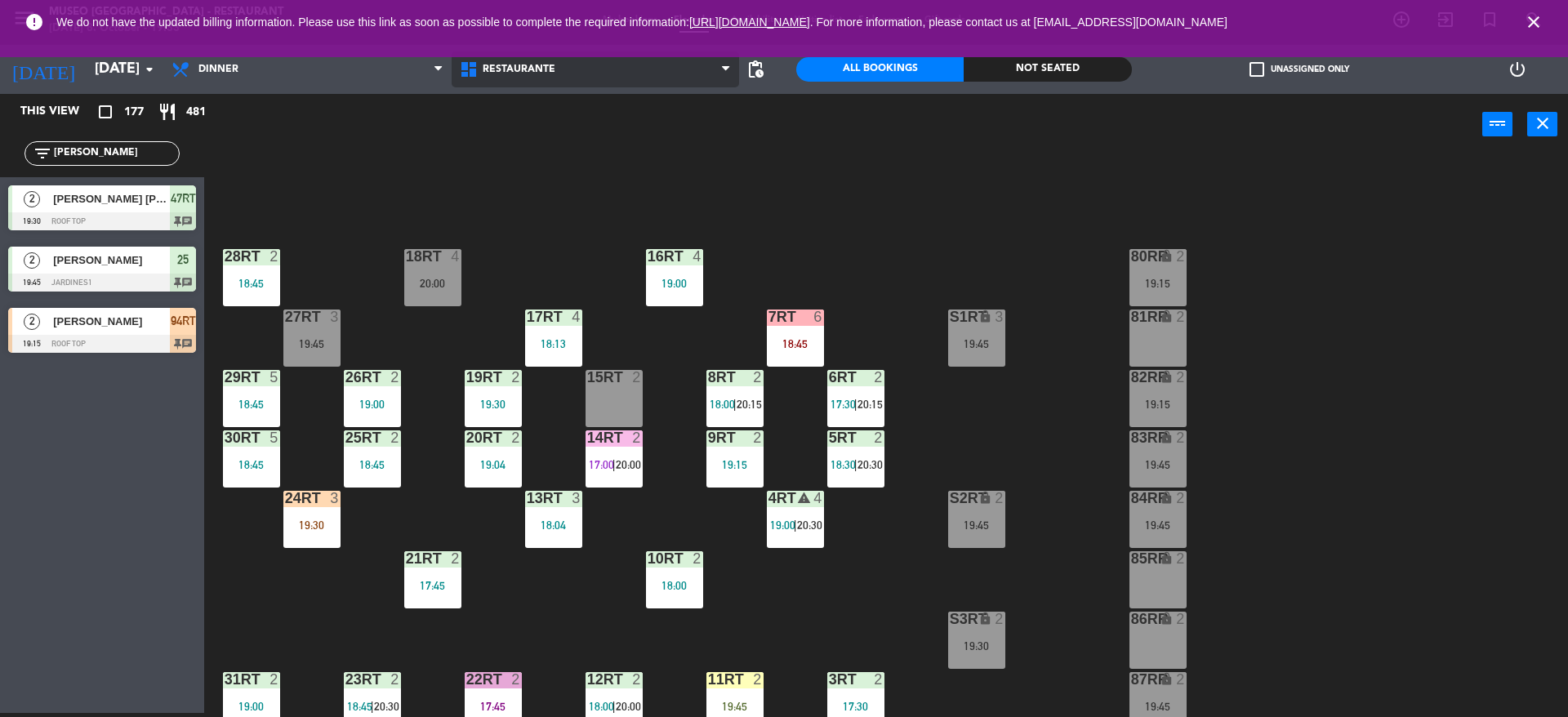
click at [490, 75] on span "Restaurante" at bounding box center [595, 69] width 288 height 36
click at [509, 106] on ng-component "menu [GEOGRAPHIC_DATA] - Restaurant [DATE] 8. October - 19:33 My bookings Floor…" at bounding box center [784, 357] width 1568 height 721
click at [519, 63] on span "Restaurante" at bounding box center [519, 69] width 73 height 11
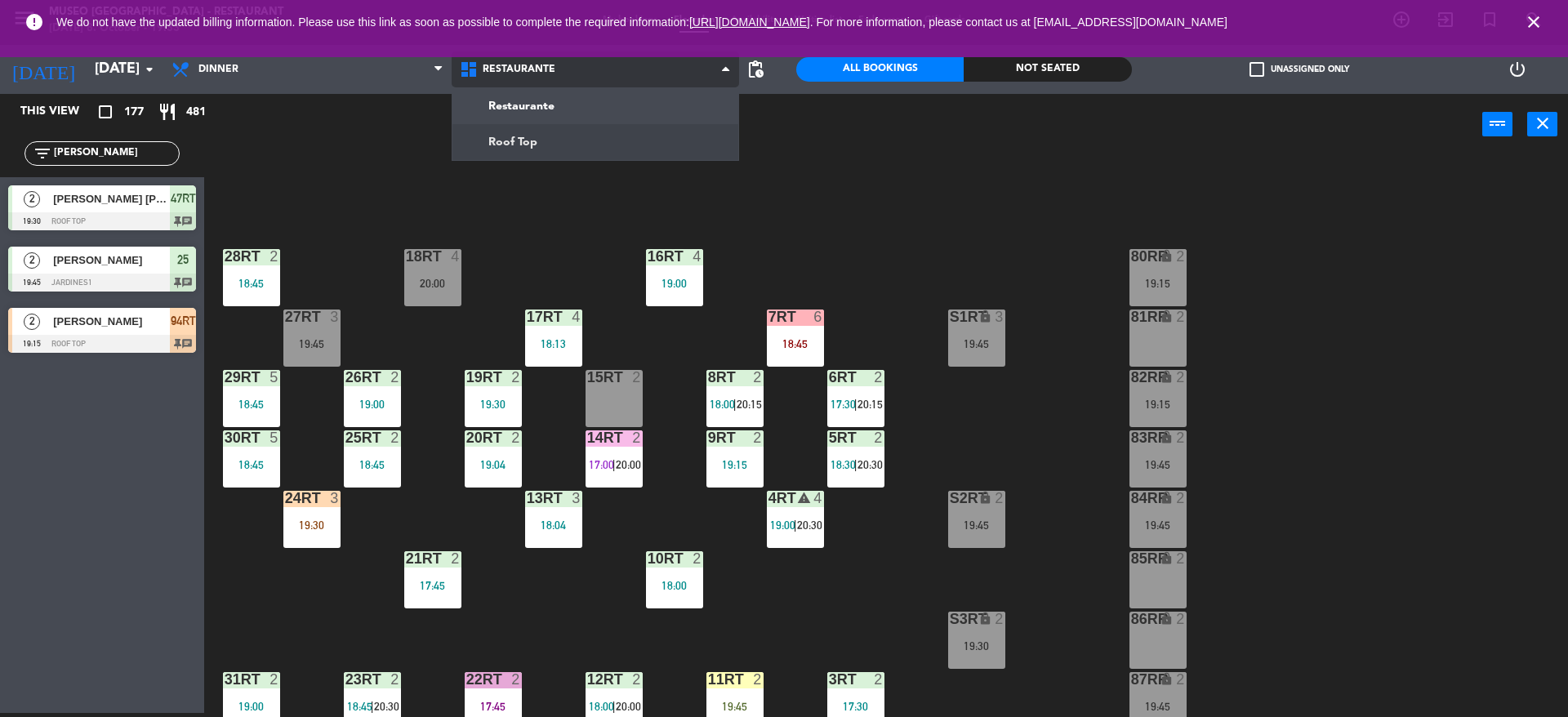
click at [517, 134] on ng-component "menu [GEOGRAPHIC_DATA] - Restaurant [DATE] 8. October - 19:33 My bookings Floor…" at bounding box center [784, 357] width 1568 height 721
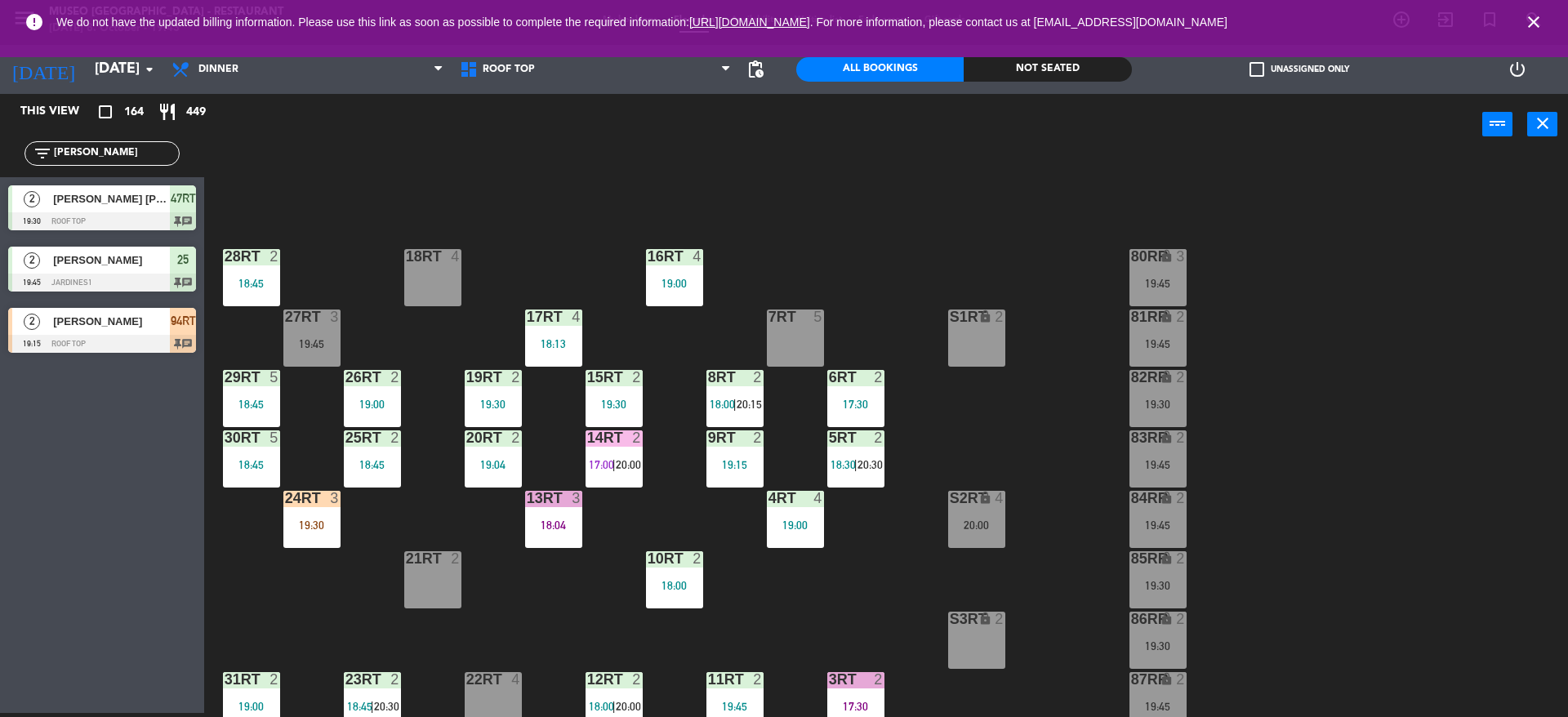
drag, startPoint x: 113, startPoint y: 152, endPoint x: 0, endPoint y: 129, distance: 115.3
click at [0, 130] on div "filter_list [PERSON_NAME]" at bounding box center [102, 153] width 204 height 47
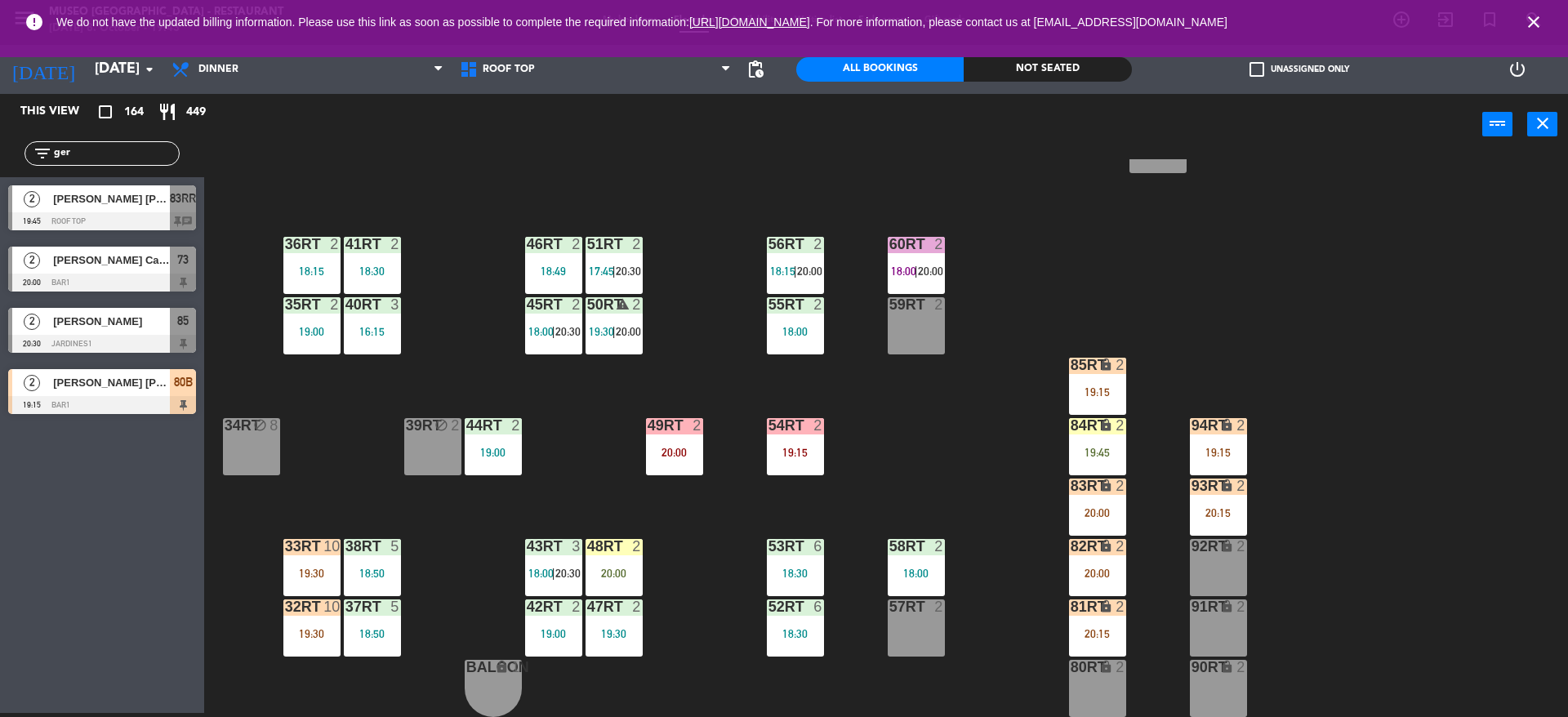
scroll to position [676, 0]
type input "ger"
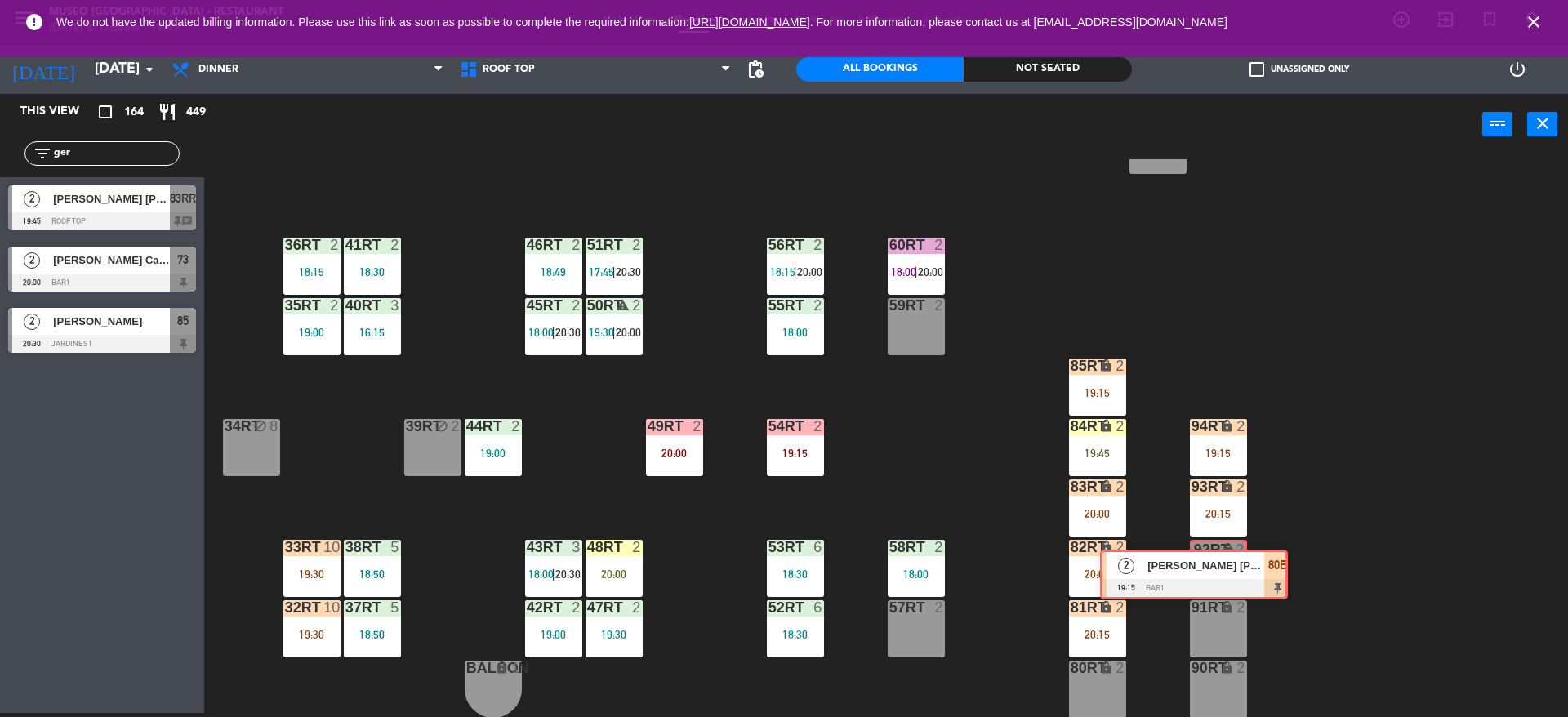
drag, startPoint x: 137, startPoint y: 388, endPoint x: 1230, endPoint y: 568, distance: 1107.7
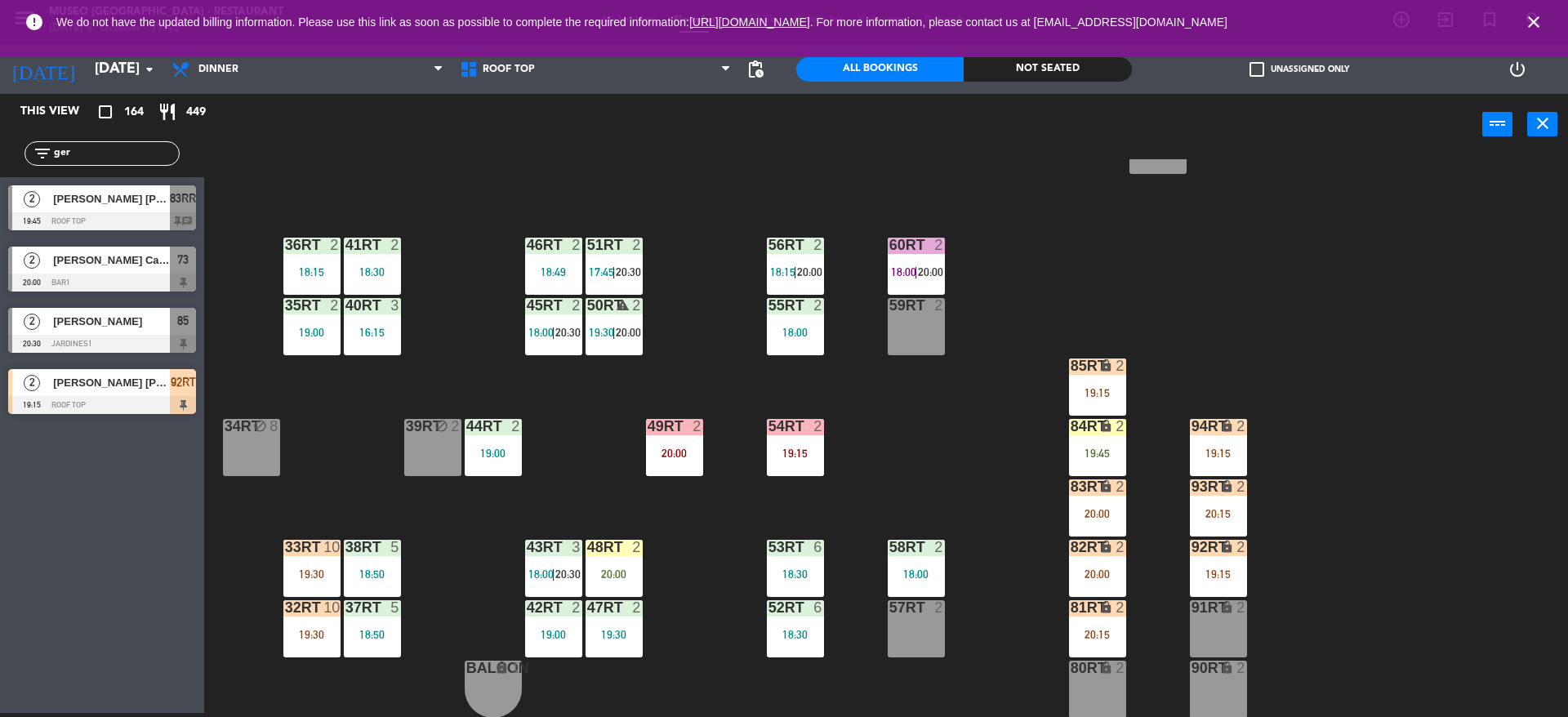
click at [1251, 563] on div "18RT 4 16RT 4 19:00 28RT 2 18:45 80RR lock 3 19:45 27RT 3 19:45 7RT 5 S1RT lock…" at bounding box center [894, 438] width 1348 height 557
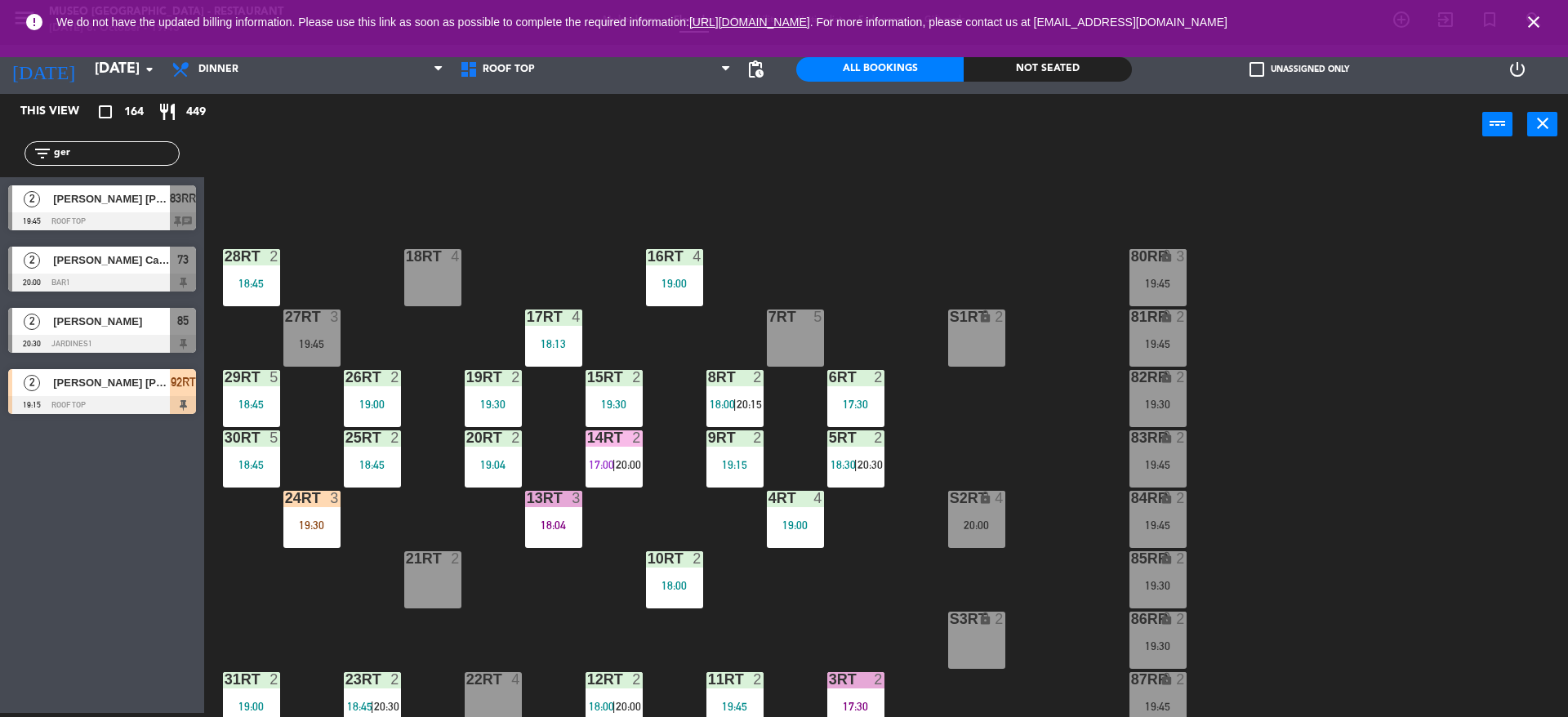
click at [902, 438] on div "18RT 4 16RT 4 19:00 28RT 2 18:45 80RR lock 3 19:45 27RT 3 19:45 7RT 5 S1RT lock…" at bounding box center [894, 438] width 1348 height 557
